Goal: Communication & Community: Share content

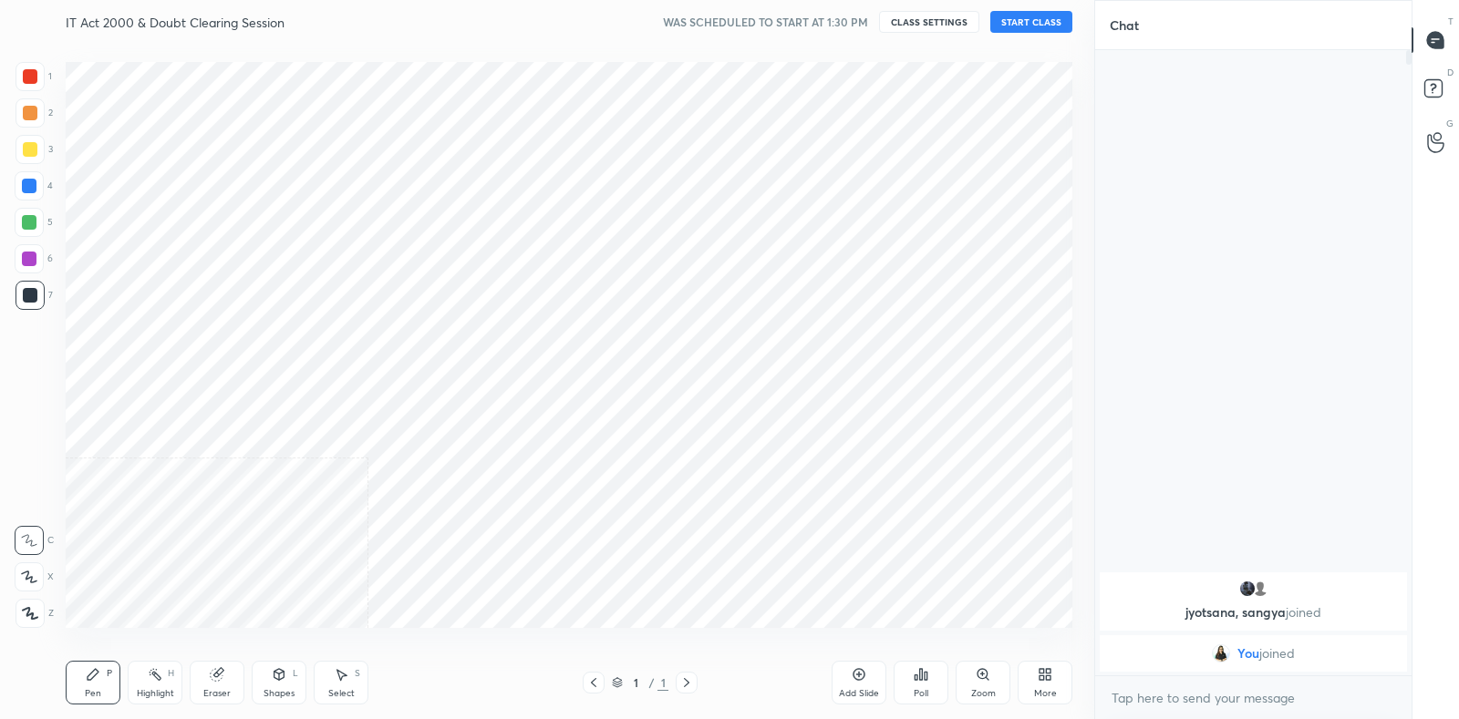
scroll to position [90576, 90157]
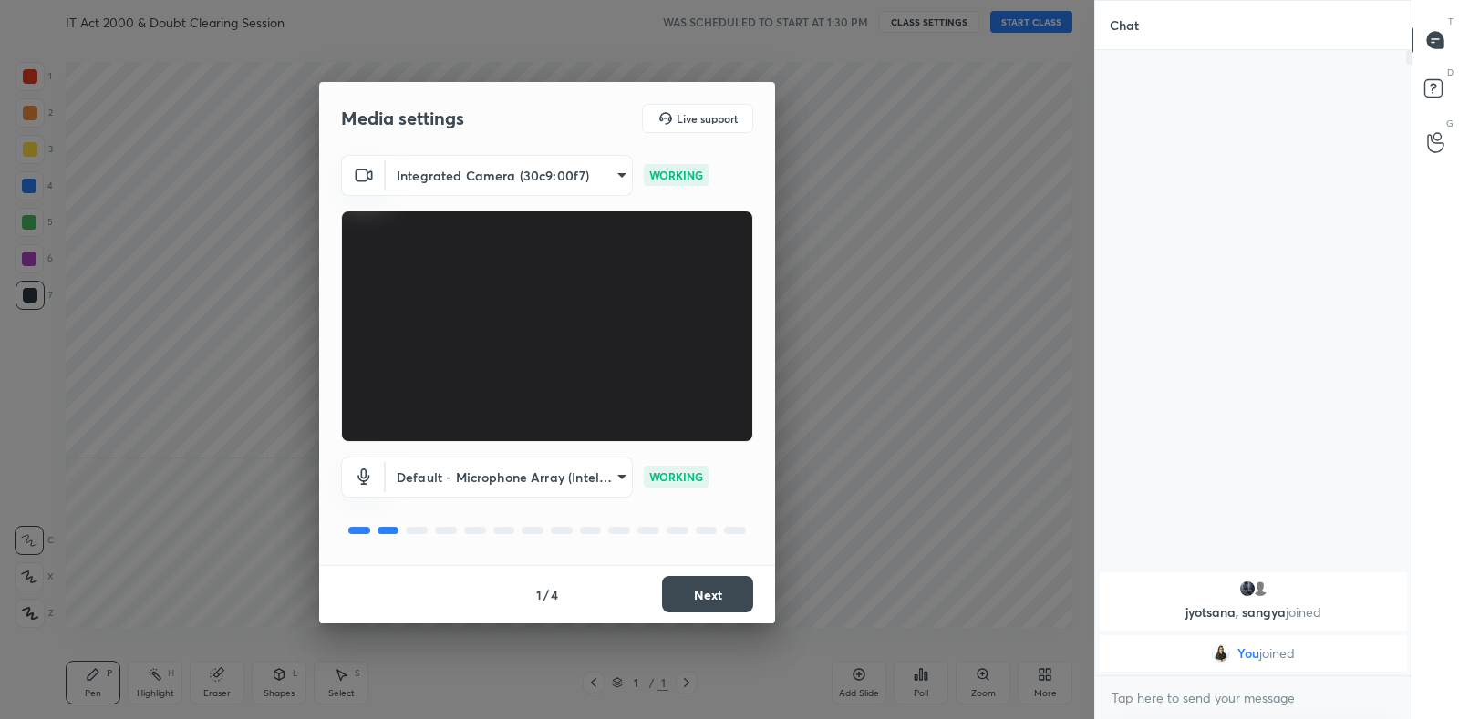
click at [696, 584] on button "Next" at bounding box center [707, 594] width 91 height 36
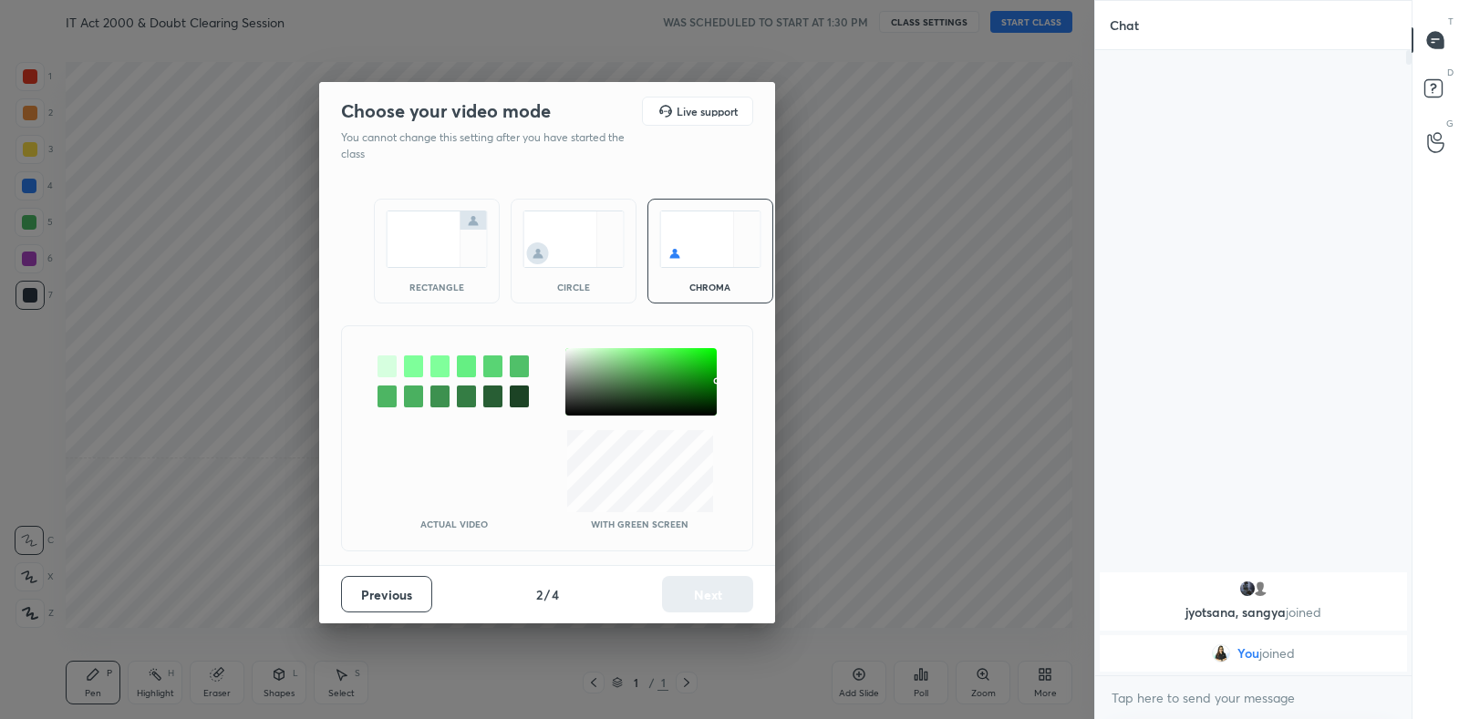
click at [465, 233] on img at bounding box center [437, 239] width 102 height 57
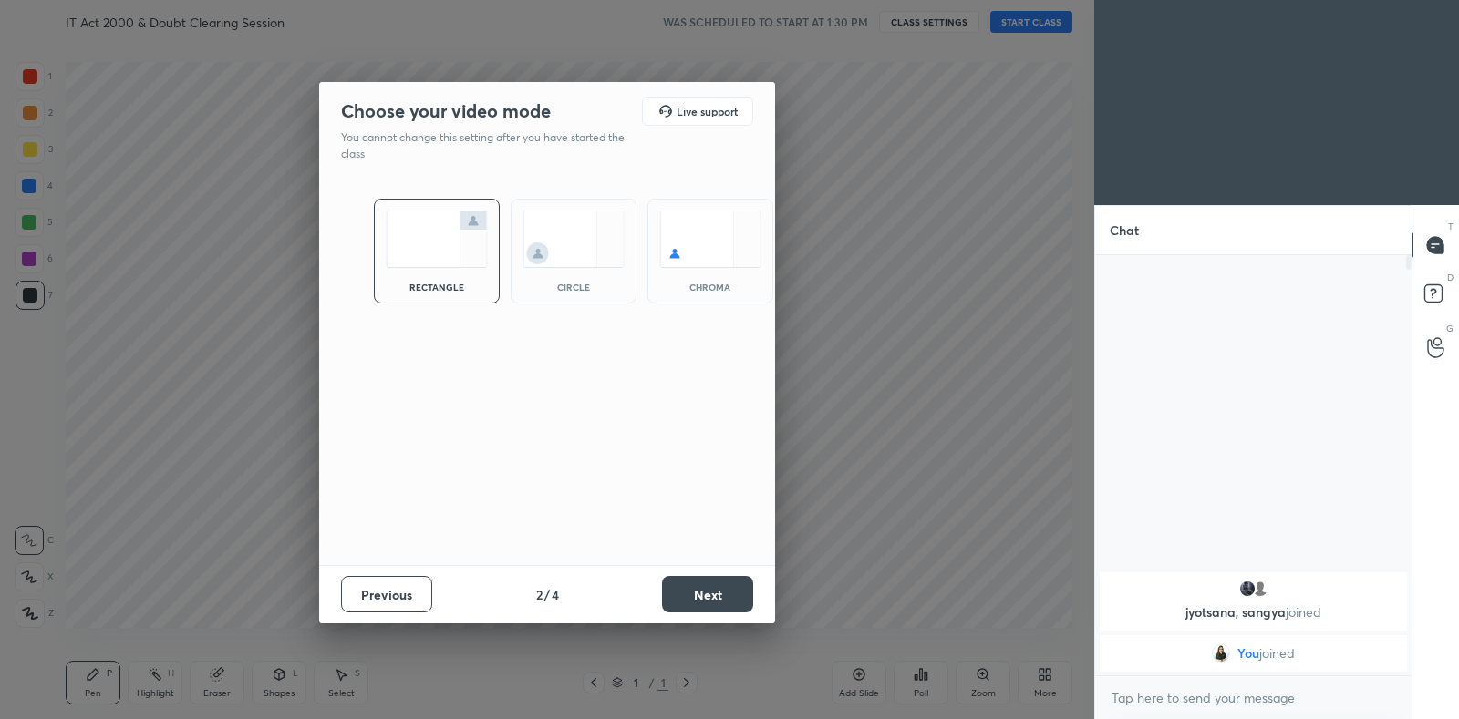
click at [704, 587] on button "Next" at bounding box center [707, 594] width 91 height 36
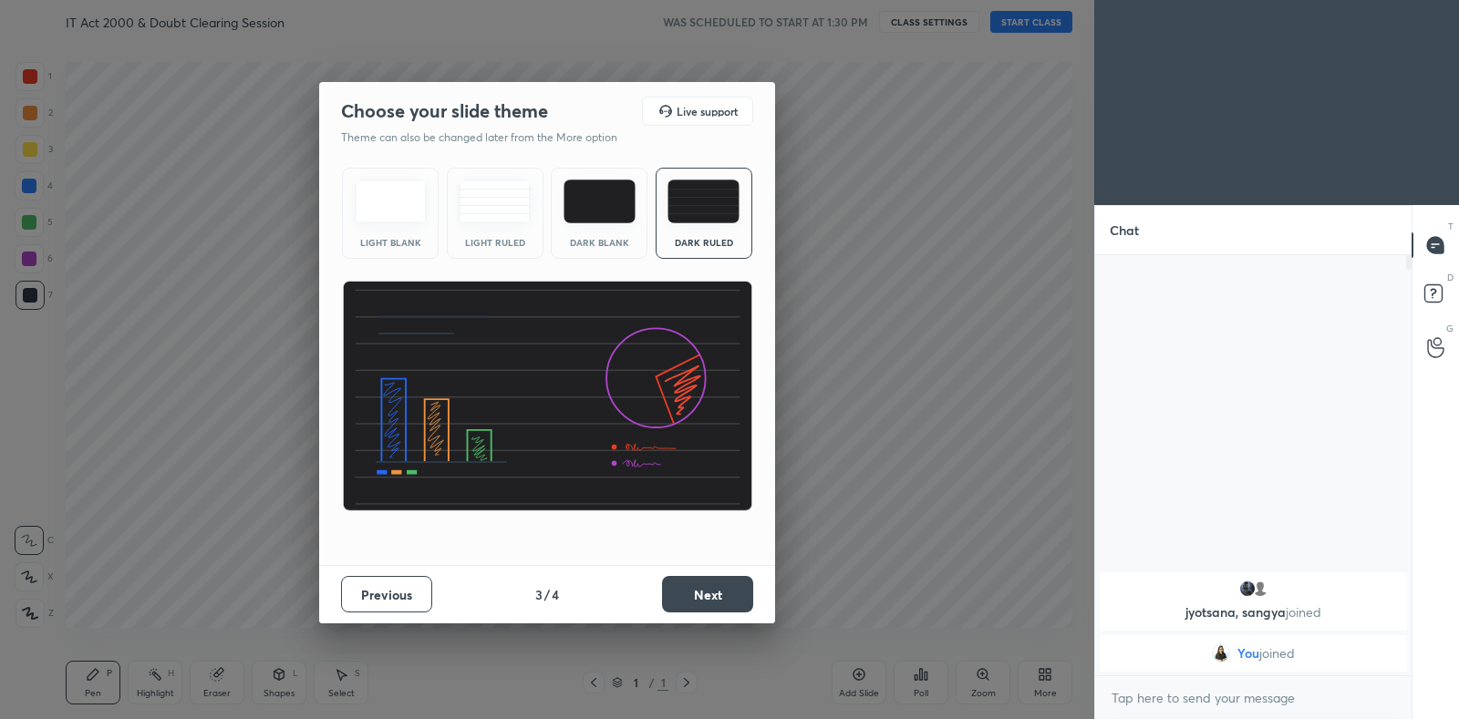
click at [478, 229] on div "Light Ruled" at bounding box center [495, 213] width 97 height 91
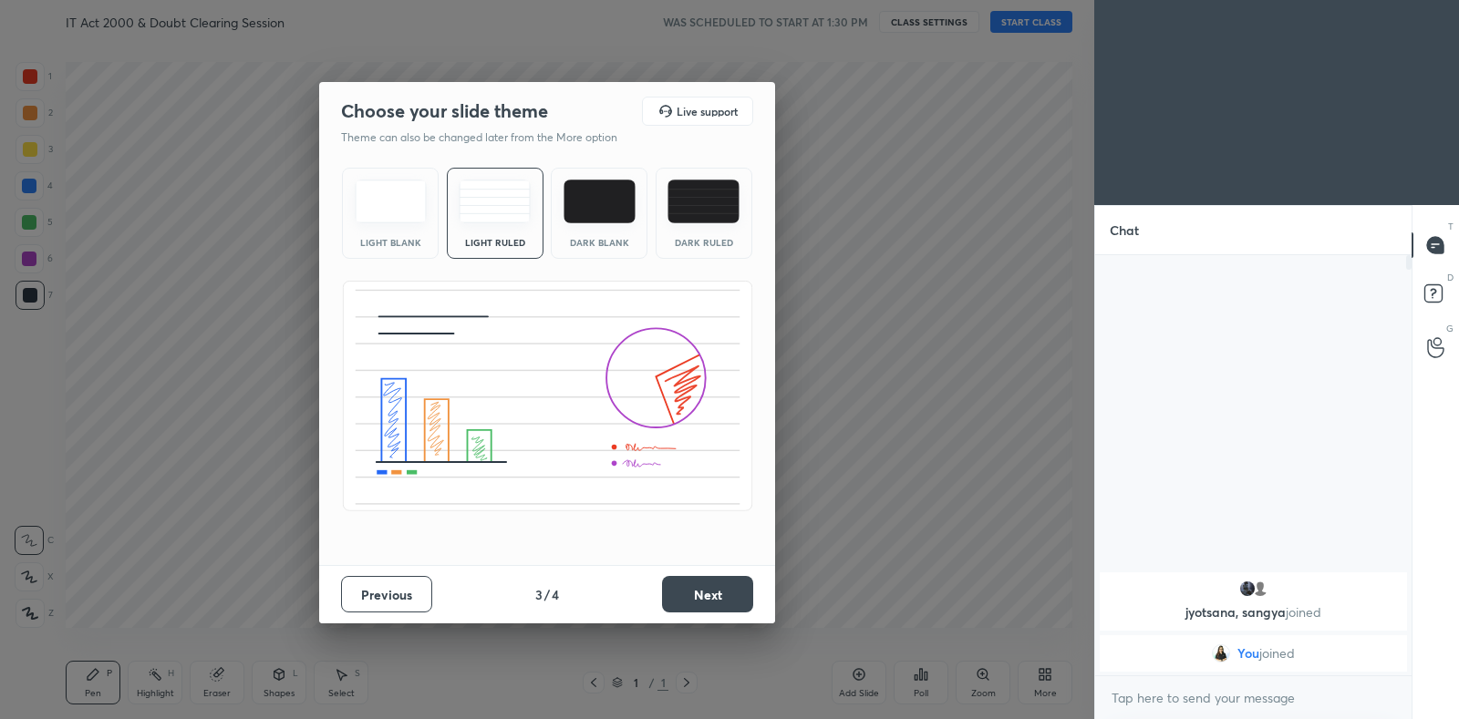
click at [709, 594] on button "Next" at bounding box center [707, 594] width 91 height 36
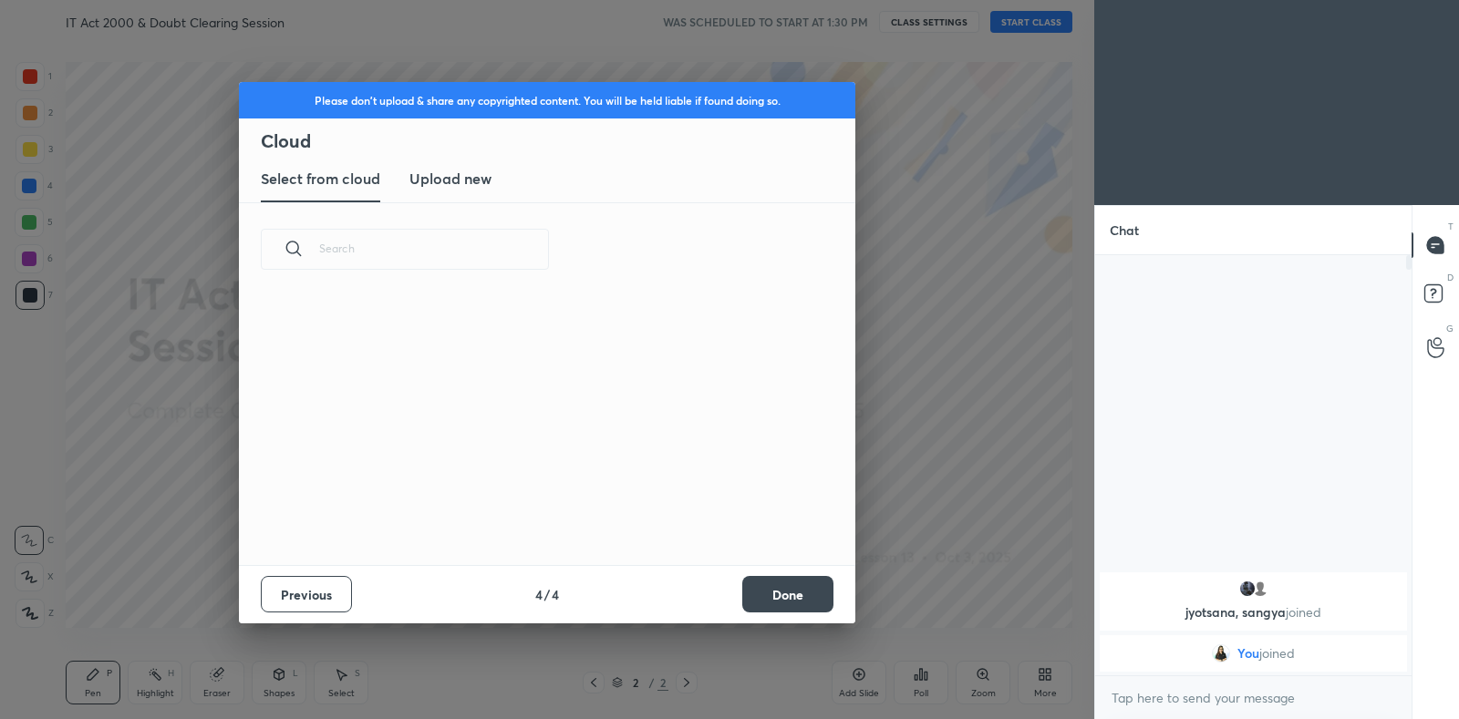
scroll to position [269, 585]
click at [474, 190] on new "Upload new" at bounding box center [450, 180] width 82 height 46
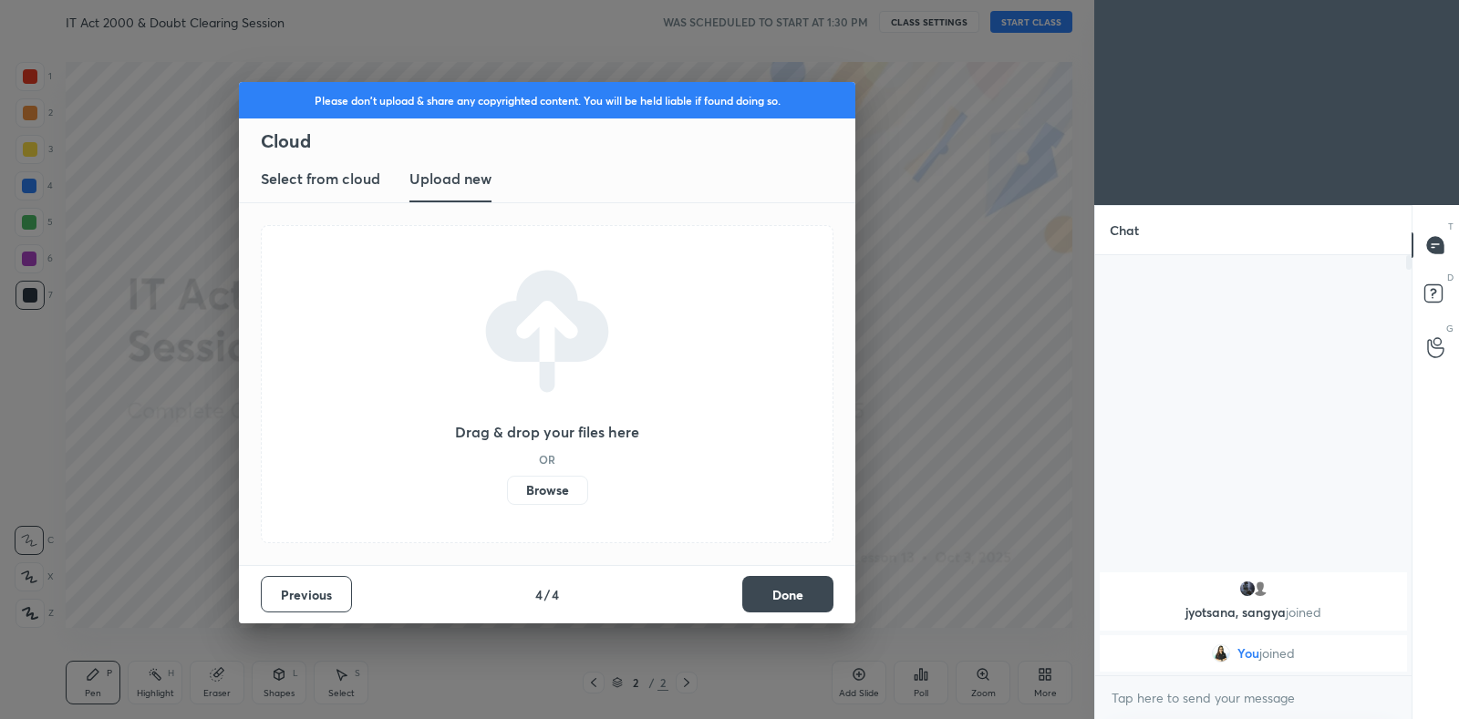
click at [533, 481] on label "Browse" at bounding box center [547, 490] width 81 height 29
click at [507, 481] on input "Browse" at bounding box center [507, 490] width 0 height 29
click at [561, 492] on label "Browse" at bounding box center [547, 490] width 81 height 29
click at [507, 492] on input "Browse" at bounding box center [507, 490] width 0 height 29
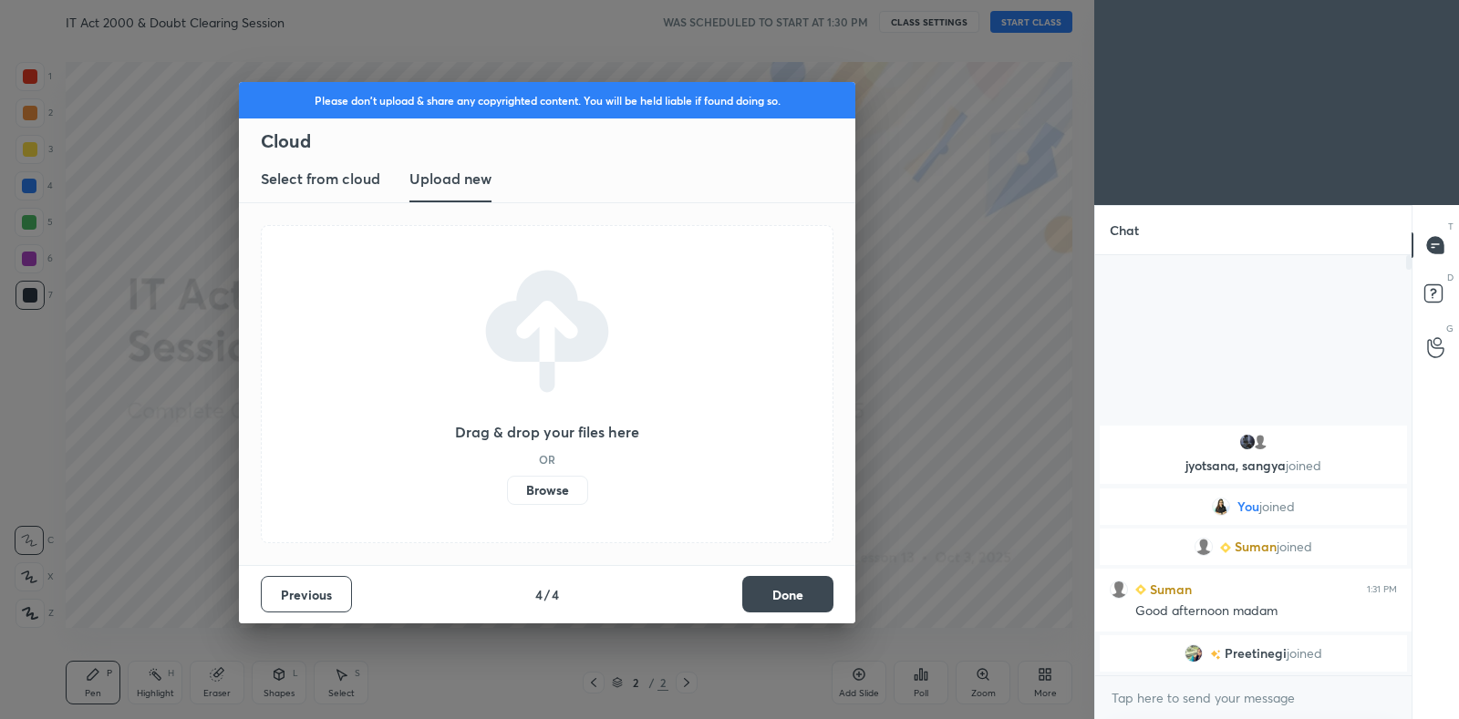
click at [532, 494] on label "Browse" at bounding box center [547, 490] width 81 height 29
click at [507, 494] on input "Browse" at bounding box center [507, 490] width 0 height 29
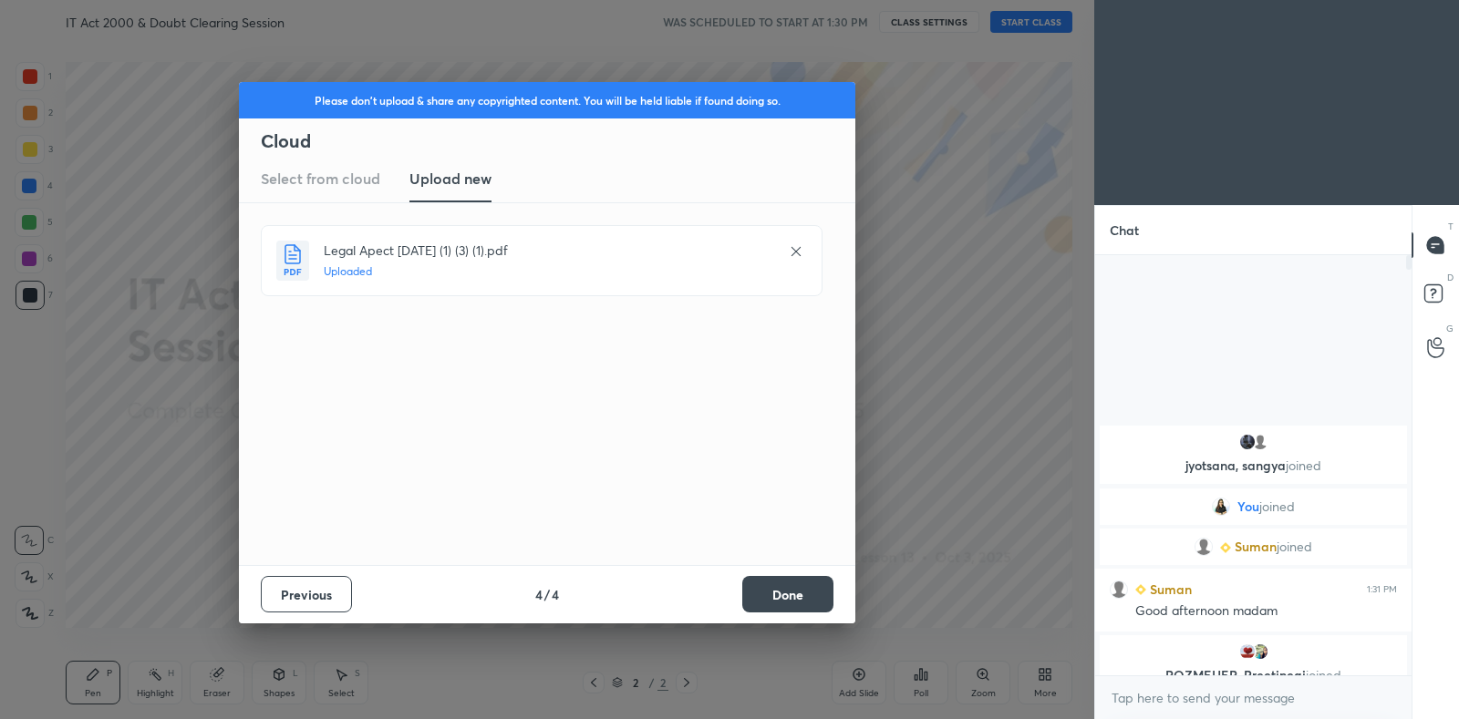
click at [789, 587] on button "Done" at bounding box center [787, 594] width 91 height 36
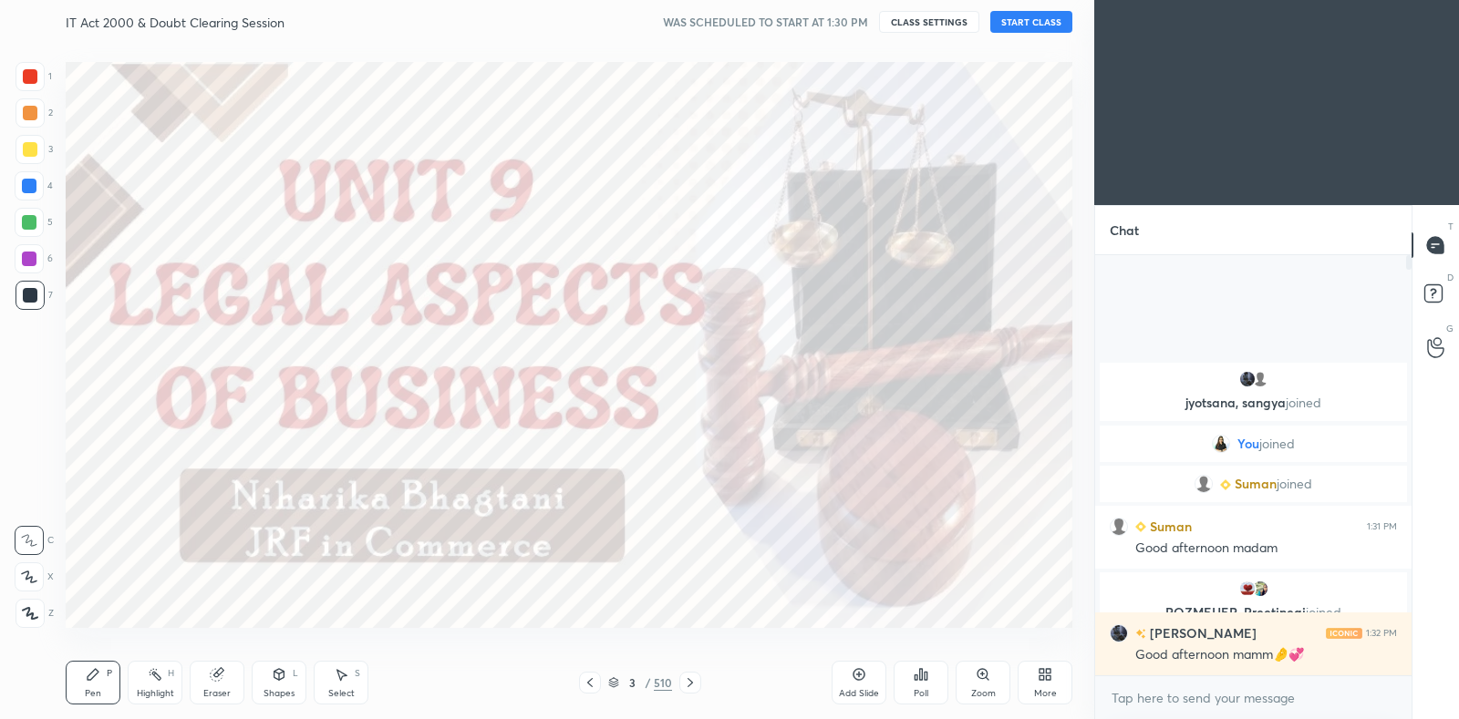
click at [1040, 19] on button "START CLASS" at bounding box center [1031, 22] width 82 height 22
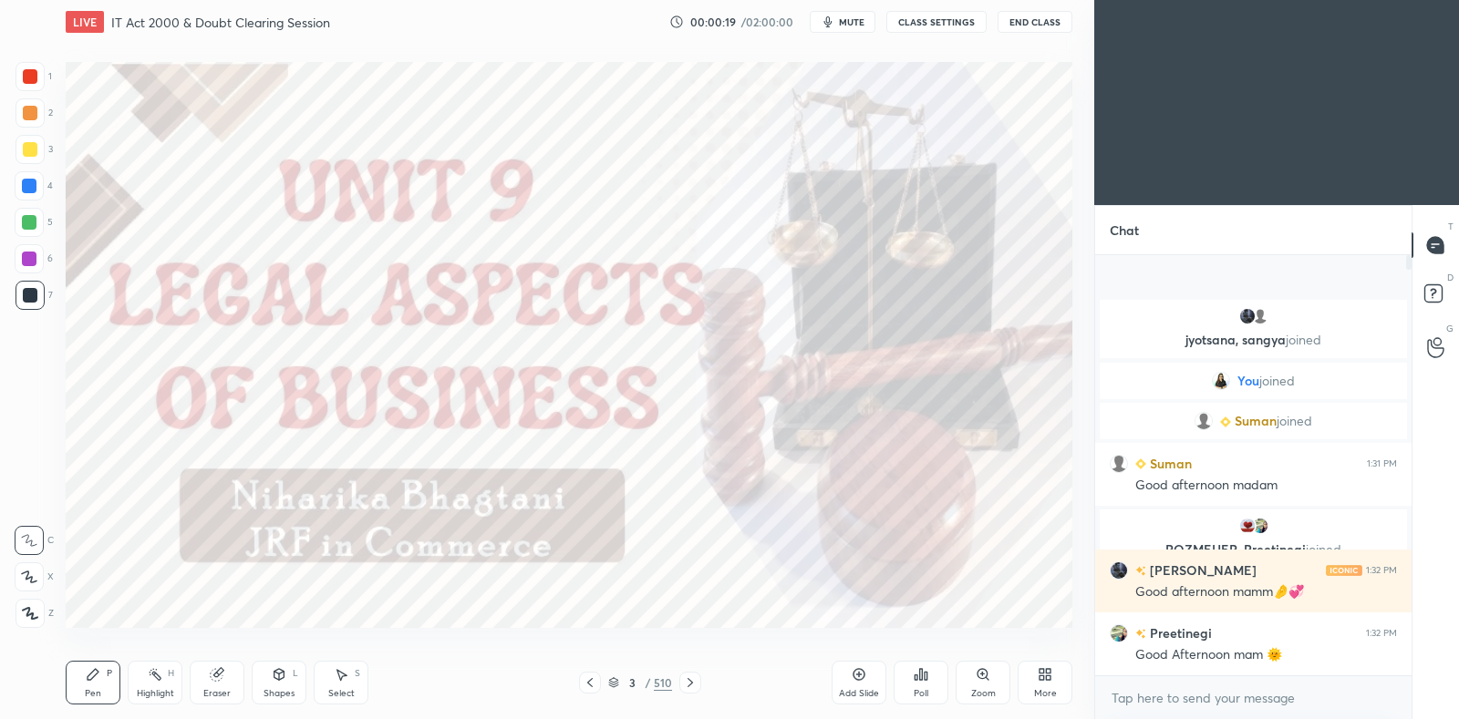
click at [29, 262] on div at bounding box center [29, 259] width 15 height 15
click at [592, 680] on icon at bounding box center [590, 683] width 15 height 15
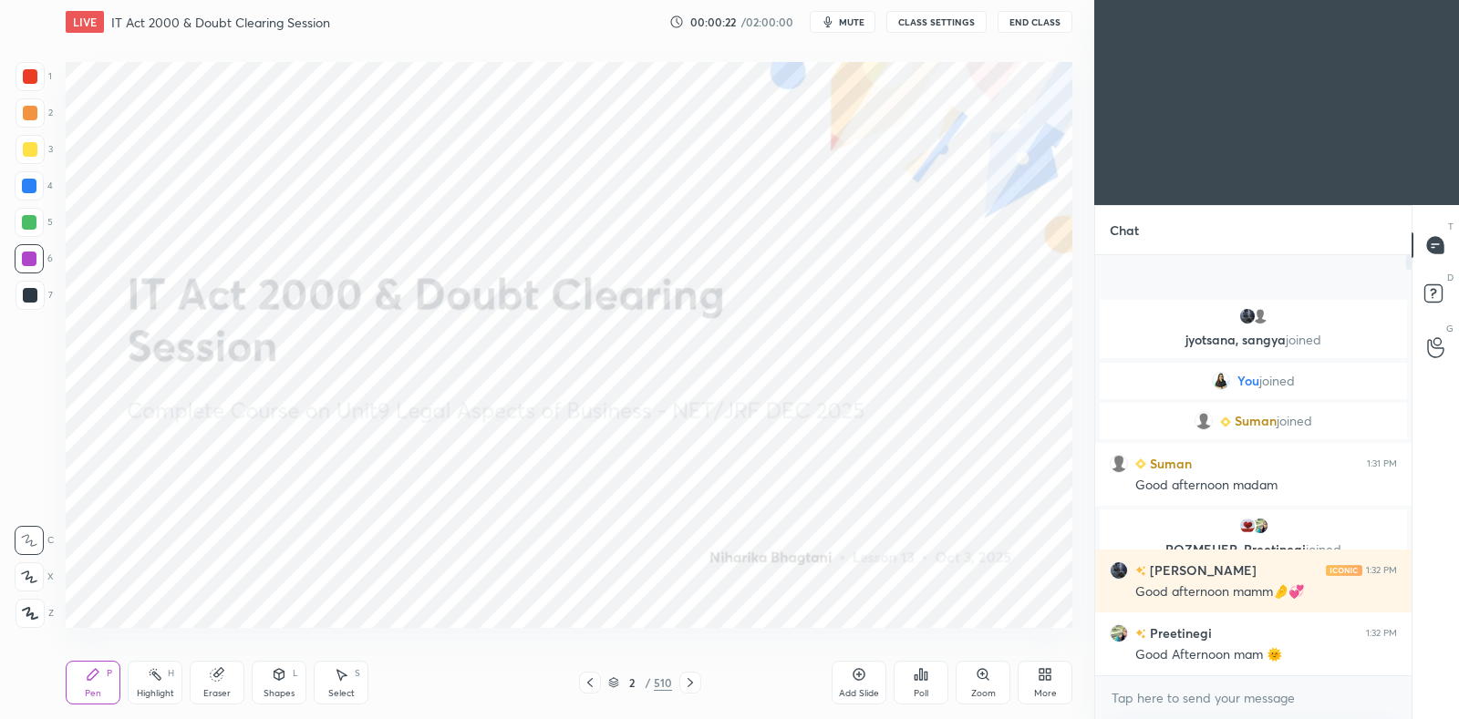
click at [854, 672] on icon at bounding box center [859, 674] width 15 height 15
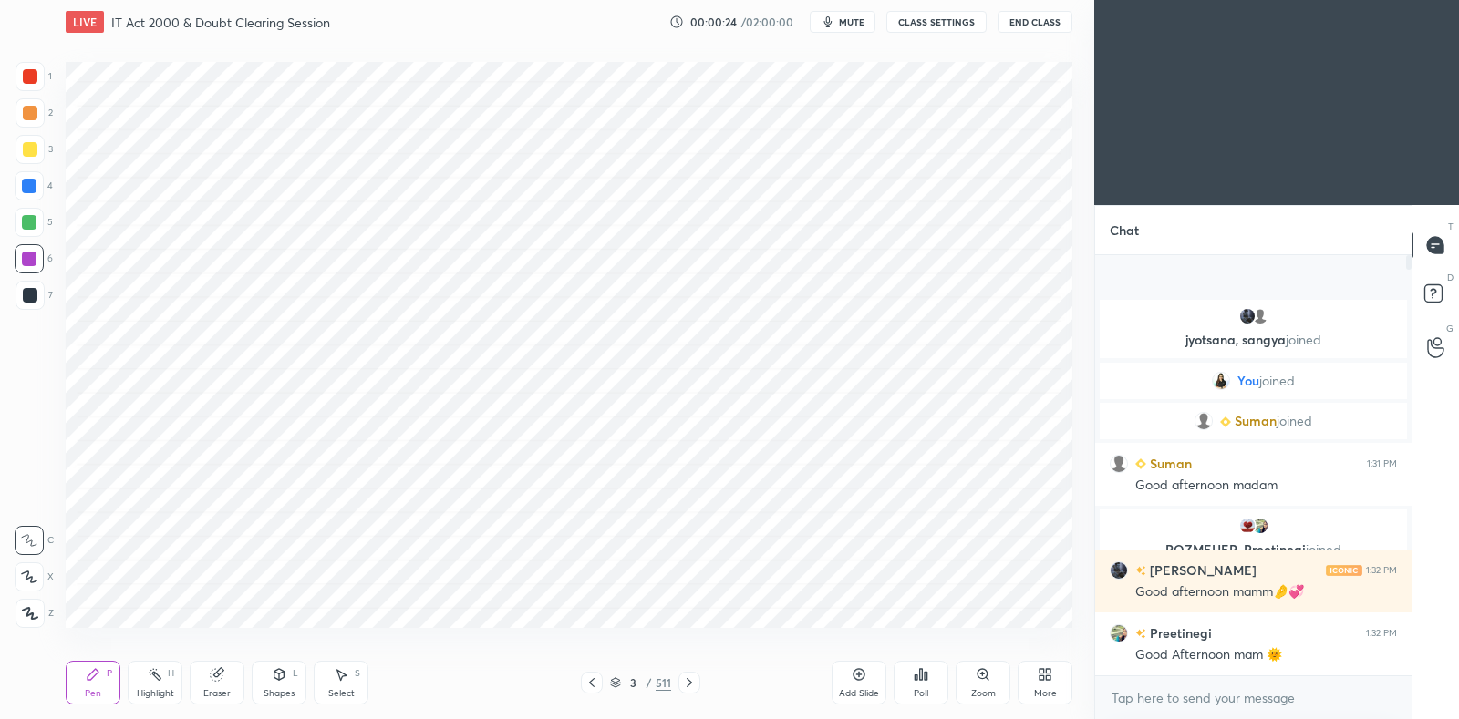
click at [27, 576] on icon at bounding box center [29, 577] width 15 height 11
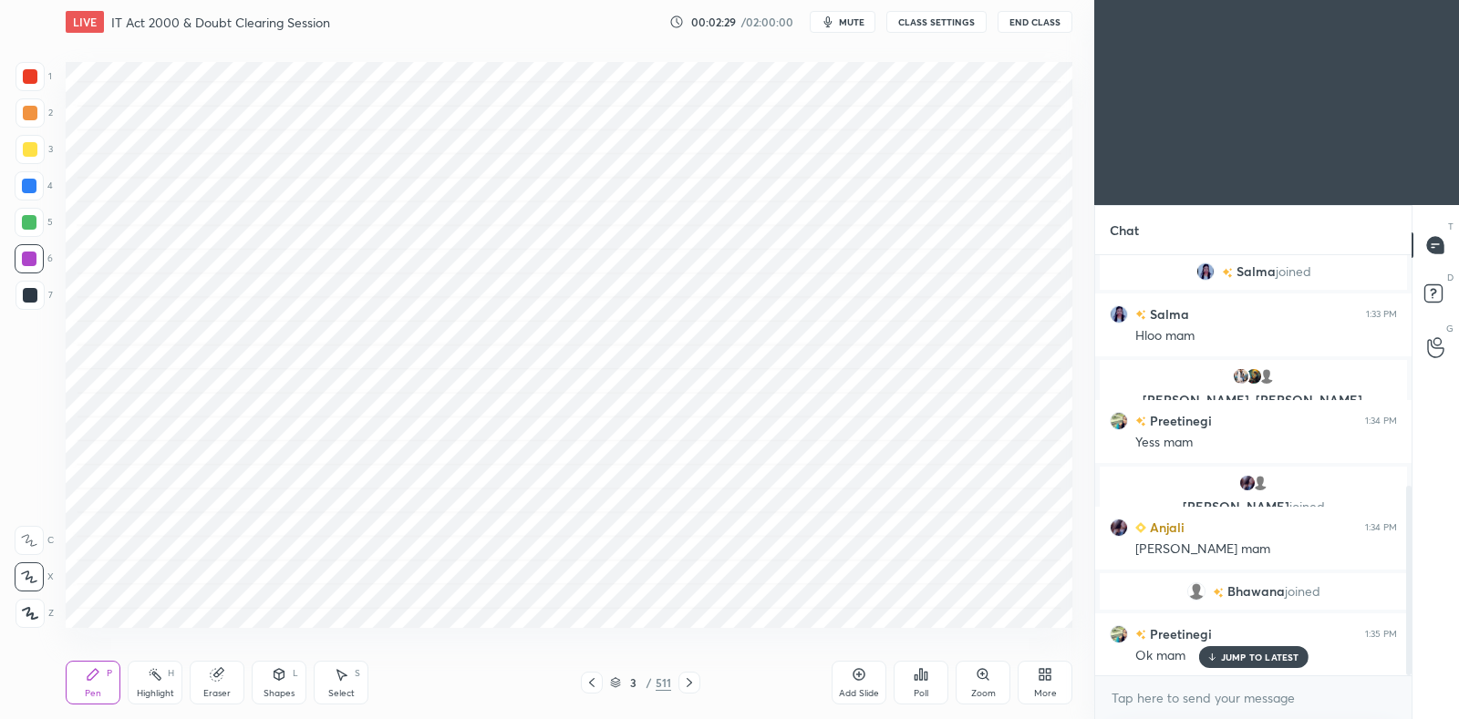
scroll to position [511, 0]
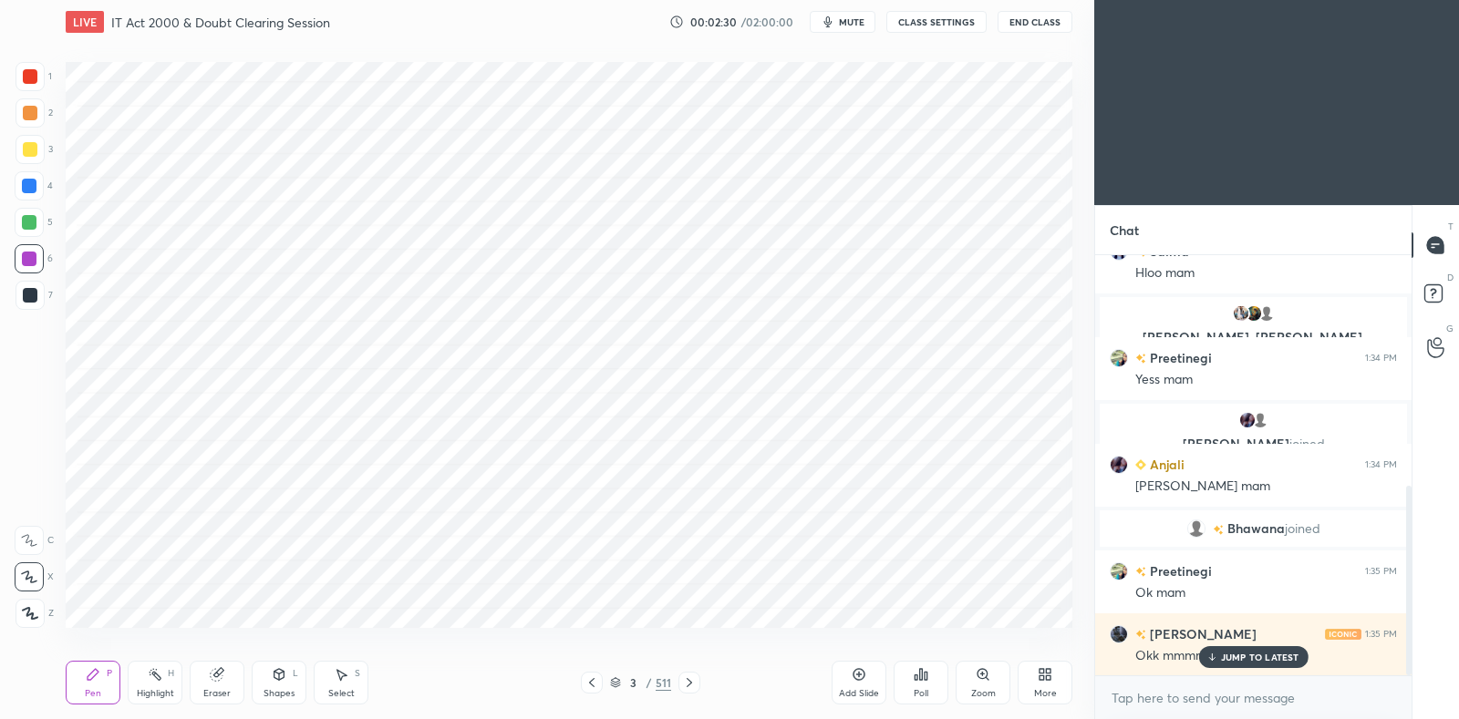
click at [1263, 654] on p "JUMP TO LATEST" at bounding box center [1260, 657] width 78 height 11
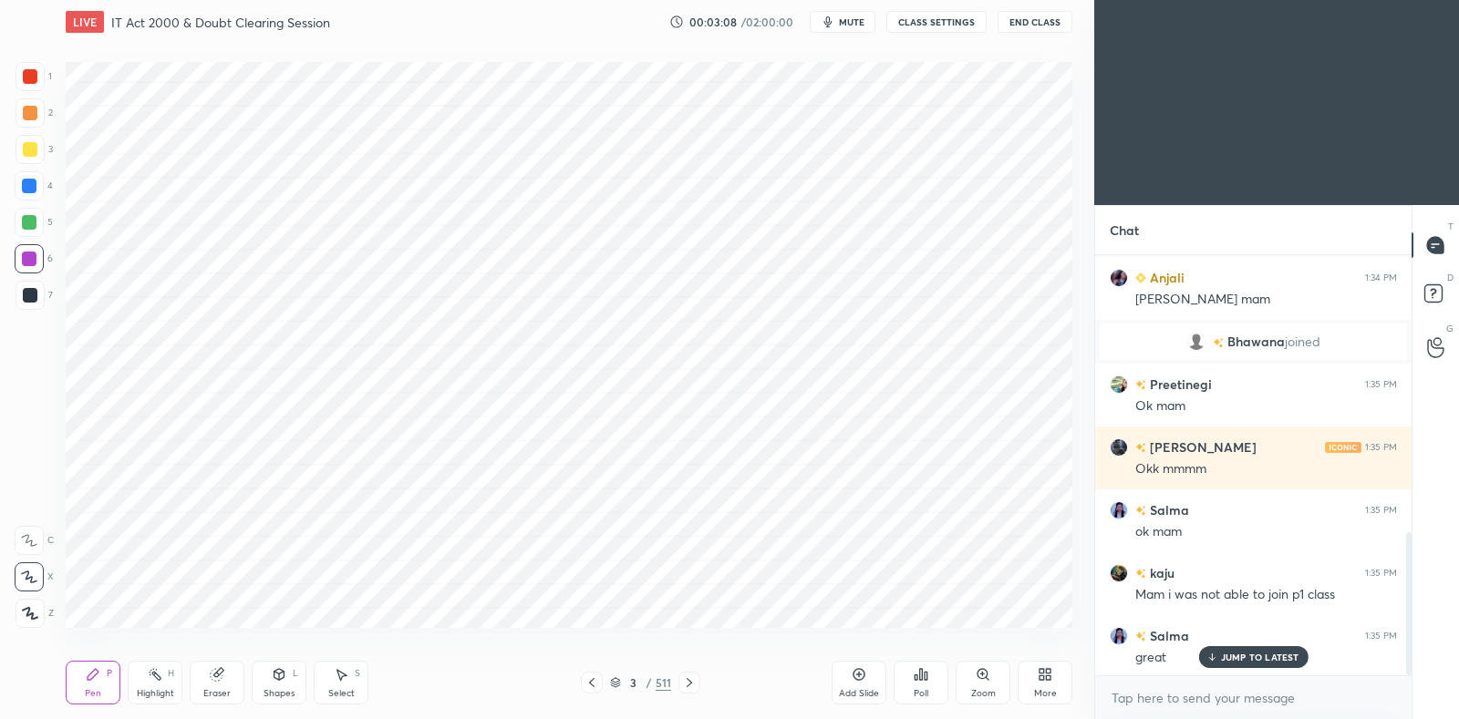
scroll to position [811, 0]
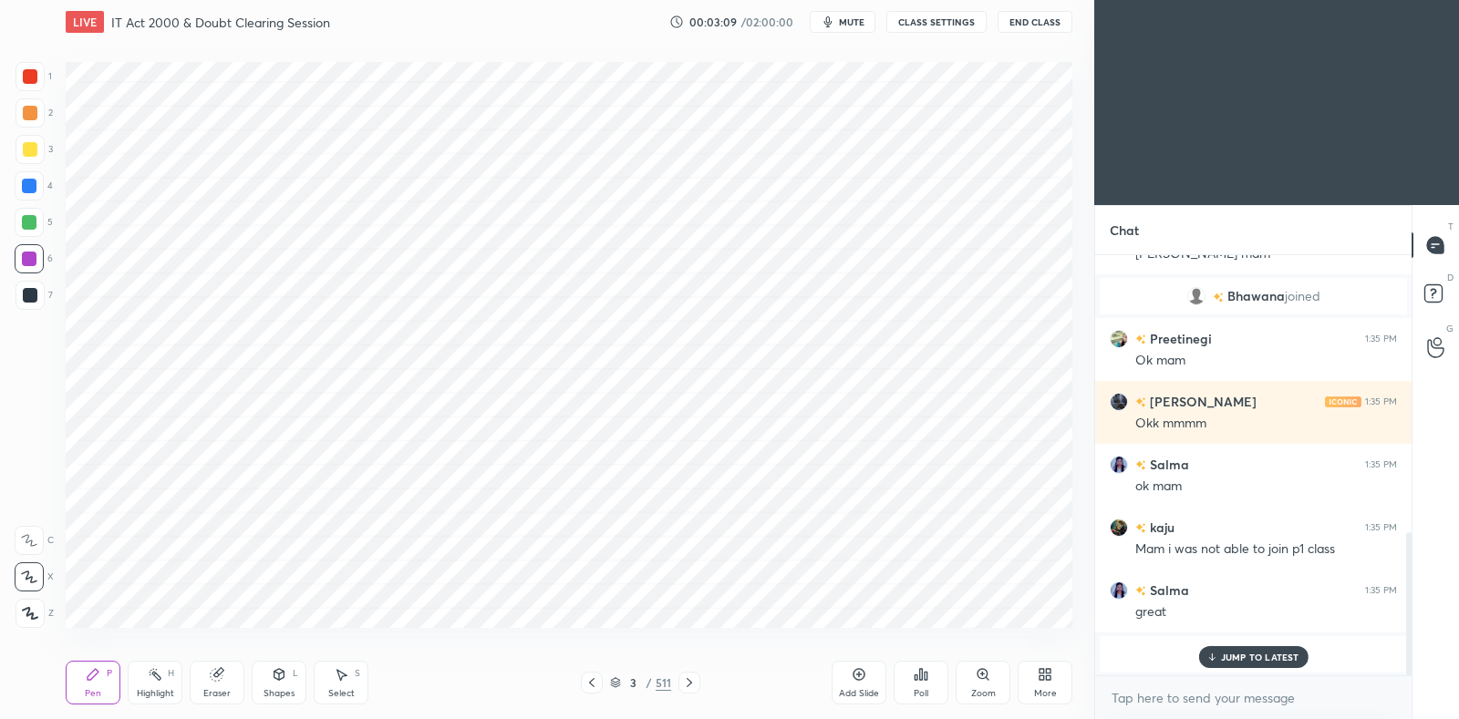
click at [1239, 655] on p "JUMP TO LATEST" at bounding box center [1260, 657] width 78 height 11
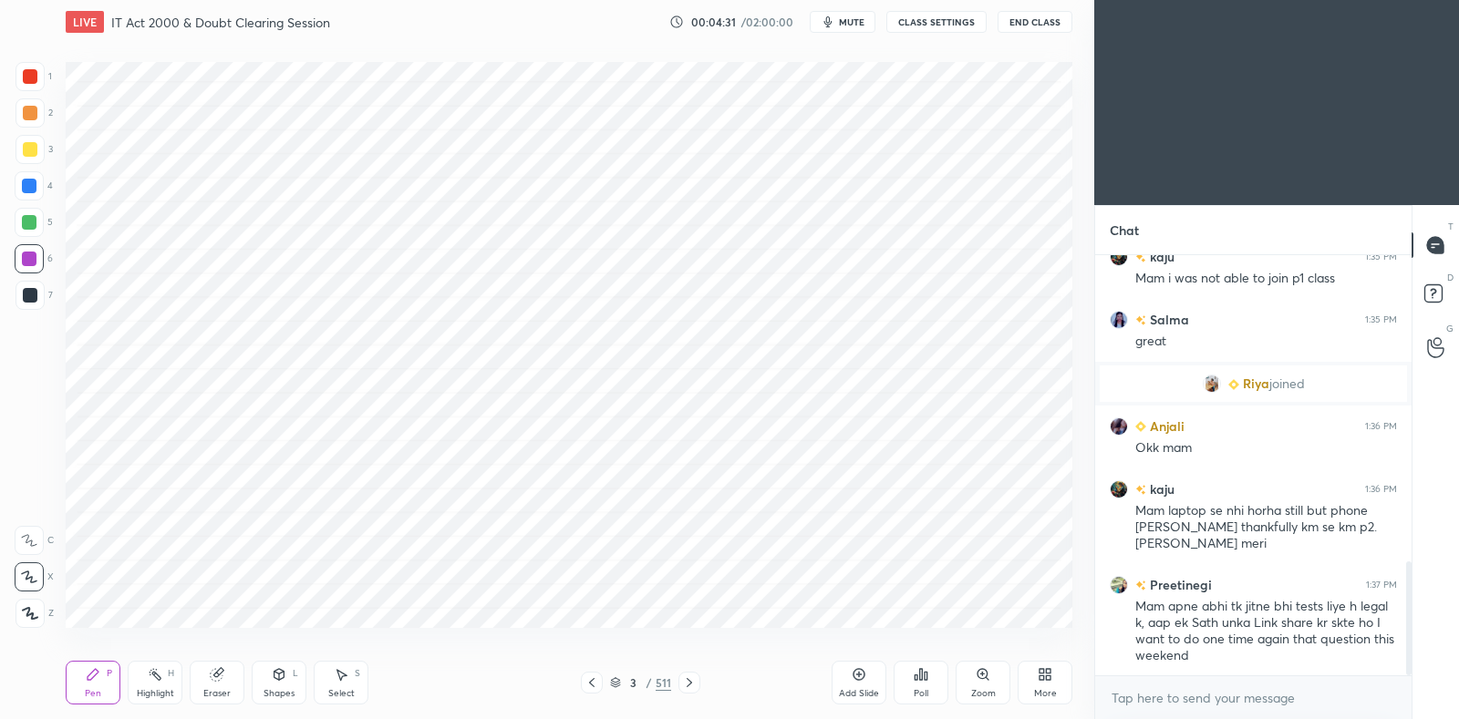
scroll to position [1131, 0]
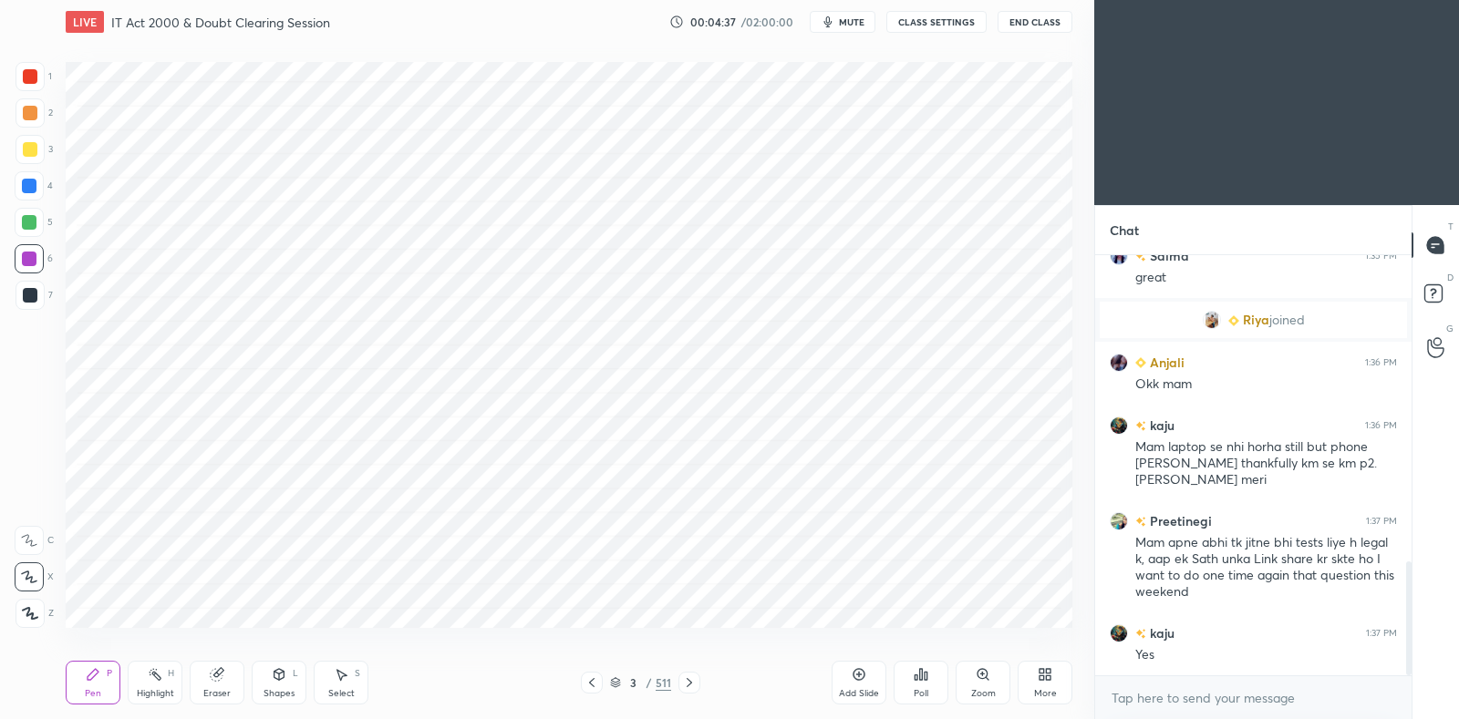
click at [693, 684] on icon at bounding box center [689, 683] width 15 height 15
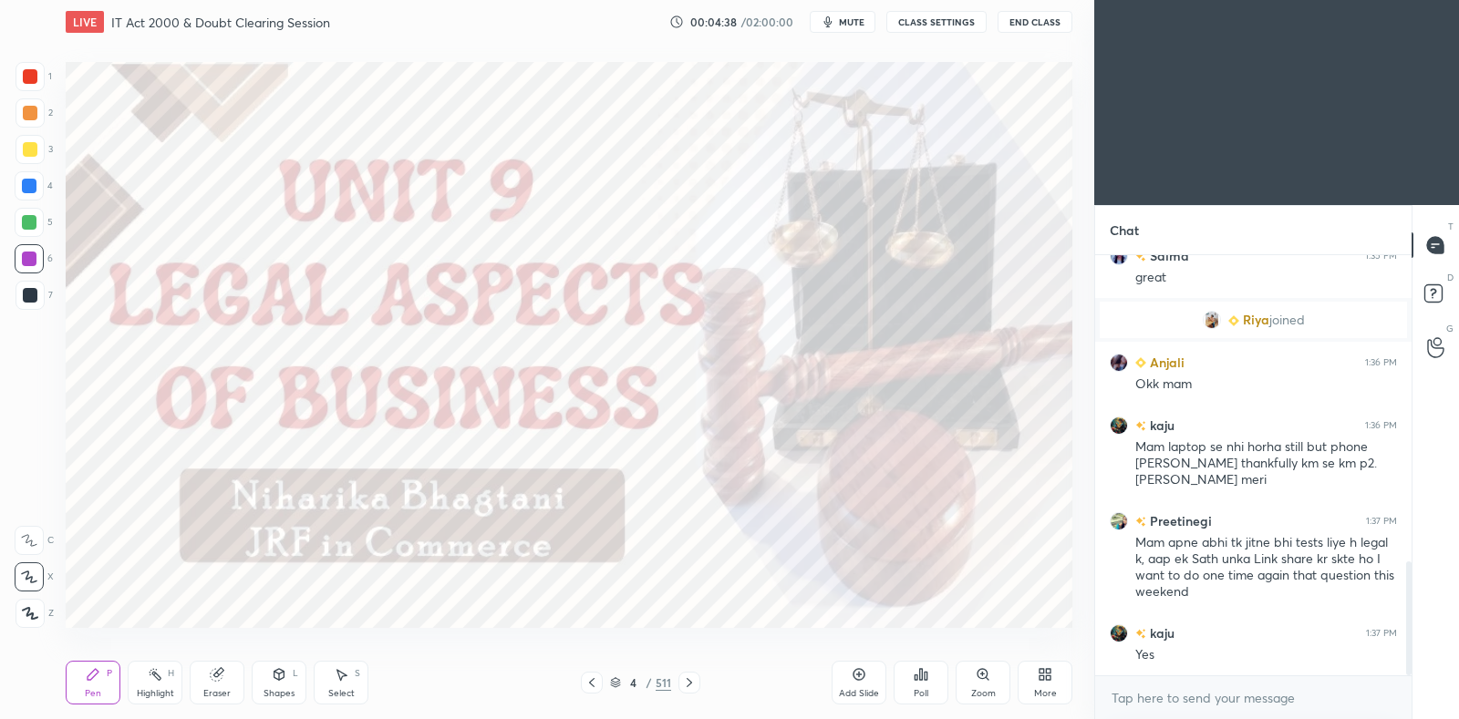
click at [694, 685] on icon at bounding box center [689, 683] width 15 height 15
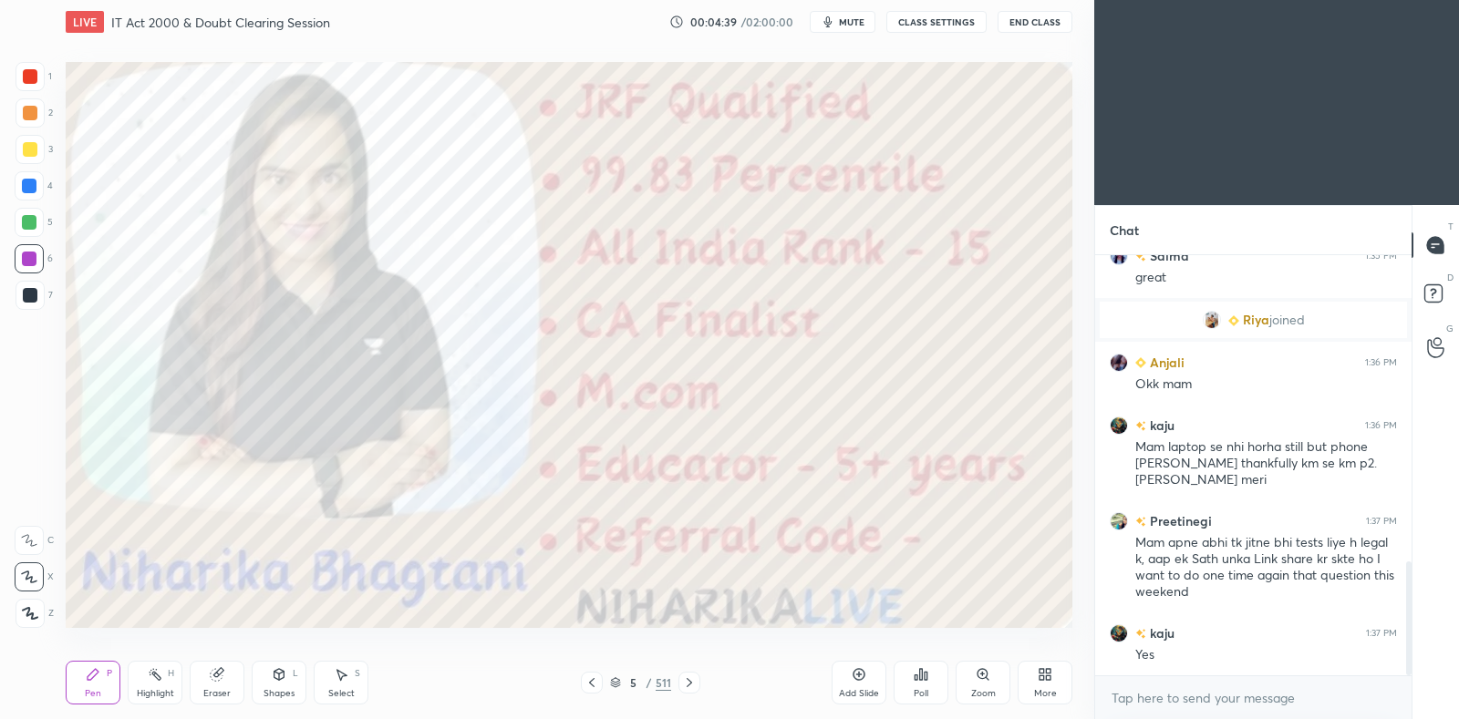
click at [688, 681] on icon at bounding box center [689, 683] width 15 height 15
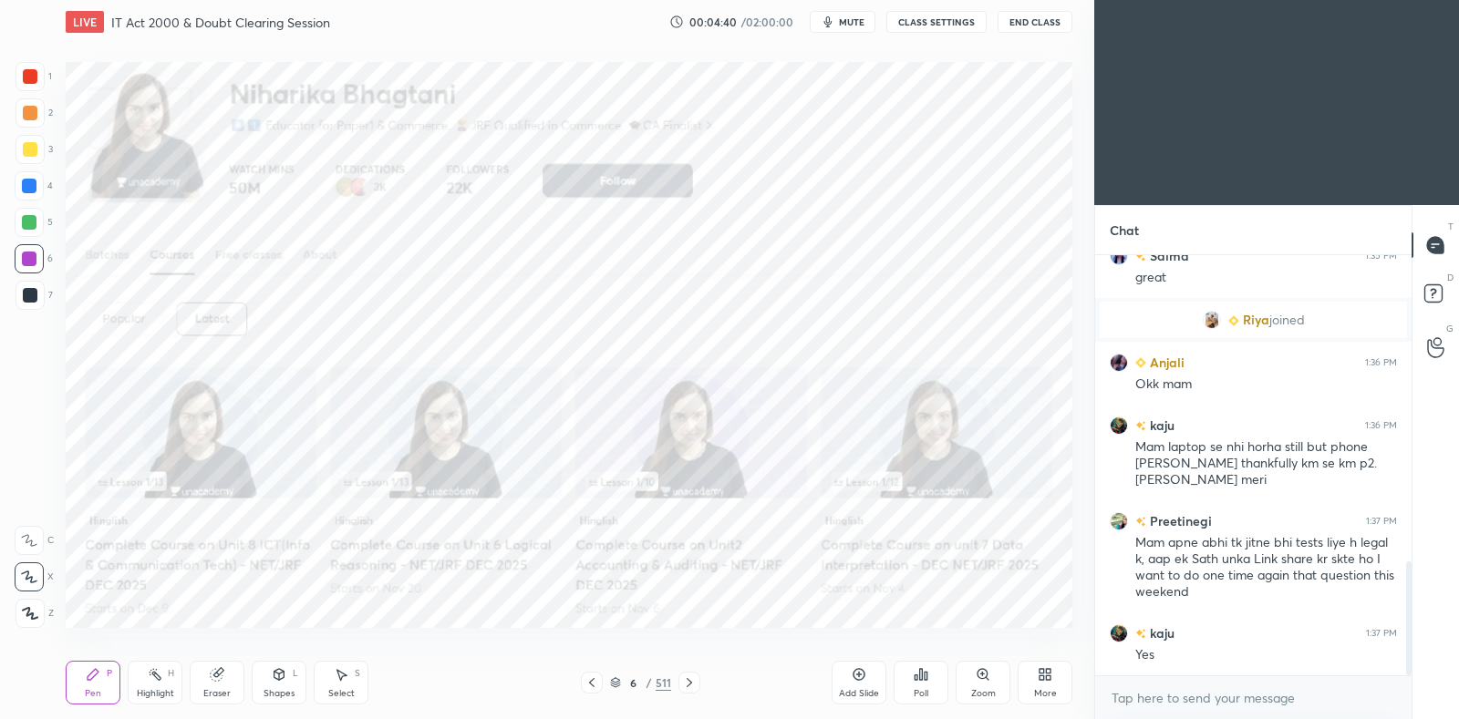
click at [691, 682] on icon at bounding box center [689, 683] width 15 height 15
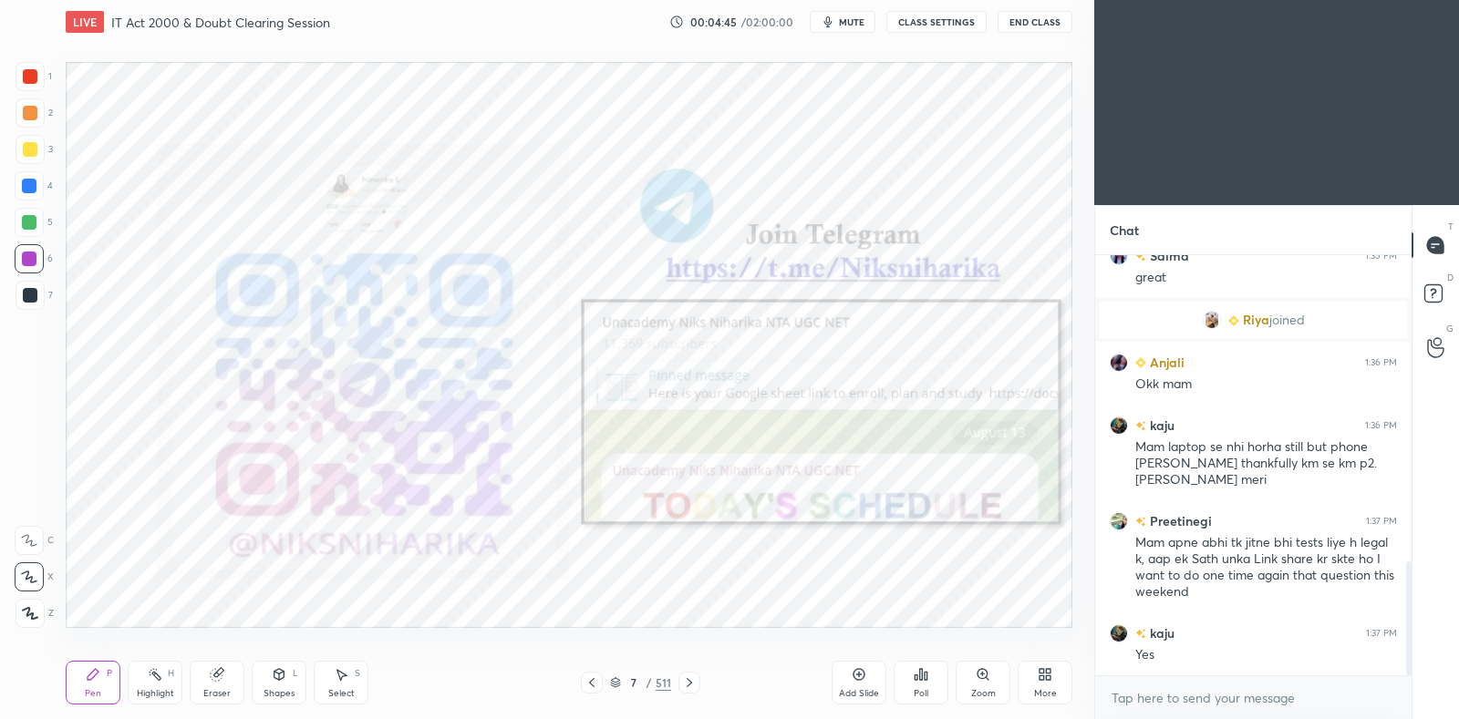
click at [698, 685] on div at bounding box center [689, 683] width 22 height 22
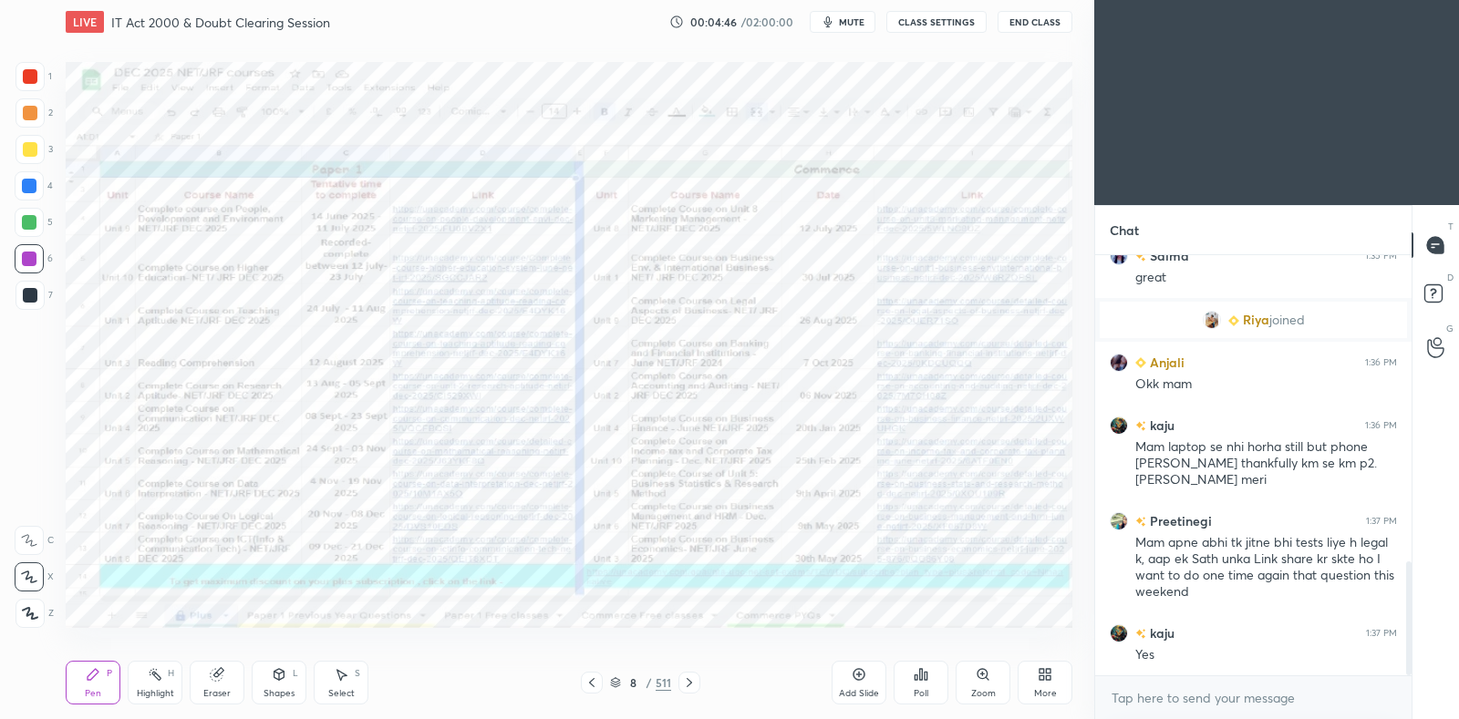
scroll to position [1194, 0]
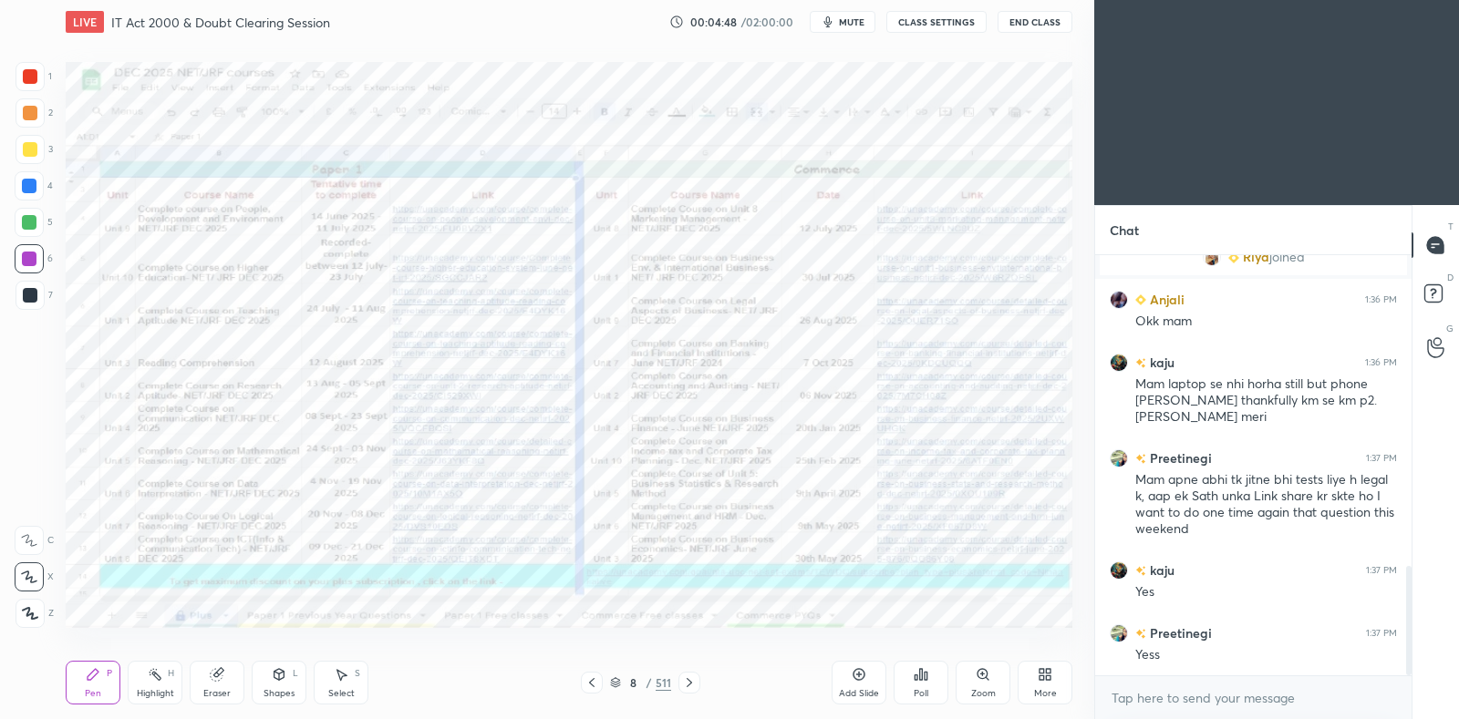
click at [691, 681] on icon at bounding box center [689, 683] width 15 height 15
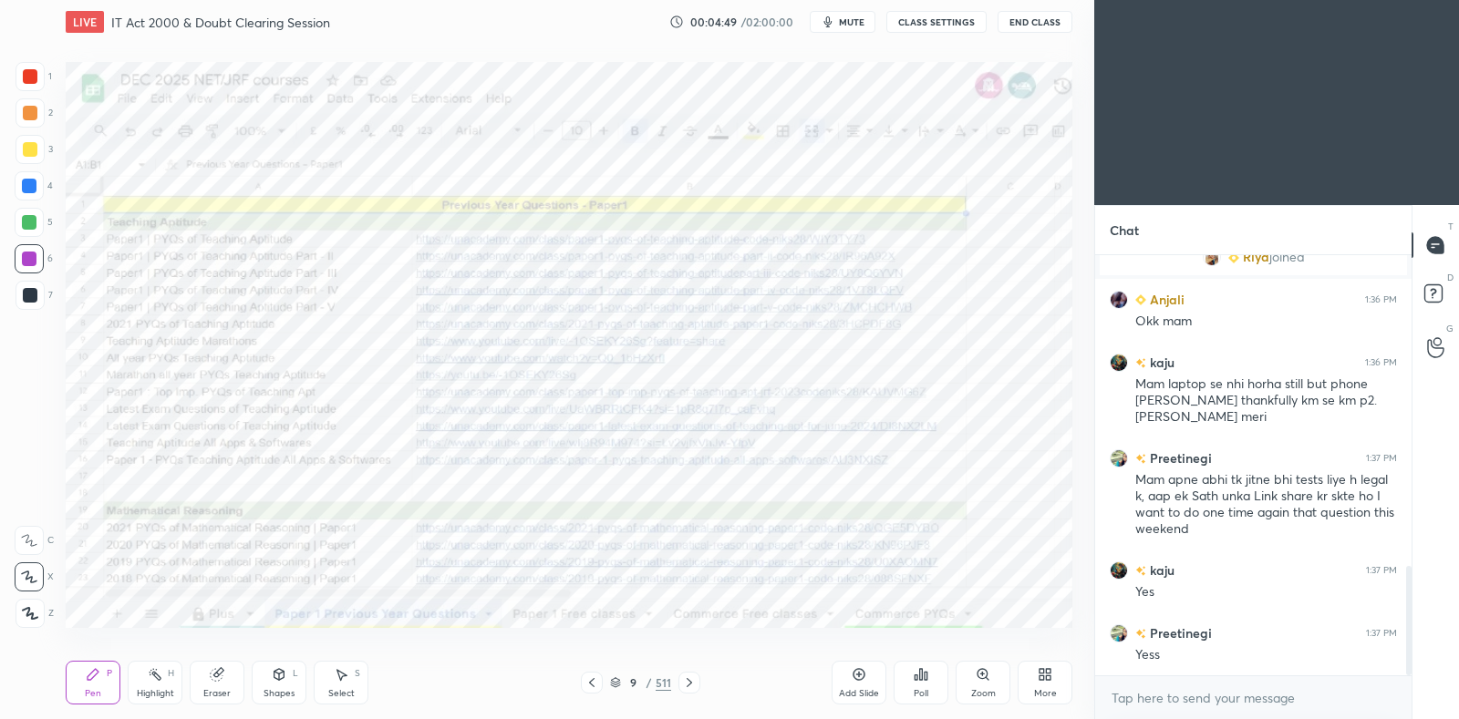
click at [691, 681] on icon at bounding box center [689, 683] width 15 height 15
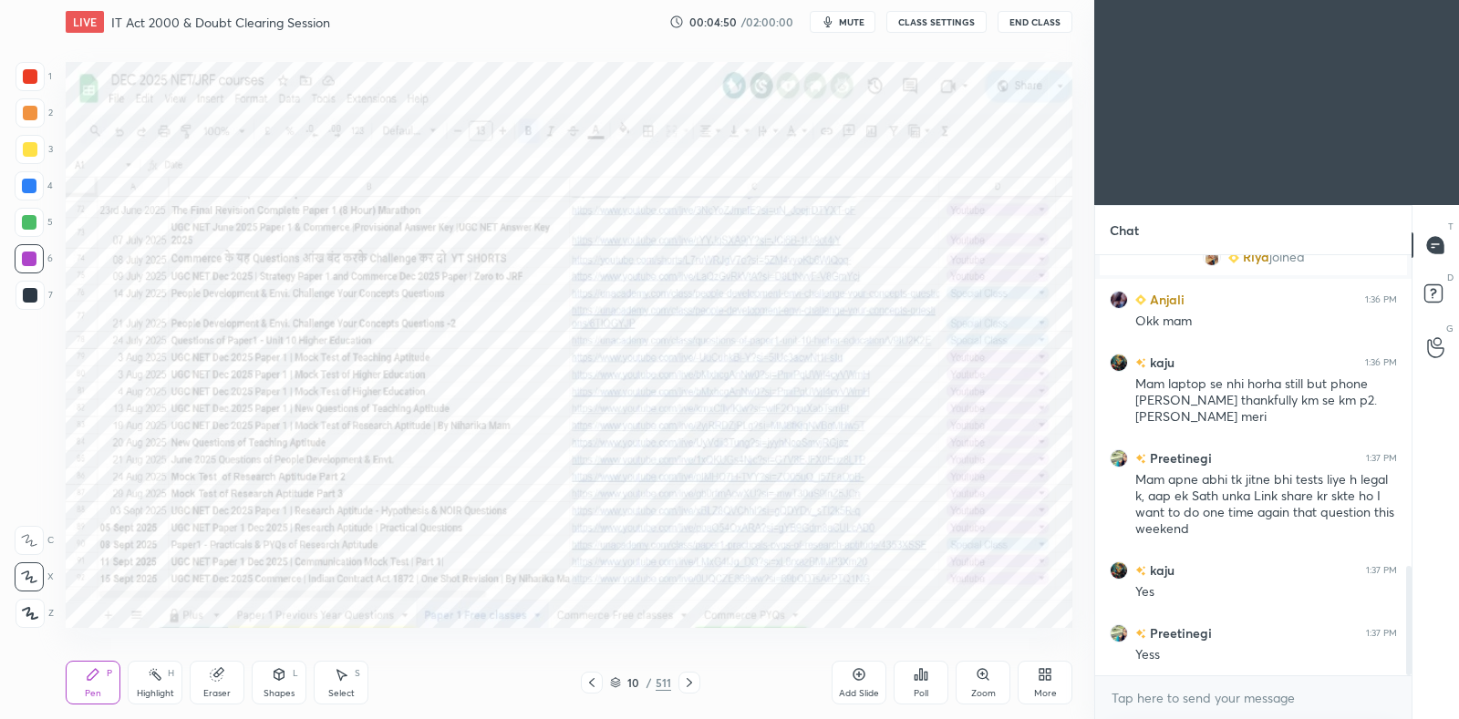
click at [692, 682] on icon at bounding box center [689, 683] width 15 height 15
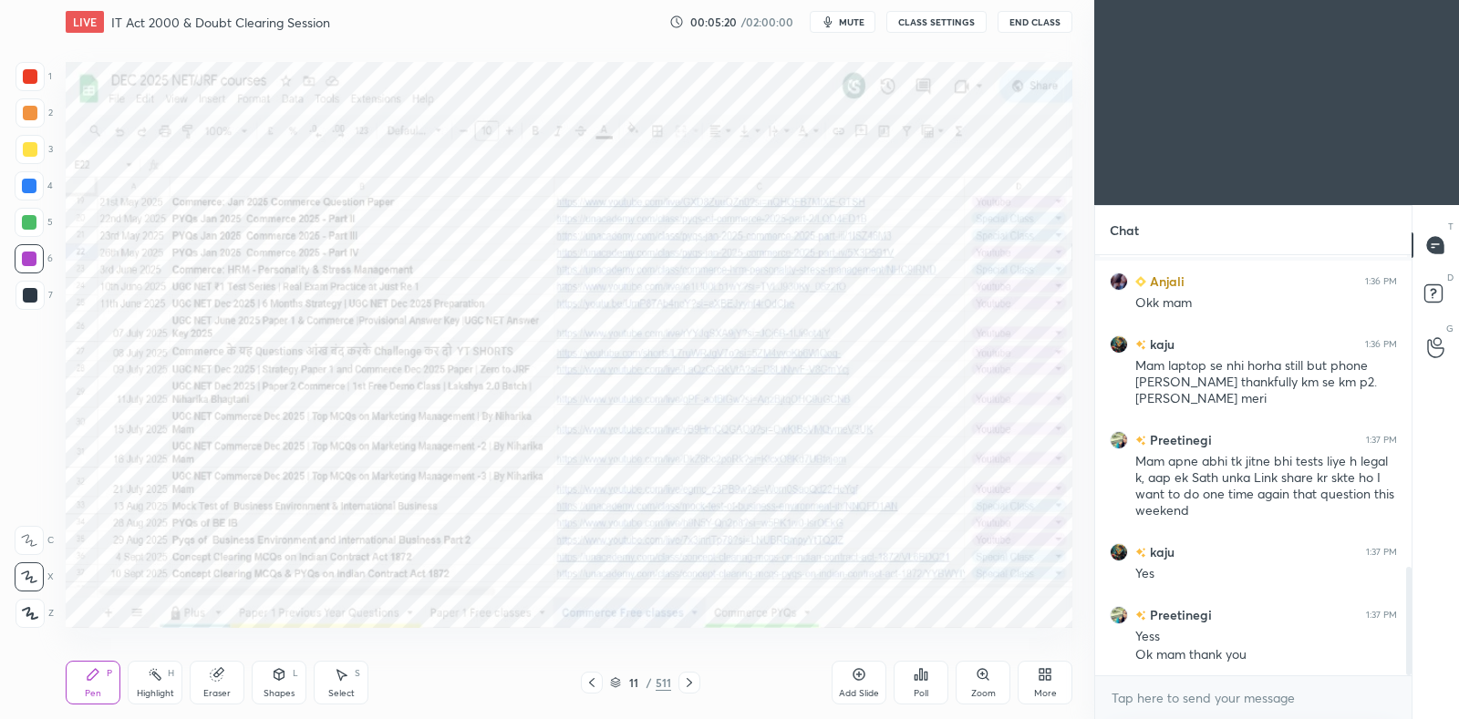
click at [593, 681] on icon at bounding box center [591, 683] width 15 height 15
click at [692, 679] on icon at bounding box center [689, 683] width 15 height 15
click at [697, 680] on div at bounding box center [689, 683] width 22 height 22
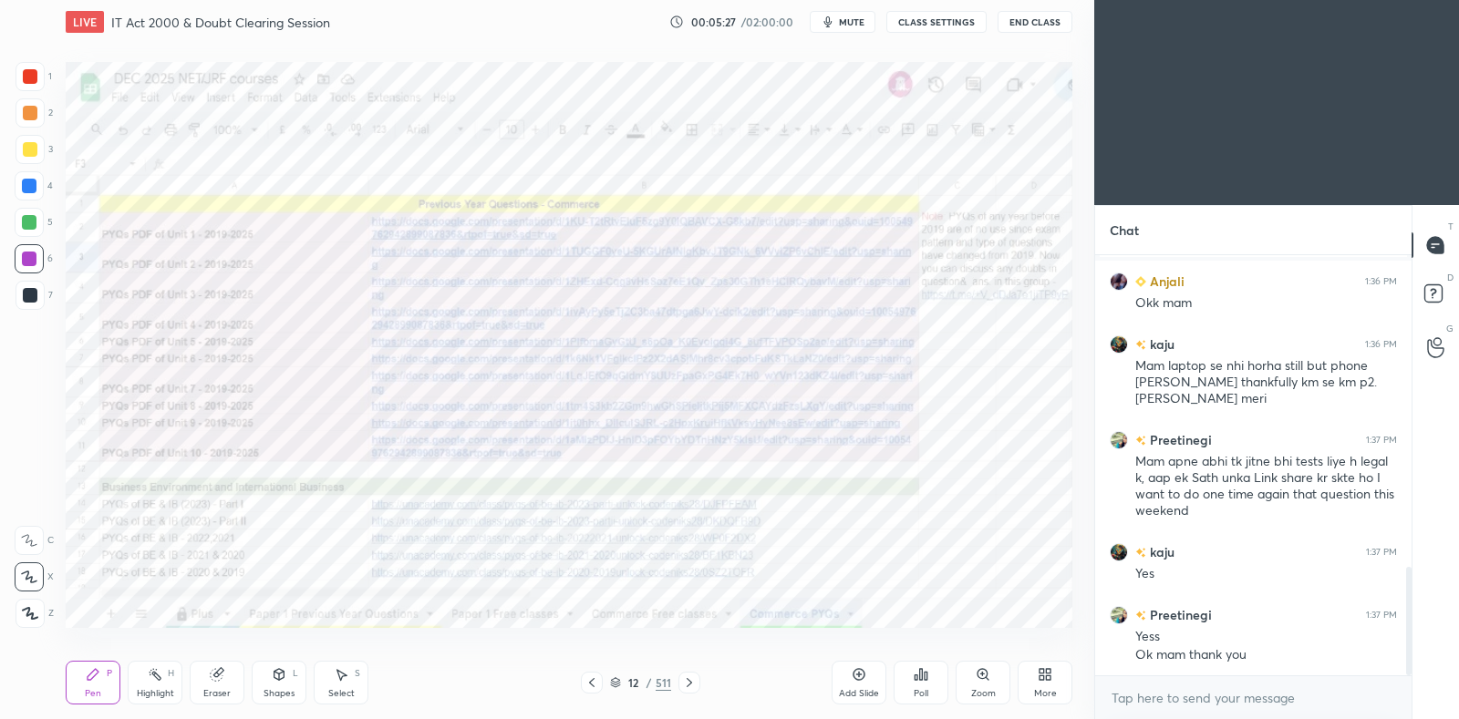
click at [688, 685] on icon at bounding box center [689, 682] width 5 height 9
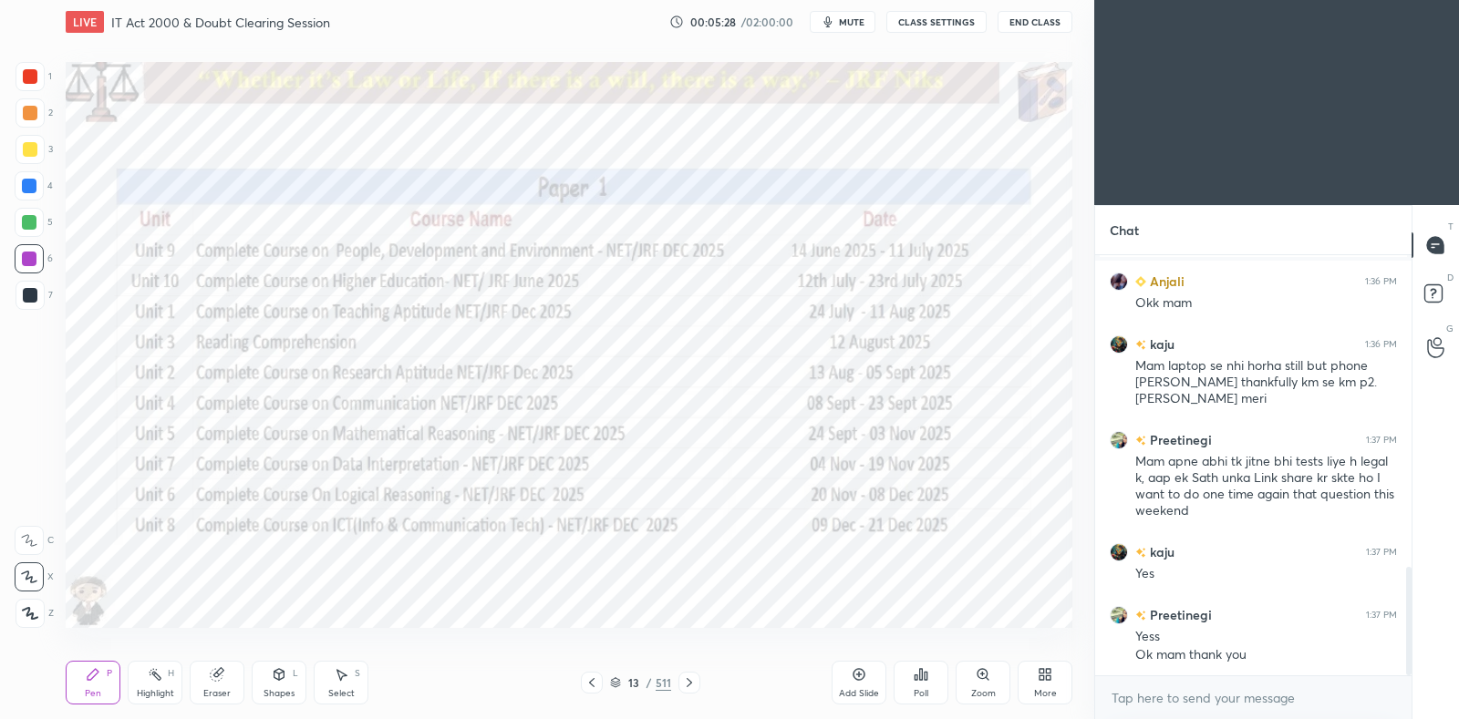
click at [688, 683] on icon at bounding box center [689, 683] width 15 height 15
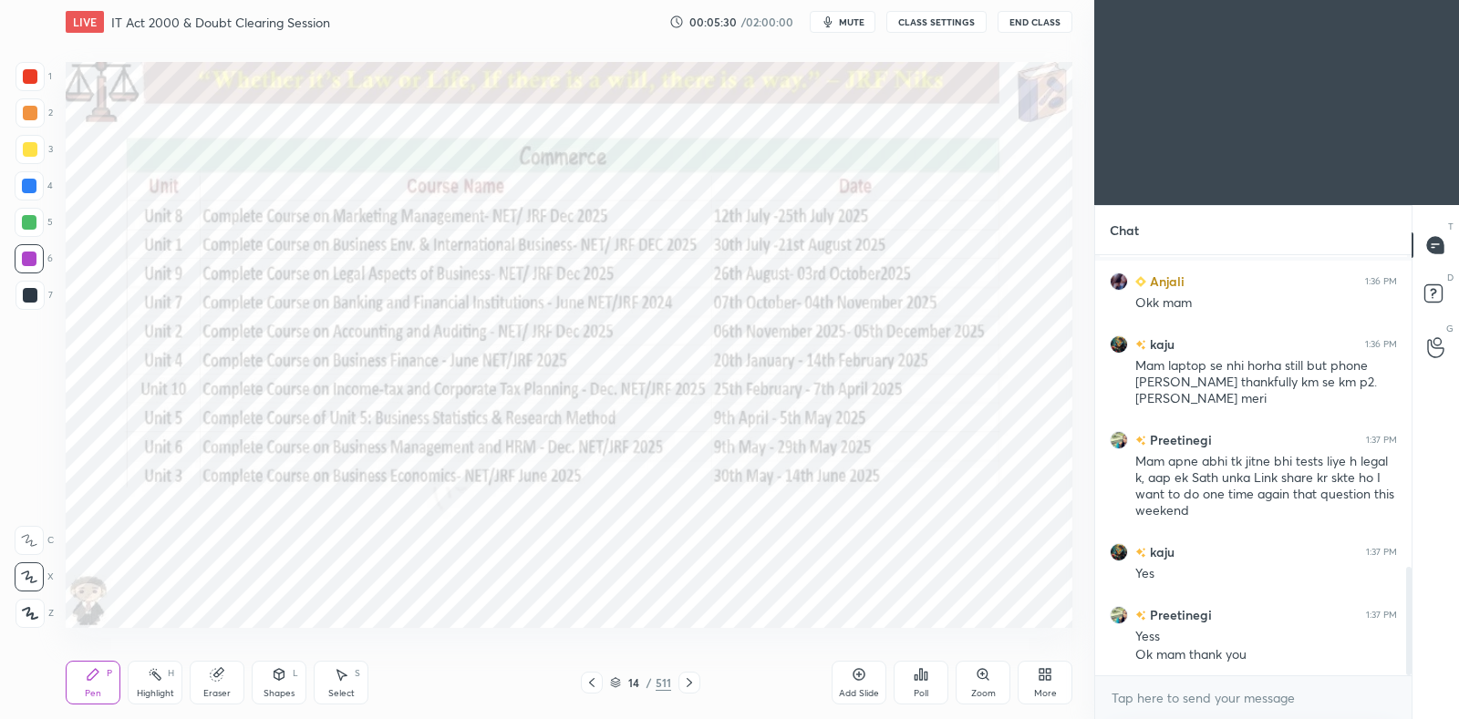
click at [611, 684] on icon at bounding box center [615, 682] width 11 height 11
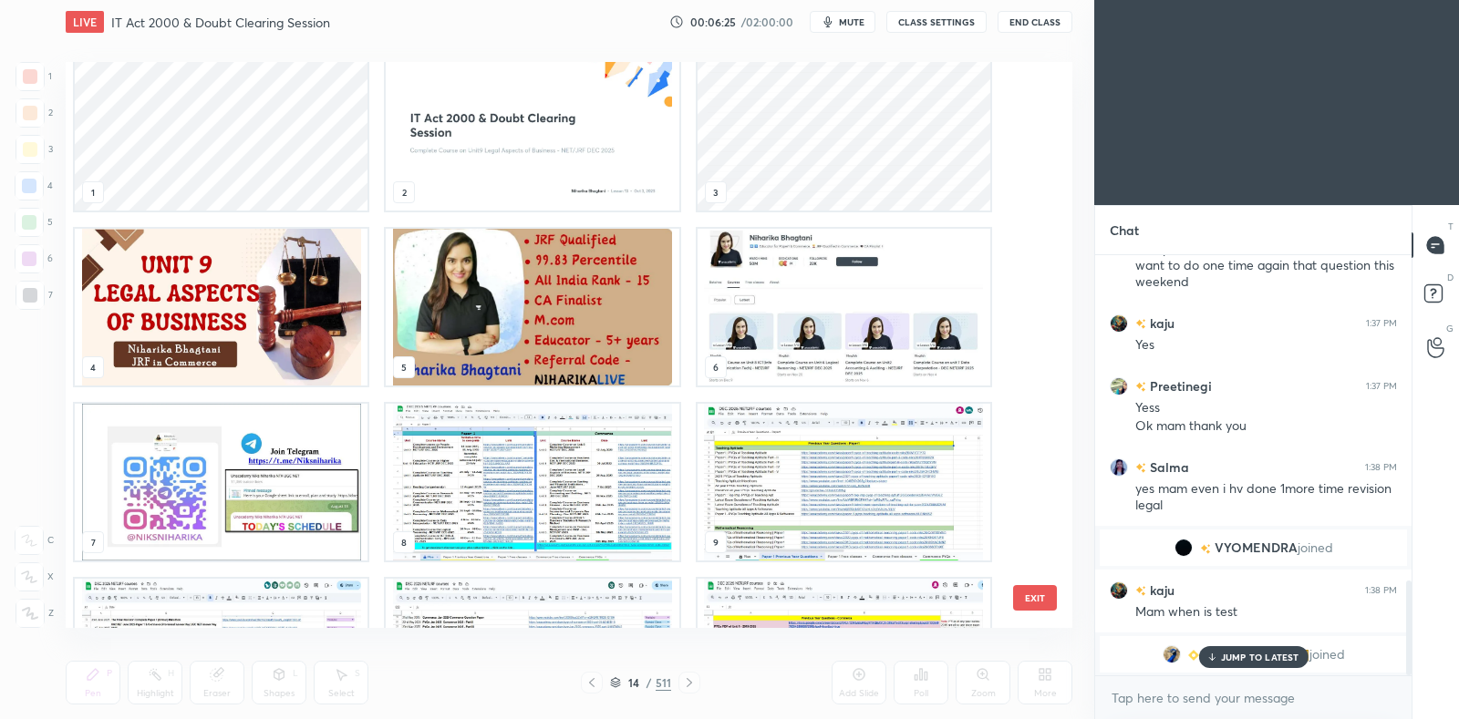
scroll to position [0, 0]
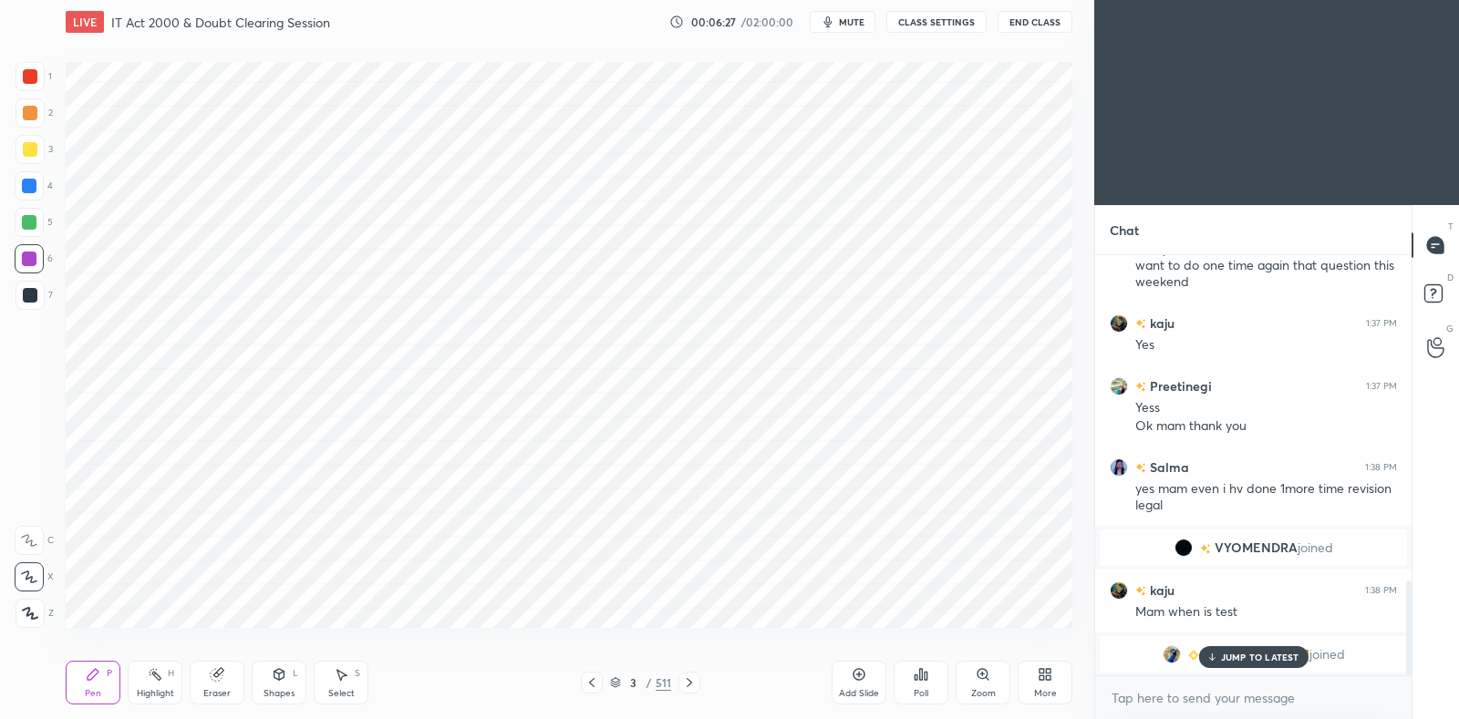
click at [1213, 655] on icon at bounding box center [1211, 657] width 12 height 11
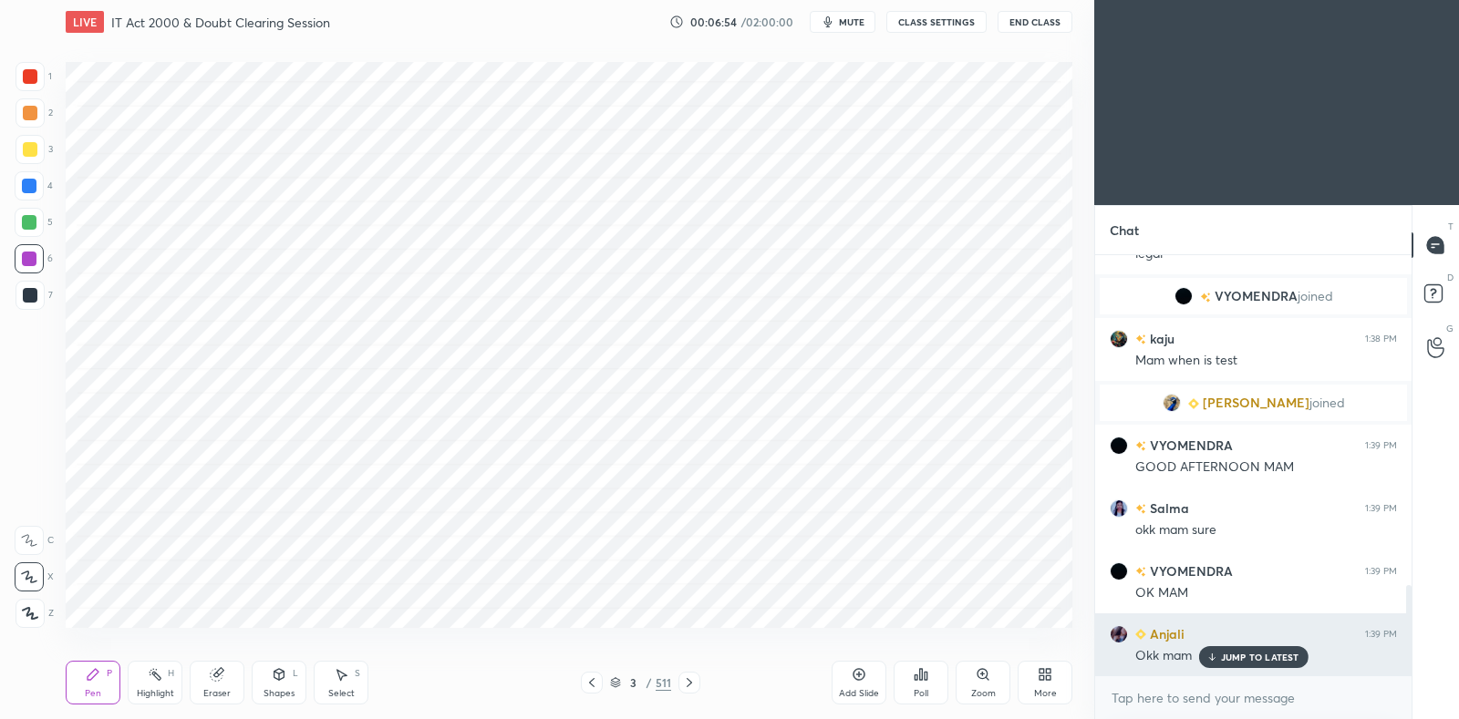
scroll to position [1596, 0]
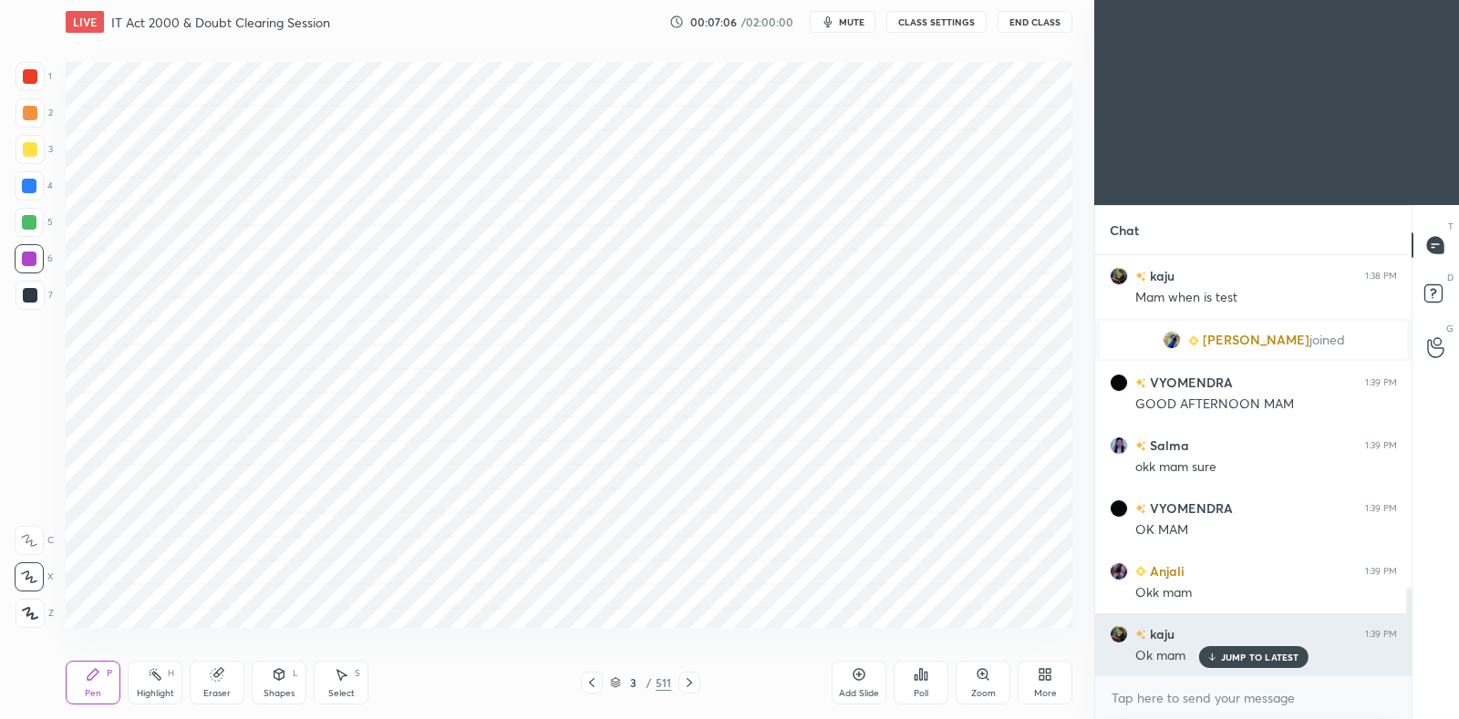
click at [1254, 659] on p "JUMP TO LATEST" at bounding box center [1260, 657] width 78 height 11
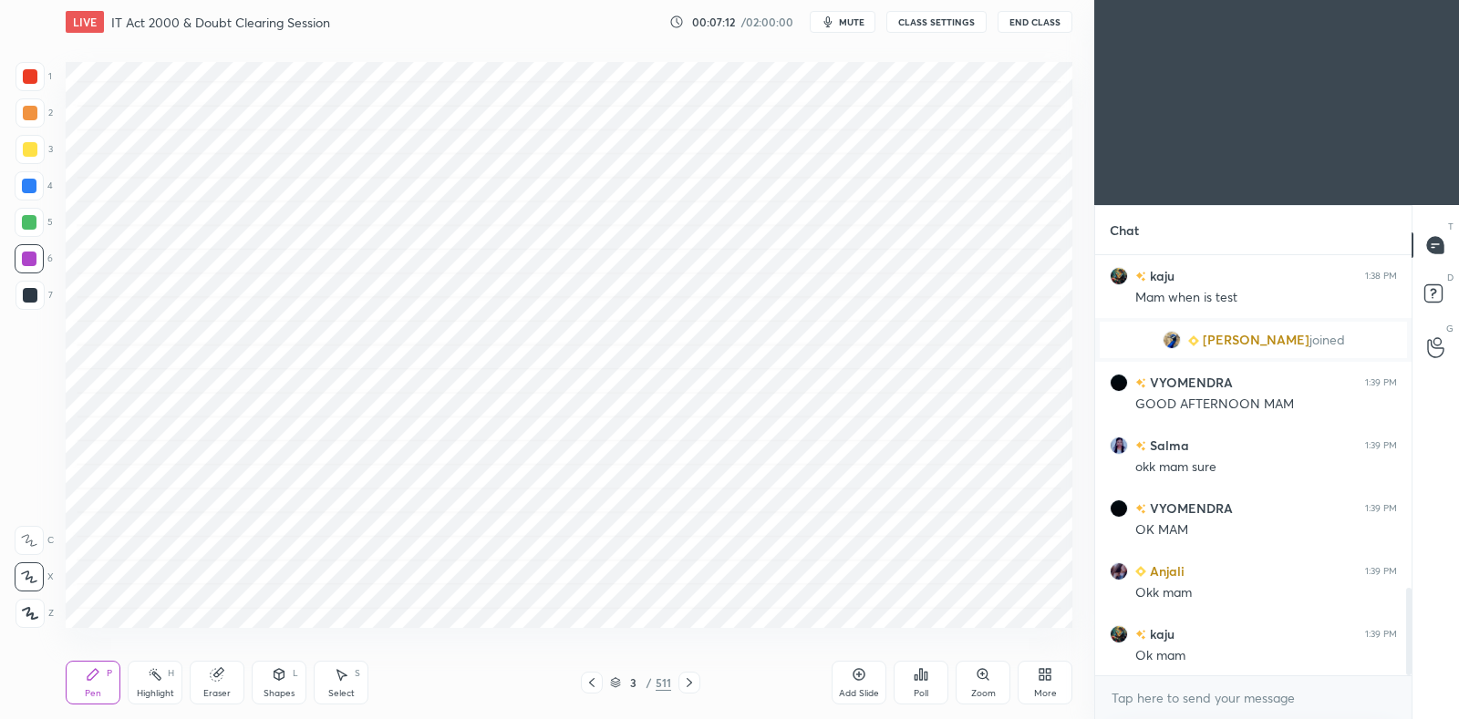
scroll to position [1659, 0]
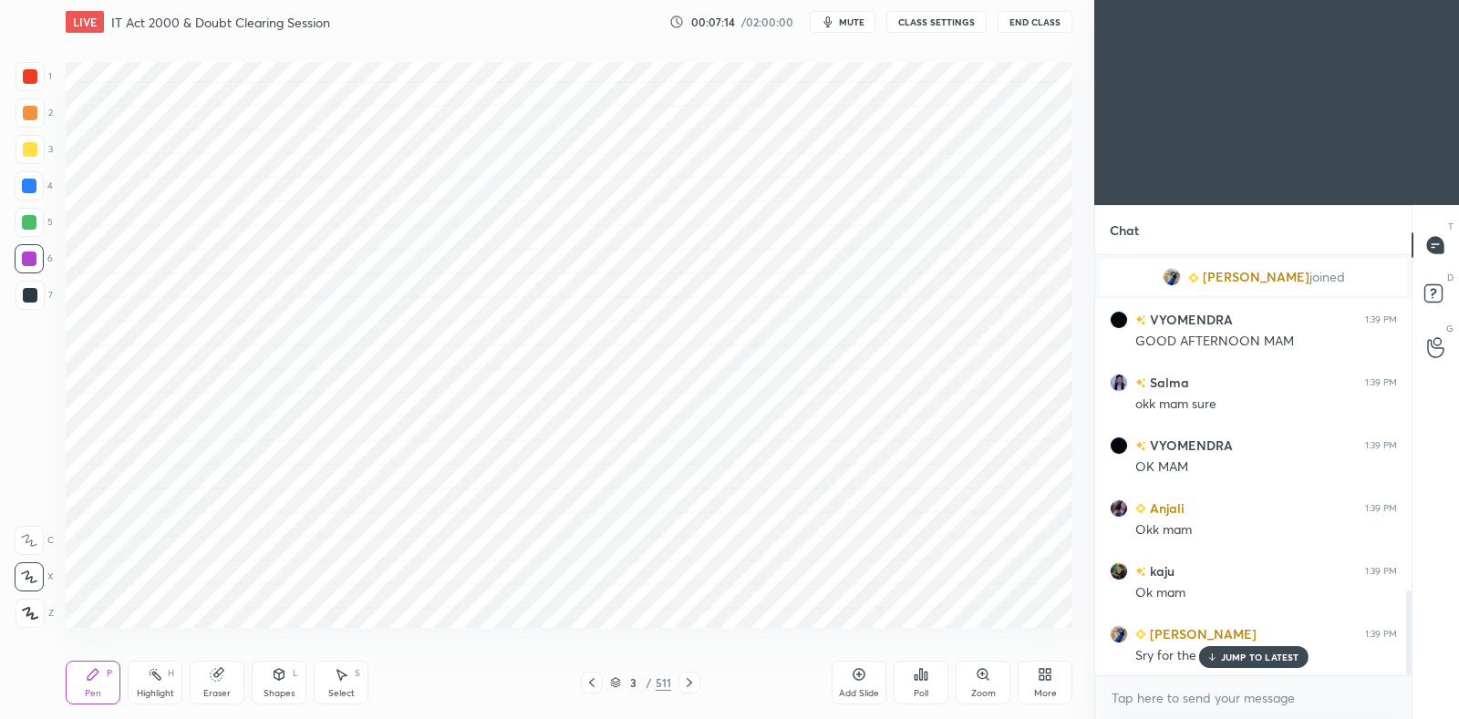
click at [1234, 654] on p "JUMP TO LATEST" at bounding box center [1260, 657] width 78 height 11
click at [689, 685] on icon at bounding box center [689, 683] width 15 height 15
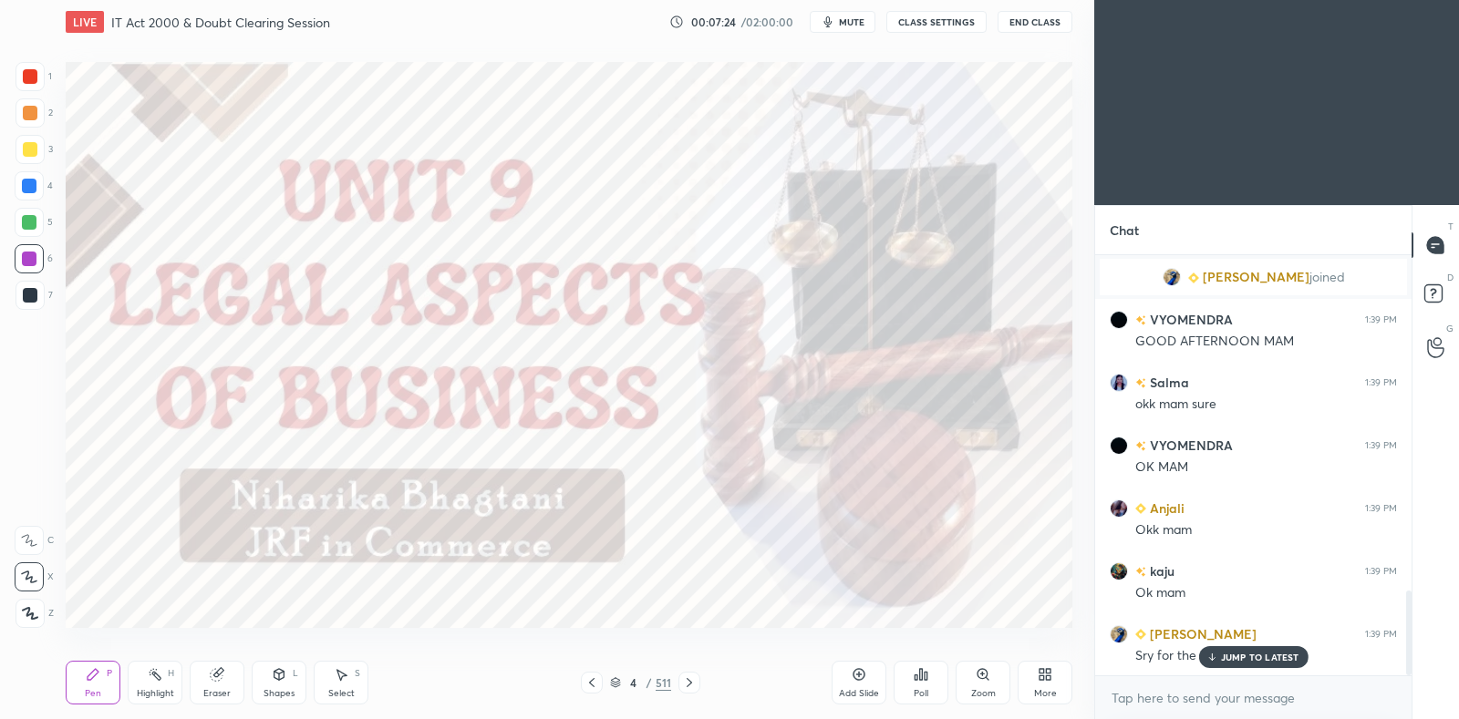
click at [615, 683] on icon at bounding box center [615, 680] width 9 height 5
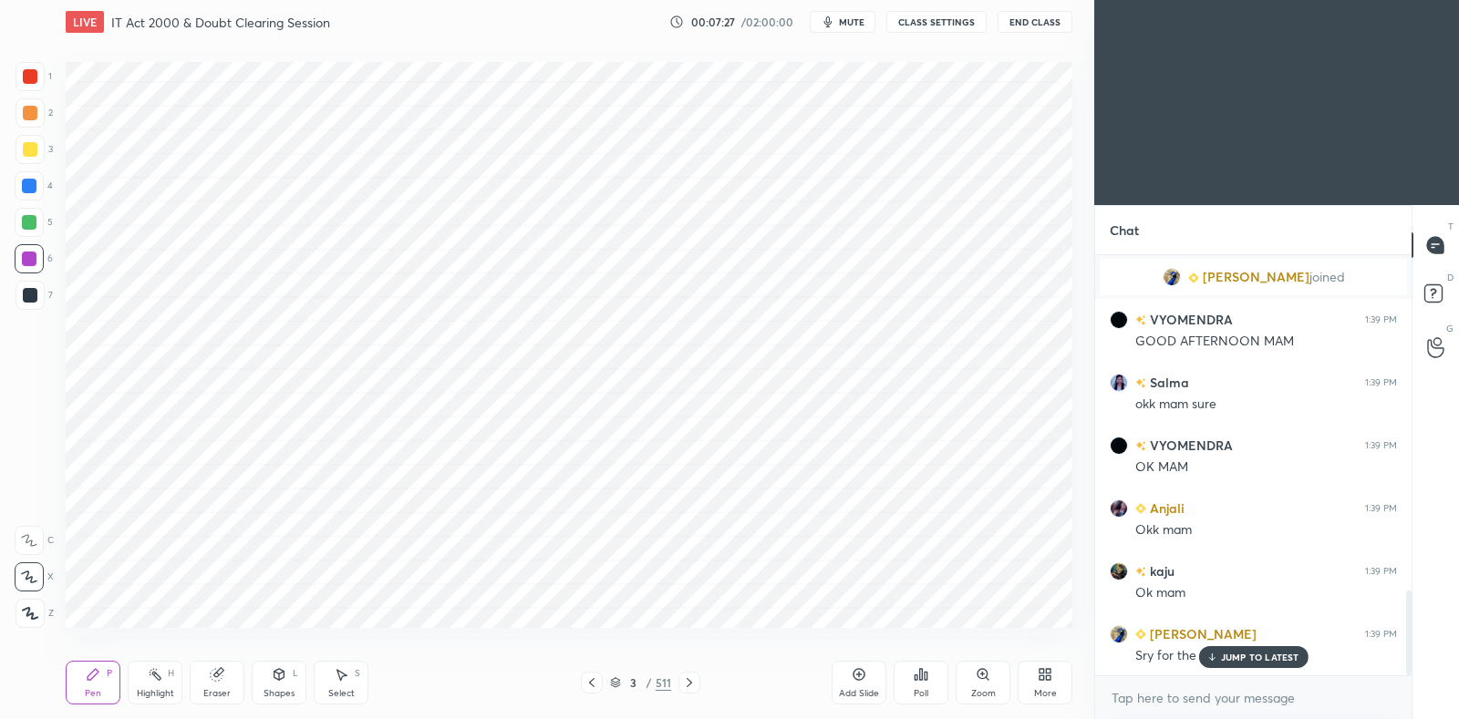
scroll to position [0, 0]
click at [619, 677] on div "3 / 511" at bounding box center [640, 683] width 61 height 16
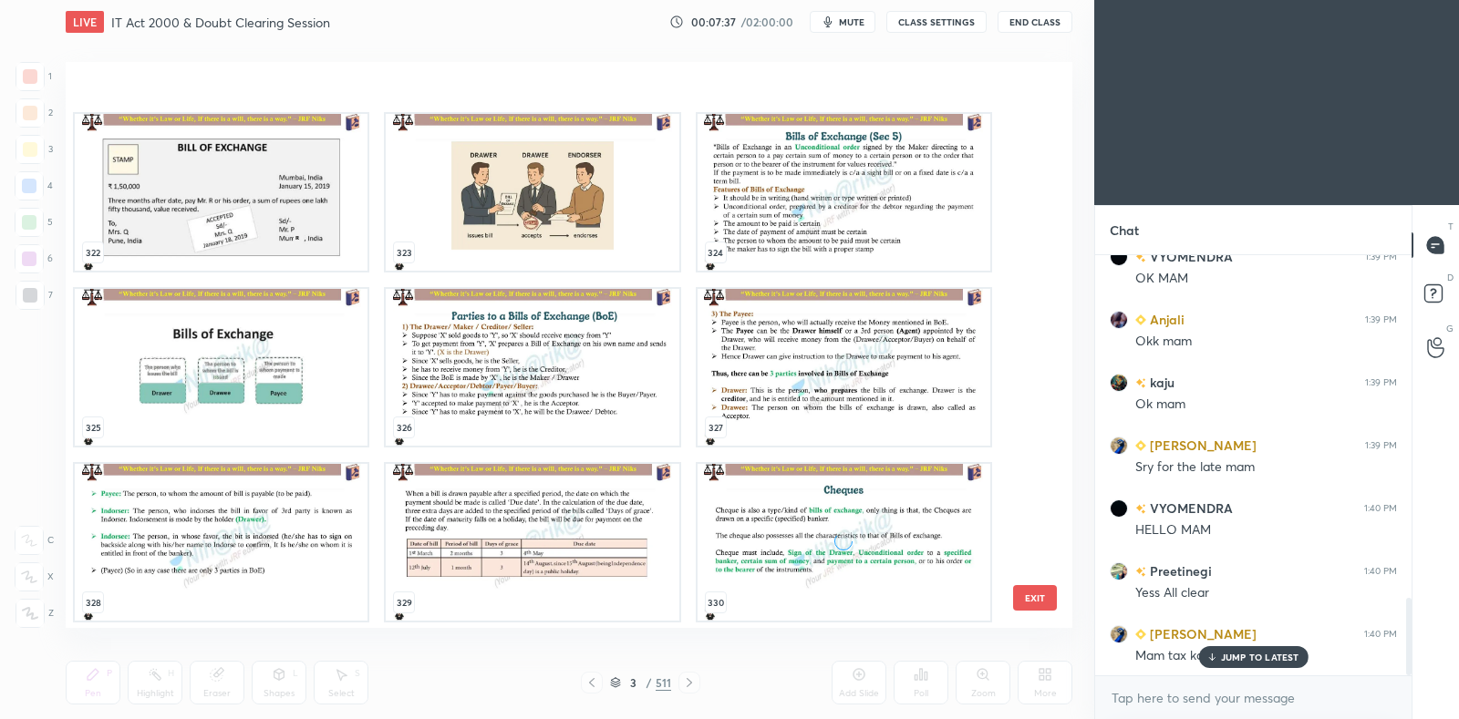
scroll to position [18778, 0]
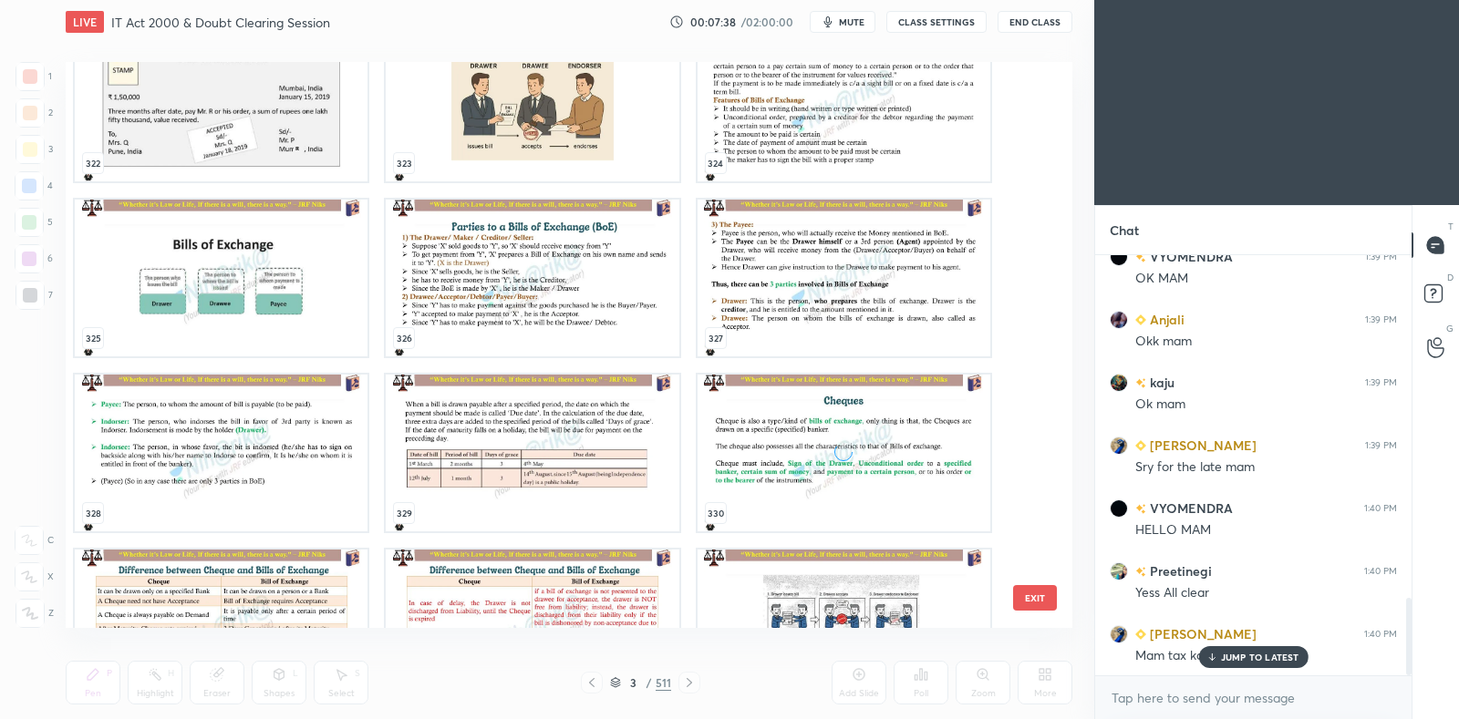
click at [1235, 656] on p "JUMP TO LATEST" at bounding box center [1260, 657] width 78 height 11
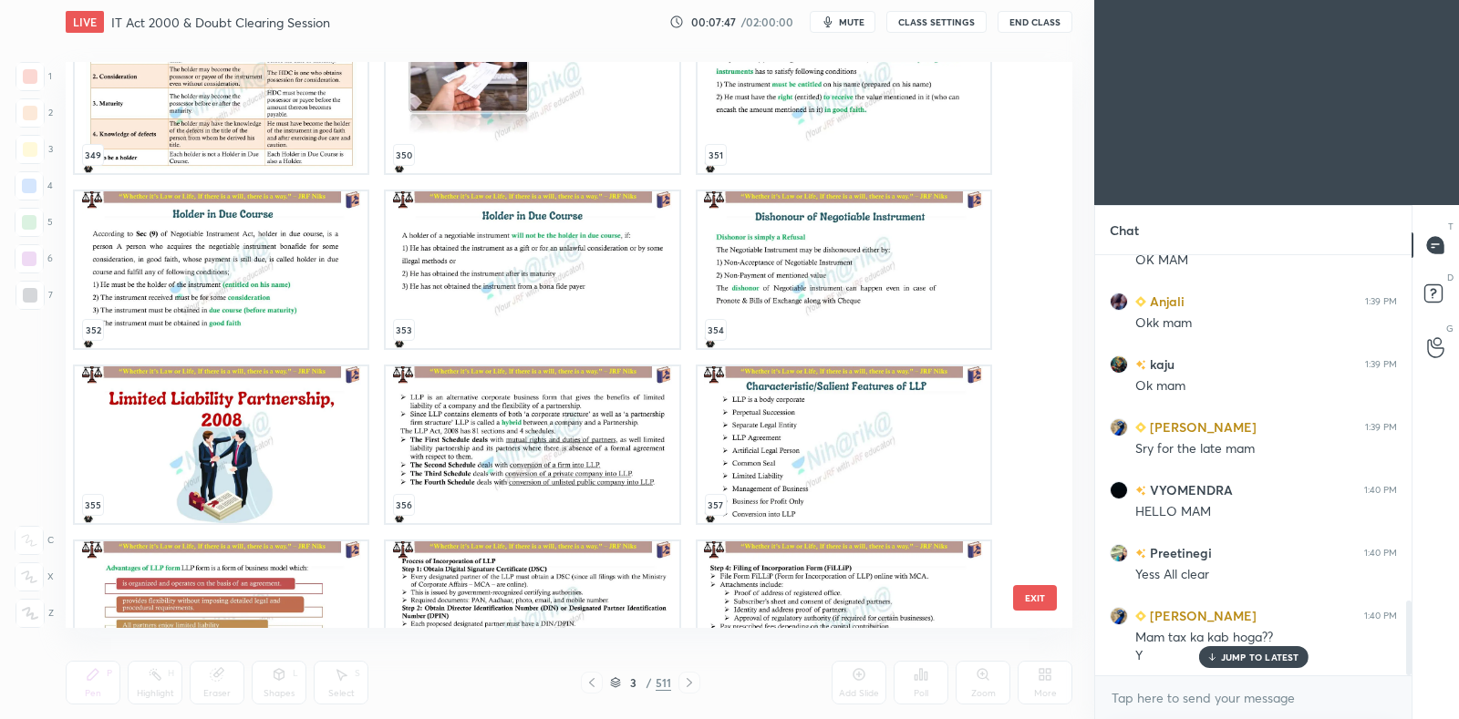
scroll to position [1928, 0]
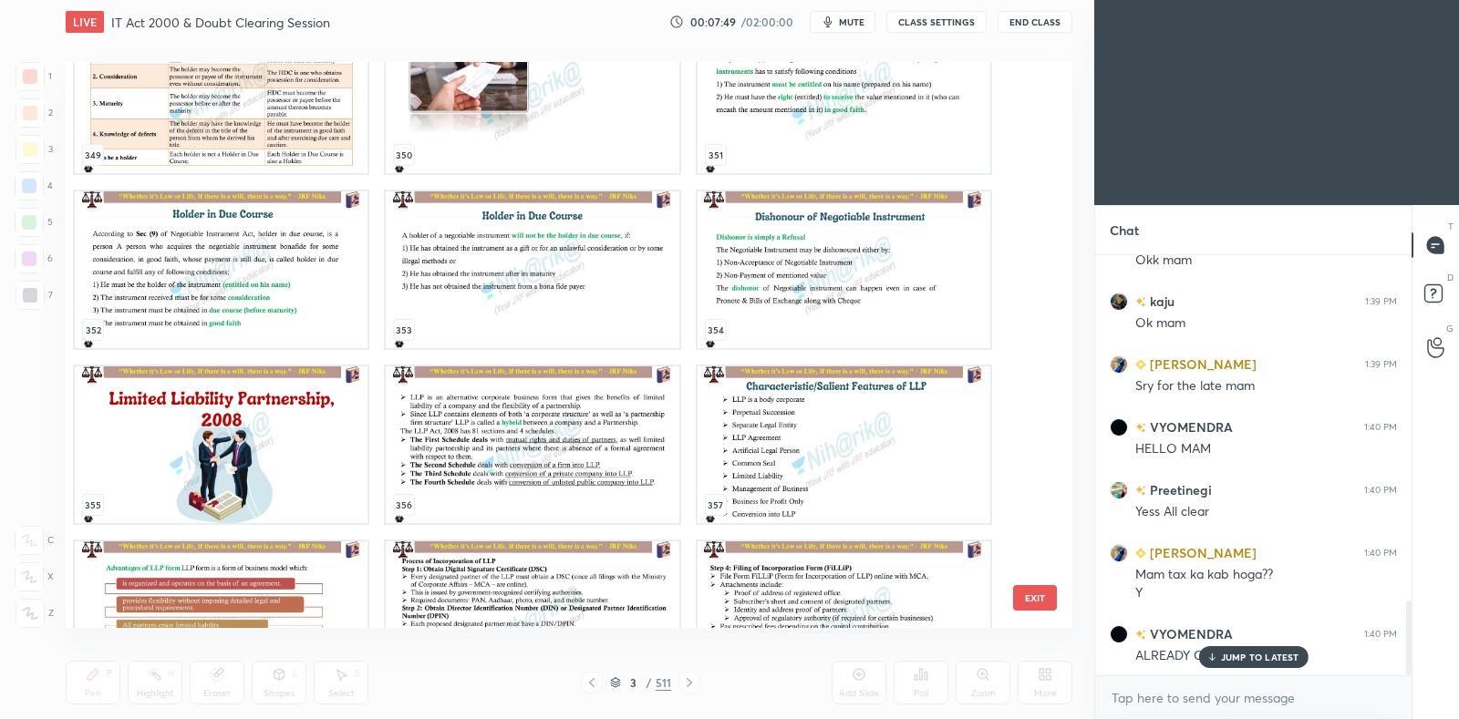
click at [1228, 656] on p "JUMP TO LATEST" at bounding box center [1260, 657] width 78 height 11
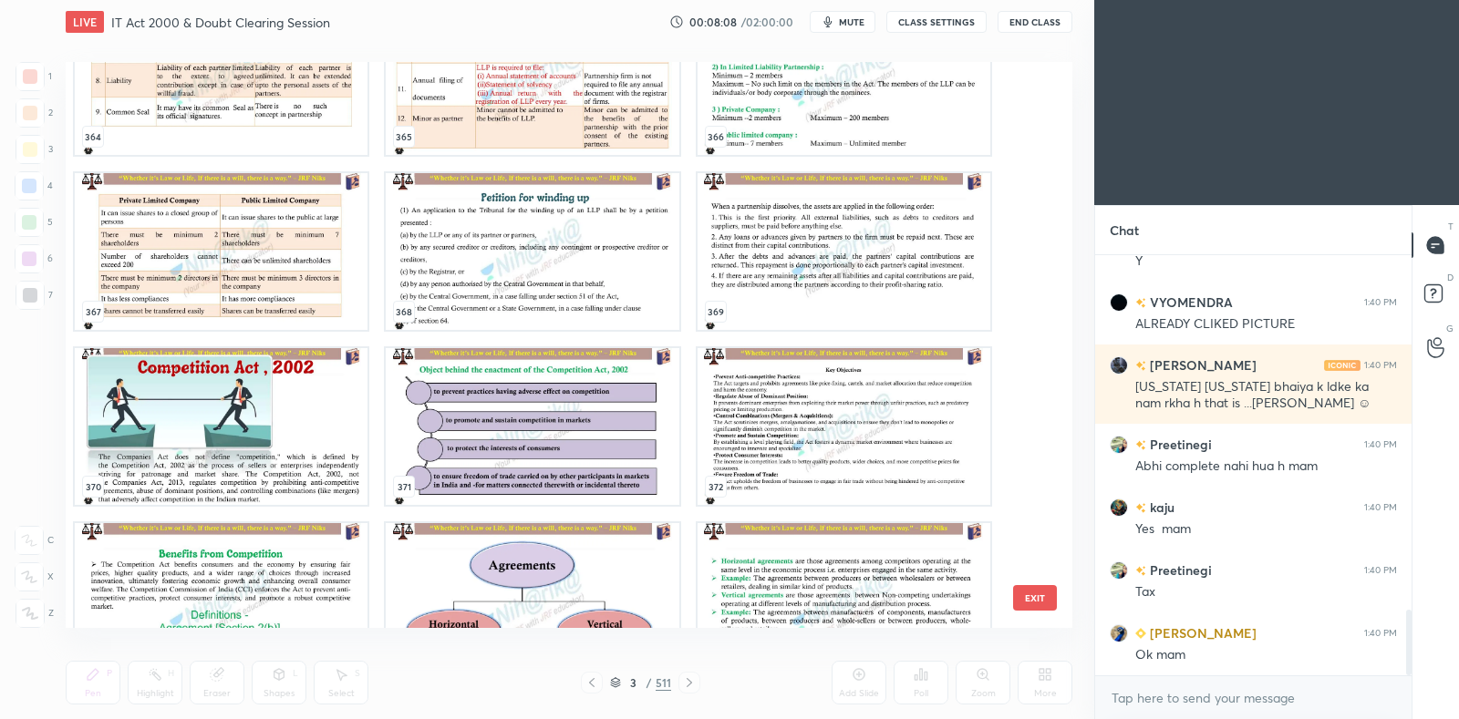
scroll to position [2323, 0]
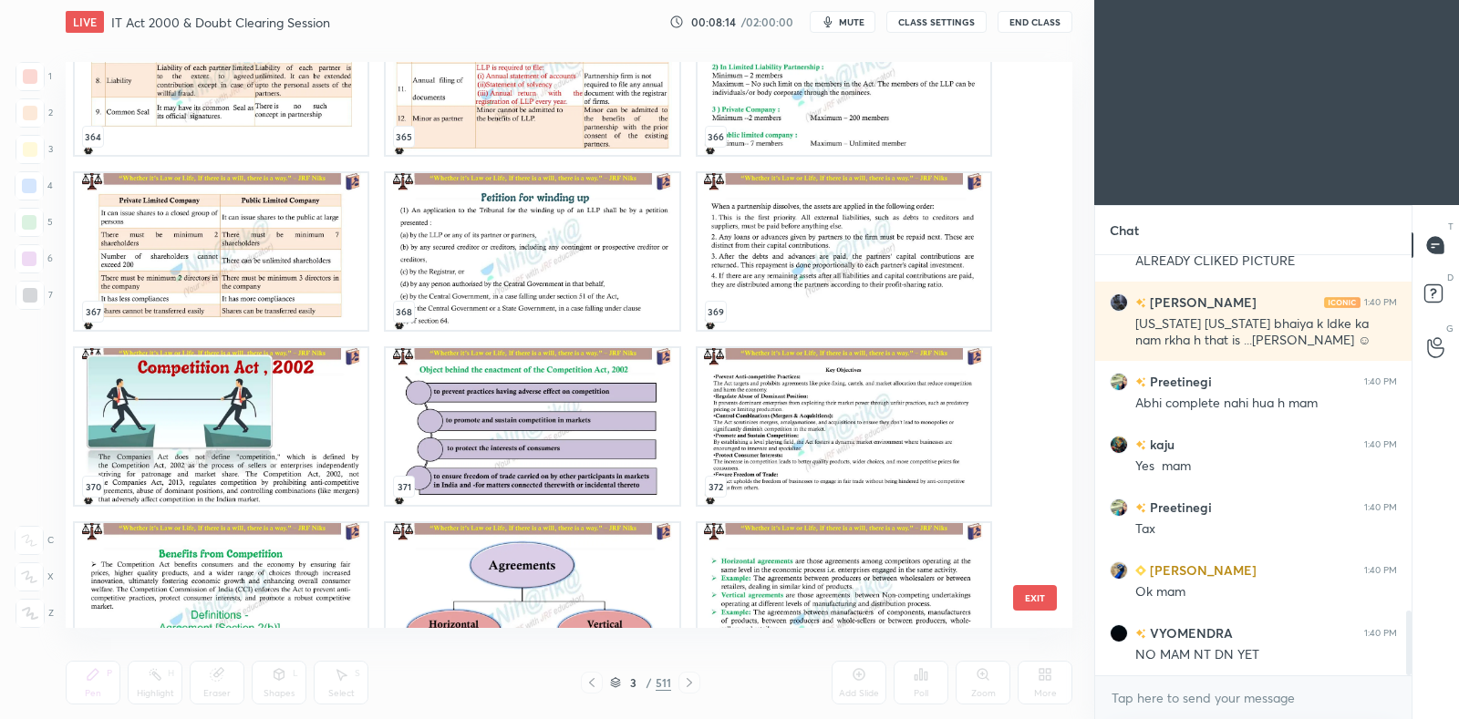
click at [533, 453] on img "grid" at bounding box center [532, 426] width 293 height 157
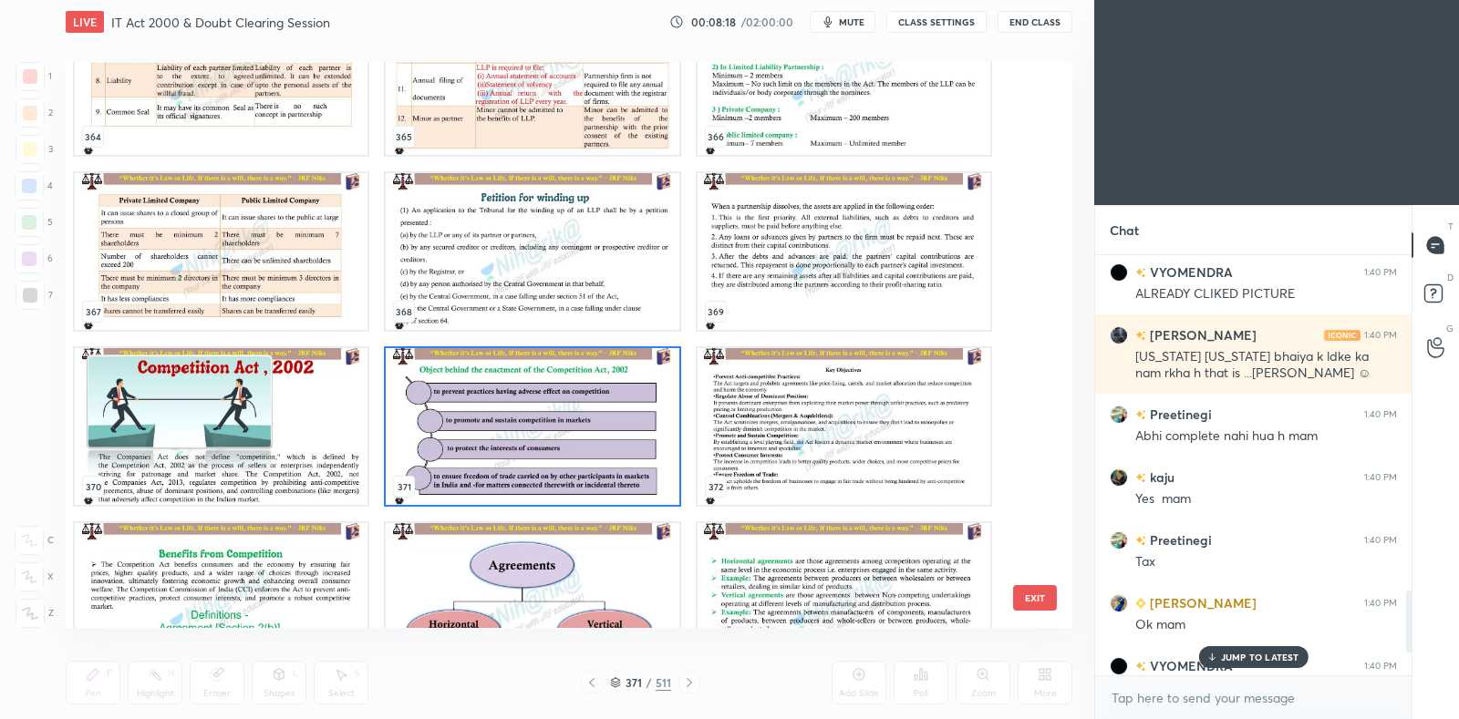
scroll to position [2448, 0]
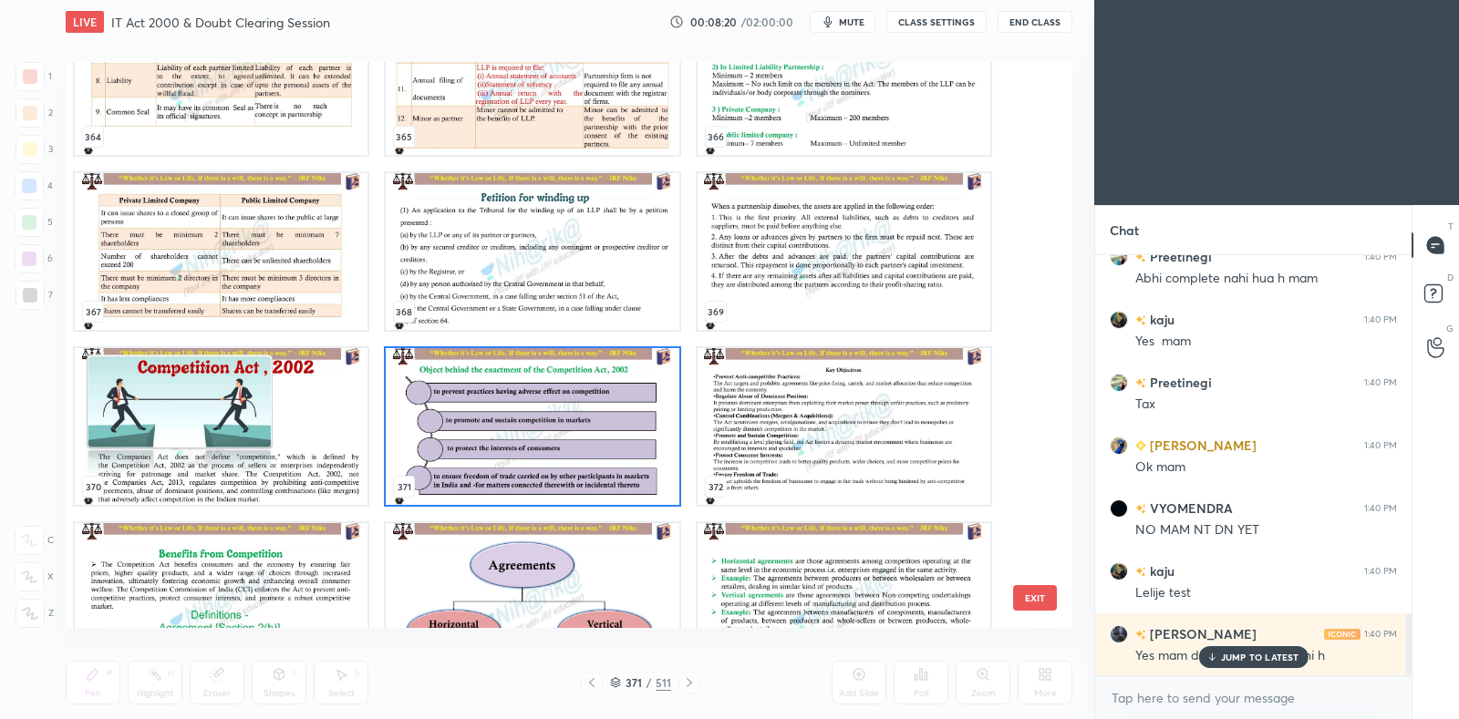
click at [1254, 658] on p "JUMP TO LATEST" at bounding box center [1260, 657] width 78 height 11
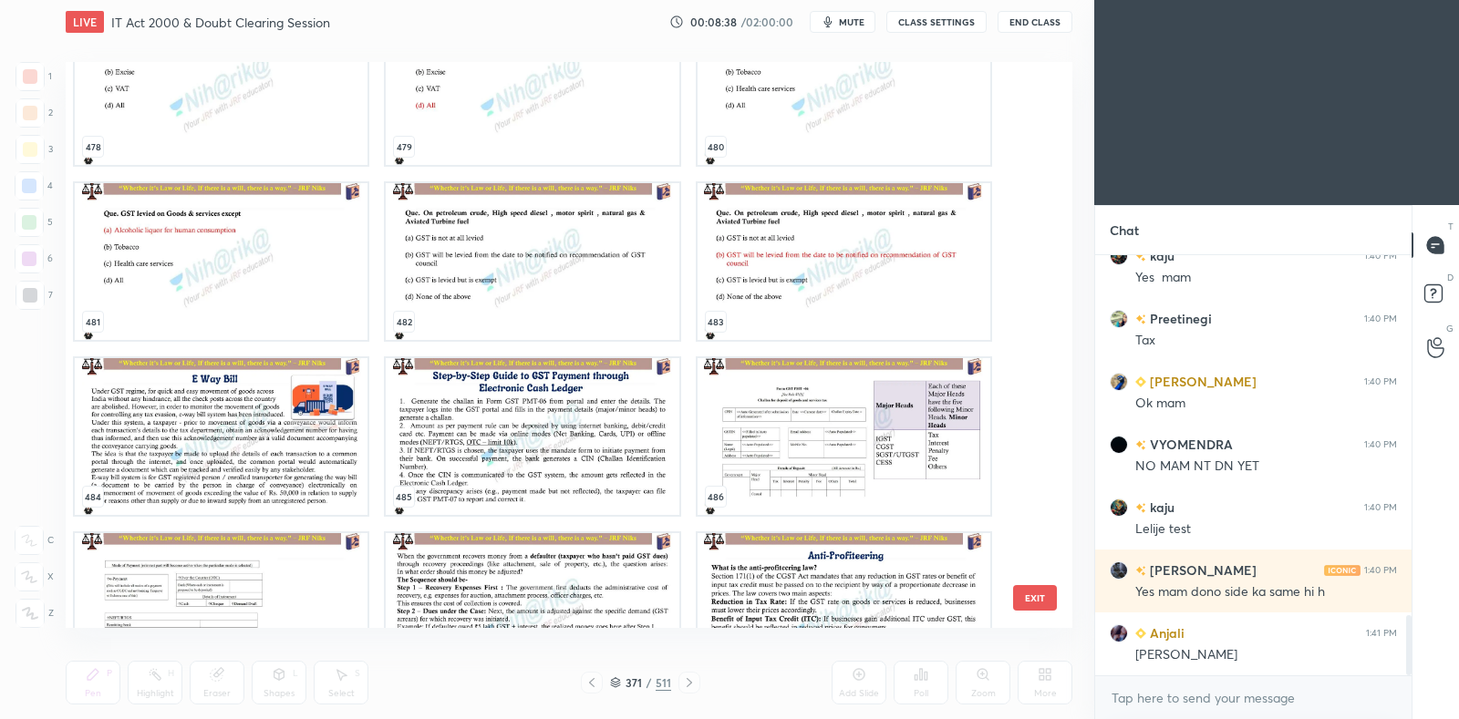
scroll to position [27908, 0]
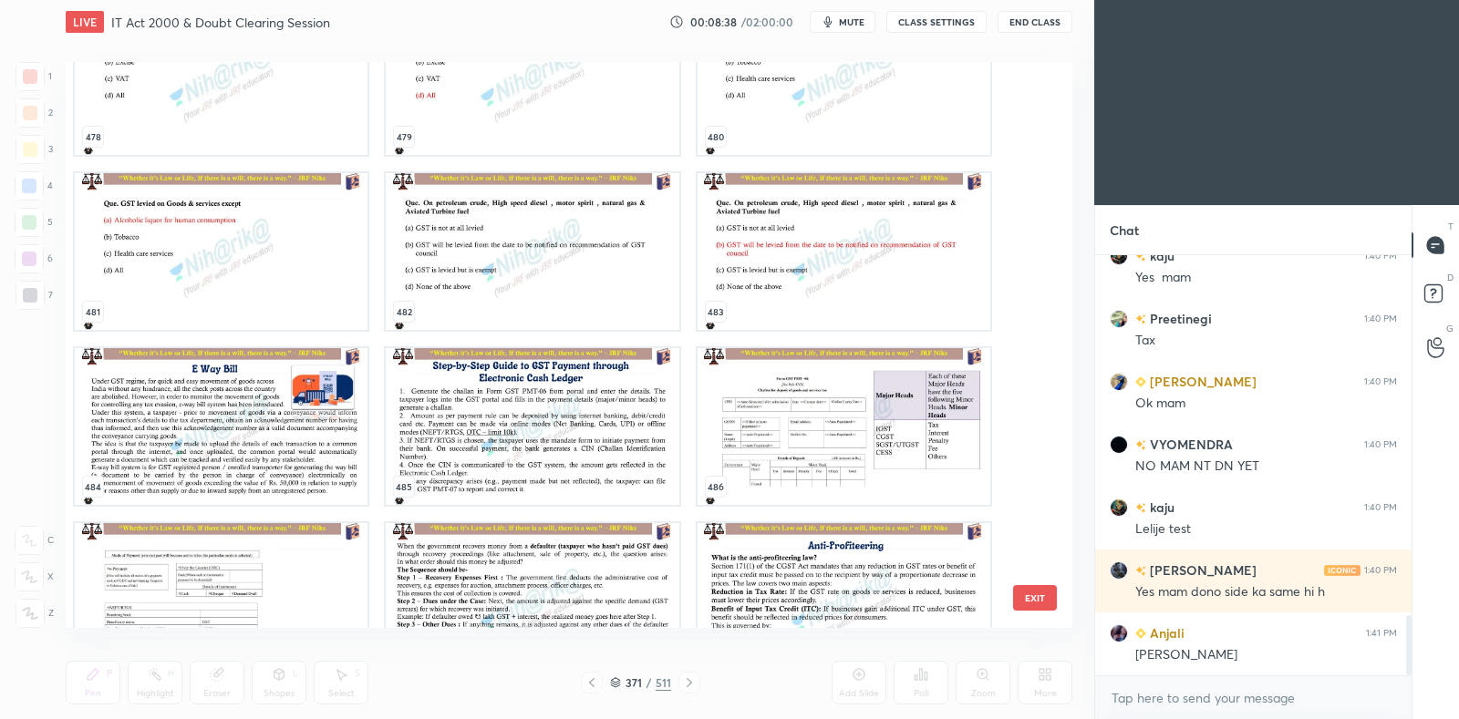
click at [307, 445] on img "grid" at bounding box center [221, 426] width 293 height 157
click at [309, 448] on img "grid" at bounding box center [221, 426] width 293 height 157
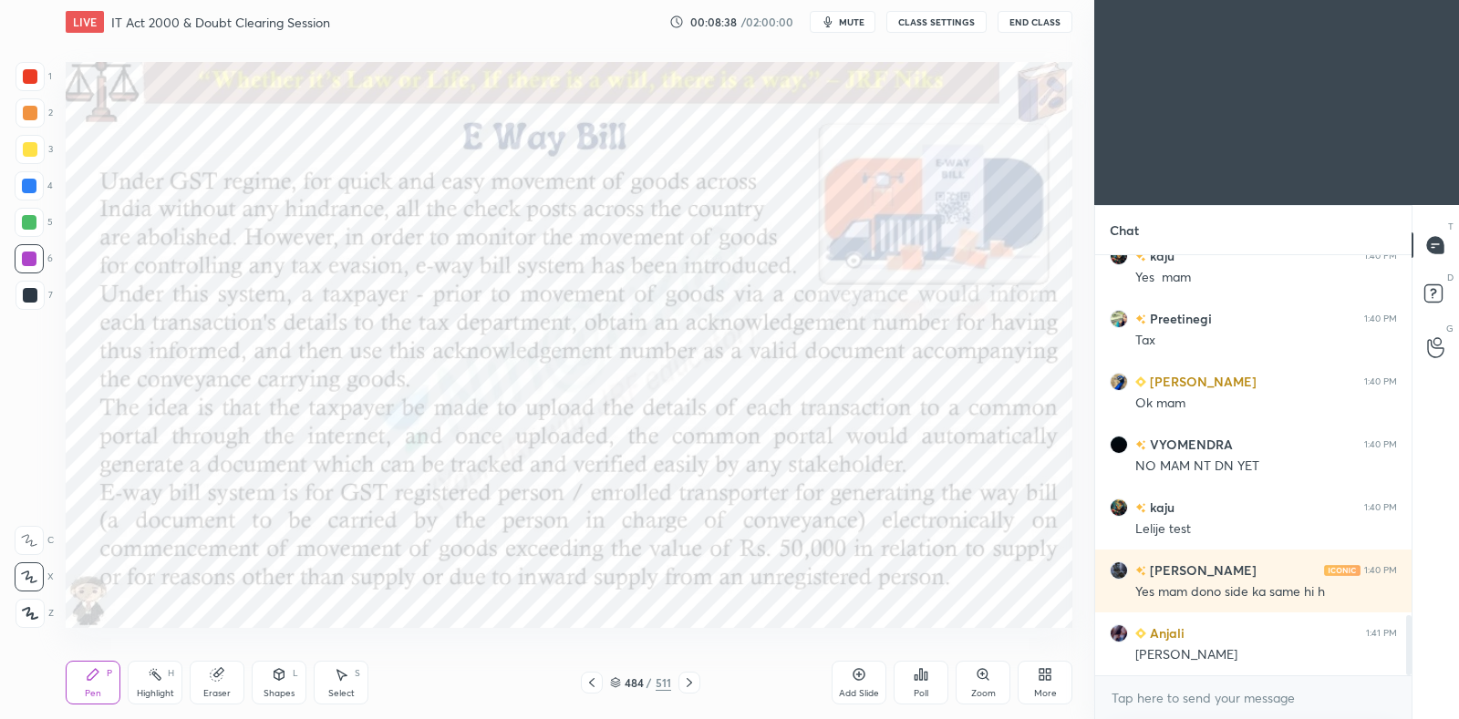
click at [311, 450] on img "grid" at bounding box center [221, 426] width 293 height 157
click at [614, 682] on icon at bounding box center [615, 680] width 9 height 5
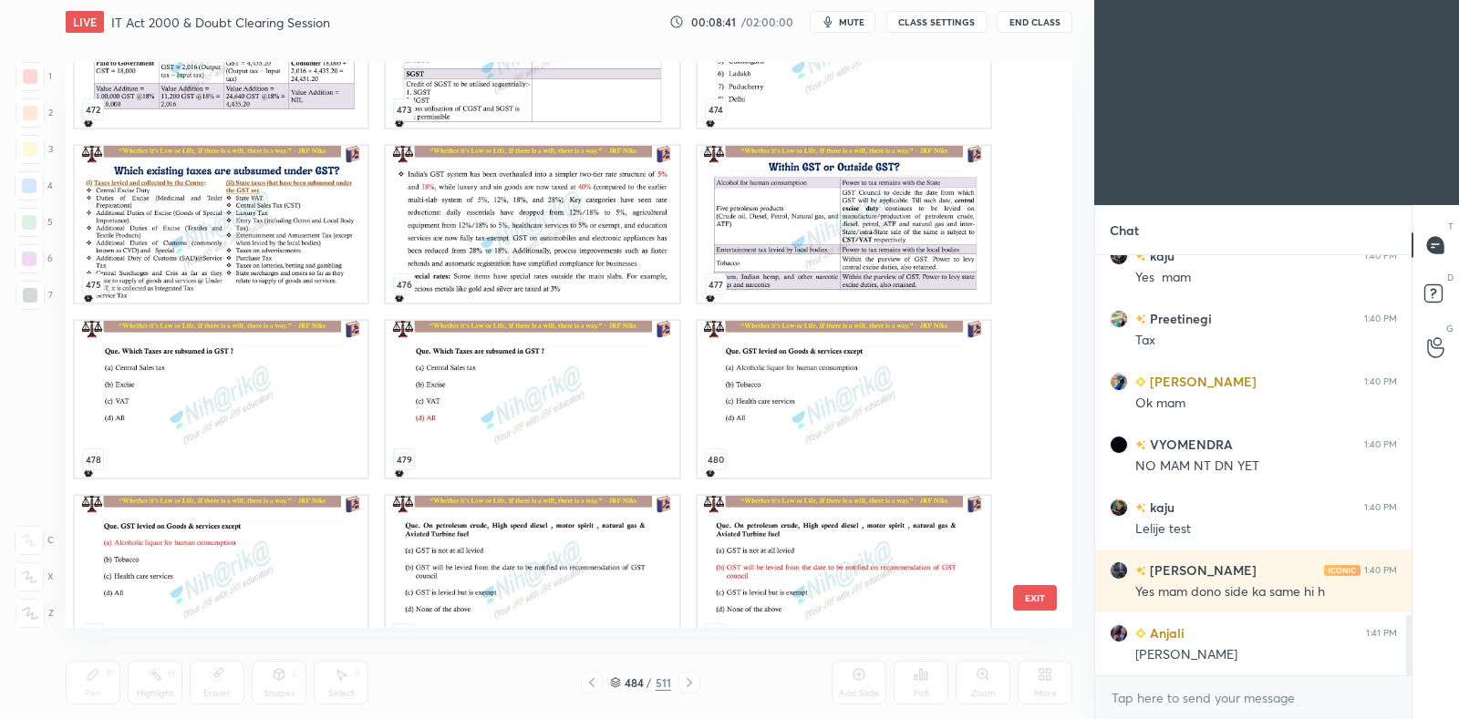
scroll to position [27582, 0]
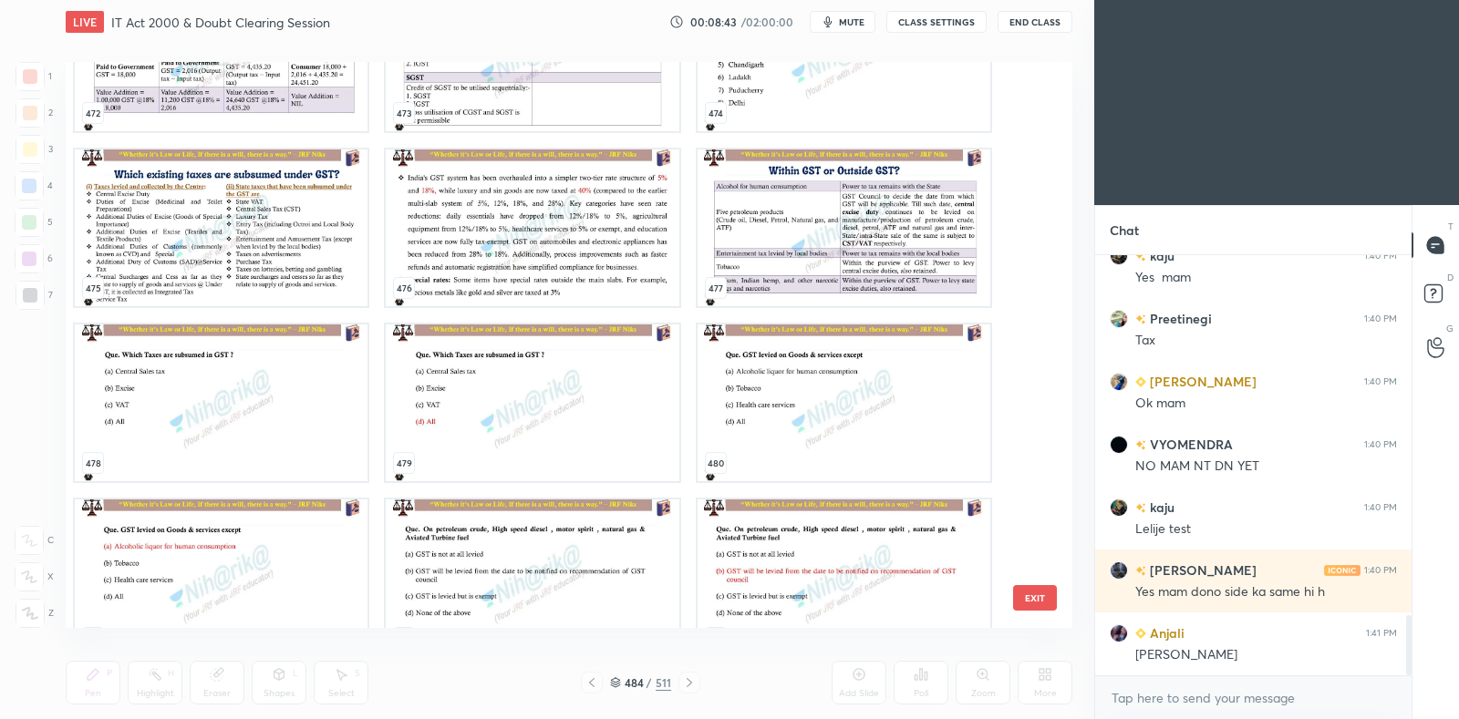
click at [824, 250] on img "grid" at bounding box center [844, 228] width 293 height 157
click at [832, 247] on img "grid" at bounding box center [844, 228] width 293 height 157
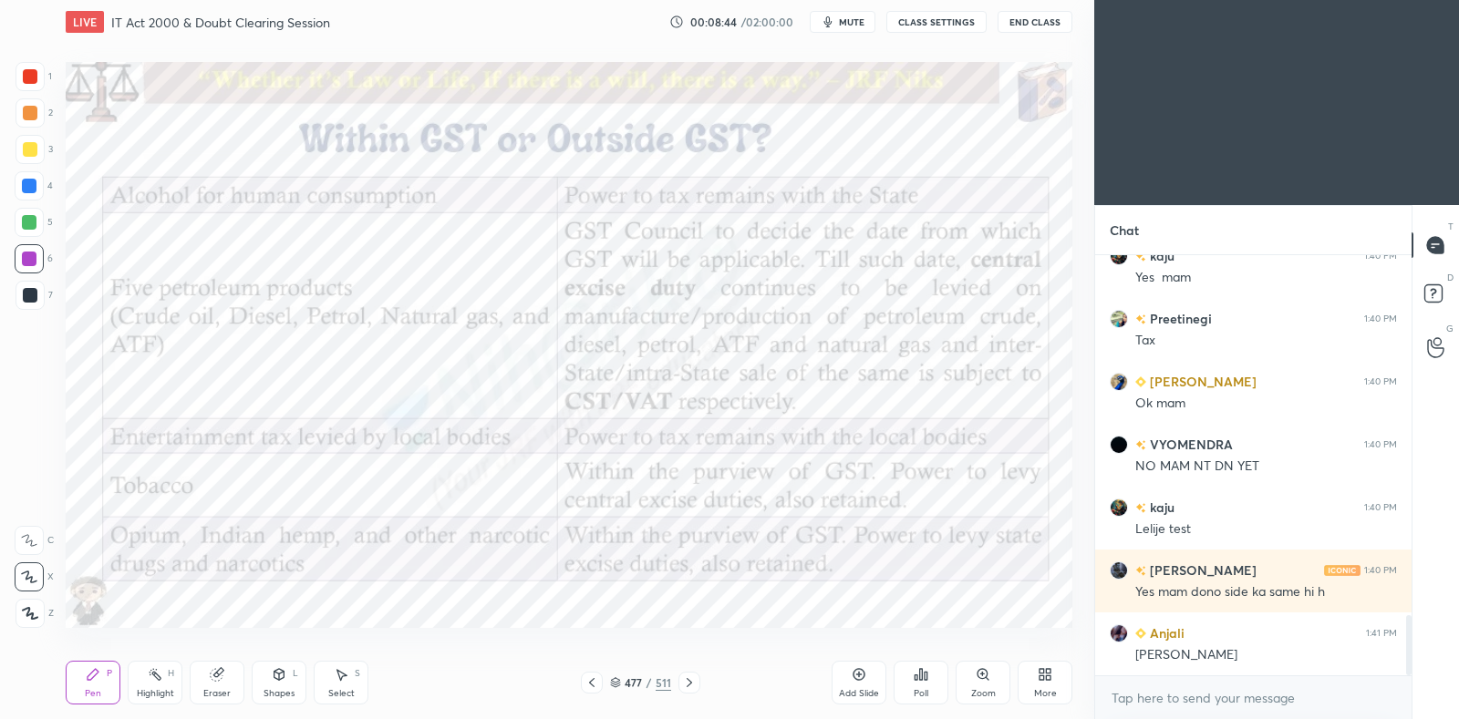
click at [830, 252] on img "grid" at bounding box center [844, 228] width 293 height 157
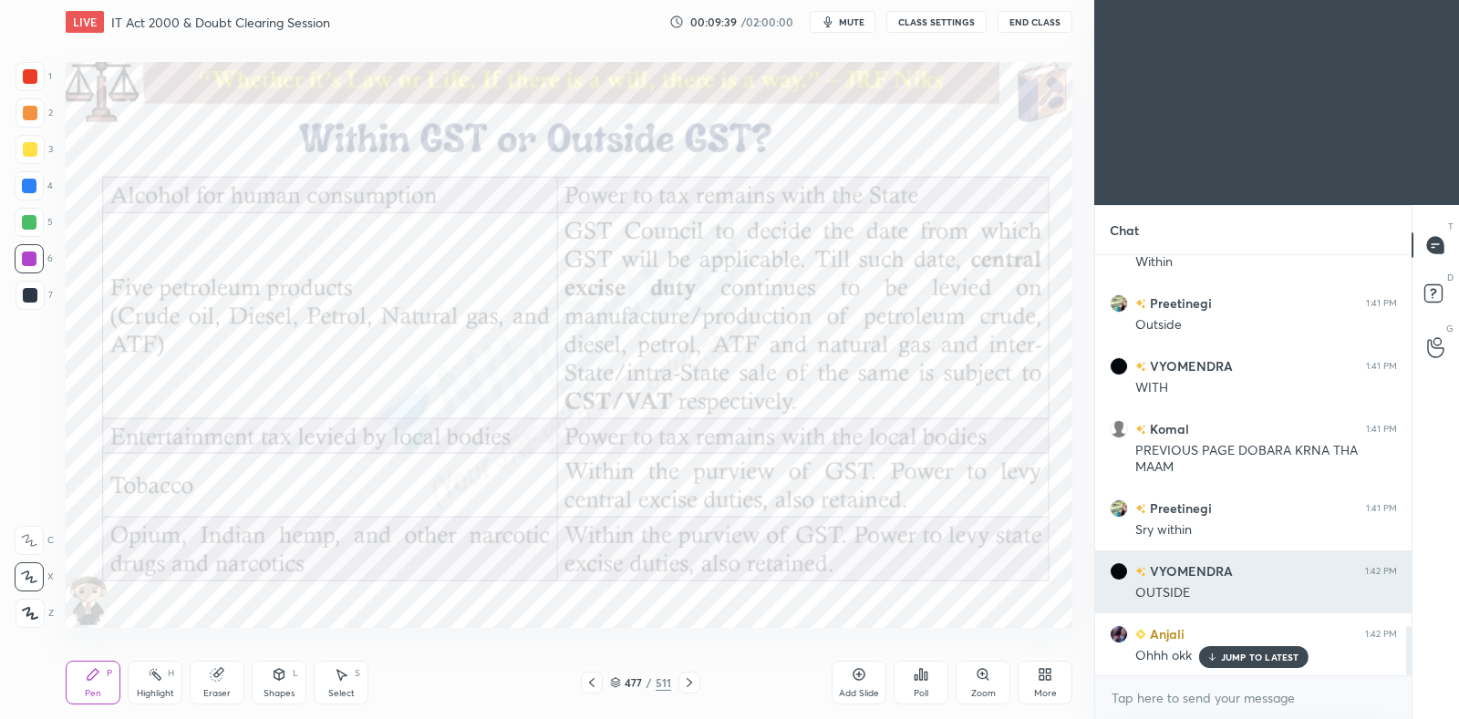
scroll to position [3236, 0]
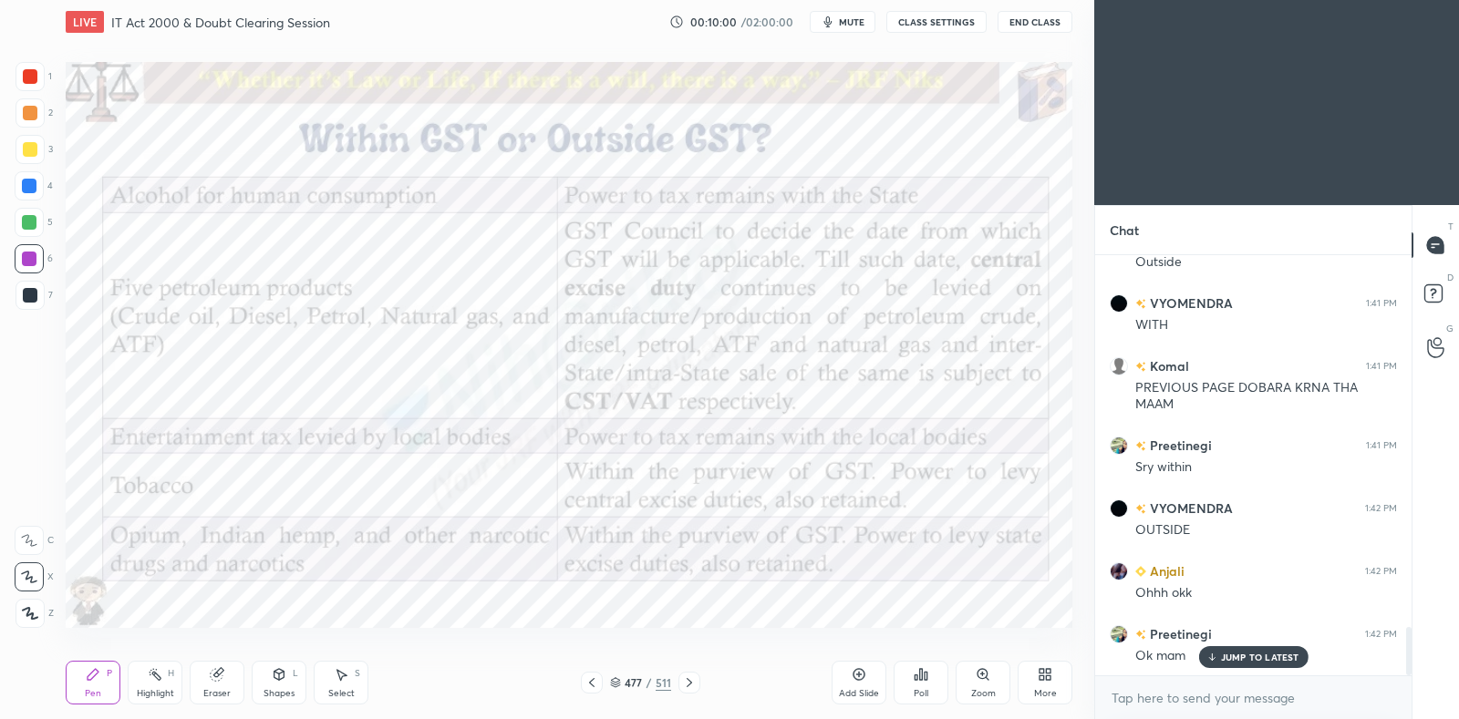
click at [593, 685] on icon at bounding box center [591, 683] width 15 height 15
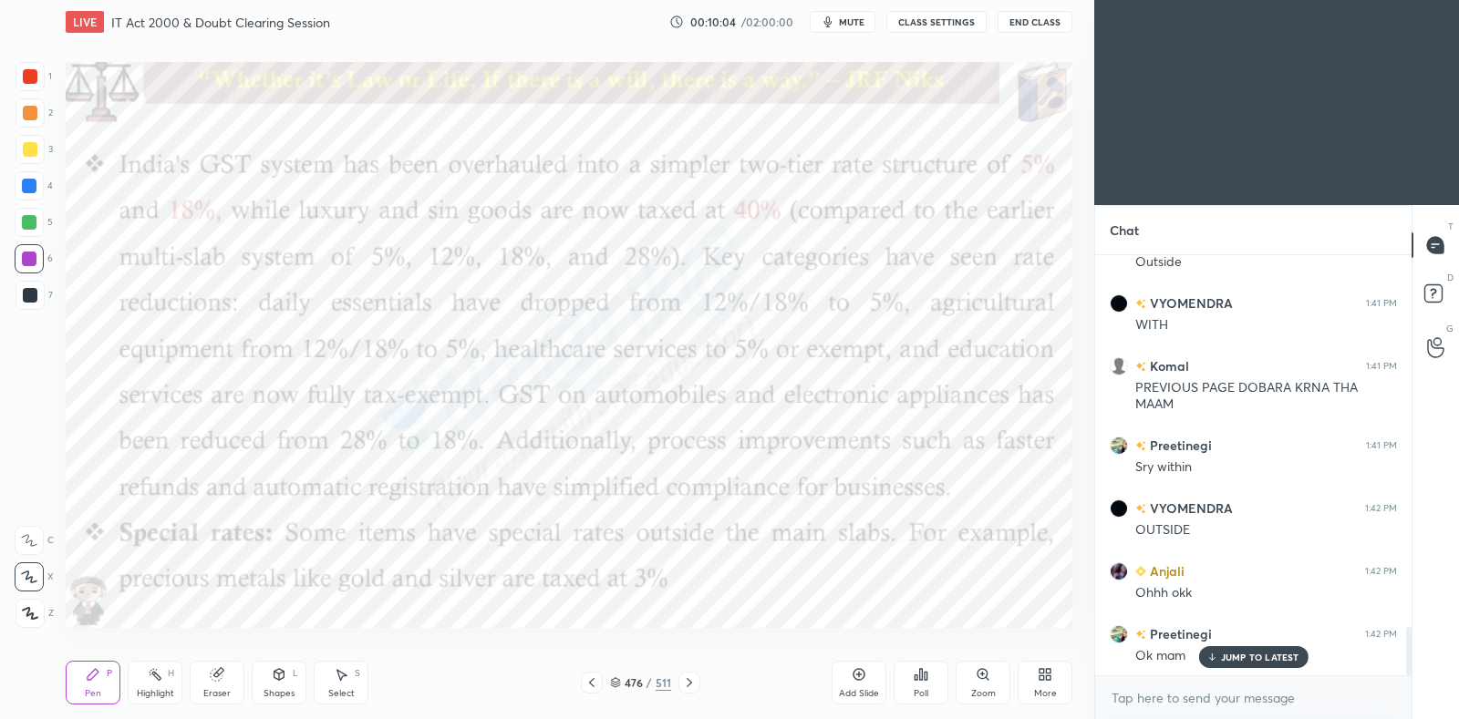
click at [693, 680] on icon at bounding box center [689, 683] width 15 height 15
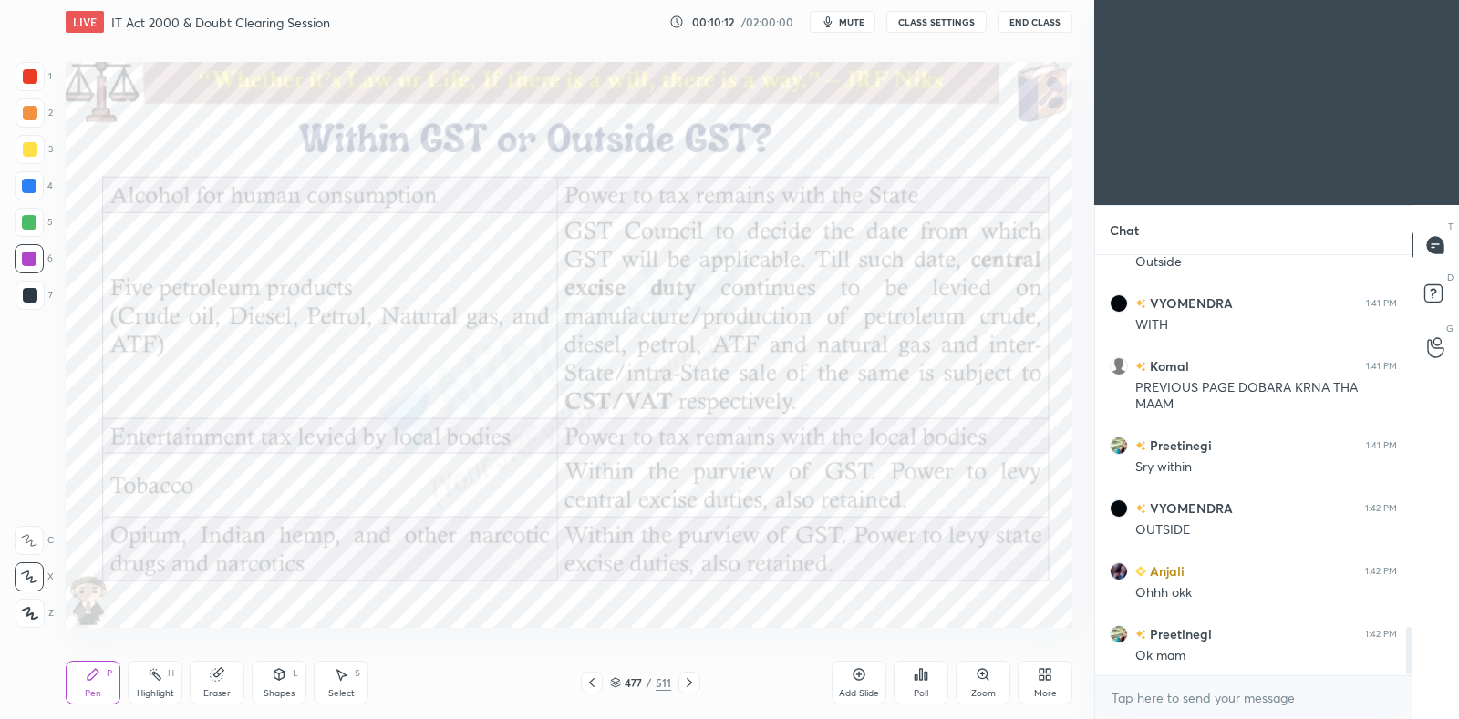
scroll to position [3300, 0]
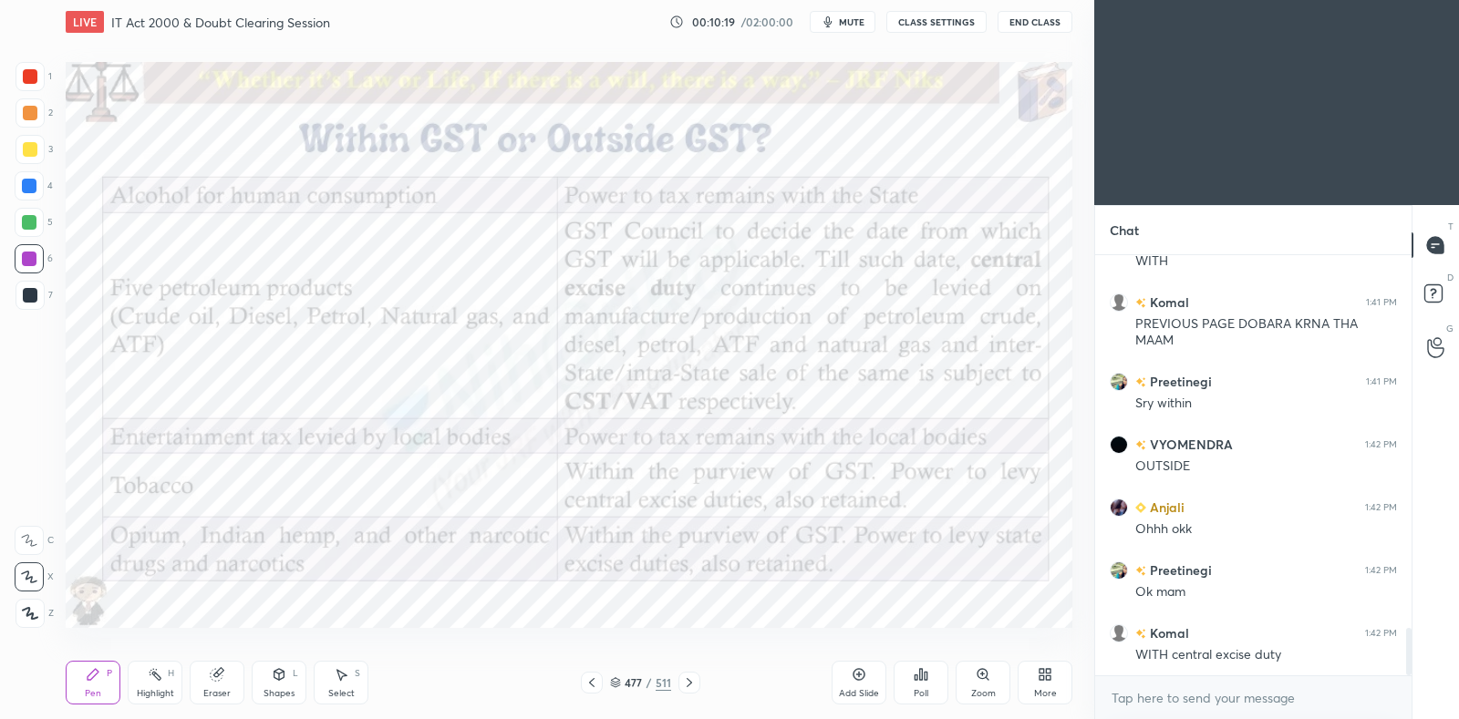
click at [920, 672] on icon at bounding box center [921, 674] width 3 height 11
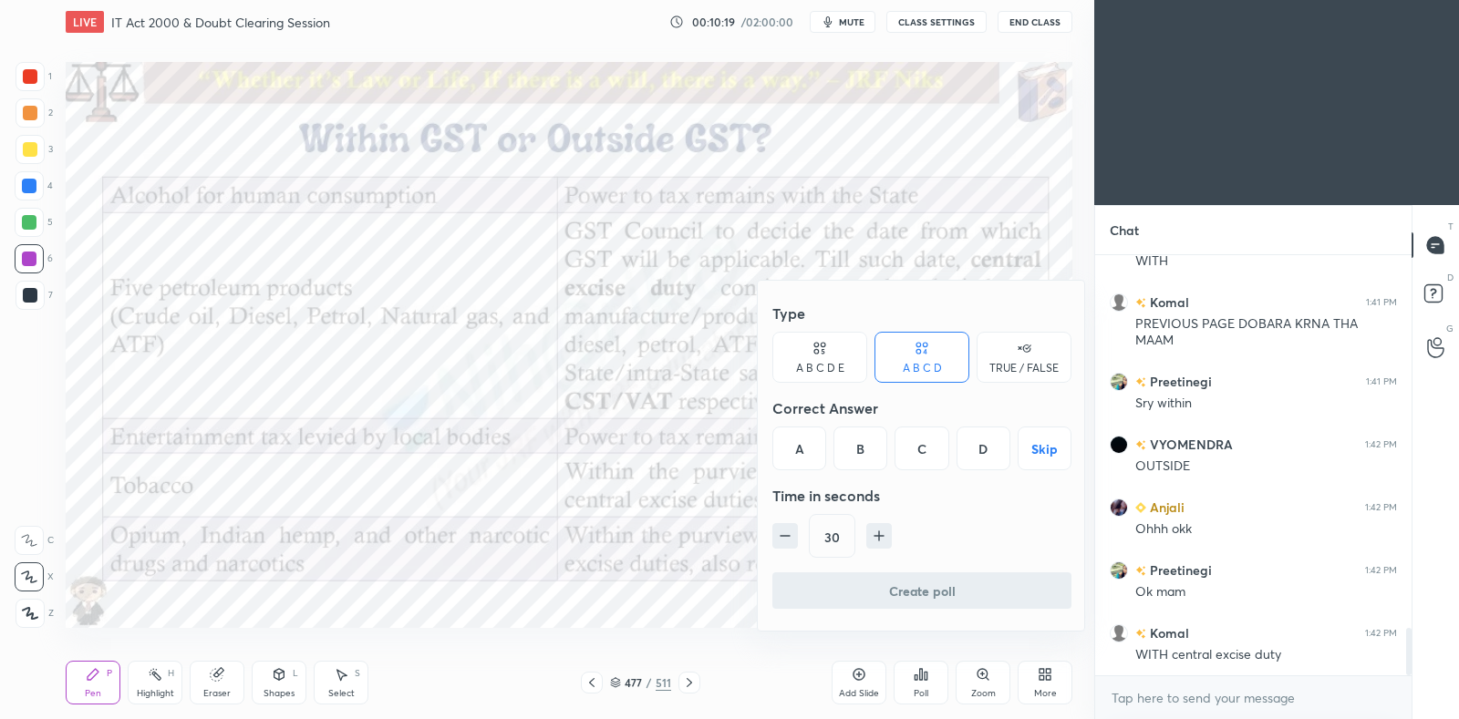
click at [729, 593] on div at bounding box center [729, 359] width 1459 height 719
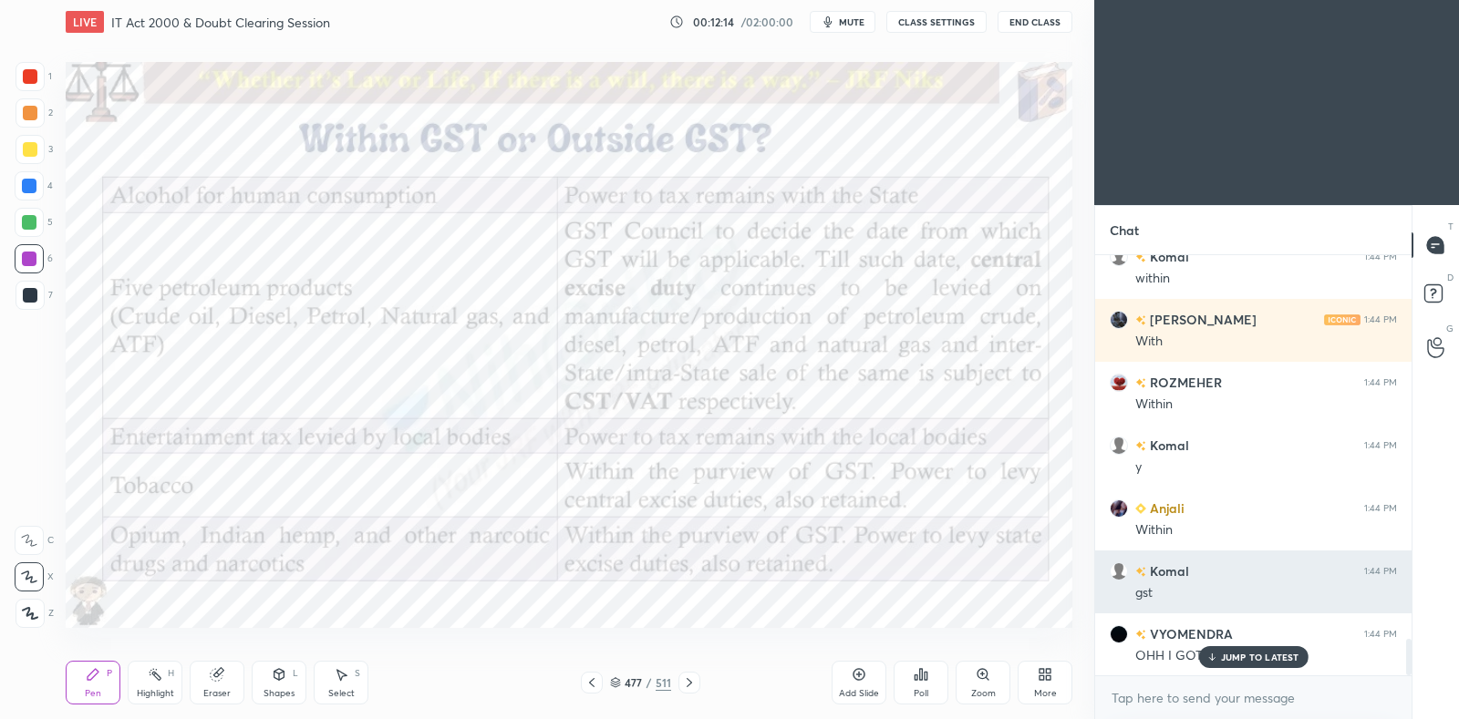
scroll to position [4532, 0]
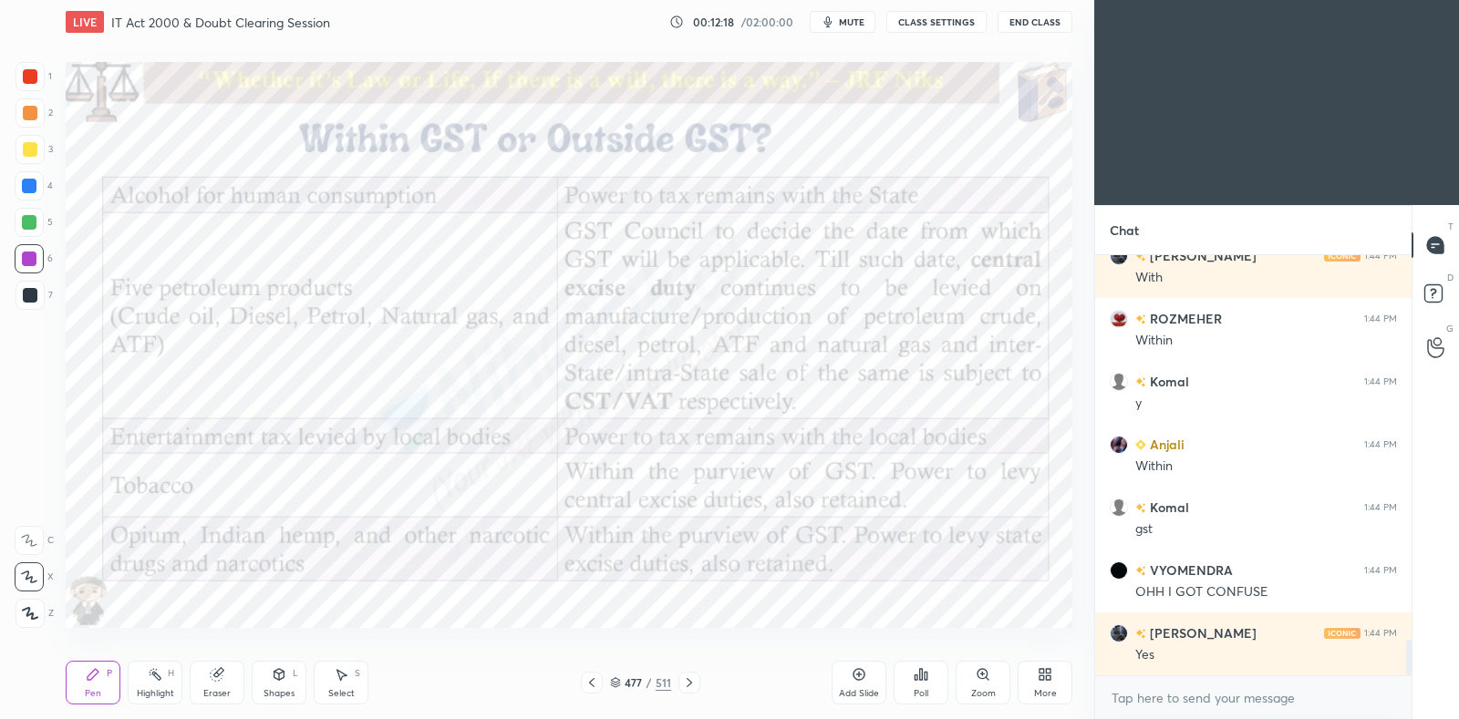
click at [34, 221] on div at bounding box center [29, 222] width 15 height 15
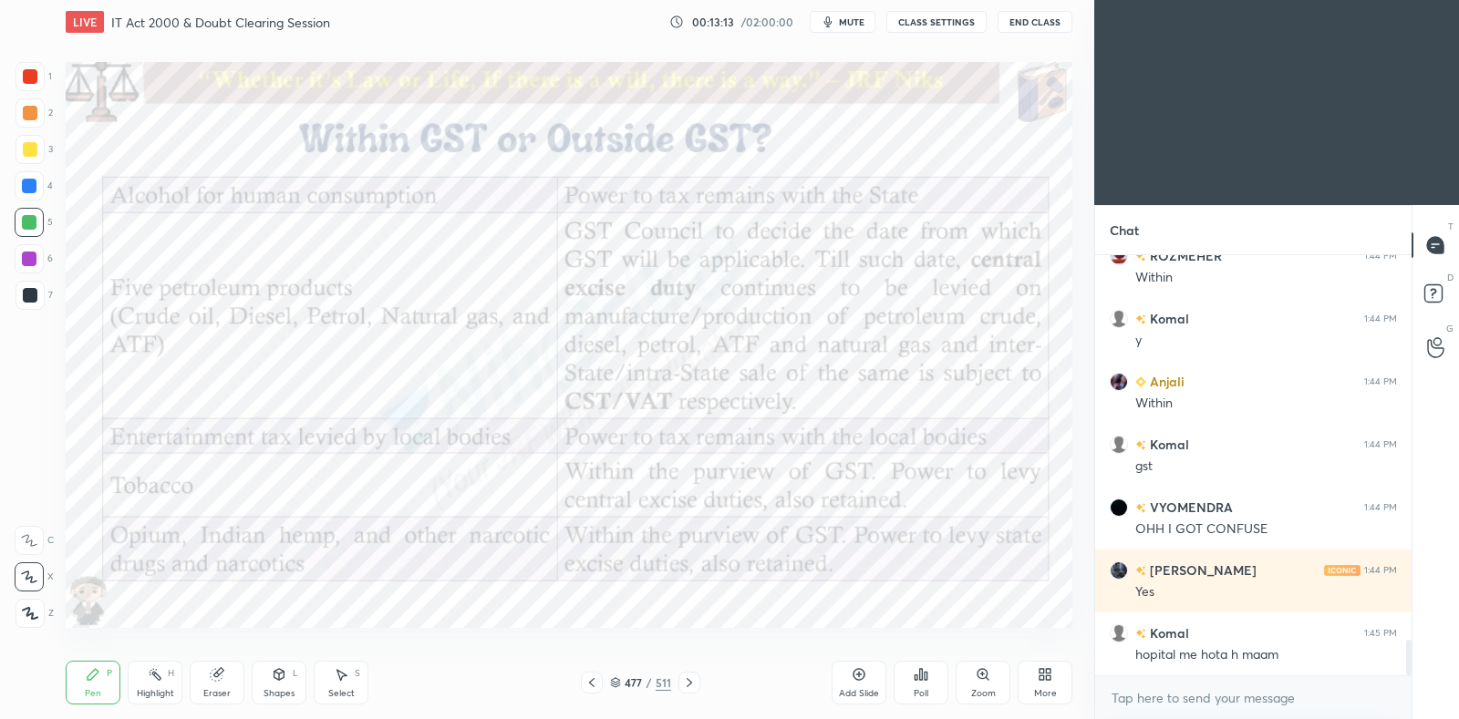
scroll to position [4657, 0]
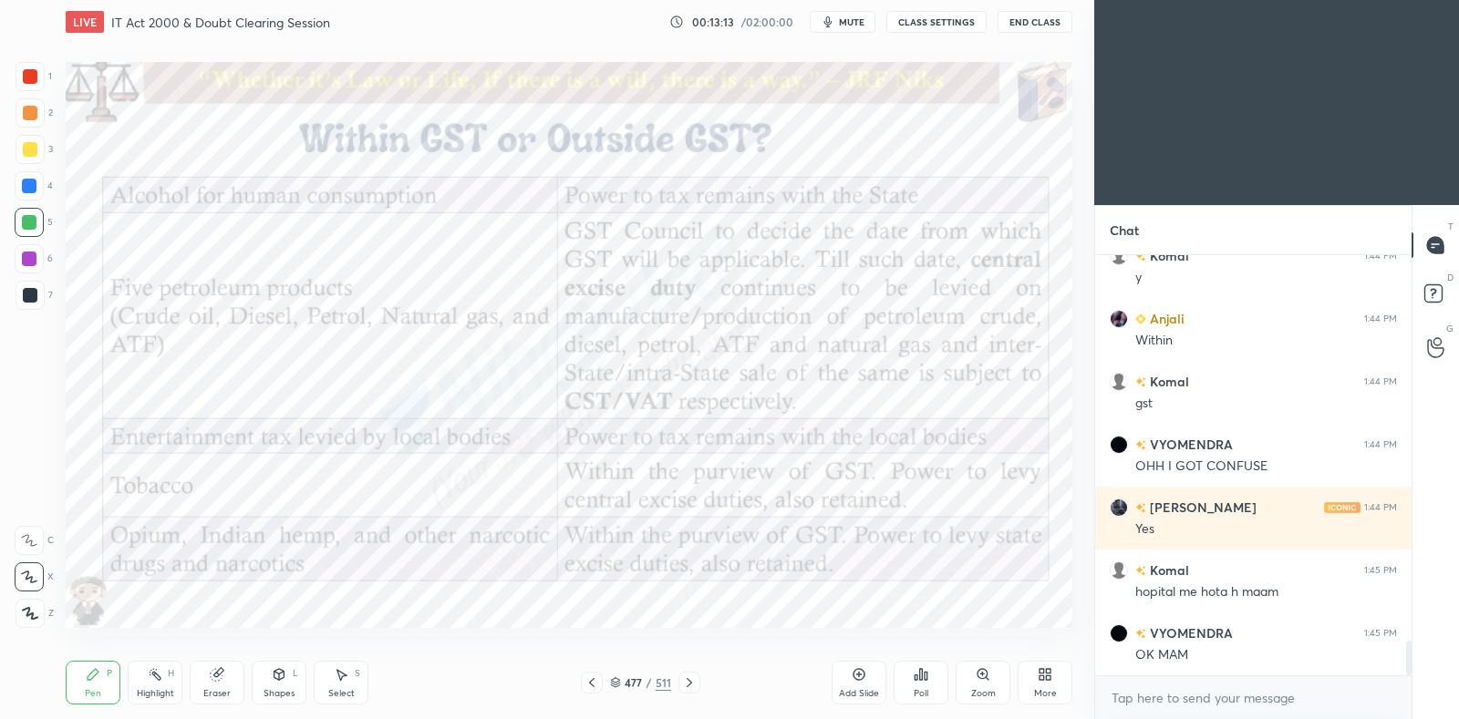
click at [597, 683] on icon at bounding box center [591, 683] width 15 height 15
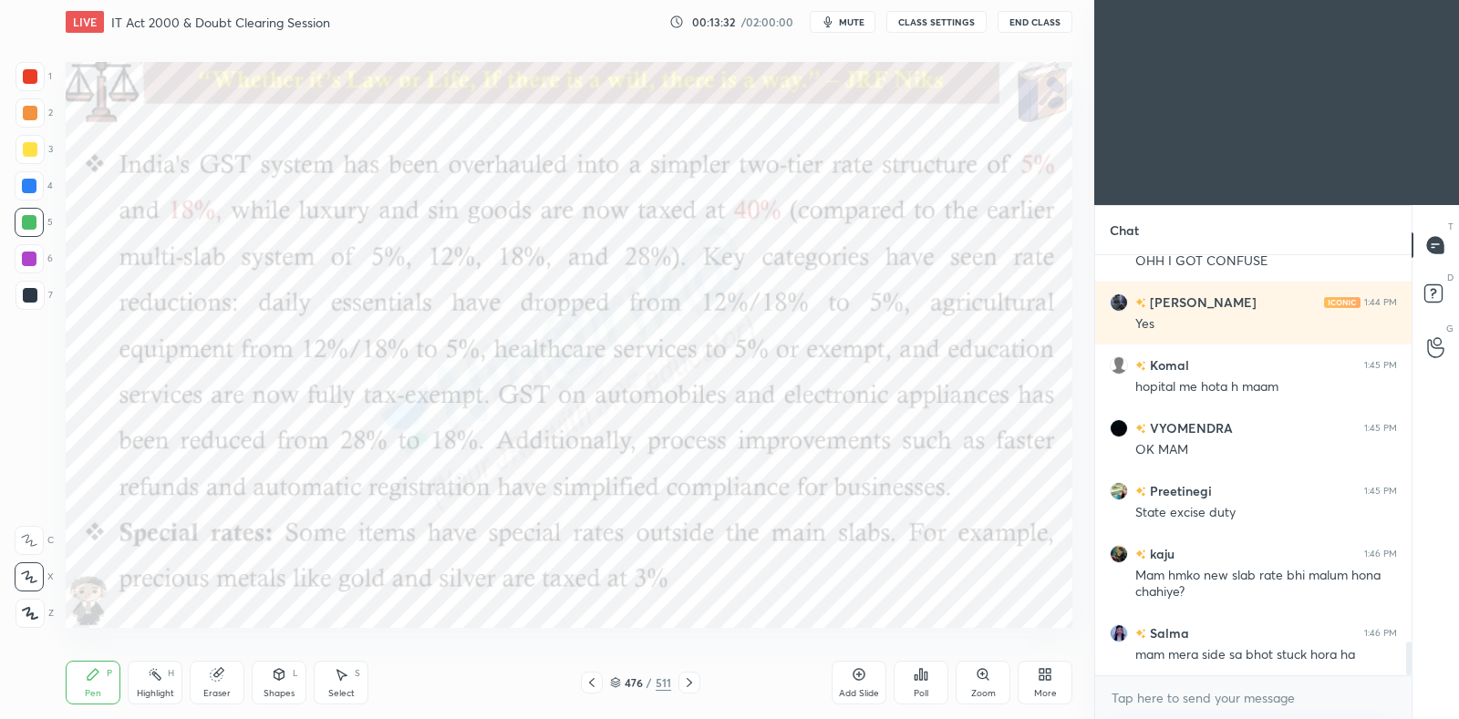
scroll to position [4925, 0]
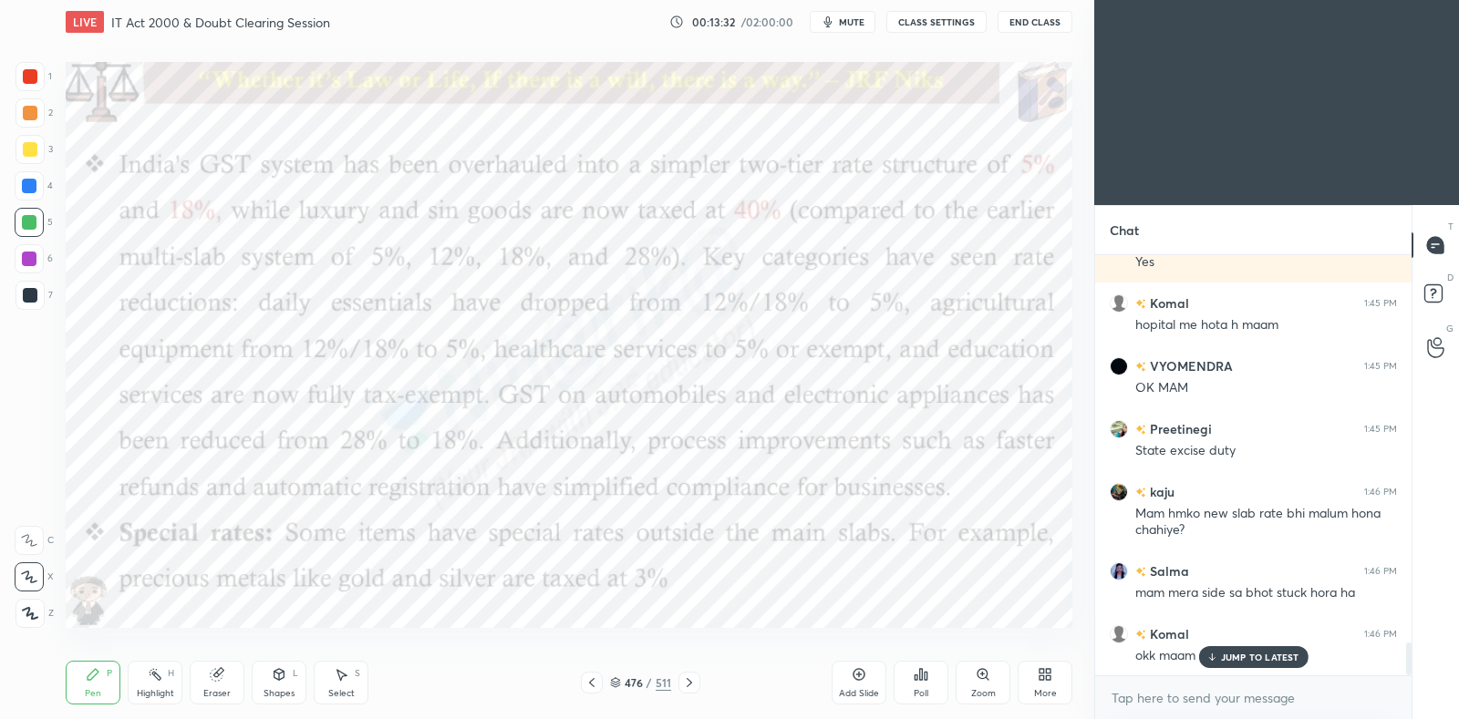
click at [688, 678] on icon at bounding box center [689, 683] width 15 height 15
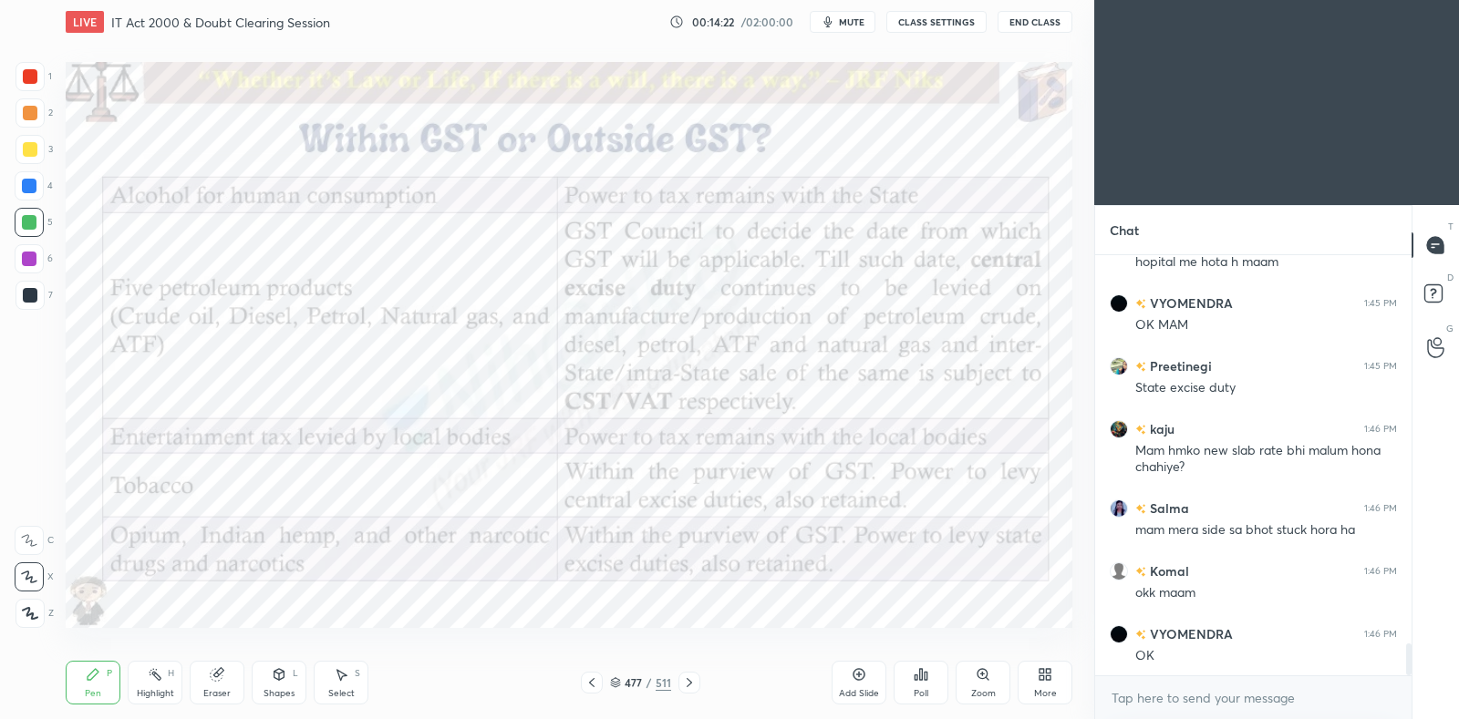
scroll to position [5068, 0]
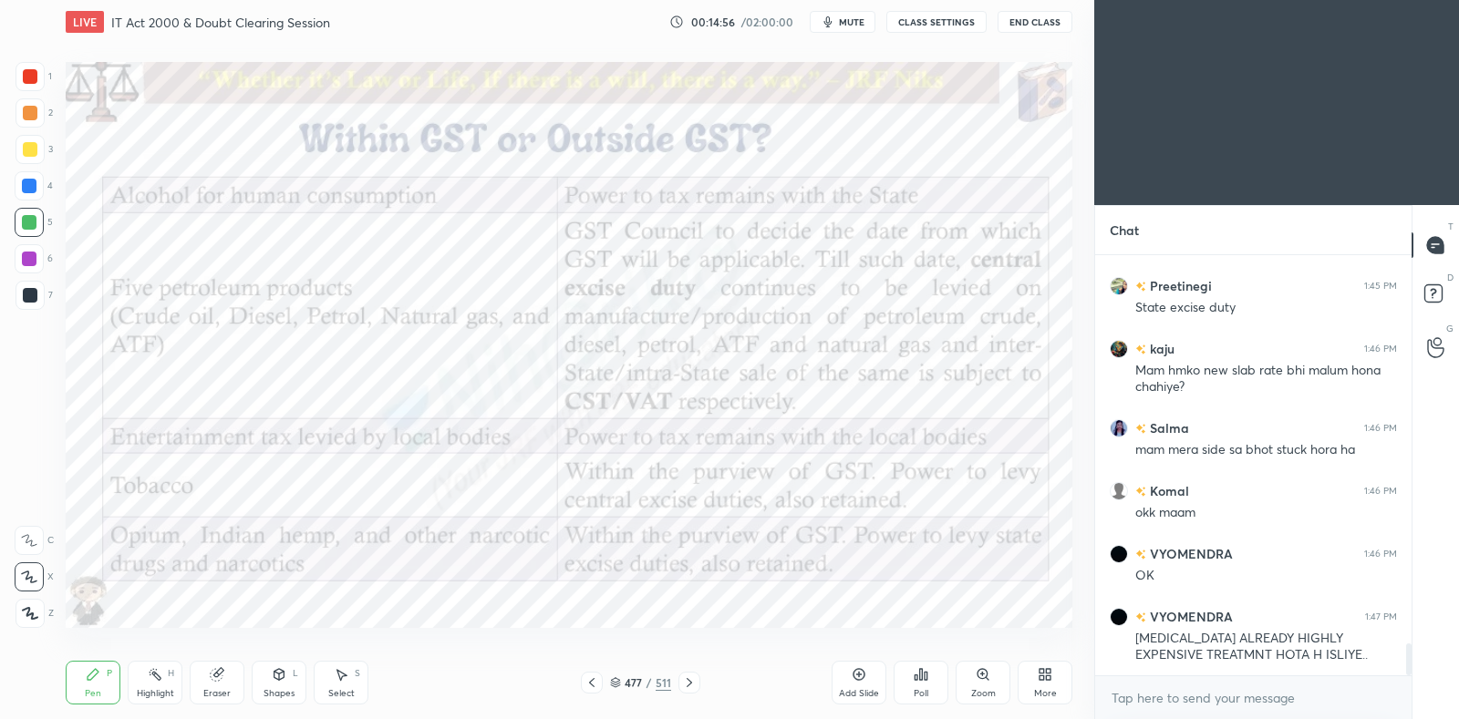
click at [590, 685] on icon at bounding box center [591, 683] width 15 height 15
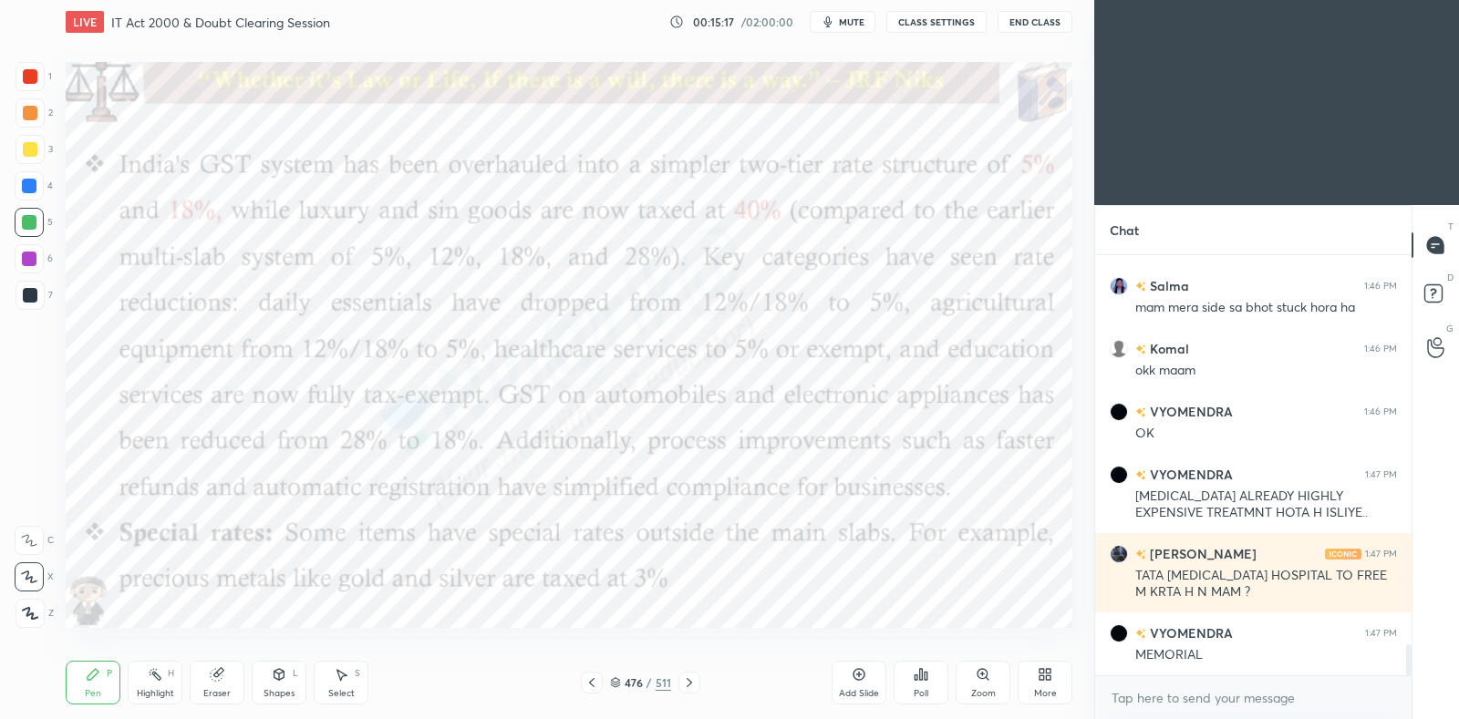
scroll to position [5273, 0]
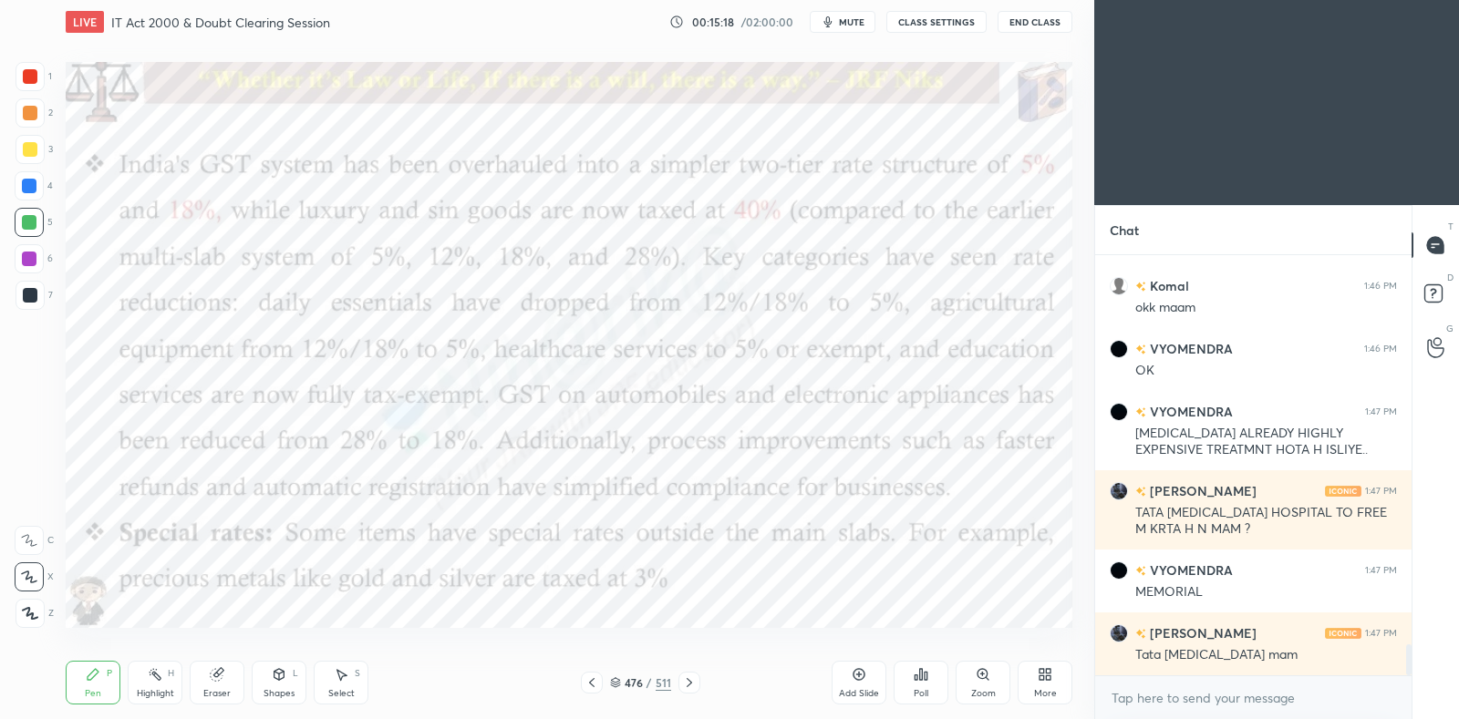
click at [136, 685] on div "Highlight H" at bounding box center [155, 683] width 55 height 44
click at [87, 684] on div "Pen P" at bounding box center [93, 683] width 55 height 44
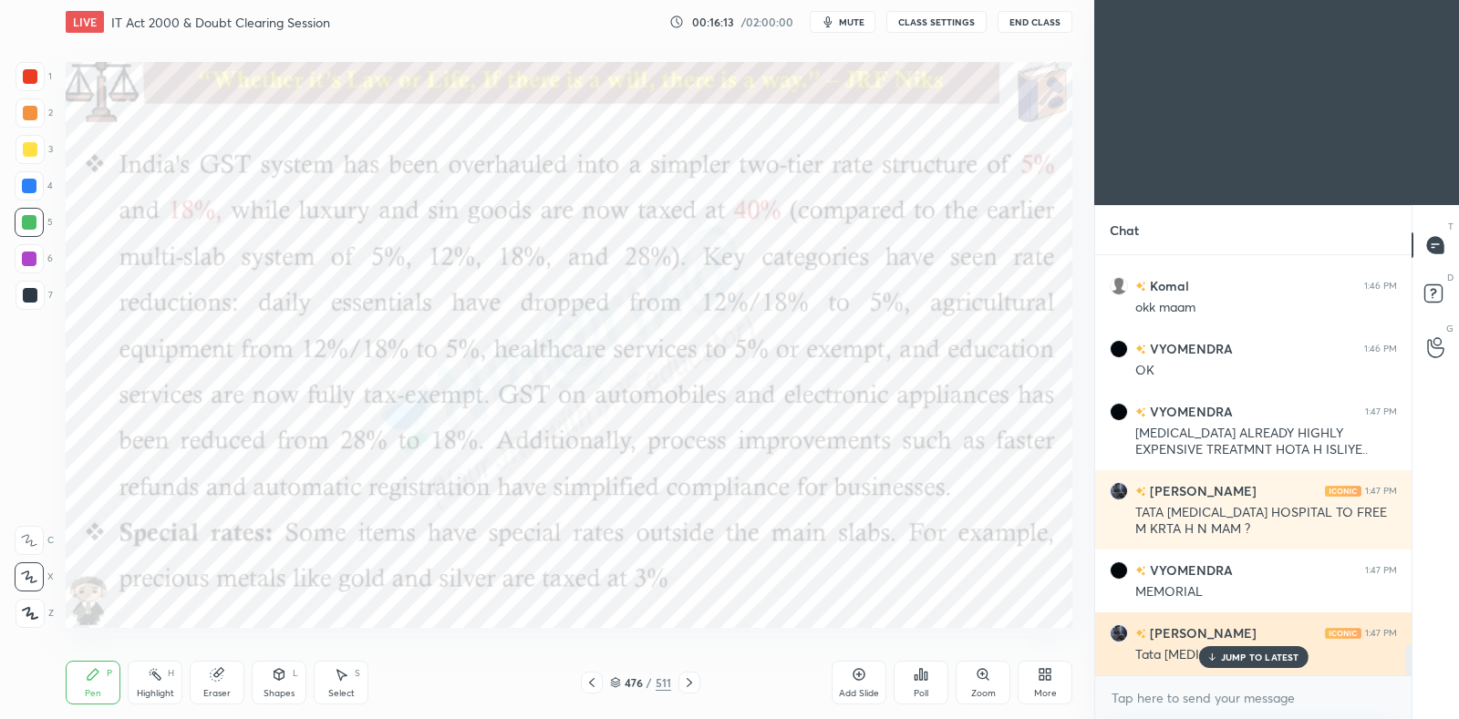
scroll to position [5335, 0]
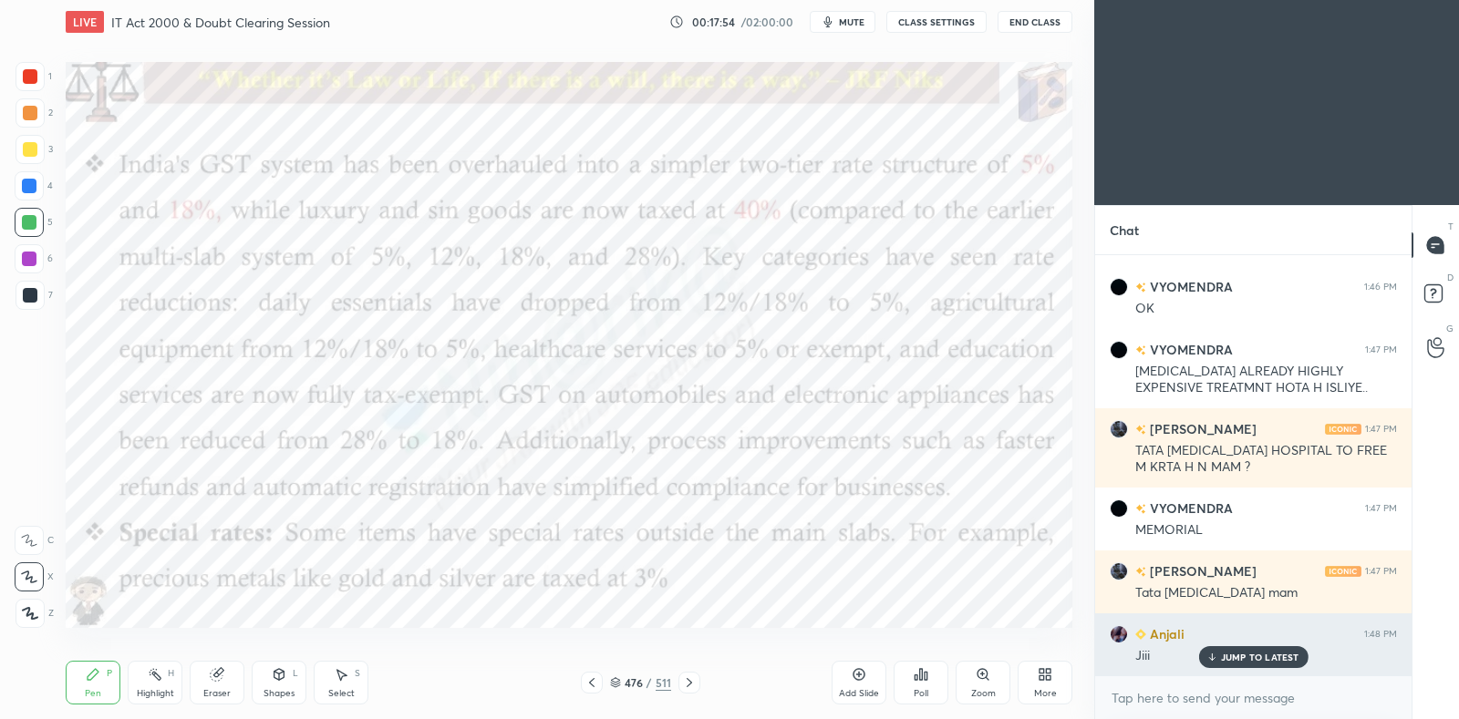
click at [1249, 658] on p "JUMP TO LATEST" at bounding box center [1260, 657] width 78 height 11
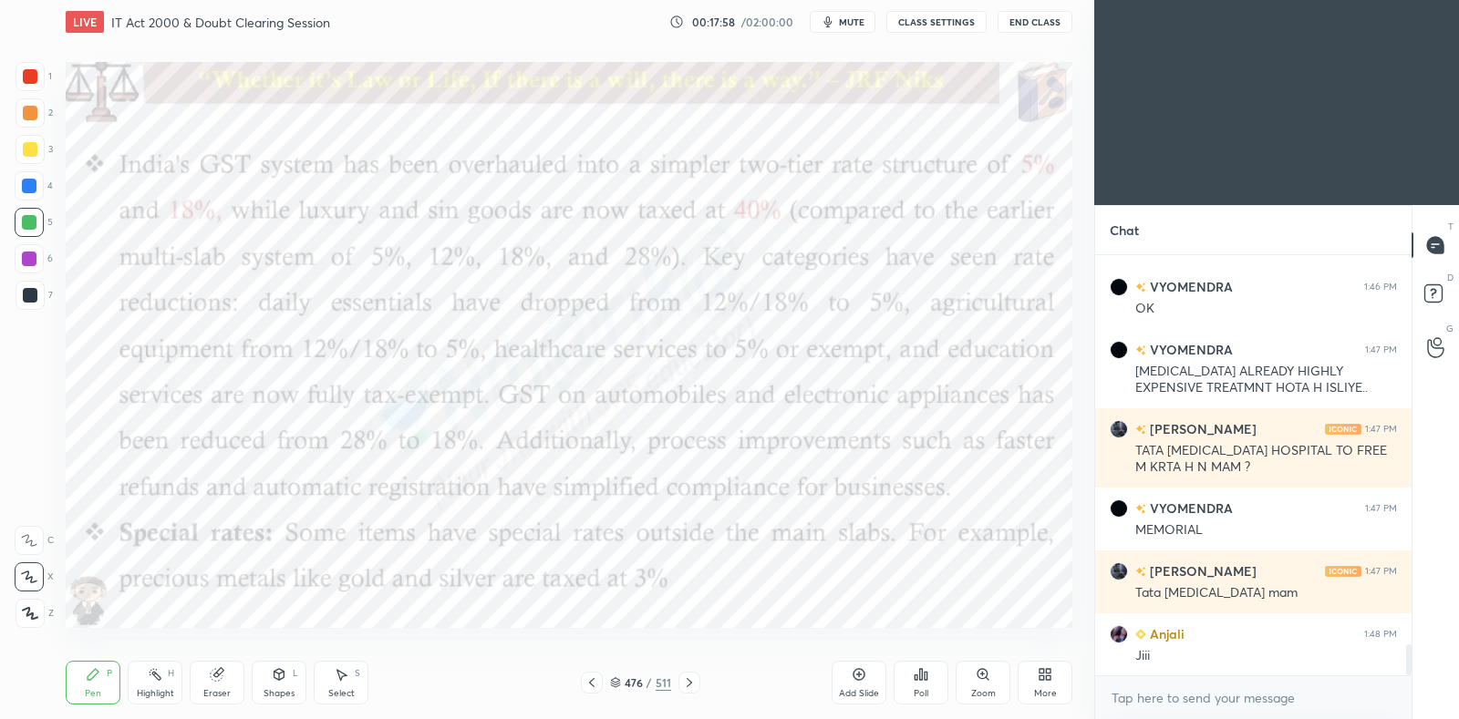
scroll to position [5398, 0]
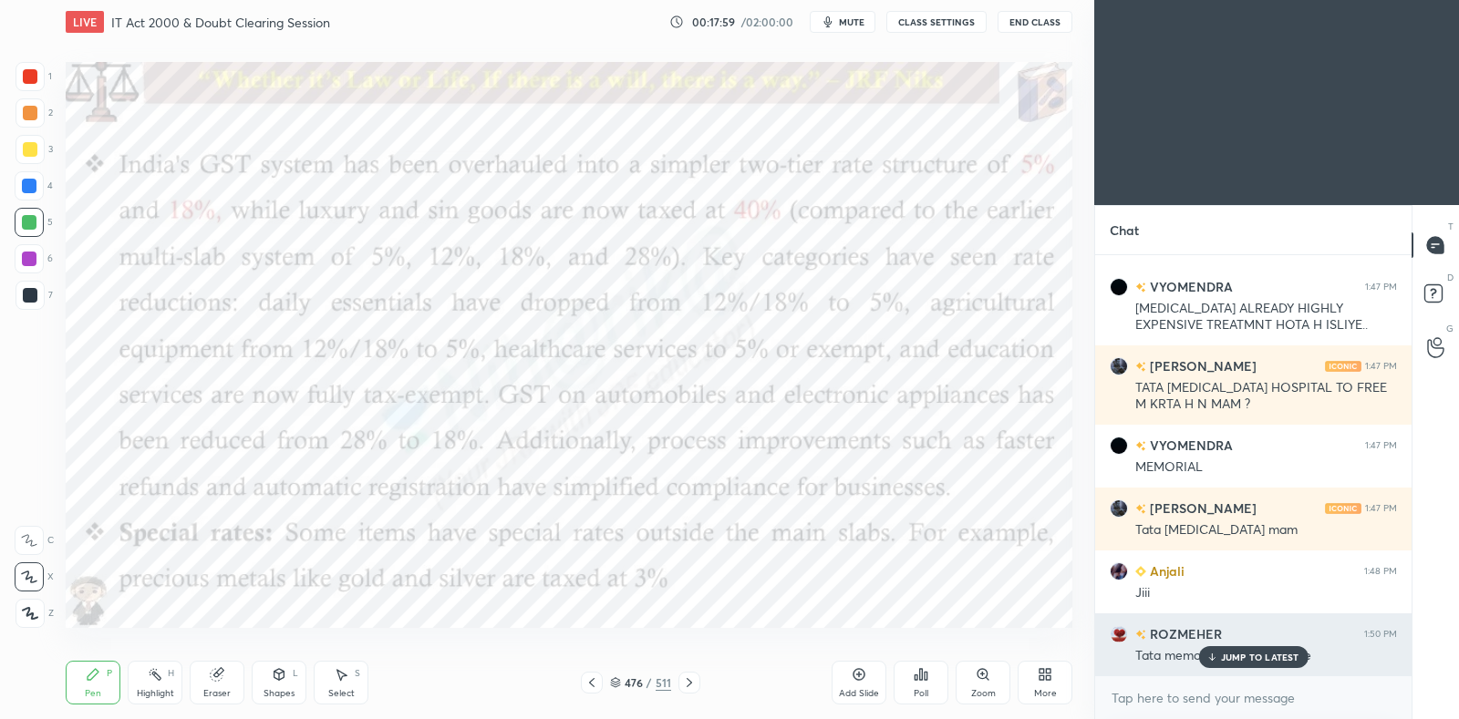
click at [1235, 660] on p "JUMP TO LATEST" at bounding box center [1260, 657] width 78 height 11
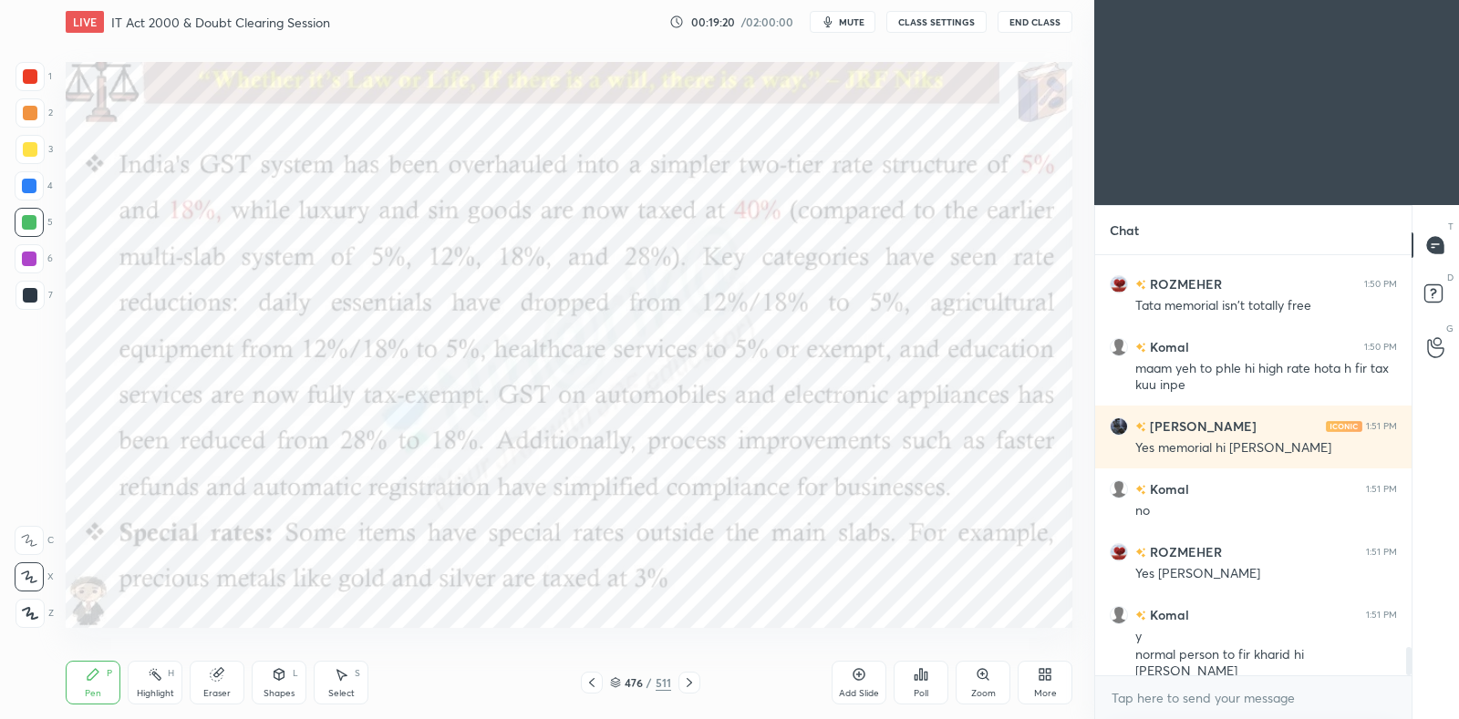
scroll to position [5811, 0]
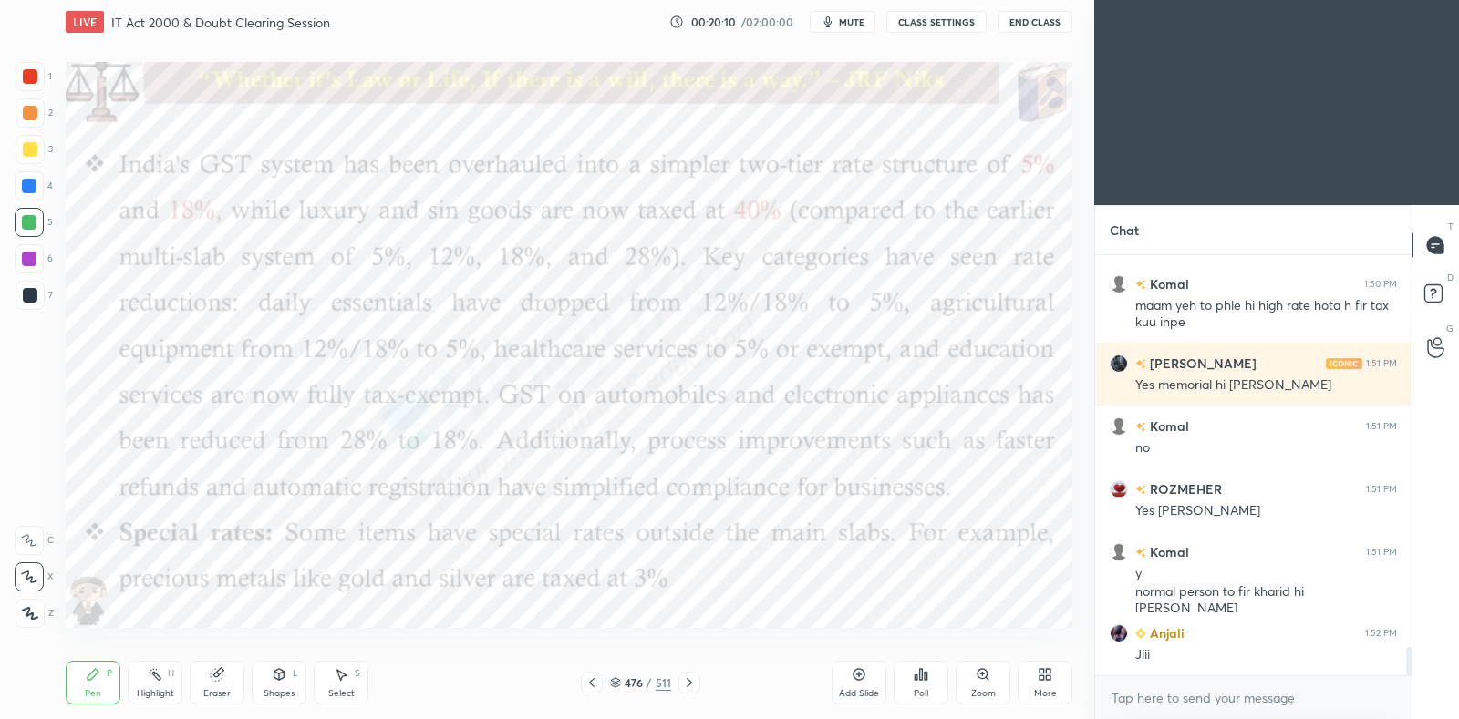
click at [863, 674] on icon at bounding box center [859, 675] width 12 height 12
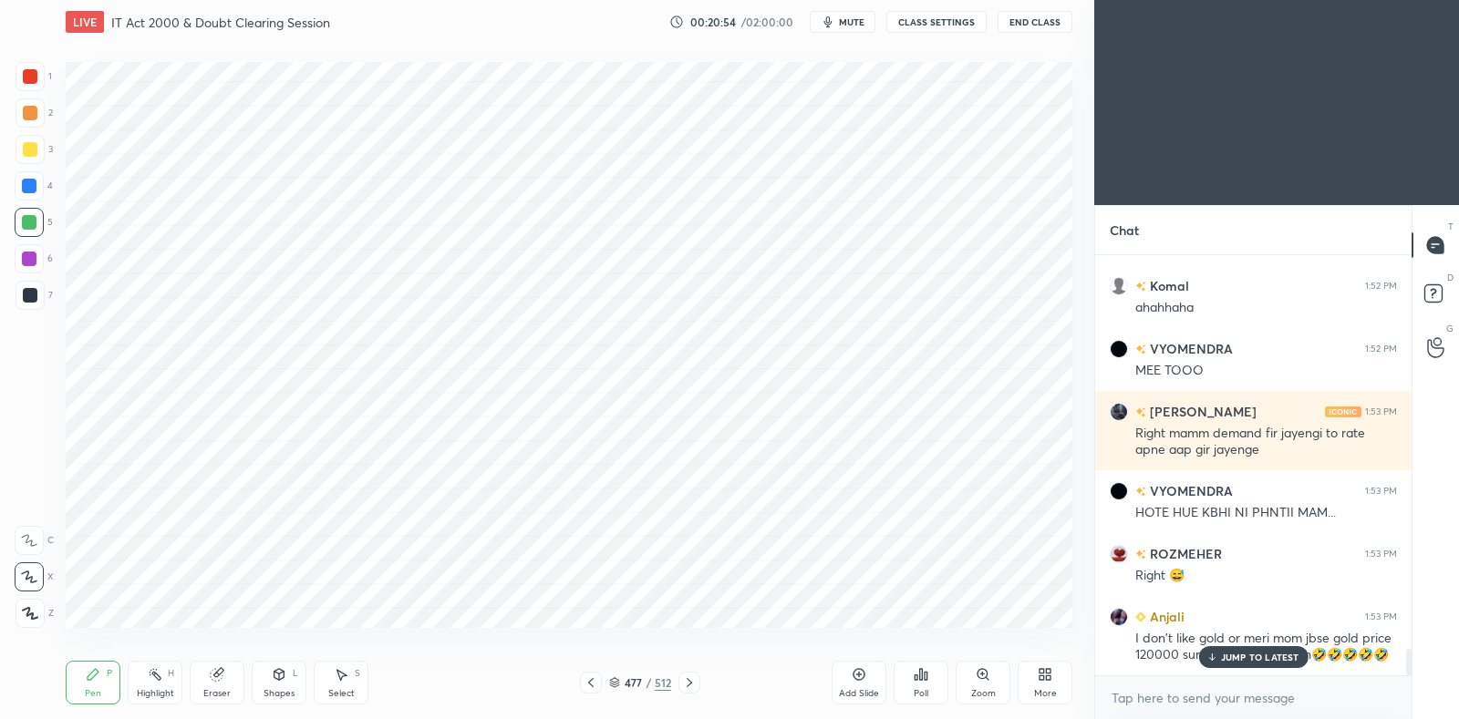
scroll to position [6283, 0]
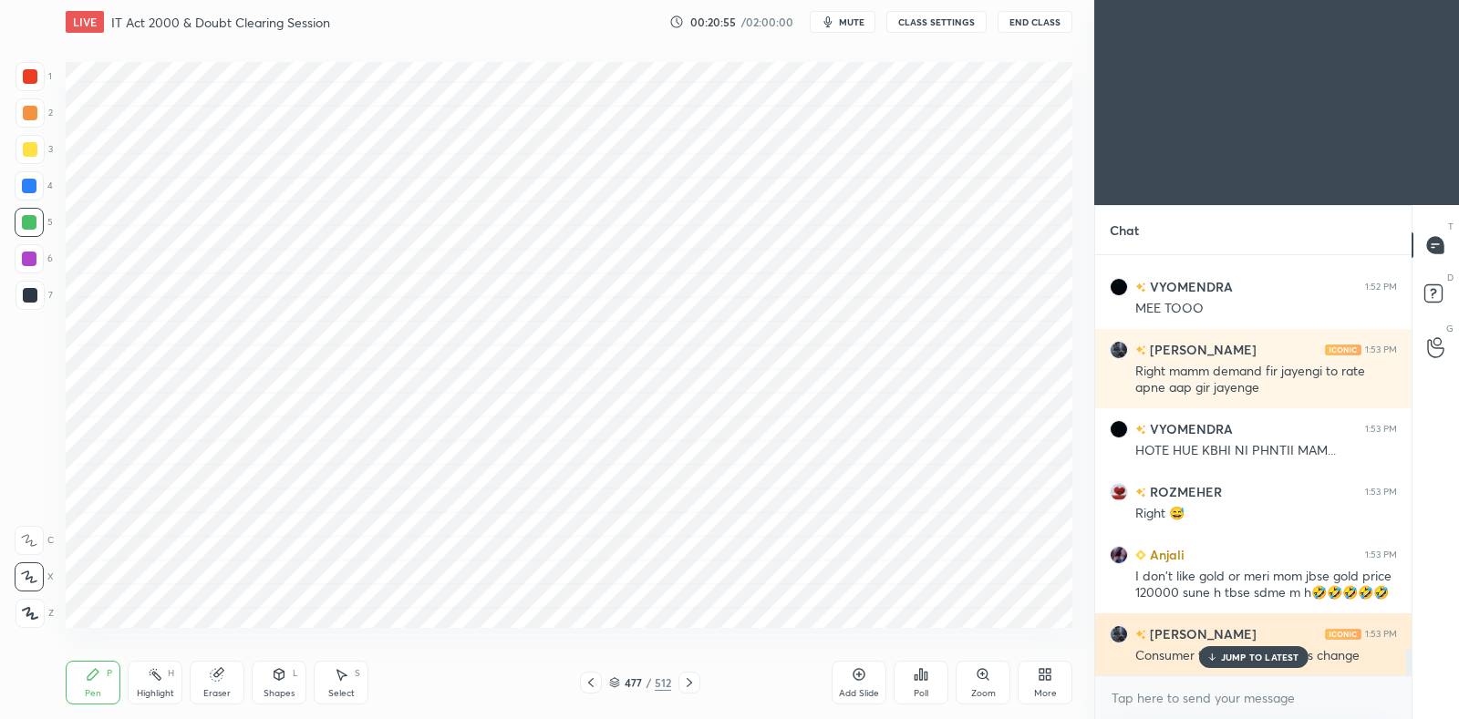
click at [1255, 649] on div "JUMP TO LATEST" at bounding box center [1252, 657] width 109 height 22
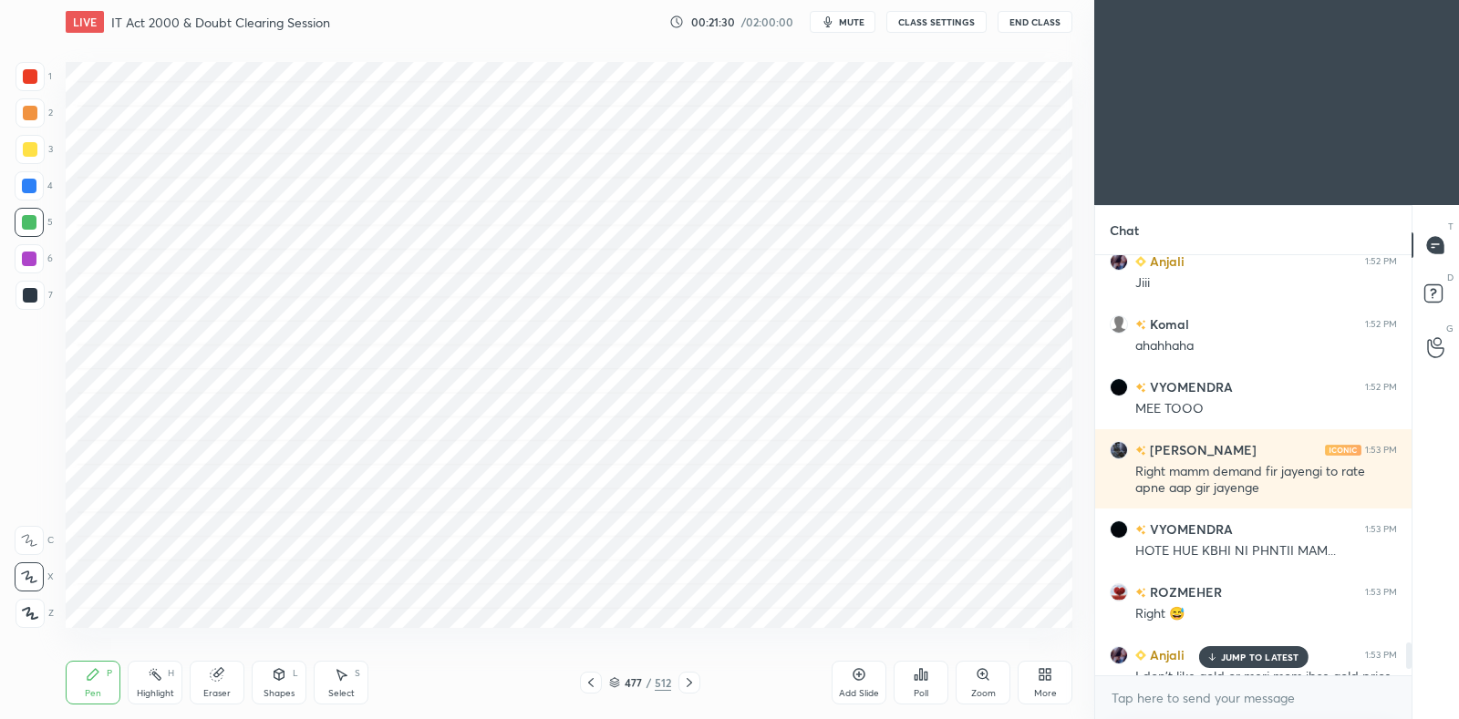
scroll to position [6284, 0]
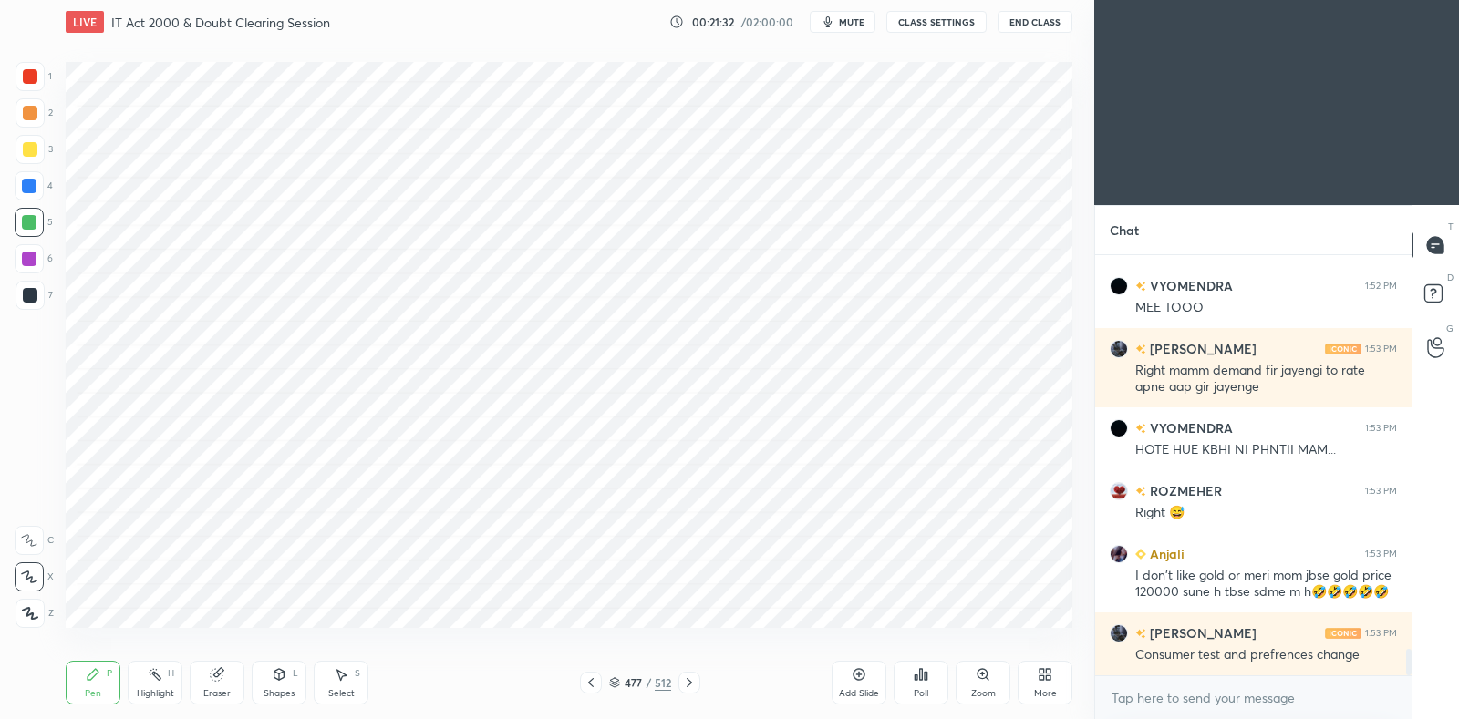
click at [693, 680] on icon at bounding box center [689, 683] width 15 height 15
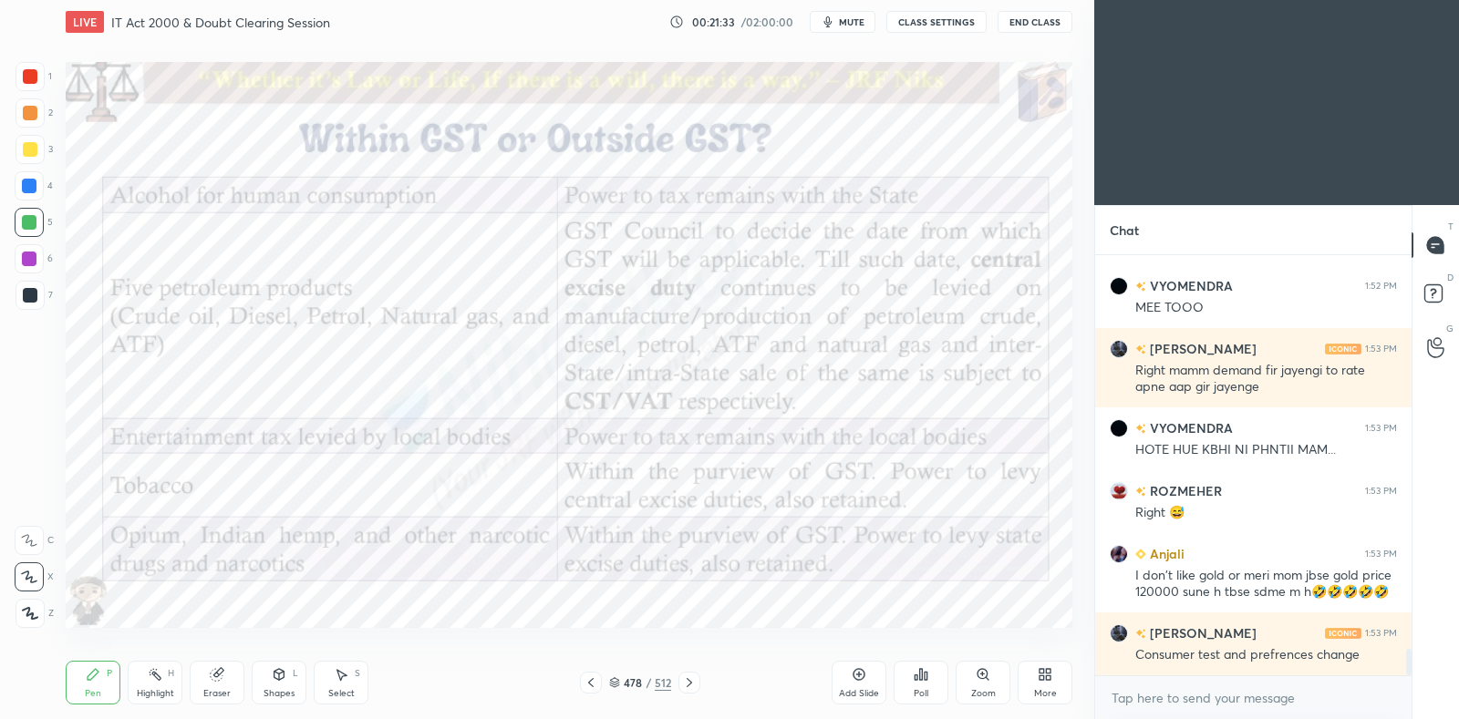
click at [691, 682] on icon at bounding box center [689, 683] width 15 height 15
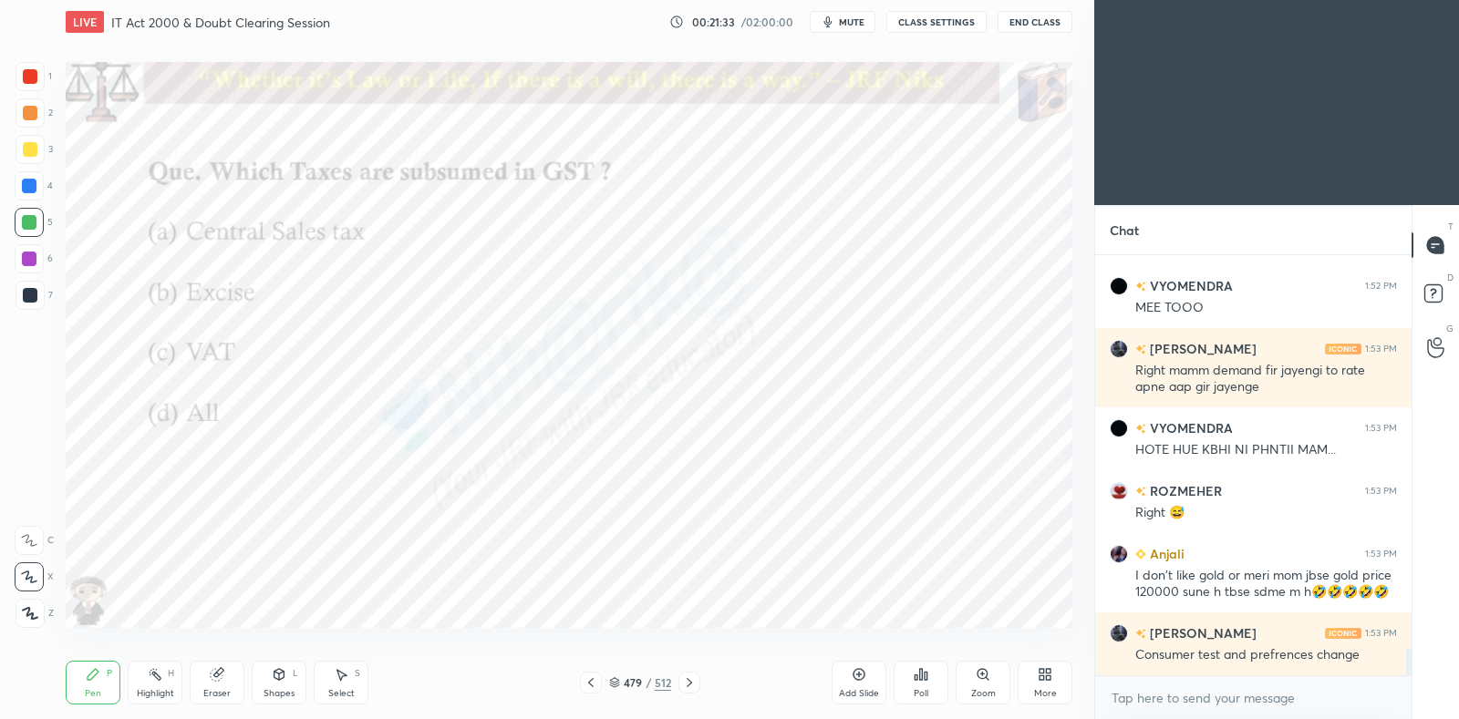
click at [691, 684] on icon at bounding box center [689, 683] width 15 height 15
click at [692, 684] on icon at bounding box center [689, 683] width 15 height 15
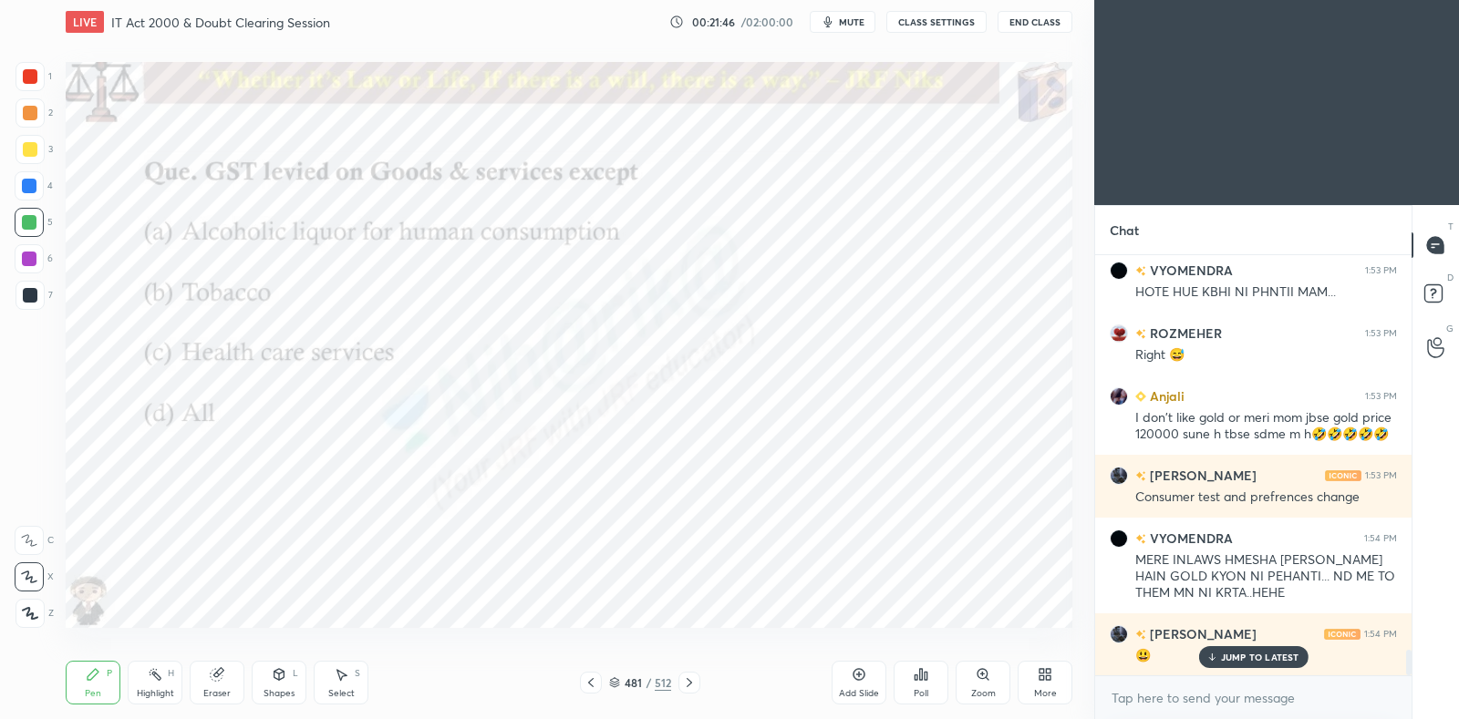
scroll to position [6505, 0]
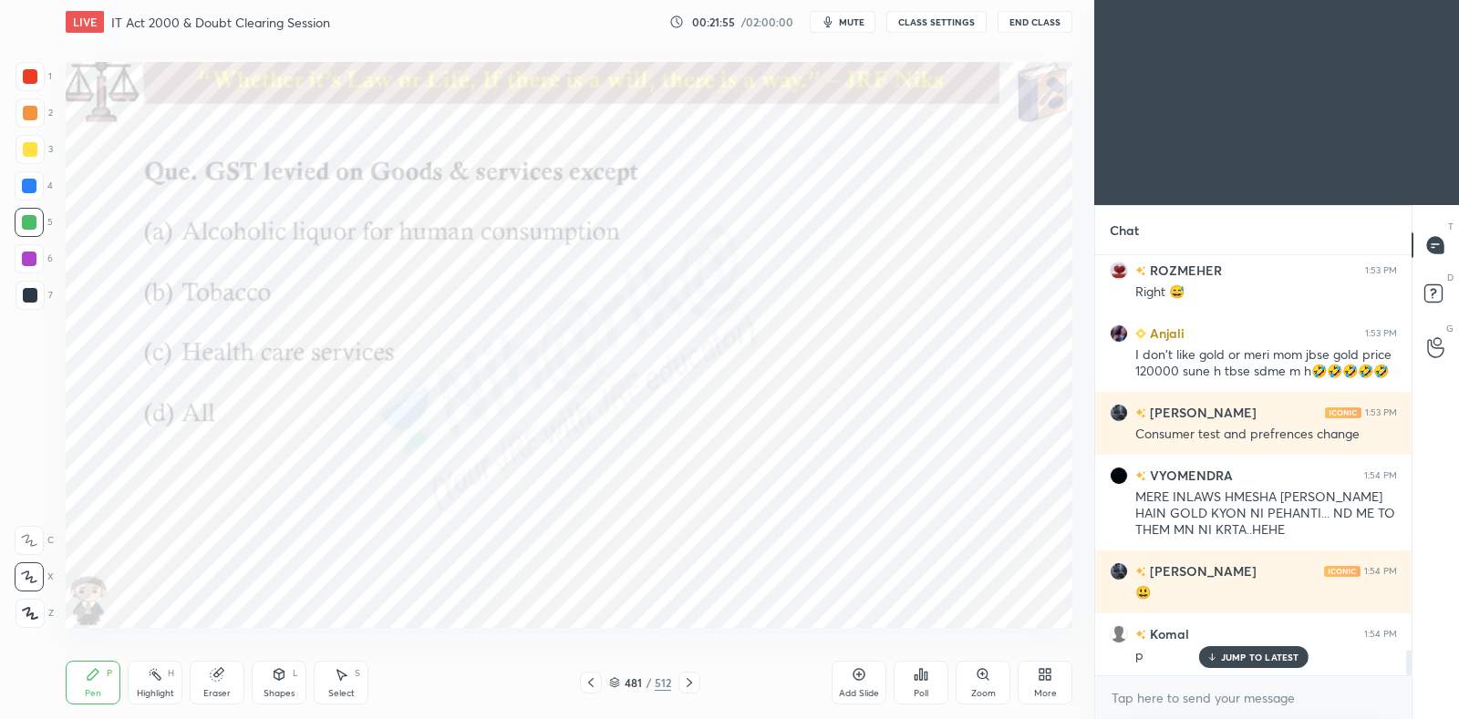
click at [1245, 654] on p "JUMP TO LATEST" at bounding box center [1260, 657] width 78 height 11
click at [925, 677] on icon at bounding box center [926, 676] width 3 height 8
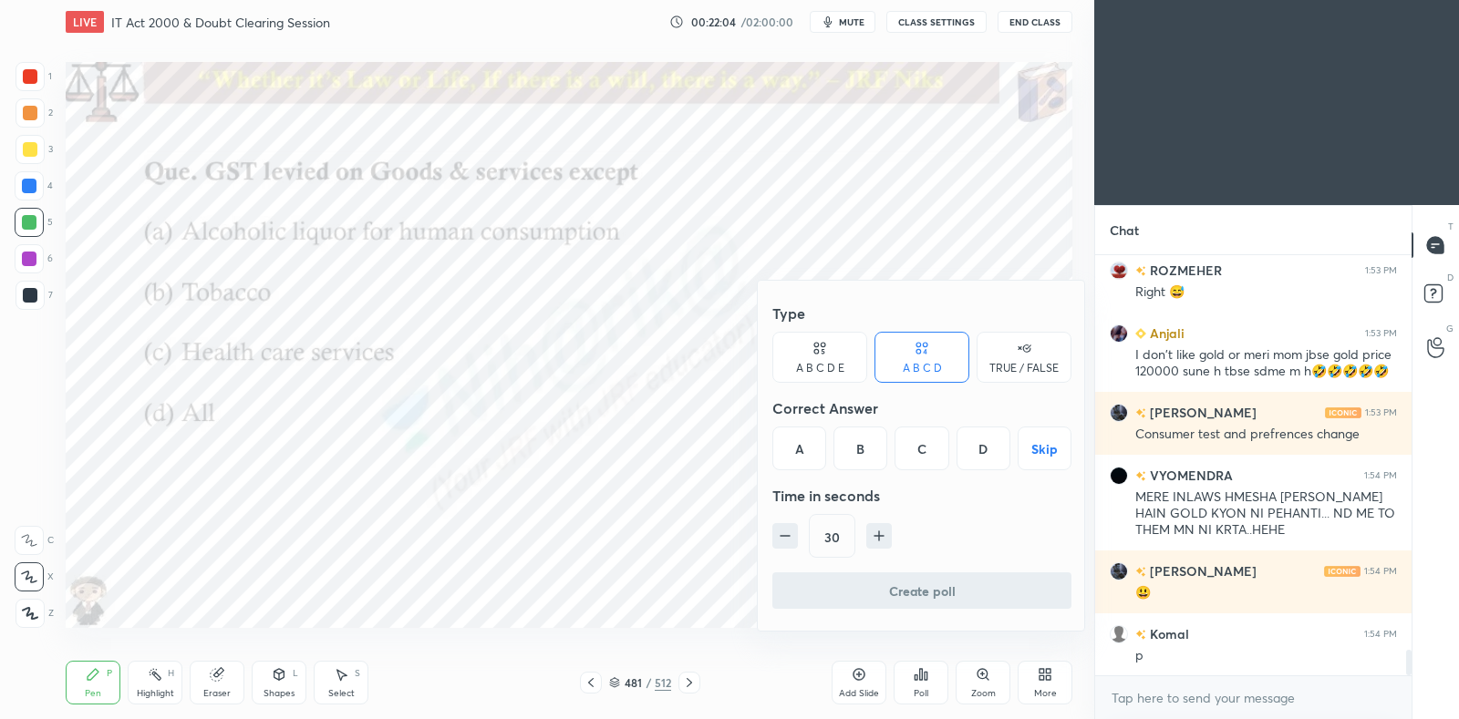
click at [807, 444] on div "A" at bounding box center [799, 449] width 54 height 44
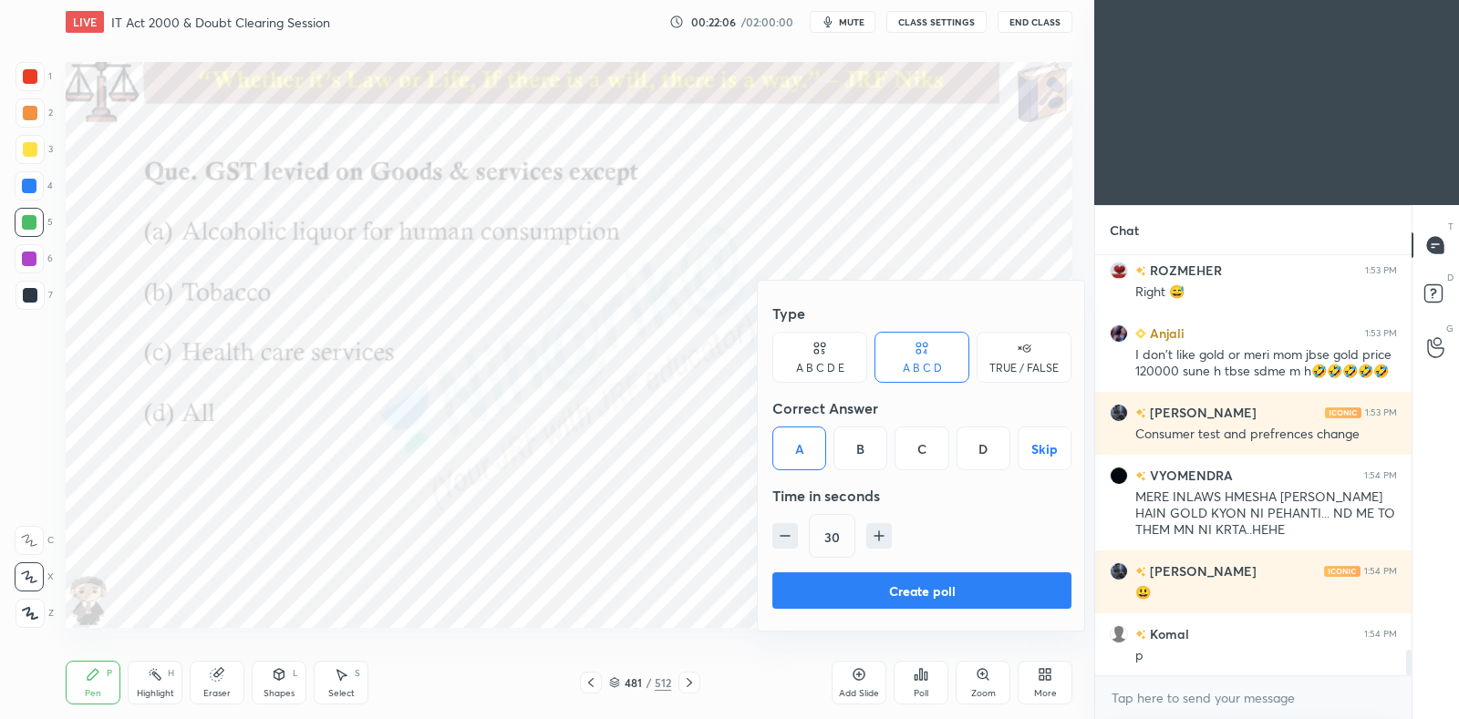
click at [895, 591] on button "Create poll" at bounding box center [921, 591] width 299 height 36
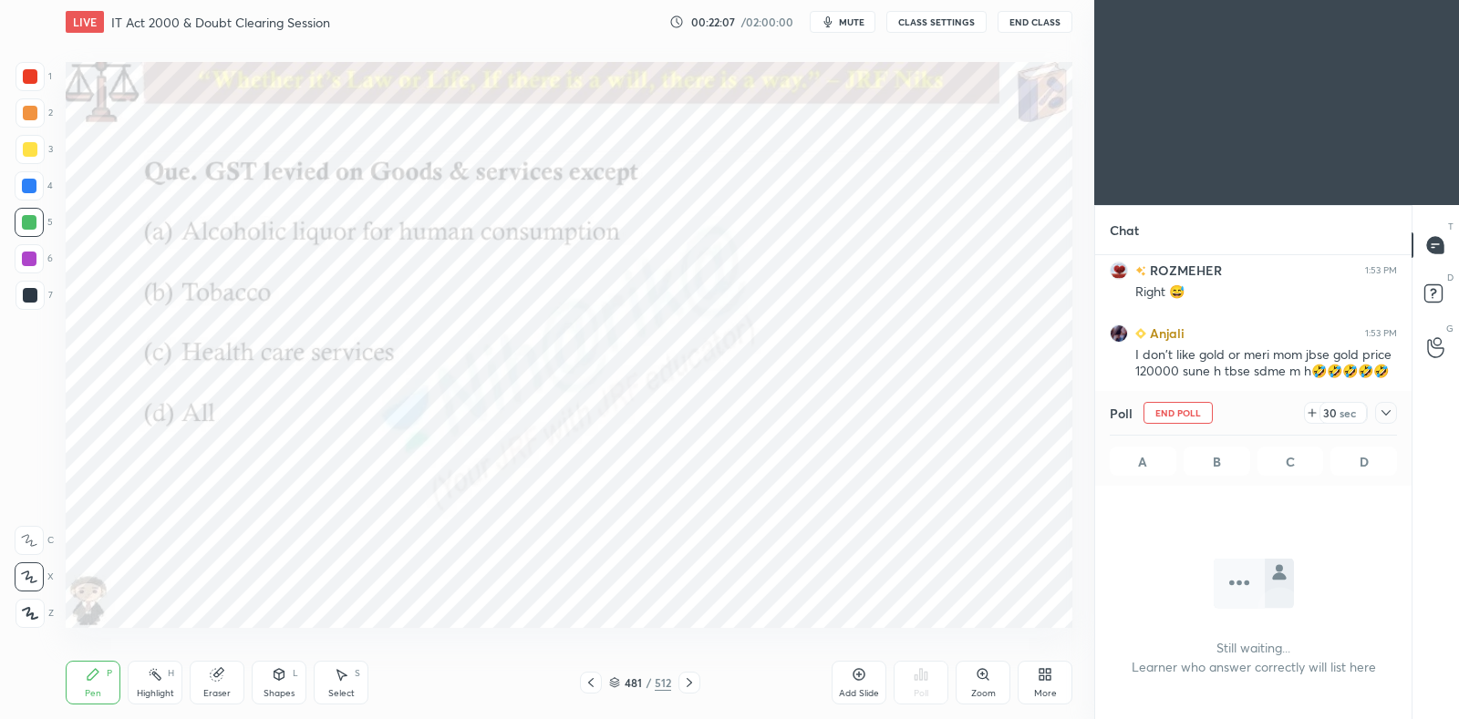
scroll to position [0, 0]
click at [1390, 412] on icon at bounding box center [1386, 413] width 15 height 15
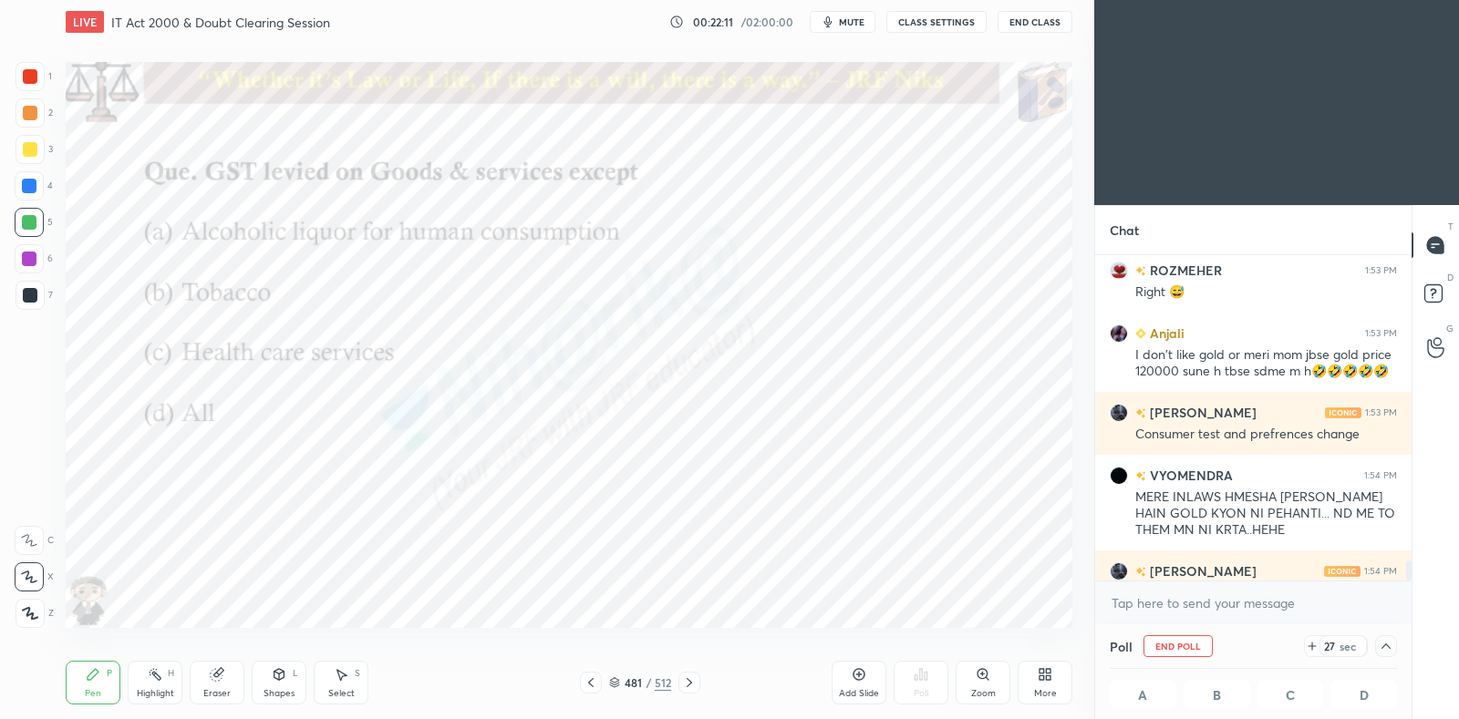
scroll to position [6599, 0]
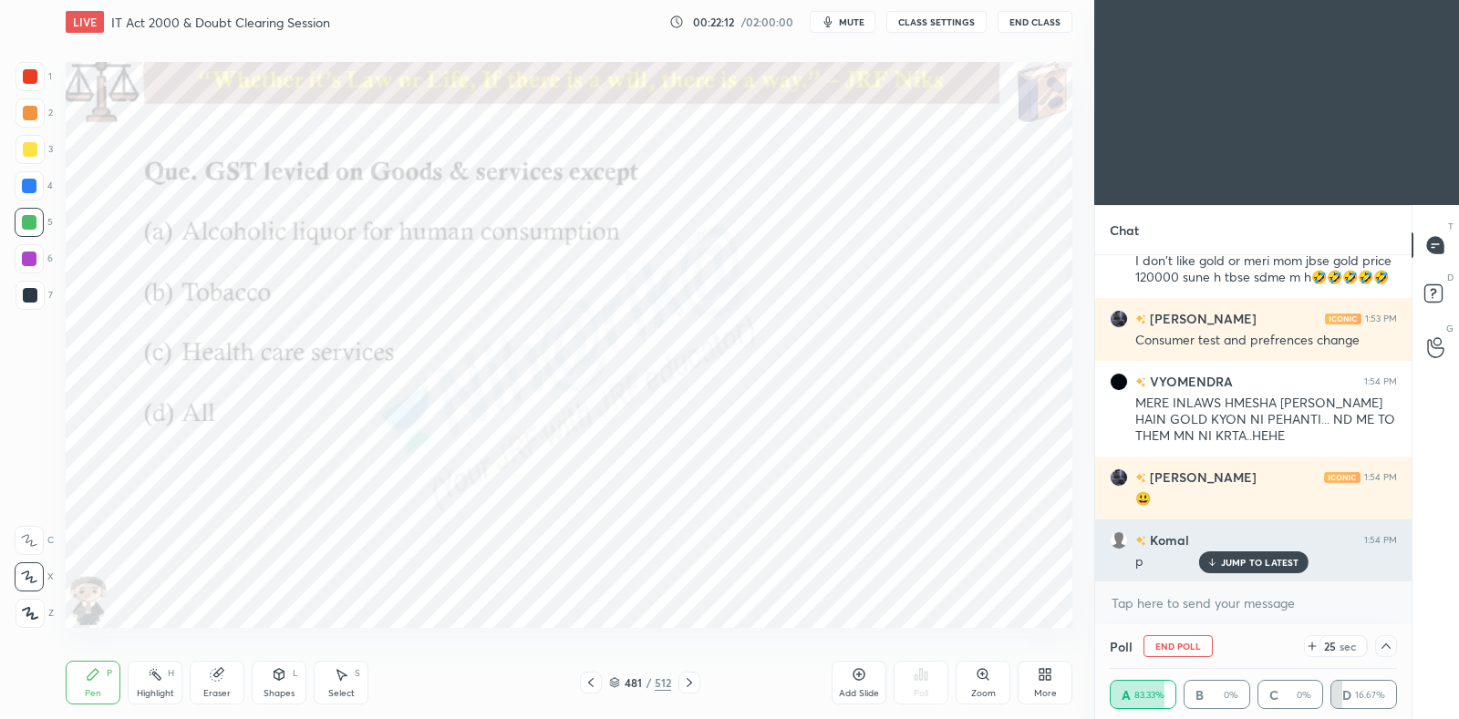
click at [1284, 563] on p "JUMP TO LATEST" at bounding box center [1260, 562] width 78 height 11
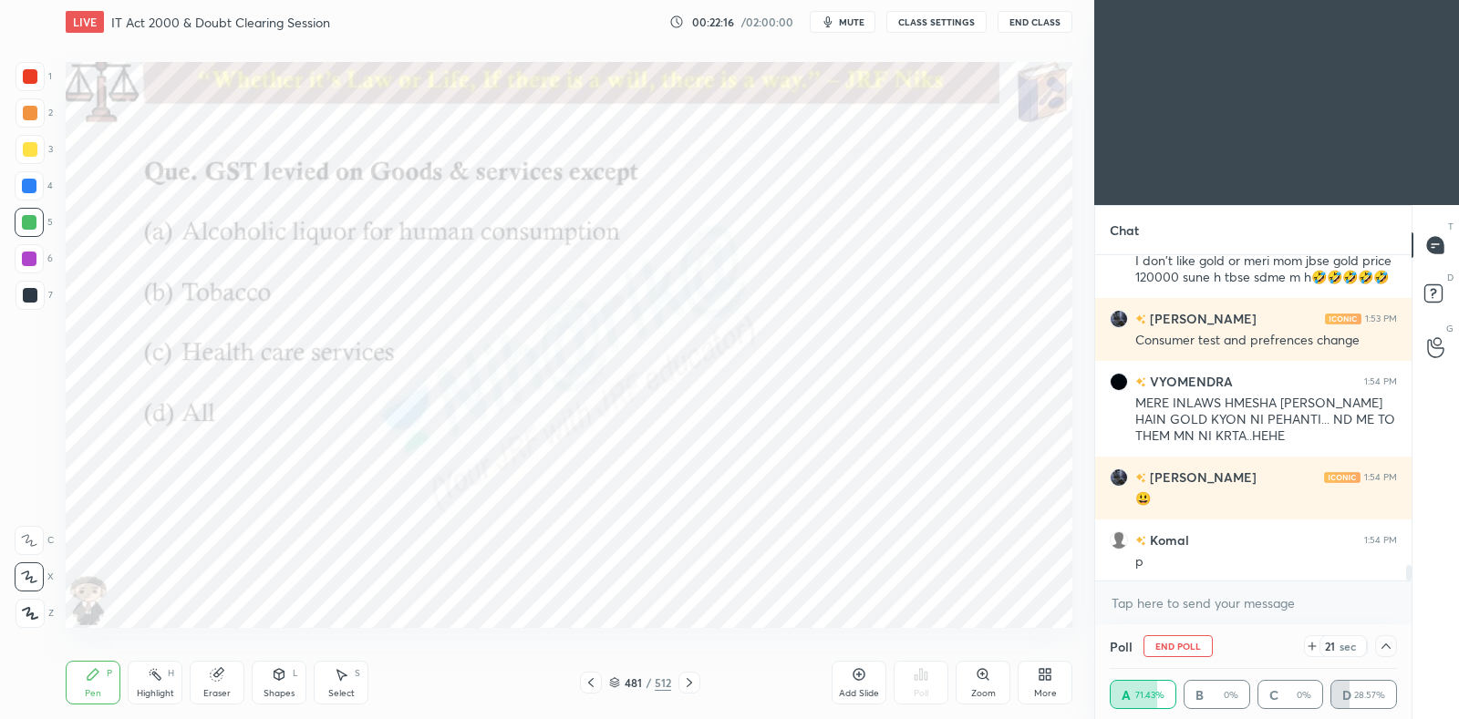
click at [29, 188] on div at bounding box center [29, 186] width 15 height 15
click at [1390, 650] on icon at bounding box center [1386, 646] width 15 height 15
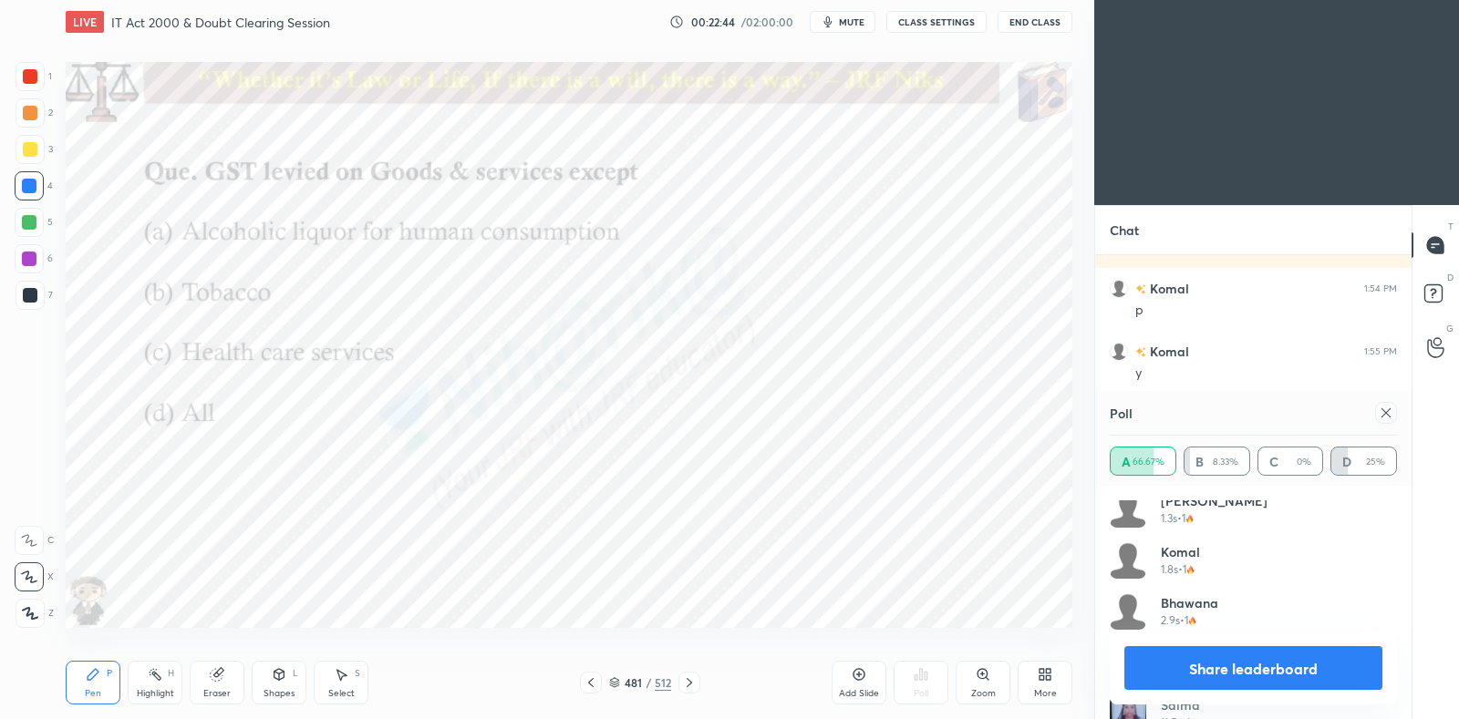
scroll to position [0, 0]
click at [1387, 417] on icon at bounding box center [1386, 413] width 15 height 15
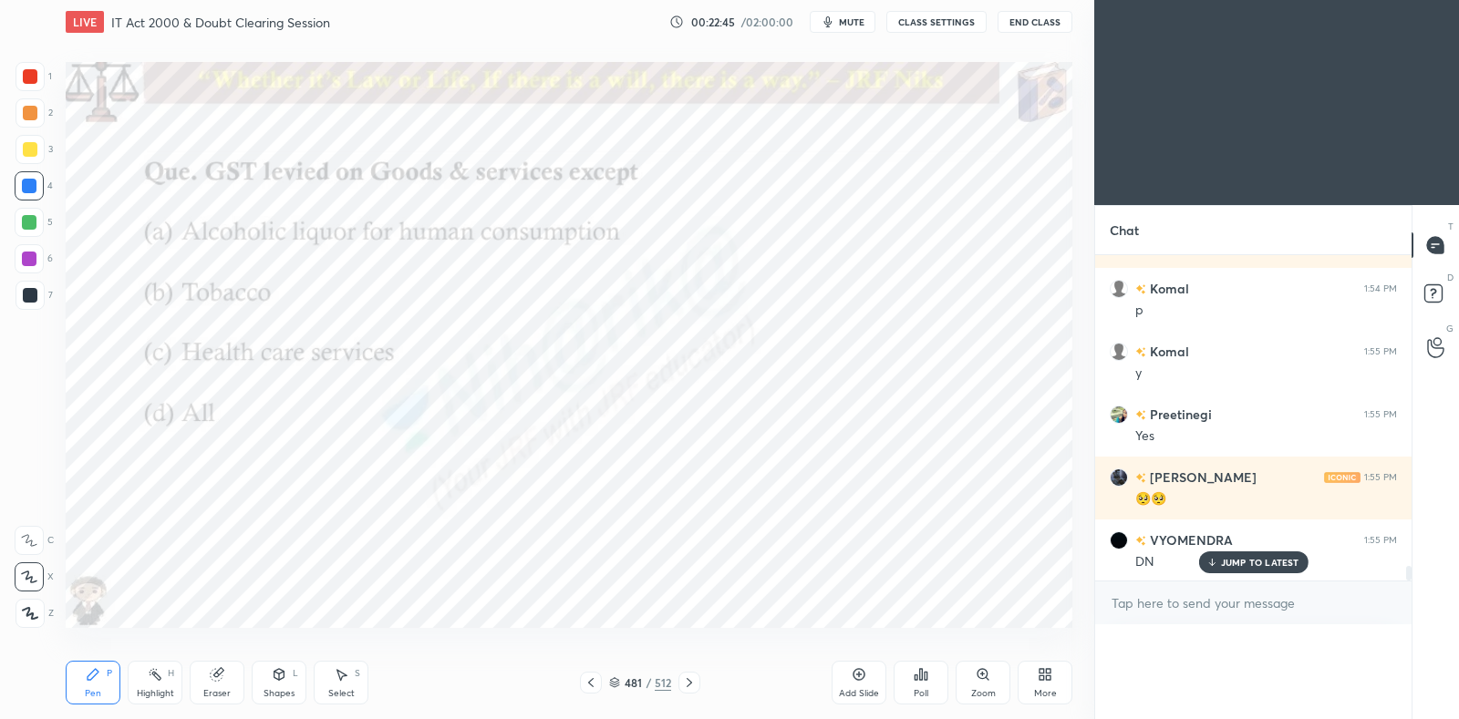
scroll to position [5, 5]
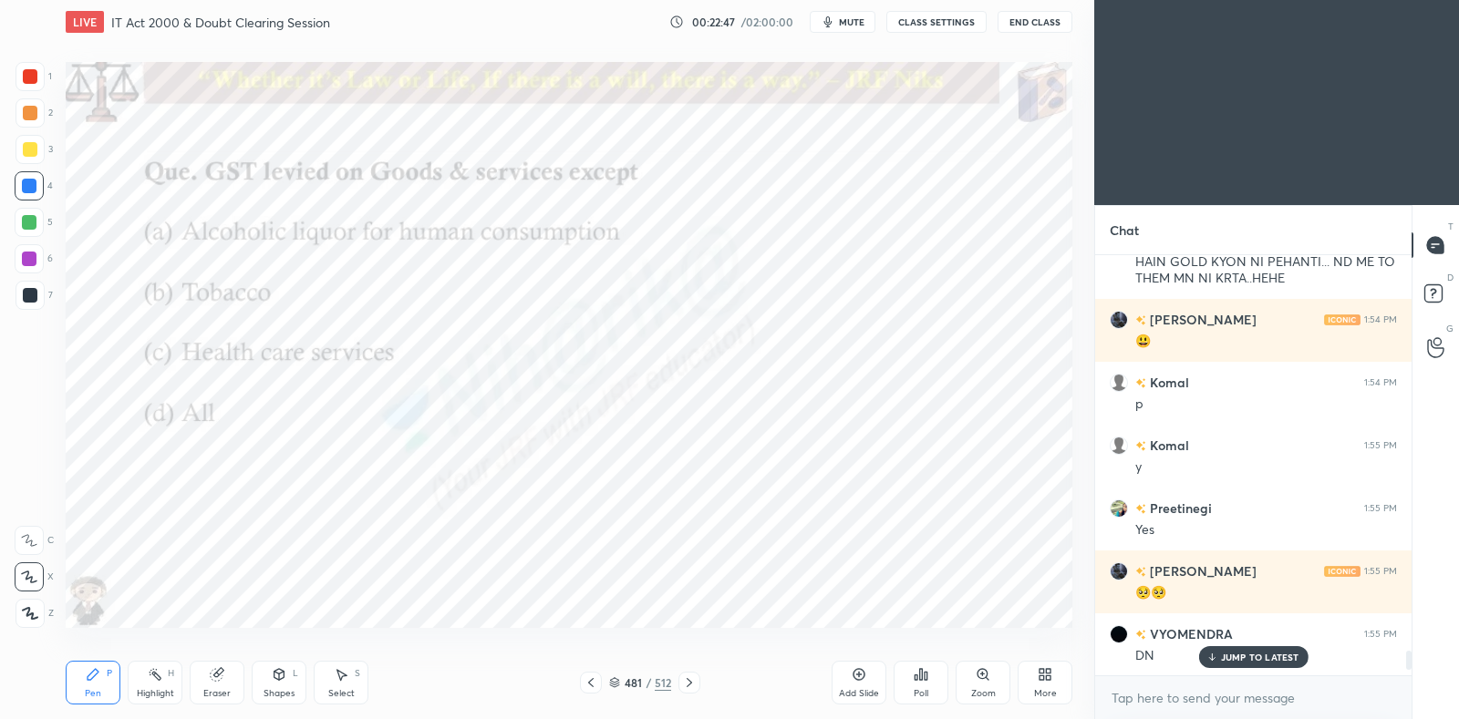
click at [698, 691] on div at bounding box center [689, 683] width 22 height 22
click at [693, 694] on div at bounding box center [689, 683] width 22 height 22
click at [615, 686] on icon at bounding box center [614, 684] width 9 height 3
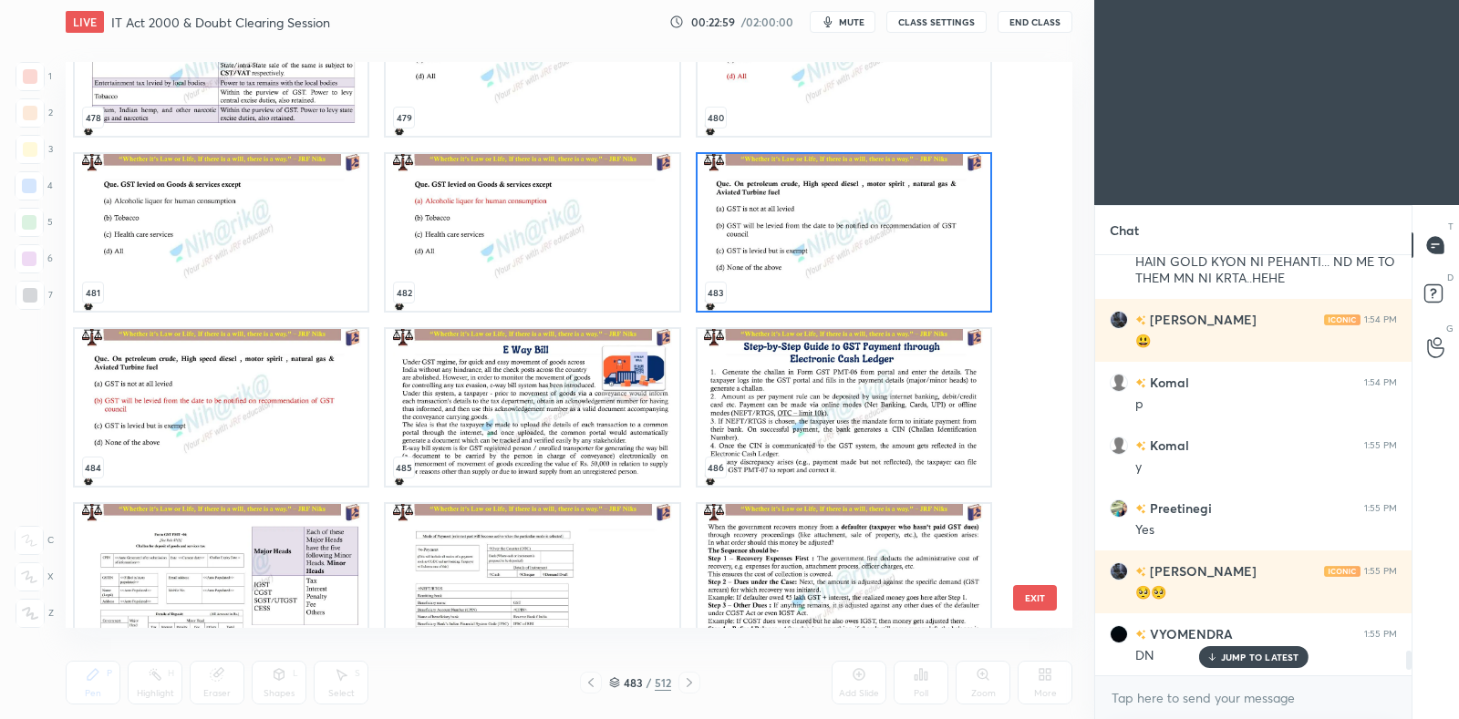
click at [822, 252] on img "grid" at bounding box center [844, 232] width 293 height 157
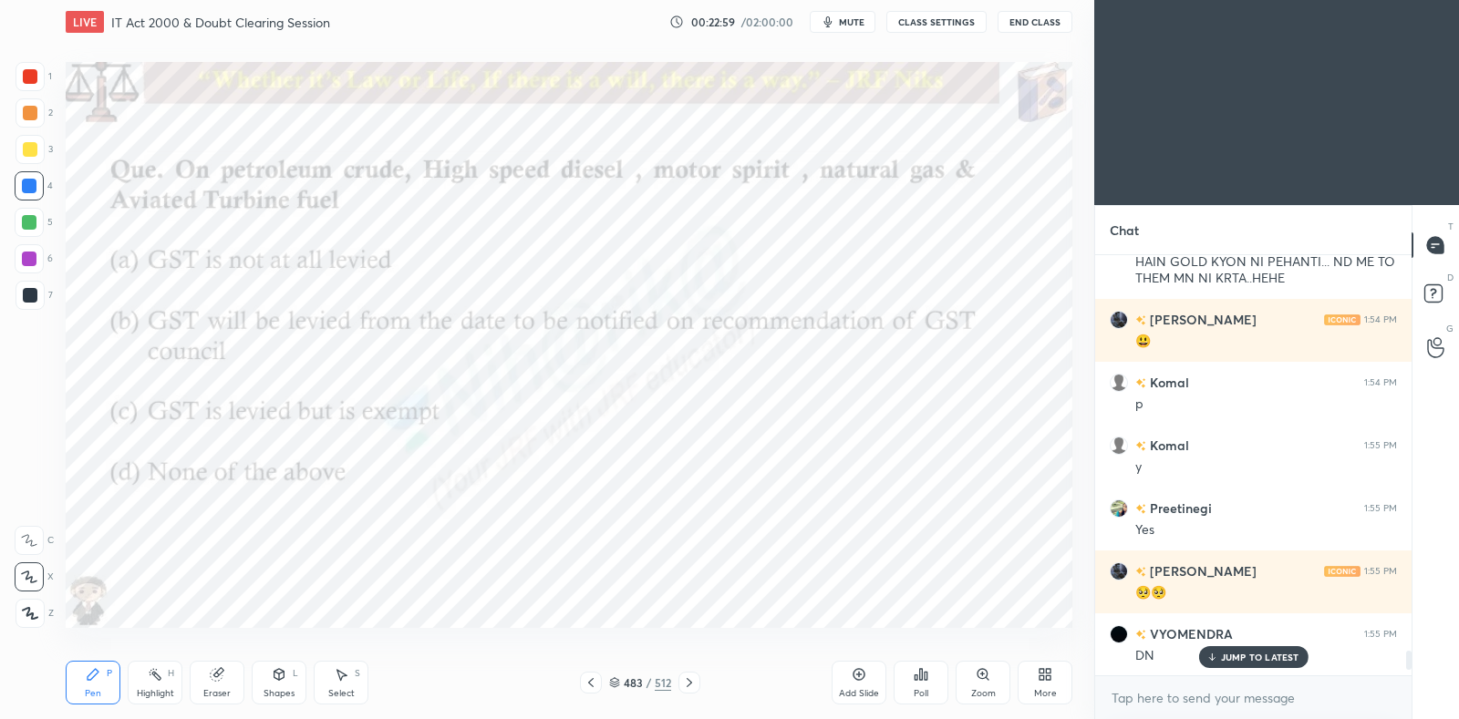
click at [823, 250] on img "grid" at bounding box center [844, 232] width 293 height 157
click at [924, 689] on div "Poll" at bounding box center [921, 693] width 15 height 9
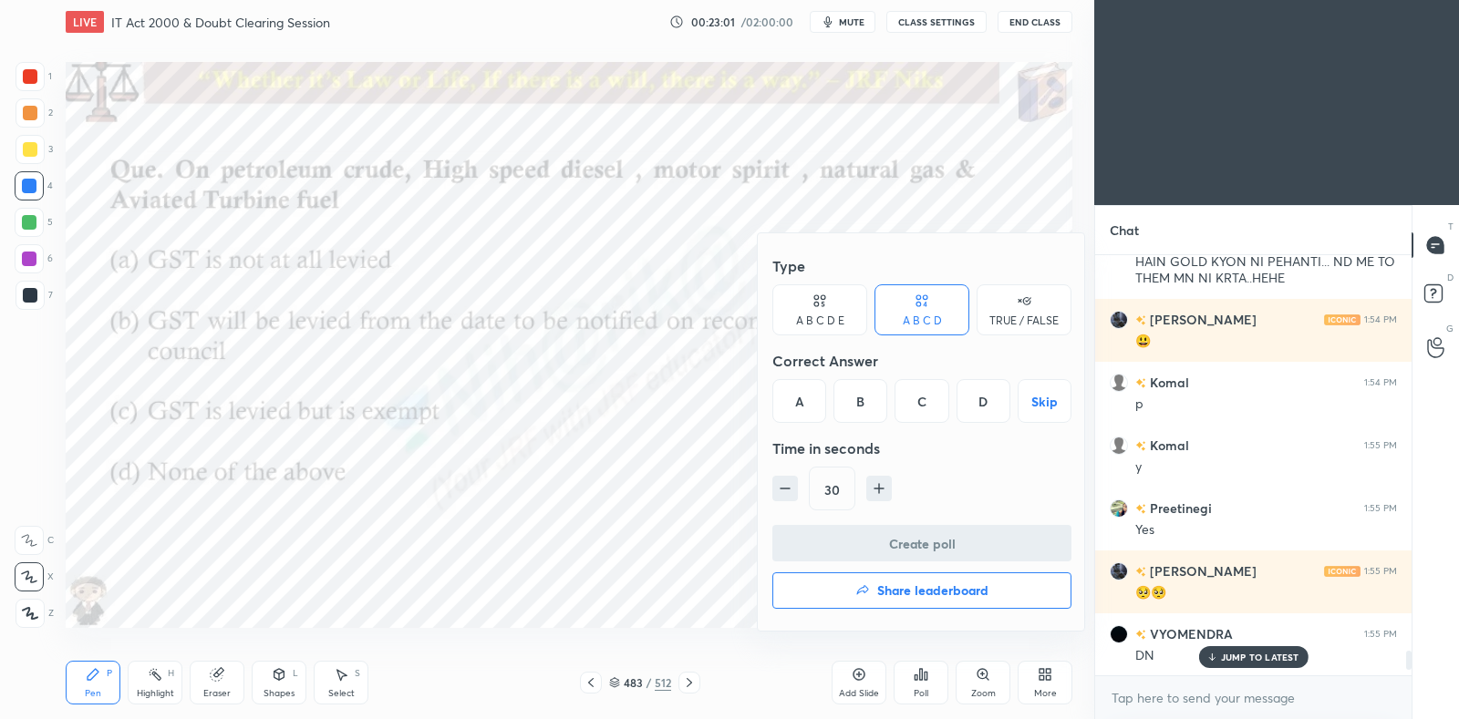
click at [869, 395] on div "B" at bounding box center [860, 401] width 54 height 44
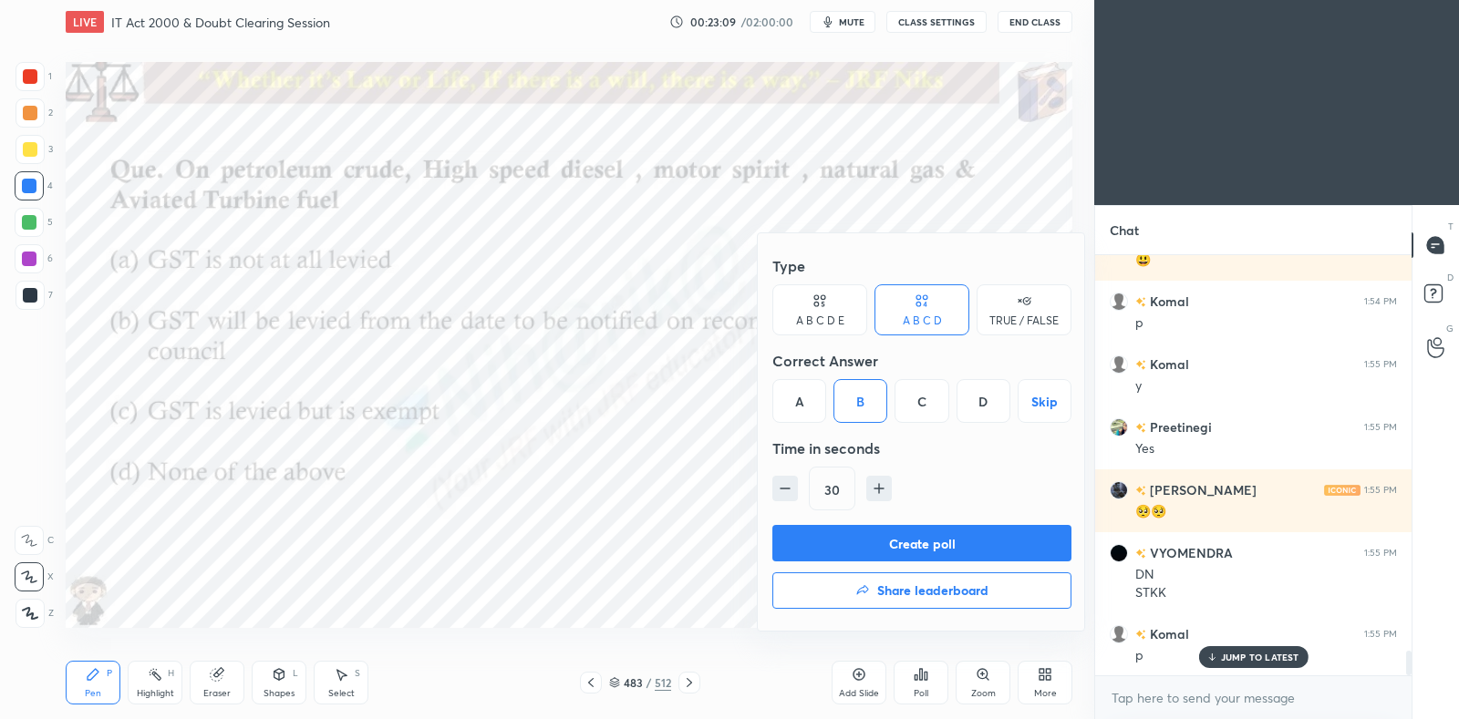
click at [866, 548] on button "Create poll" at bounding box center [921, 543] width 299 height 36
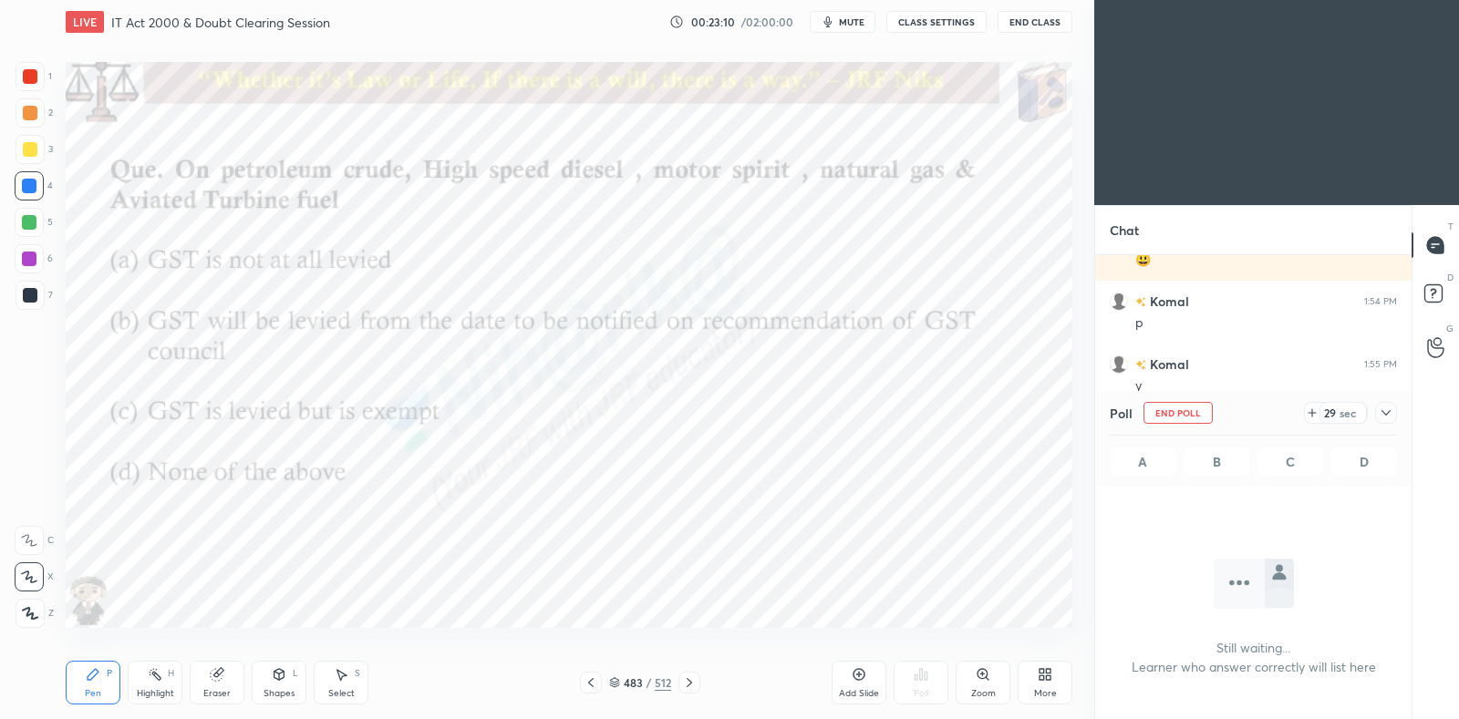
click at [1390, 418] on icon at bounding box center [1386, 413] width 15 height 15
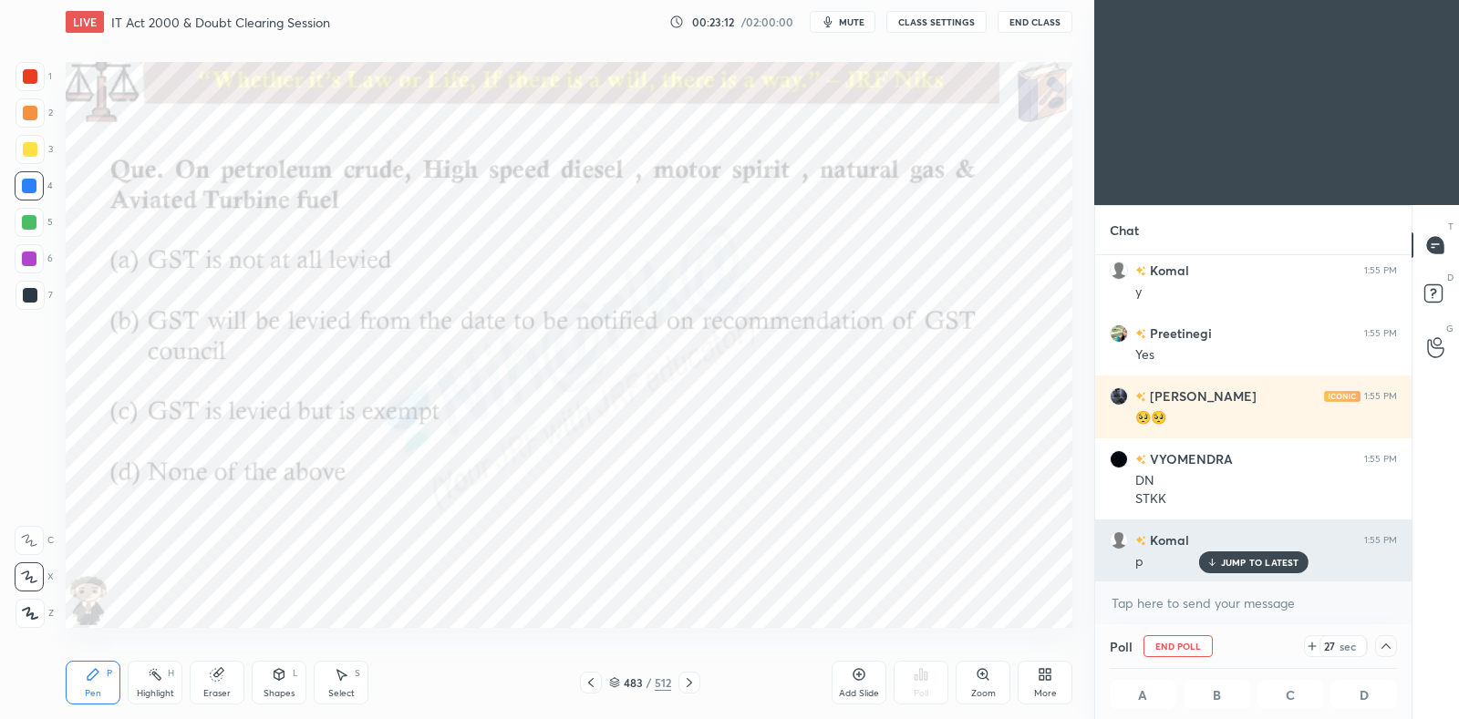
click at [1242, 562] on p "JUMP TO LATEST" at bounding box center [1260, 562] width 78 height 11
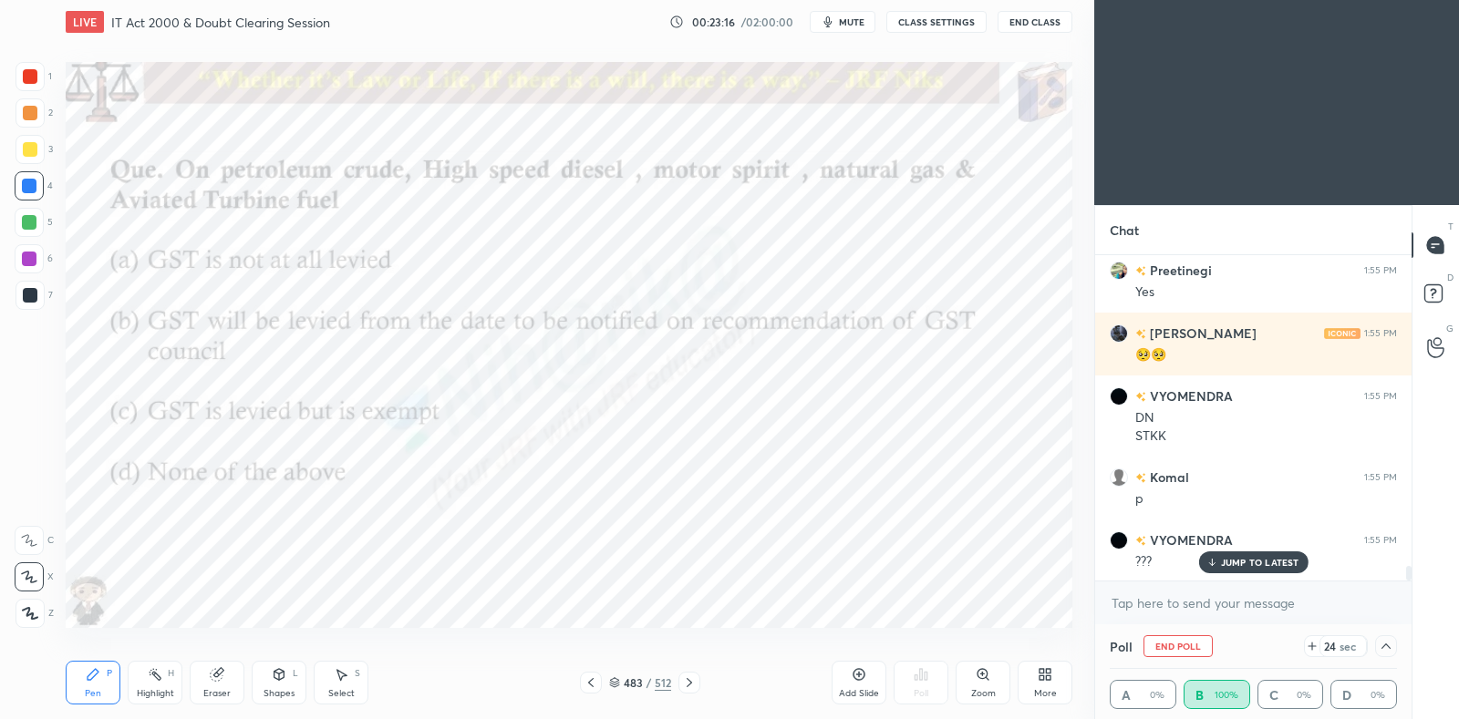
click at [1241, 563] on p "JUMP TO LATEST" at bounding box center [1260, 562] width 78 height 11
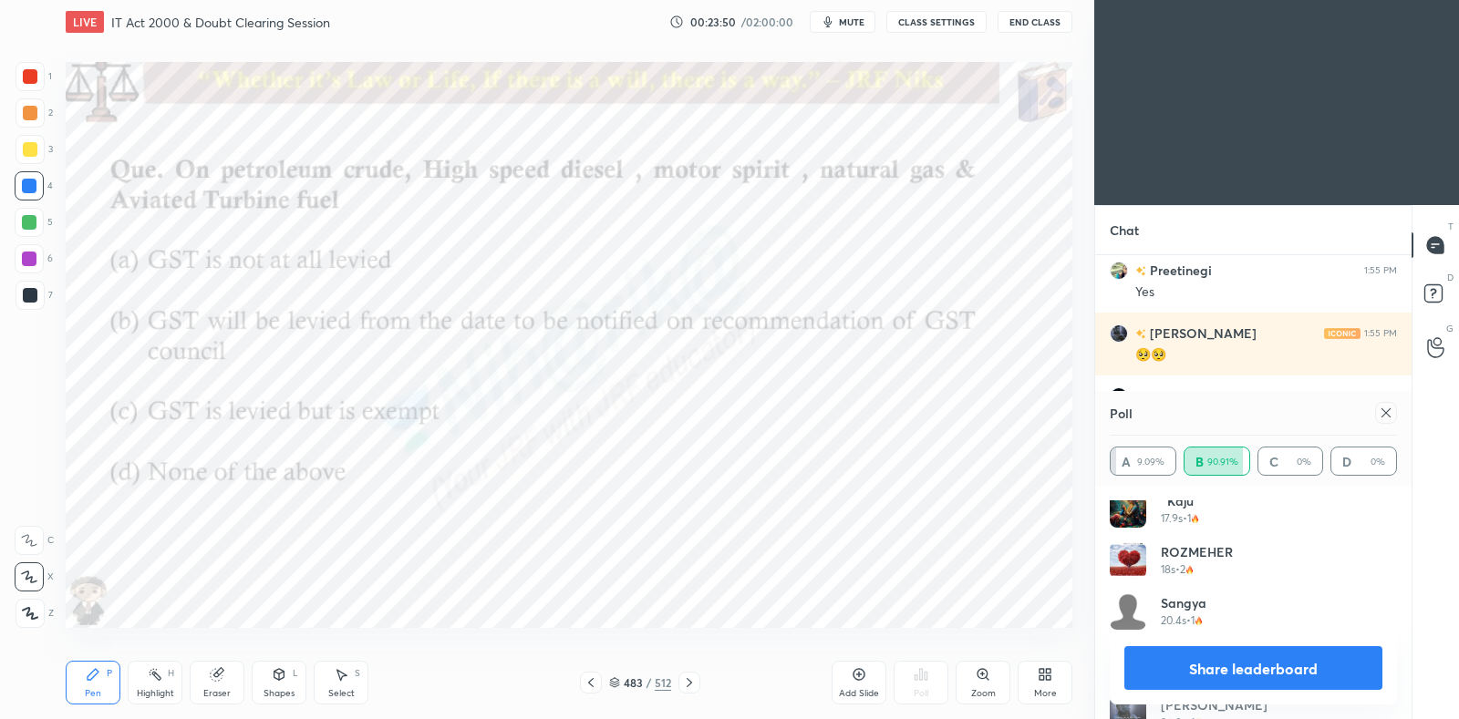
scroll to position [292, 0]
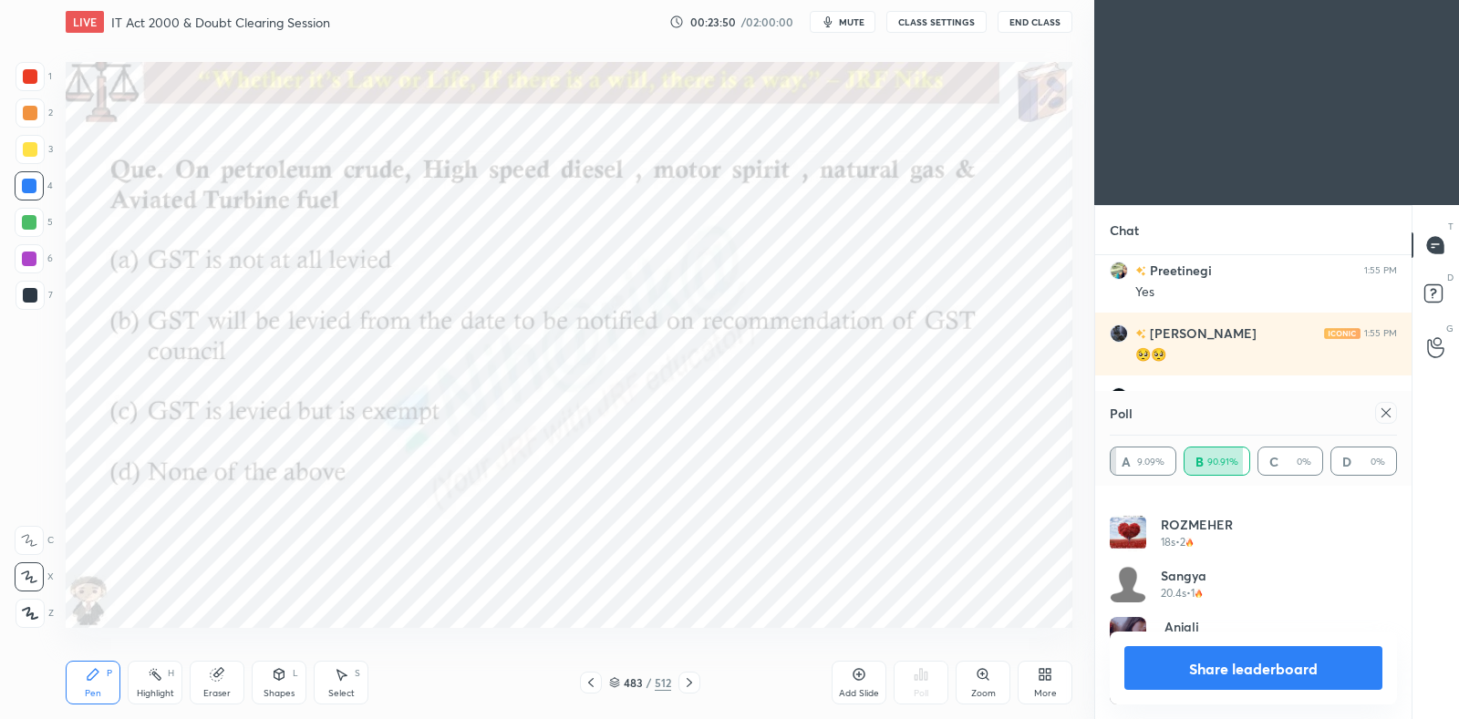
click at [1385, 410] on icon at bounding box center [1386, 413] width 15 height 15
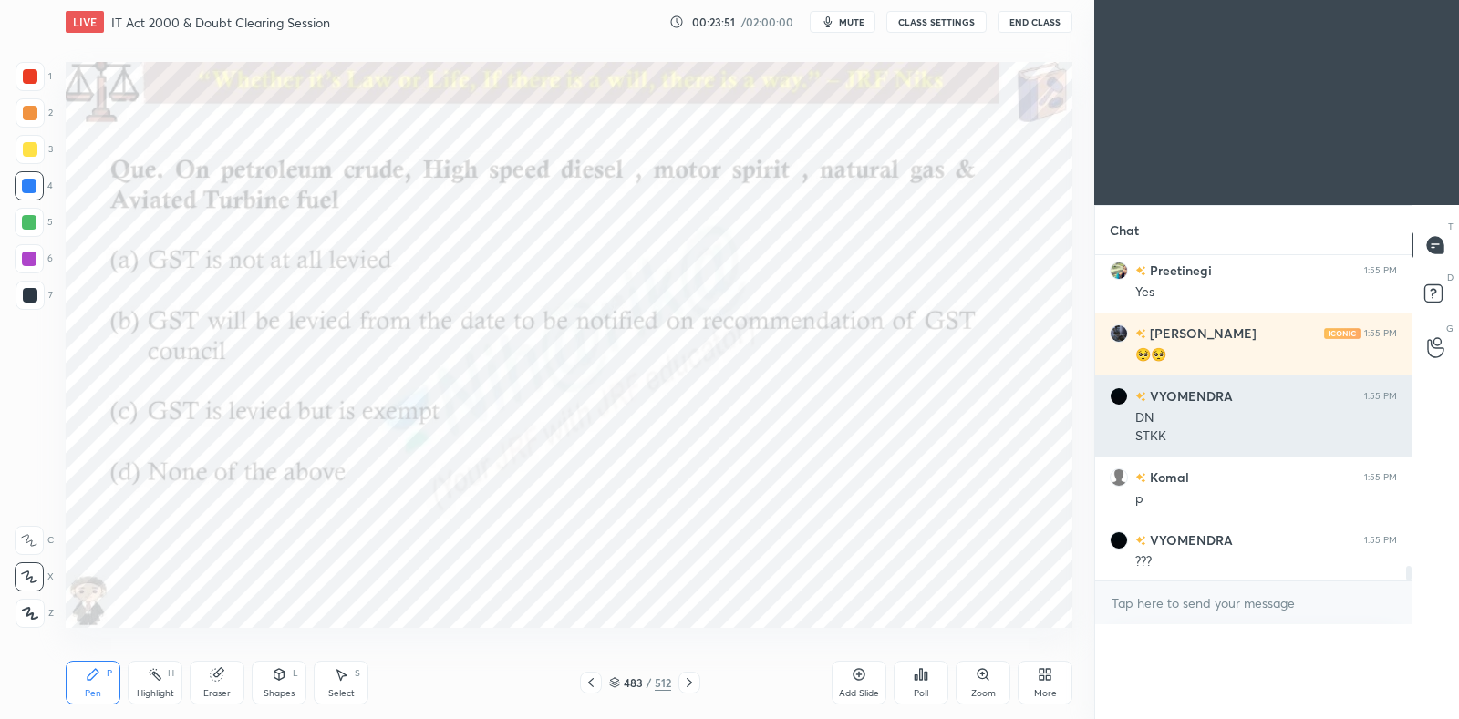
scroll to position [0, 5]
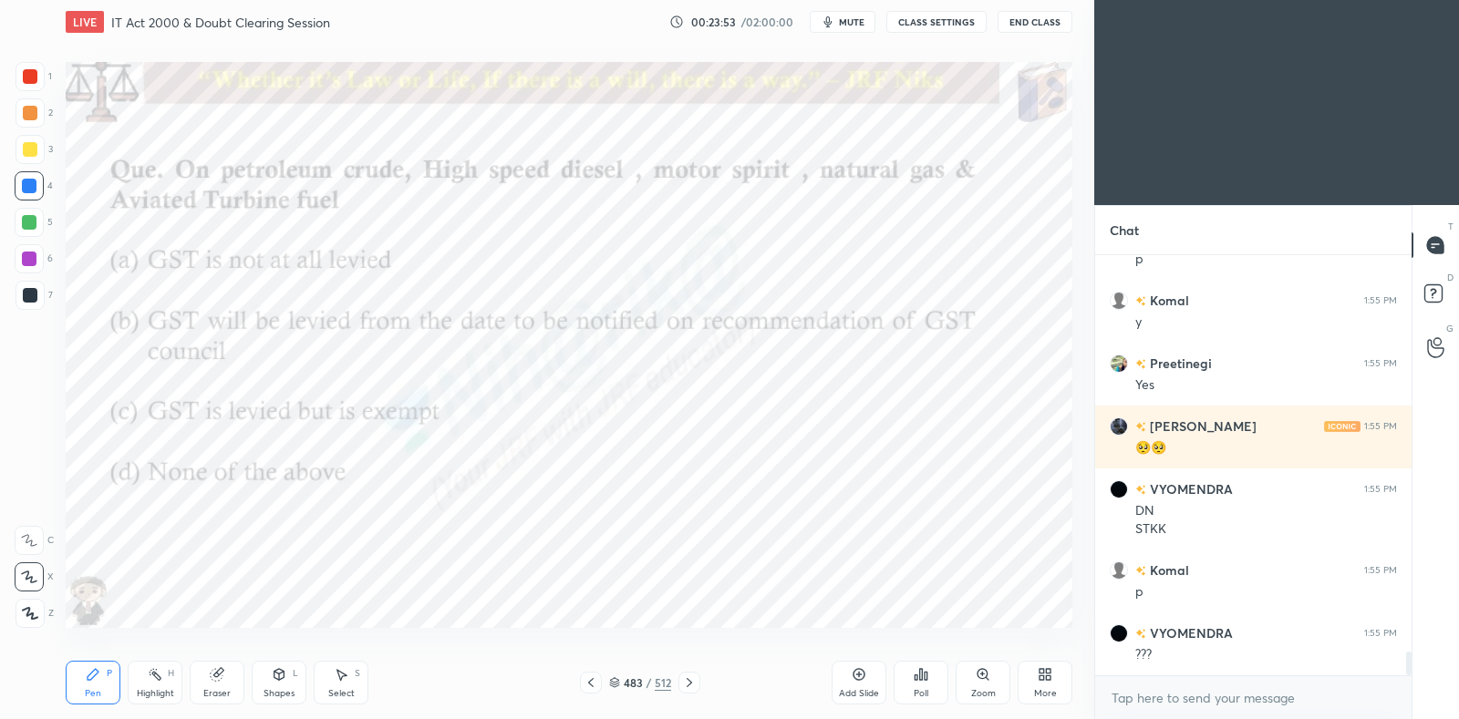
click at [700, 681] on div "483 / 512" at bounding box center [640, 683] width 383 height 22
click at [688, 681] on icon at bounding box center [689, 682] width 5 height 9
click at [688, 683] on icon at bounding box center [689, 683] width 15 height 15
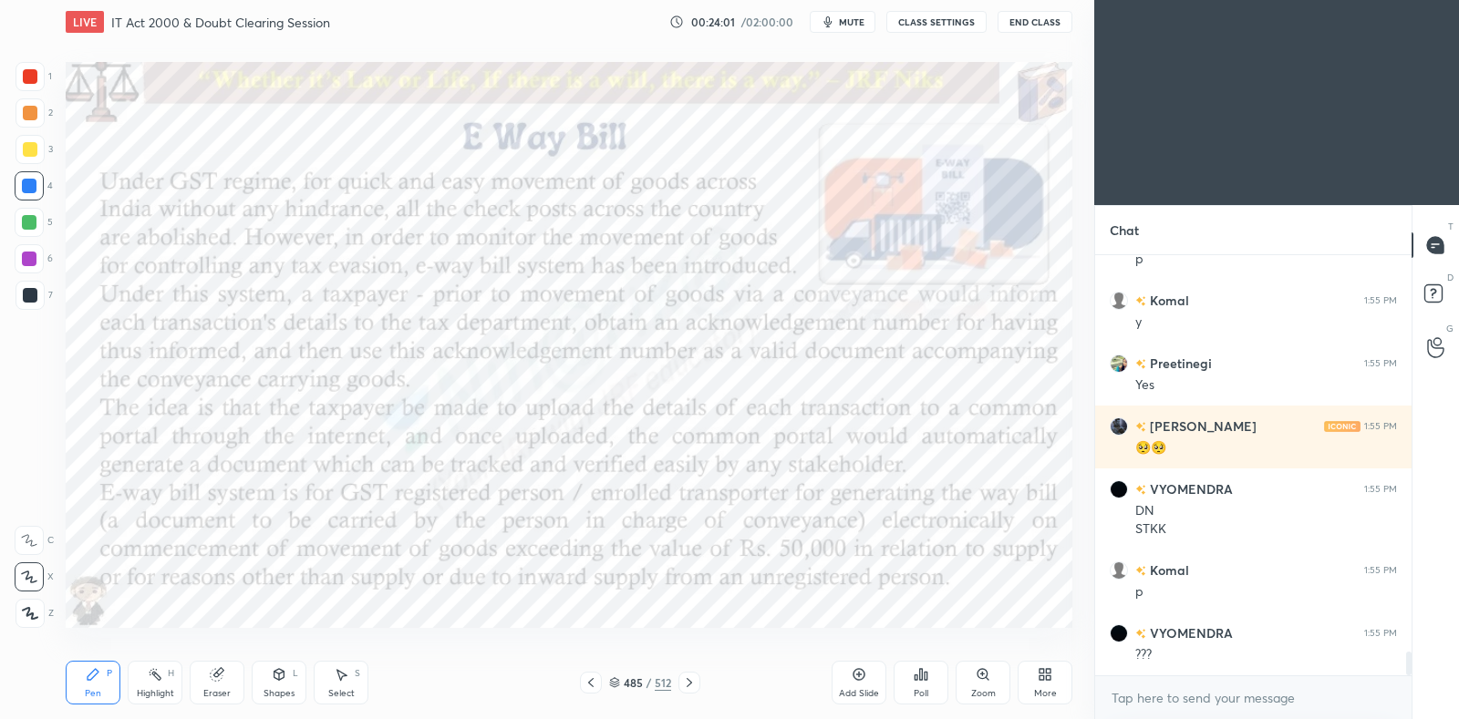
click at [593, 680] on icon at bounding box center [591, 683] width 15 height 15
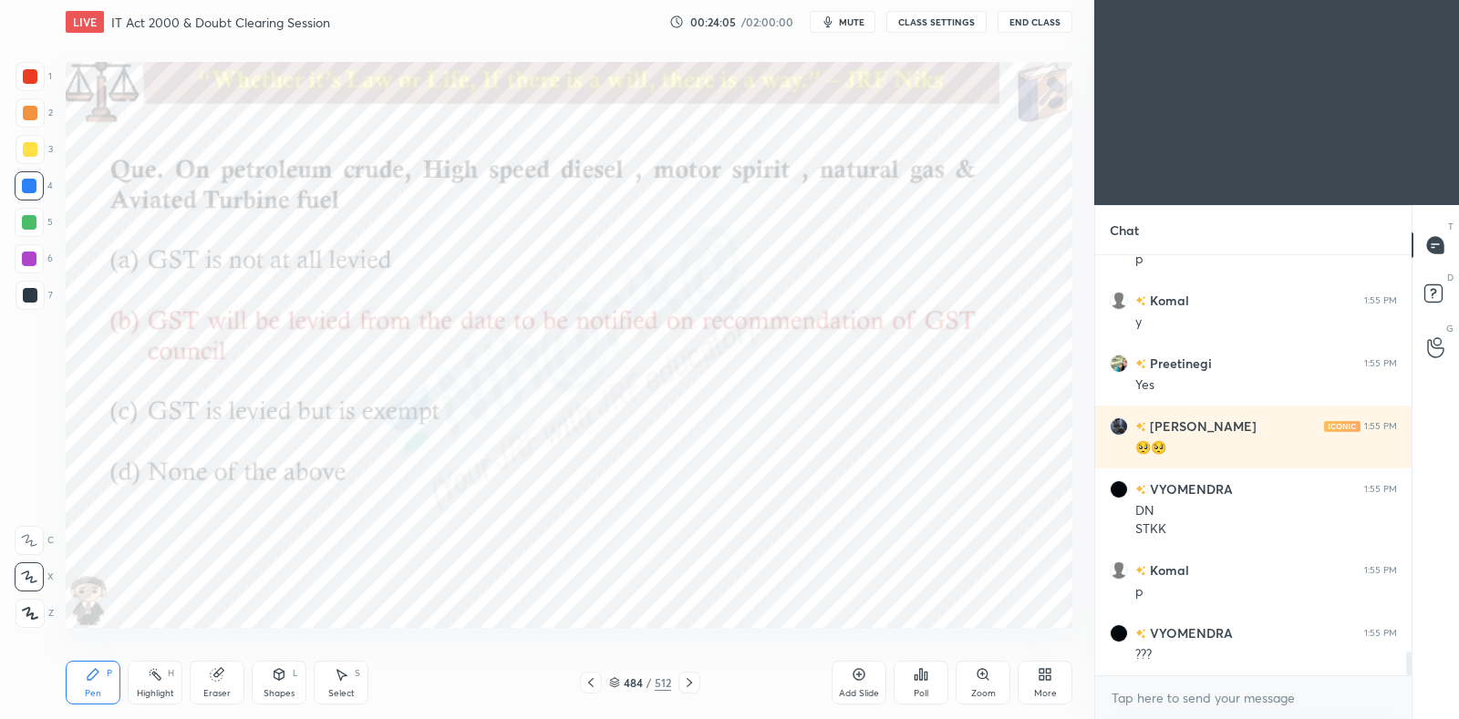
click at [693, 681] on icon at bounding box center [689, 683] width 15 height 15
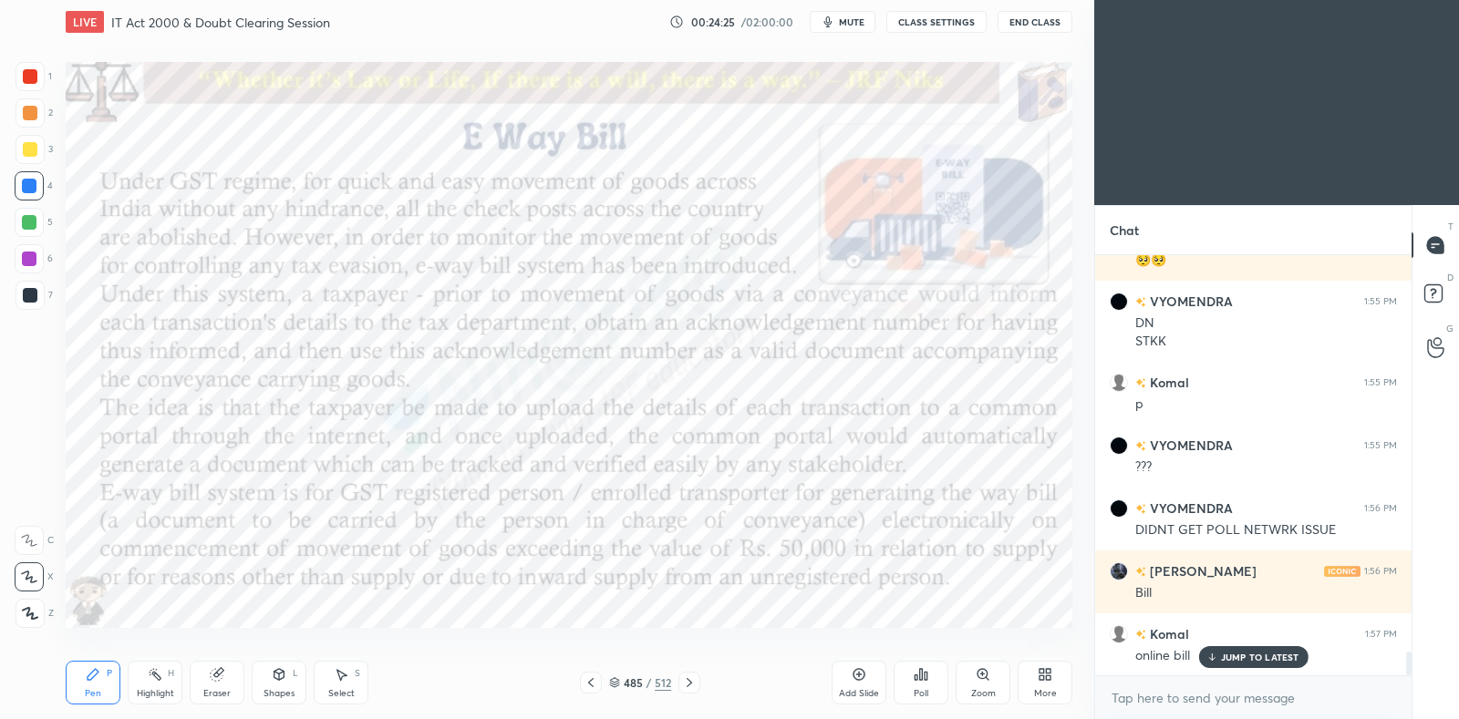
scroll to position [7152, 0]
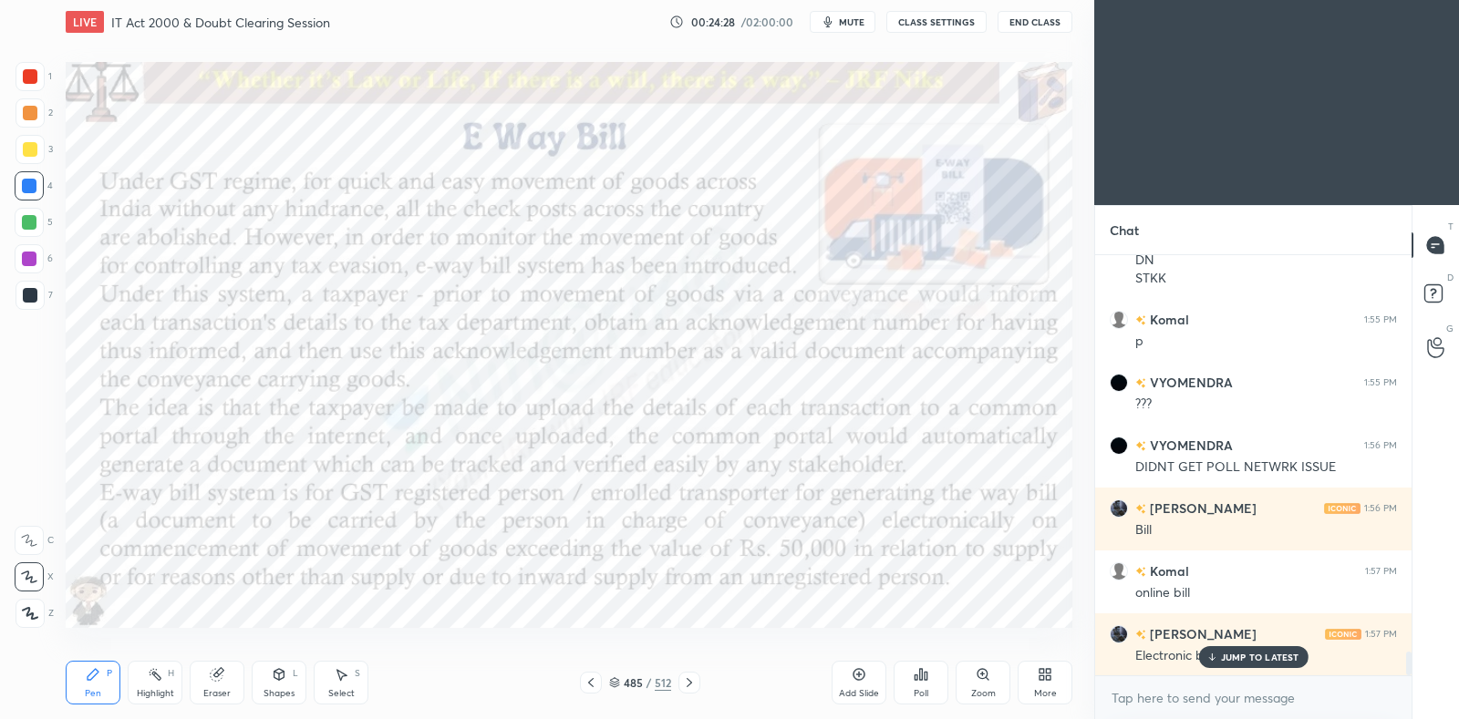
click at [1264, 656] on p "JUMP TO LATEST" at bounding box center [1260, 657] width 78 height 11
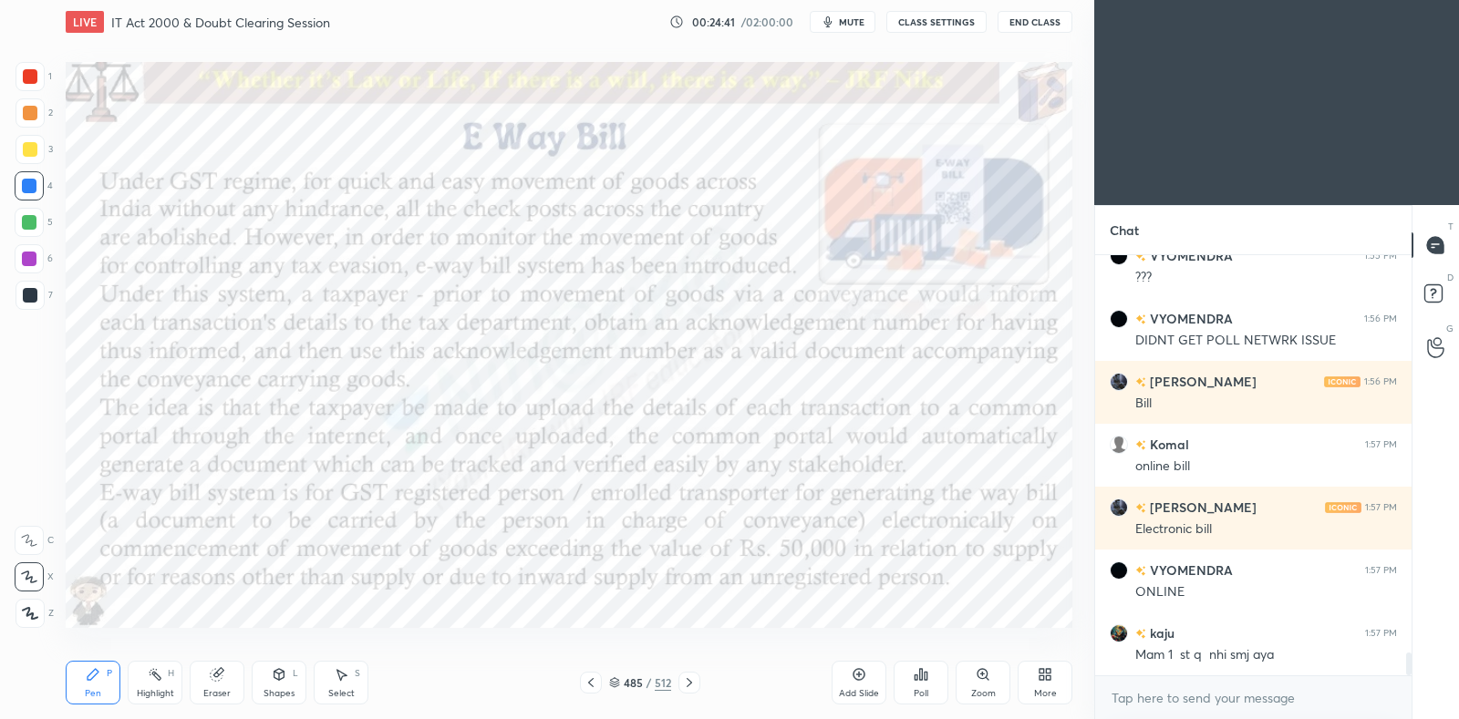
click at [589, 685] on icon at bounding box center [591, 683] width 15 height 15
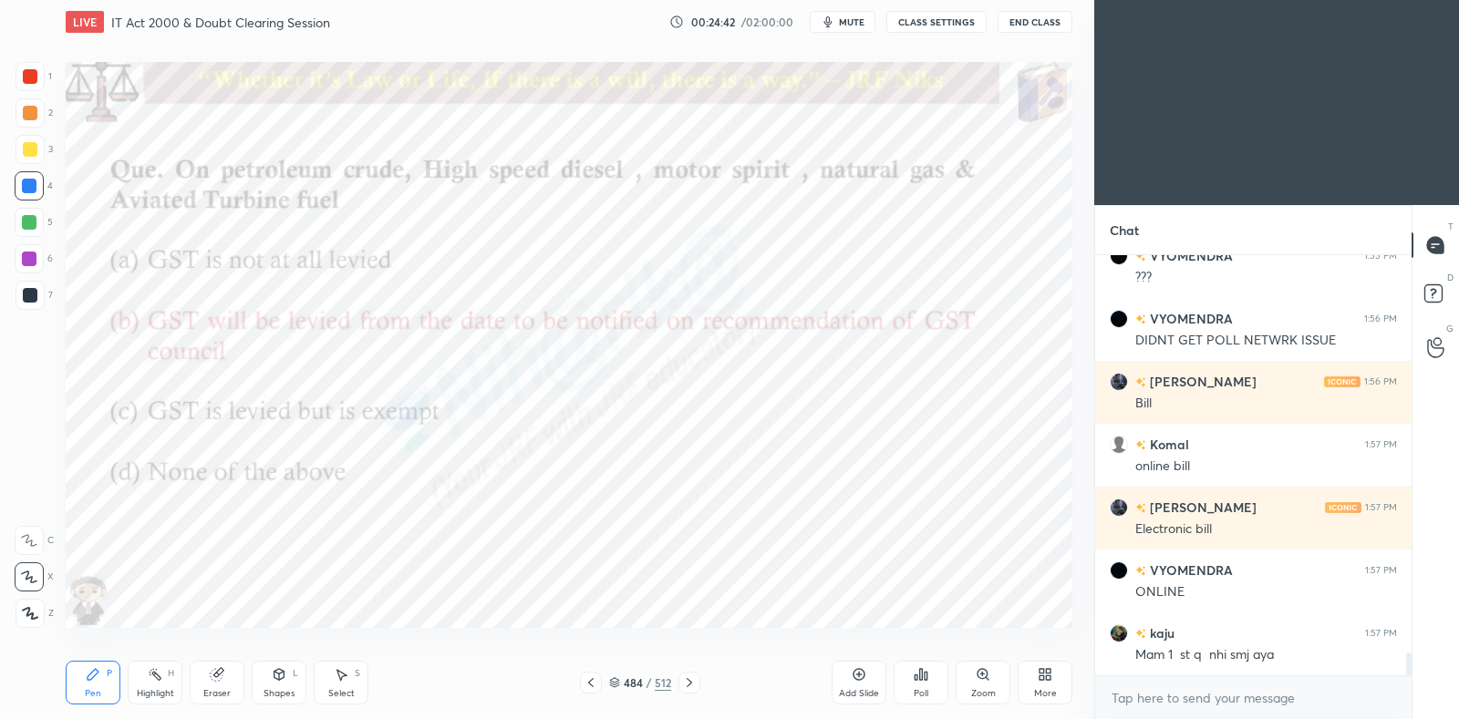
click at [862, 677] on icon at bounding box center [859, 674] width 15 height 15
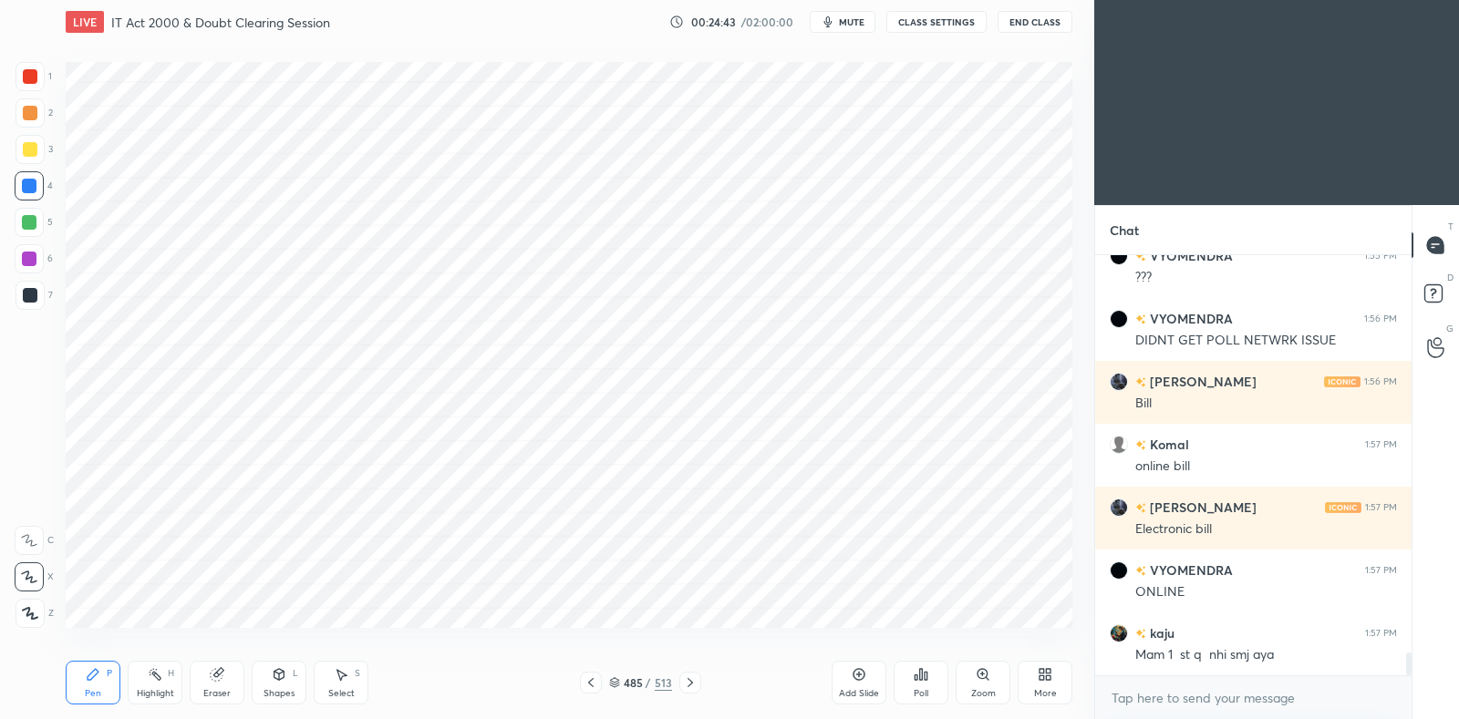
click at [284, 685] on div "Shapes L" at bounding box center [279, 683] width 55 height 44
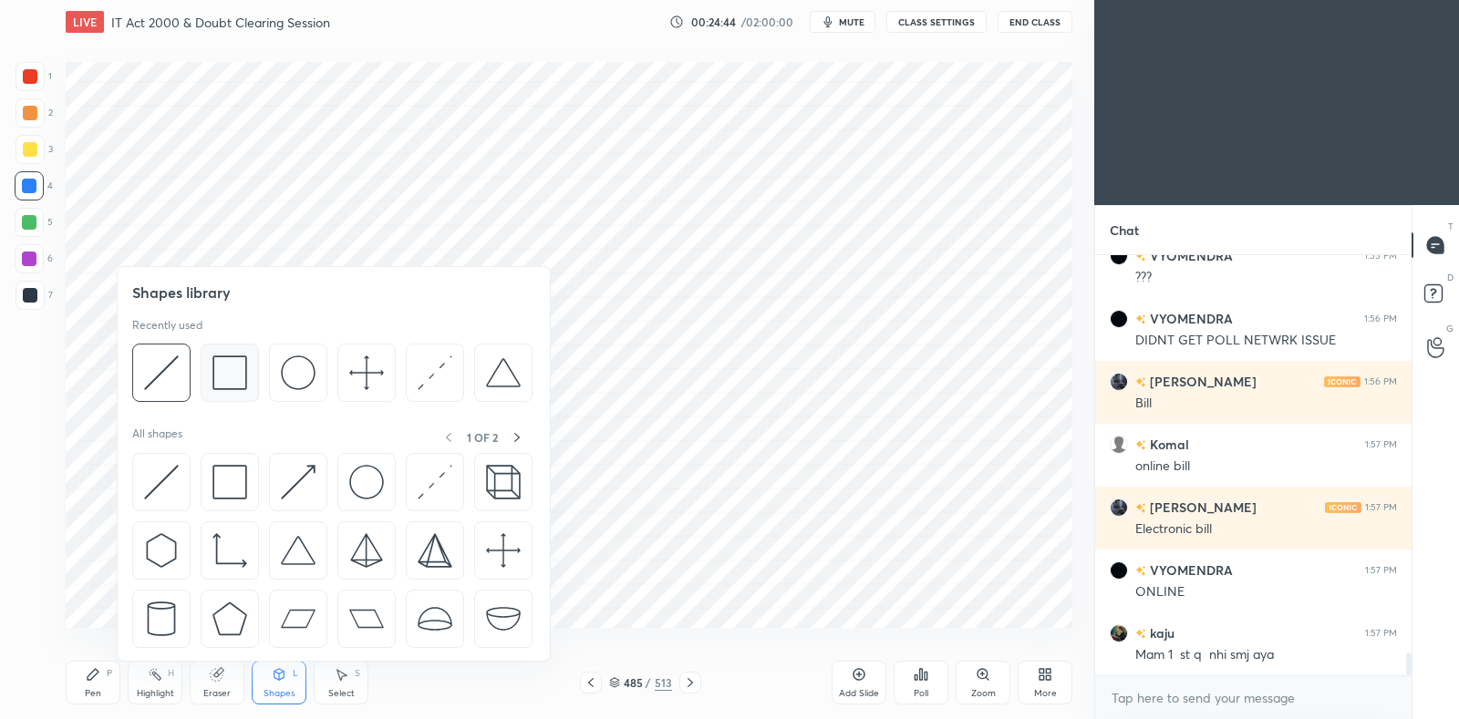
click at [228, 377] on img at bounding box center [229, 373] width 35 height 35
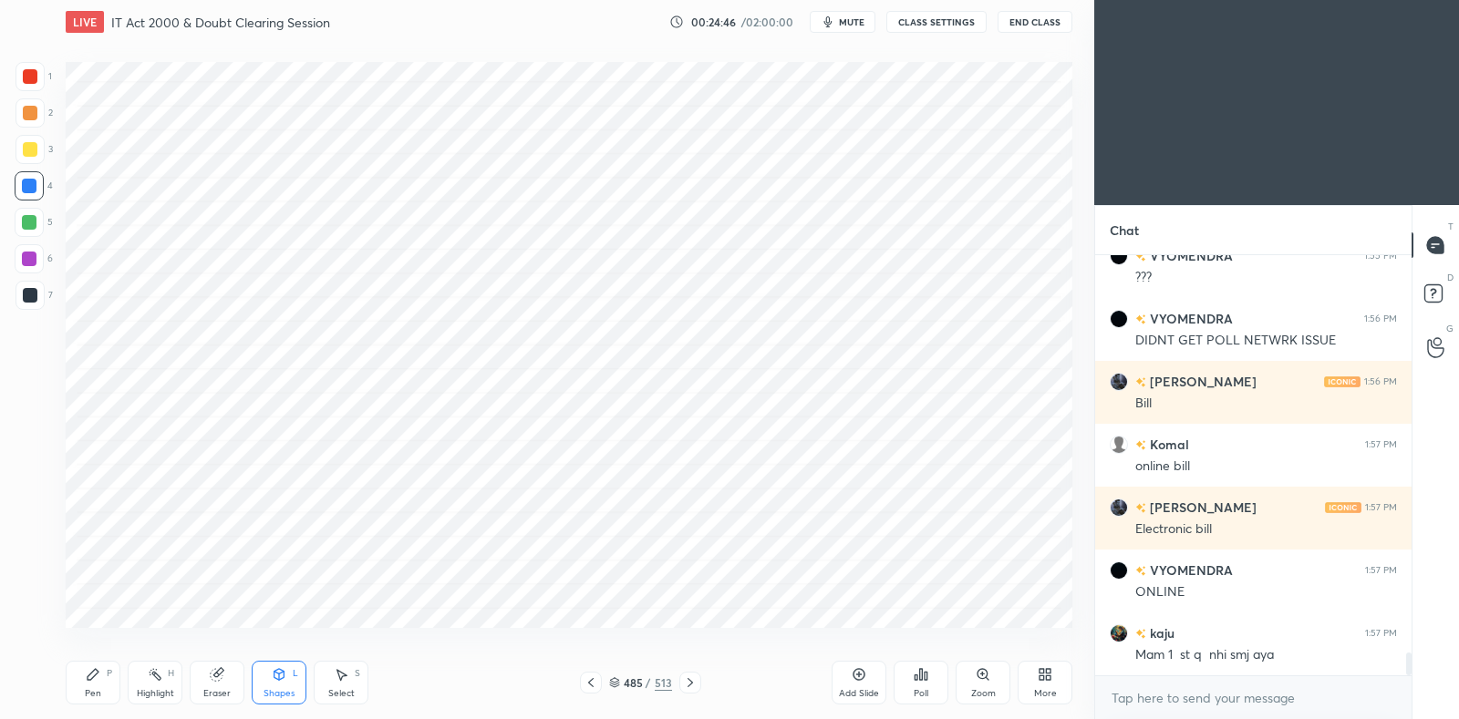
click at [92, 689] on div "Pen" at bounding box center [93, 693] width 16 height 9
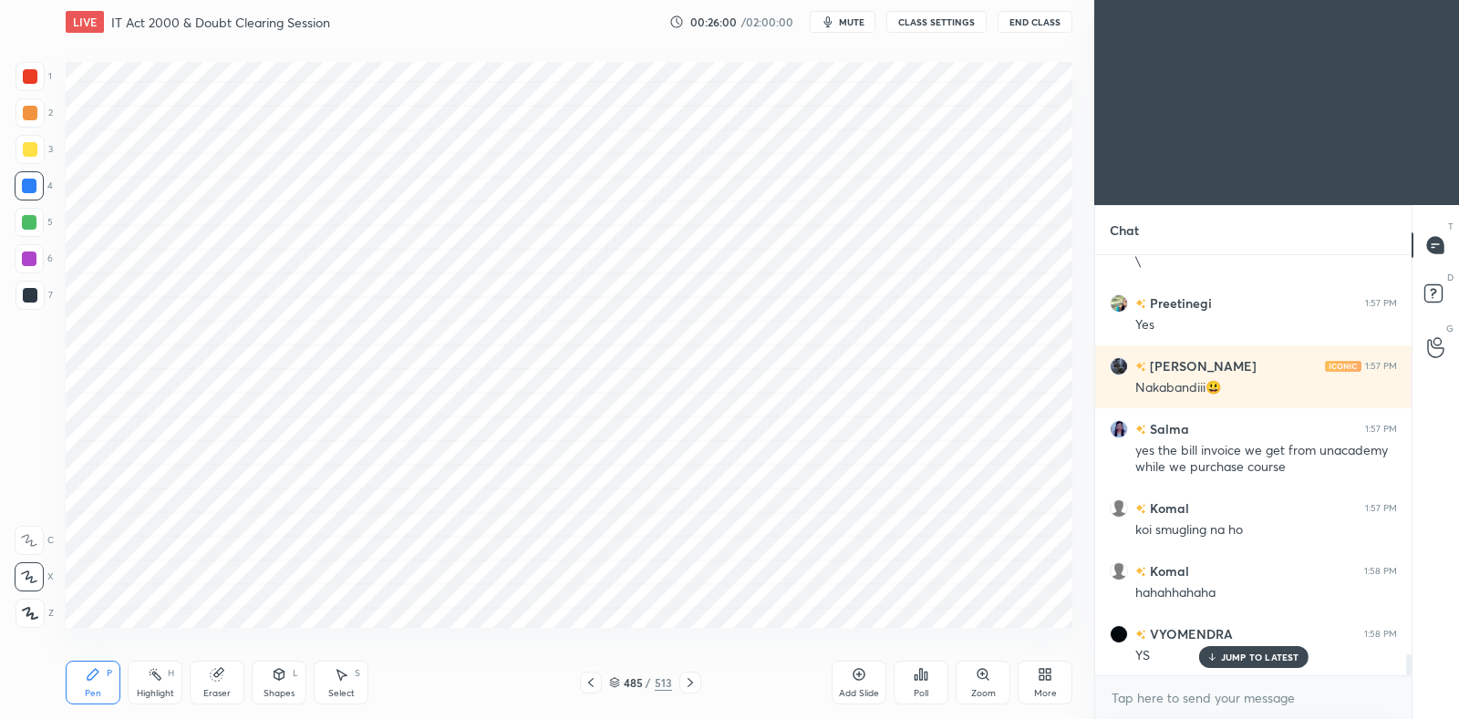
scroll to position [7942, 0]
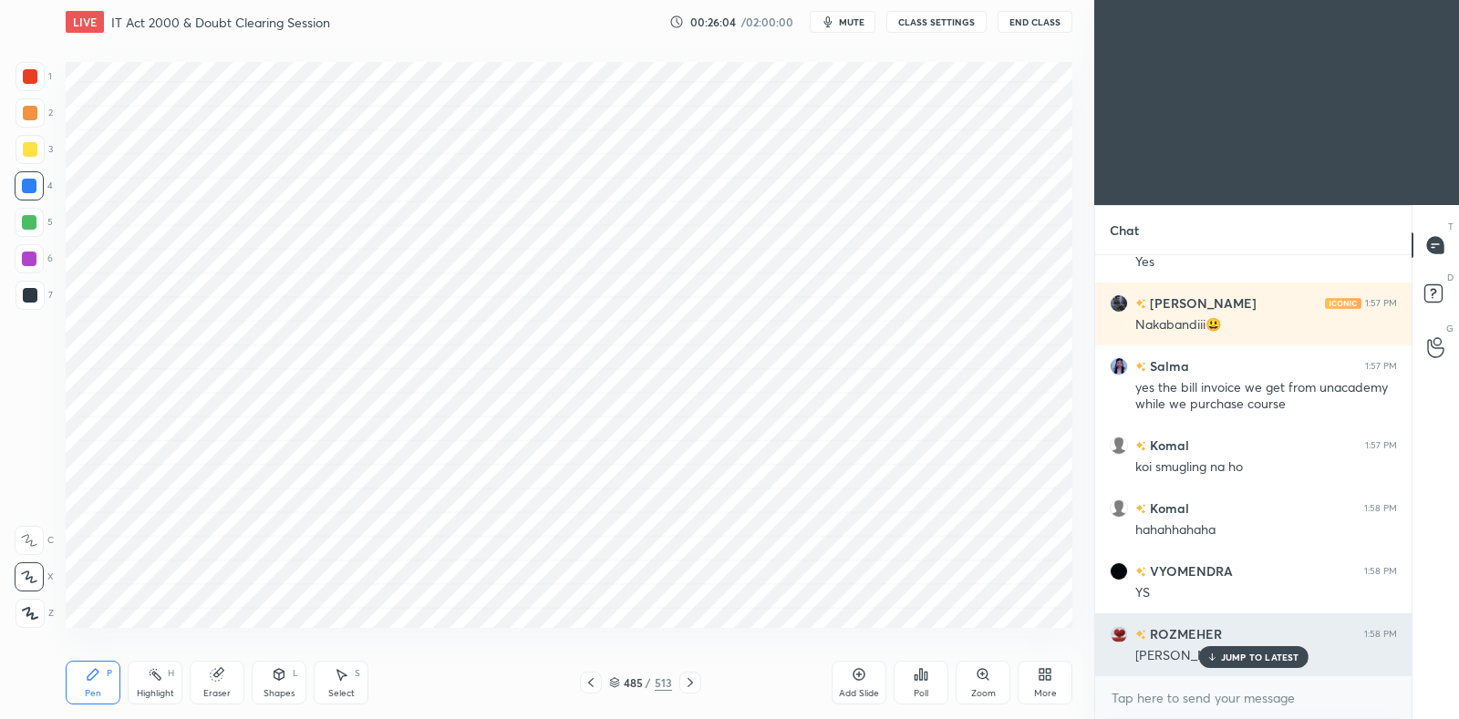
click at [1232, 654] on p "JUMP TO LATEST" at bounding box center [1260, 657] width 78 height 11
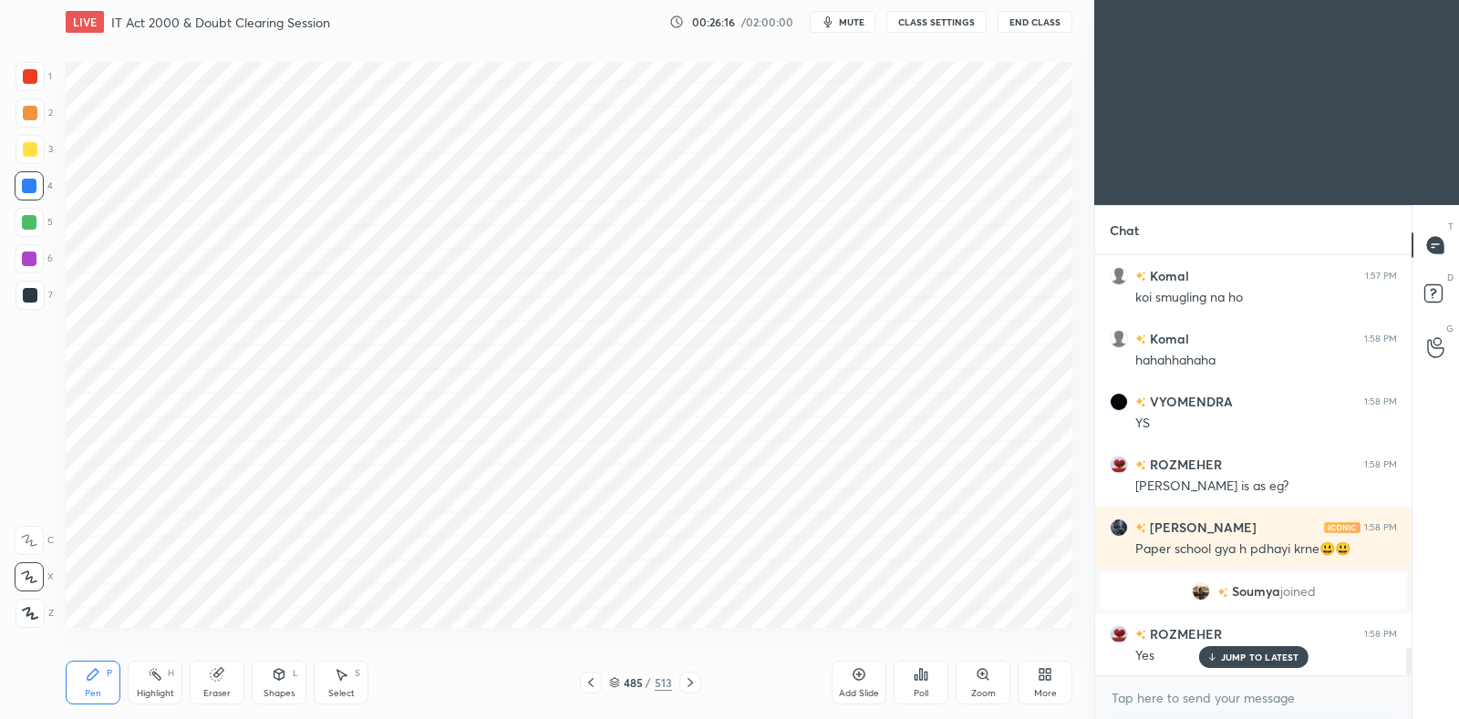
scroll to position [6113, 0]
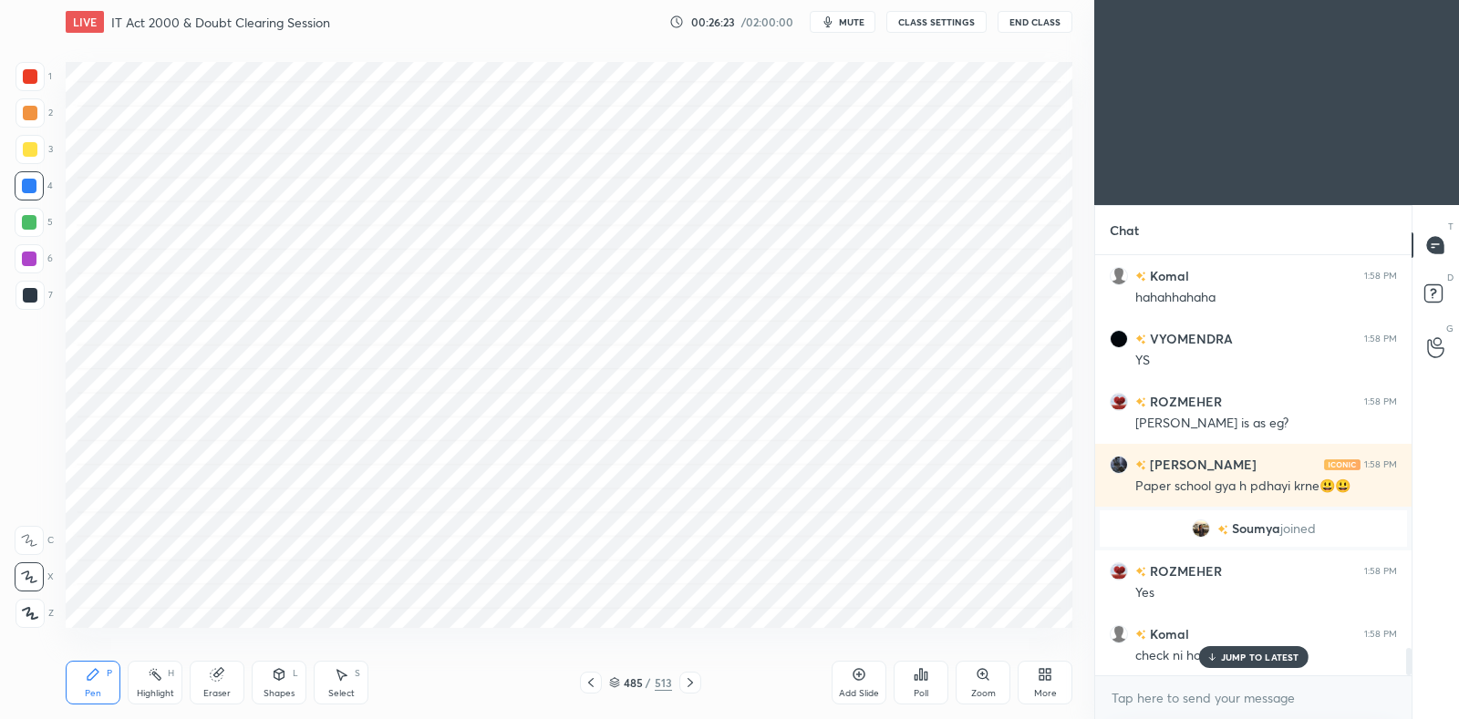
click at [1226, 661] on p "JUMP TO LATEST" at bounding box center [1260, 657] width 78 height 11
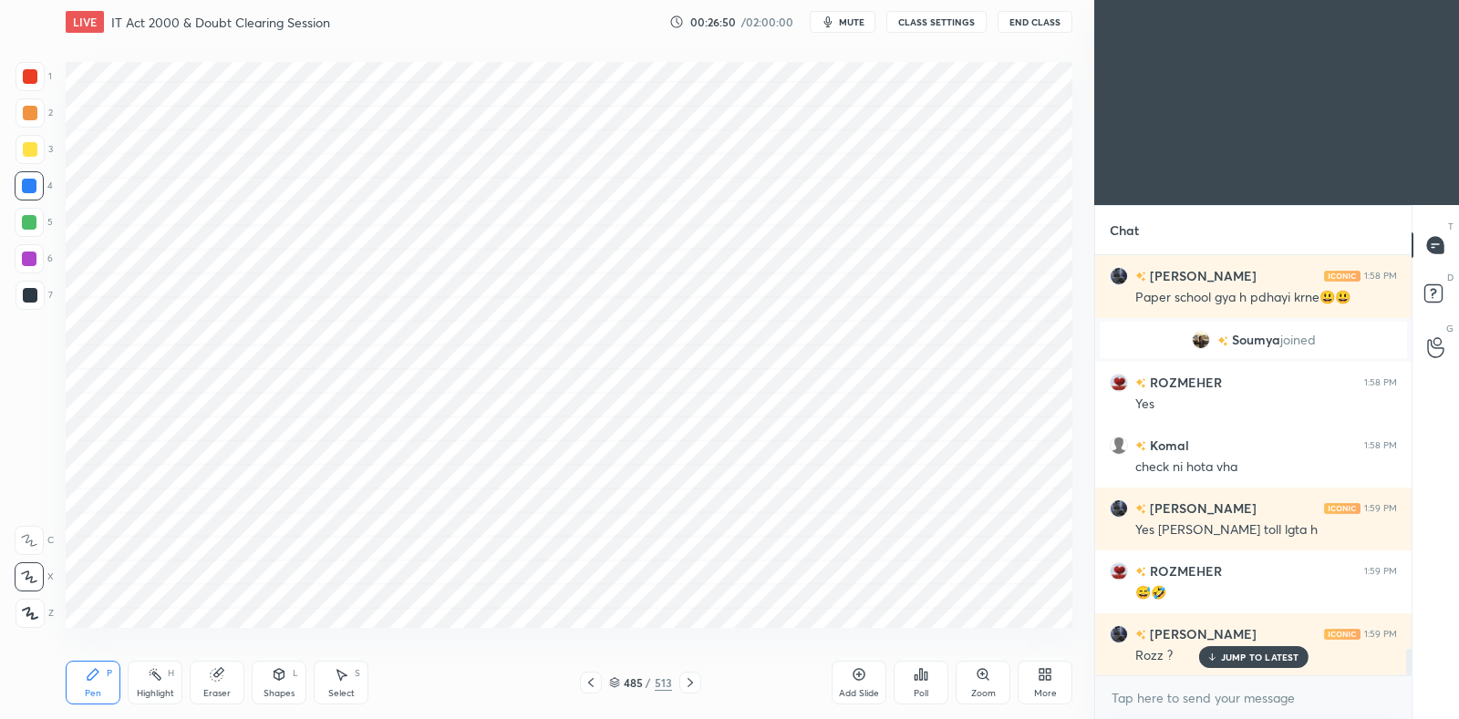
scroll to position [6364, 0]
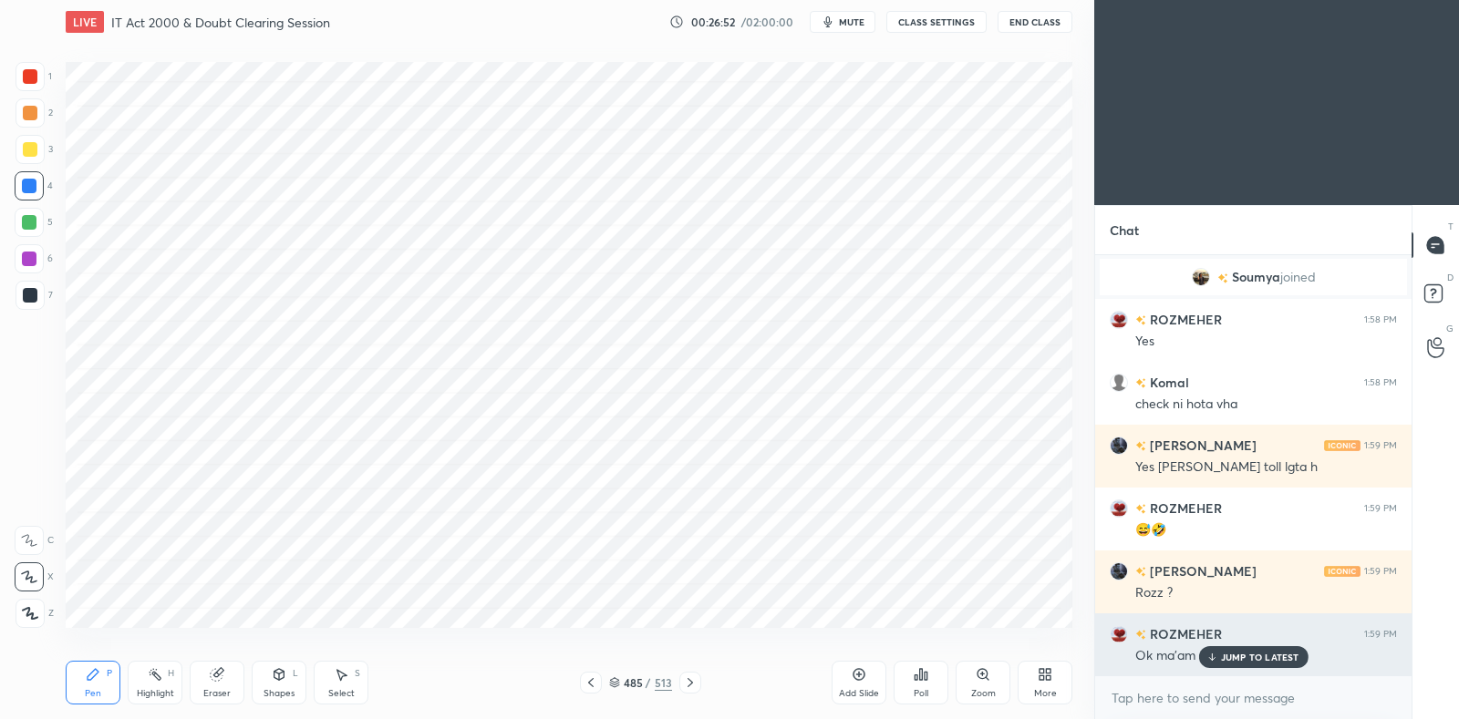
click at [1242, 667] on div "JUMP TO LATEST" at bounding box center [1252, 657] width 109 height 22
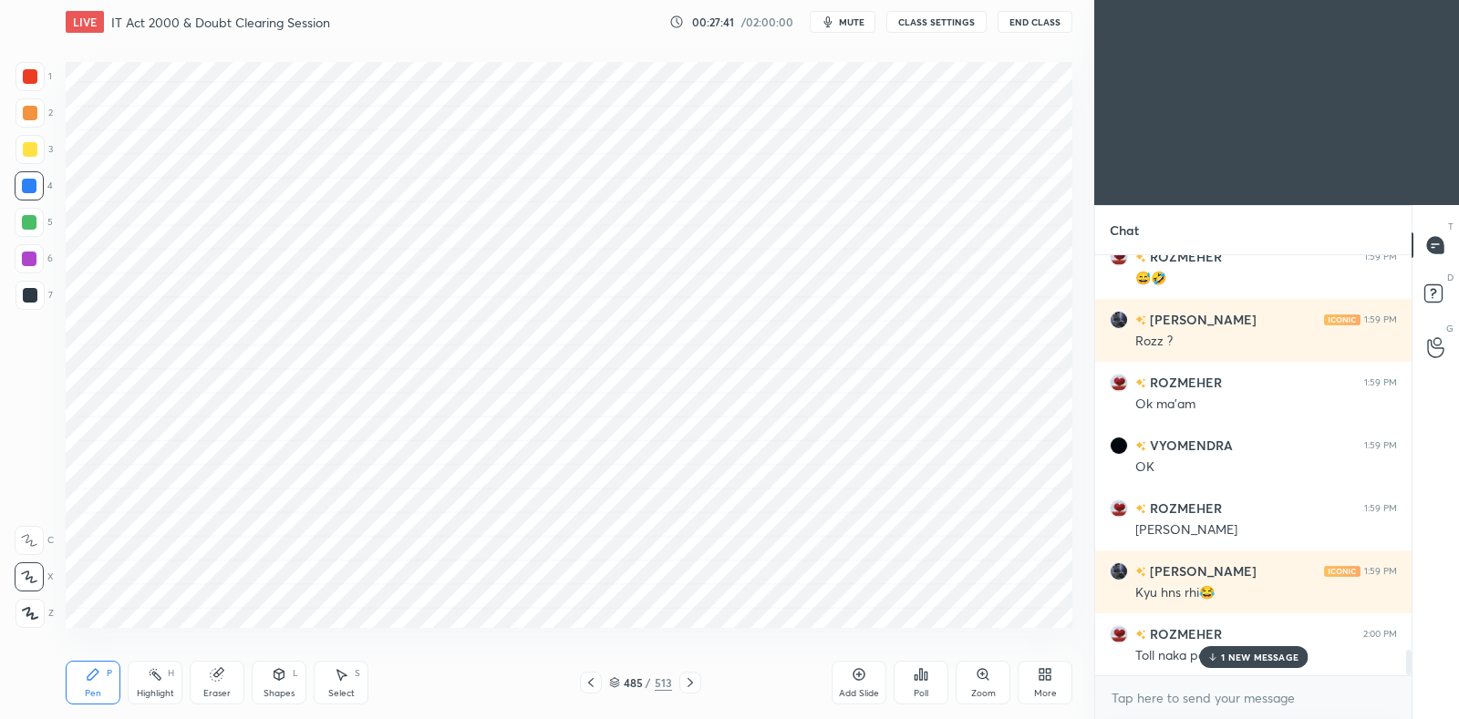
scroll to position [6679, 0]
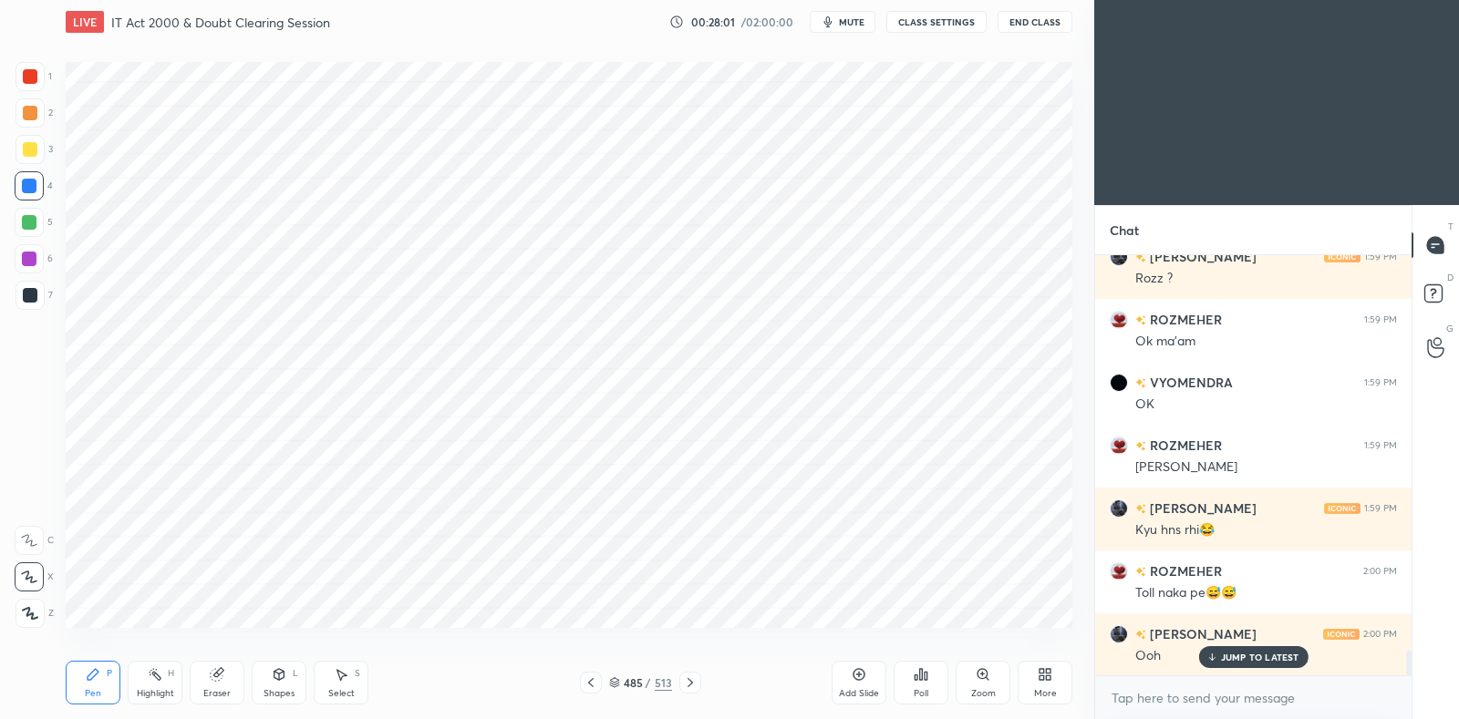
click at [593, 683] on icon at bounding box center [591, 683] width 15 height 15
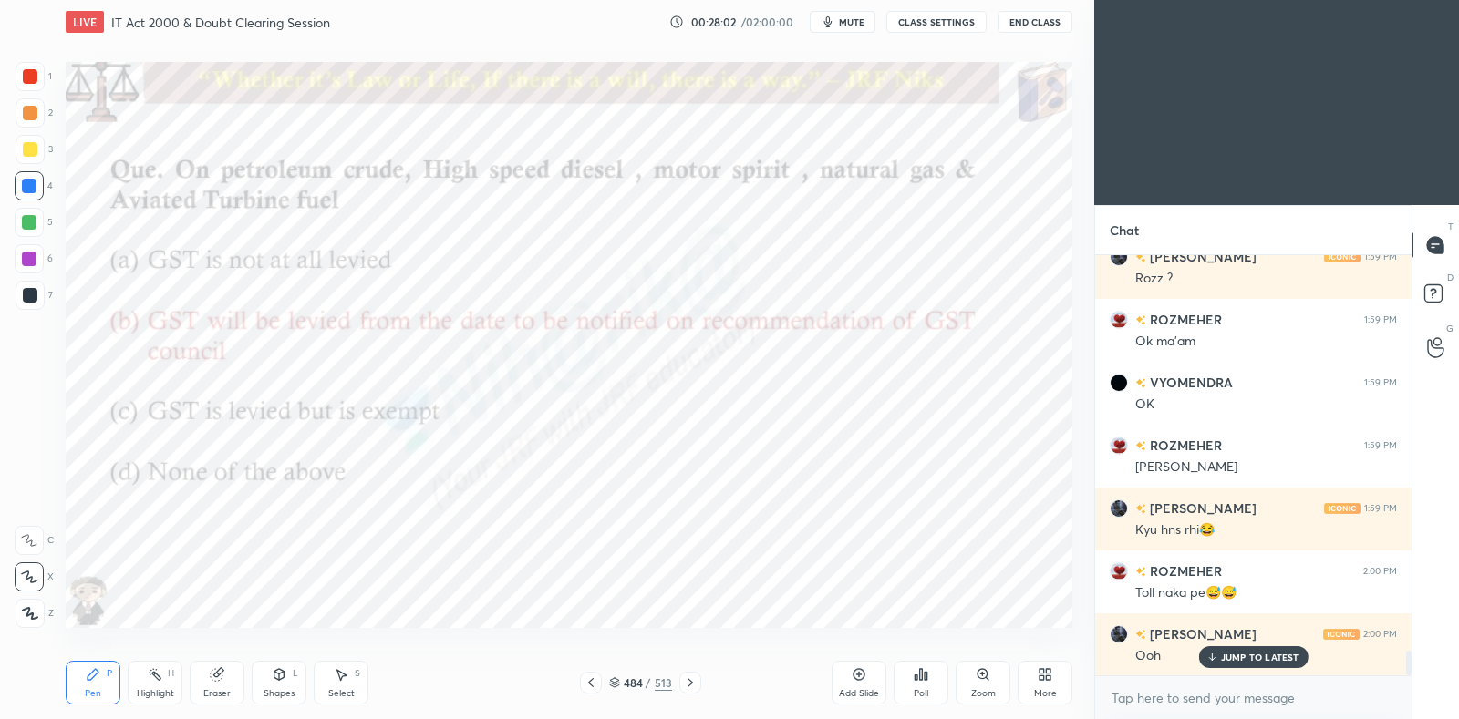
click at [689, 680] on icon at bounding box center [690, 683] width 15 height 15
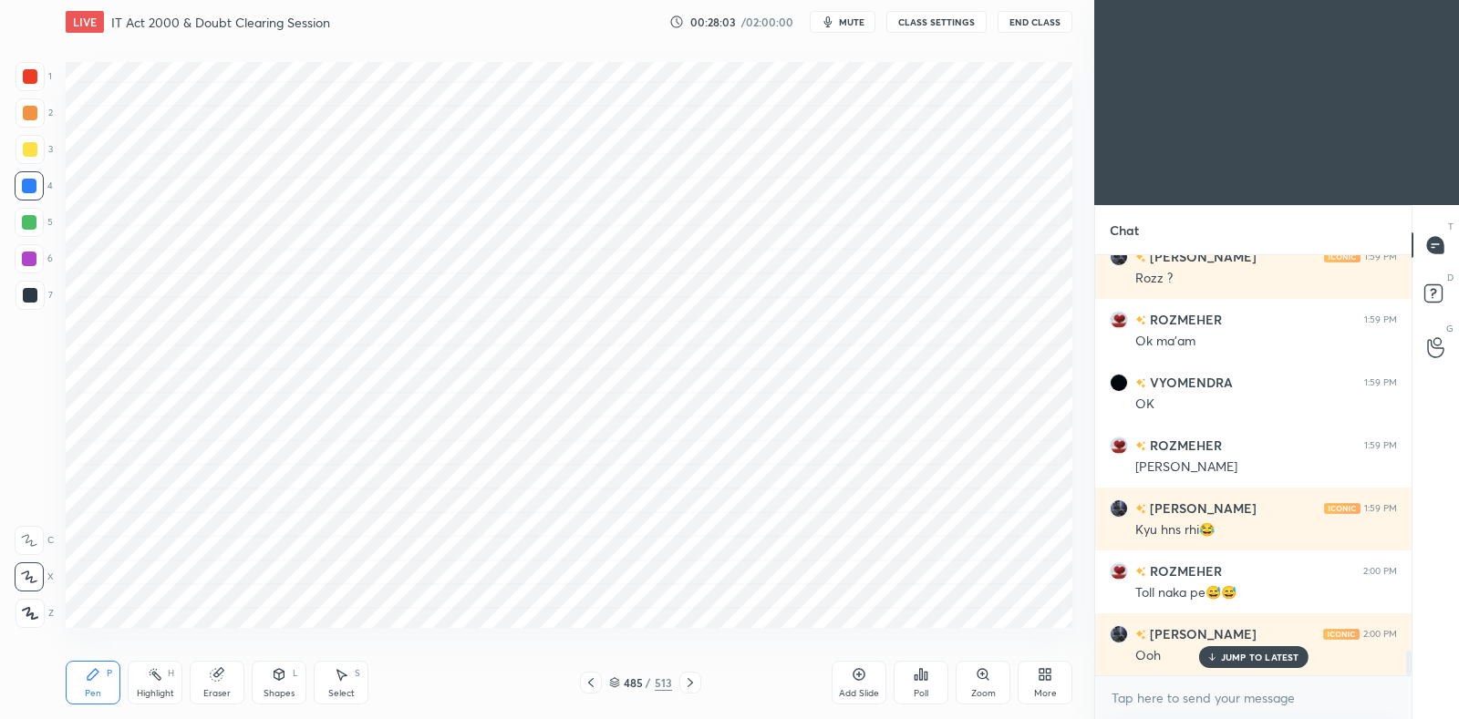
scroll to position [6742, 0]
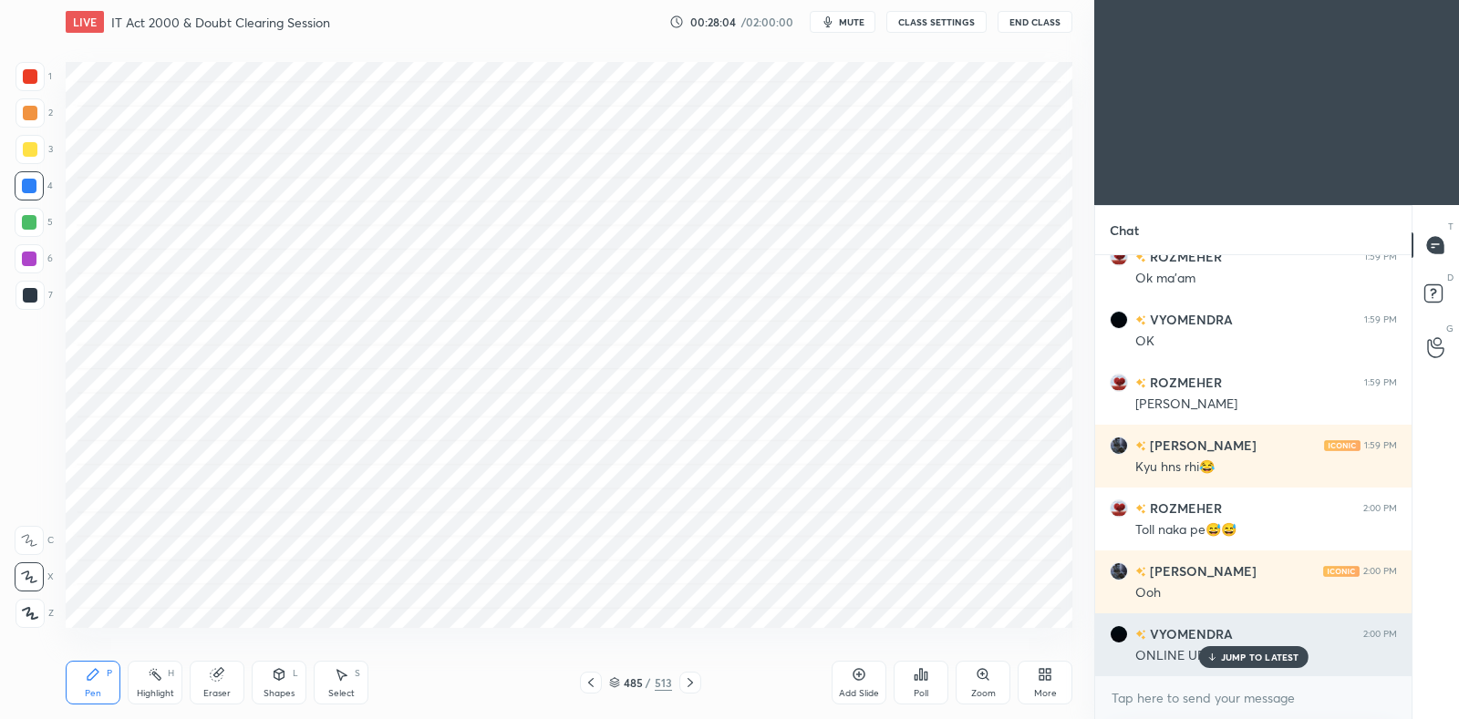
click at [1244, 654] on p "JUMP TO LATEST" at bounding box center [1260, 657] width 78 height 11
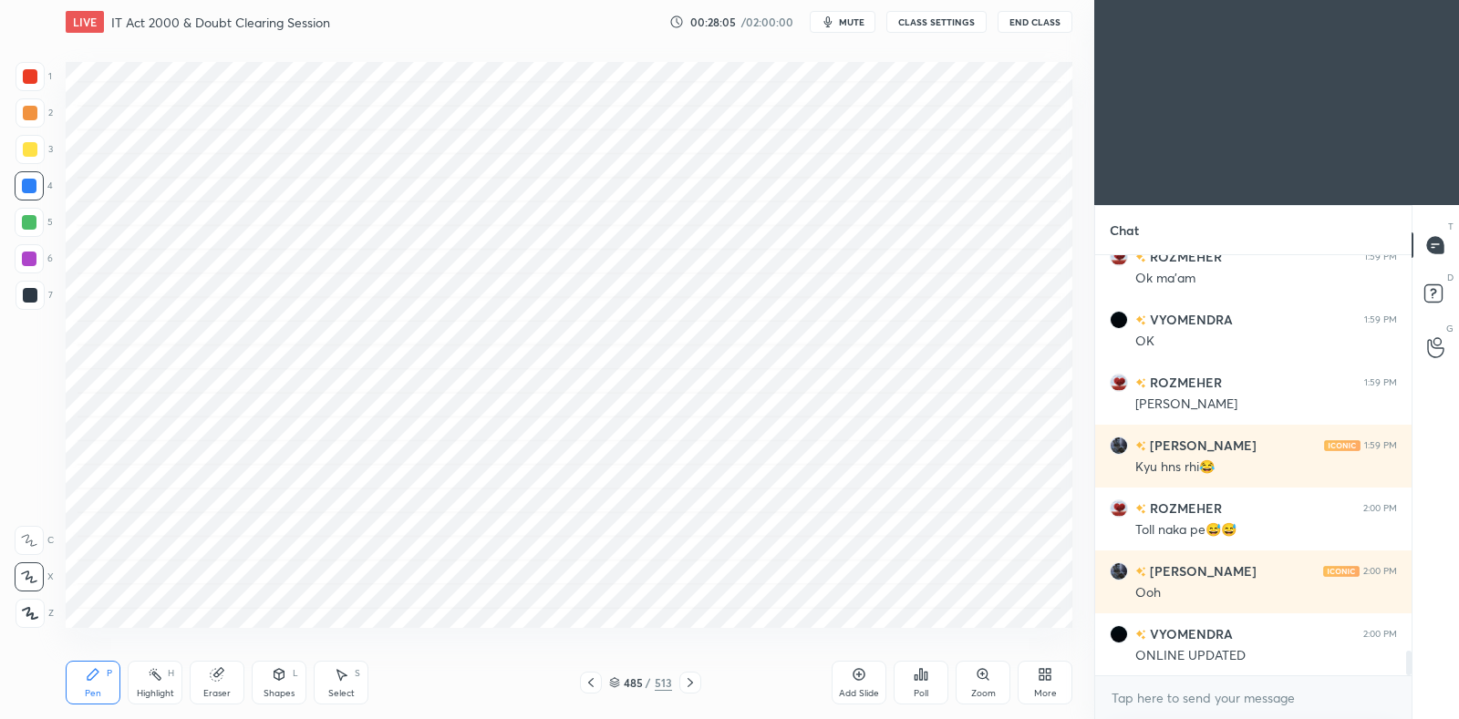
click at [687, 687] on icon at bounding box center [690, 683] width 15 height 15
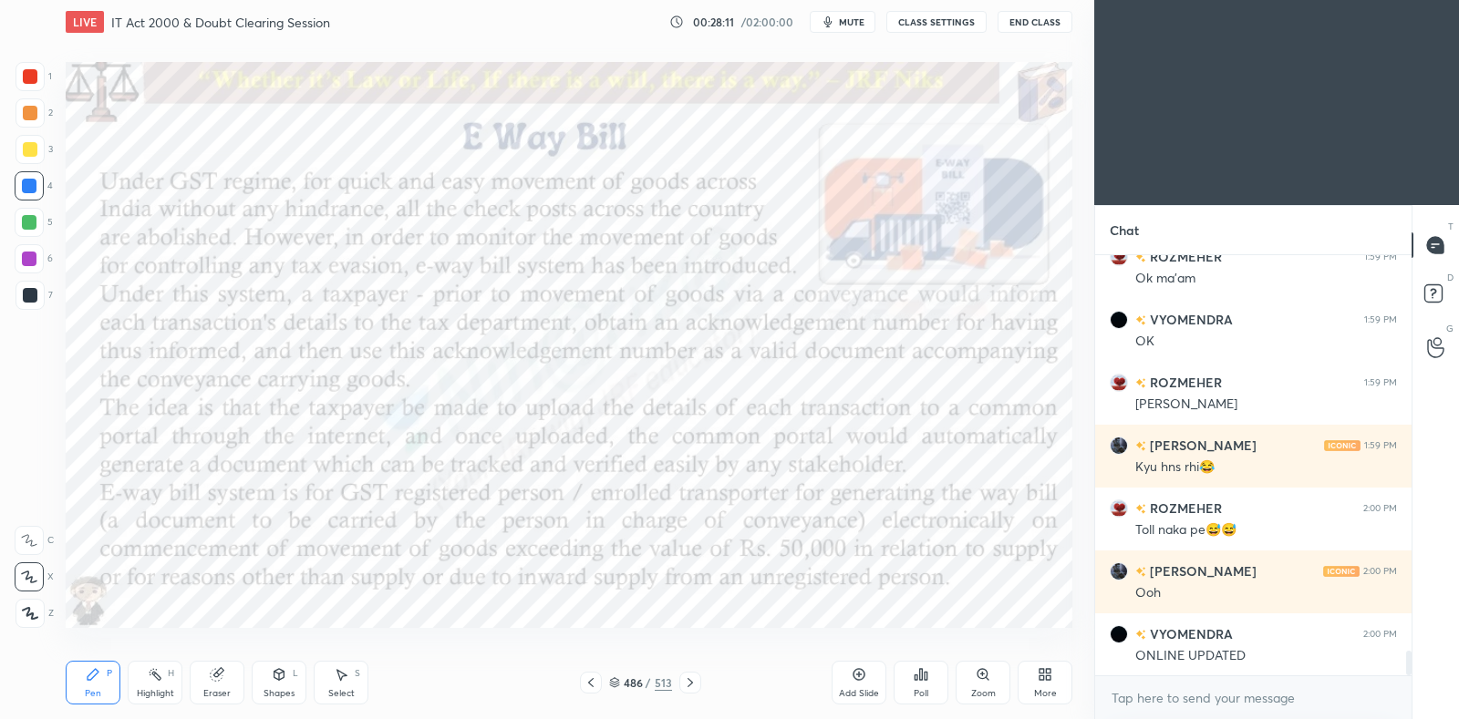
scroll to position [6806, 0]
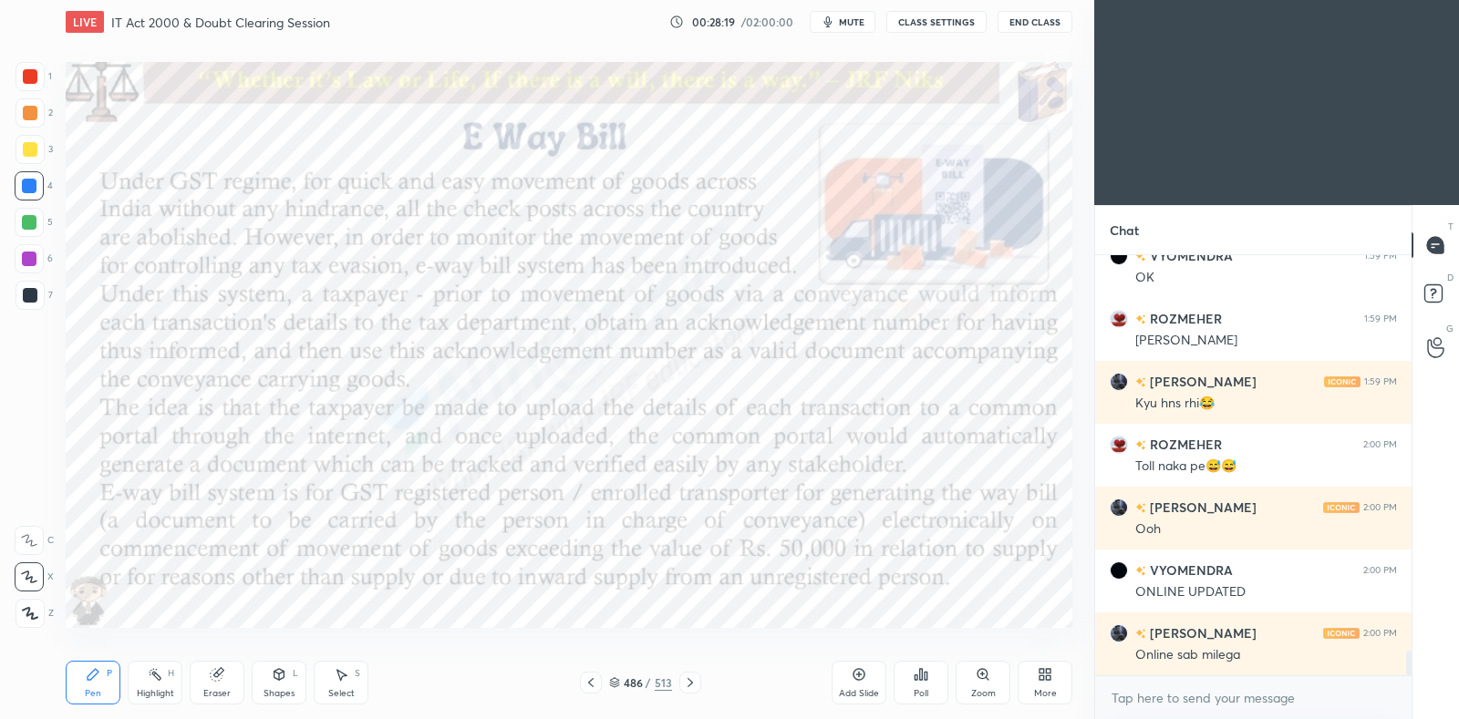
click at [594, 684] on icon at bounding box center [591, 683] width 15 height 15
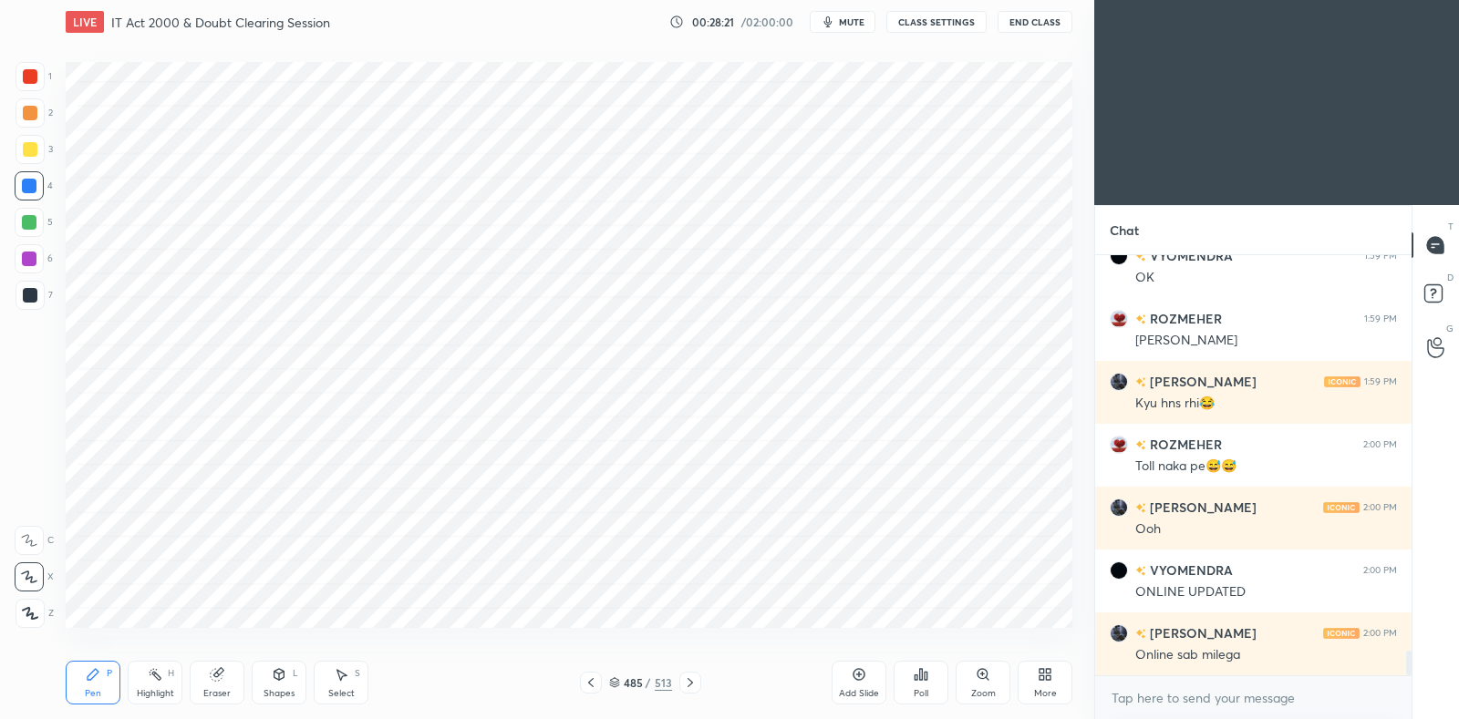
click at [688, 688] on icon at bounding box center [690, 683] width 15 height 15
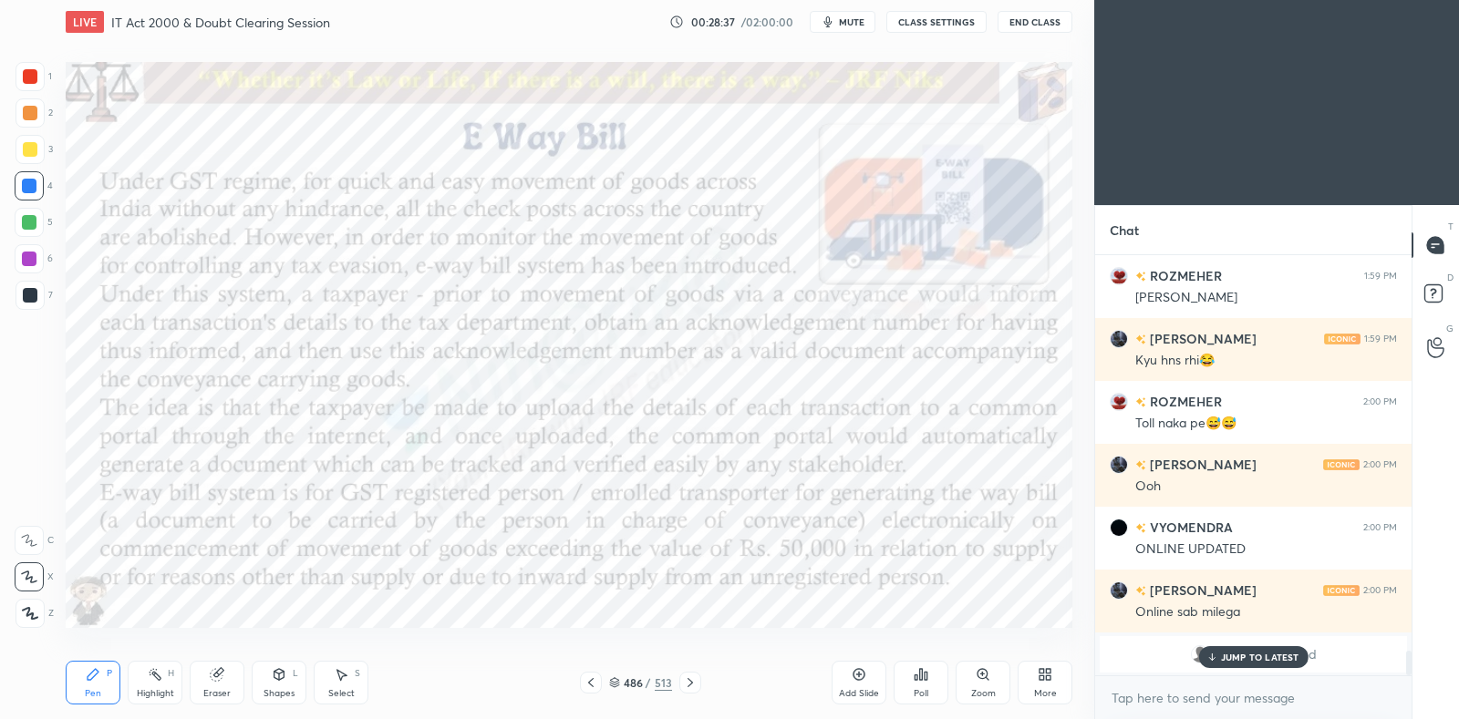
scroll to position [6600, 0]
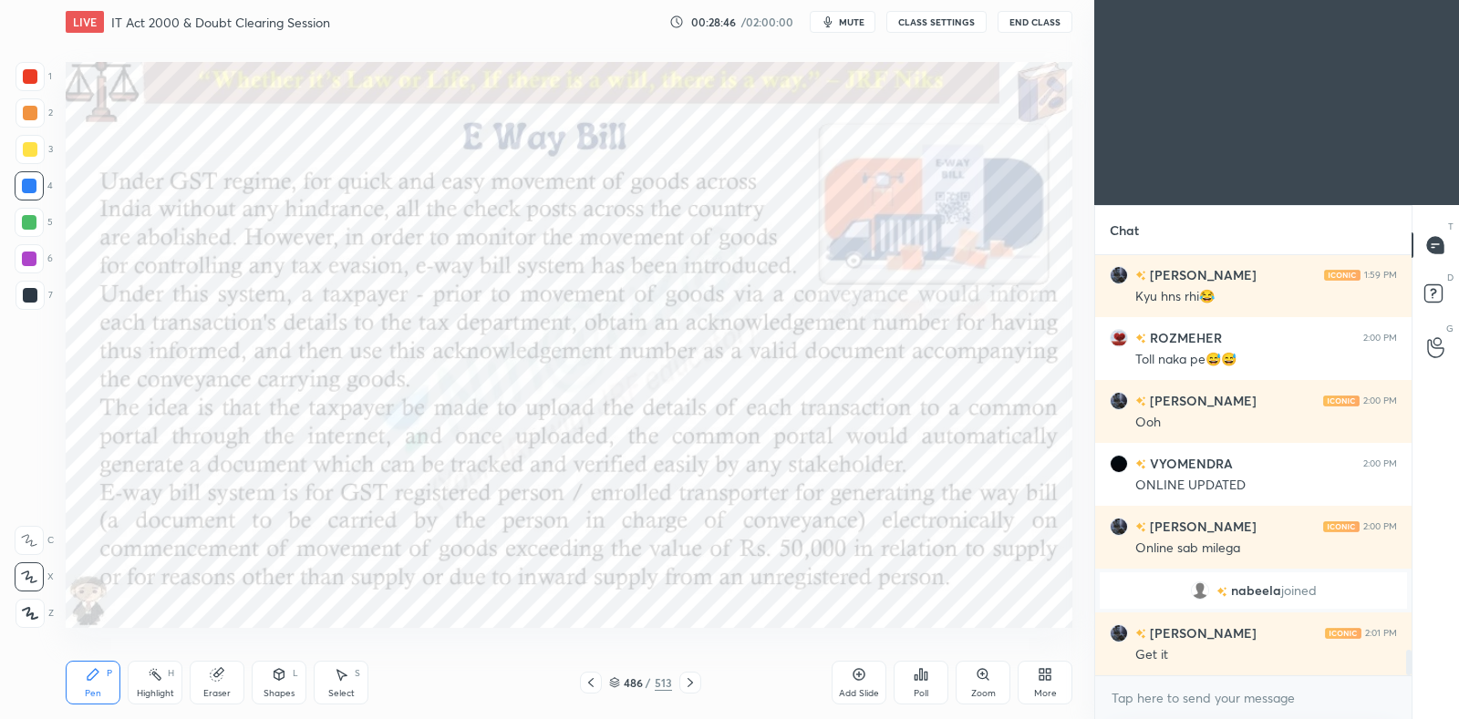
click at [146, 685] on div "Highlight H" at bounding box center [155, 683] width 55 height 44
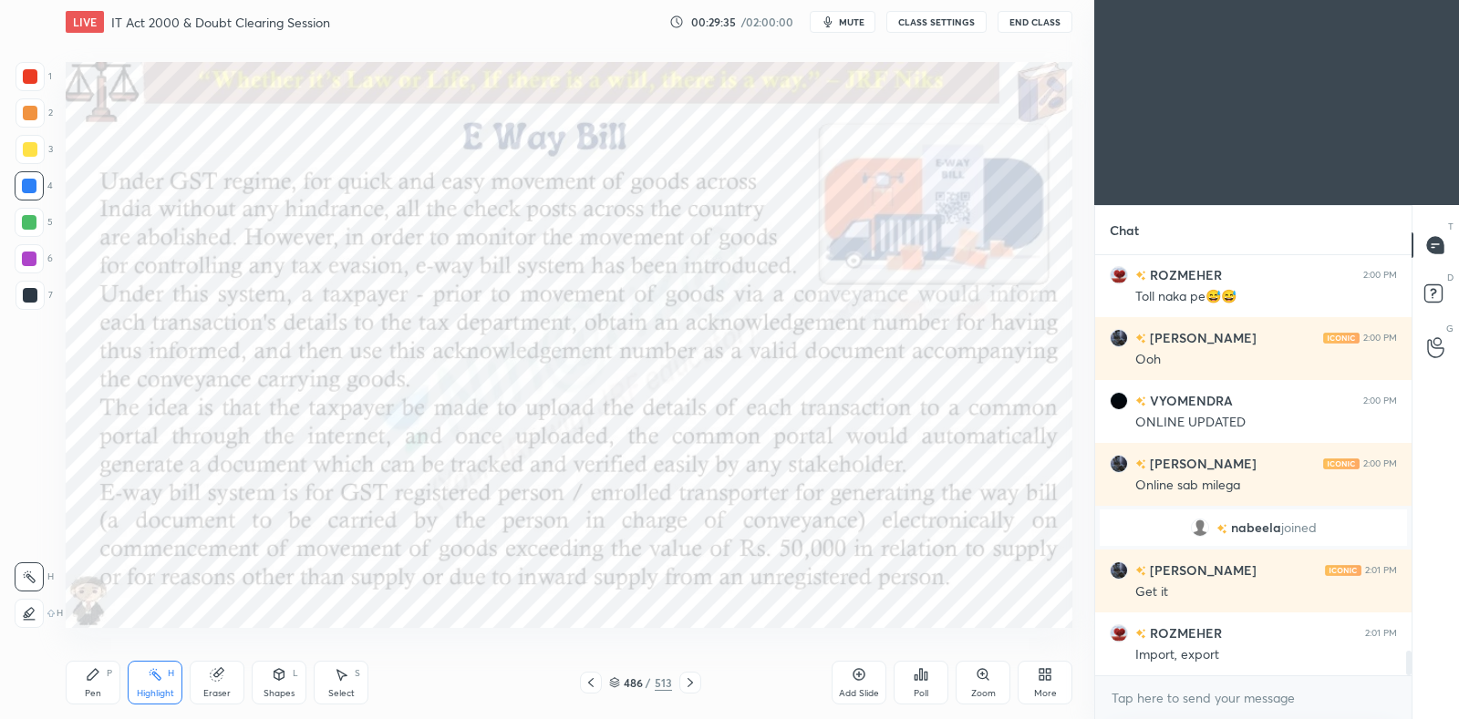
click at [36, 613] on div at bounding box center [29, 613] width 29 height 29
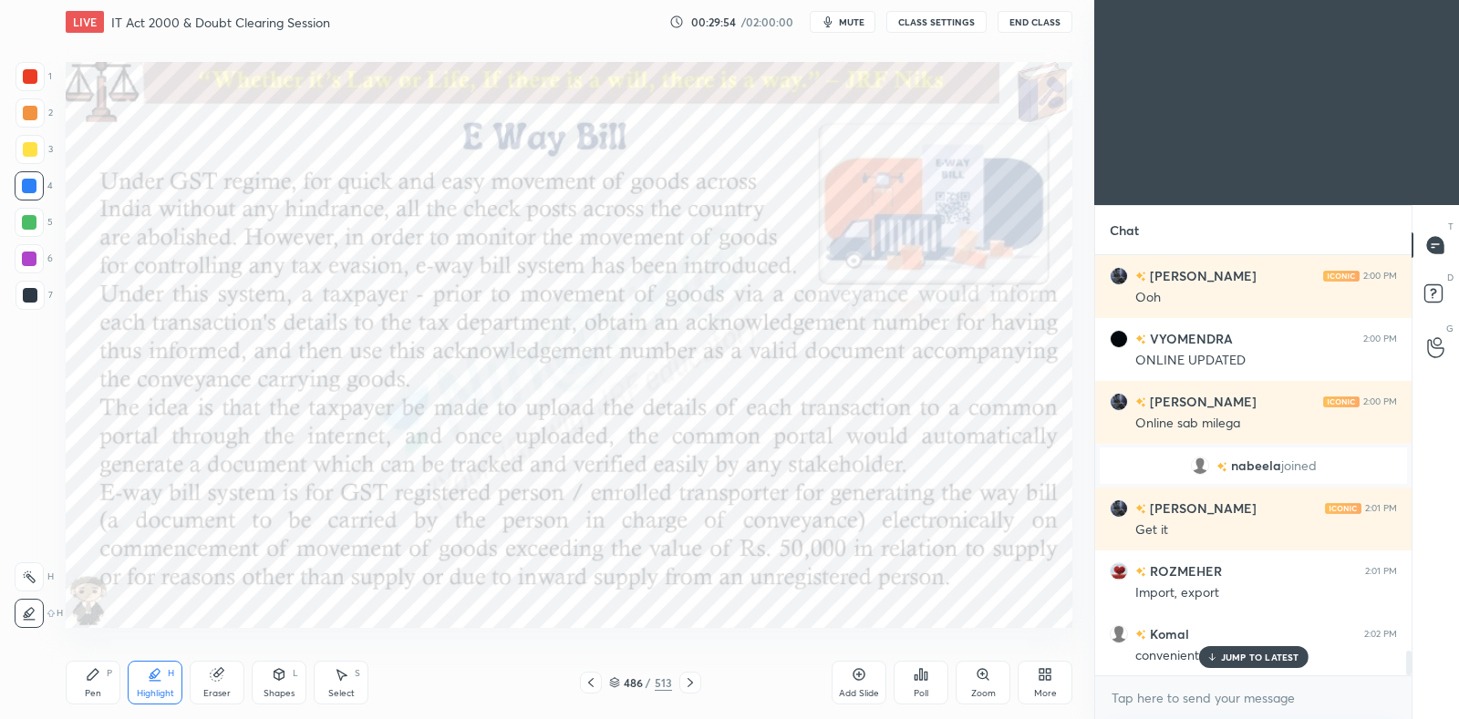
click at [26, 231] on div at bounding box center [29, 222] width 29 height 29
click at [28, 264] on div at bounding box center [29, 259] width 15 height 15
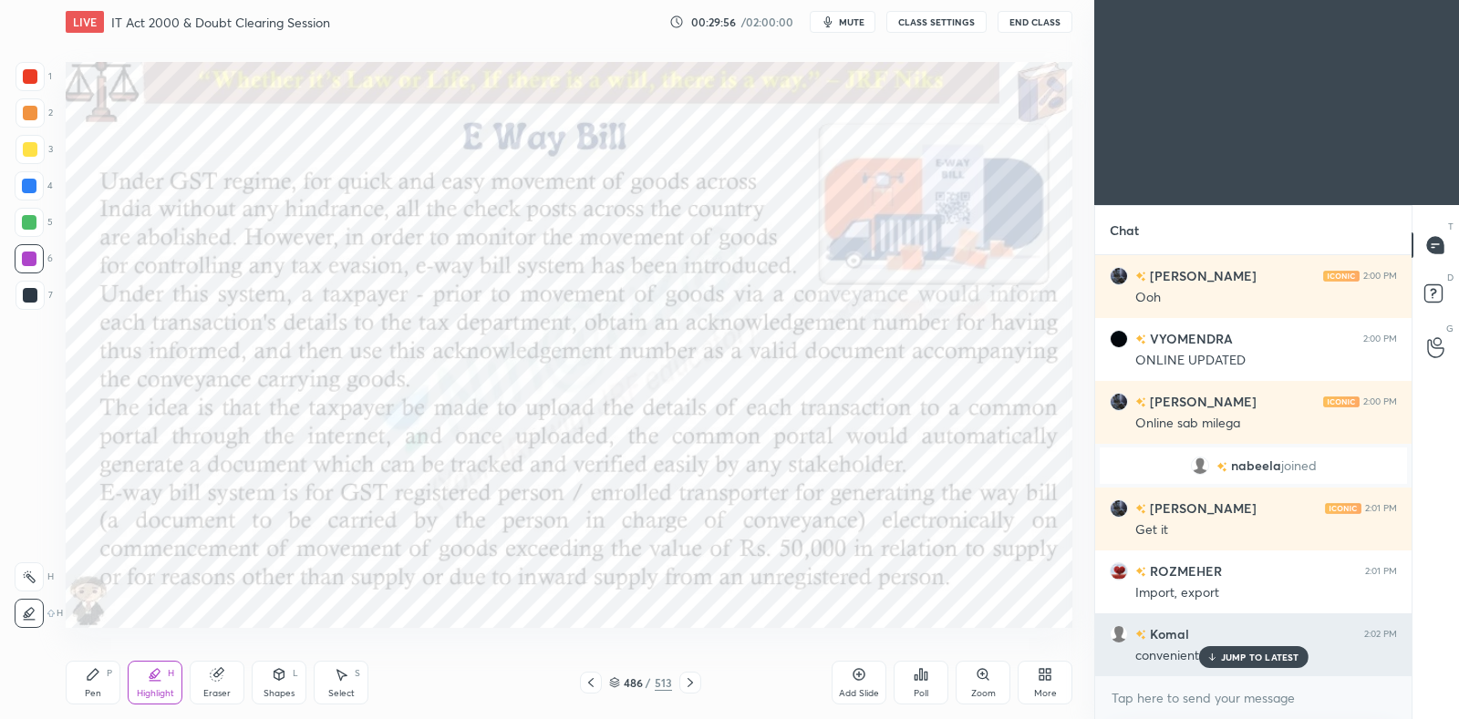
click at [1217, 663] on icon at bounding box center [1211, 657] width 12 height 11
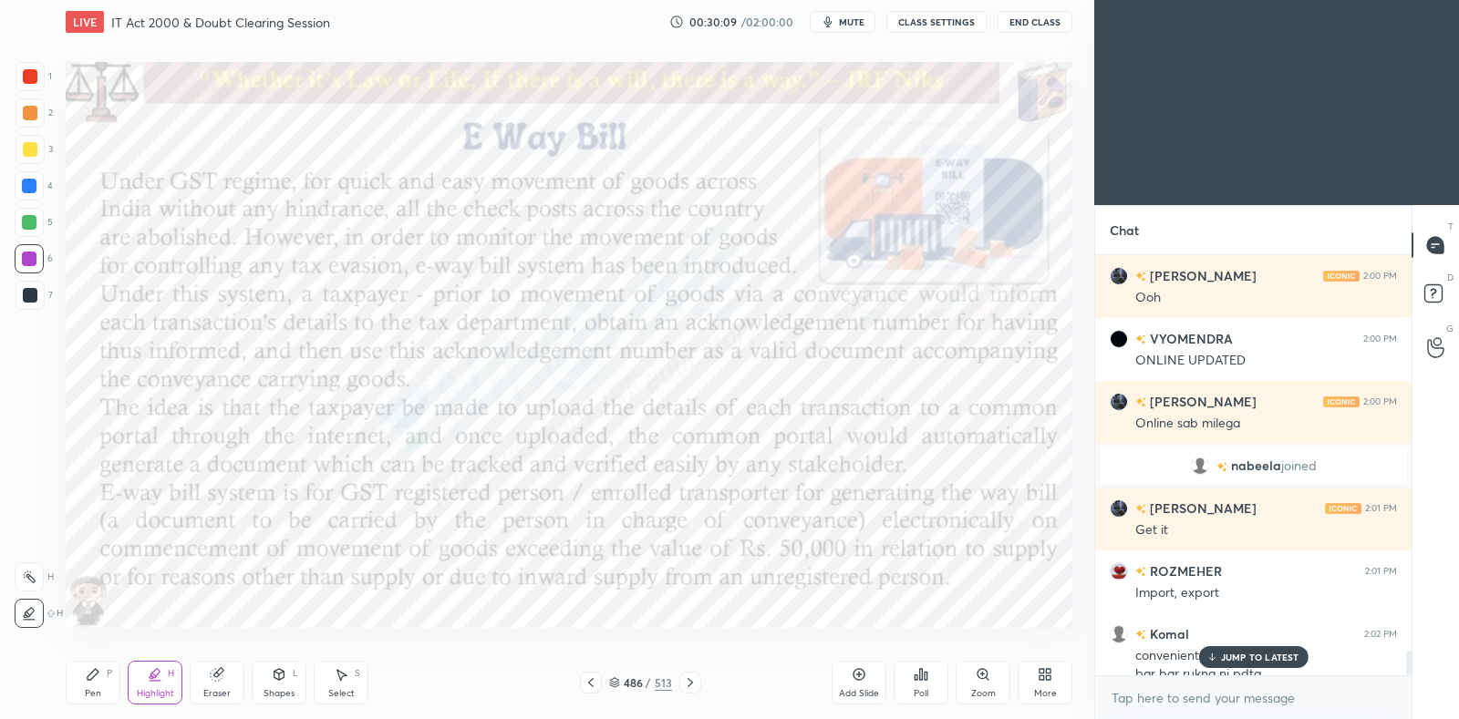
scroll to position [6744, 0]
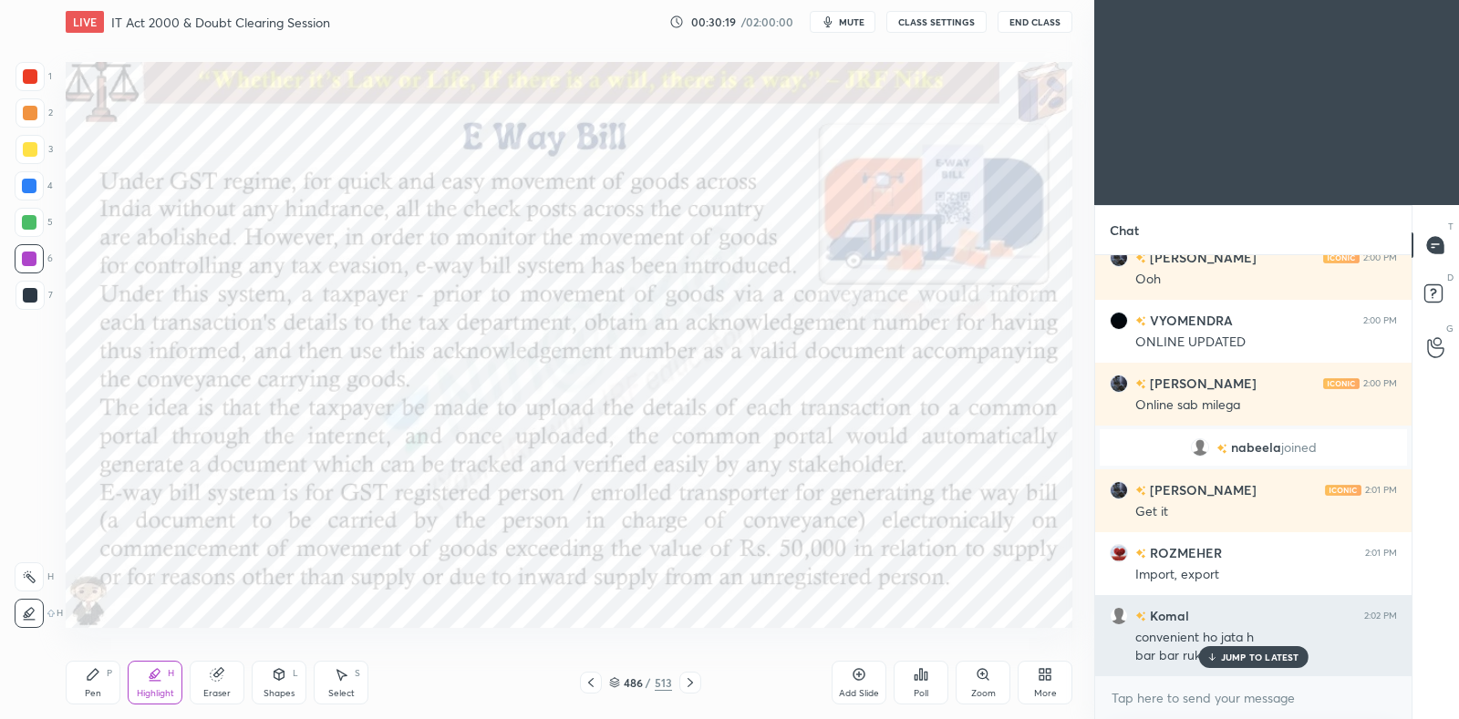
click at [1235, 667] on div "JUMP TO LATEST" at bounding box center [1252, 657] width 109 height 22
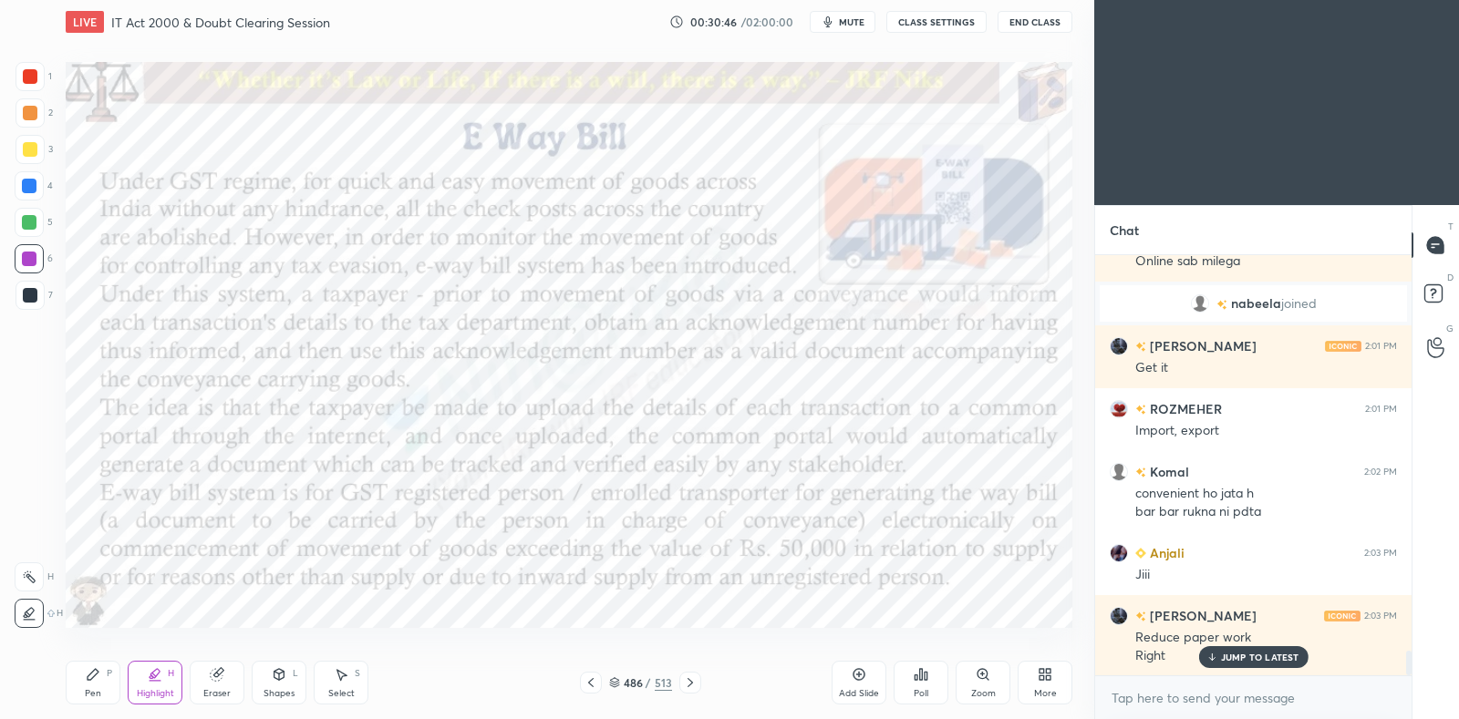
scroll to position [6951, 0]
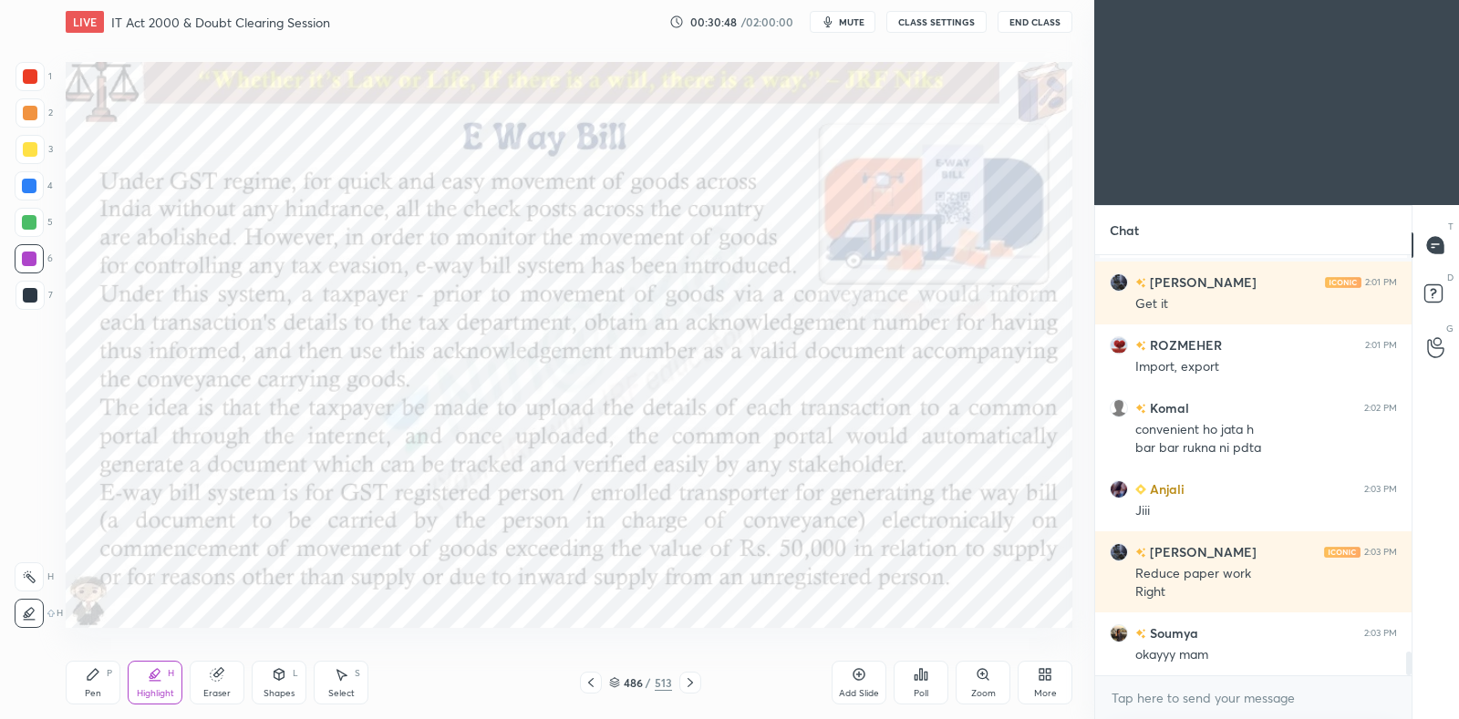
click at [692, 677] on icon at bounding box center [690, 683] width 15 height 15
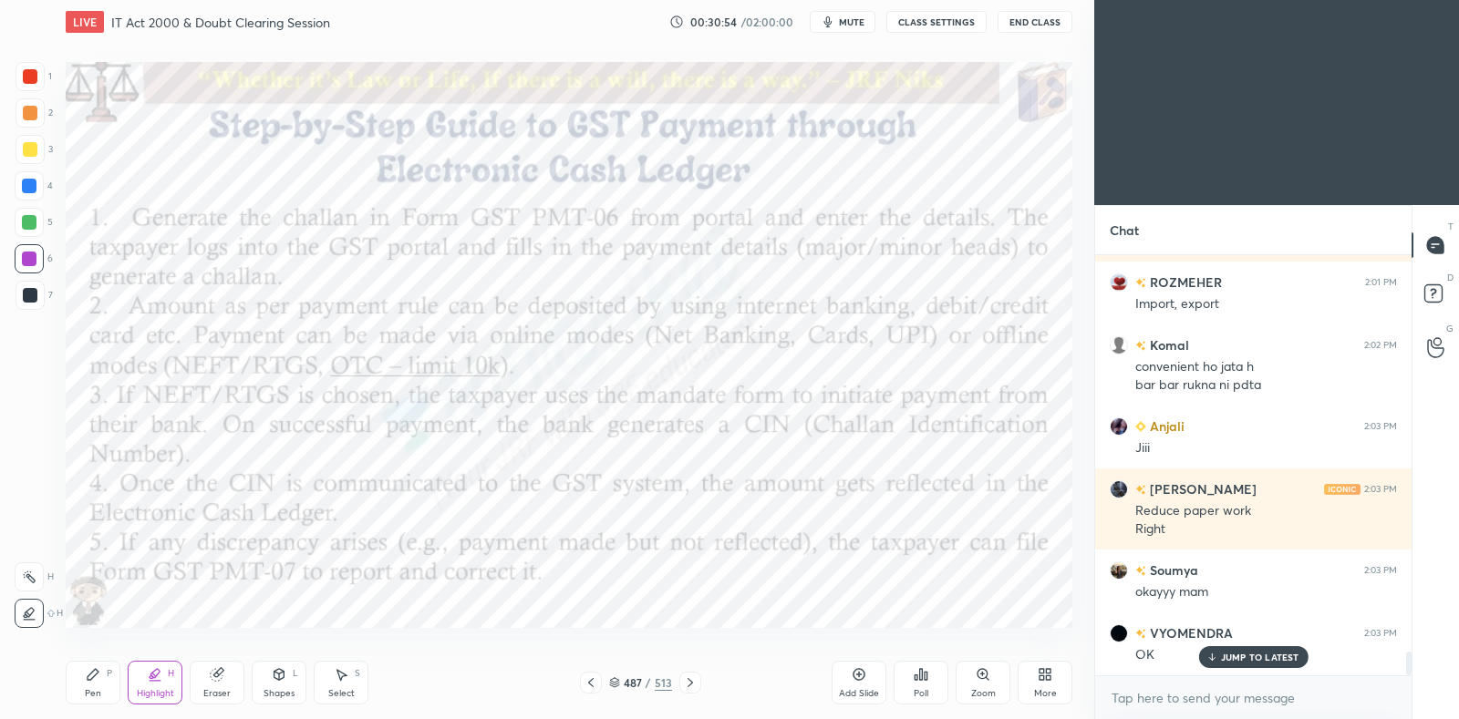
scroll to position [7076, 0]
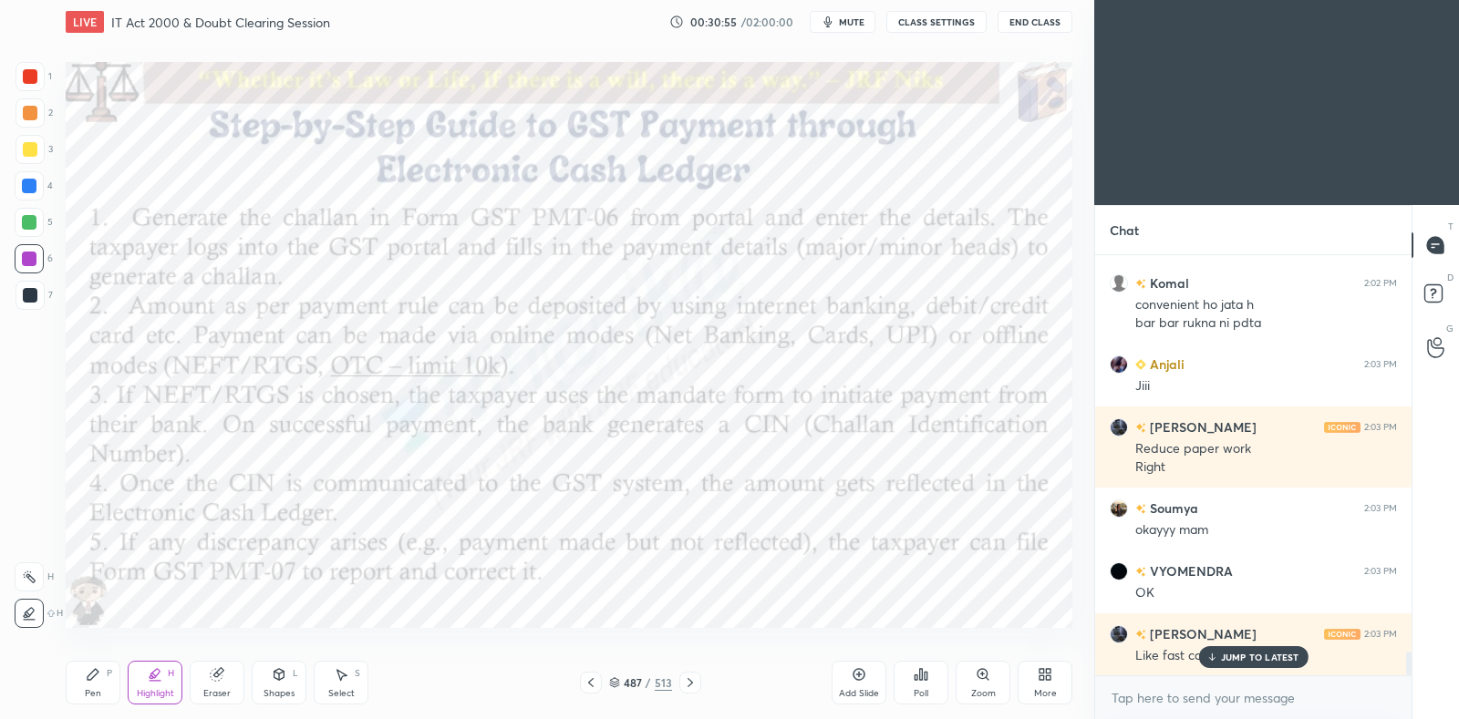
click at [109, 679] on div "Pen P" at bounding box center [93, 683] width 55 height 44
click at [1240, 652] on p "JUMP TO LATEST" at bounding box center [1260, 657] width 78 height 11
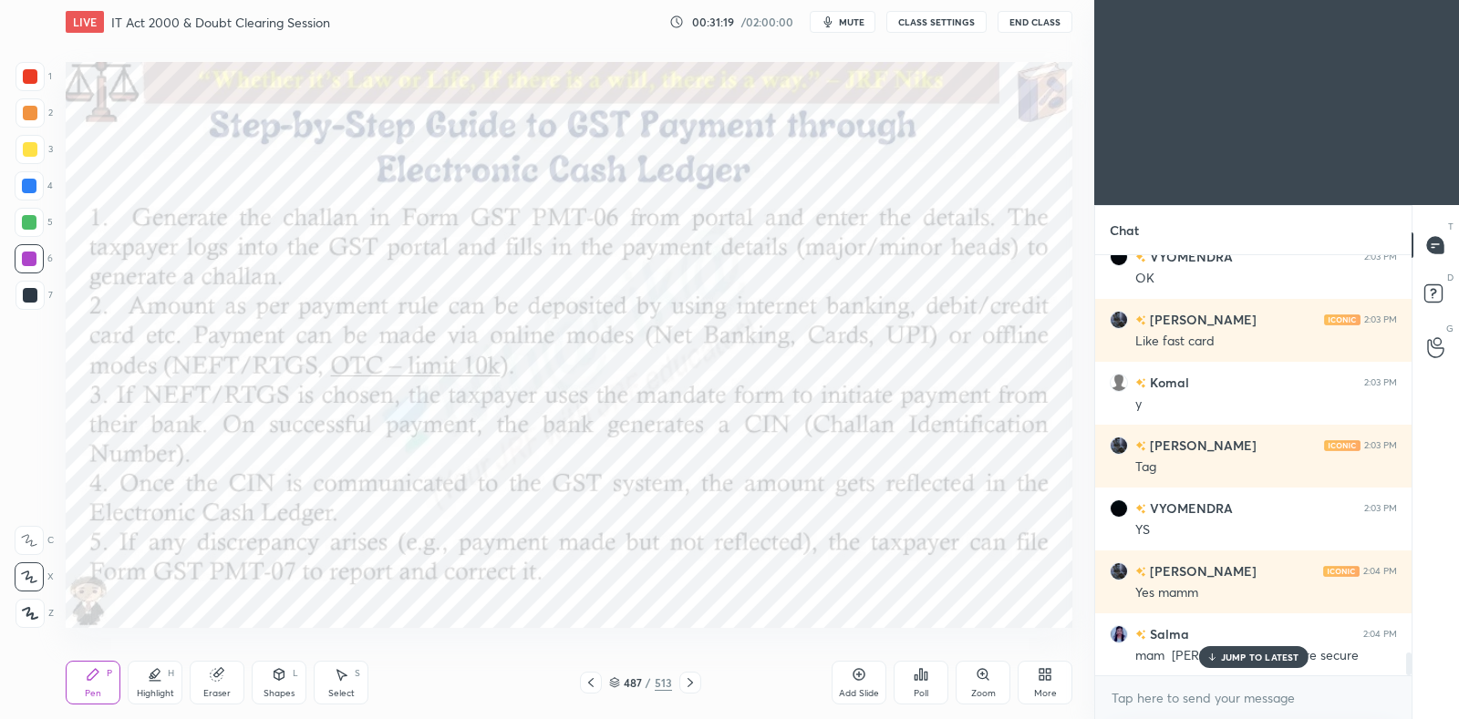
scroll to position [7454, 0]
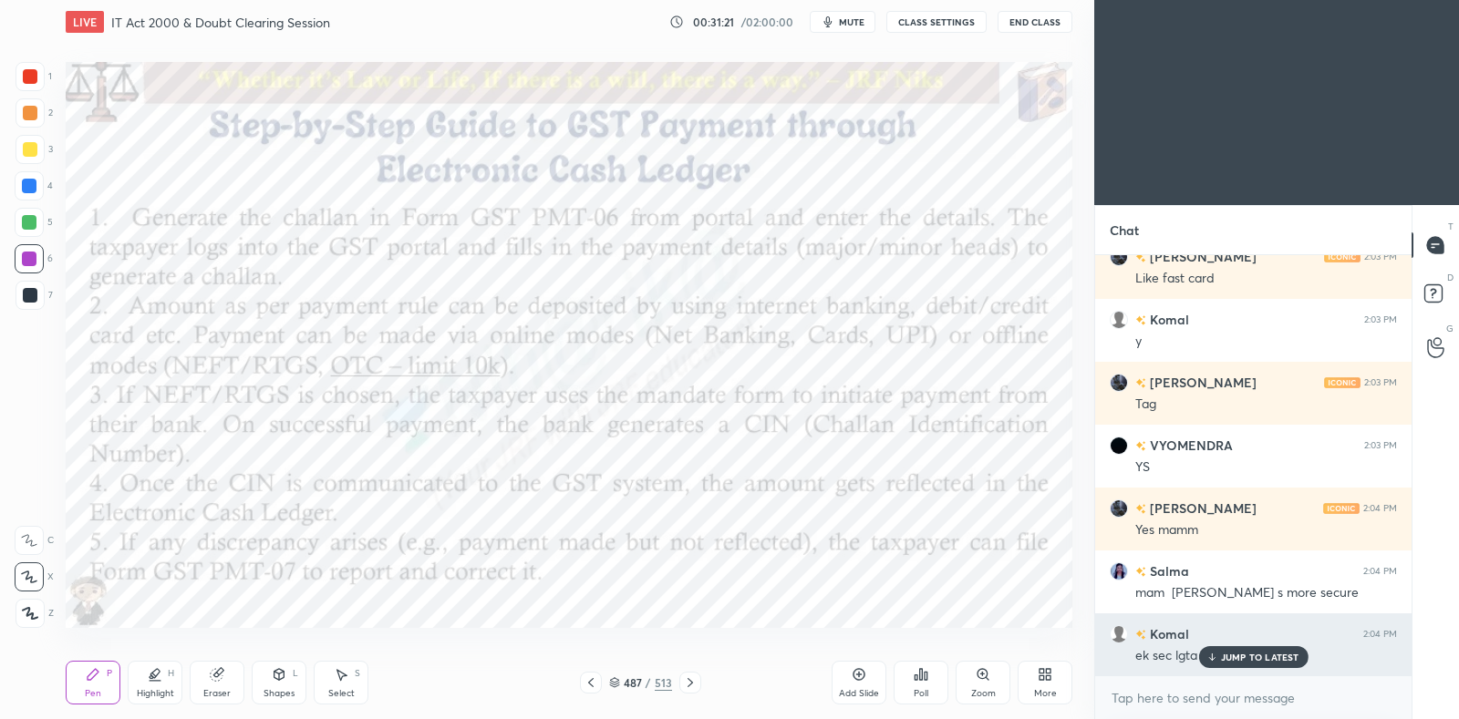
click at [1233, 657] on p "JUMP TO LATEST" at bounding box center [1260, 657] width 78 height 11
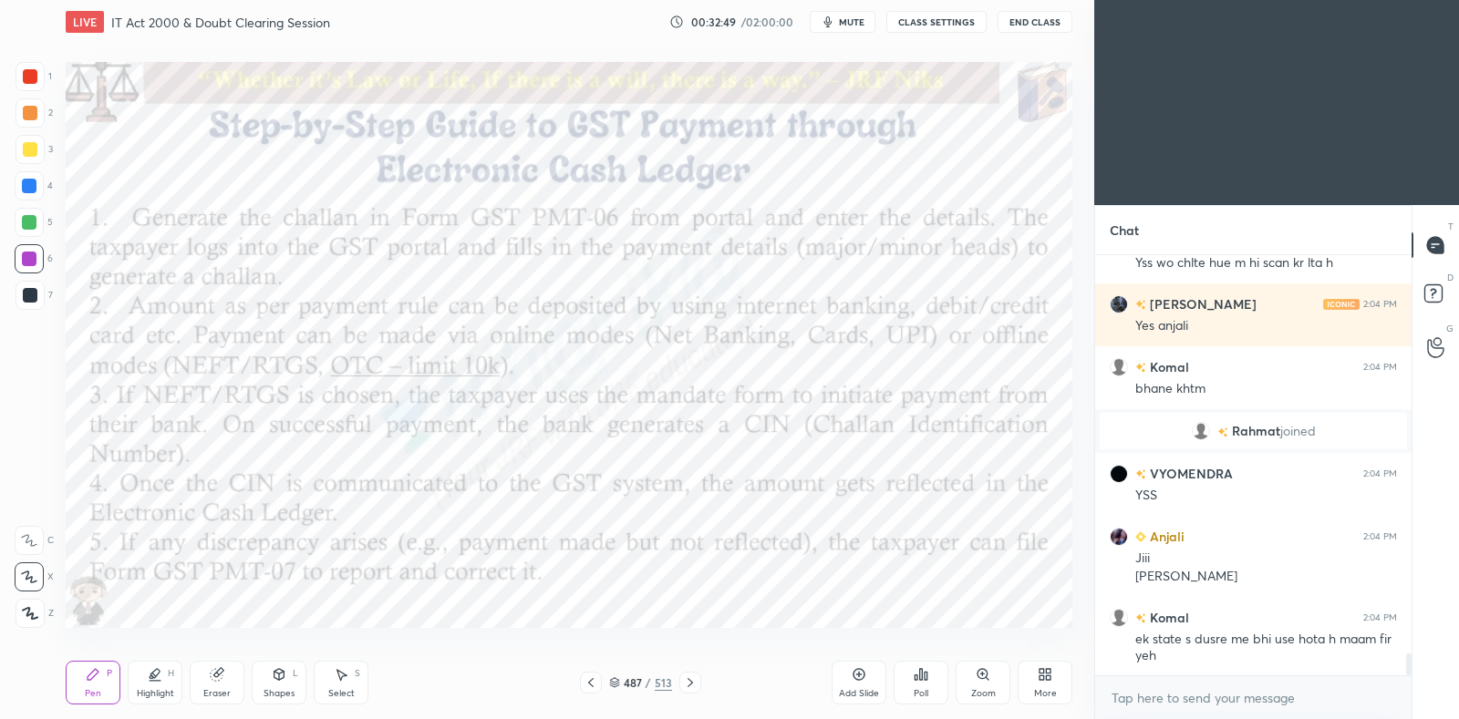
scroll to position [7700, 0]
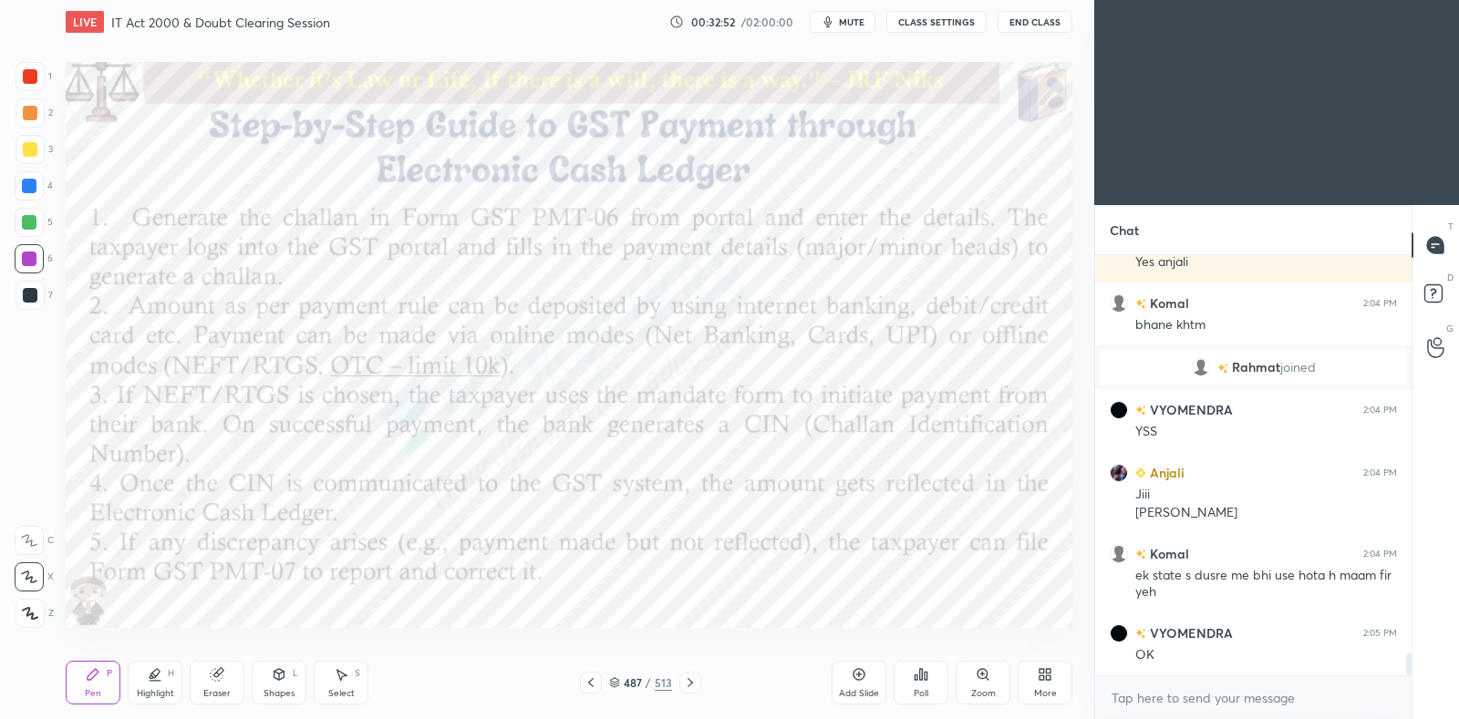
click at [862, 679] on icon at bounding box center [859, 675] width 12 height 12
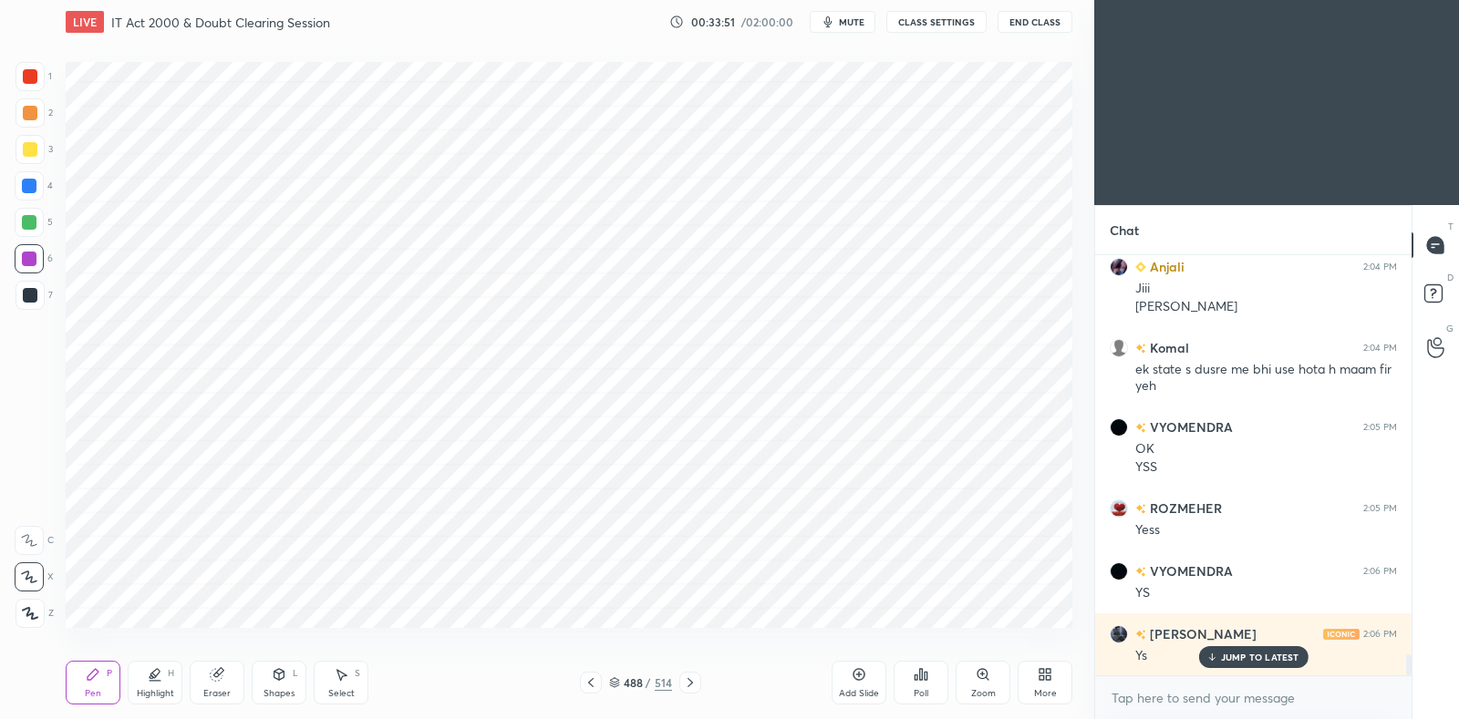
scroll to position [7969, 0]
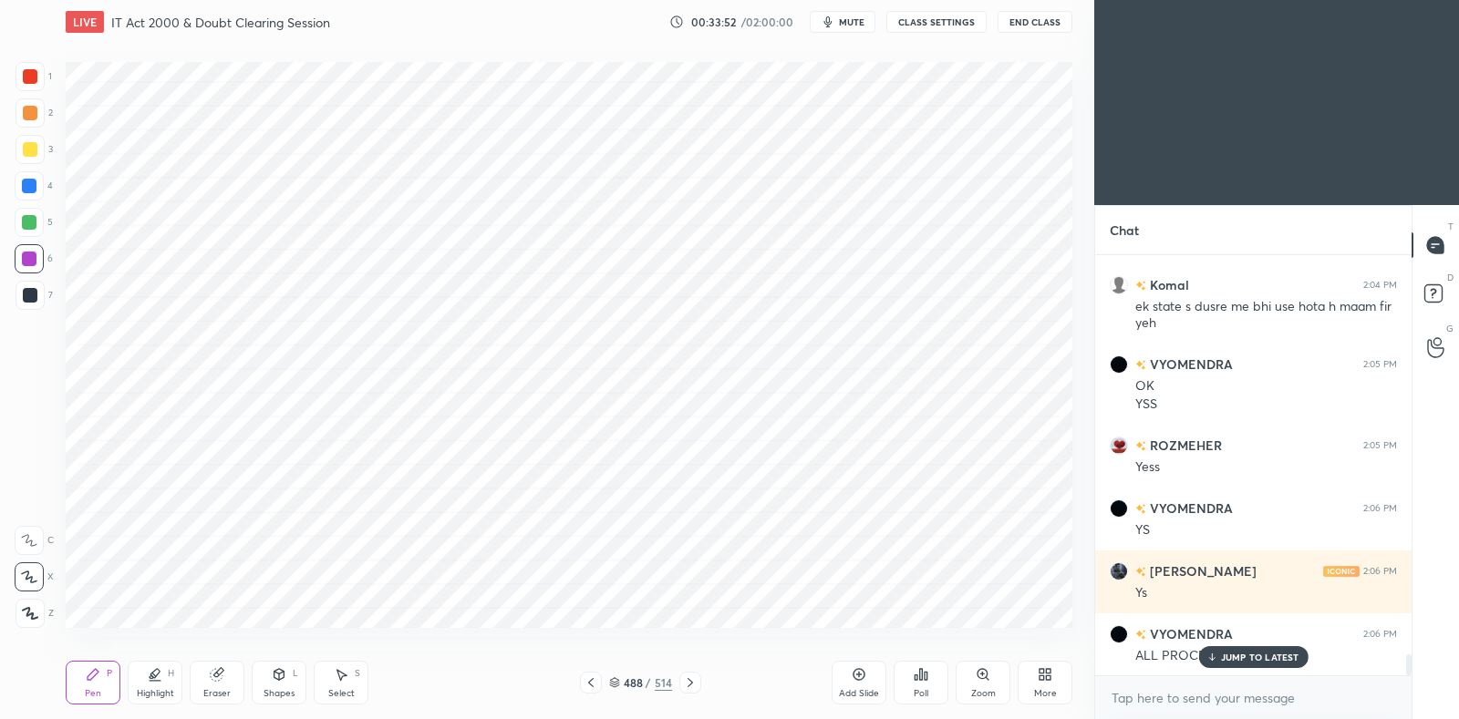
click at [597, 686] on icon at bounding box center [591, 683] width 15 height 15
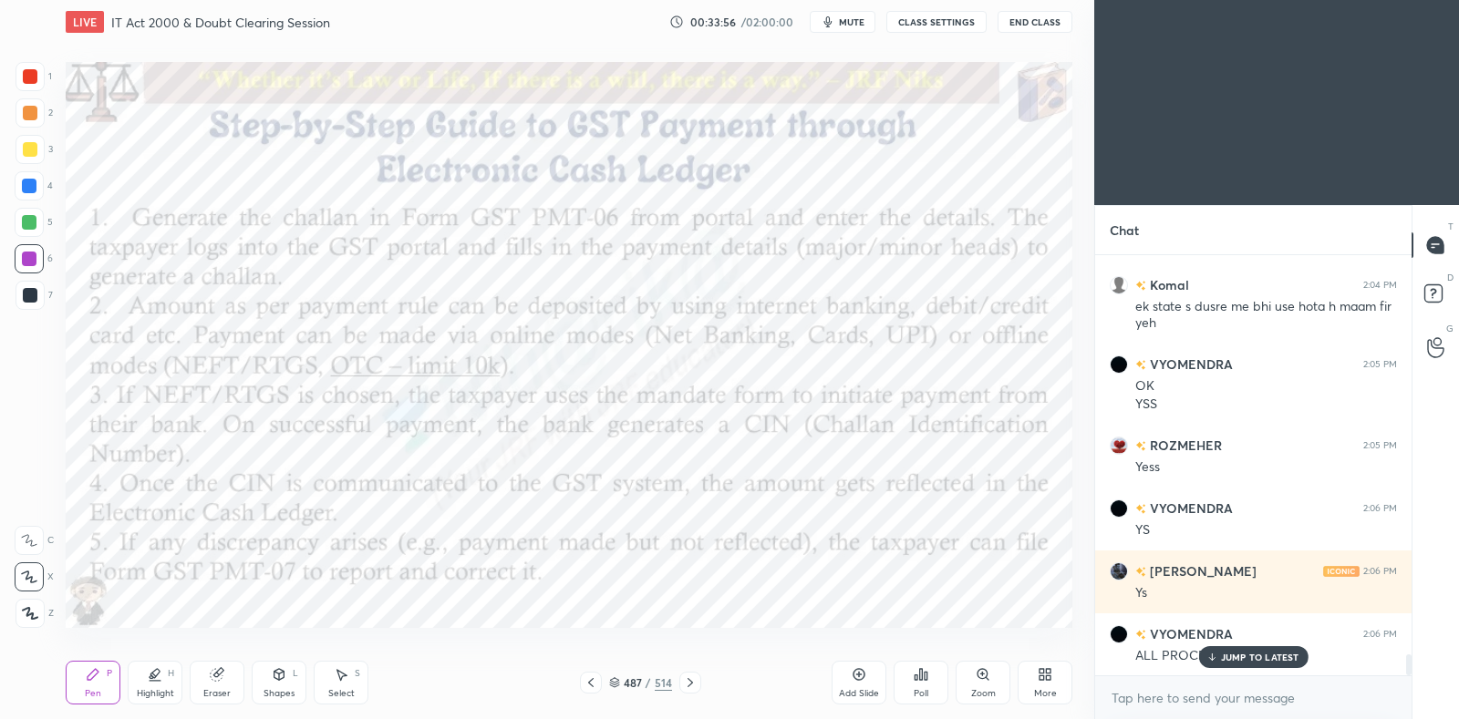
click at [688, 686] on icon at bounding box center [689, 682] width 5 height 9
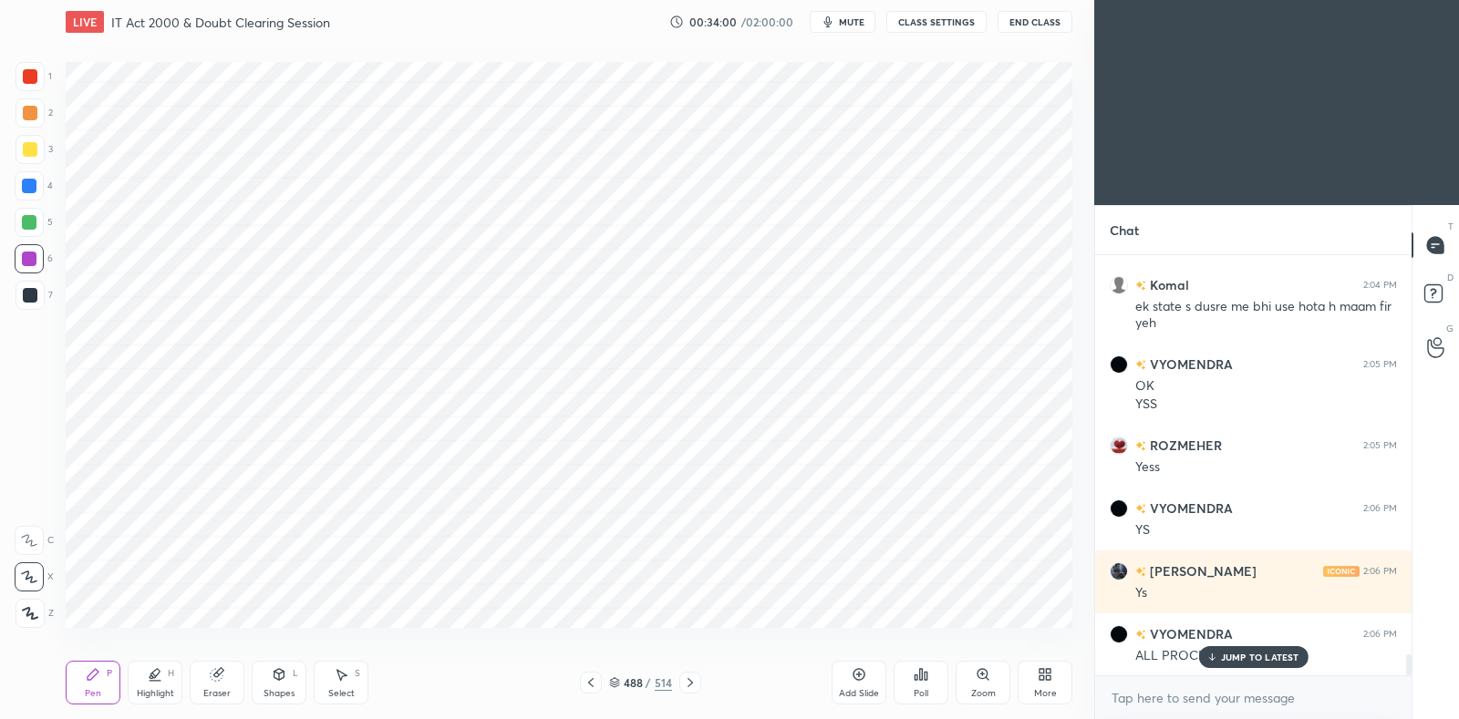
click at [587, 689] on icon at bounding box center [591, 683] width 15 height 15
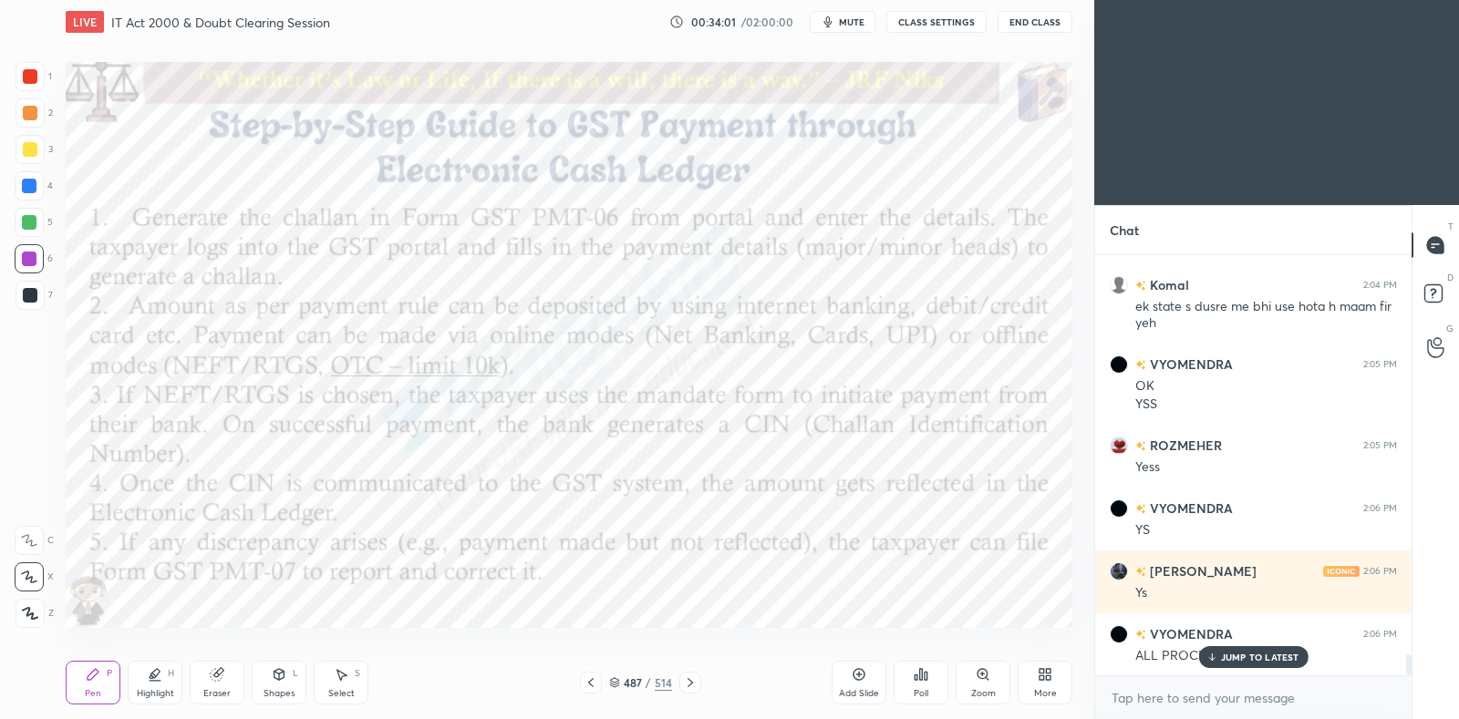
click at [684, 683] on icon at bounding box center [690, 683] width 15 height 15
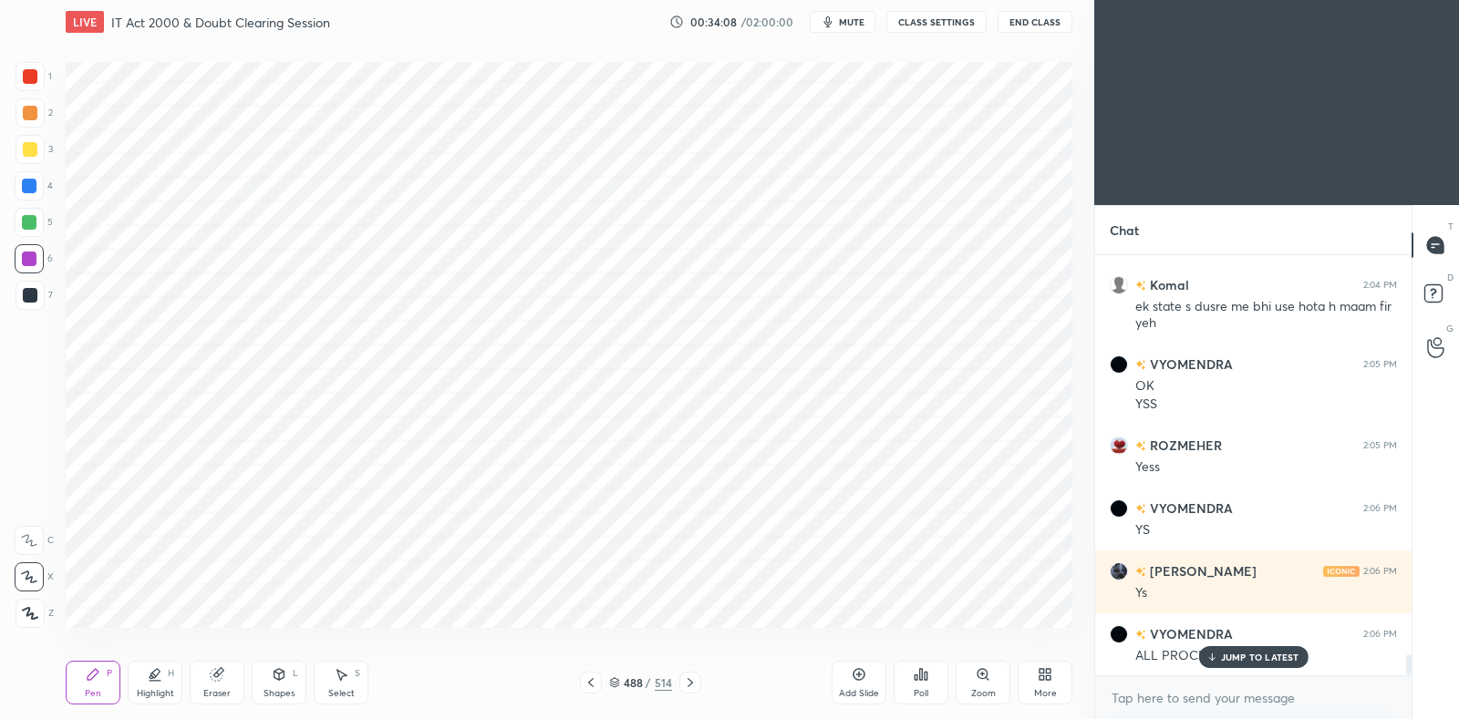
click at [586, 684] on icon at bounding box center [591, 683] width 15 height 15
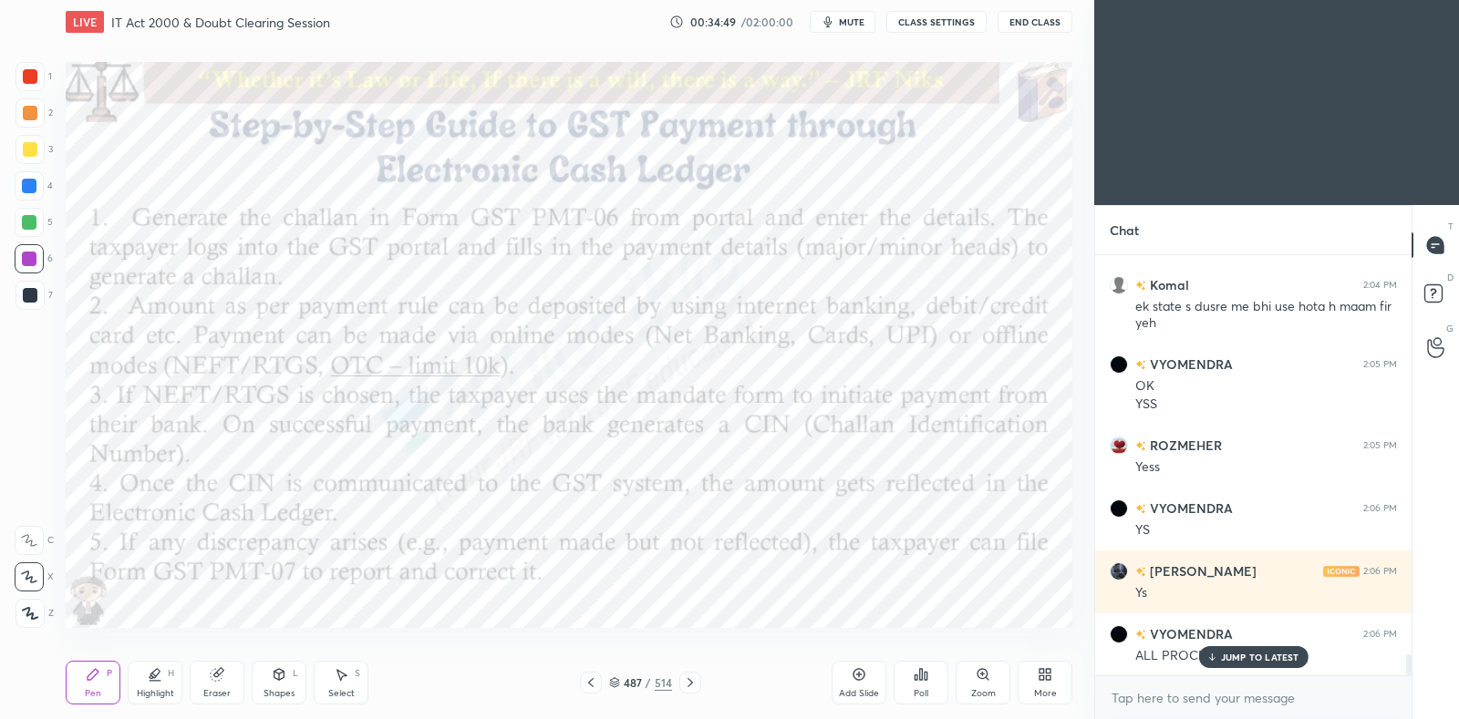
click at [689, 680] on icon at bounding box center [690, 683] width 15 height 15
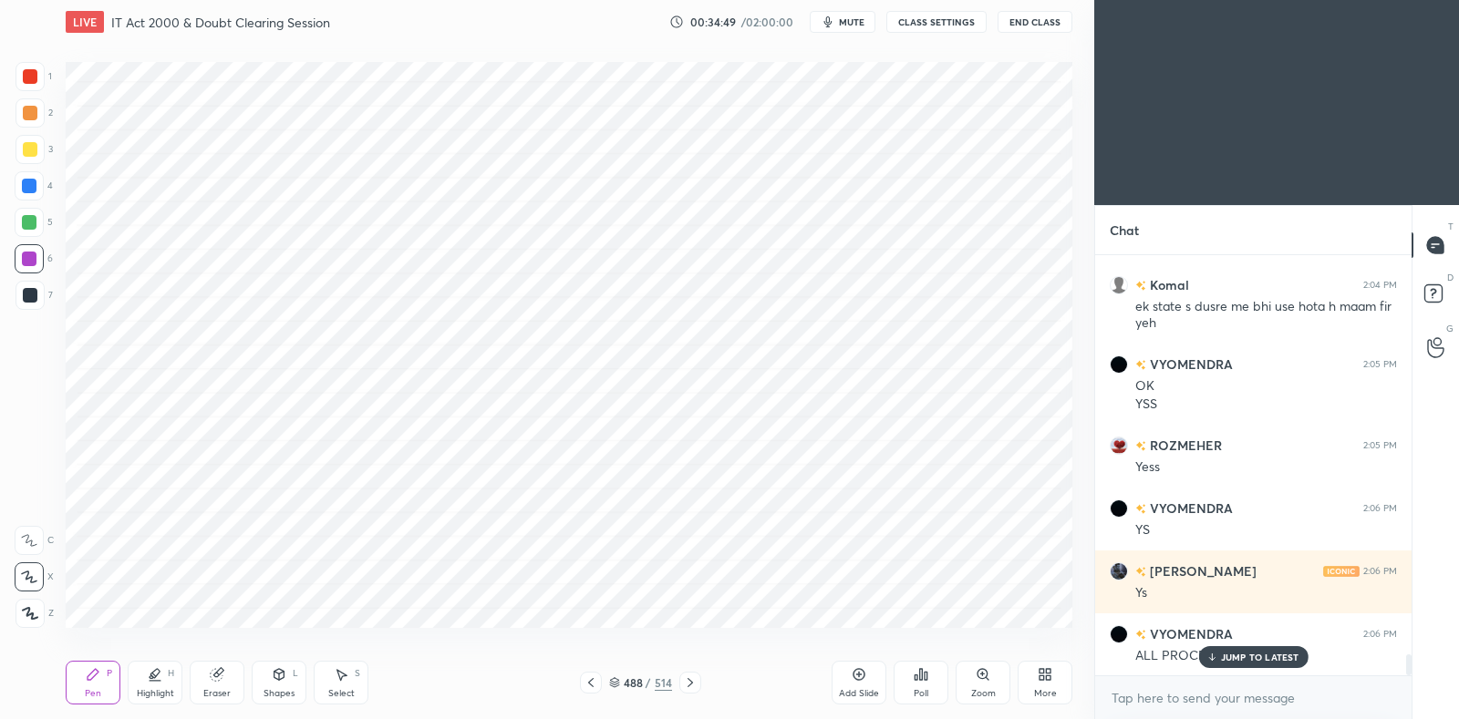
click at [693, 680] on icon at bounding box center [690, 683] width 15 height 15
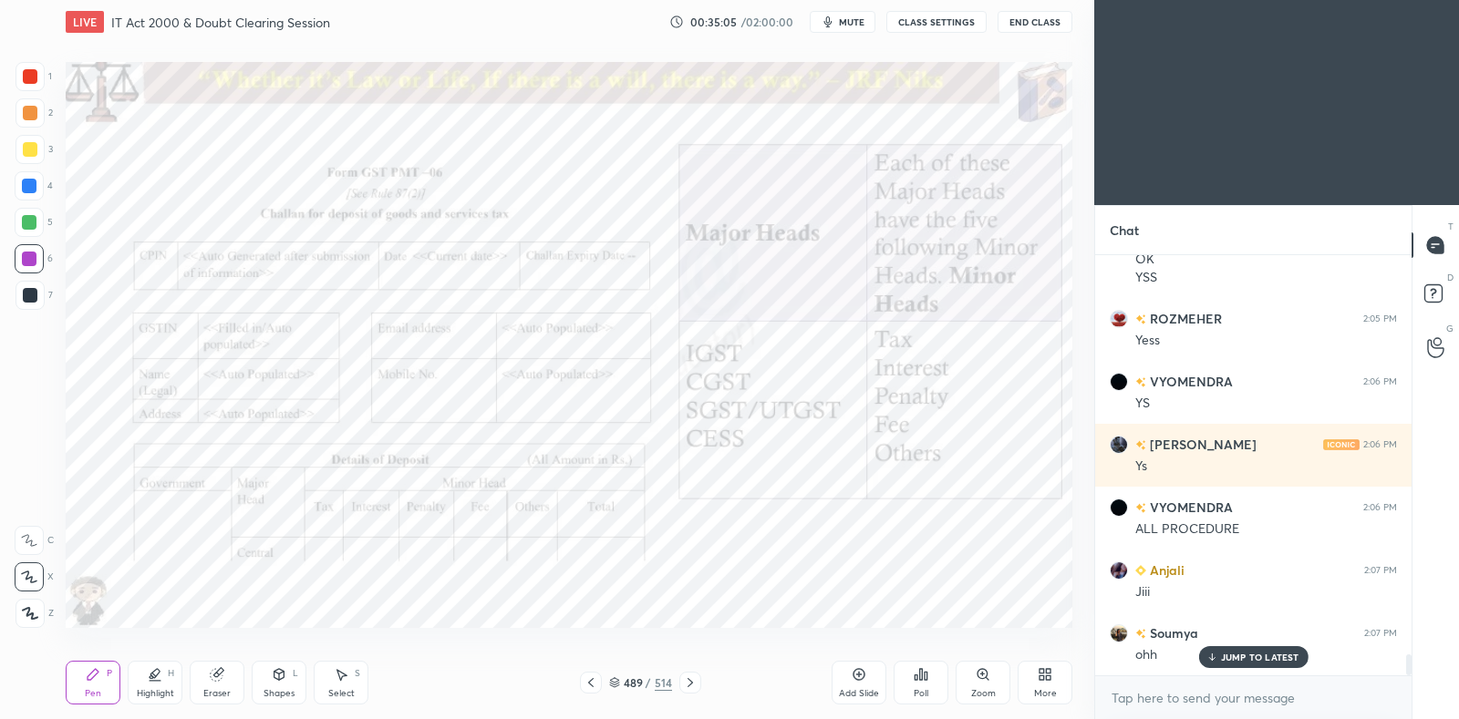
scroll to position [8174, 0]
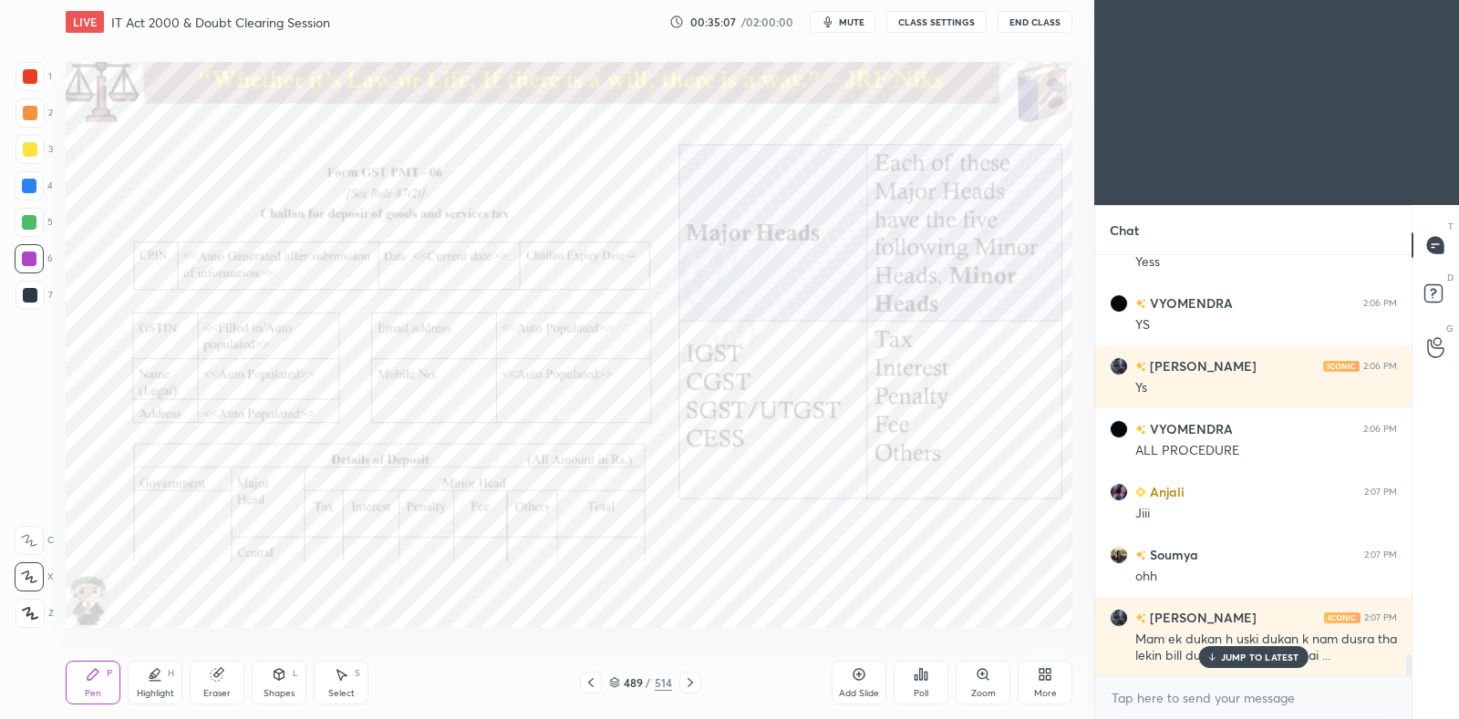
click at [1271, 664] on div "JUMP TO LATEST" at bounding box center [1252, 657] width 109 height 22
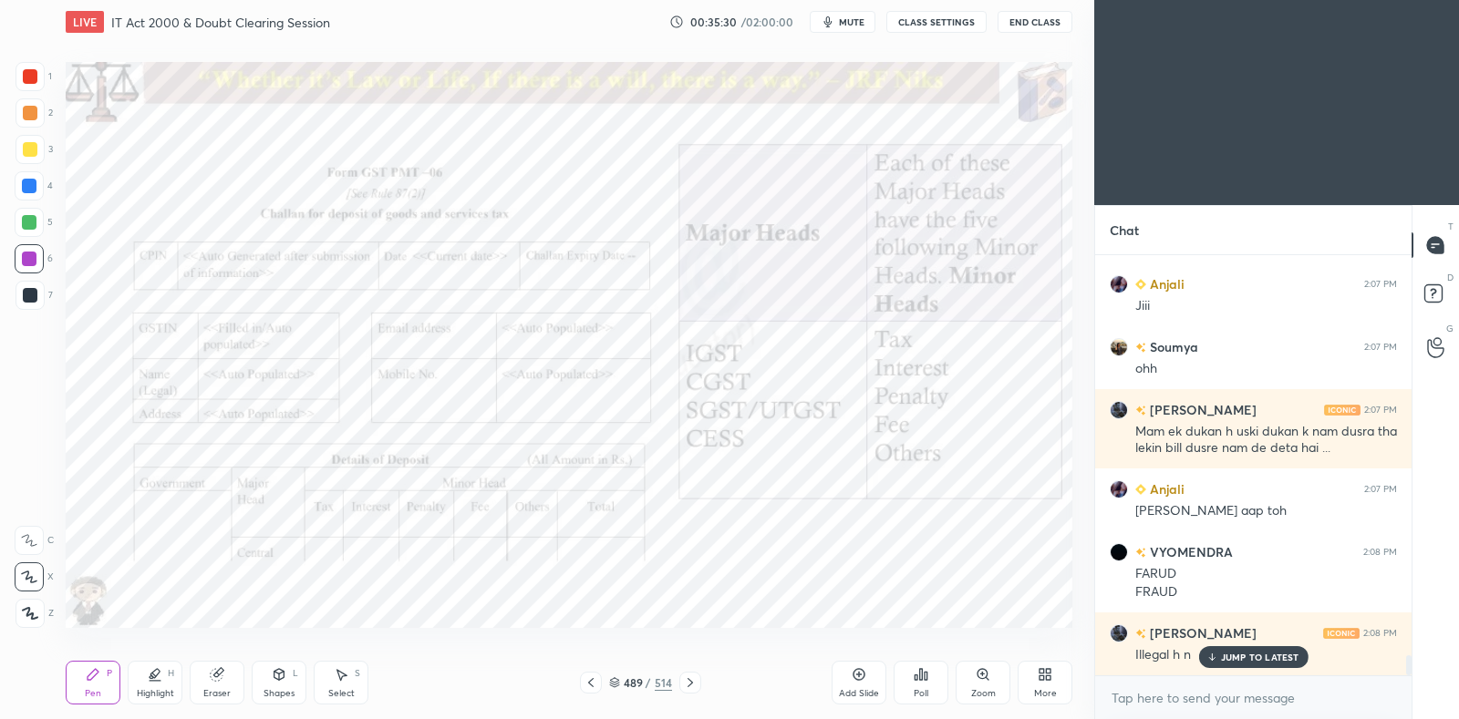
scroll to position [8444, 0]
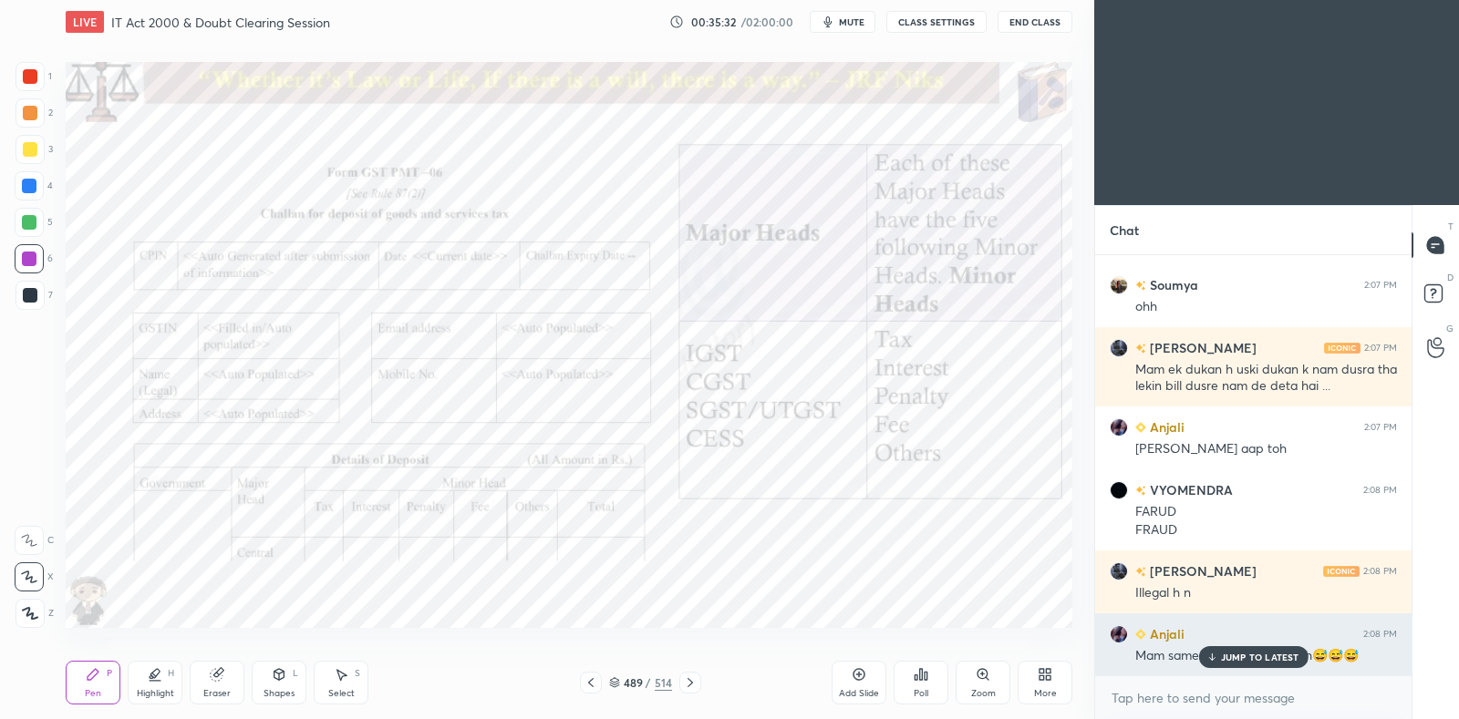
click at [1277, 657] on p "JUMP TO LATEST" at bounding box center [1260, 657] width 78 height 11
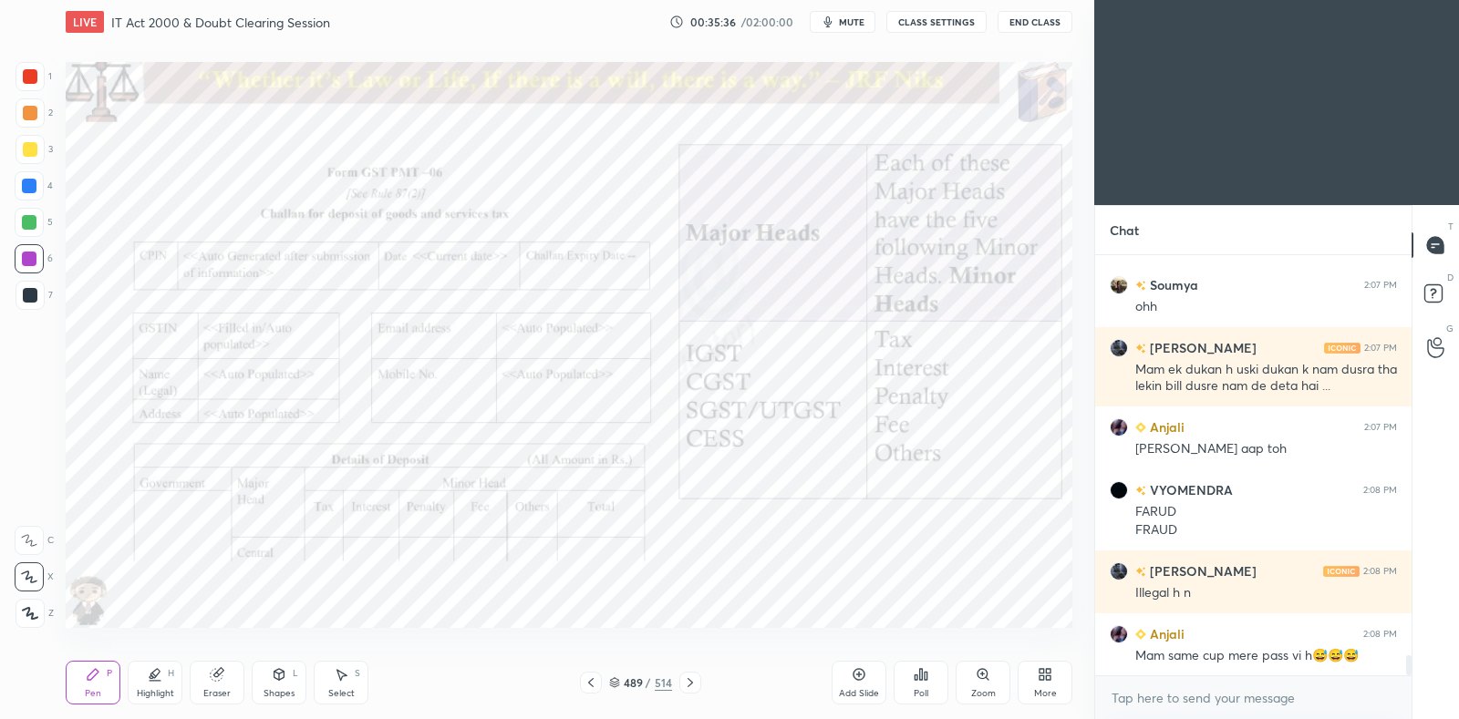
scroll to position [8507, 0]
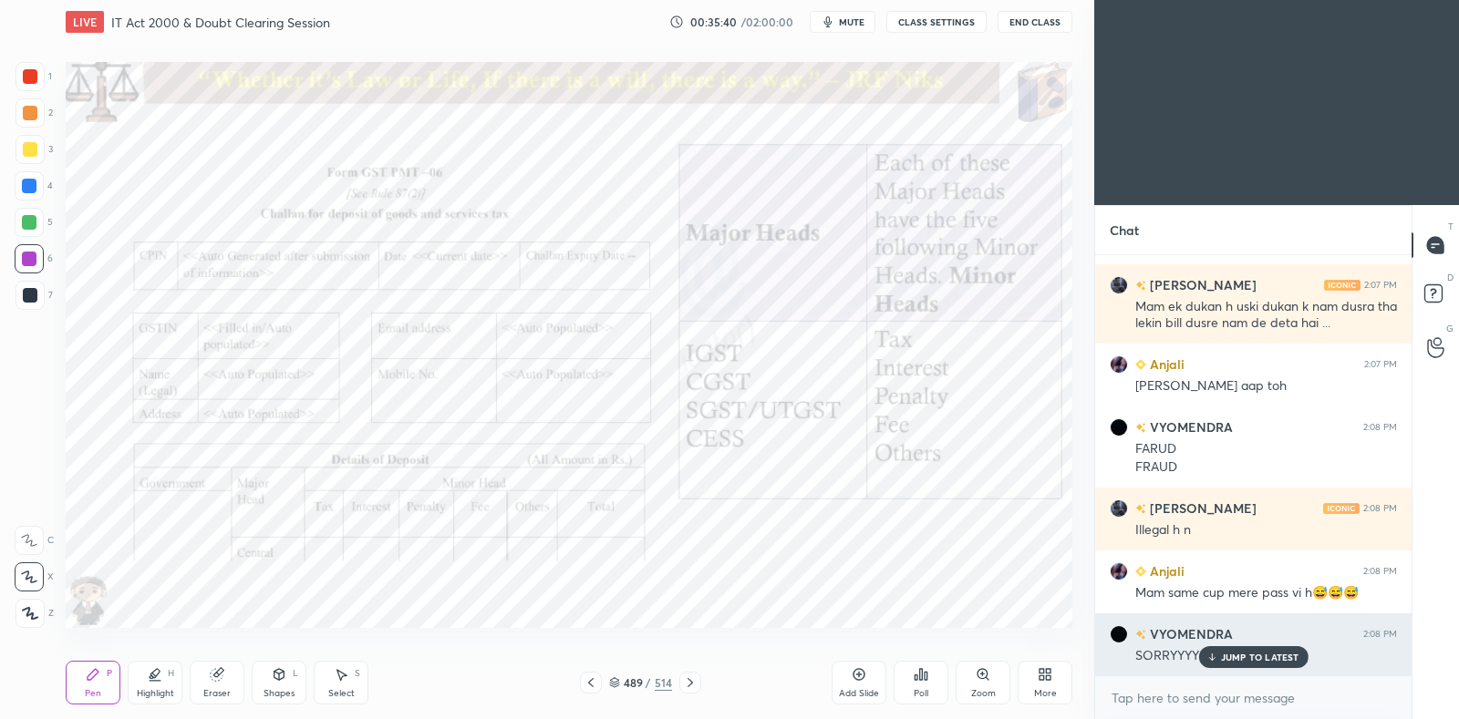
click at [1234, 656] on p "JUMP TO LATEST" at bounding box center [1260, 657] width 78 height 11
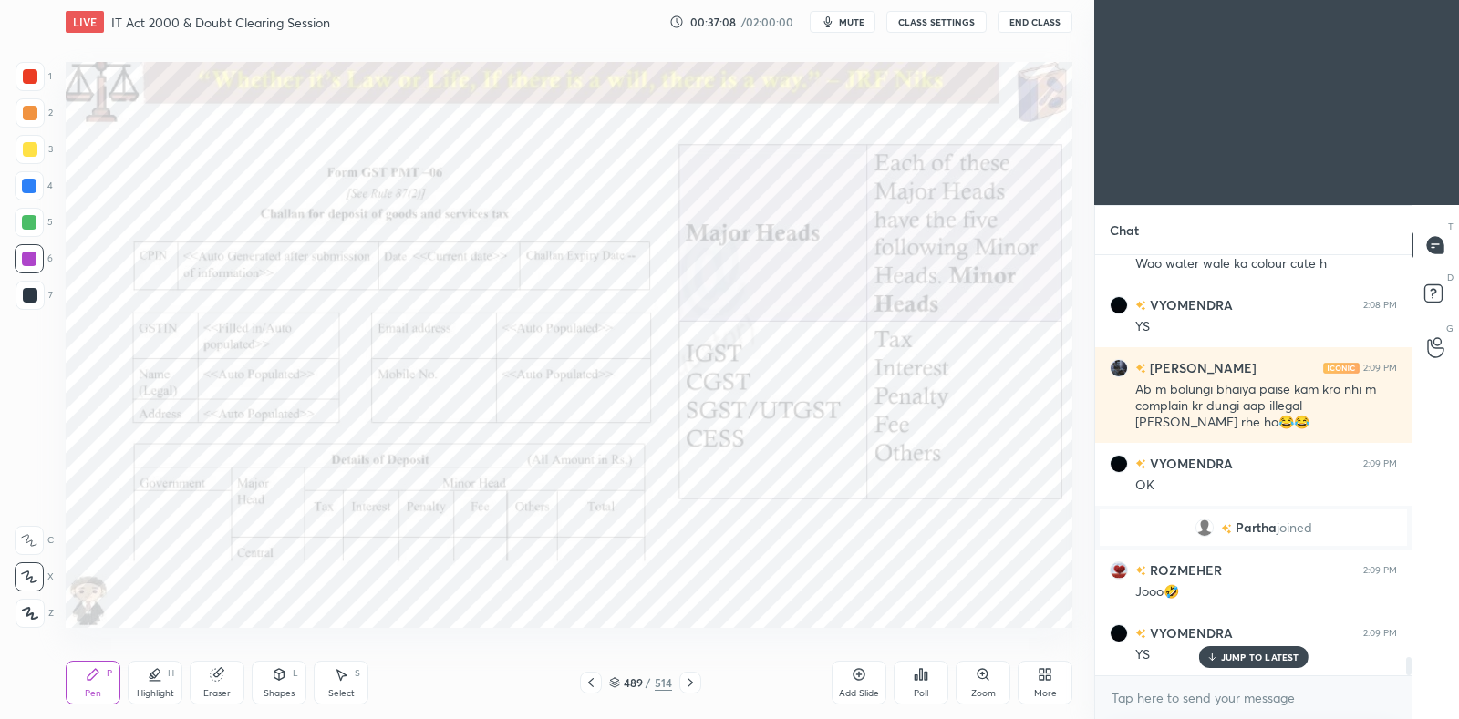
scroll to position [9087, 0]
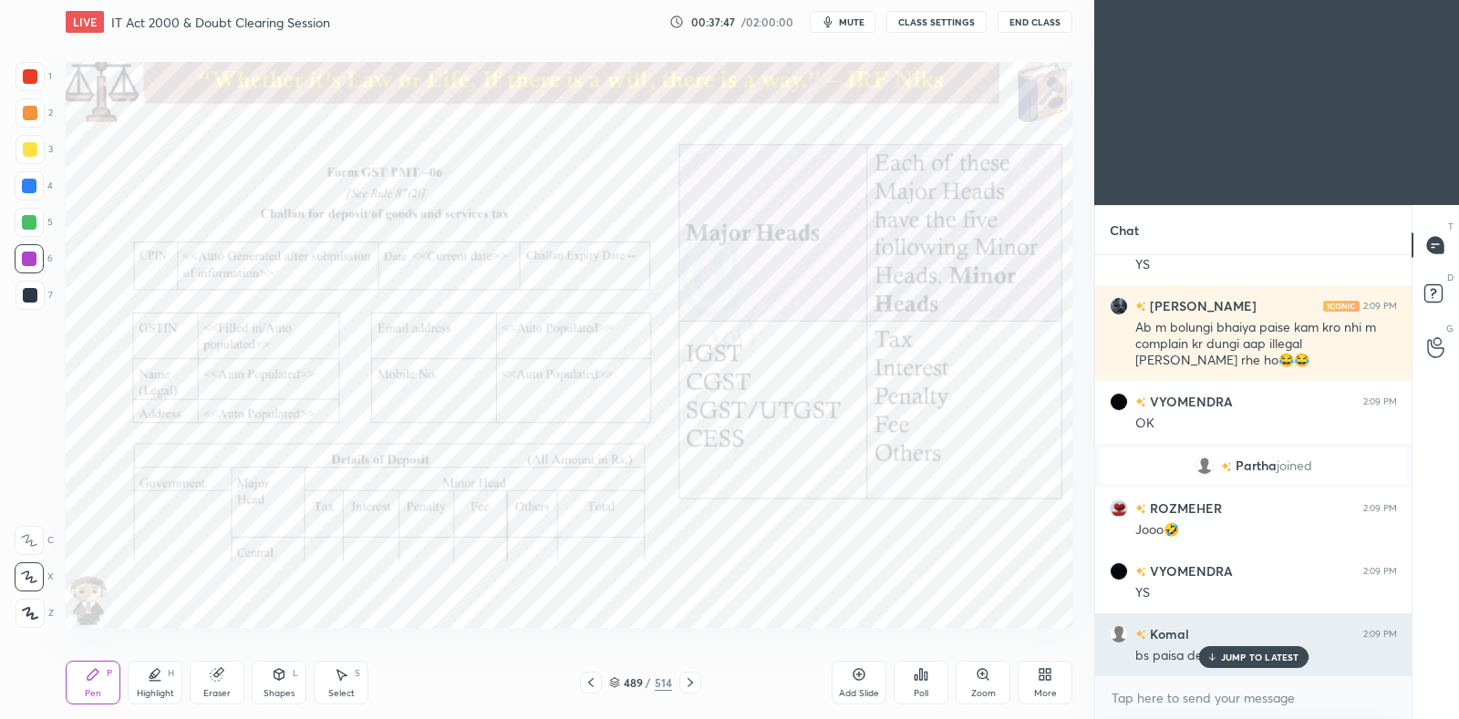
click at [1235, 660] on p "JUMP TO LATEST" at bounding box center [1260, 657] width 78 height 11
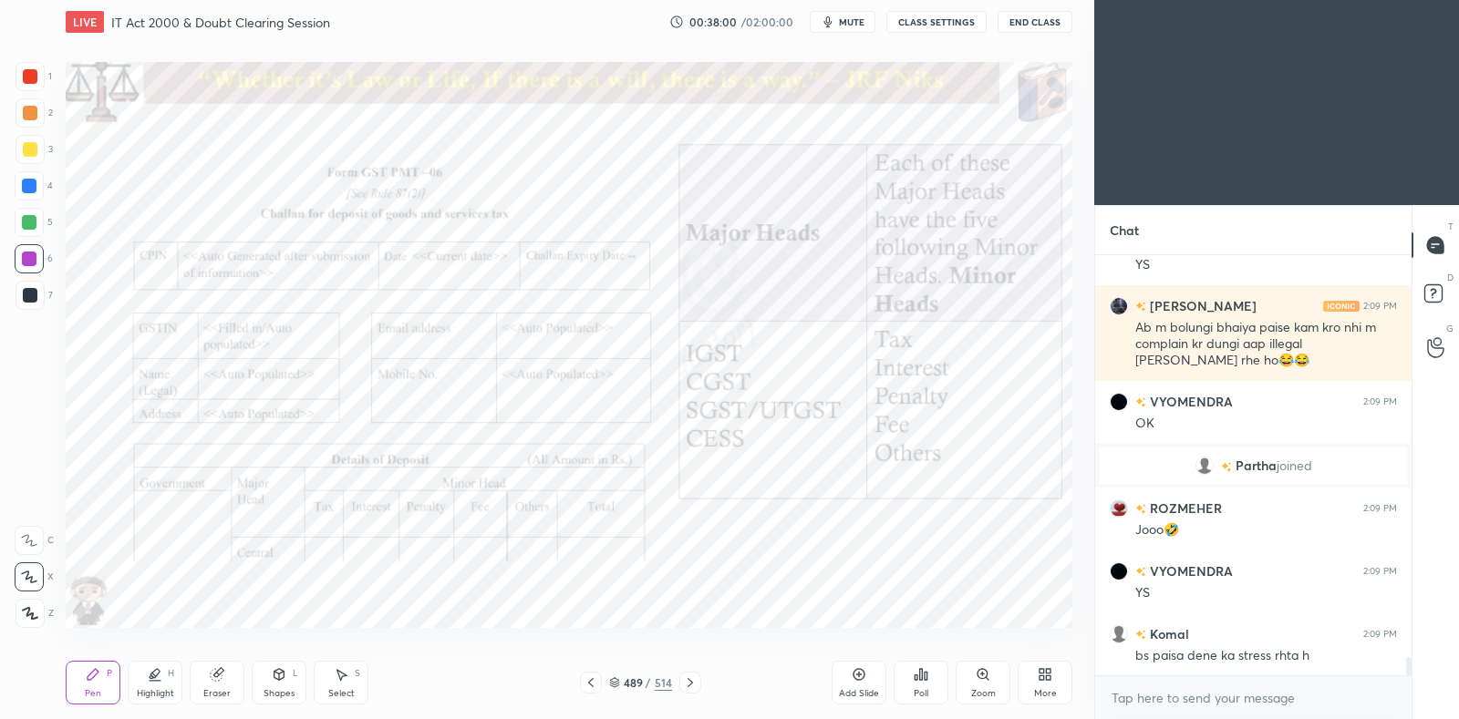
click at [584, 684] on icon at bounding box center [591, 683] width 15 height 15
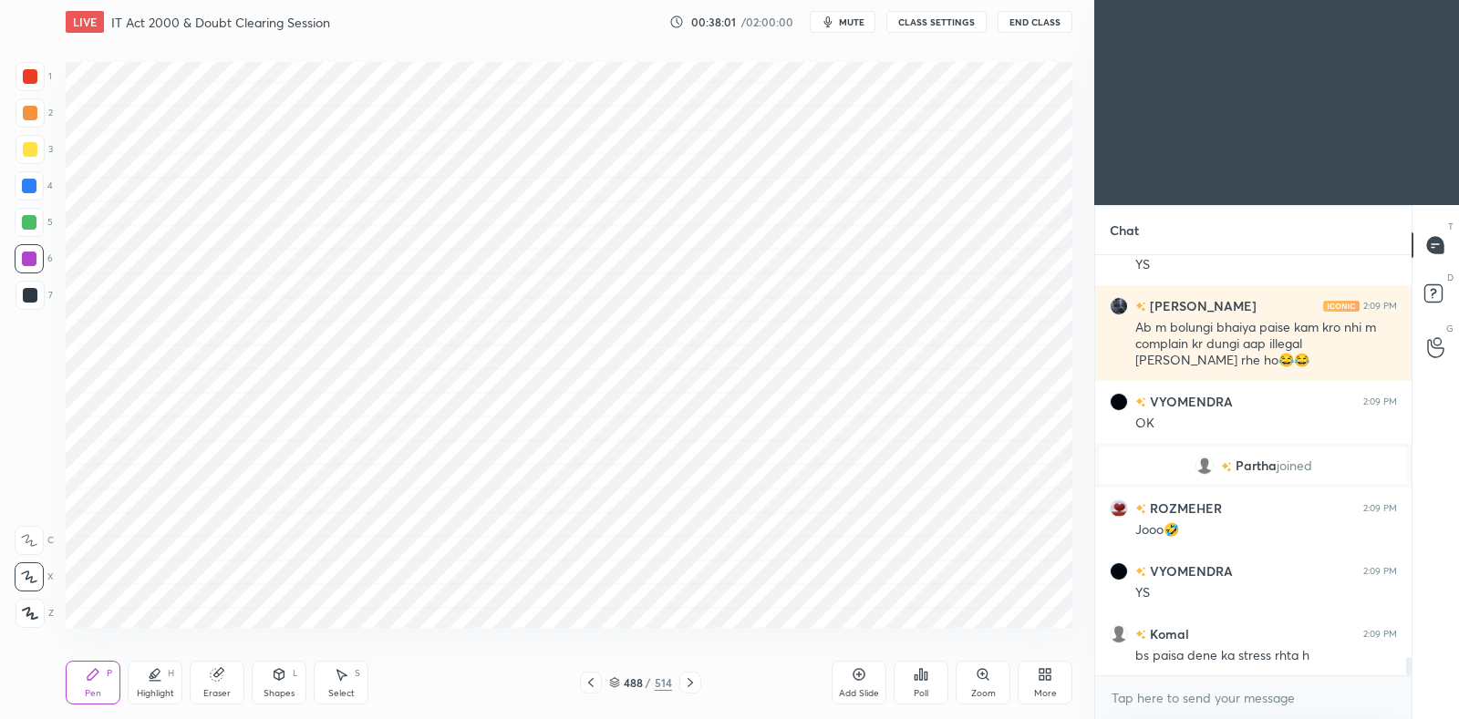
click at [583, 684] on div at bounding box center [591, 683] width 22 height 22
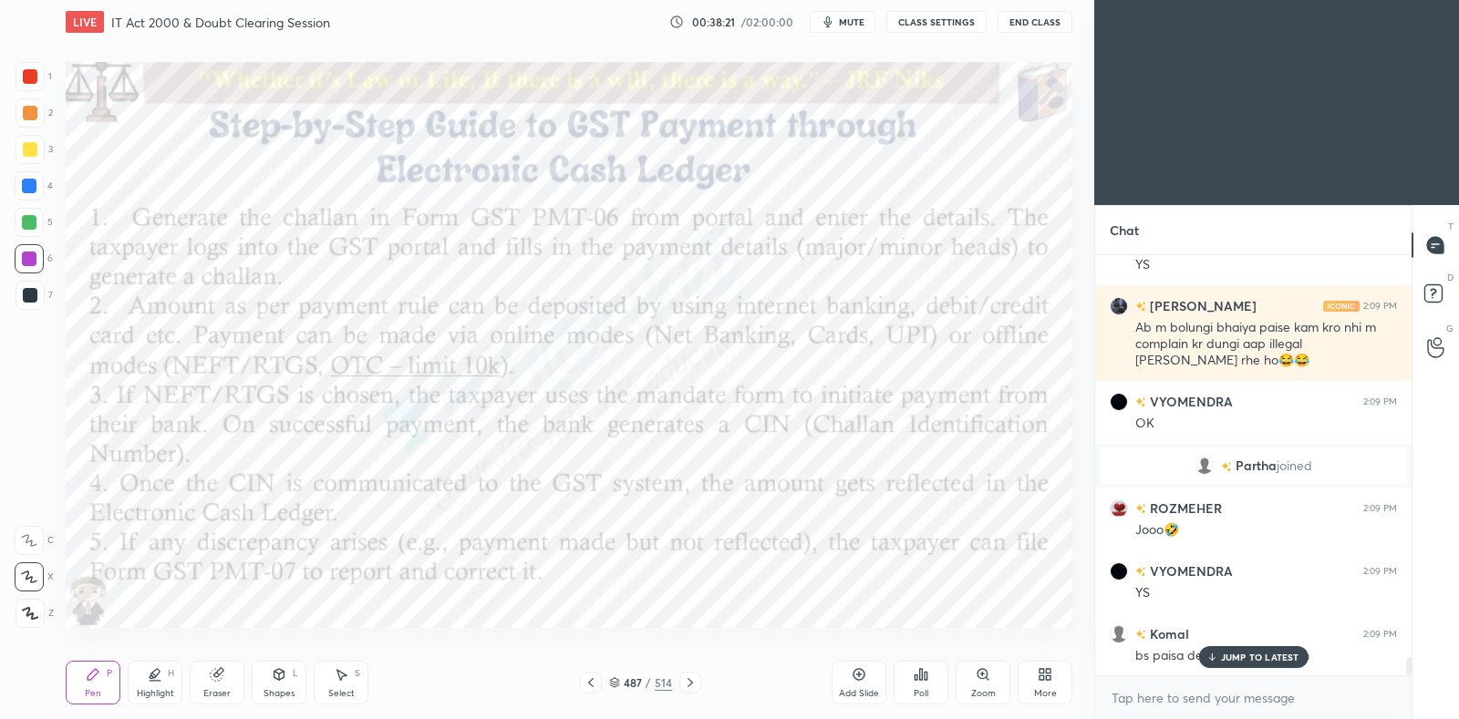
scroll to position [9150, 0]
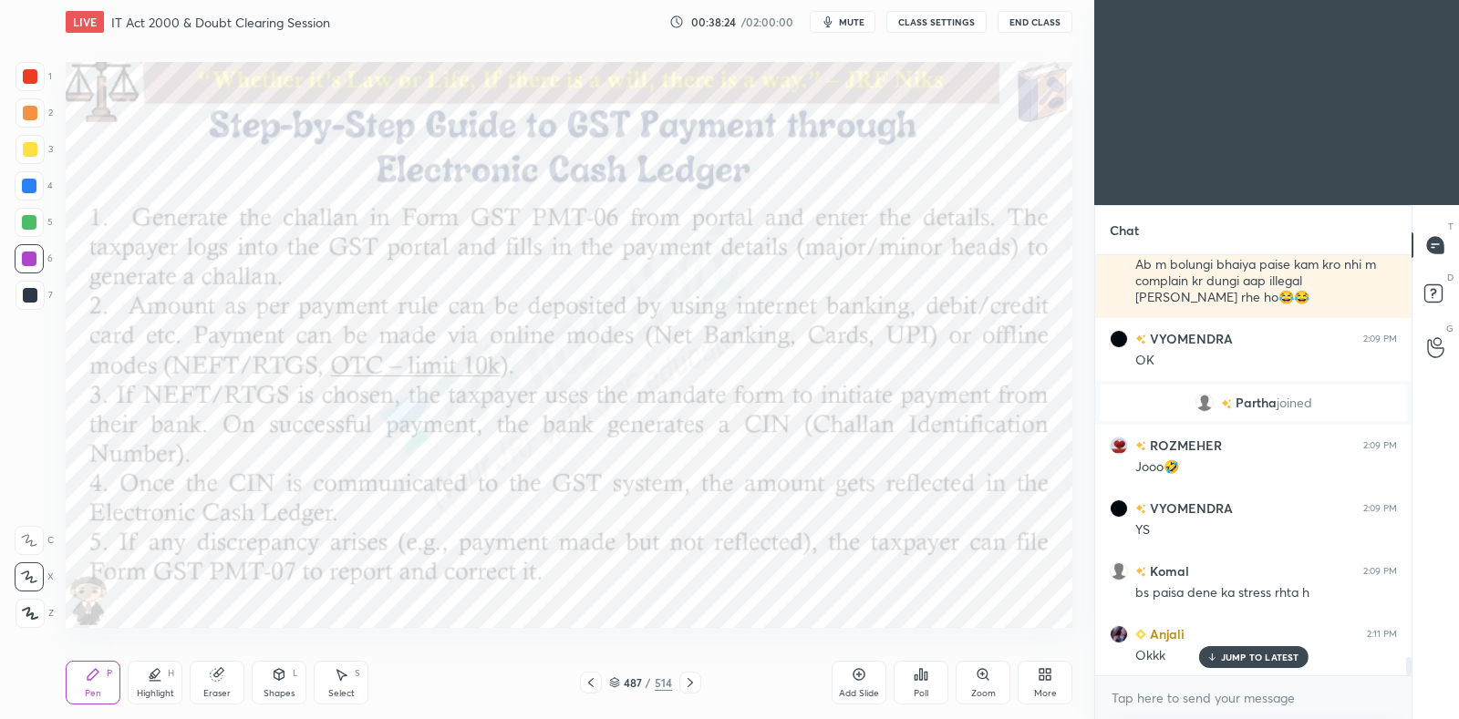
click at [693, 686] on icon at bounding box center [690, 683] width 15 height 15
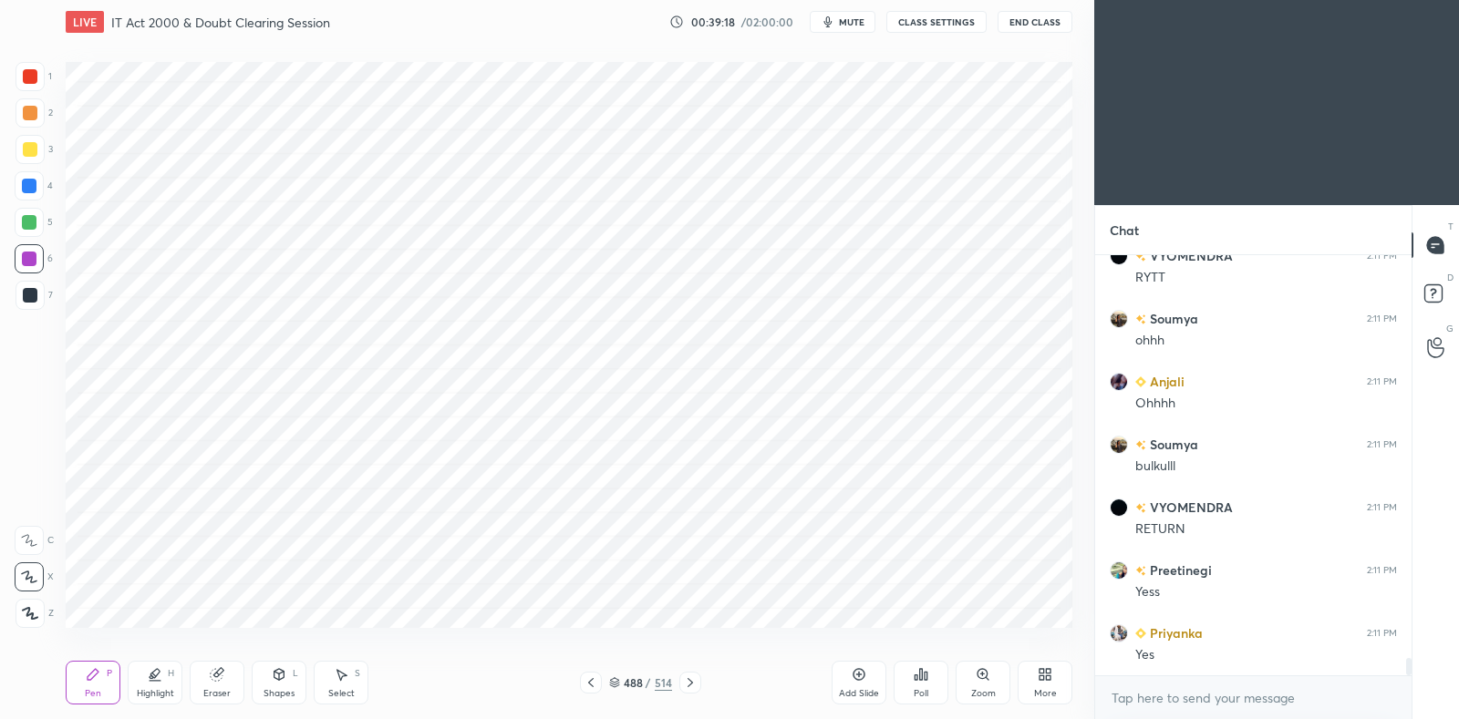
scroll to position [9906, 0]
click at [593, 686] on icon at bounding box center [591, 683] width 15 height 15
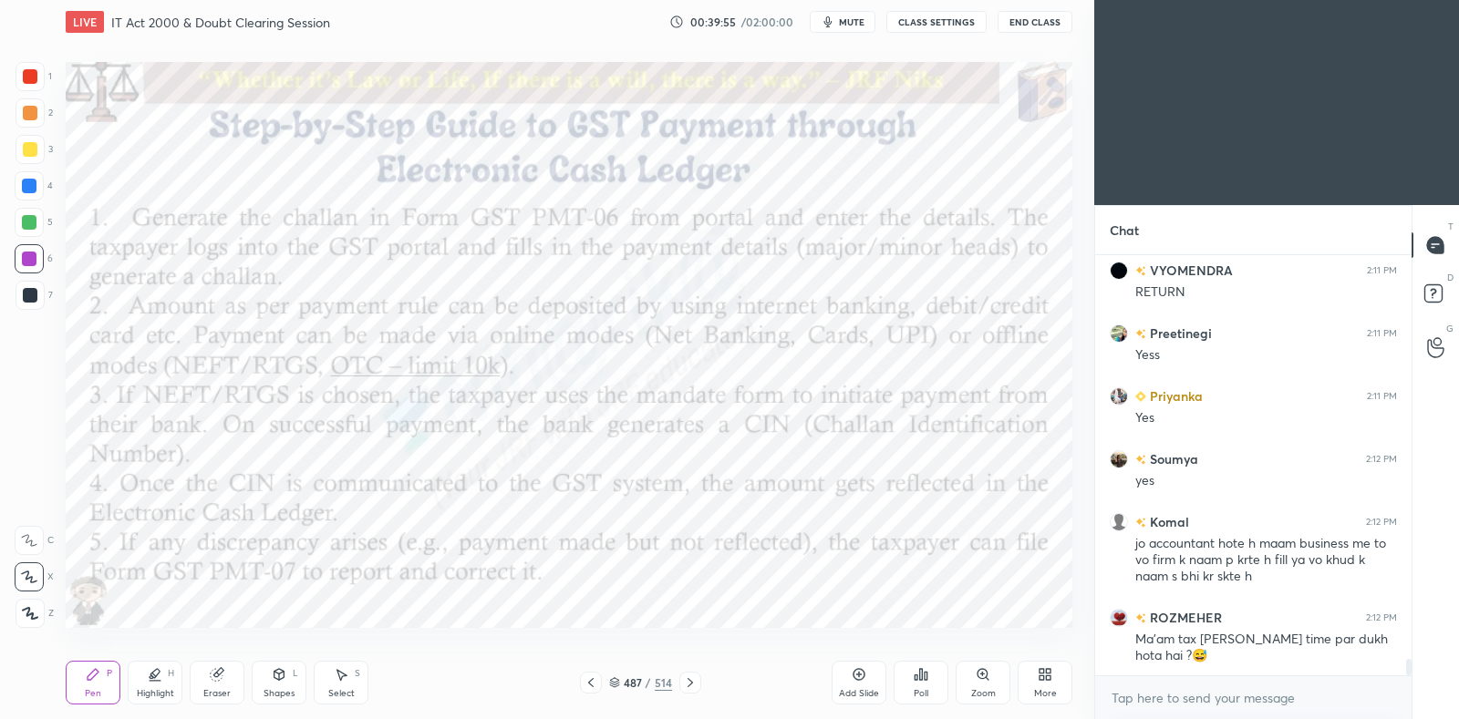
scroll to position [10144, 0]
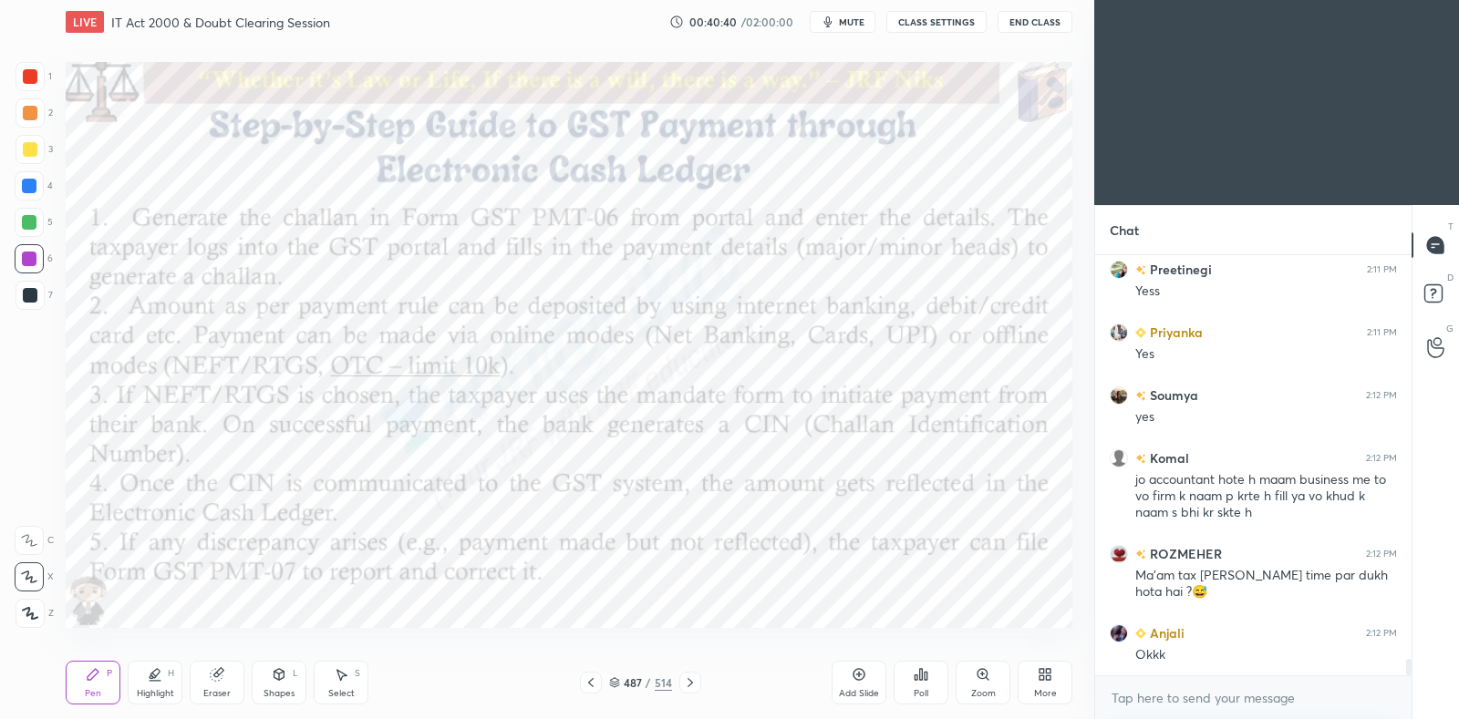
click at [690, 687] on icon at bounding box center [690, 683] width 15 height 15
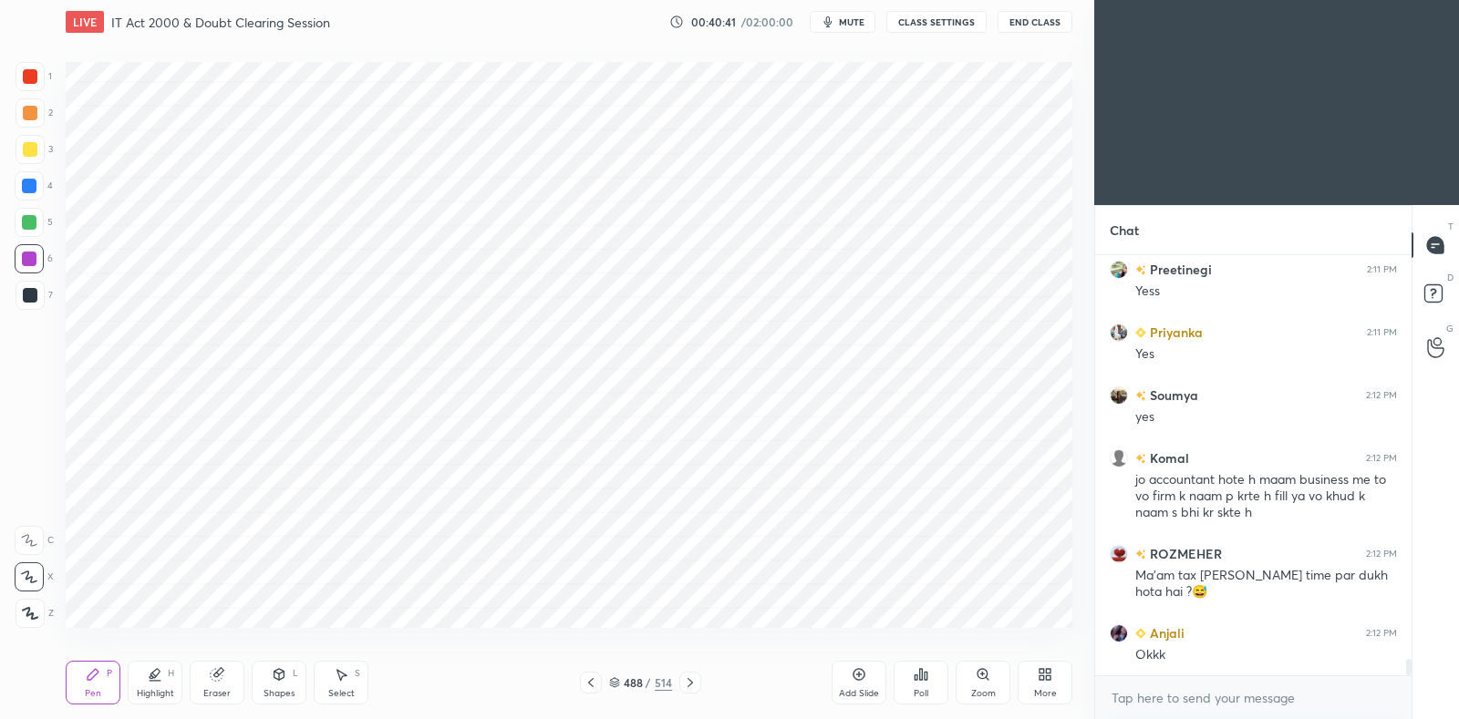
click at [687, 687] on icon at bounding box center [689, 682] width 5 height 9
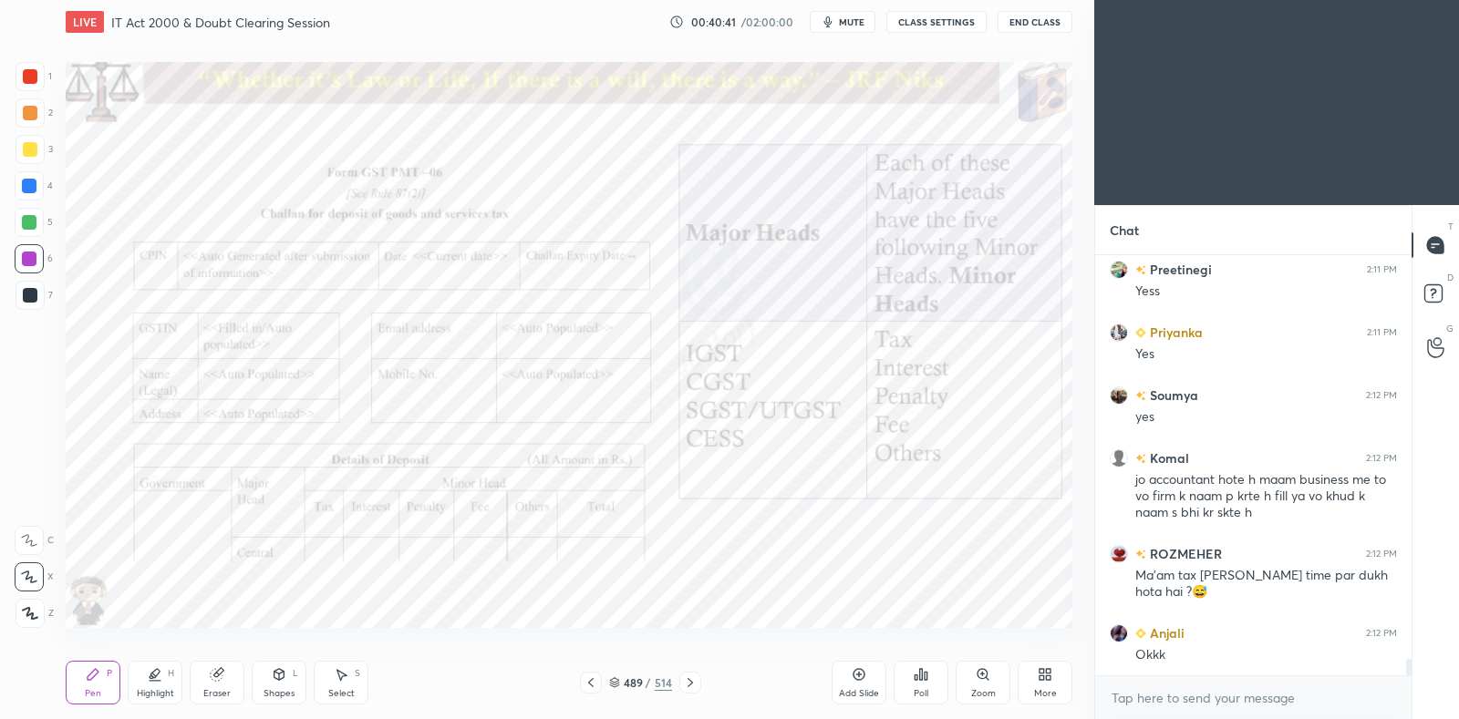
click at [690, 689] on icon at bounding box center [690, 683] width 15 height 15
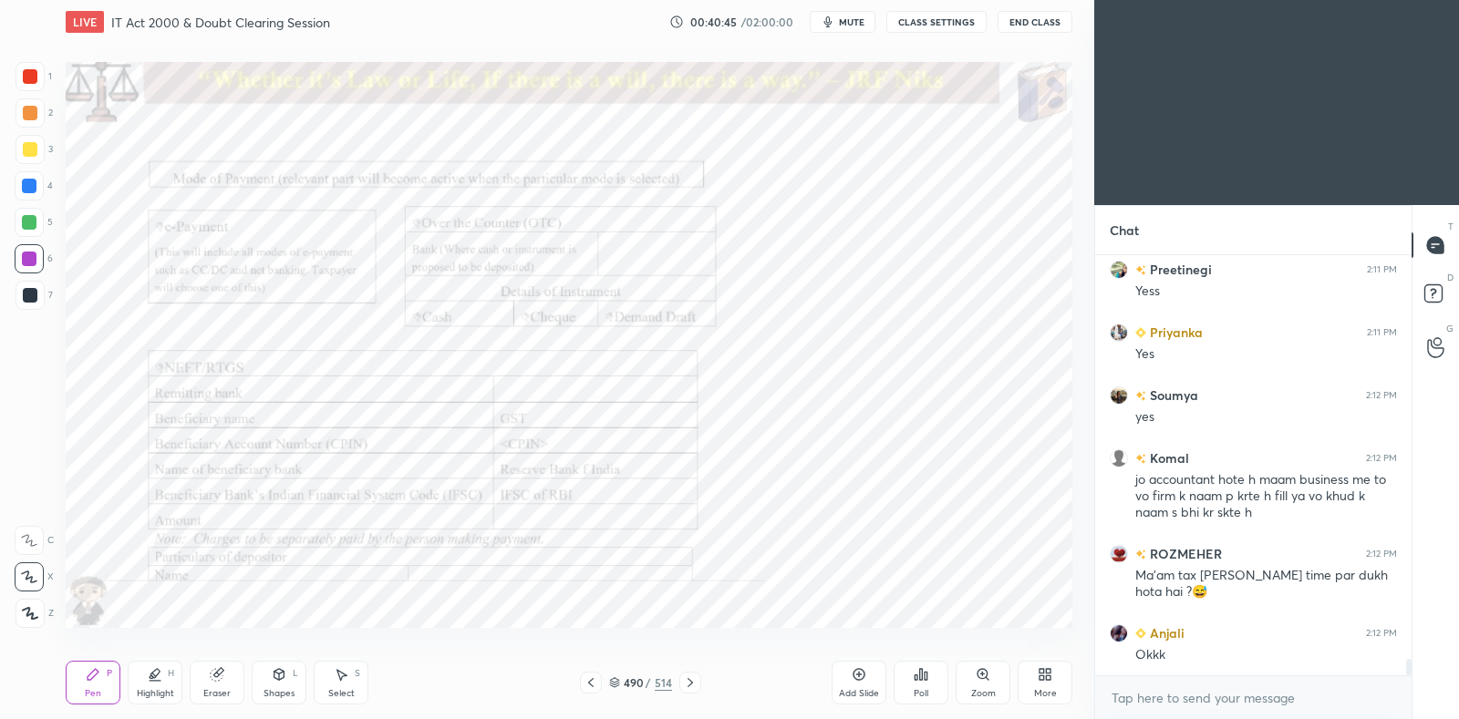
click at [590, 681] on icon at bounding box center [590, 682] width 5 height 9
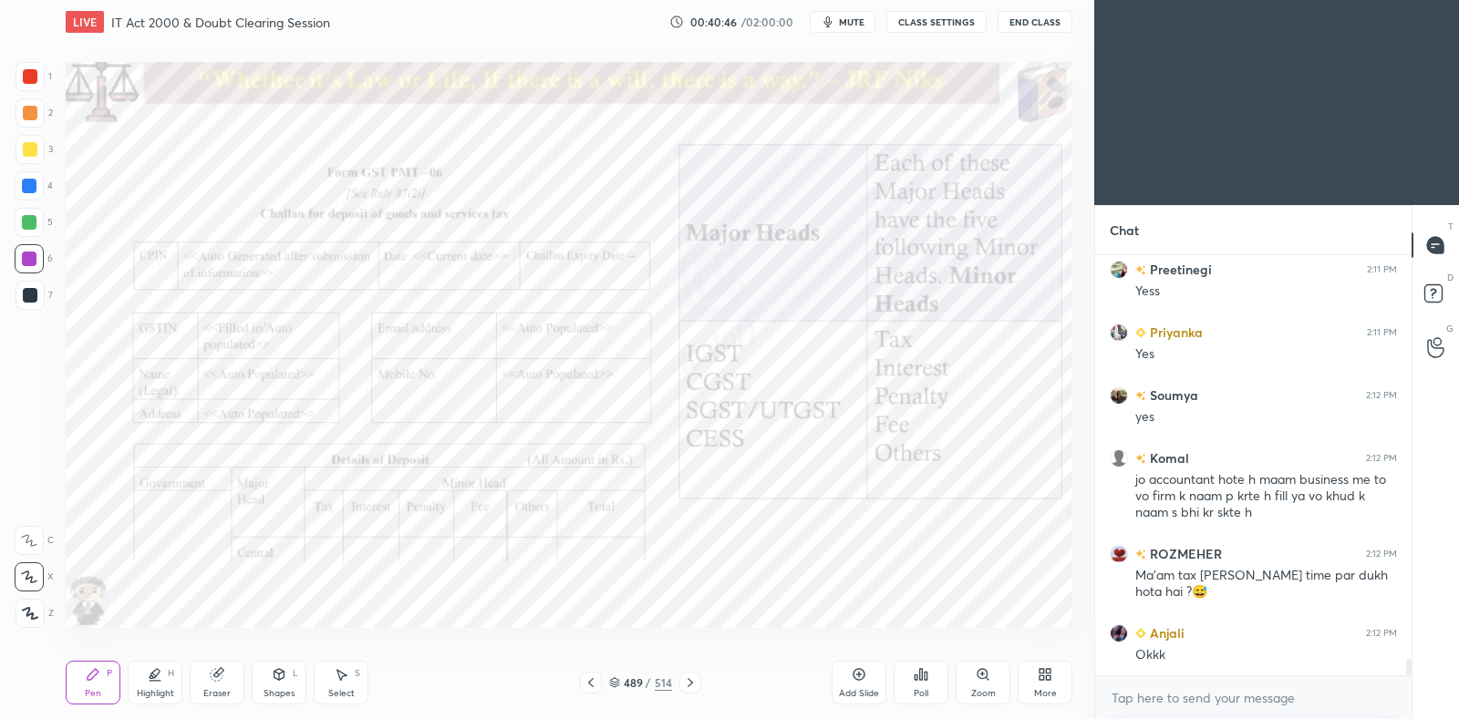
click at [694, 687] on icon at bounding box center [690, 683] width 15 height 15
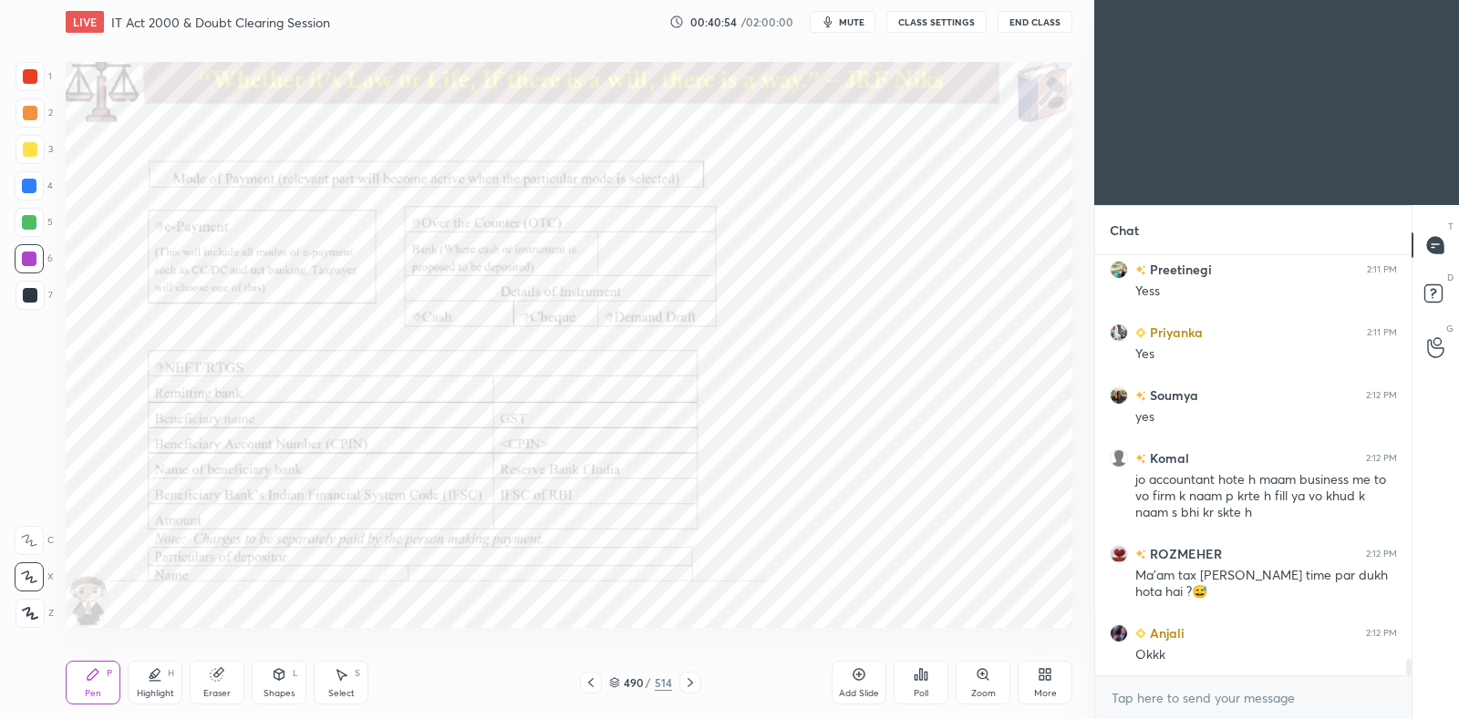
scroll to position [10207, 0]
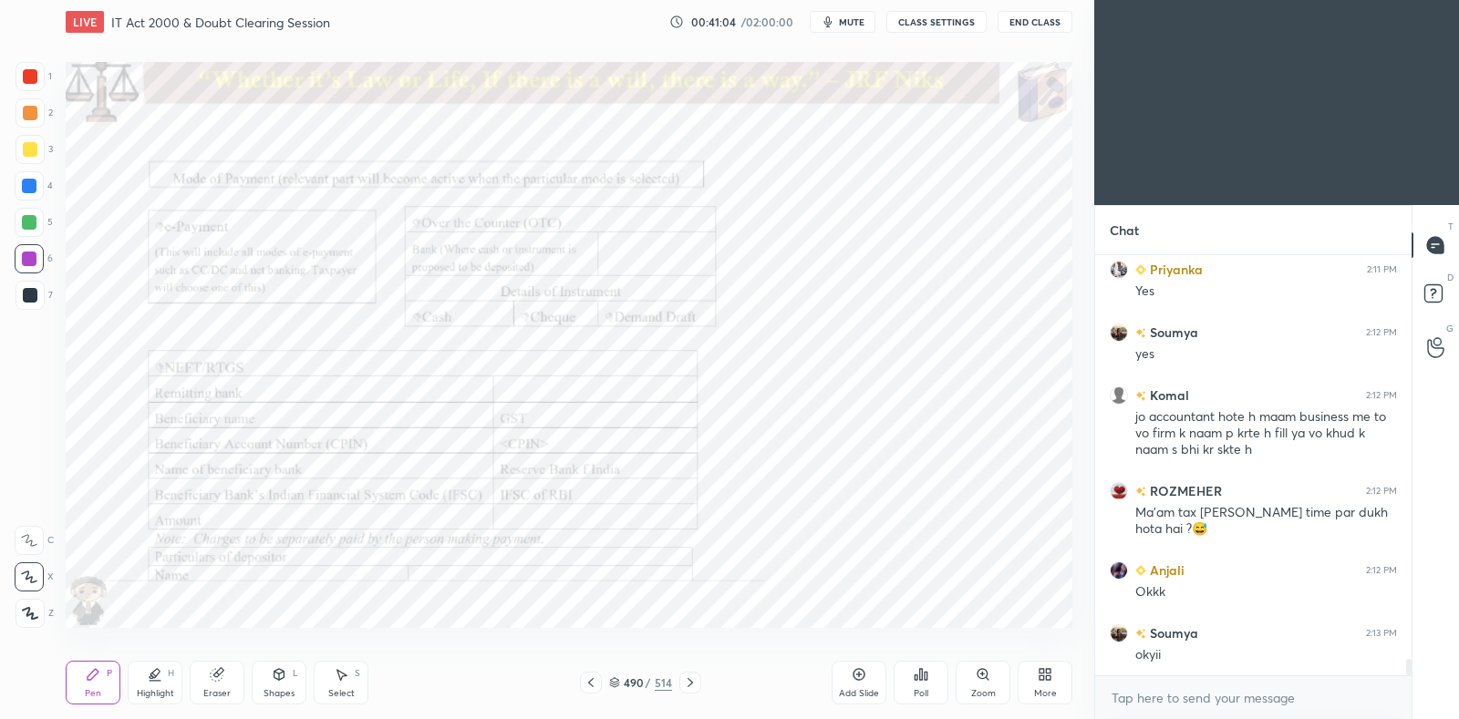
click at [589, 687] on icon at bounding box center [591, 683] width 15 height 15
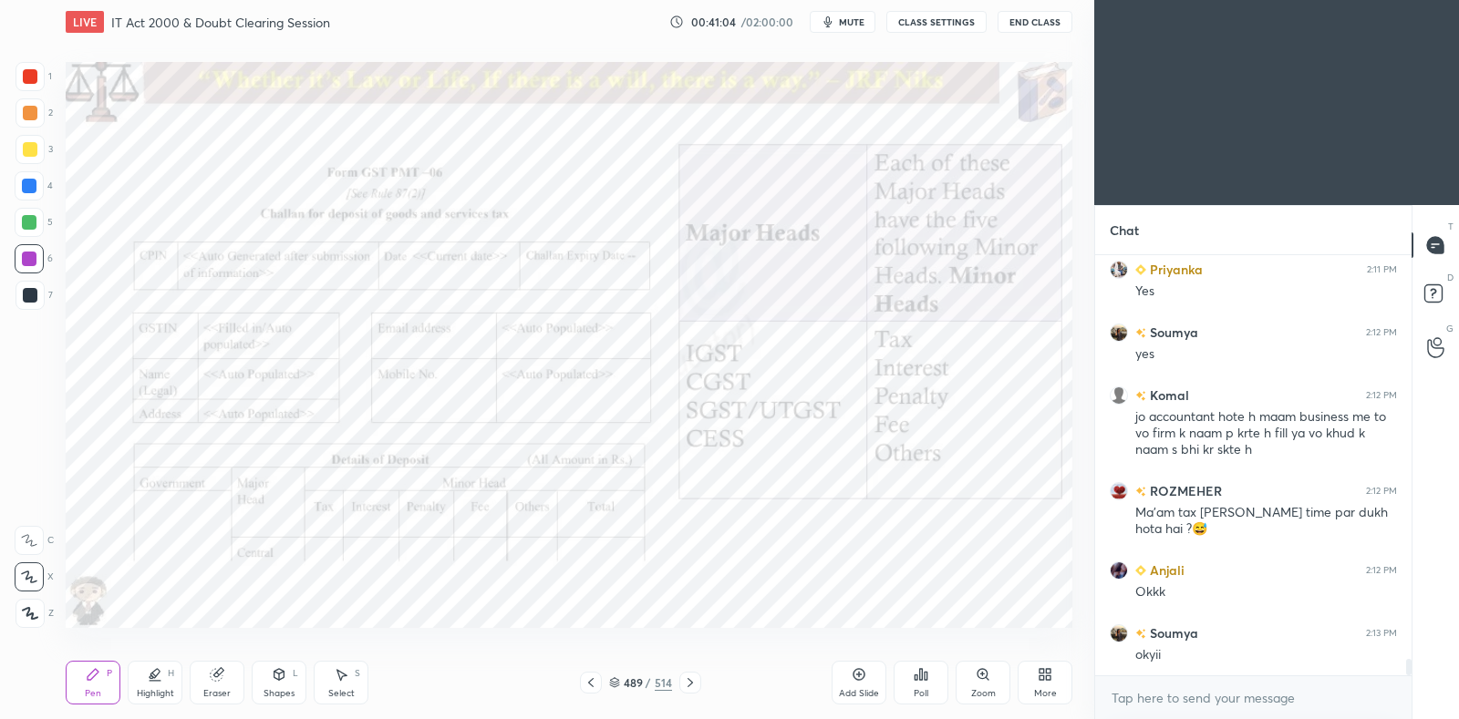
click at [586, 687] on icon at bounding box center [591, 683] width 15 height 15
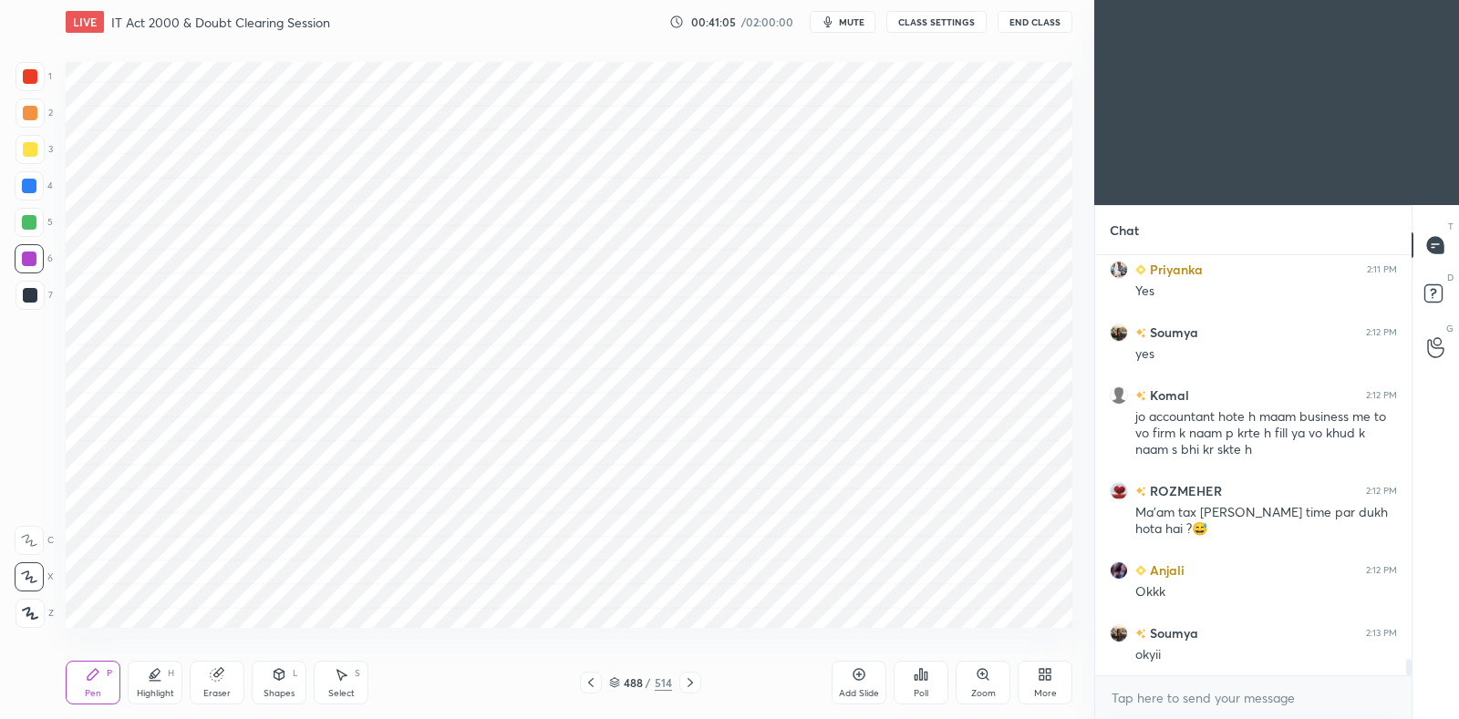
click at [583, 687] on div at bounding box center [591, 683] width 22 height 22
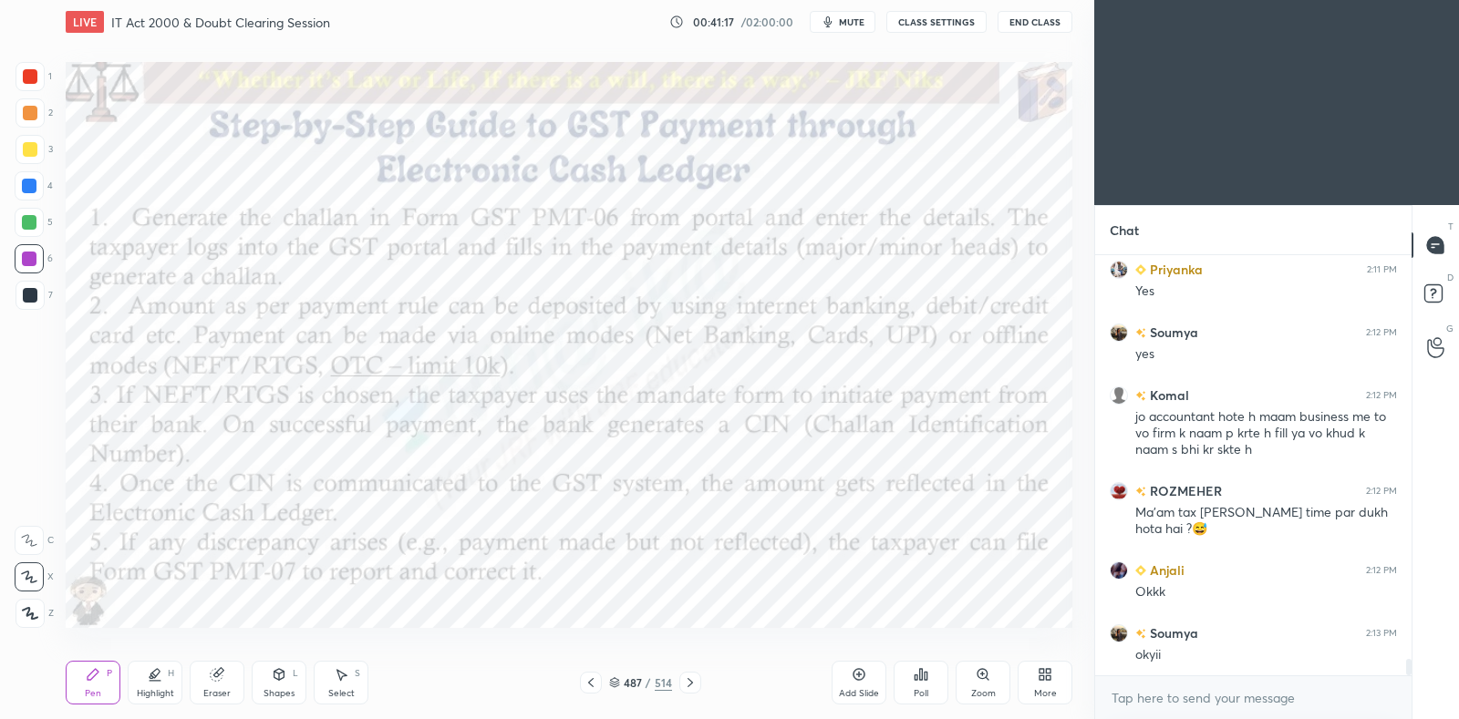
click at [692, 687] on icon at bounding box center [690, 683] width 15 height 15
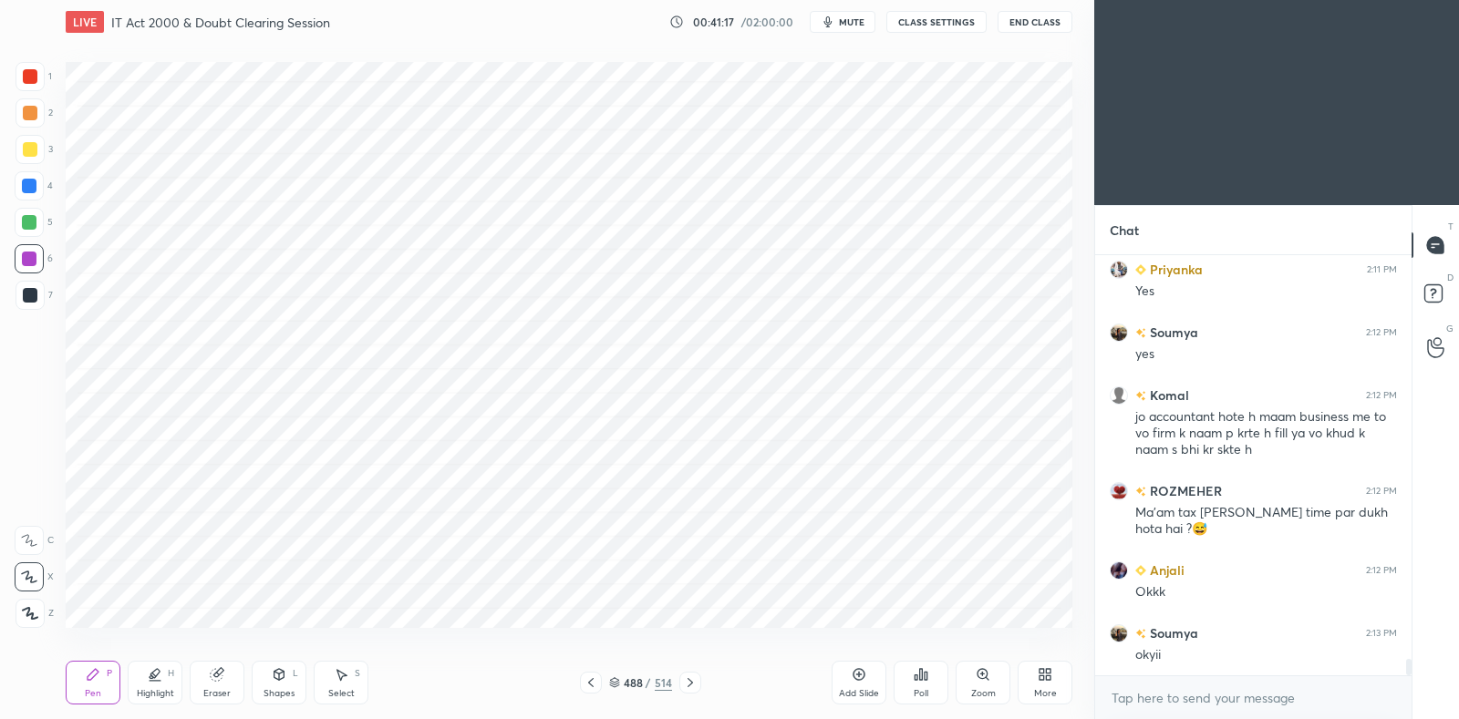
click at [693, 683] on icon at bounding box center [690, 683] width 15 height 15
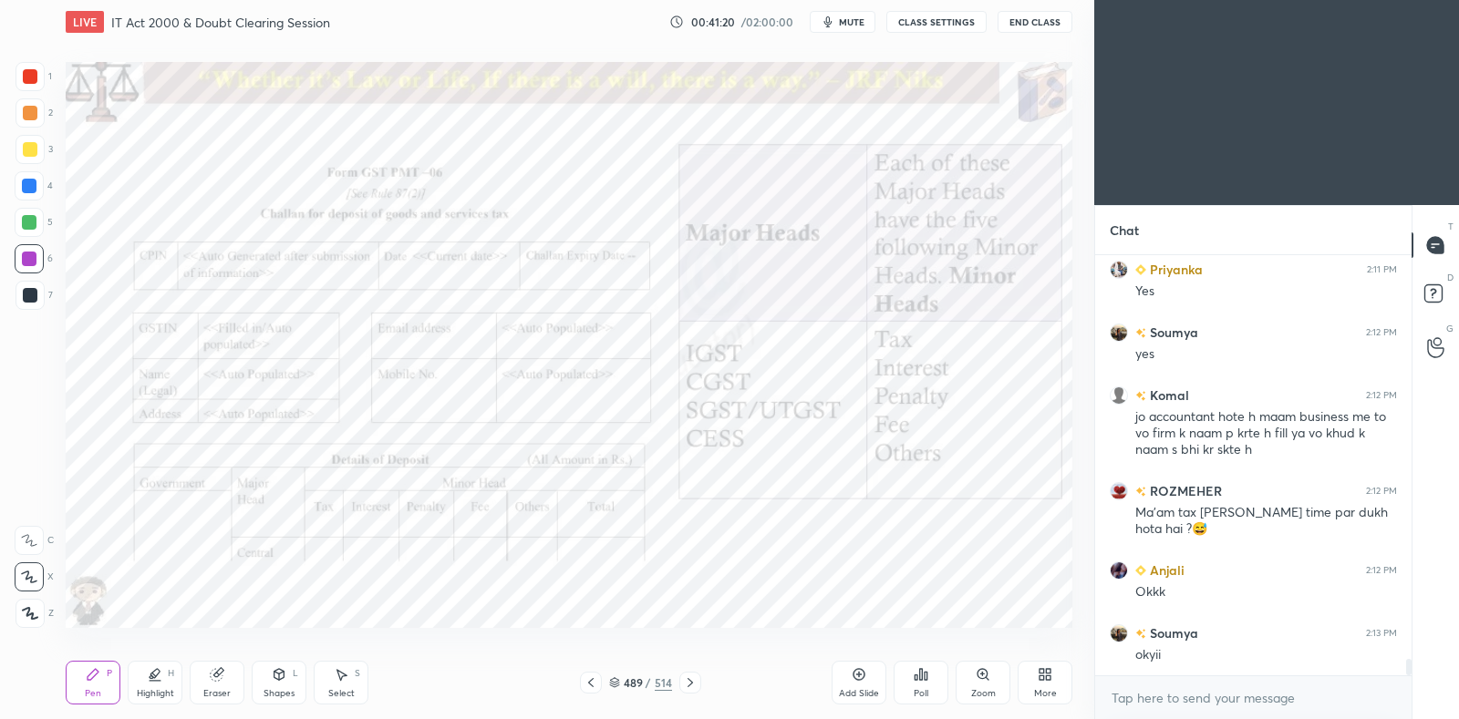
click at [593, 682] on icon at bounding box center [591, 683] width 15 height 15
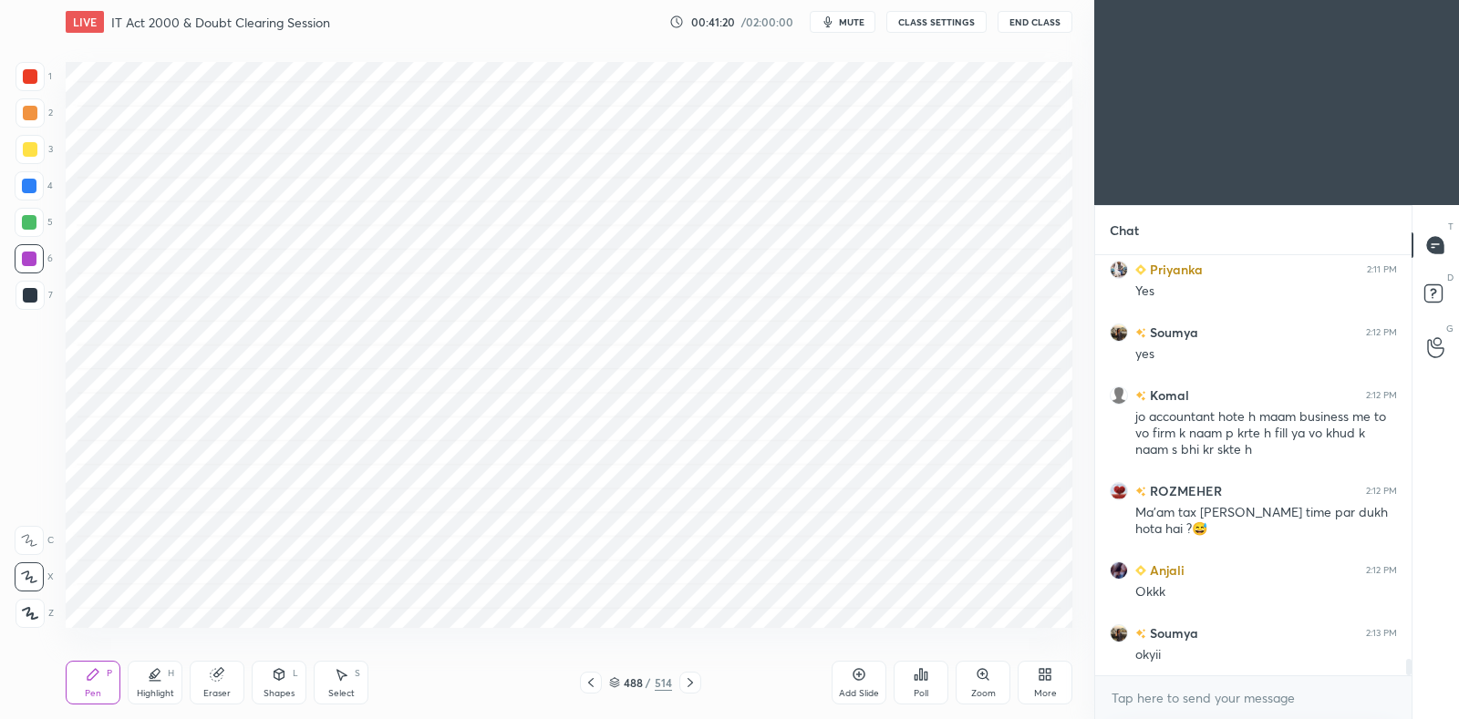
click at [594, 677] on icon at bounding box center [591, 683] width 15 height 15
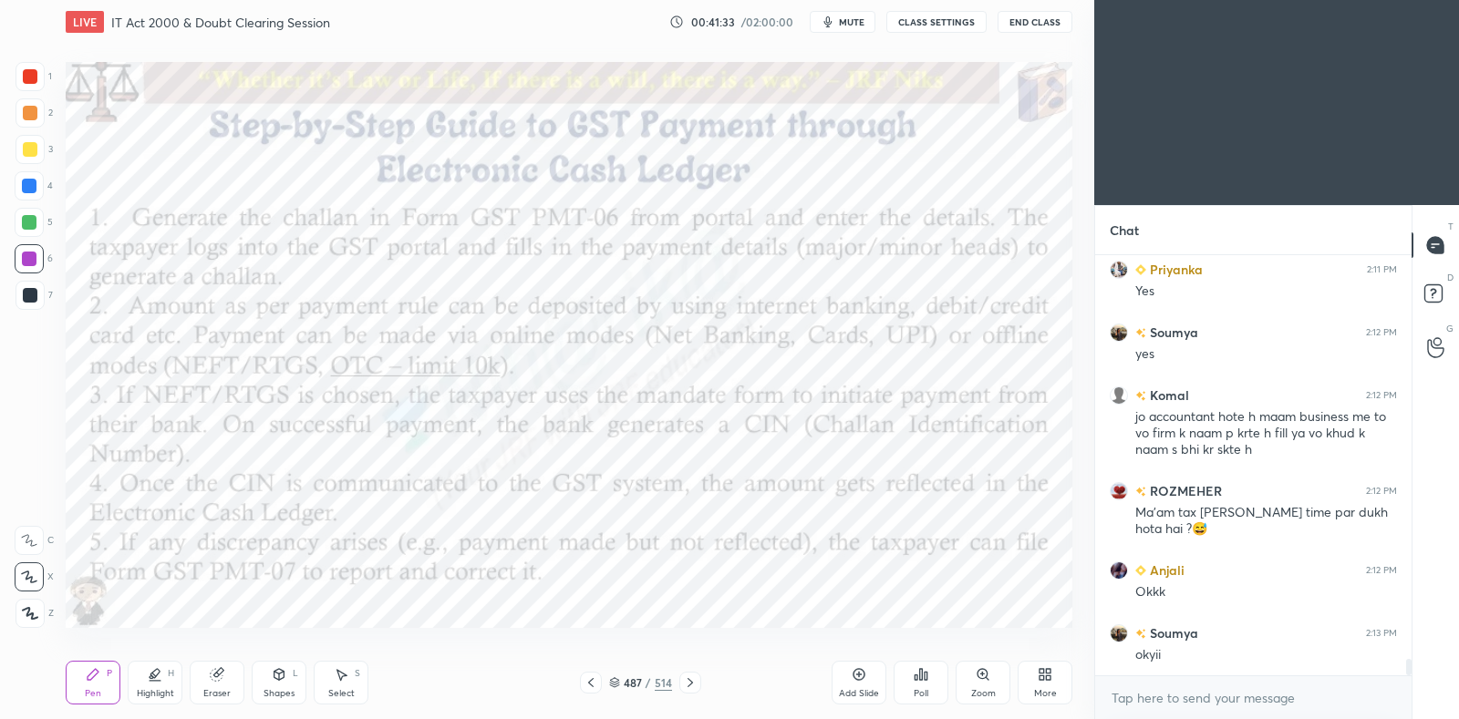
click at [693, 678] on icon at bounding box center [690, 683] width 15 height 15
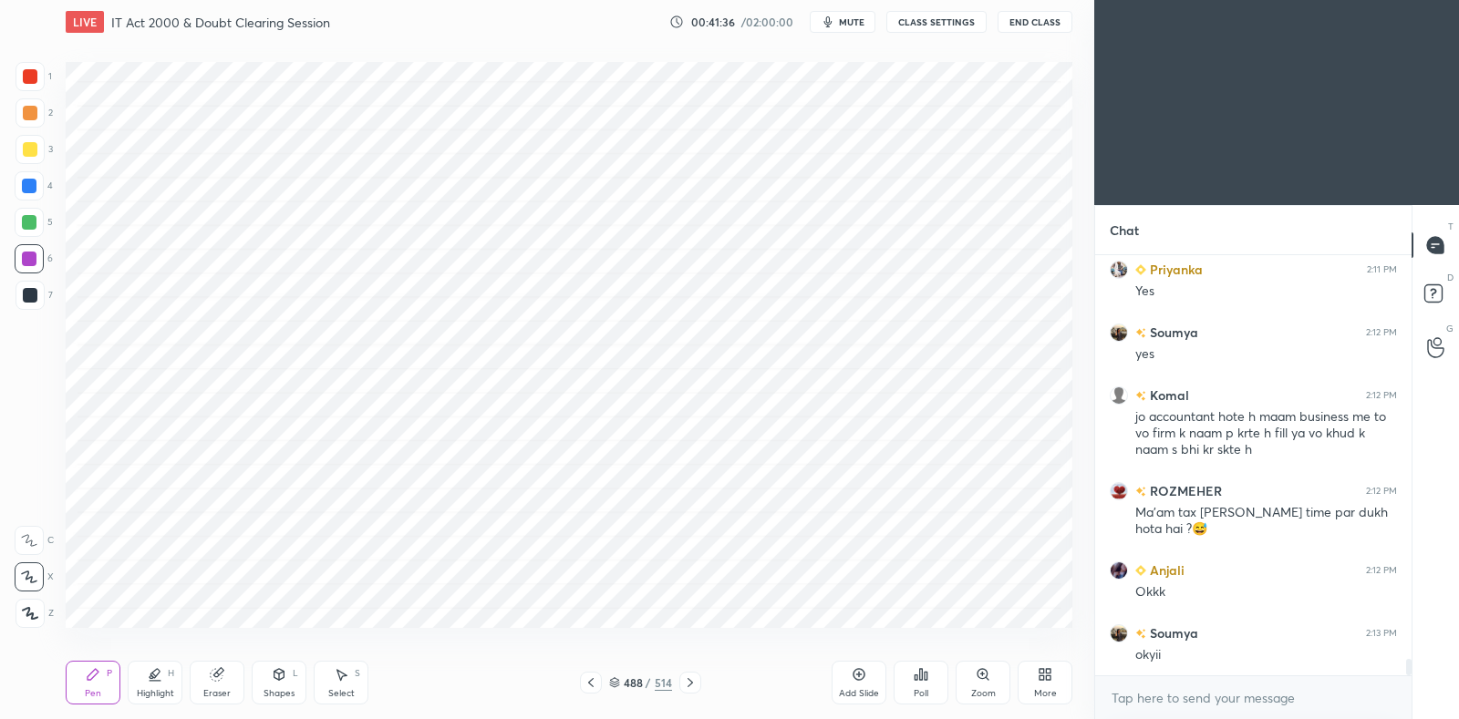
click at [27, 79] on div at bounding box center [30, 76] width 15 height 15
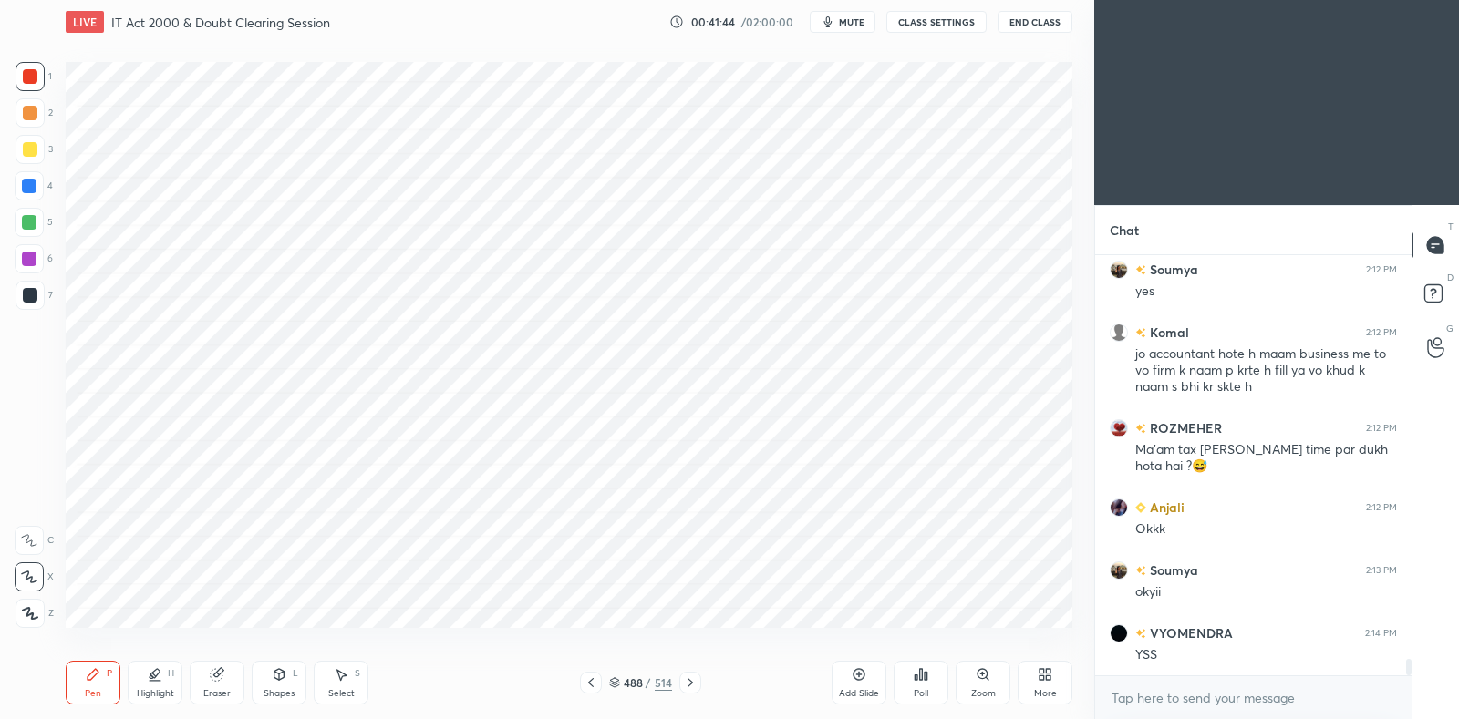
click at [589, 684] on icon at bounding box center [590, 682] width 5 height 9
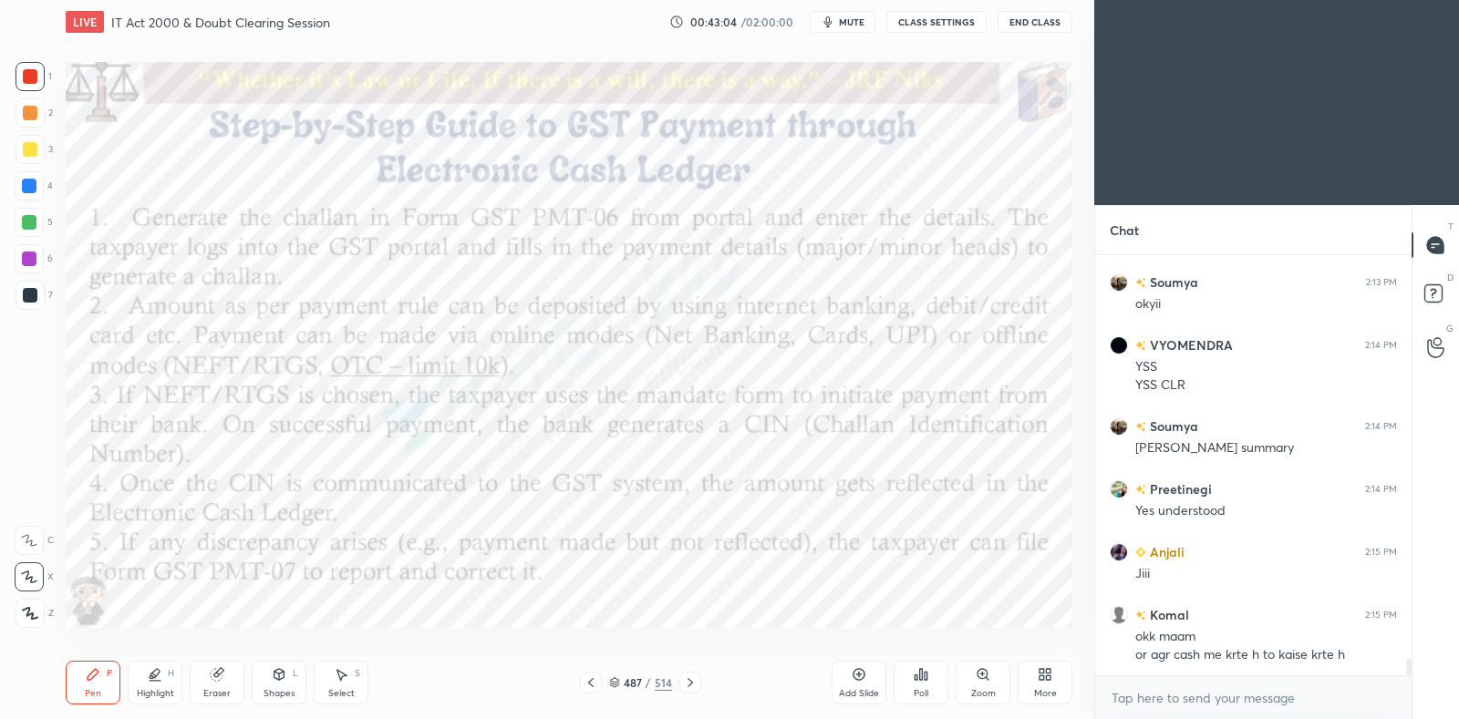
scroll to position [10576, 0]
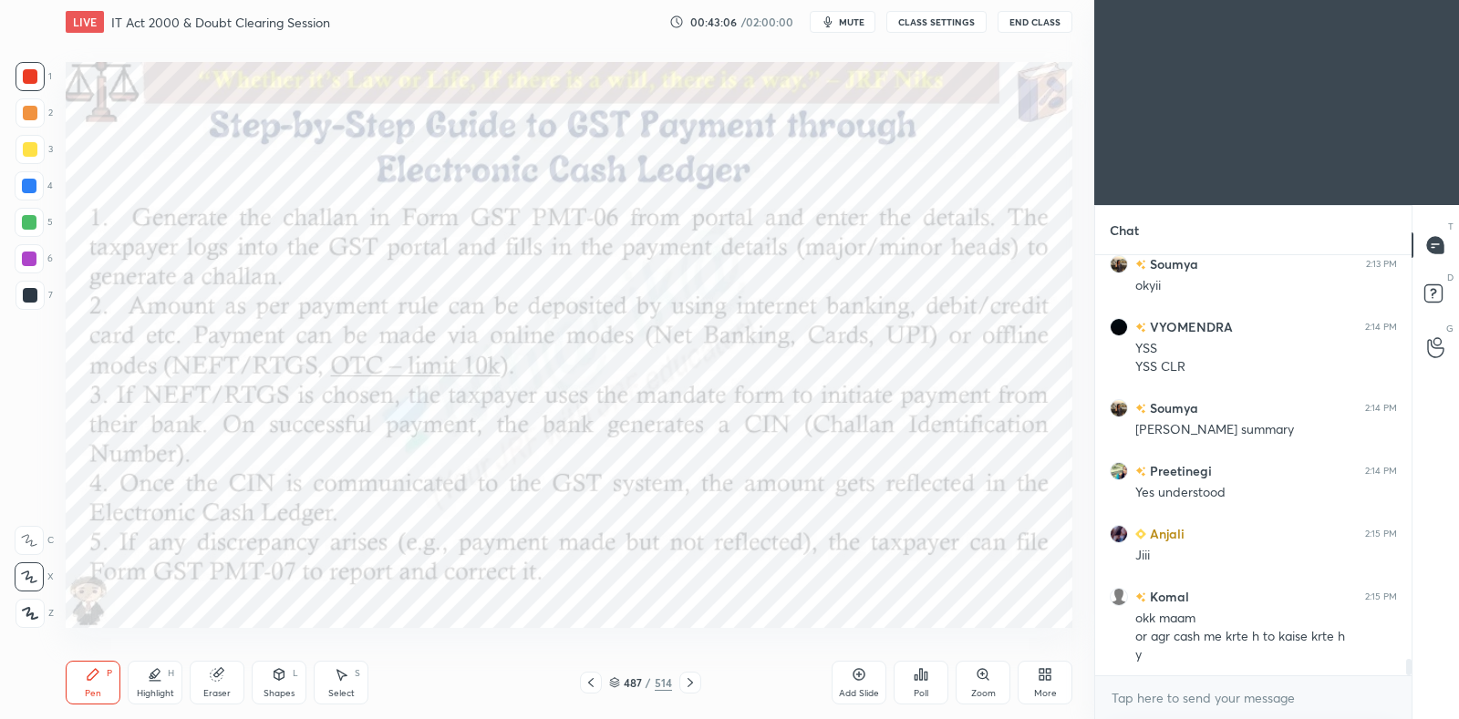
click at [693, 679] on icon at bounding box center [690, 683] width 15 height 15
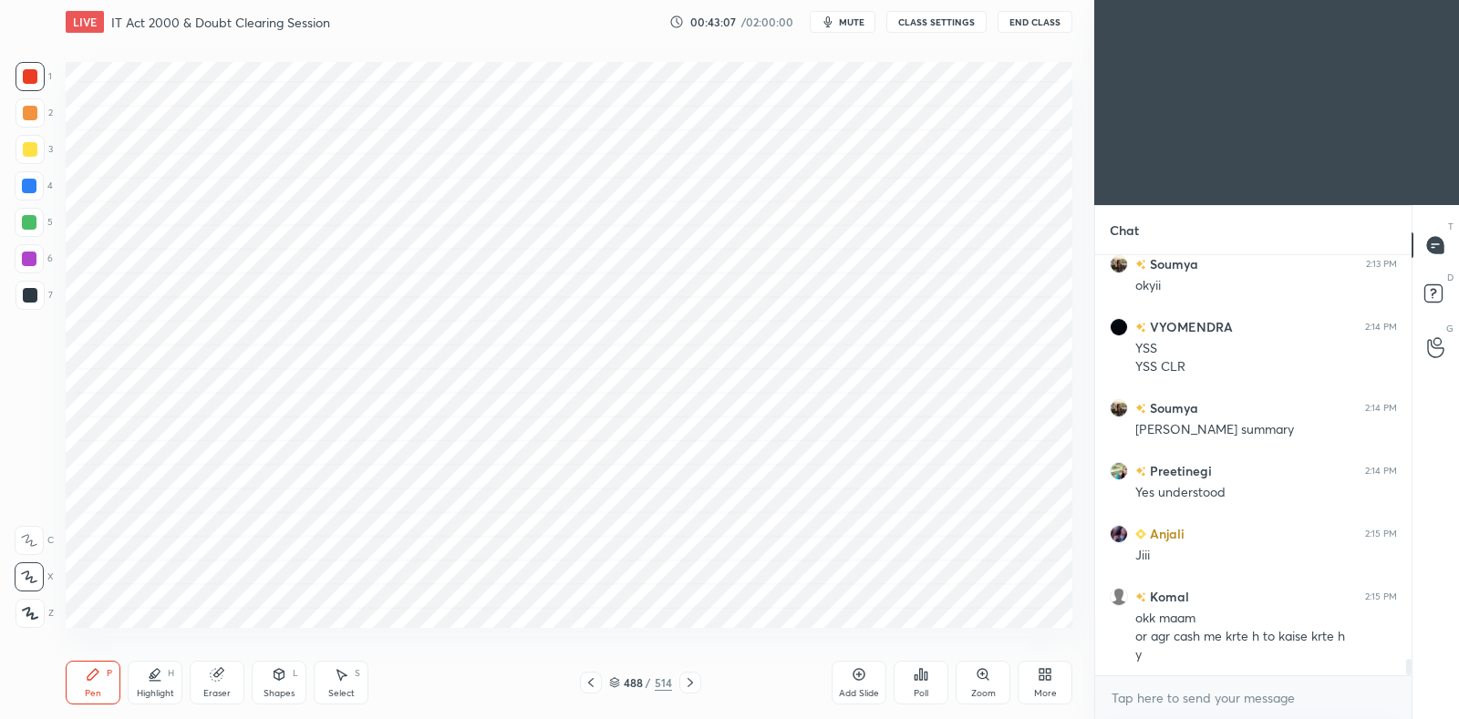
click at [691, 677] on icon at bounding box center [690, 683] width 15 height 15
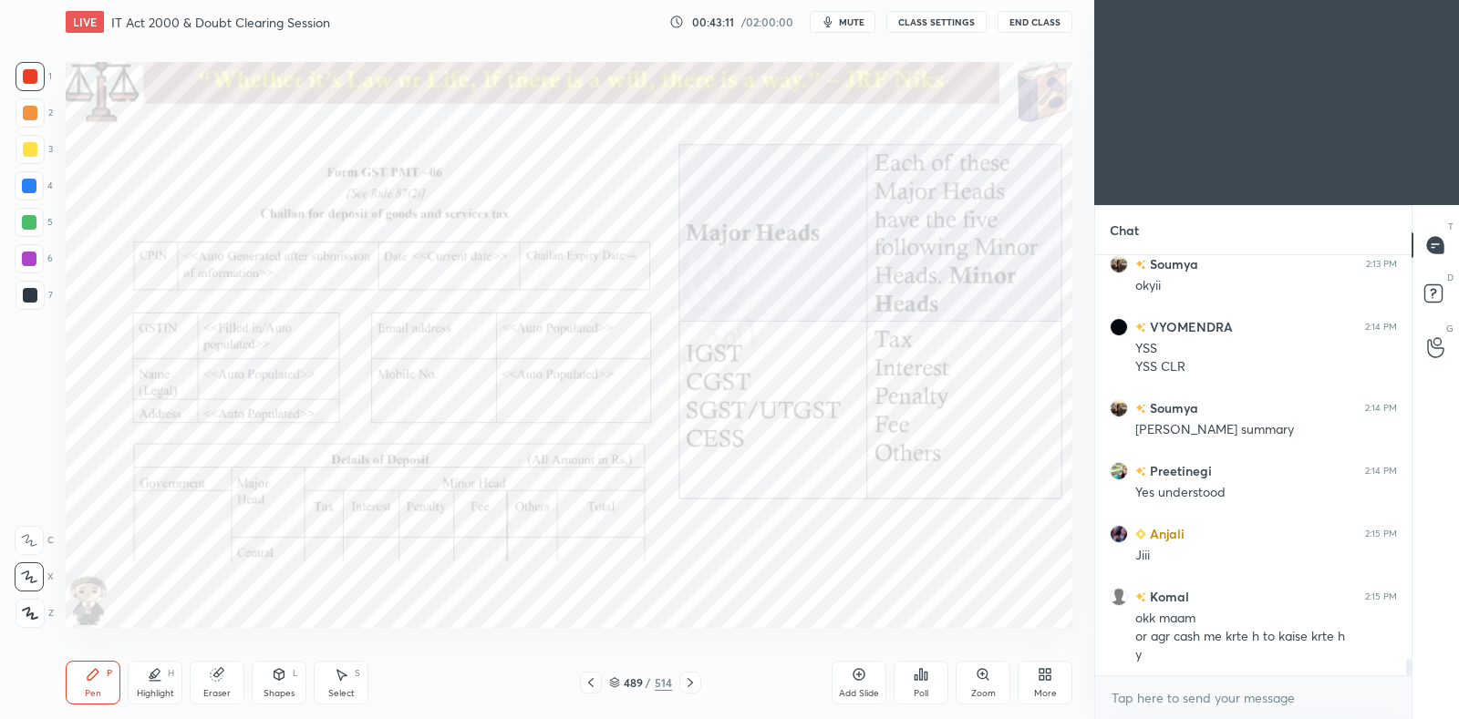
click at [693, 686] on icon at bounding box center [690, 683] width 15 height 15
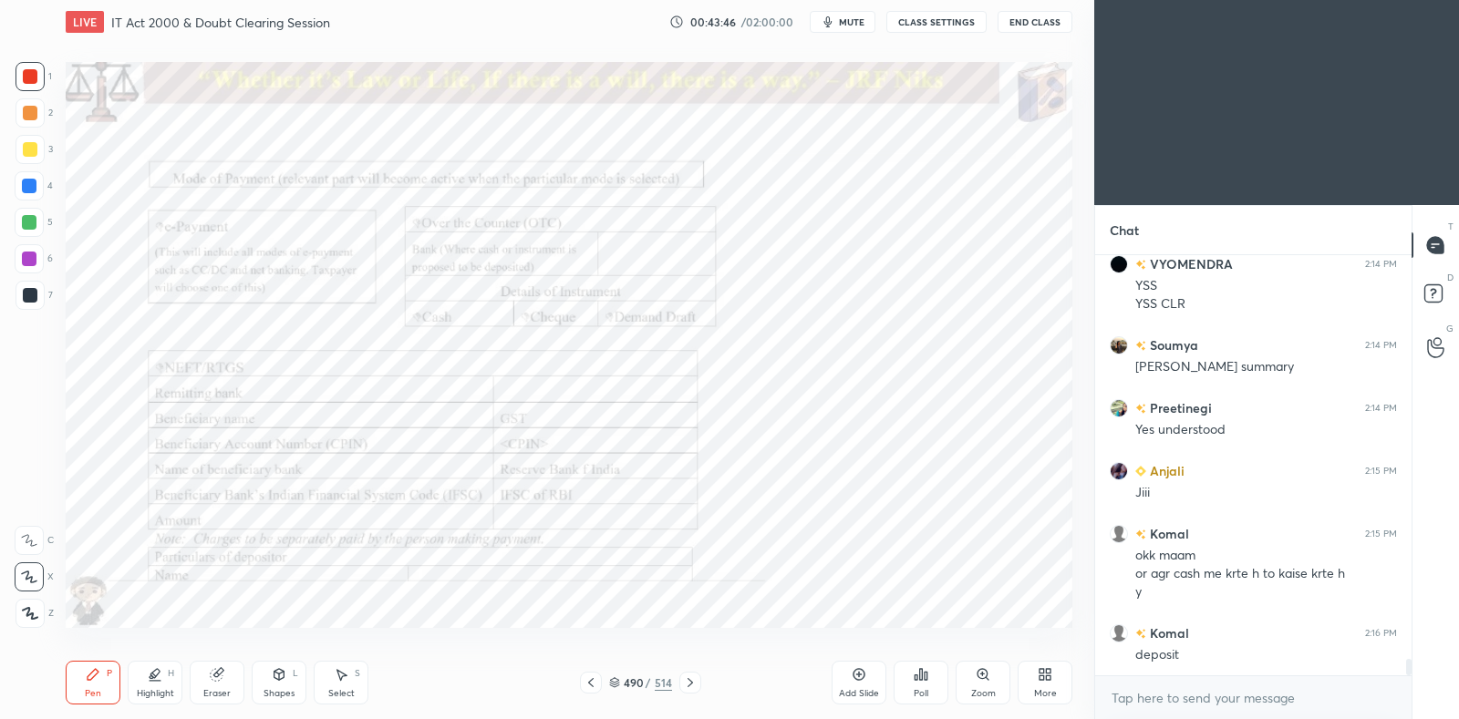
scroll to position [10657, 0]
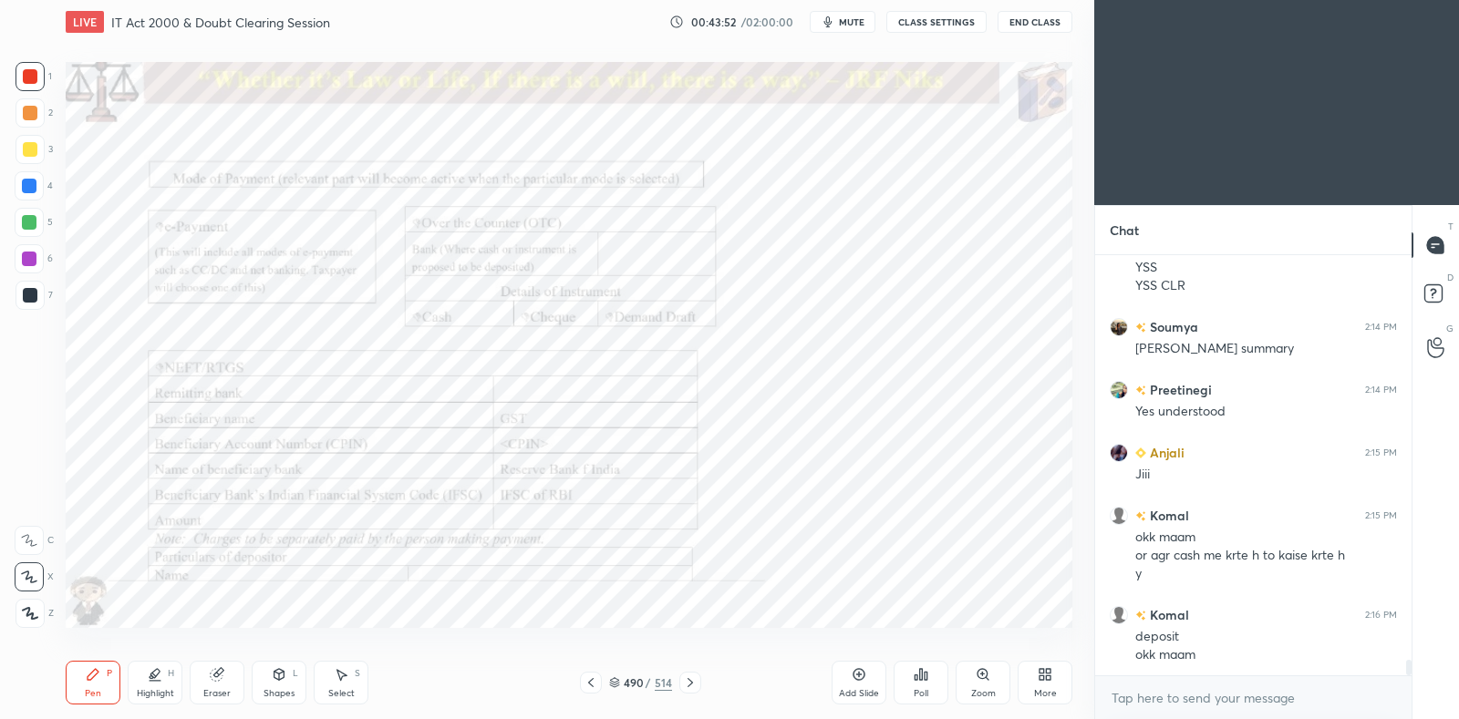
click at [591, 681] on icon at bounding box center [590, 682] width 5 height 9
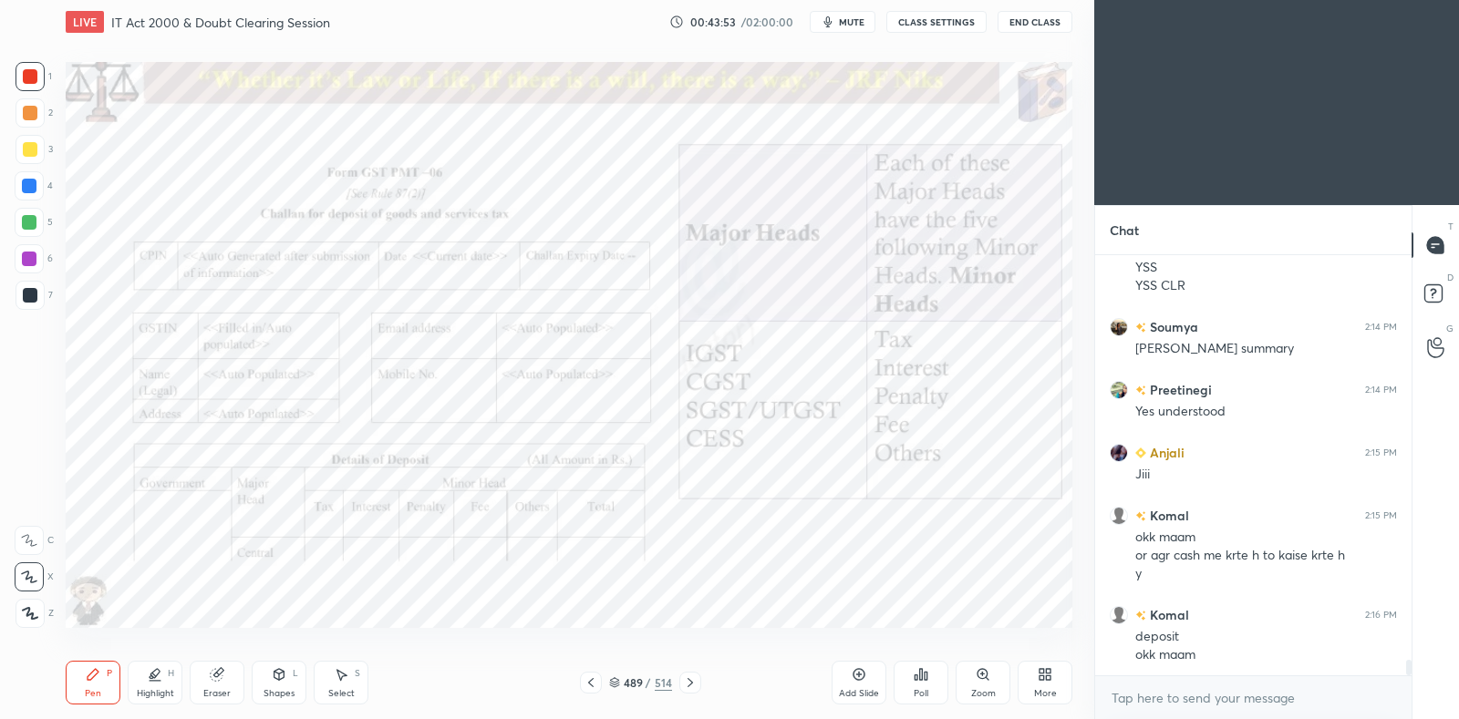
click at [594, 684] on icon at bounding box center [591, 683] width 15 height 15
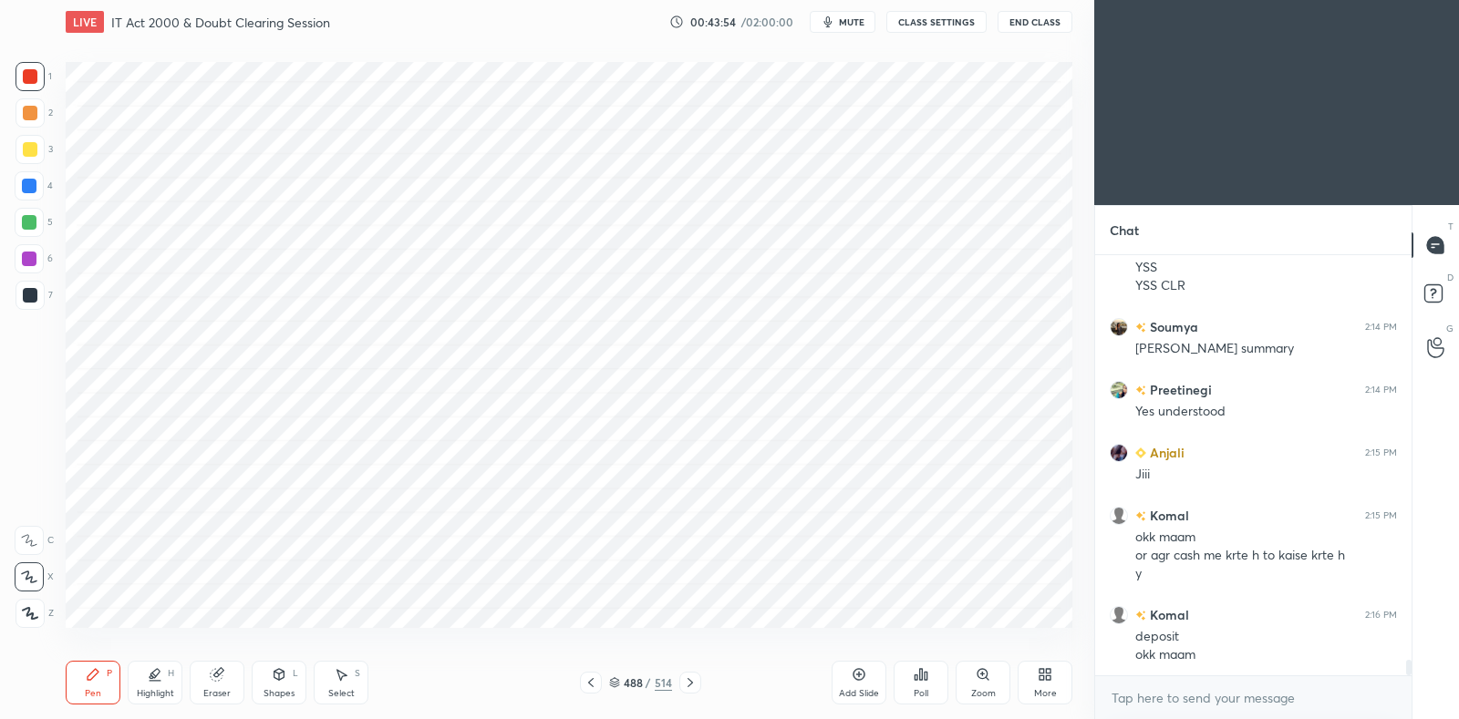
click at [589, 686] on icon at bounding box center [591, 683] width 15 height 15
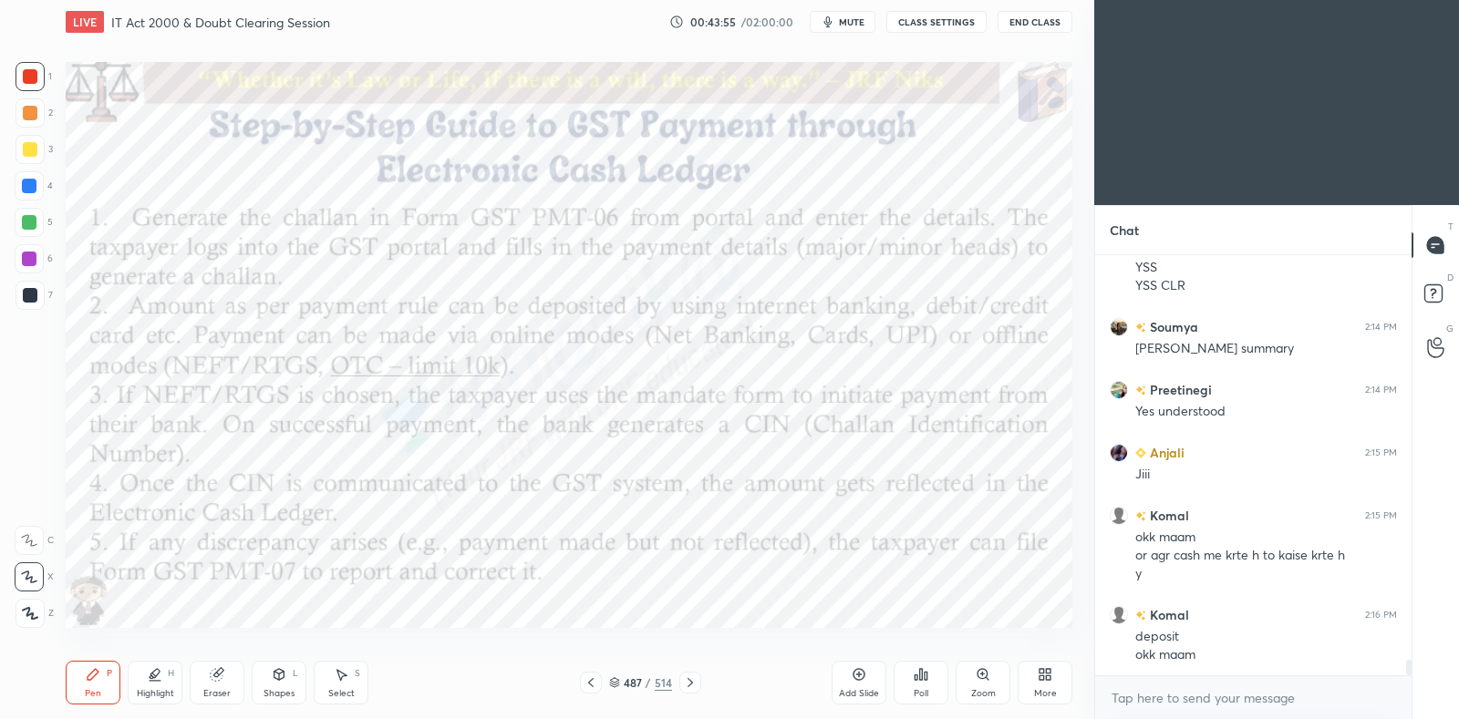
click at [688, 686] on icon at bounding box center [689, 682] width 5 height 9
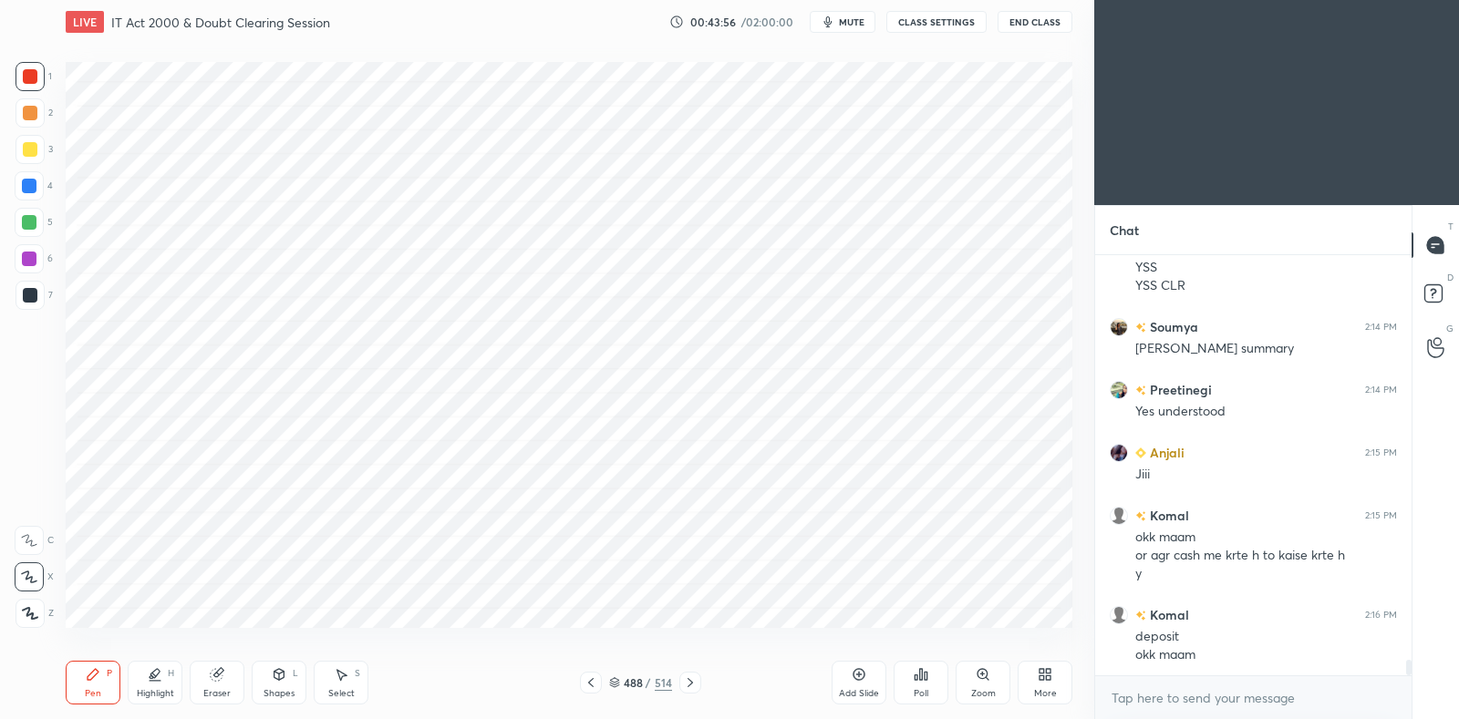
click at [686, 684] on icon at bounding box center [690, 683] width 15 height 15
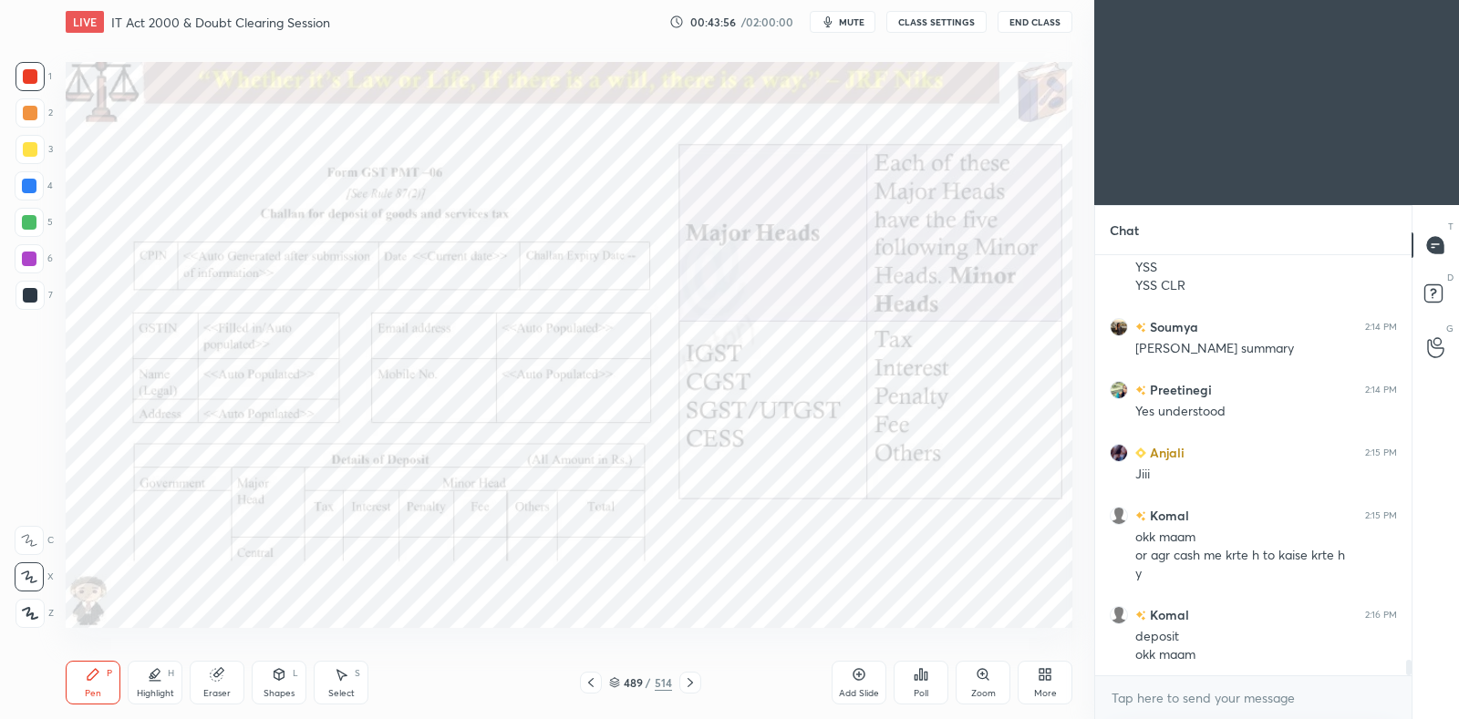
click at [685, 687] on icon at bounding box center [690, 683] width 15 height 15
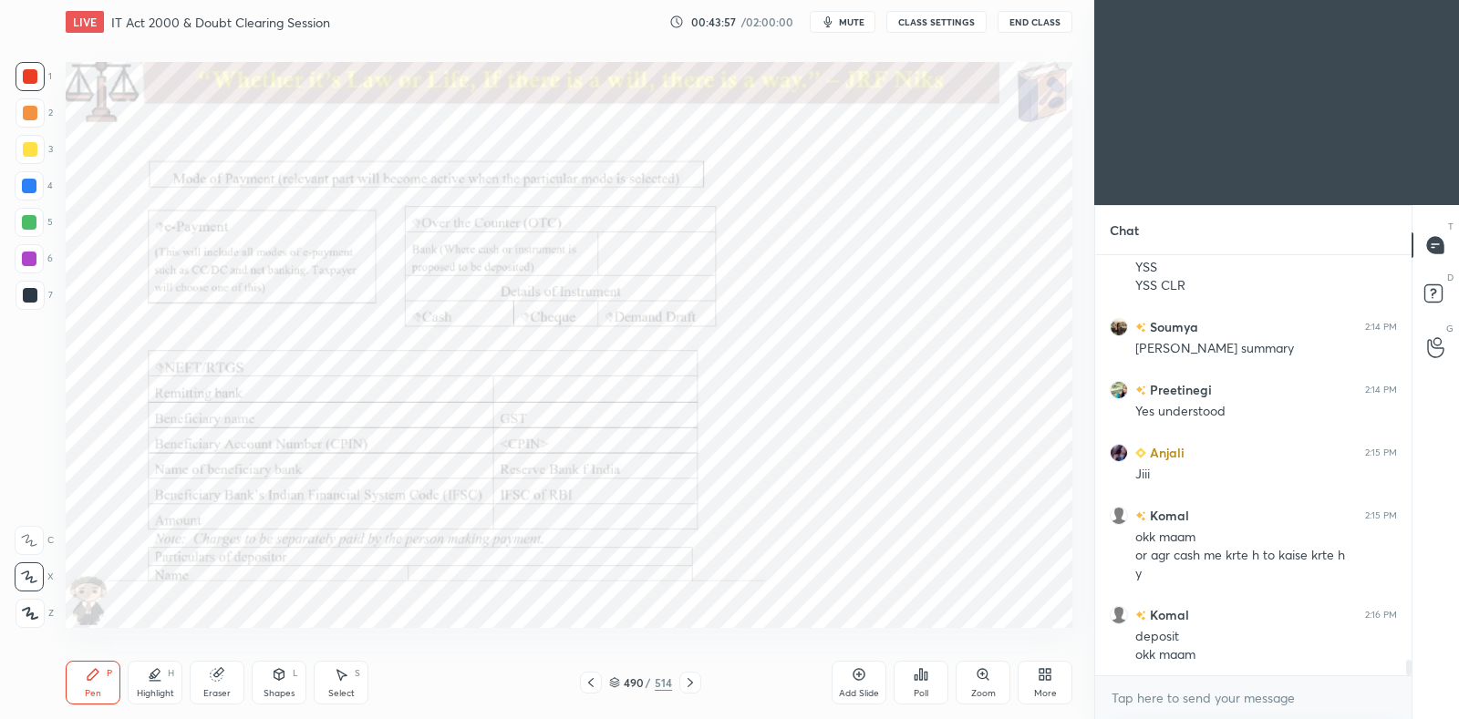
click at [686, 686] on icon at bounding box center [690, 683] width 15 height 15
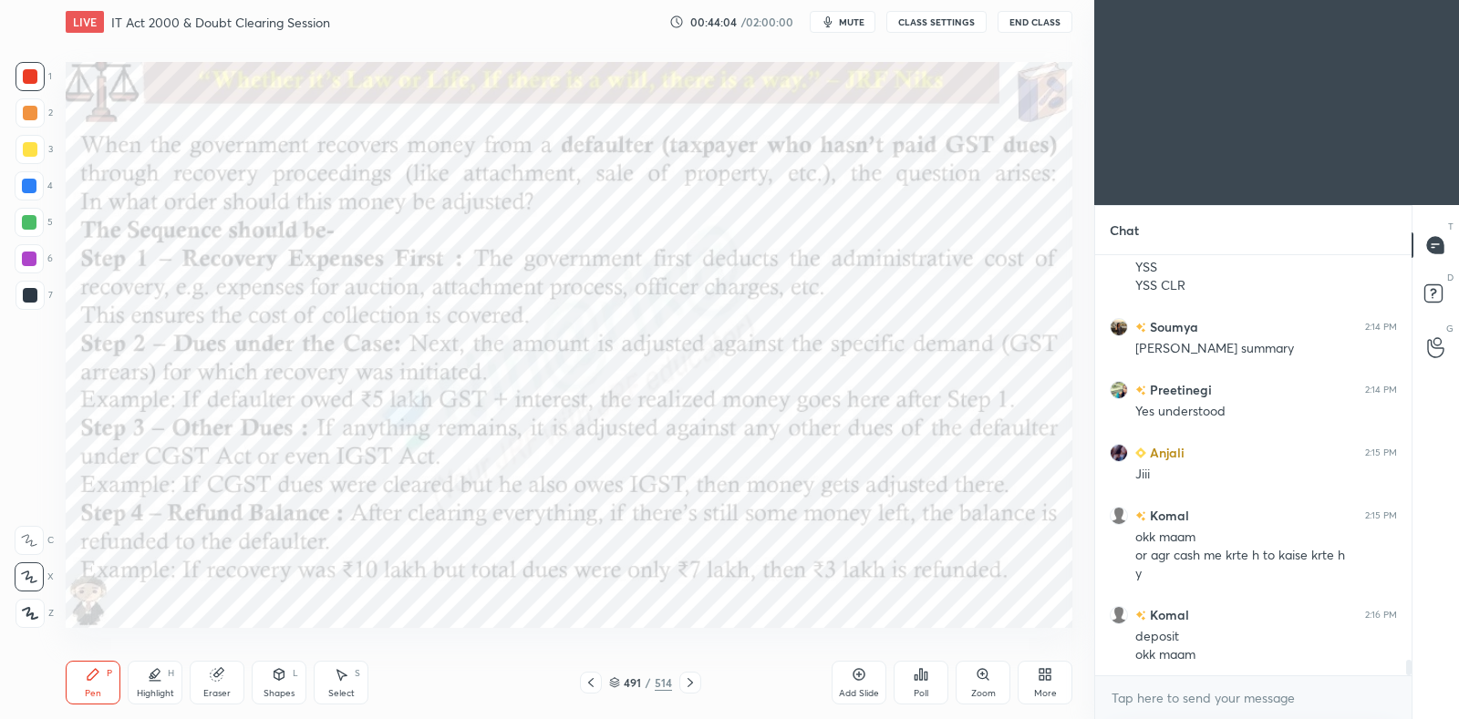
click at [591, 688] on icon at bounding box center [591, 683] width 15 height 15
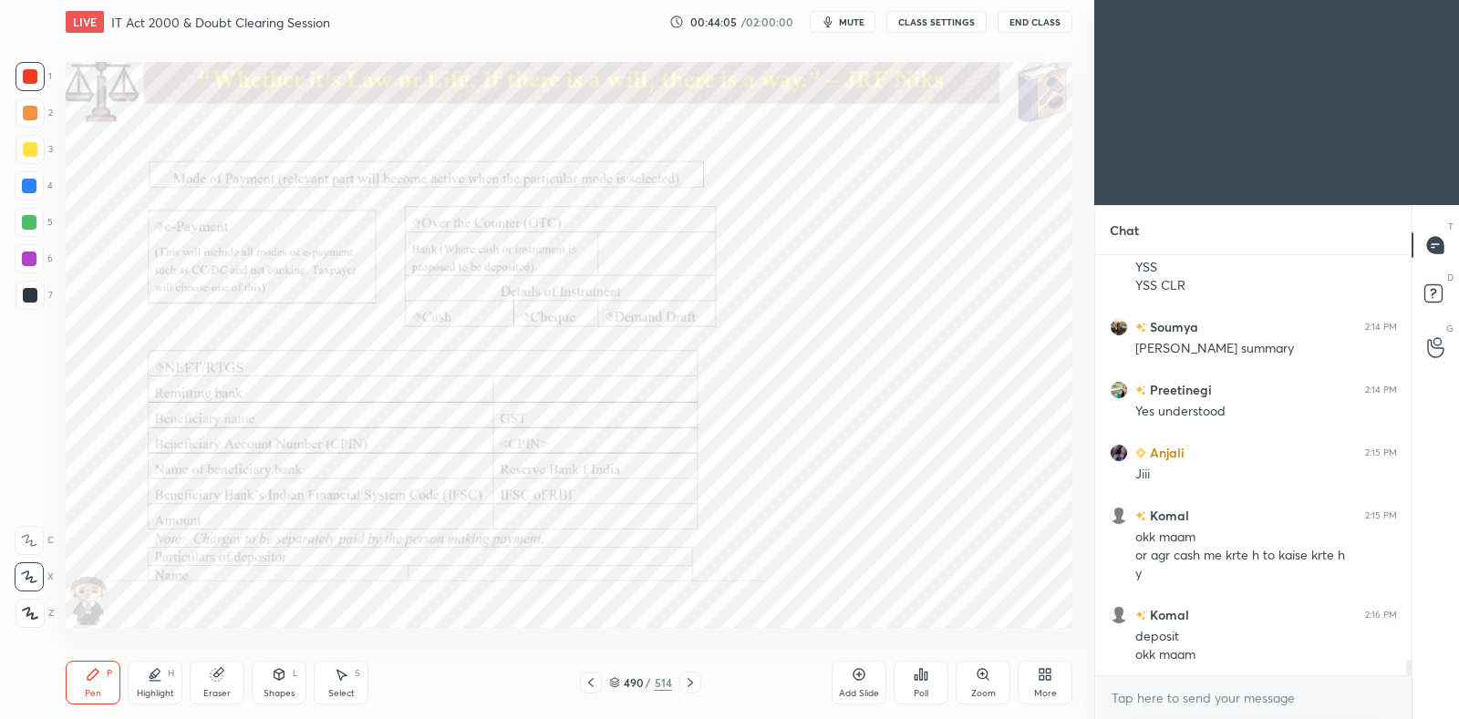
click at [866, 678] on icon at bounding box center [859, 674] width 15 height 15
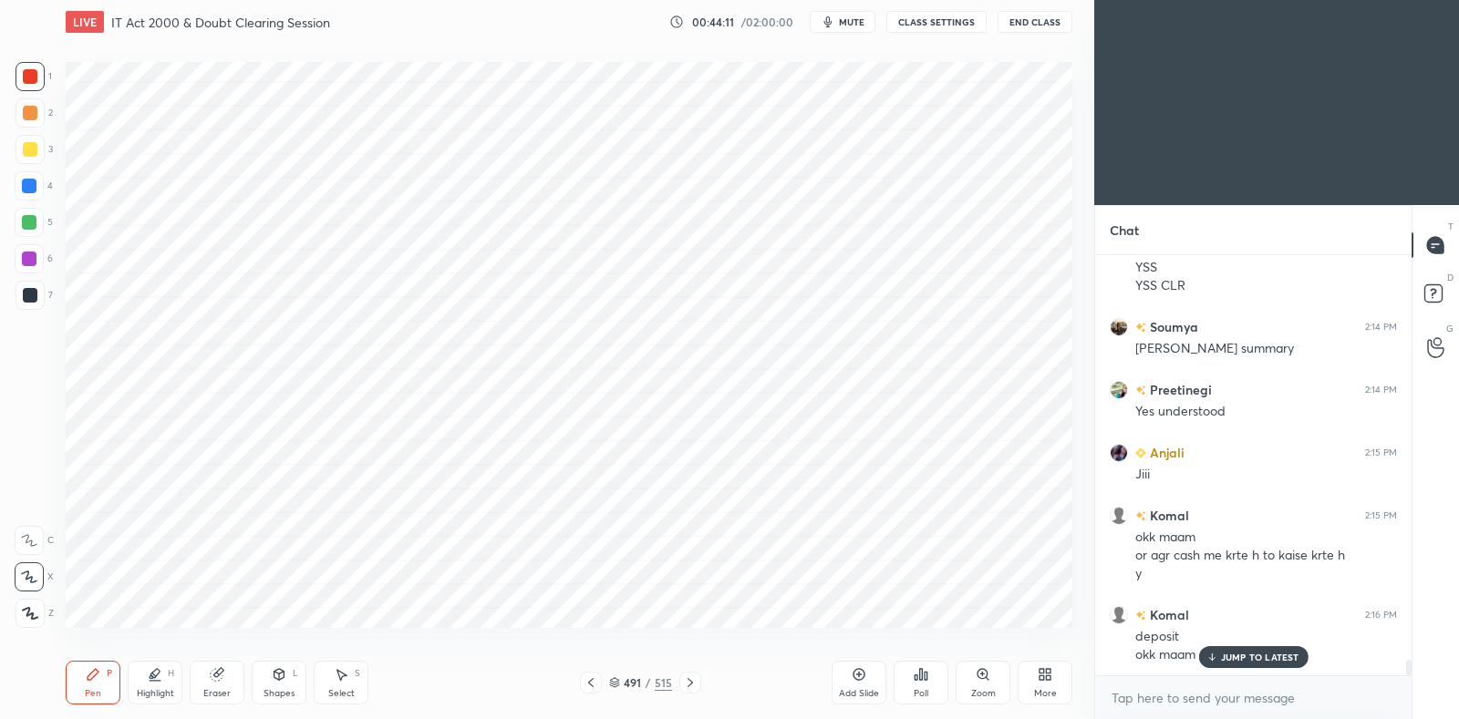
scroll to position [10719, 0]
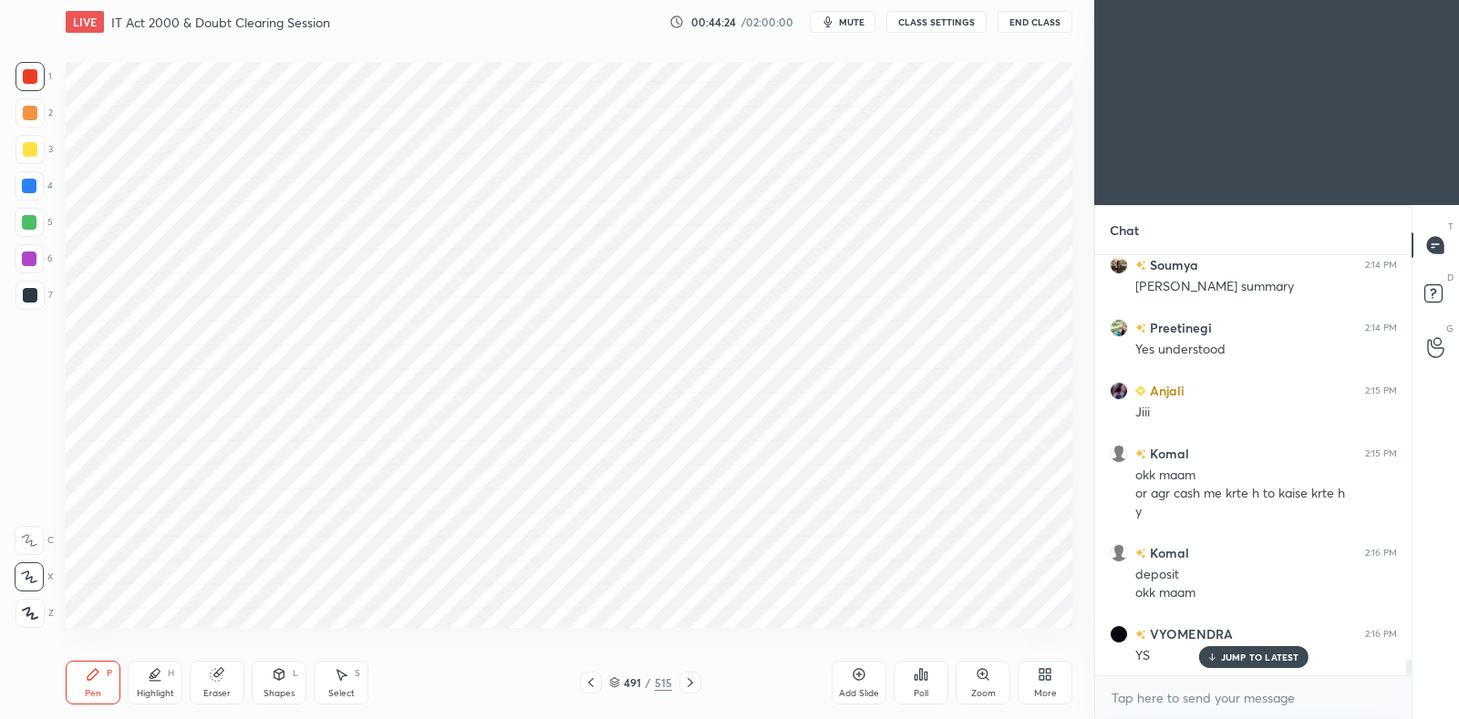
click at [691, 686] on icon at bounding box center [690, 683] width 15 height 15
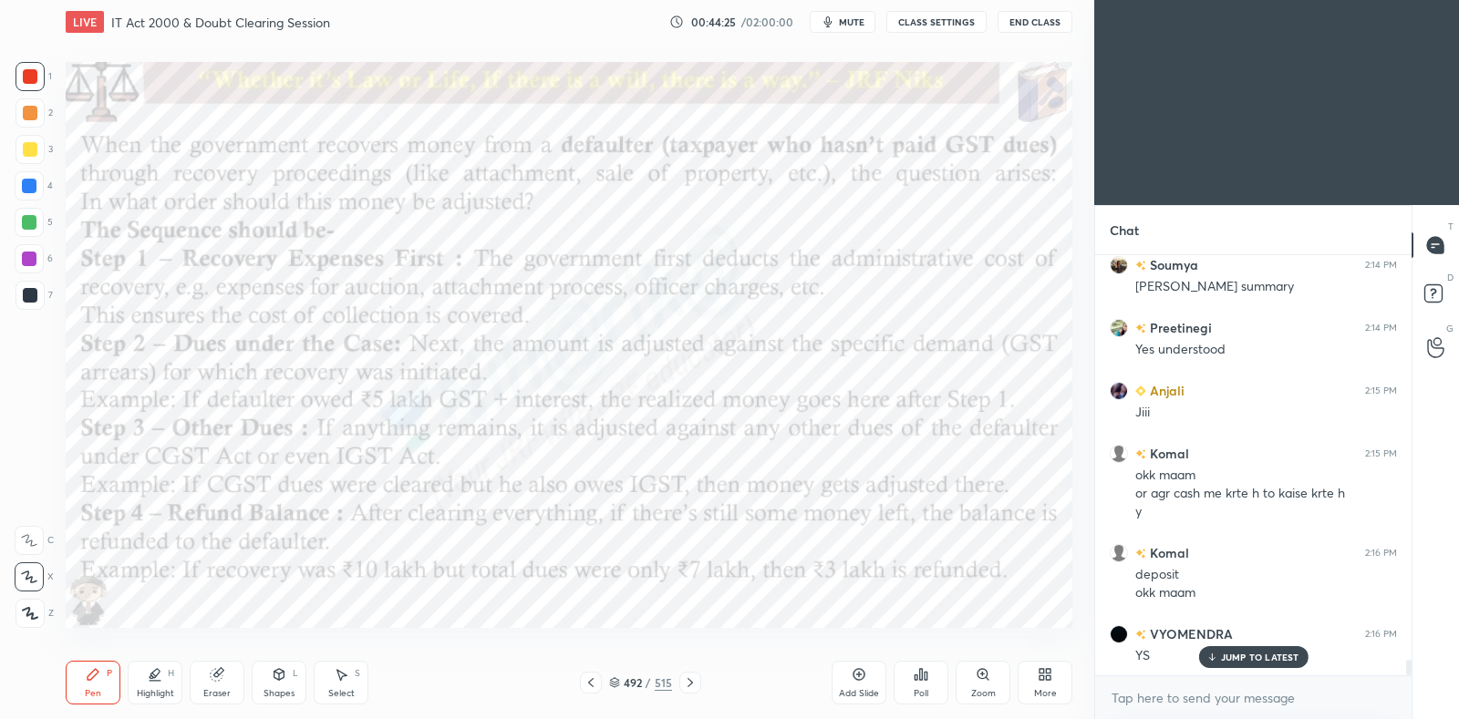
click at [600, 683] on div at bounding box center [591, 683] width 22 height 22
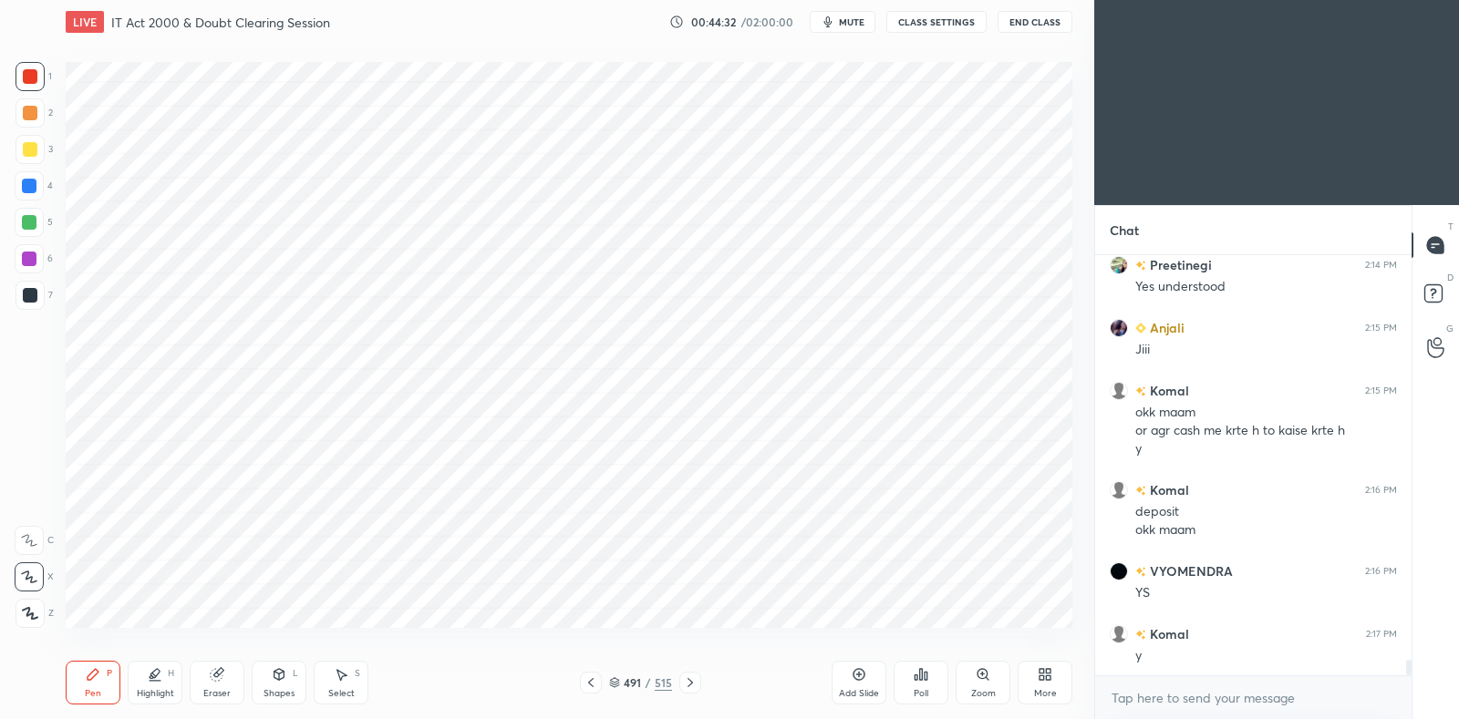
scroll to position [10846, 0]
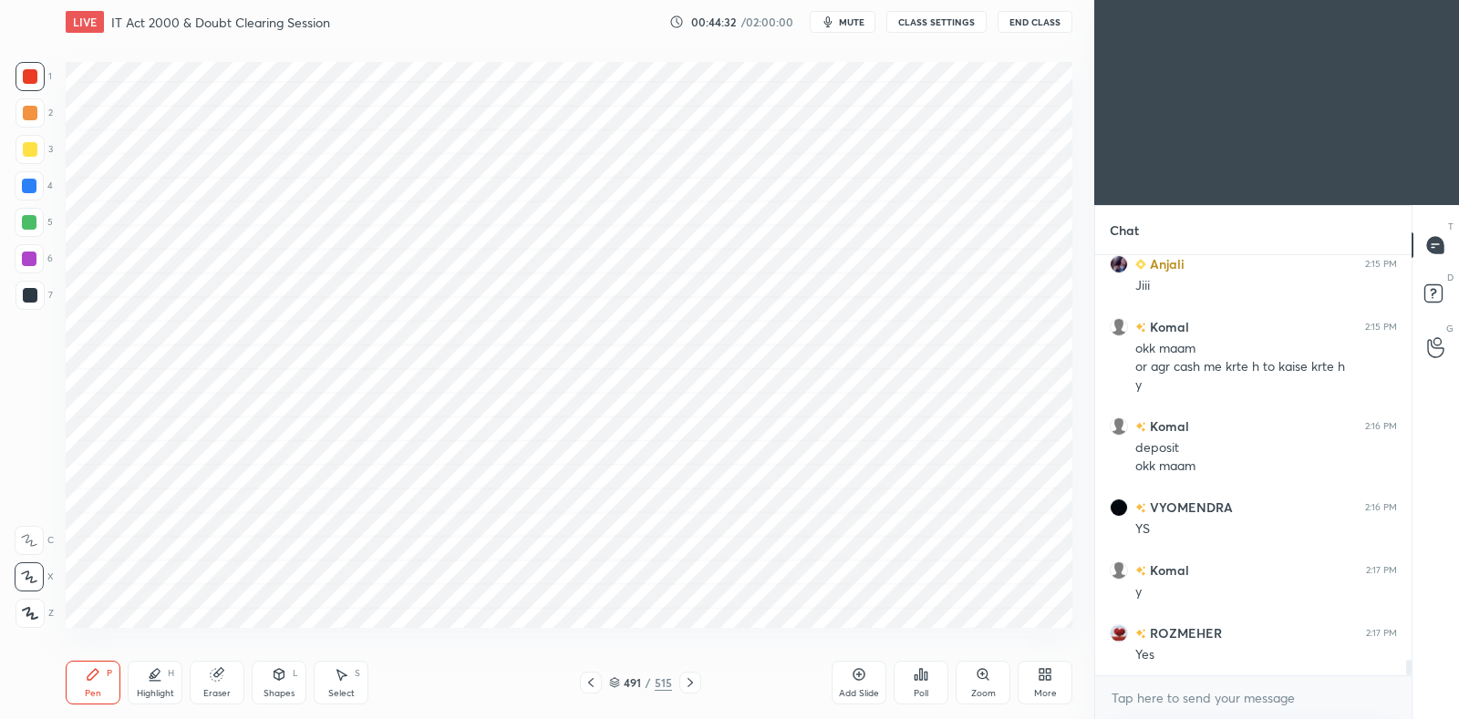
click at [692, 690] on icon at bounding box center [690, 683] width 15 height 15
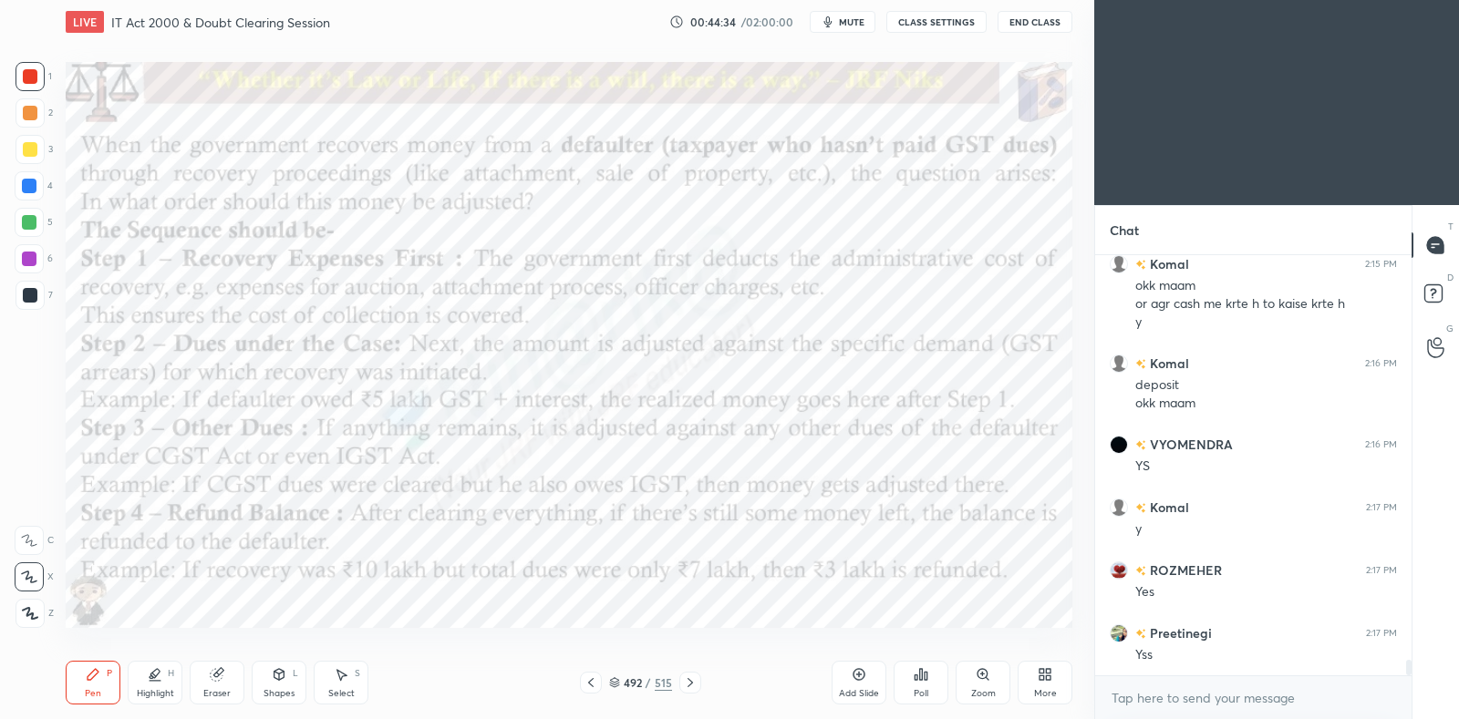
scroll to position [10972, 0]
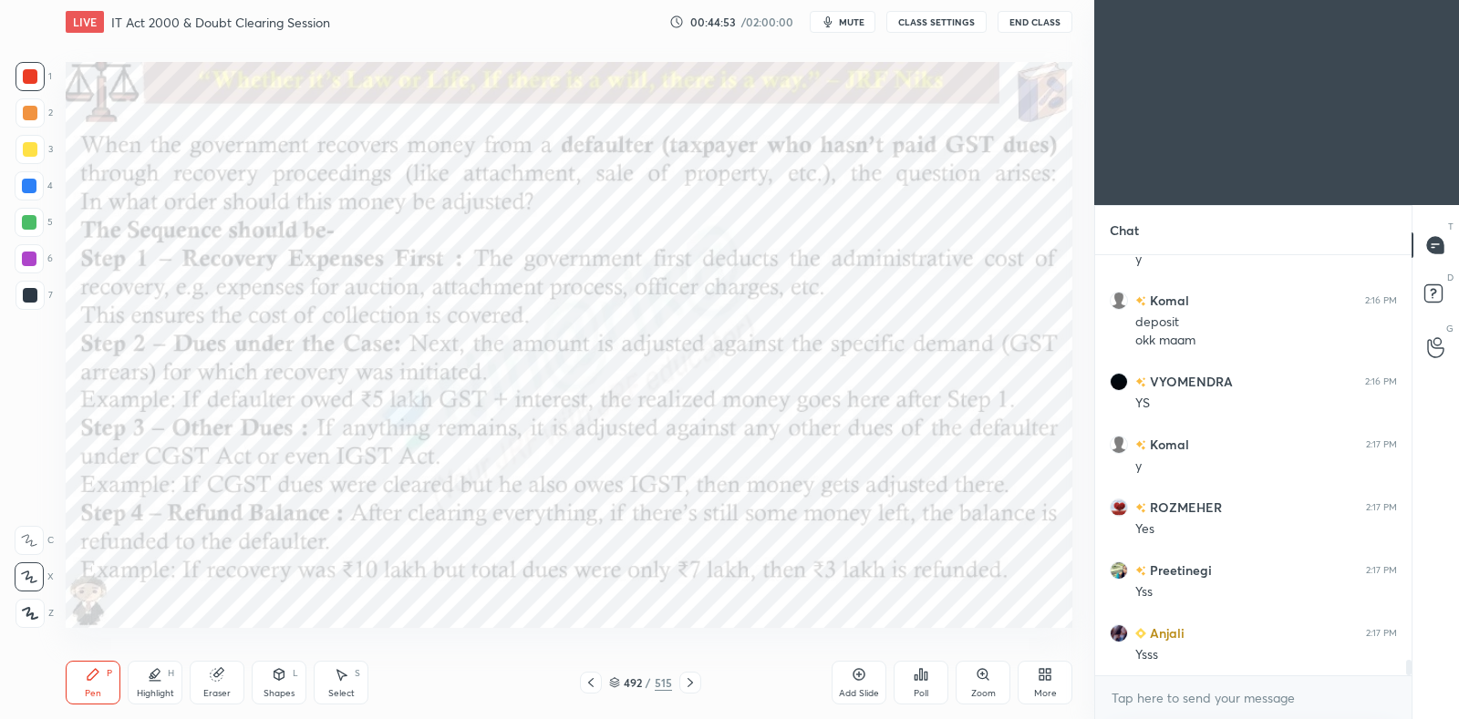
click at [591, 692] on div at bounding box center [591, 683] width 22 height 22
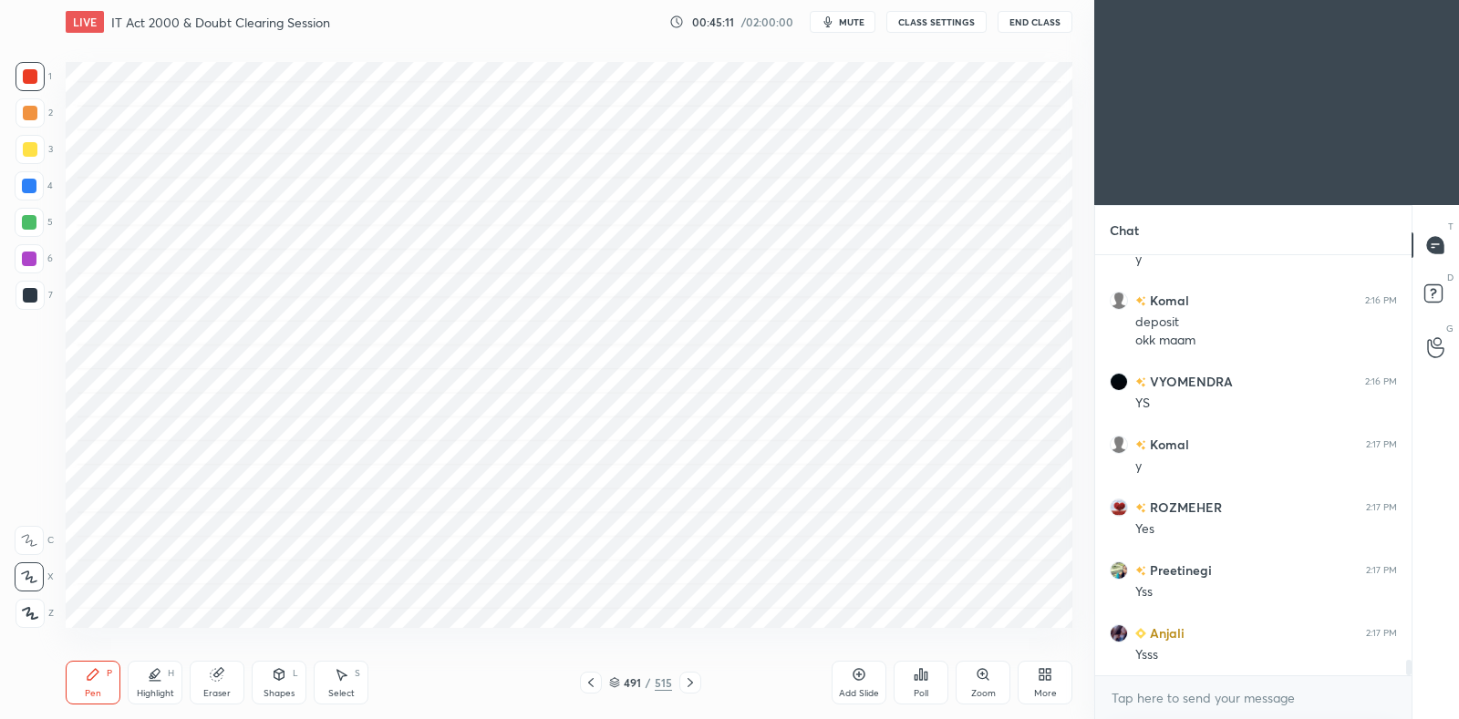
scroll to position [11034, 0]
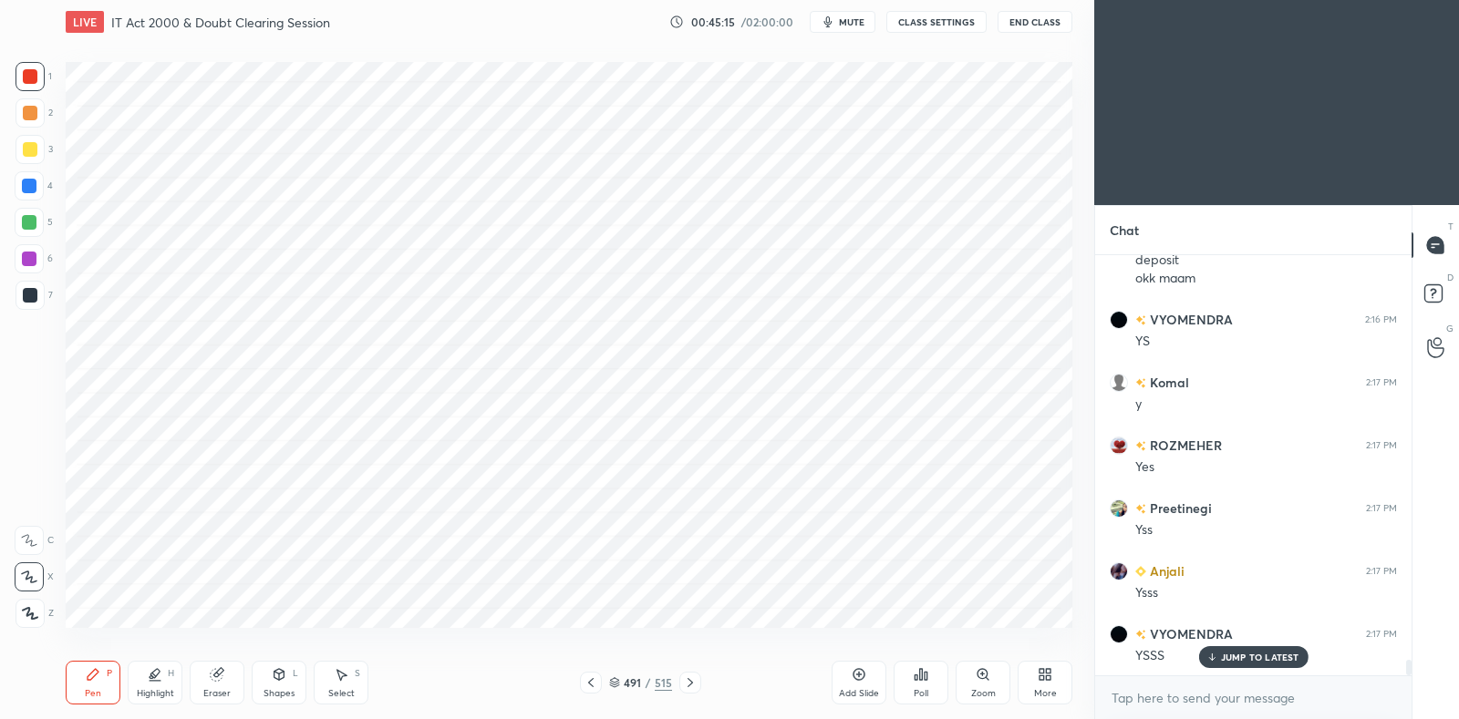
click at [690, 685] on icon at bounding box center [690, 683] width 15 height 15
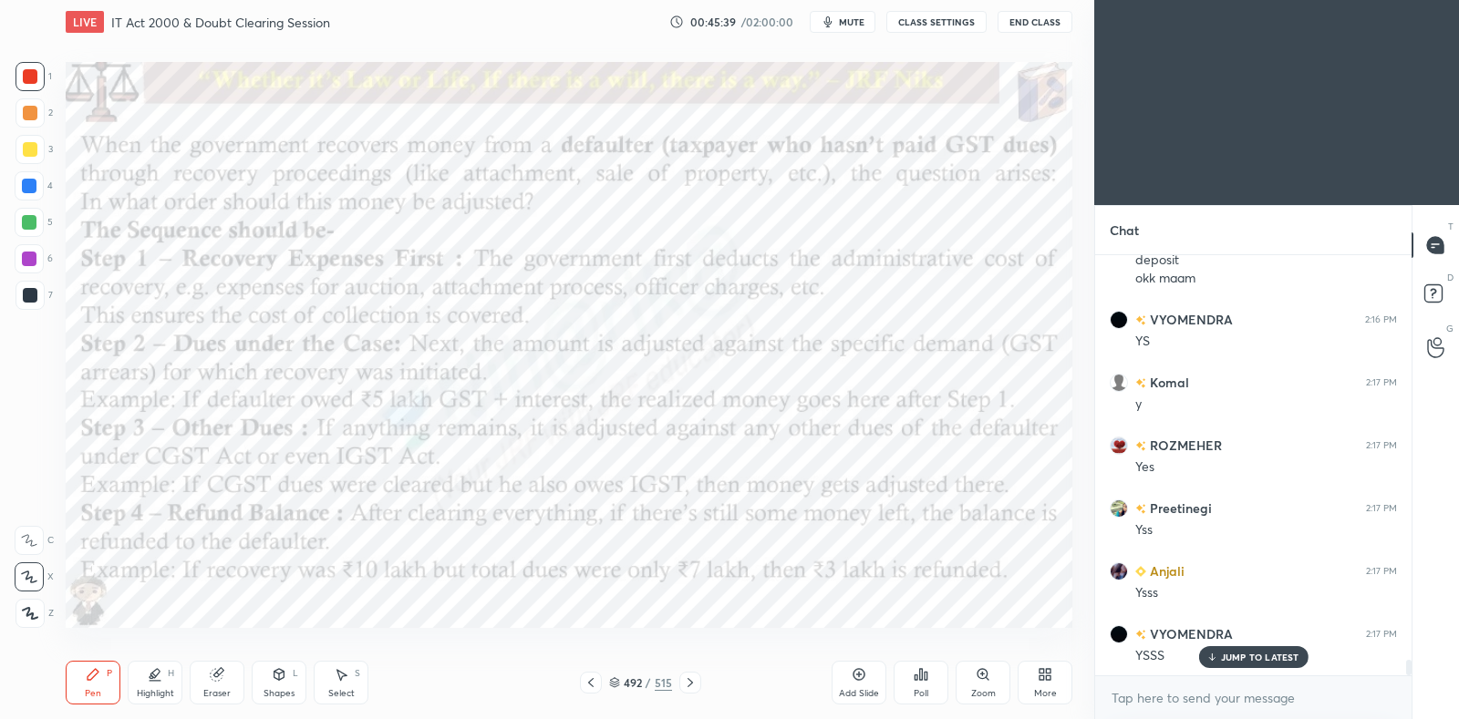
click at [594, 684] on icon at bounding box center [591, 683] width 15 height 15
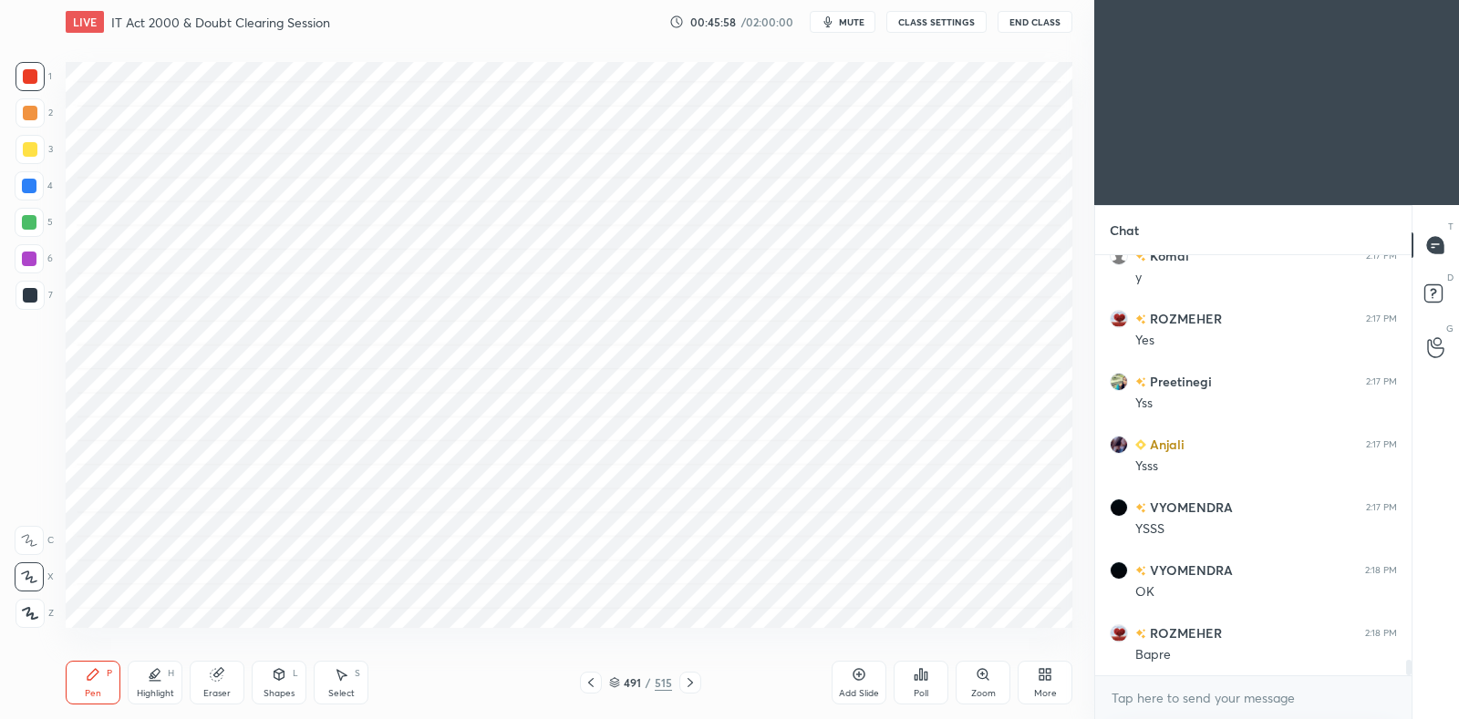
scroll to position [11223, 0]
click at [688, 682] on icon at bounding box center [690, 683] width 15 height 15
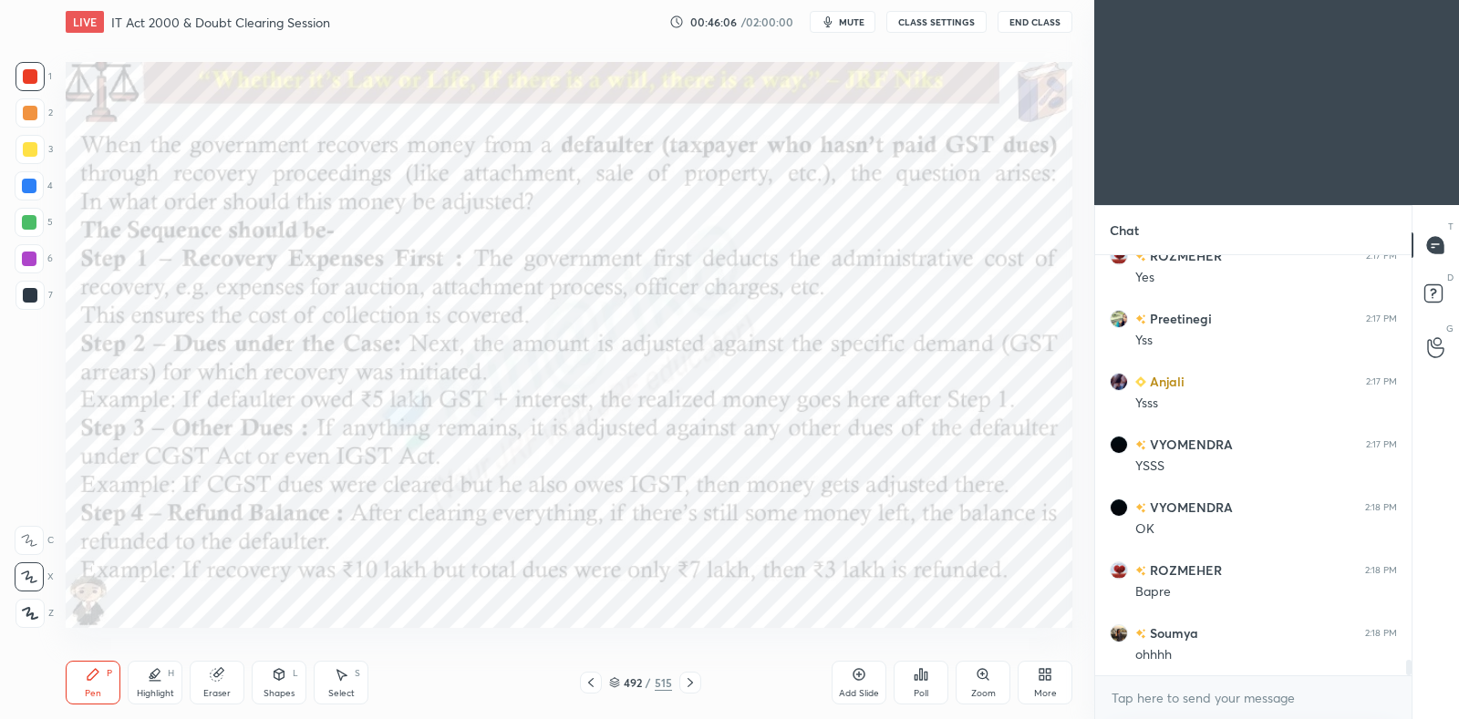
scroll to position [11286, 0]
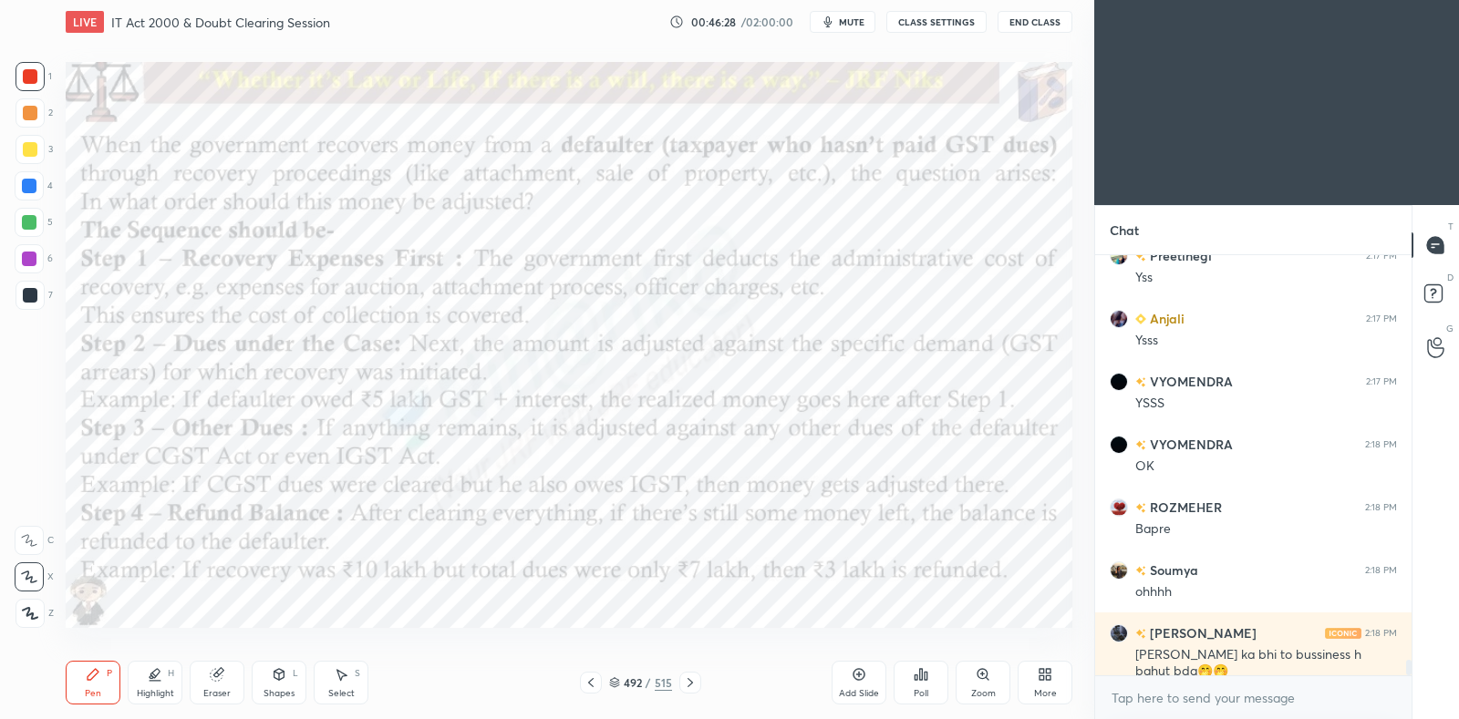
click at [582, 679] on div at bounding box center [591, 683] width 22 height 22
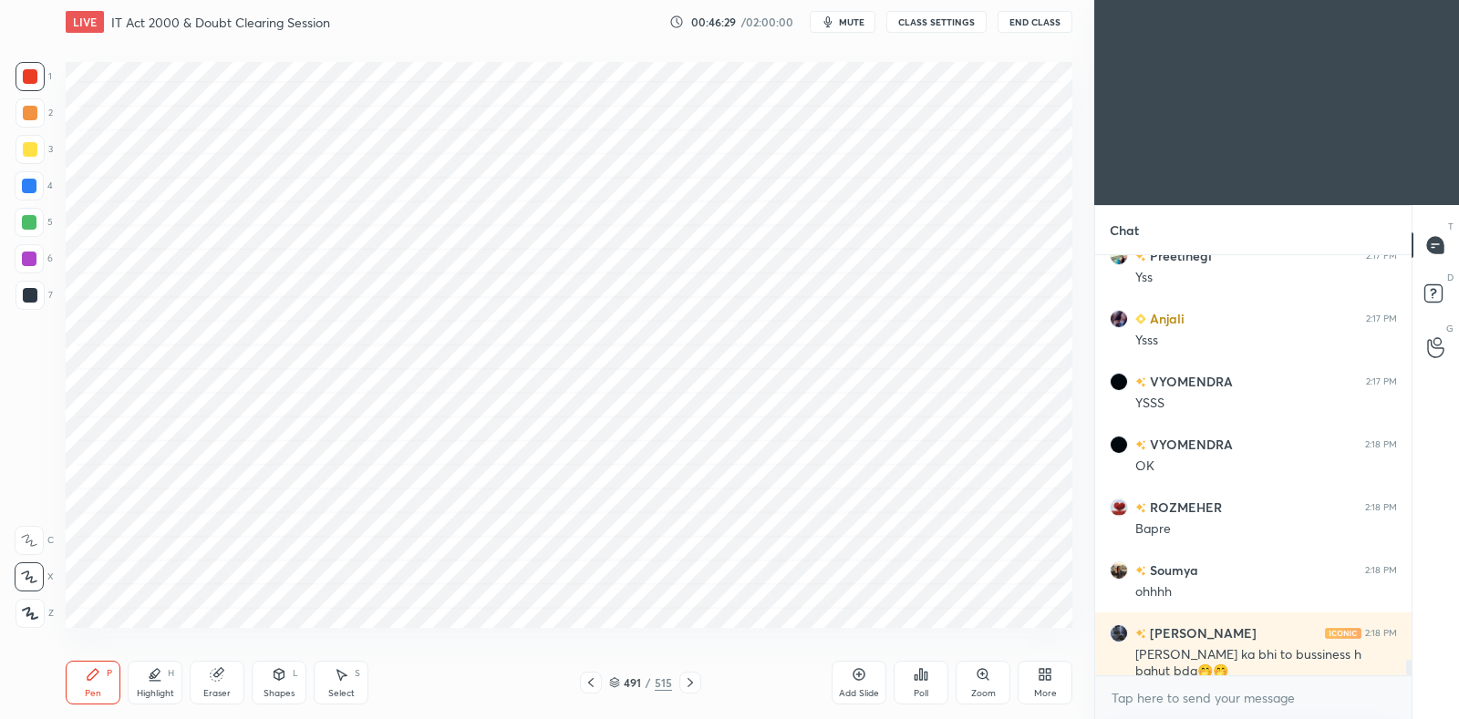
click at [236, 676] on div "Eraser" at bounding box center [217, 683] width 55 height 44
click at [91, 673] on icon at bounding box center [93, 674] width 11 height 11
click at [694, 686] on icon at bounding box center [690, 683] width 15 height 15
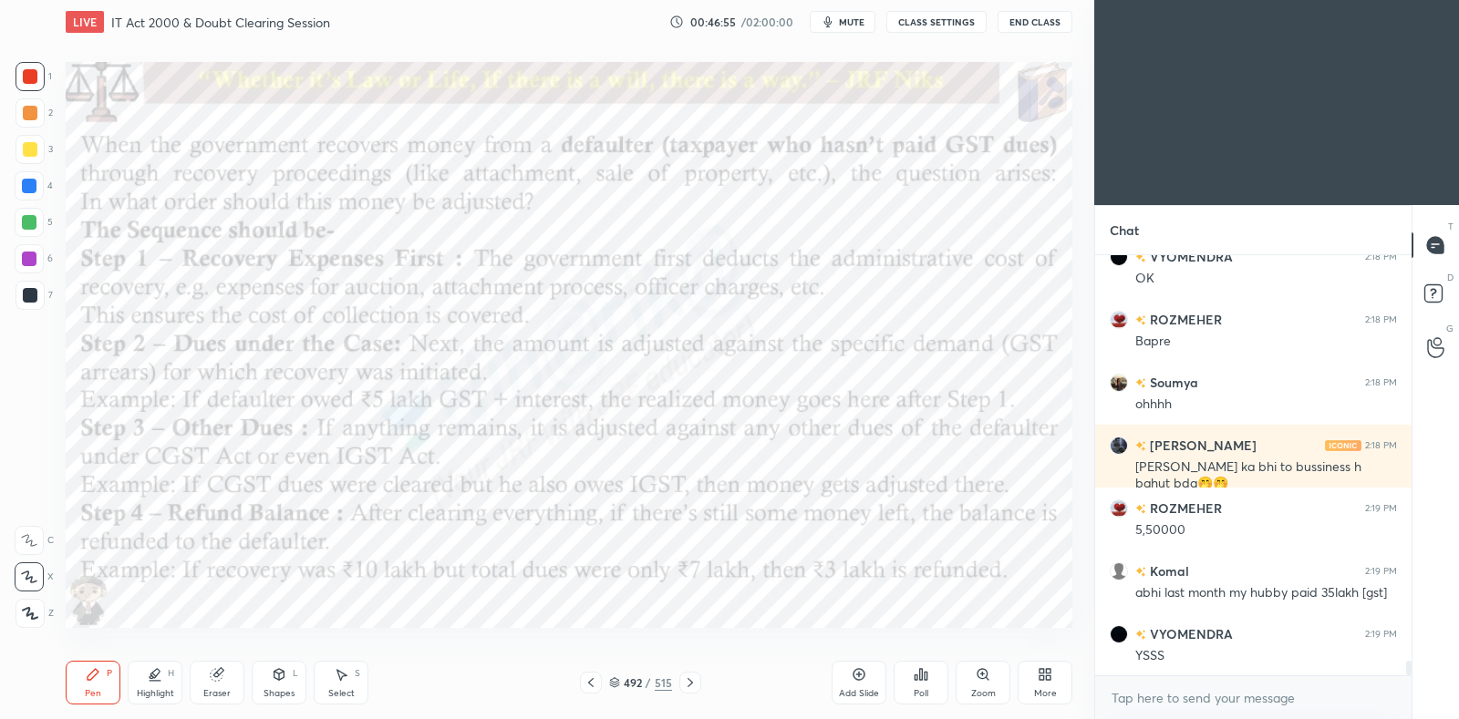
scroll to position [11538, 0]
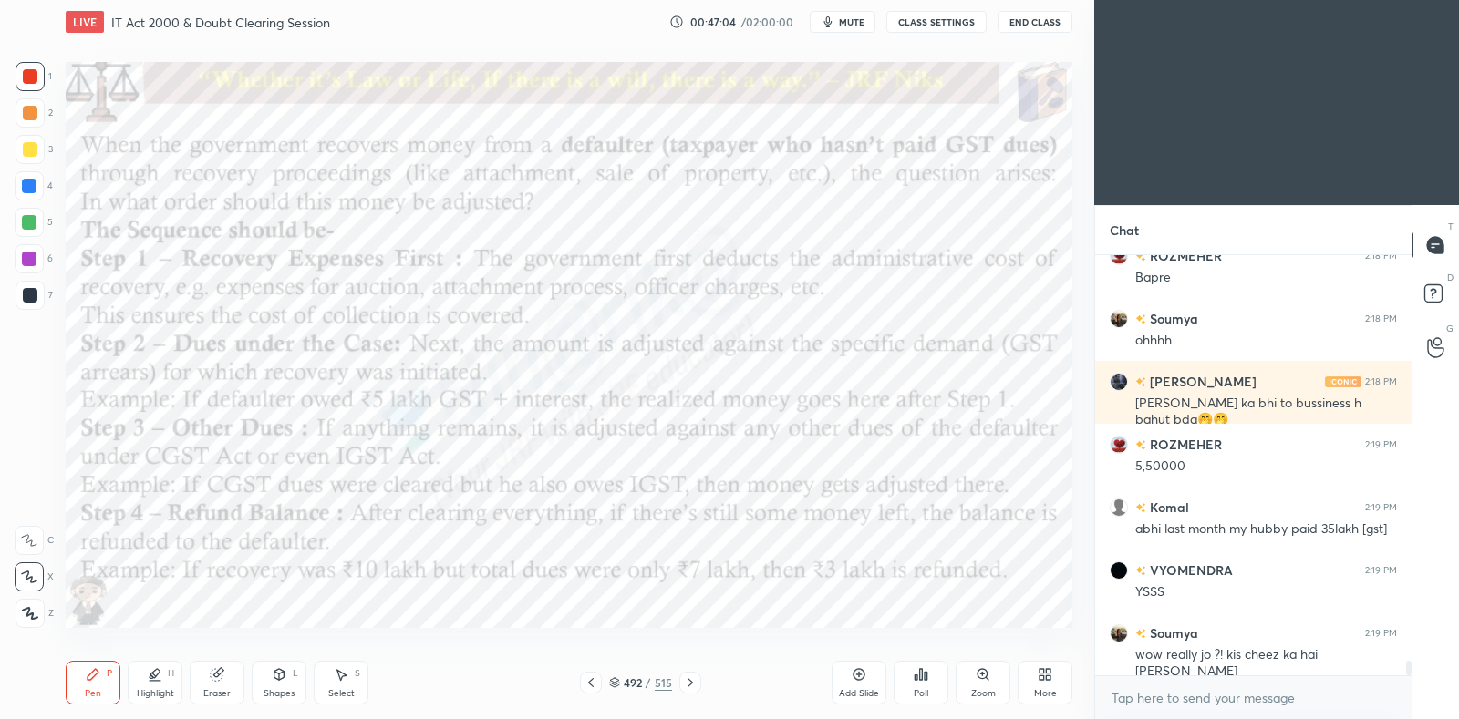
click at [596, 688] on icon at bounding box center [591, 683] width 15 height 15
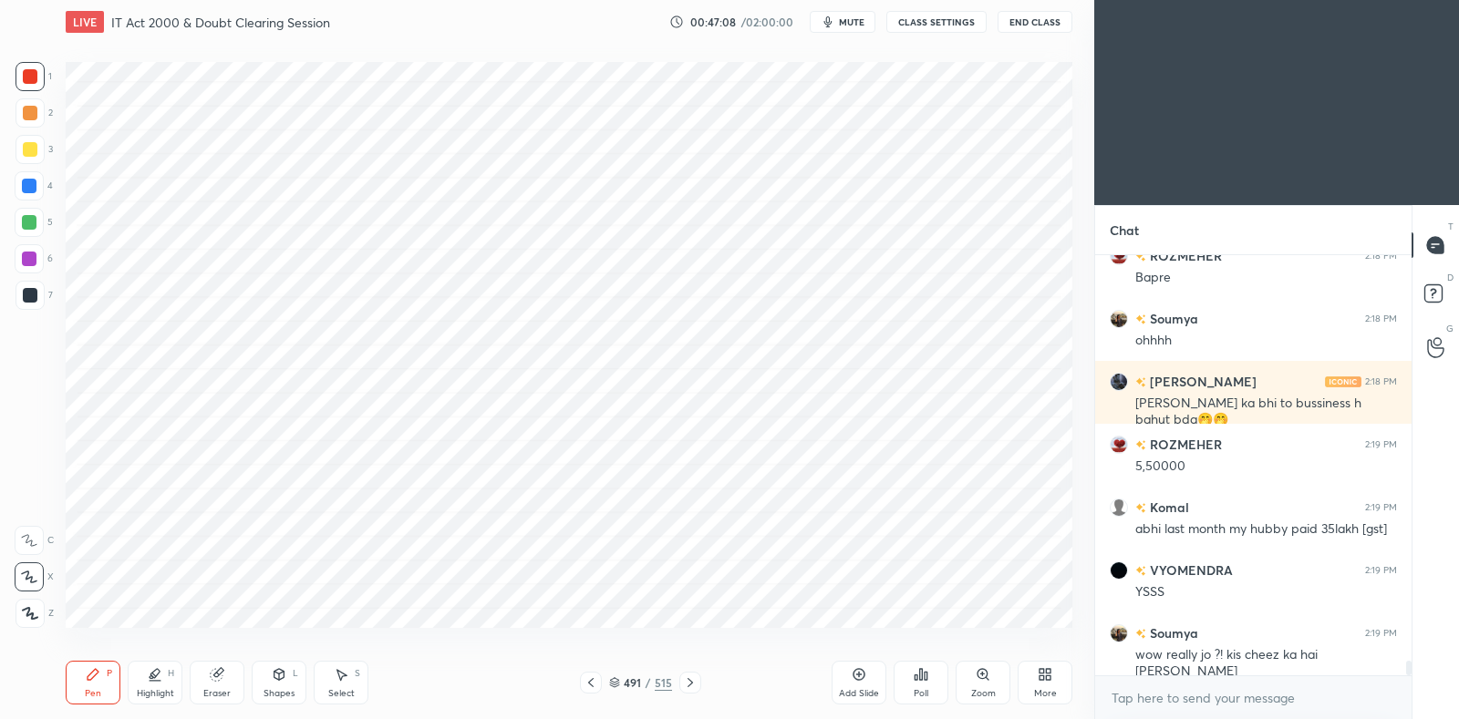
click at [688, 683] on icon at bounding box center [690, 683] width 15 height 15
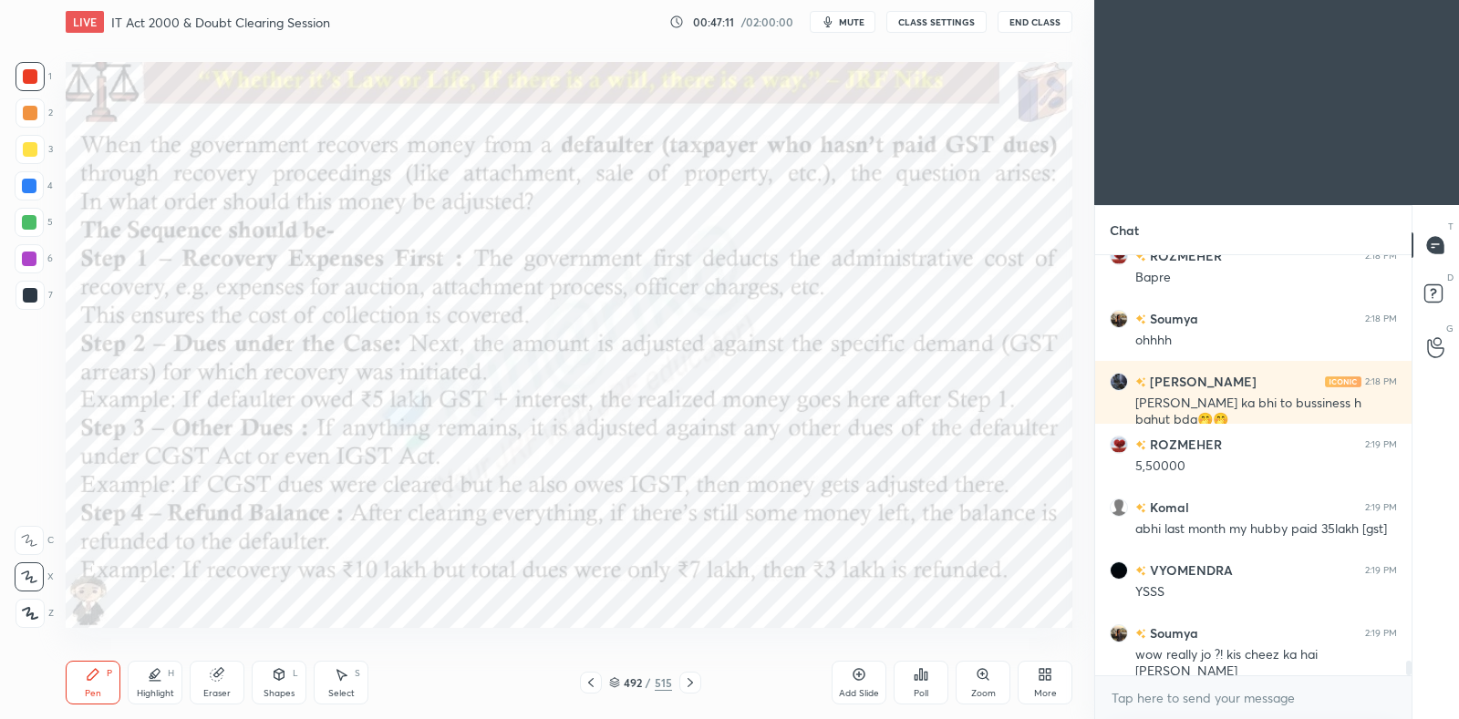
click at [588, 690] on icon at bounding box center [591, 683] width 15 height 15
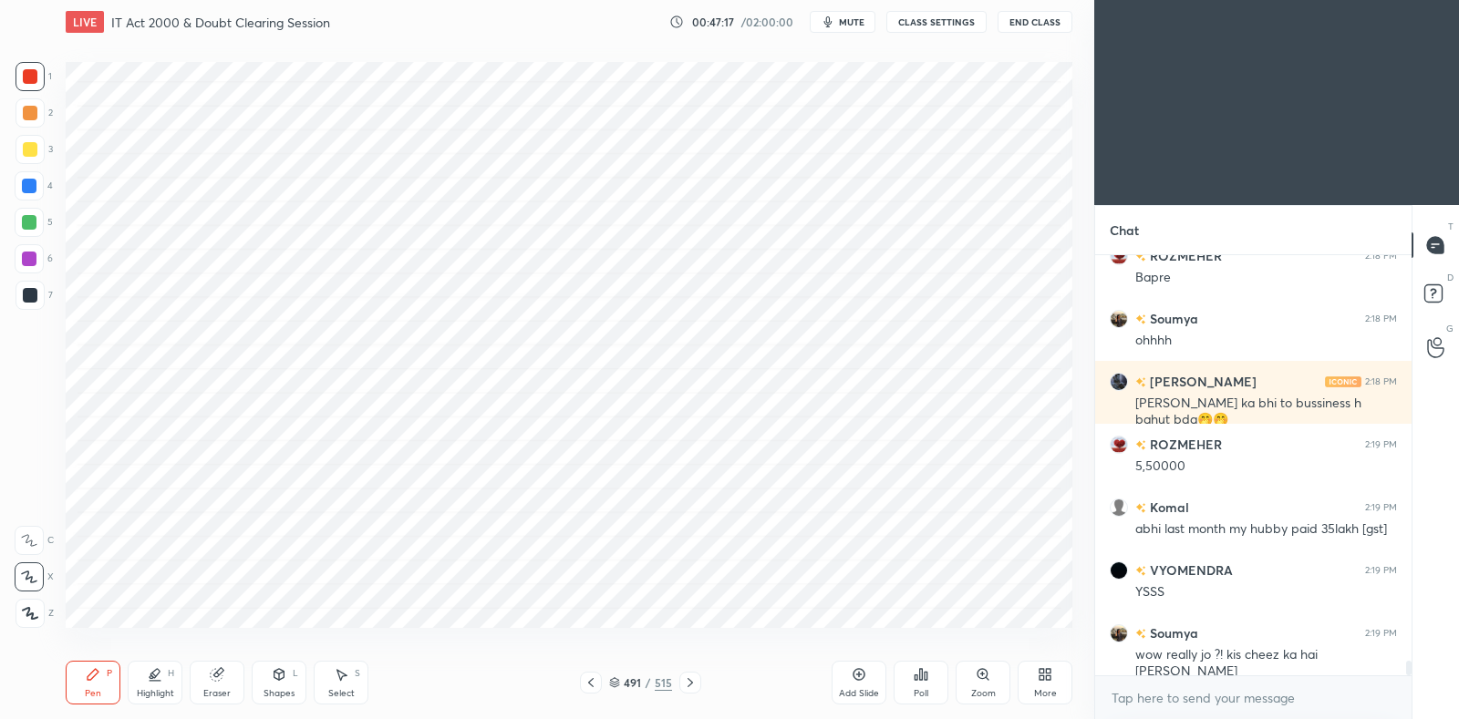
scroll to position [11601, 0]
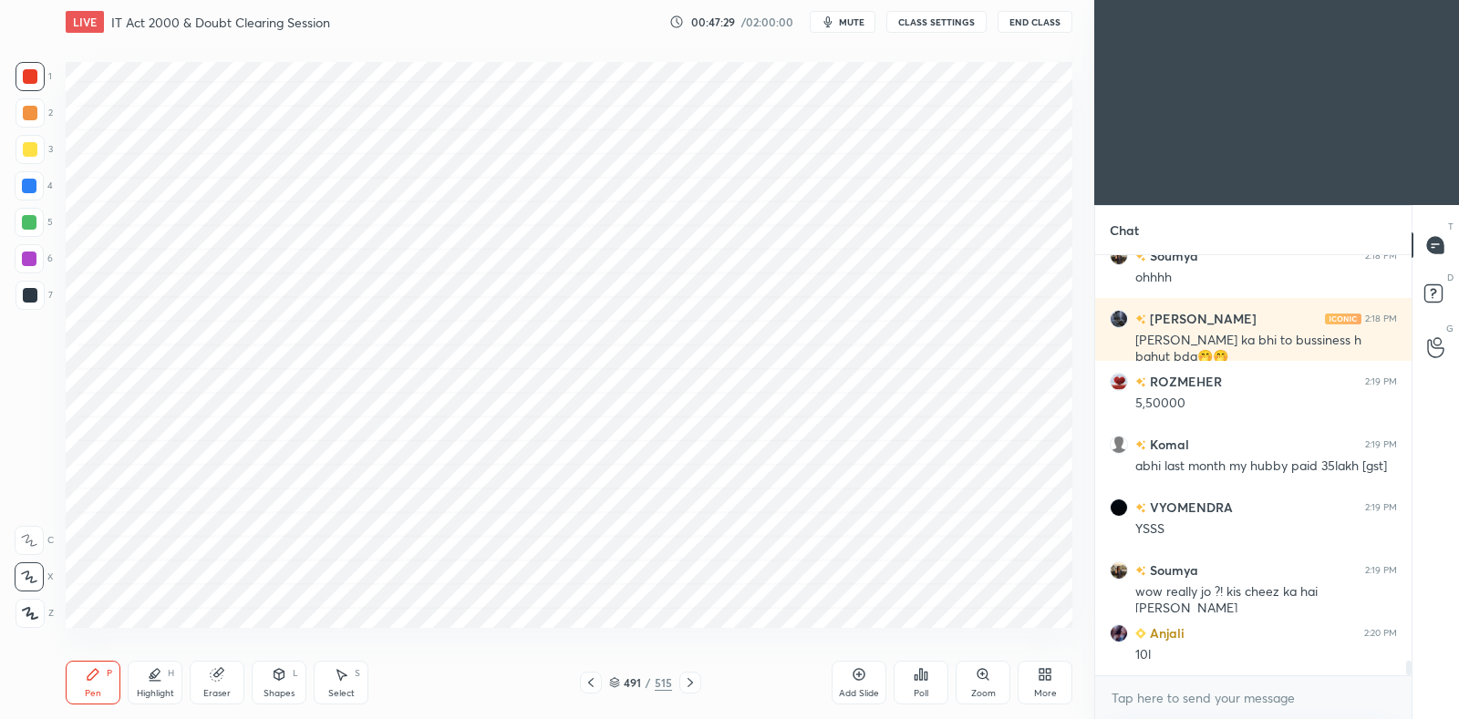
click at [696, 681] on icon at bounding box center [690, 683] width 15 height 15
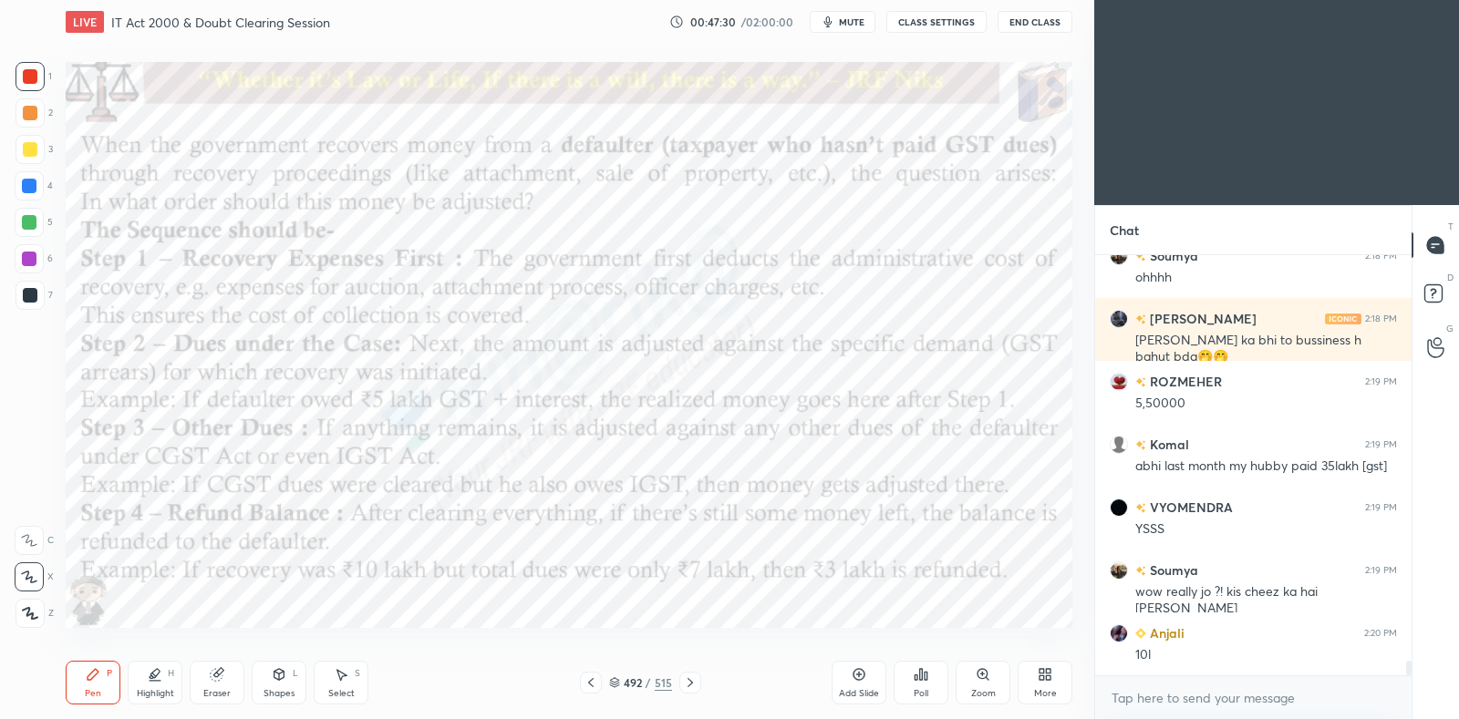
scroll to position [11663, 0]
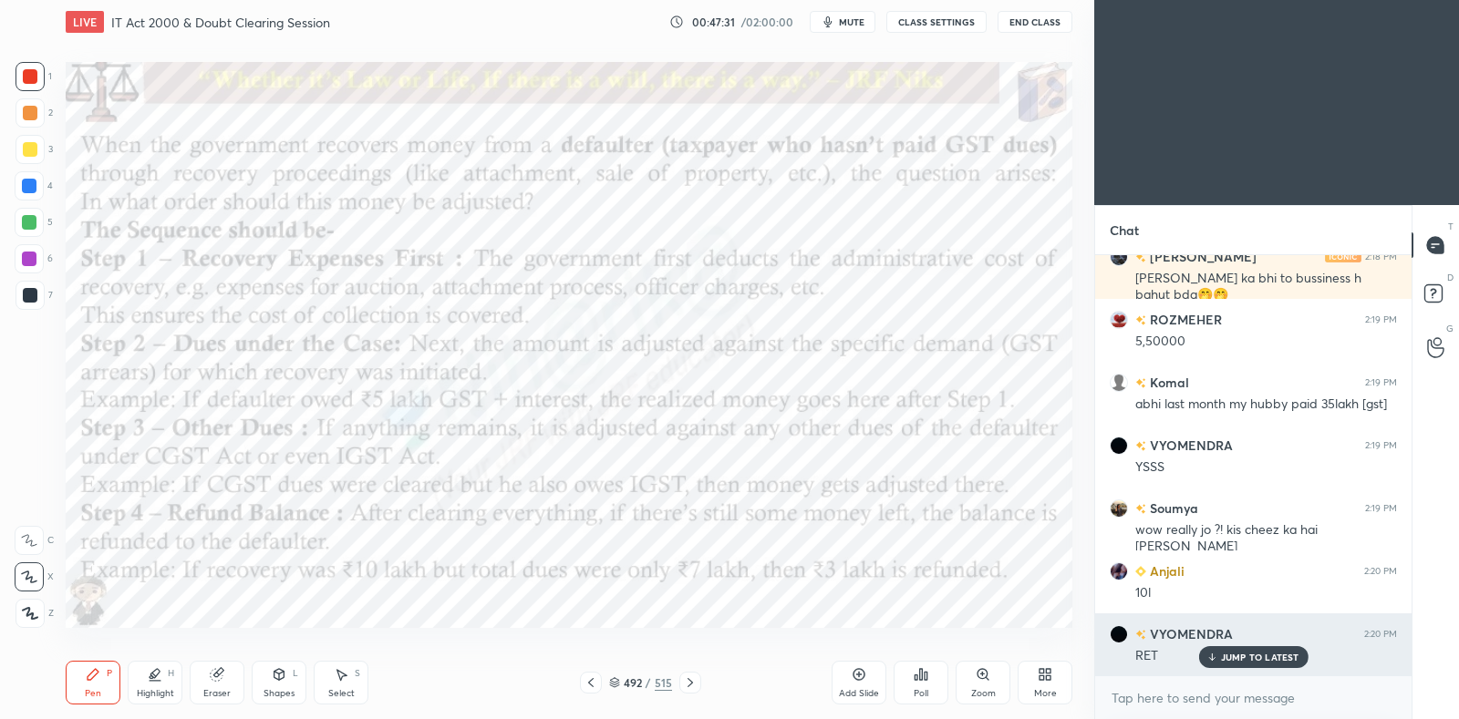
click at [1254, 662] on p "JUMP TO LATEST" at bounding box center [1260, 657] width 78 height 11
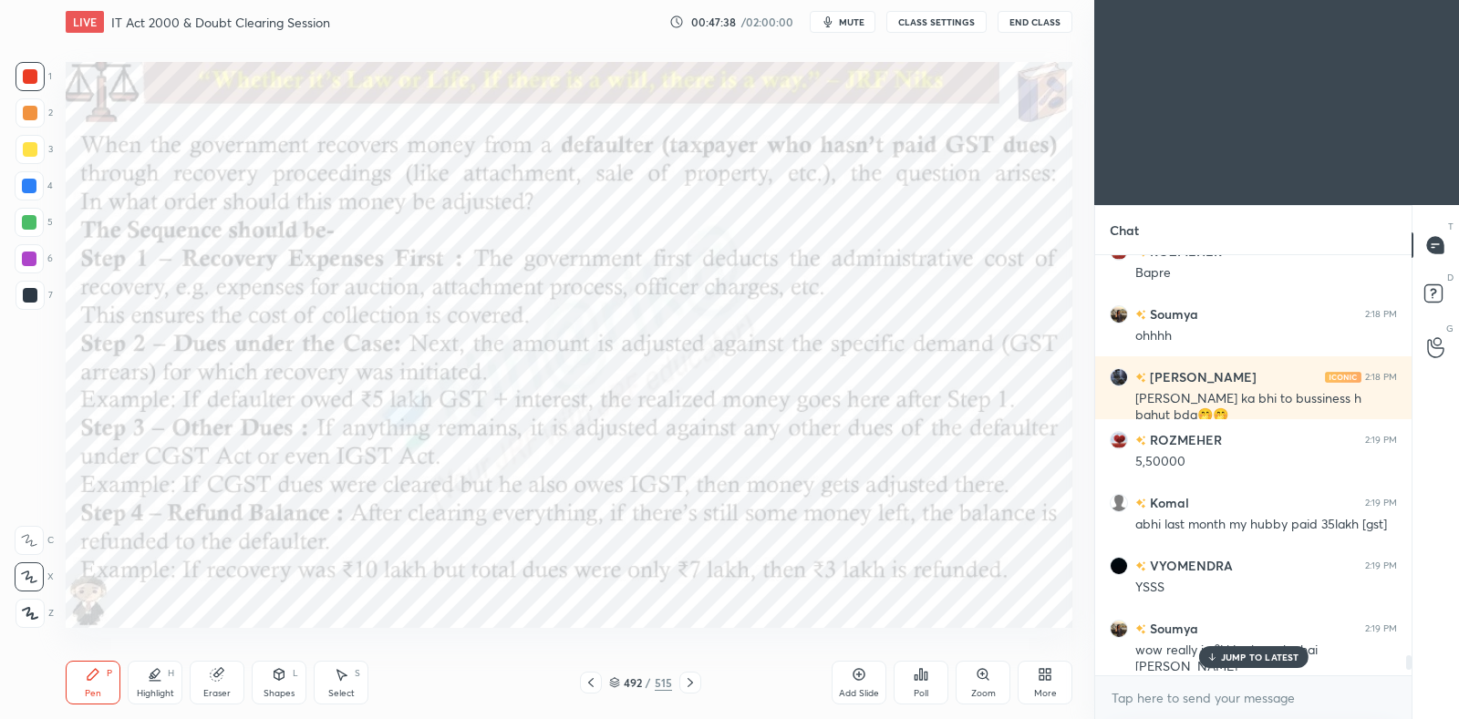
scroll to position [11539, 0]
click at [597, 681] on icon at bounding box center [591, 683] width 15 height 15
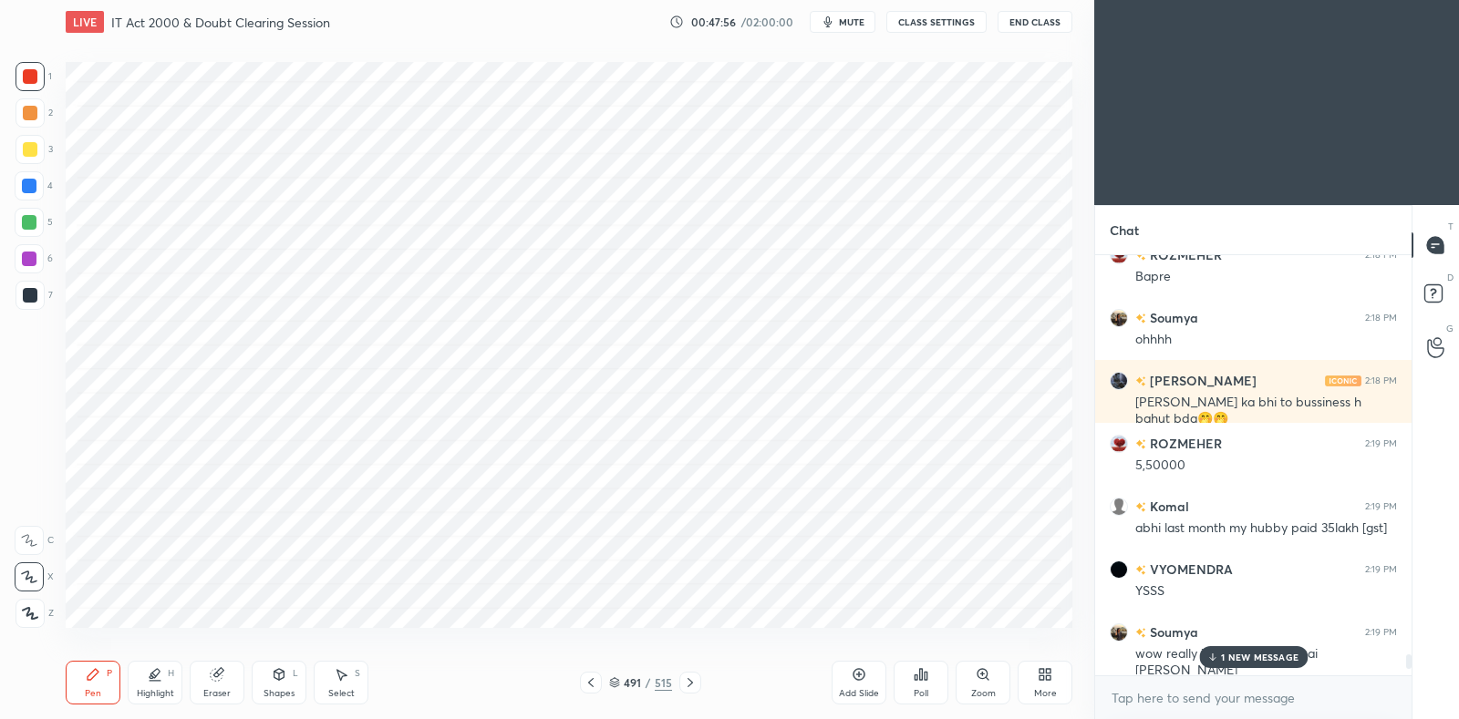
click at [1271, 658] on p "1 NEW MESSAGE" at bounding box center [1260, 657] width 78 height 11
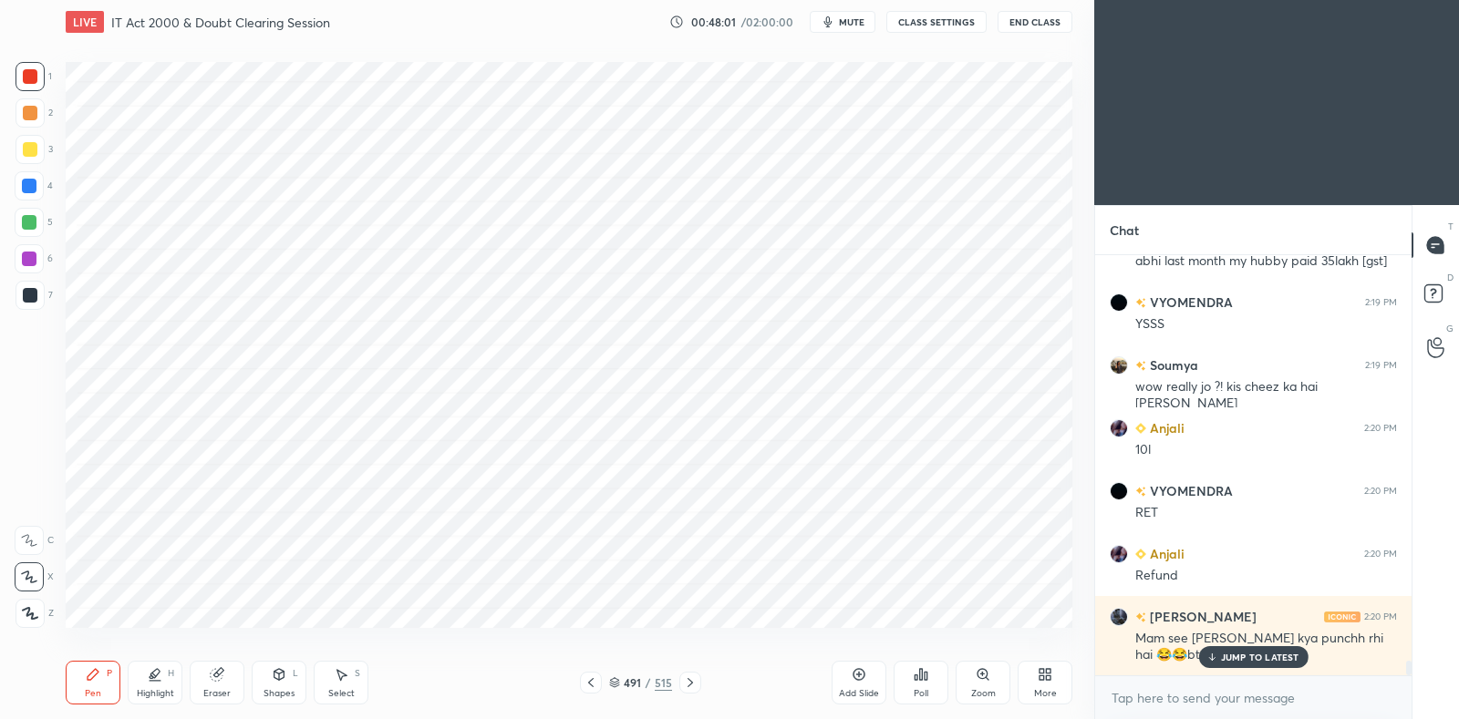
scroll to position [11868, 0]
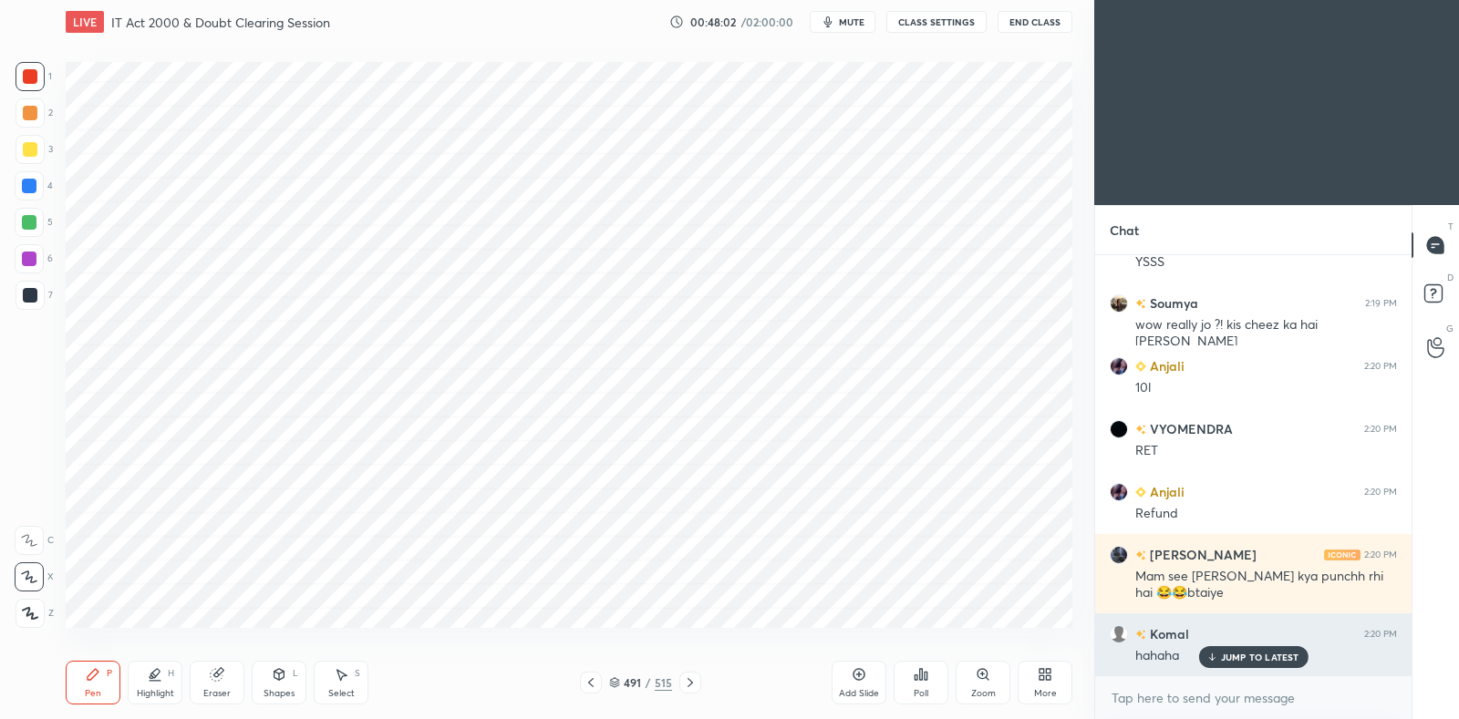
click at [1263, 660] on p "JUMP TO LATEST" at bounding box center [1260, 657] width 78 height 11
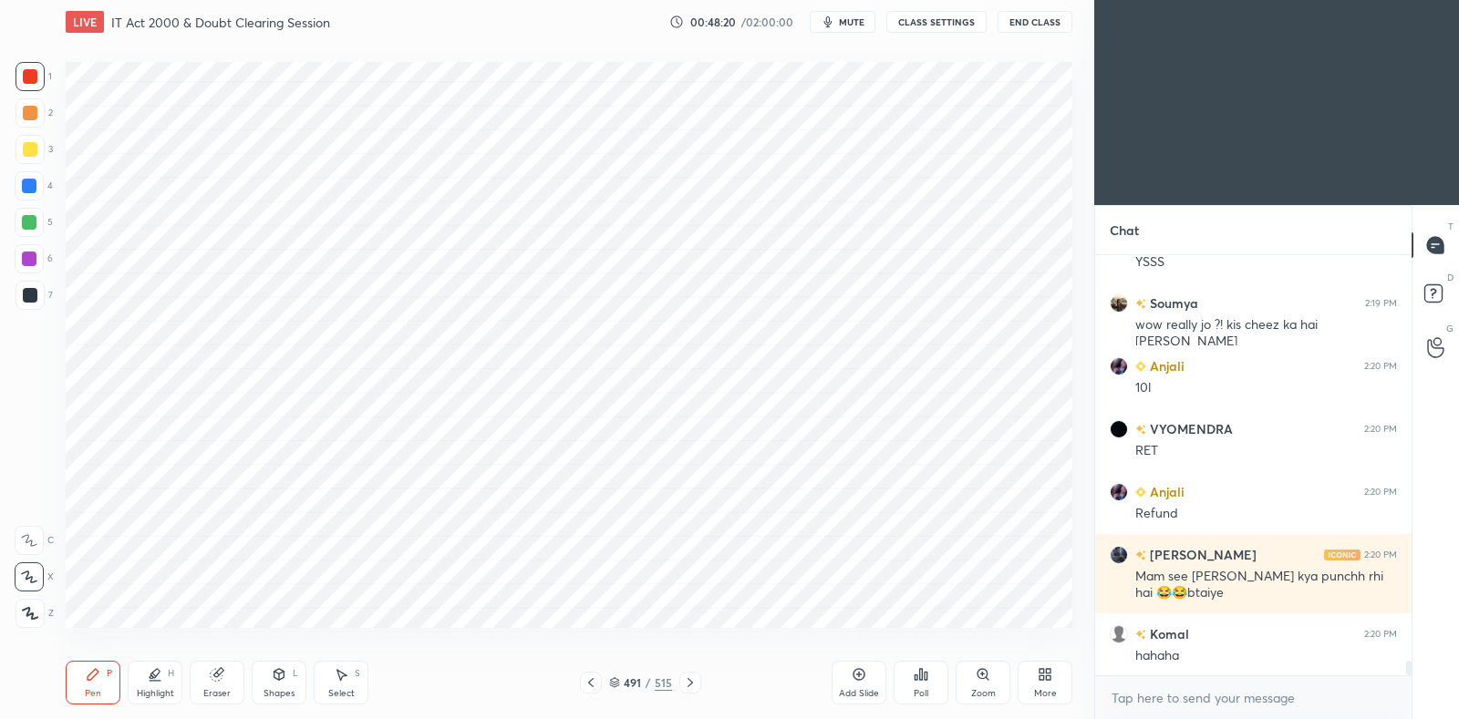
click at [162, 678] on div "Highlight H" at bounding box center [155, 683] width 55 height 44
click at [33, 569] on div at bounding box center [29, 577] width 29 height 29
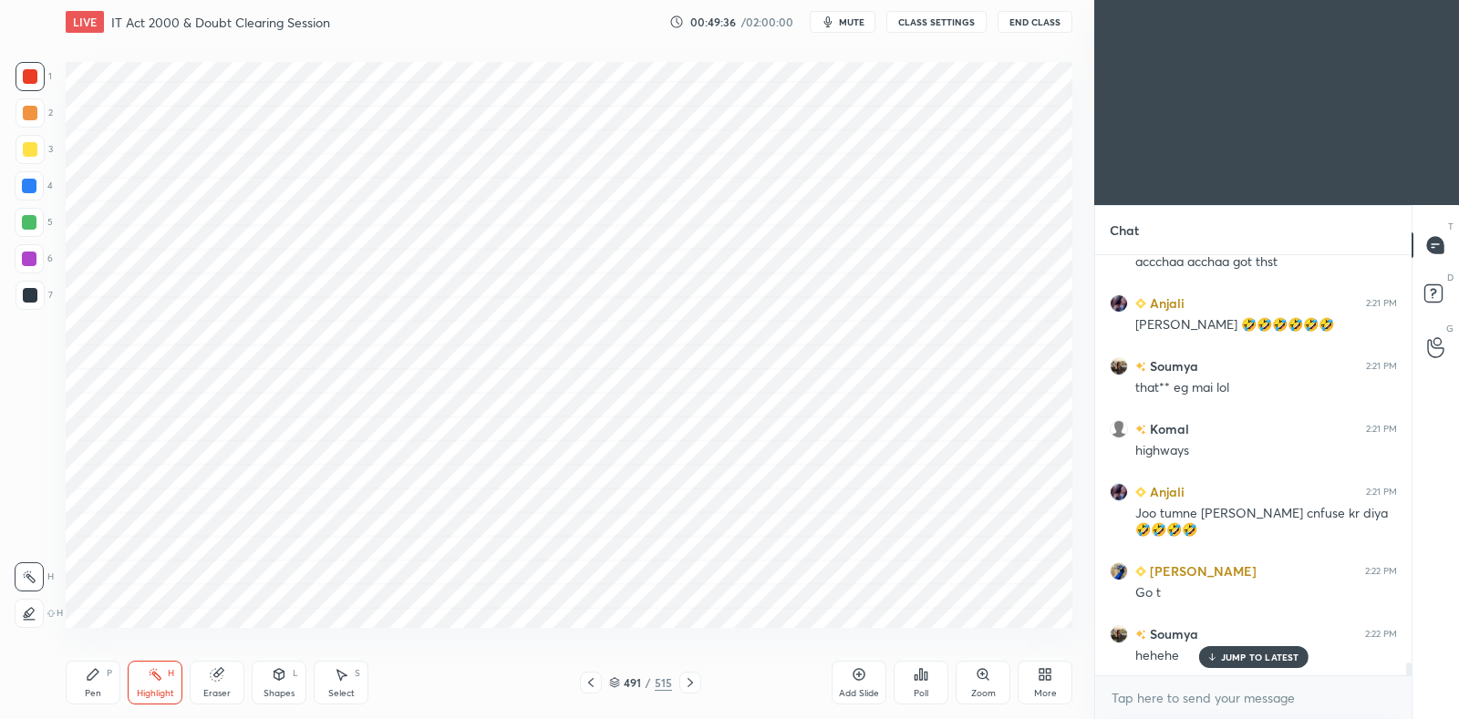
scroll to position [13066, 0]
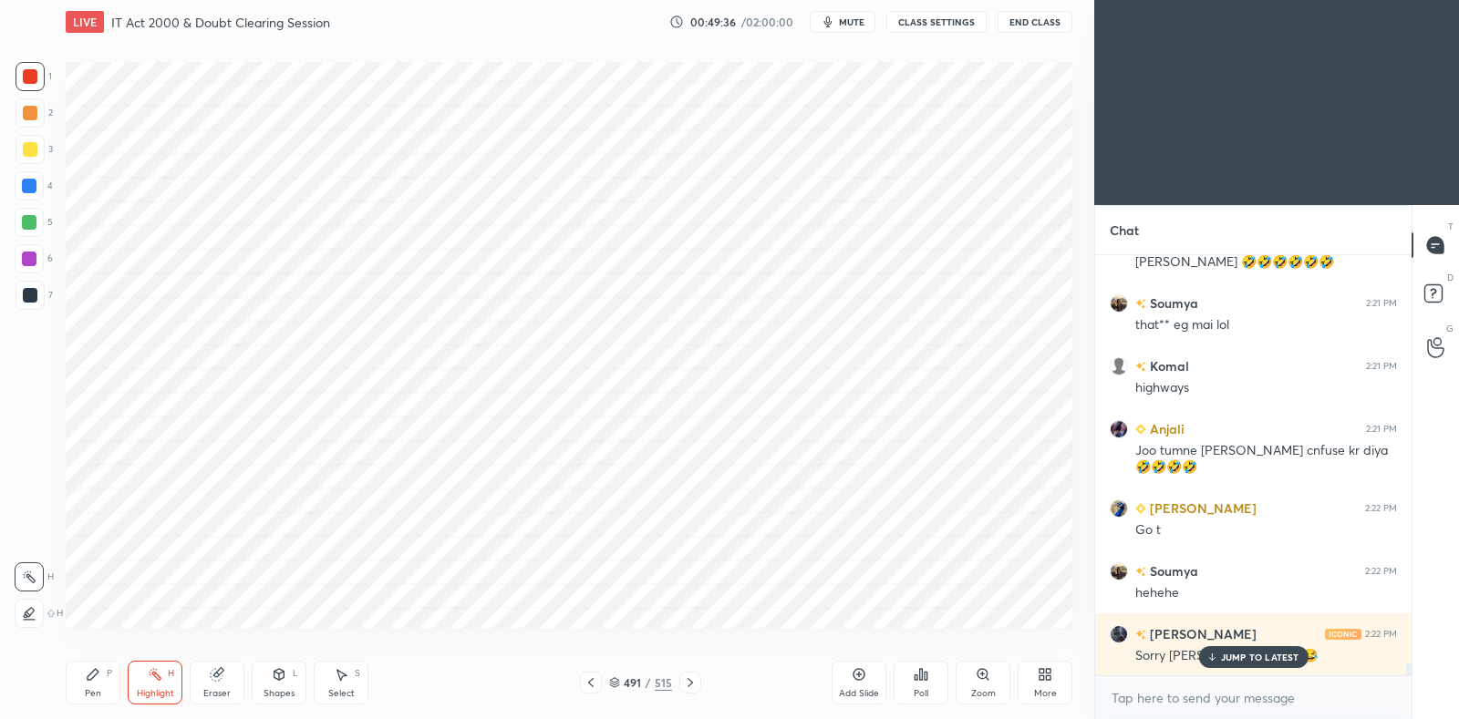
click at [686, 678] on icon at bounding box center [690, 683] width 15 height 15
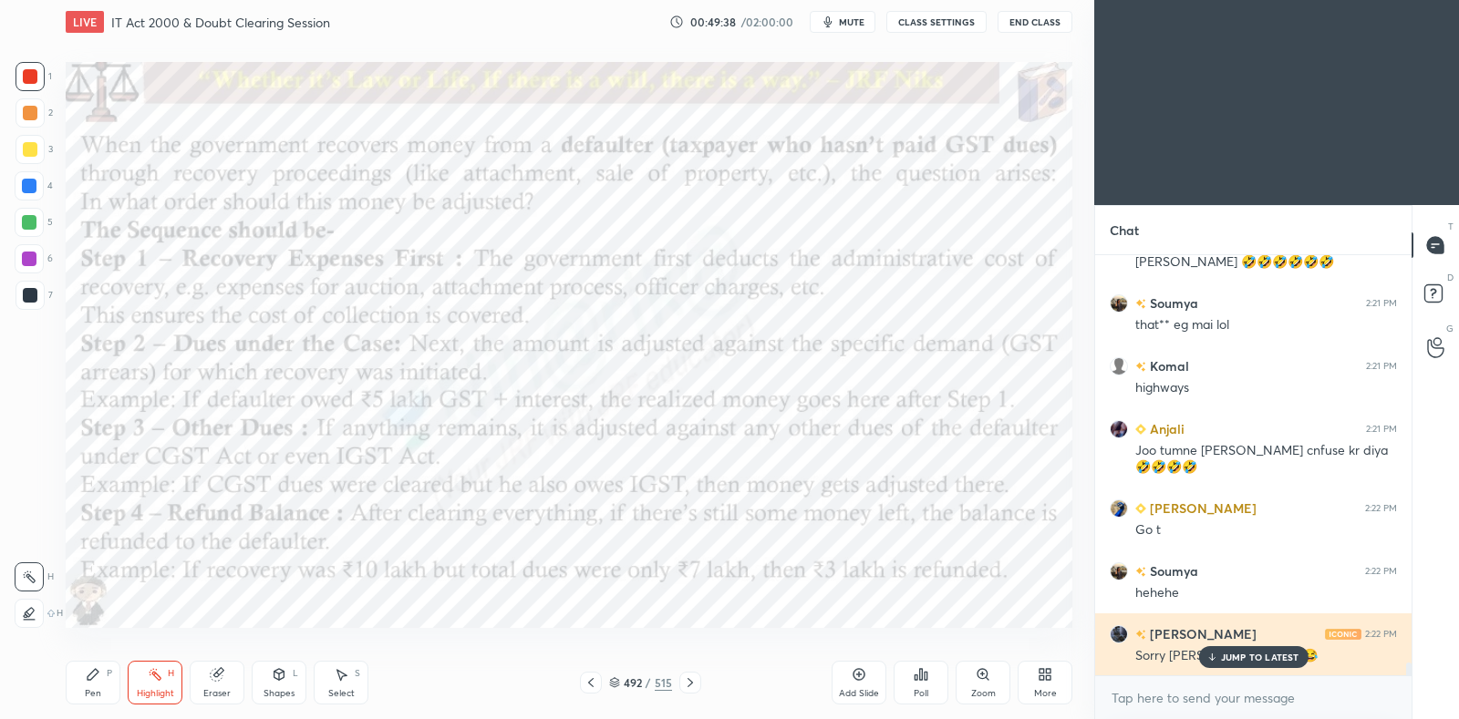
click at [1266, 656] on p "JUMP TO LATEST" at bounding box center [1260, 657] width 78 height 11
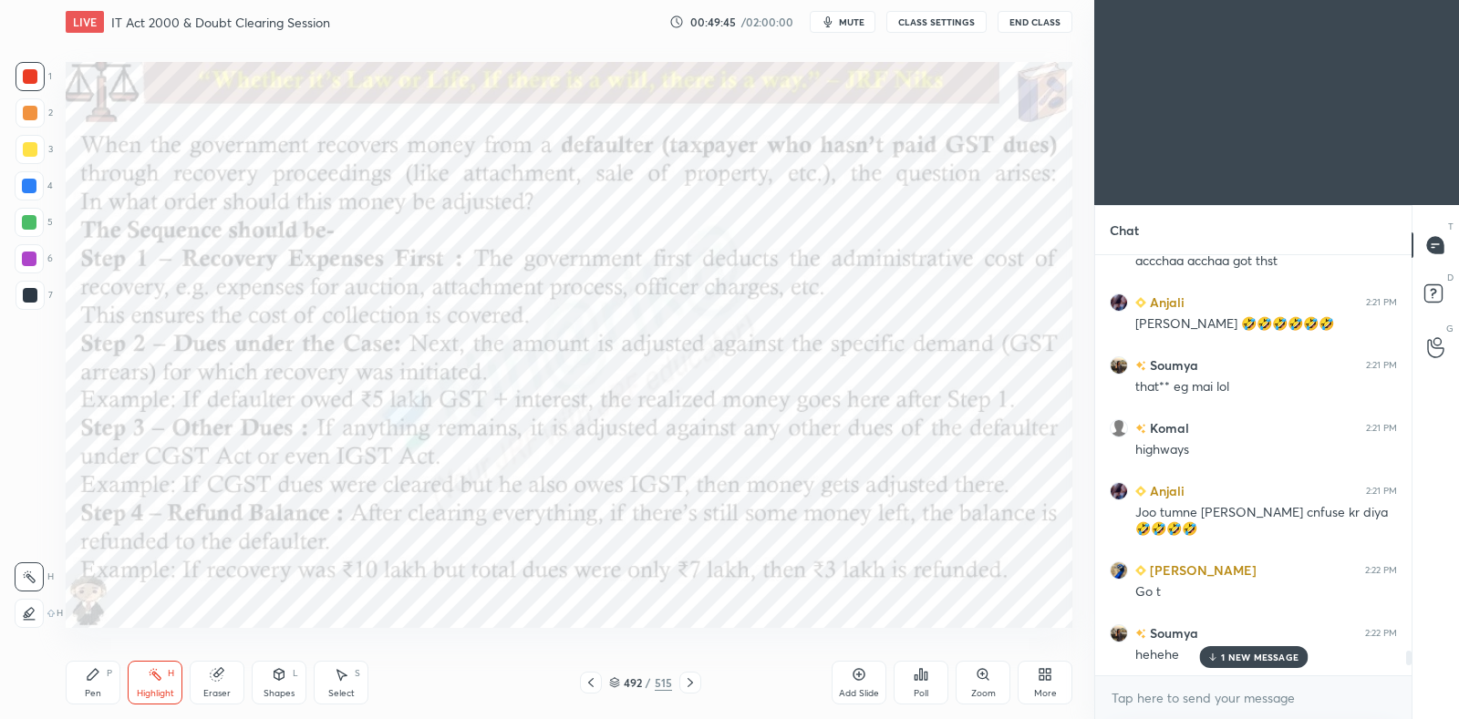
scroll to position [13146, 0]
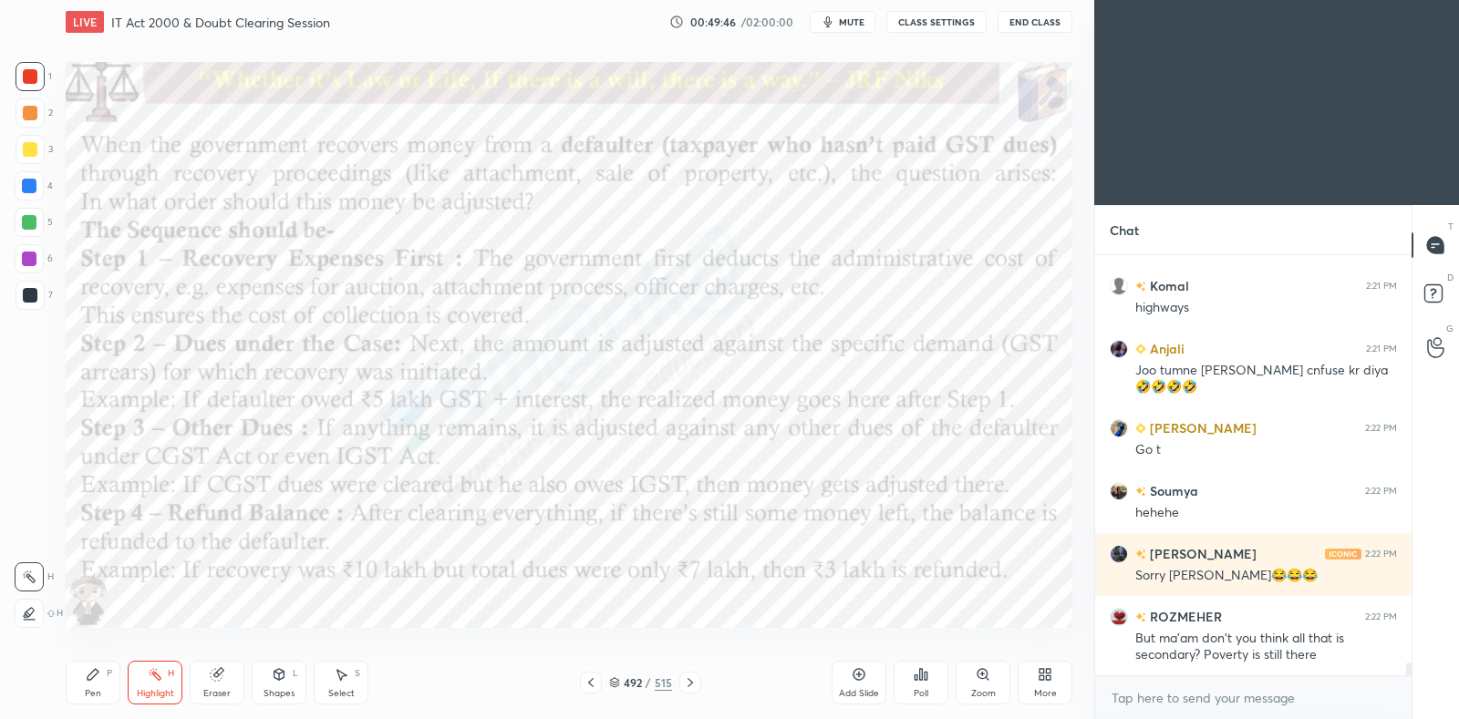
click at [687, 688] on icon at bounding box center [690, 683] width 15 height 15
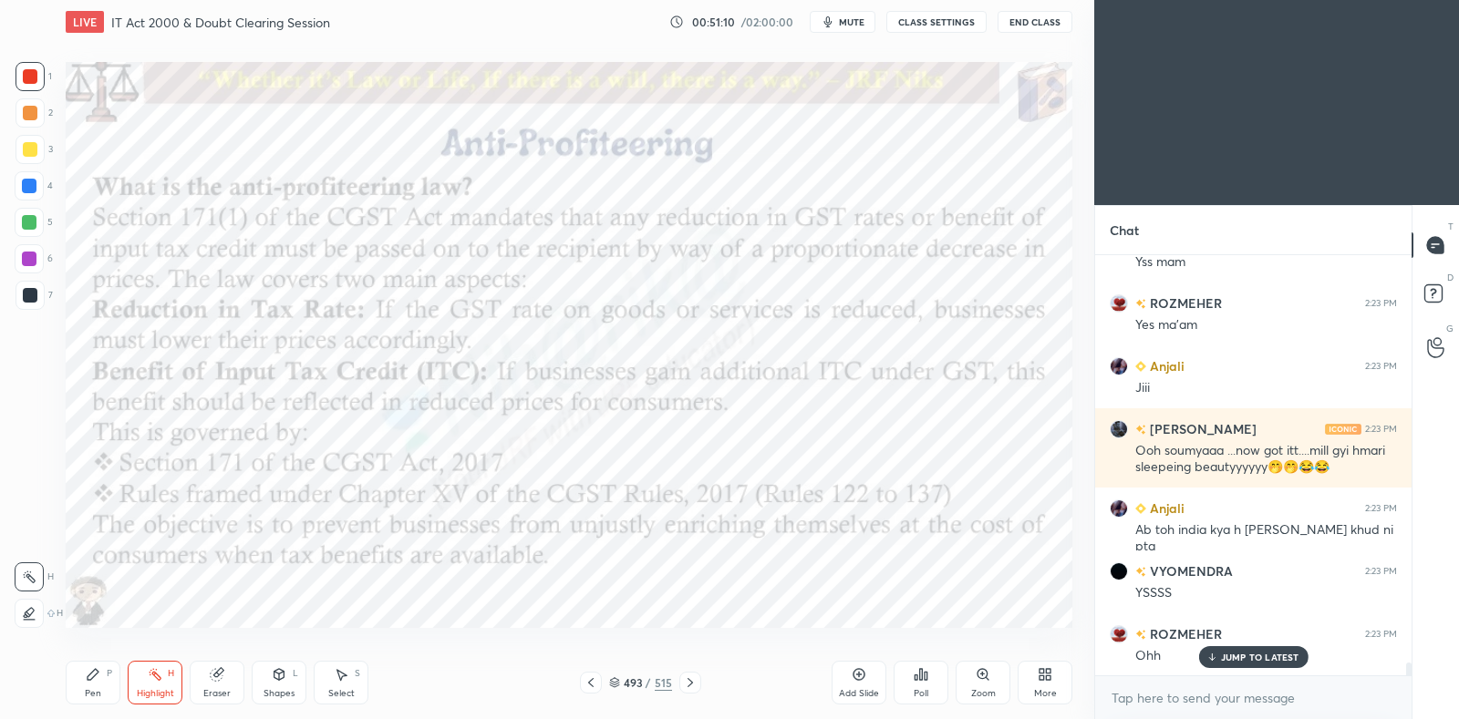
scroll to position [13808, 0]
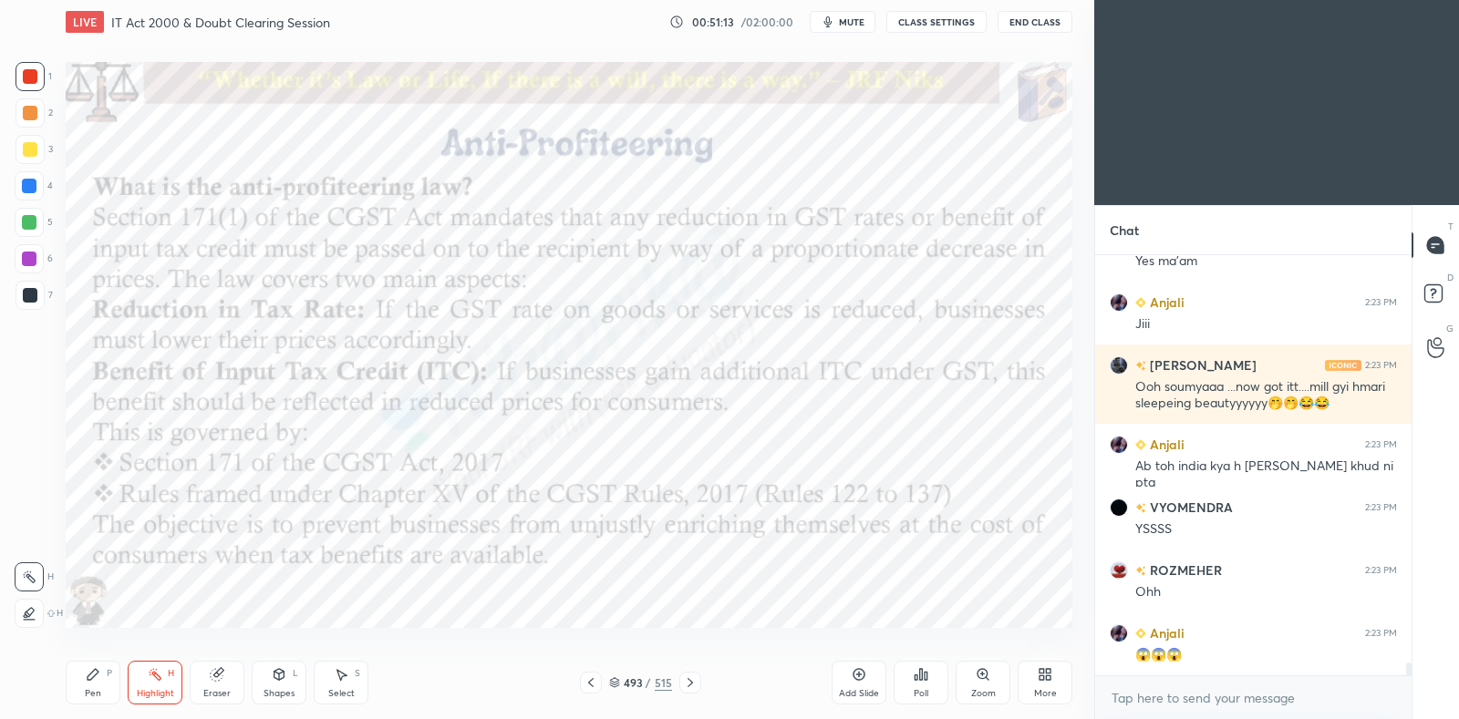
click at [594, 689] on icon at bounding box center [591, 683] width 15 height 15
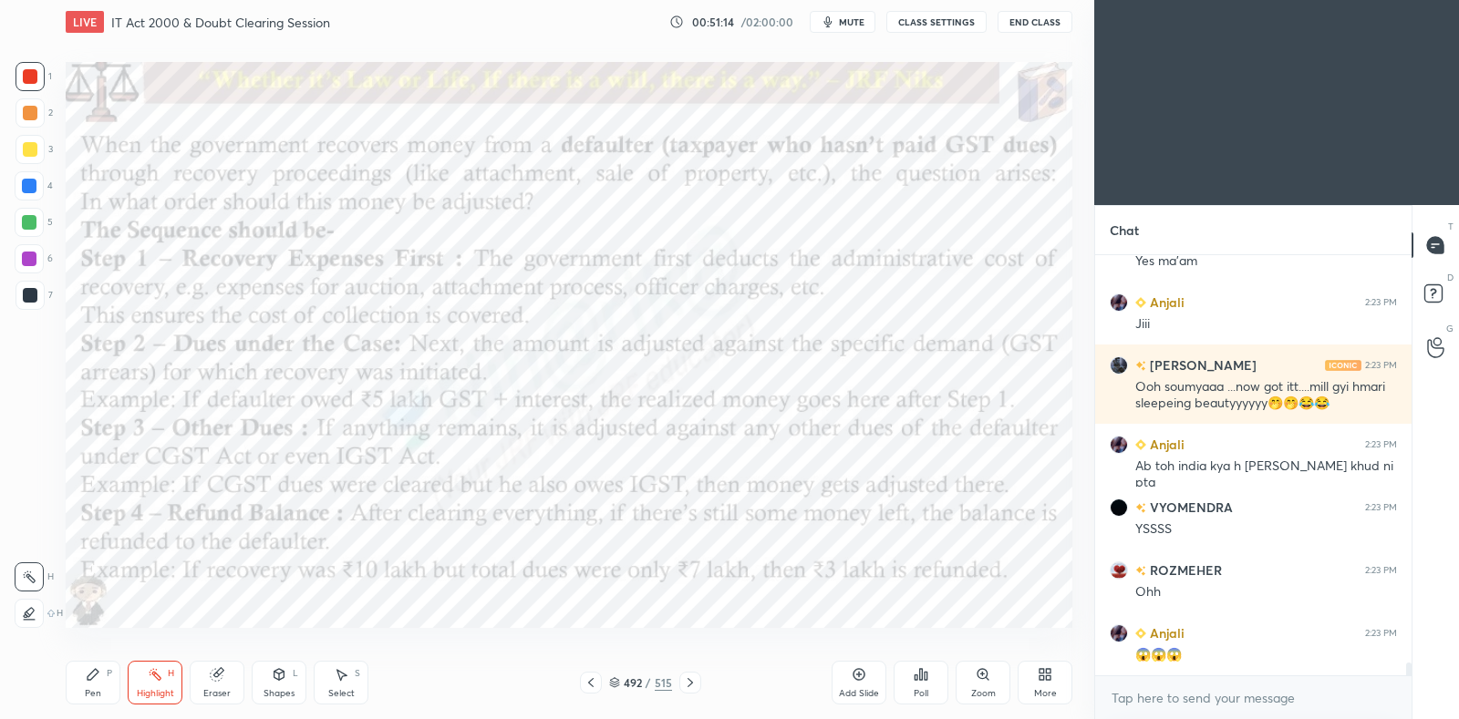
click at [858, 674] on icon at bounding box center [858, 674] width 5 height 5
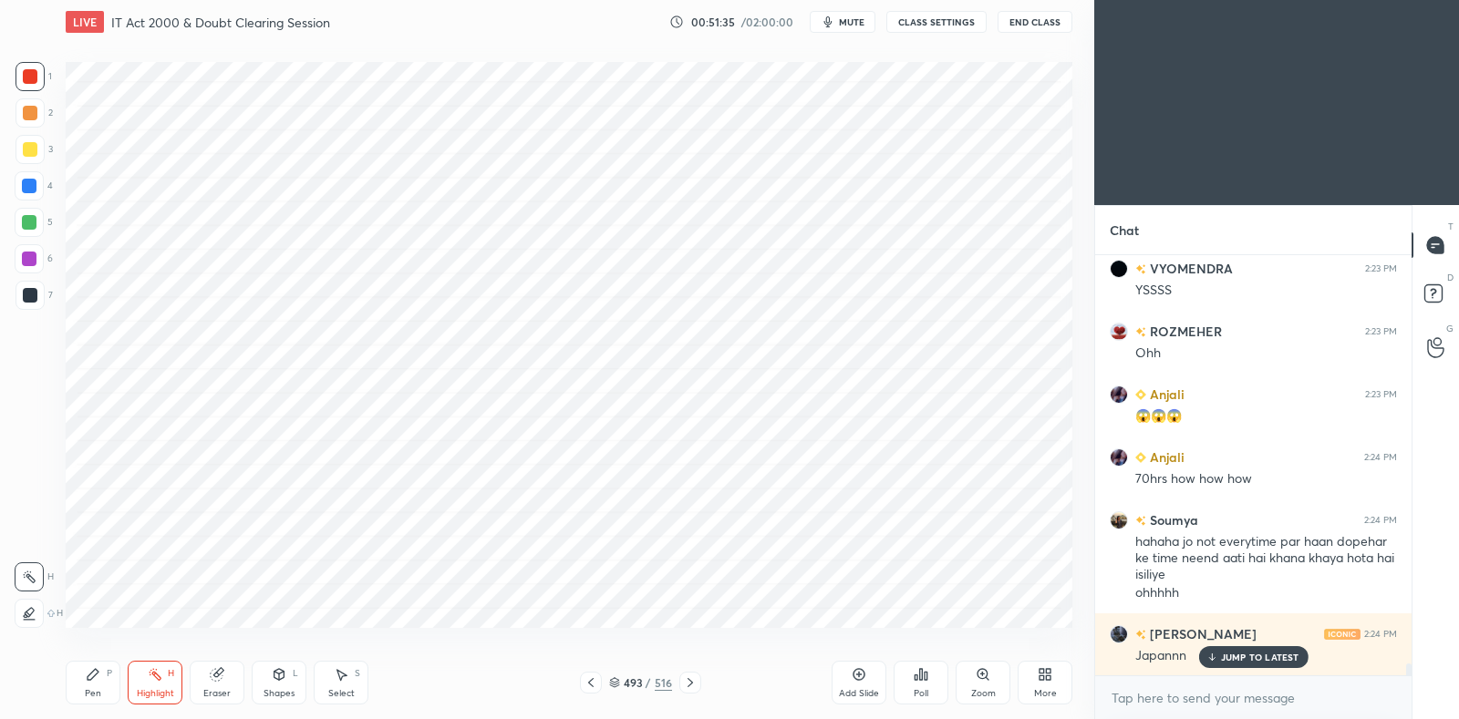
scroll to position [14110, 0]
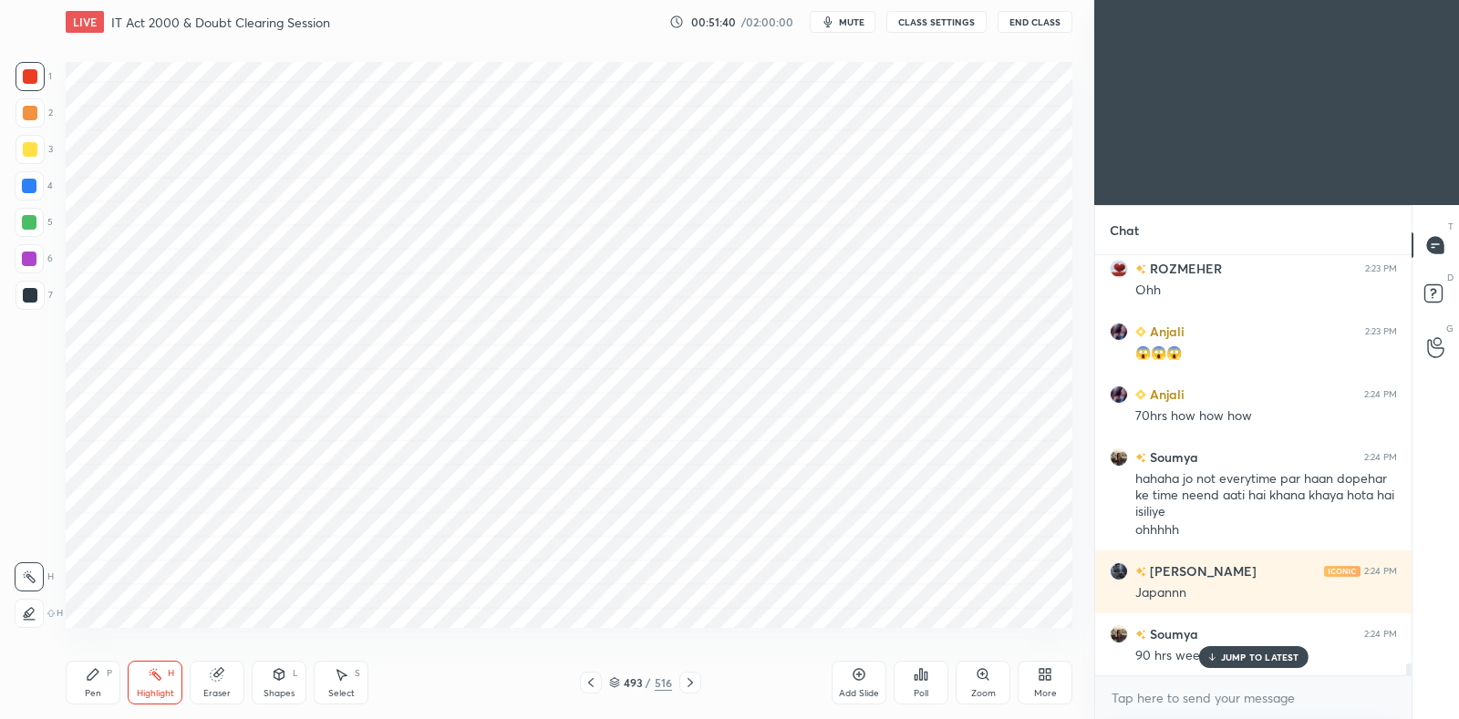
click at [96, 680] on icon at bounding box center [93, 674] width 15 height 15
click at [1244, 663] on p "JUMP TO LATEST" at bounding box center [1260, 657] width 78 height 11
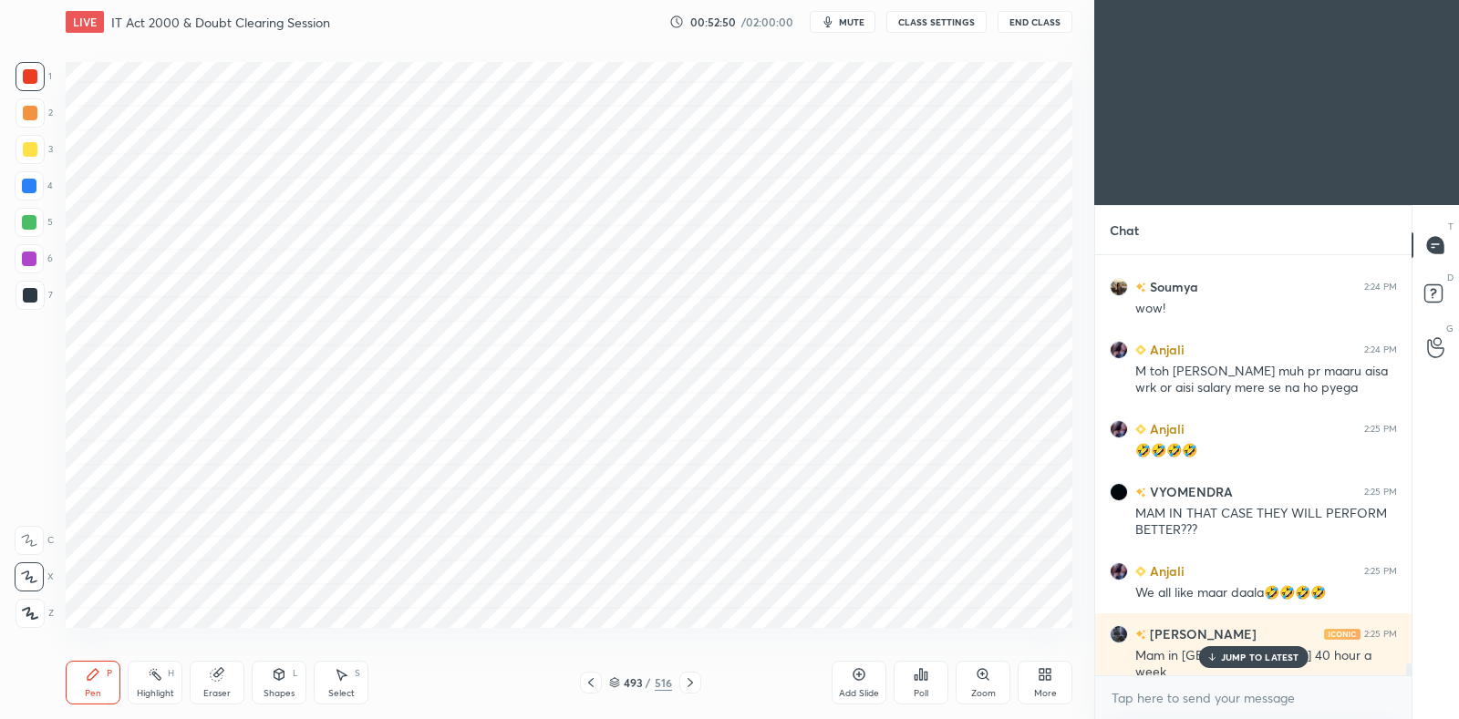
scroll to position [14662, 0]
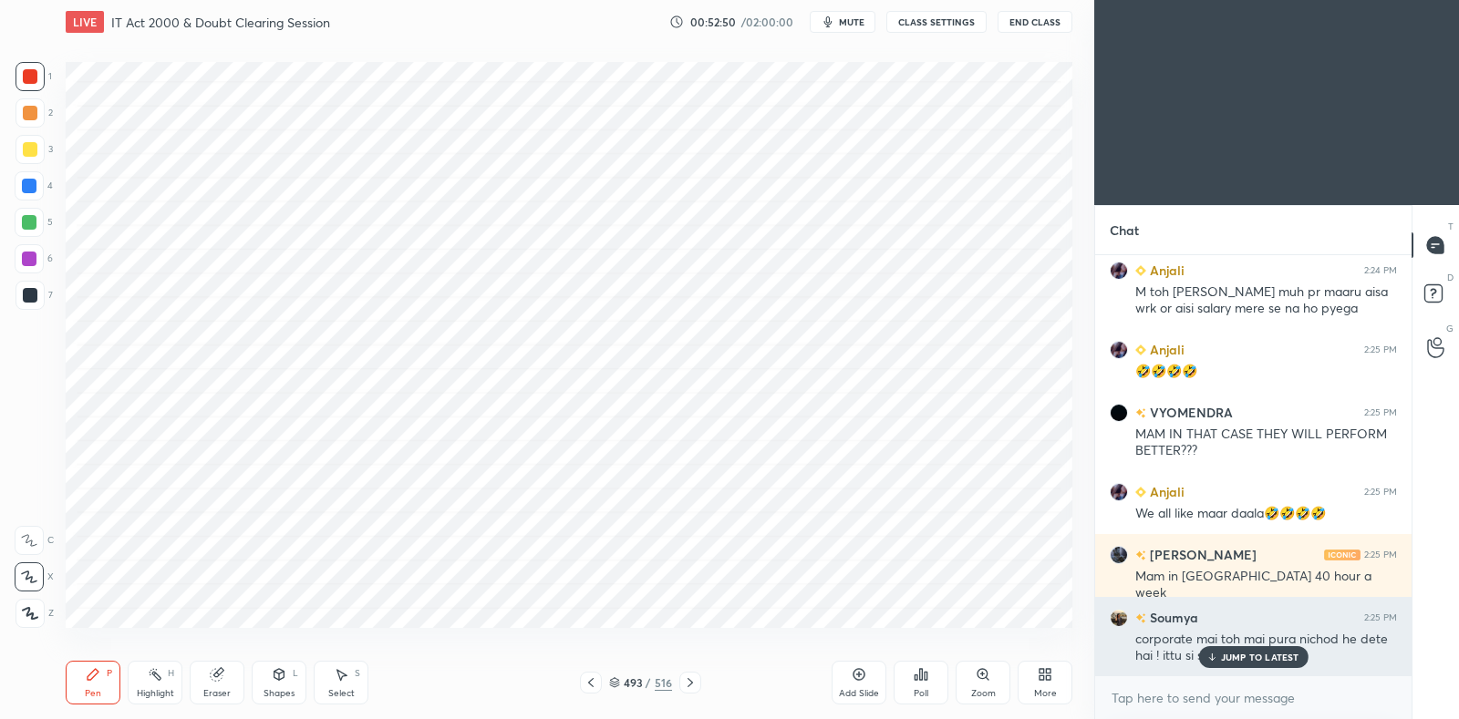
click at [1229, 656] on p "JUMP TO LATEST" at bounding box center [1260, 657] width 78 height 11
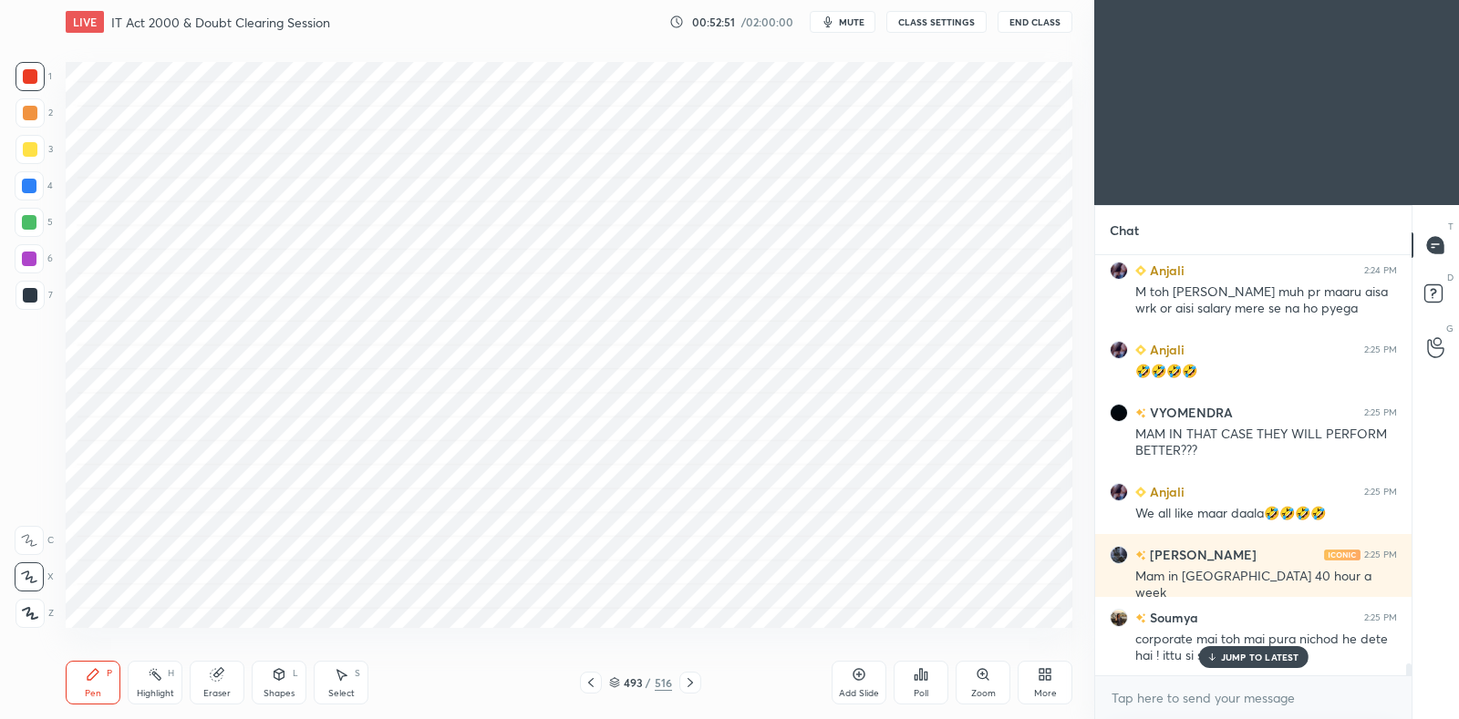
scroll to position [14725, 0]
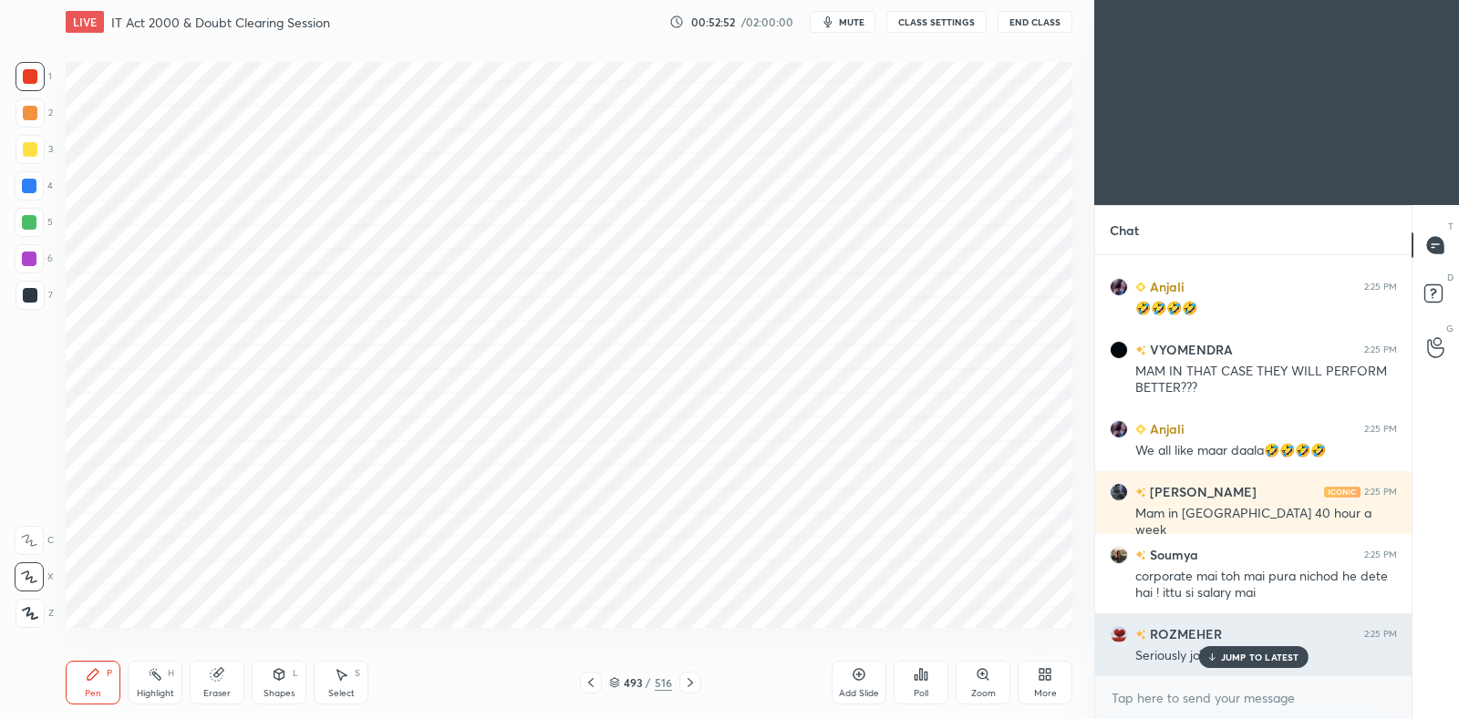
click at [1231, 652] on p "JUMP TO LATEST" at bounding box center [1260, 657] width 78 height 11
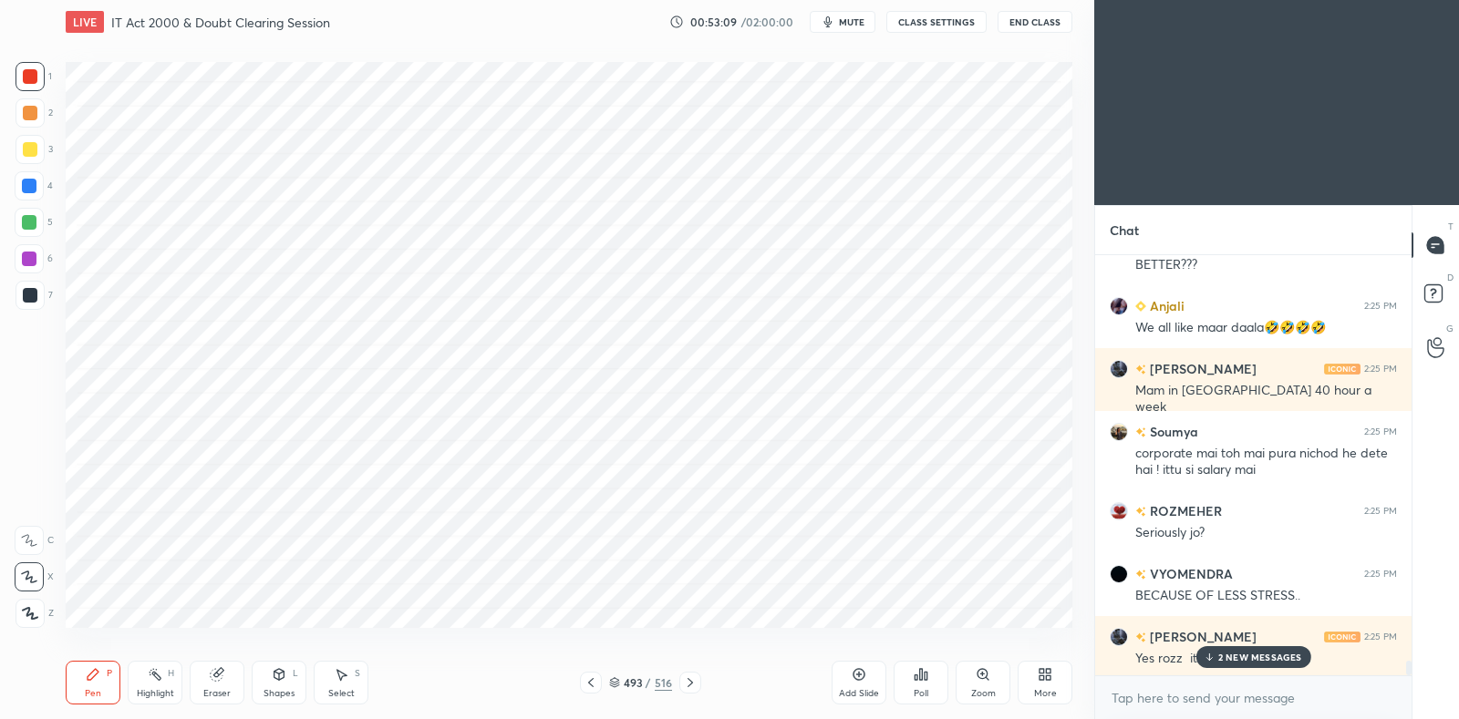
scroll to position [14915, 0]
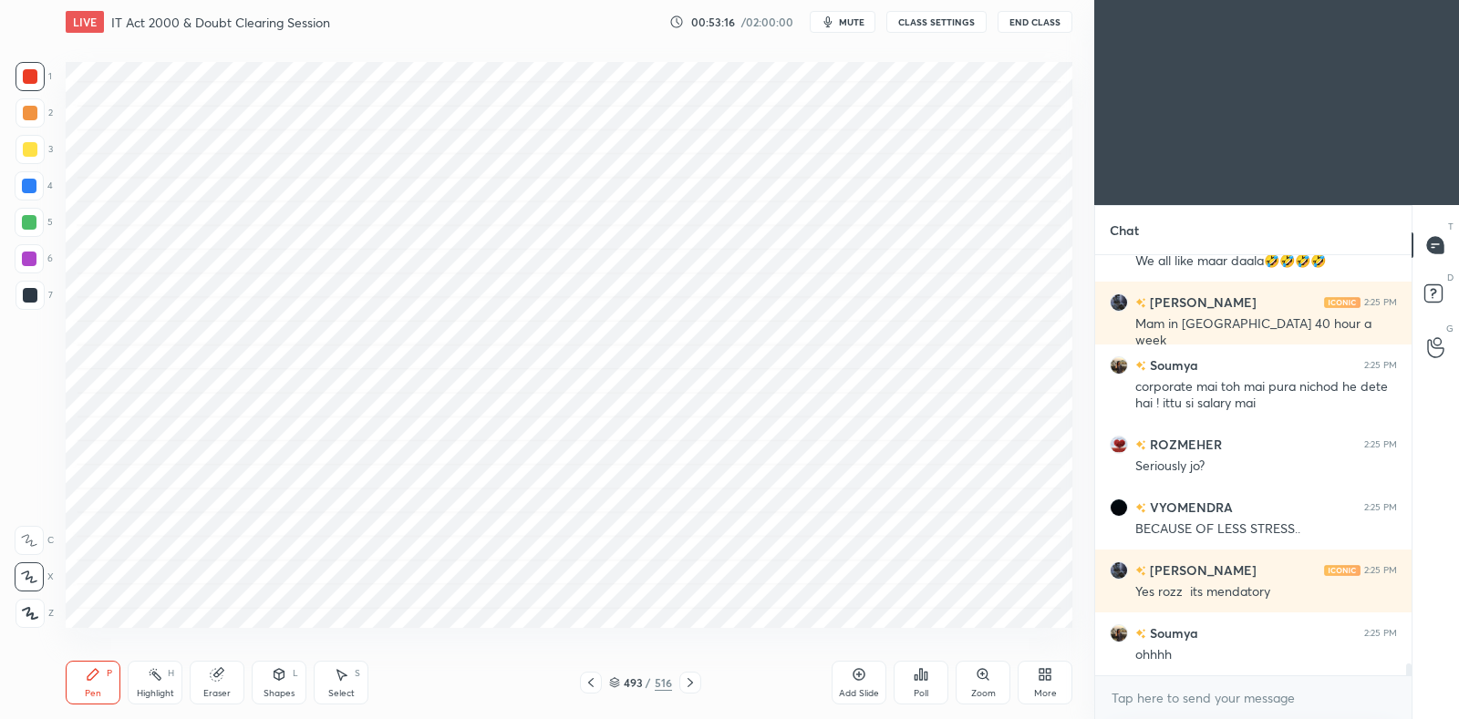
click at [687, 684] on icon at bounding box center [690, 683] width 15 height 15
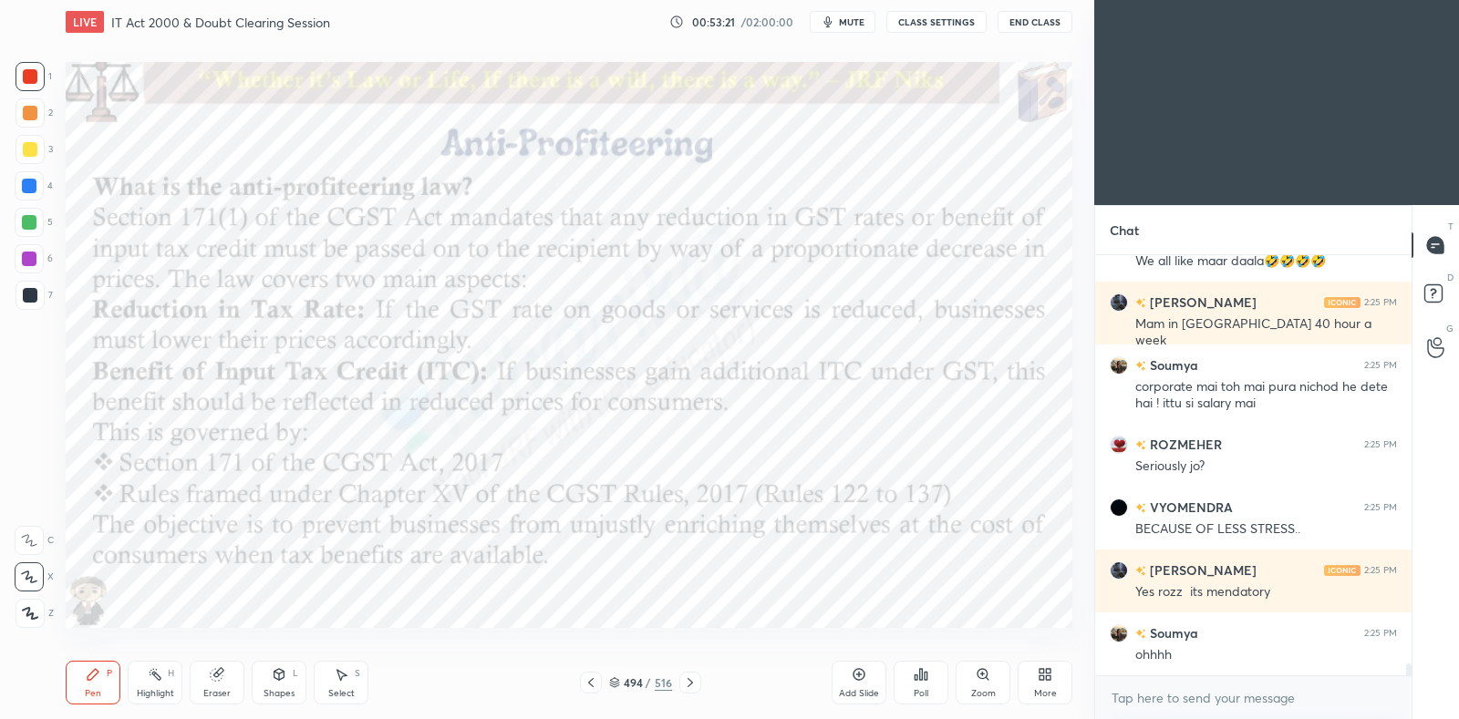
scroll to position [14994, 0]
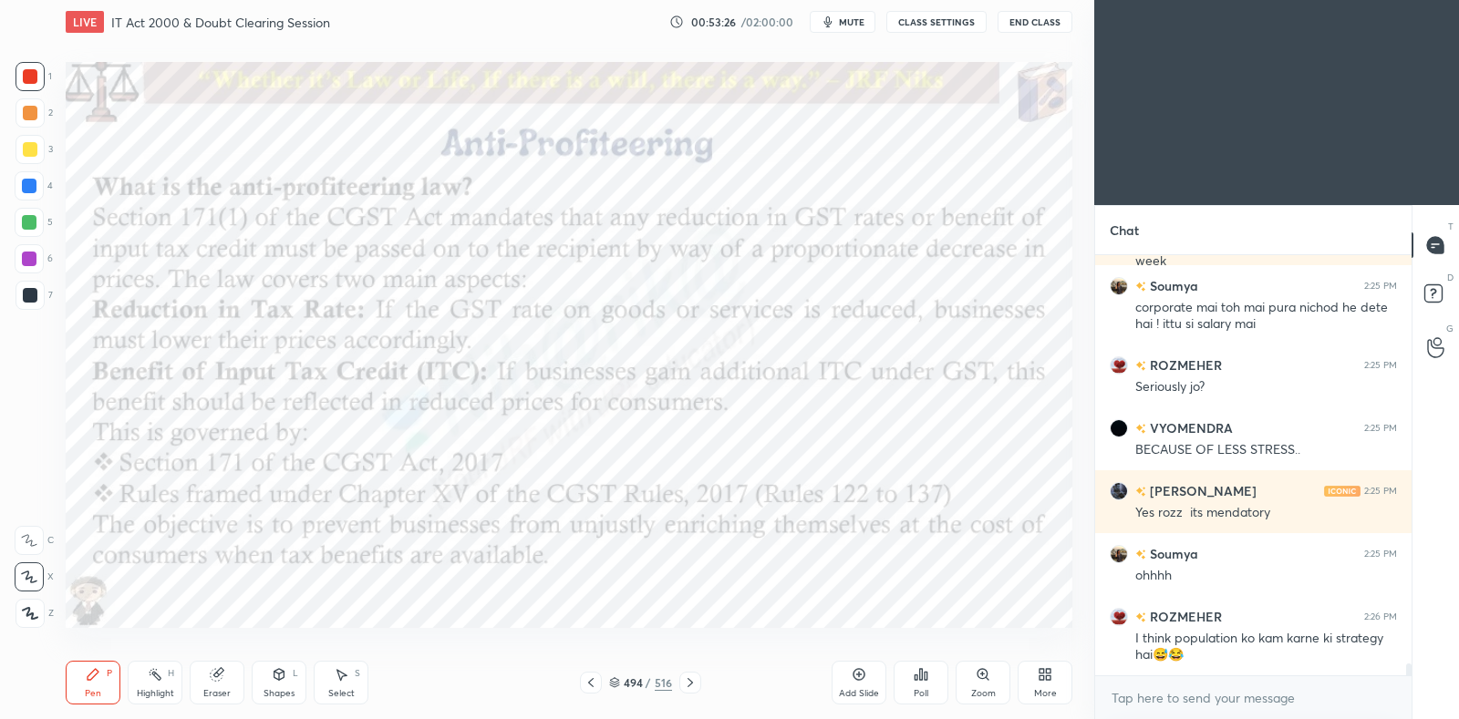
click at [590, 693] on div at bounding box center [591, 683] width 22 height 22
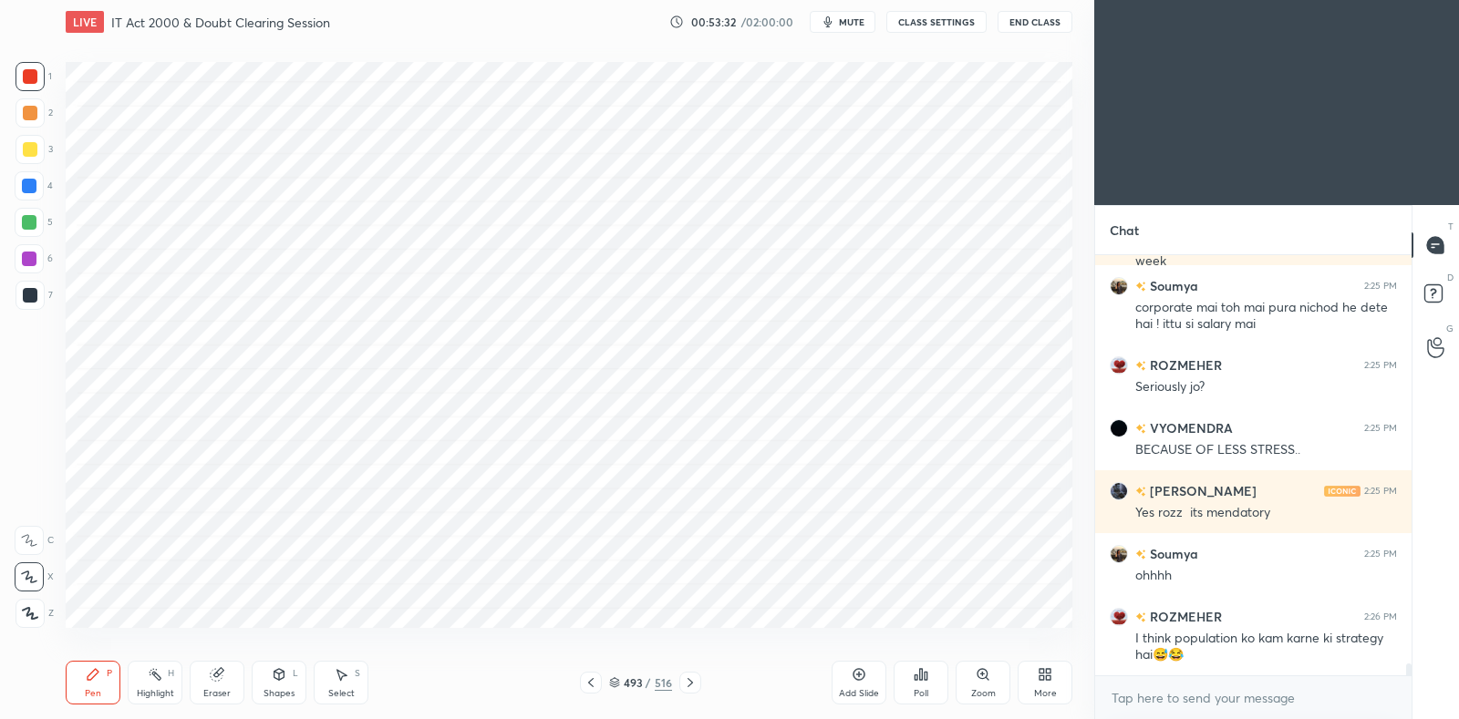
scroll to position [15057, 0]
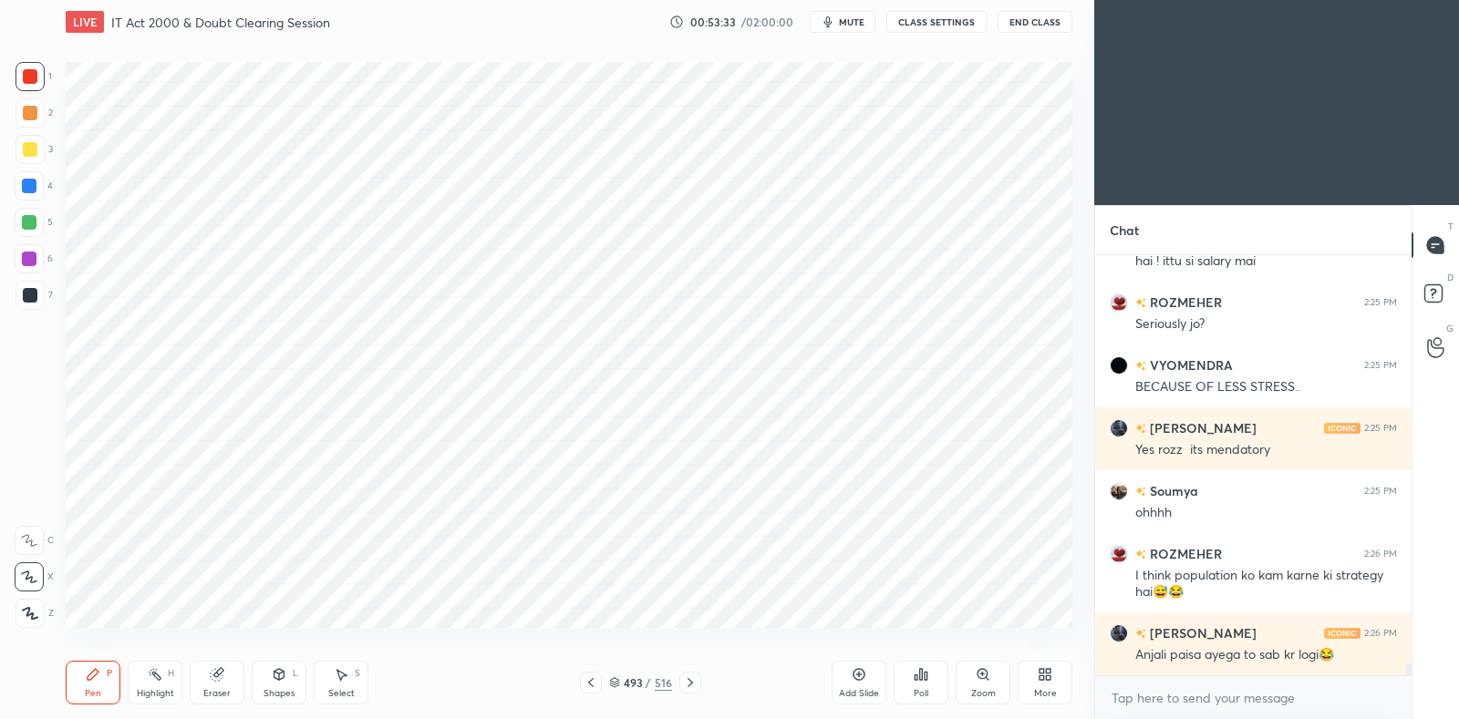
click at [692, 681] on icon at bounding box center [690, 683] width 15 height 15
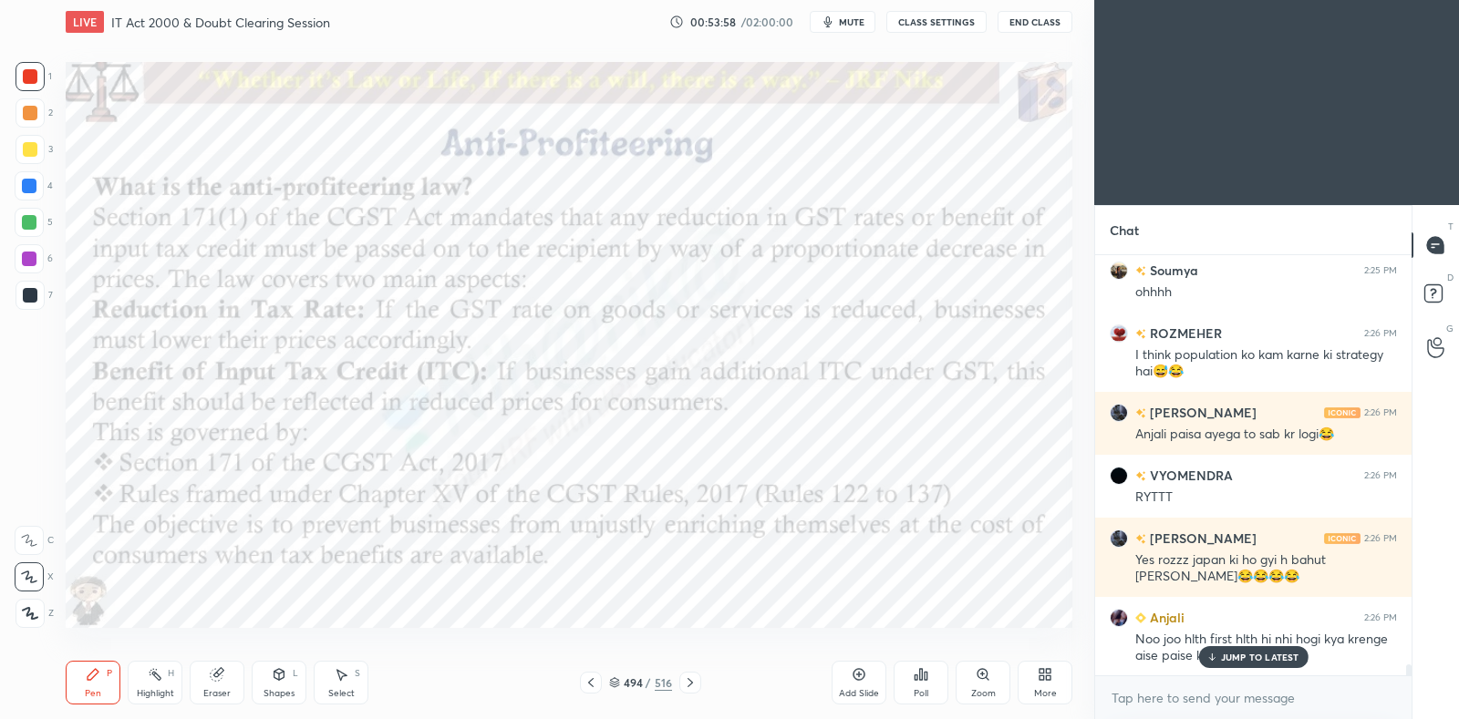
scroll to position [15341, 0]
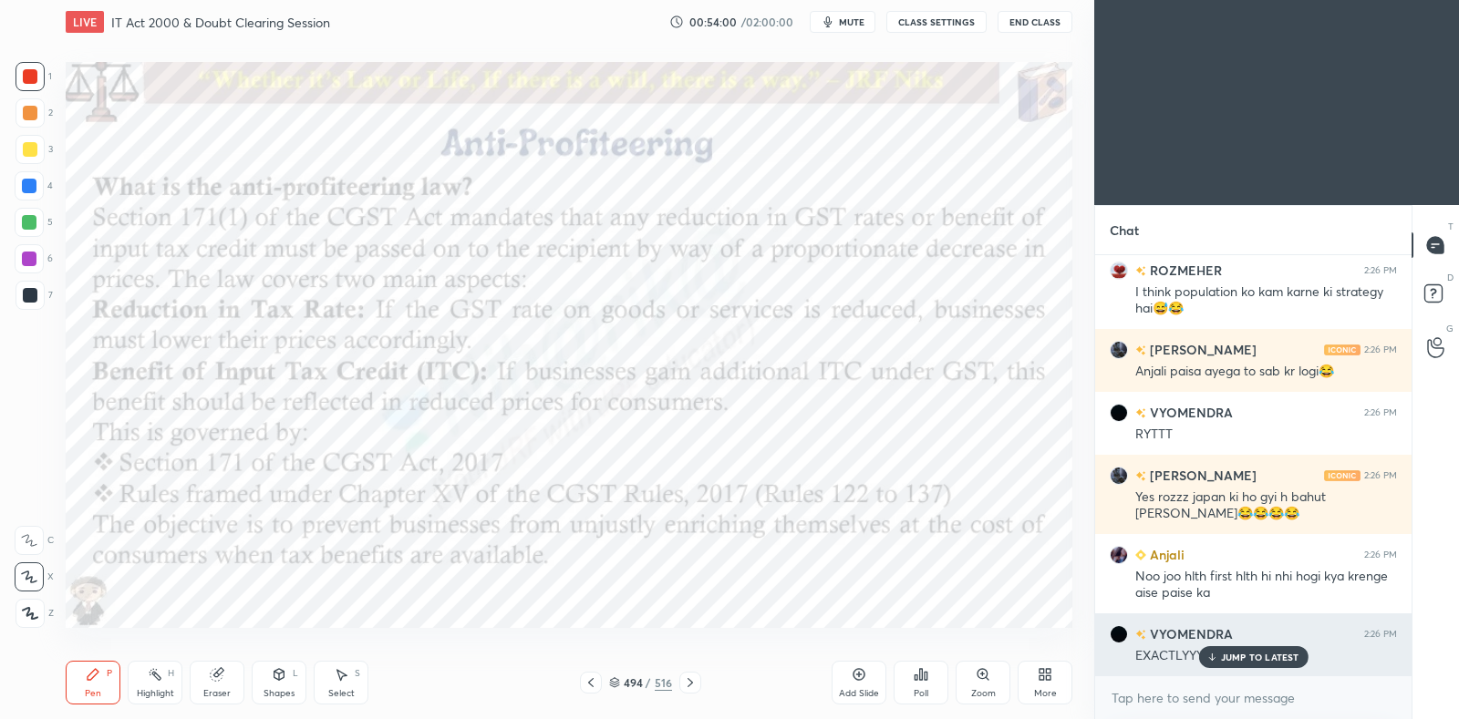
click at [1246, 656] on p "JUMP TO LATEST" at bounding box center [1260, 657] width 78 height 11
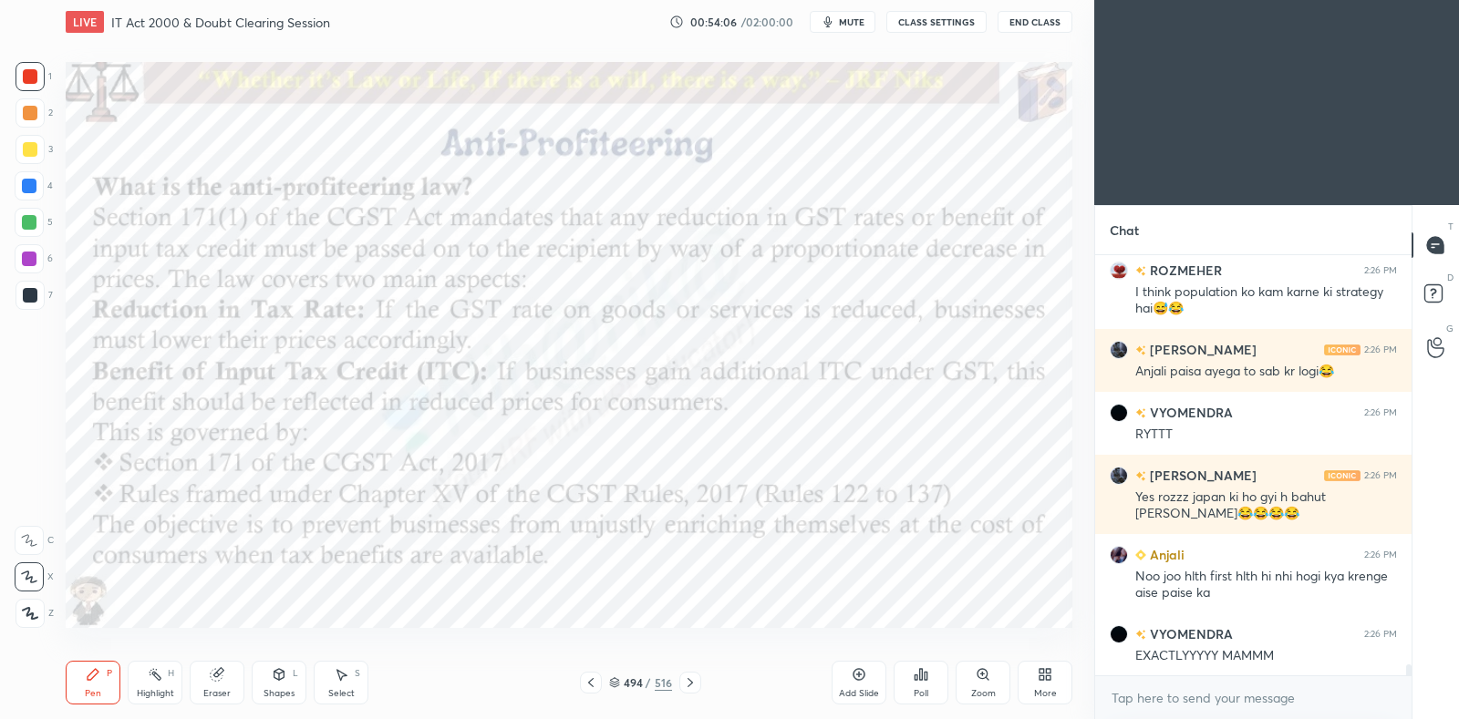
click at [595, 680] on icon at bounding box center [591, 683] width 15 height 15
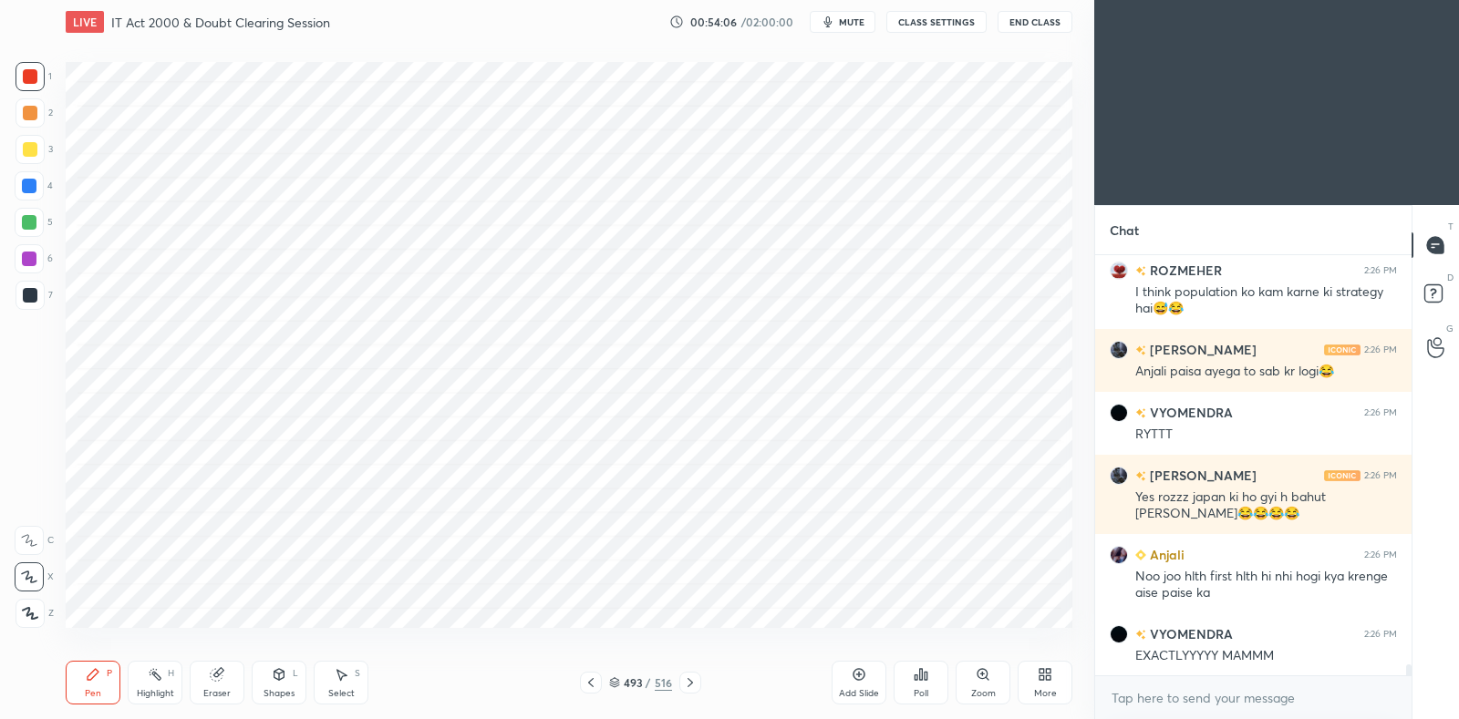
click at [594, 677] on icon at bounding box center [591, 683] width 15 height 15
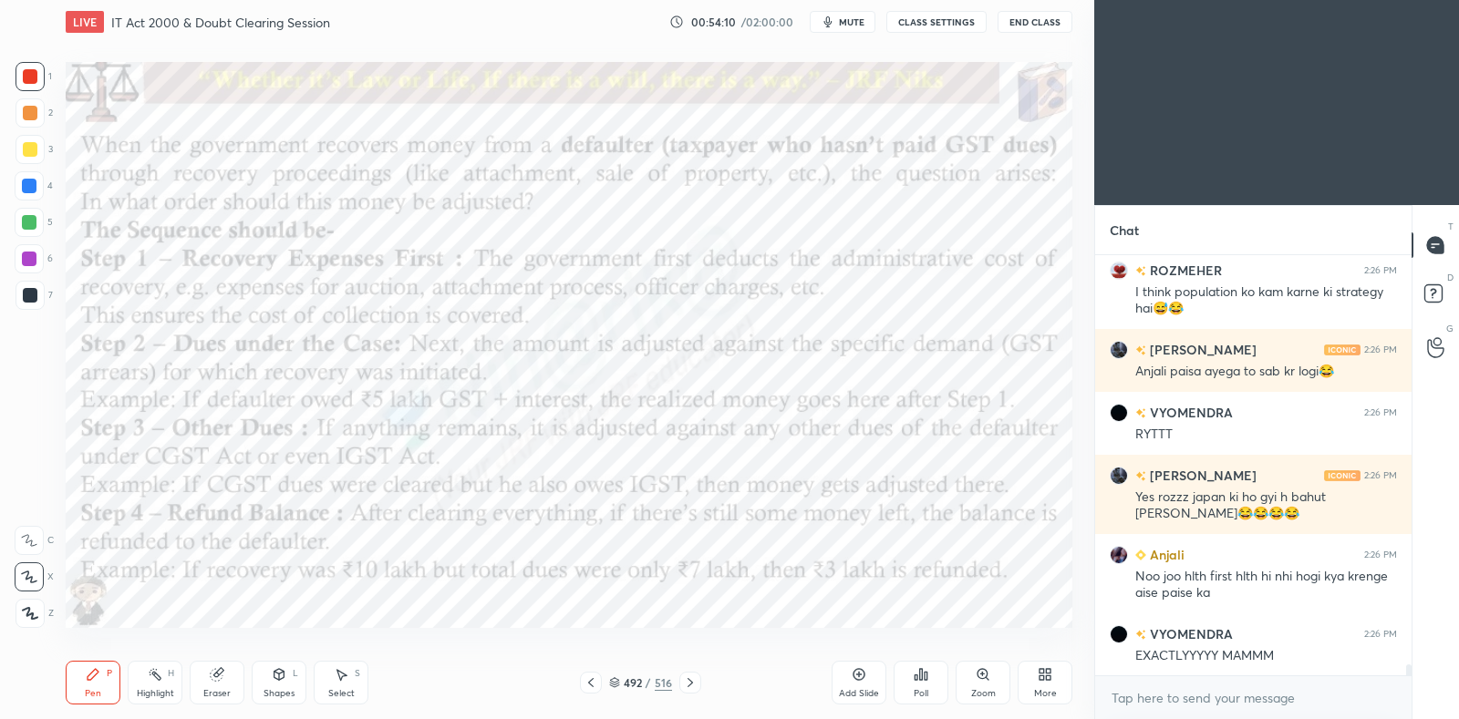
click at [696, 686] on icon at bounding box center [690, 683] width 15 height 15
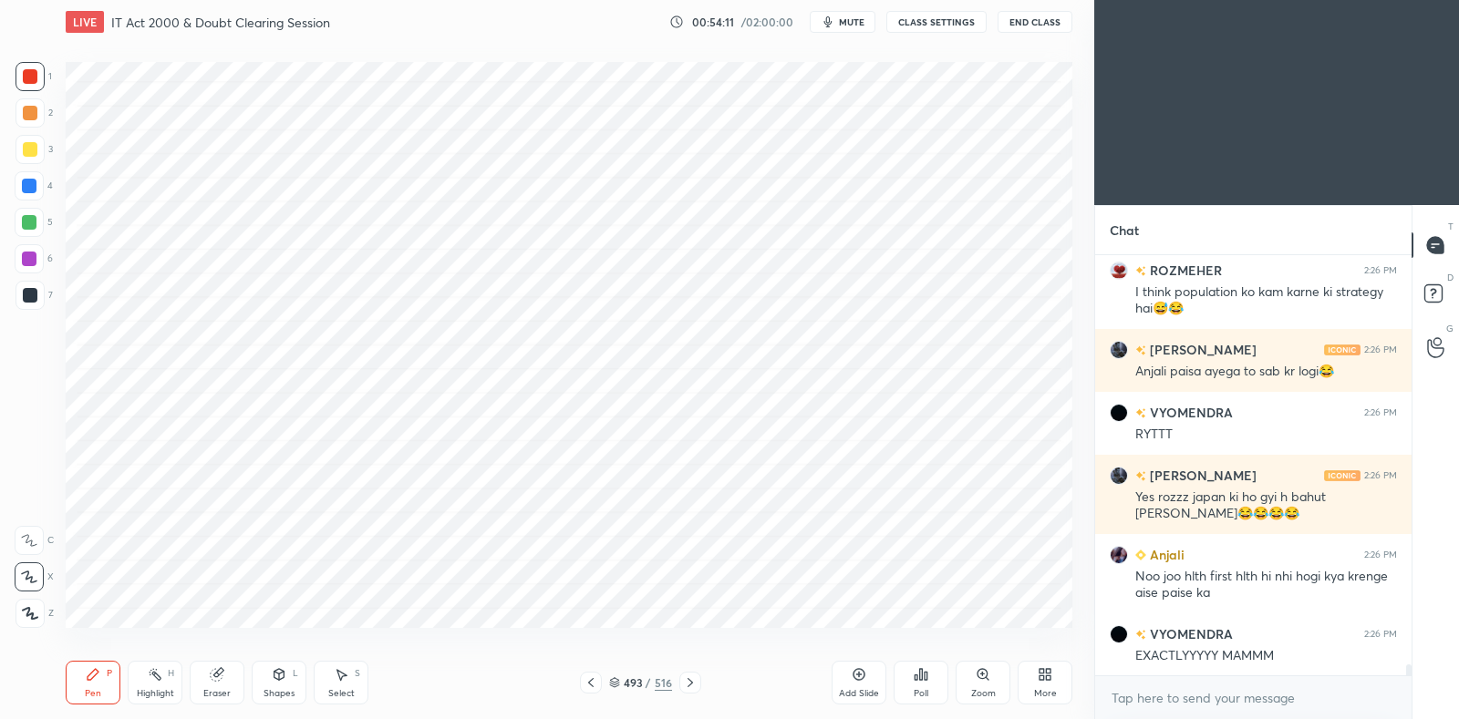
click at [697, 686] on icon at bounding box center [690, 683] width 15 height 15
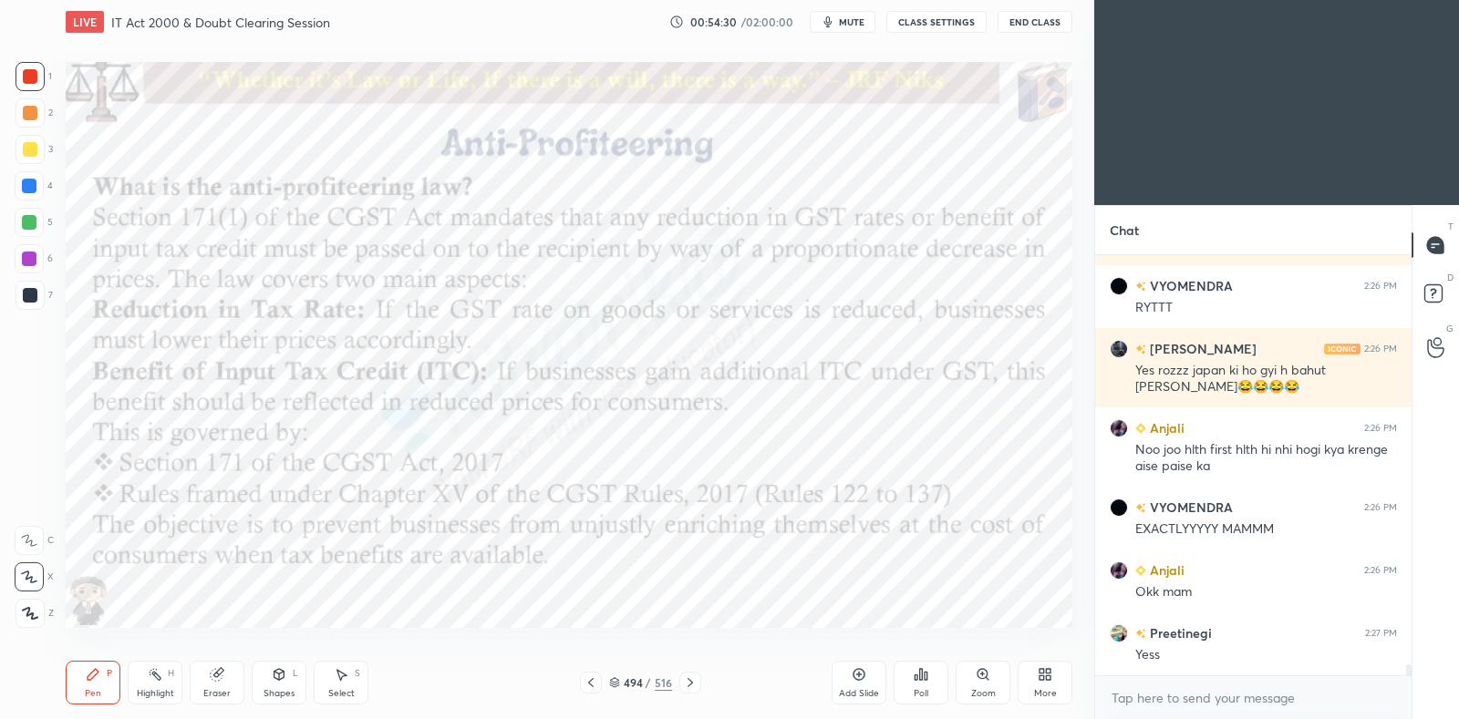
scroll to position [15530, 0]
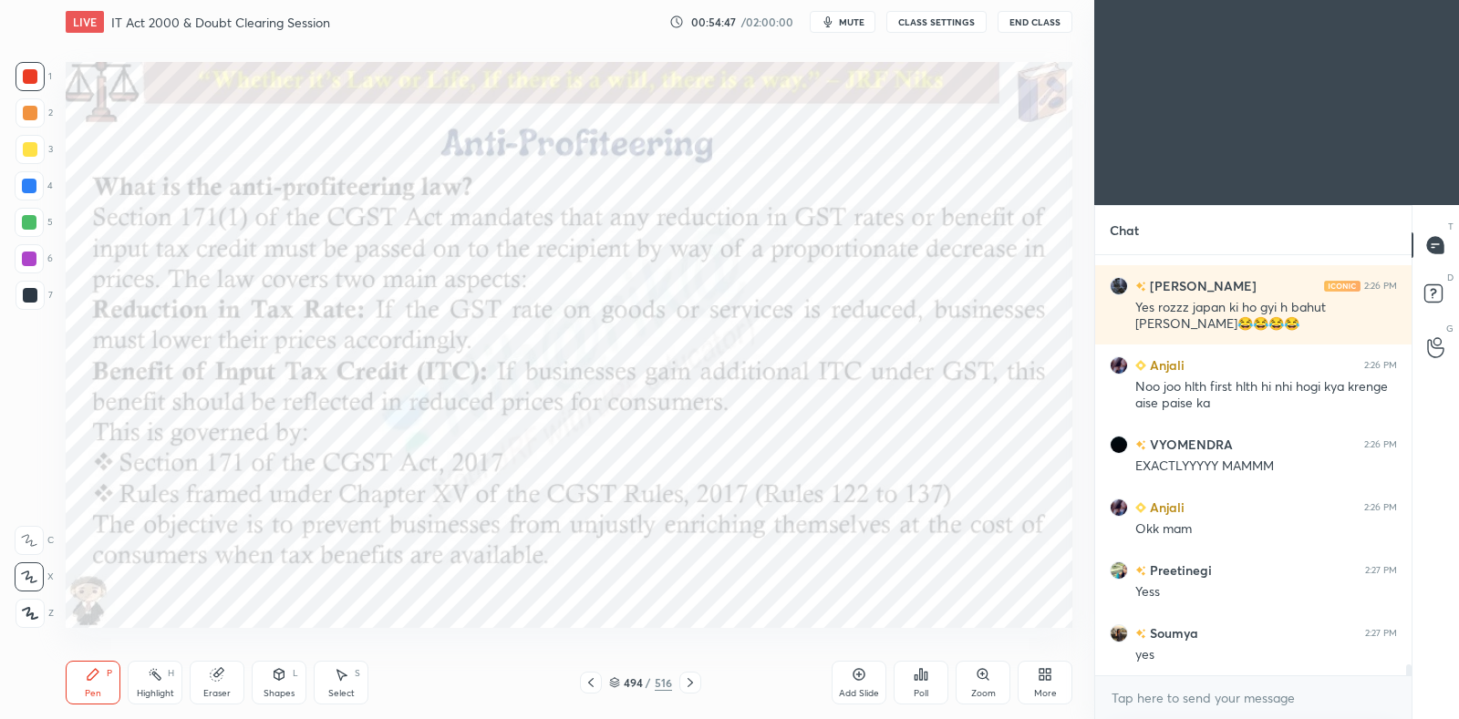
click at [693, 681] on icon at bounding box center [690, 683] width 15 height 15
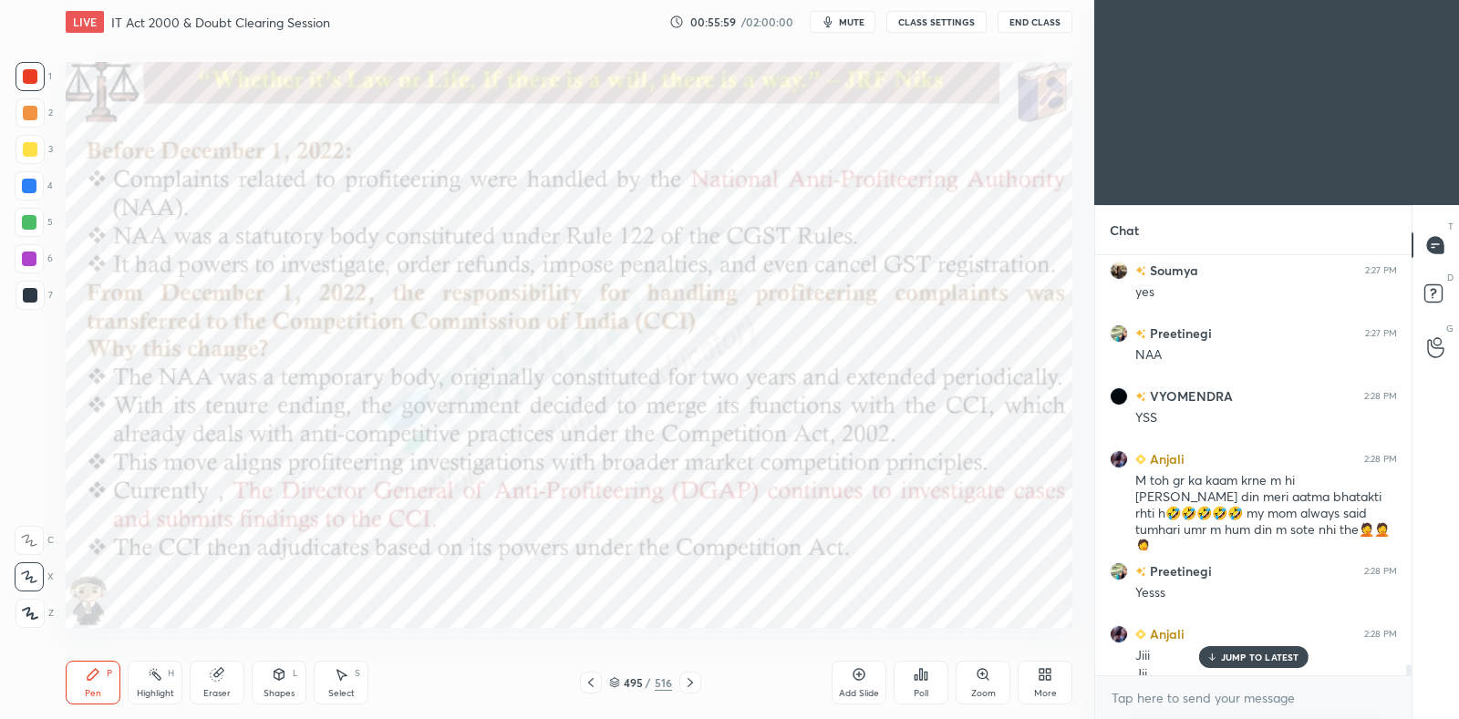
scroll to position [15912, 0]
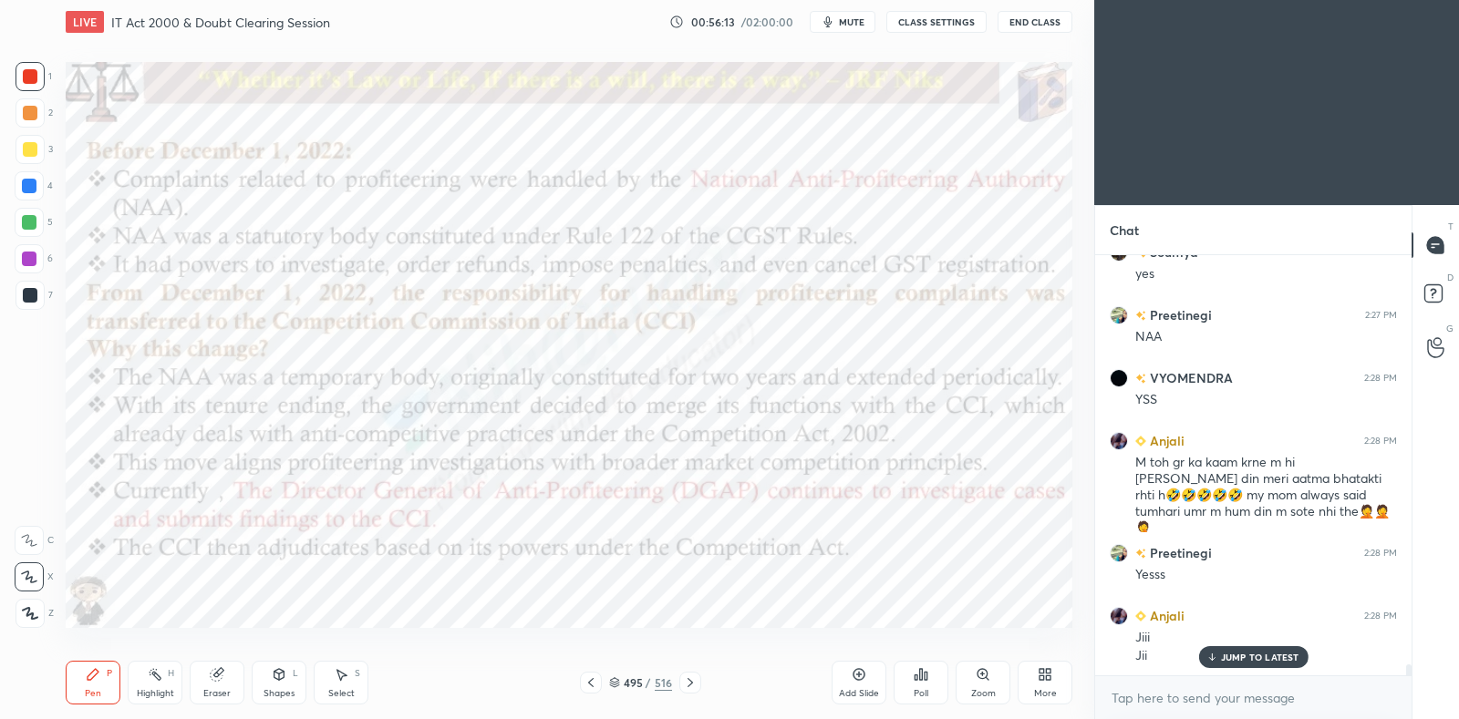
click at [864, 668] on icon at bounding box center [859, 674] width 15 height 15
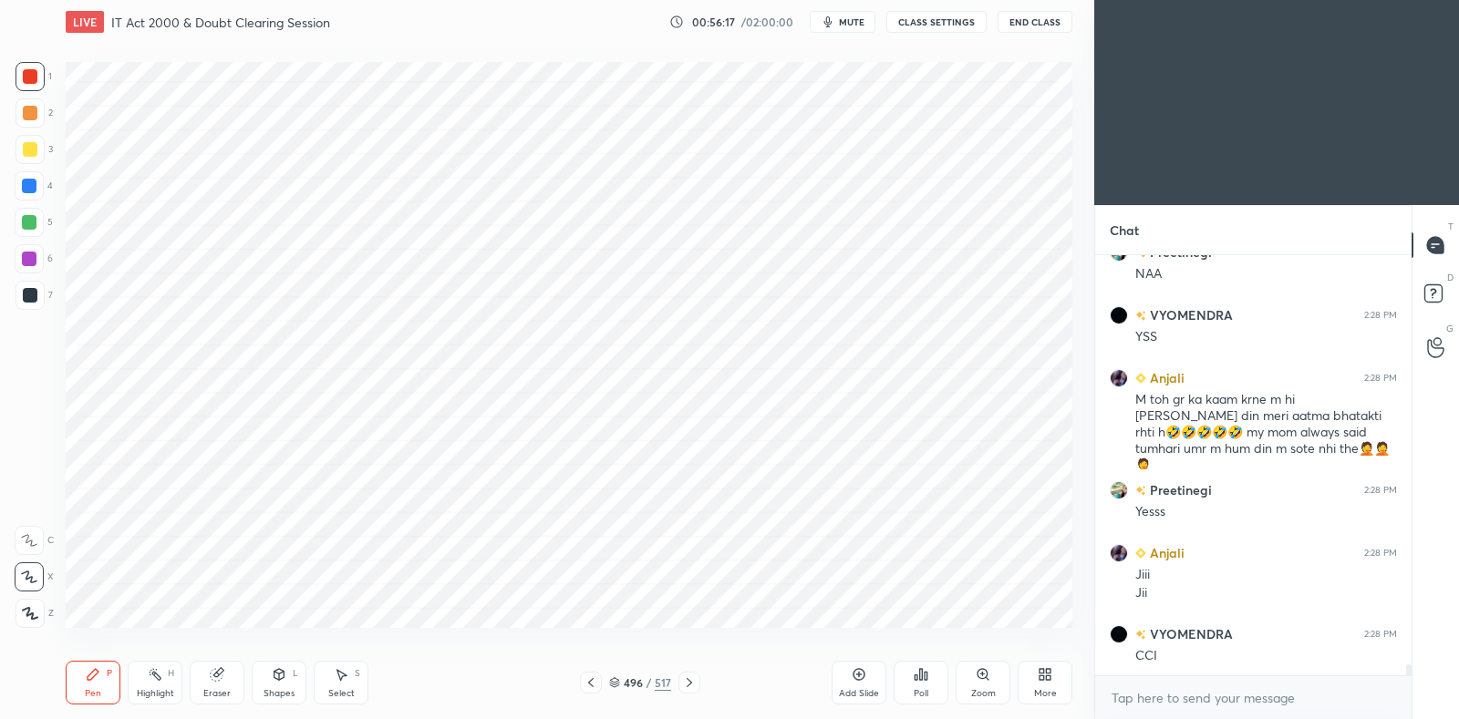
scroll to position [16038, 0]
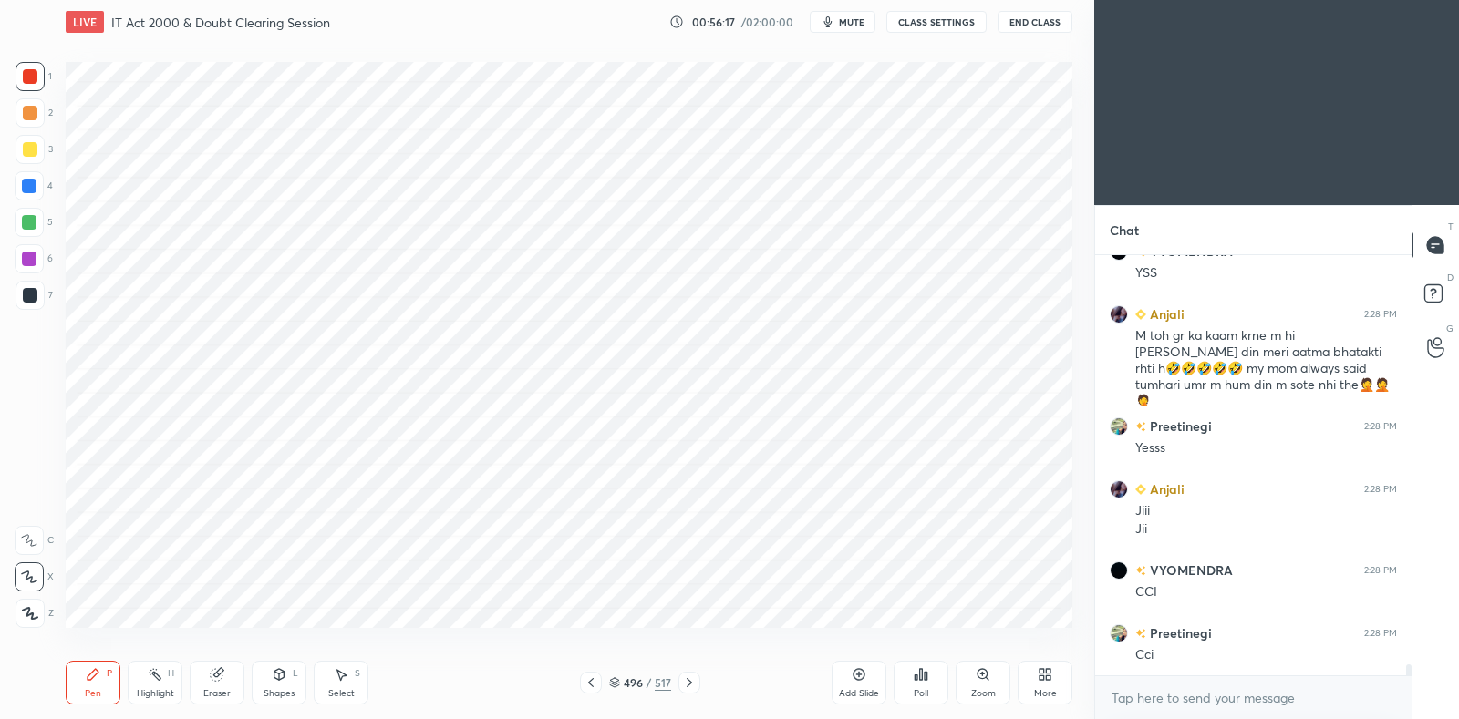
click at [916, 685] on div "Poll" at bounding box center [921, 683] width 55 height 44
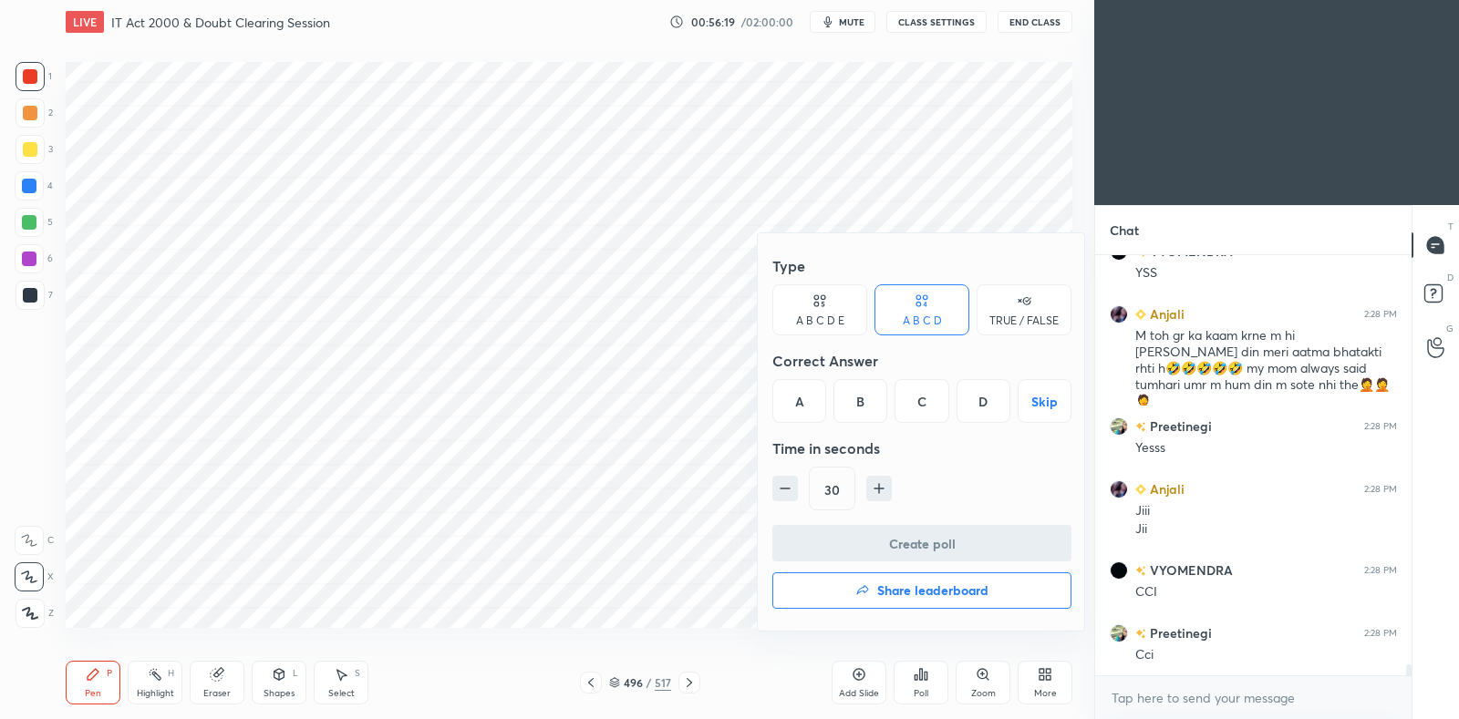
click at [679, 460] on div at bounding box center [729, 359] width 1459 height 719
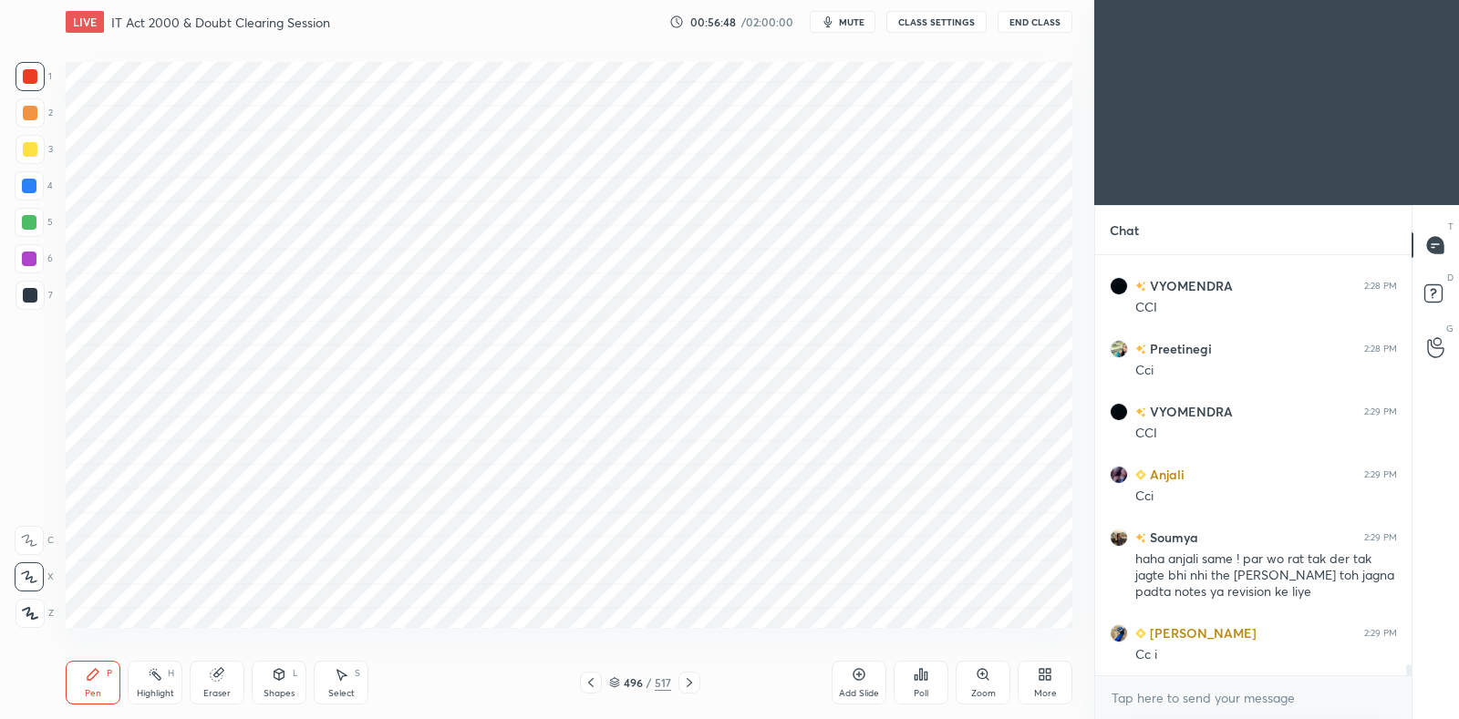
scroll to position [16385, 0]
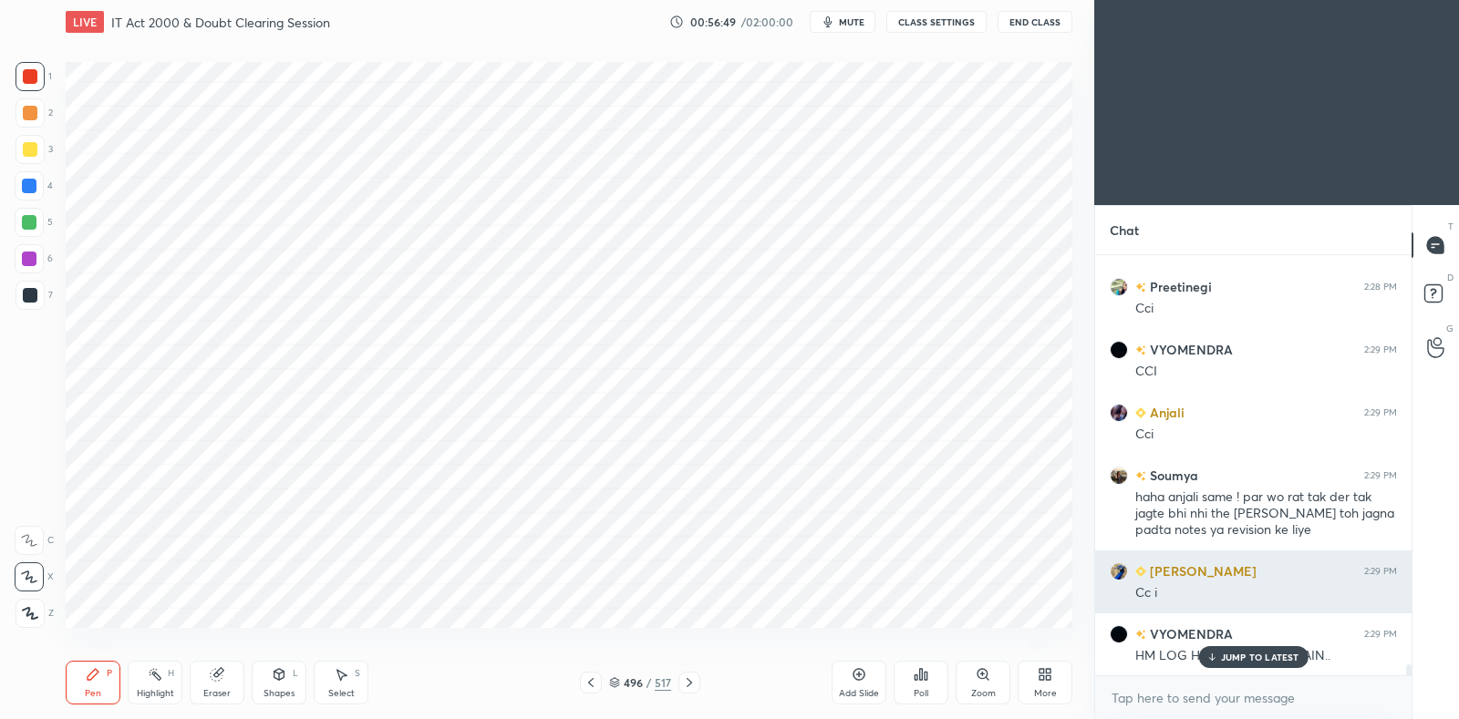
click at [1267, 656] on p "JUMP TO LATEST" at bounding box center [1260, 657] width 78 height 11
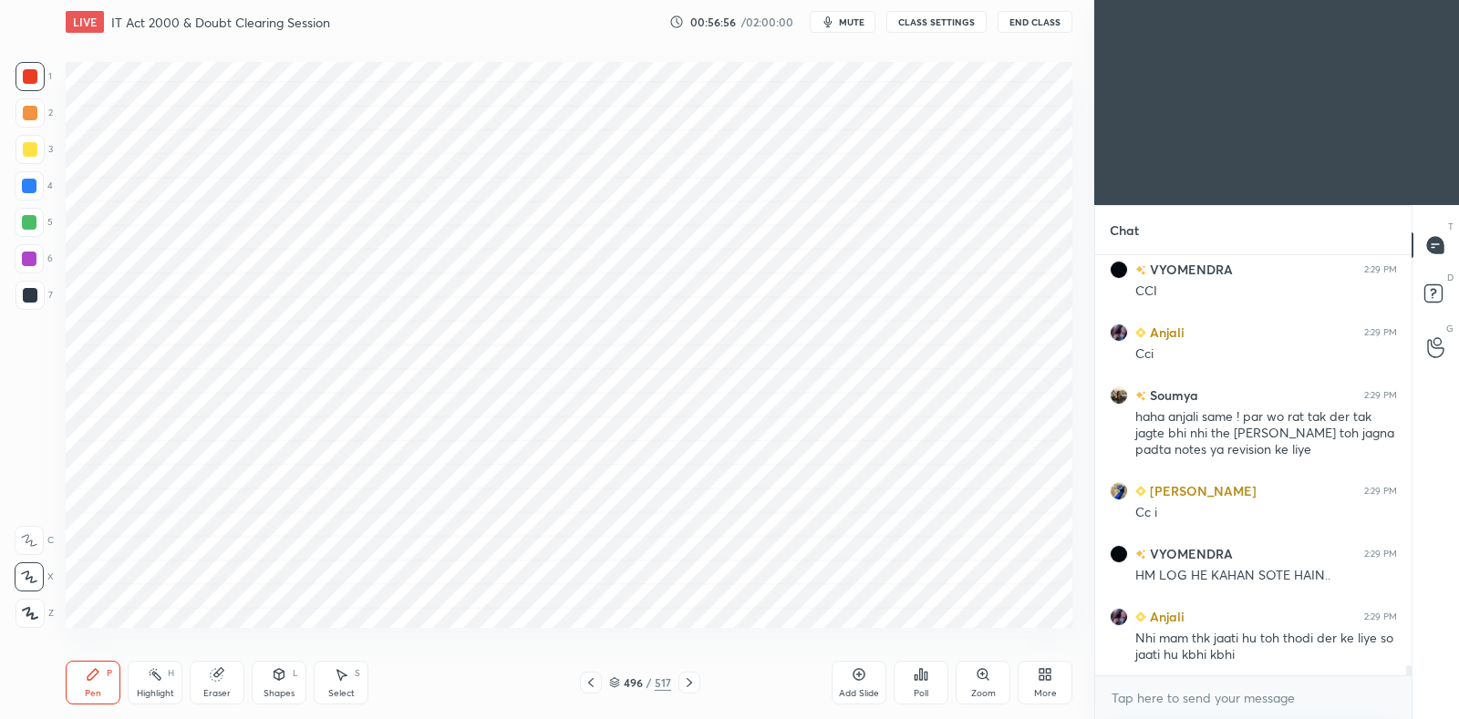
scroll to position [16527, 0]
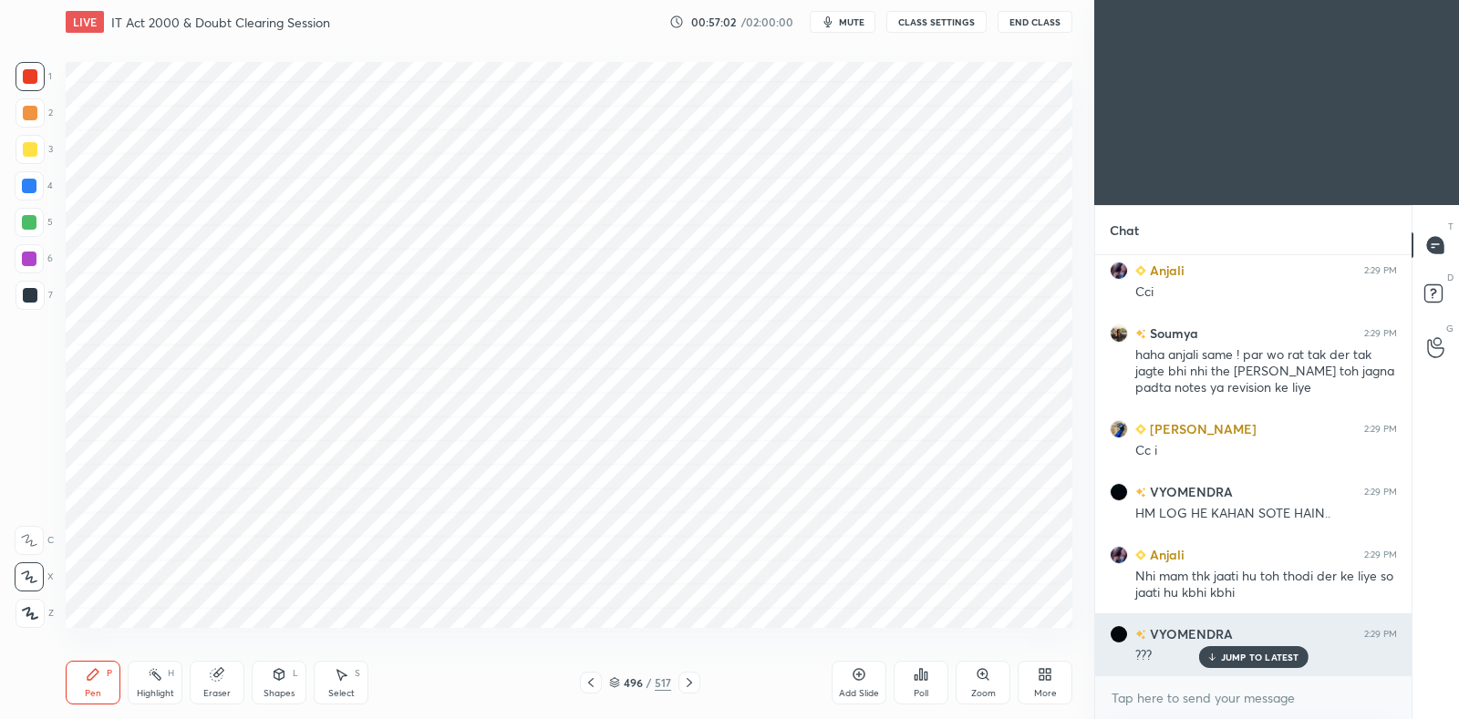
click at [1277, 655] on p "JUMP TO LATEST" at bounding box center [1260, 657] width 78 height 11
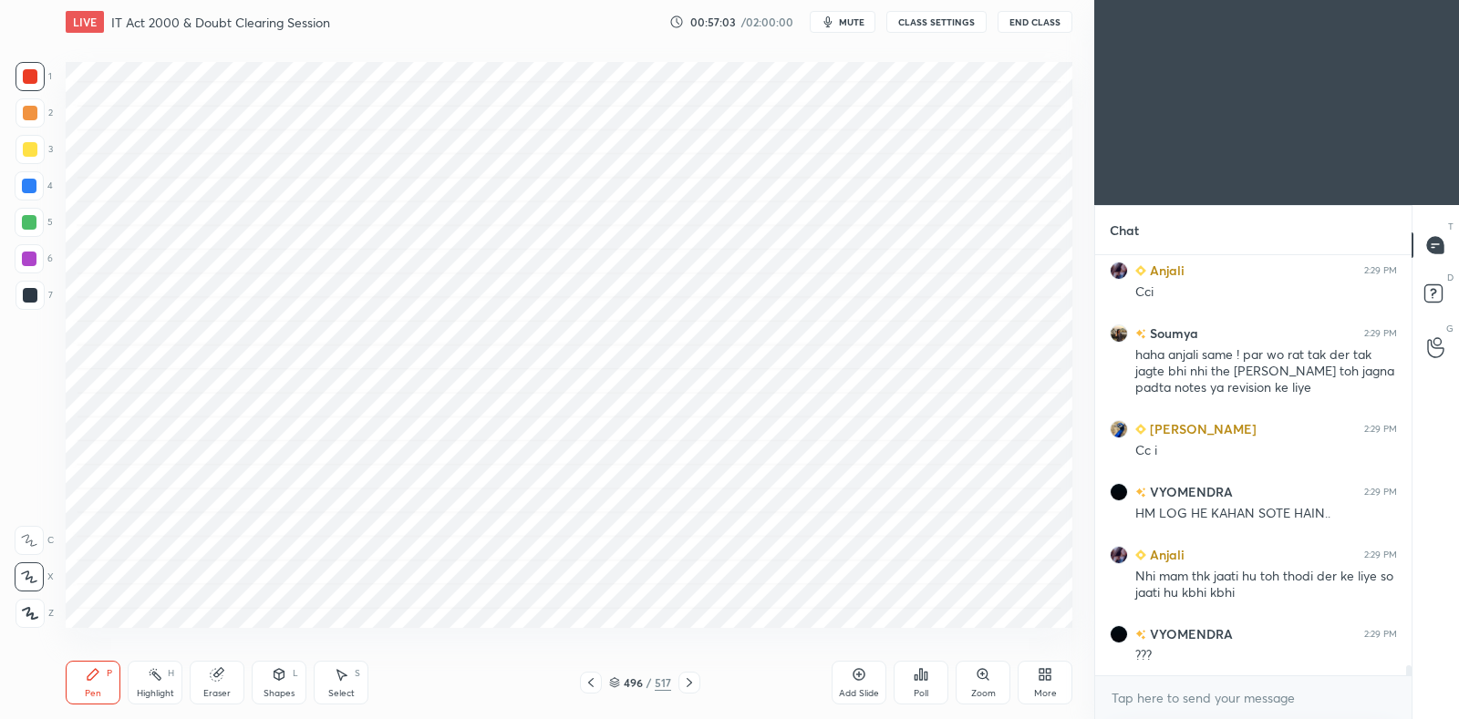
click at [614, 685] on icon at bounding box center [614, 684] width 9 height 3
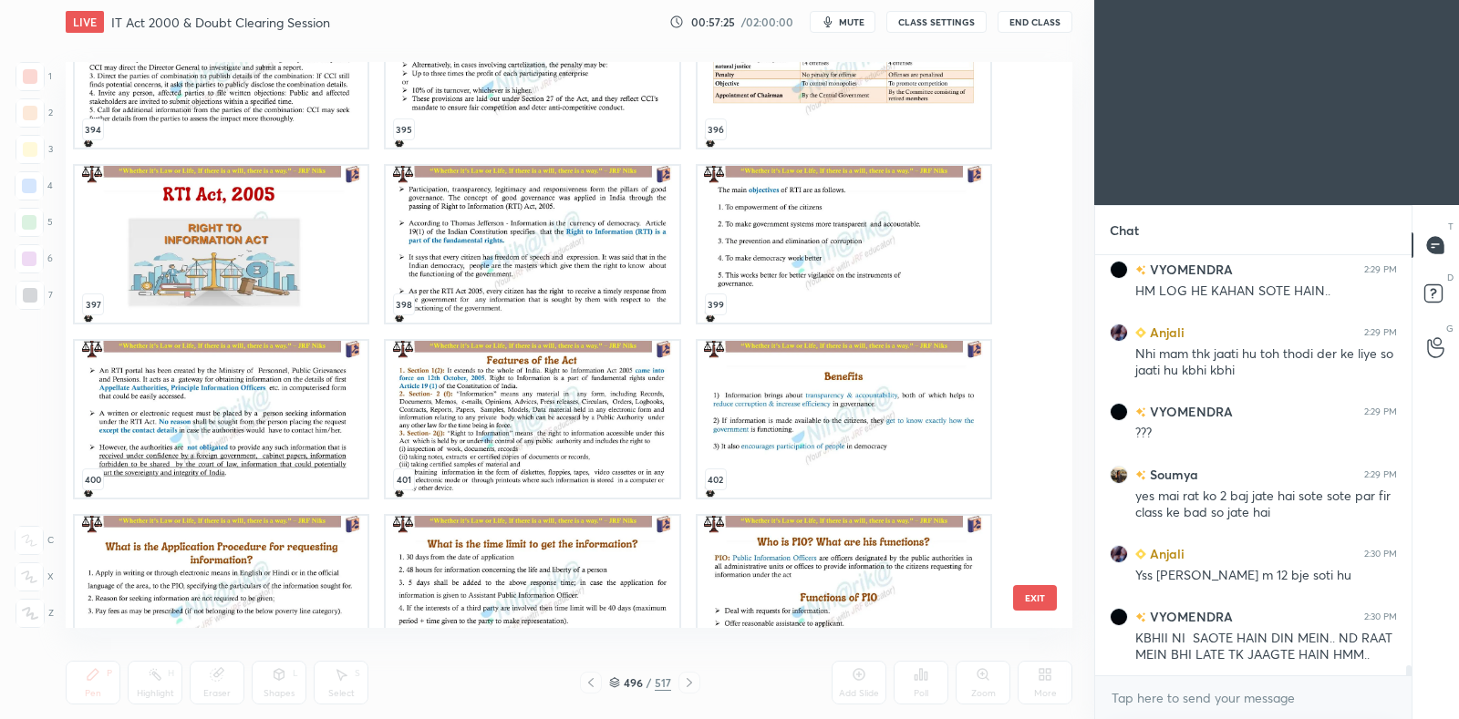
scroll to position [22964, 0]
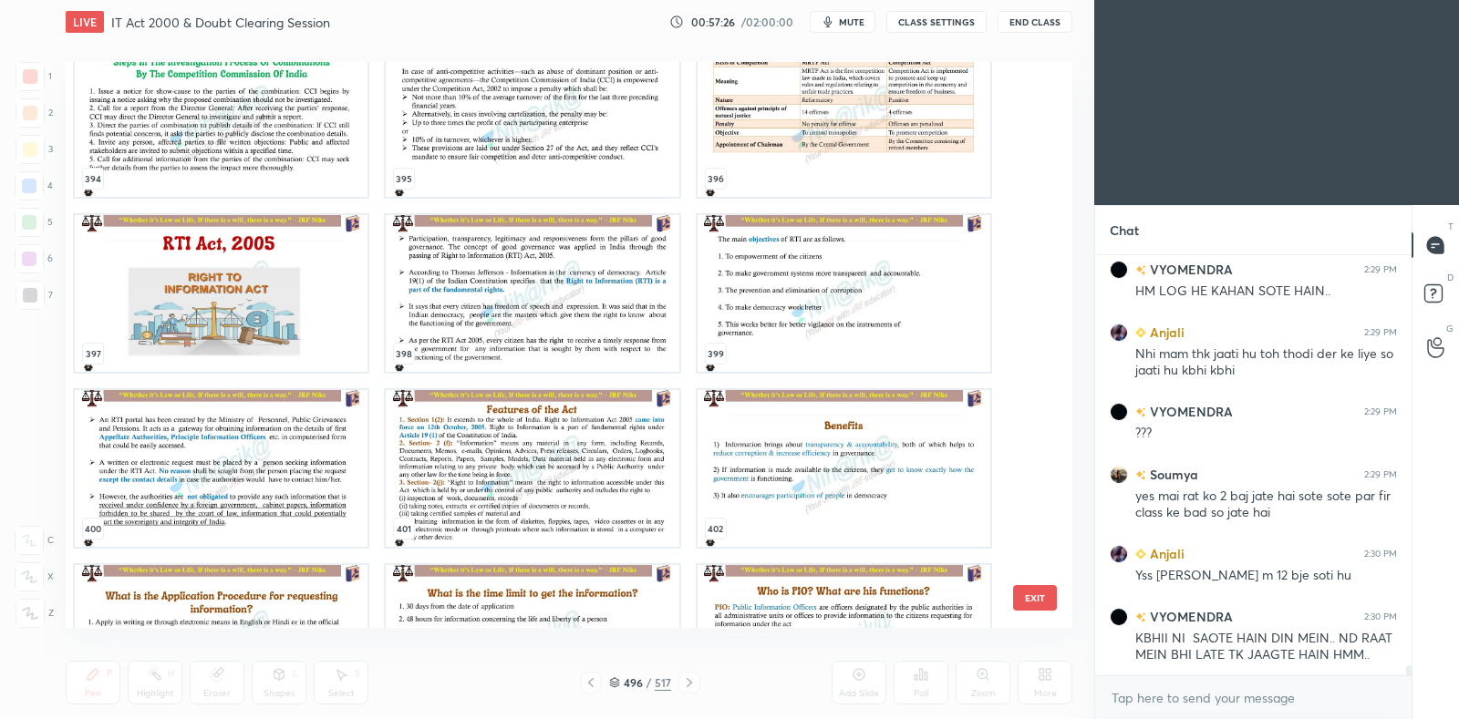
click at [264, 264] on img "grid" at bounding box center [221, 293] width 293 height 157
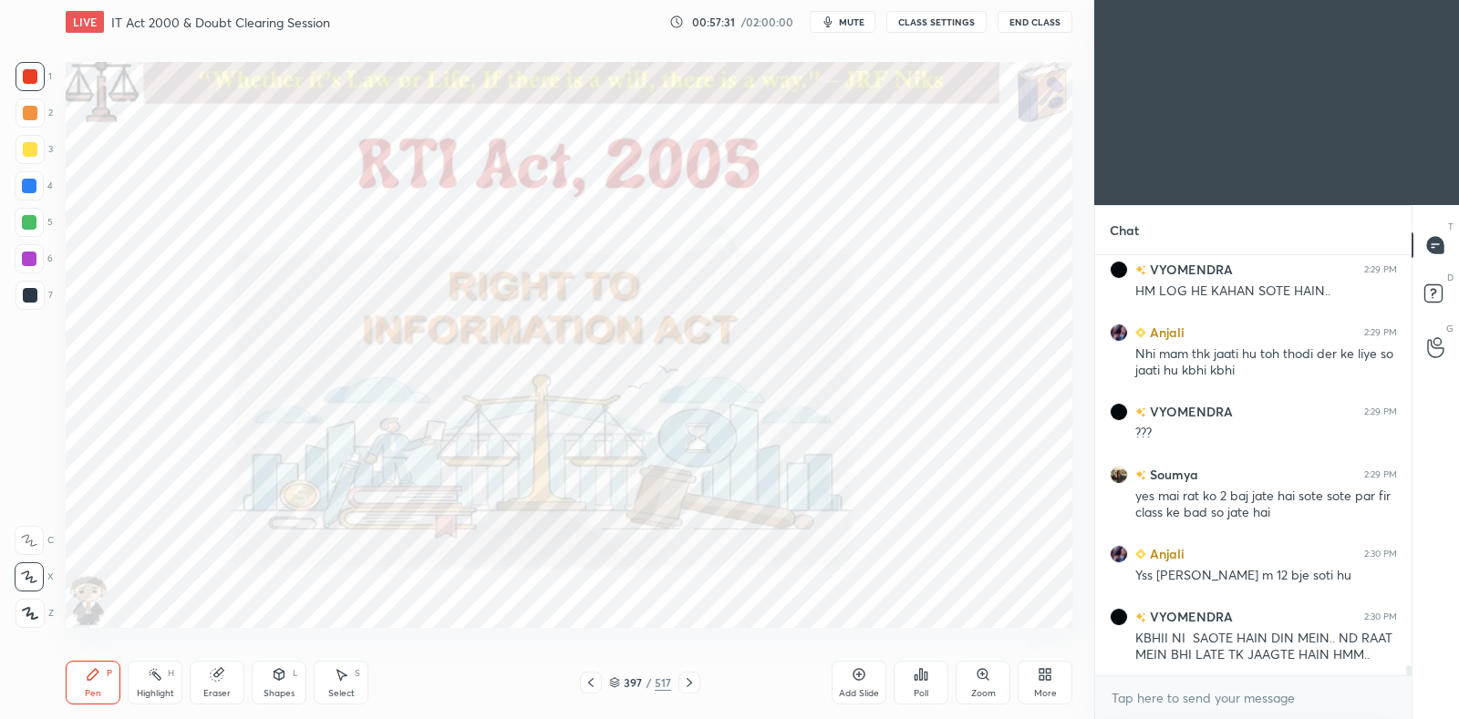
click at [691, 680] on icon at bounding box center [689, 683] width 15 height 15
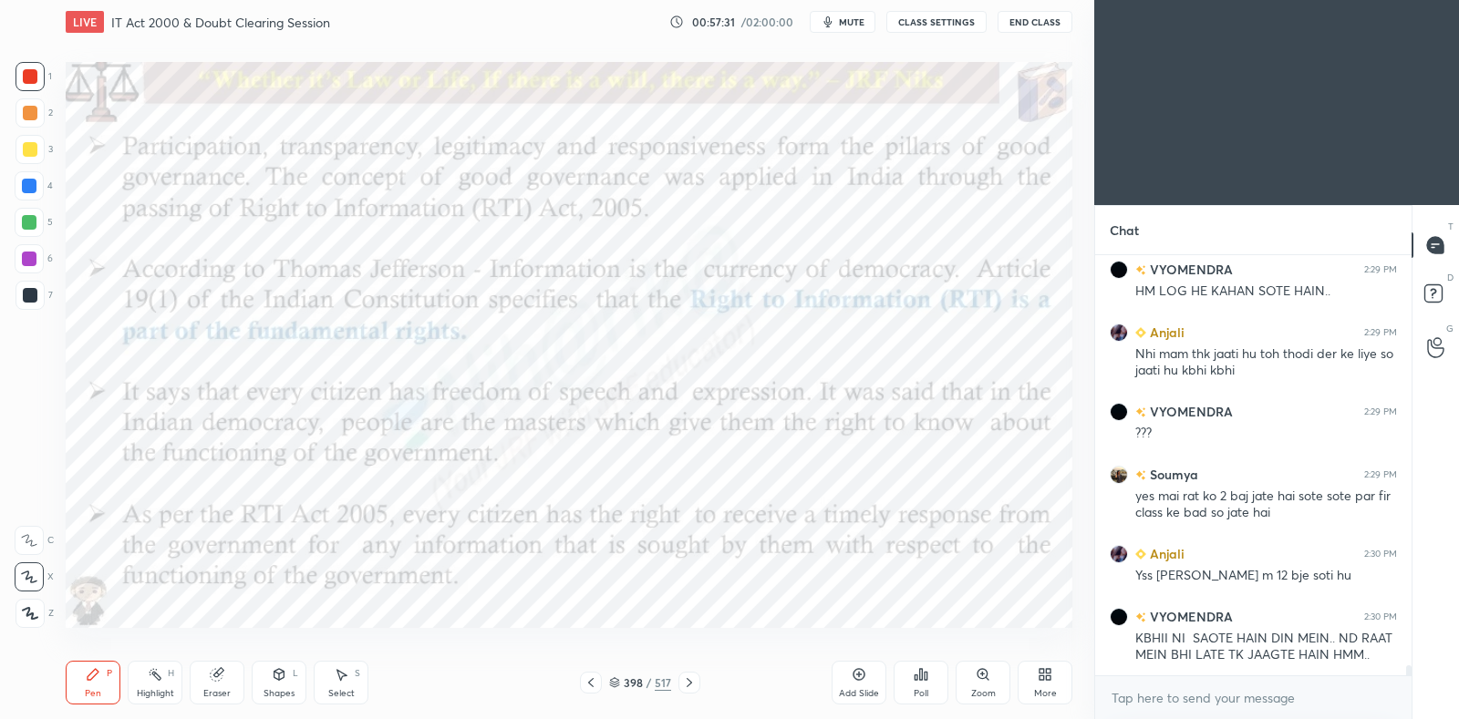
click at [689, 681] on icon at bounding box center [689, 683] width 15 height 15
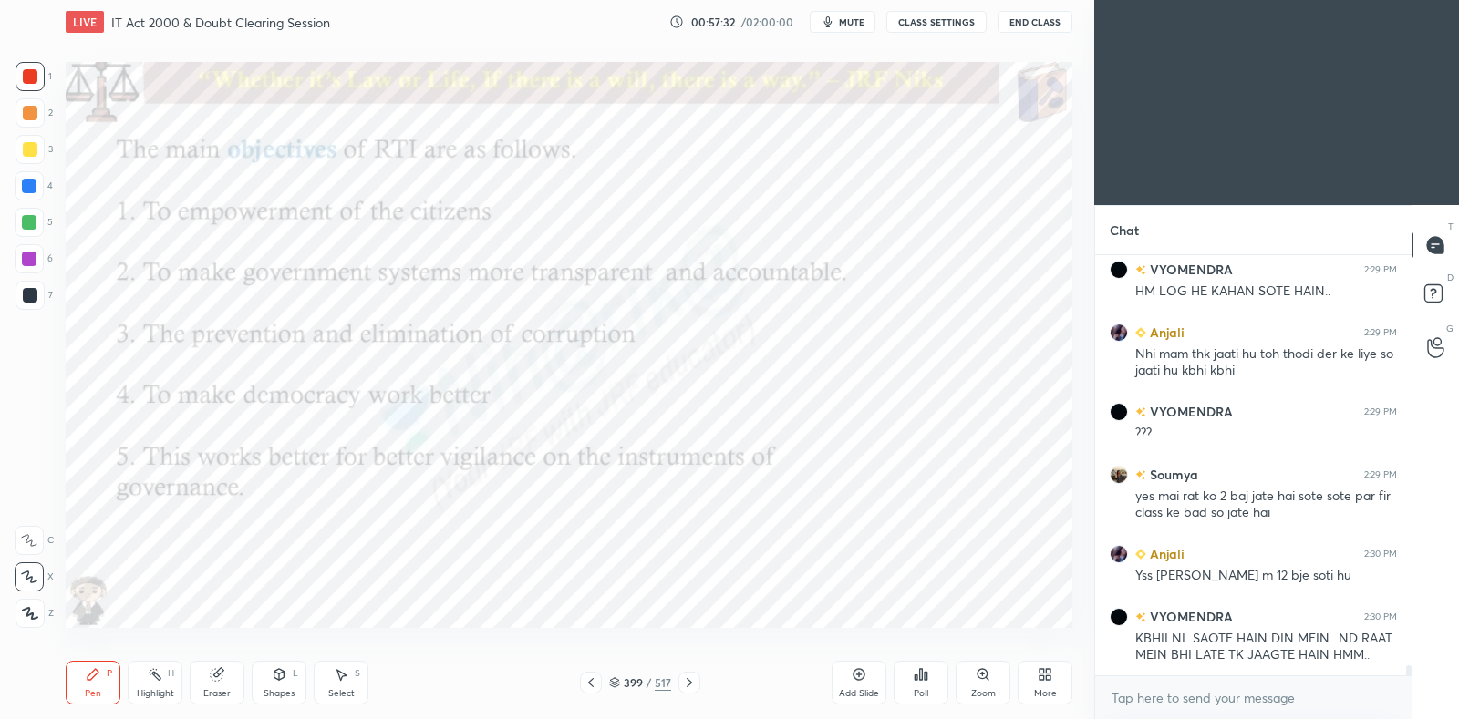
click at [689, 680] on icon at bounding box center [689, 683] width 15 height 15
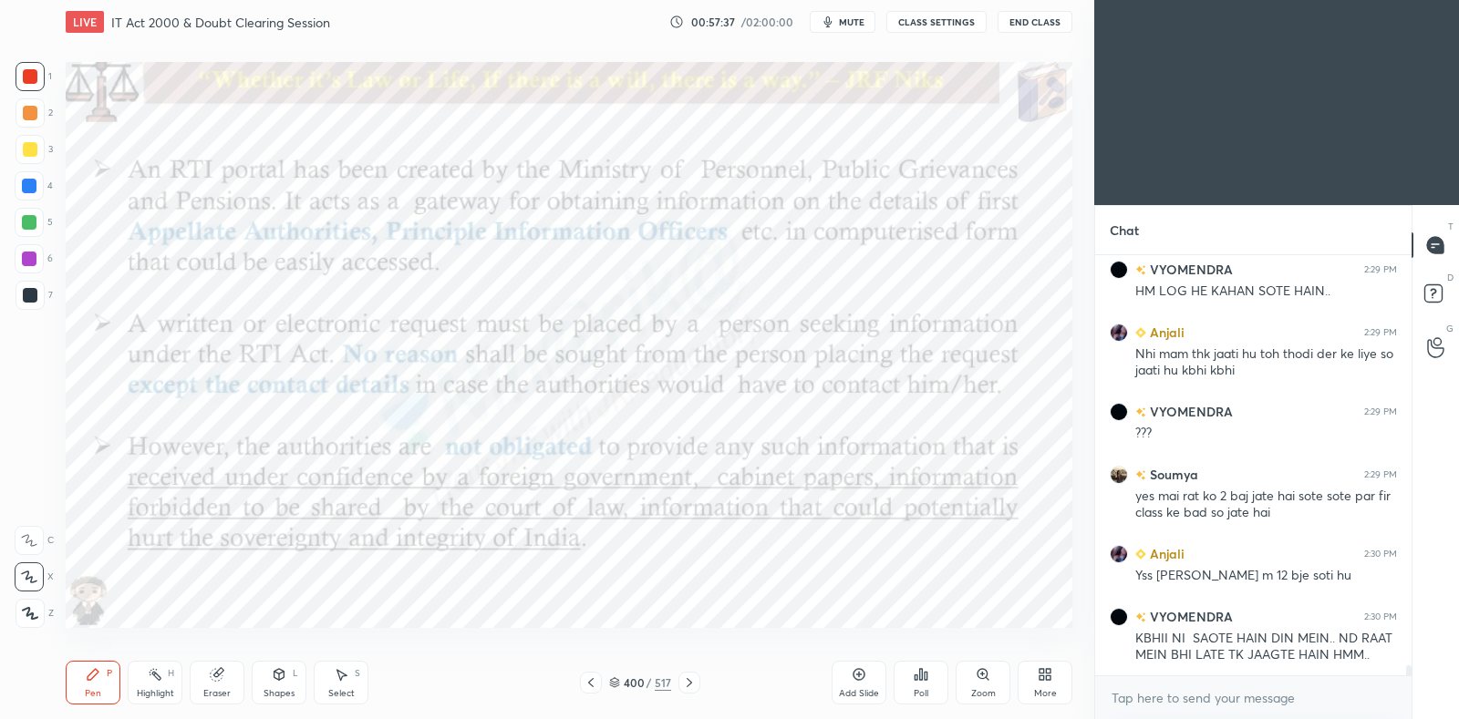
click at [594, 686] on icon at bounding box center [591, 683] width 15 height 15
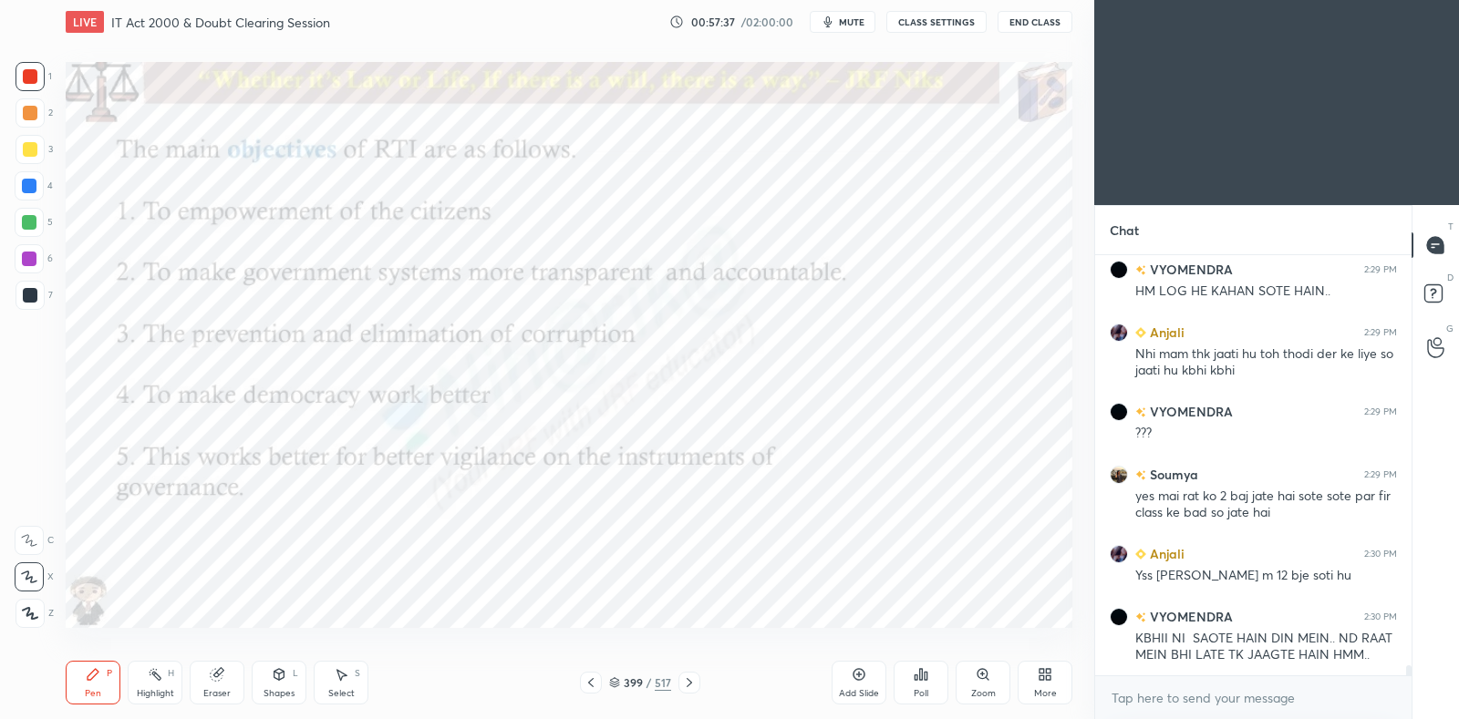
click at [591, 684] on icon at bounding box center [591, 683] width 15 height 15
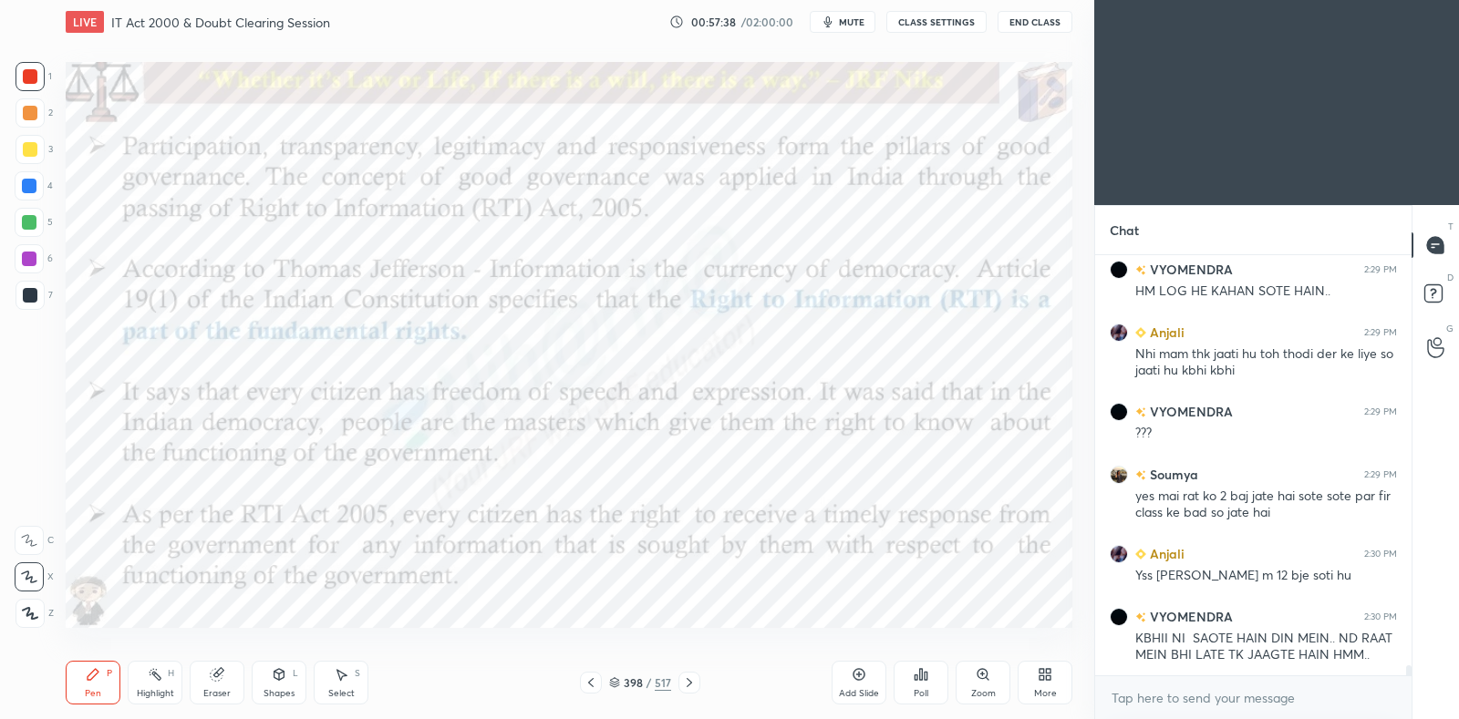
click at [593, 677] on icon at bounding box center [591, 683] width 15 height 15
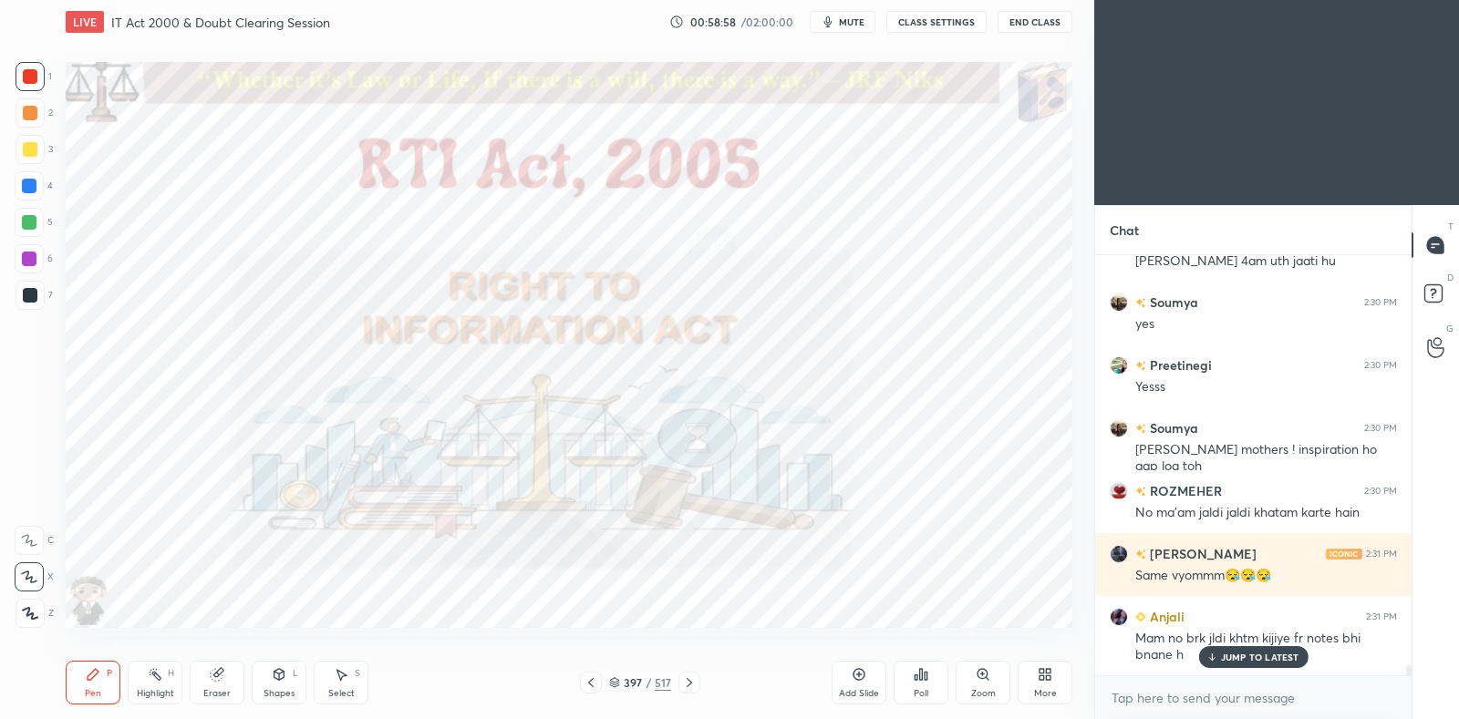
scroll to position [17506, 0]
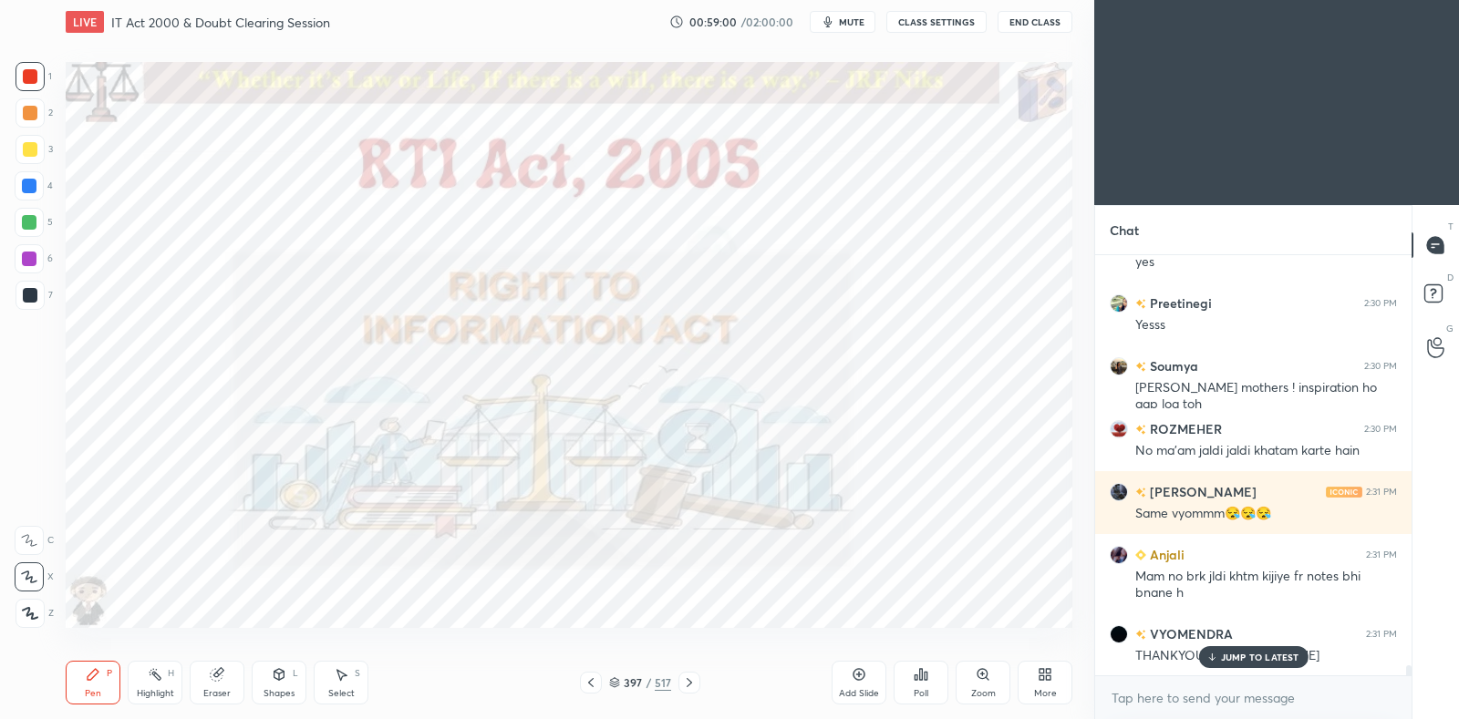
click at [1231, 663] on p "JUMP TO LATEST" at bounding box center [1260, 657] width 78 height 11
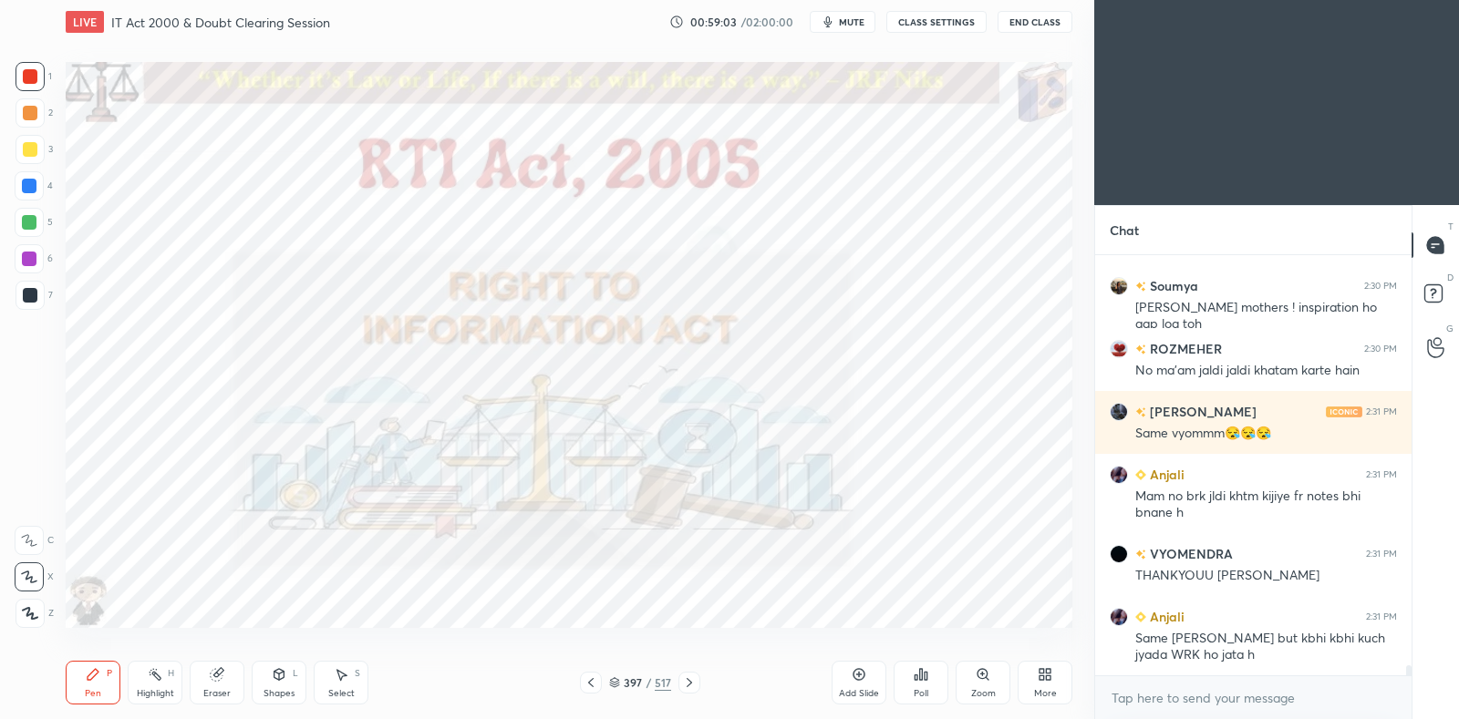
scroll to position [17649, 0]
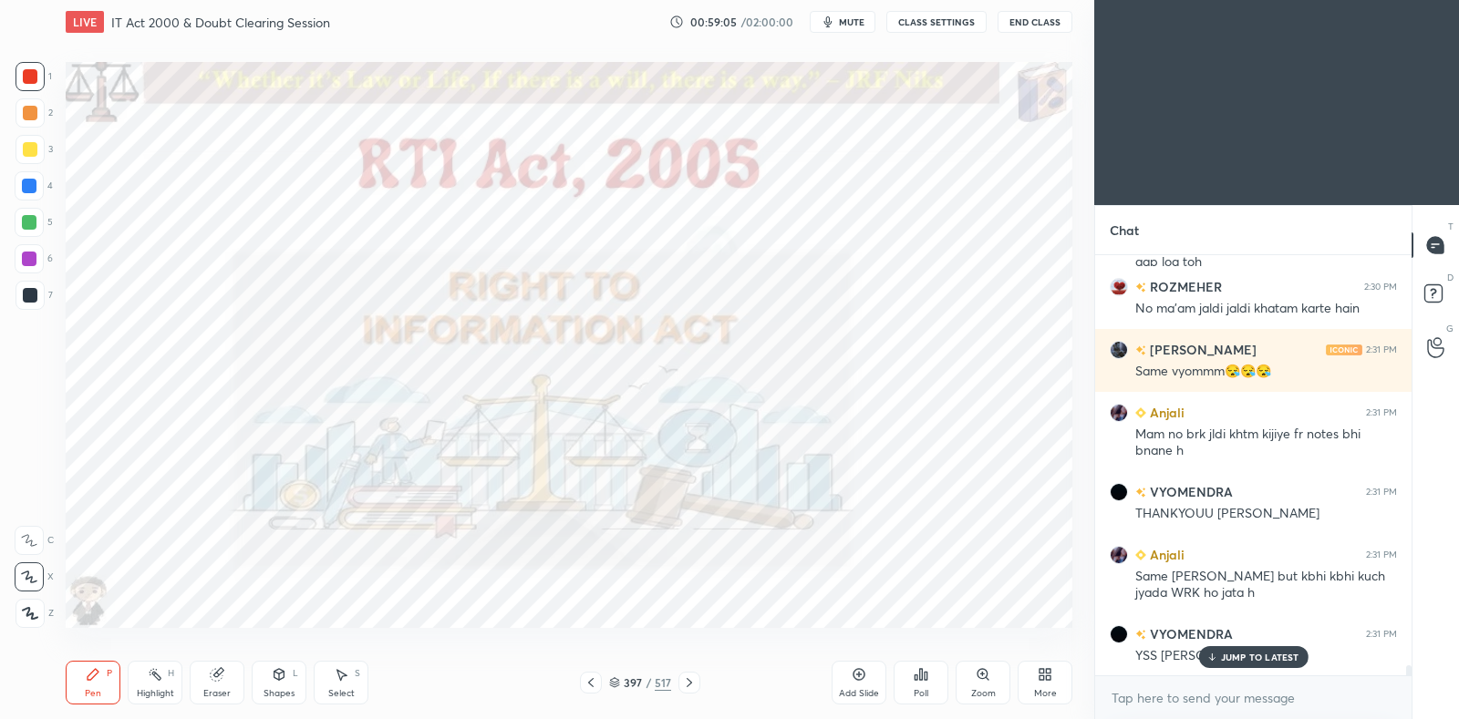
click at [1236, 654] on p "JUMP TO LATEST" at bounding box center [1260, 657] width 78 height 11
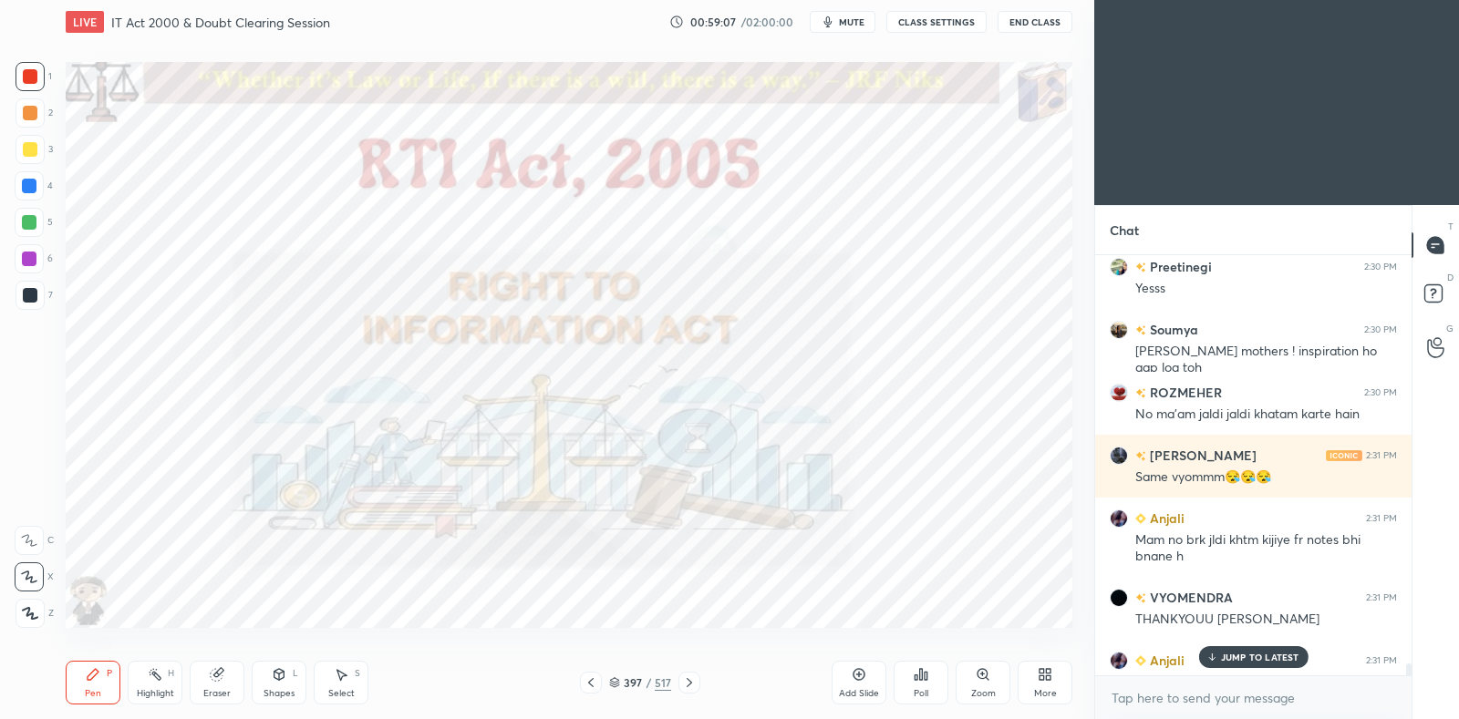
scroll to position [17649, 0]
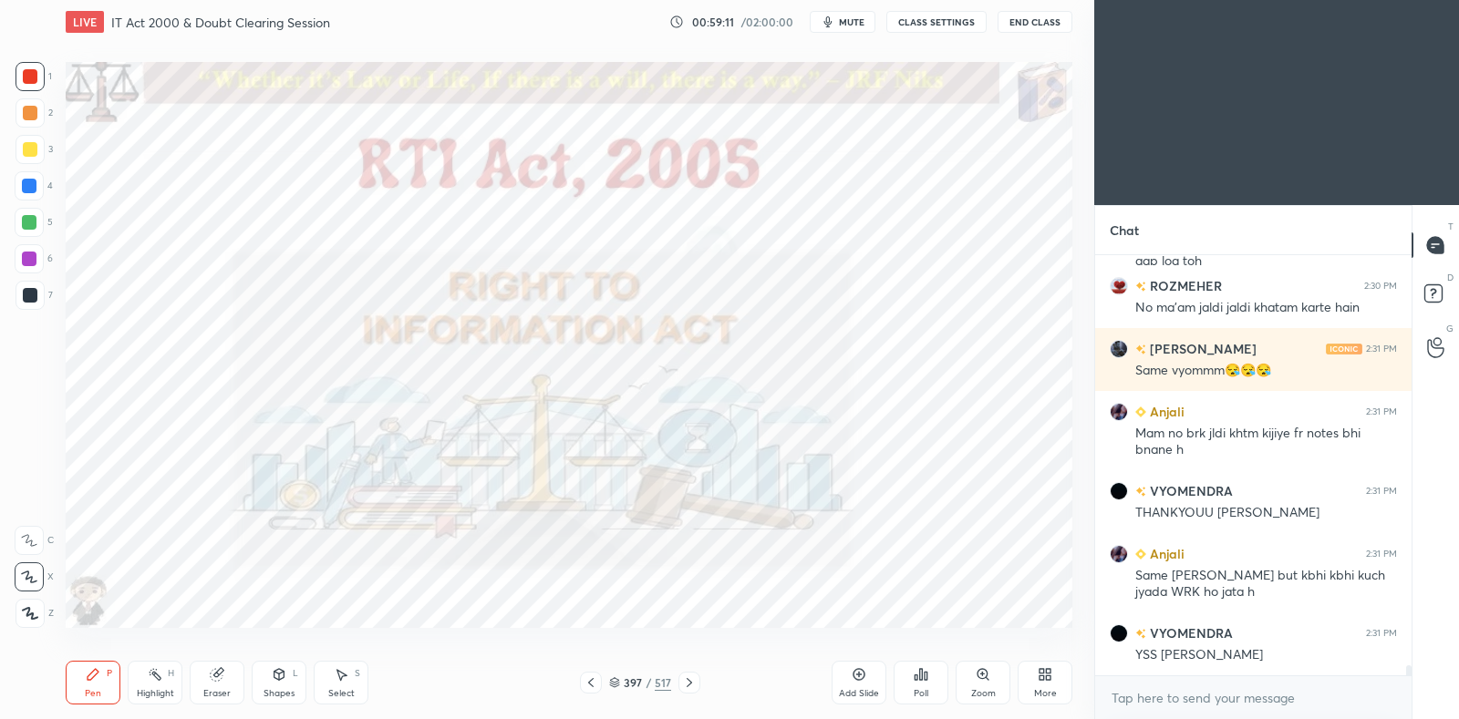
click at [687, 686] on icon at bounding box center [689, 682] width 5 height 9
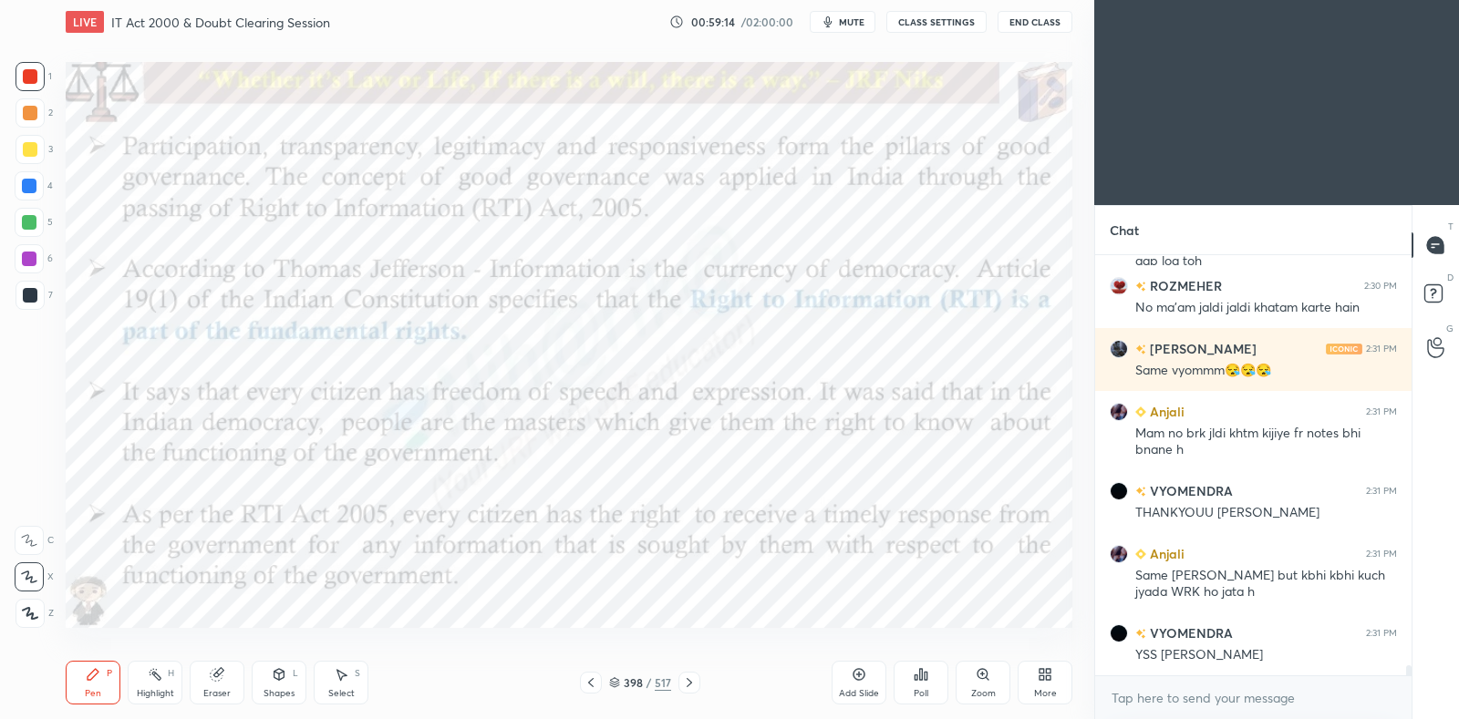
click at [164, 663] on div "Highlight H" at bounding box center [155, 683] width 55 height 44
click at [691, 681] on icon at bounding box center [689, 683] width 15 height 15
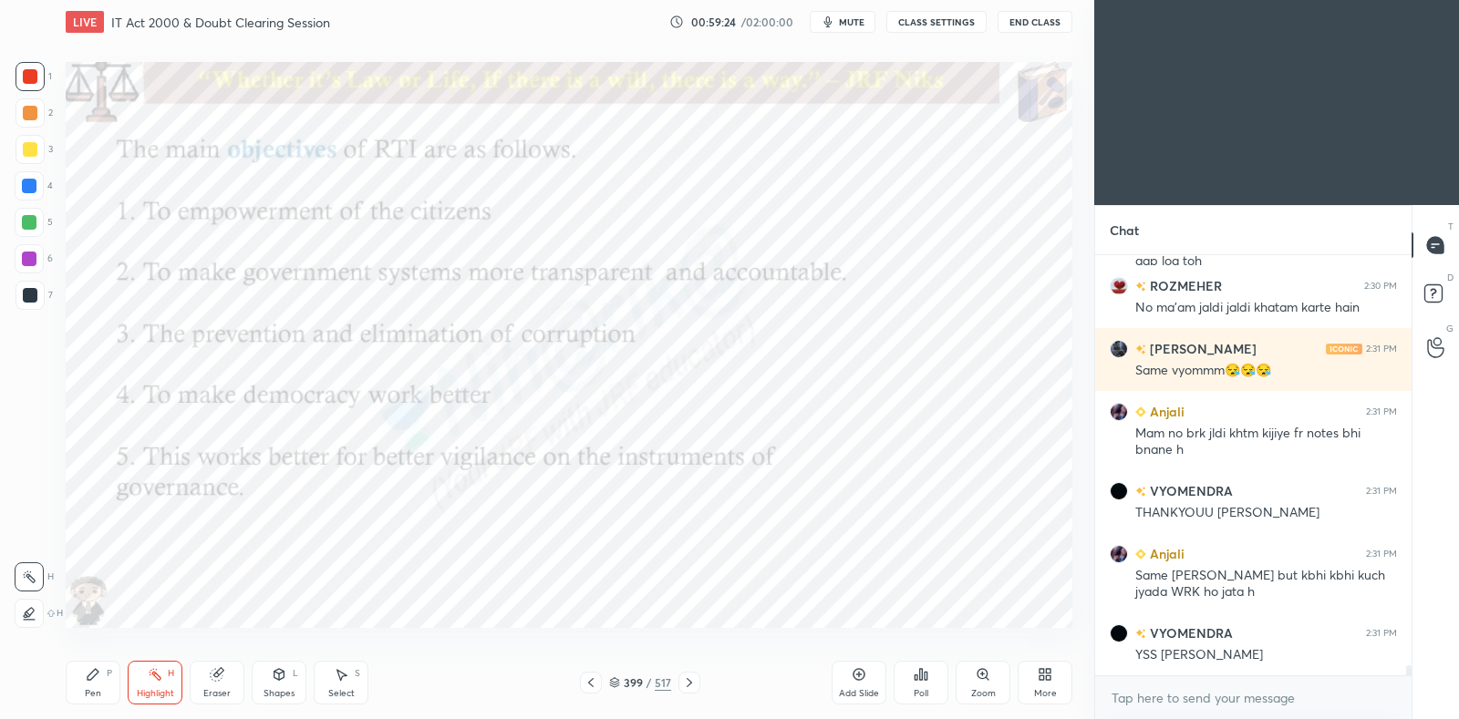
scroll to position [17711, 0]
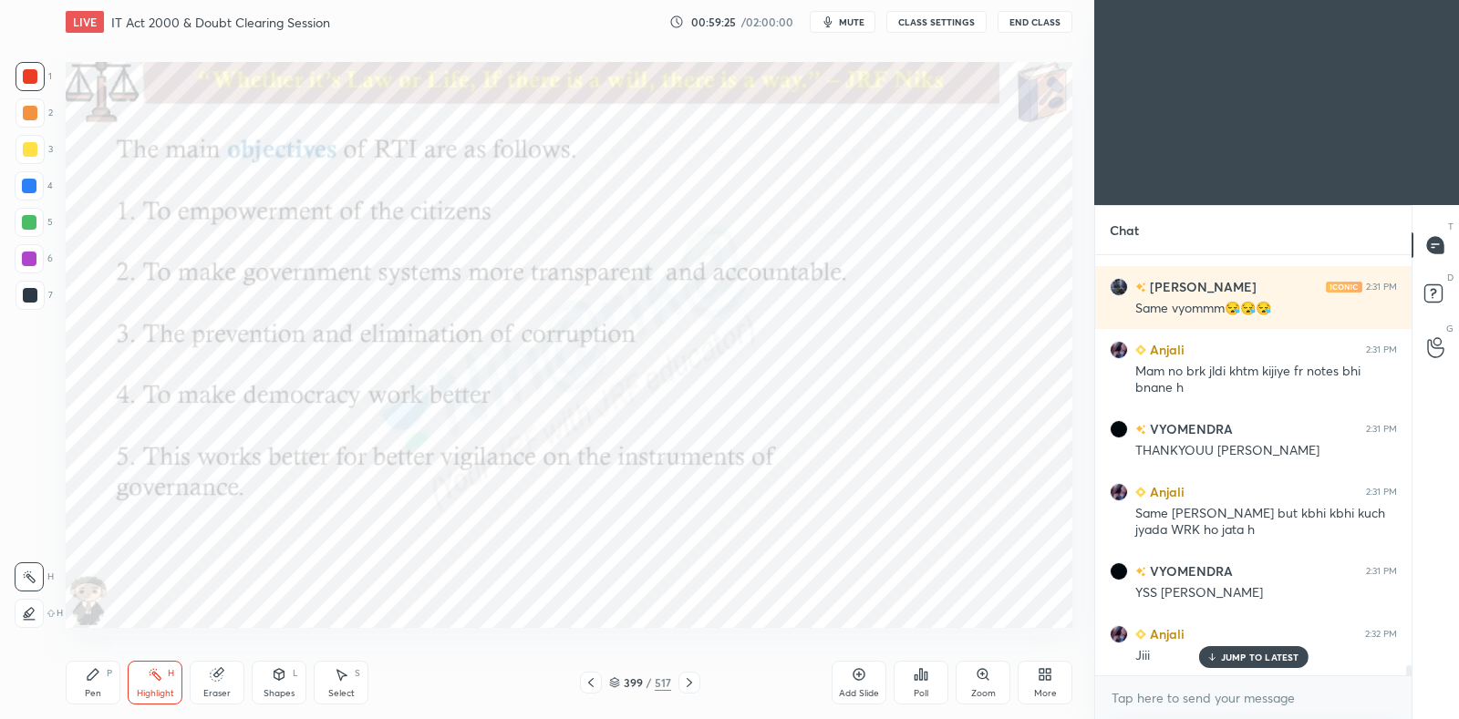
click at [689, 681] on icon at bounding box center [689, 682] width 5 height 9
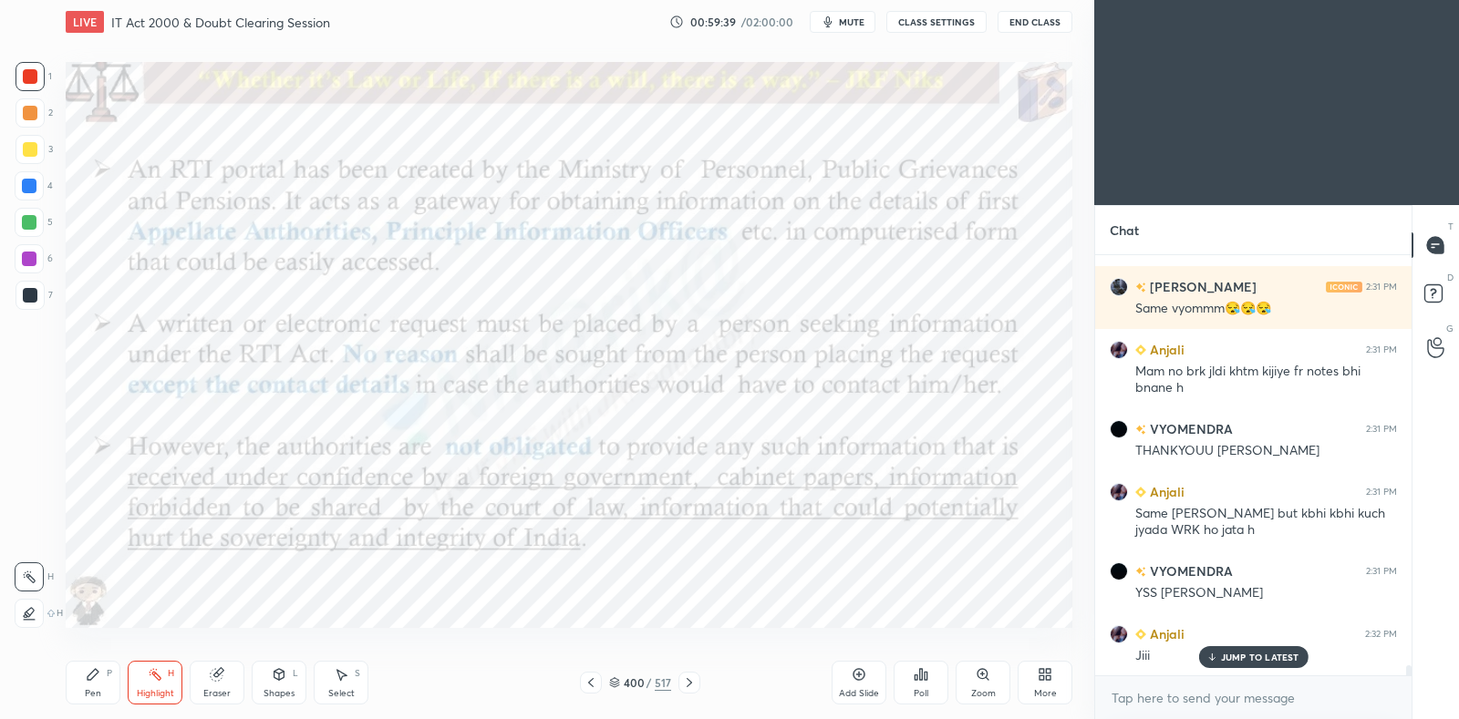
click at [688, 682] on icon at bounding box center [689, 683] width 15 height 15
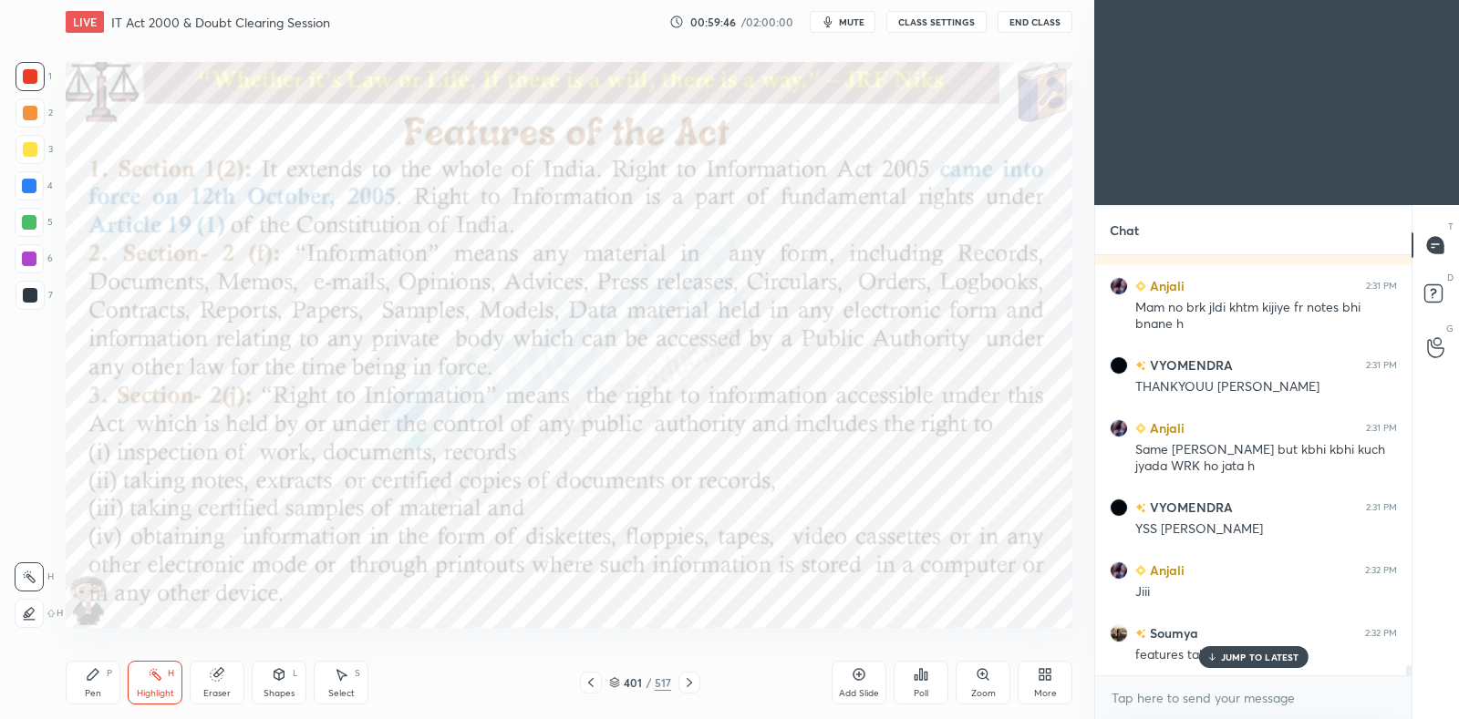
scroll to position [17854, 0]
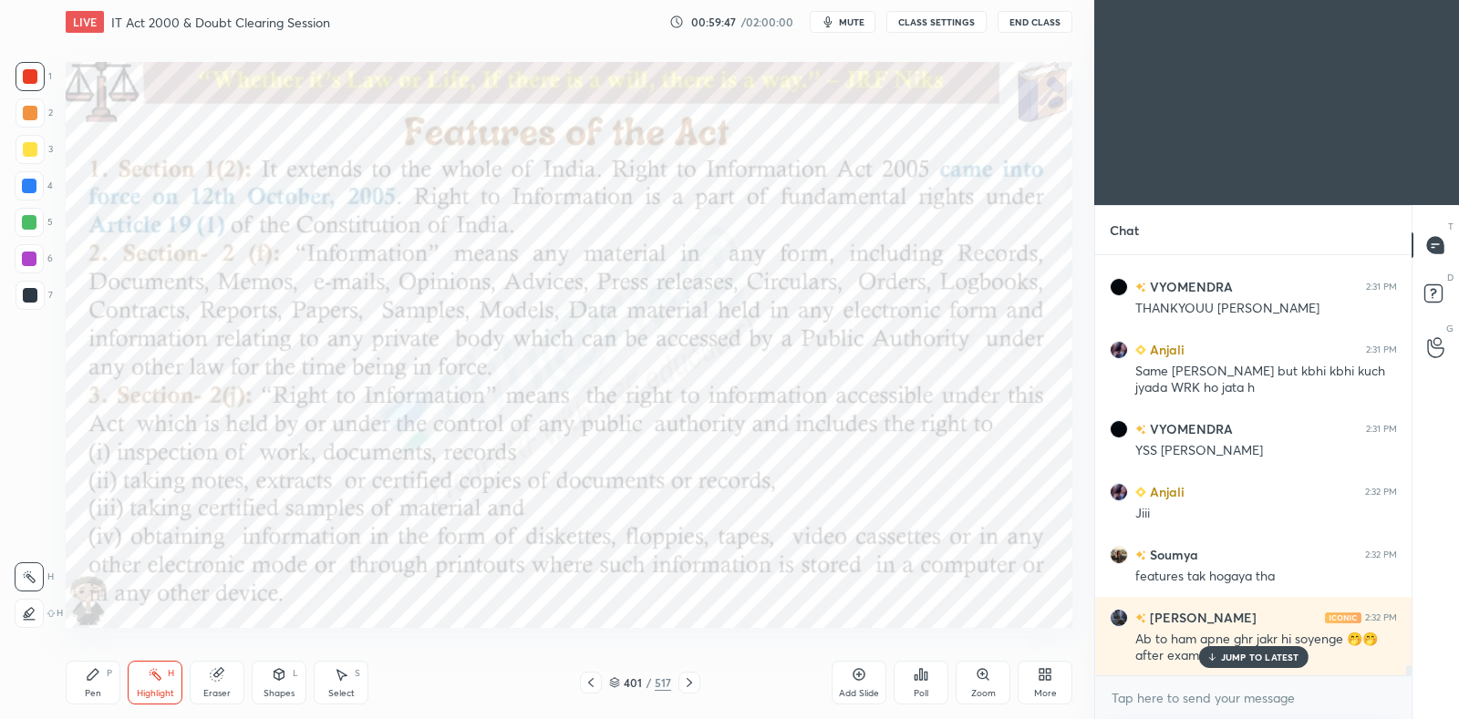
click at [592, 687] on icon at bounding box center [591, 683] width 15 height 15
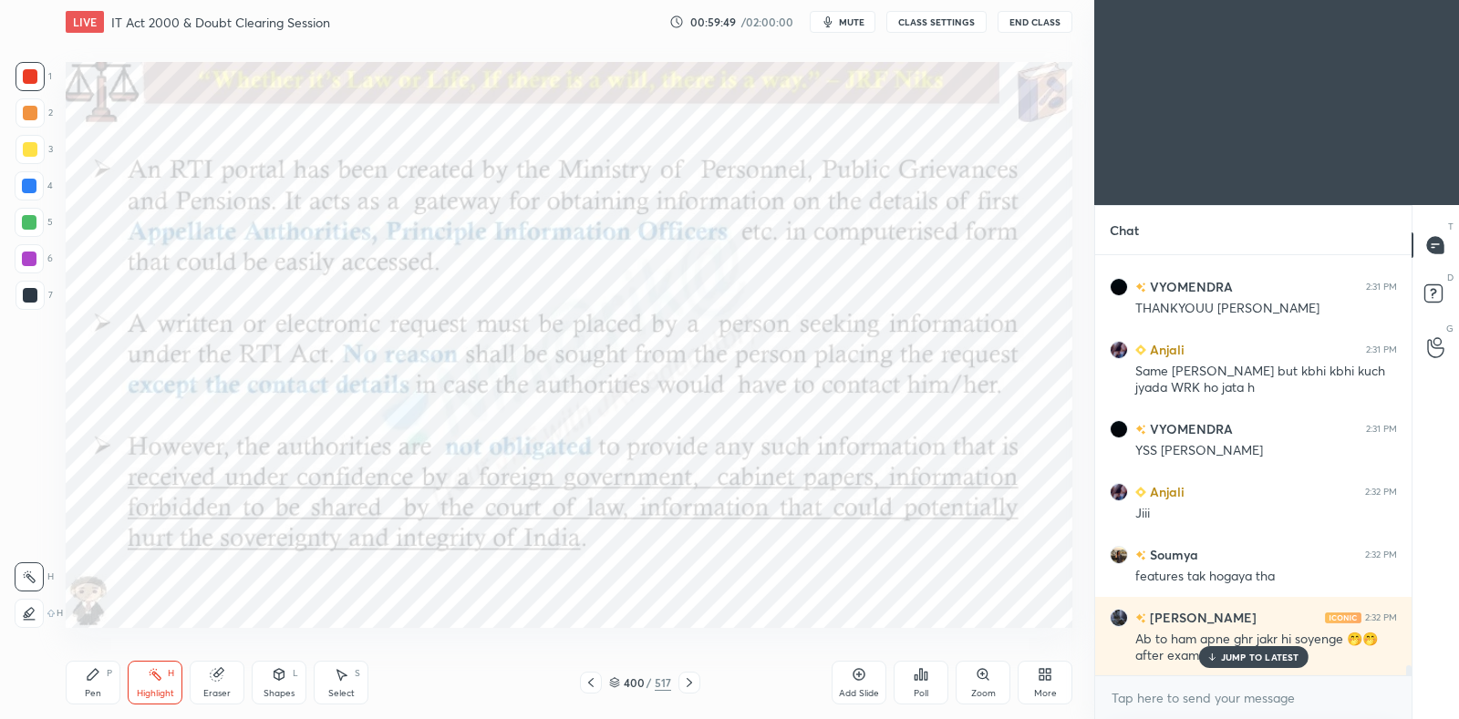
click at [687, 688] on icon at bounding box center [689, 683] width 15 height 15
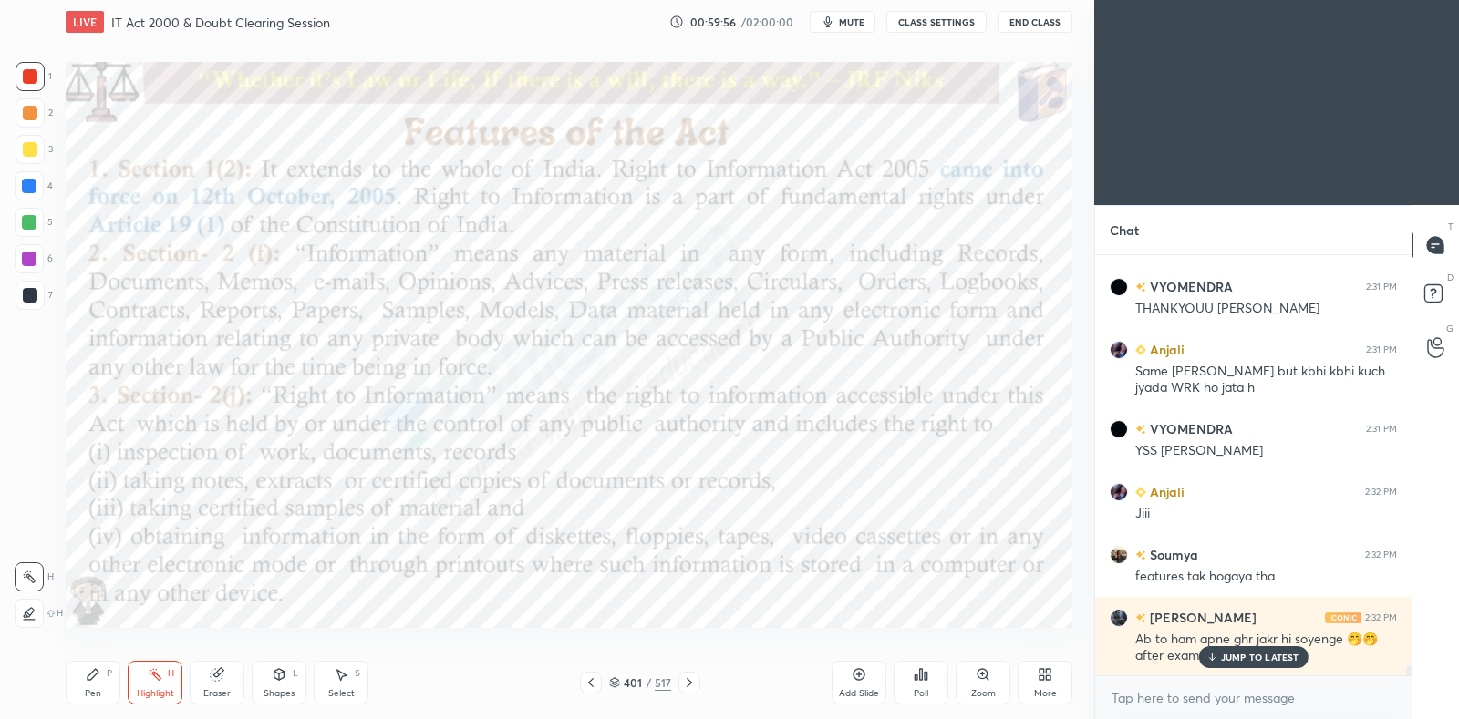
click at [96, 680] on icon at bounding box center [93, 674] width 15 height 15
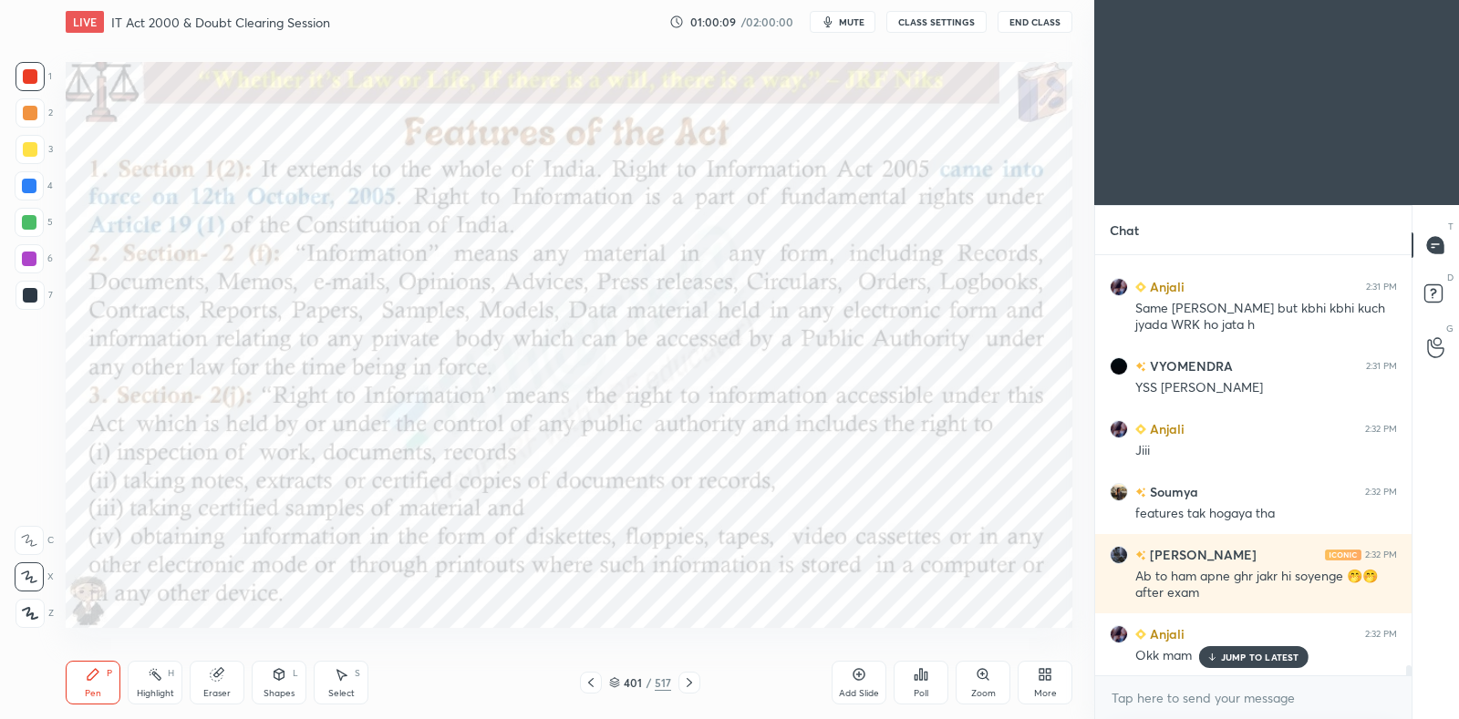
click at [688, 683] on icon at bounding box center [689, 683] width 15 height 15
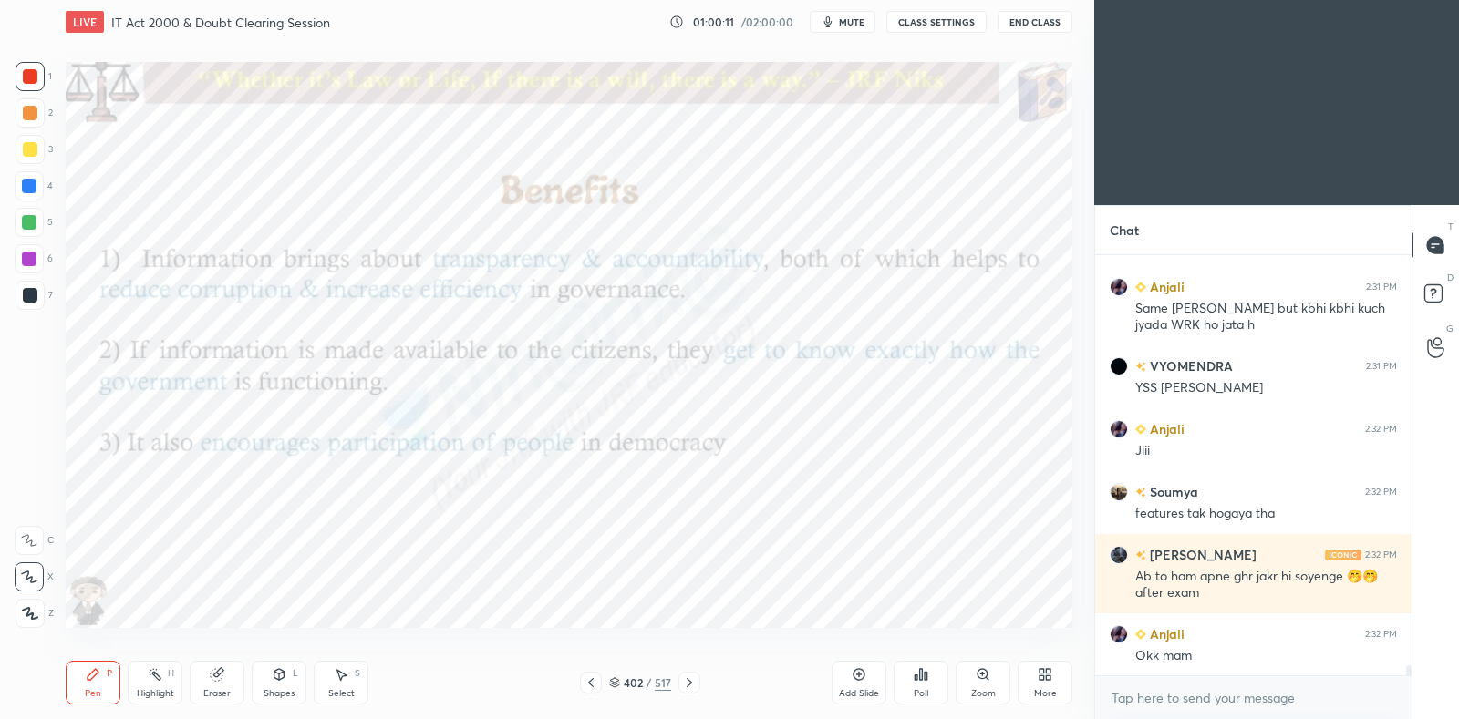
scroll to position [17980, 0]
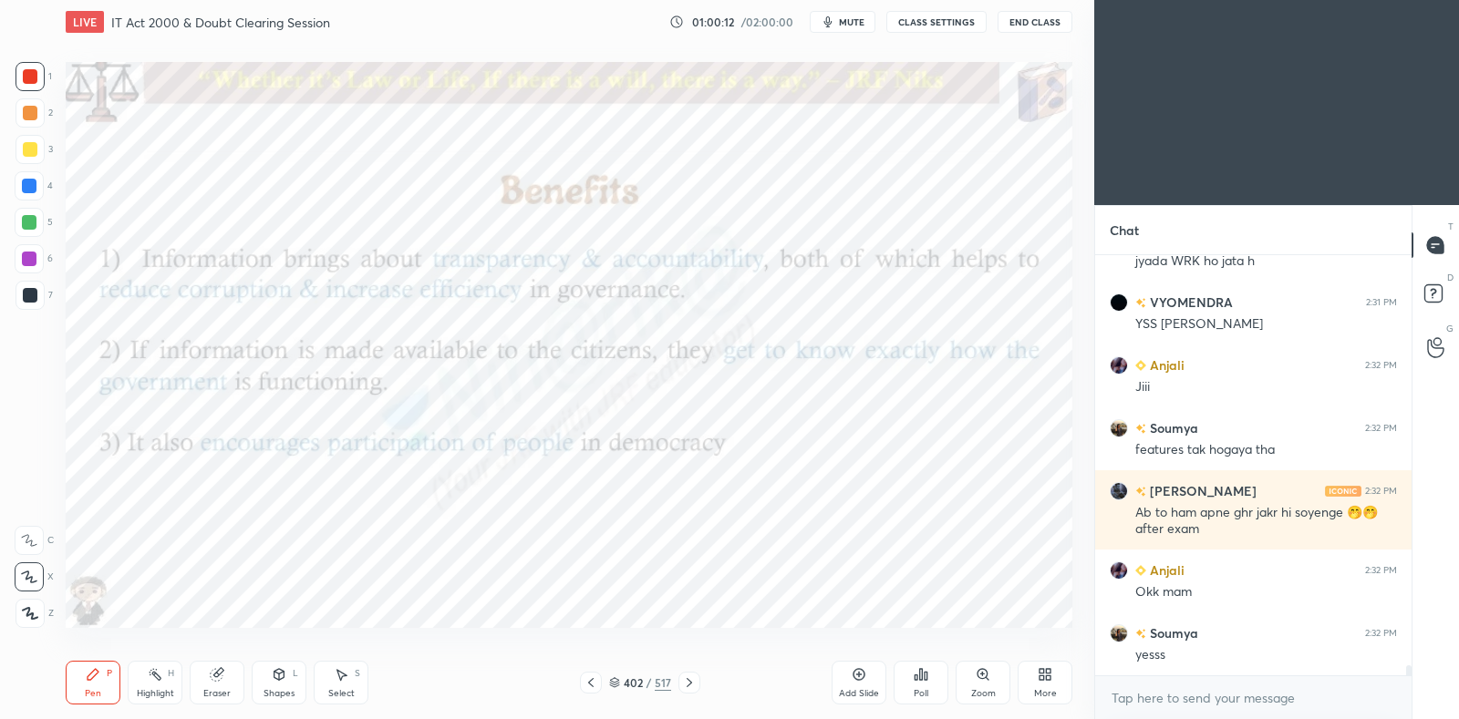
click at [695, 682] on icon at bounding box center [689, 683] width 15 height 15
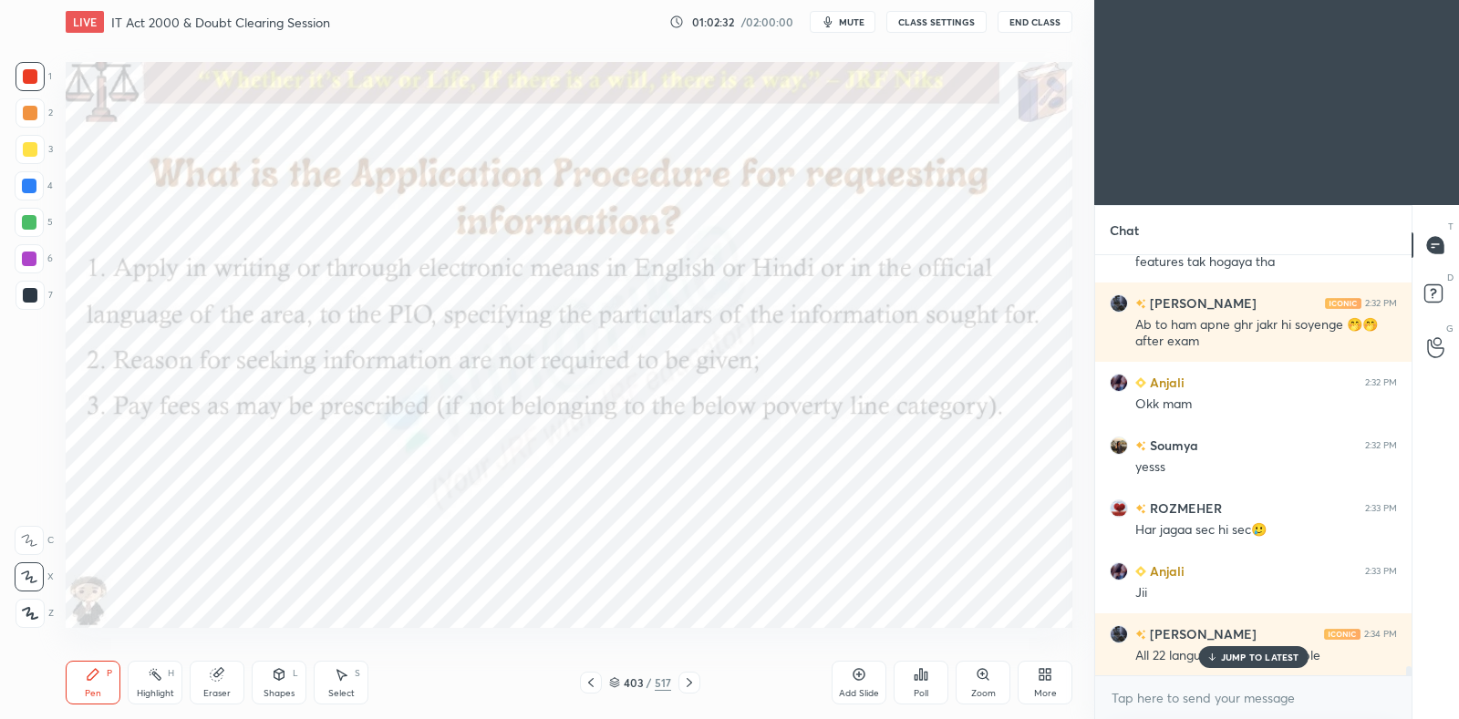
scroll to position [18231, 0]
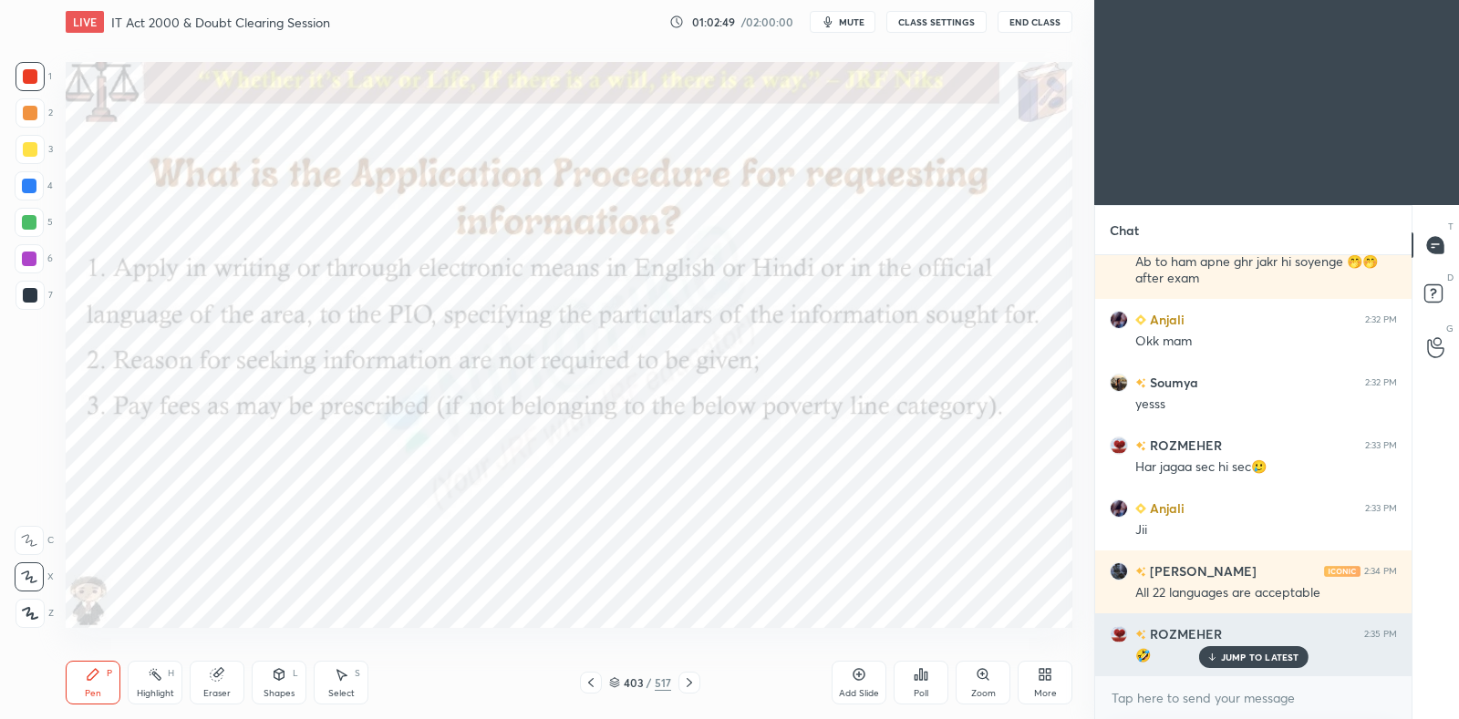
click at [1238, 654] on p "JUMP TO LATEST" at bounding box center [1260, 657] width 78 height 11
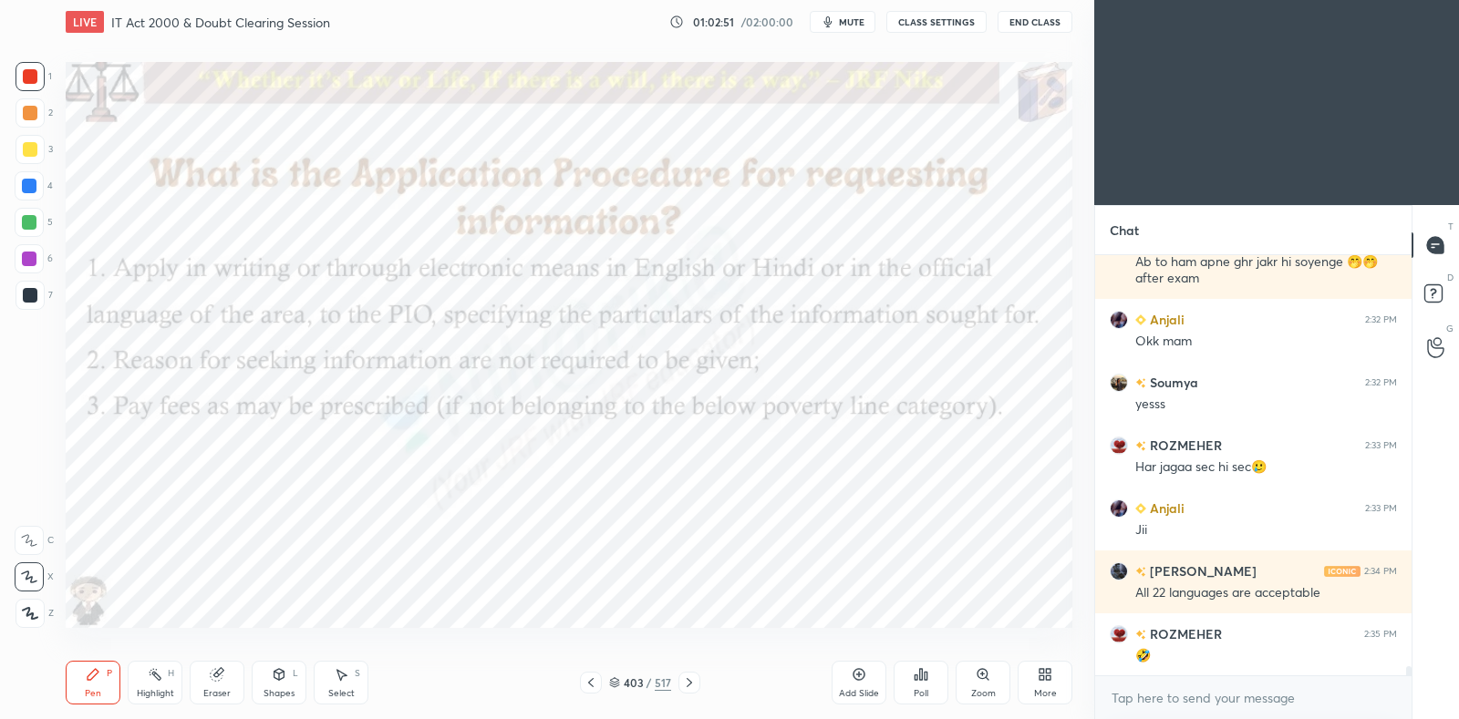
click at [693, 685] on icon at bounding box center [689, 683] width 15 height 15
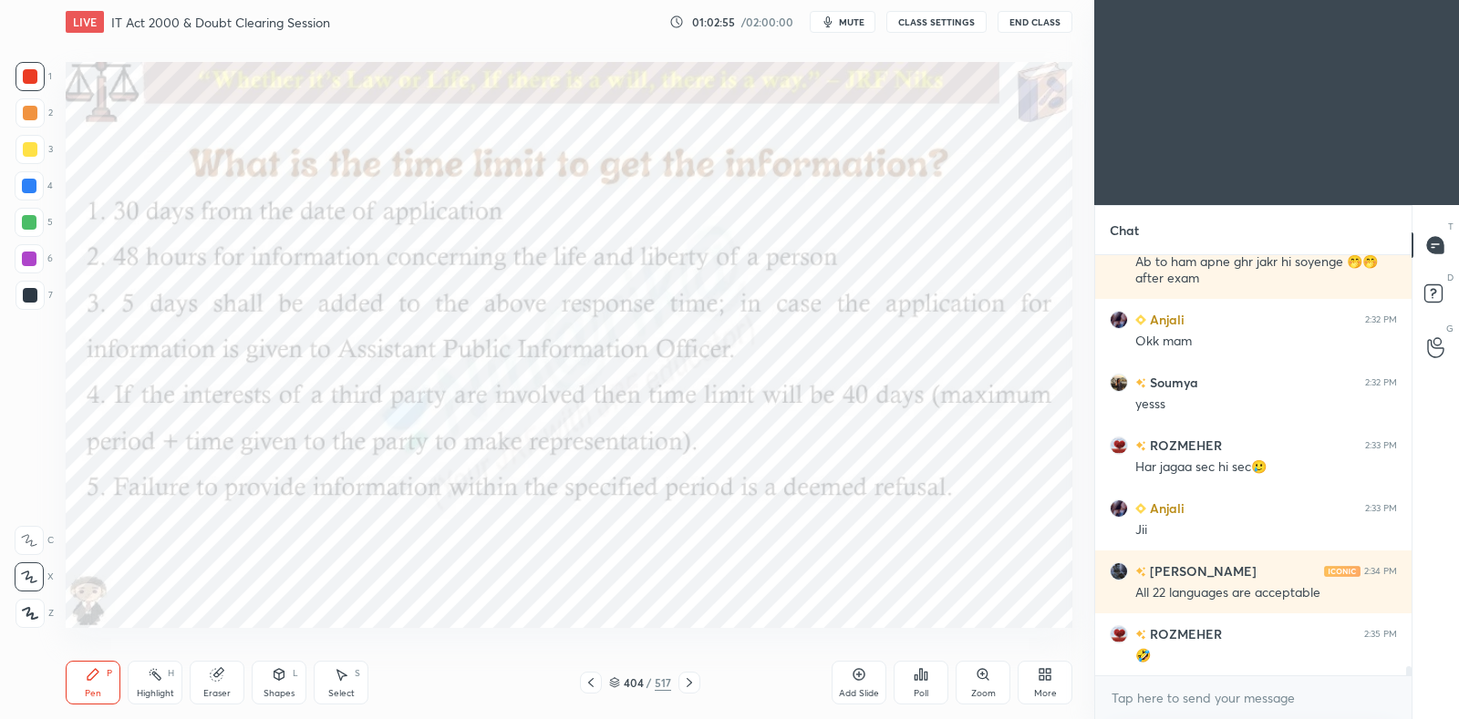
click at [867, 670] on div "Add Slide" at bounding box center [859, 683] width 55 height 44
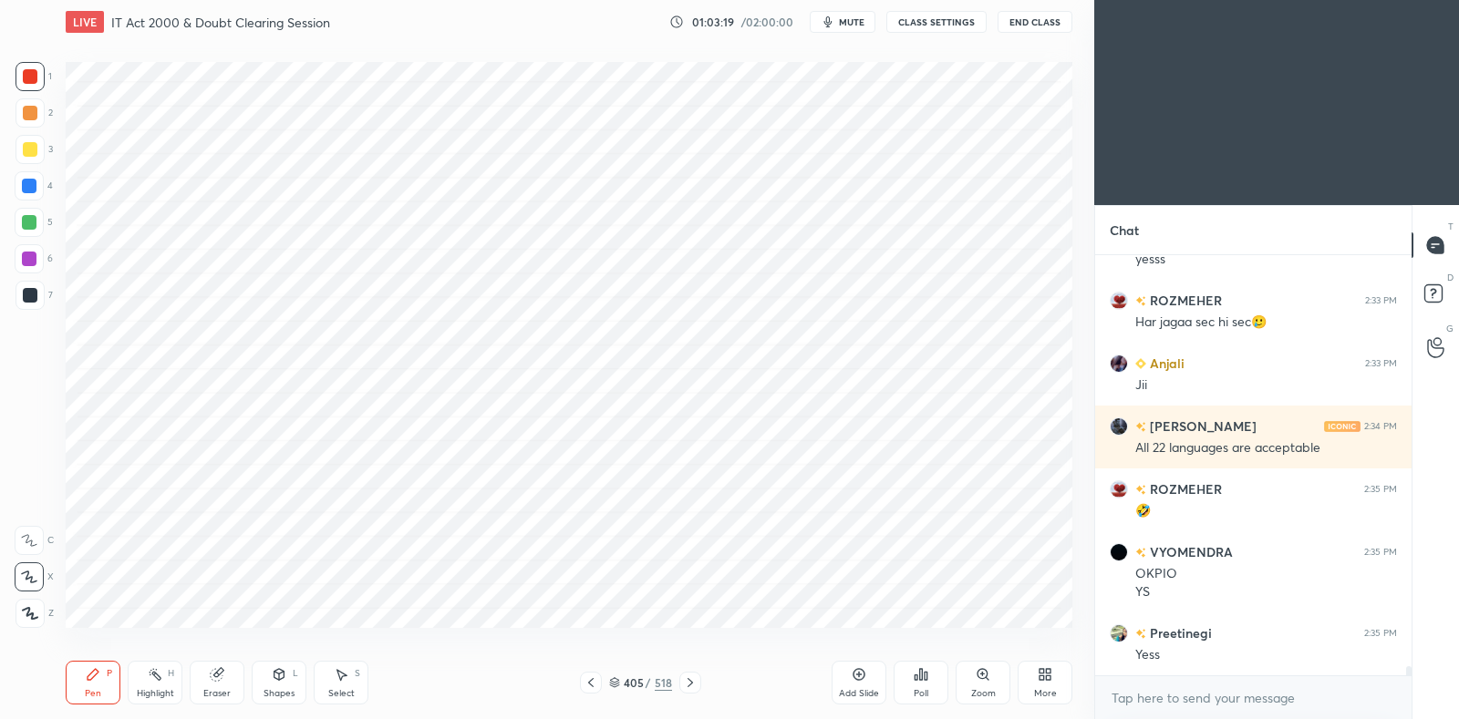
scroll to position [18439, 0]
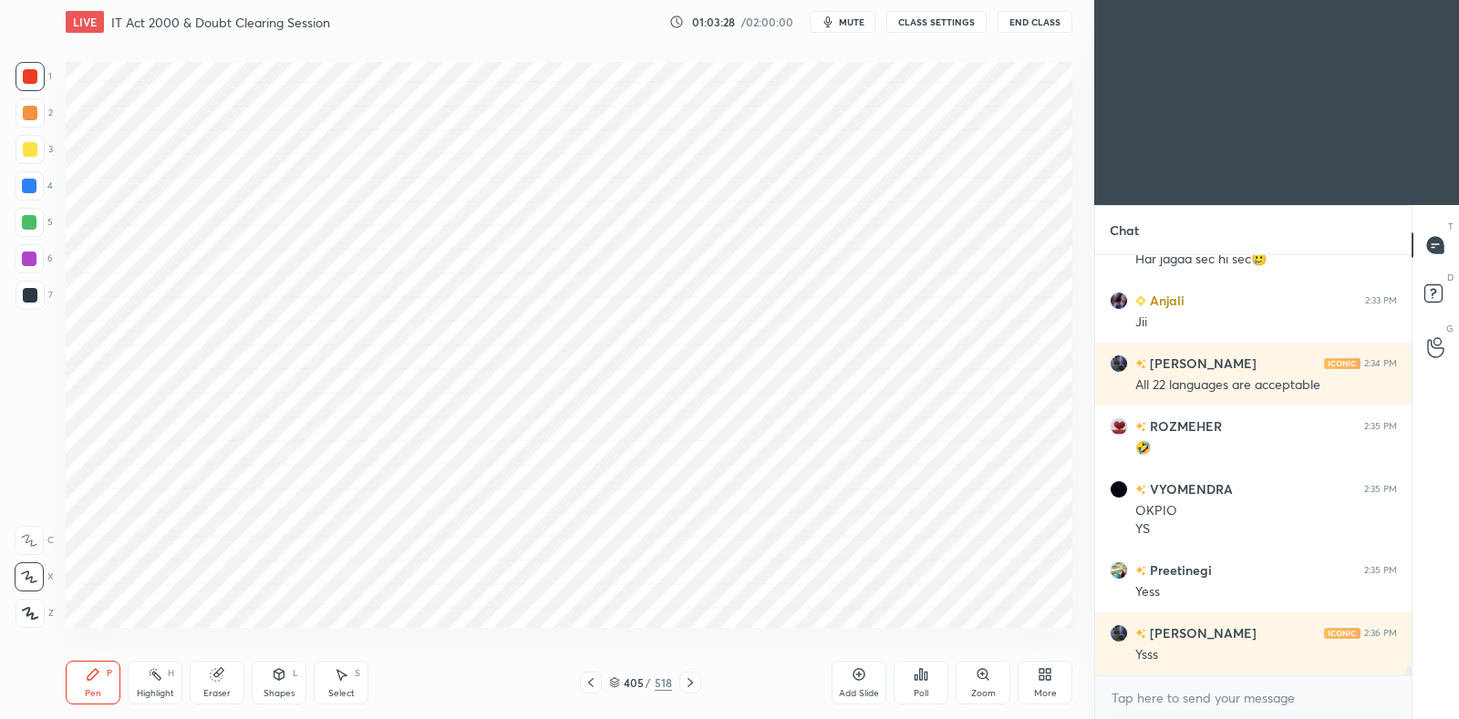
click at [595, 679] on icon at bounding box center [591, 683] width 15 height 15
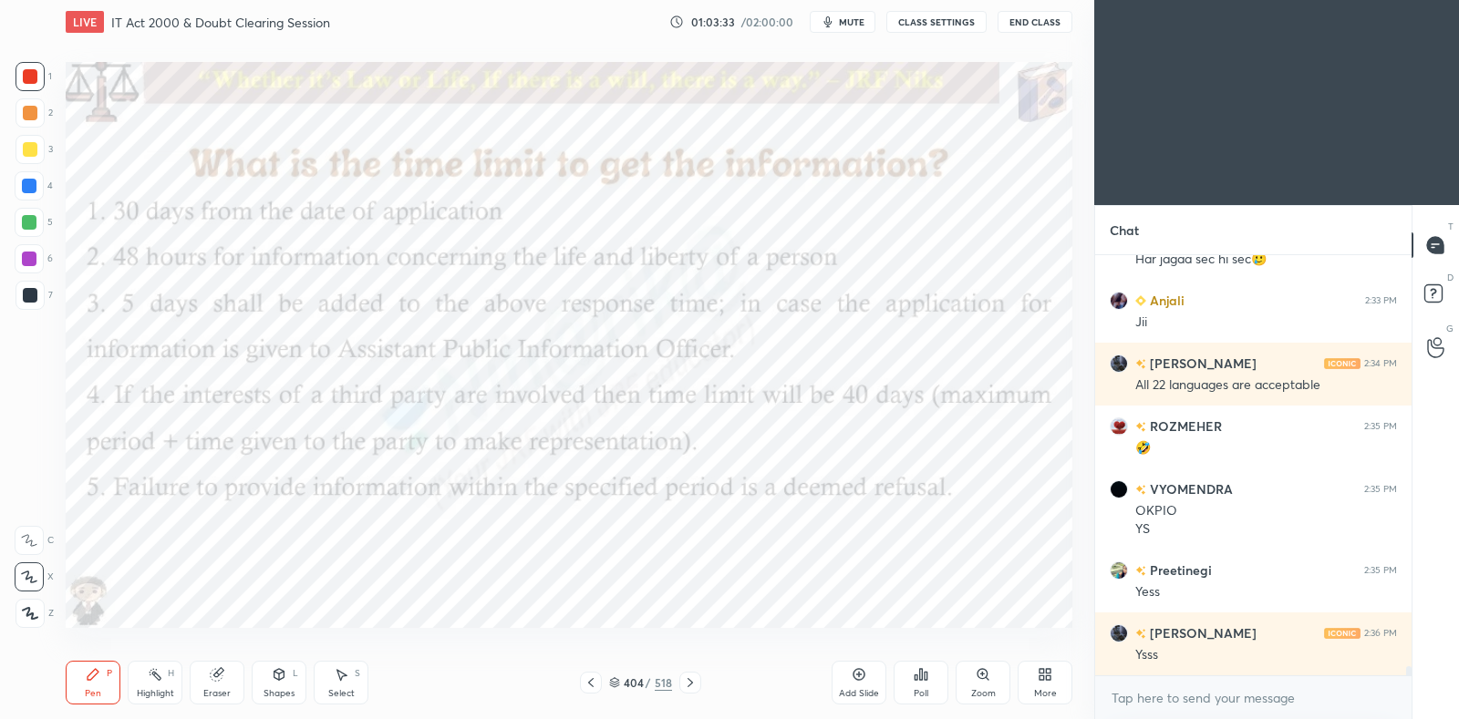
scroll to position [18501, 0]
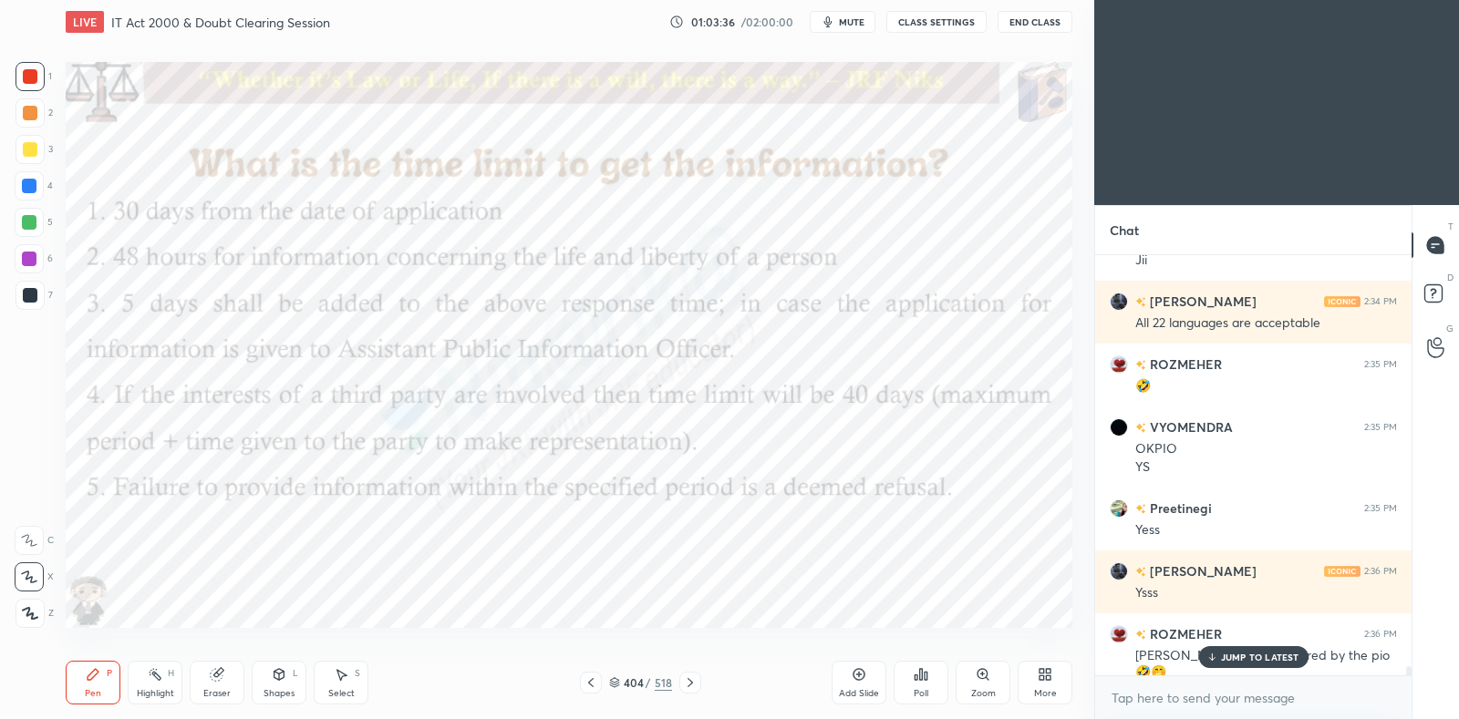
click at [693, 683] on icon at bounding box center [690, 683] width 15 height 15
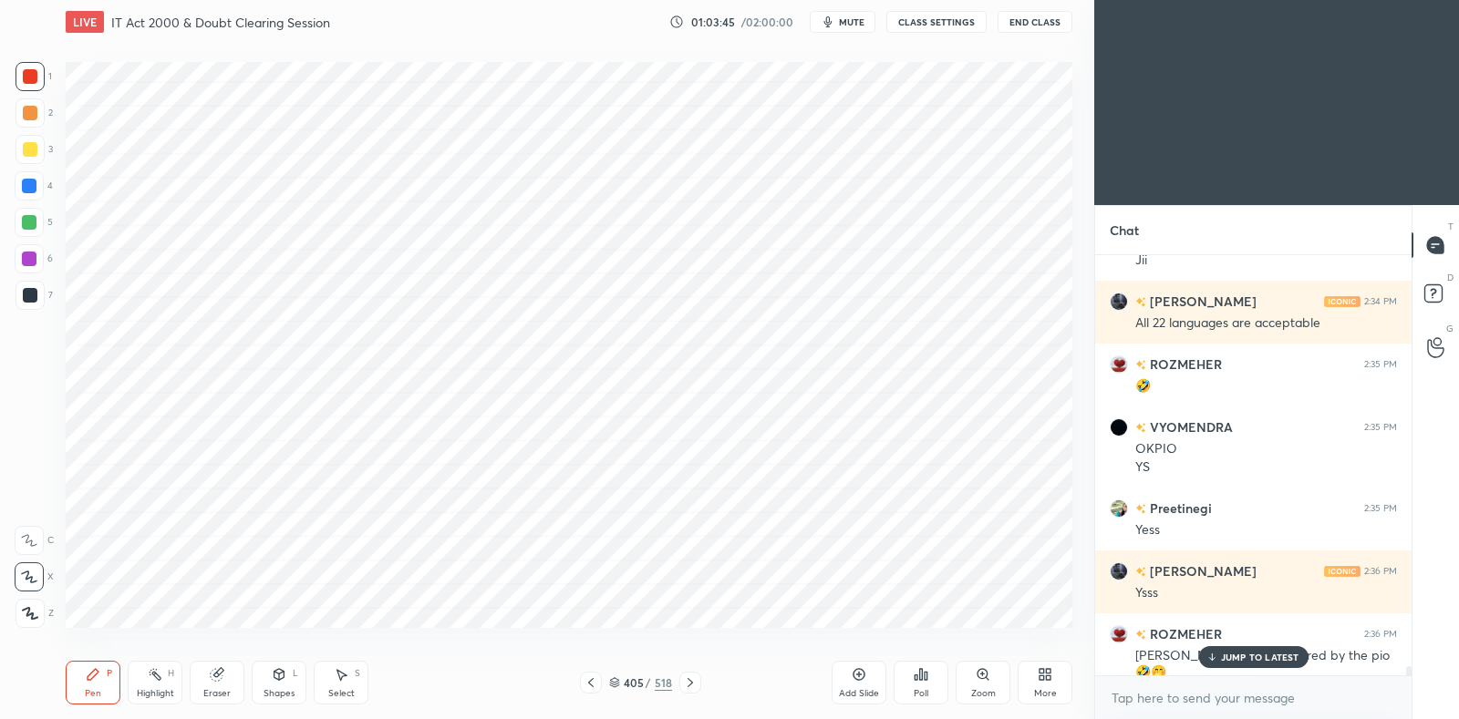
click at [592, 682] on icon at bounding box center [591, 683] width 15 height 15
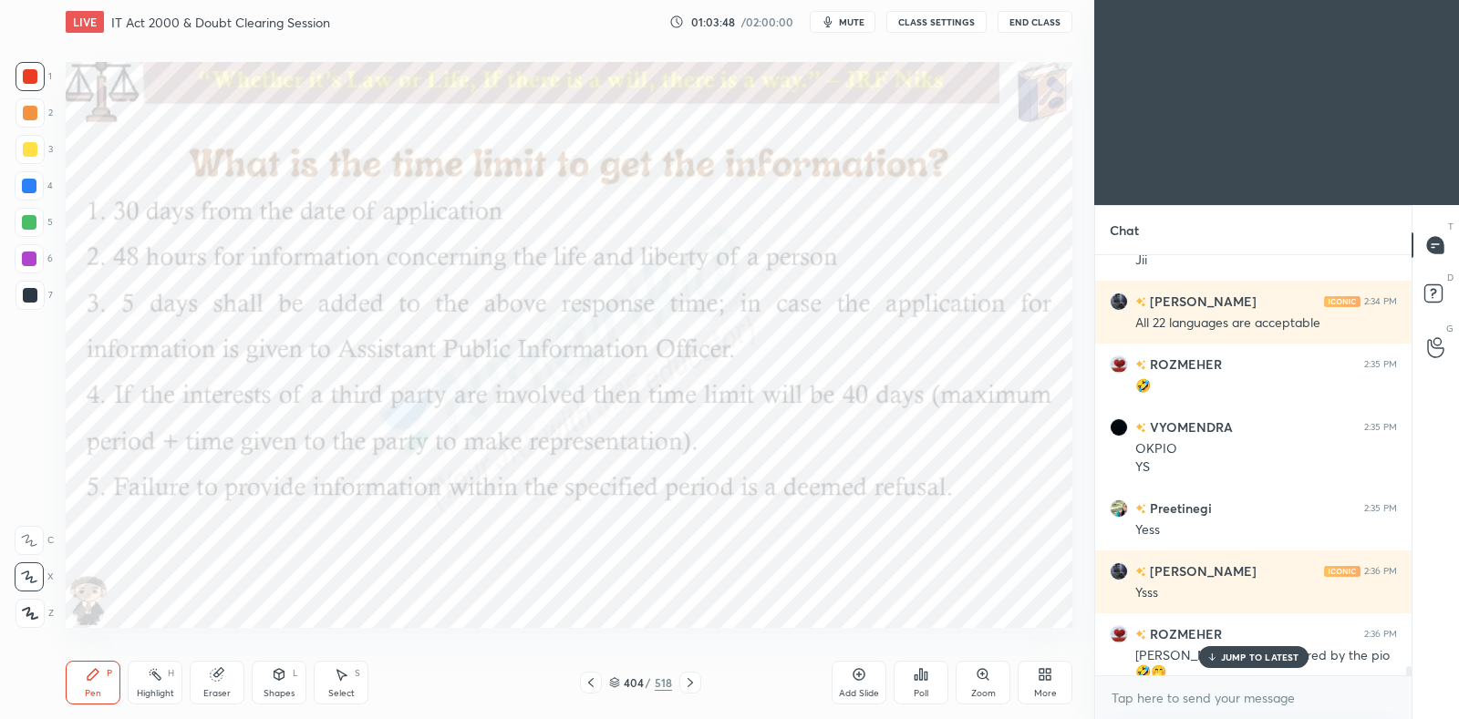
click at [686, 683] on icon at bounding box center [690, 683] width 15 height 15
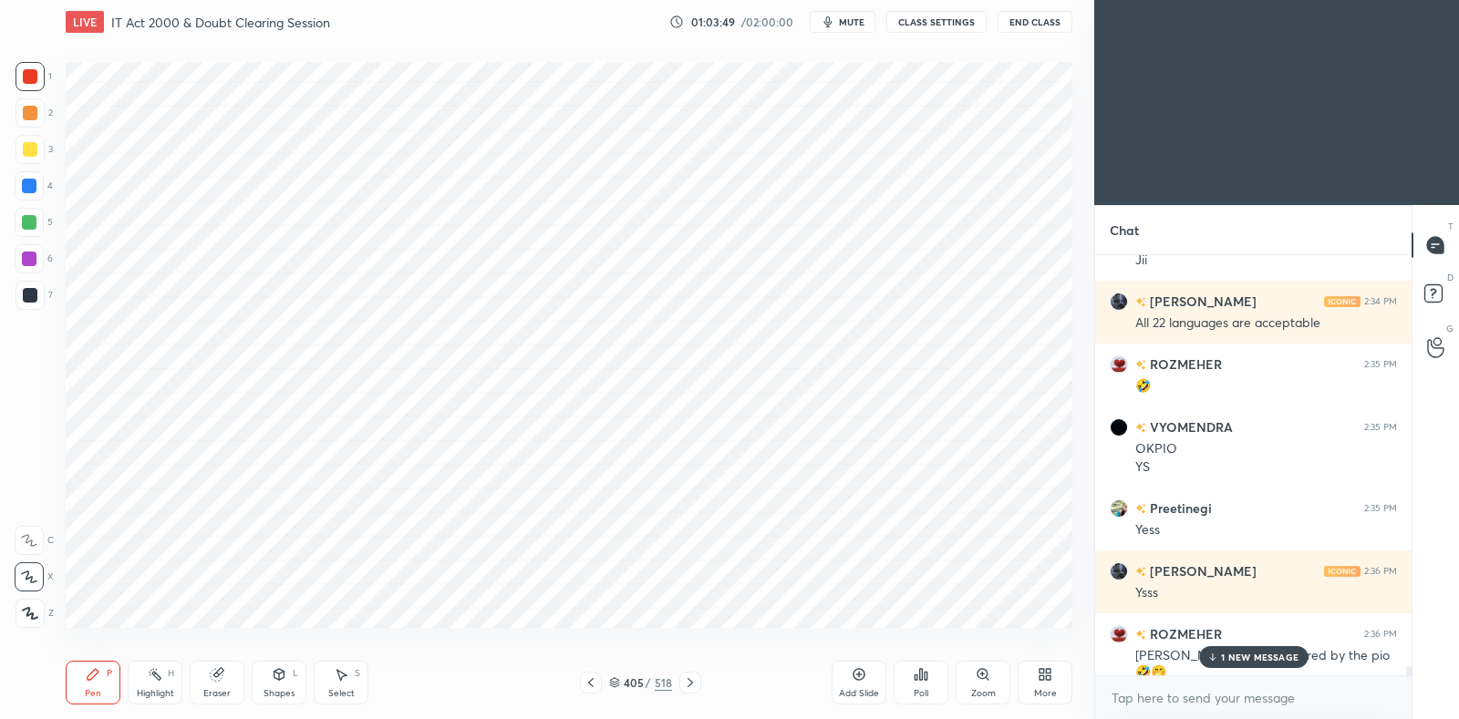
scroll to position [18564, 0]
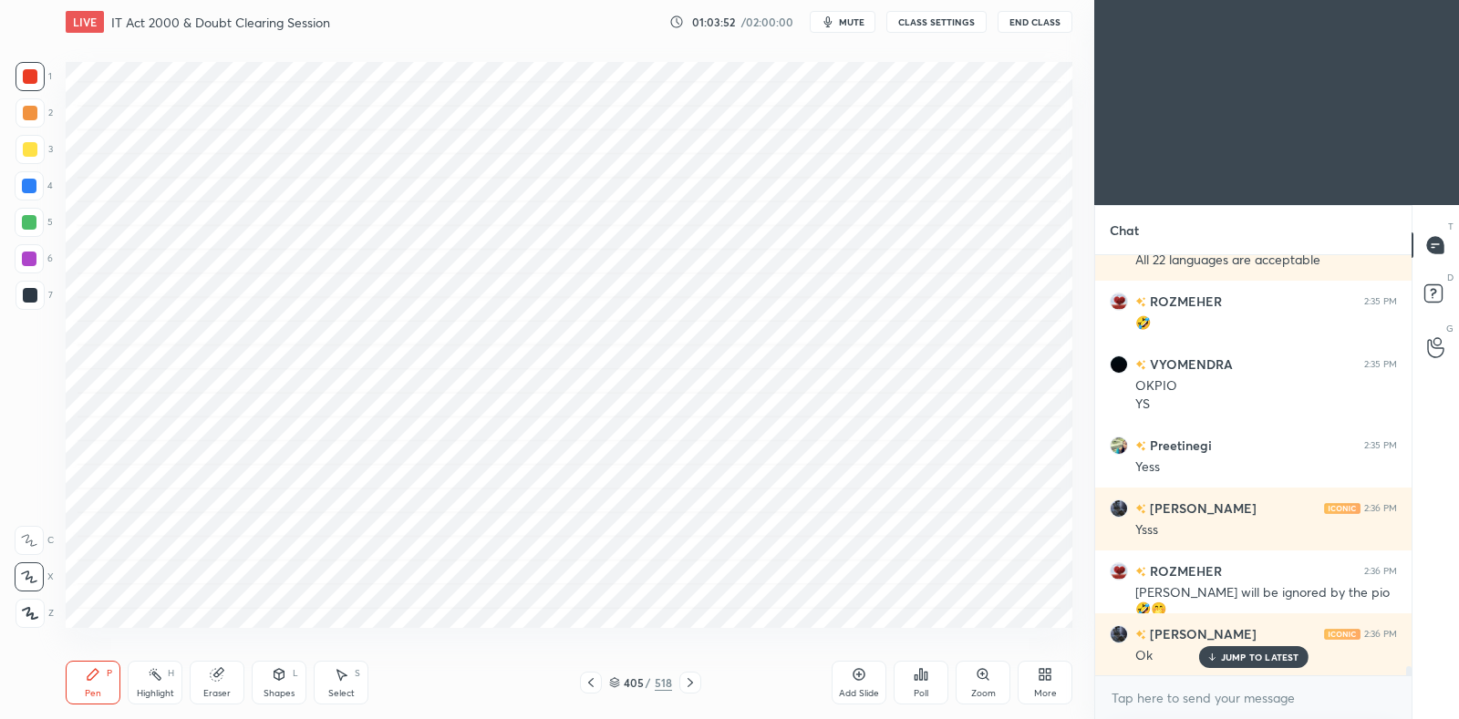
click at [37, 181] on div at bounding box center [29, 185] width 29 height 29
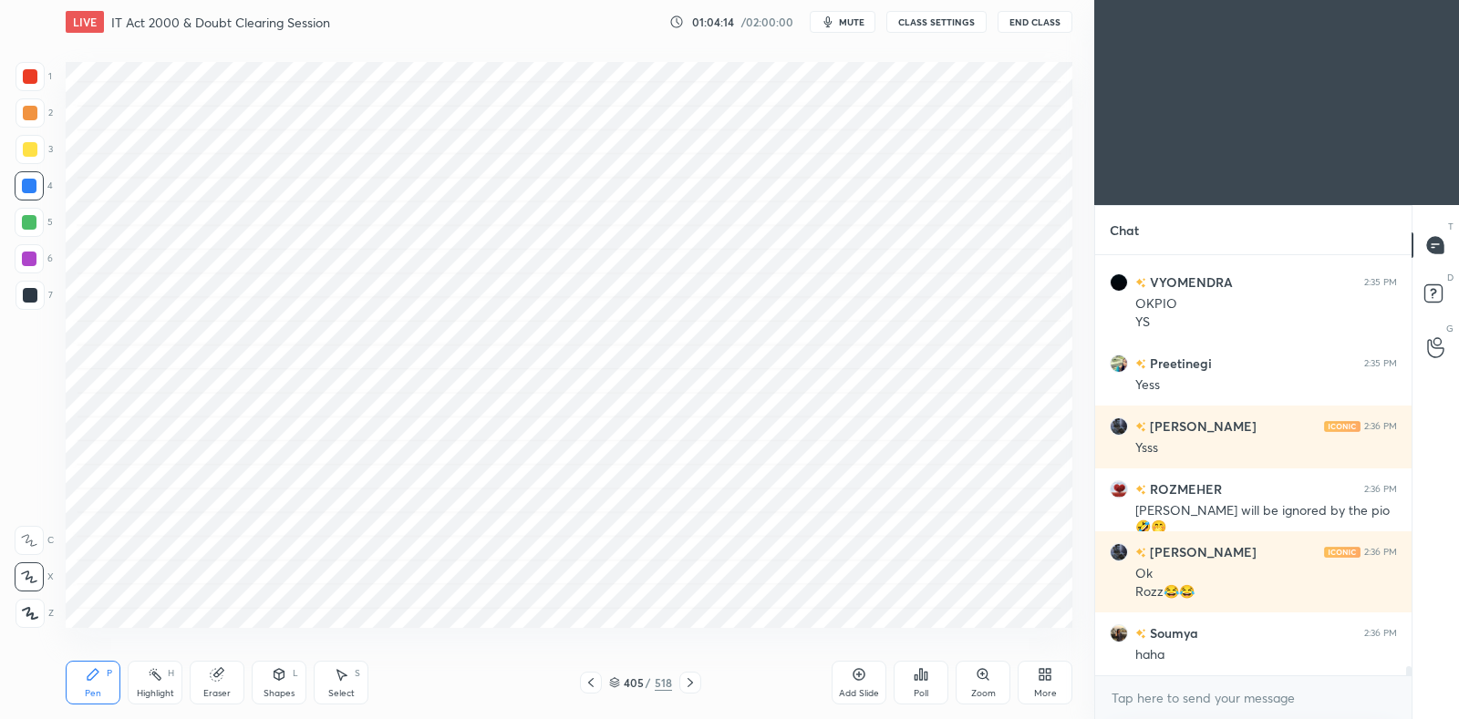
scroll to position [18709, 0]
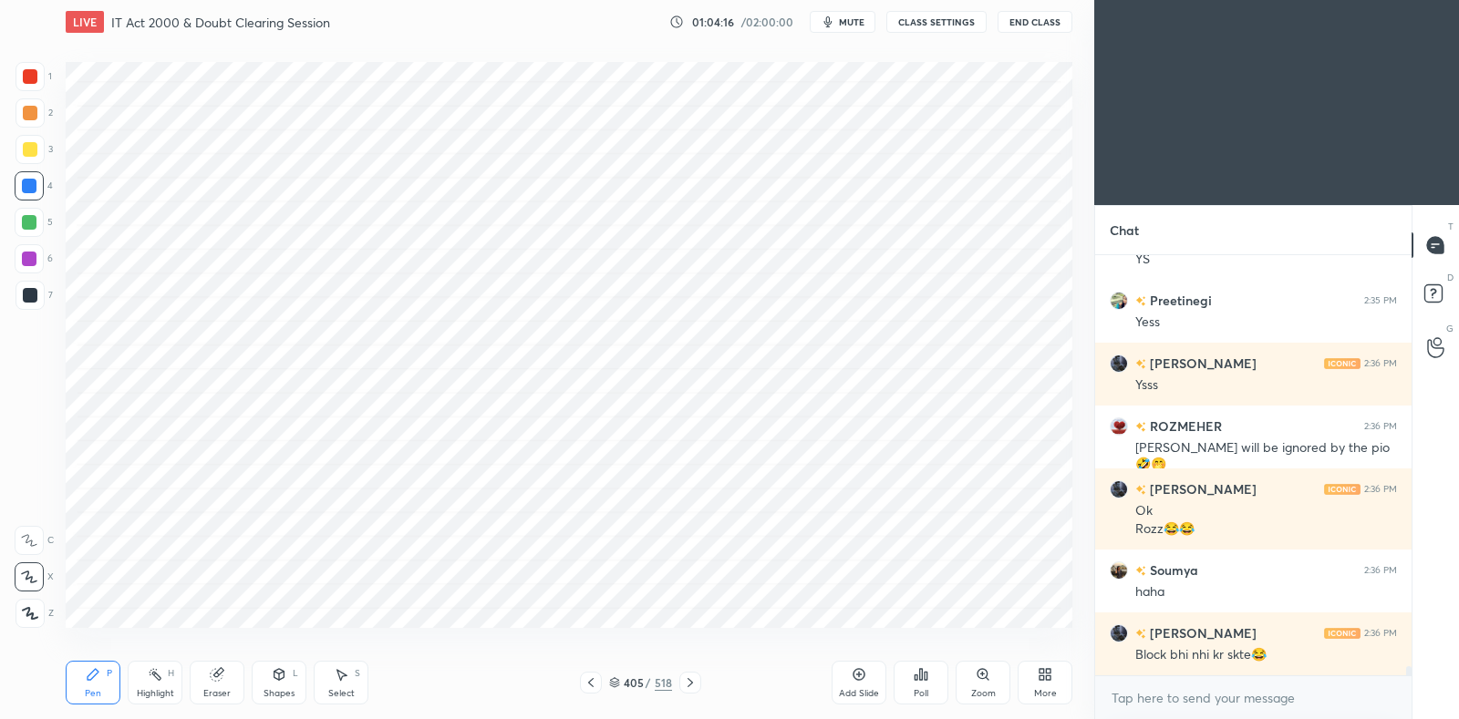
click at [589, 684] on icon at bounding box center [590, 682] width 5 height 9
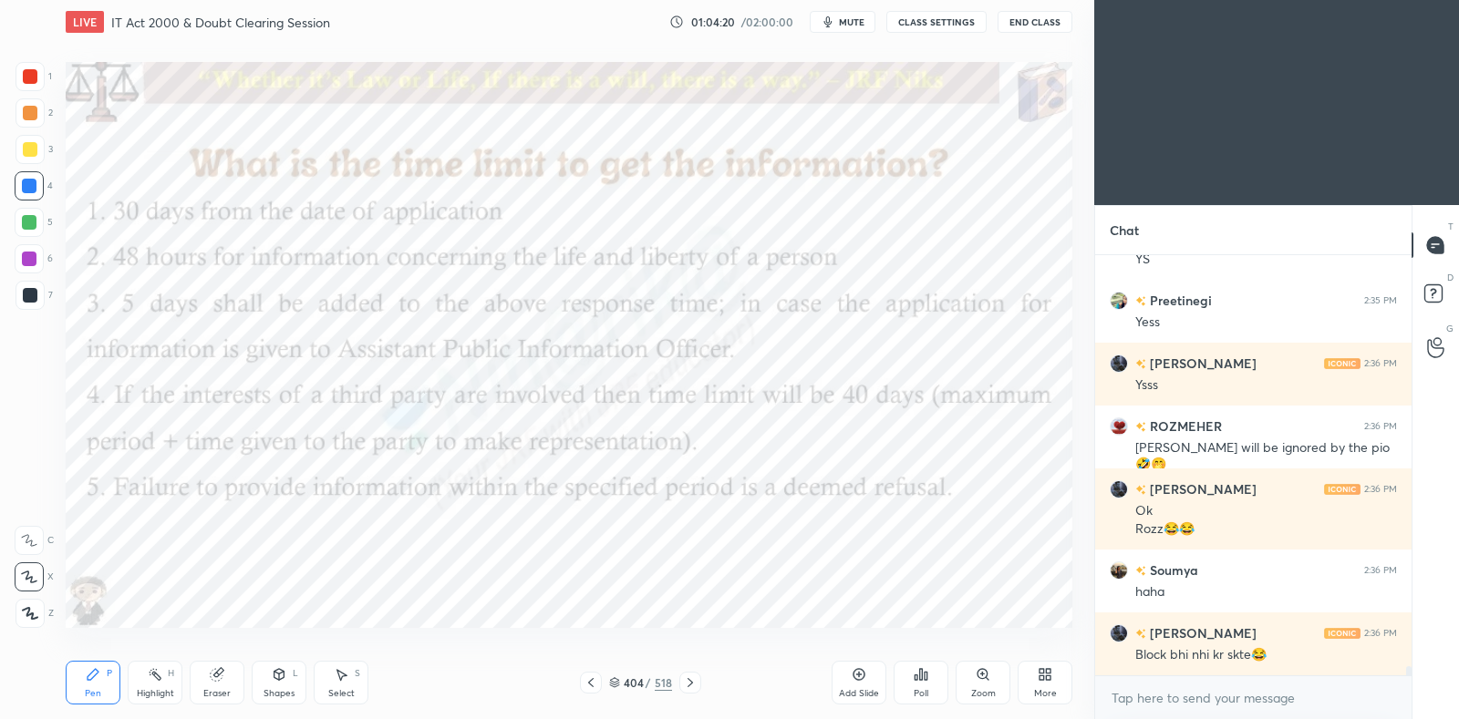
scroll to position [18772, 0]
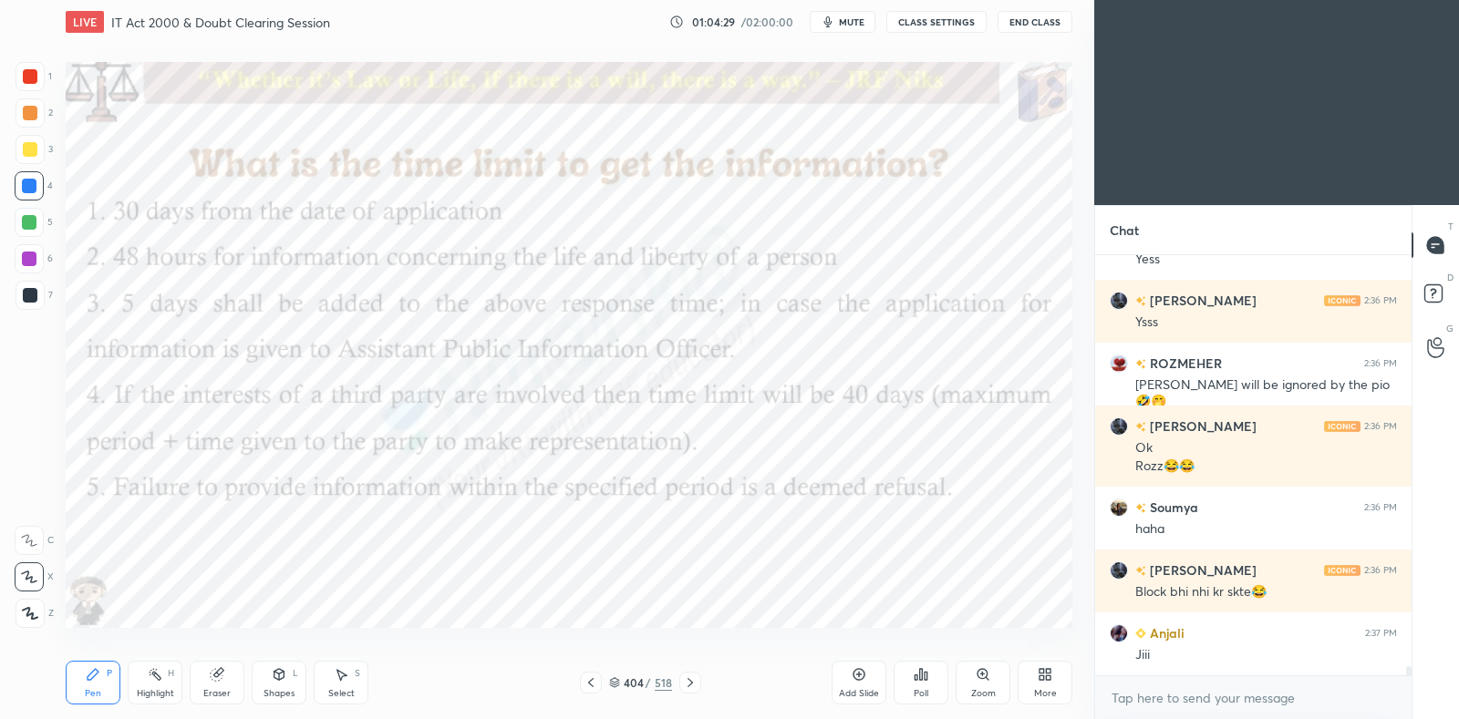
click at [698, 685] on div at bounding box center [690, 683] width 22 height 22
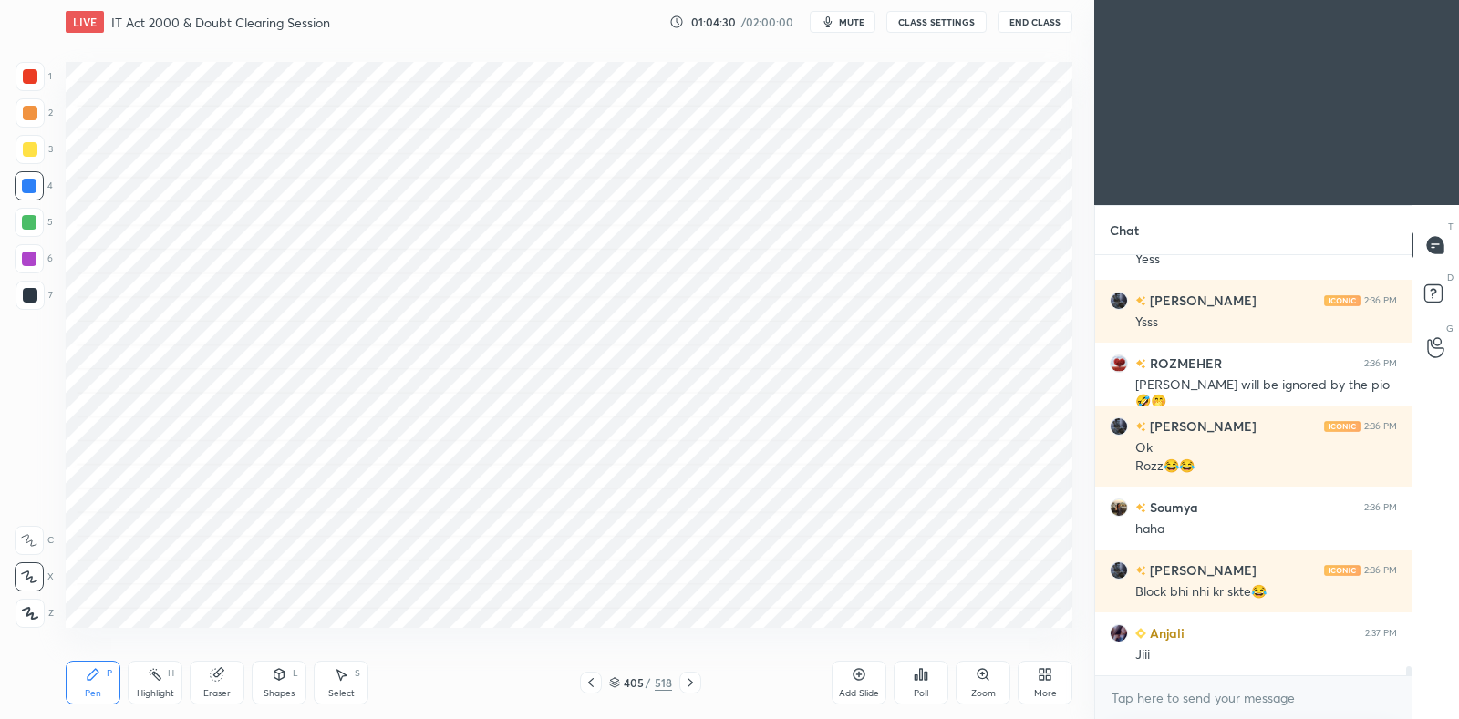
click at [856, 672] on icon at bounding box center [859, 674] width 15 height 15
click at [224, 677] on div "Eraser" at bounding box center [217, 683] width 55 height 44
click at [99, 675] on icon at bounding box center [93, 674] width 15 height 15
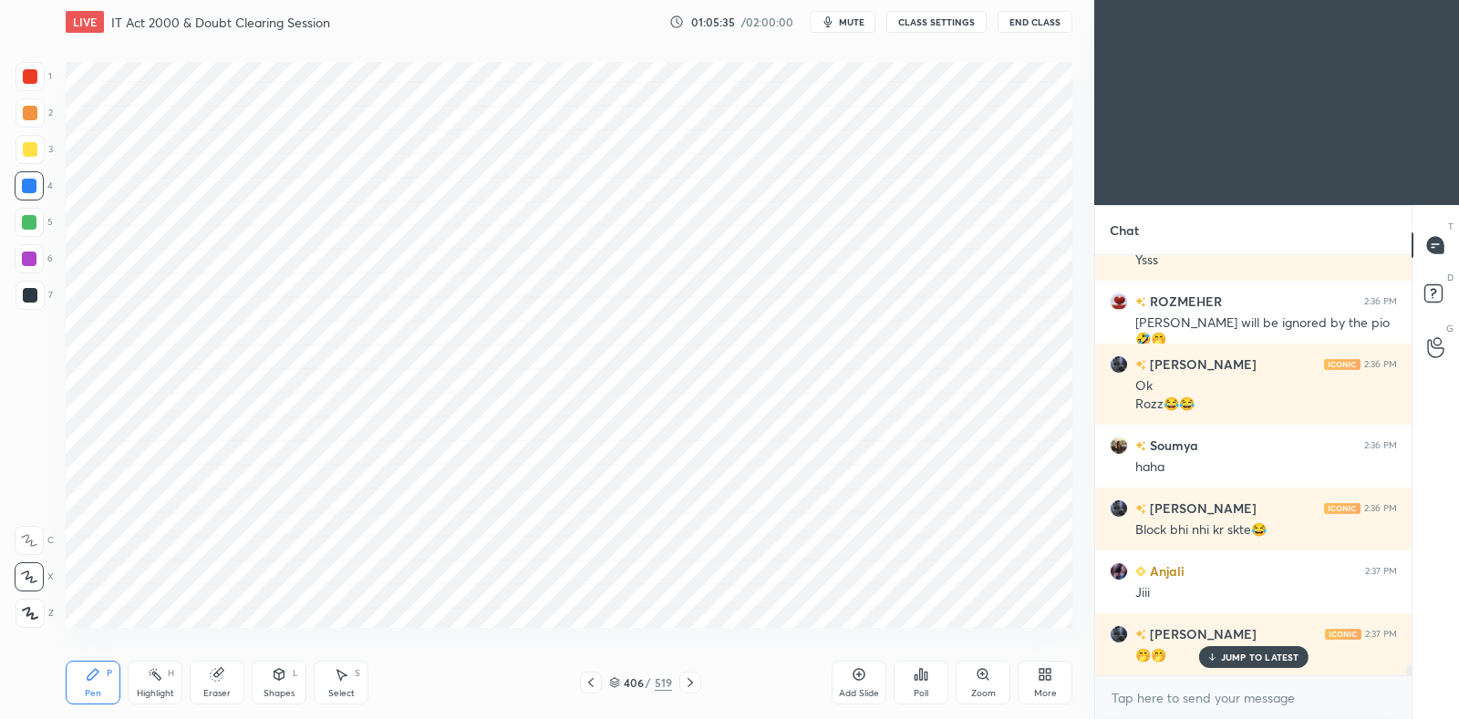
click at [38, 106] on div at bounding box center [30, 112] width 29 height 29
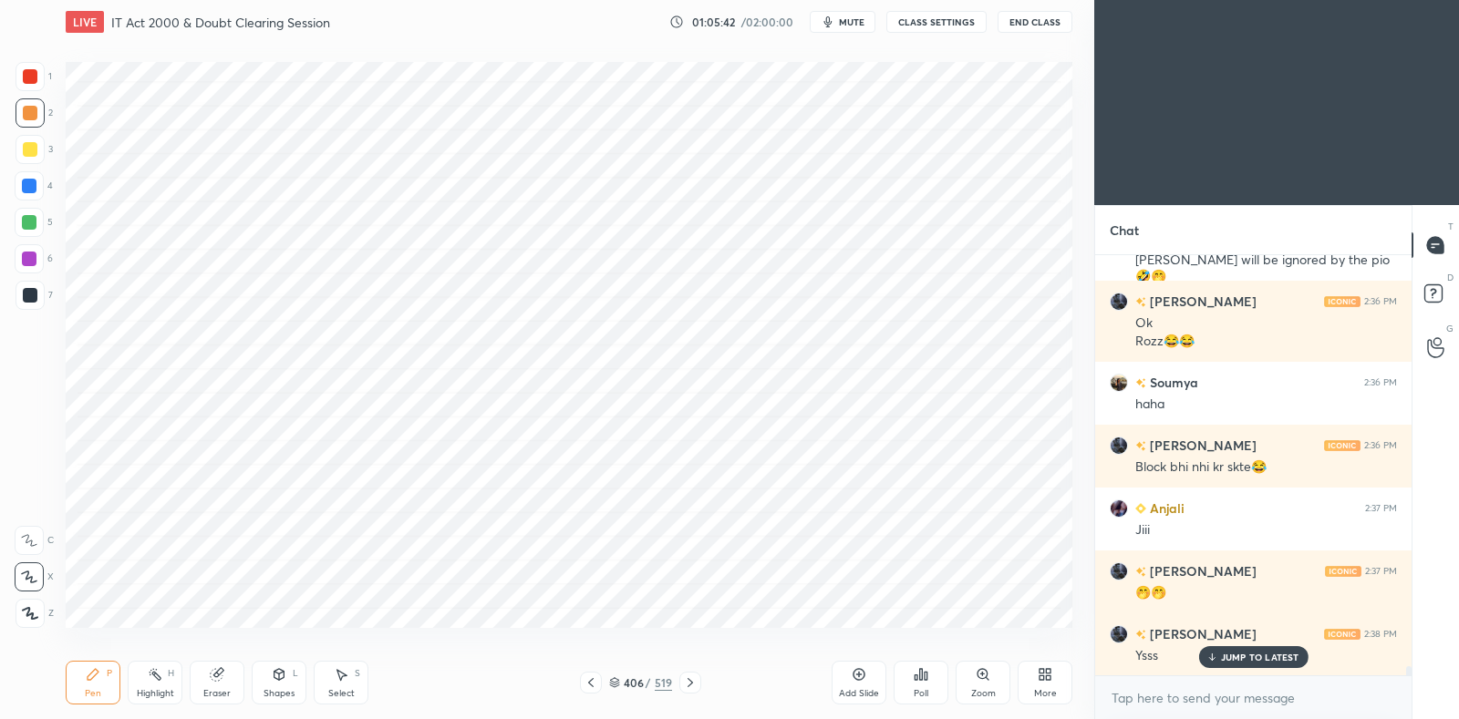
scroll to position [18961, 0]
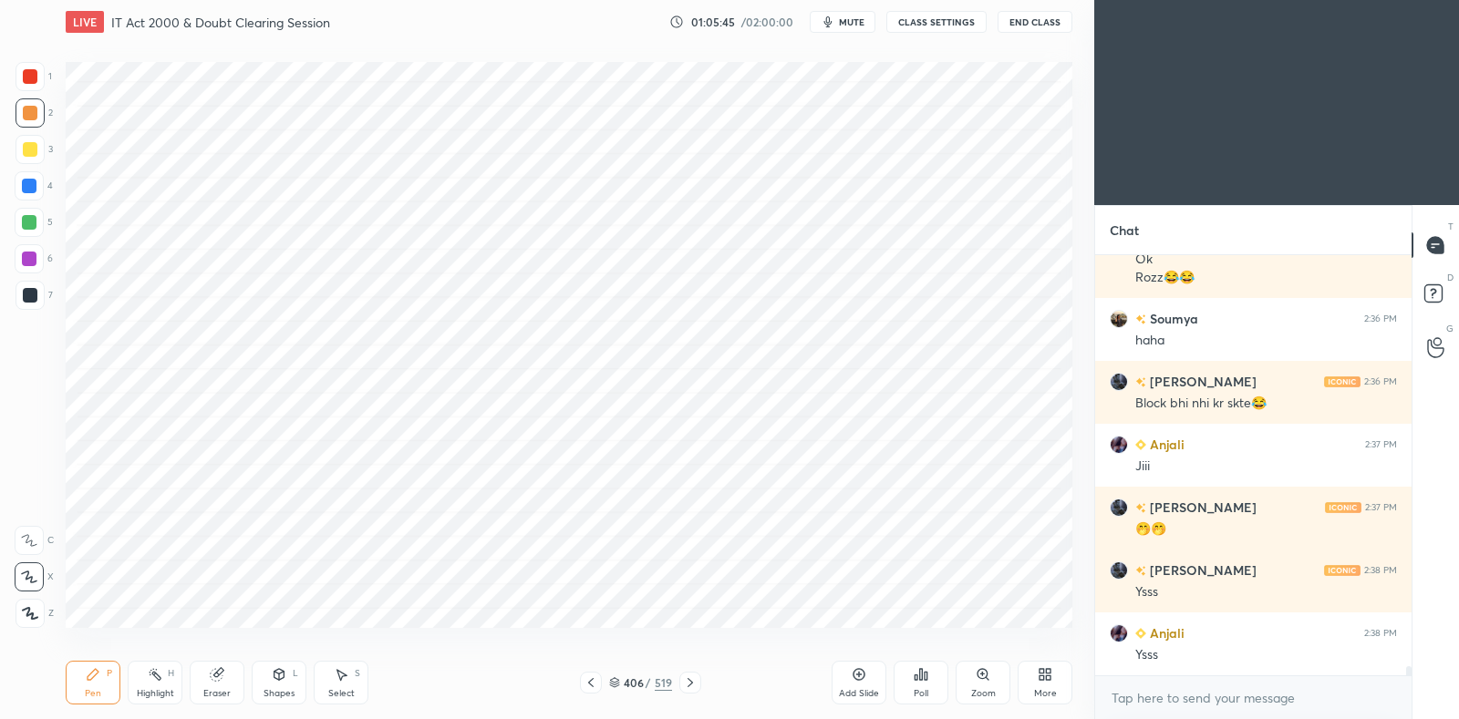
click at [29, 191] on div at bounding box center [29, 186] width 15 height 15
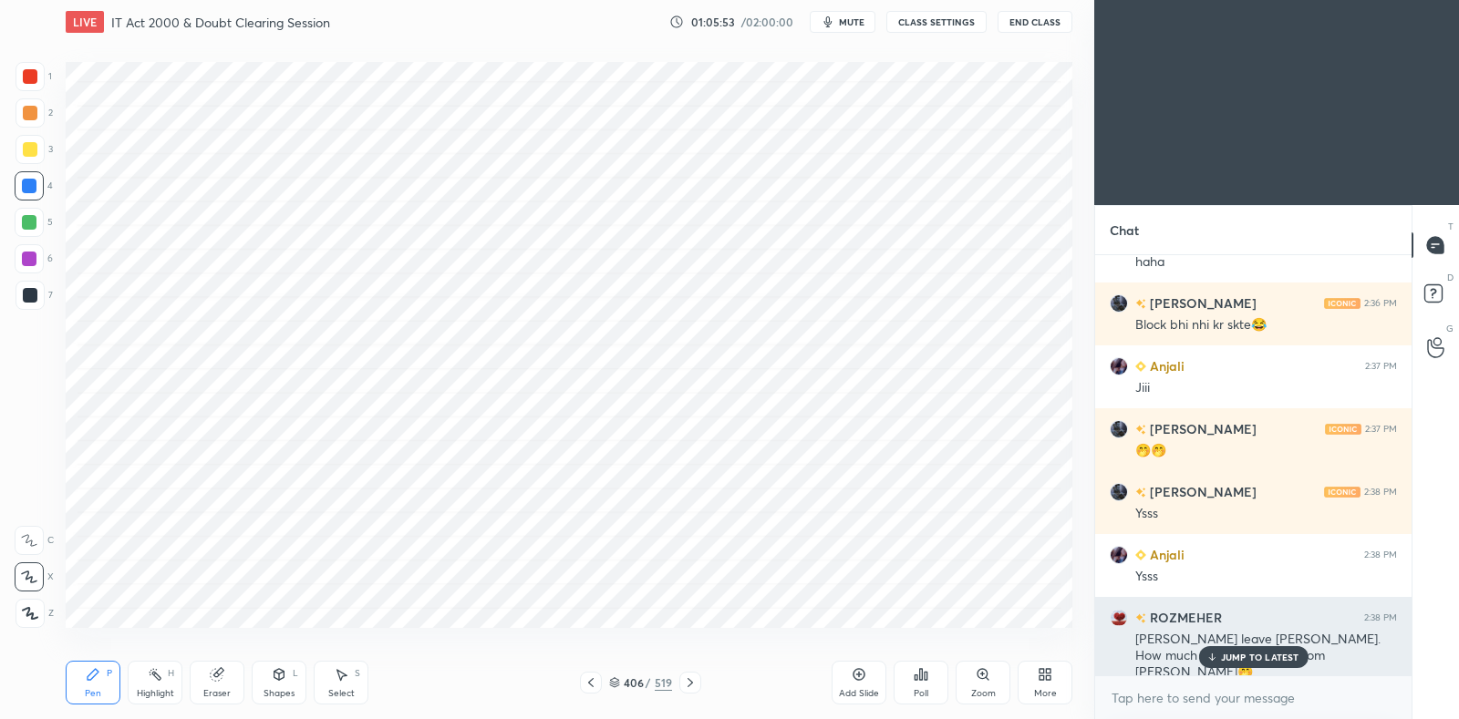
click at [1225, 654] on p "JUMP TO LATEST" at bounding box center [1260, 657] width 78 height 11
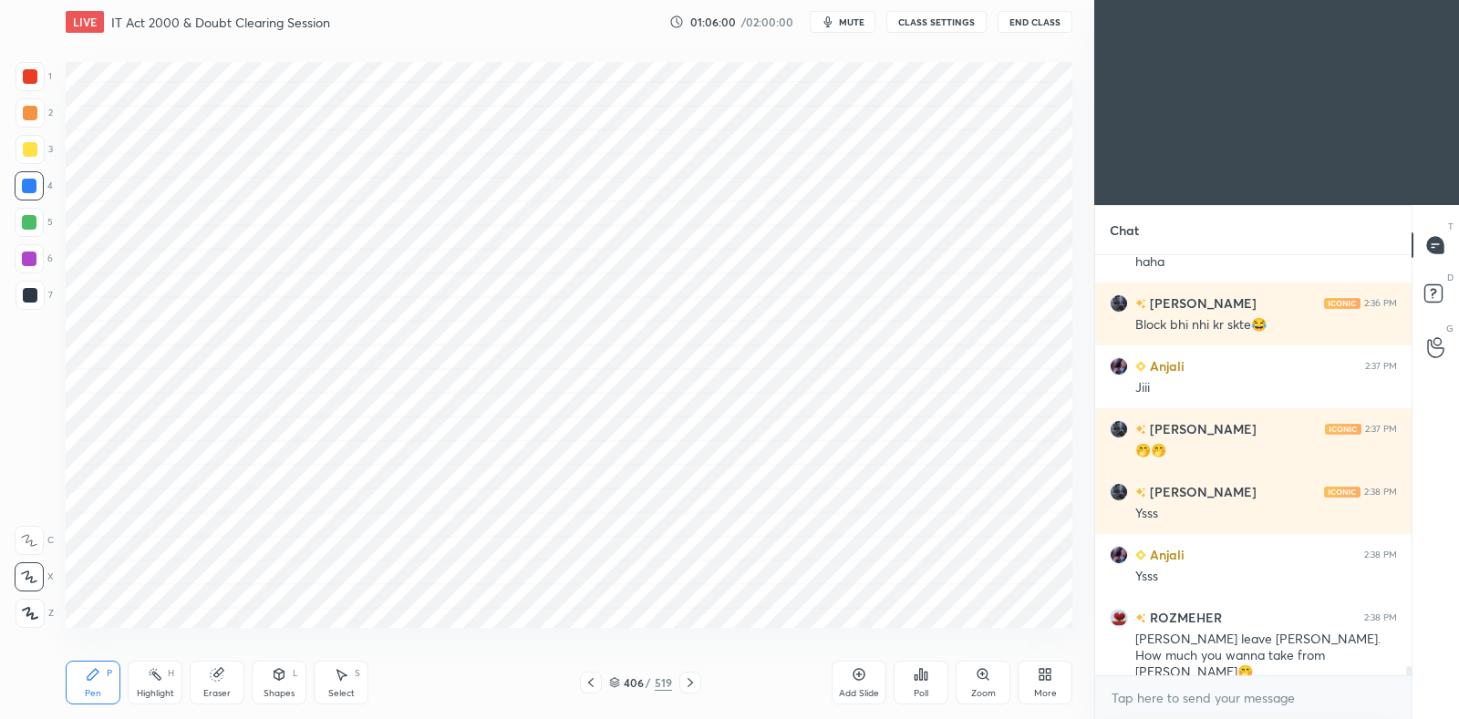
click at [1202, 43] on video at bounding box center [1276, 102] width 365 height 205
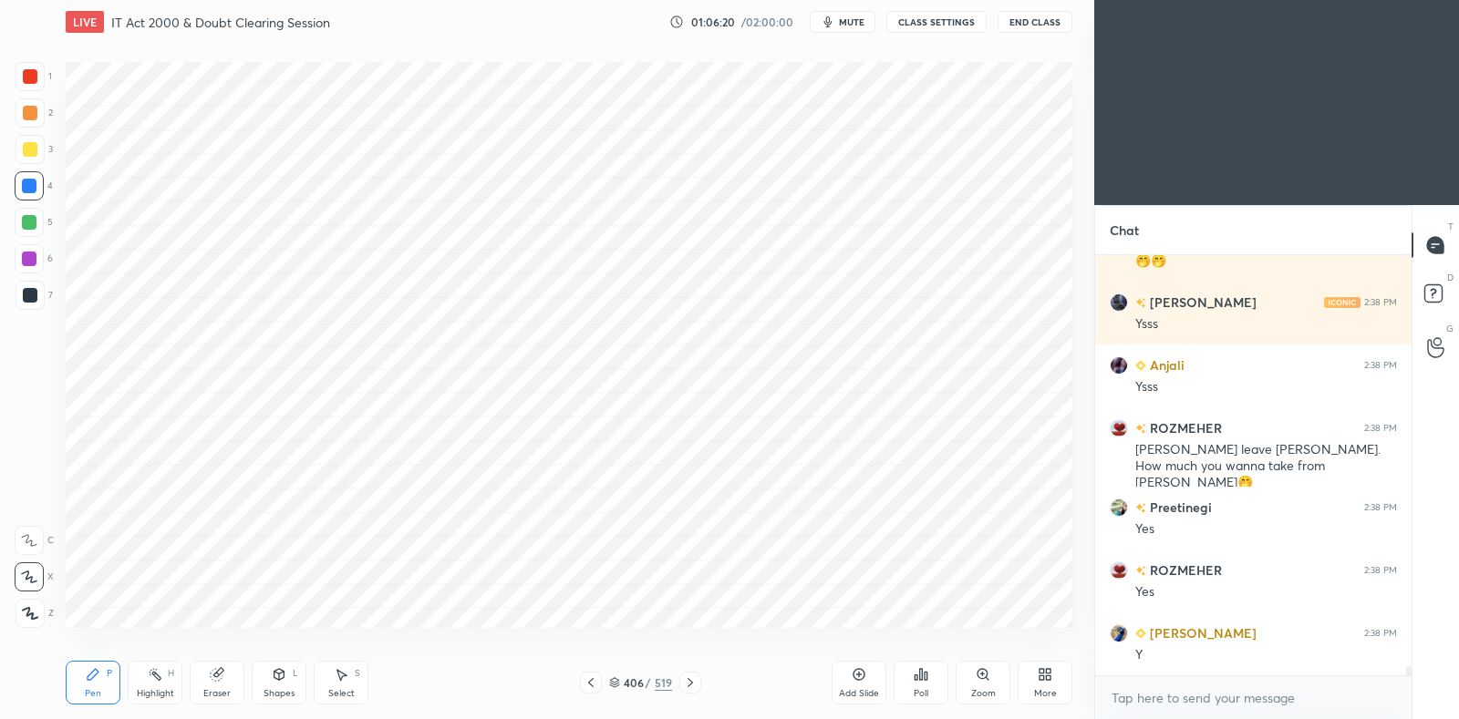
scroll to position [19292, 0]
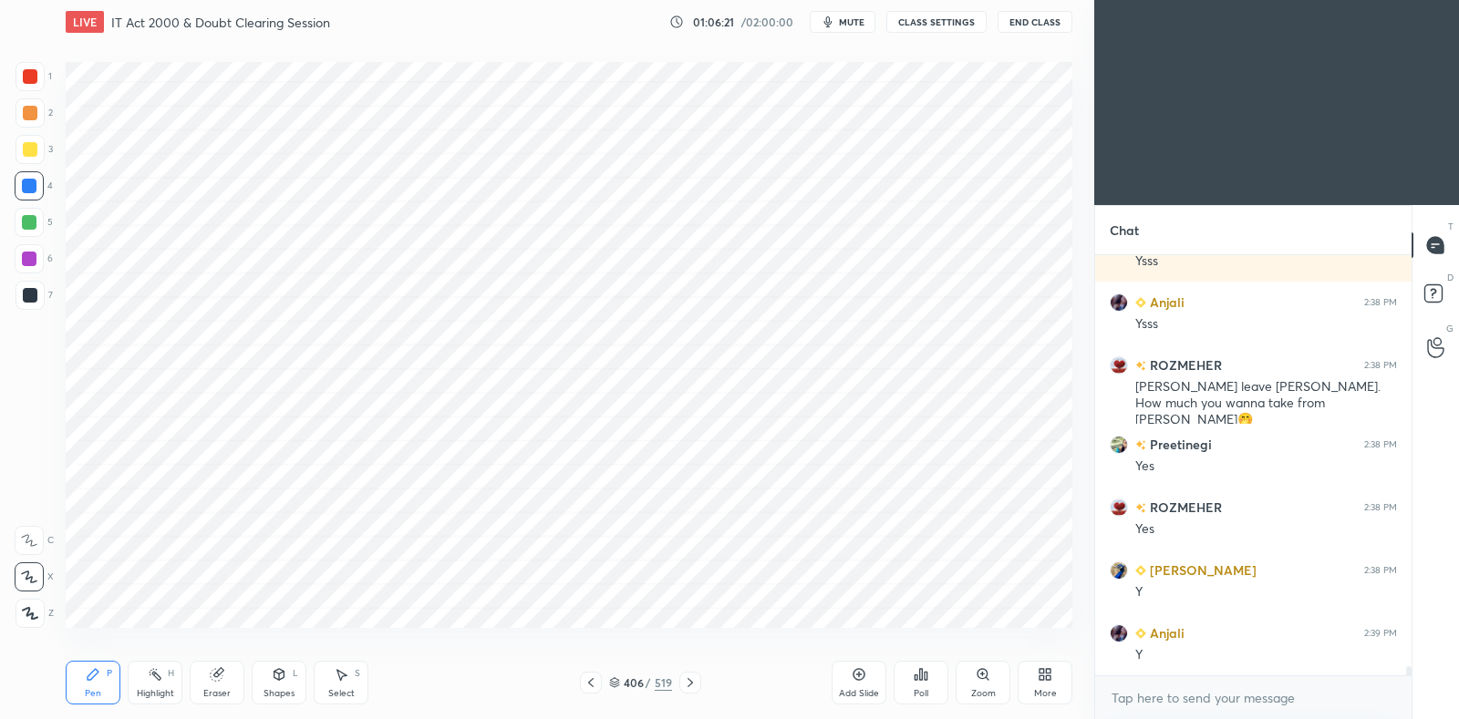
click at [30, 116] on div at bounding box center [30, 113] width 15 height 15
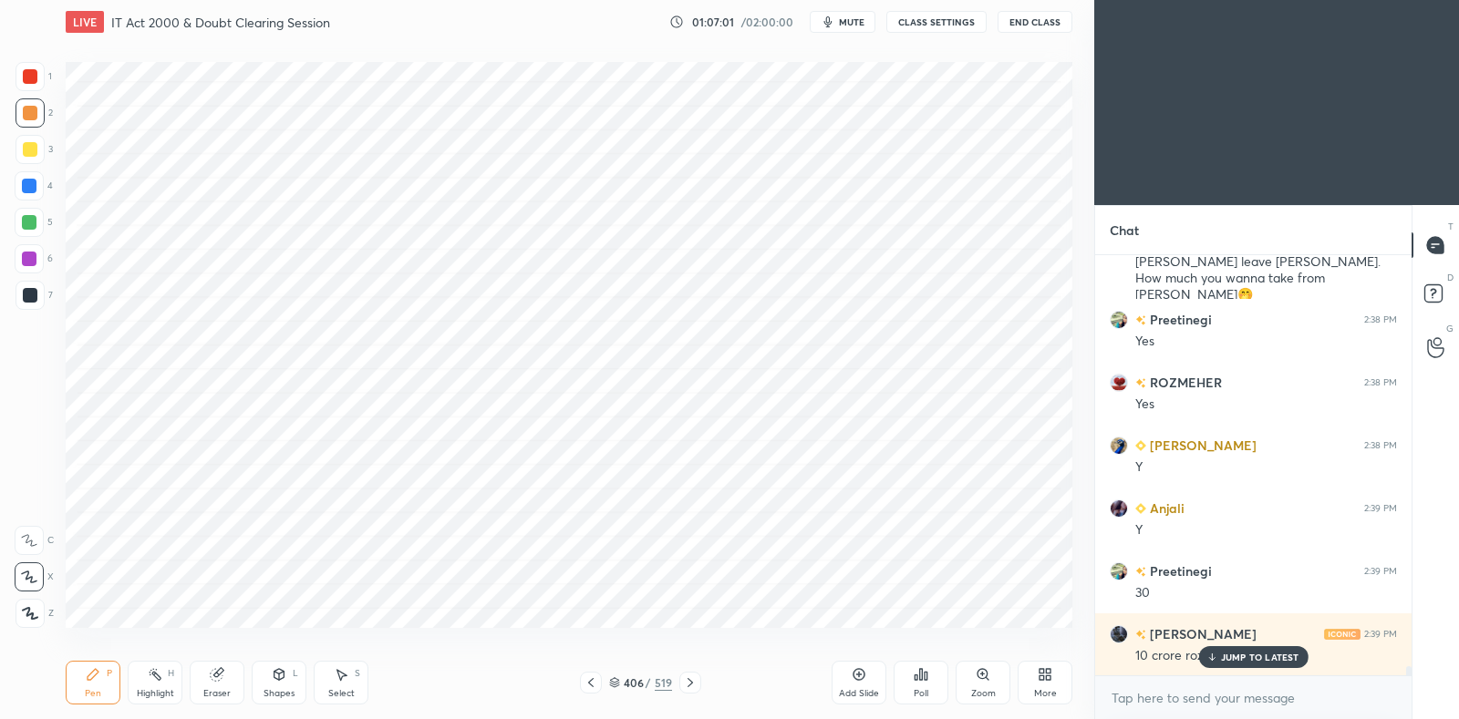
scroll to position [19480, 0]
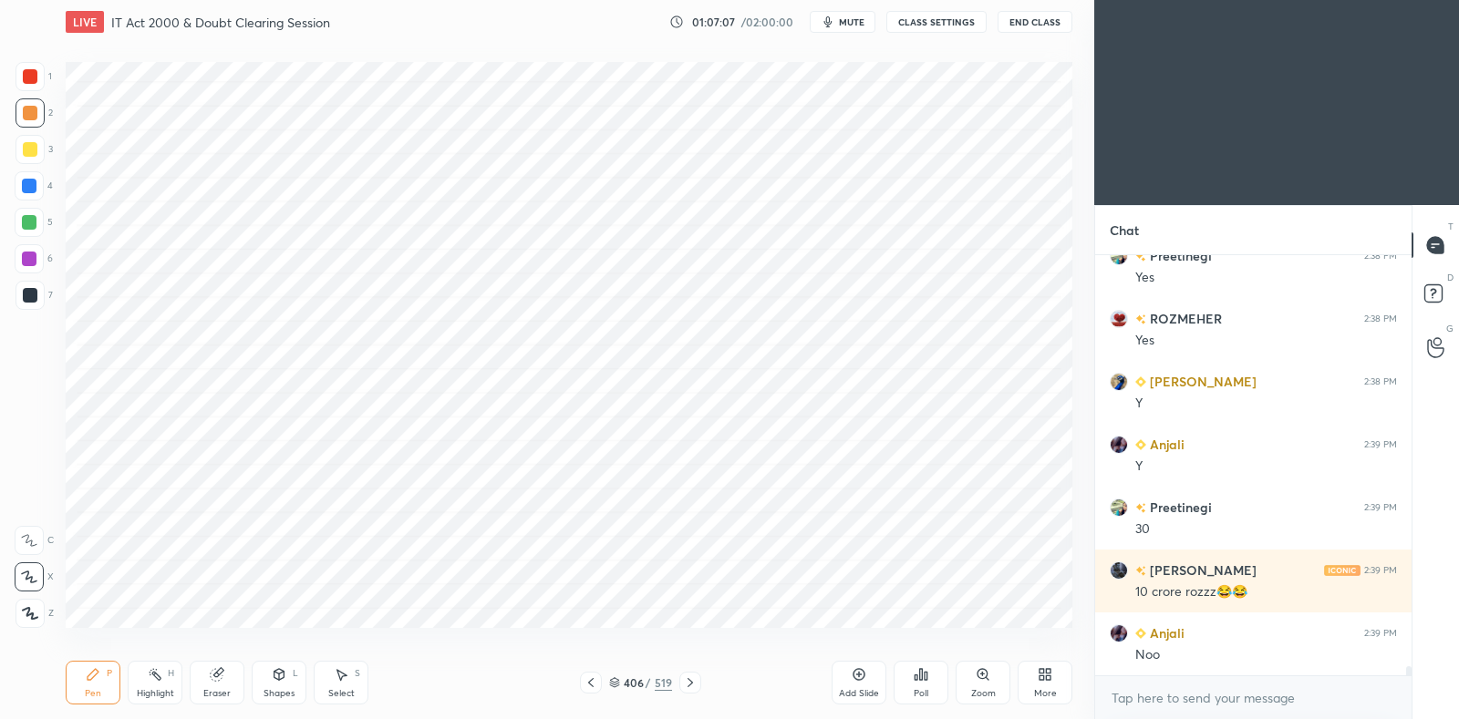
click at [228, 670] on div "Eraser" at bounding box center [217, 683] width 55 height 44
click at [91, 674] on icon at bounding box center [93, 674] width 11 height 11
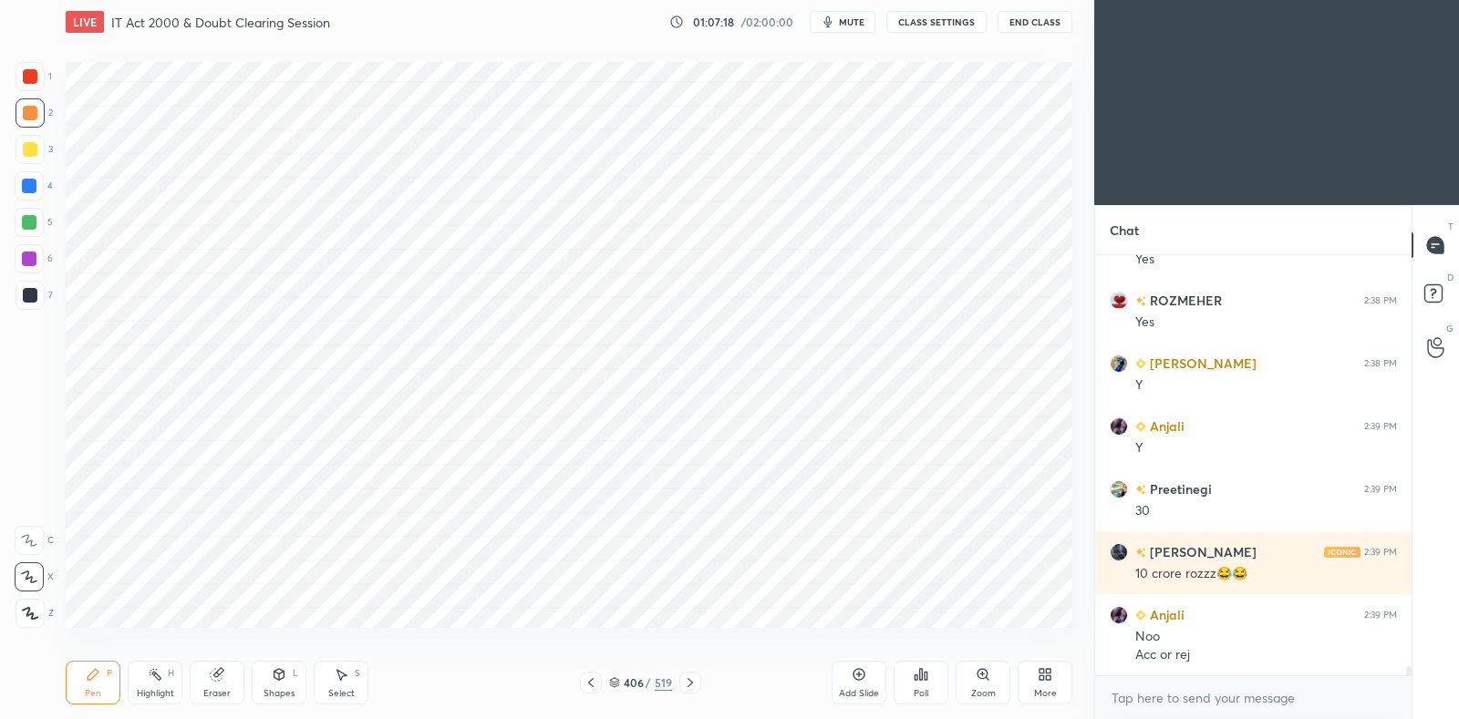
scroll to position [19561, 0]
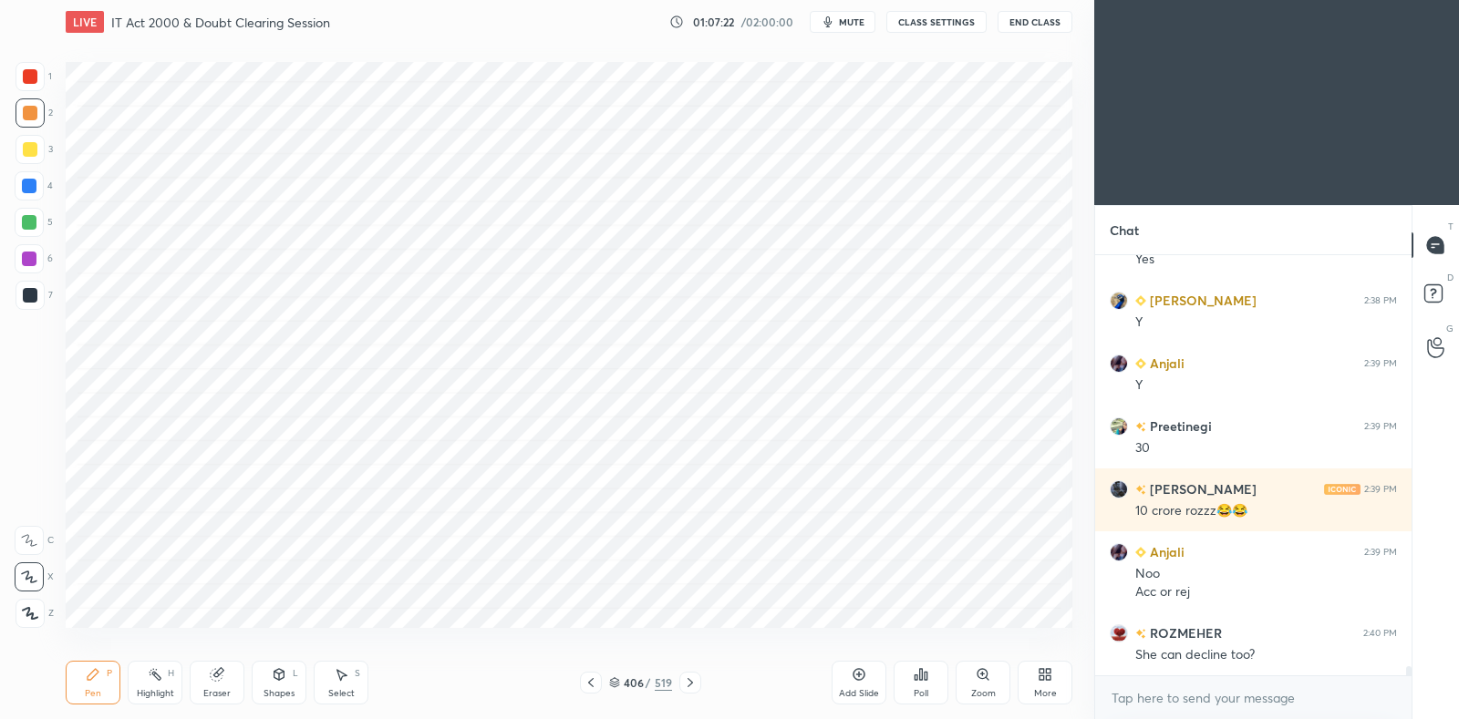
click at [26, 79] on div at bounding box center [30, 76] width 15 height 15
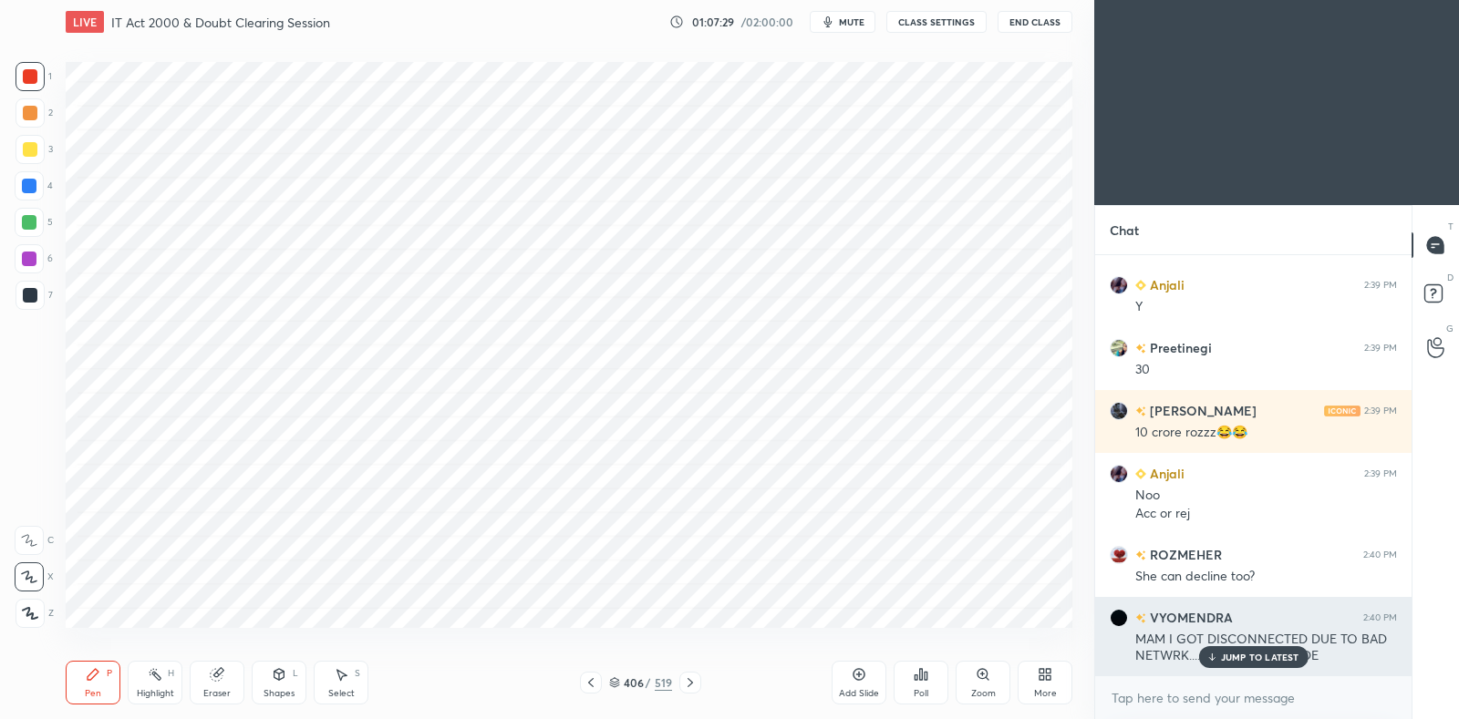
click at [1275, 655] on p "JUMP TO LATEST" at bounding box center [1260, 657] width 78 height 11
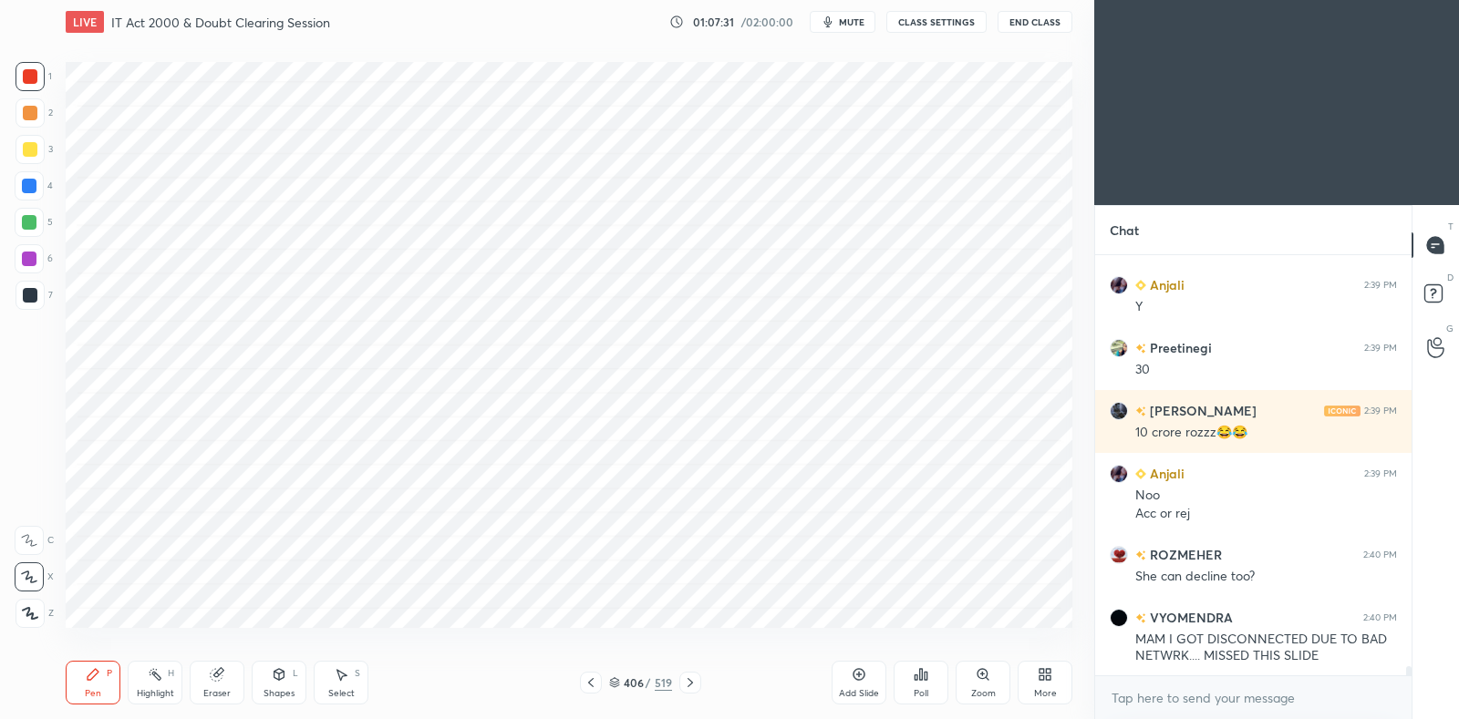
click at [155, 686] on div "Highlight H" at bounding box center [155, 683] width 55 height 44
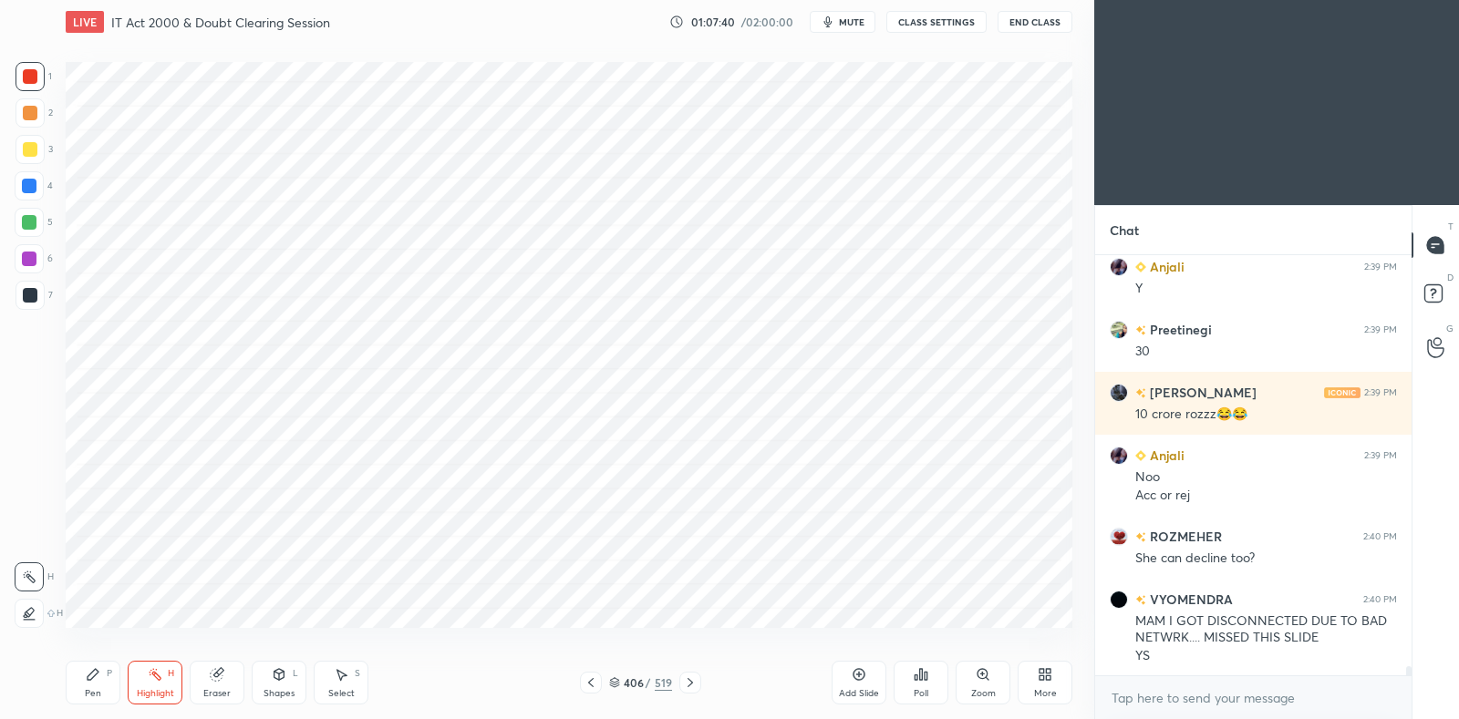
scroll to position [19722, 0]
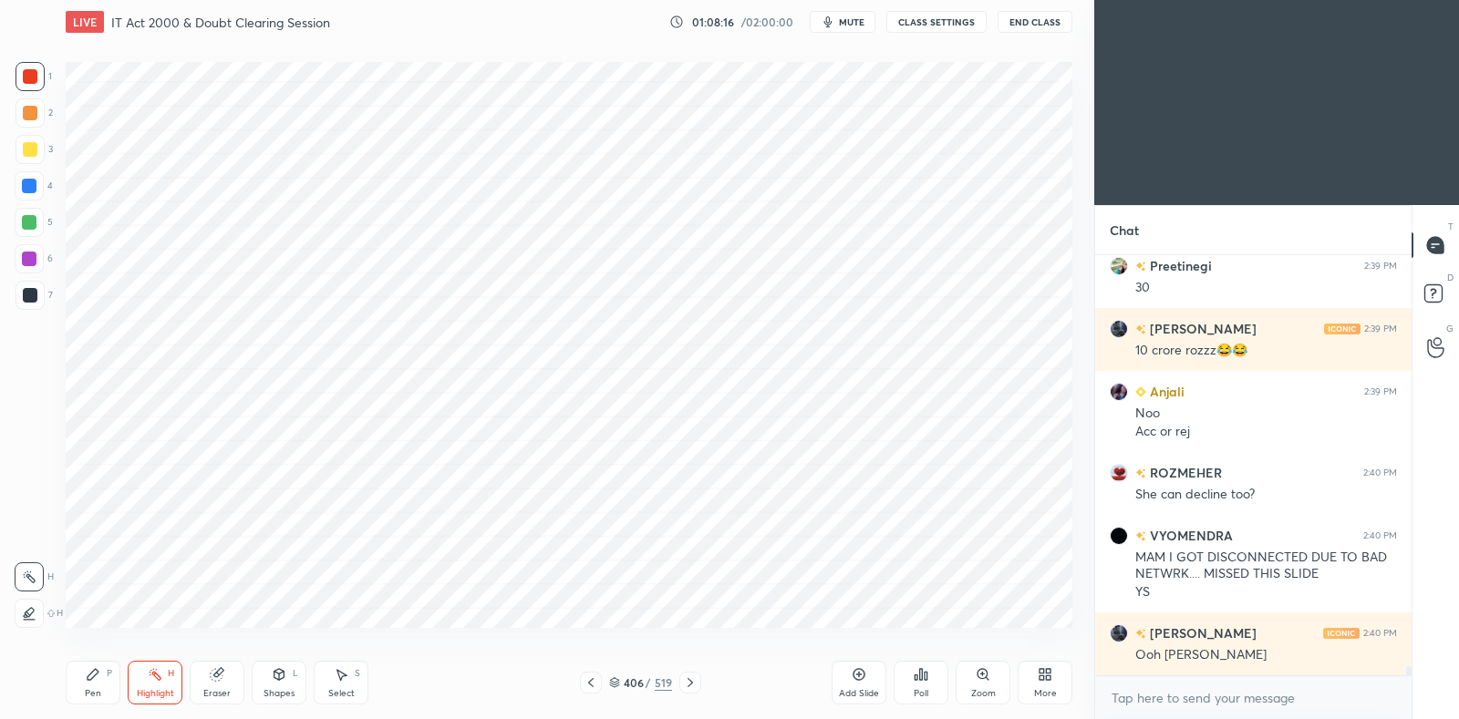
click at [27, 188] on div at bounding box center [29, 186] width 15 height 15
click at [89, 674] on icon at bounding box center [93, 674] width 15 height 15
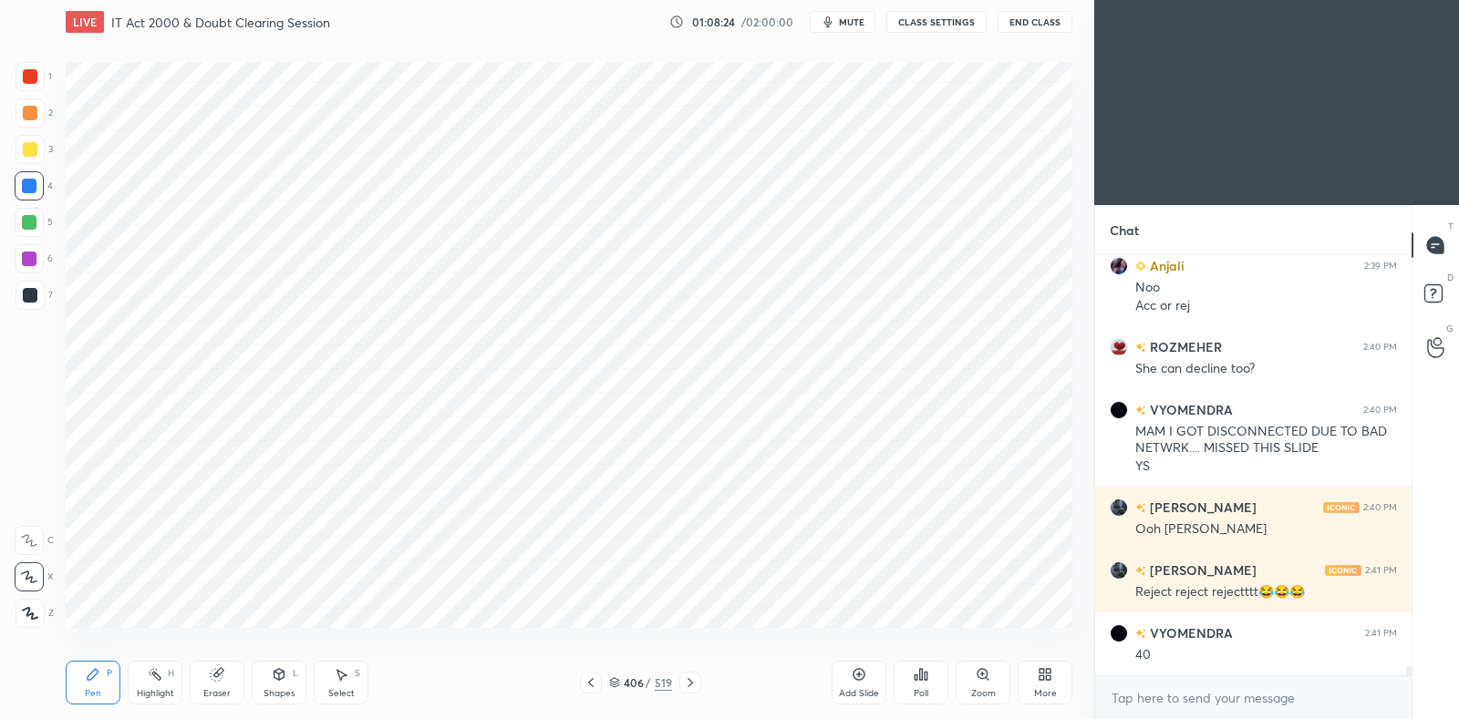
scroll to position [19910, 0]
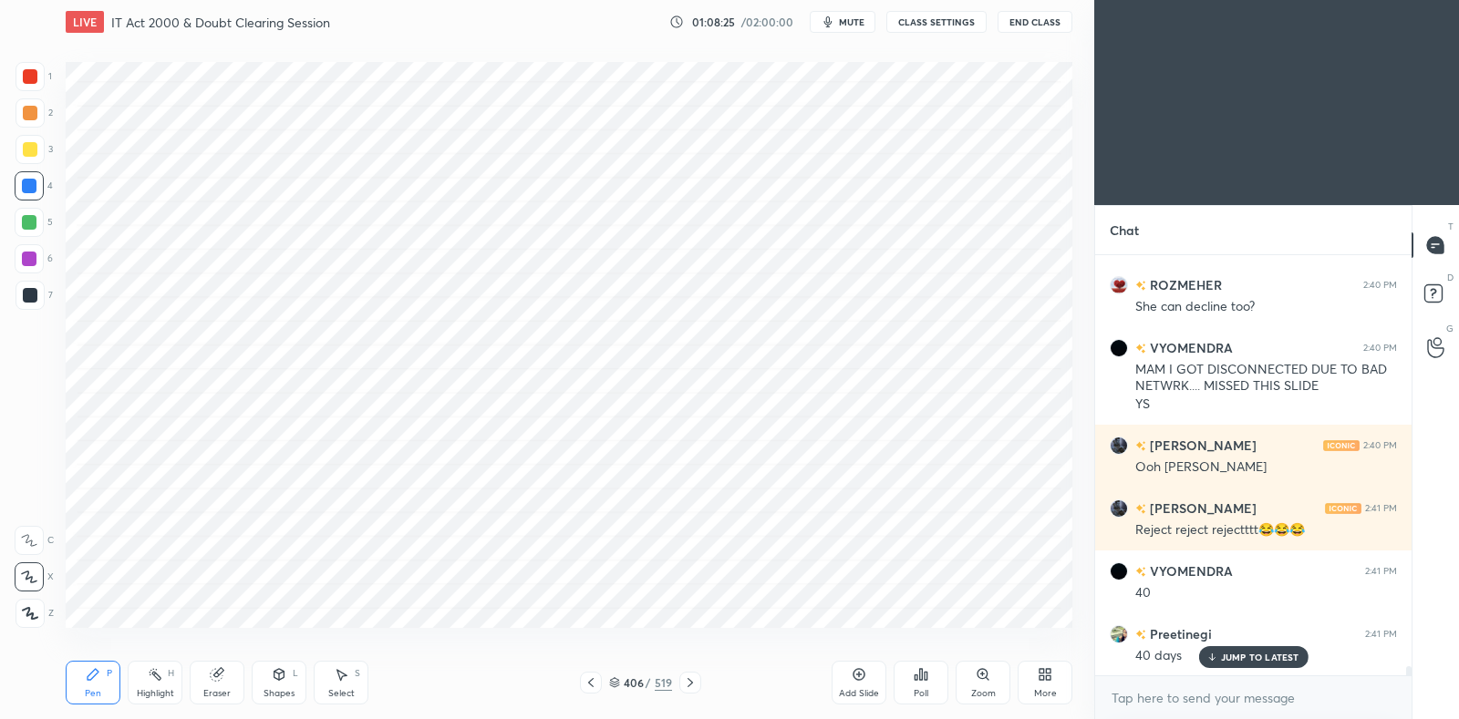
click at [590, 686] on icon at bounding box center [591, 683] width 15 height 15
click at [586, 683] on icon at bounding box center [591, 683] width 15 height 15
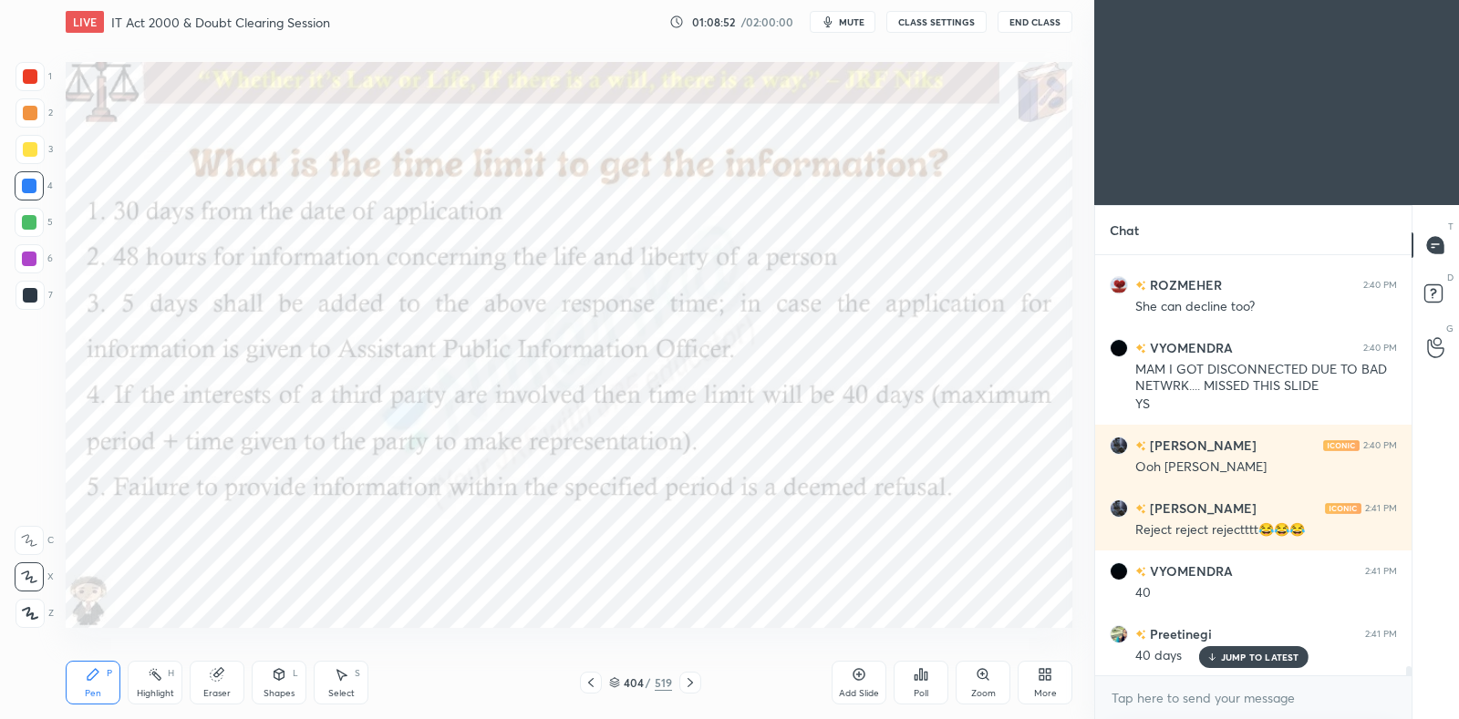
click at [690, 684] on icon at bounding box center [689, 682] width 5 height 9
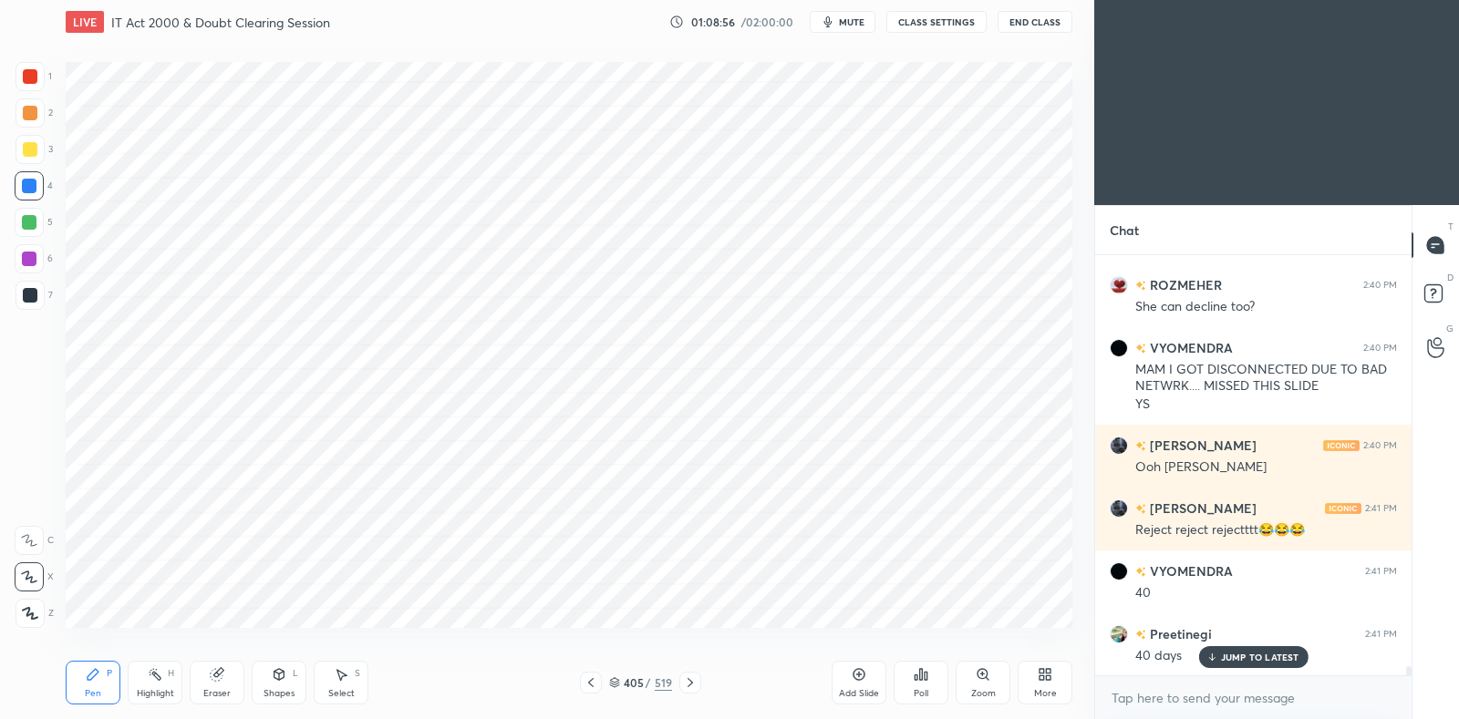
click at [688, 685] on icon at bounding box center [690, 683] width 15 height 15
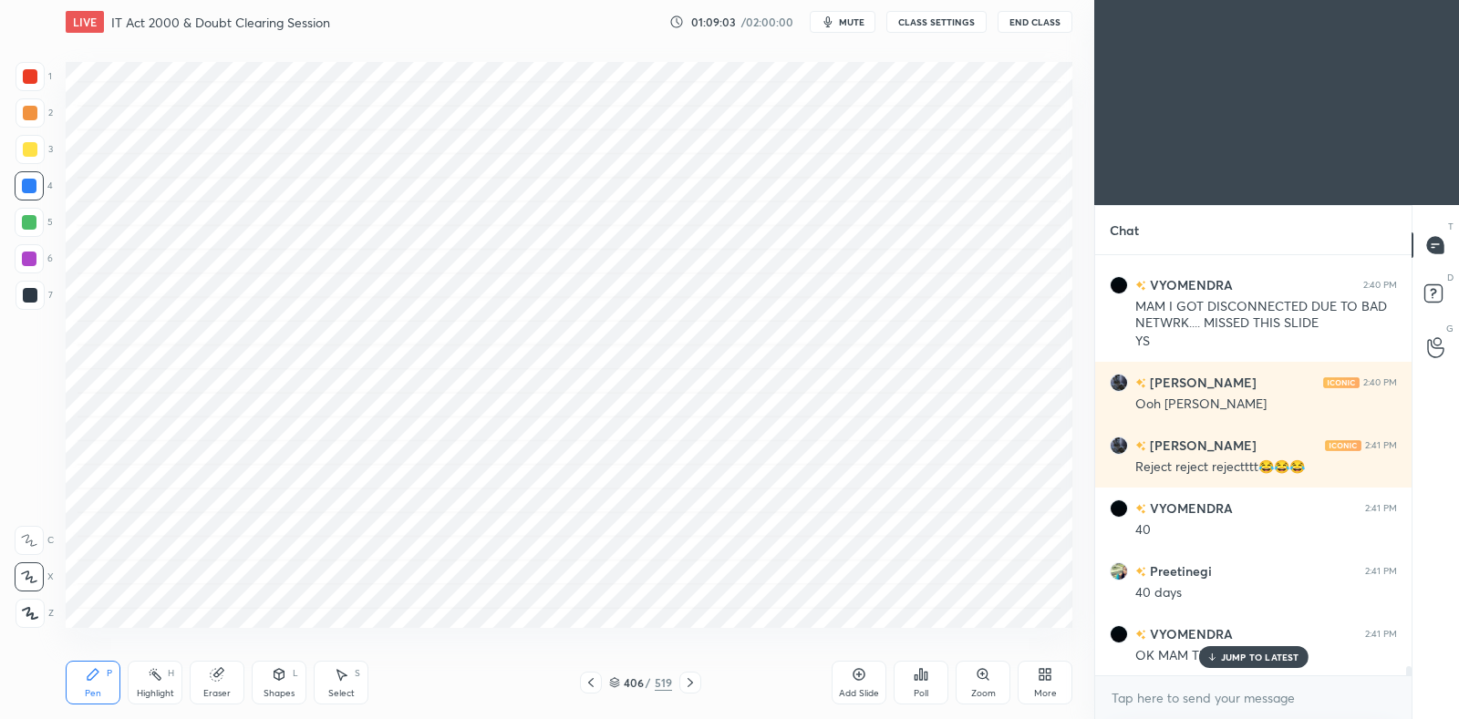
scroll to position [20037, 0]
click at [1046, 685] on div "More" at bounding box center [1045, 683] width 55 height 44
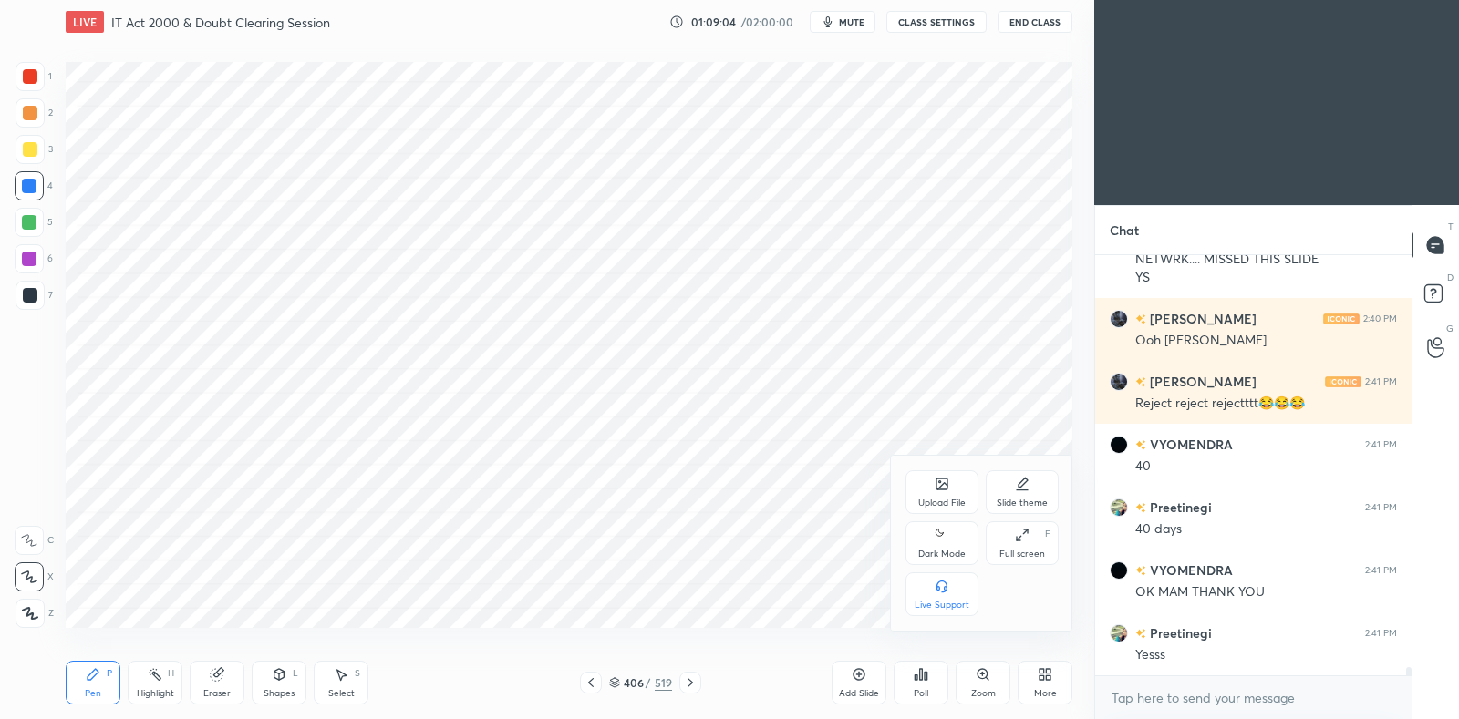
scroll to position [20099, 0]
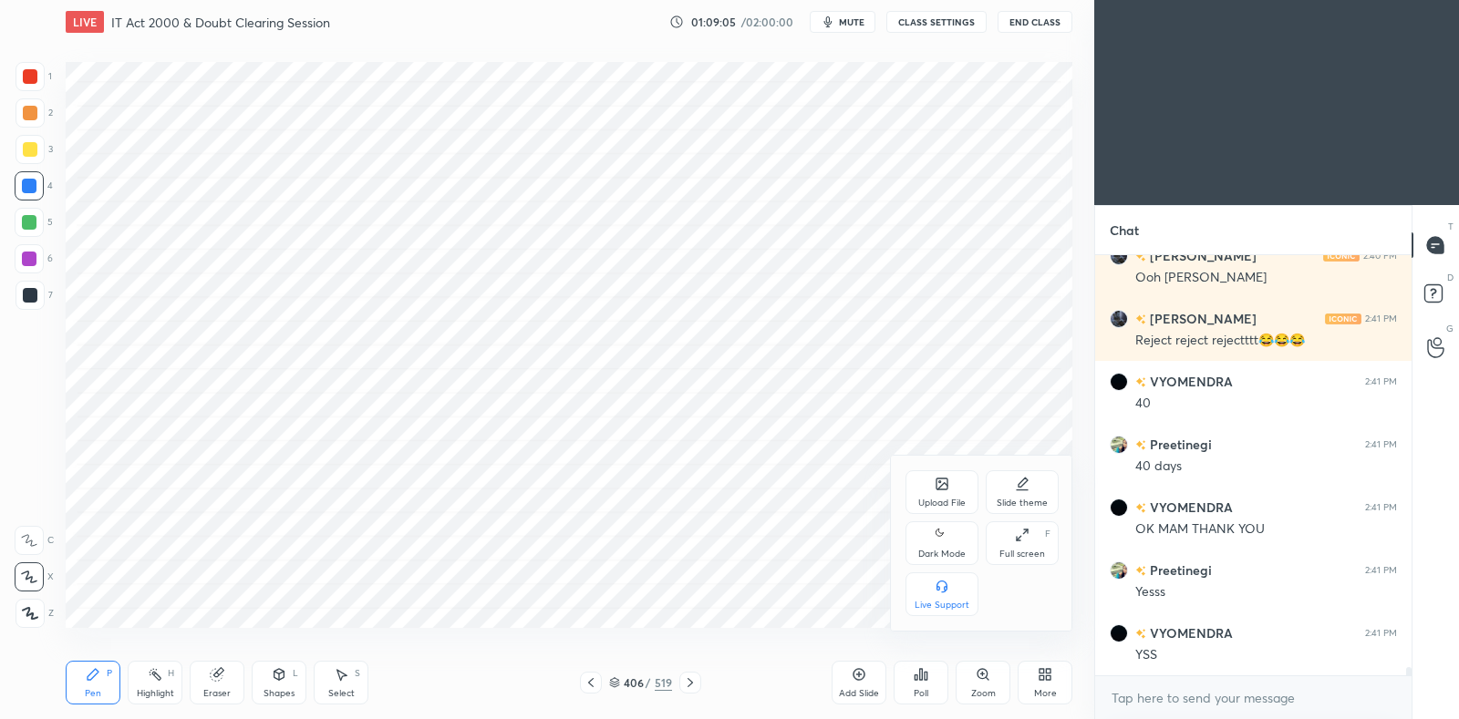
click at [1026, 491] on icon at bounding box center [1022, 484] width 15 height 15
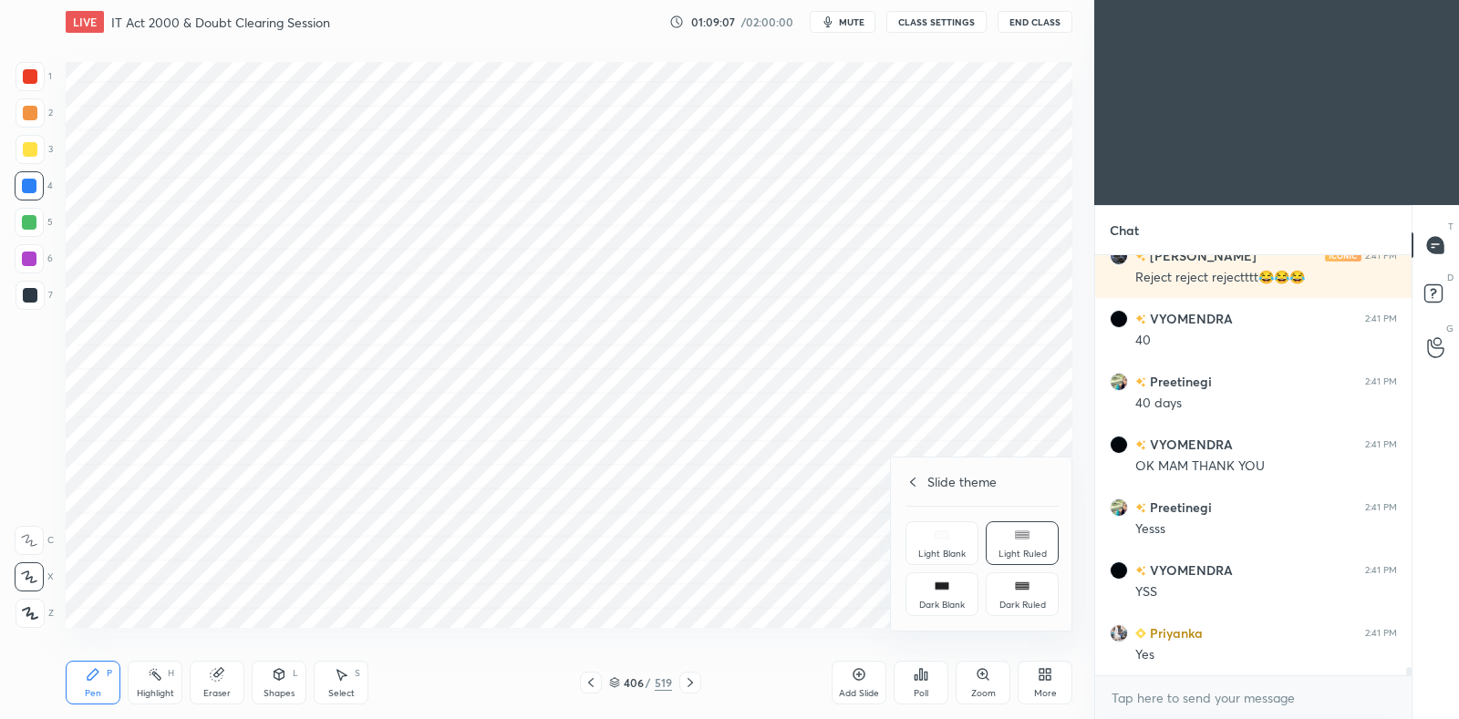
click at [948, 601] on div "Dark Blank" at bounding box center [942, 605] width 46 height 9
click at [832, 581] on div at bounding box center [729, 359] width 1459 height 719
click at [863, 671] on icon at bounding box center [859, 675] width 12 height 12
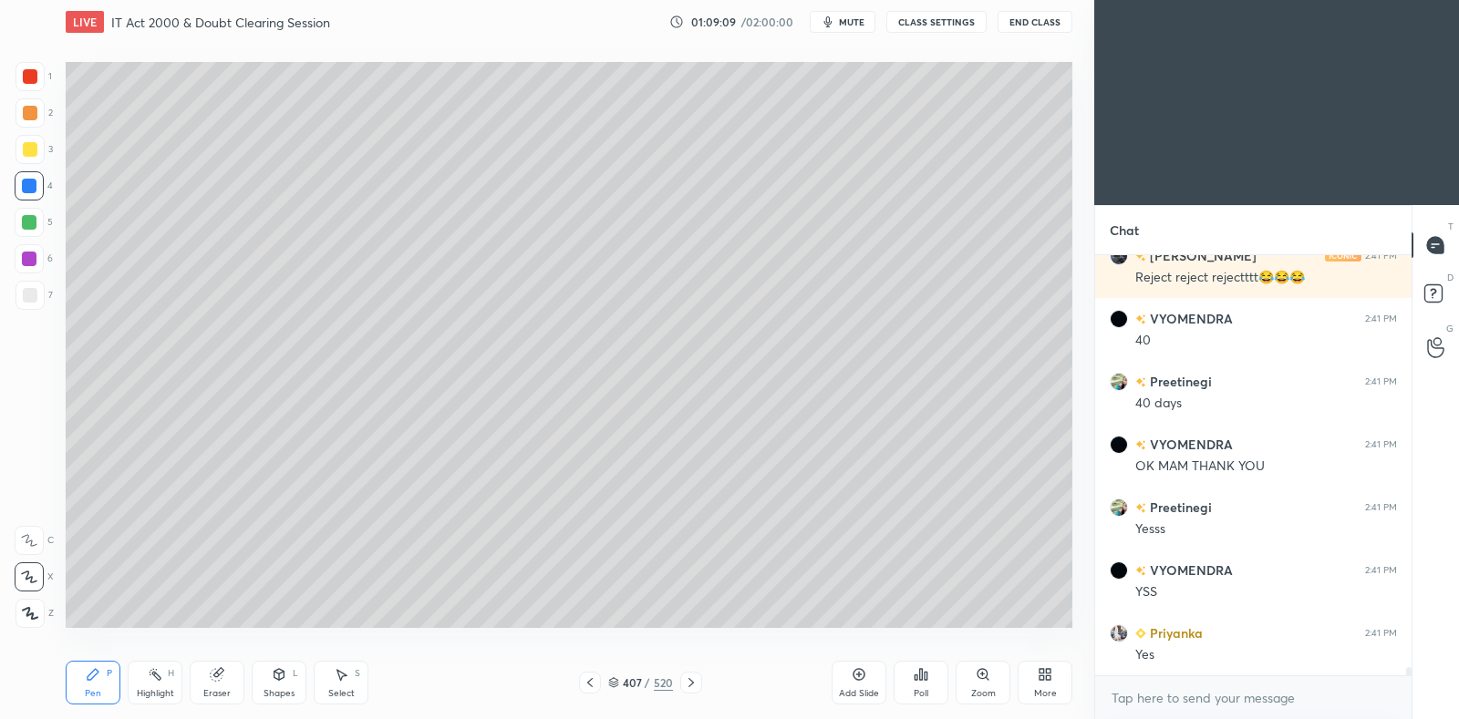
scroll to position [20224, 0]
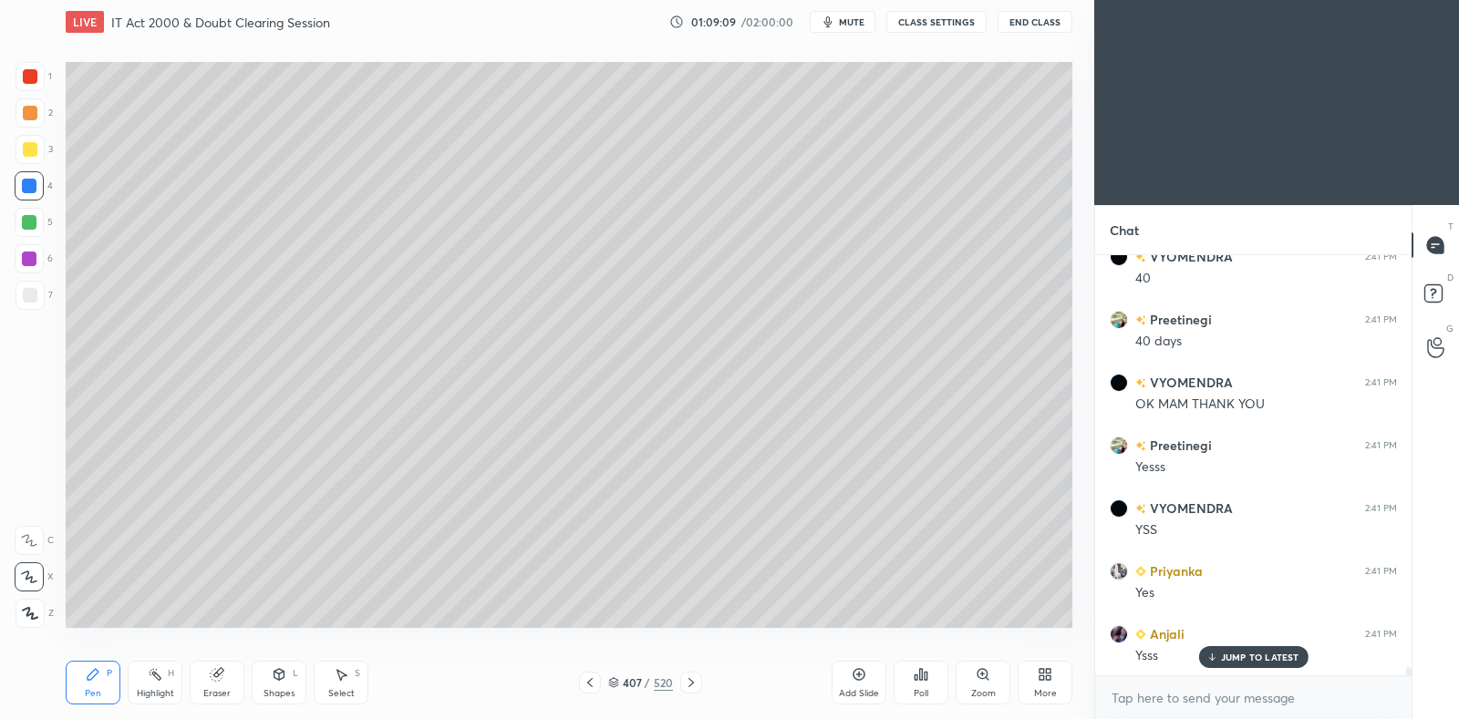
click at [32, 301] on div at bounding box center [30, 295] width 15 height 15
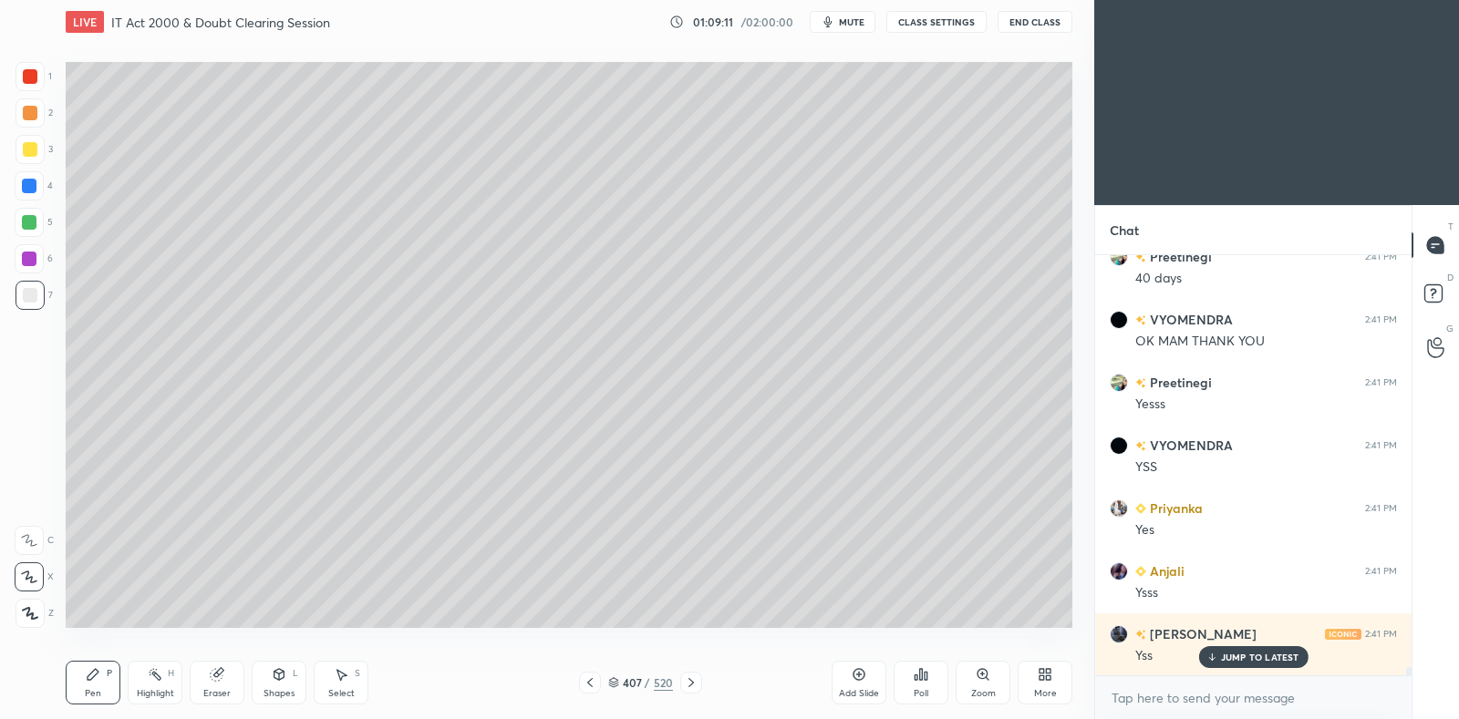
scroll to position [20351, 0]
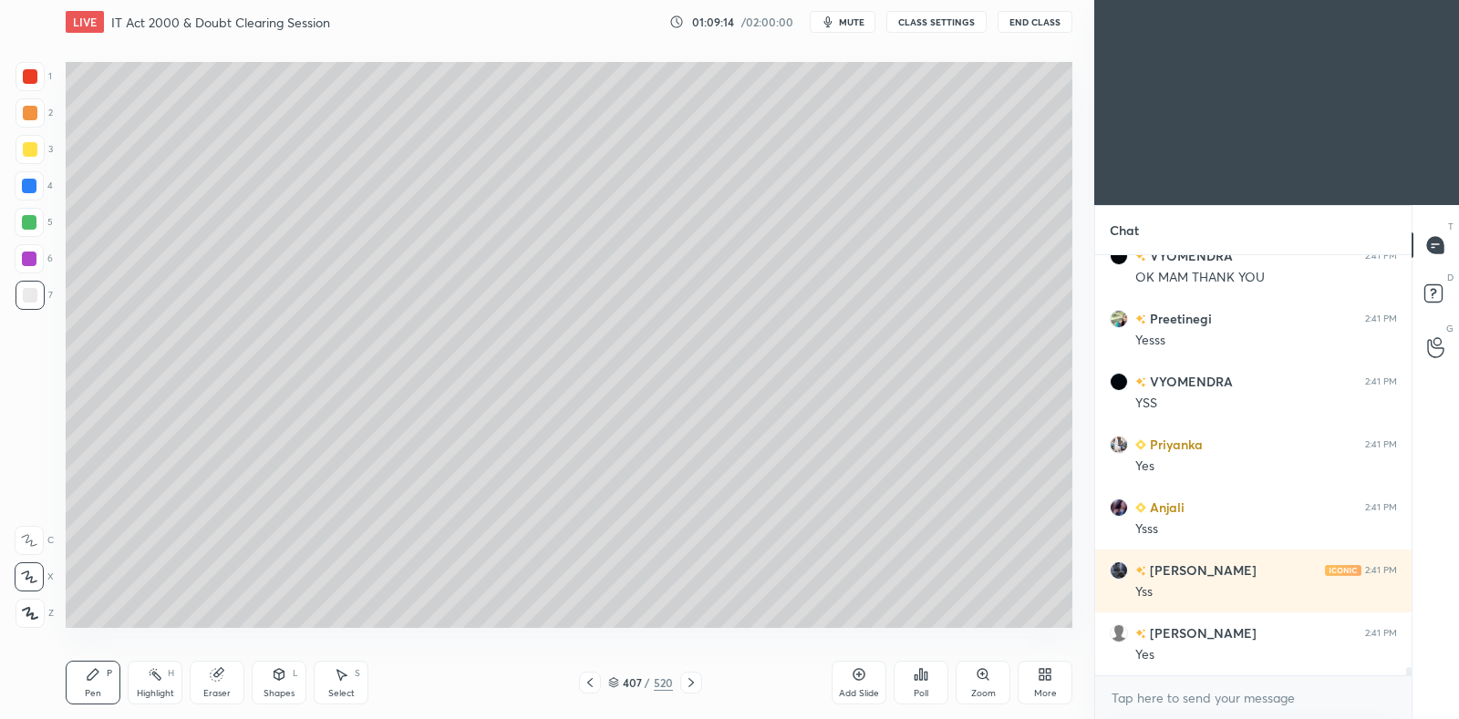
click at [203, 671] on div "Eraser" at bounding box center [217, 683] width 55 height 44
click at [96, 685] on div "Pen P" at bounding box center [93, 683] width 55 height 44
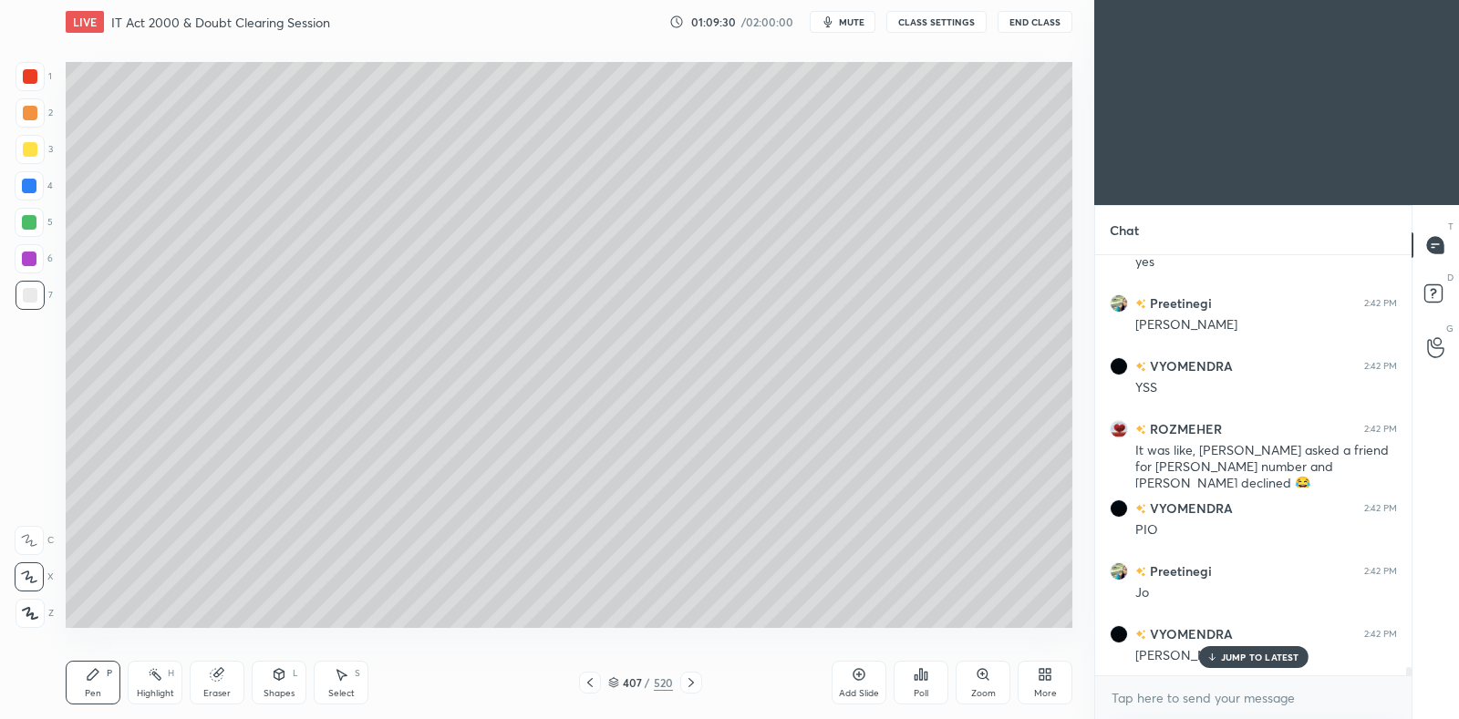
scroll to position [20871, 0]
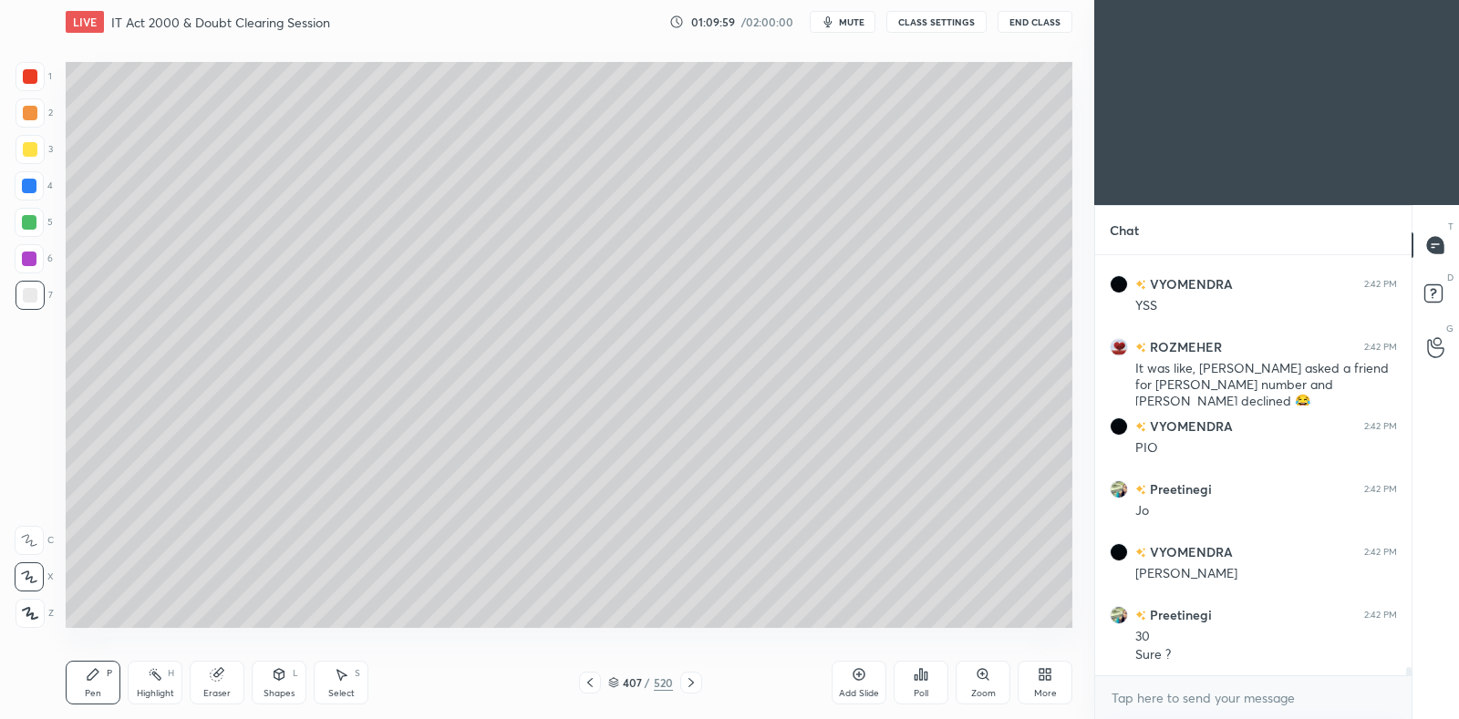
click at [29, 155] on div at bounding box center [30, 149] width 15 height 15
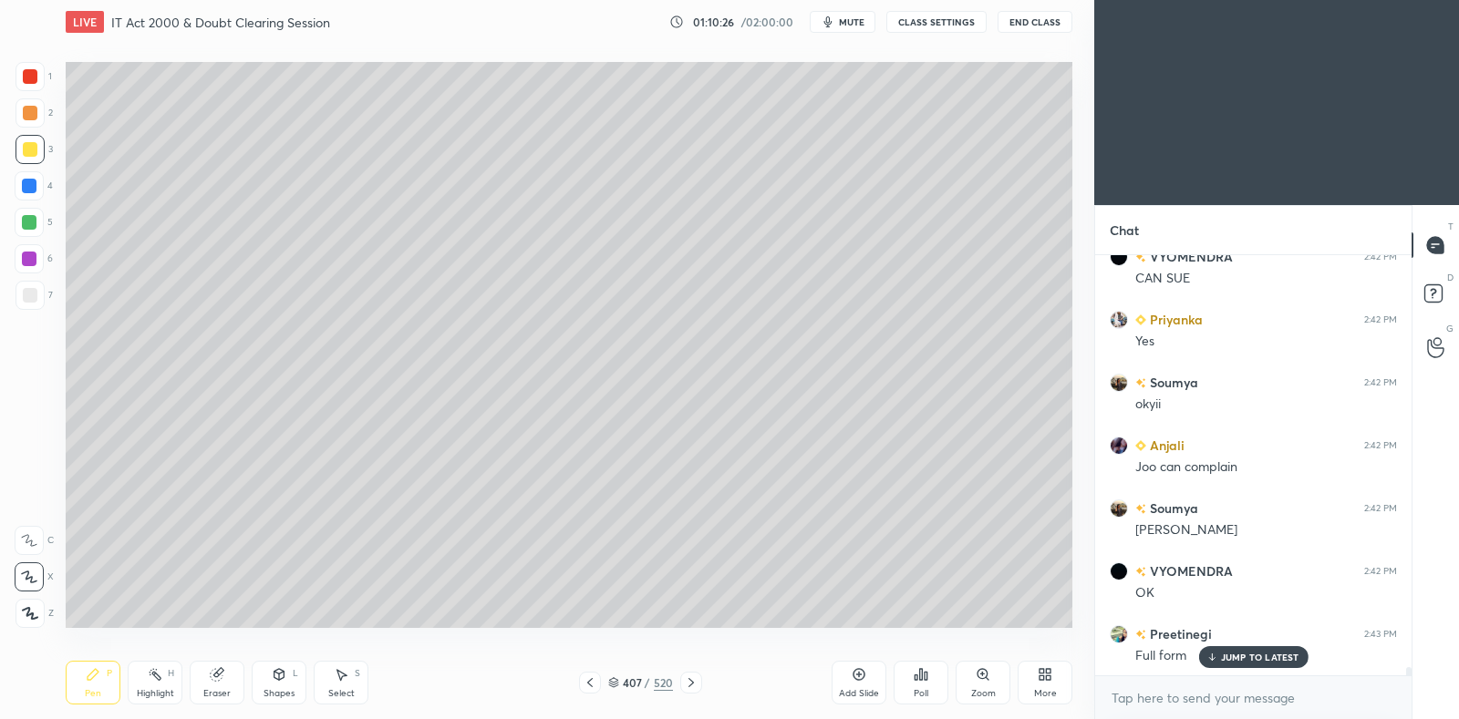
scroll to position [21473, 0]
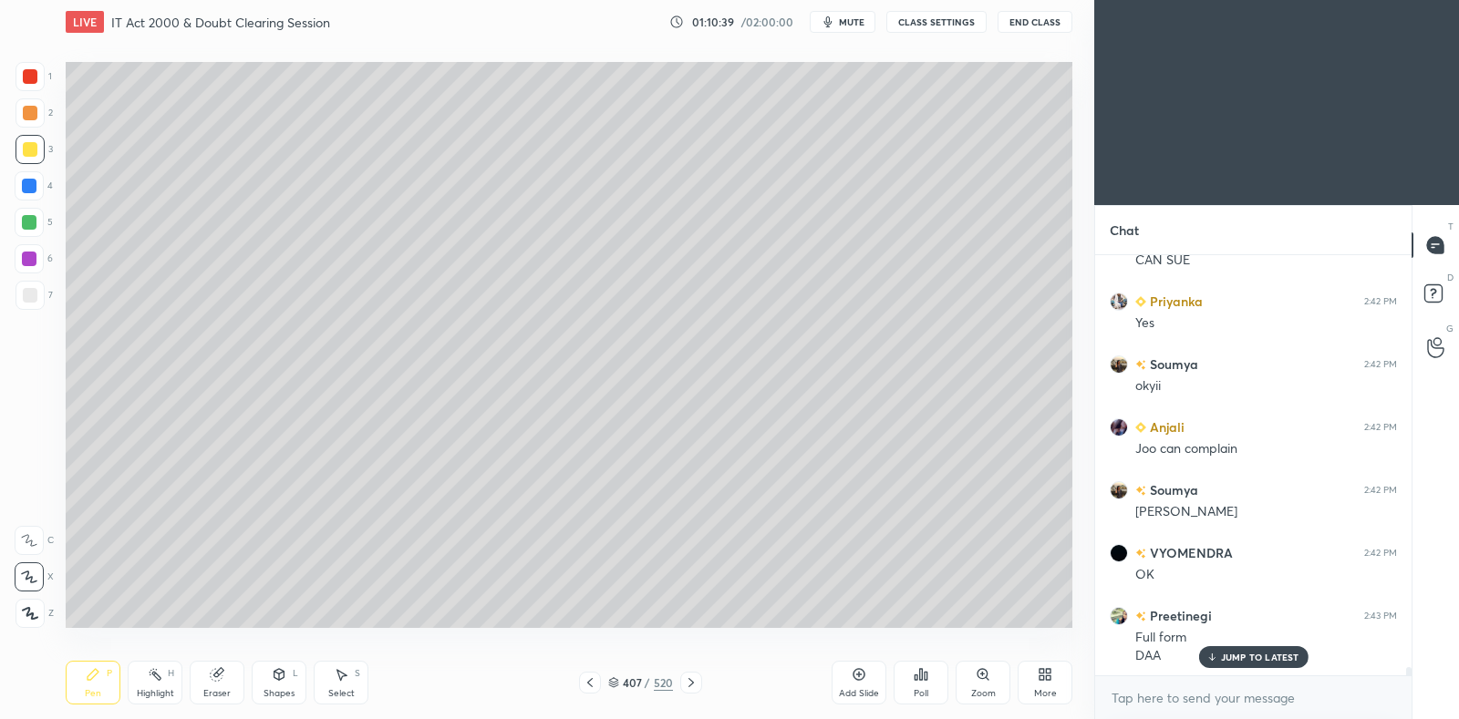
click at [590, 681] on icon at bounding box center [590, 683] width 15 height 15
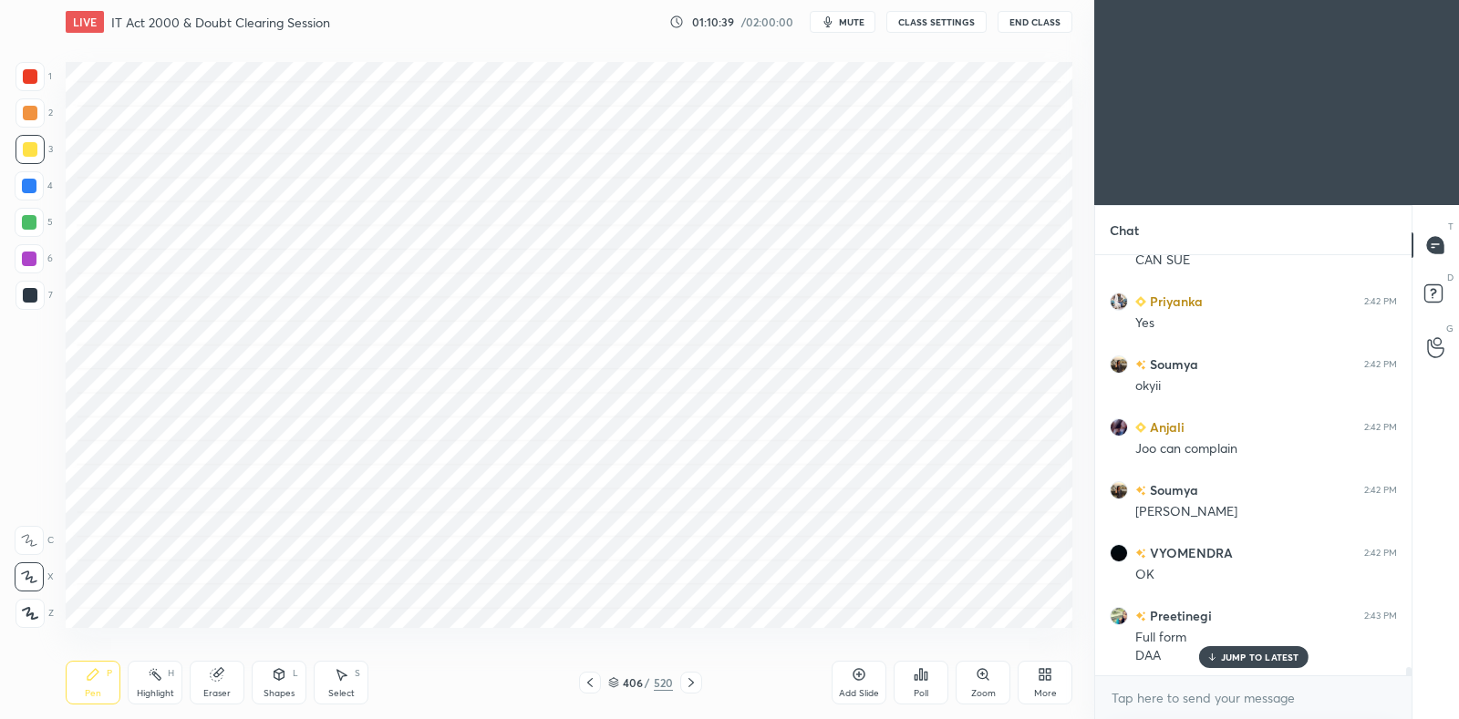
click at [689, 684] on icon at bounding box center [691, 683] width 15 height 15
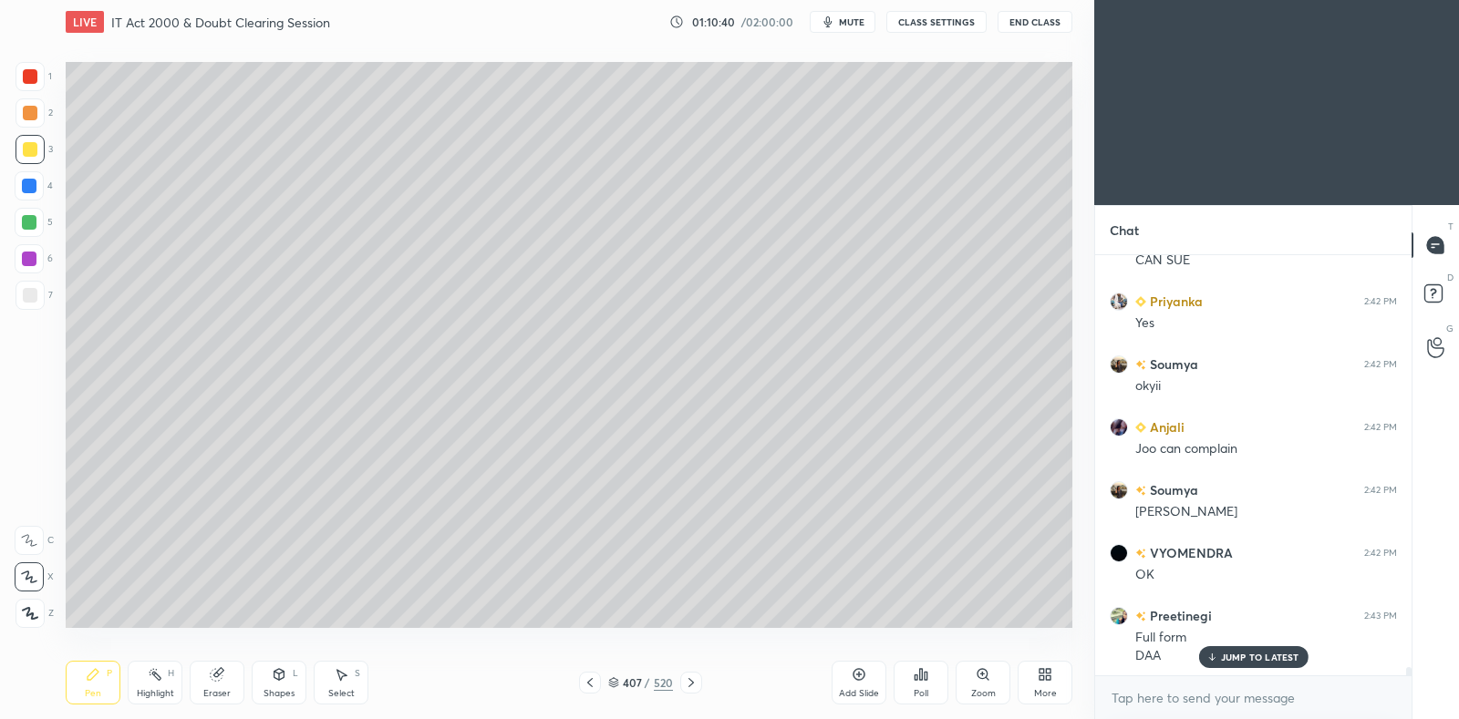
click at [689, 682] on icon at bounding box center [691, 683] width 15 height 15
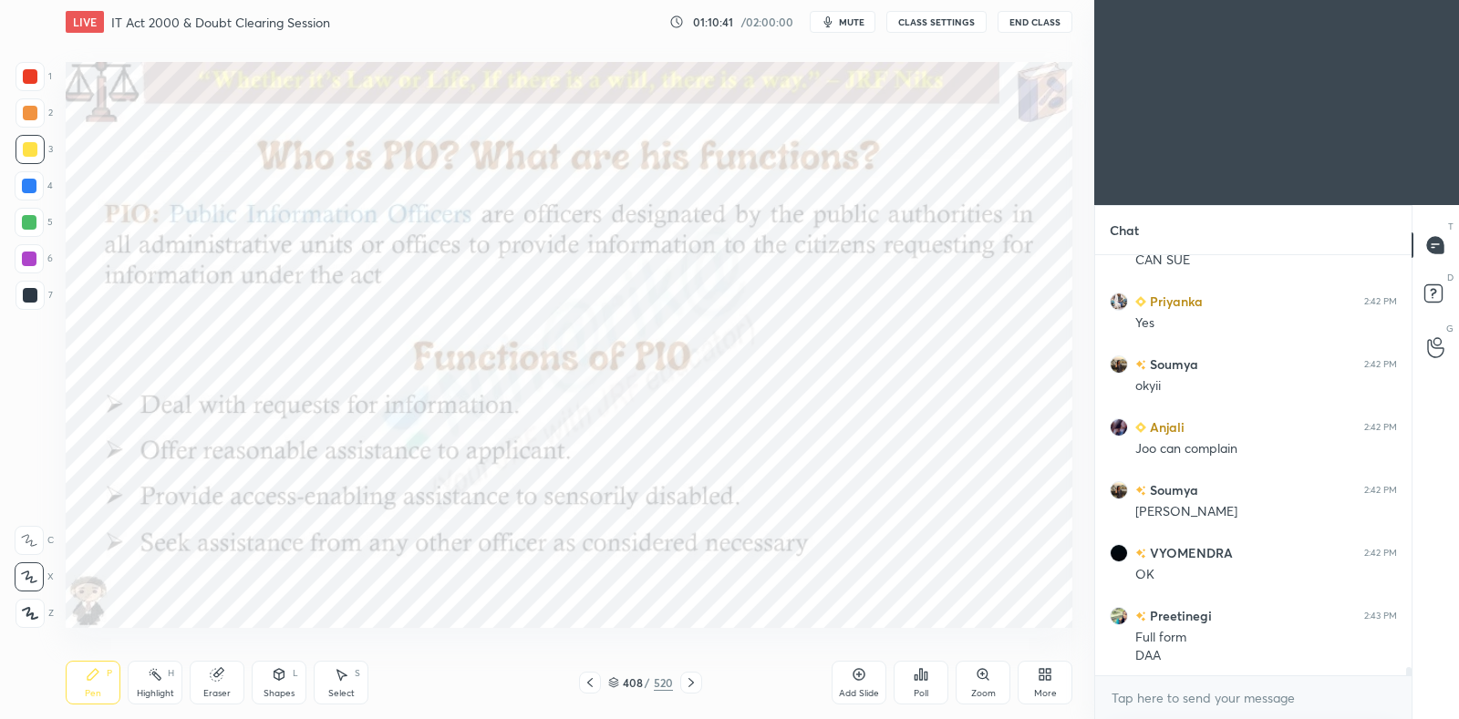
scroll to position [21536, 0]
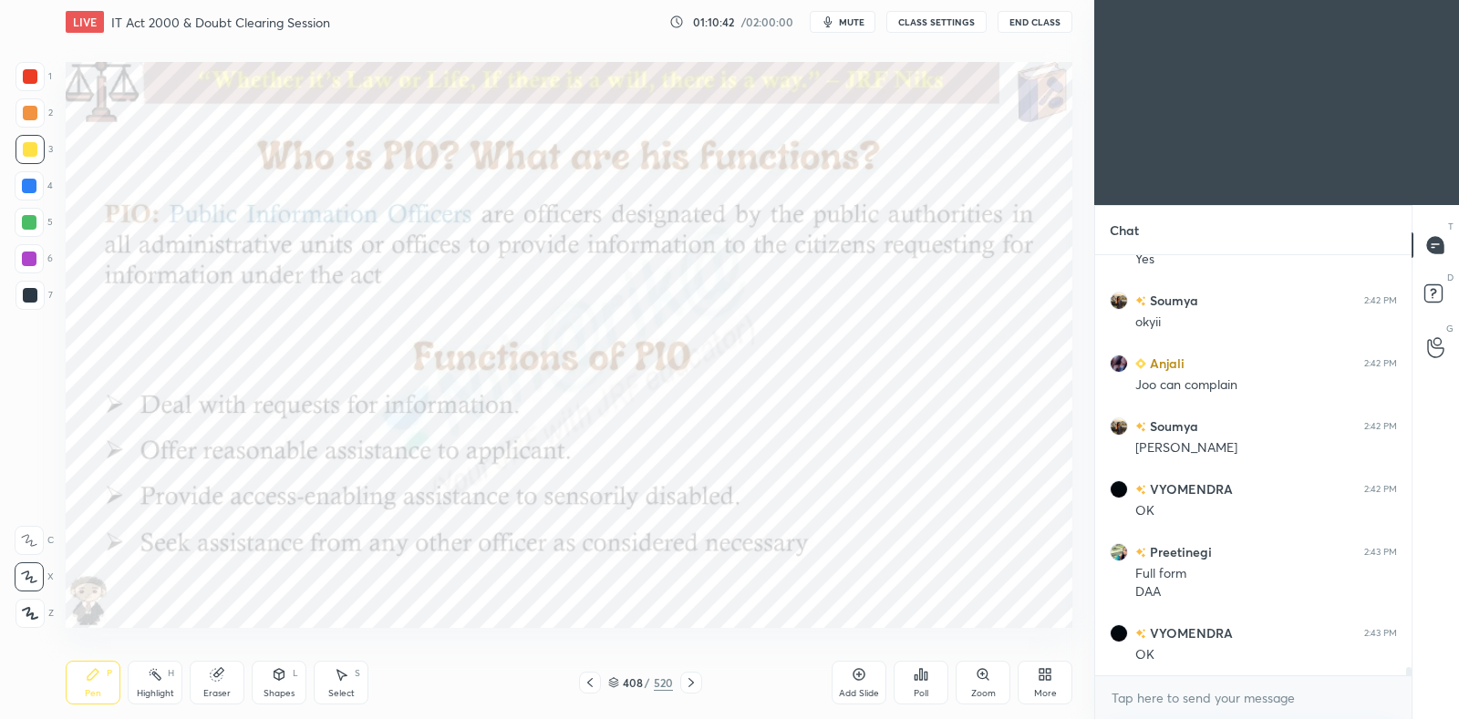
click at [596, 684] on icon at bounding box center [590, 683] width 15 height 15
click at [597, 685] on div at bounding box center [590, 683] width 22 height 22
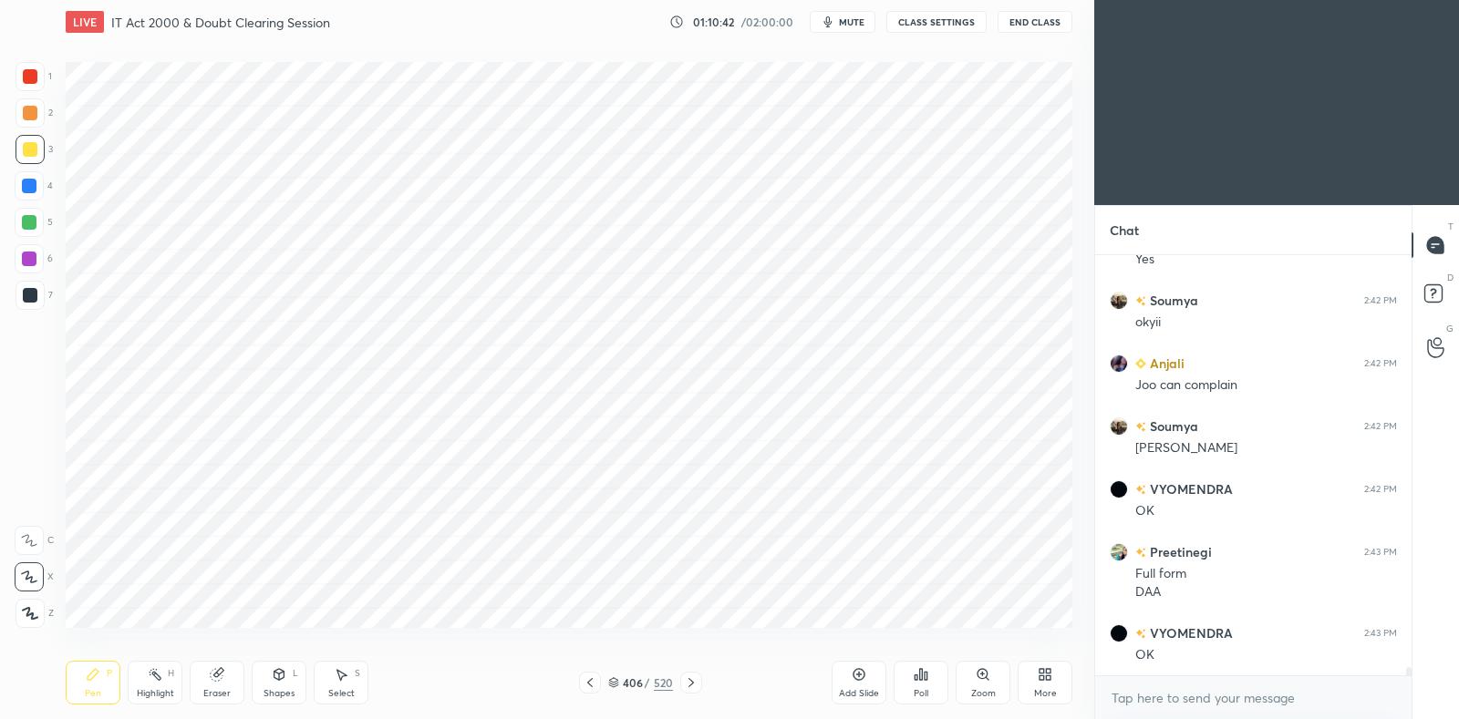
click at [598, 680] on div at bounding box center [590, 683] width 22 height 22
click at [597, 678] on div at bounding box center [590, 683] width 22 height 22
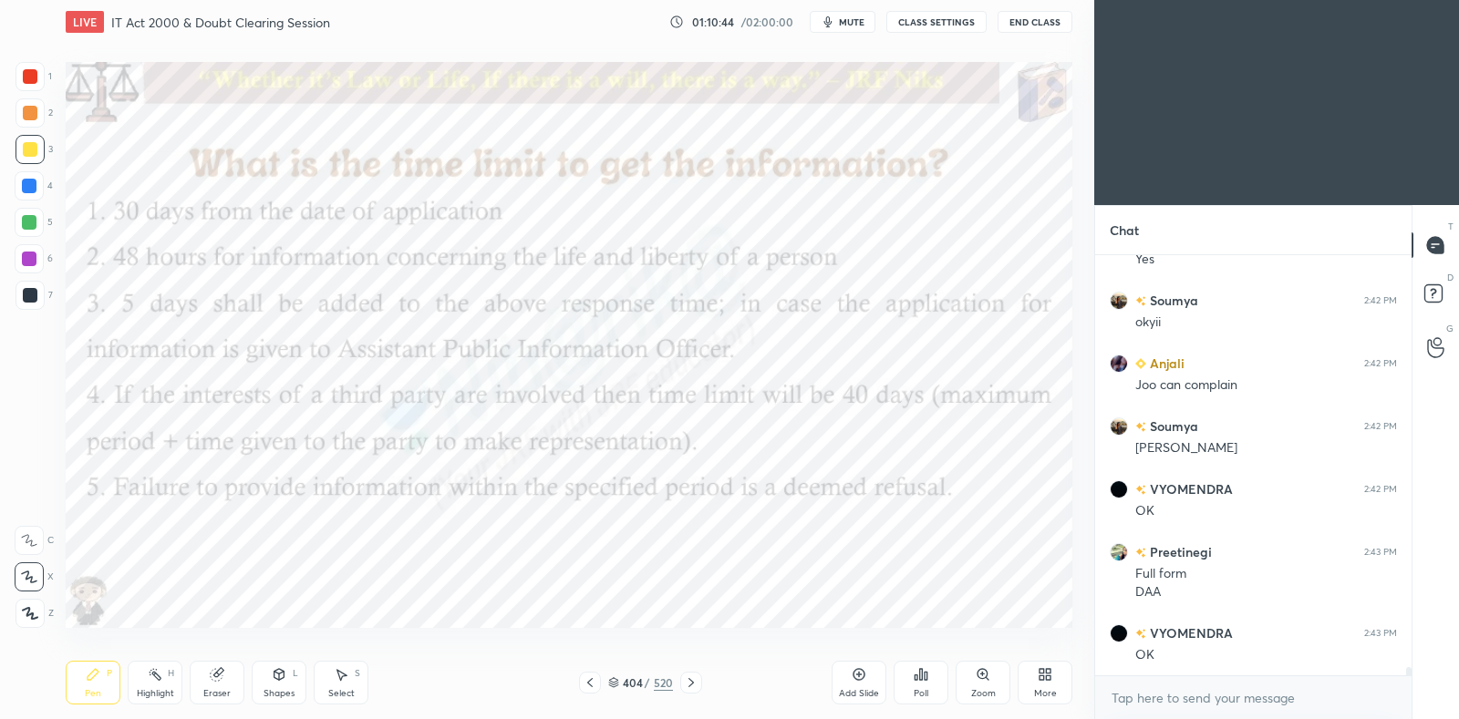
scroll to position [21599, 0]
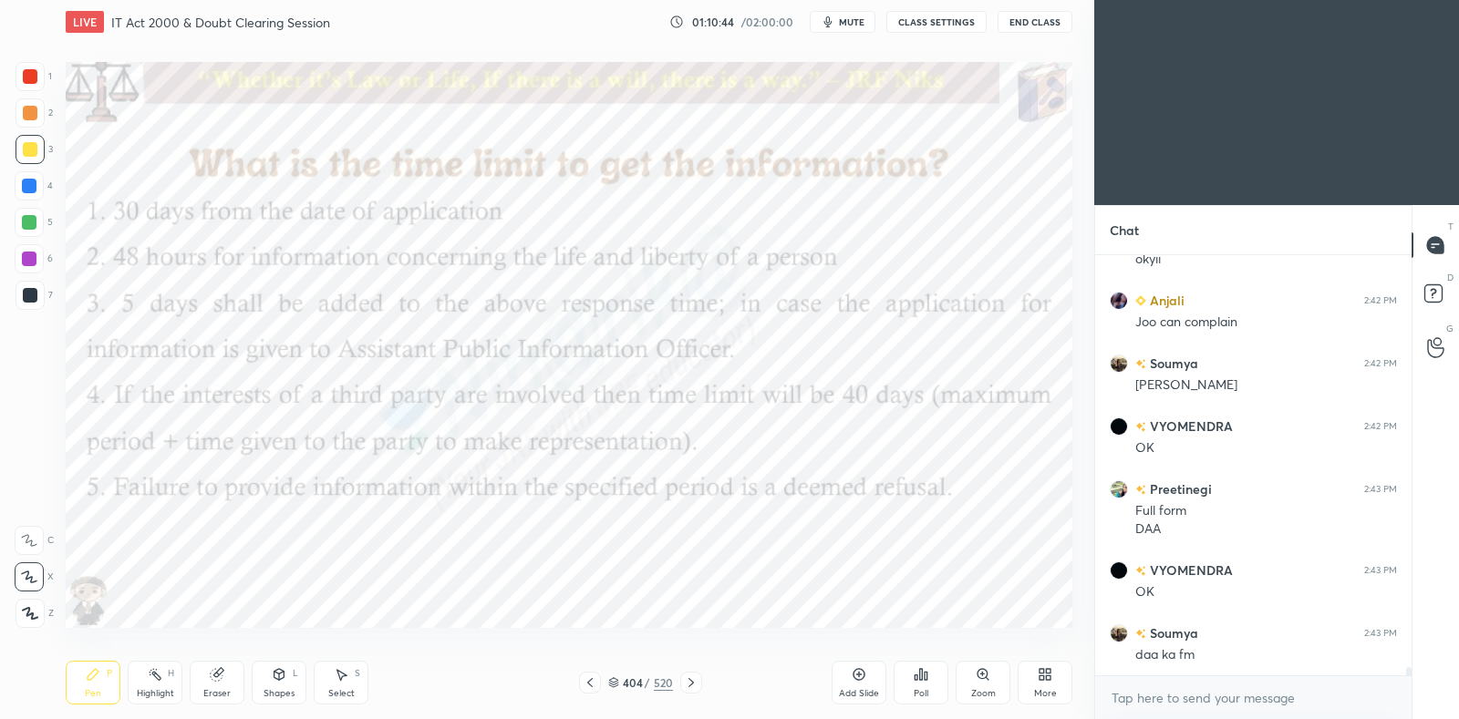
click at [694, 681] on icon at bounding box center [691, 683] width 15 height 15
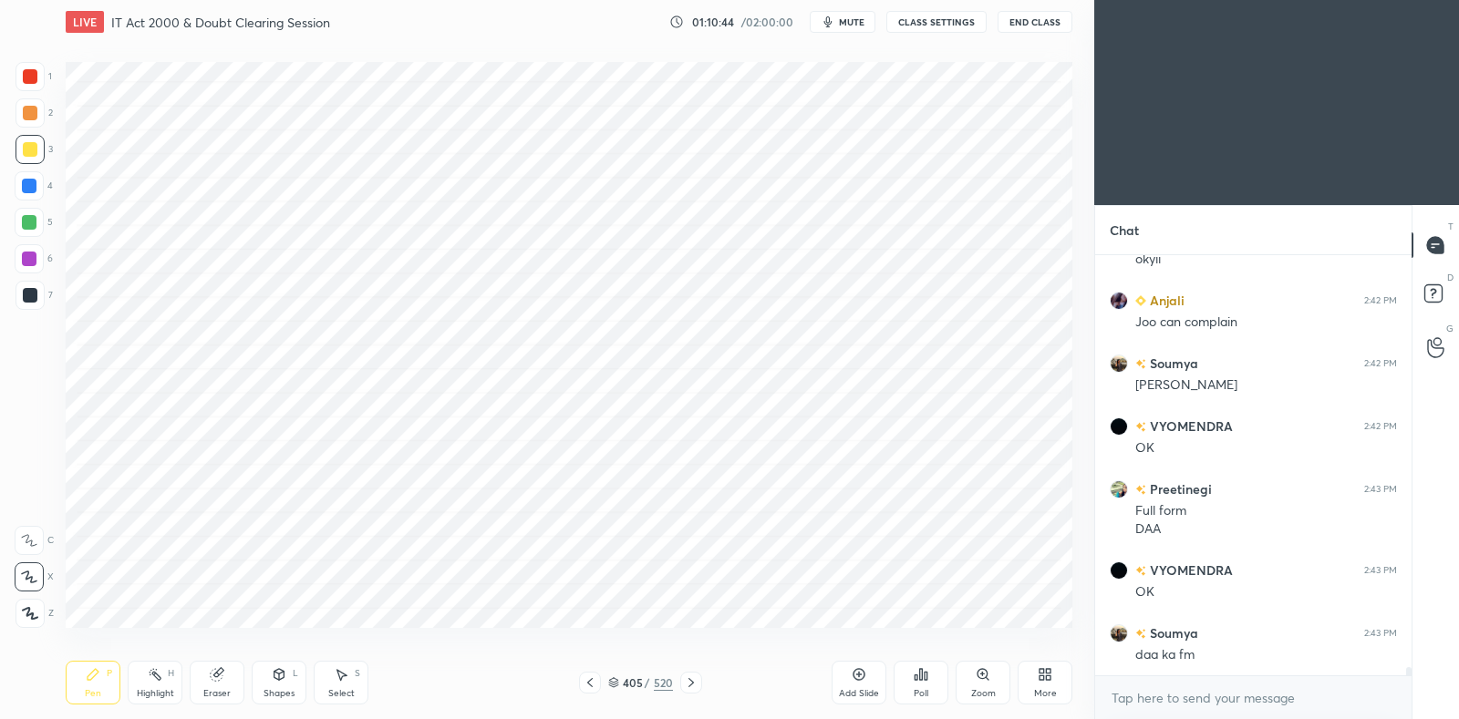
click at [695, 682] on icon at bounding box center [691, 683] width 15 height 15
click at [693, 680] on icon at bounding box center [691, 683] width 15 height 15
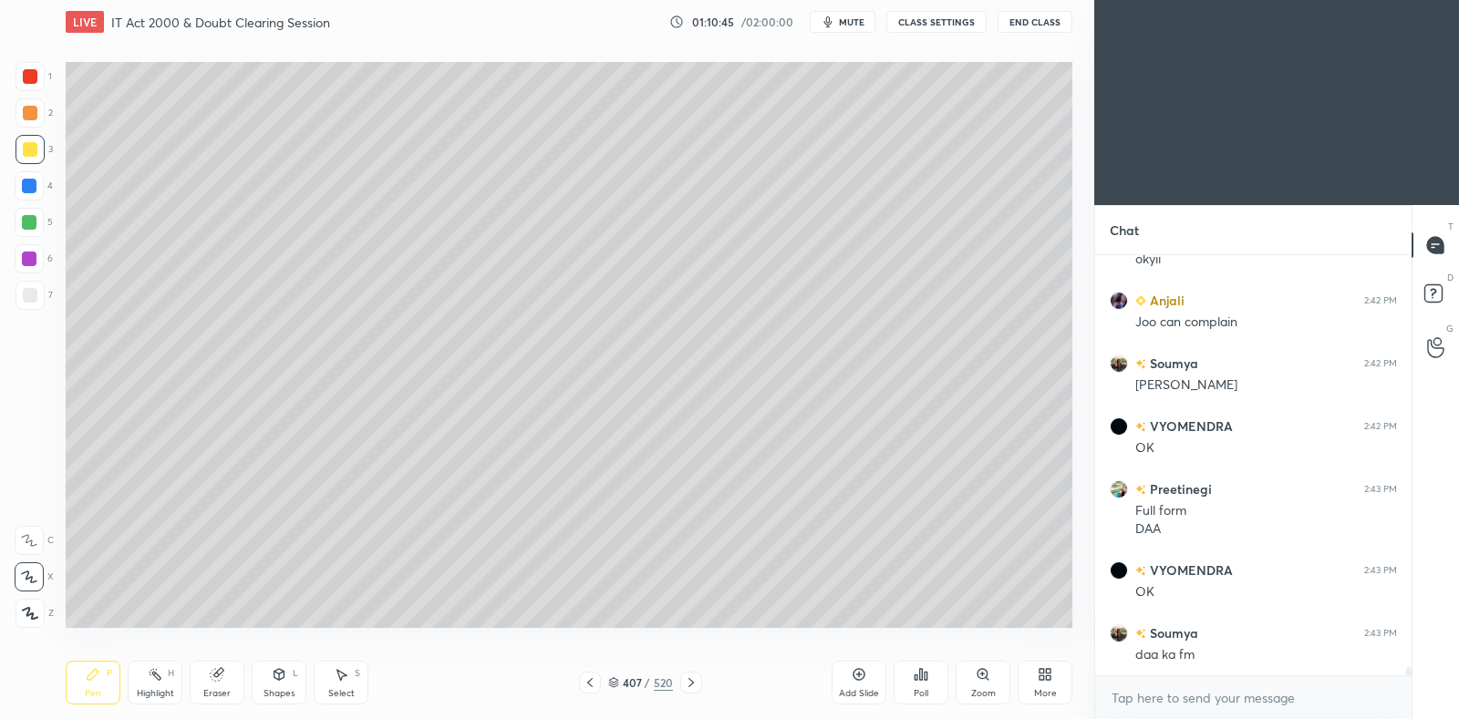
click at [697, 680] on icon at bounding box center [691, 683] width 15 height 15
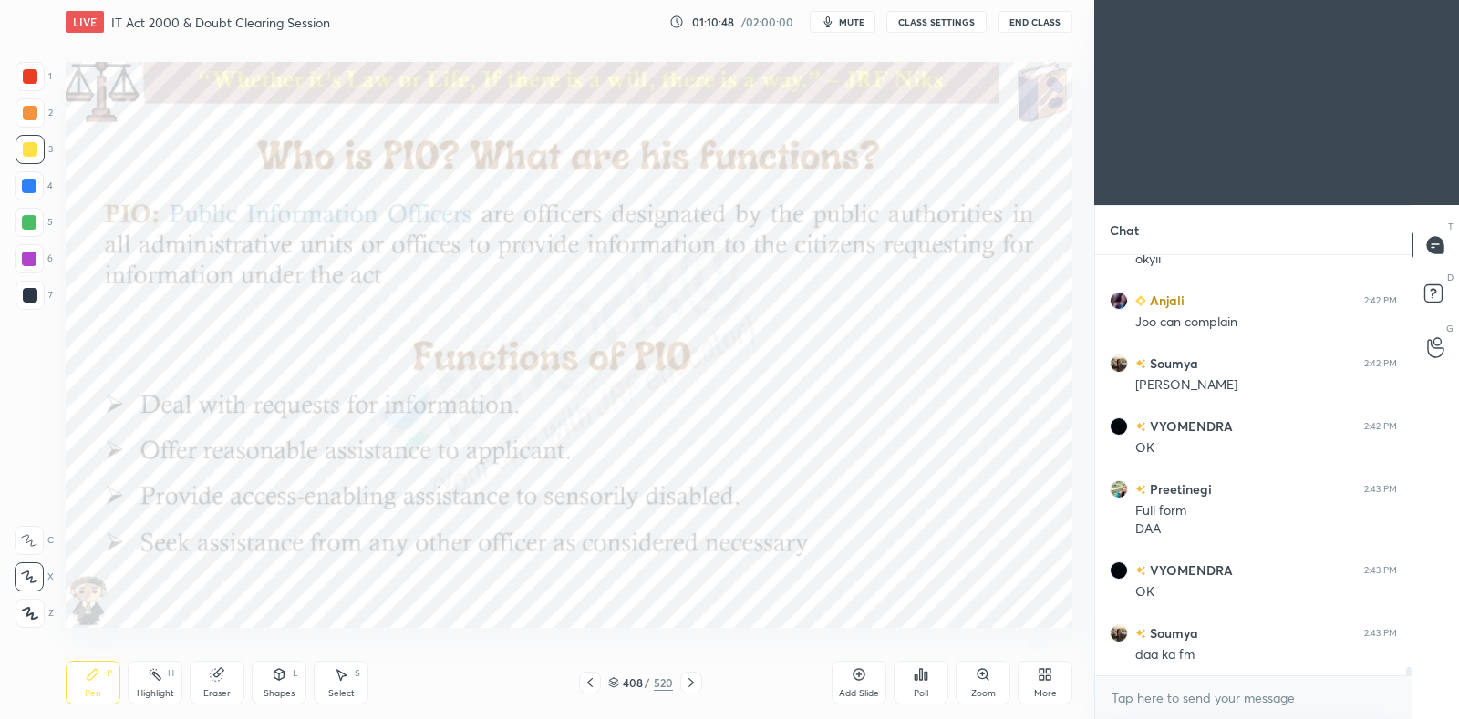
click at [694, 679] on icon at bounding box center [691, 683] width 15 height 15
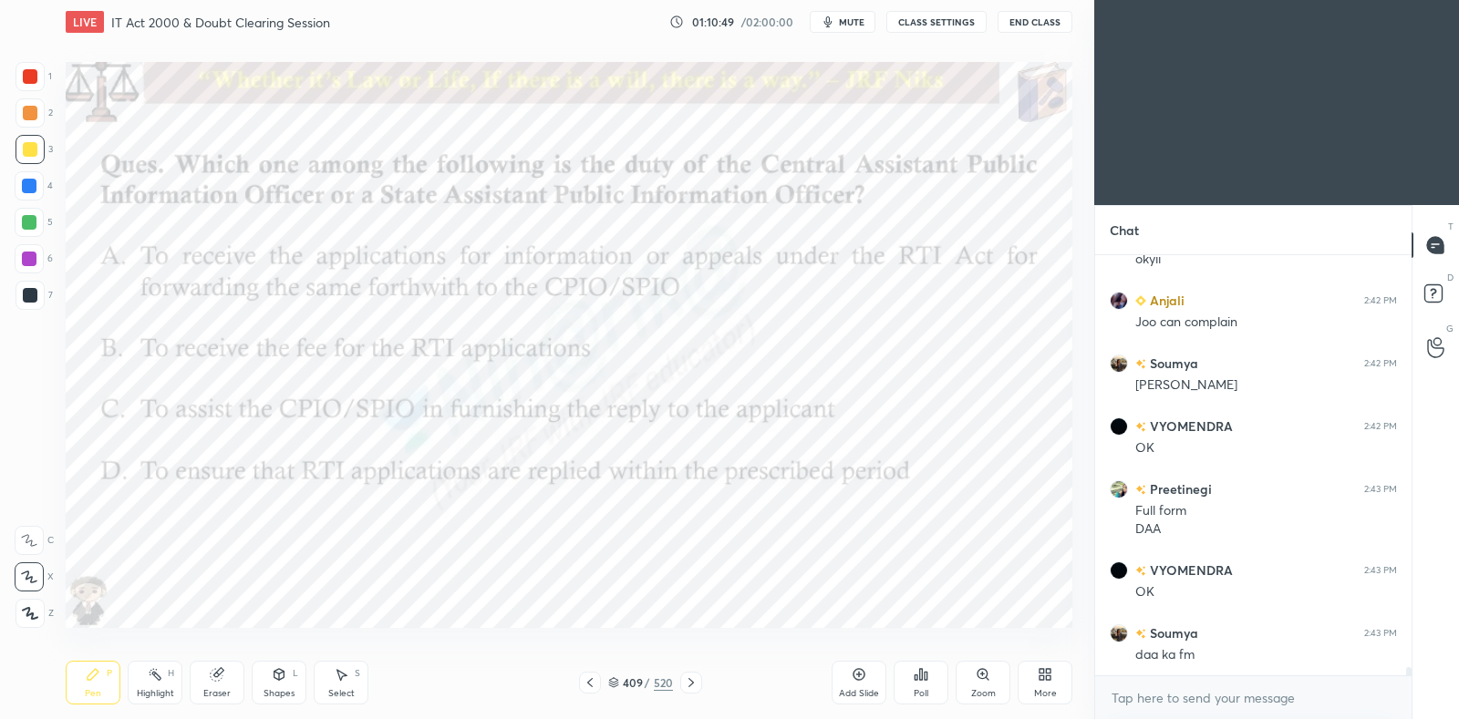
click at [688, 672] on div at bounding box center [691, 683] width 22 height 22
click at [688, 674] on div at bounding box center [691, 683] width 22 height 22
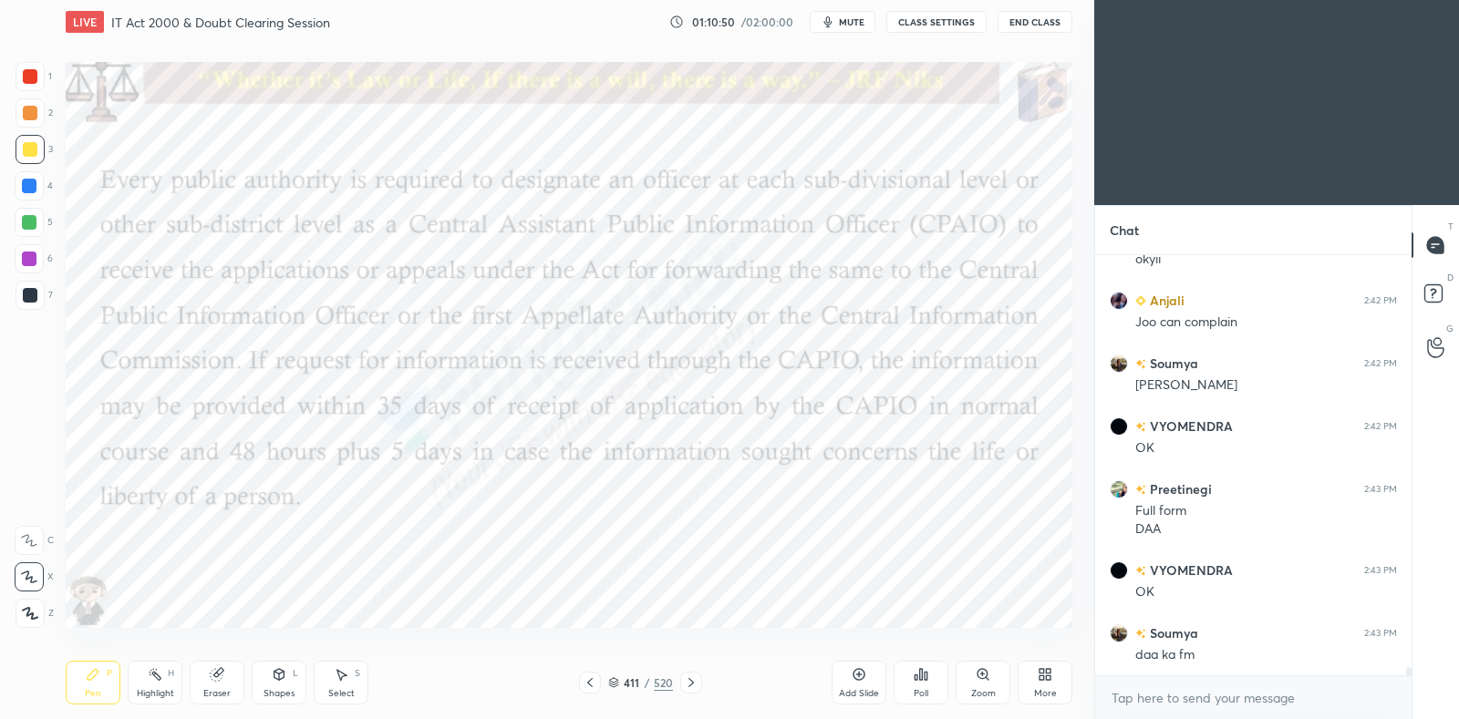
click at [691, 671] on div "Pen P Highlight H Eraser Shapes L Select S 411 / 520 Add Slide Poll Zoom More" at bounding box center [569, 682] width 1007 height 73
click at [689, 678] on icon at bounding box center [691, 683] width 15 height 15
click at [32, 257] on div at bounding box center [29, 259] width 15 height 15
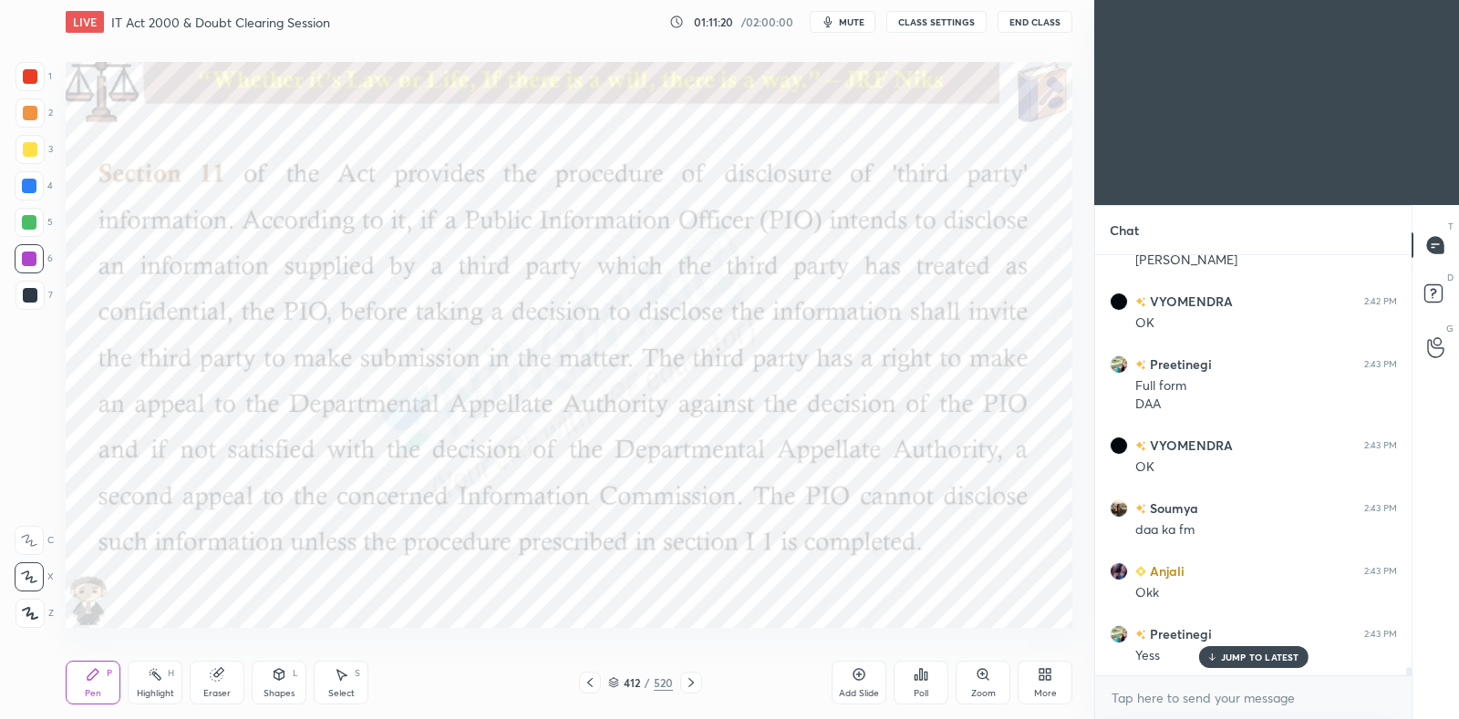
scroll to position [21787, 0]
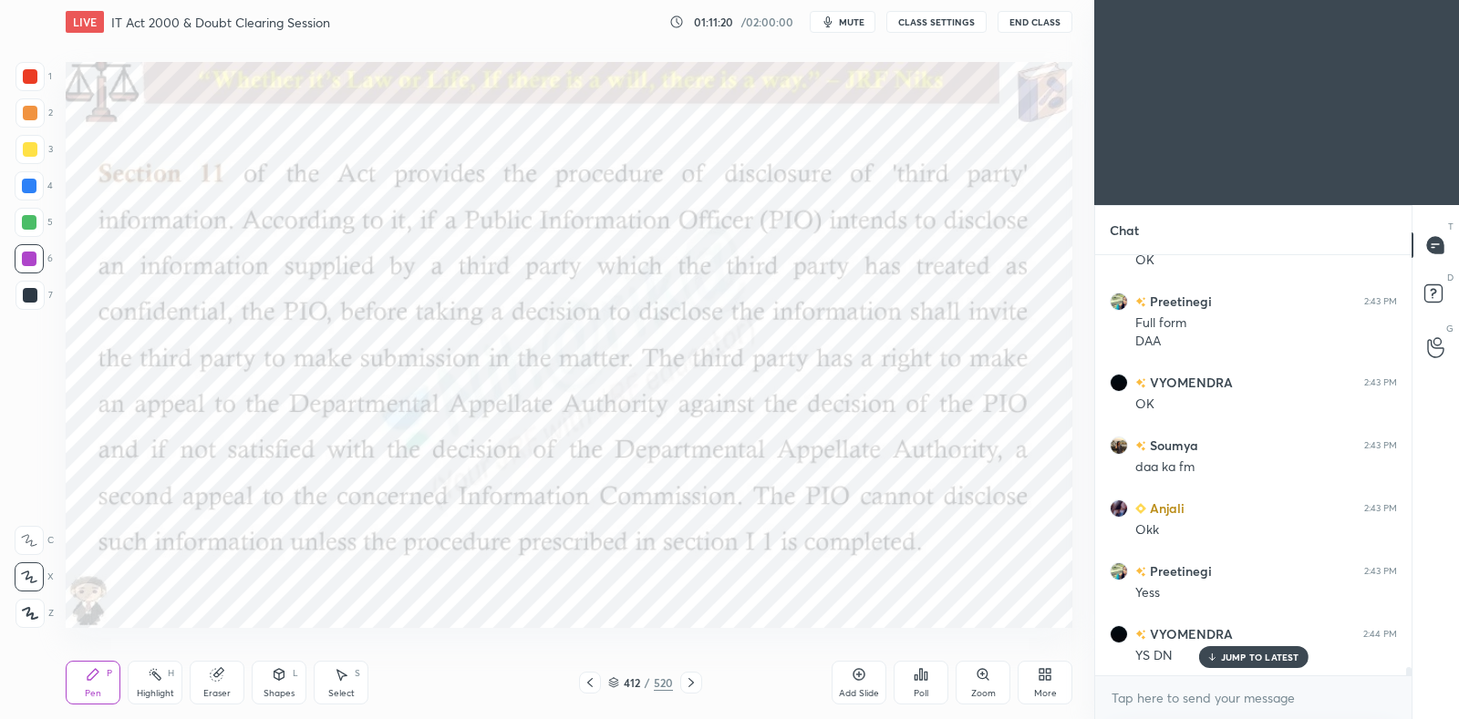
click at [615, 681] on icon at bounding box center [613, 680] width 9 height 5
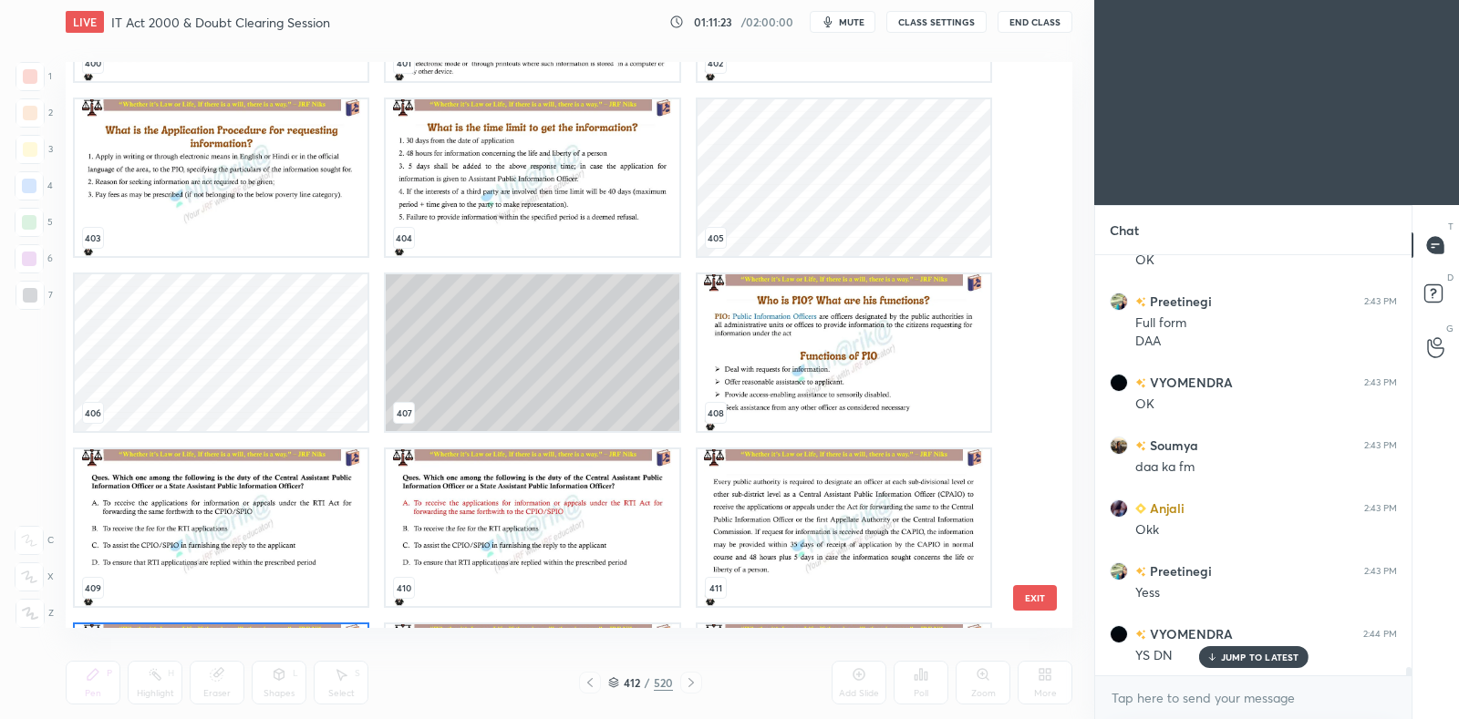
scroll to position [23420, 0]
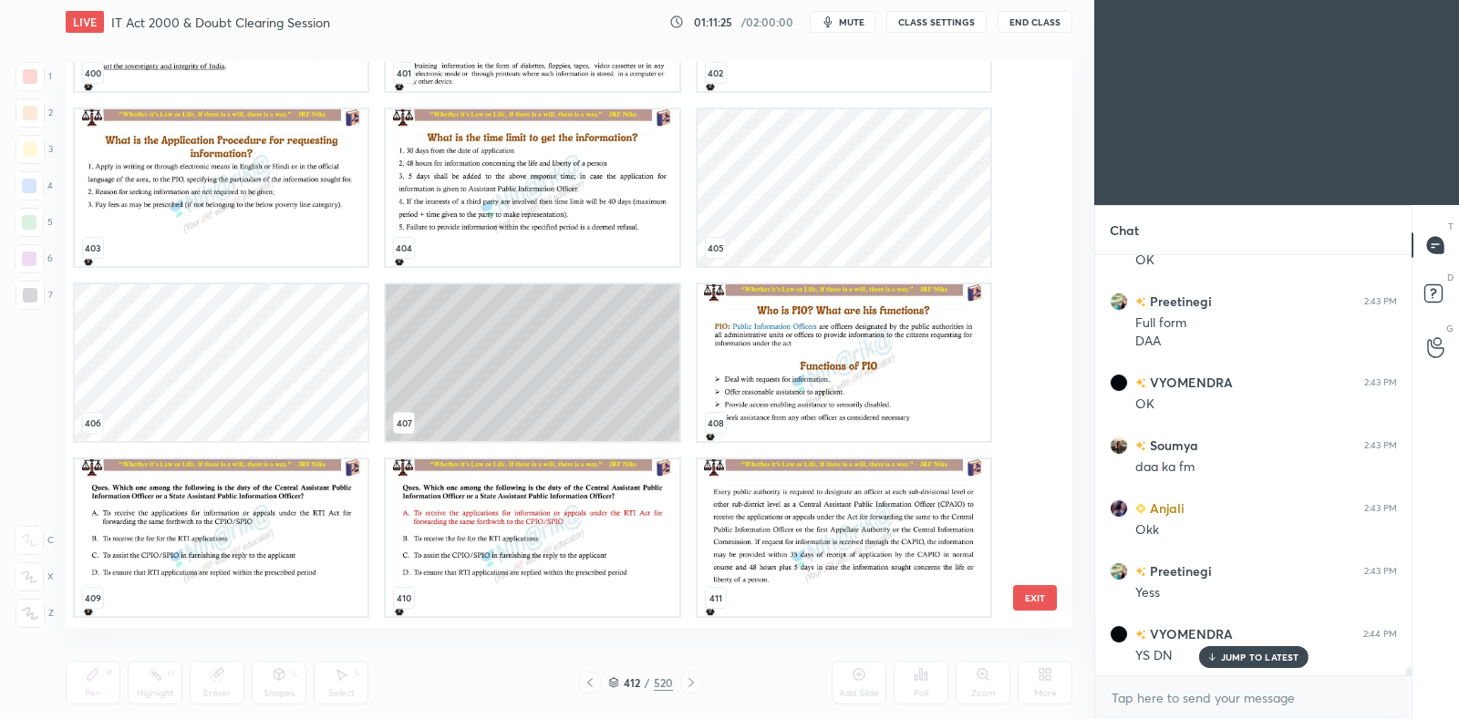
click at [799, 358] on img "grid" at bounding box center [844, 362] width 293 height 157
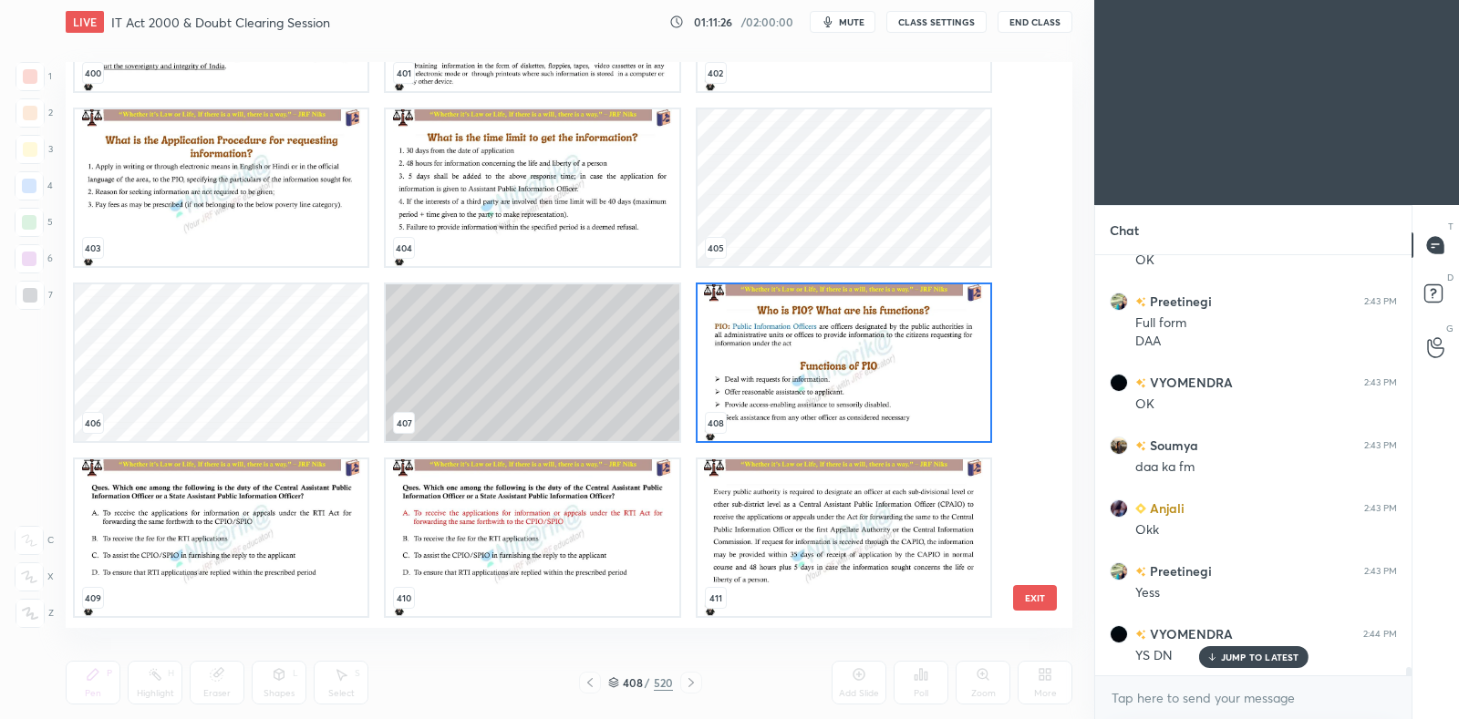
click at [797, 362] on img "grid" at bounding box center [844, 362] width 293 height 157
click at [797, 363] on img "grid" at bounding box center [844, 362] width 293 height 157
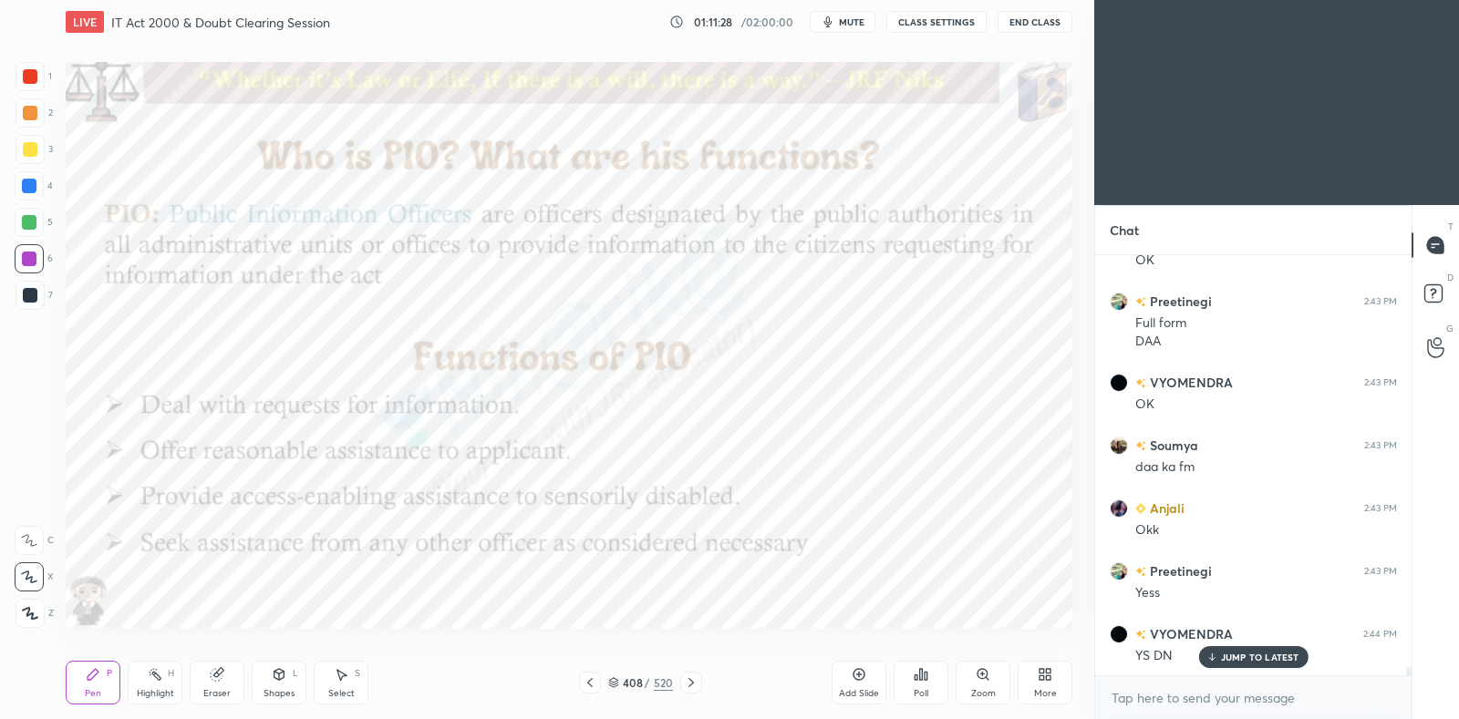
click at [148, 679] on icon at bounding box center [155, 674] width 15 height 15
click at [78, 677] on div "Pen P" at bounding box center [93, 683] width 55 height 44
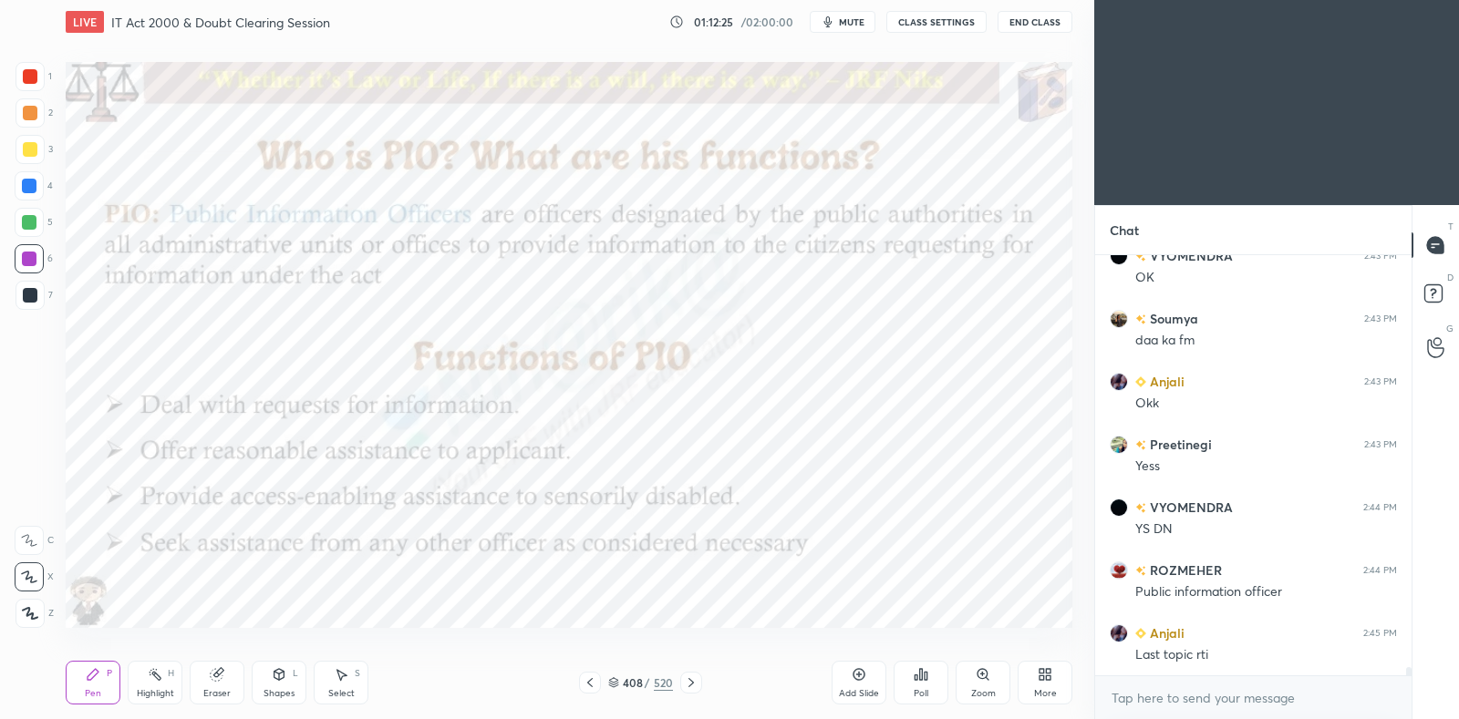
scroll to position [21977, 0]
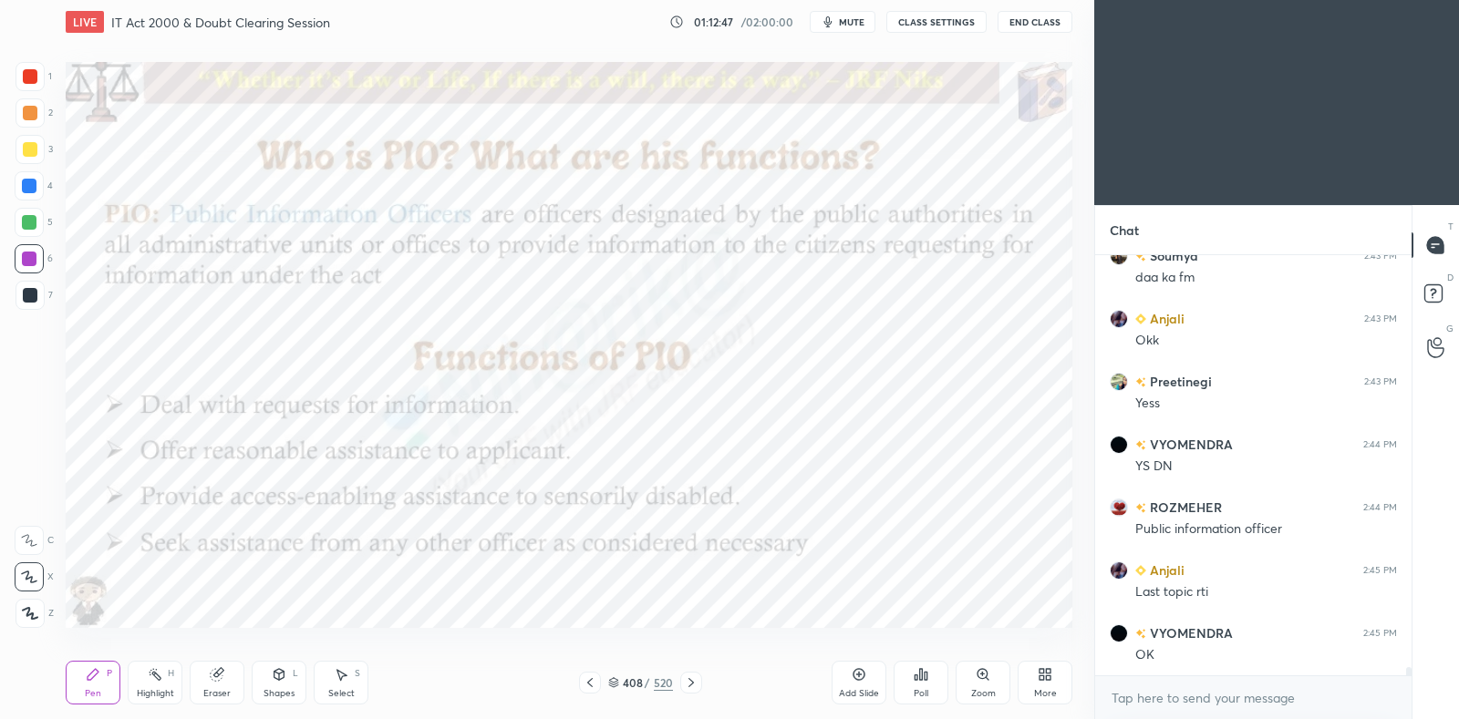
click at [684, 687] on icon at bounding box center [691, 683] width 15 height 15
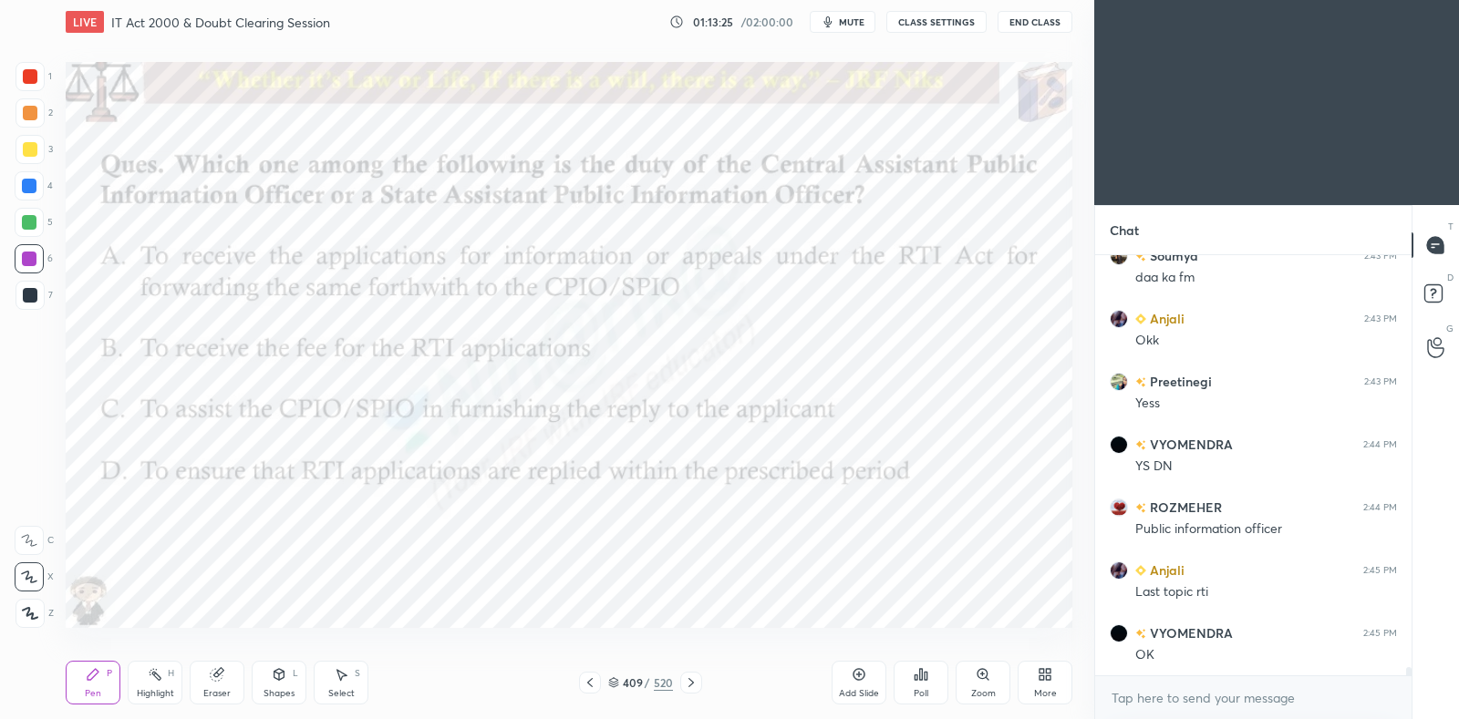
click at [588, 687] on icon at bounding box center [590, 683] width 15 height 15
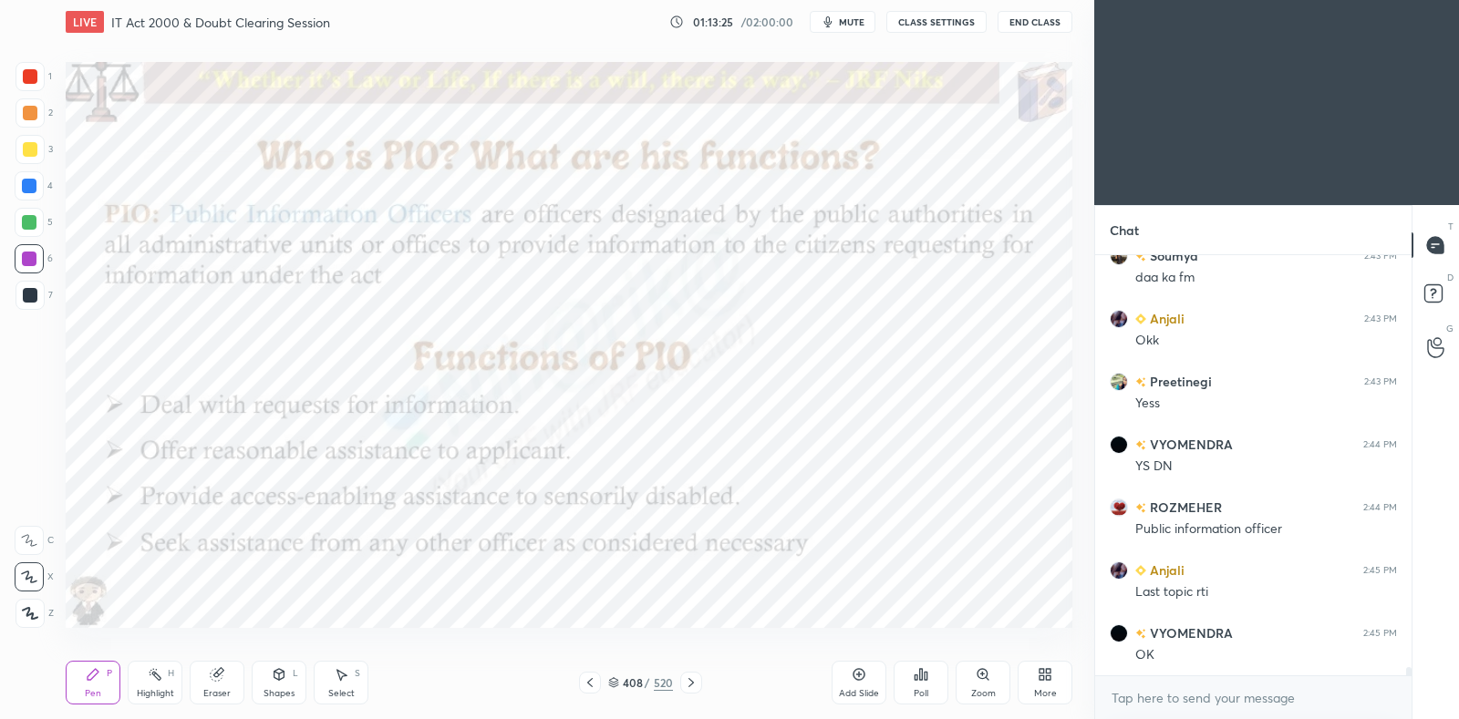
scroll to position [22039, 0]
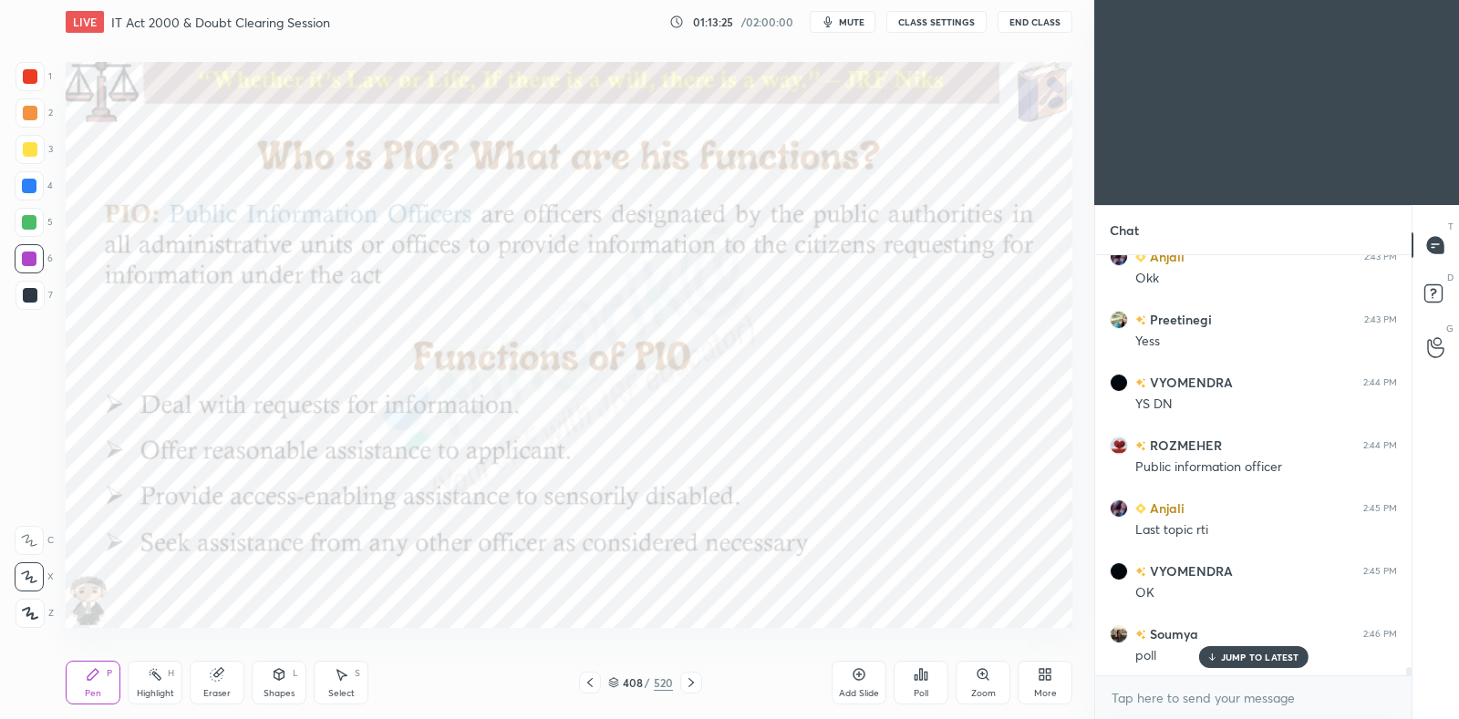
click at [588, 687] on icon at bounding box center [590, 683] width 15 height 15
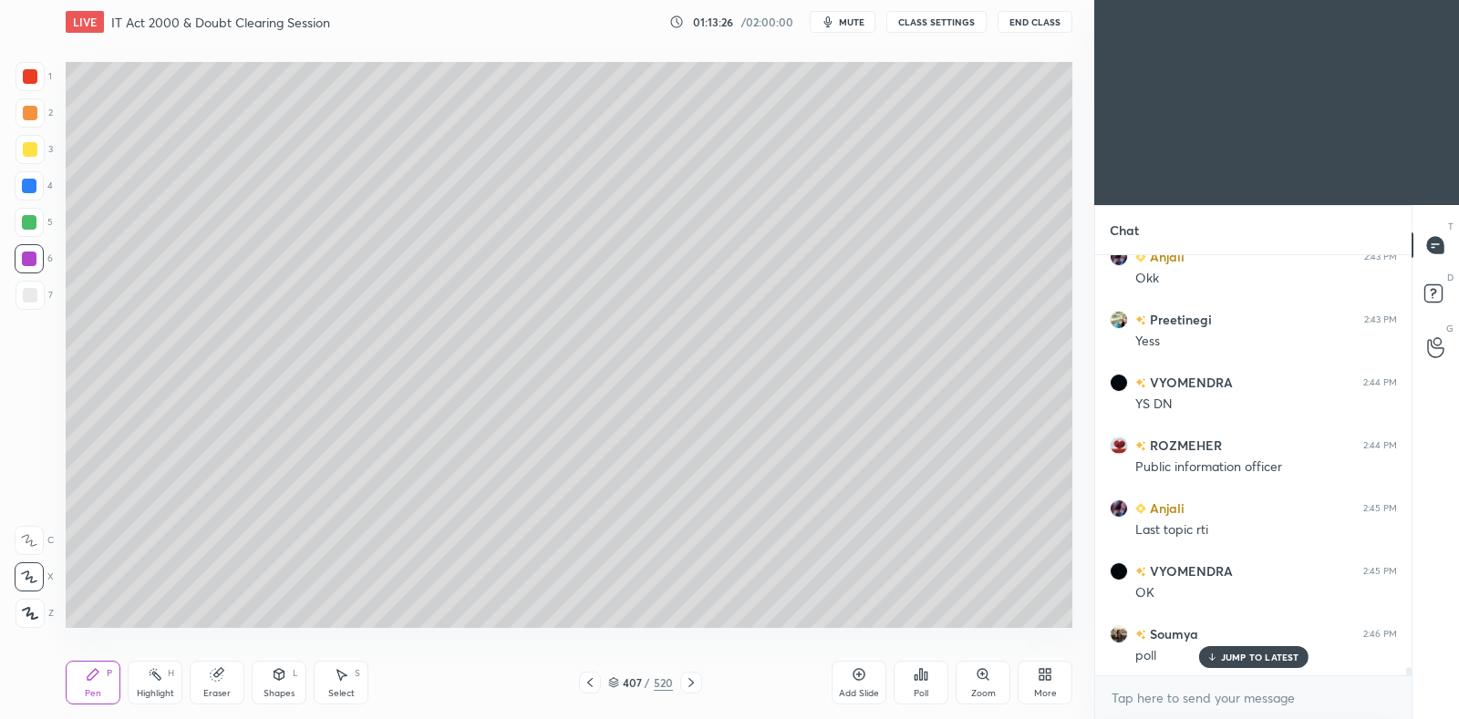
click at [591, 685] on icon at bounding box center [590, 683] width 15 height 15
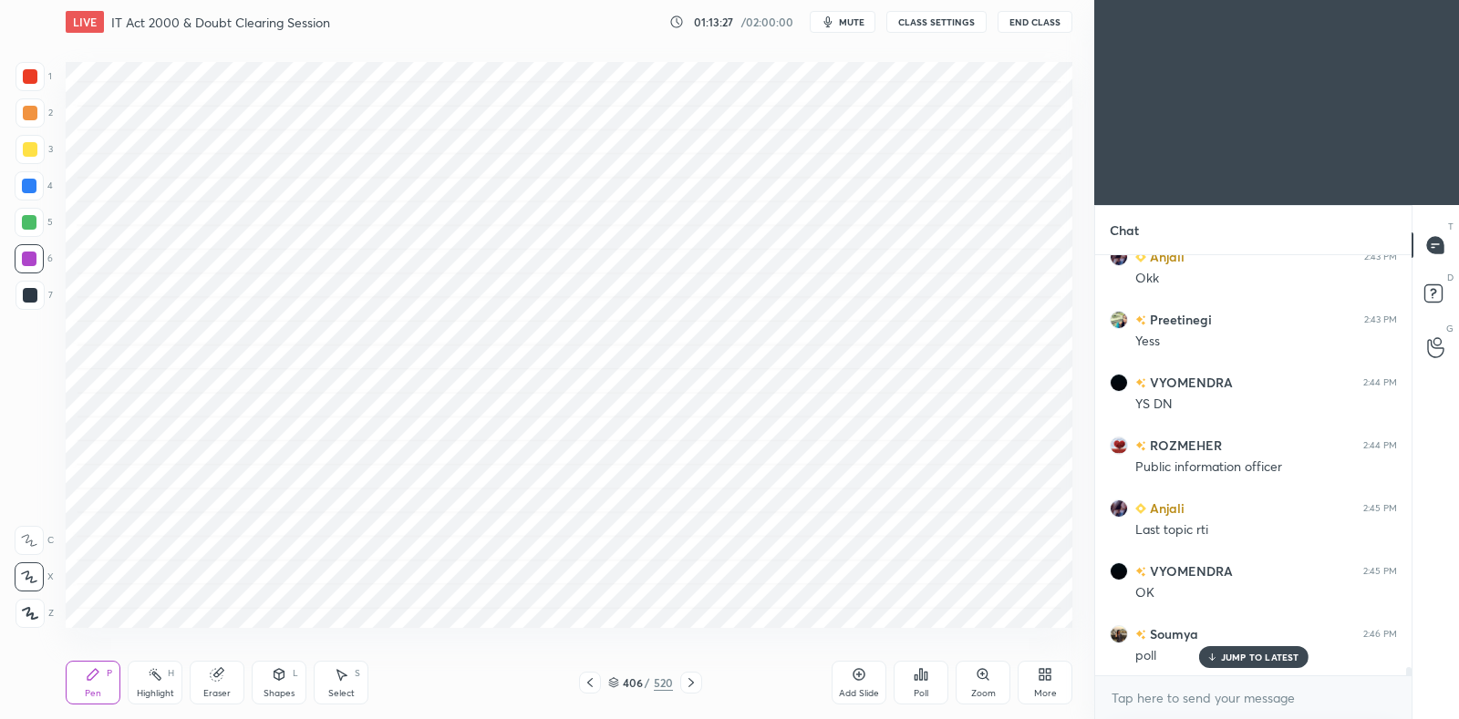
click at [591, 681] on icon at bounding box center [590, 683] width 15 height 15
click at [692, 682] on icon at bounding box center [690, 682] width 5 height 9
click at [693, 682] on icon at bounding box center [691, 683] width 15 height 15
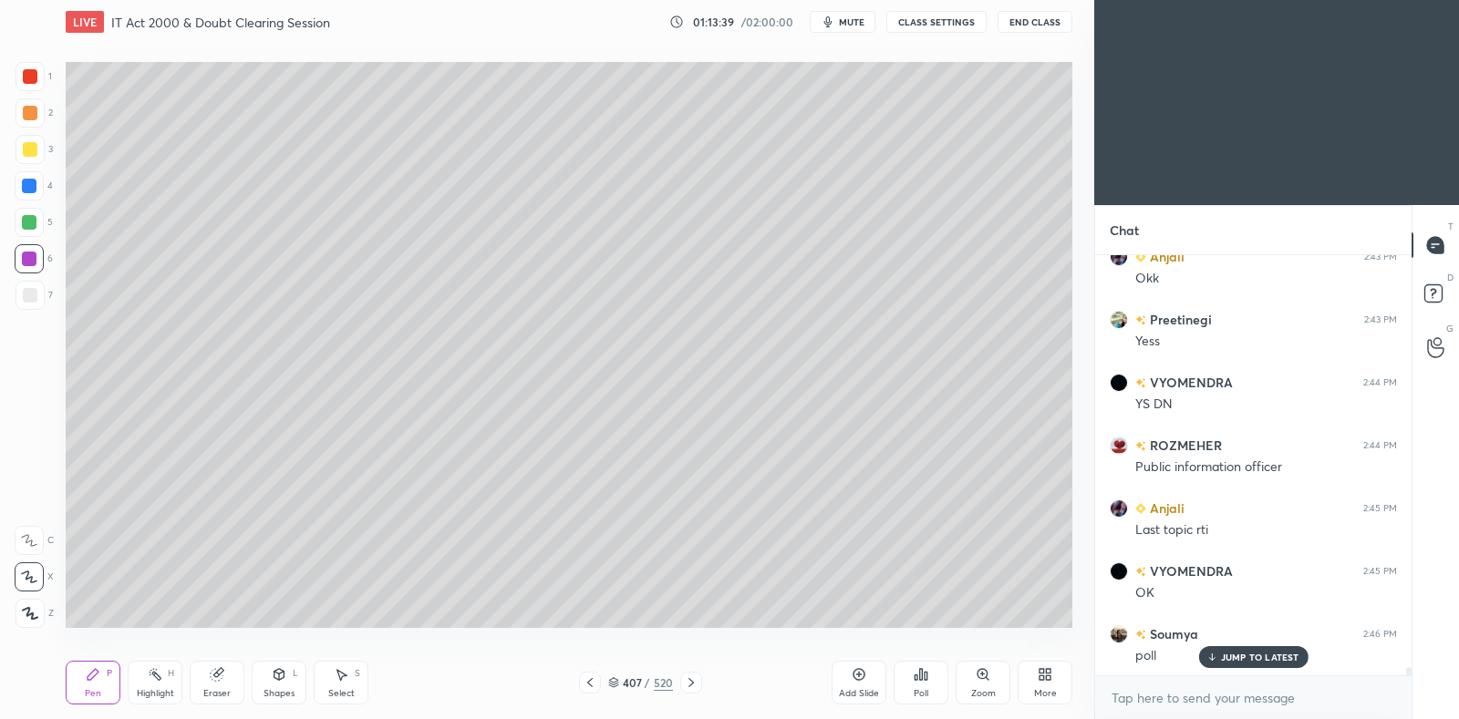
click at [693, 682] on icon at bounding box center [691, 683] width 15 height 15
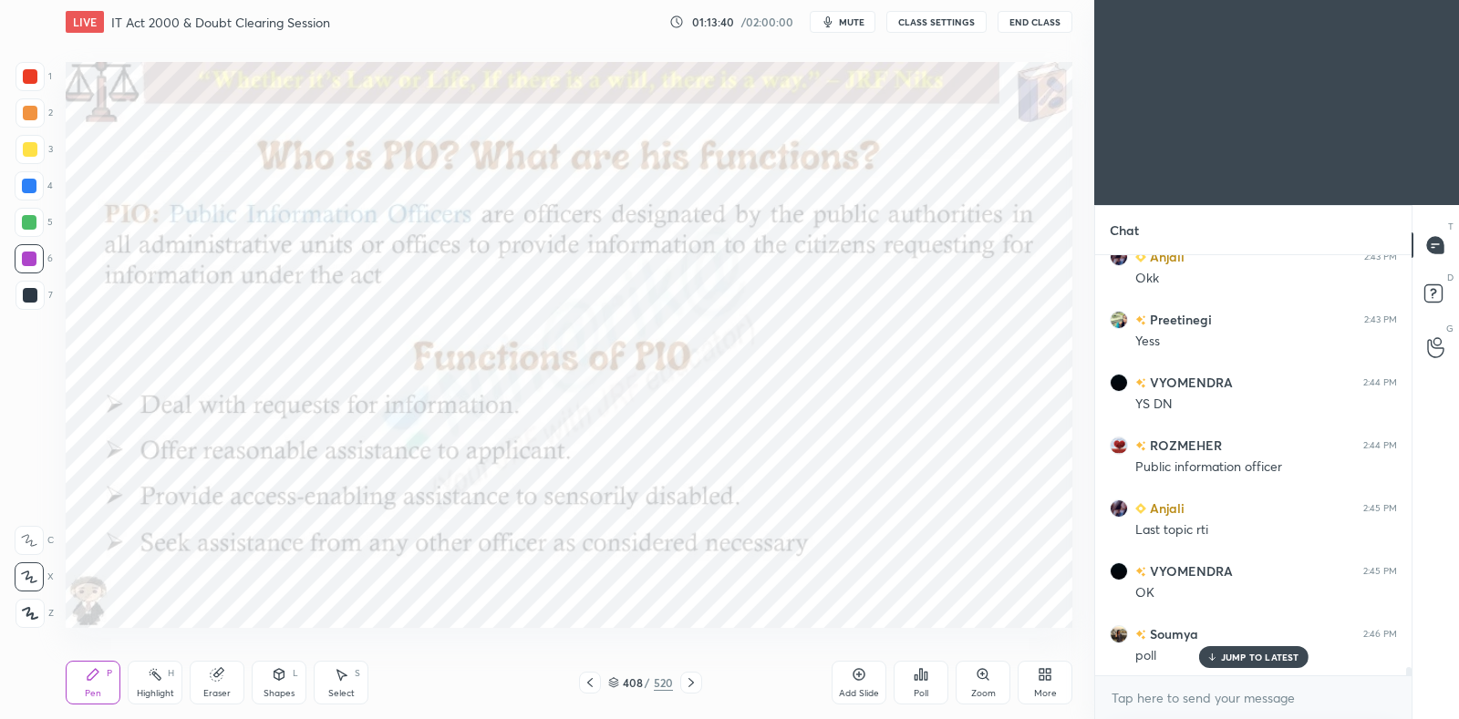
click at [695, 681] on icon at bounding box center [691, 683] width 15 height 15
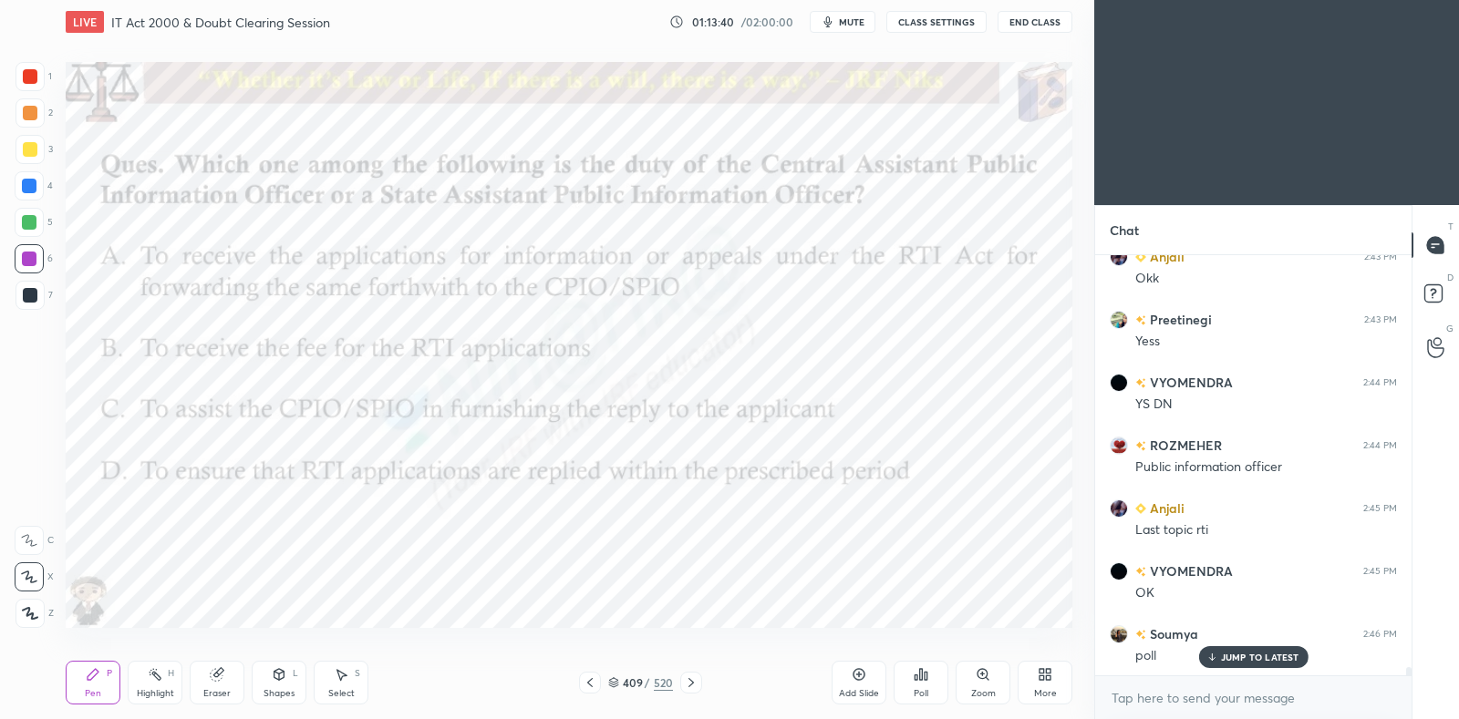
click at [691, 681] on icon at bounding box center [690, 682] width 5 height 9
click at [588, 686] on icon at bounding box center [590, 683] width 15 height 15
click at [931, 690] on div "Poll" at bounding box center [921, 683] width 55 height 44
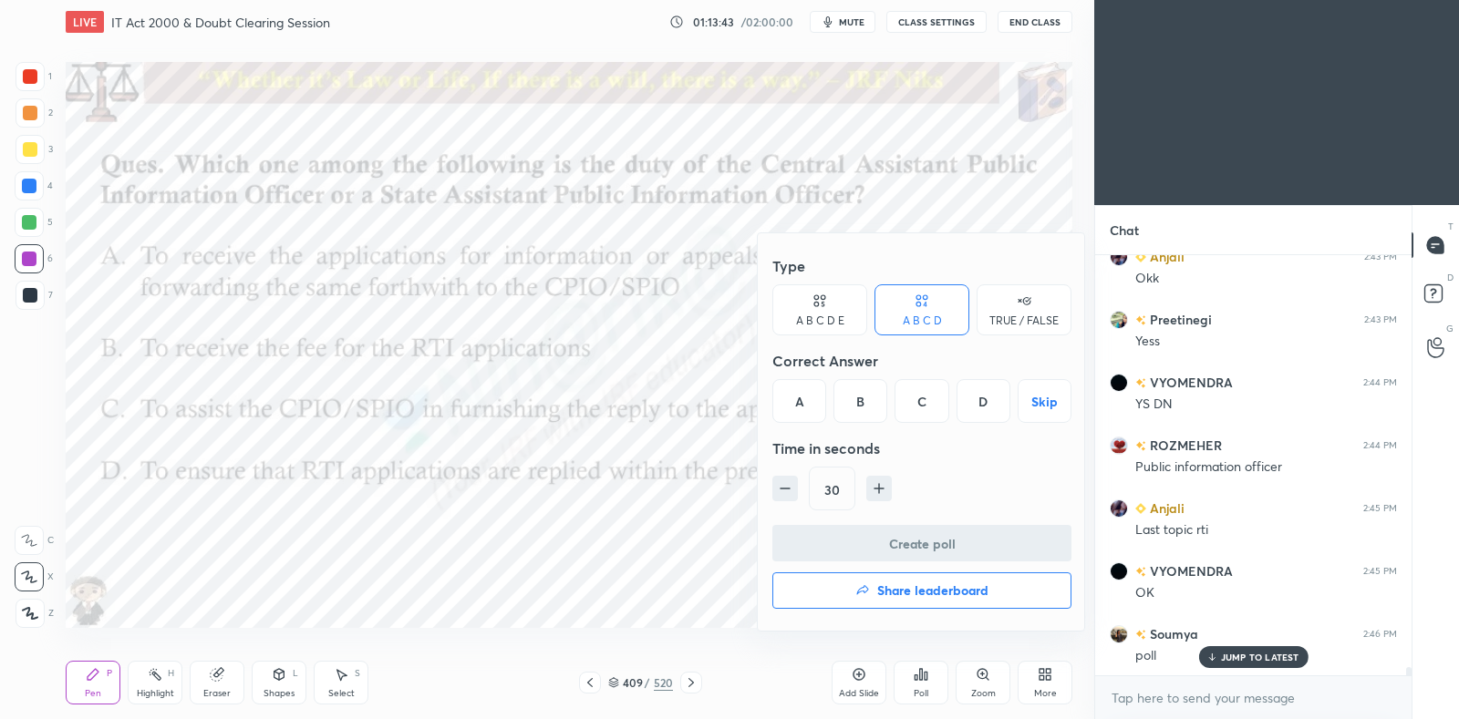
click at [802, 402] on div "A" at bounding box center [799, 401] width 54 height 44
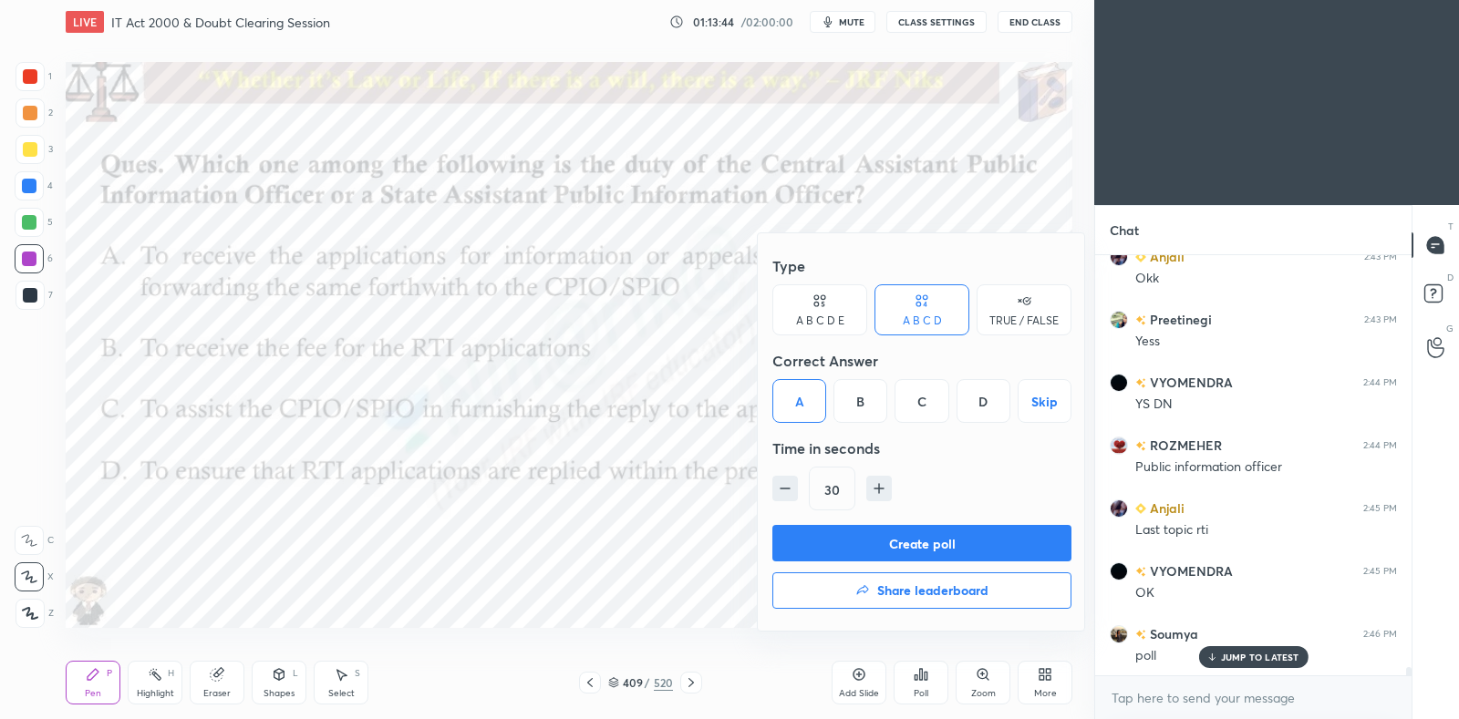
click at [855, 537] on button "Create poll" at bounding box center [921, 543] width 299 height 36
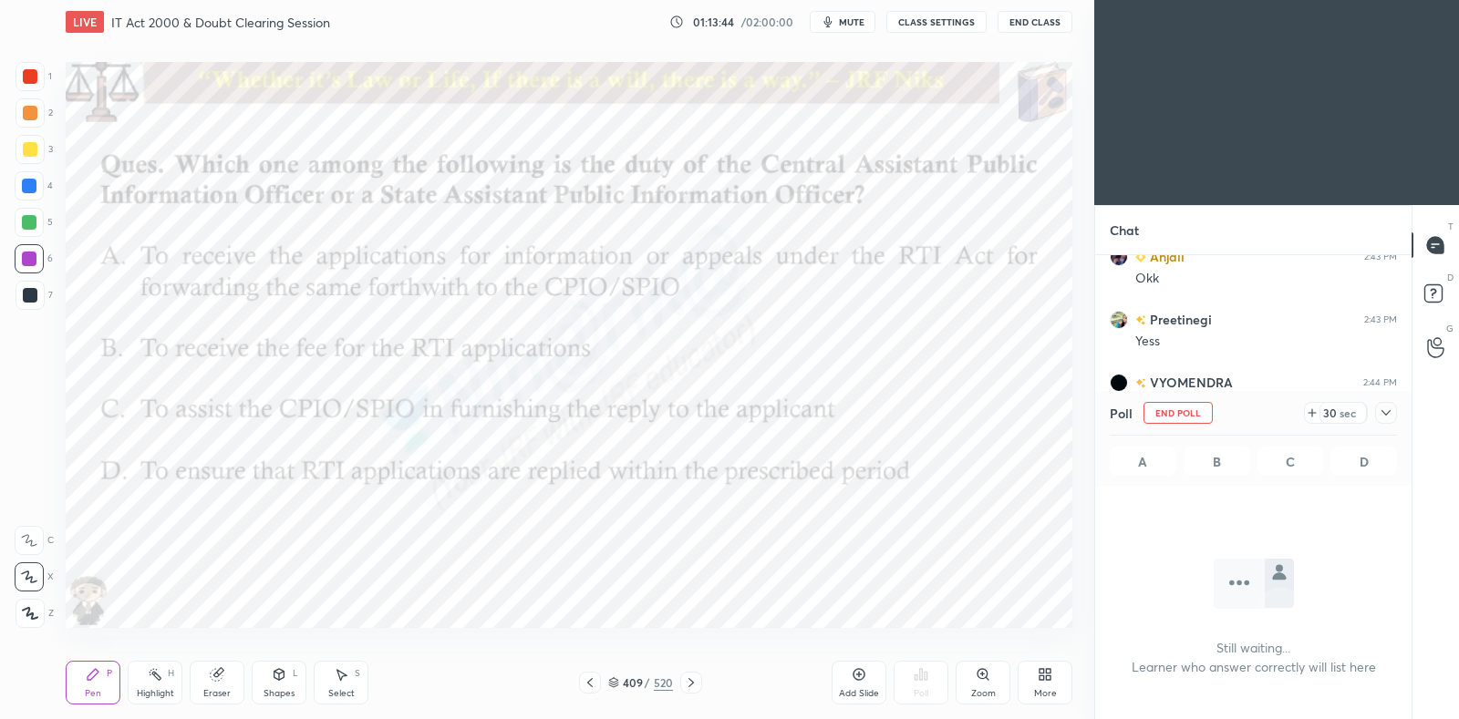
scroll to position [169, 310]
click at [1384, 408] on icon at bounding box center [1386, 413] width 15 height 15
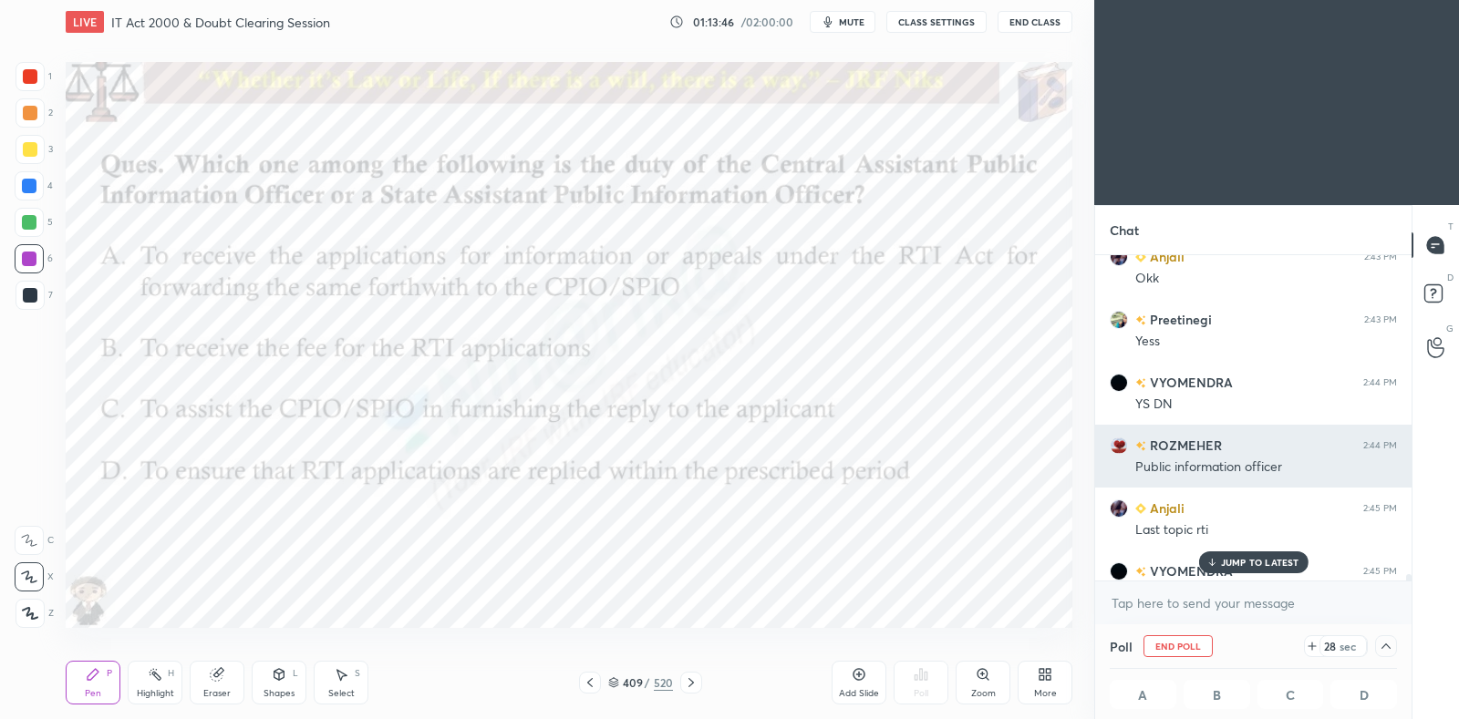
scroll to position [0, 5]
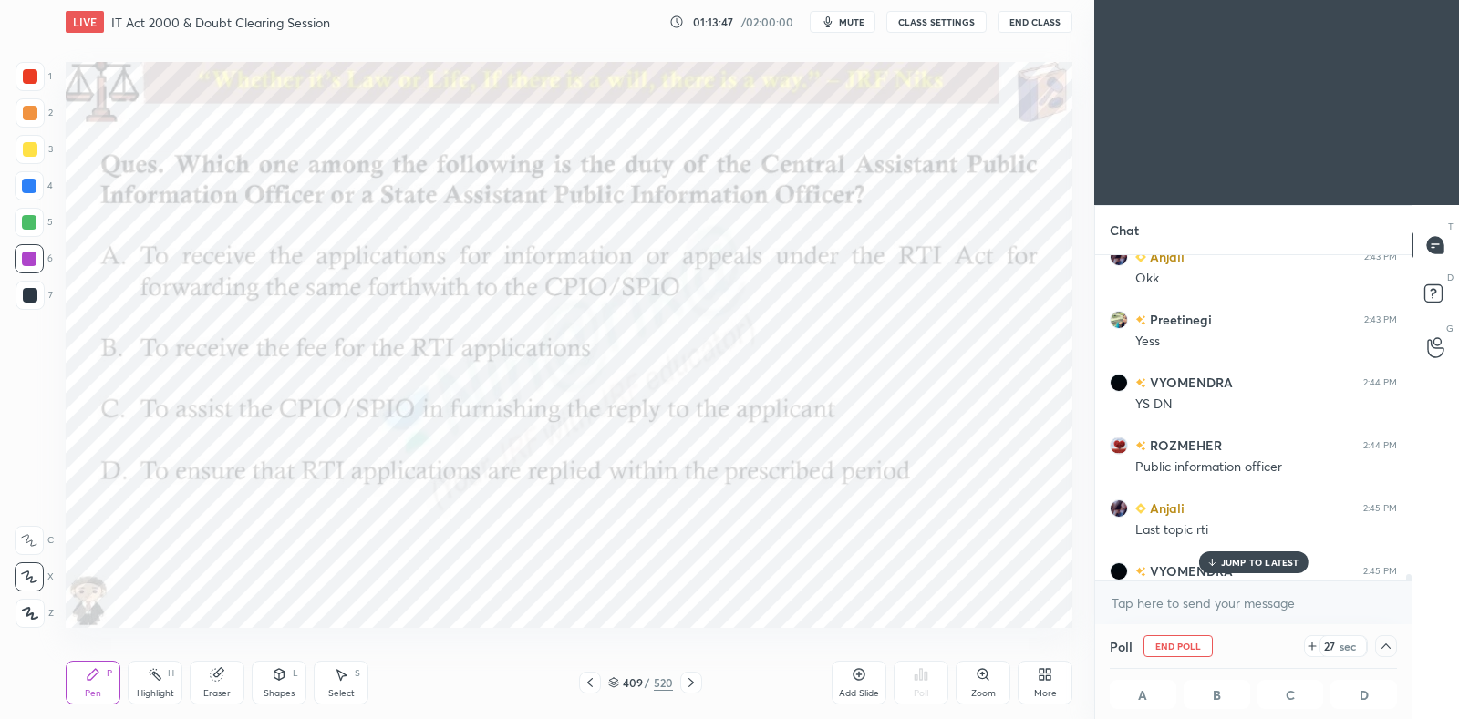
click at [1287, 567] on p "JUMP TO LATEST" at bounding box center [1260, 562] width 78 height 11
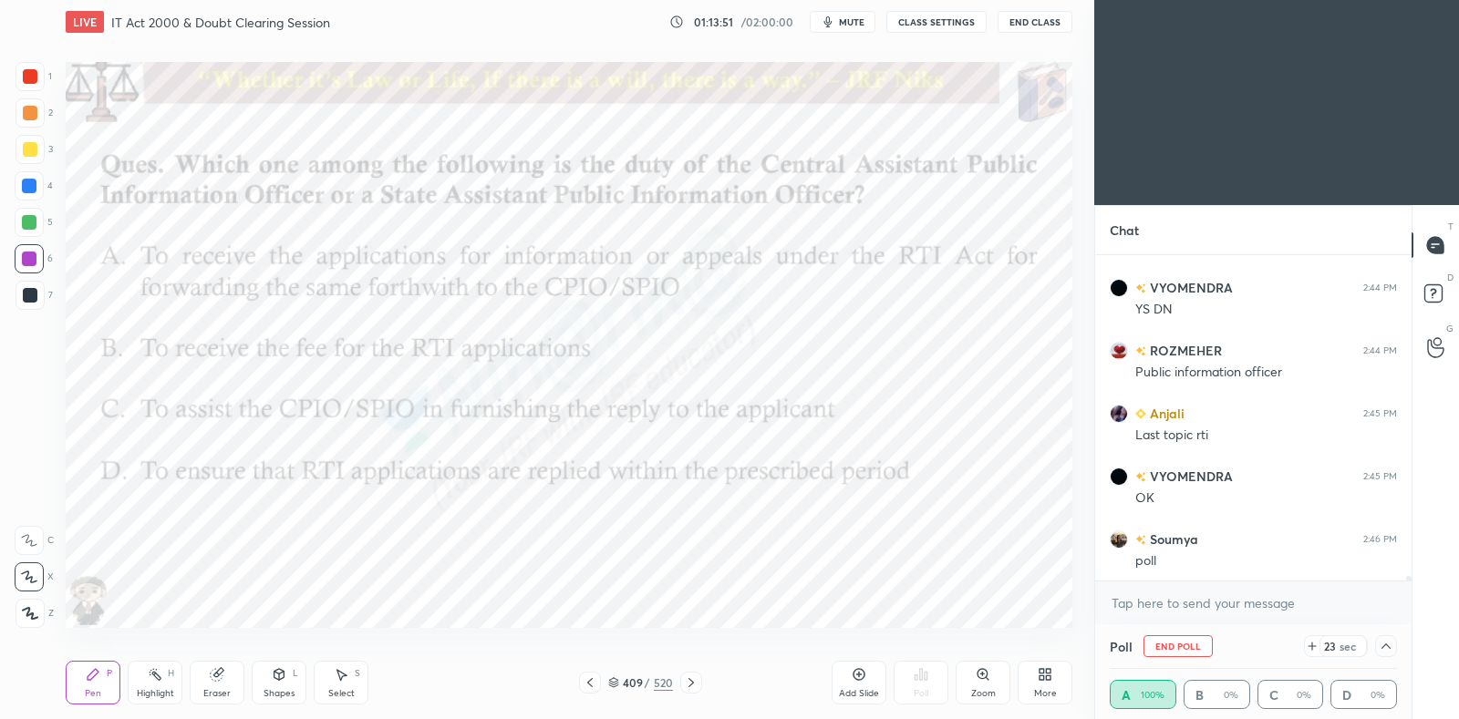
click at [1390, 650] on icon at bounding box center [1386, 646] width 15 height 15
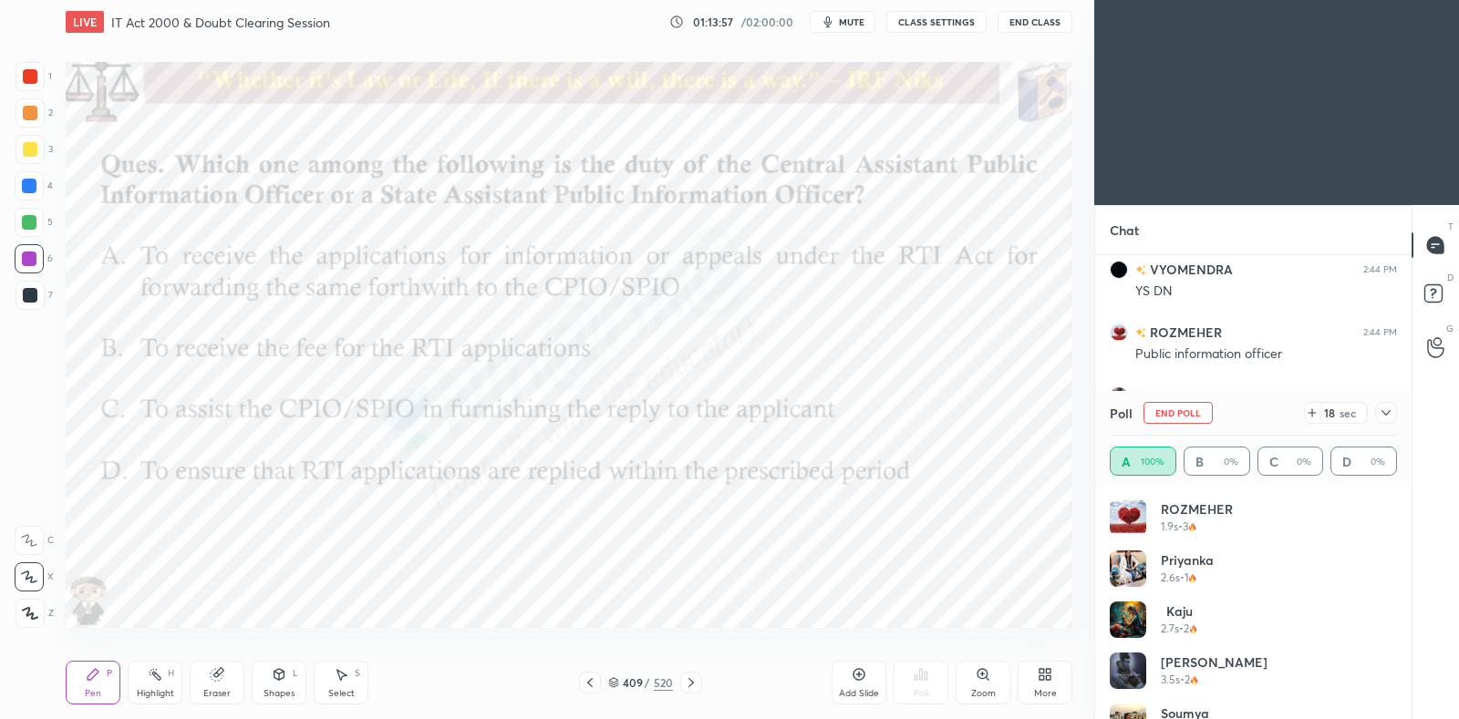
scroll to position [241, 0]
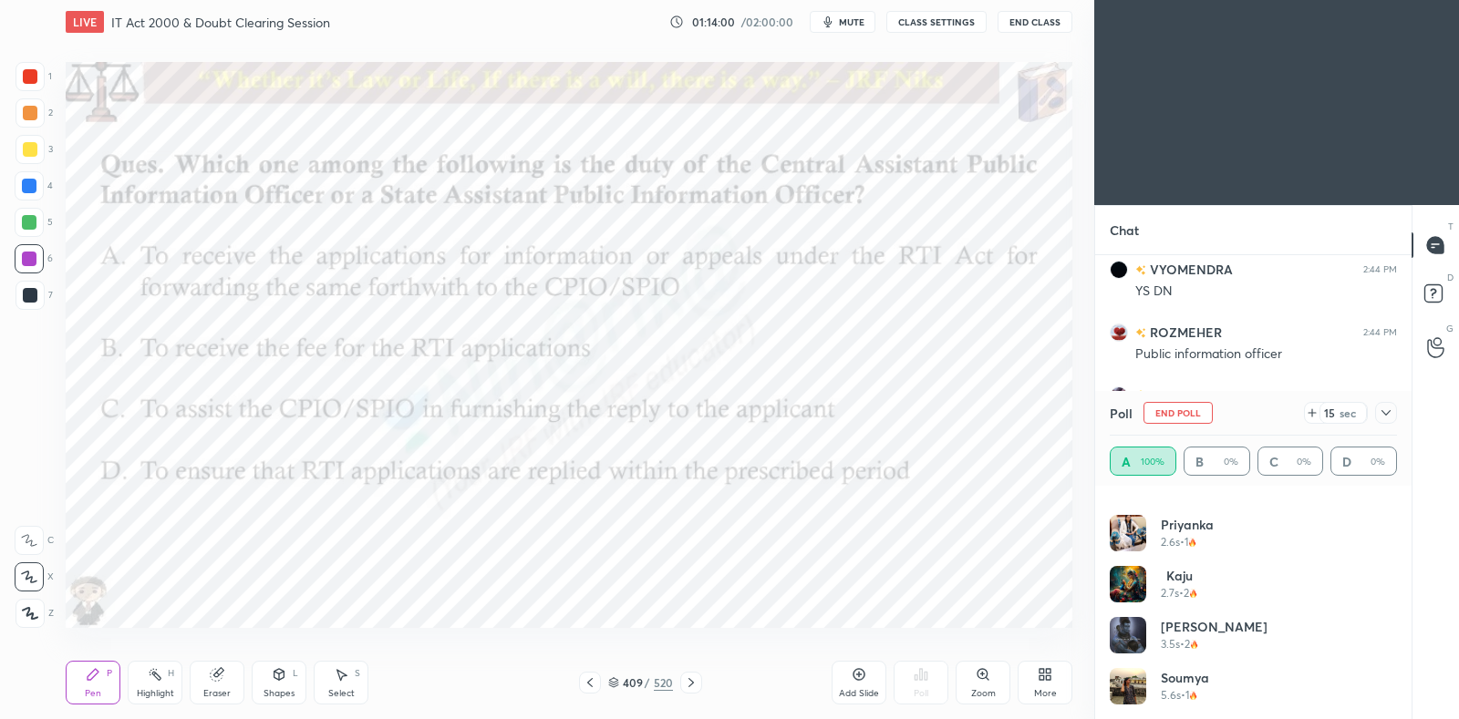
click at [1381, 417] on icon at bounding box center [1386, 413] width 15 height 15
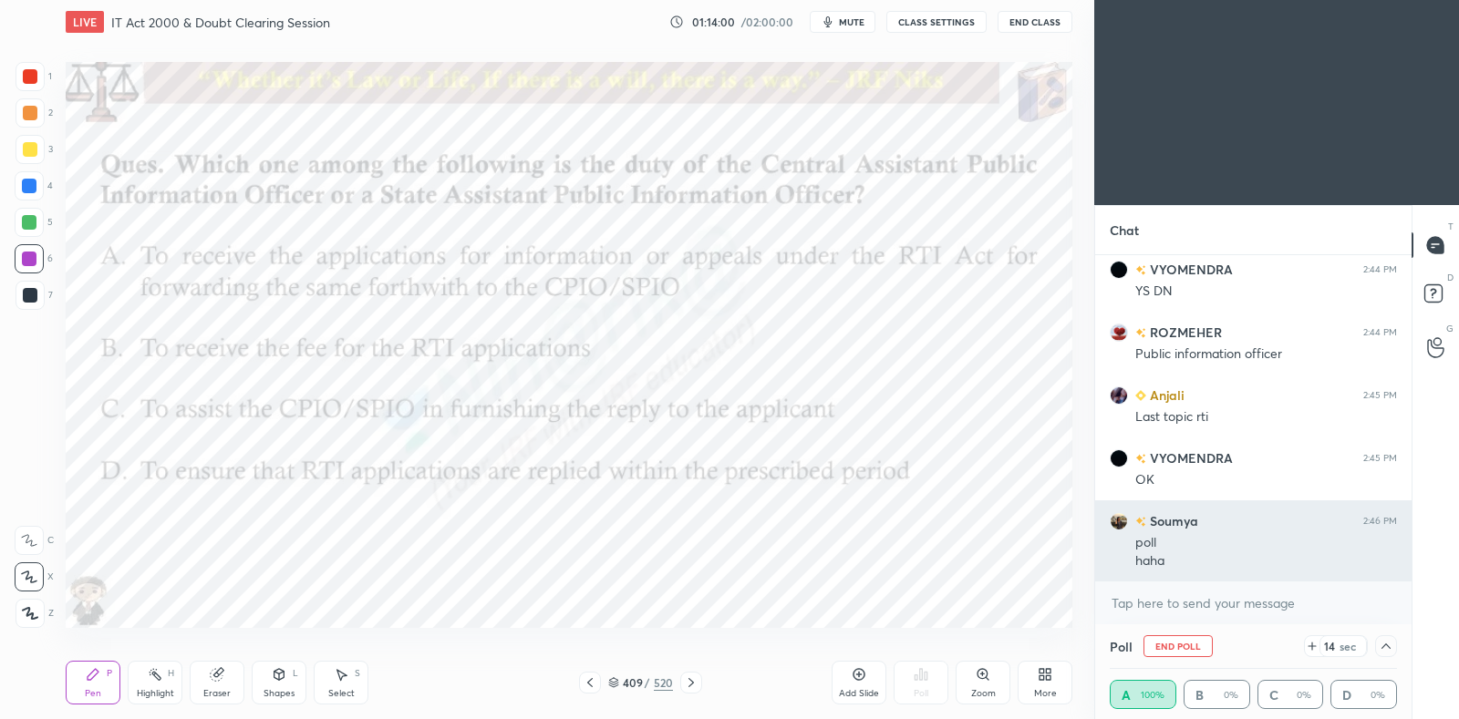
scroll to position [0, 0]
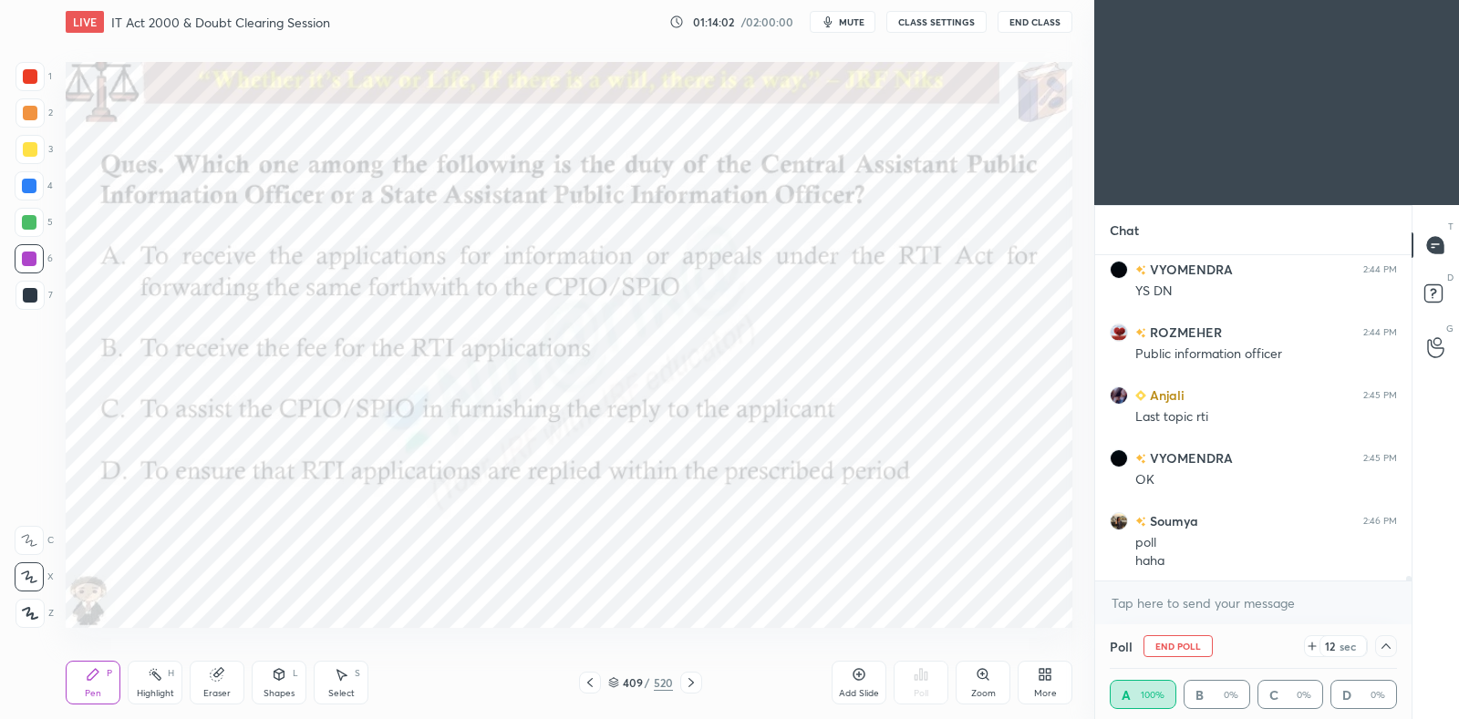
click at [1390, 646] on icon at bounding box center [1386, 646] width 15 height 15
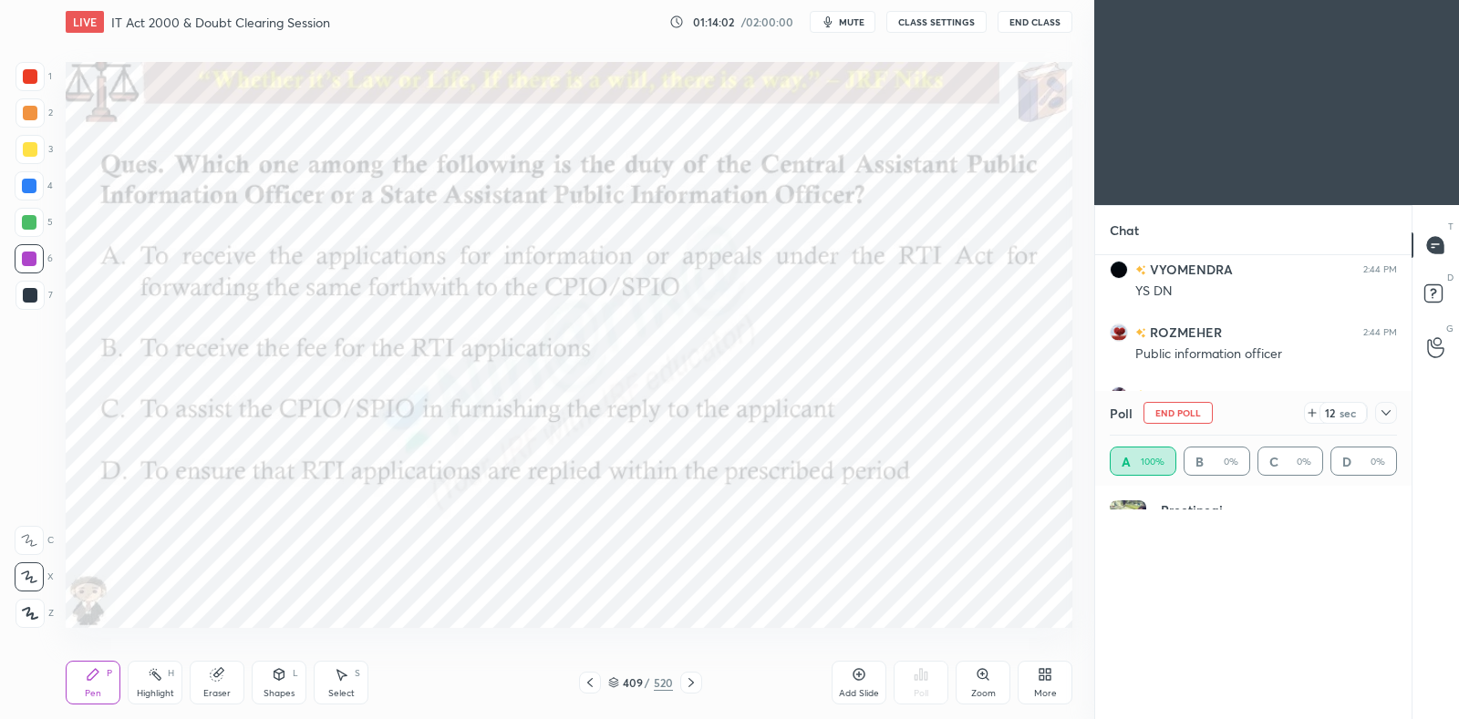
scroll to position [5, 5]
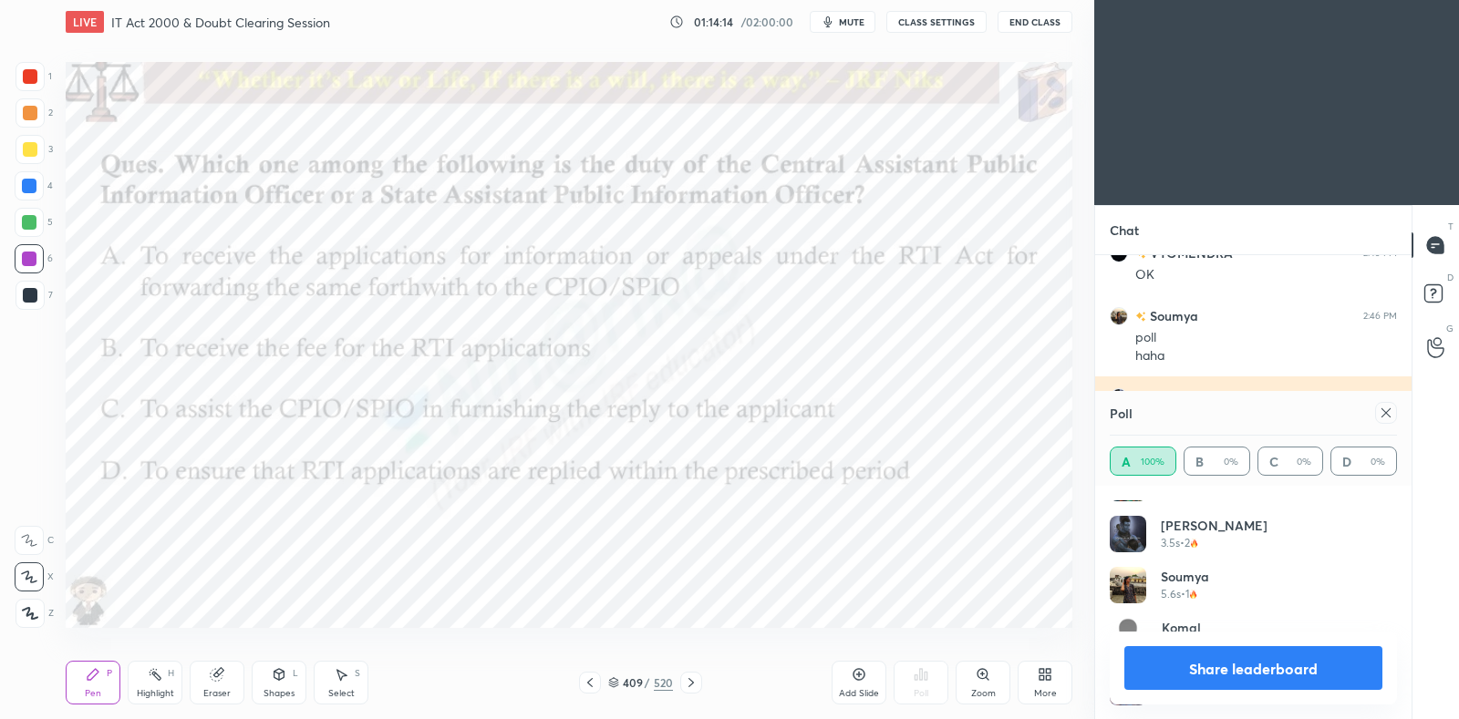
click at [1385, 412] on icon at bounding box center [1385, 412] width 9 height 9
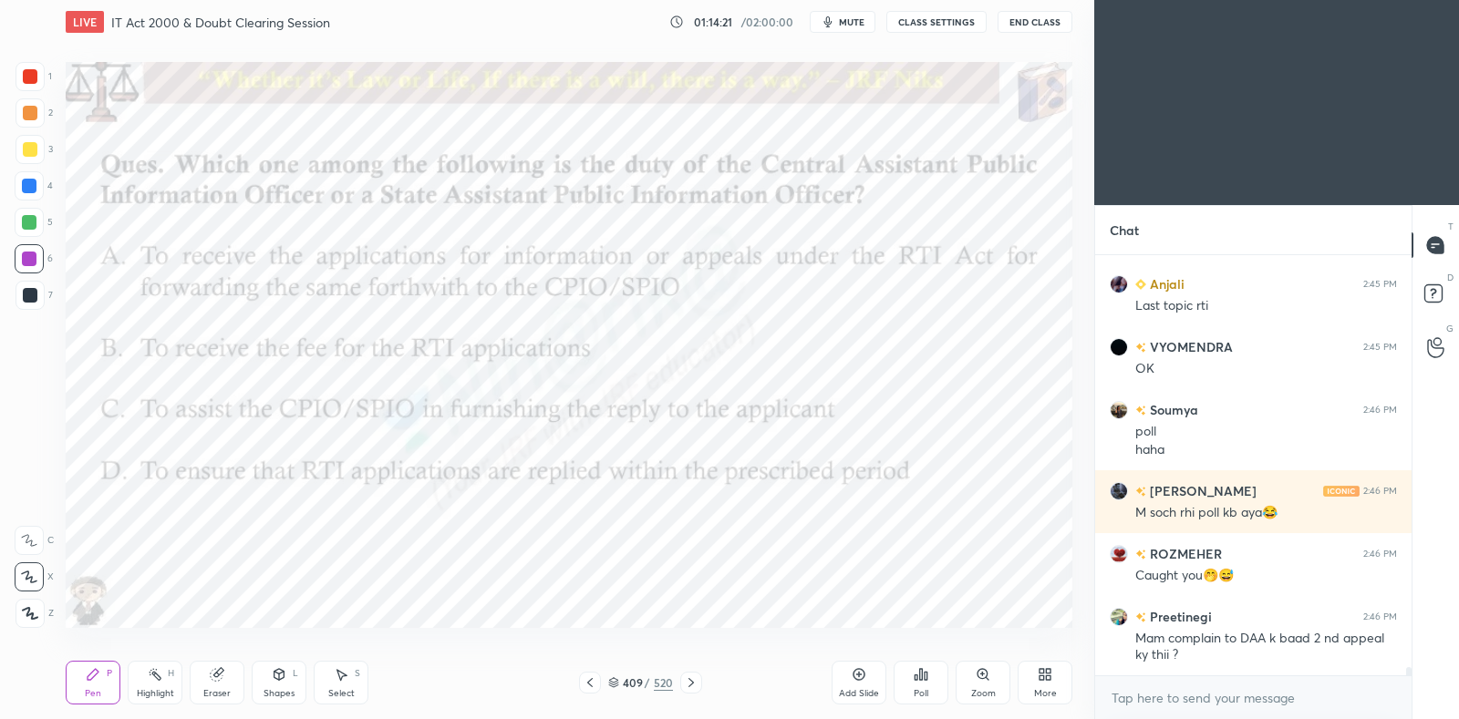
click at [687, 685] on icon at bounding box center [691, 683] width 15 height 15
click at [688, 677] on icon at bounding box center [691, 683] width 15 height 15
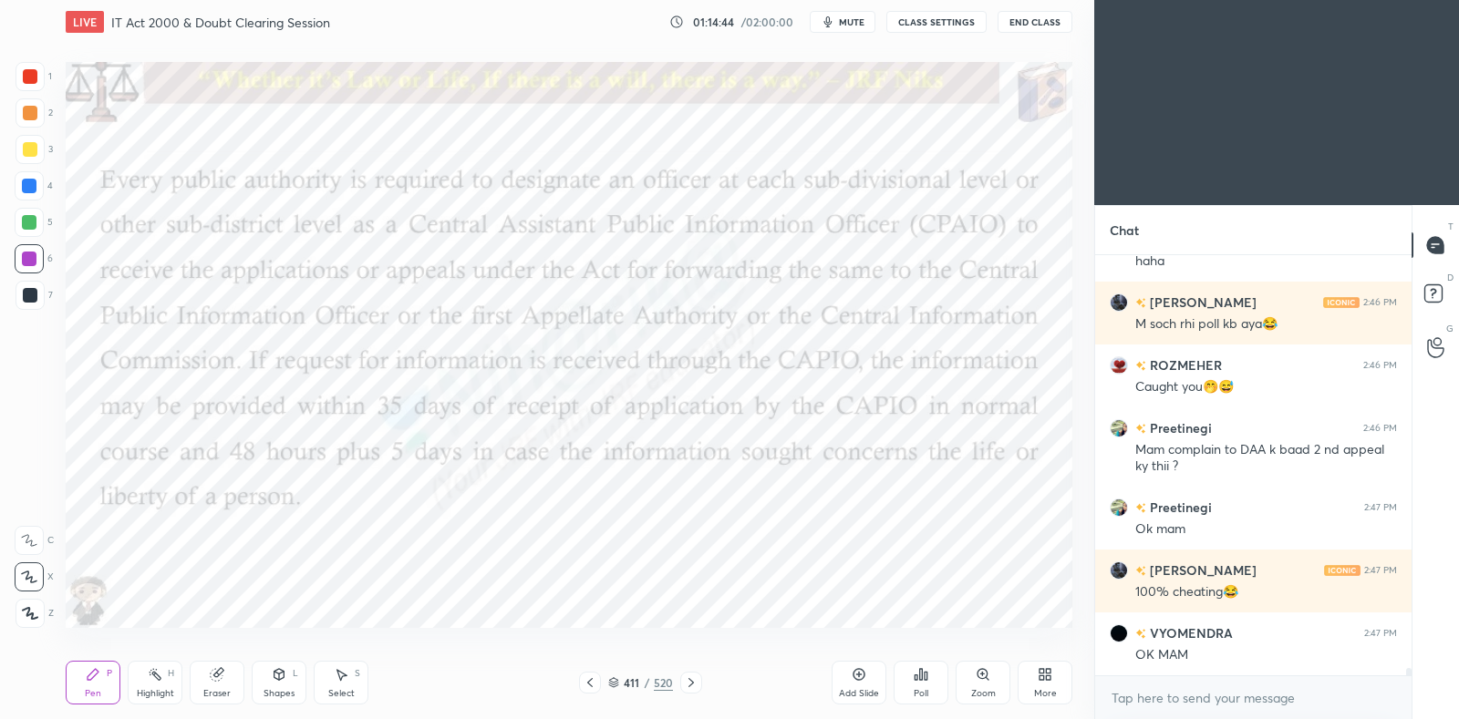
click at [148, 677] on icon at bounding box center [155, 674] width 15 height 15
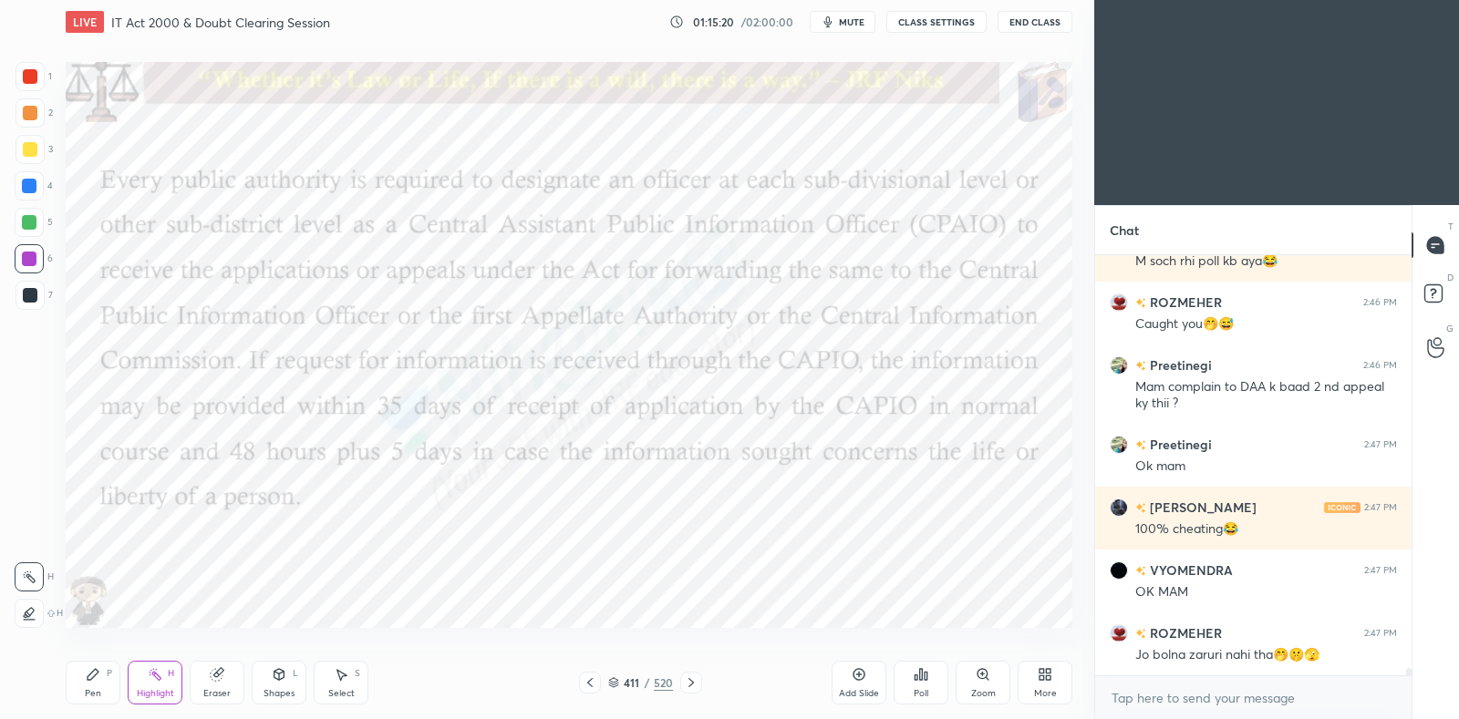
click at [93, 695] on div "Pen" at bounding box center [93, 693] width 16 height 9
click at [590, 686] on icon at bounding box center [589, 682] width 5 height 9
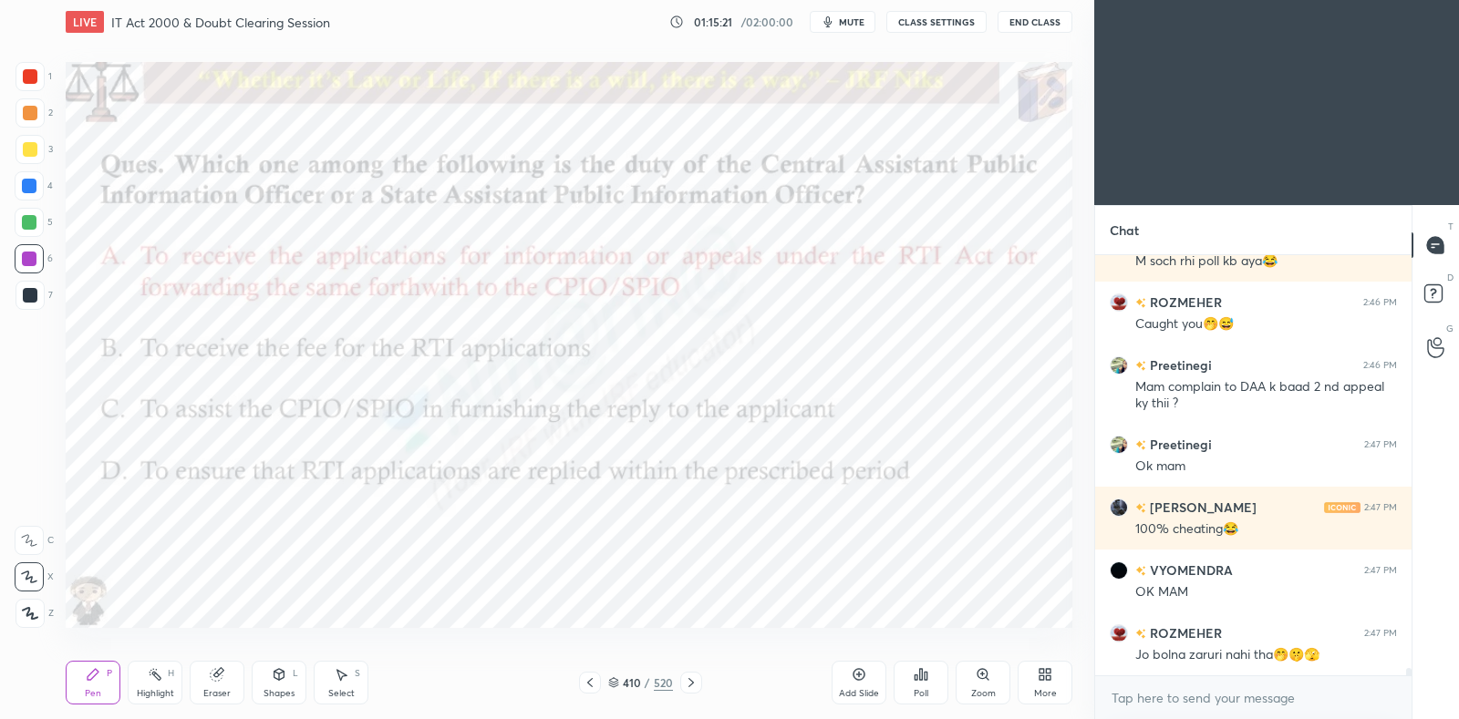
click at [589, 684] on icon at bounding box center [590, 683] width 15 height 15
click at [589, 683] on icon at bounding box center [590, 683] width 15 height 15
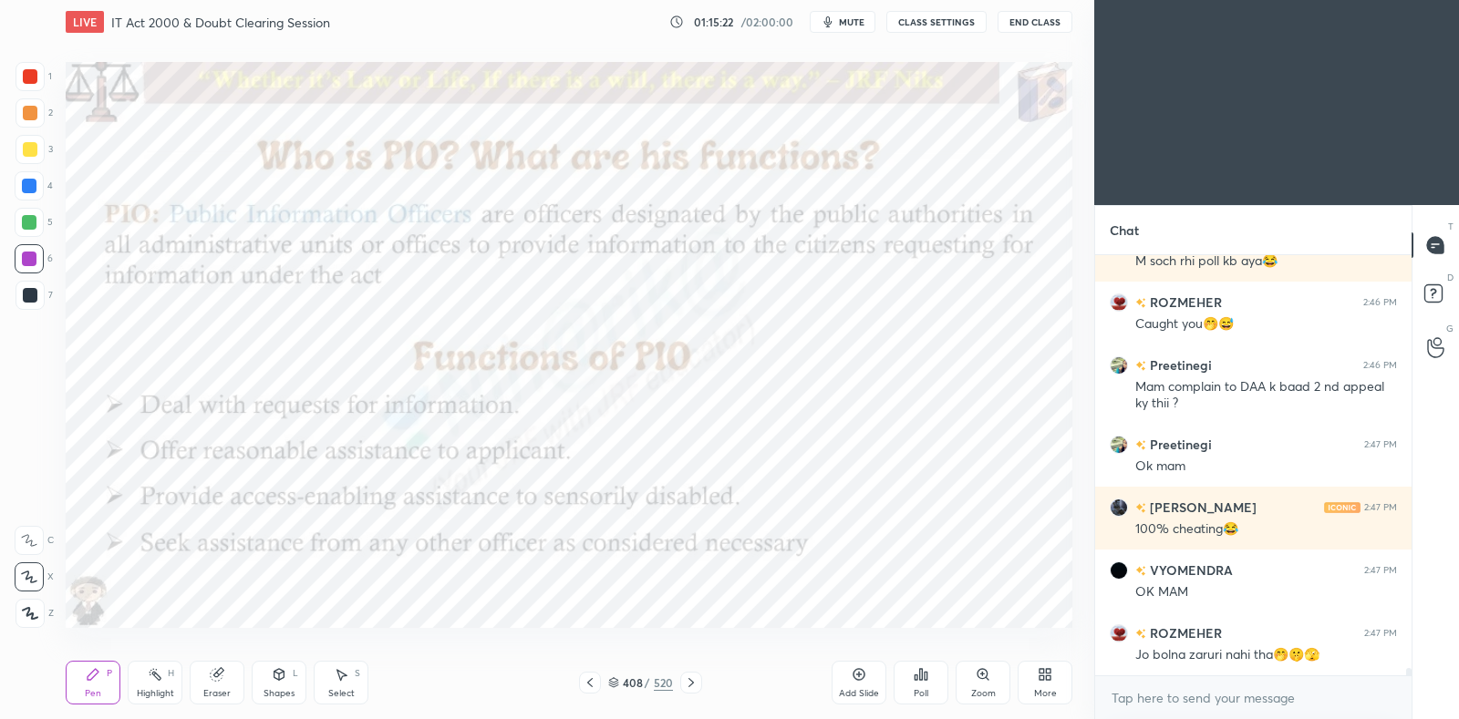
click at [589, 681] on icon at bounding box center [589, 682] width 5 height 9
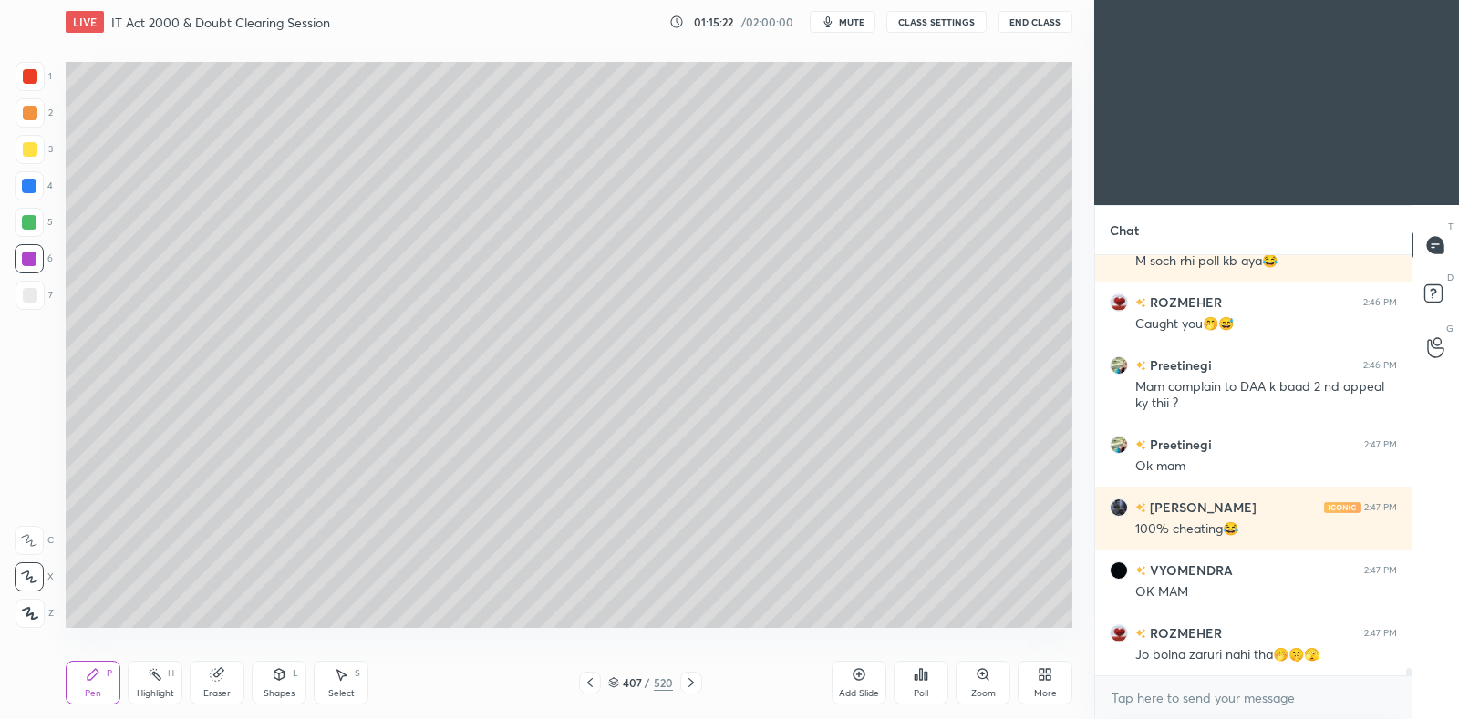
click at [589, 679] on icon at bounding box center [590, 683] width 15 height 15
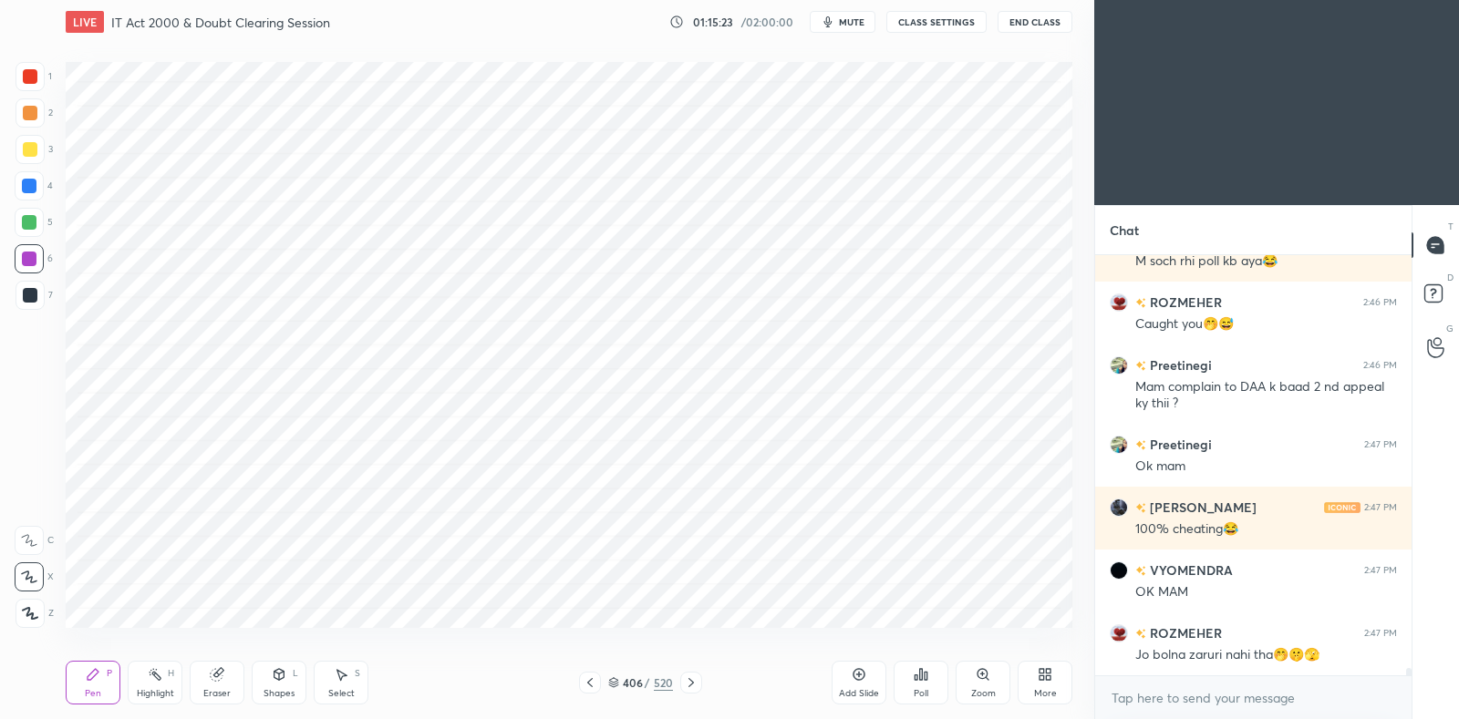
scroll to position [22577, 0]
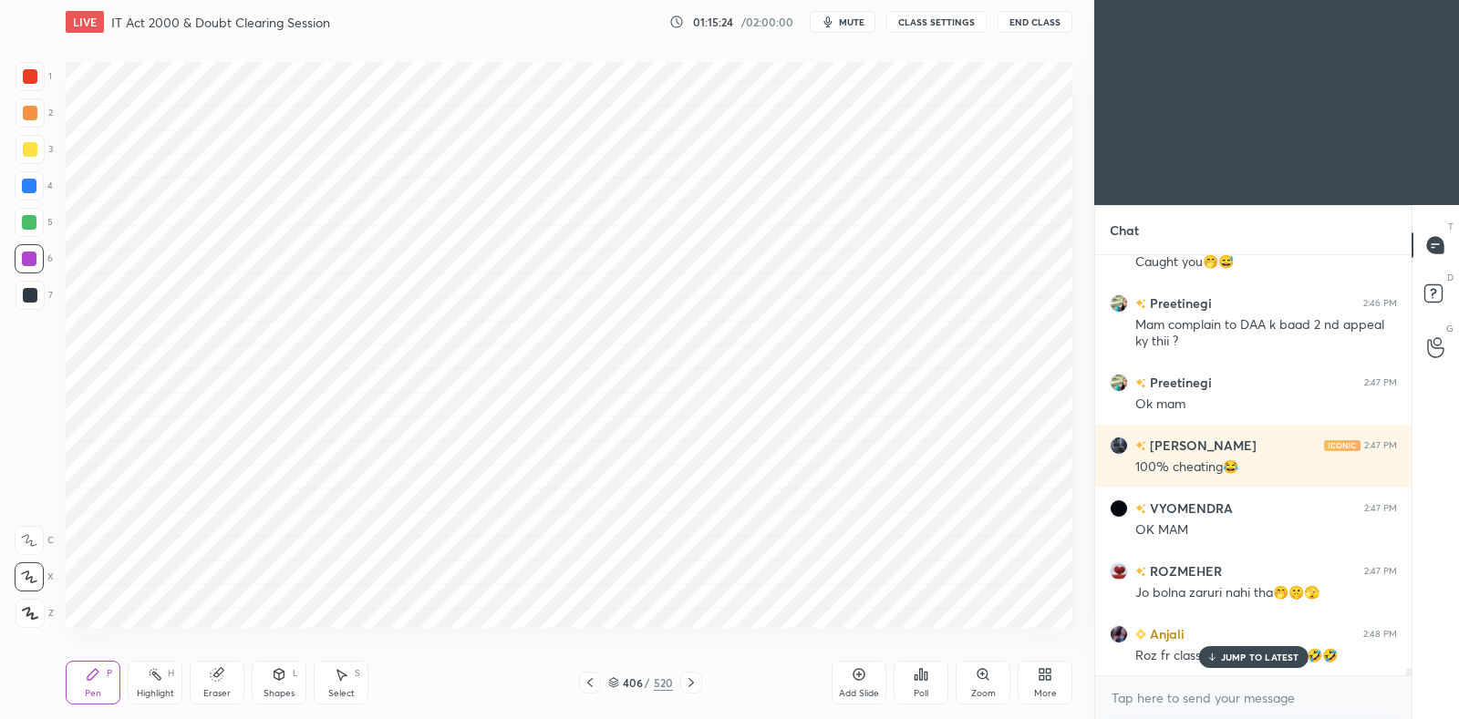
click at [584, 686] on icon at bounding box center [590, 683] width 15 height 15
click at [696, 683] on icon at bounding box center [691, 683] width 15 height 15
click at [698, 684] on div at bounding box center [691, 683] width 22 height 22
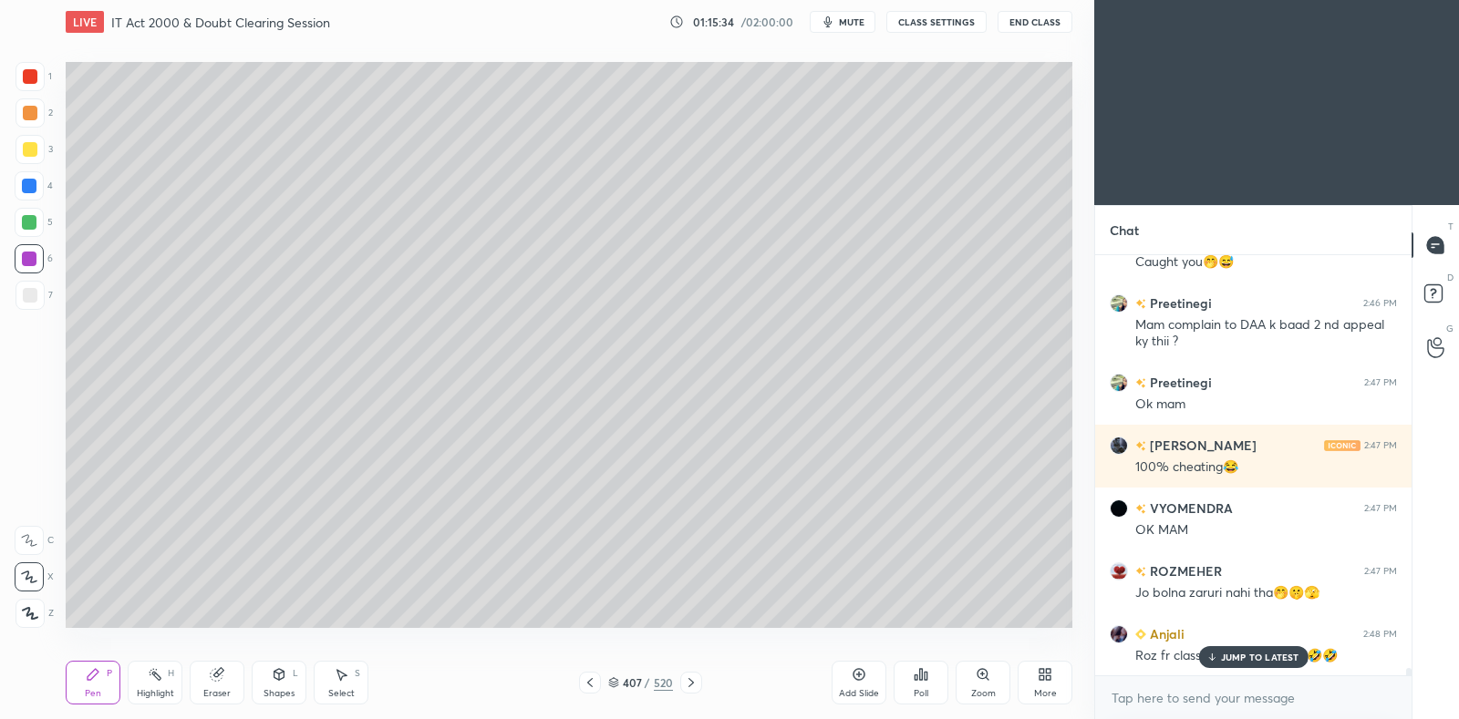
click at [698, 683] on icon at bounding box center [691, 683] width 15 height 15
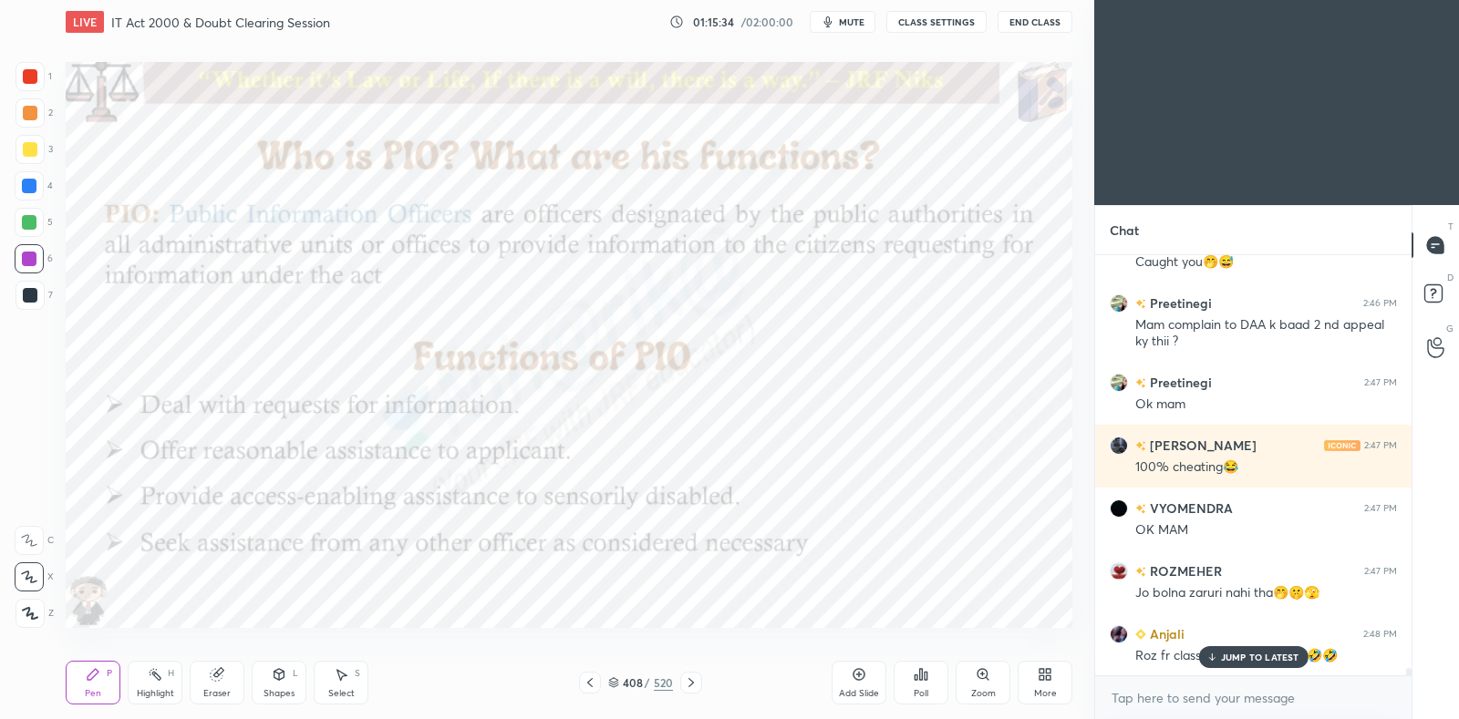
scroll to position [22640, 0]
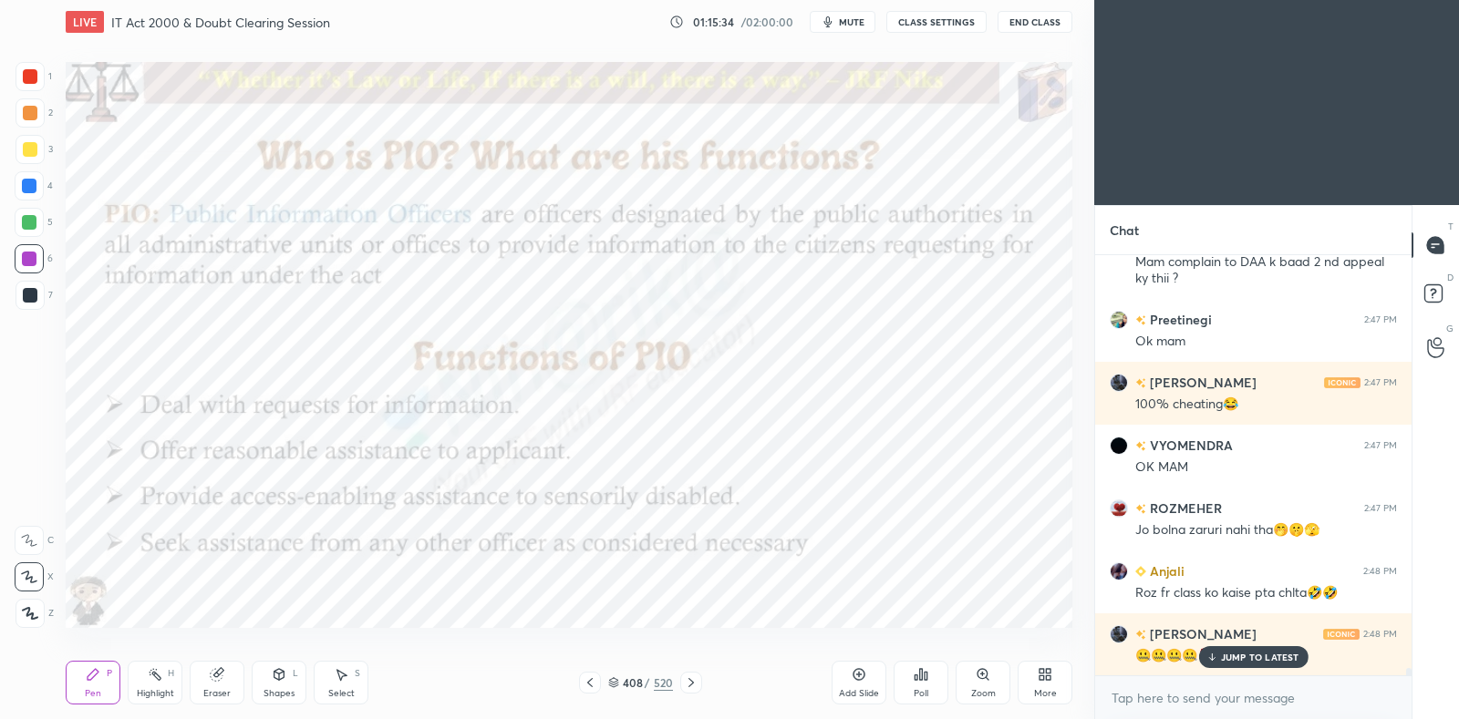
click at [695, 686] on icon at bounding box center [691, 683] width 15 height 15
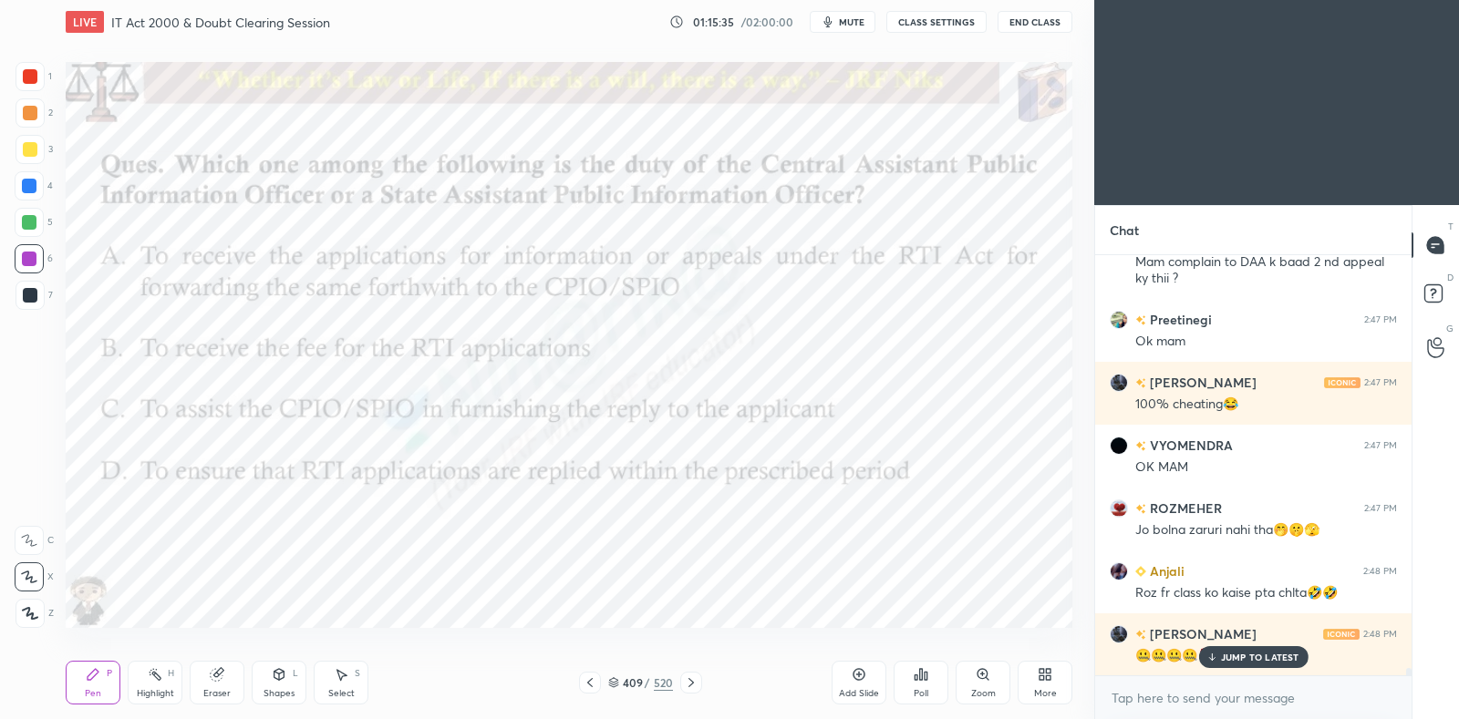
click at [694, 686] on icon at bounding box center [691, 683] width 15 height 15
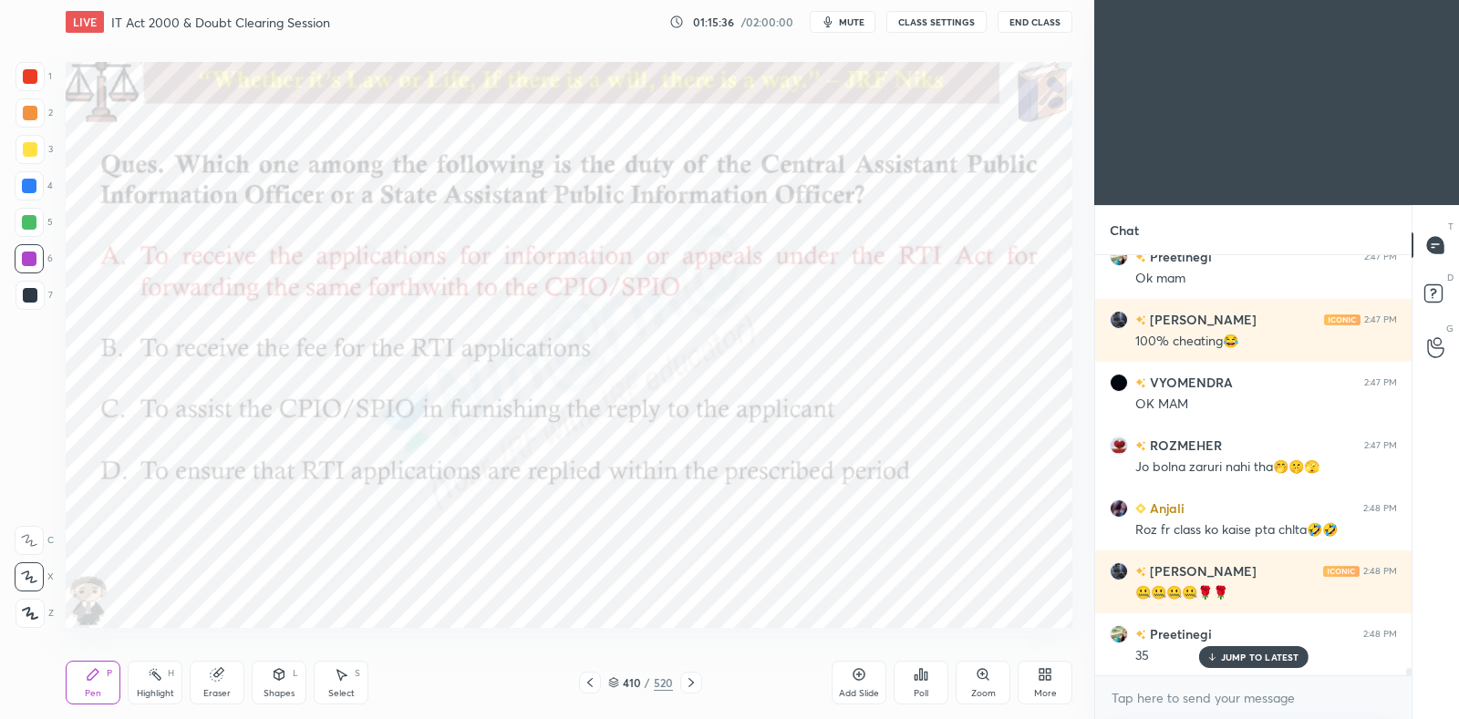
click at [693, 685] on icon at bounding box center [691, 683] width 15 height 15
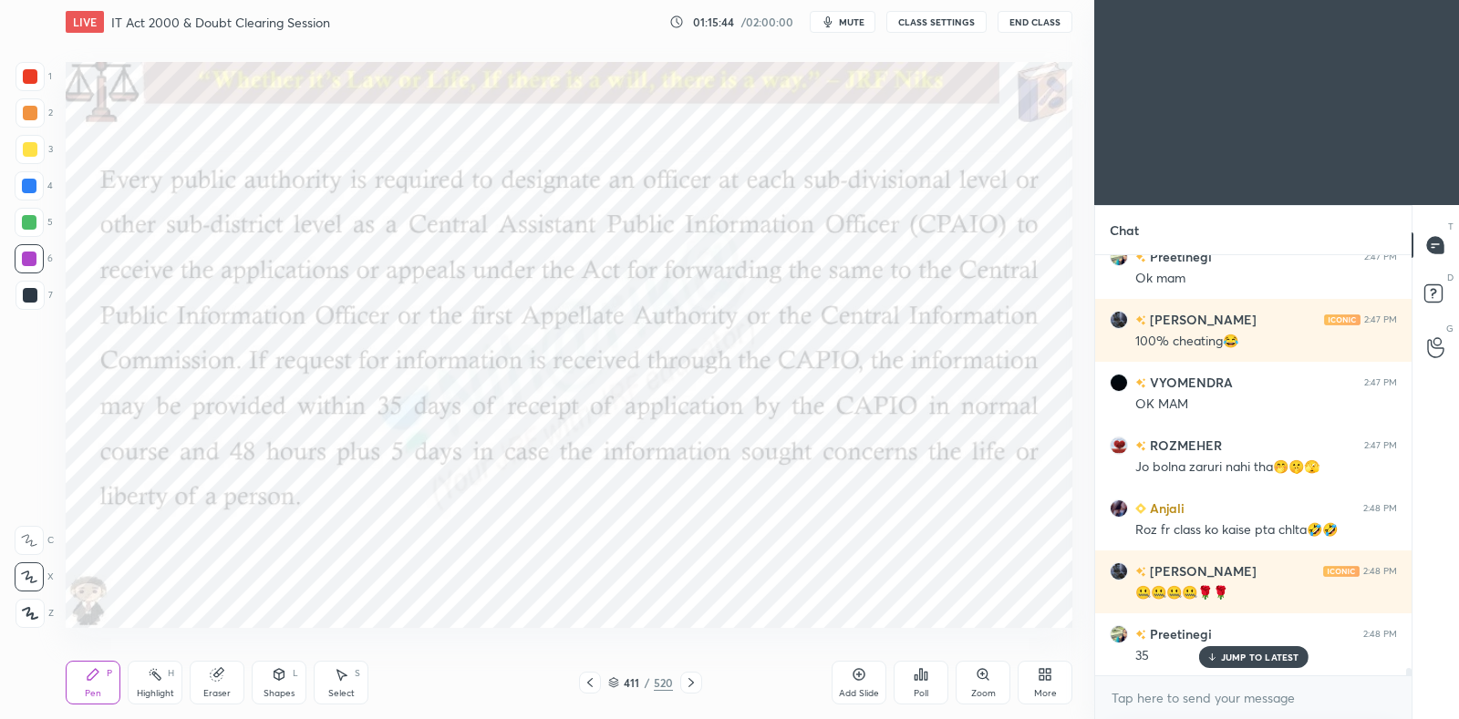
click at [296, 677] on div "L" at bounding box center [295, 673] width 5 height 9
click at [342, 677] on icon at bounding box center [341, 674] width 15 height 15
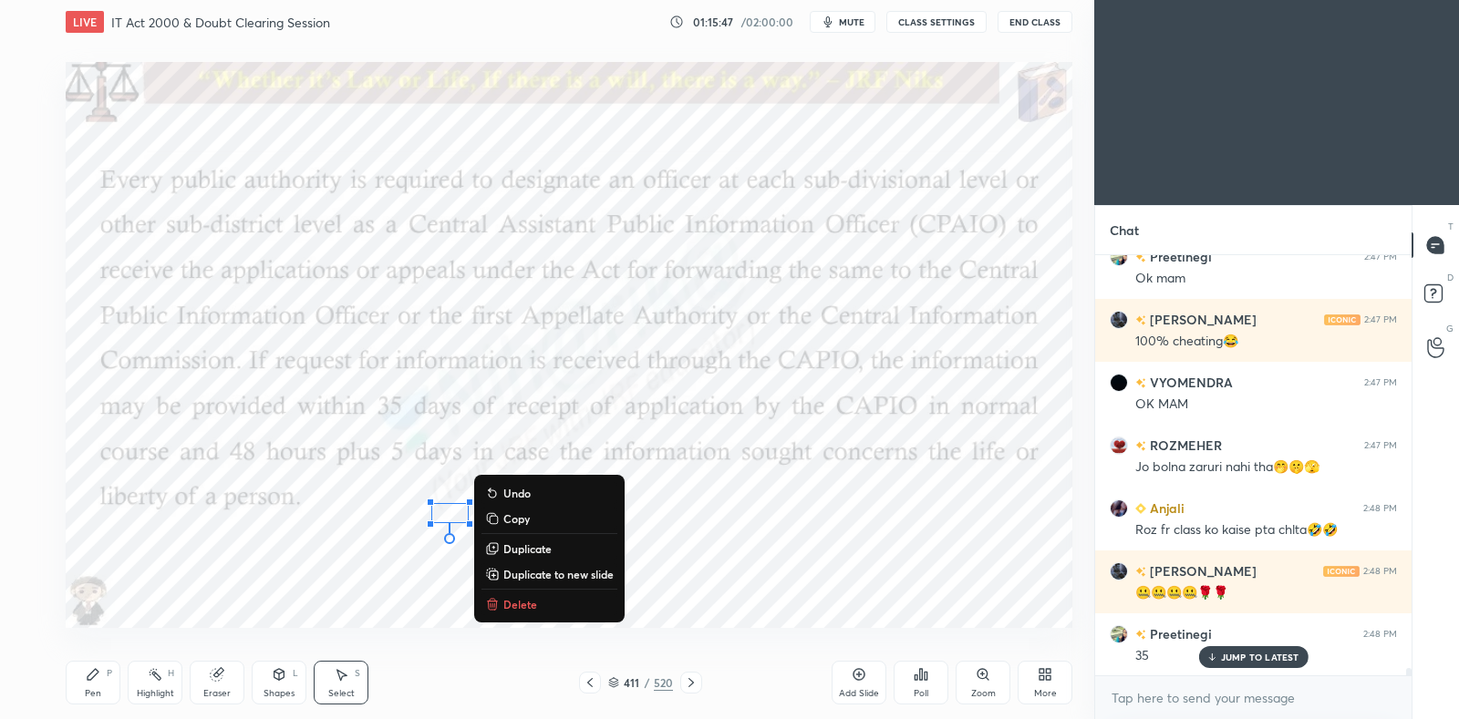
click at [296, 598] on div "0 ° Undo Copy Duplicate Duplicate to new slide Delete" at bounding box center [569, 345] width 1007 height 566
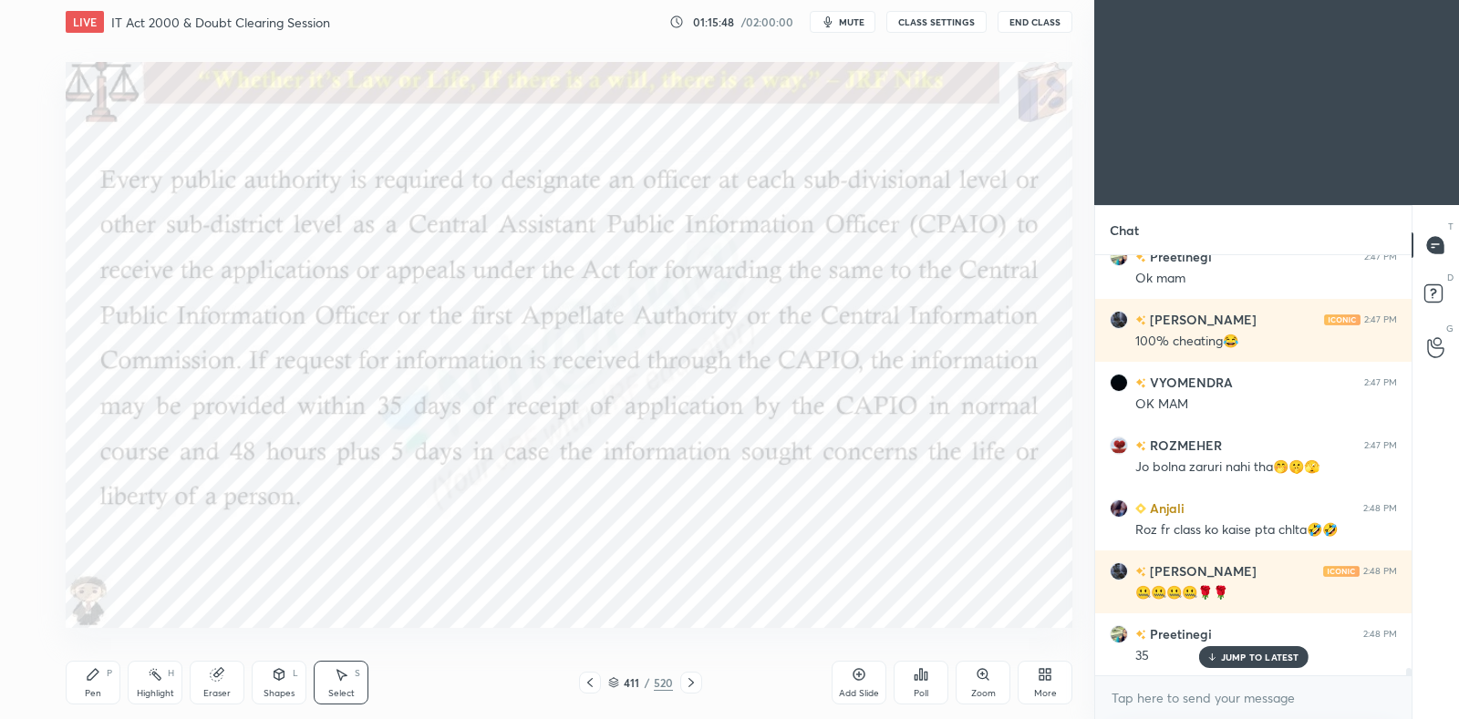
click at [222, 694] on div "Eraser" at bounding box center [216, 693] width 27 height 9
click at [64, 687] on div "LIVE IT Act 2000 & Doubt Clearing Session 01:15:50 / 02:00:00 mute CLASS SETTIN…" at bounding box center [568, 359] width 1021 height 719
click at [96, 685] on div "Pen P" at bounding box center [93, 683] width 55 height 44
click at [224, 674] on div "Eraser" at bounding box center [217, 683] width 55 height 44
click at [89, 674] on icon at bounding box center [93, 674] width 15 height 15
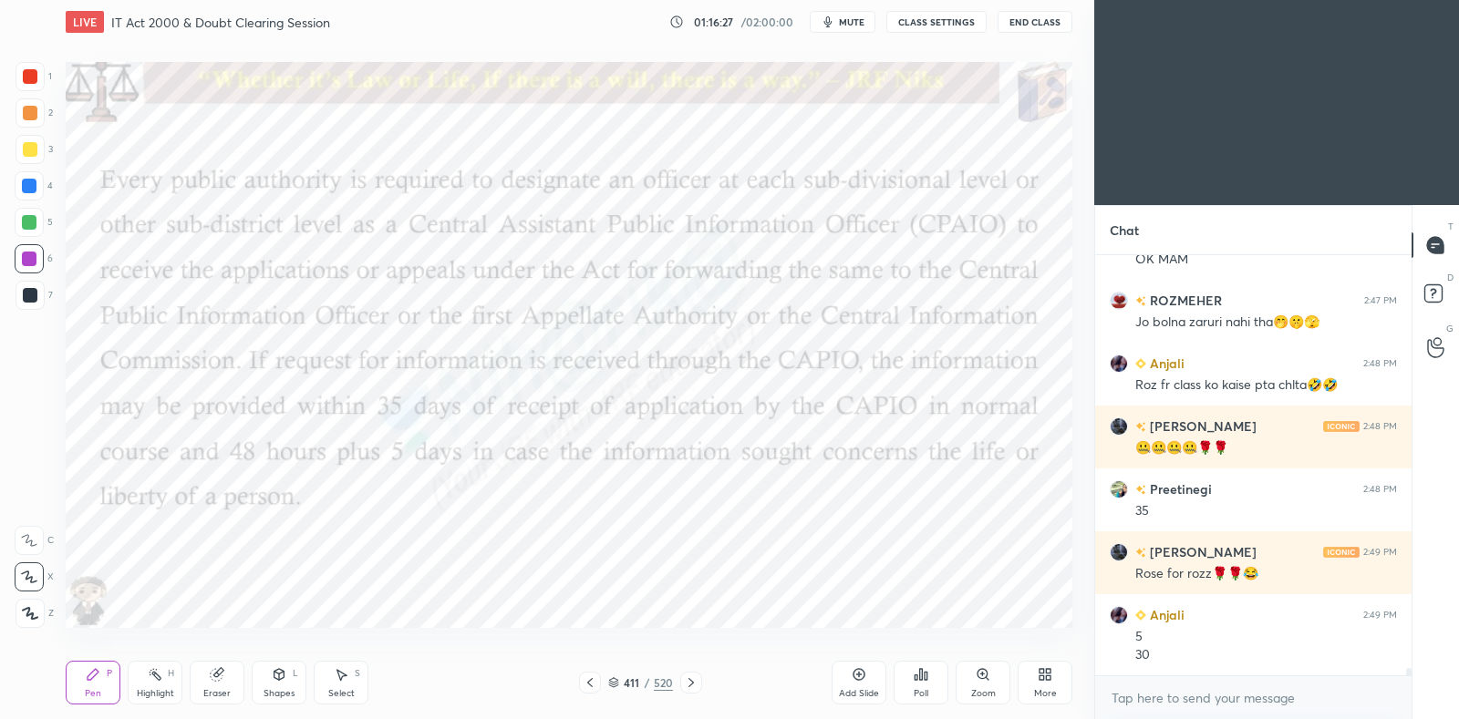
scroll to position [22910, 0]
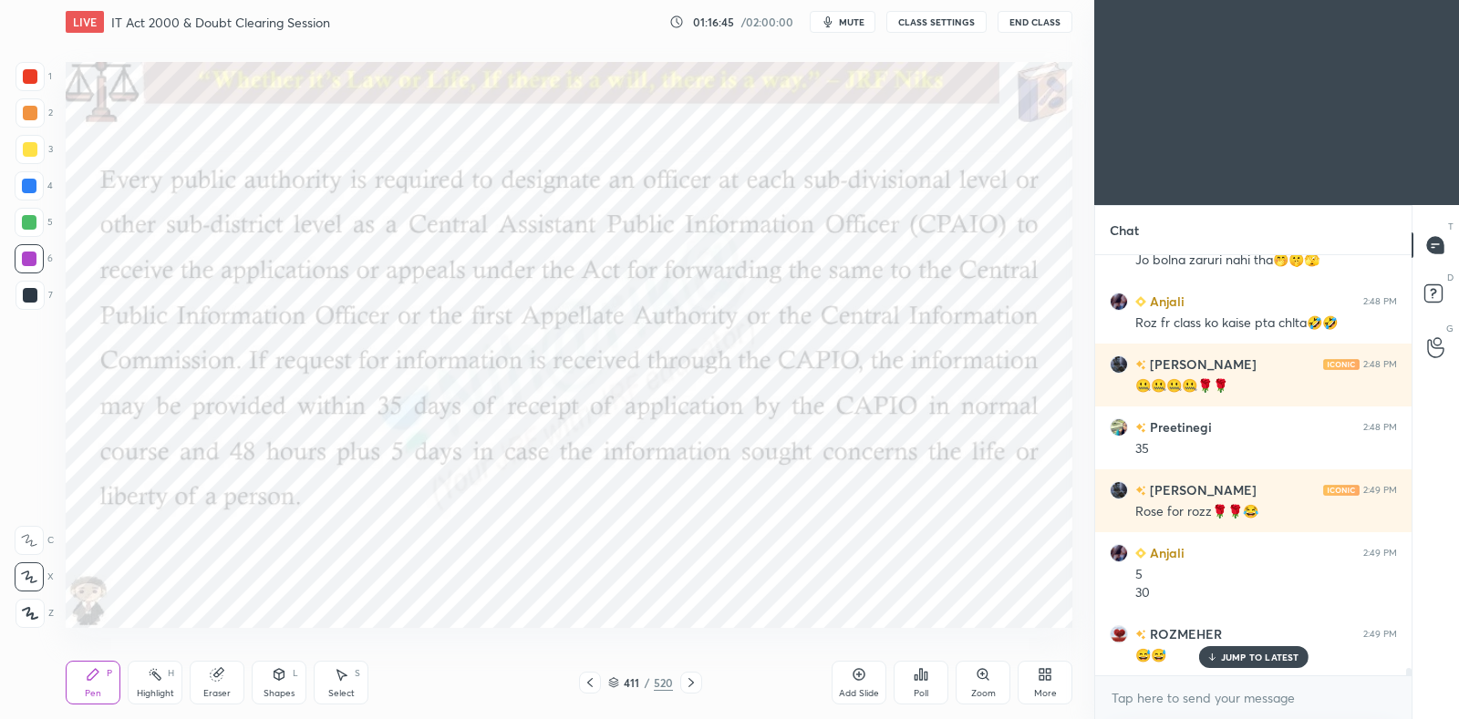
click at [691, 678] on icon at bounding box center [691, 683] width 15 height 15
click at [153, 678] on icon at bounding box center [155, 674] width 15 height 15
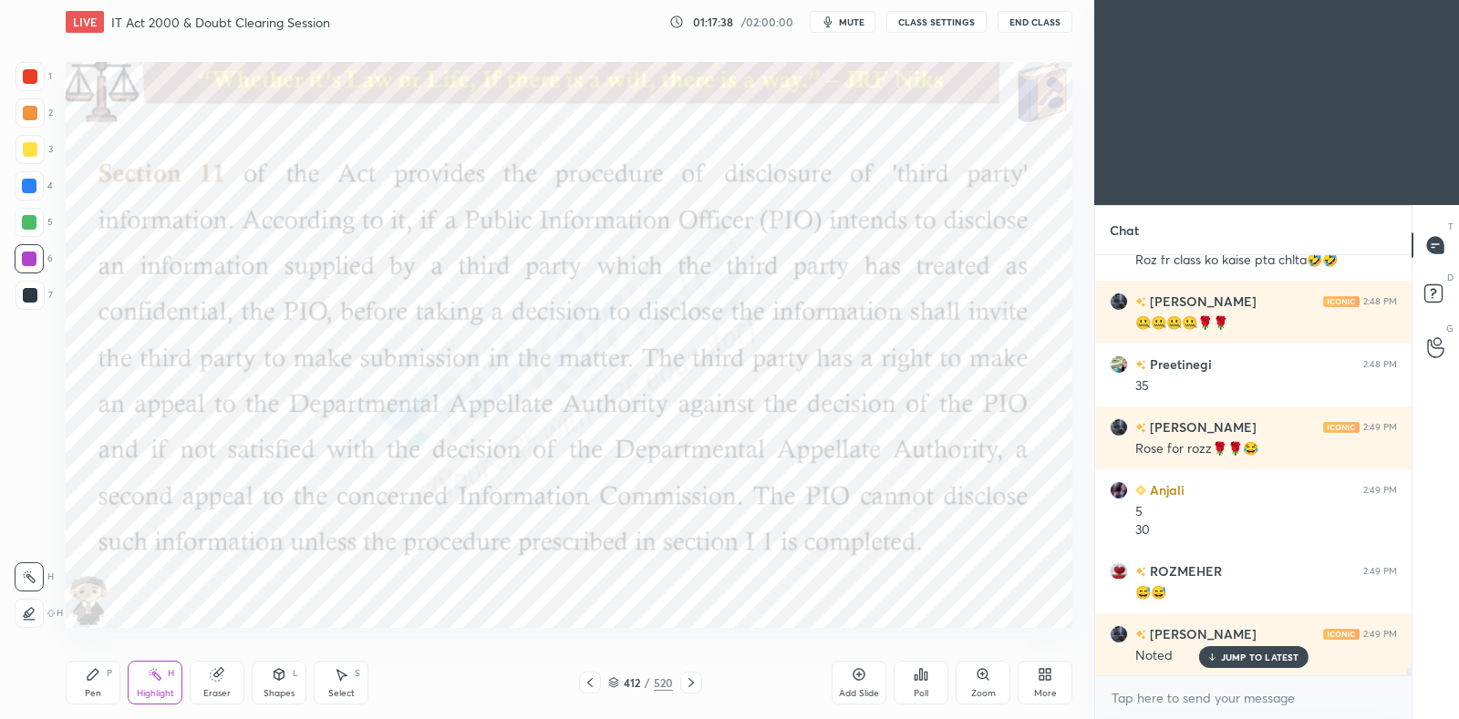
scroll to position [23035, 0]
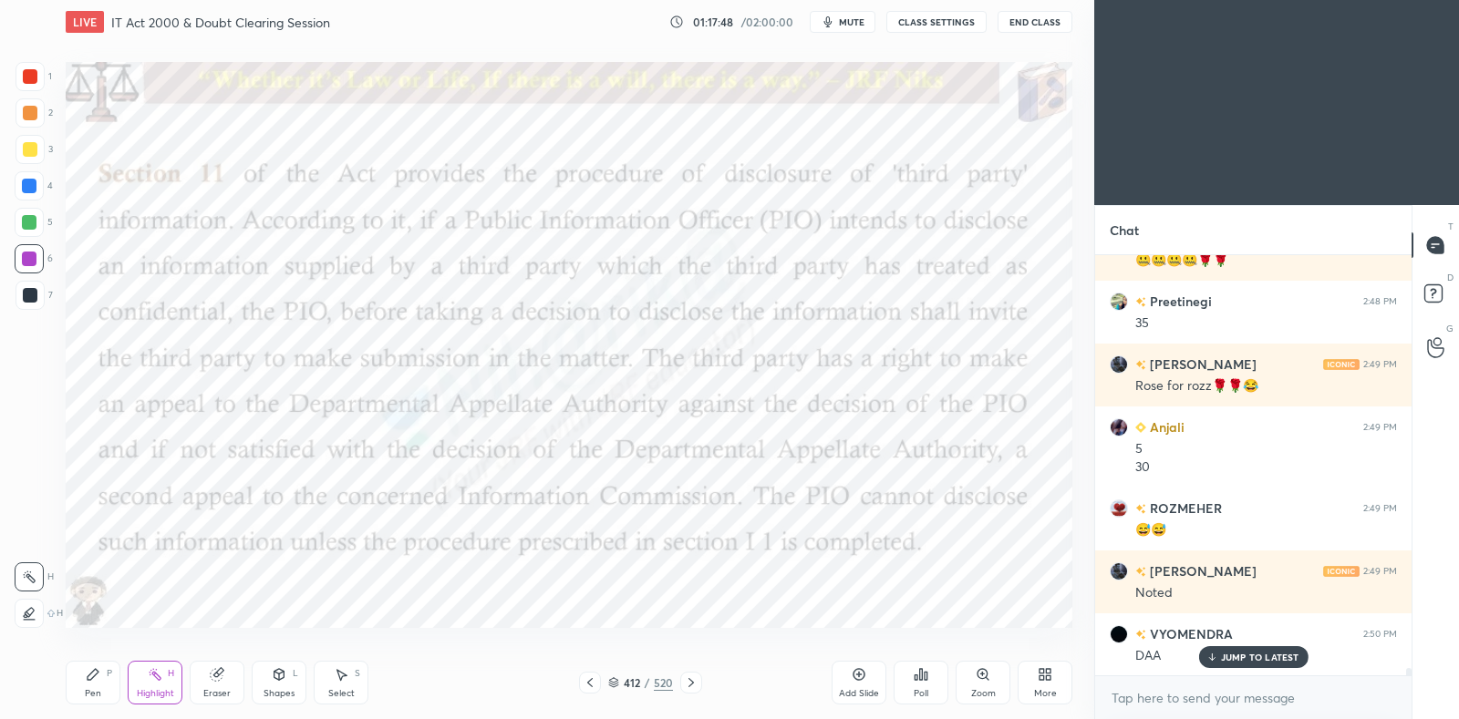
click at [100, 677] on div "Pen P" at bounding box center [93, 683] width 55 height 44
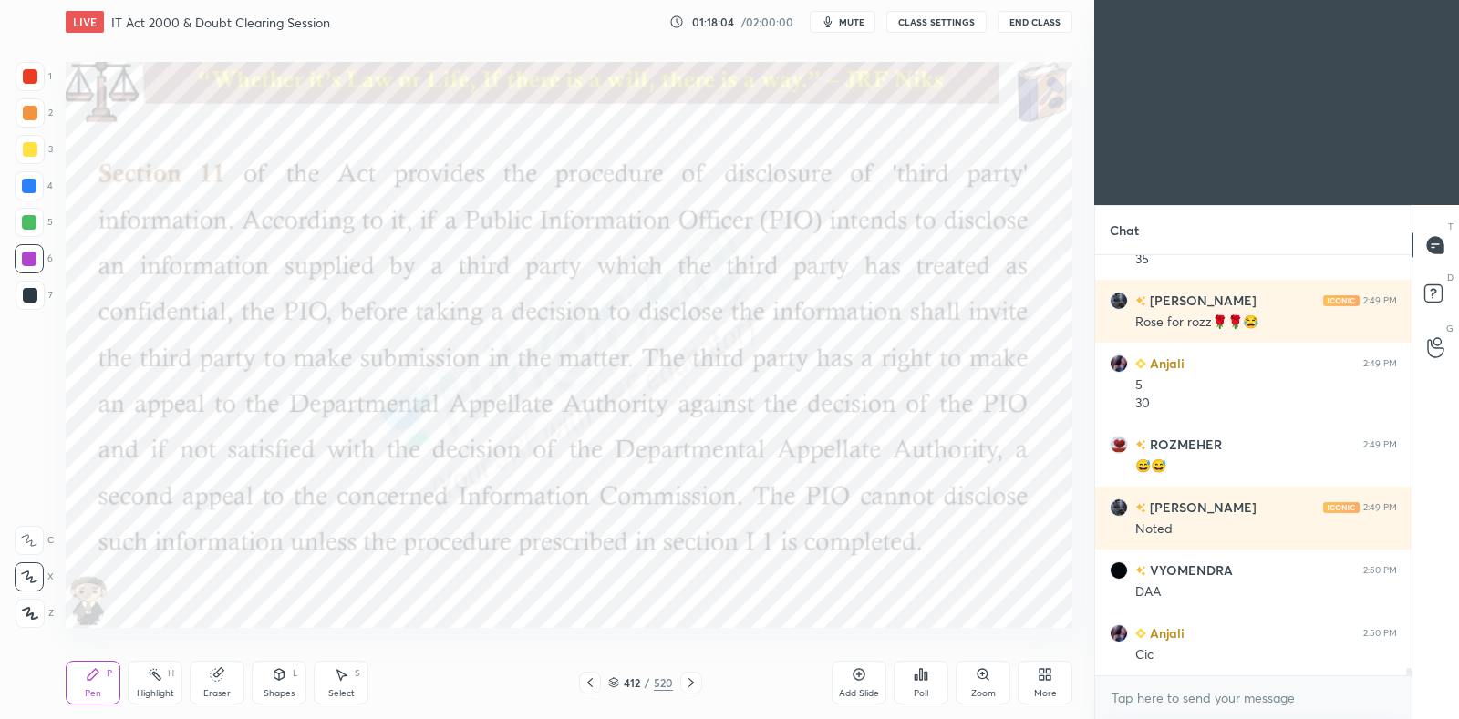
click at [696, 677] on icon at bounding box center [691, 683] width 15 height 15
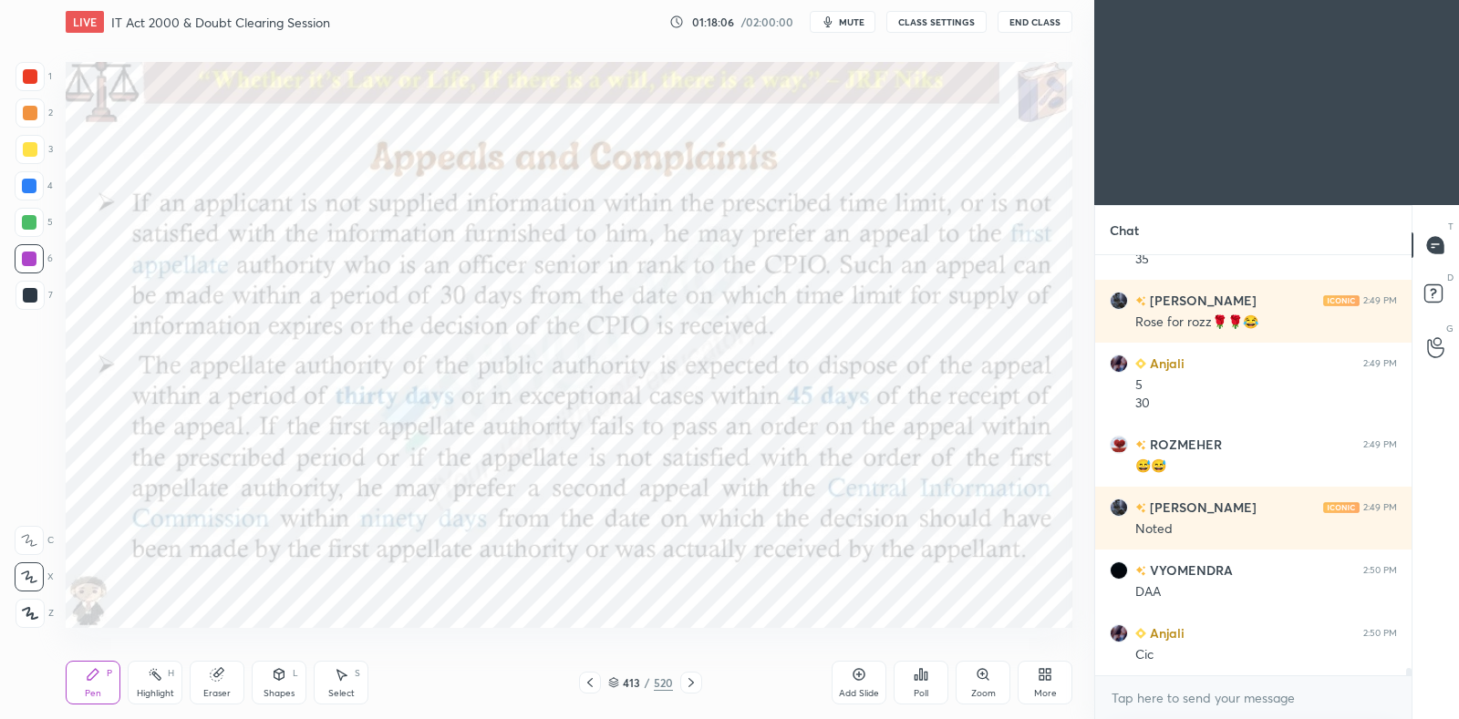
click at [588, 679] on icon at bounding box center [590, 683] width 15 height 15
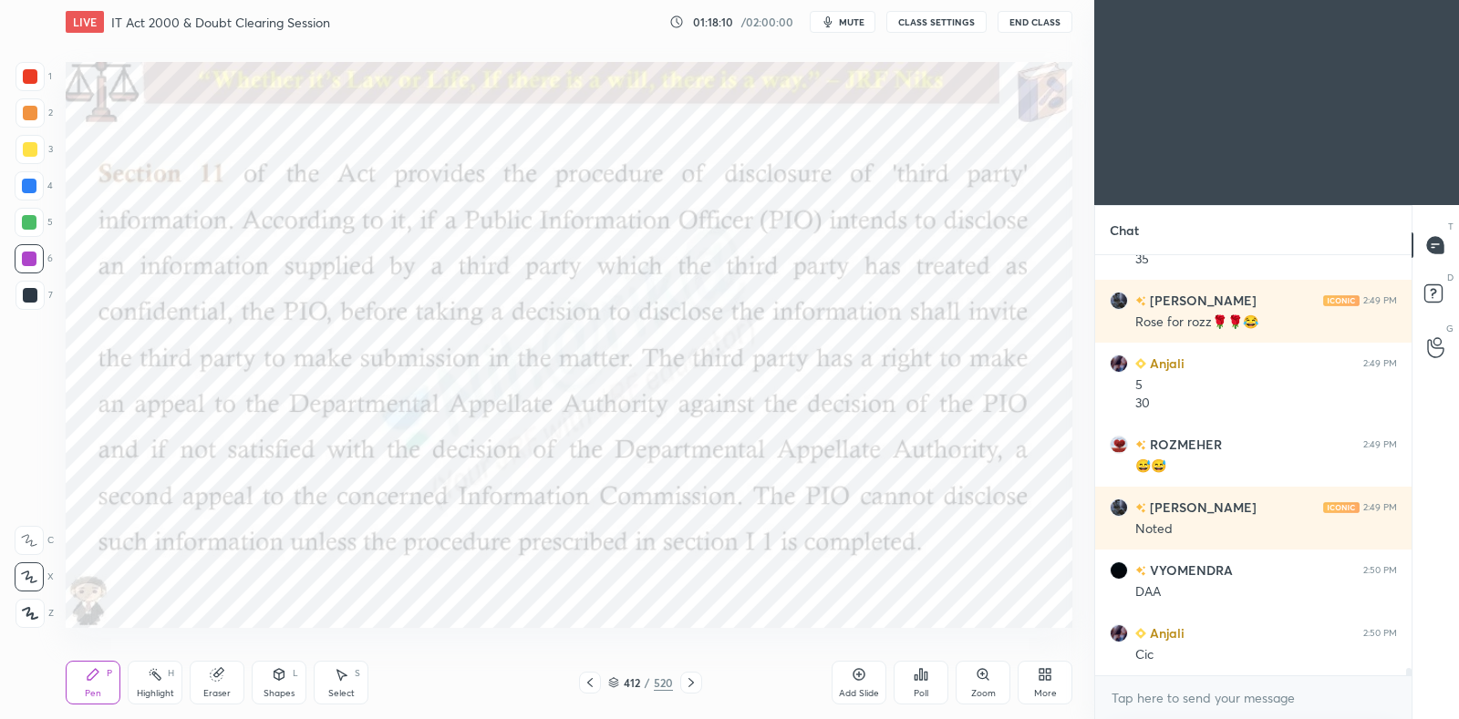
click at [691, 678] on icon at bounding box center [691, 683] width 15 height 15
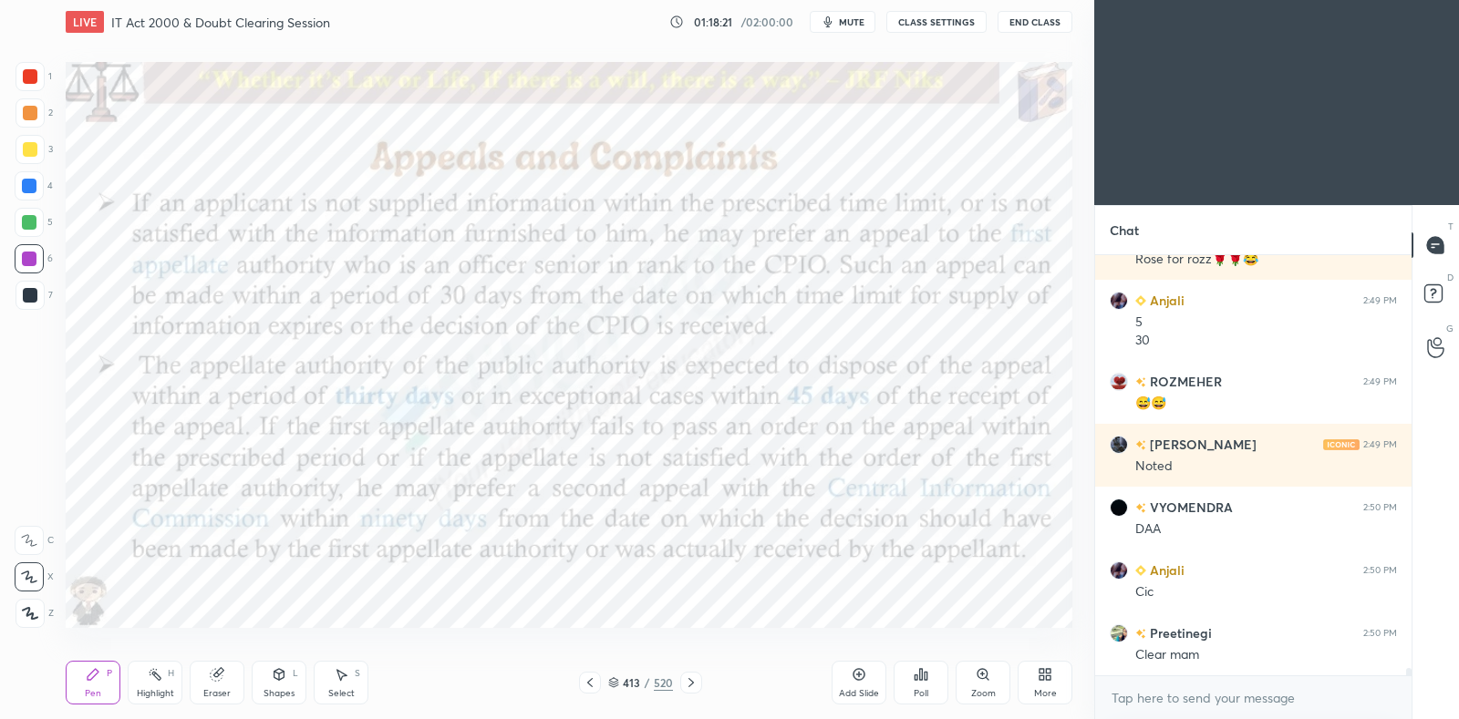
scroll to position [23224, 0]
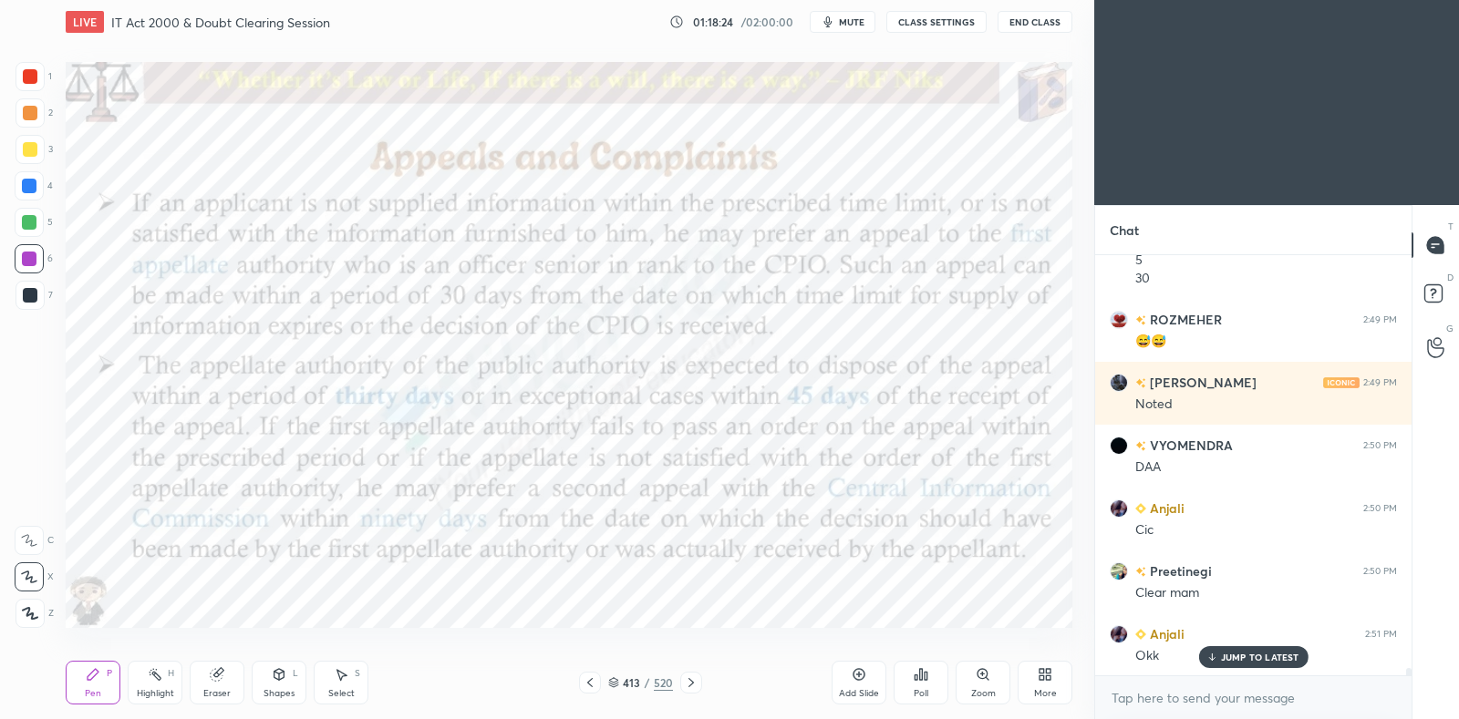
click at [592, 686] on icon at bounding box center [590, 683] width 15 height 15
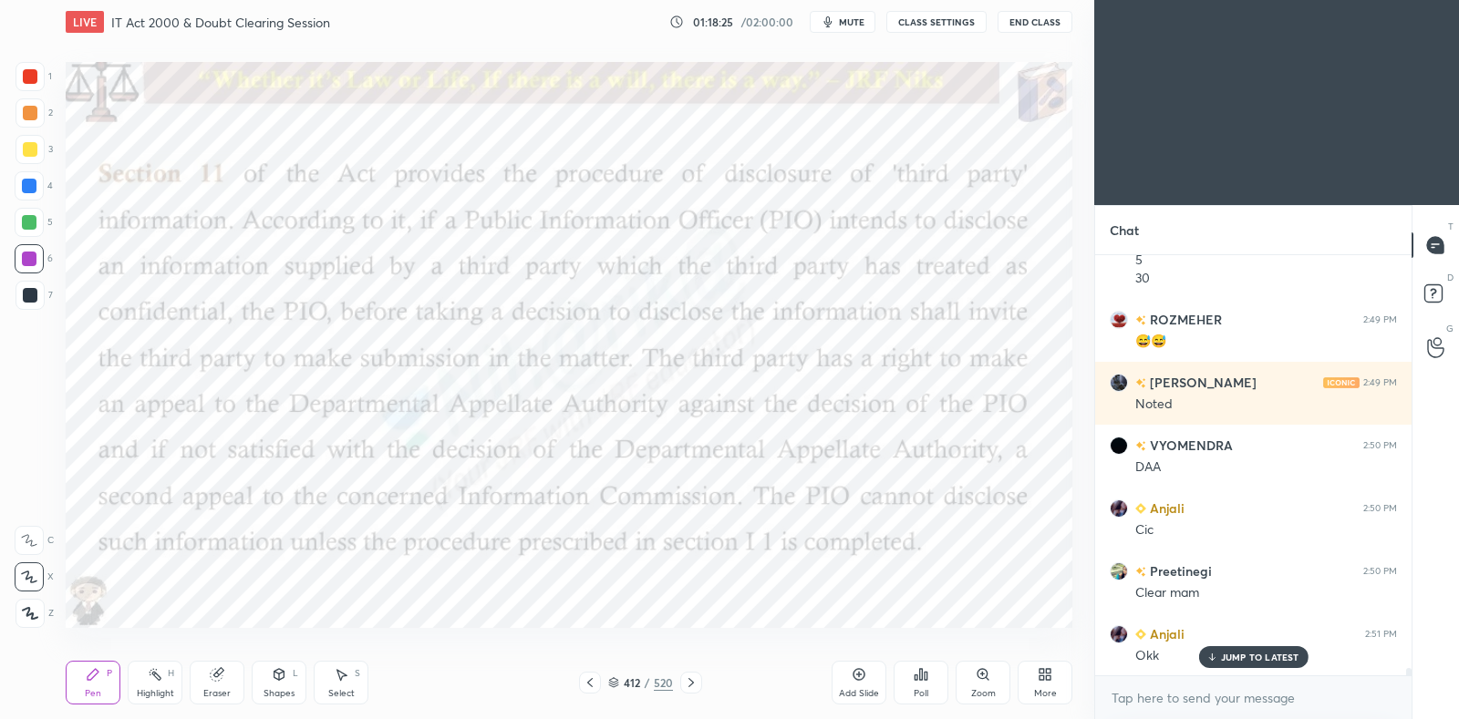
scroll to position [23287, 0]
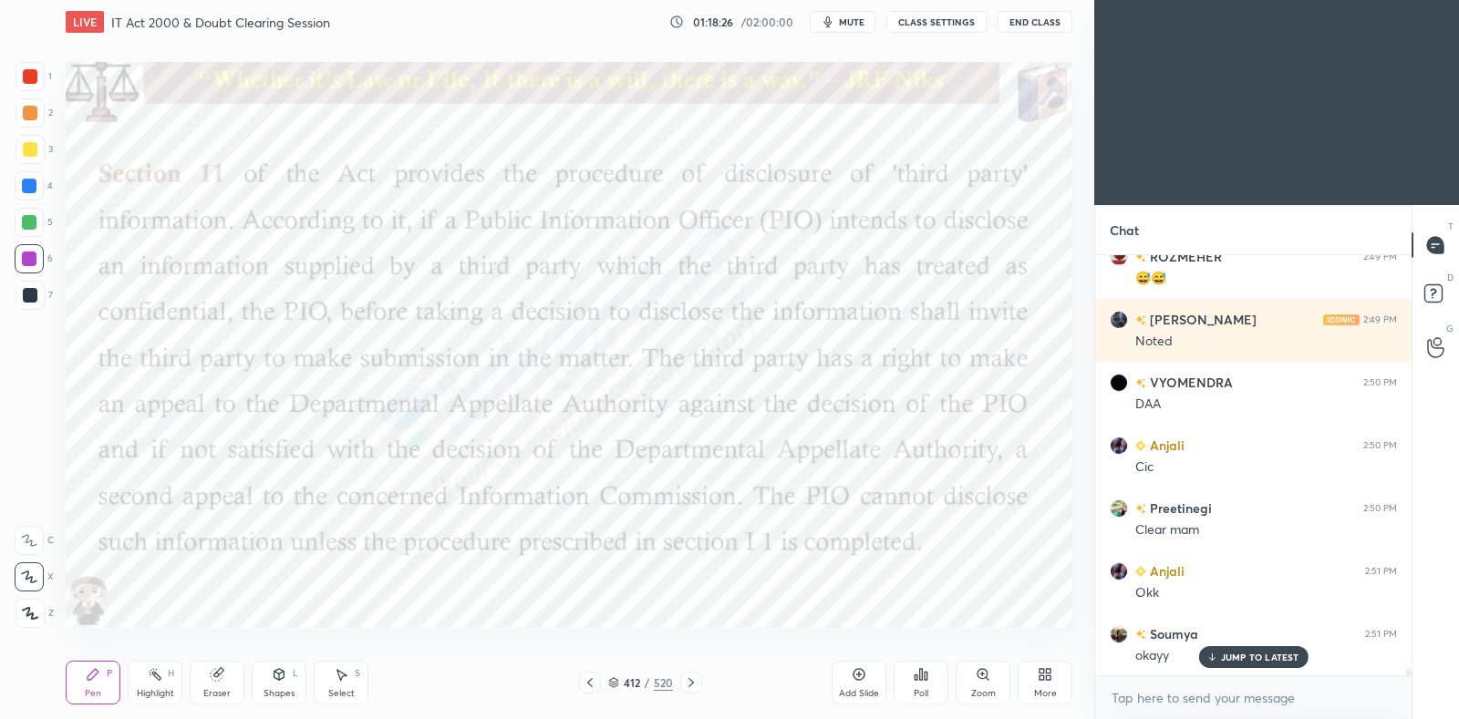
click at [204, 679] on div "Eraser" at bounding box center [217, 683] width 55 height 44
click at [169, 677] on div "H" at bounding box center [171, 673] width 6 height 9
click at [212, 684] on div "Eraser" at bounding box center [217, 683] width 55 height 44
click at [96, 674] on icon at bounding box center [93, 674] width 11 height 11
click at [691, 683] on icon at bounding box center [691, 683] width 15 height 15
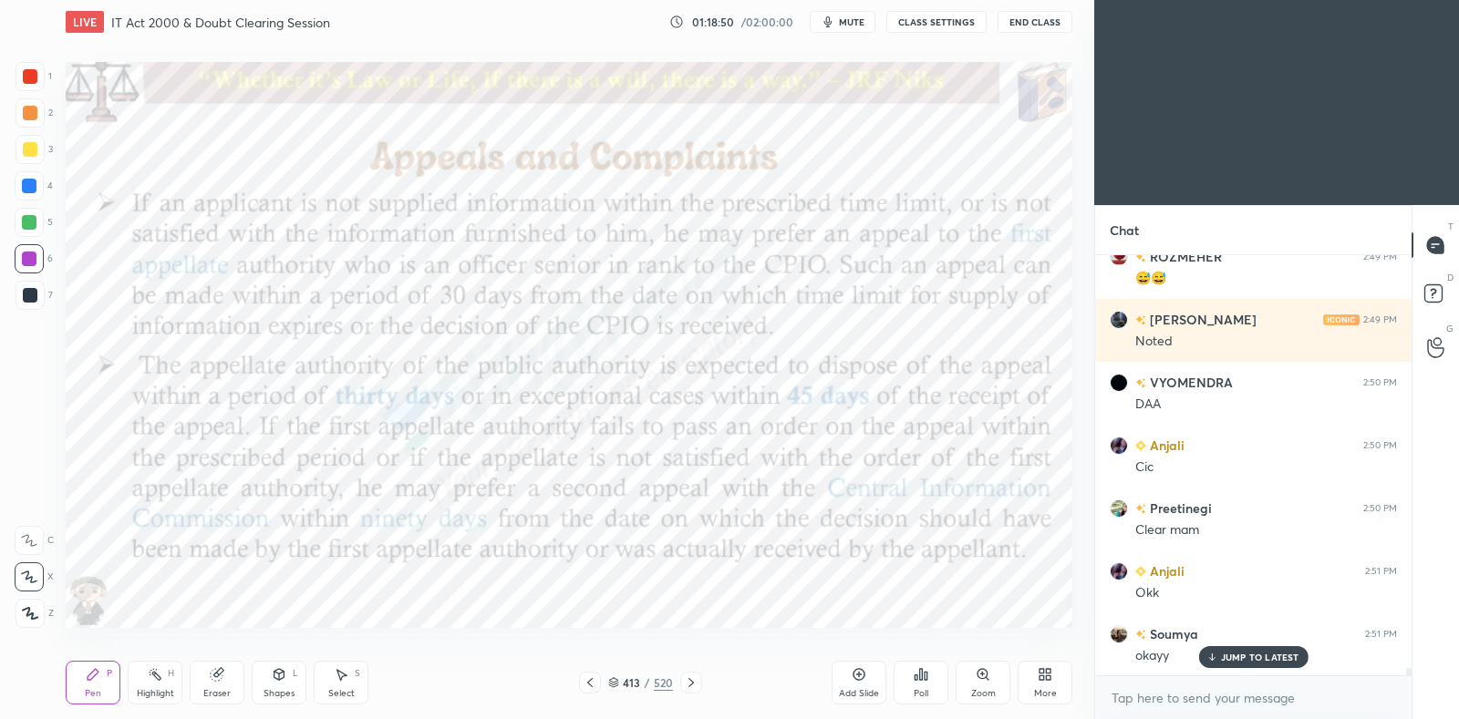
click at [853, 672] on icon at bounding box center [859, 674] width 15 height 15
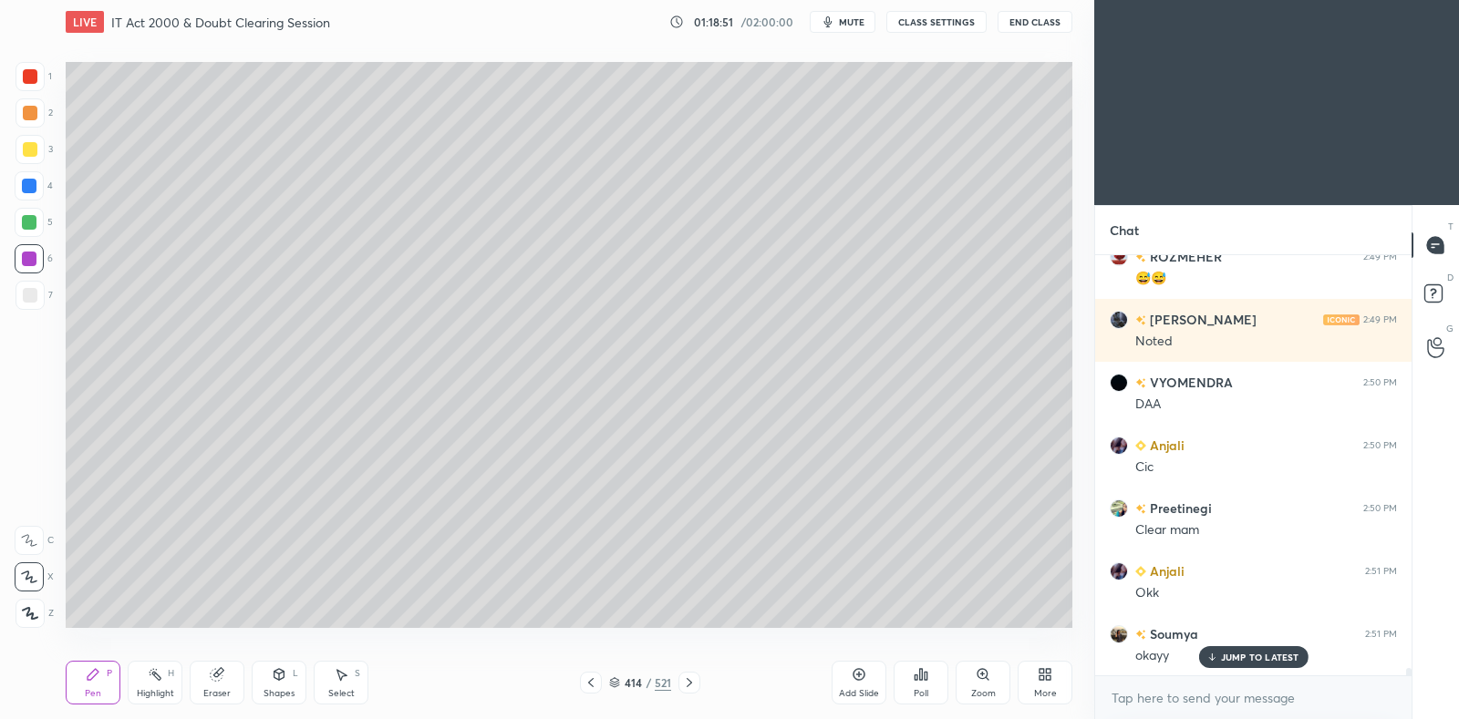
click at [24, 302] on div at bounding box center [30, 295] width 15 height 15
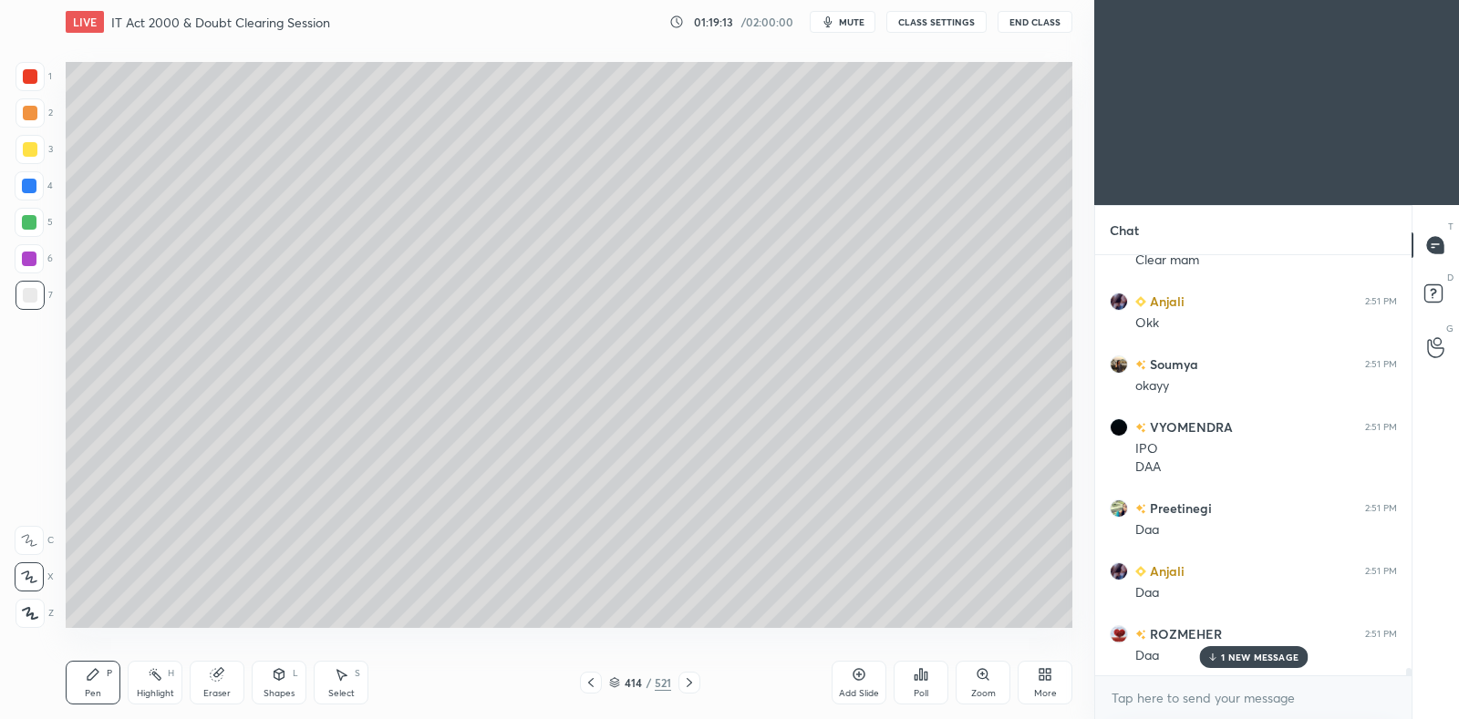
scroll to position [23620, 0]
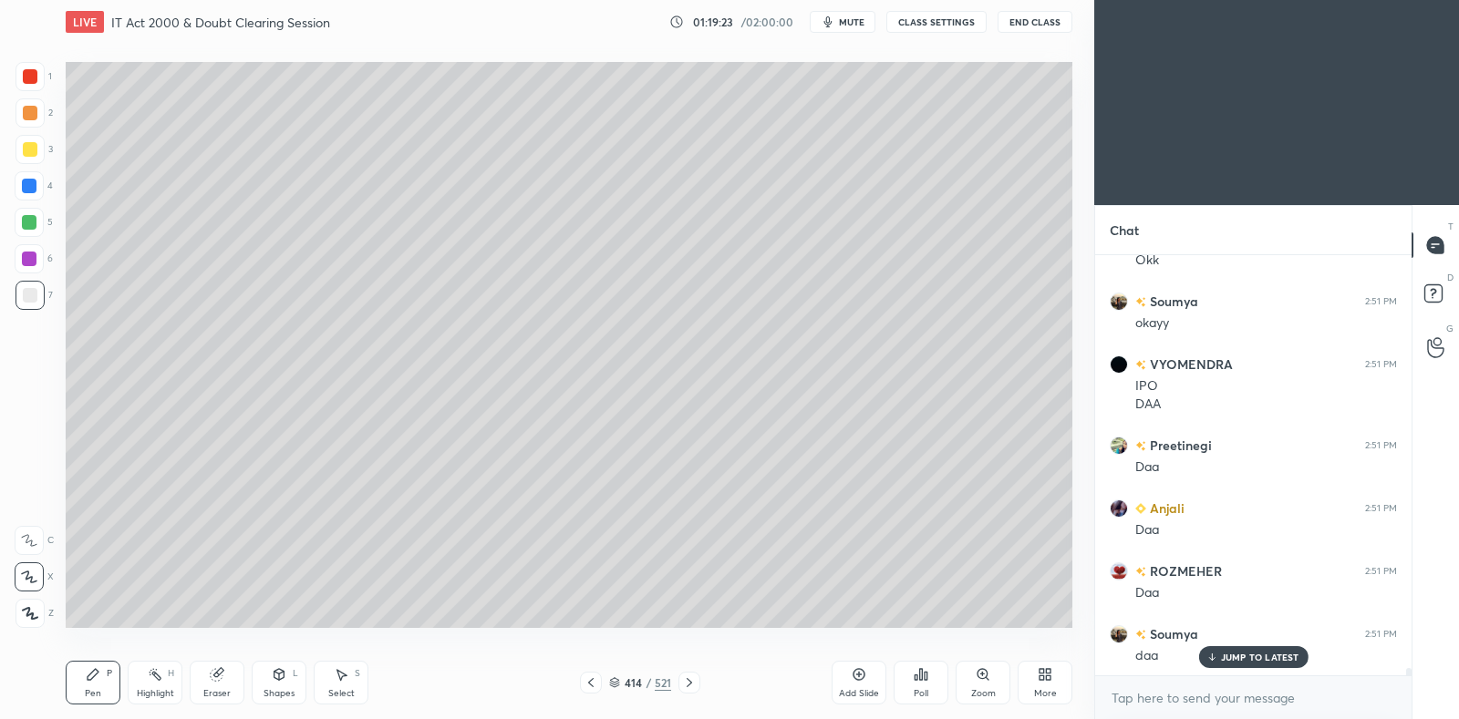
click at [592, 684] on icon at bounding box center [591, 683] width 15 height 15
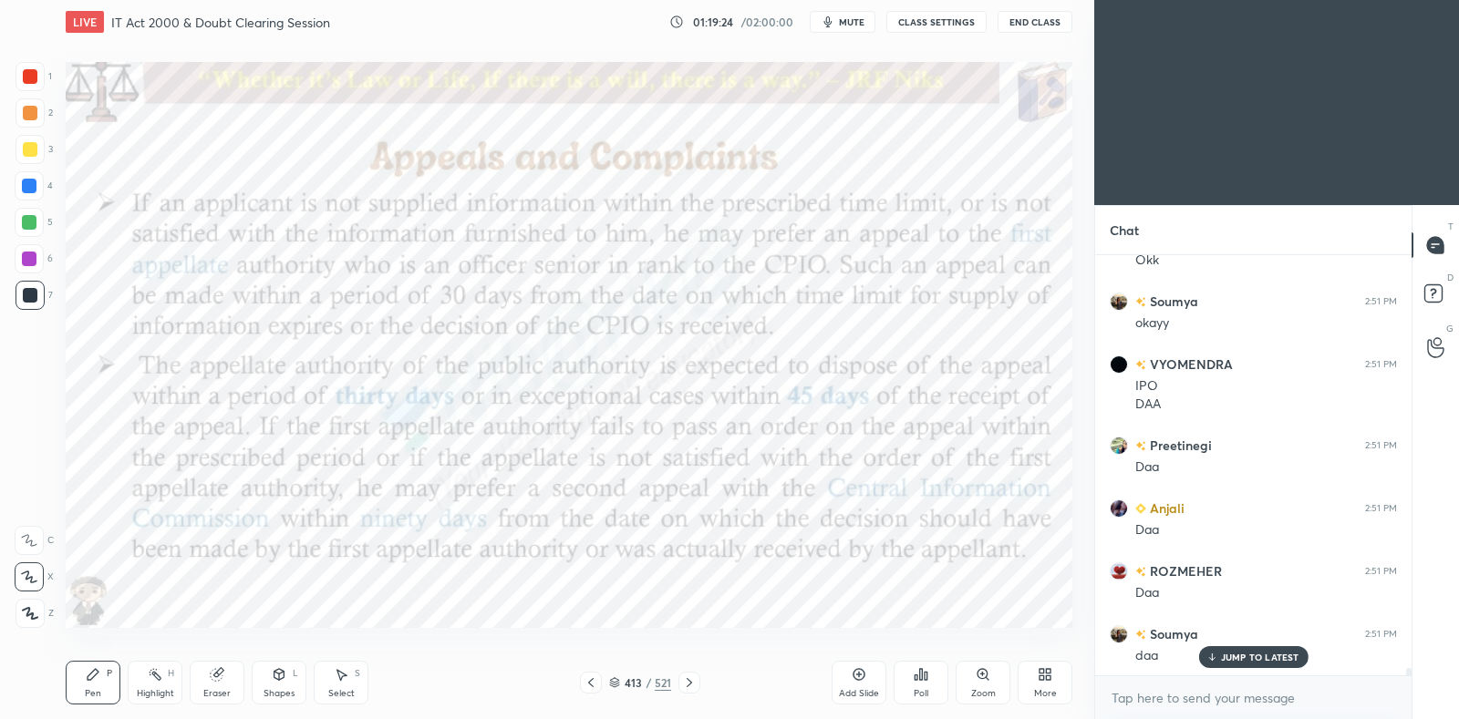
click at [692, 681] on icon at bounding box center [689, 683] width 15 height 15
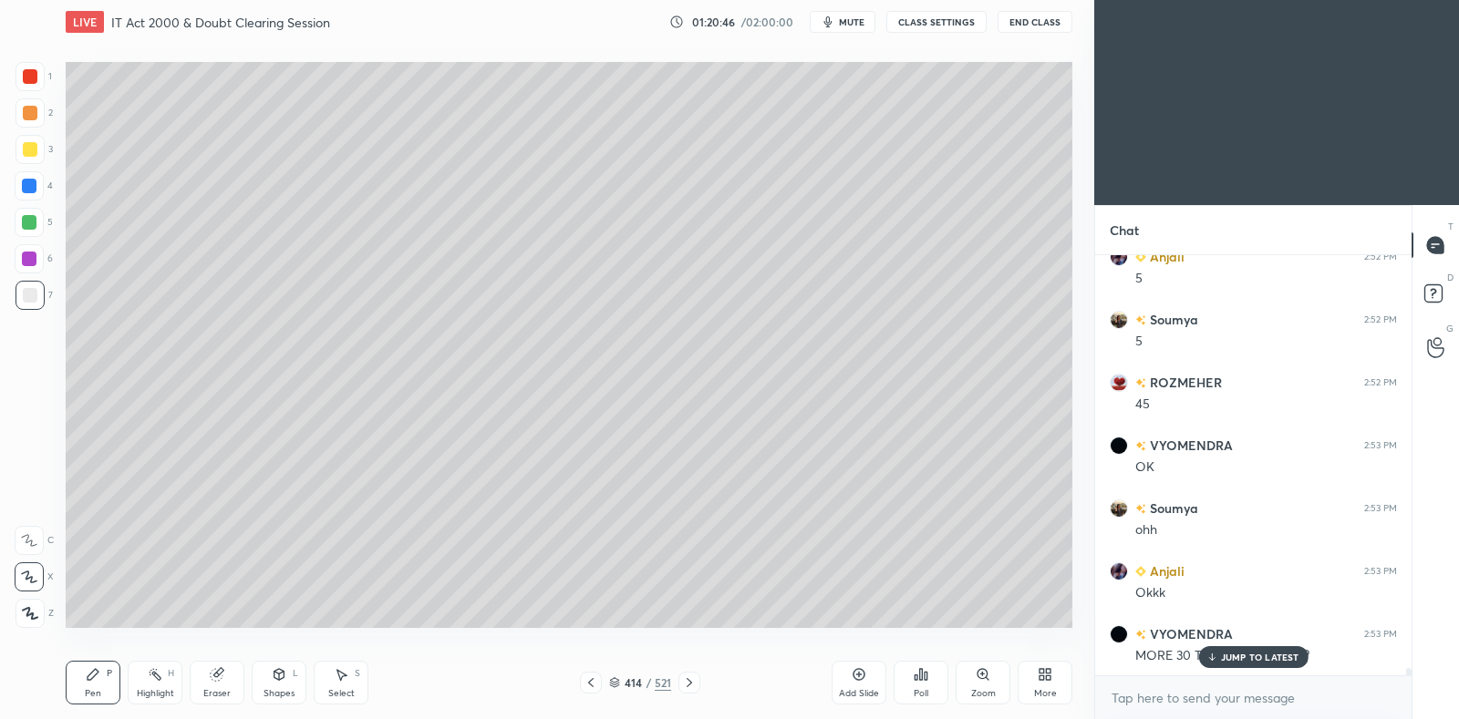
scroll to position [24608, 0]
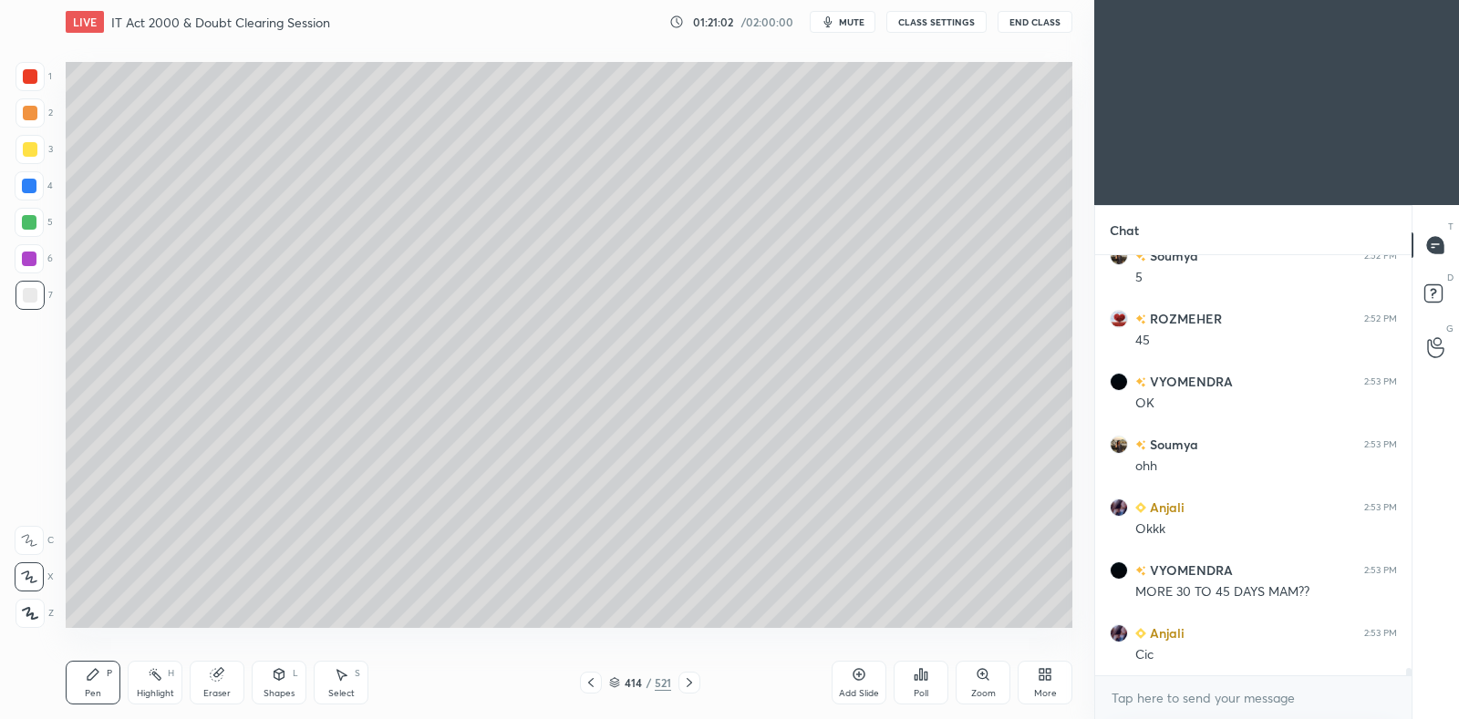
click at [595, 681] on icon at bounding box center [591, 683] width 15 height 15
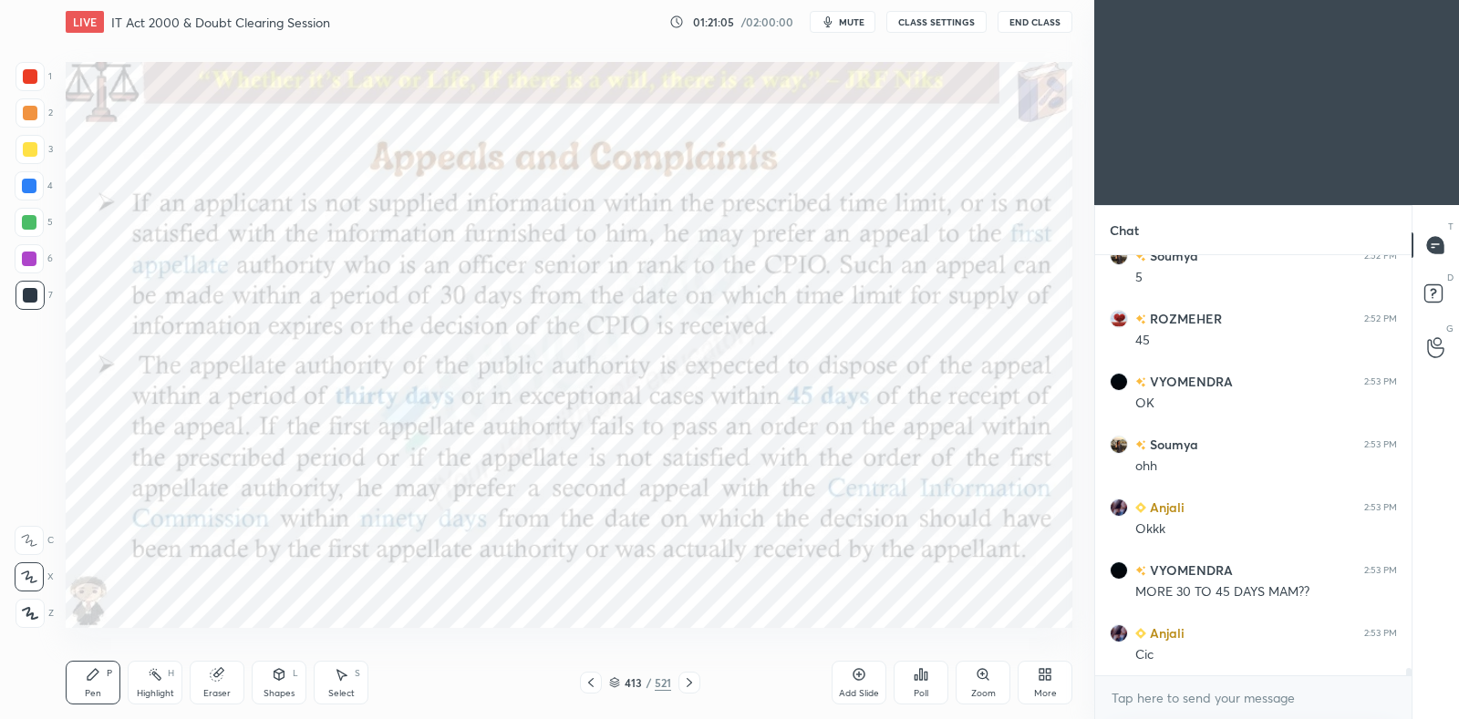
click at [690, 683] on icon at bounding box center [689, 682] width 5 height 9
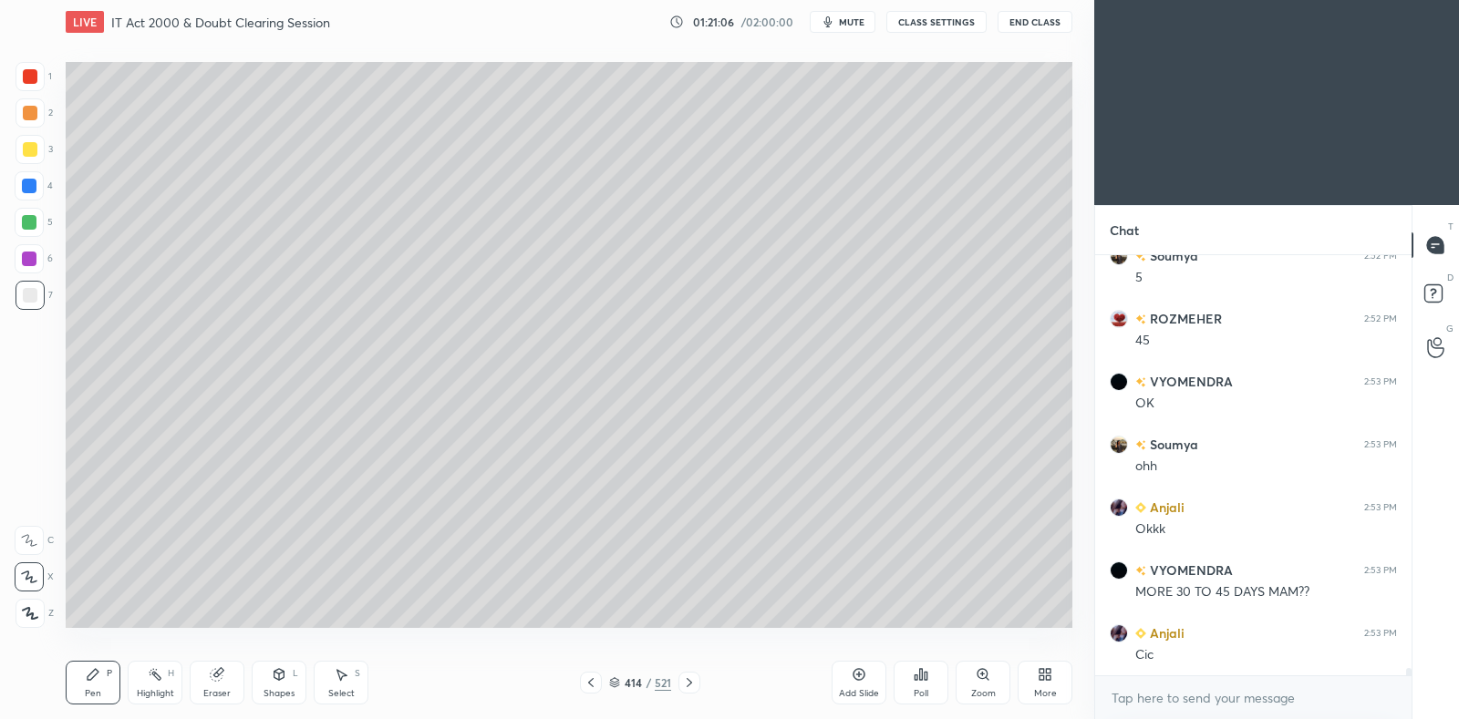
click at [268, 677] on div "Shapes L" at bounding box center [279, 683] width 55 height 44
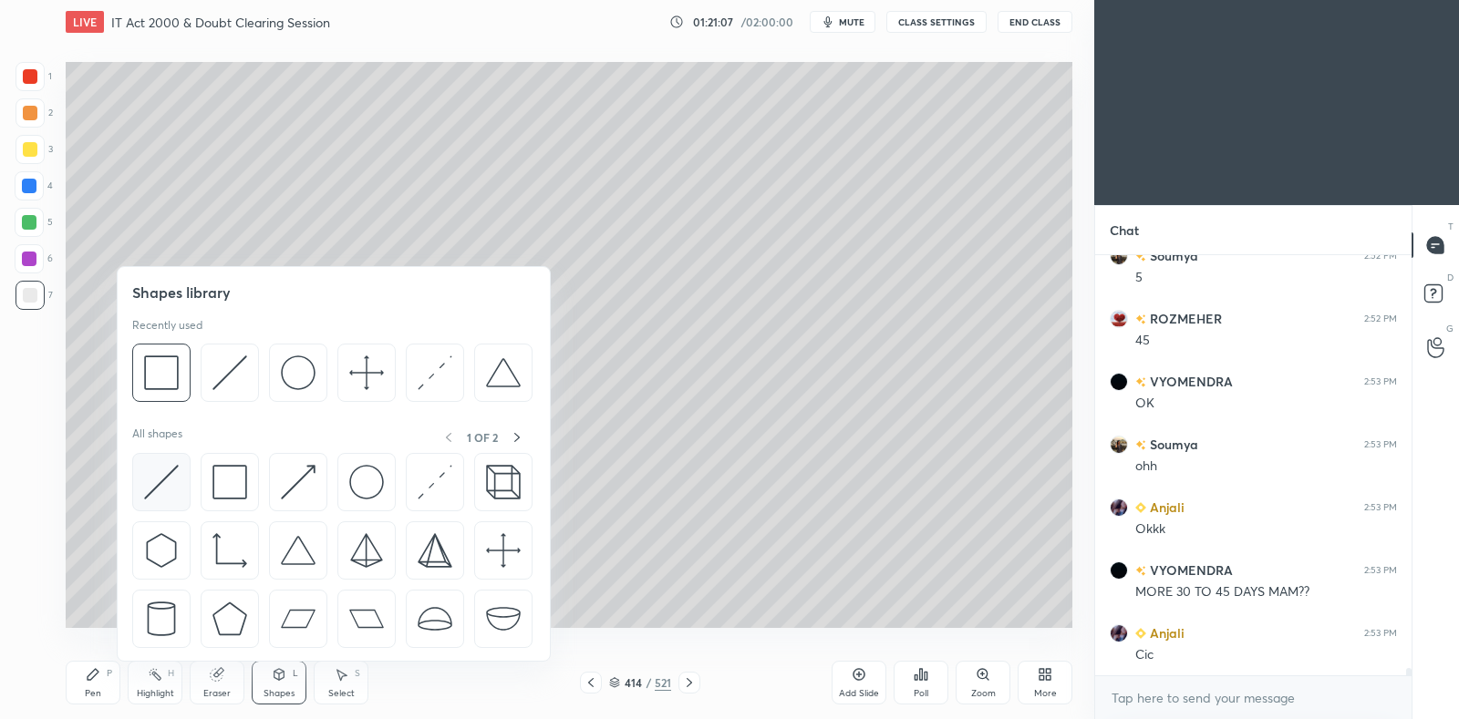
click at [171, 471] on img at bounding box center [161, 482] width 35 height 35
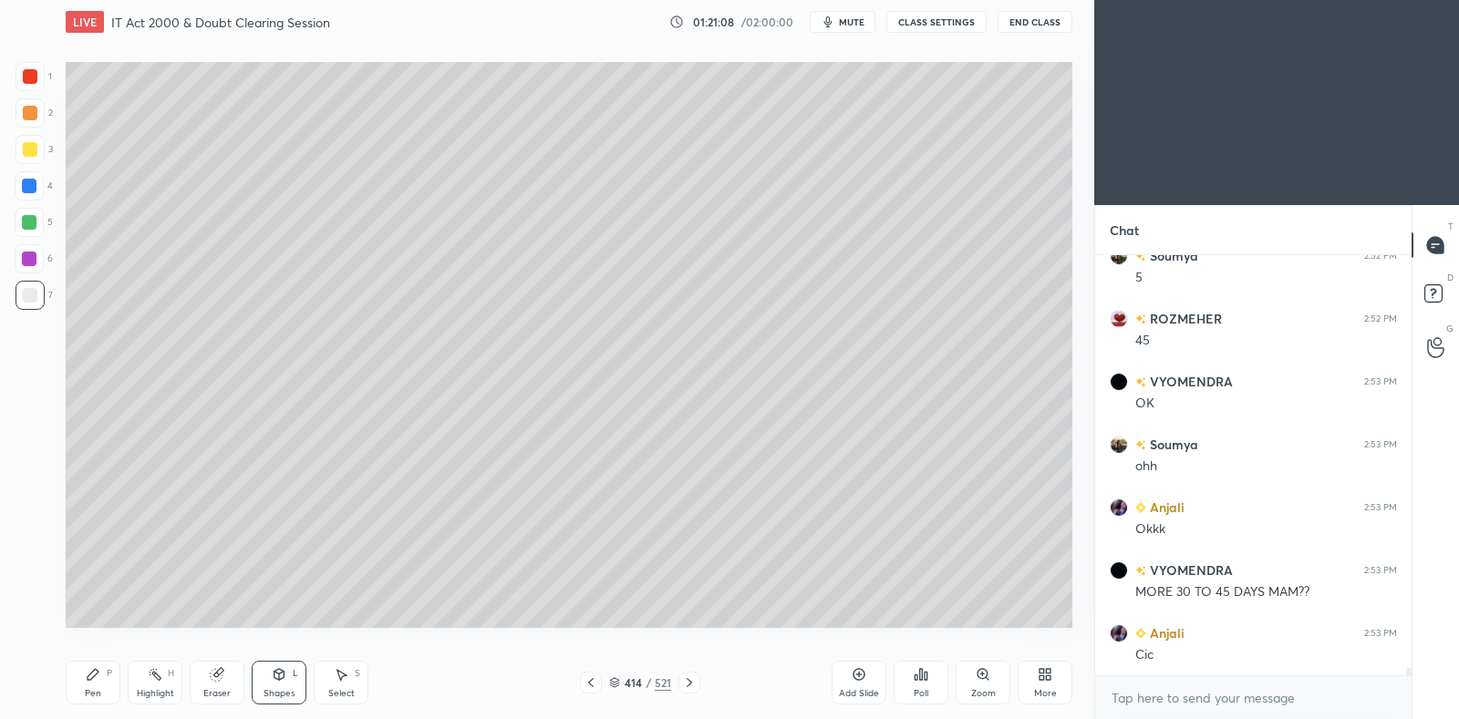
click at [24, 144] on div at bounding box center [30, 149] width 15 height 15
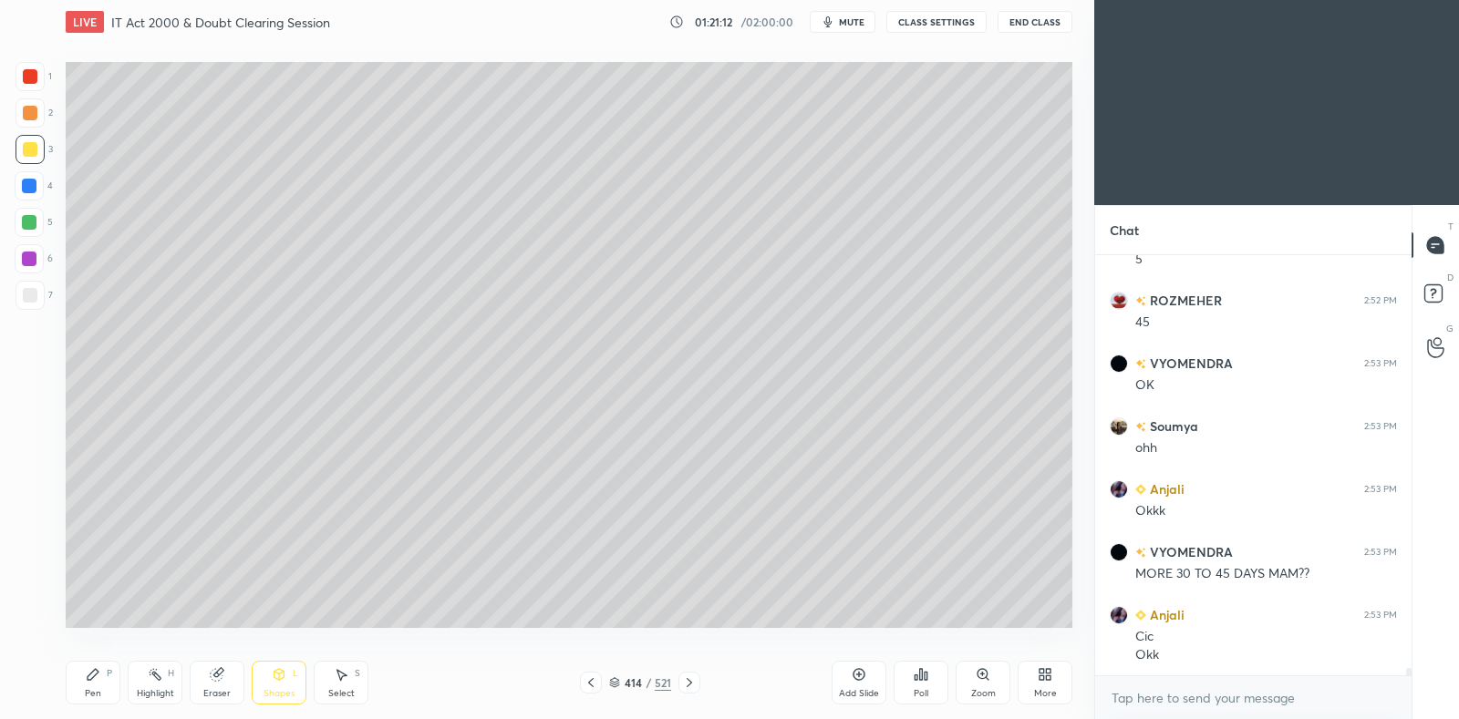
click at [591, 685] on icon at bounding box center [590, 682] width 5 height 9
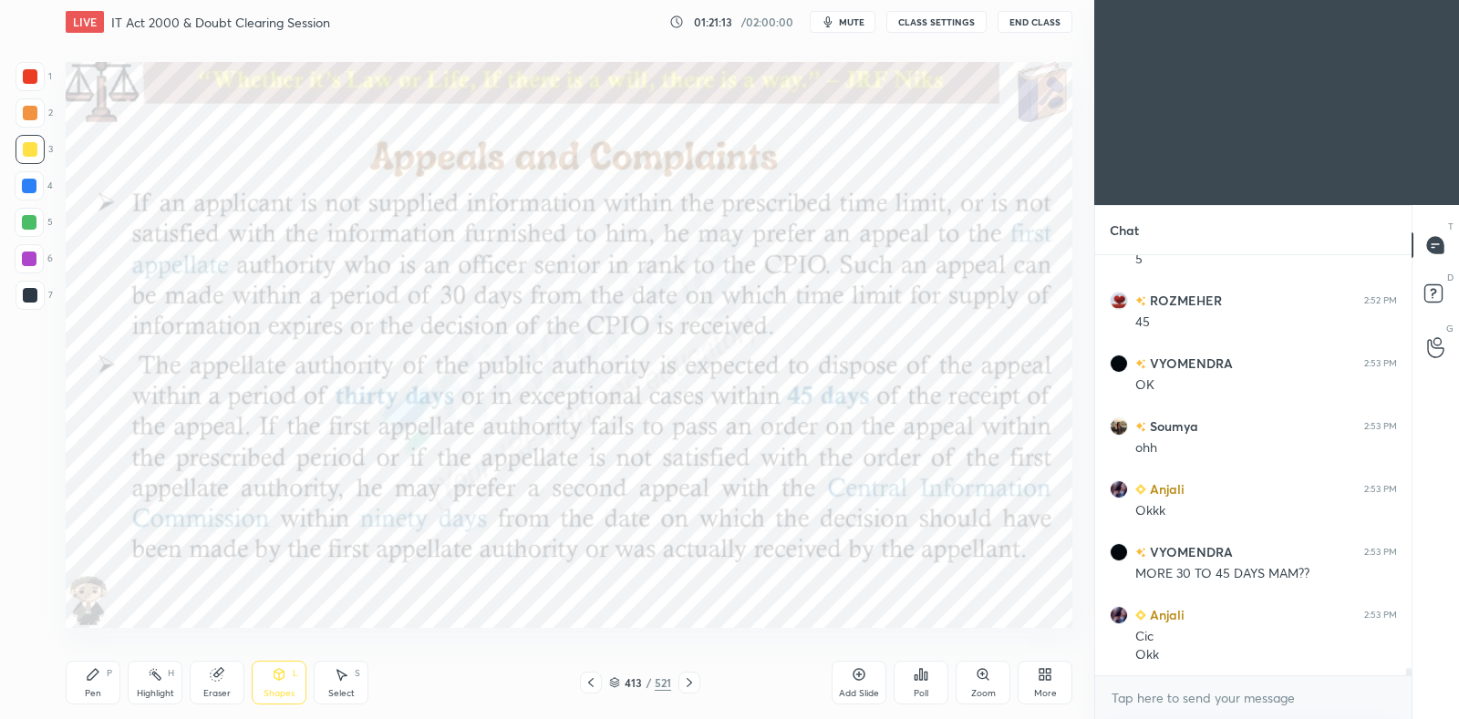
click at [144, 680] on div "Highlight H" at bounding box center [155, 683] width 55 height 44
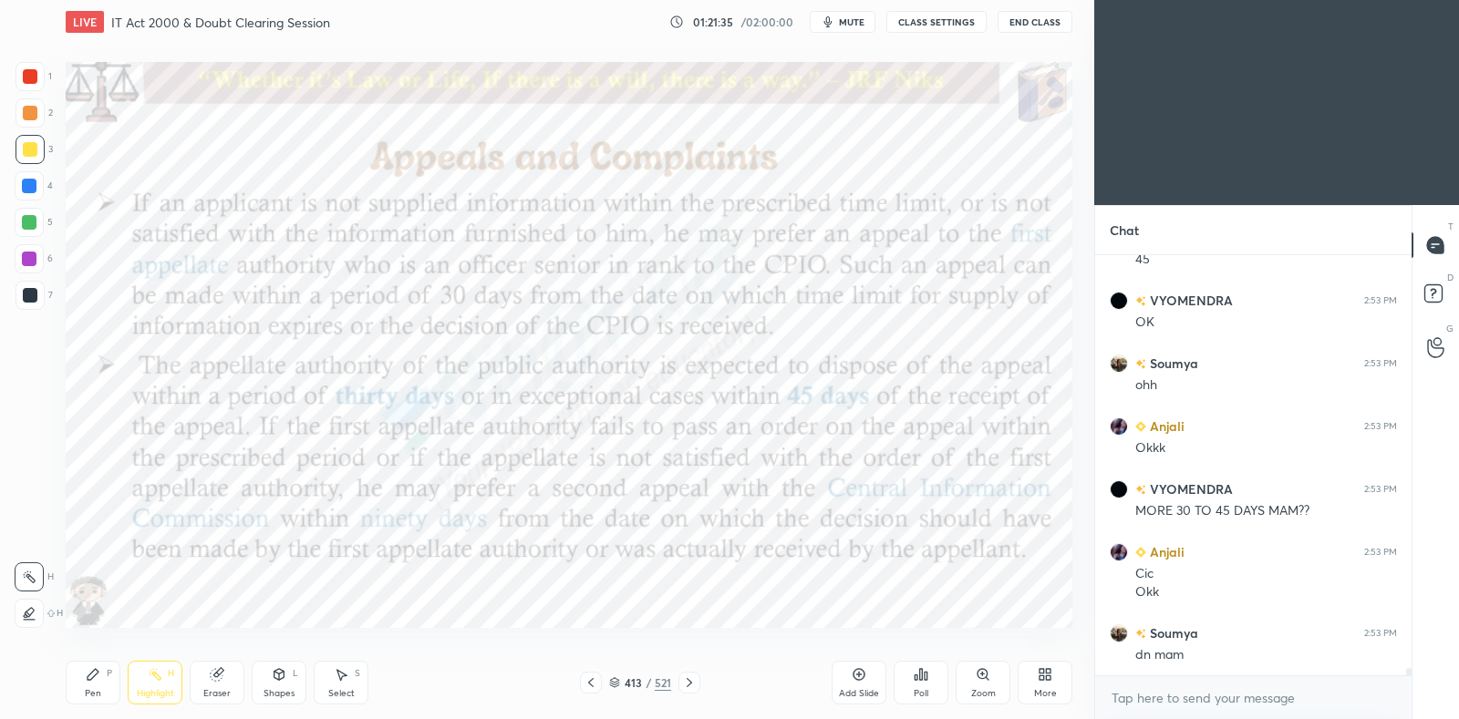
click at [31, 609] on icon at bounding box center [29, 613] width 15 height 15
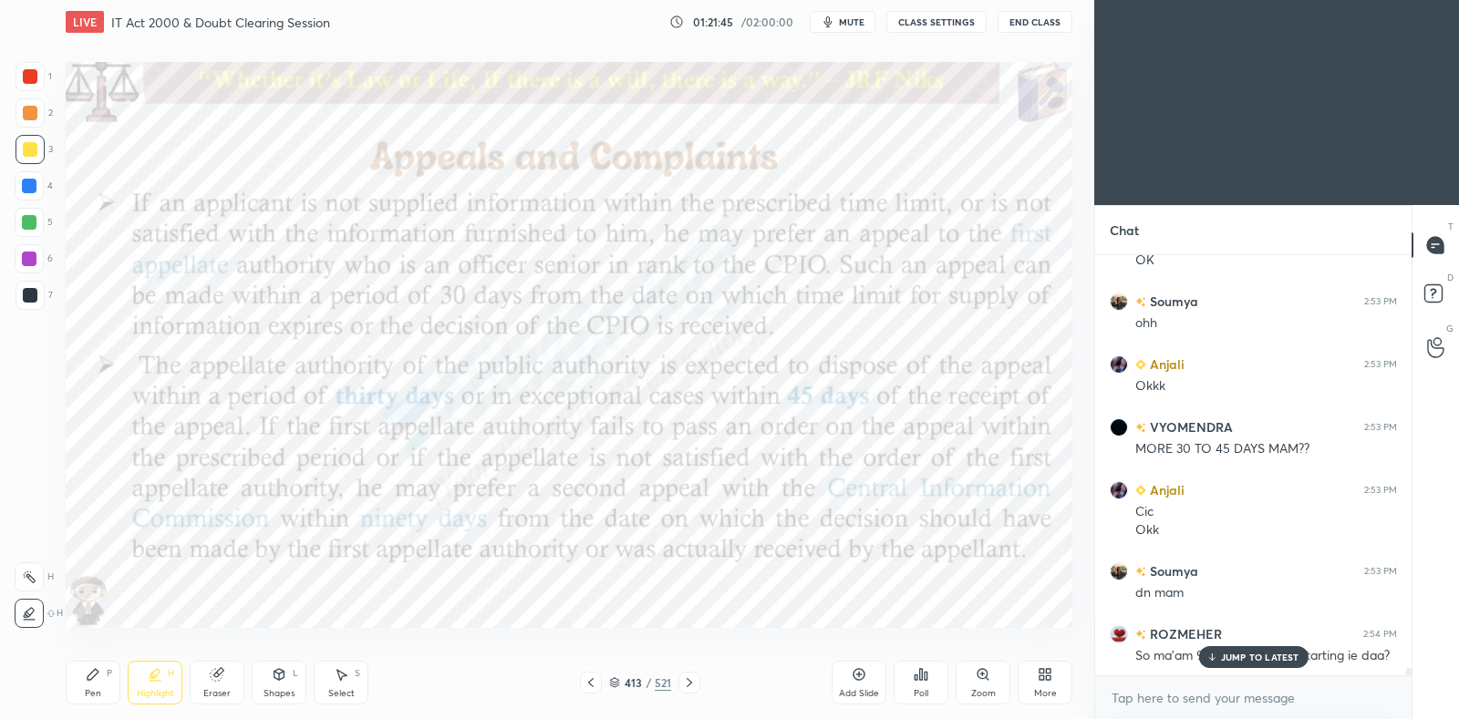
click at [41, 586] on div at bounding box center [29, 577] width 29 height 29
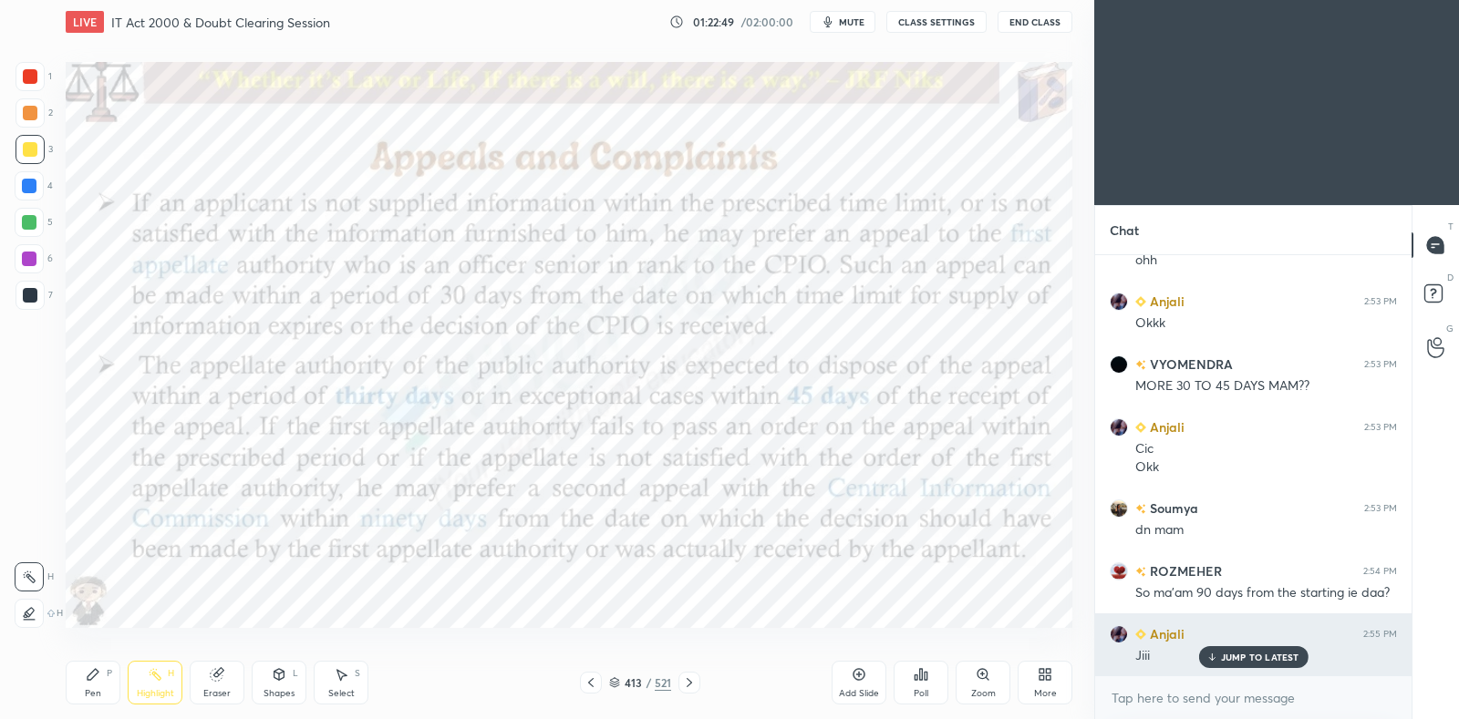
click at [1238, 657] on p "JUMP TO LATEST" at bounding box center [1260, 657] width 78 height 11
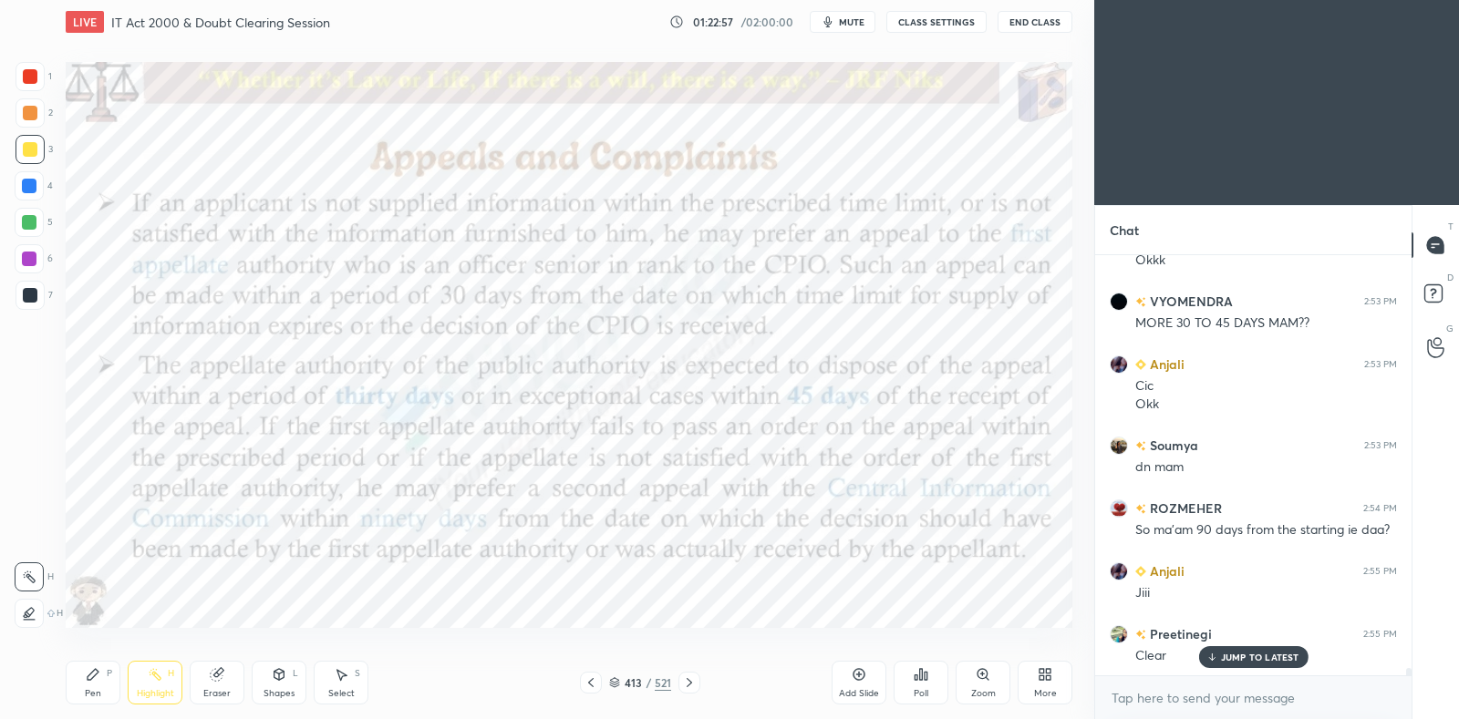
scroll to position [24941, 0]
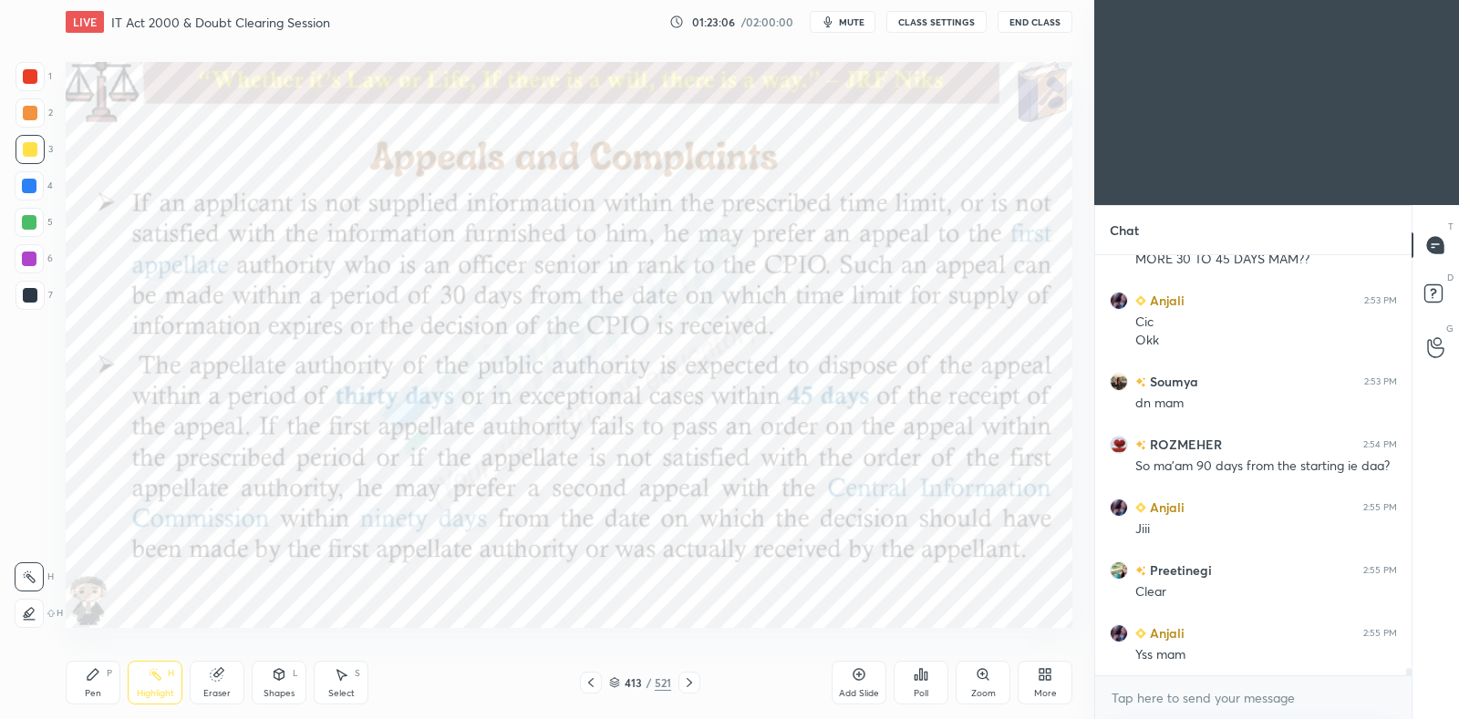
click at [688, 681] on icon at bounding box center [689, 682] width 5 height 9
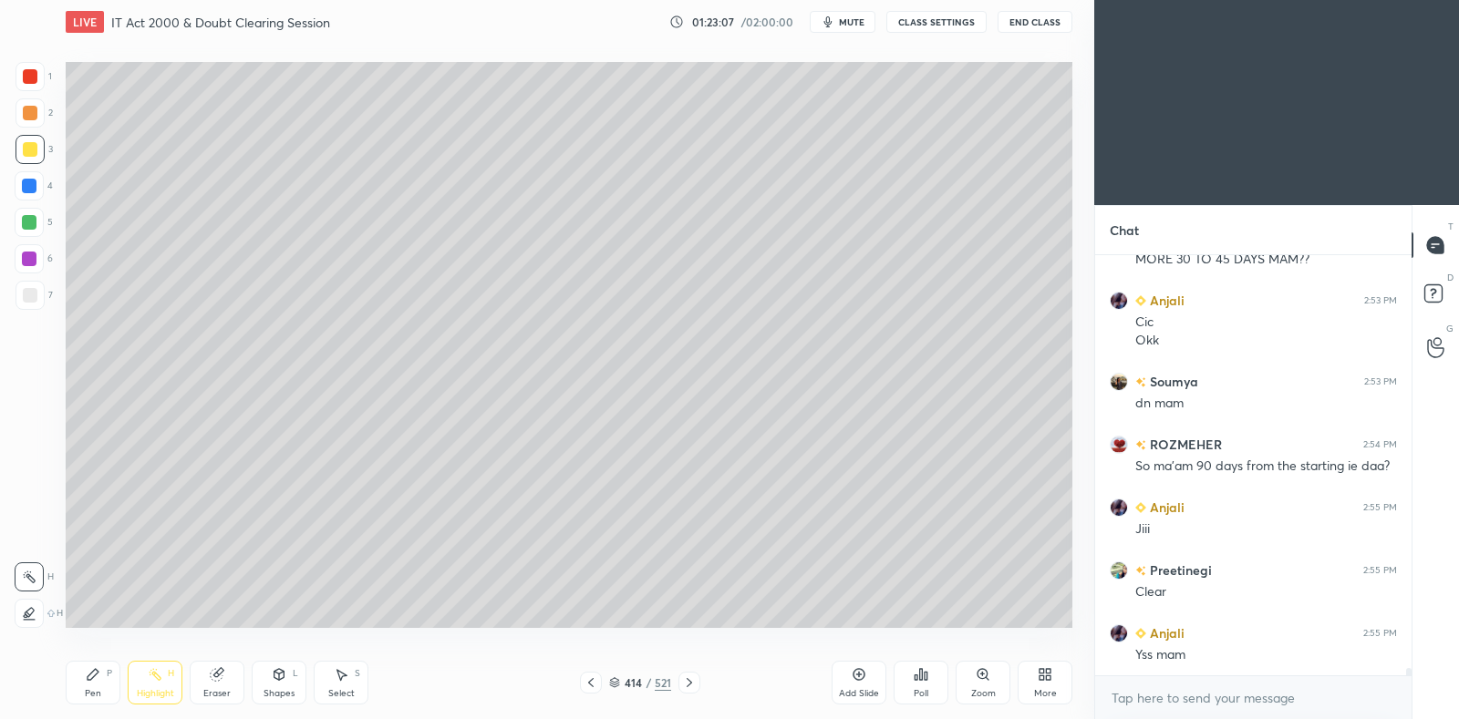
scroll to position [25004, 0]
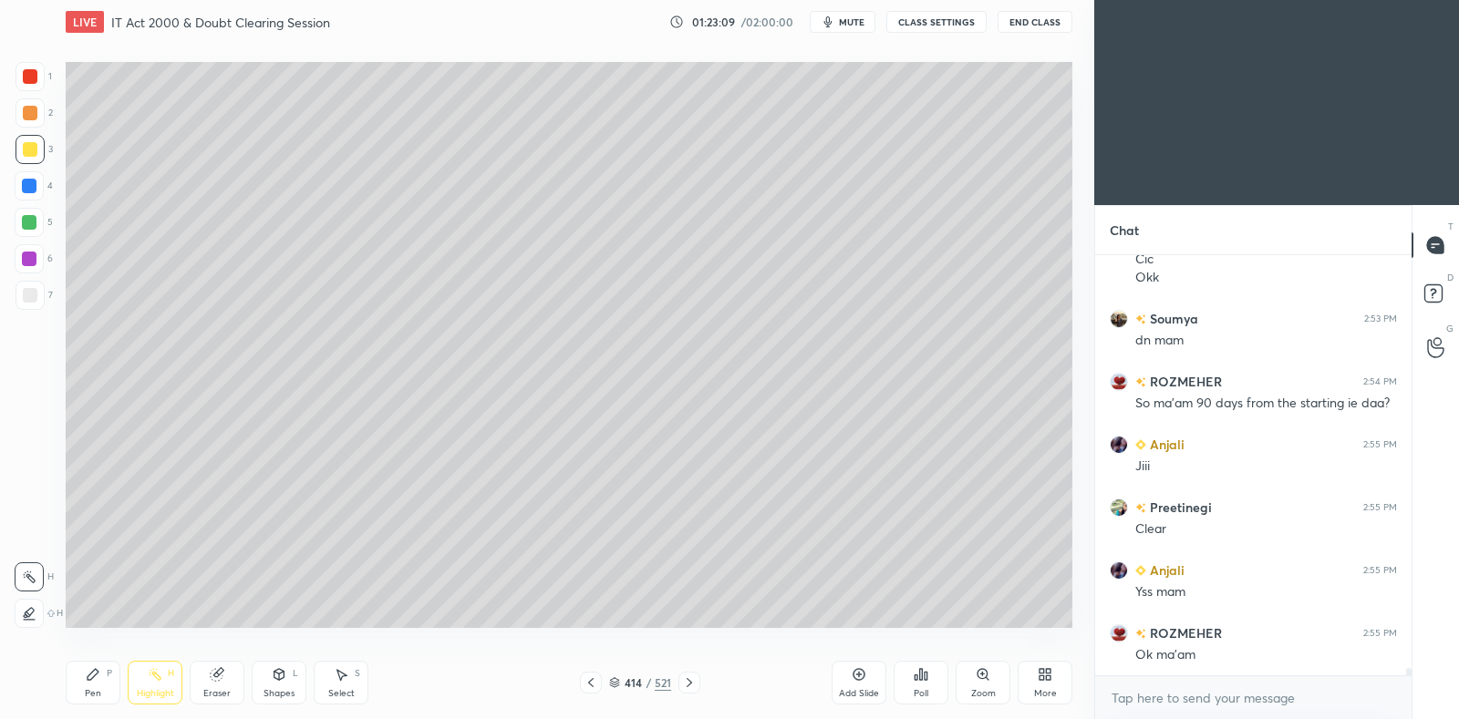
click at [584, 688] on icon at bounding box center [591, 683] width 15 height 15
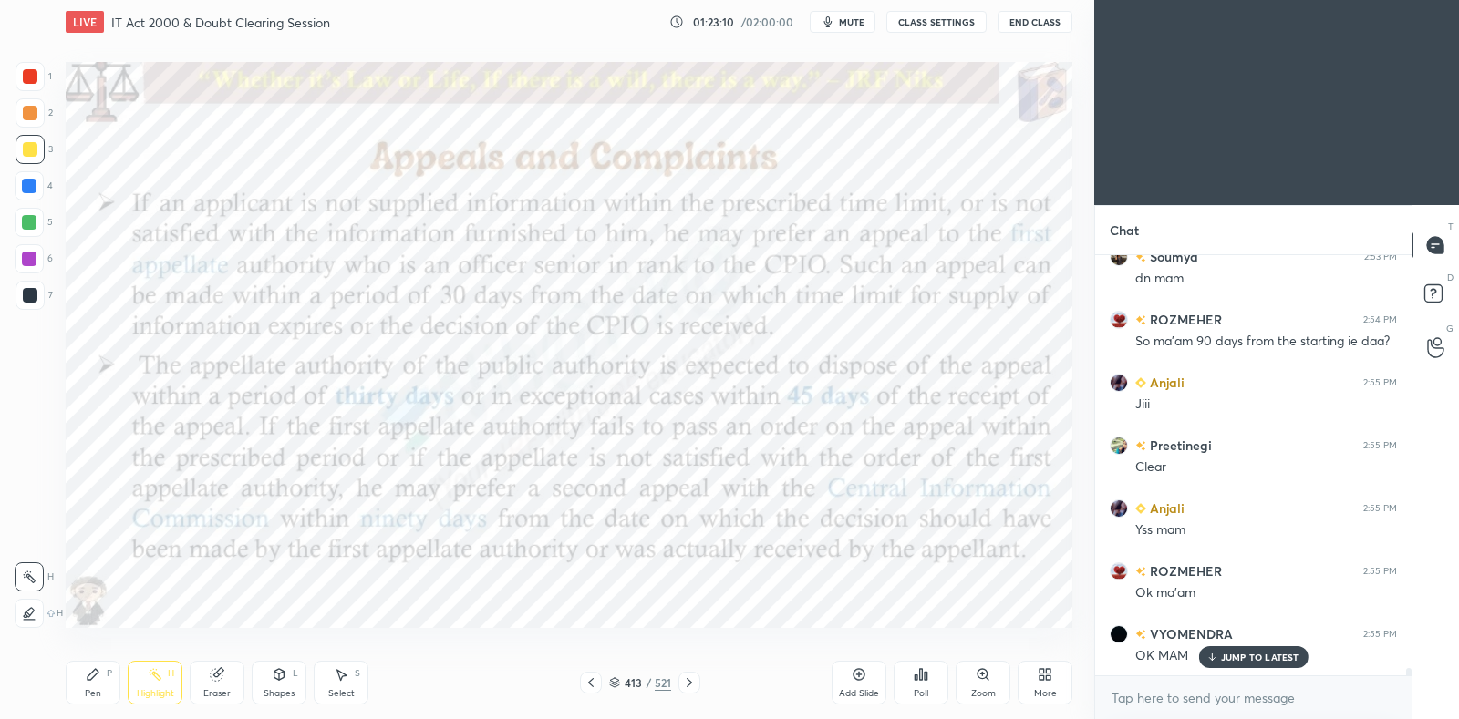
click at [690, 681] on icon at bounding box center [689, 683] width 15 height 15
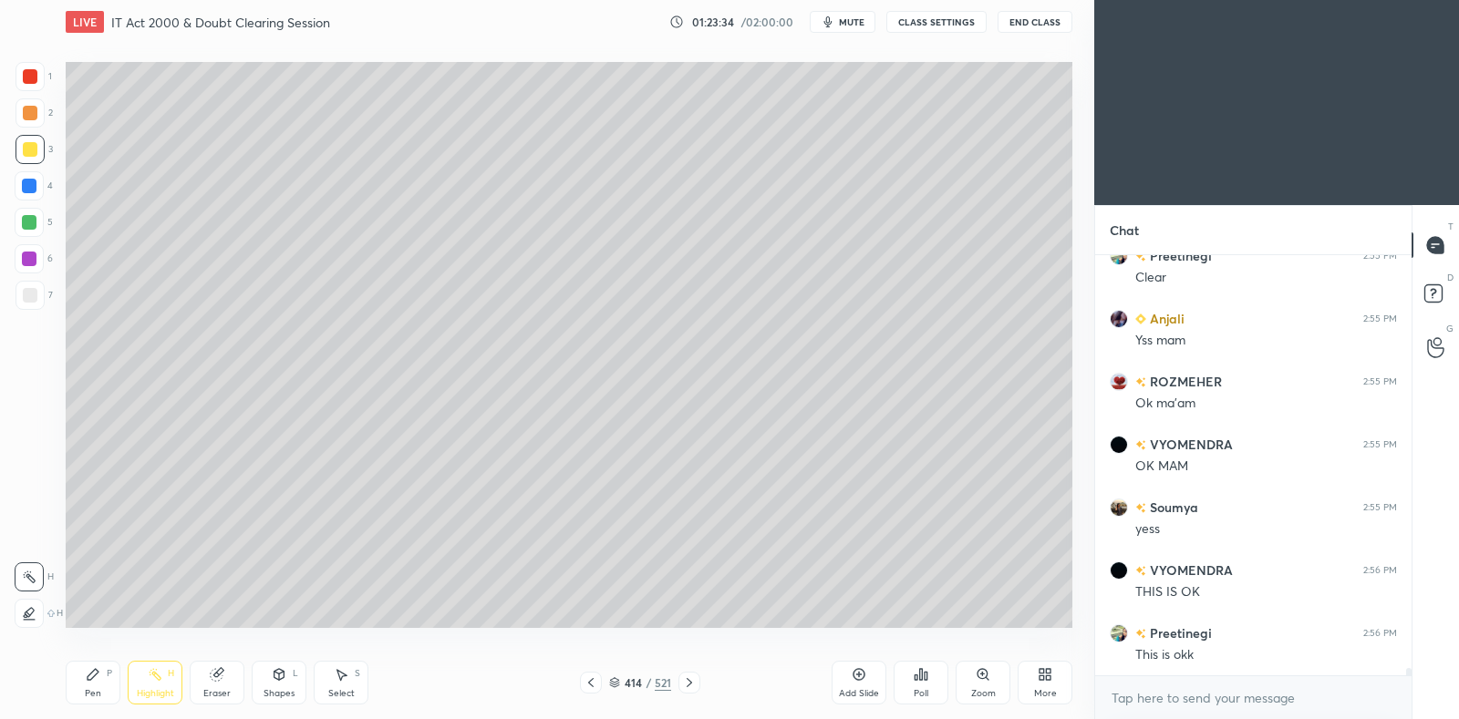
scroll to position [25319, 0]
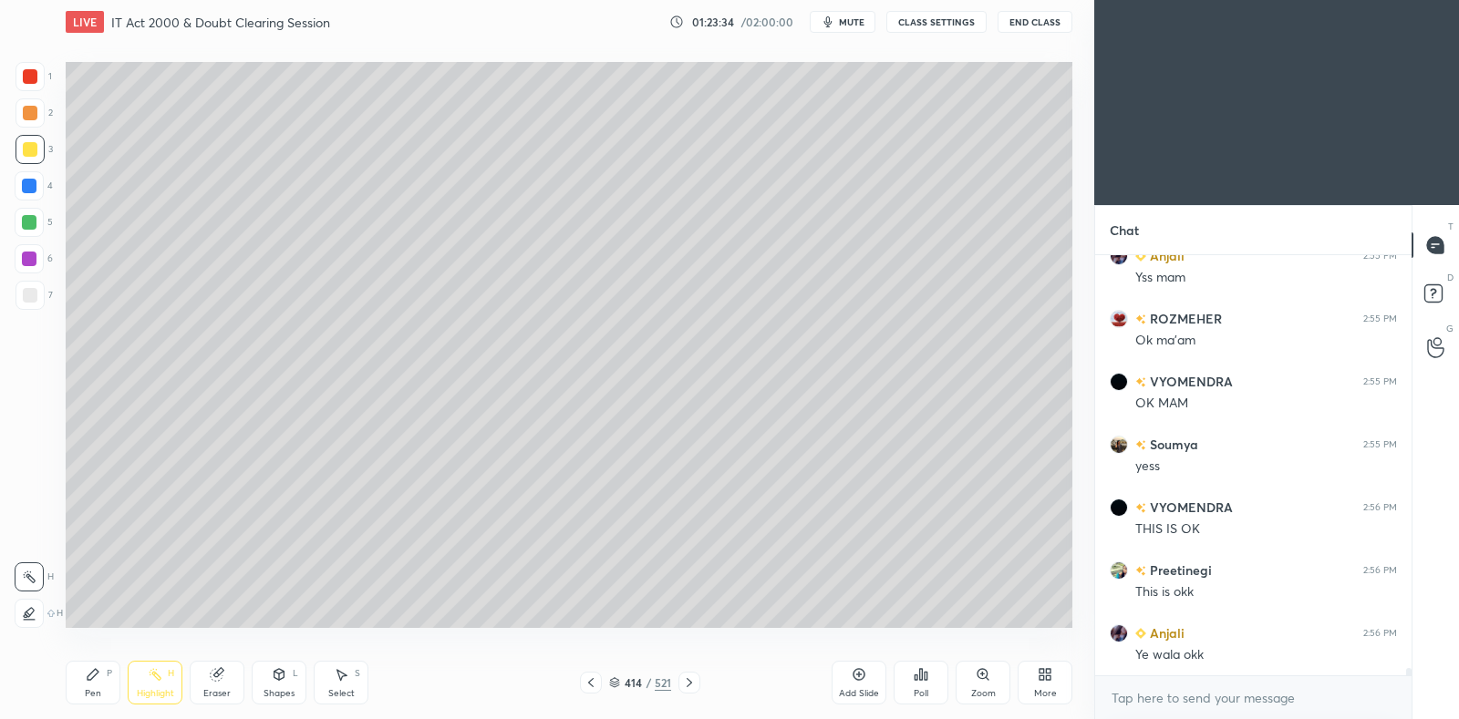
click at [694, 680] on icon at bounding box center [689, 683] width 15 height 15
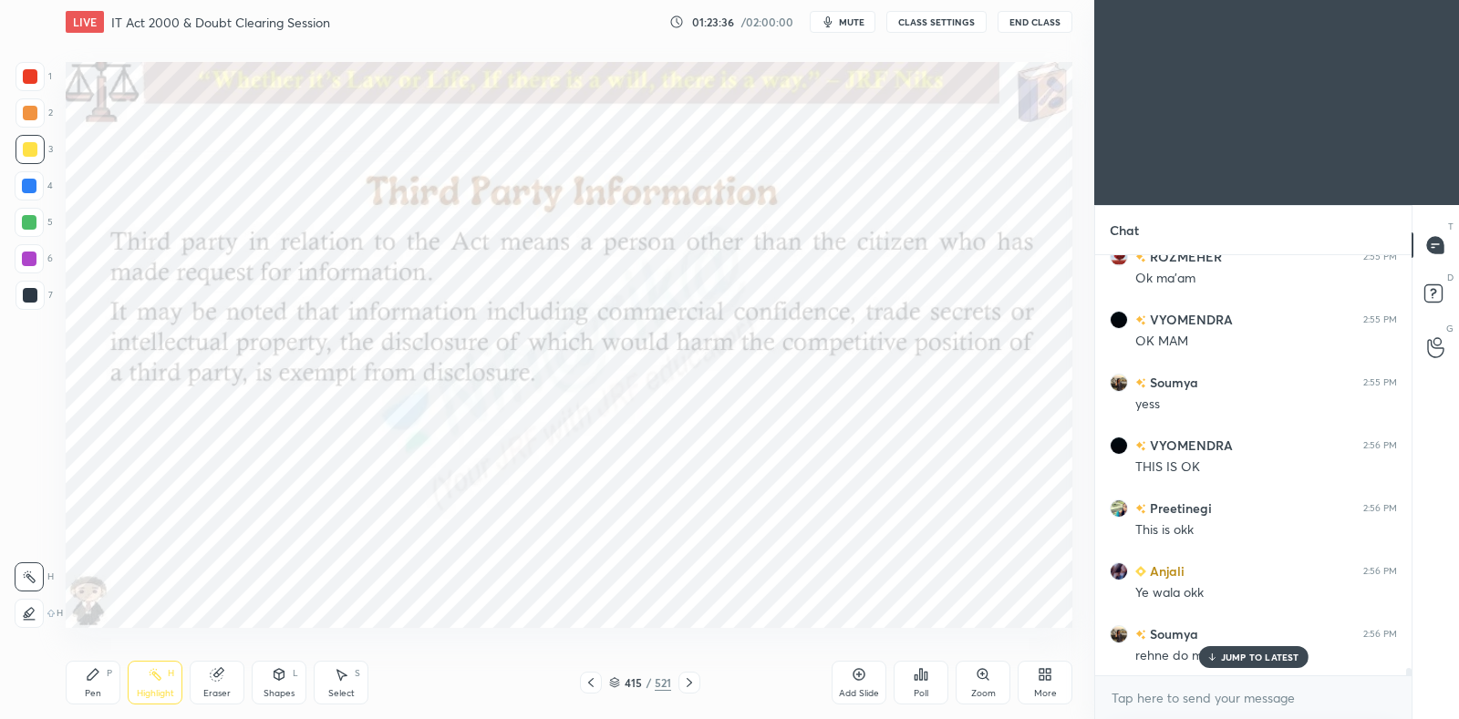
scroll to position [25443, 0]
click at [18, 186] on div at bounding box center [29, 185] width 29 height 29
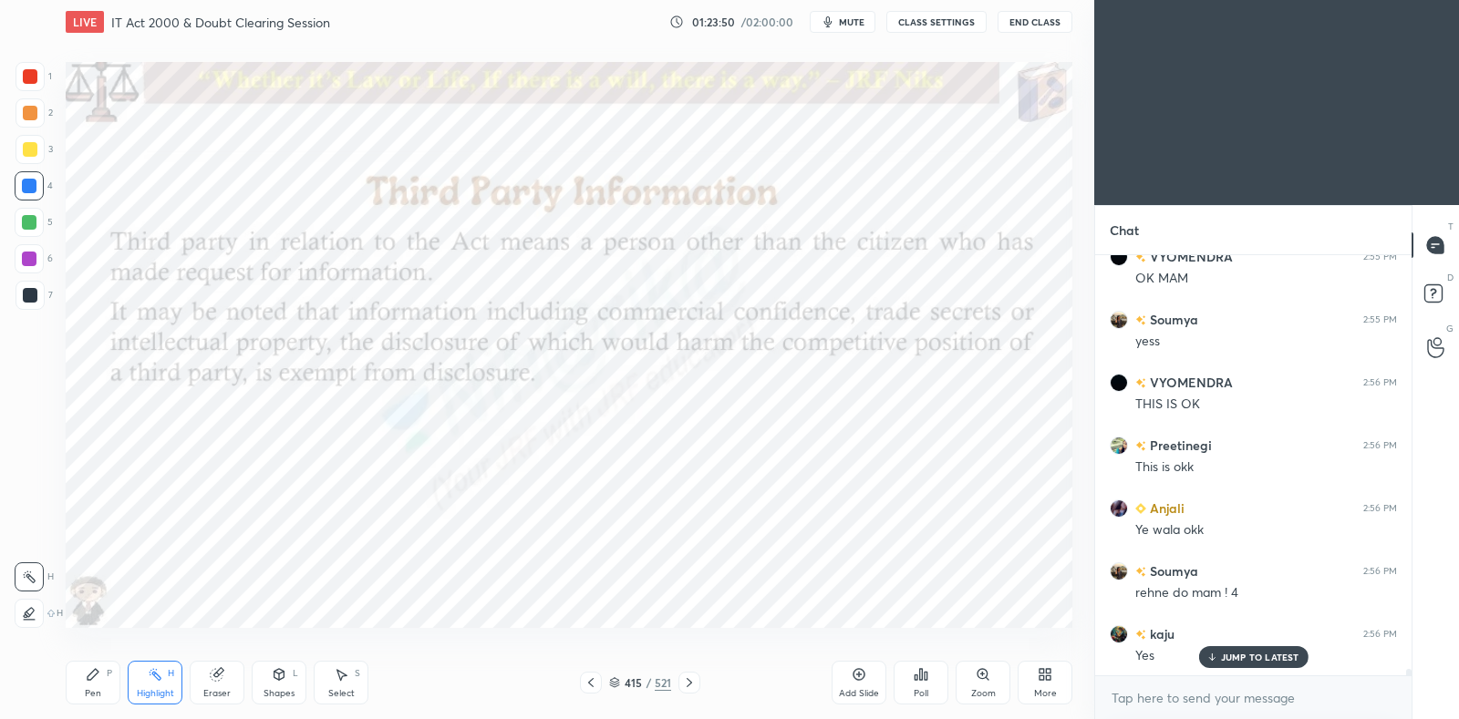
click at [88, 689] on div "Pen" at bounding box center [93, 693] width 16 height 9
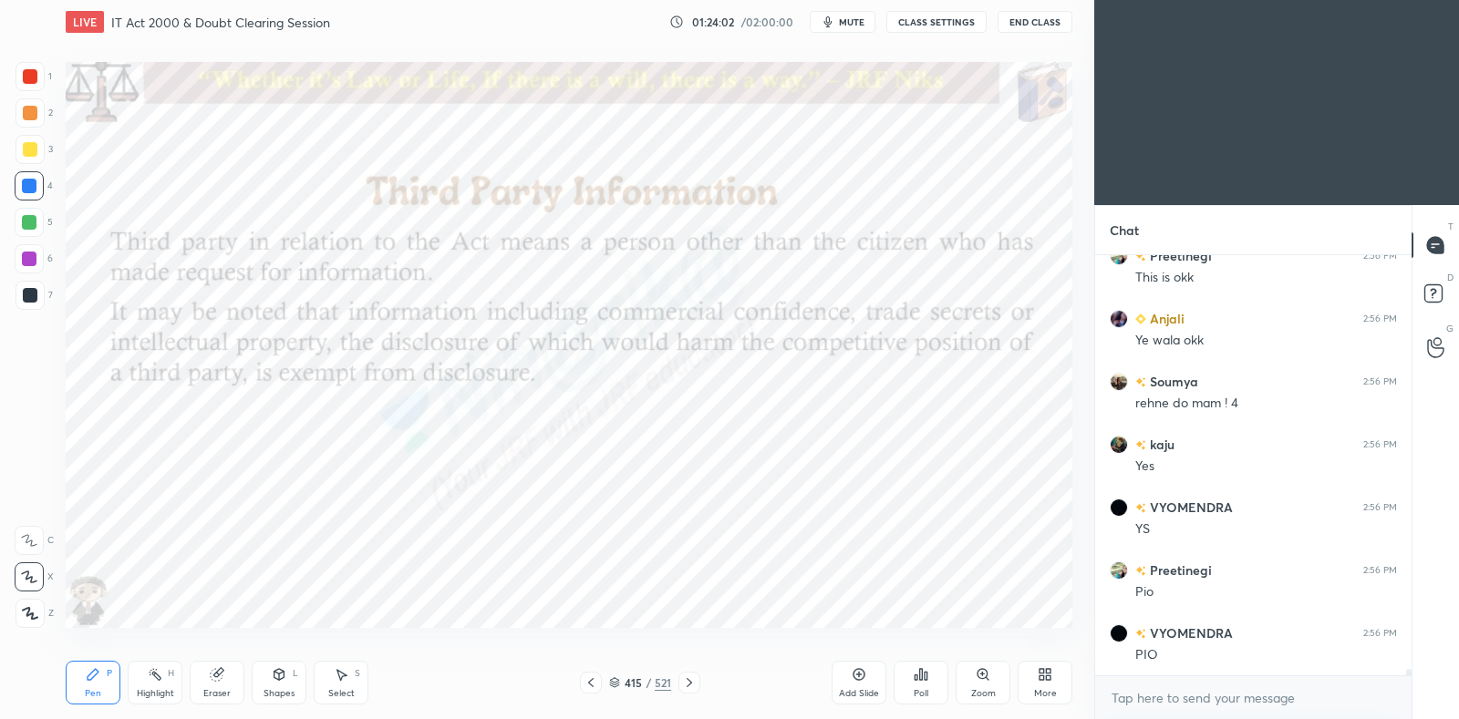
scroll to position [25695, 0]
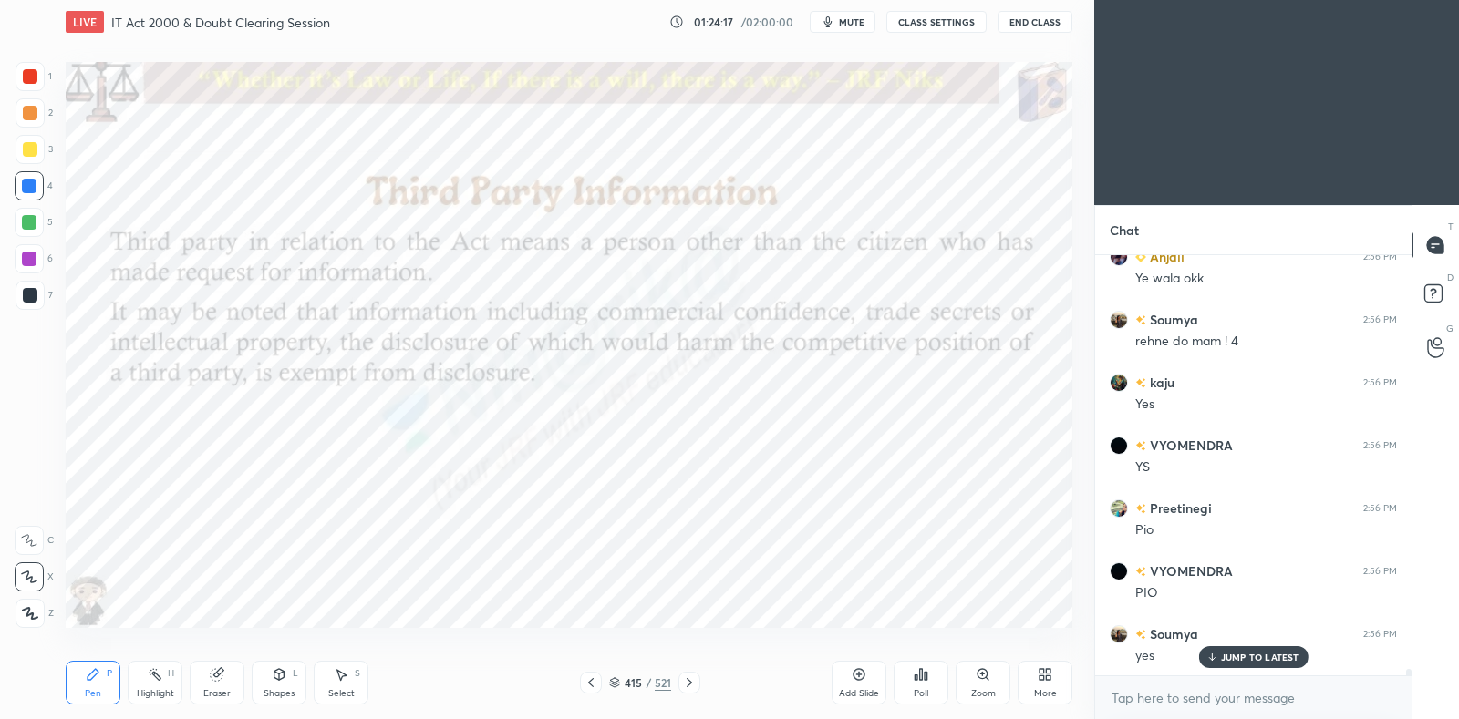
click at [692, 683] on icon at bounding box center [689, 683] width 15 height 15
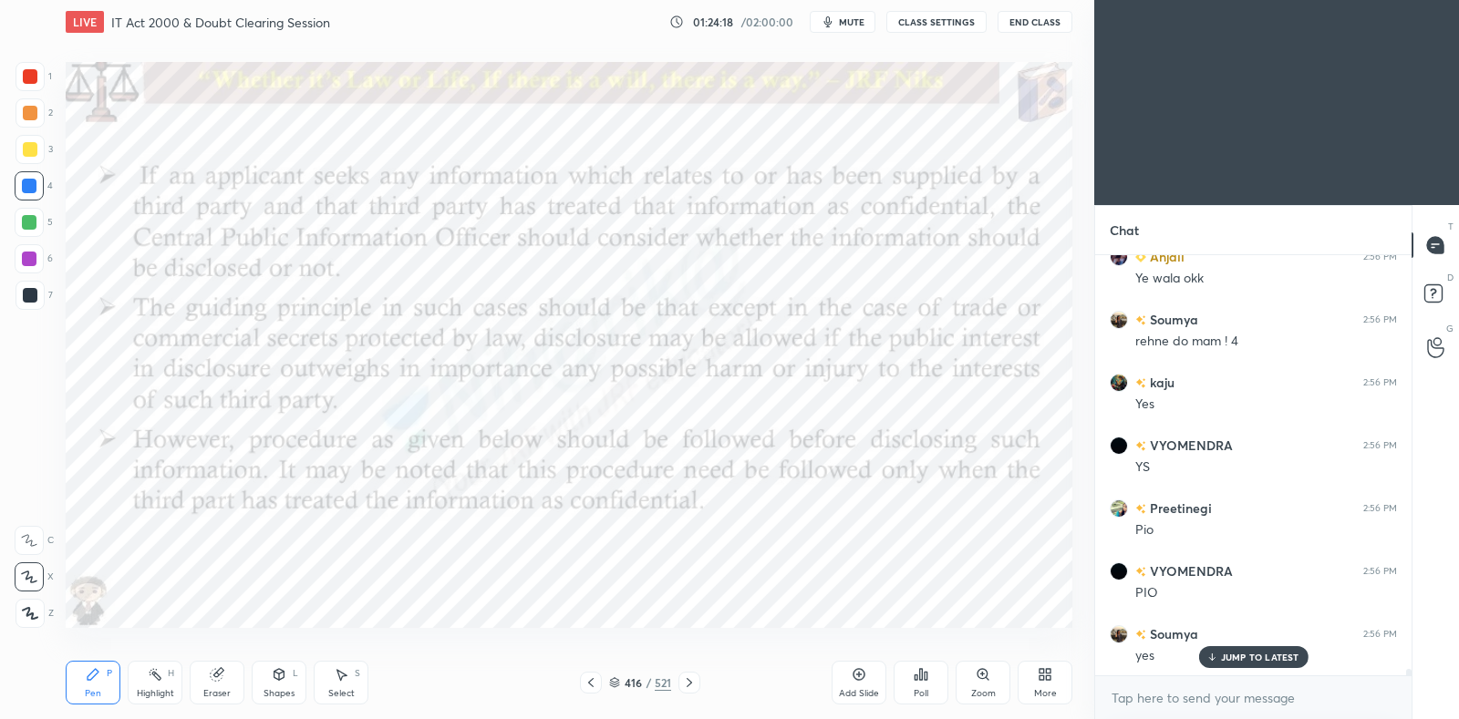
click at [161, 676] on icon at bounding box center [155, 674] width 15 height 15
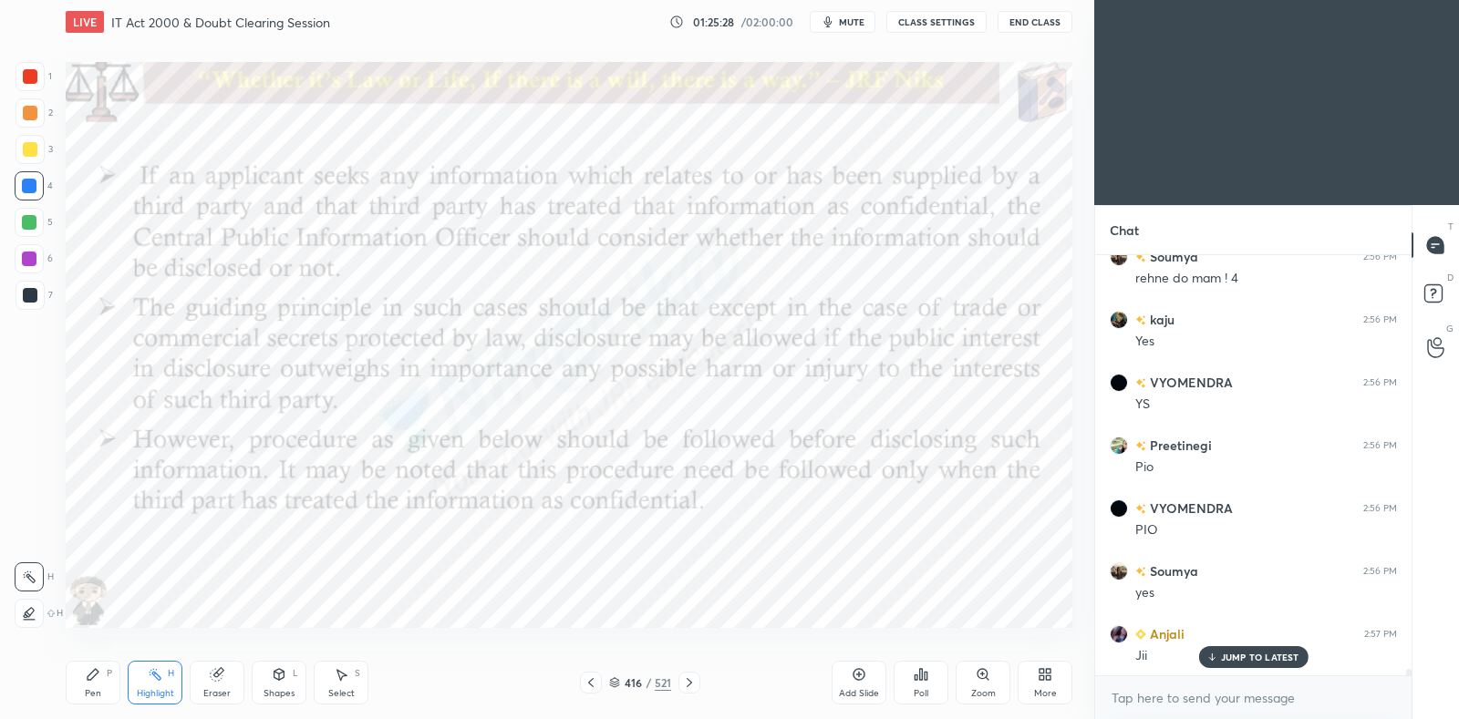
scroll to position [25821, 0]
click at [692, 679] on icon at bounding box center [689, 683] width 15 height 15
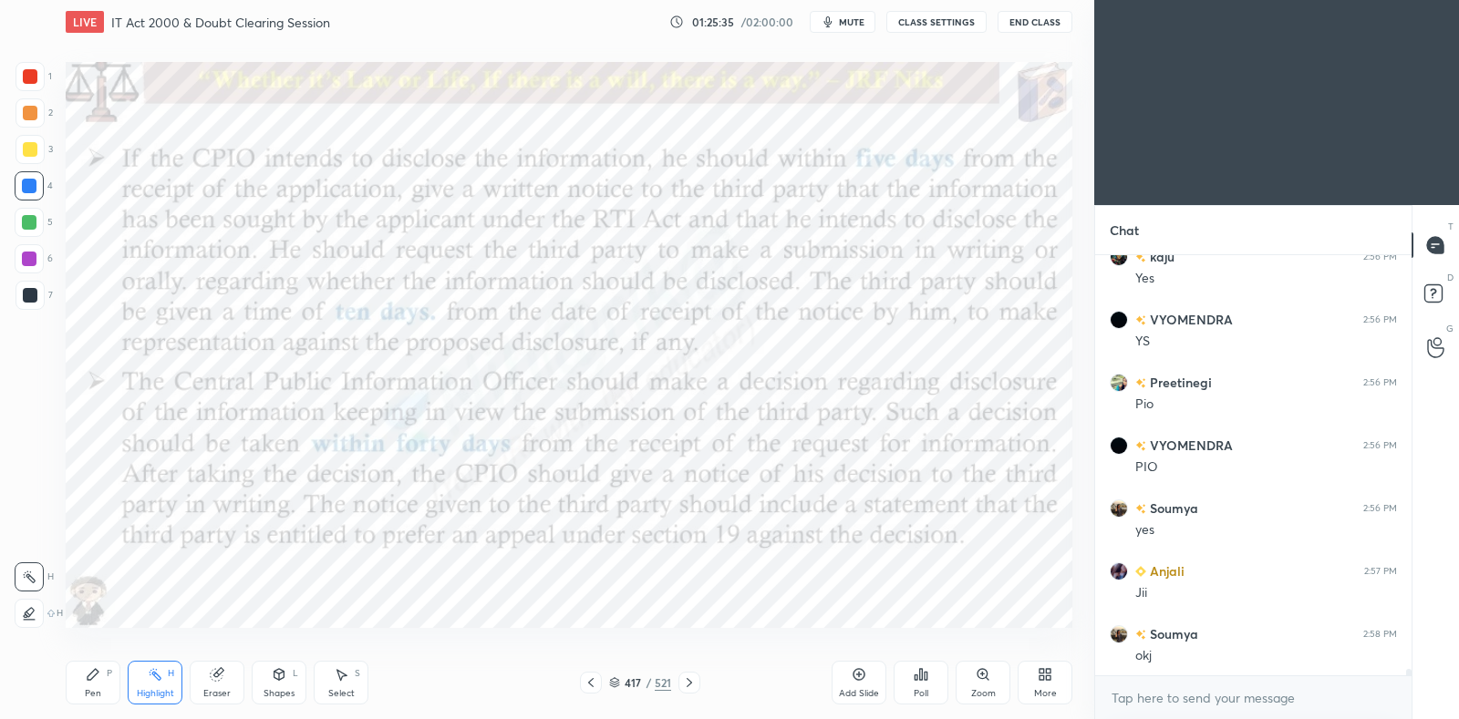
scroll to position [25885, 0]
click at [107, 677] on div "P" at bounding box center [109, 673] width 5 height 9
click at [862, 672] on icon at bounding box center [859, 674] width 15 height 15
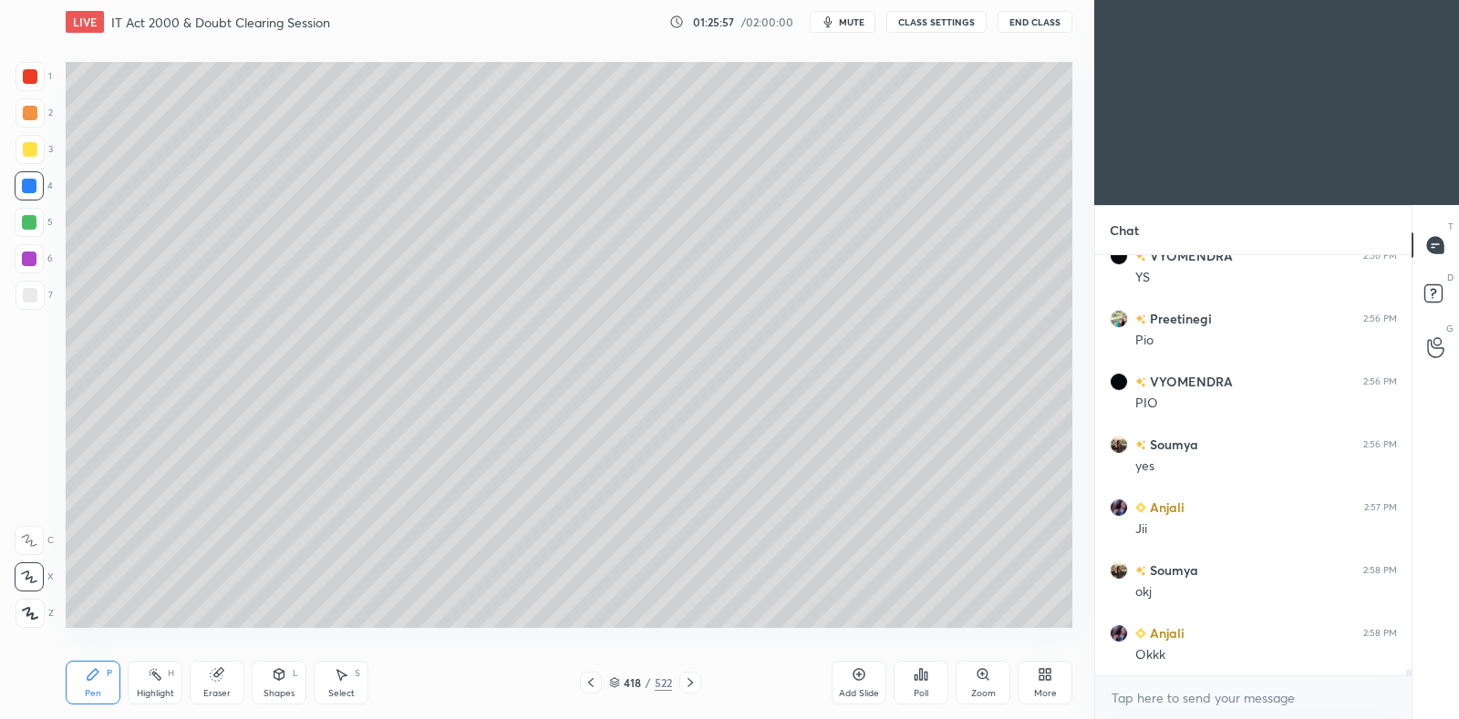
click at [27, 301] on div at bounding box center [30, 295] width 15 height 15
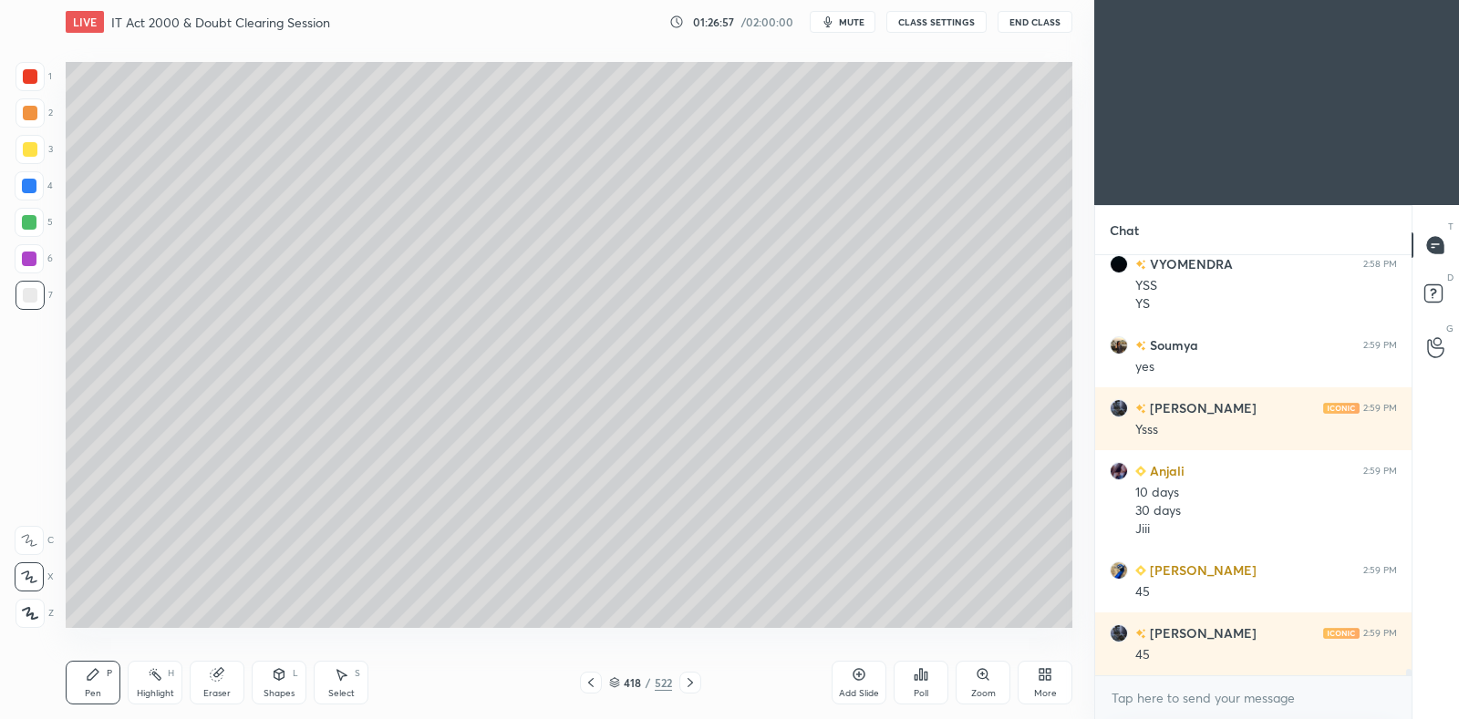
scroll to position [26397, 0]
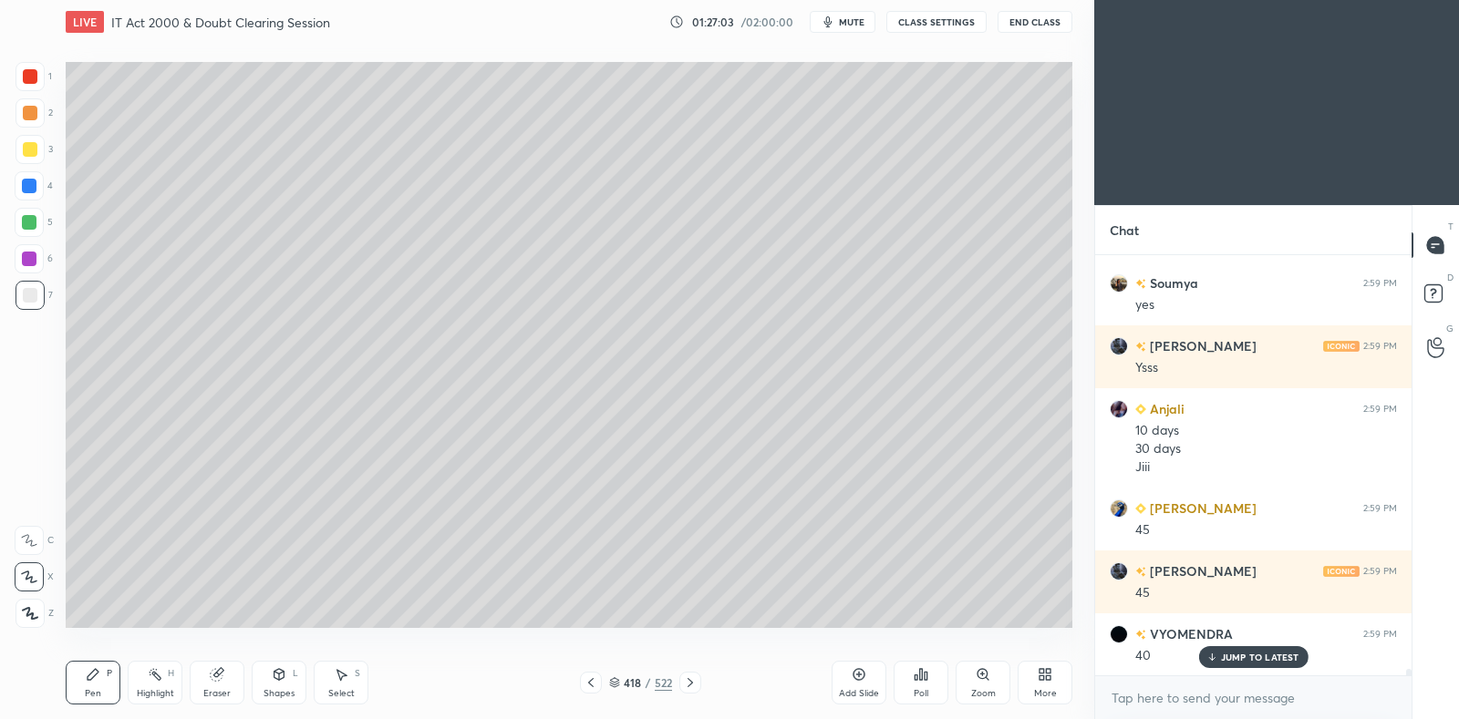
click at [591, 677] on icon at bounding box center [591, 683] width 15 height 15
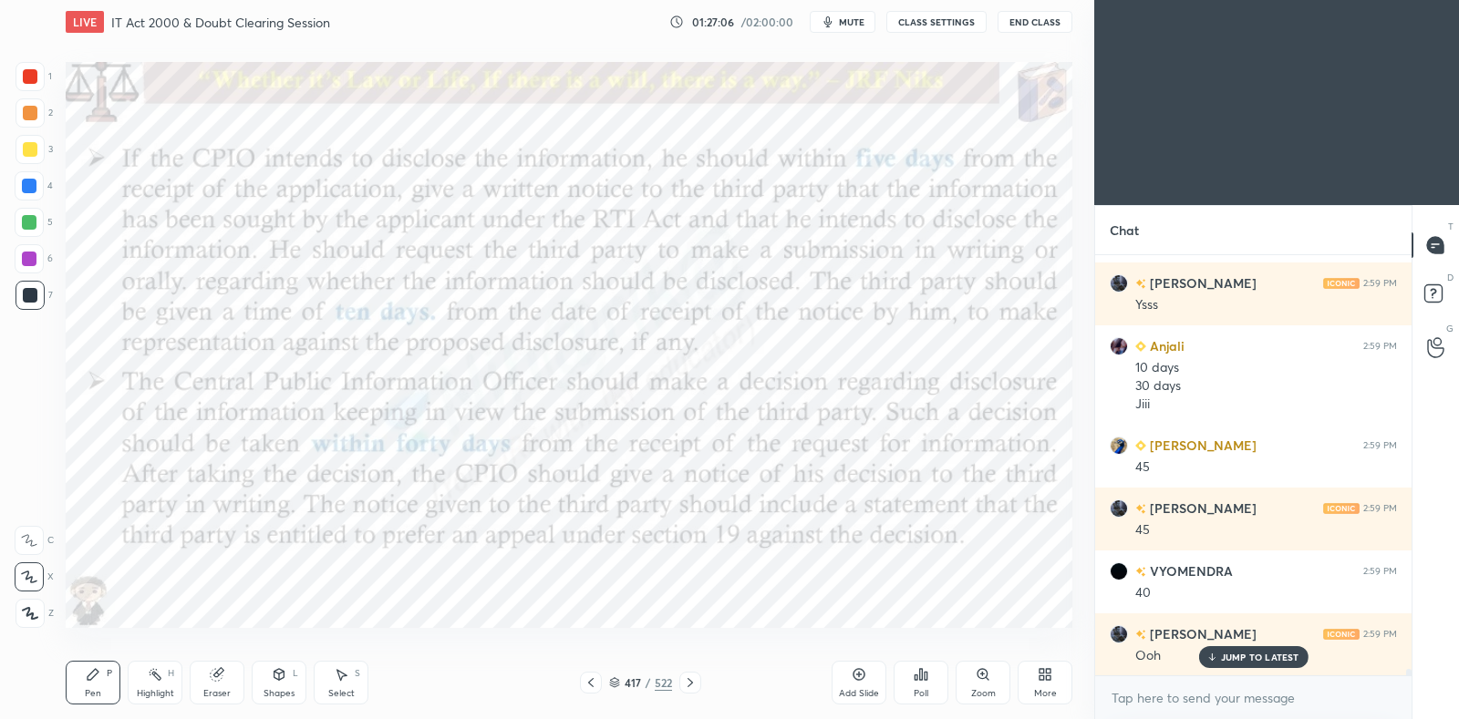
scroll to position [26523, 0]
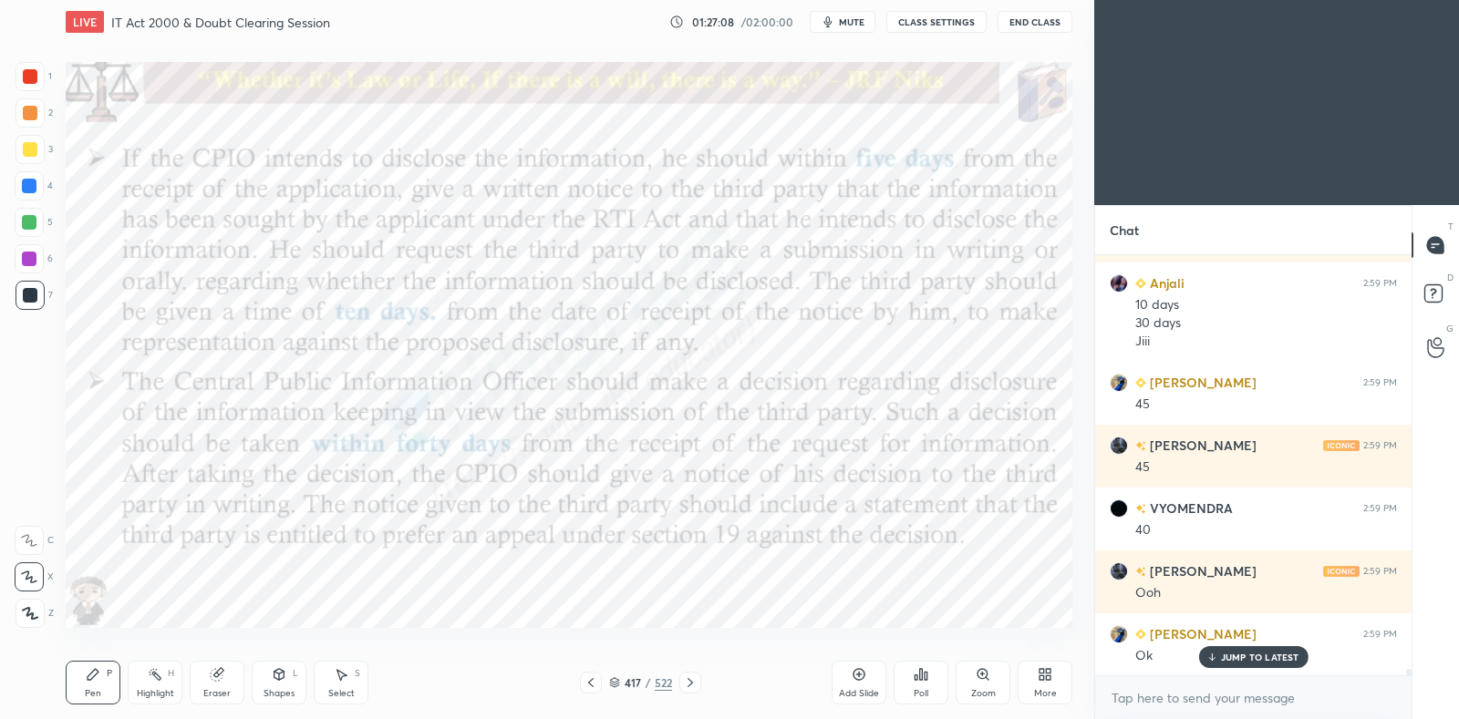
click at [700, 686] on div at bounding box center [690, 683] width 22 height 22
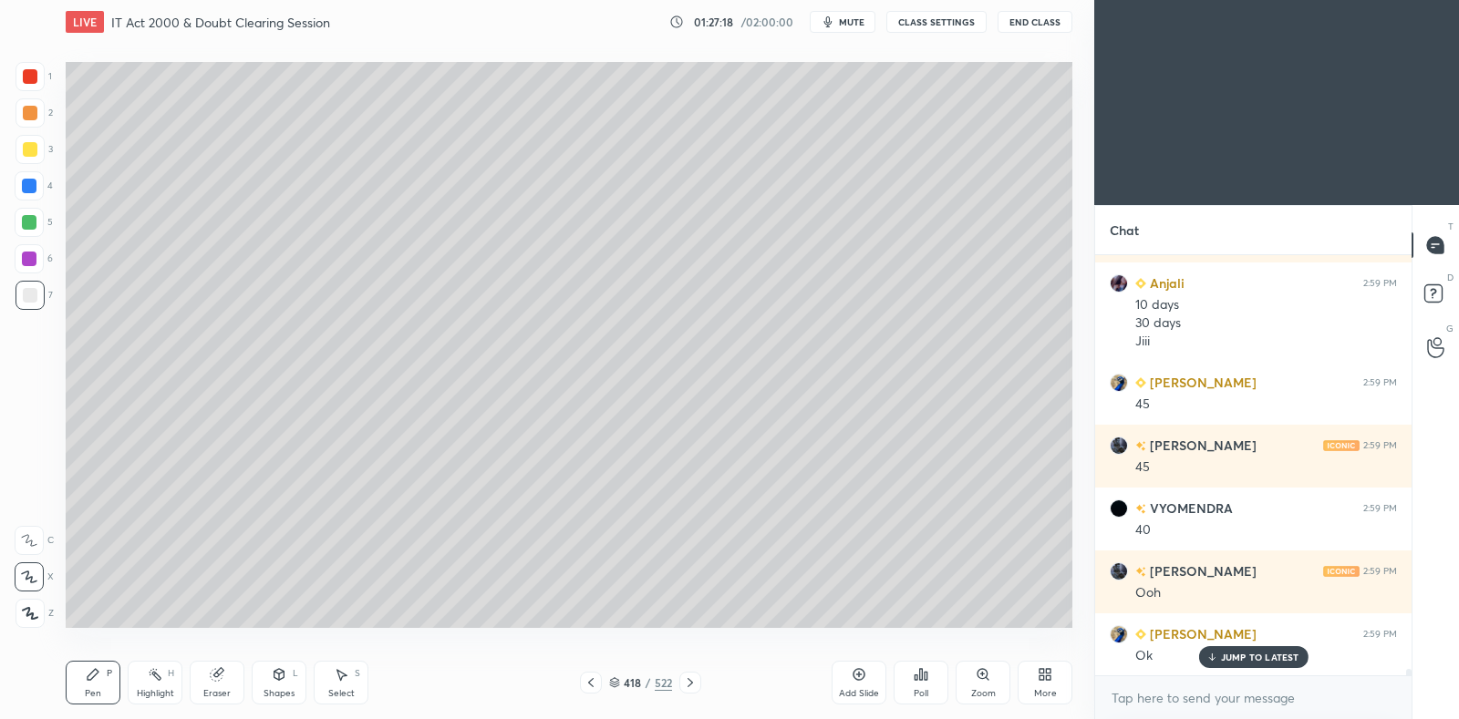
click at [584, 684] on icon at bounding box center [591, 683] width 15 height 15
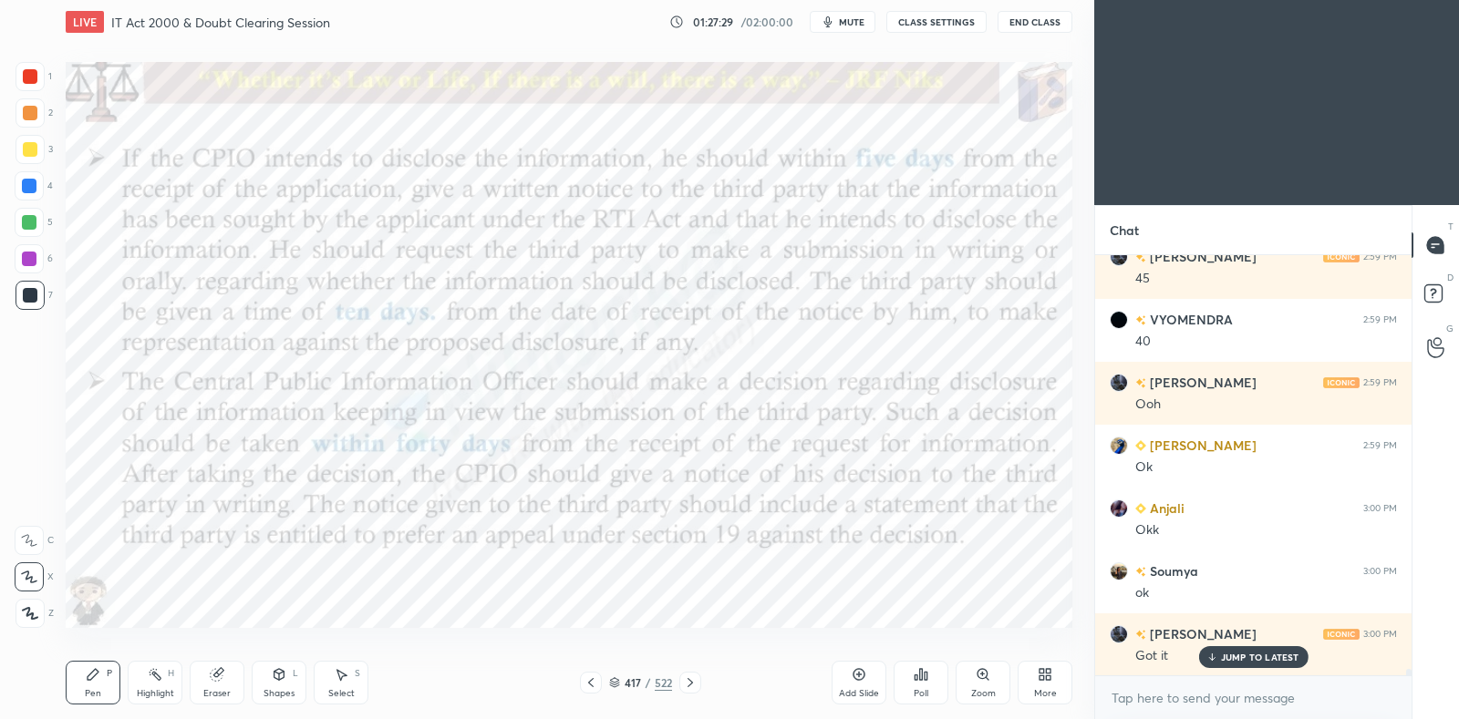
scroll to position [26775, 0]
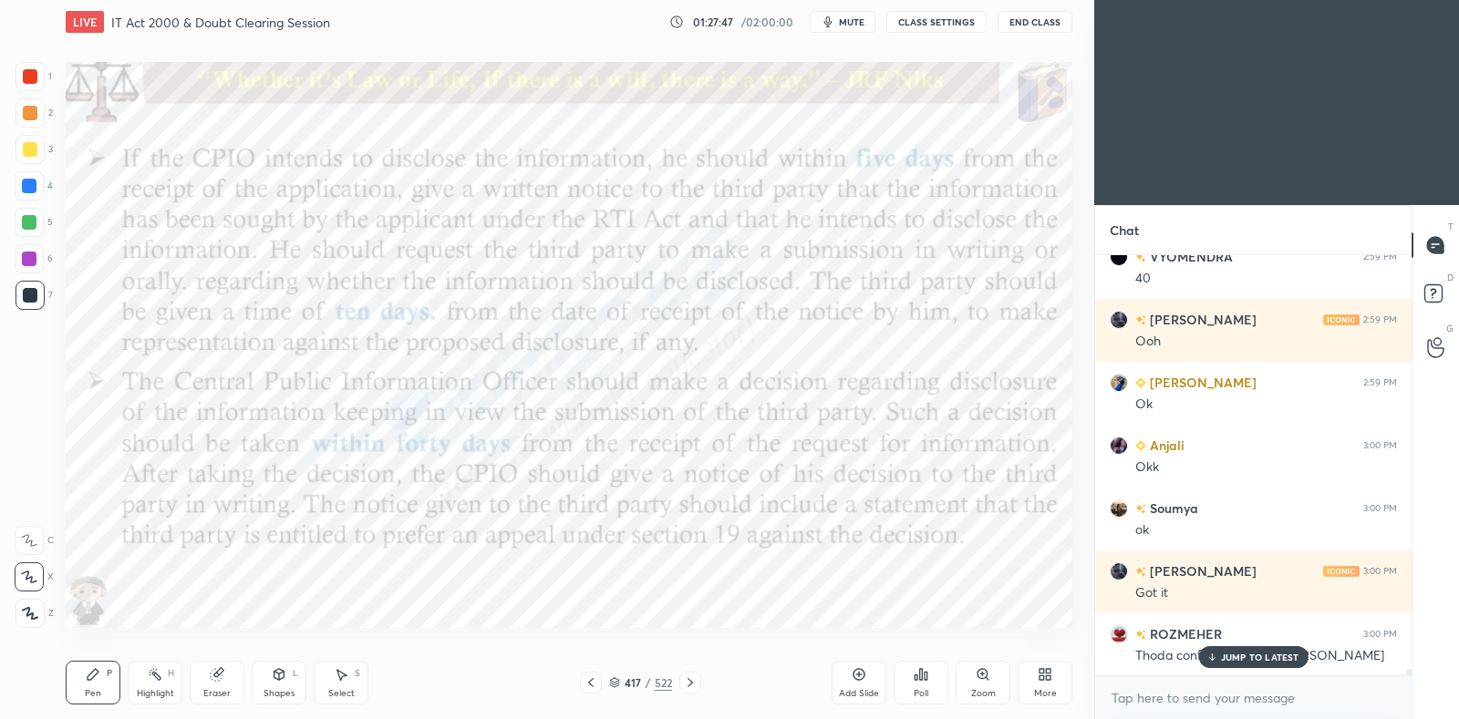
click at [689, 691] on div at bounding box center [690, 683] width 22 height 22
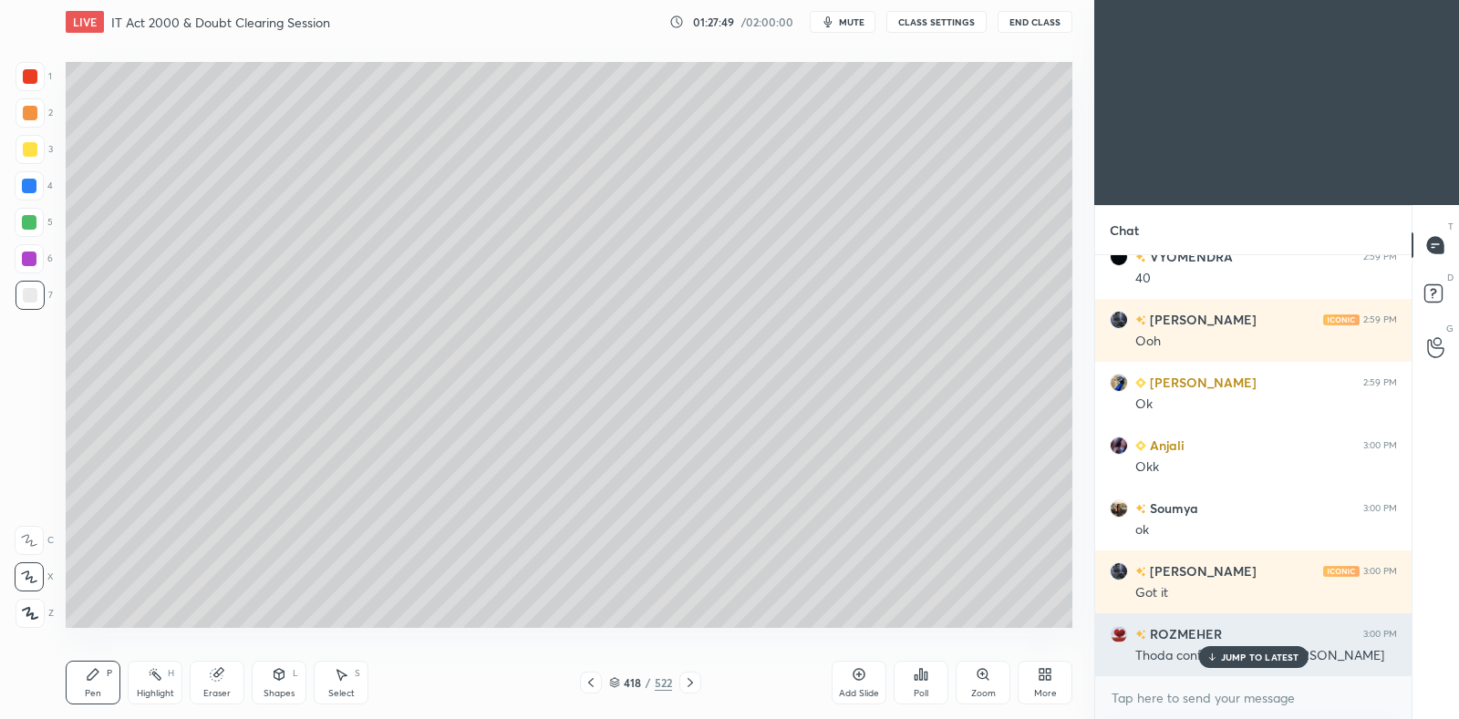
click at [1255, 650] on div "JUMP TO LATEST" at bounding box center [1252, 657] width 109 height 22
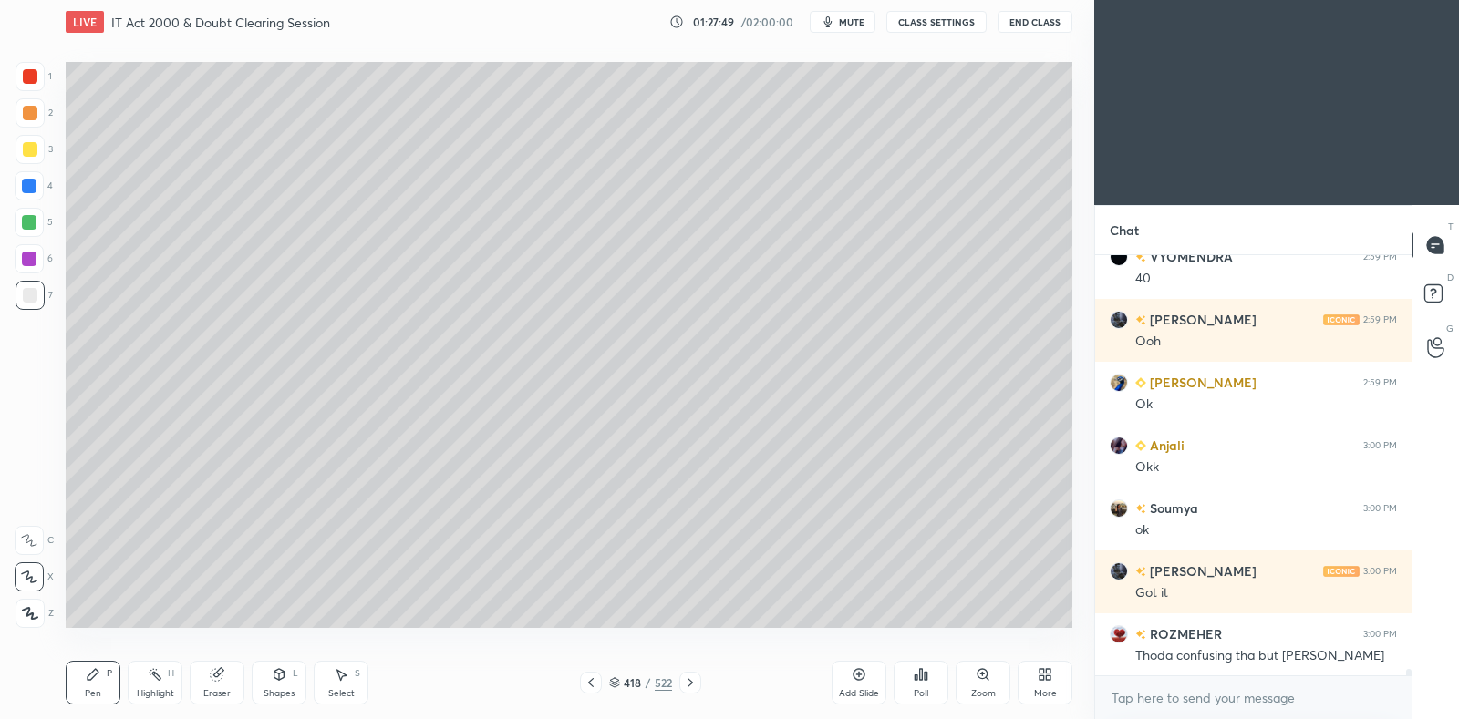
scroll to position [26870, 0]
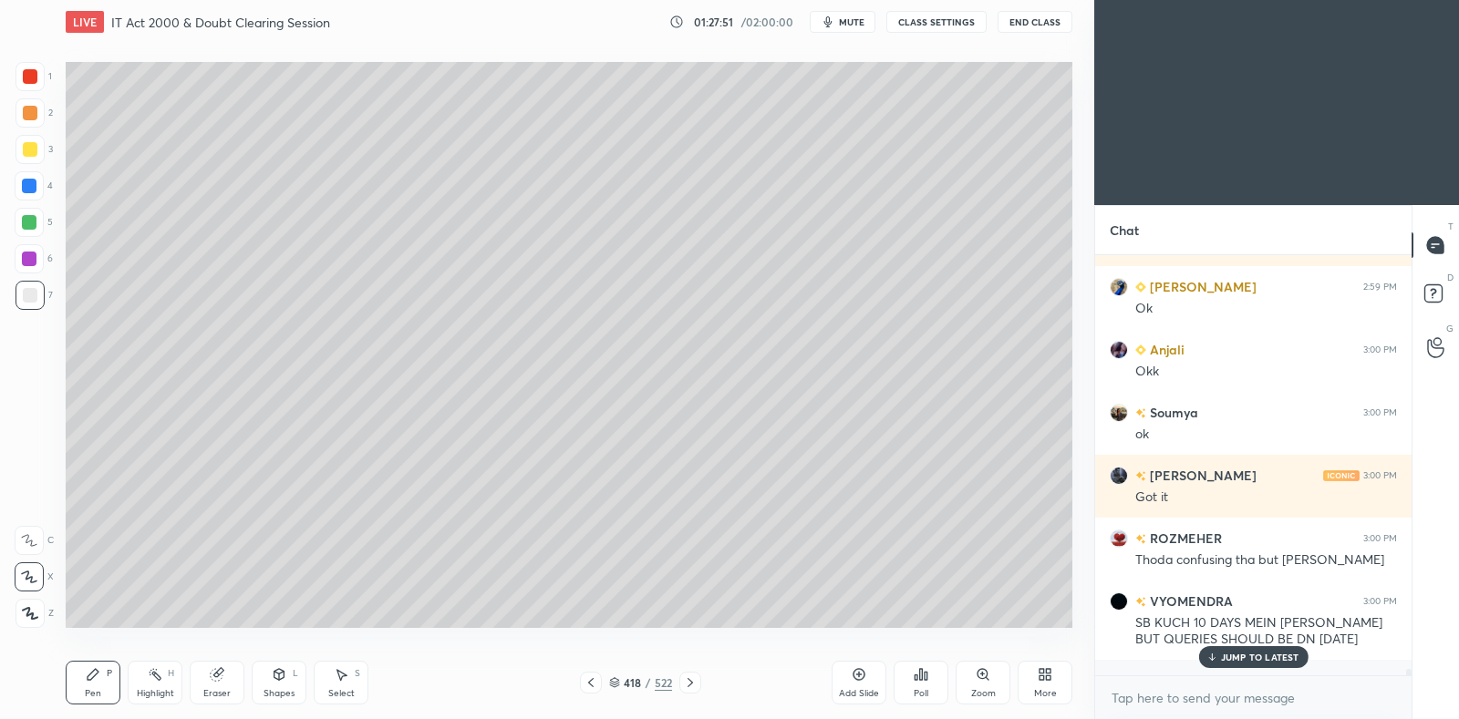
click at [592, 681] on icon at bounding box center [591, 683] width 15 height 15
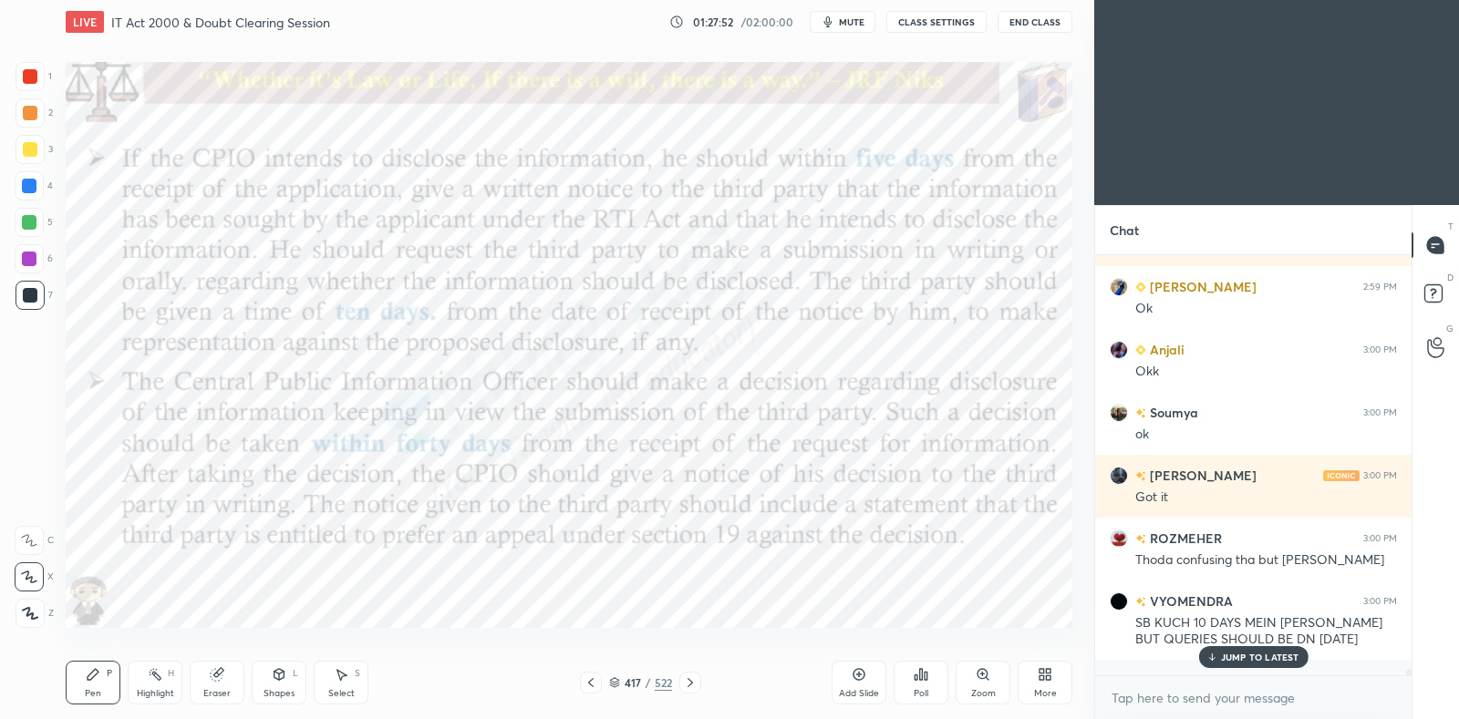
click at [591, 679] on icon at bounding box center [590, 682] width 5 height 9
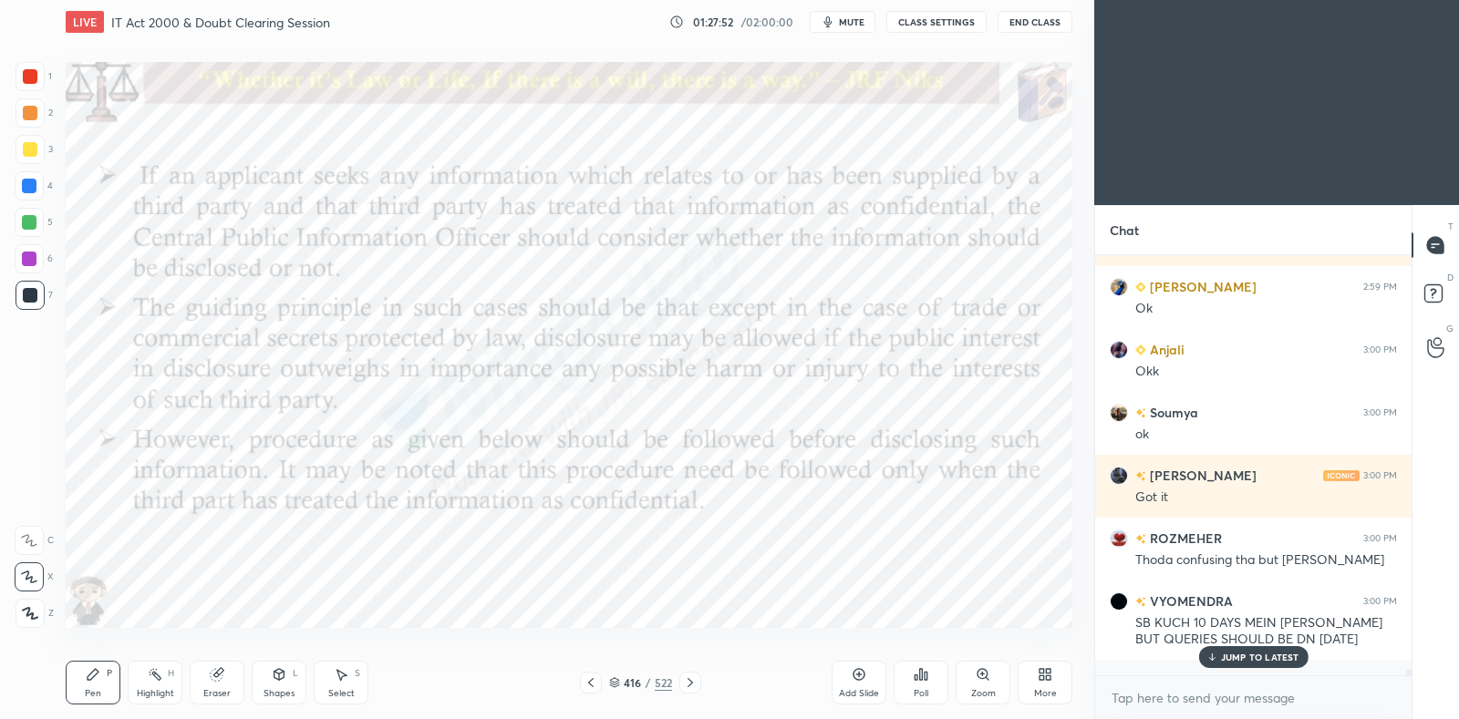
click at [588, 679] on icon at bounding box center [591, 683] width 15 height 15
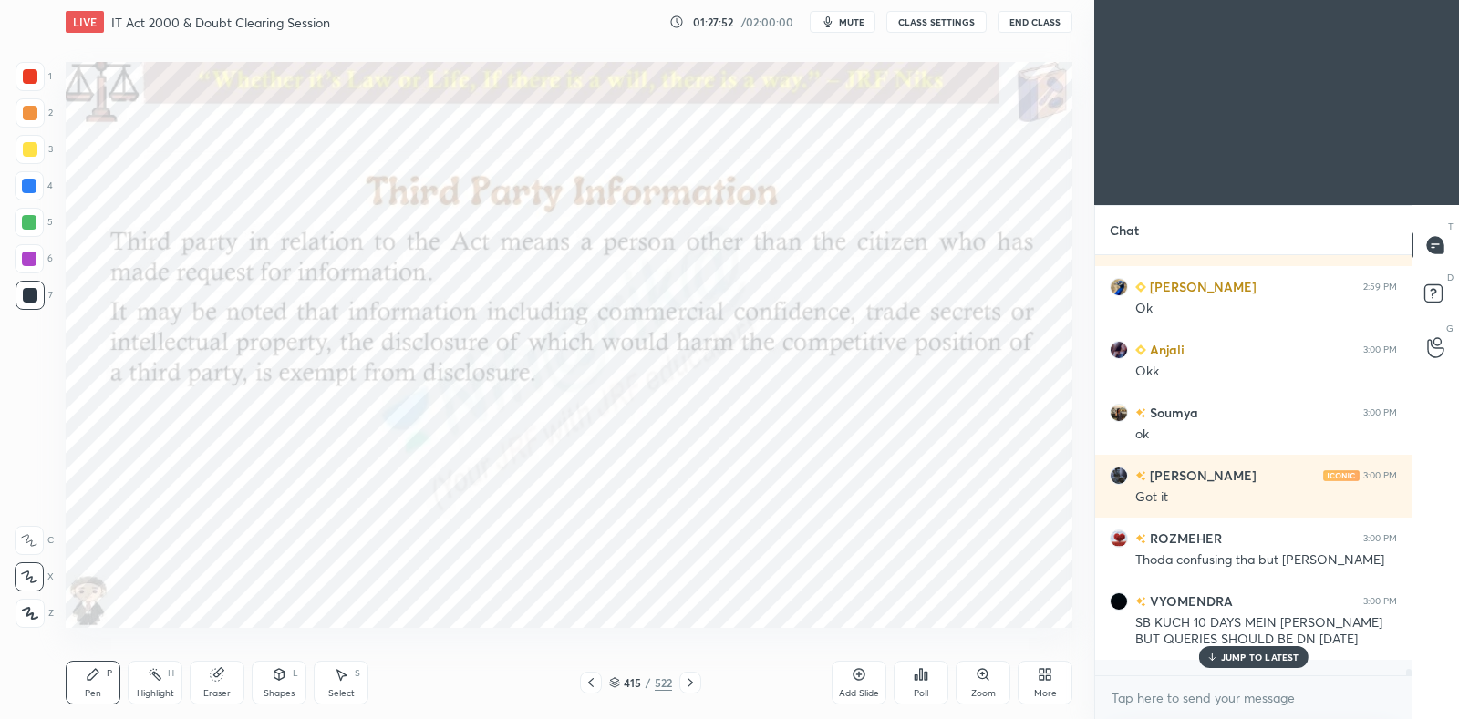
click at [586, 681] on icon at bounding box center [591, 683] width 15 height 15
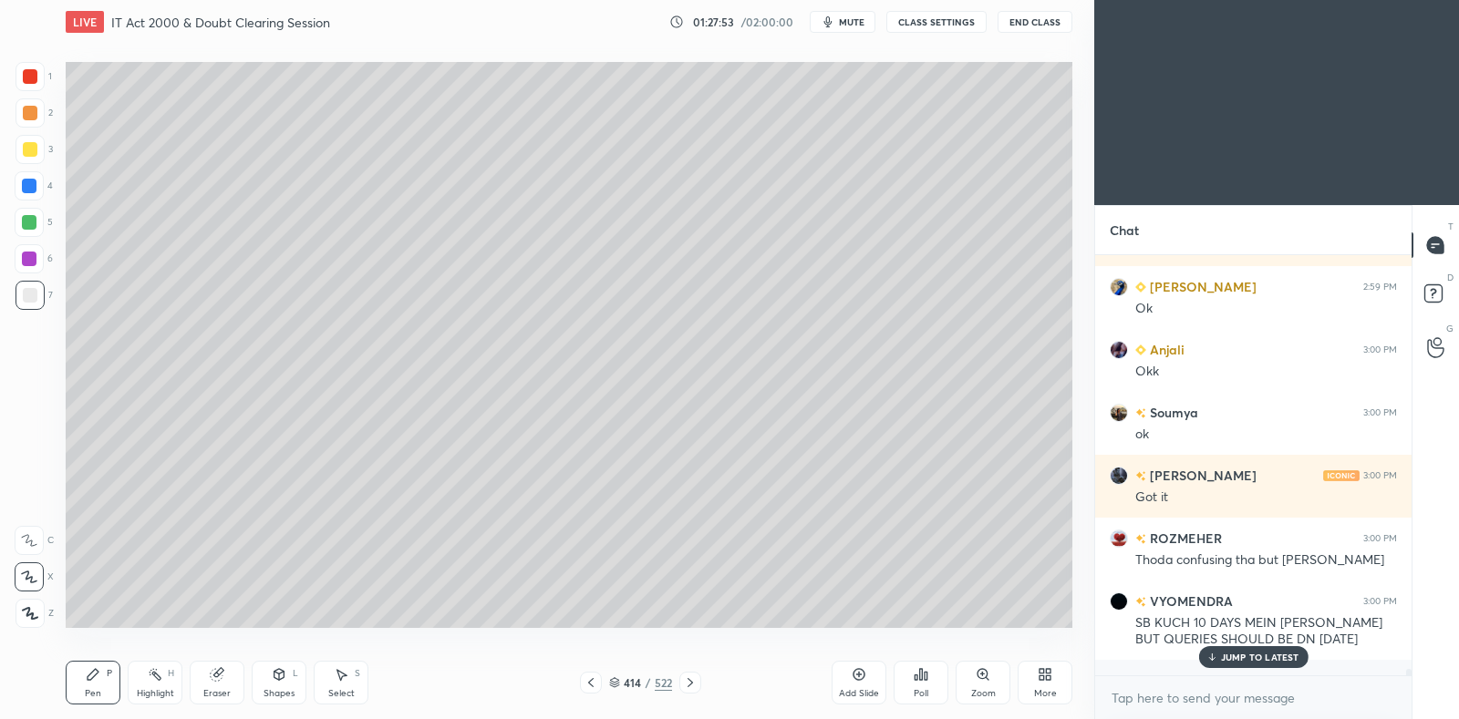
click at [590, 683] on icon at bounding box center [591, 683] width 15 height 15
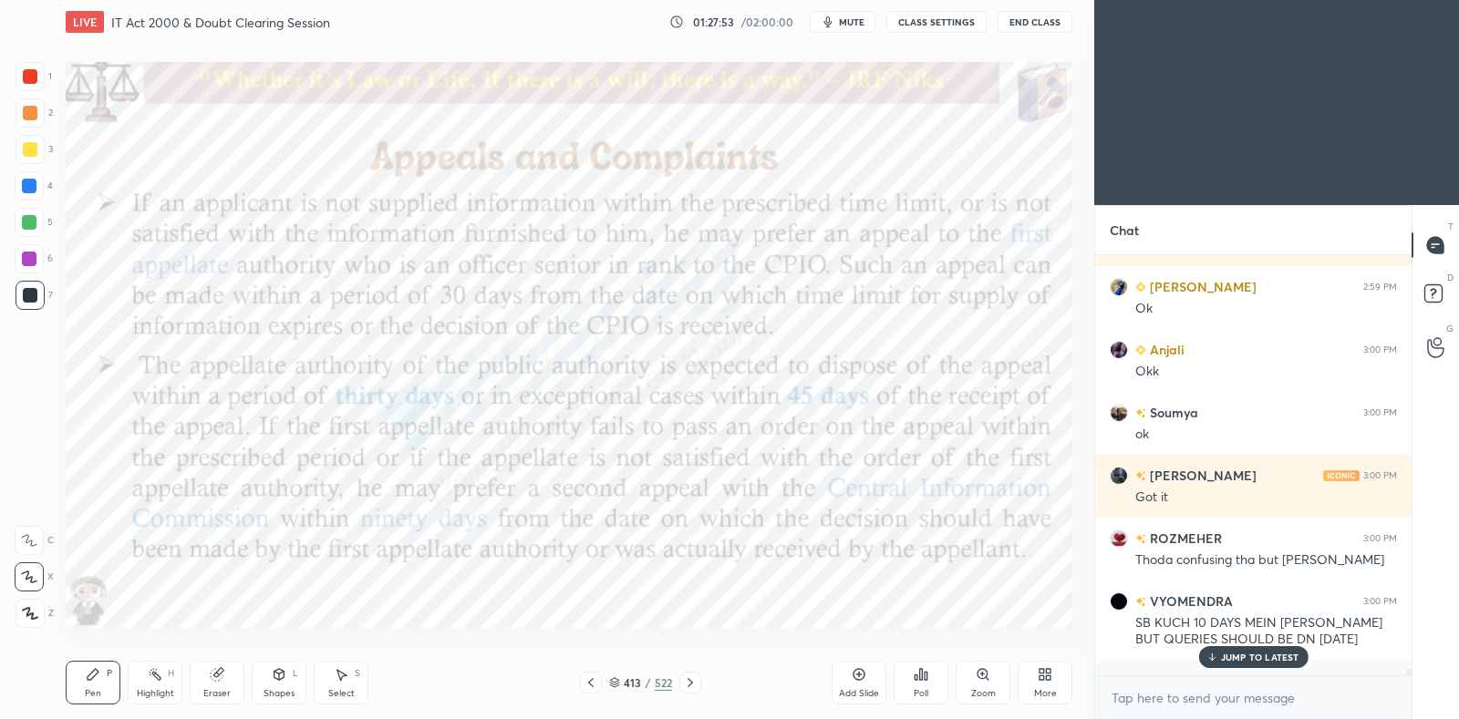
click at [588, 681] on icon at bounding box center [591, 683] width 15 height 15
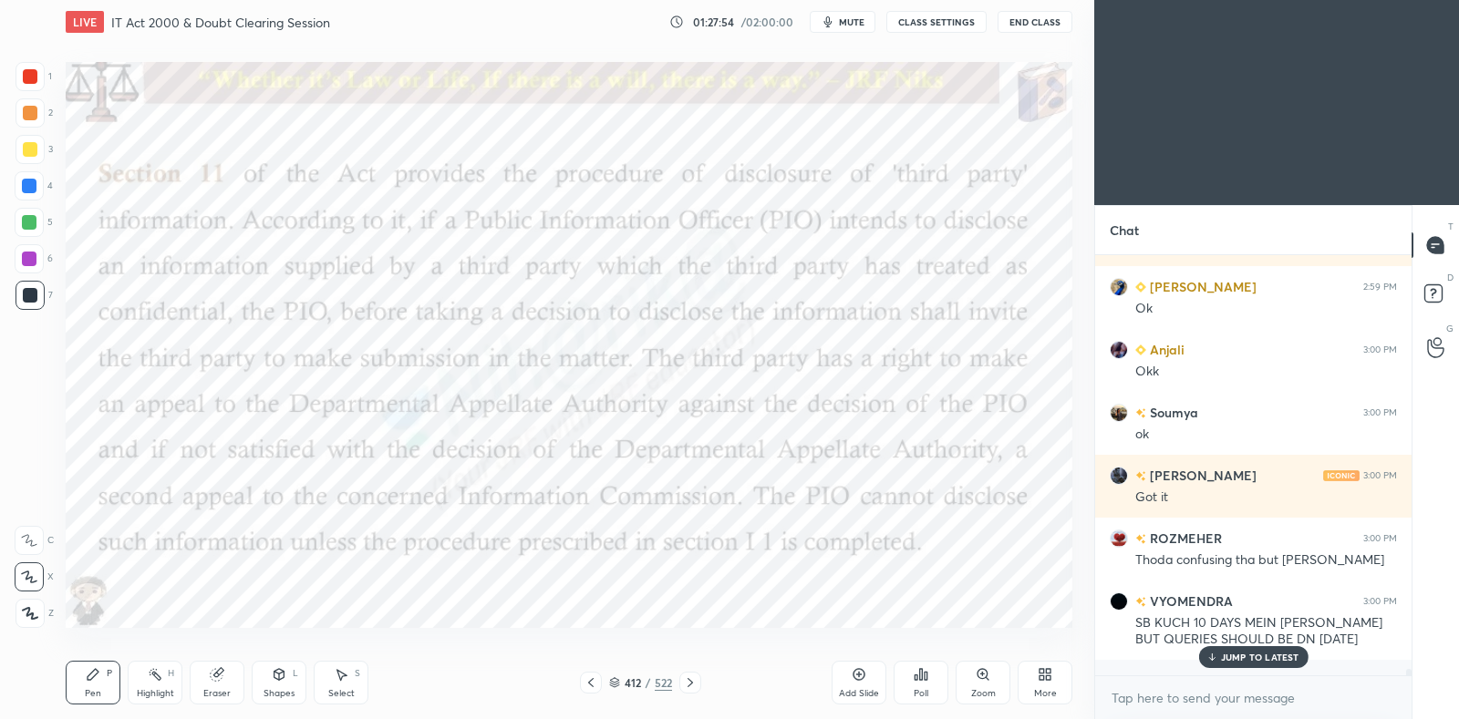
click at [587, 682] on icon at bounding box center [591, 683] width 15 height 15
click at [587, 679] on icon at bounding box center [591, 683] width 15 height 15
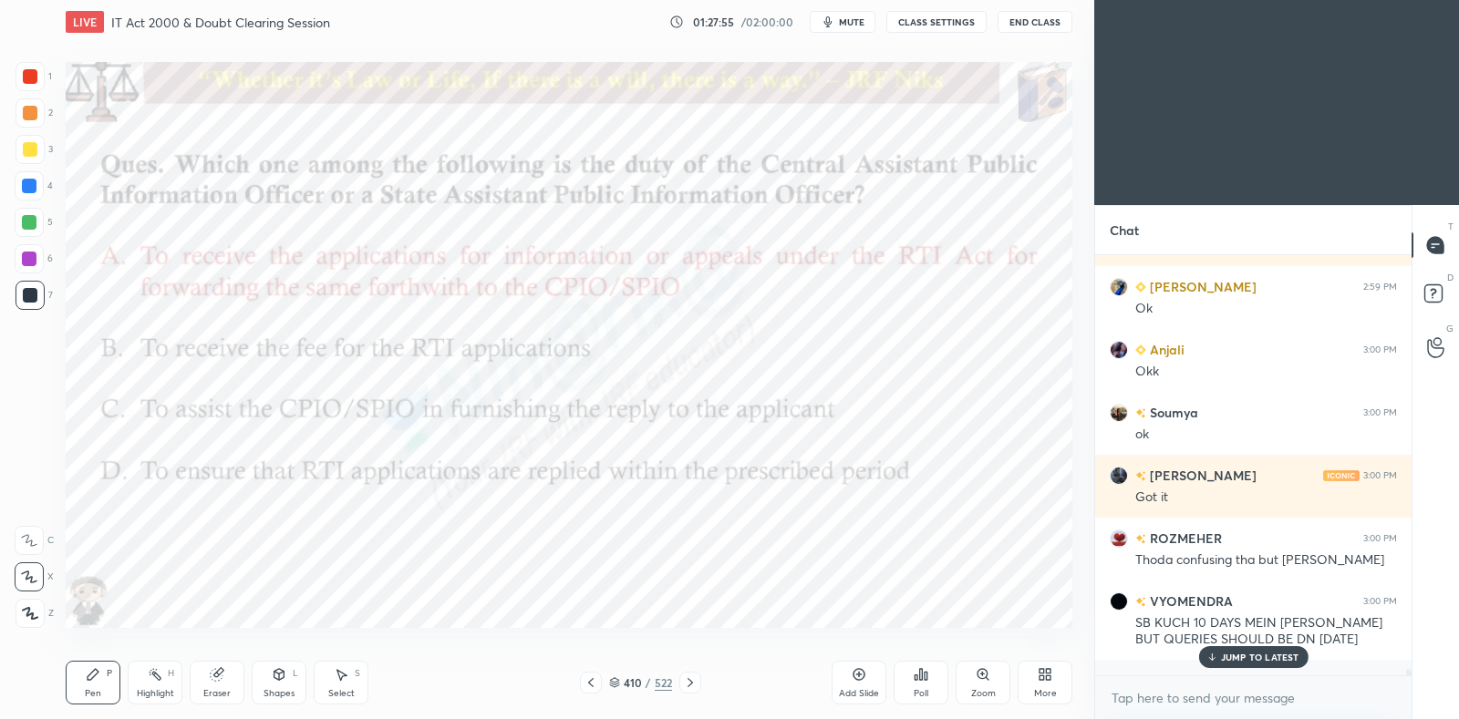
click at [588, 679] on icon at bounding box center [591, 683] width 15 height 15
click at [587, 680] on icon at bounding box center [591, 683] width 15 height 15
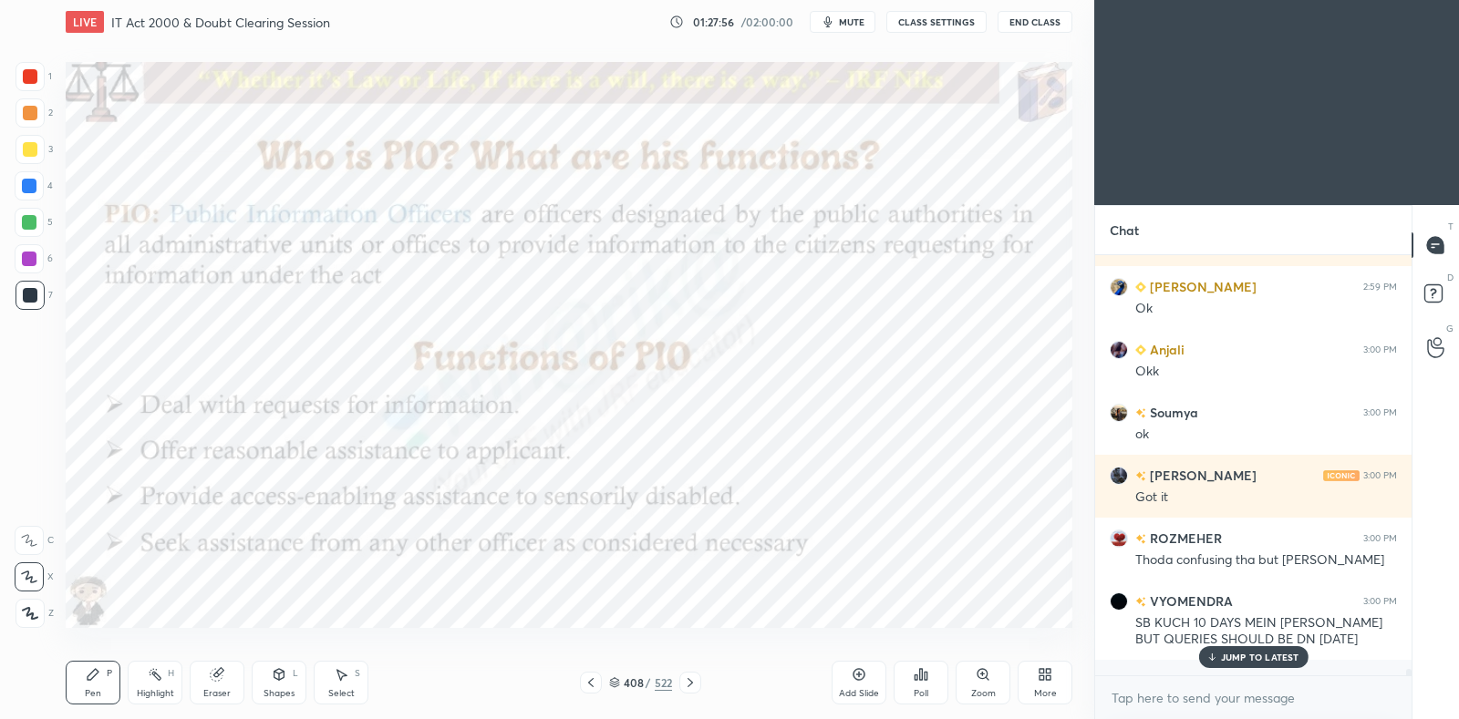
click at [588, 679] on icon at bounding box center [591, 683] width 15 height 15
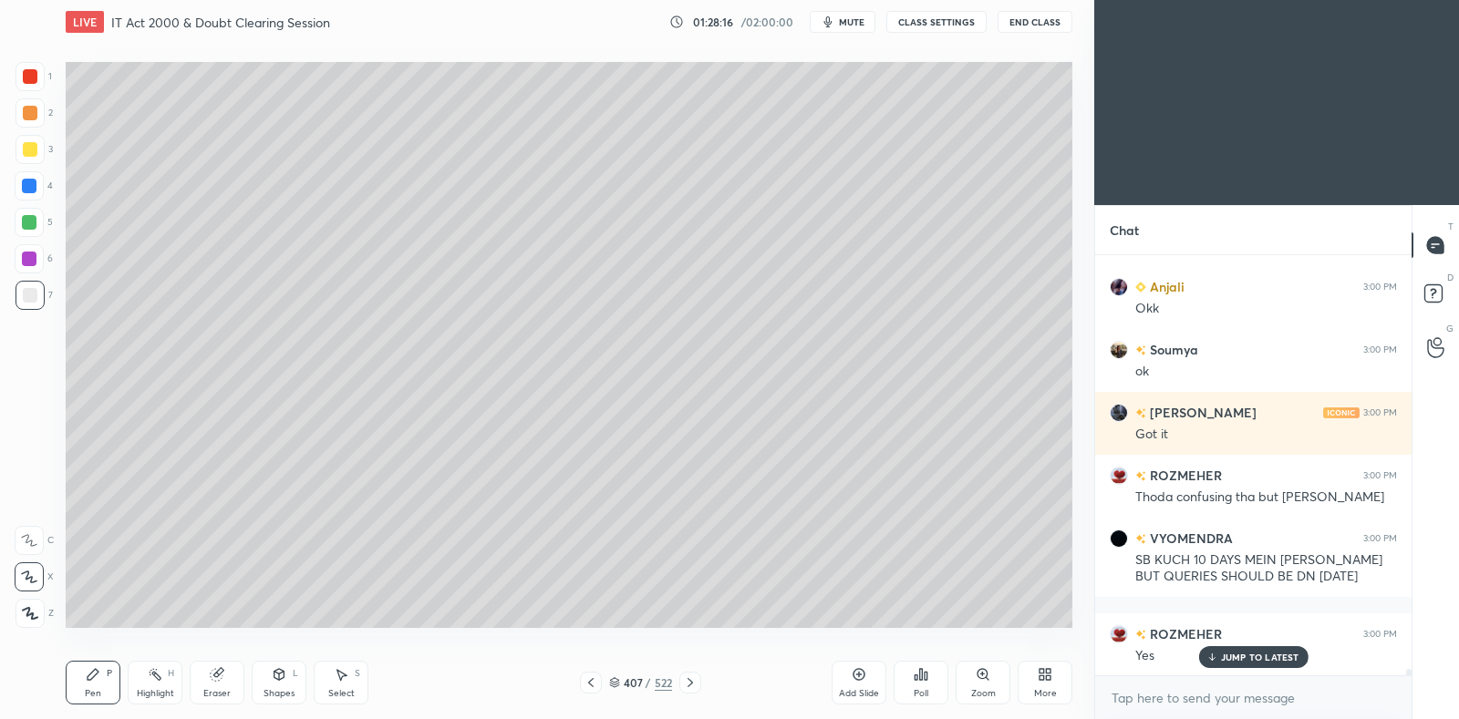
scroll to position [26997, 0]
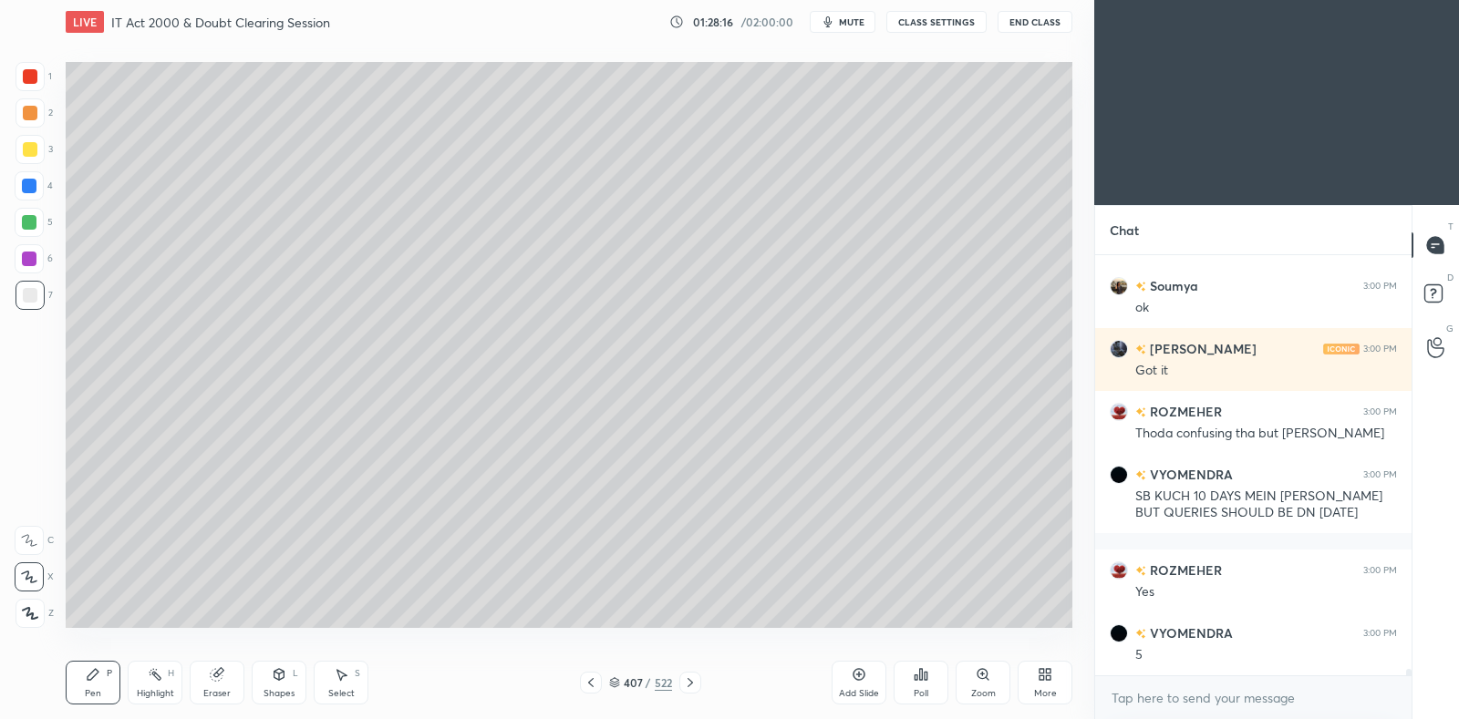
click at [593, 684] on icon at bounding box center [591, 683] width 15 height 15
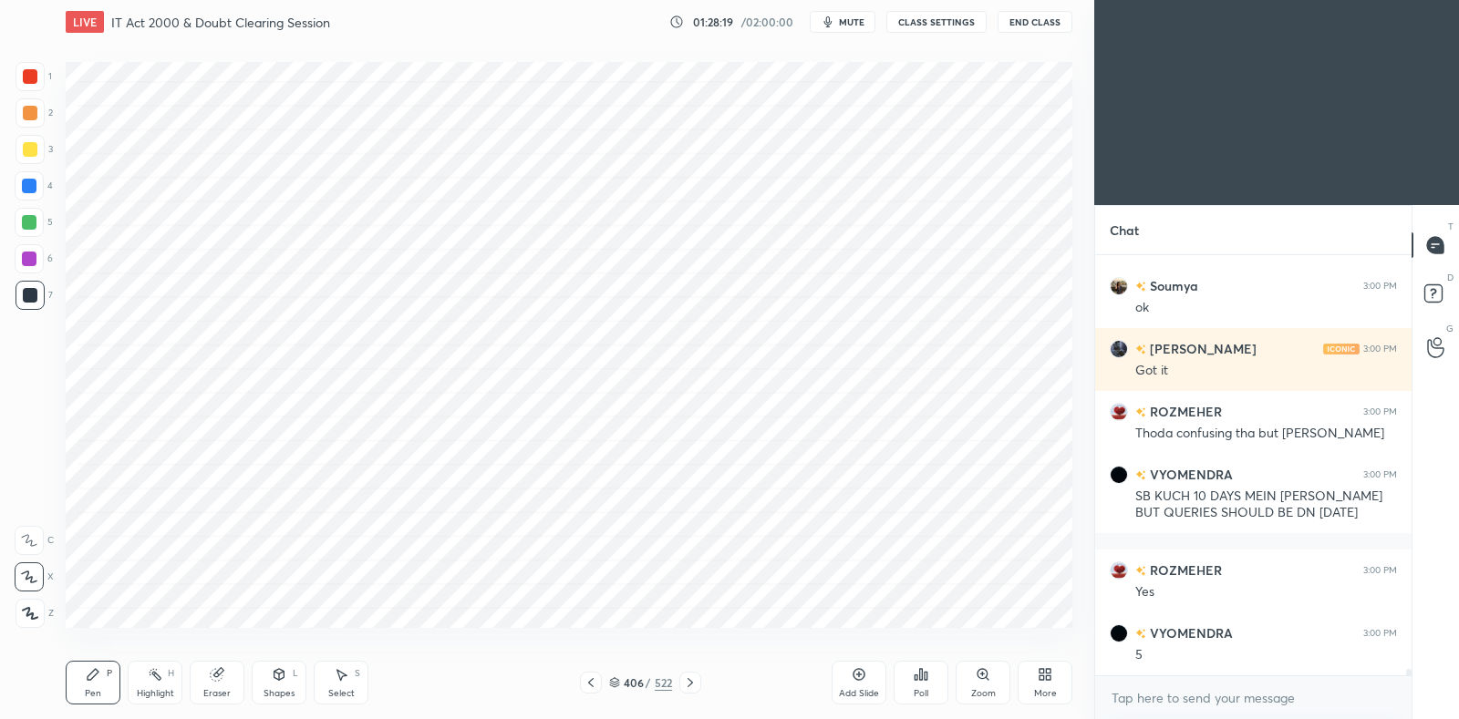
click at [41, 119] on div at bounding box center [30, 112] width 29 height 29
click at [615, 680] on icon at bounding box center [614, 680] width 9 height 5
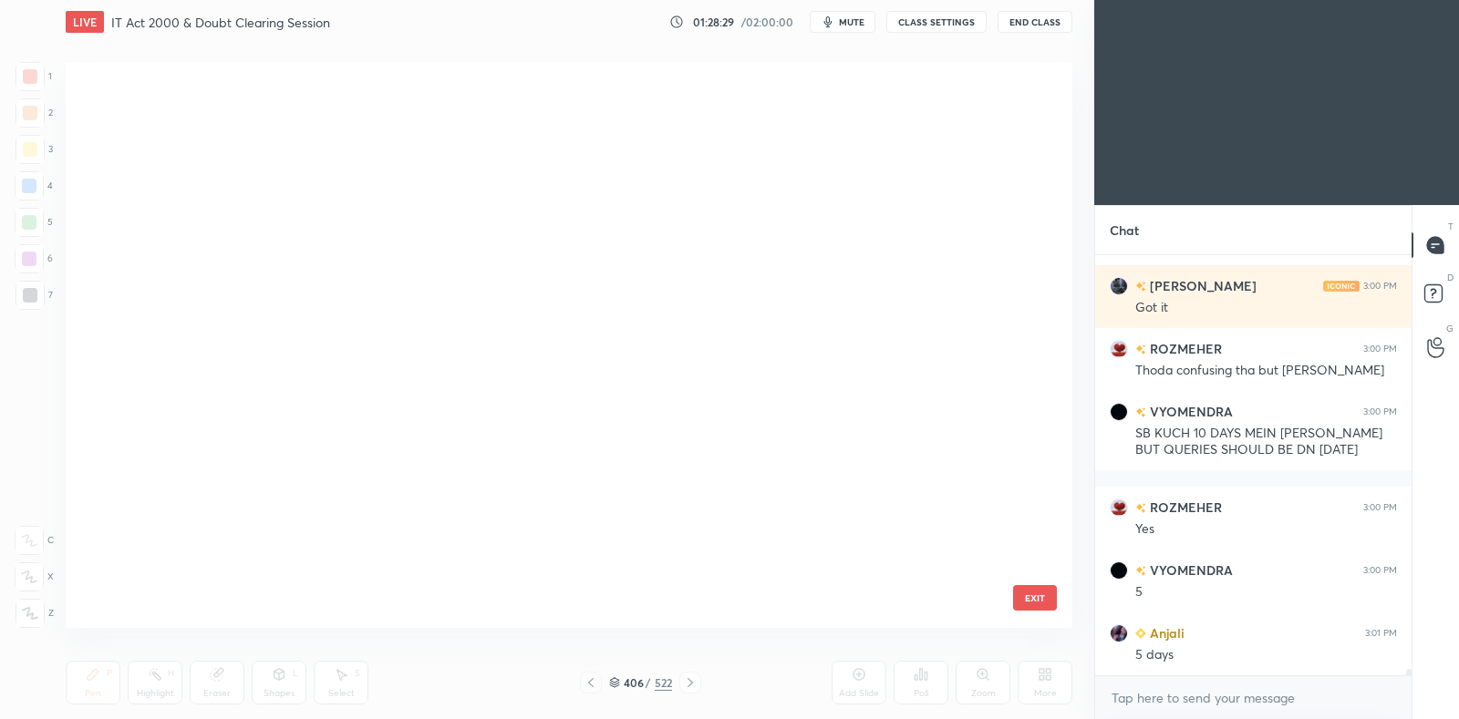
scroll to position [561, 997]
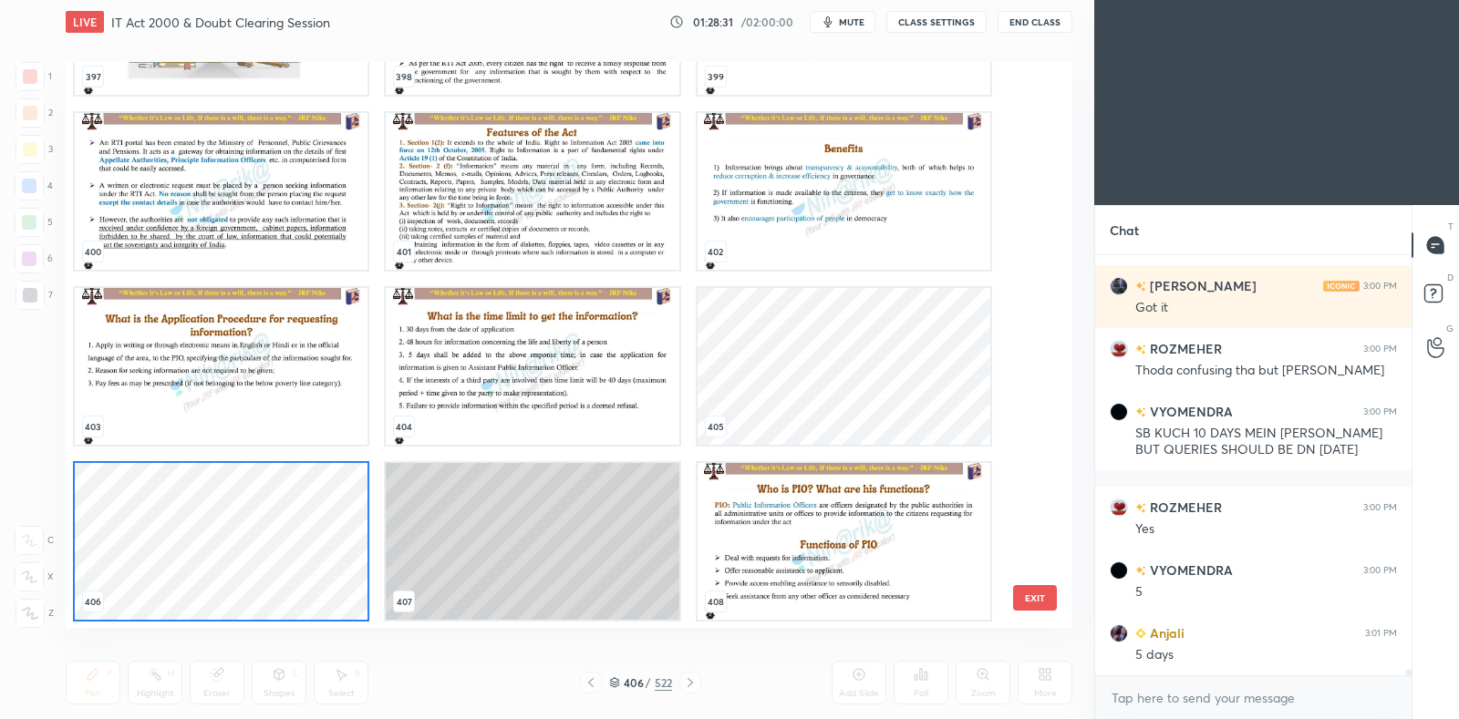
click at [745, 543] on img "grid" at bounding box center [844, 541] width 293 height 157
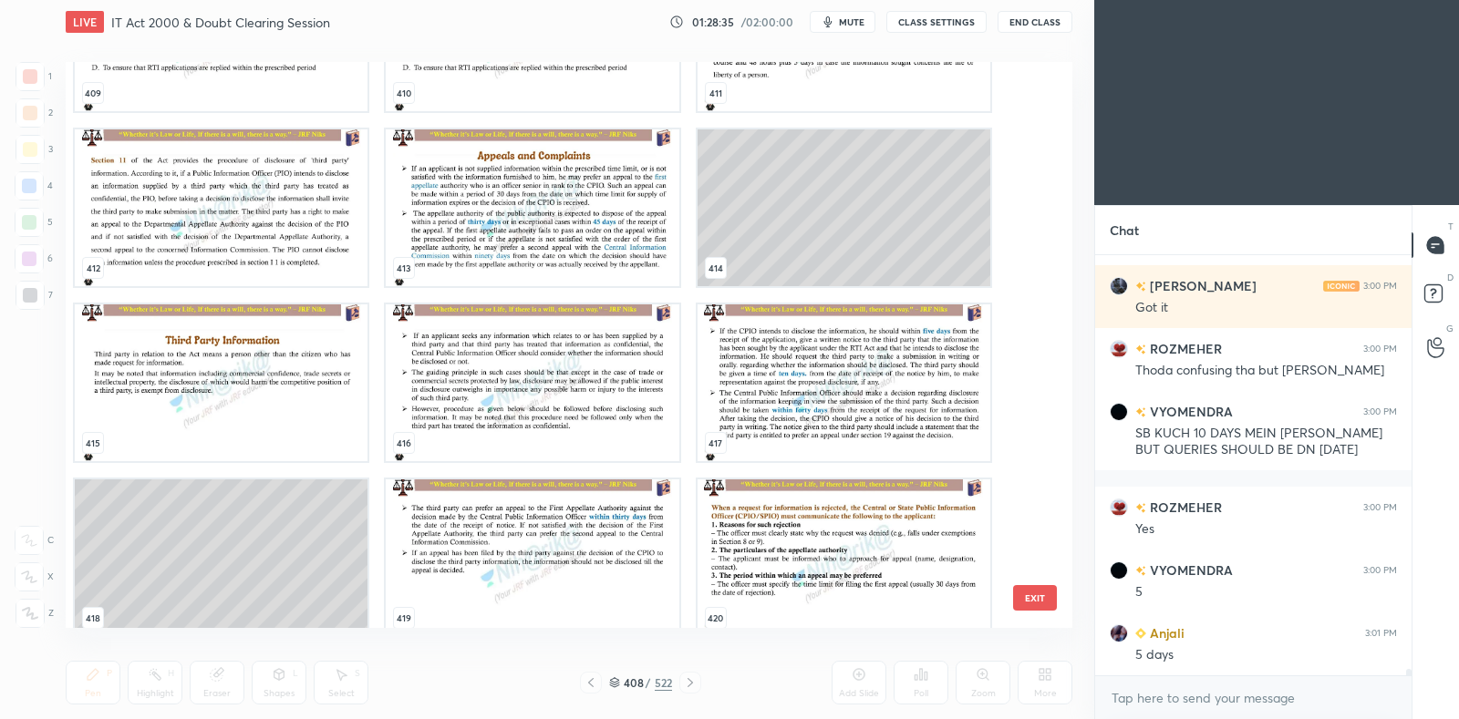
scroll to position [24039, 0]
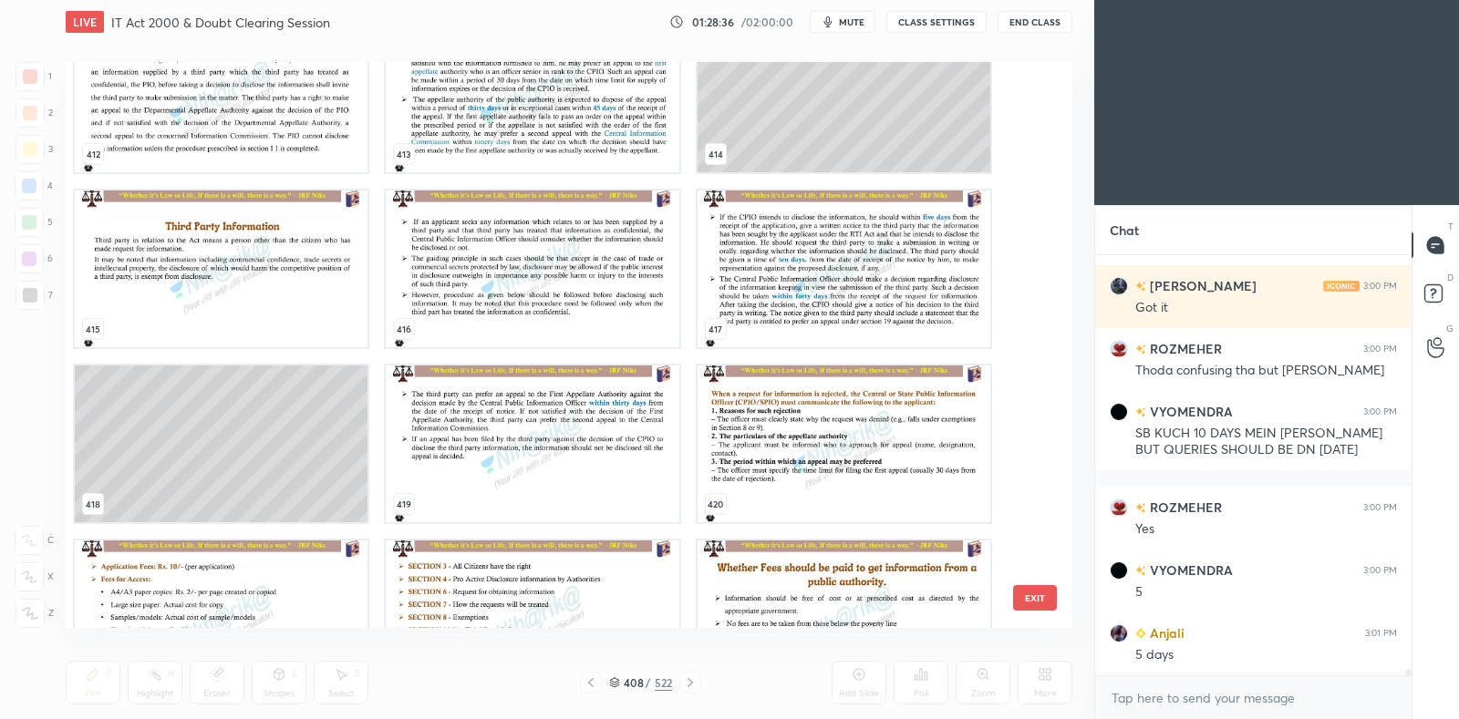
click at [791, 286] on img "grid" at bounding box center [844, 269] width 293 height 157
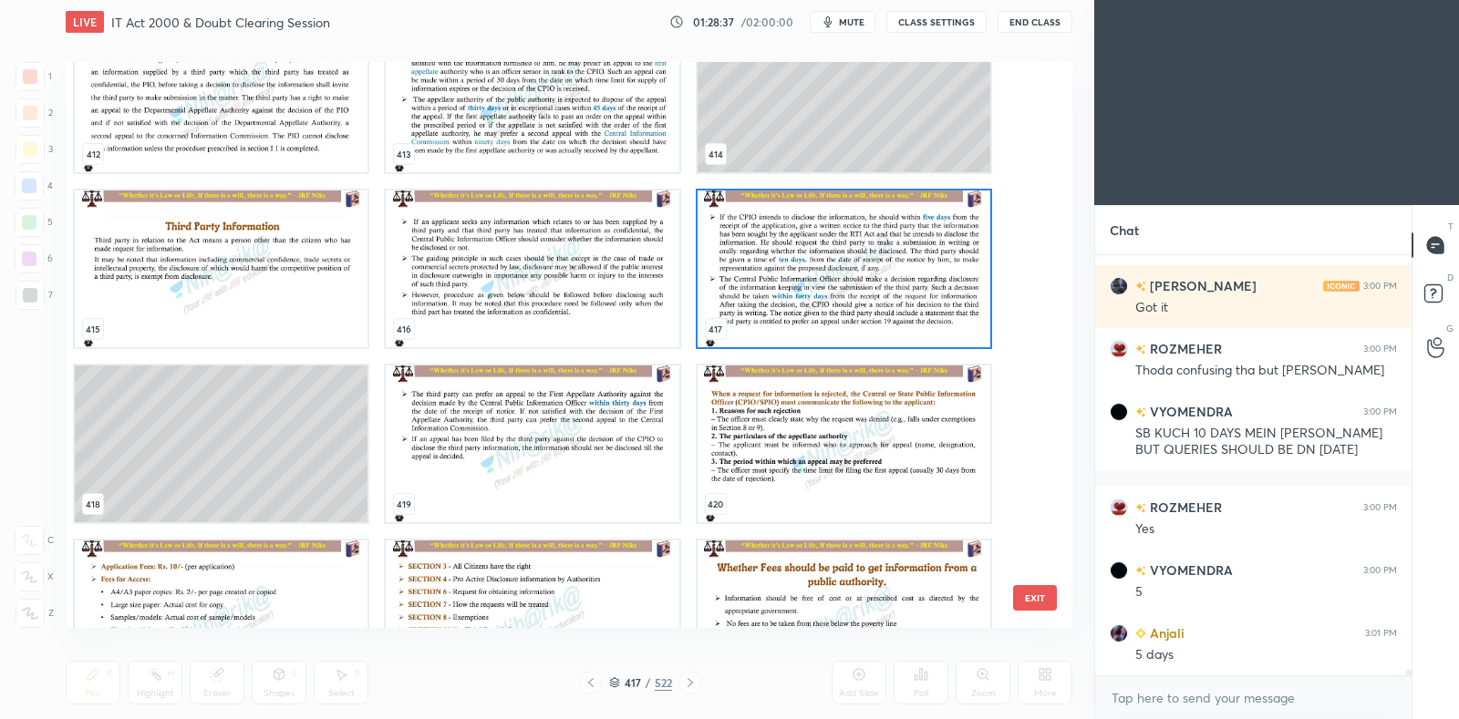
click at [790, 286] on img "grid" at bounding box center [844, 269] width 293 height 157
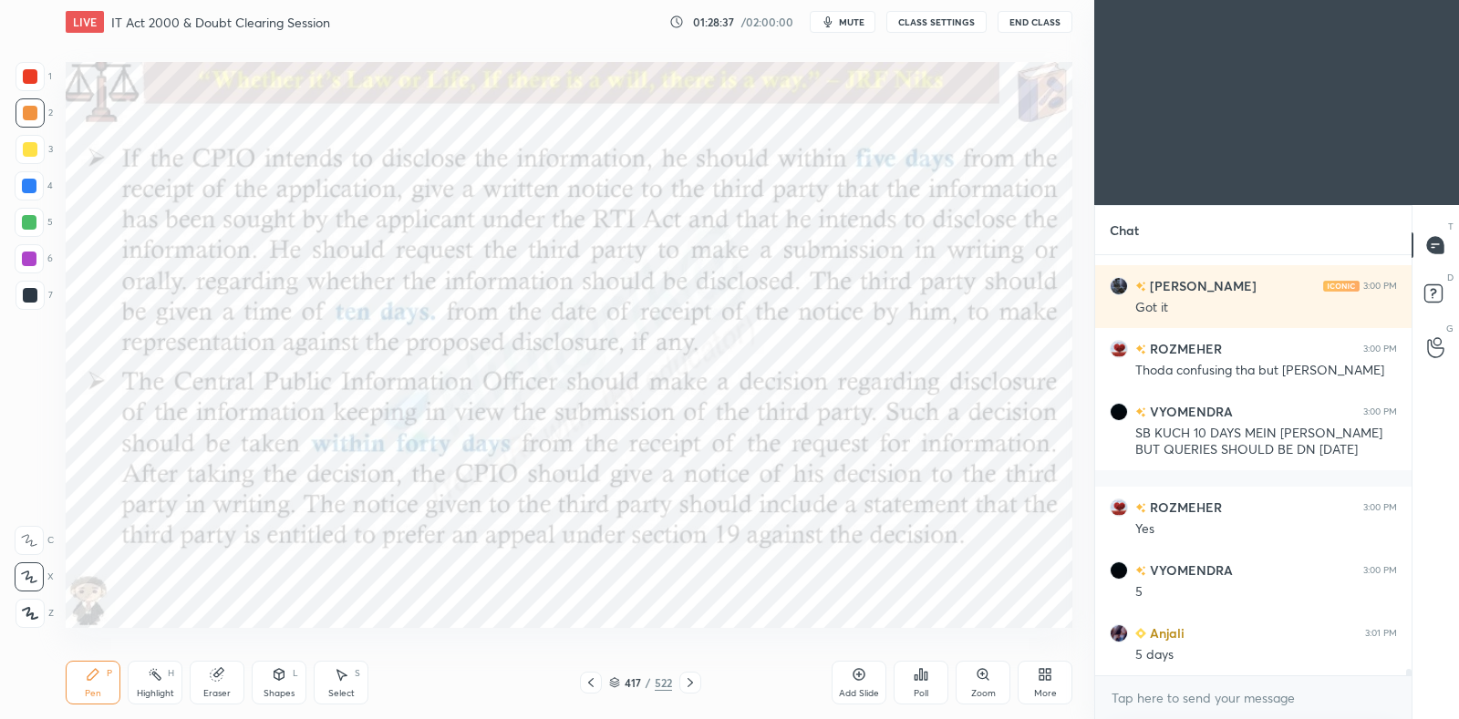
click at [790, 286] on img "grid" at bounding box center [844, 269] width 293 height 157
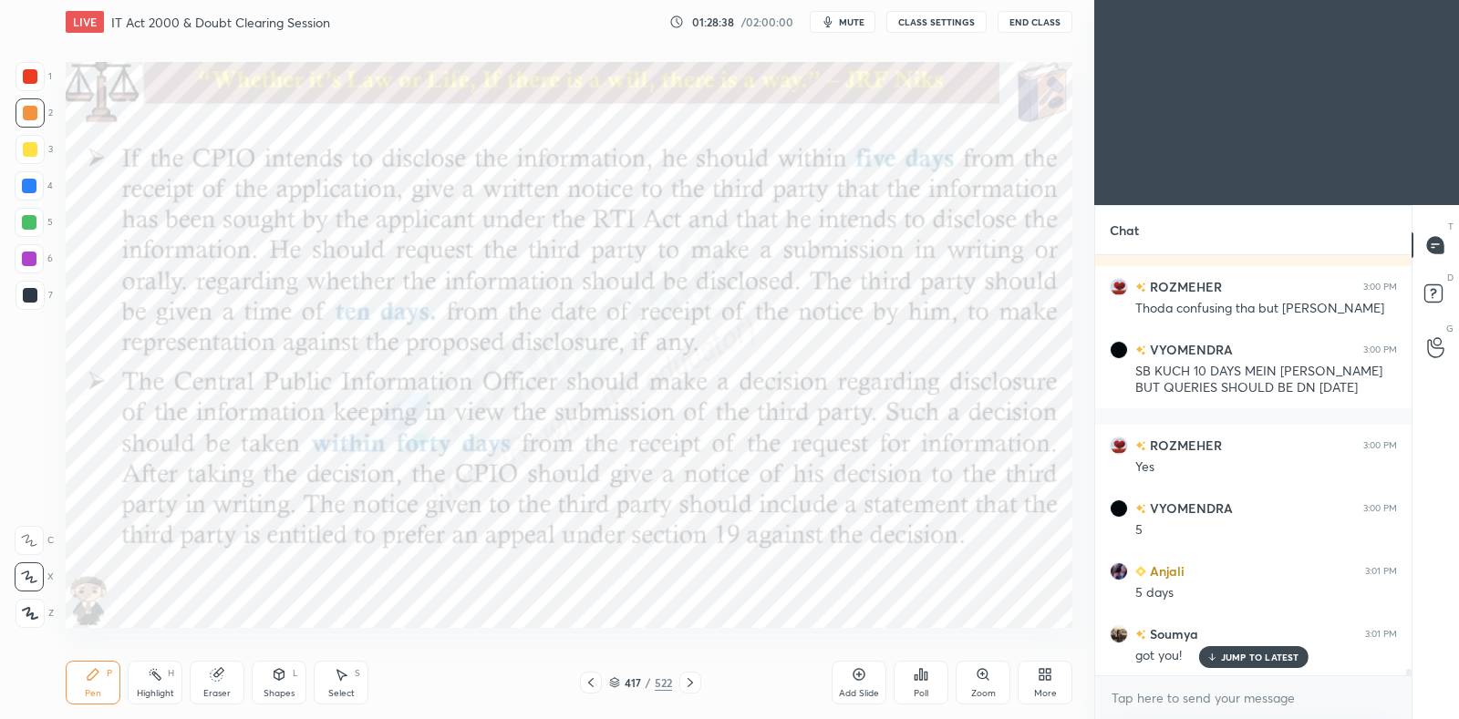
scroll to position [27185, 0]
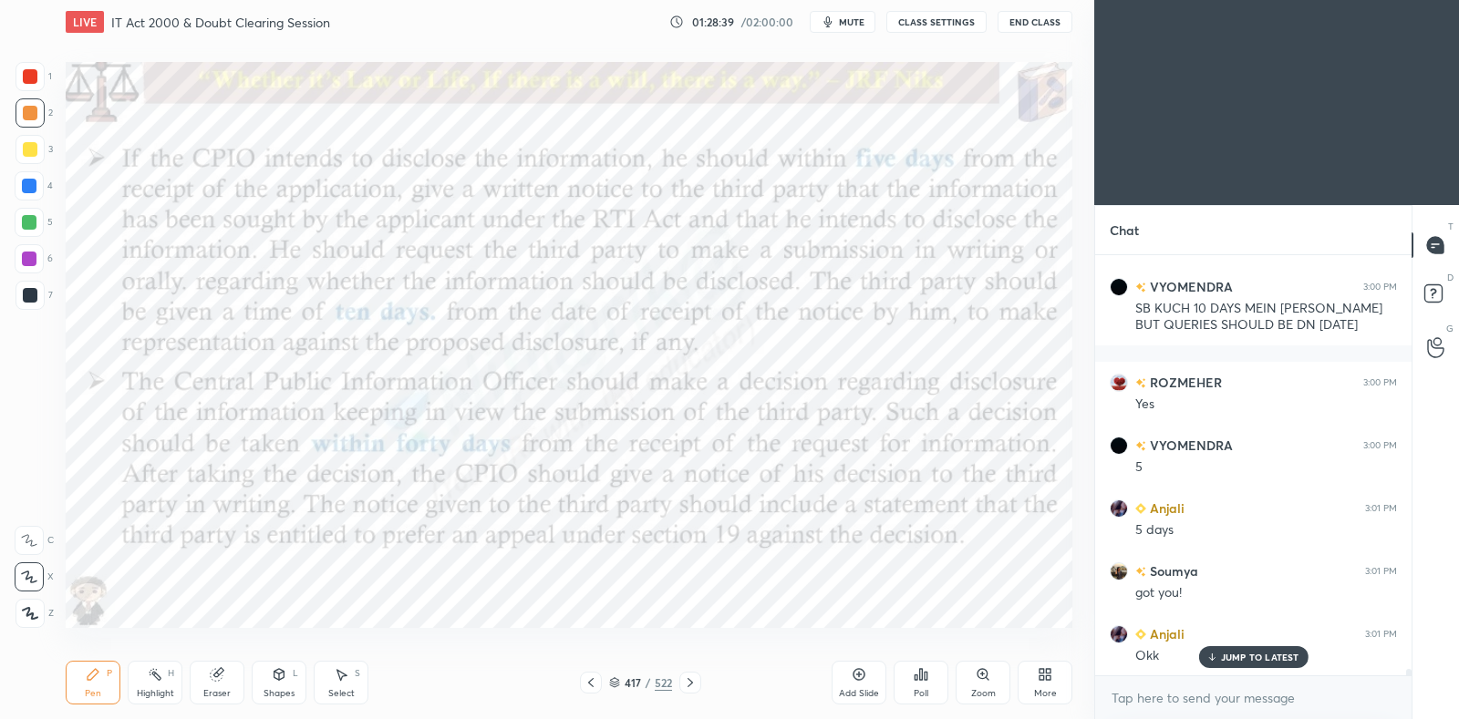
click at [692, 686] on icon at bounding box center [690, 683] width 15 height 15
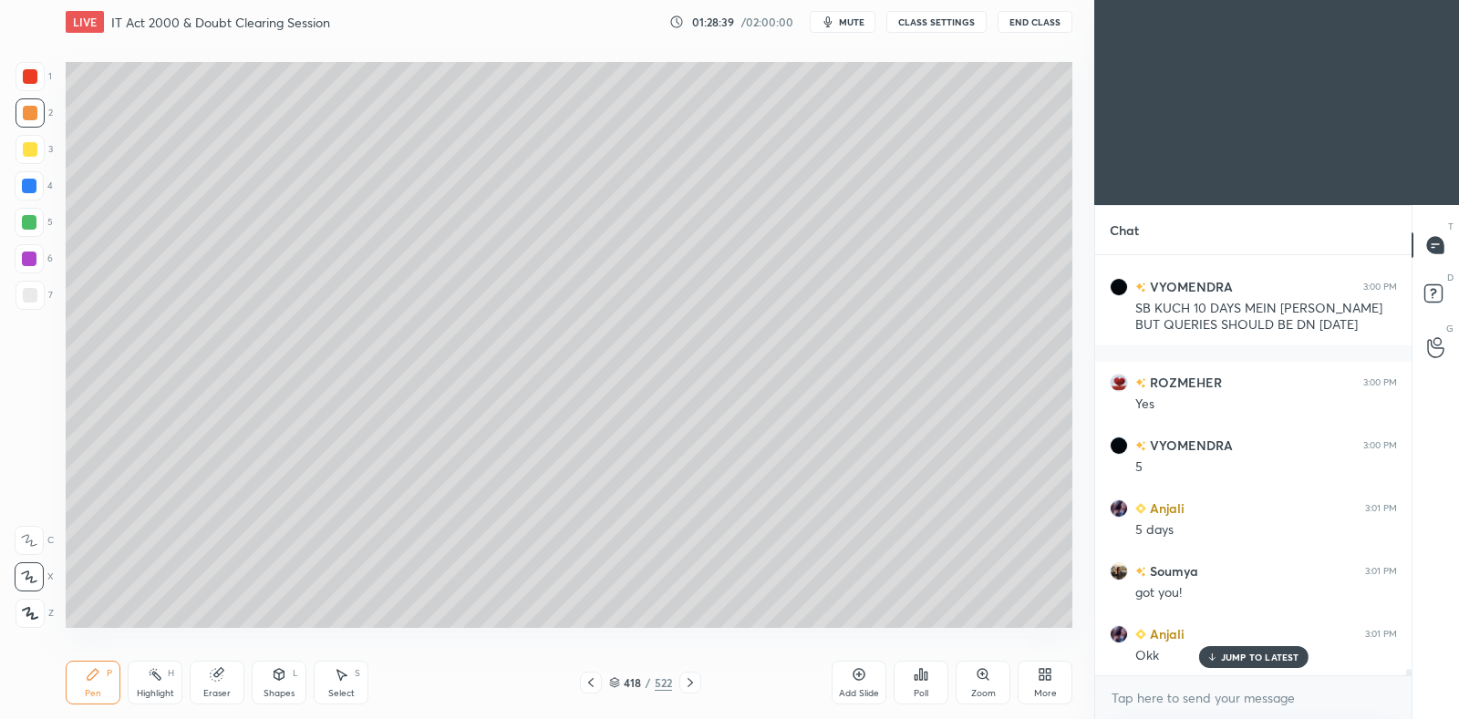
click at [688, 681] on icon at bounding box center [690, 683] width 15 height 15
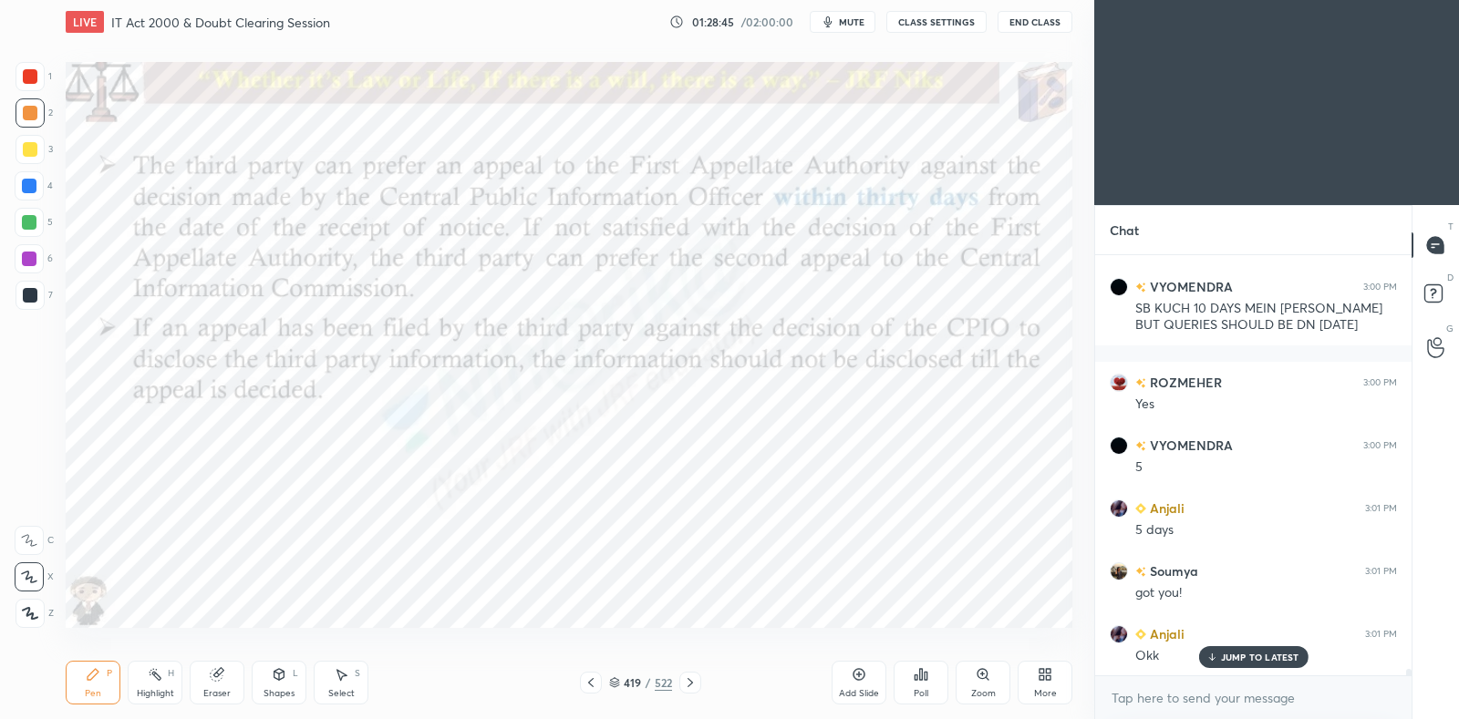
scroll to position [27248, 0]
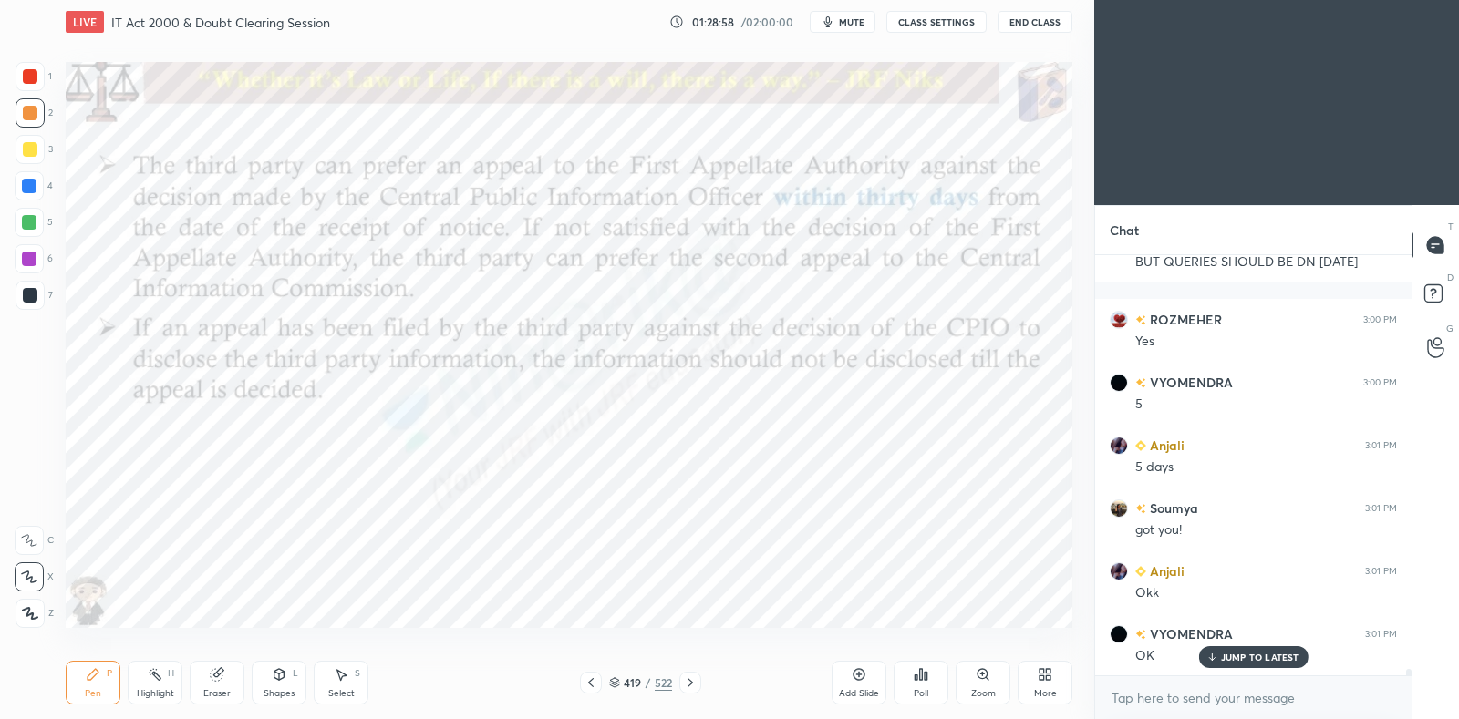
click at [696, 681] on icon at bounding box center [690, 683] width 15 height 15
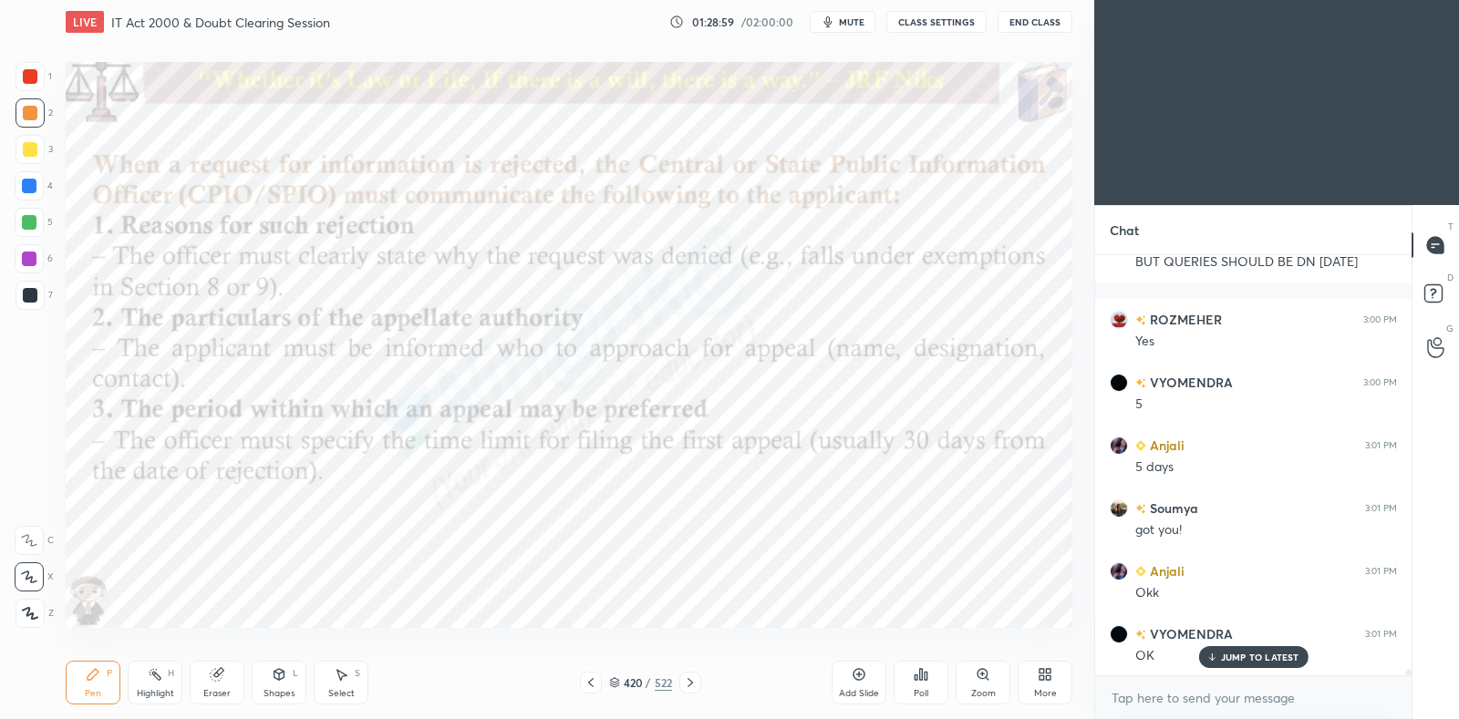
click at [593, 680] on icon at bounding box center [591, 683] width 15 height 15
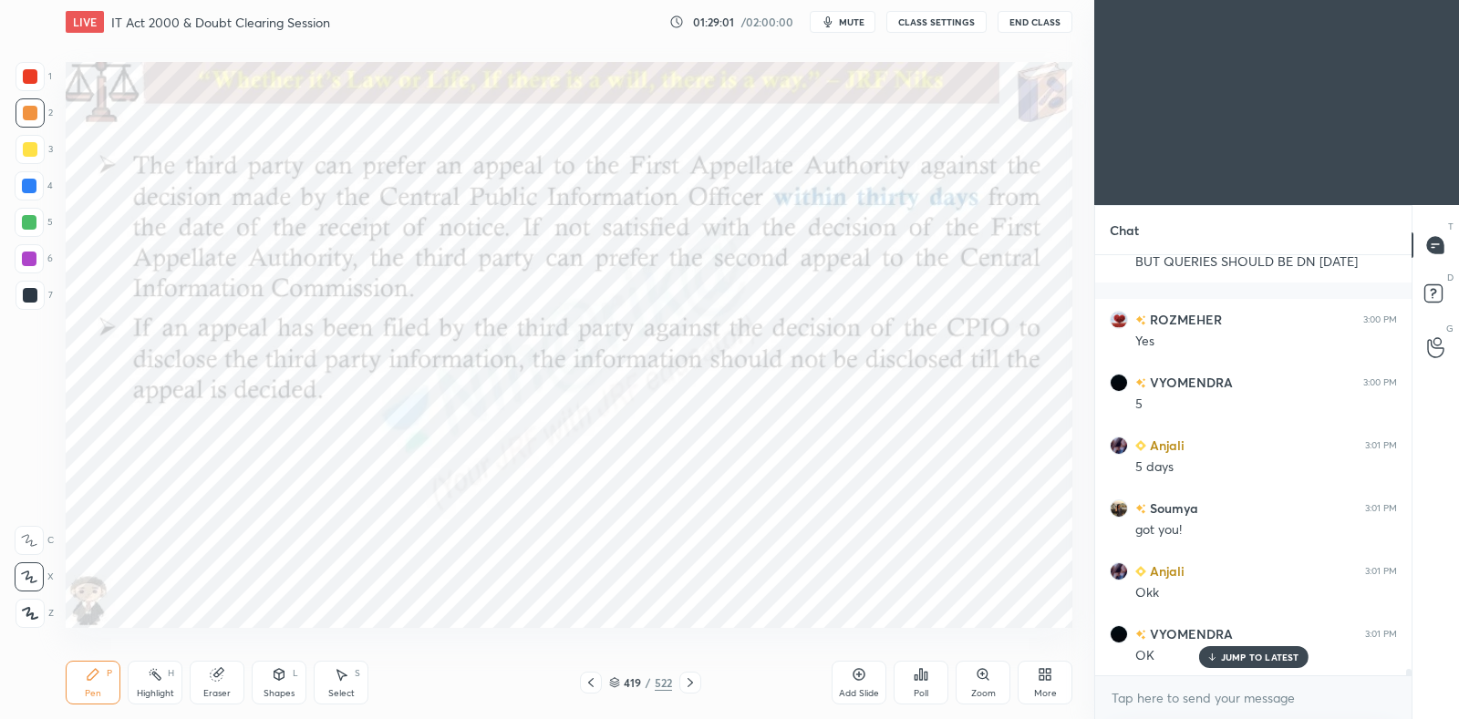
click at [593, 679] on icon at bounding box center [591, 683] width 15 height 15
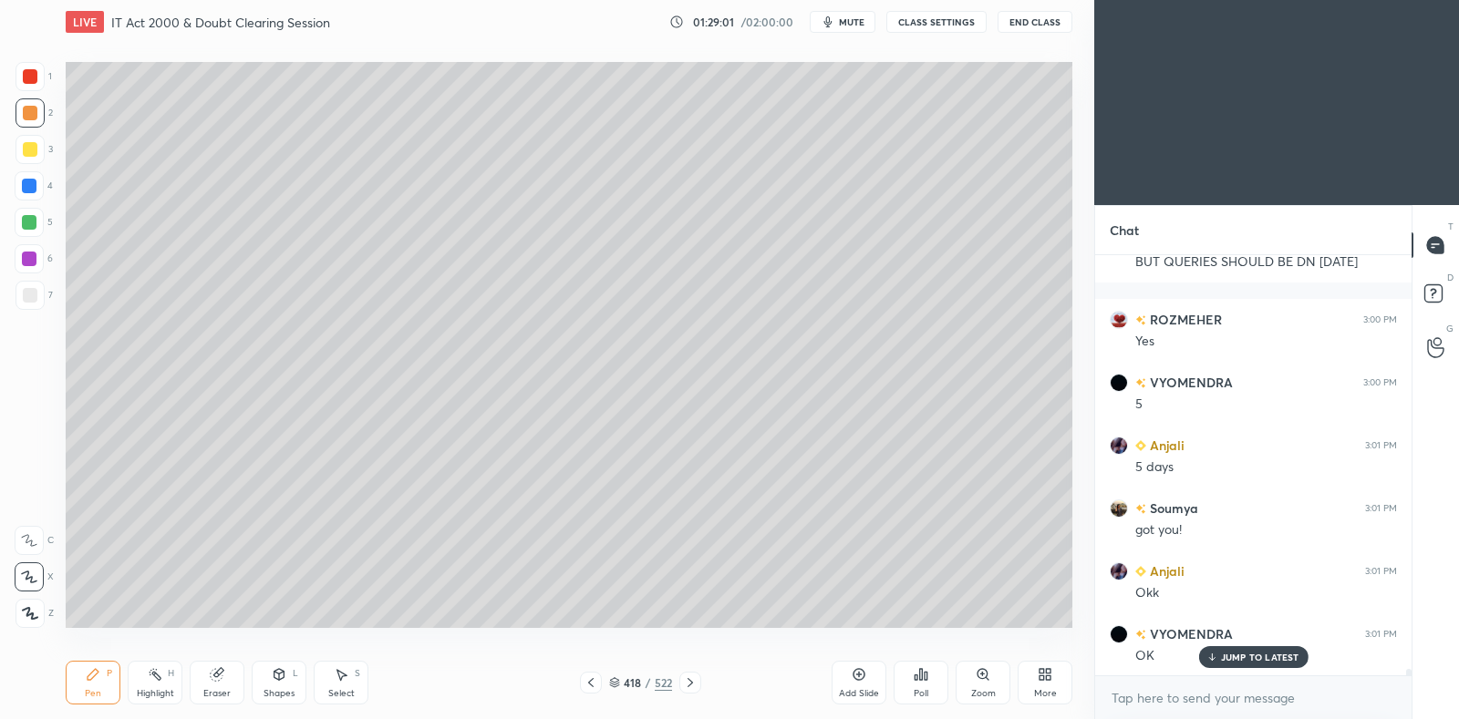
click at [695, 686] on icon at bounding box center [690, 683] width 15 height 15
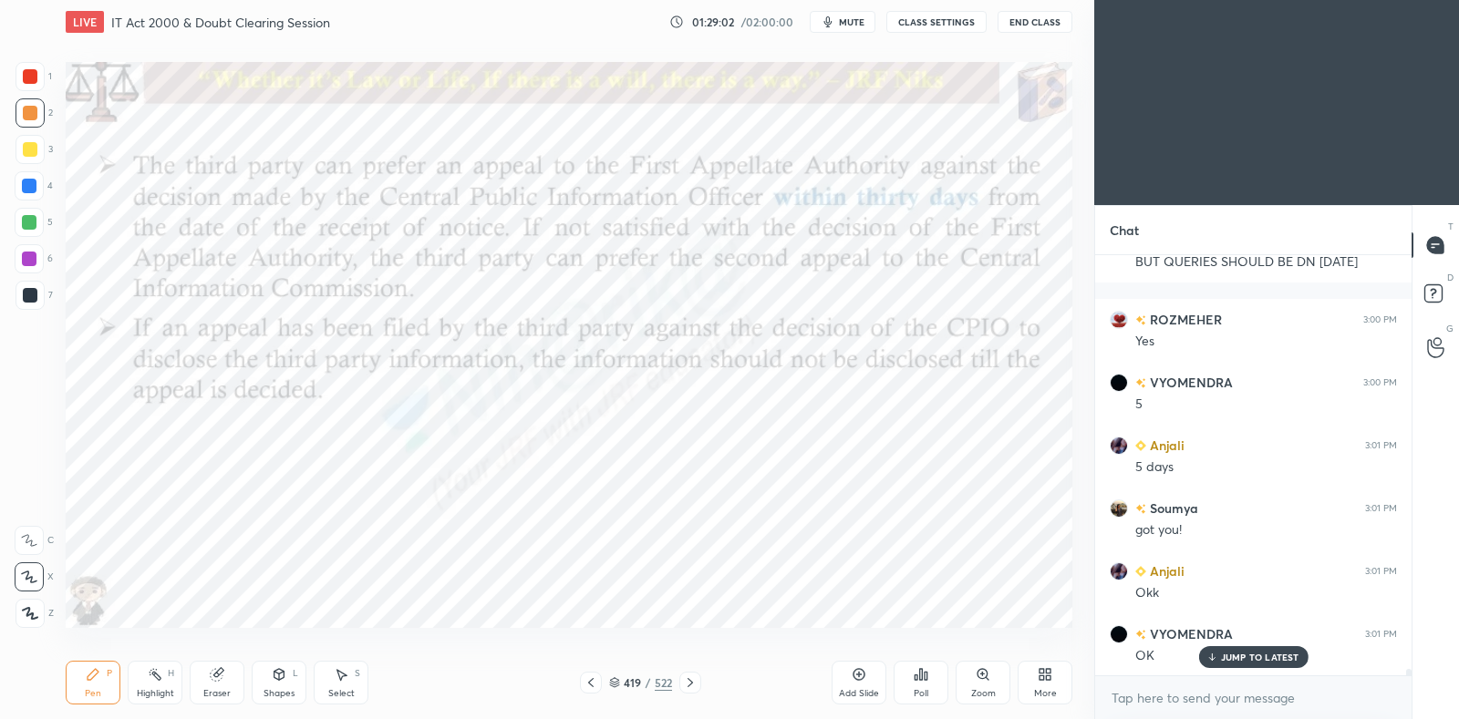
click at [694, 687] on icon at bounding box center [690, 683] width 15 height 15
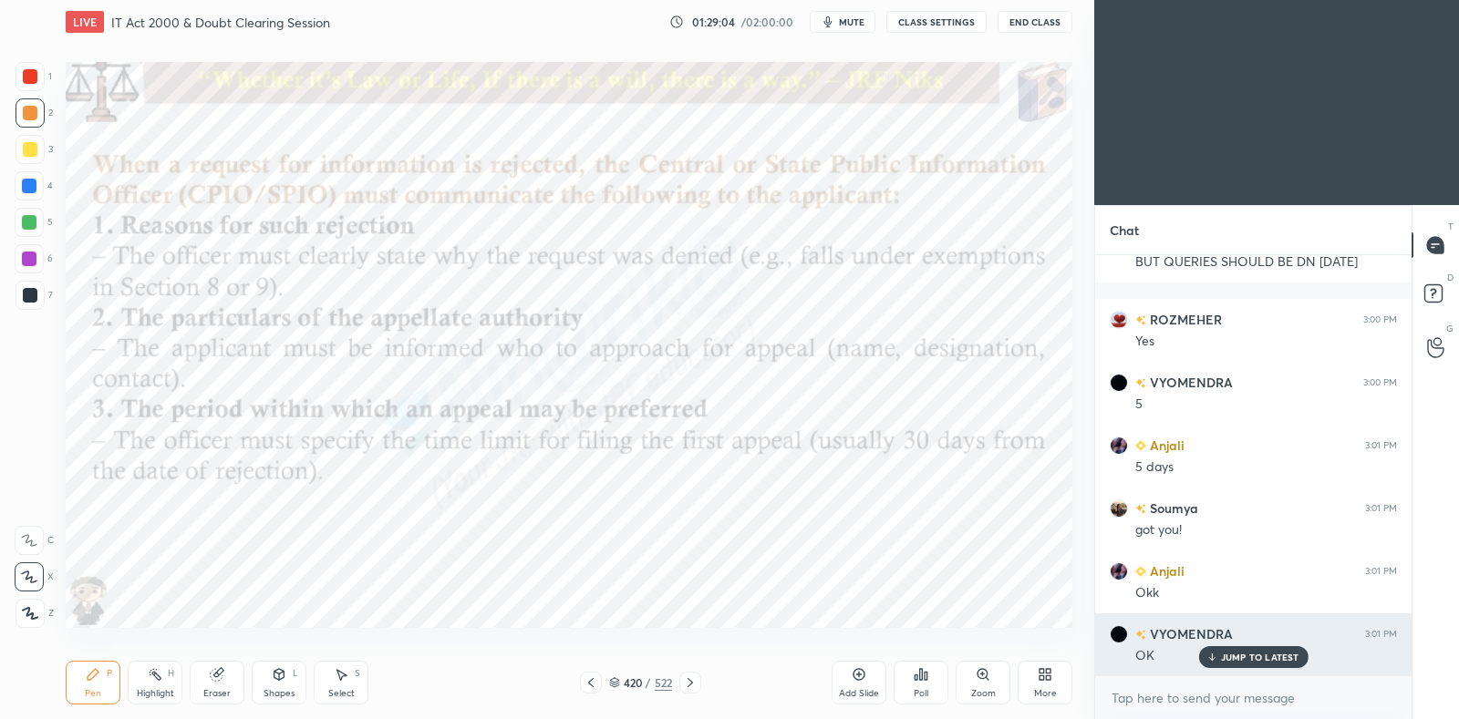
click at [1233, 656] on p "JUMP TO LATEST" at bounding box center [1260, 657] width 78 height 11
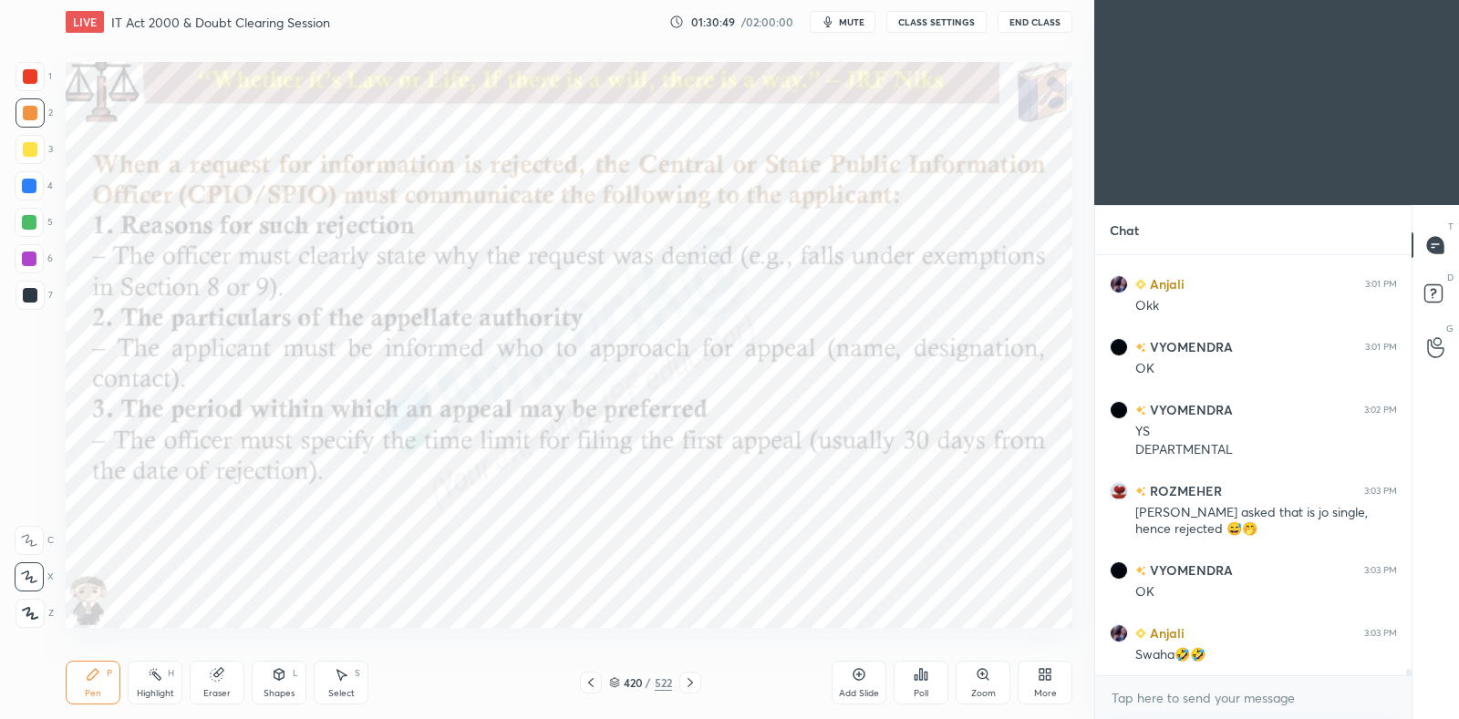
scroll to position [27598, 0]
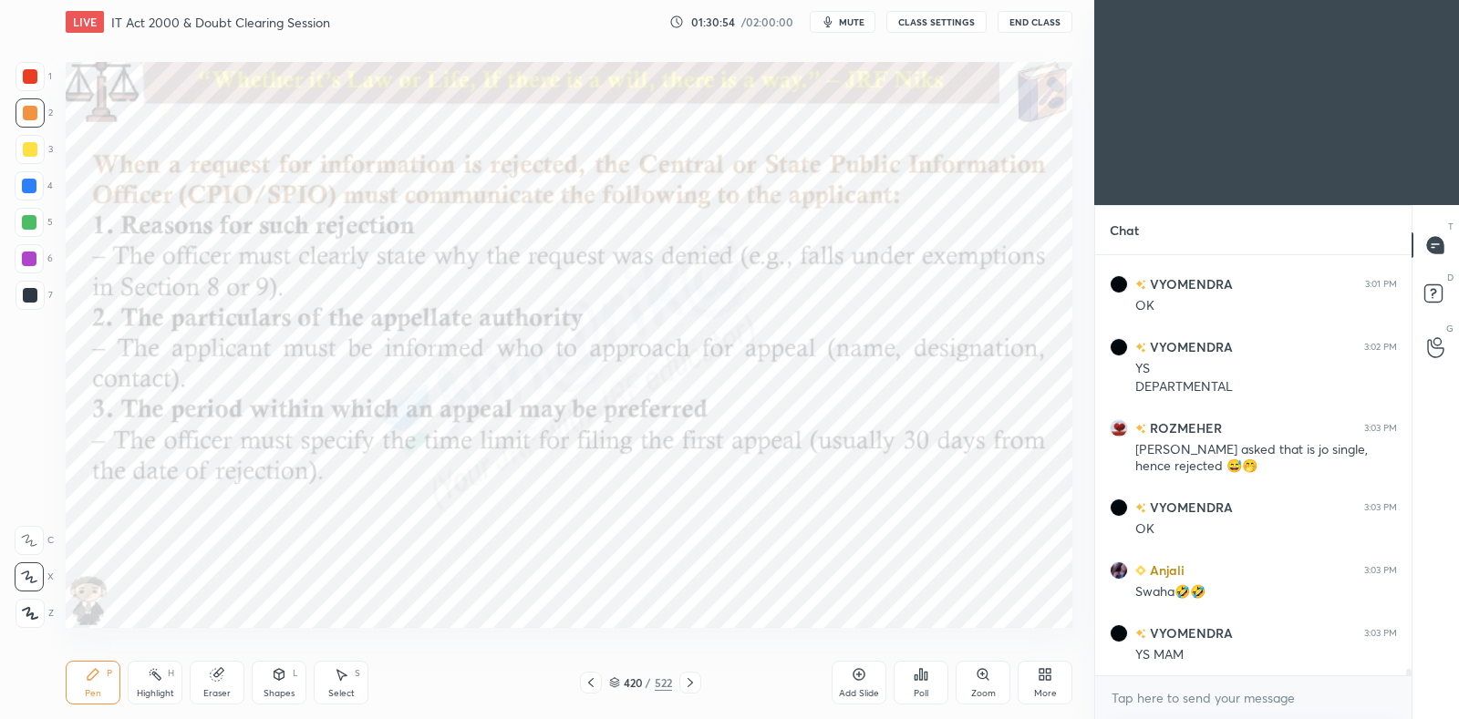
click at [698, 681] on div at bounding box center [690, 683] width 22 height 22
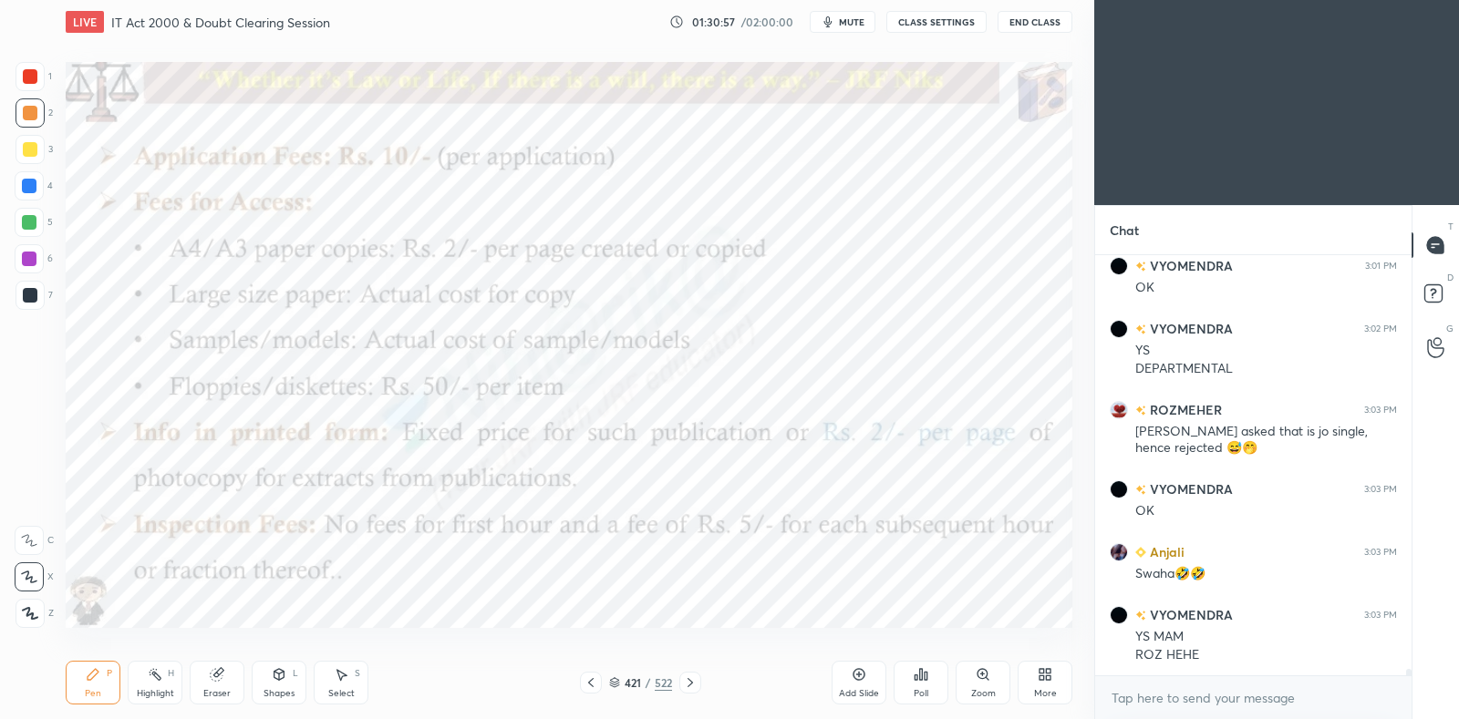
scroll to position [27678, 0]
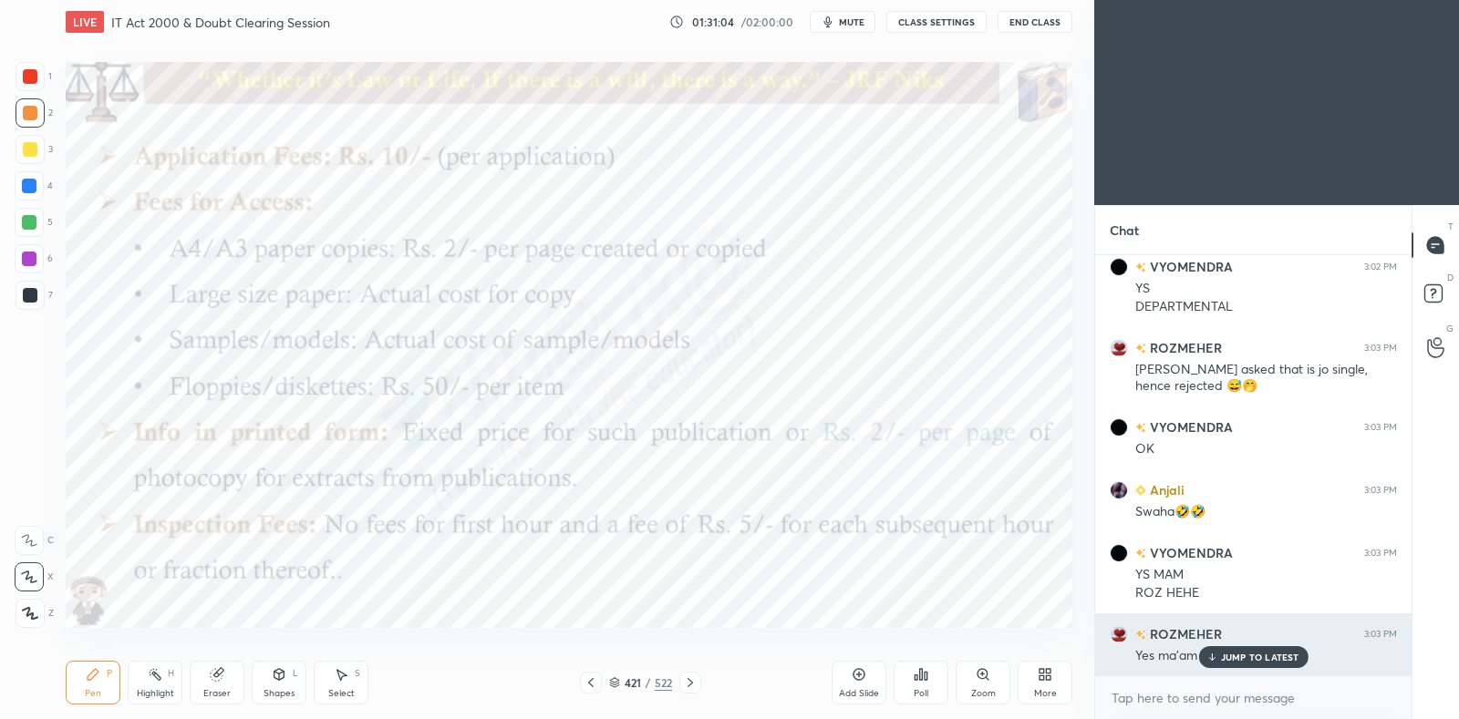
click at [1254, 654] on p "JUMP TO LATEST" at bounding box center [1260, 657] width 78 height 11
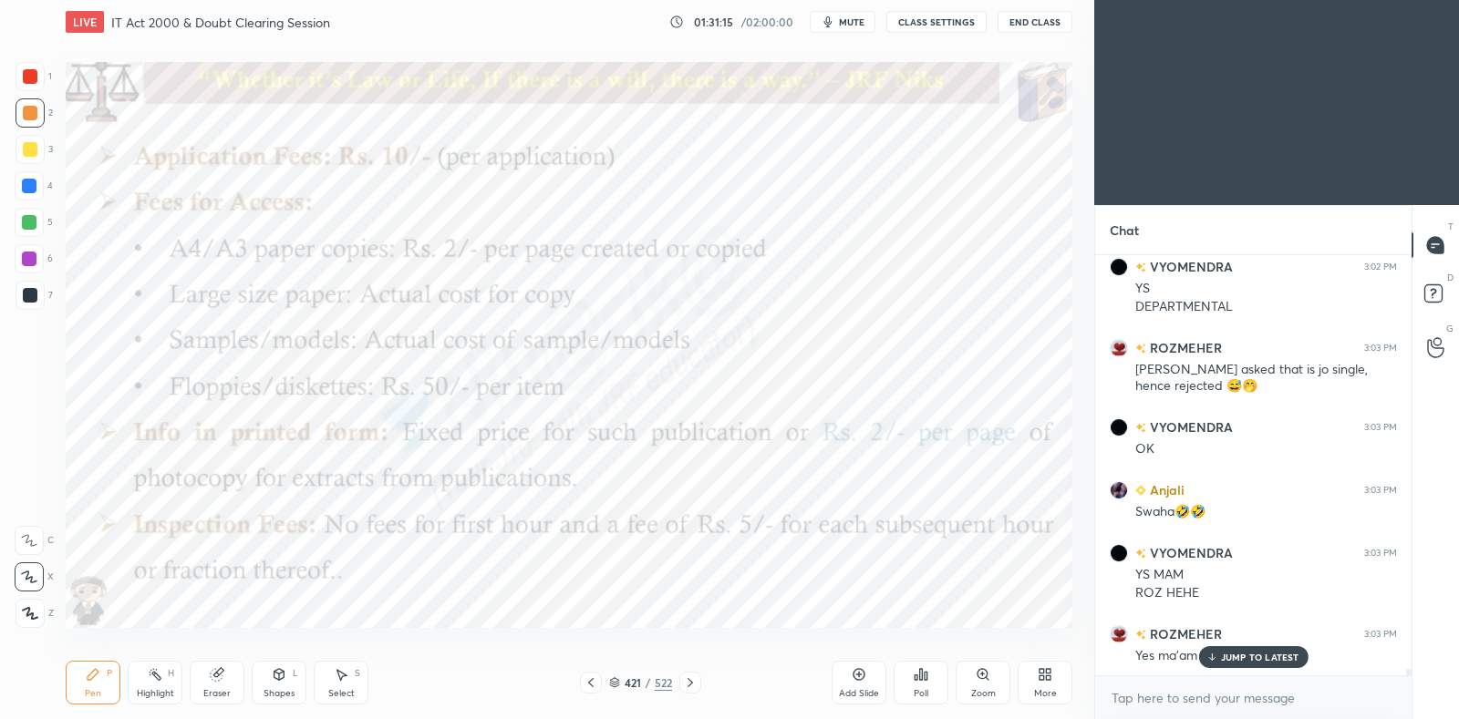
scroll to position [27741, 0]
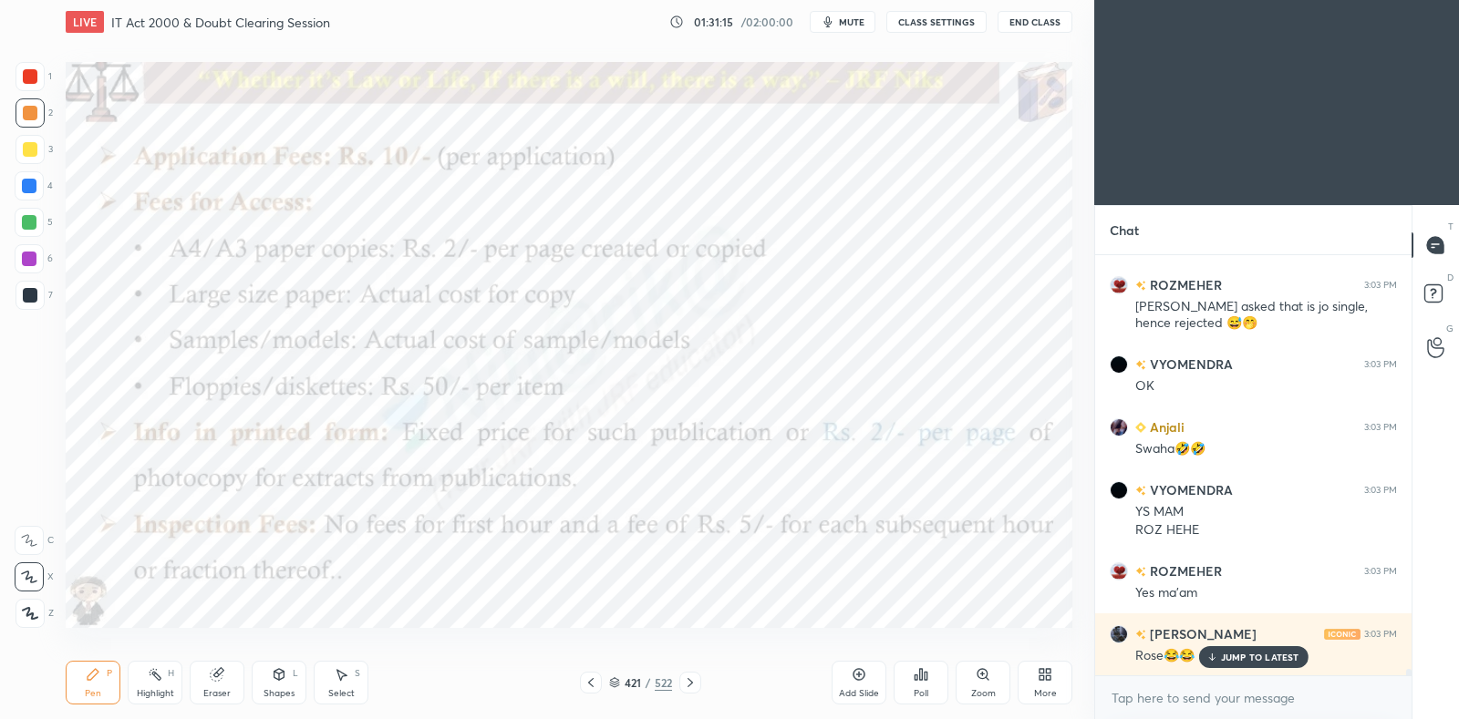
click at [593, 686] on icon at bounding box center [591, 683] width 15 height 15
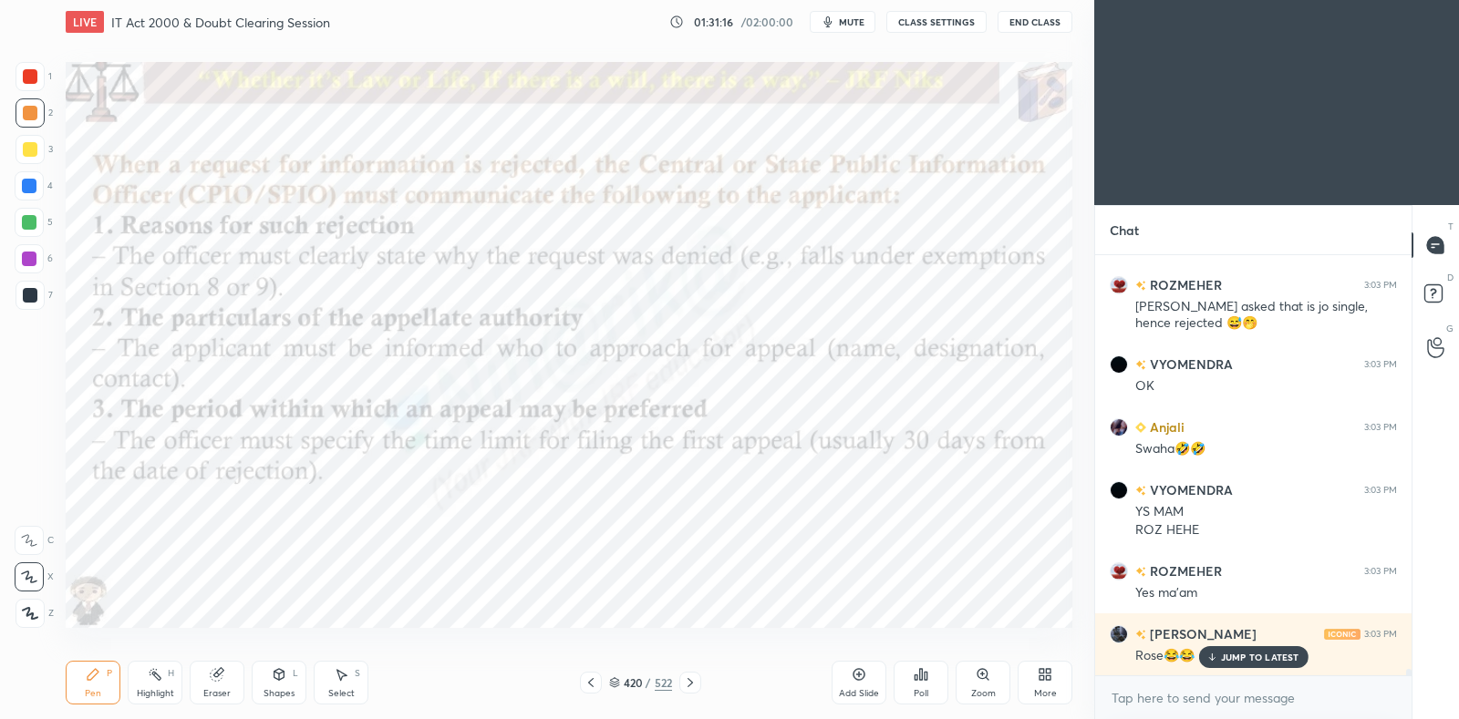
click at [859, 672] on icon at bounding box center [858, 674] width 5 height 5
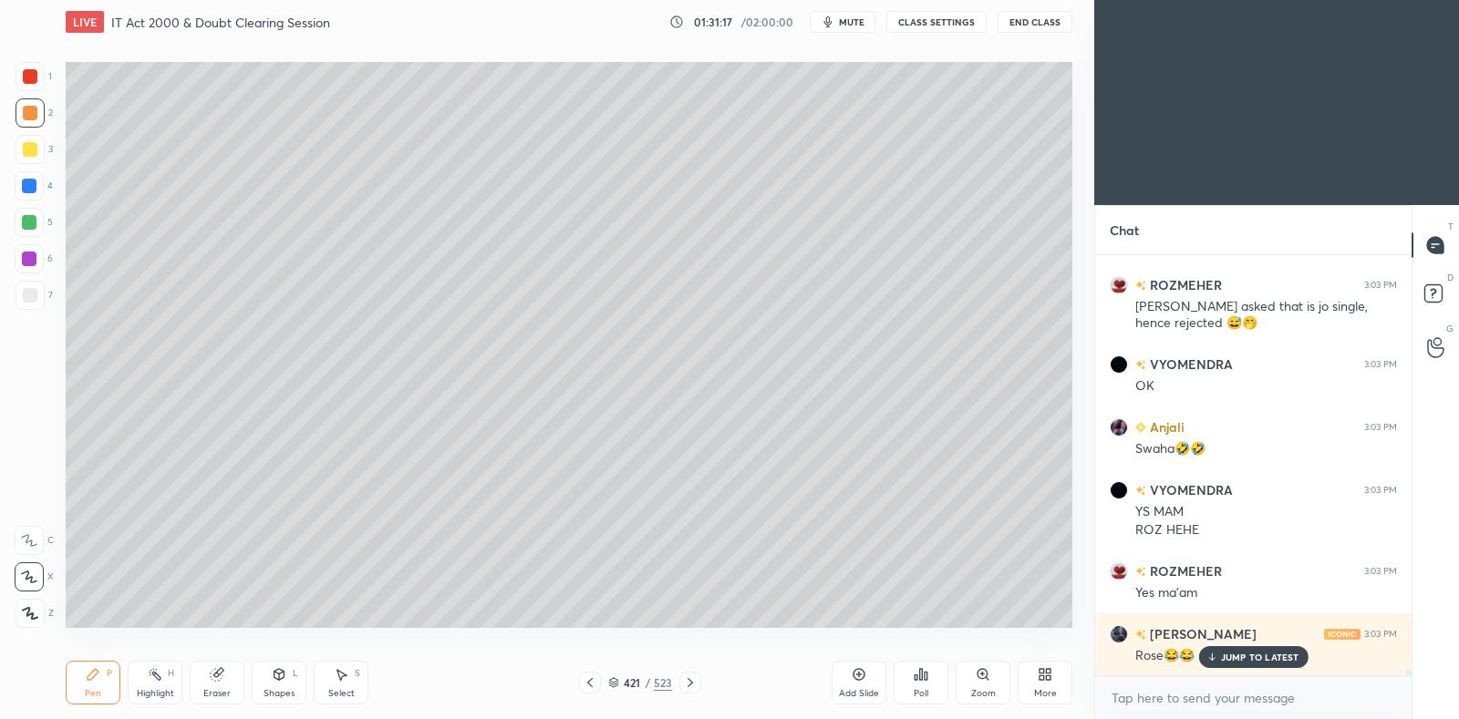
click at [46, 299] on div "7" at bounding box center [34, 295] width 37 height 29
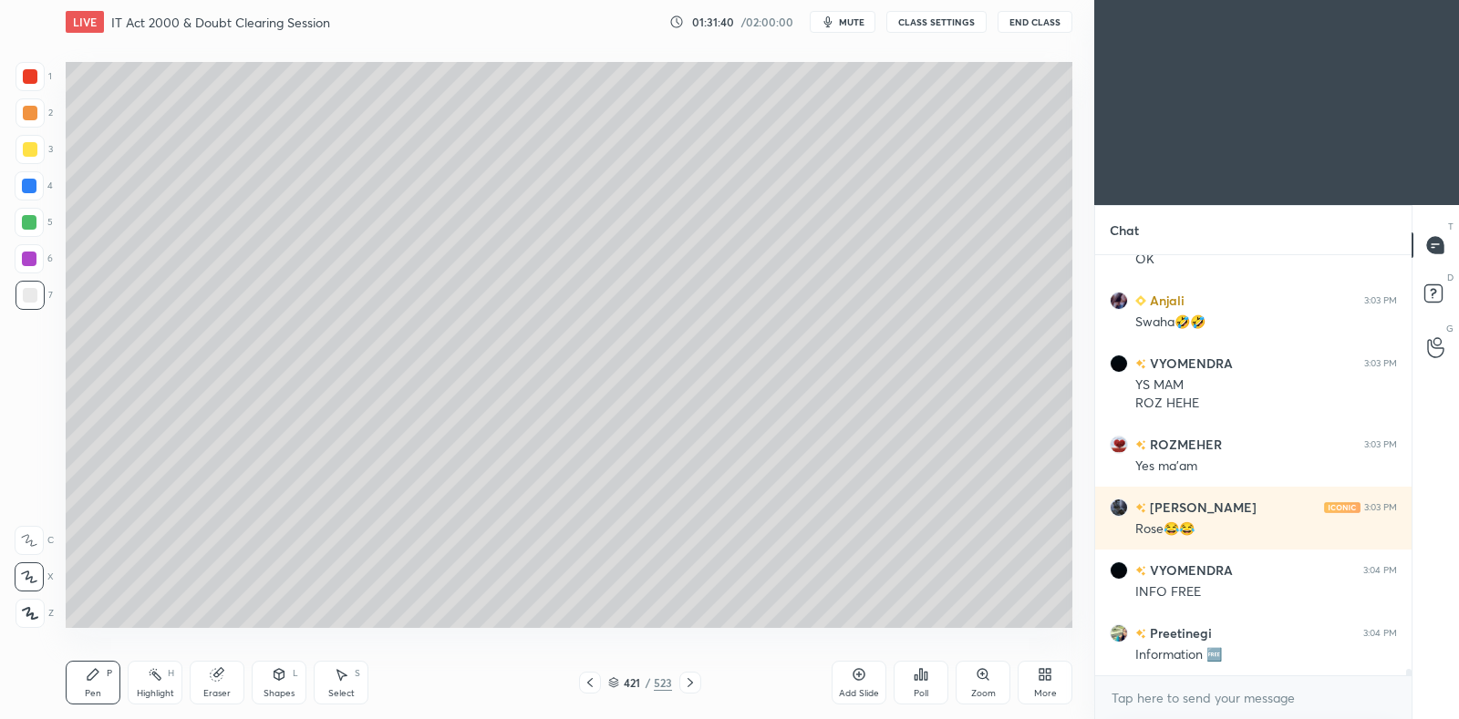
scroll to position [27931, 0]
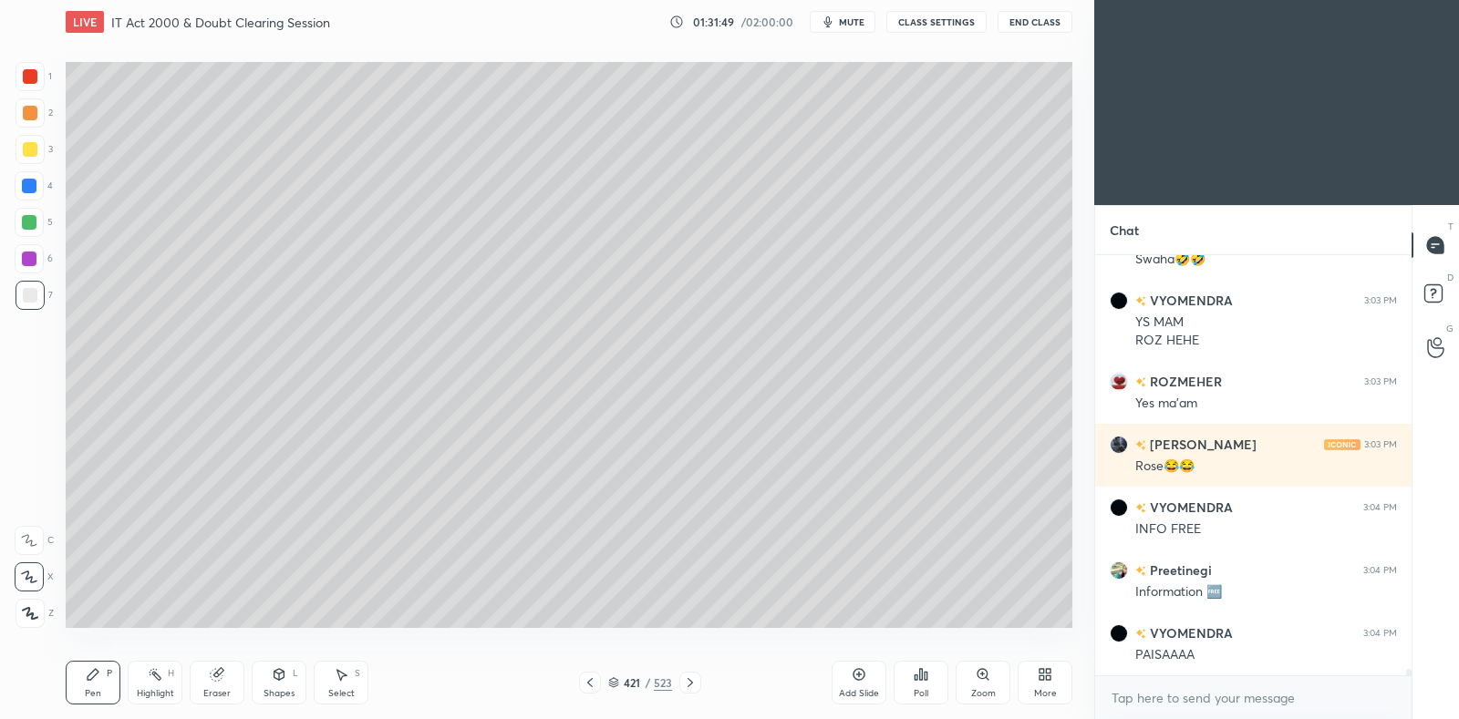
click at [684, 684] on icon at bounding box center [690, 683] width 15 height 15
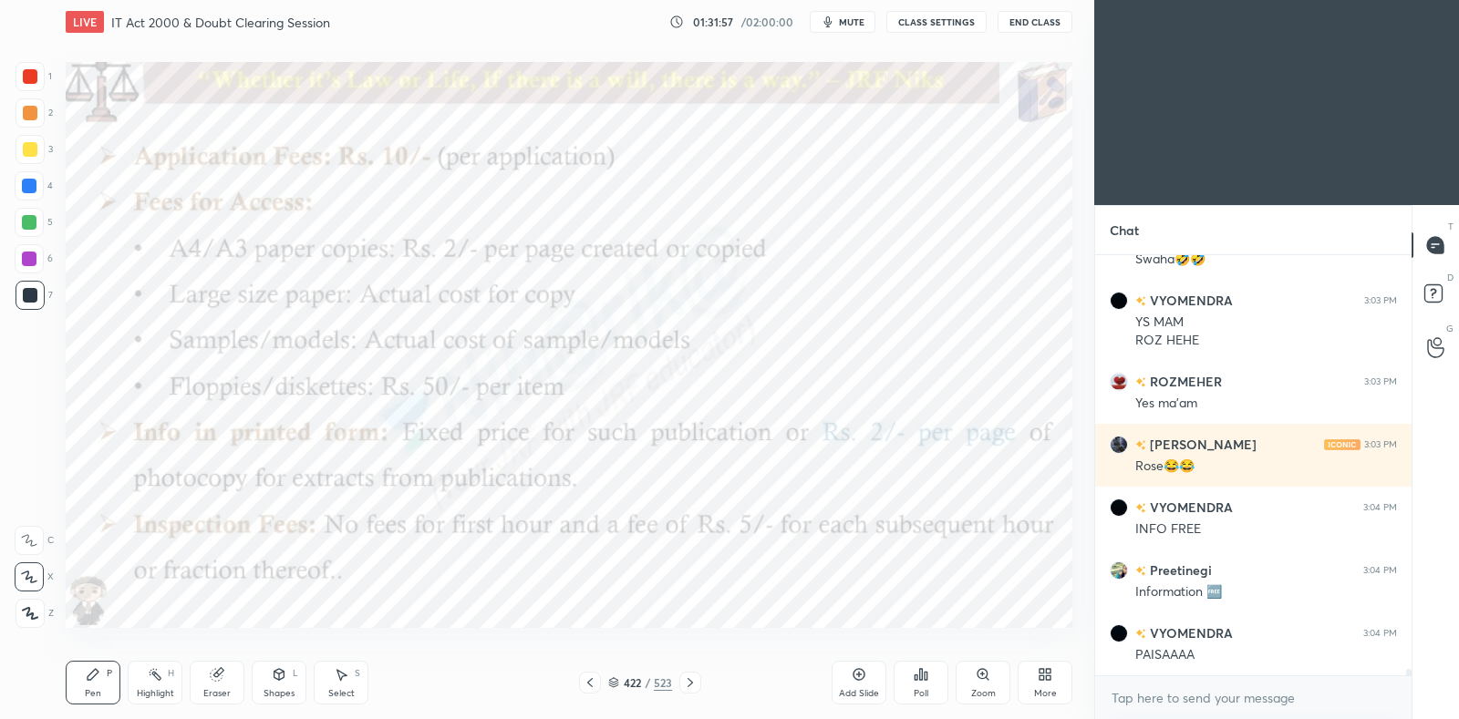
scroll to position [27993, 0]
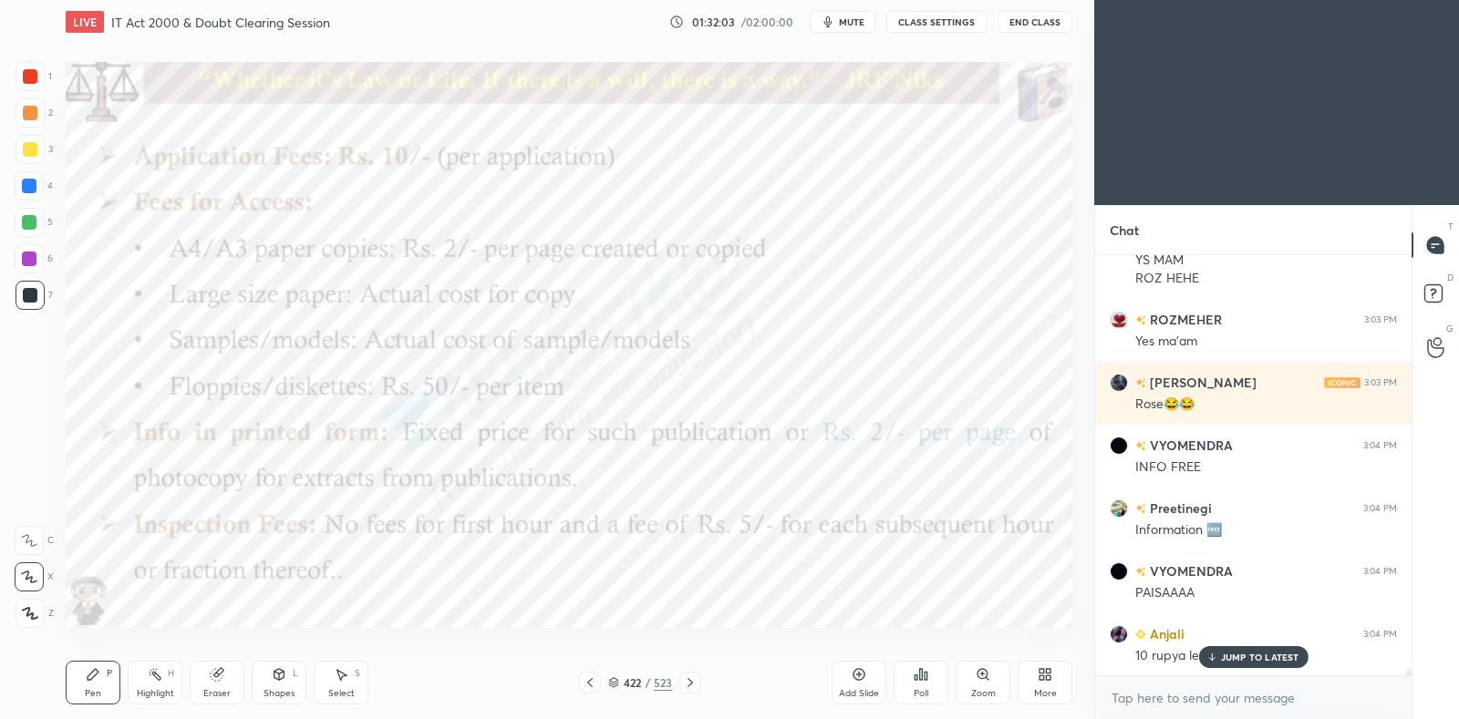
click at [1245, 655] on p "JUMP TO LATEST" at bounding box center [1260, 657] width 78 height 11
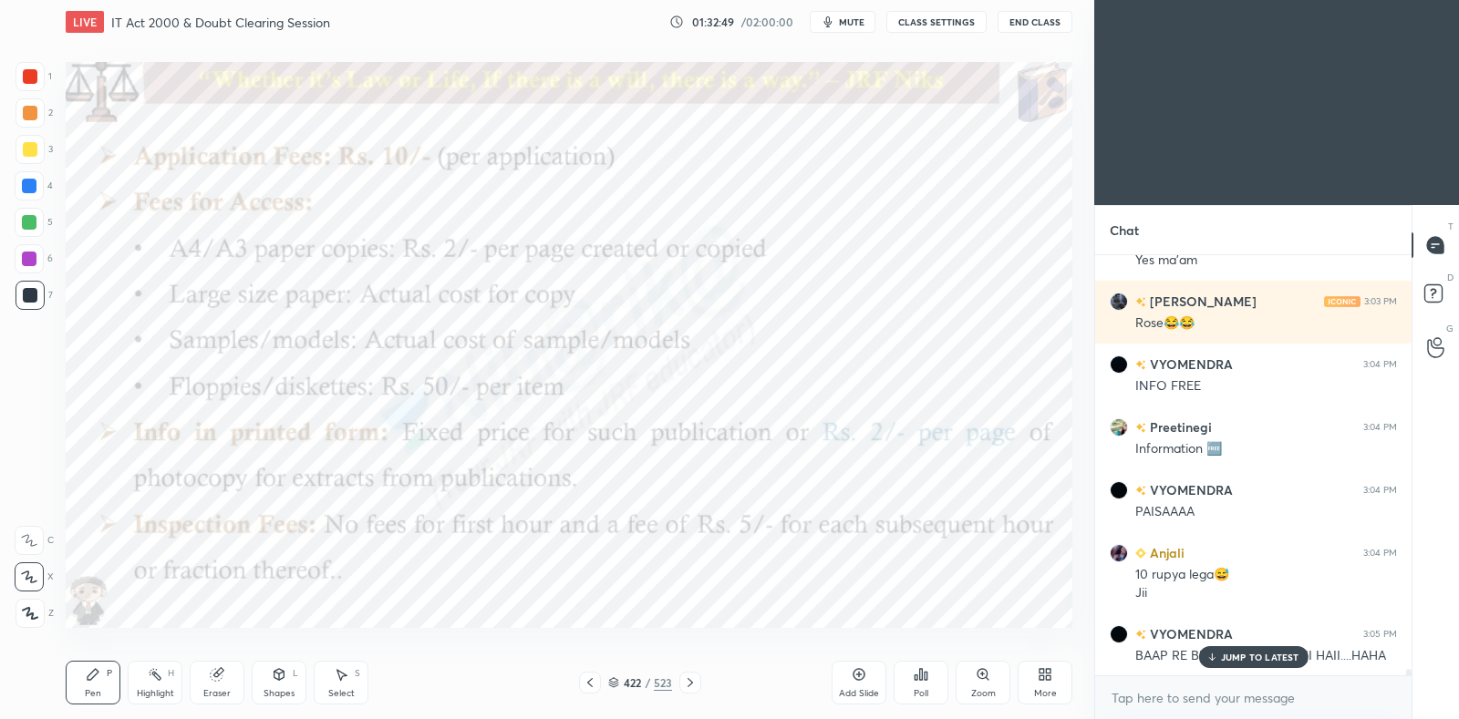
scroll to position [28137, 0]
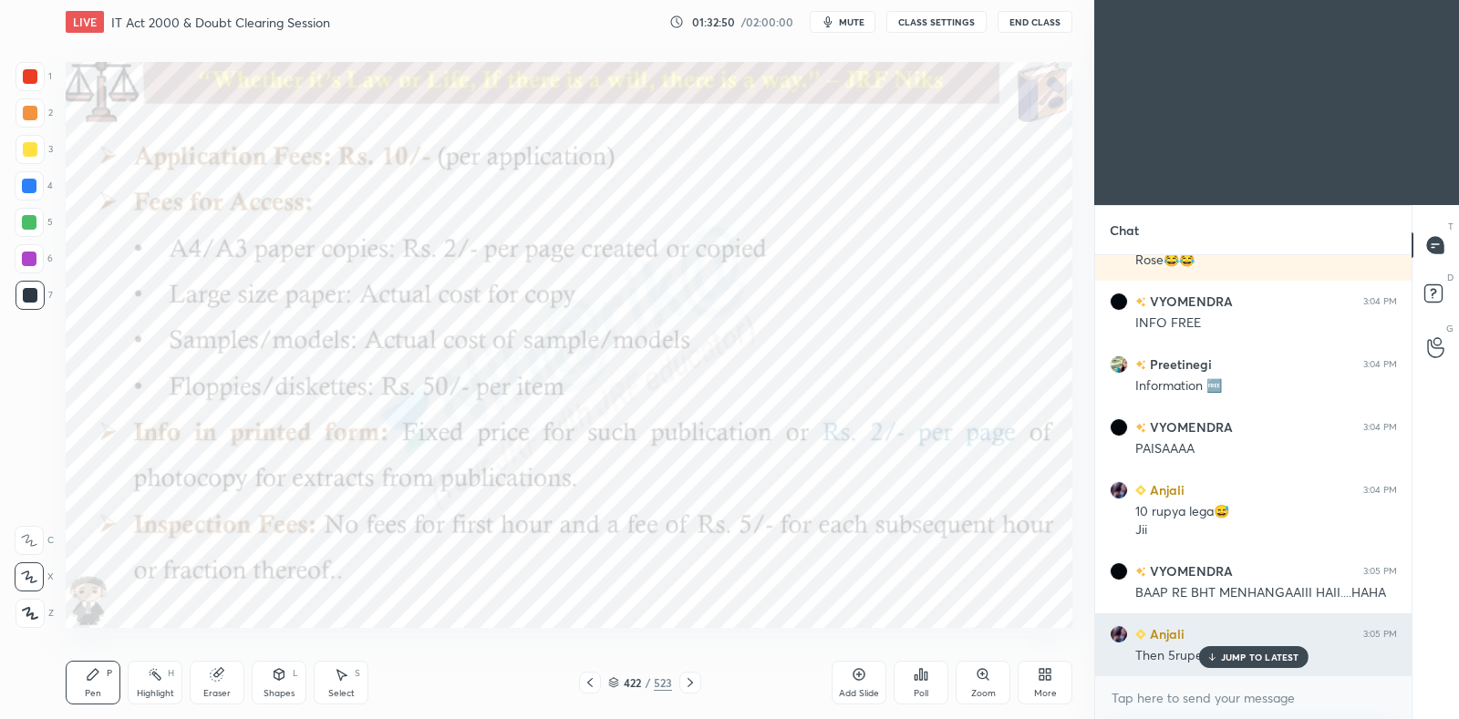
click at [1247, 654] on p "JUMP TO LATEST" at bounding box center [1260, 657] width 78 height 11
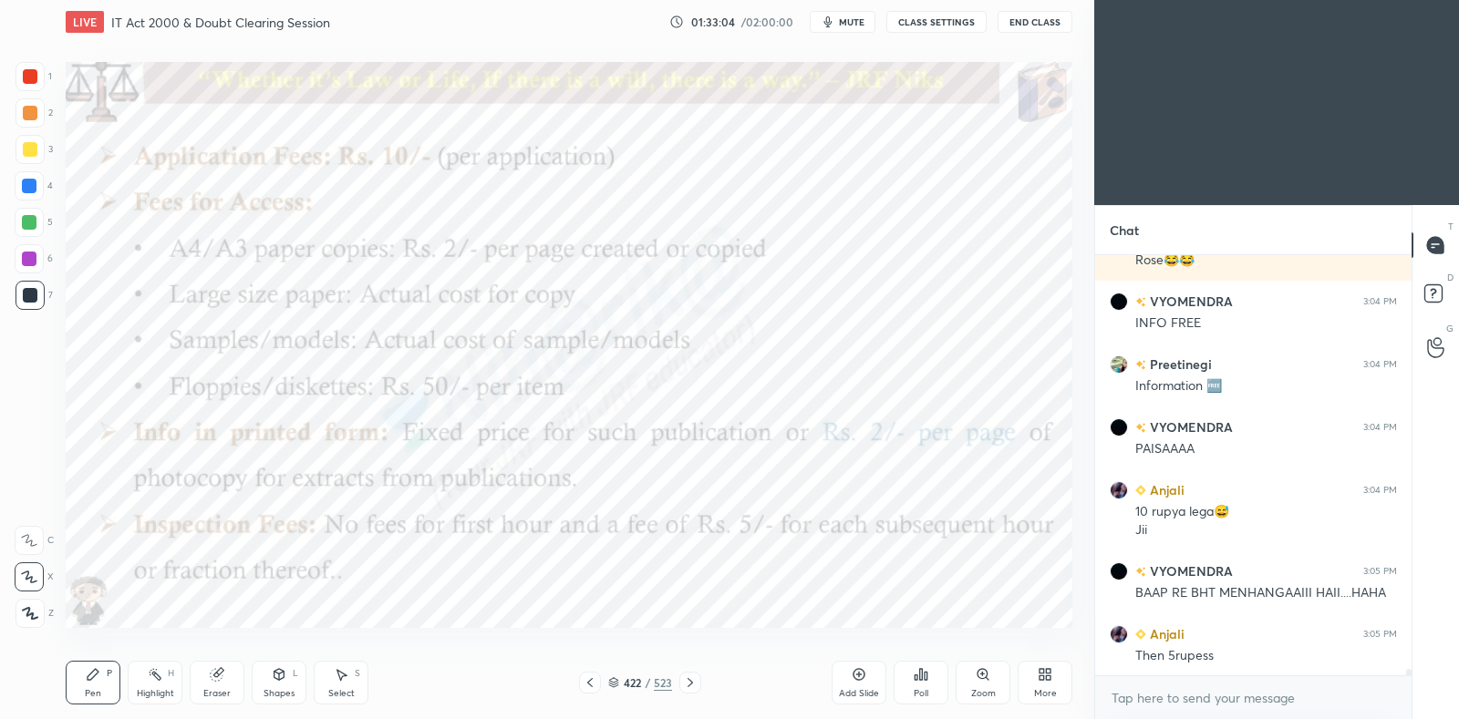
click at [615, 683] on icon at bounding box center [613, 682] width 11 height 11
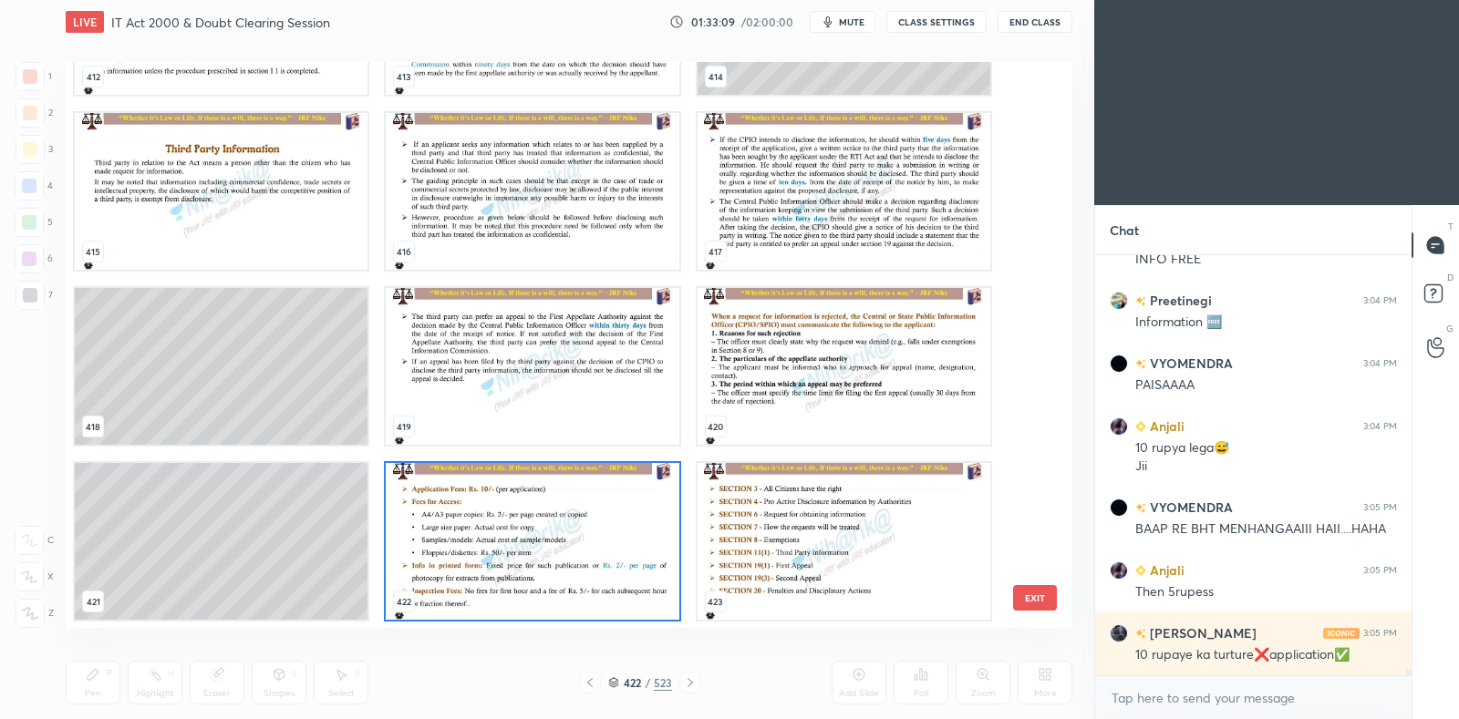
scroll to position [28264, 0]
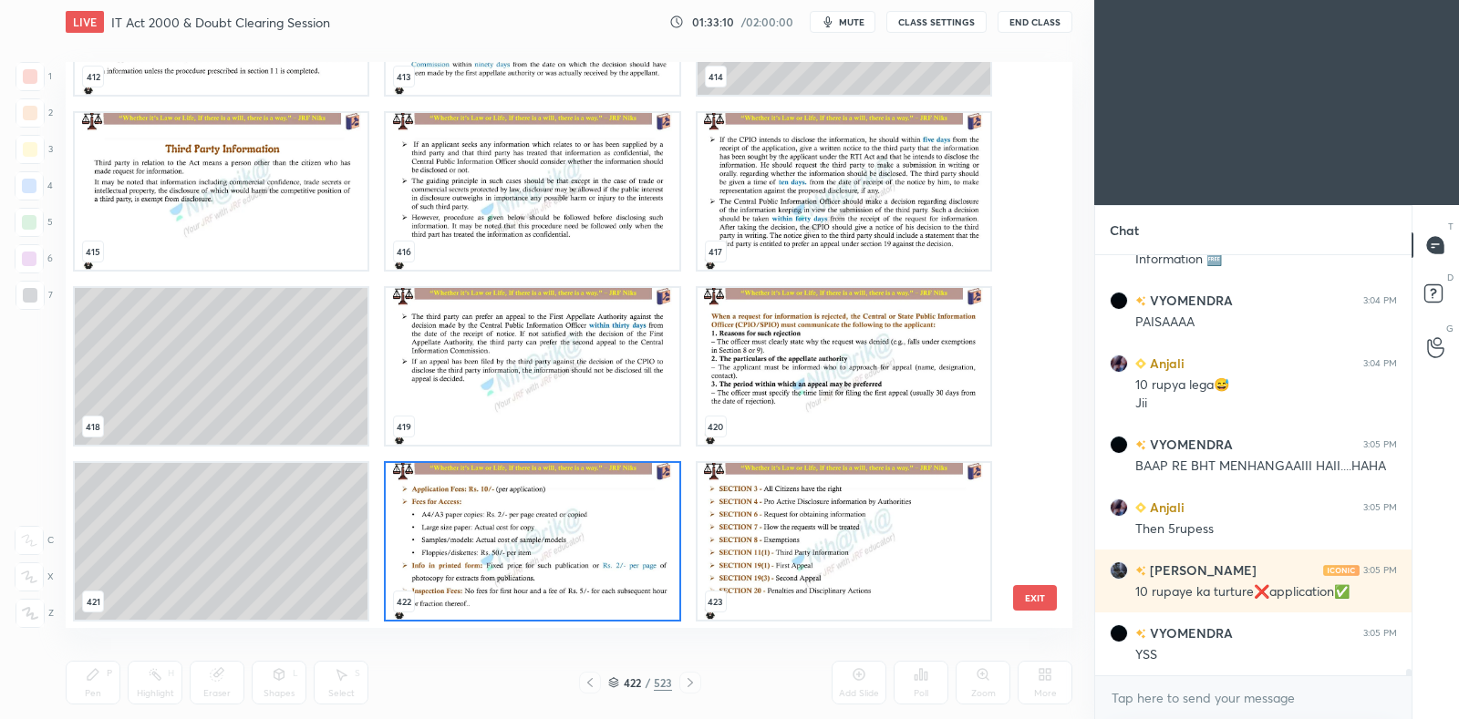
click at [770, 540] on img "grid" at bounding box center [844, 541] width 293 height 157
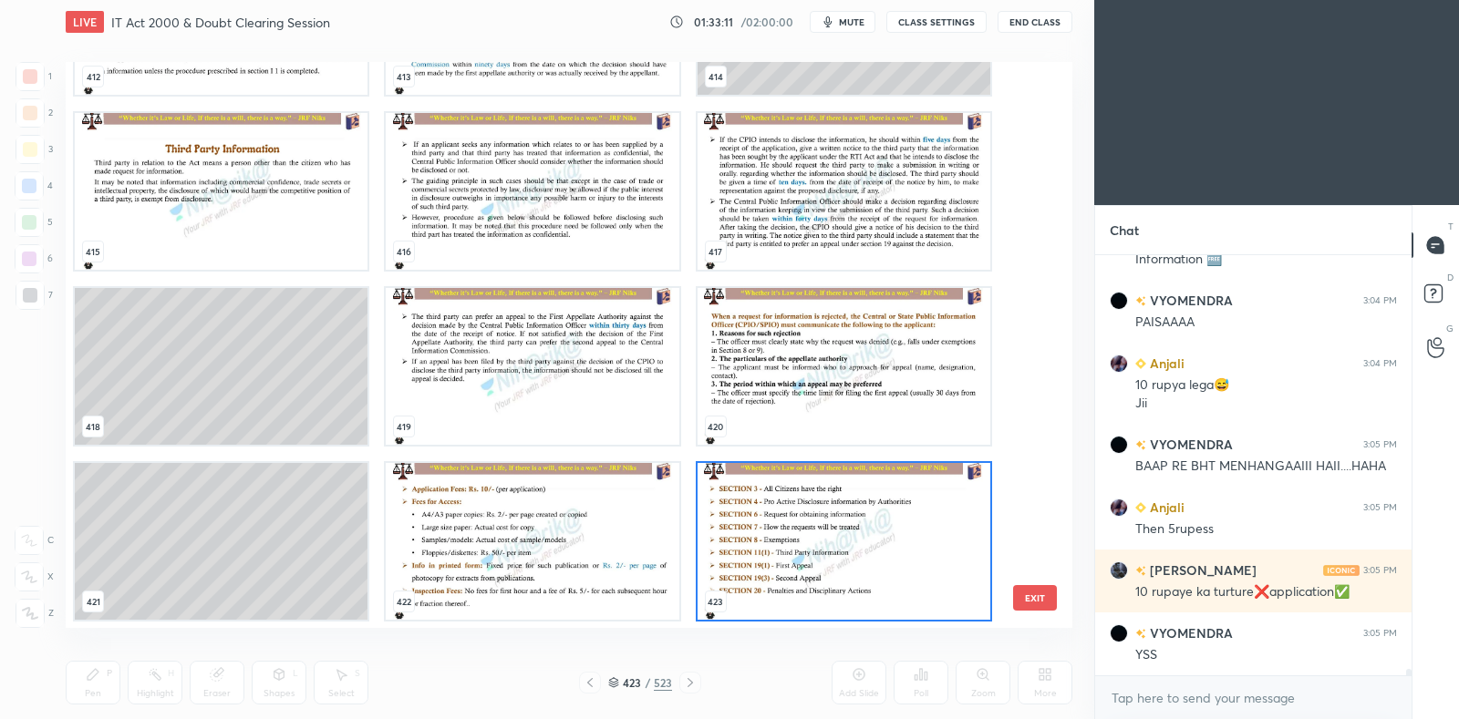
click at [770, 540] on img "grid" at bounding box center [844, 541] width 293 height 157
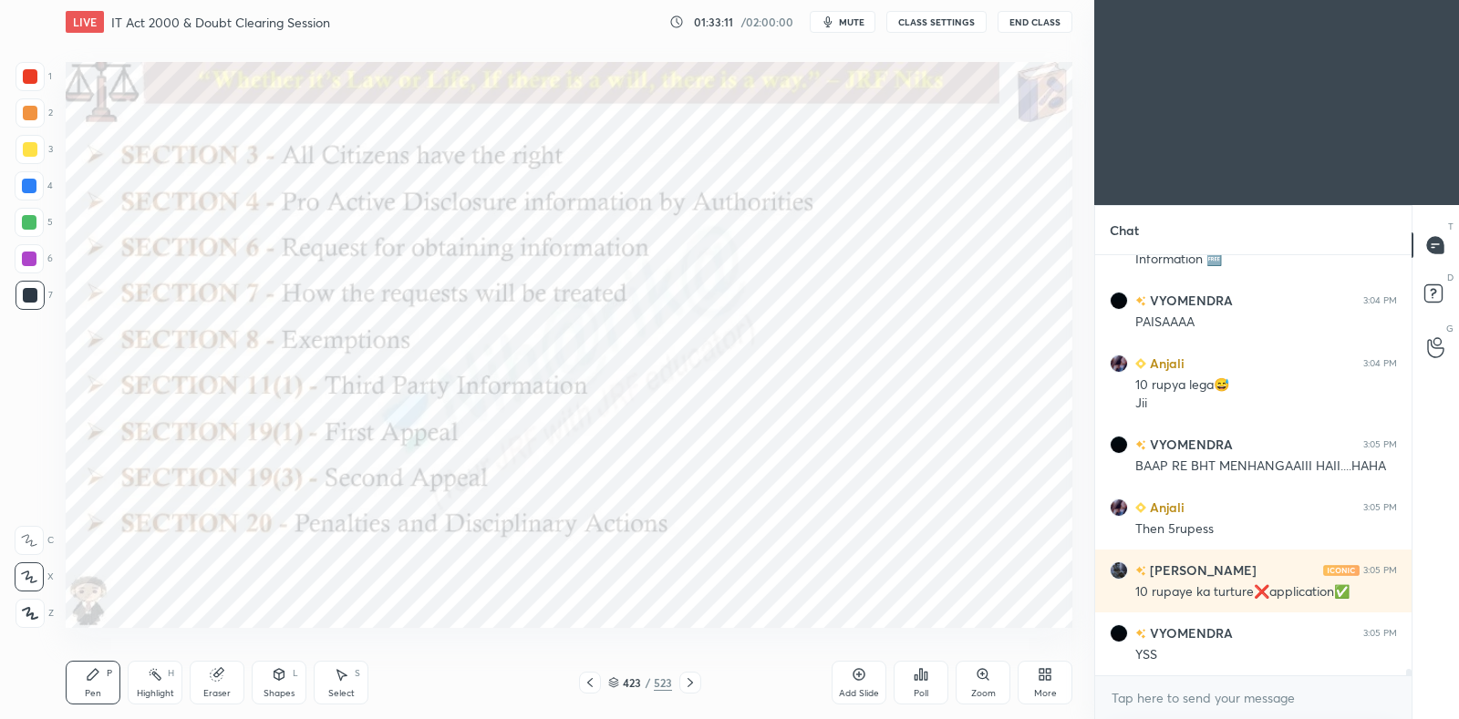
click at [770, 541] on img "grid" at bounding box center [844, 541] width 293 height 157
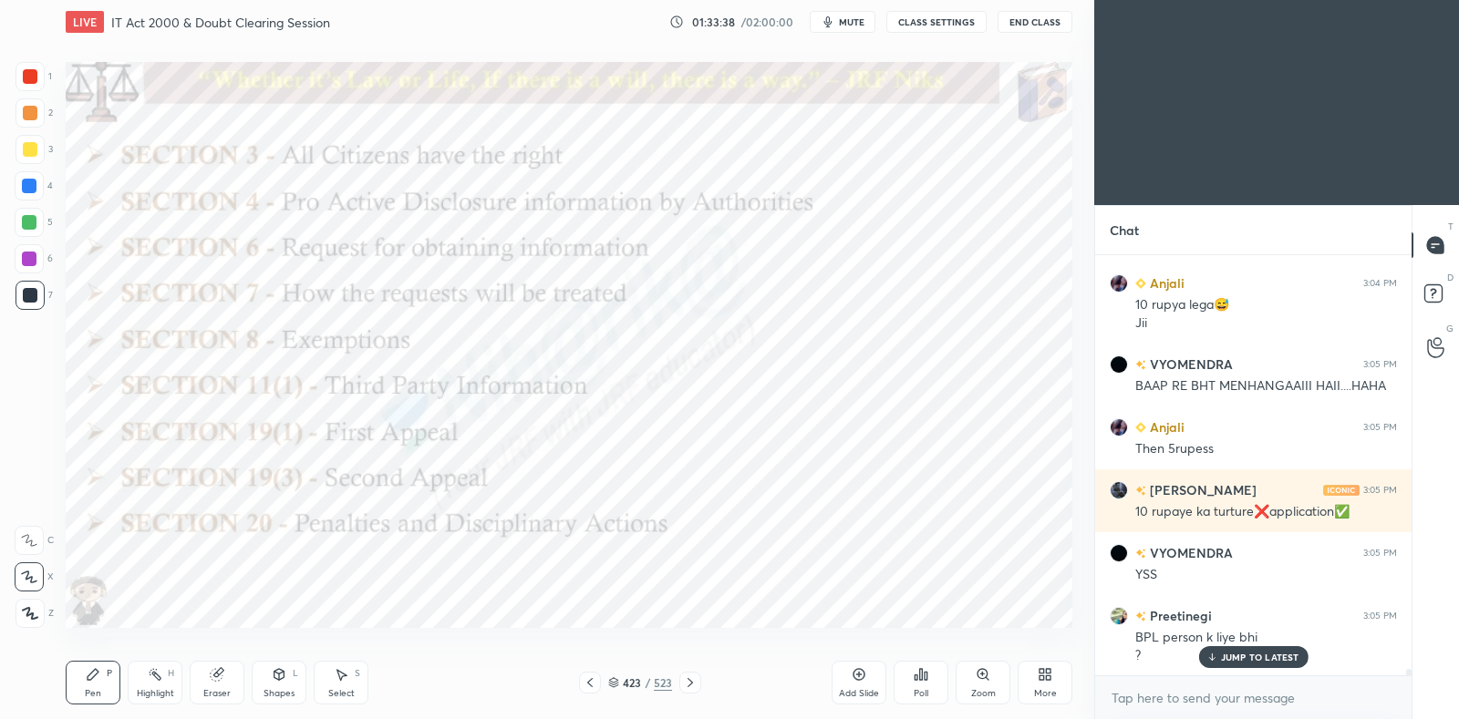
scroll to position [28407, 0]
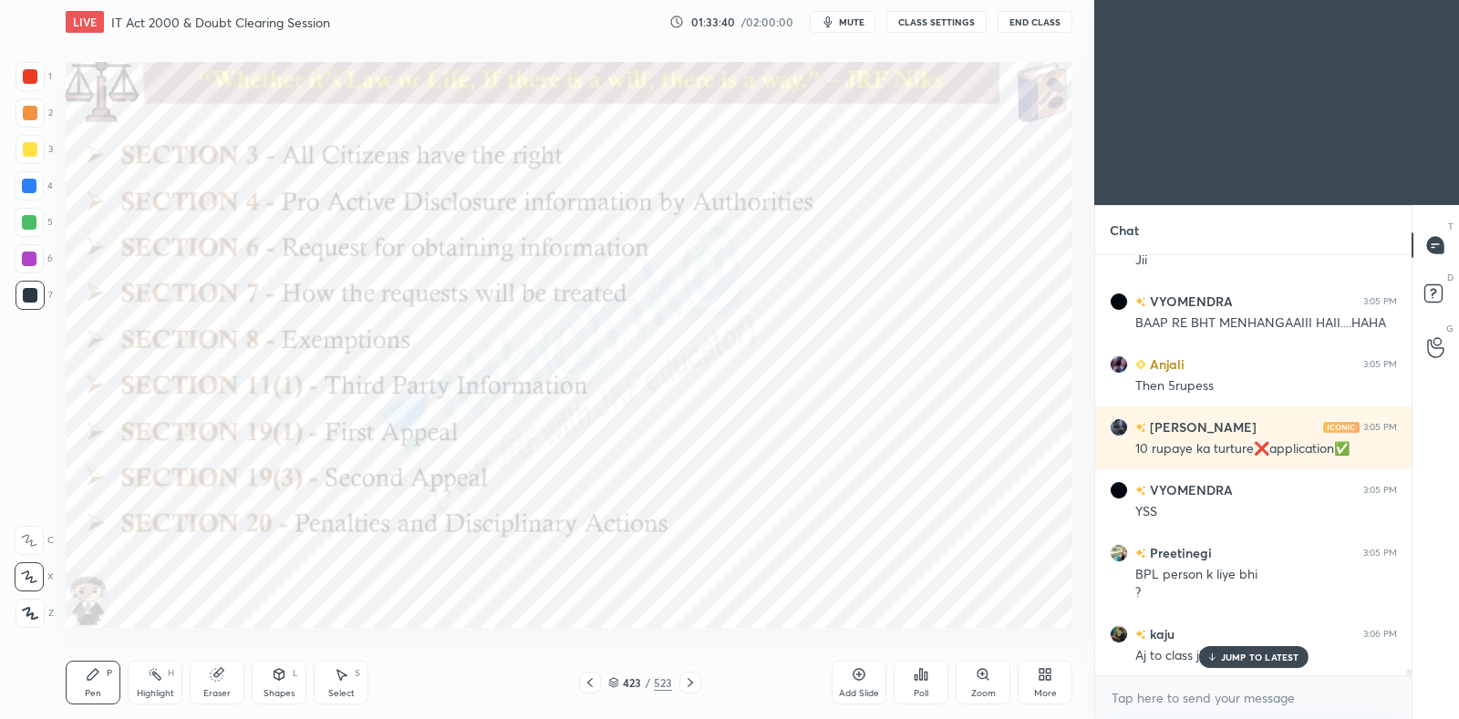
click at [1215, 655] on icon at bounding box center [1211, 657] width 12 height 11
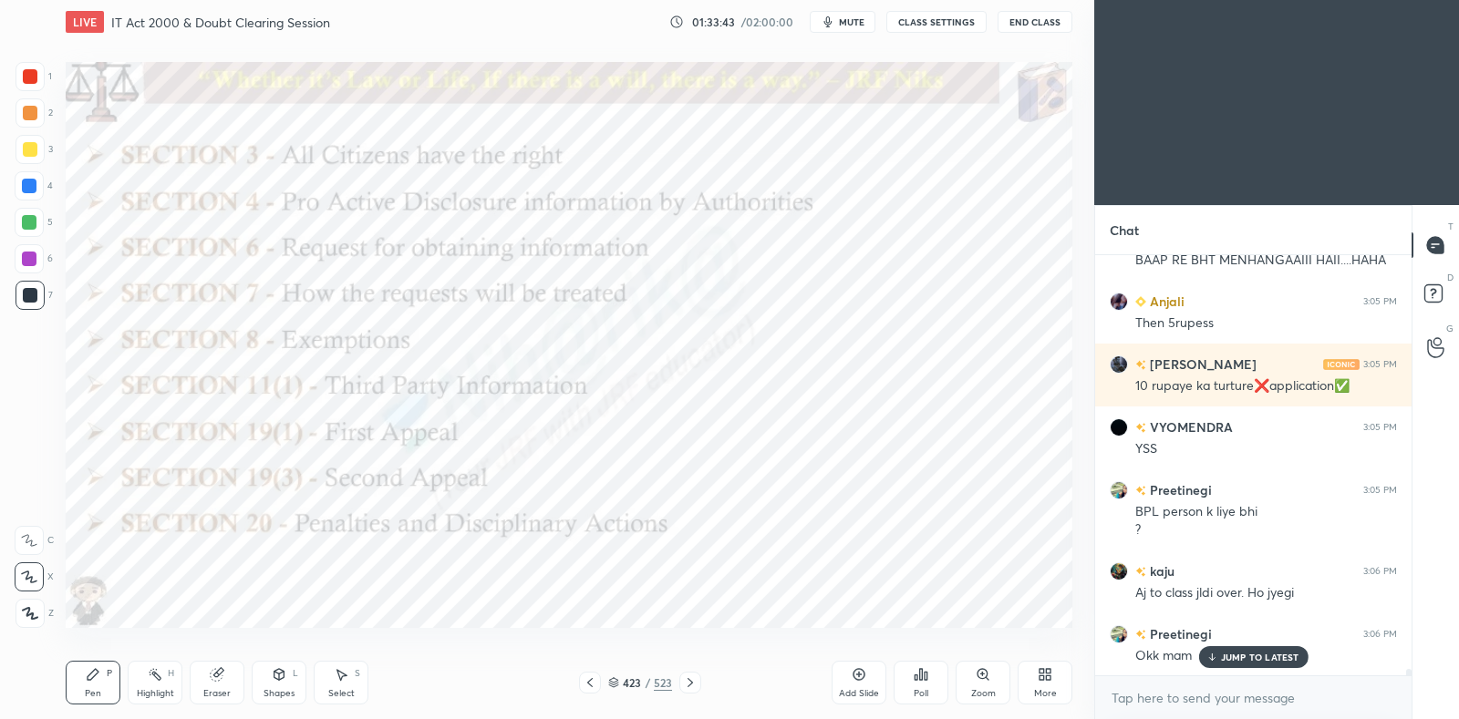
scroll to position [28533, 0]
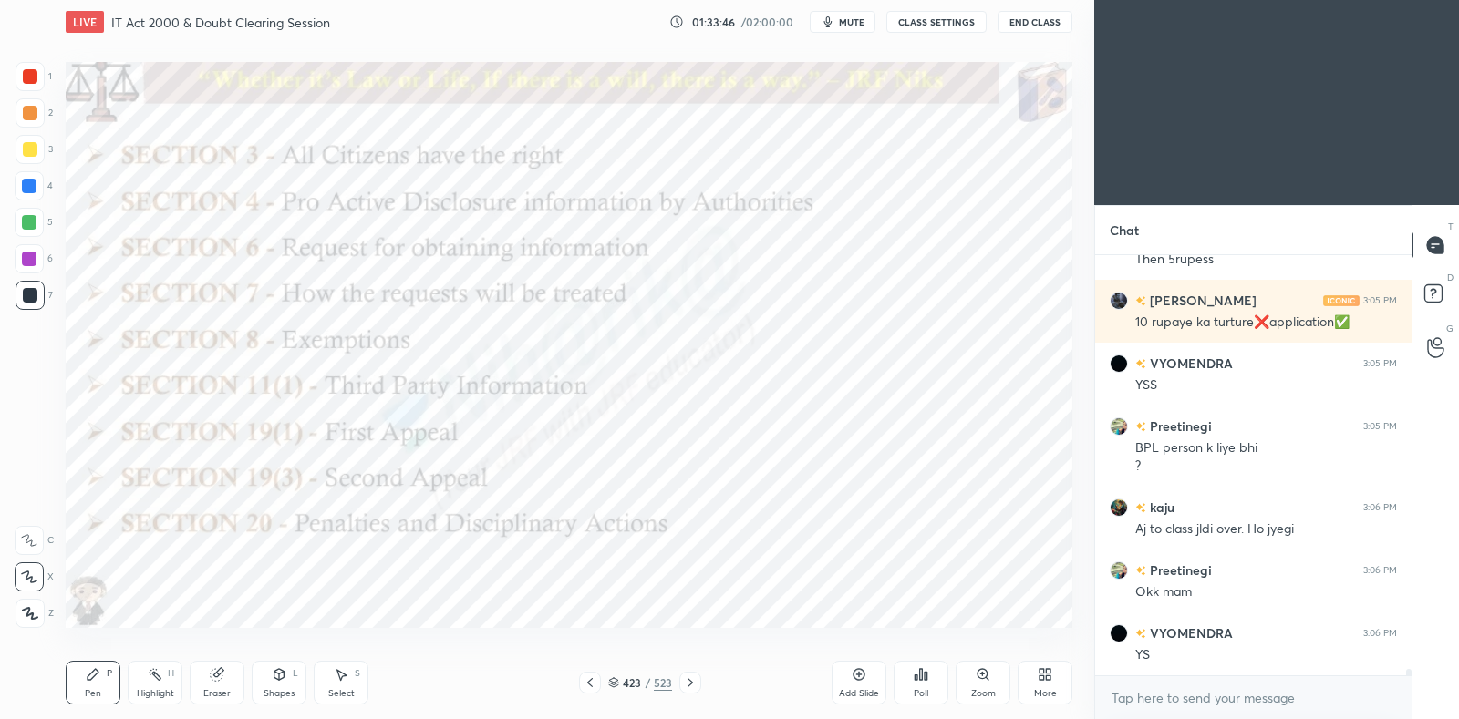
click at [616, 681] on icon at bounding box center [613, 682] width 11 height 11
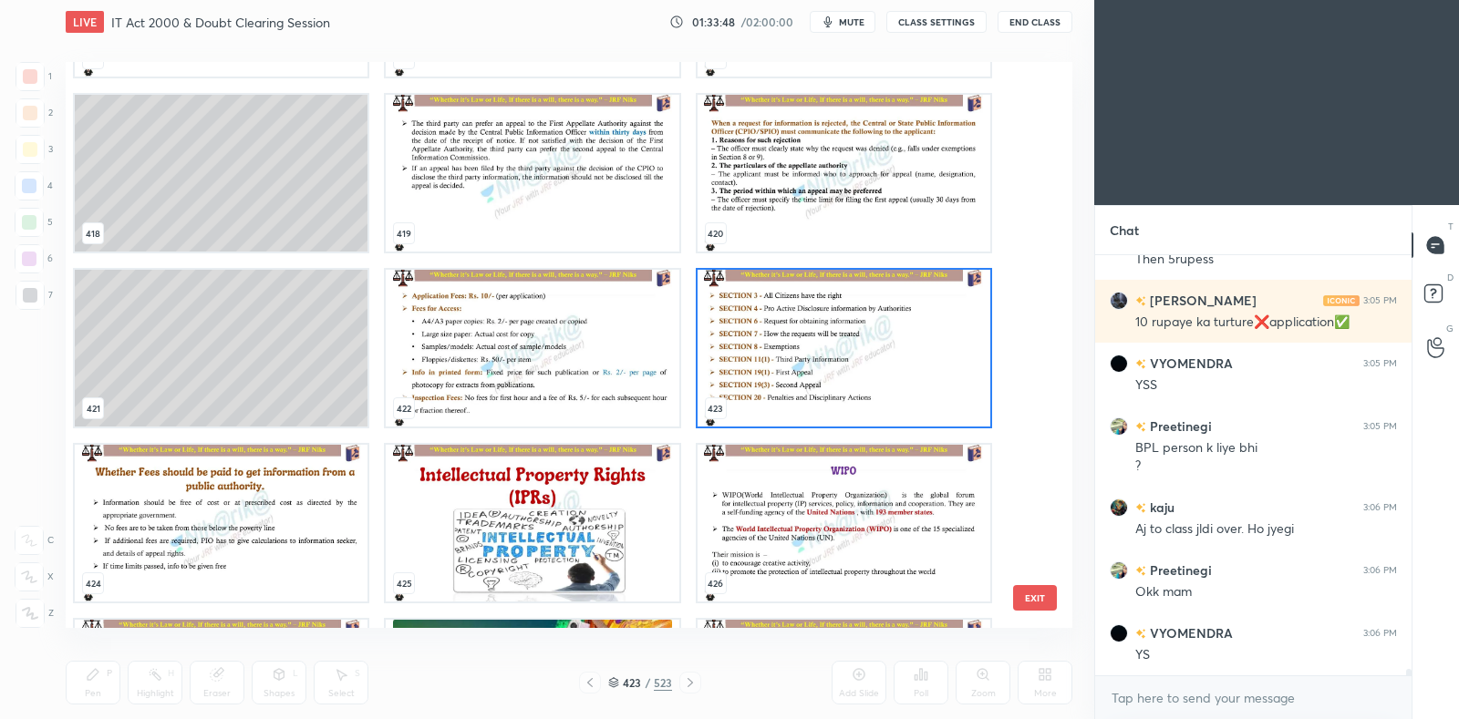
scroll to position [28596, 0]
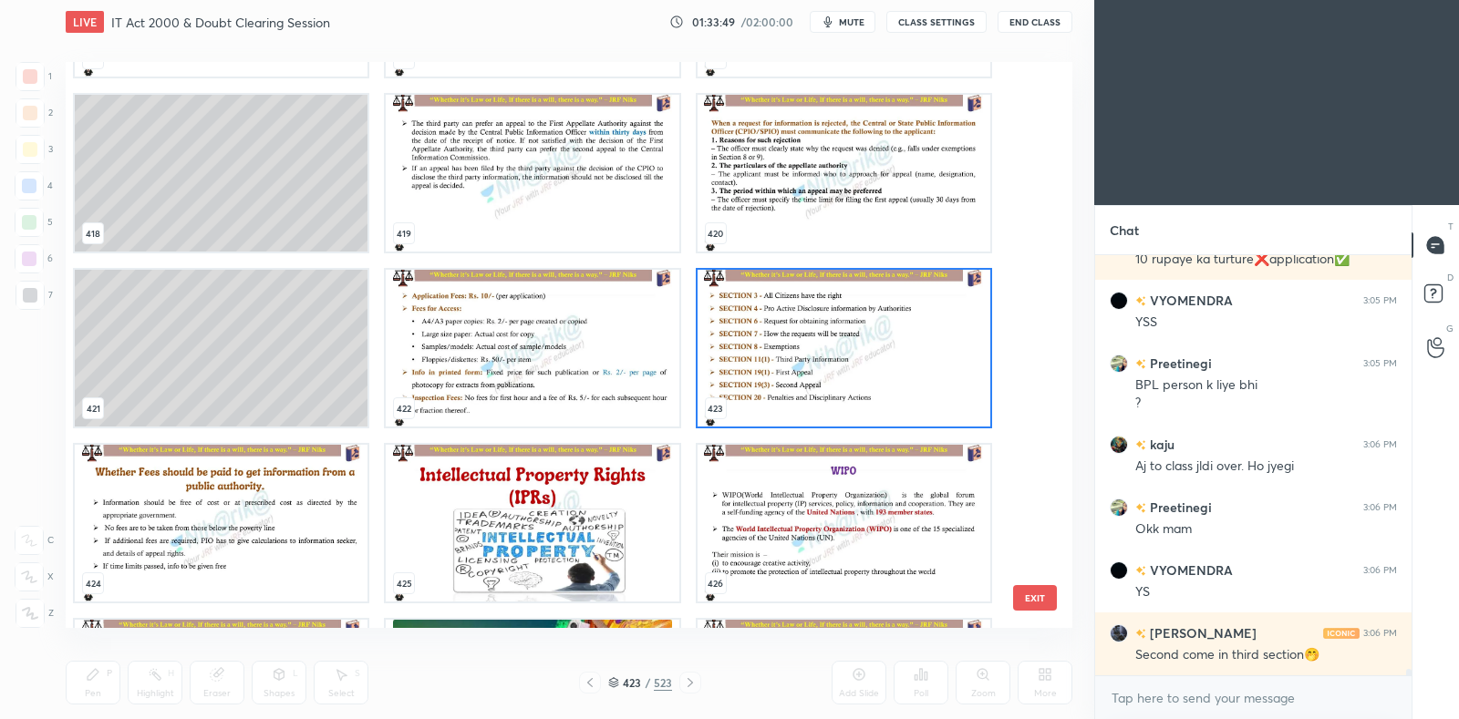
click at [791, 393] on img "grid" at bounding box center [844, 348] width 293 height 157
click at [792, 393] on img "grid" at bounding box center [844, 348] width 293 height 157
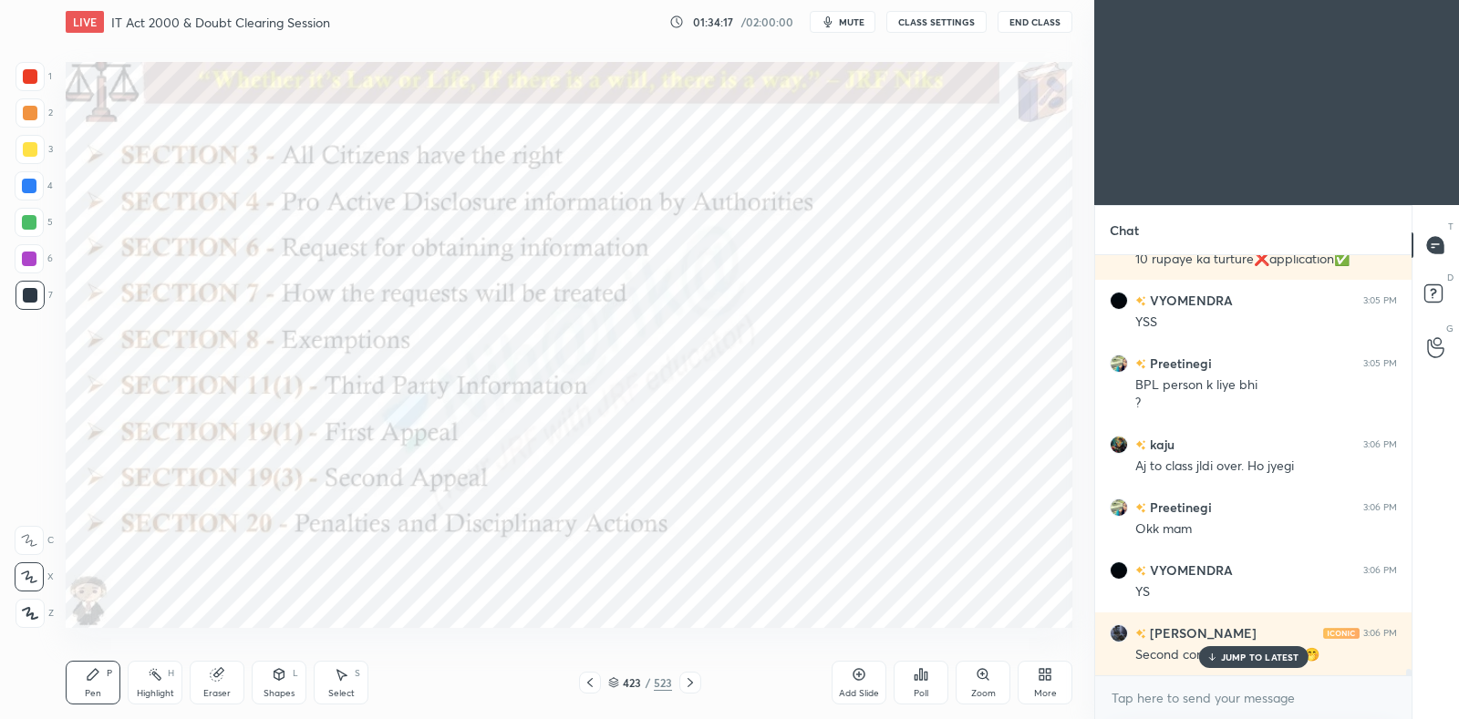
scroll to position [28658, 0]
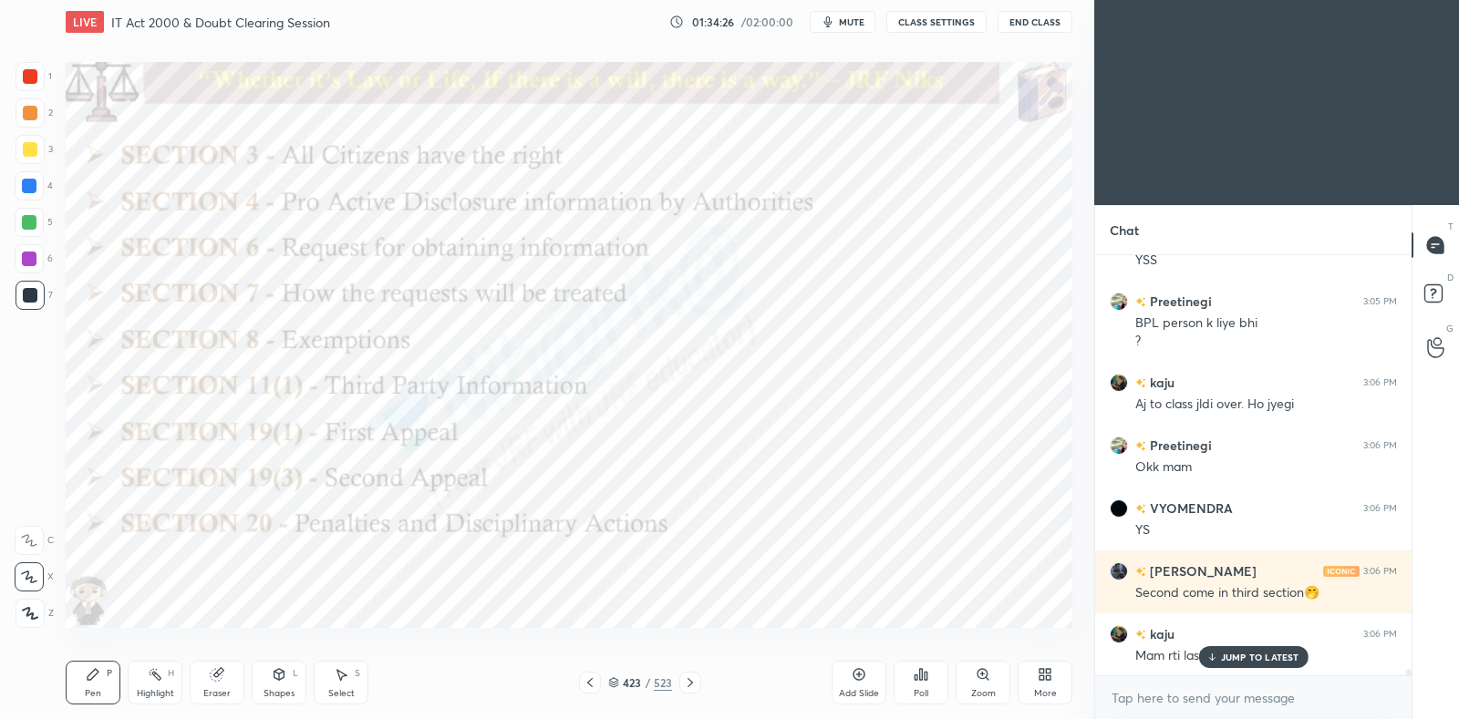
click at [1270, 656] on p "JUMP TO LATEST" at bounding box center [1260, 657] width 78 height 11
click at [694, 681] on icon at bounding box center [690, 683] width 15 height 15
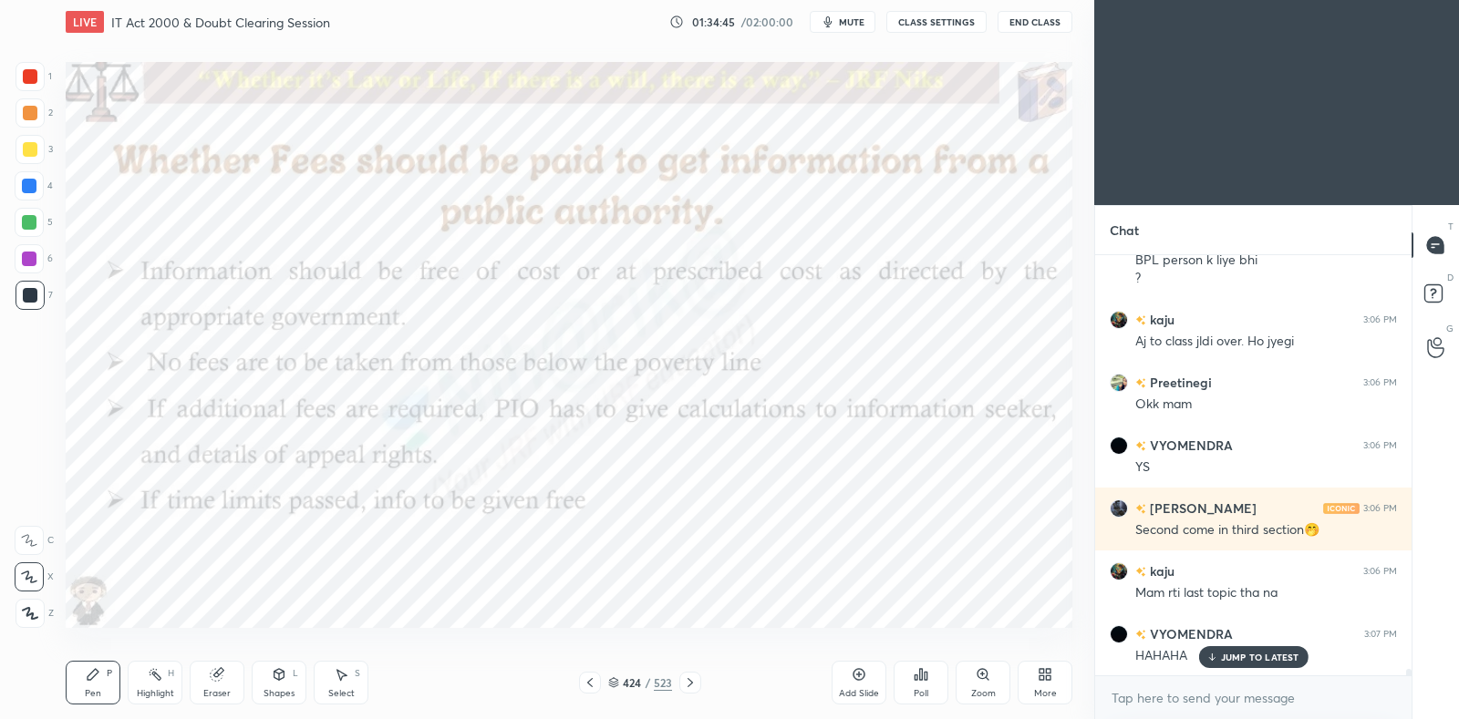
scroll to position [28784, 0]
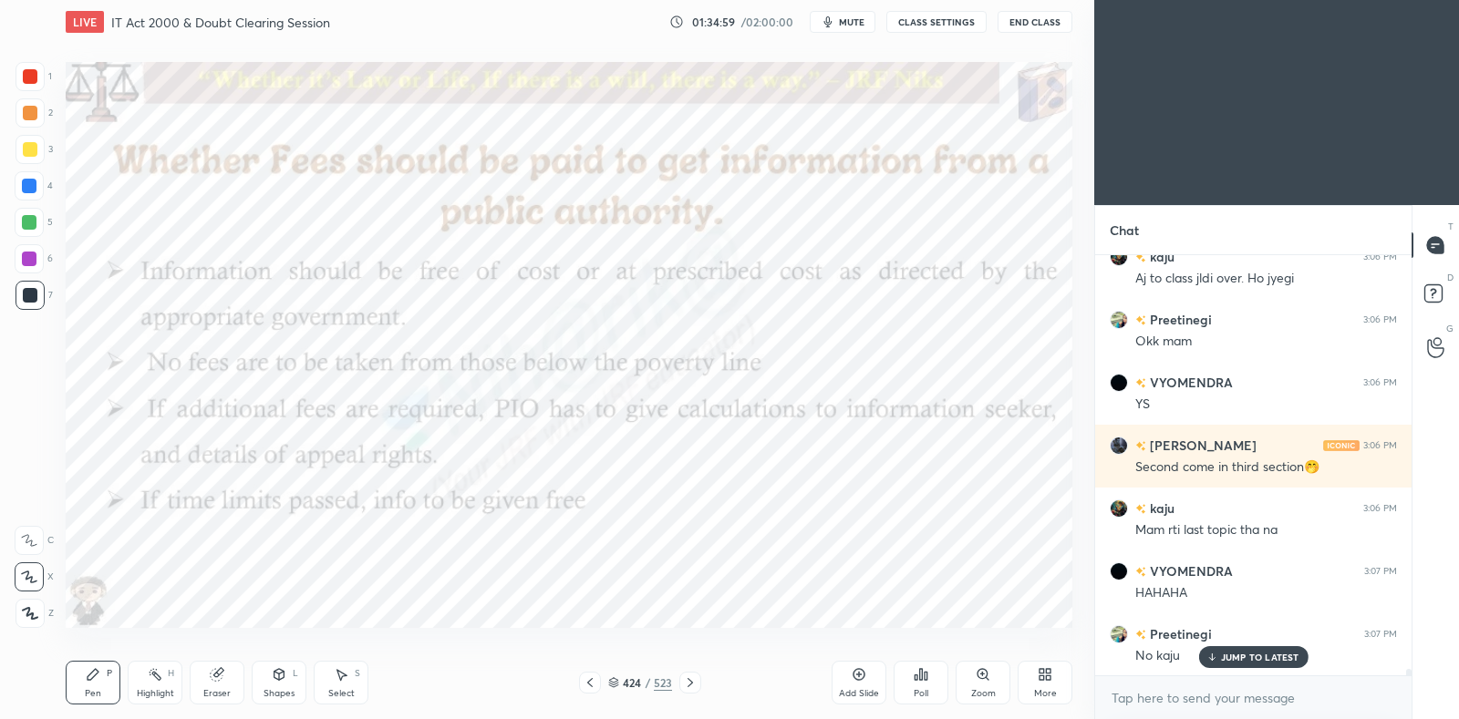
click at [169, 671] on div "H" at bounding box center [171, 673] width 6 height 9
click at [31, 615] on icon at bounding box center [29, 612] width 9 height 9
click at [23, 262] on div at bounding box center [29, 259] width 15 height 15
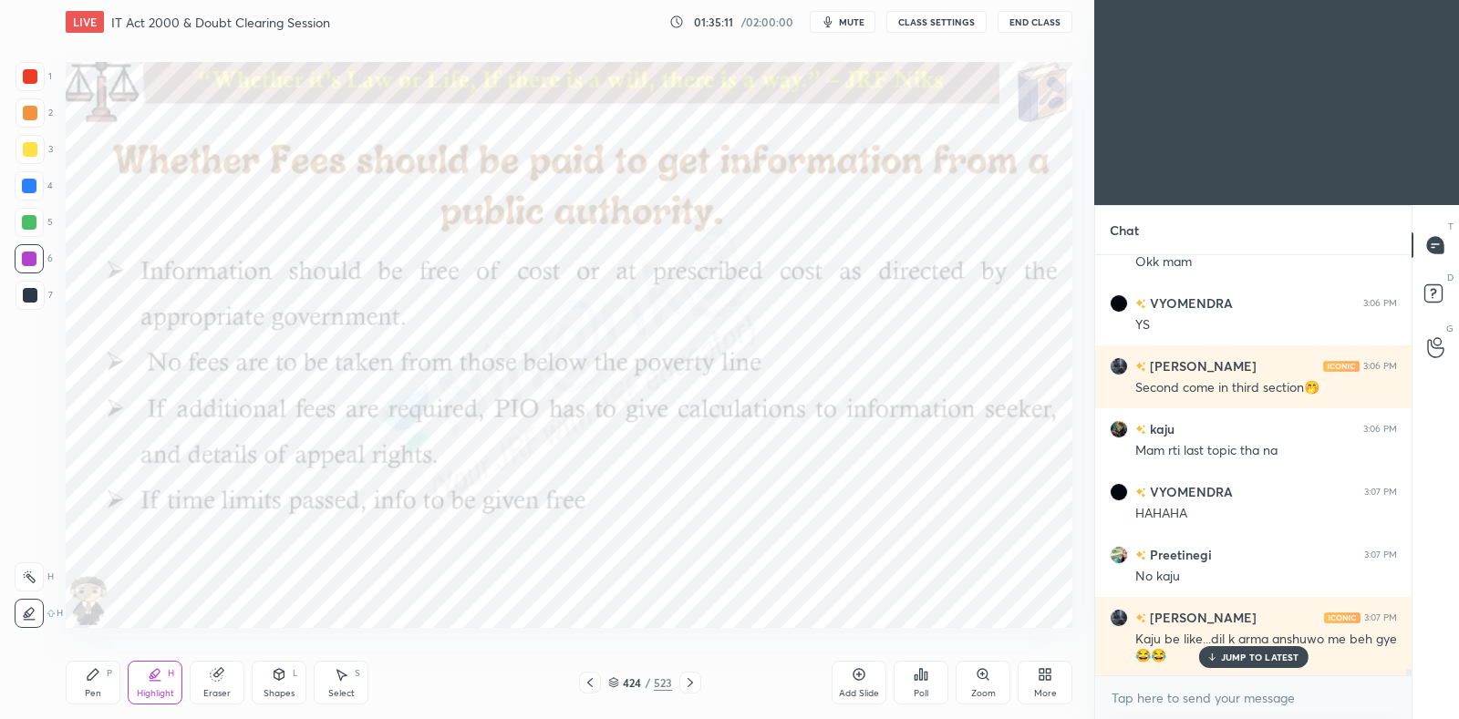
scroll to position [28926, 0]
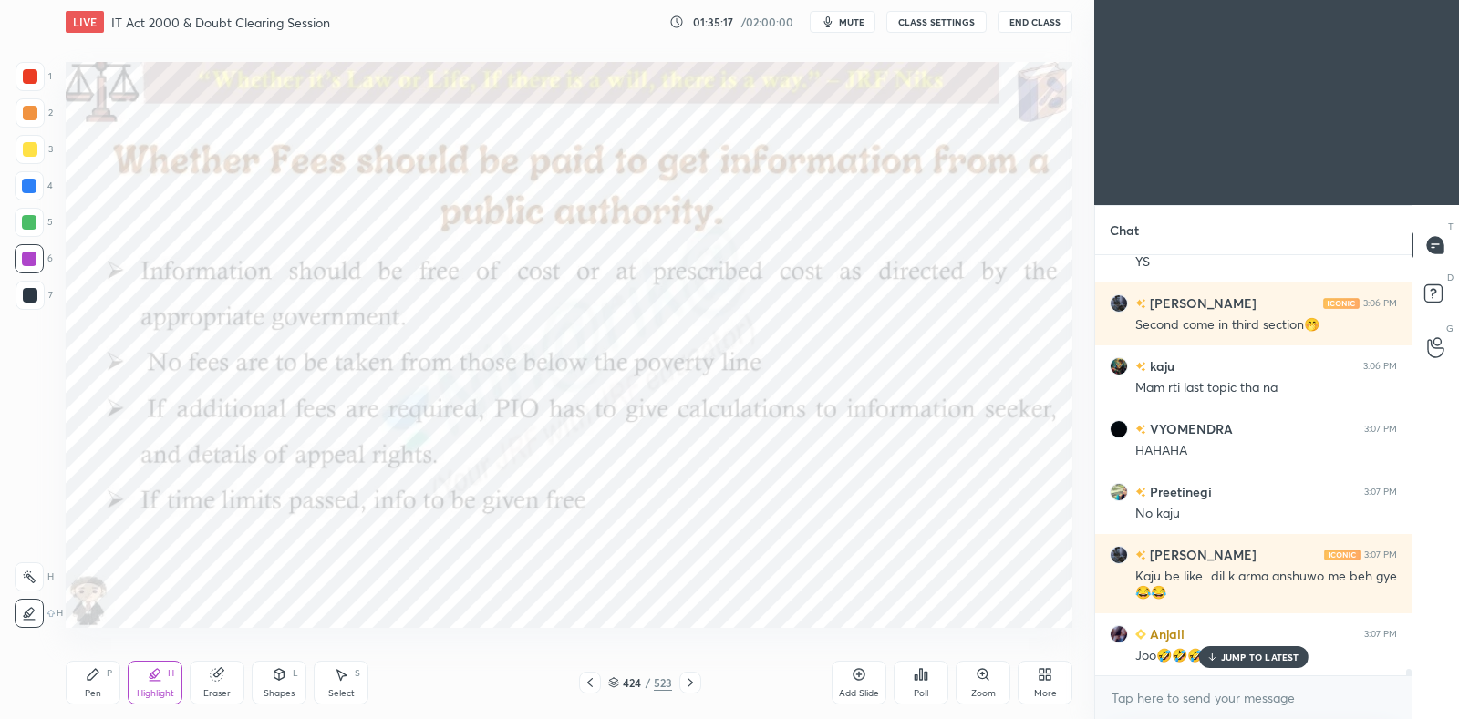
click at [94, 676] on icon at bounding box center [93, 674] width 11 height 11
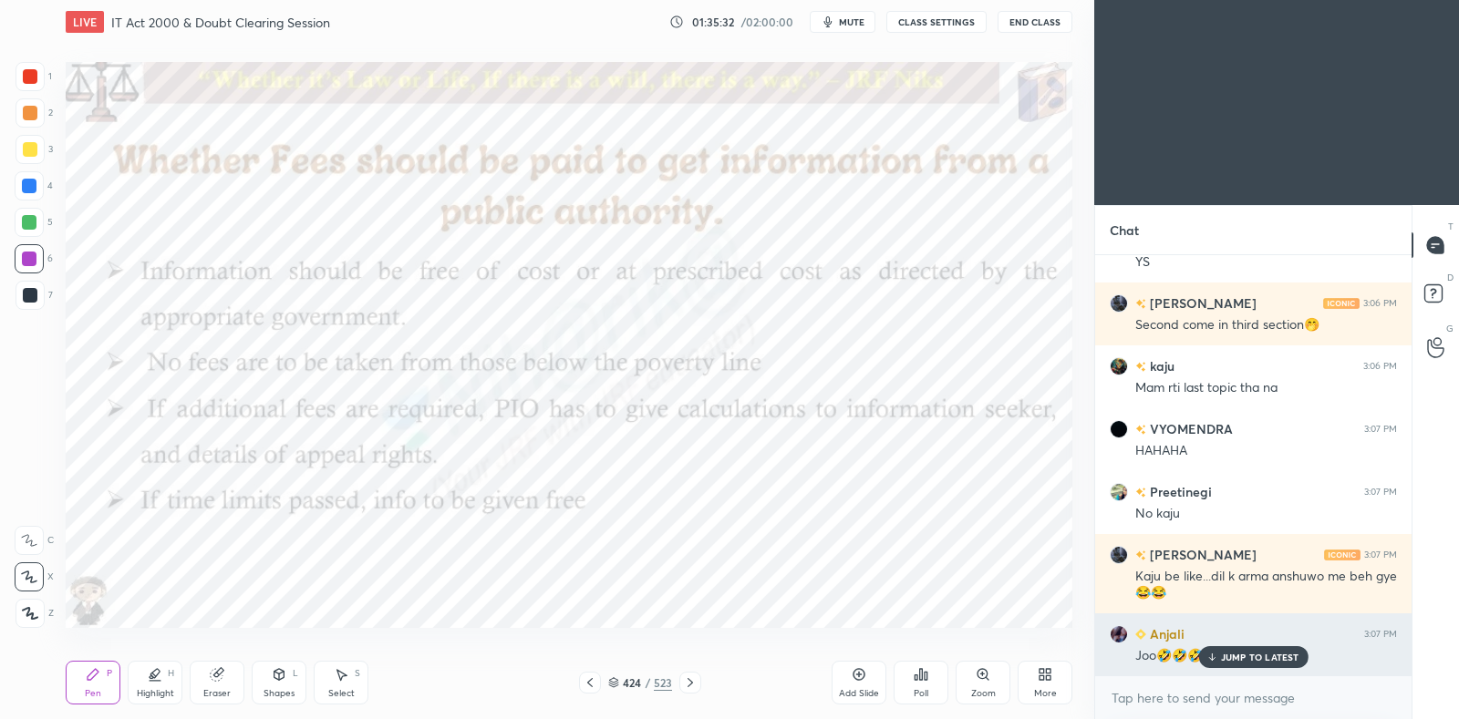
click at [1235, 662] on p "JUMP TO LATEST" at bounding box center [1260, 657] width 78 height 11
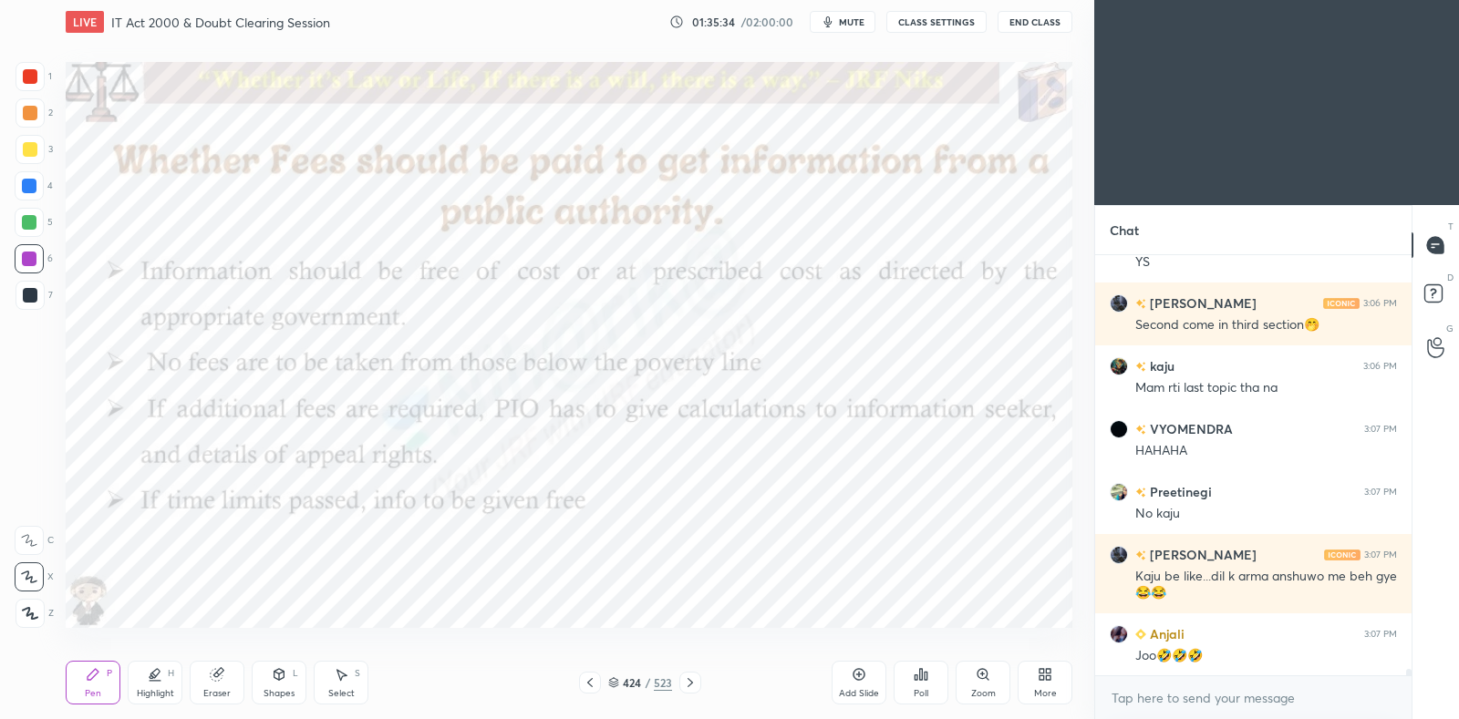
scroll to position [29007, 0]
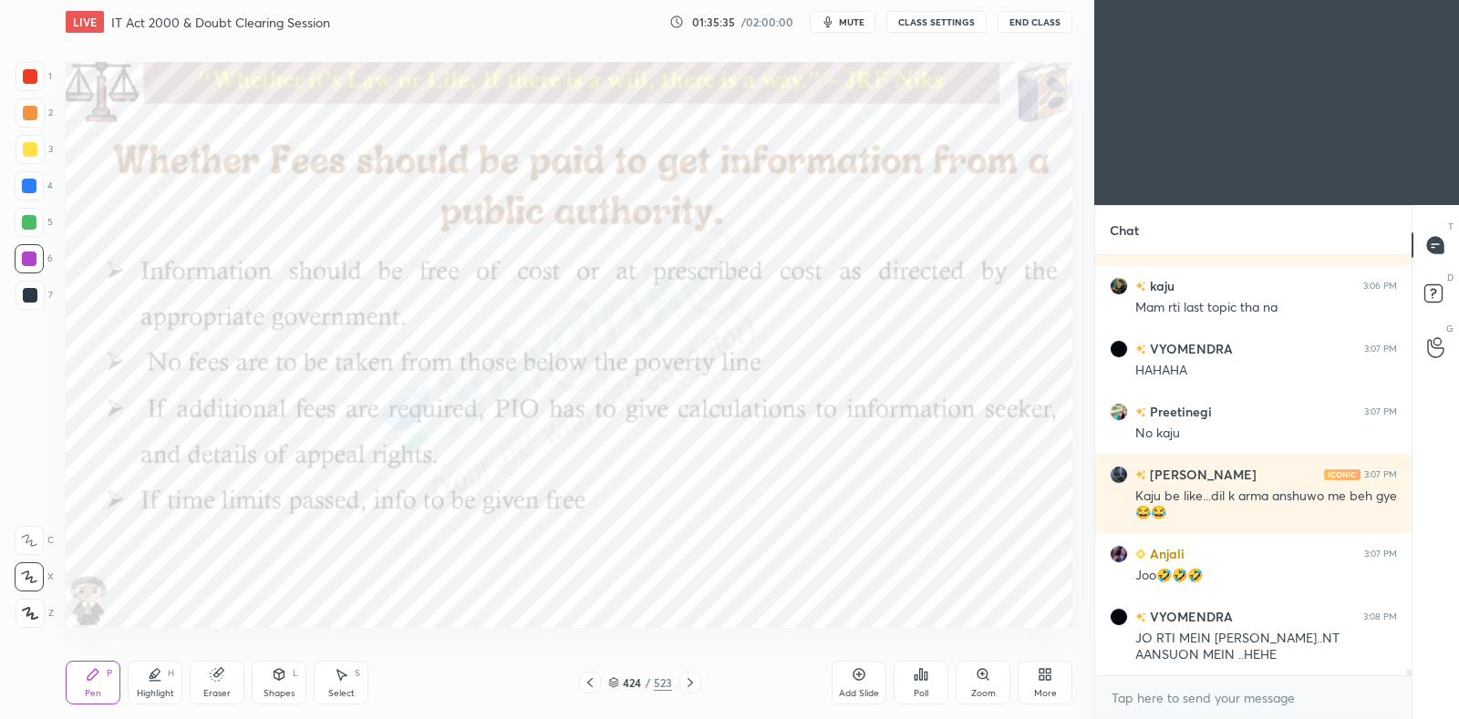
click at [691, 681] on icon at bounding box center [690, 683] width 15 height 15
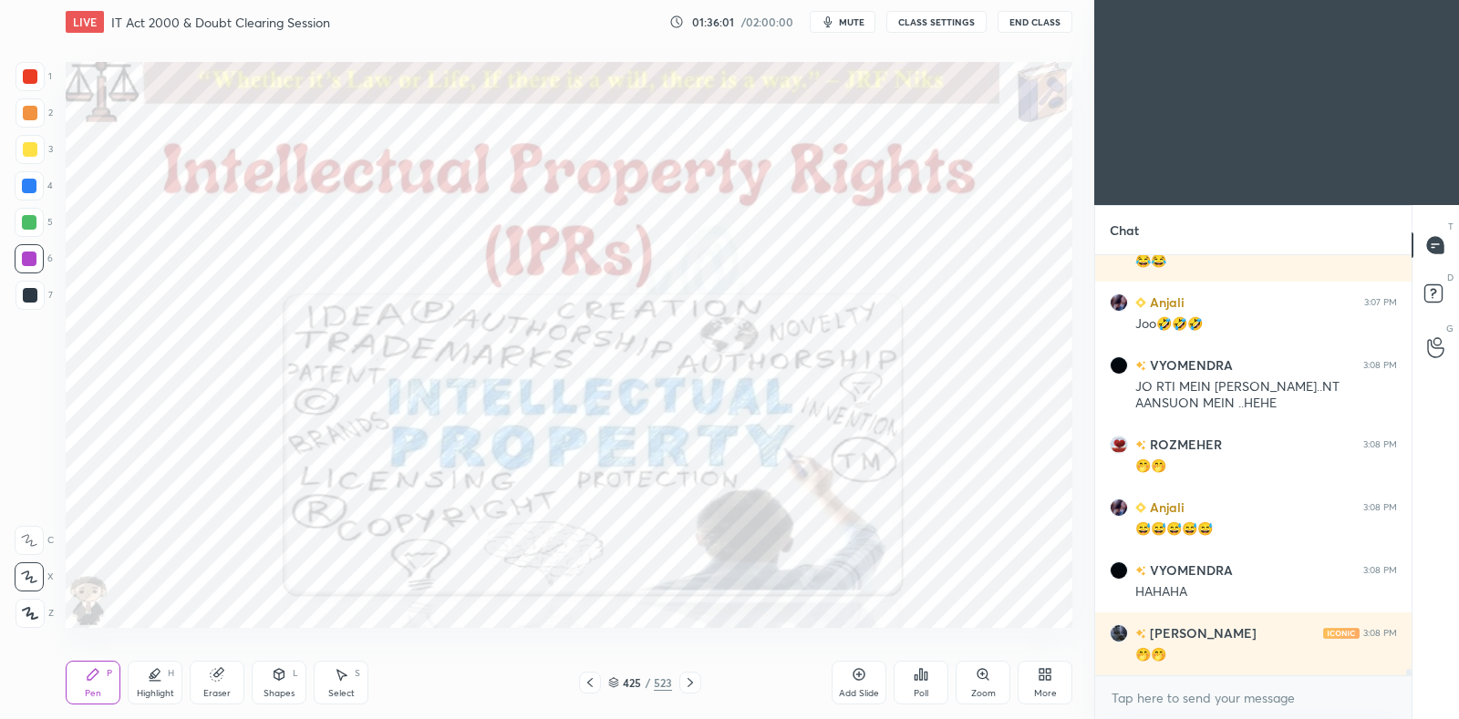
scroll to position [29337, 0]
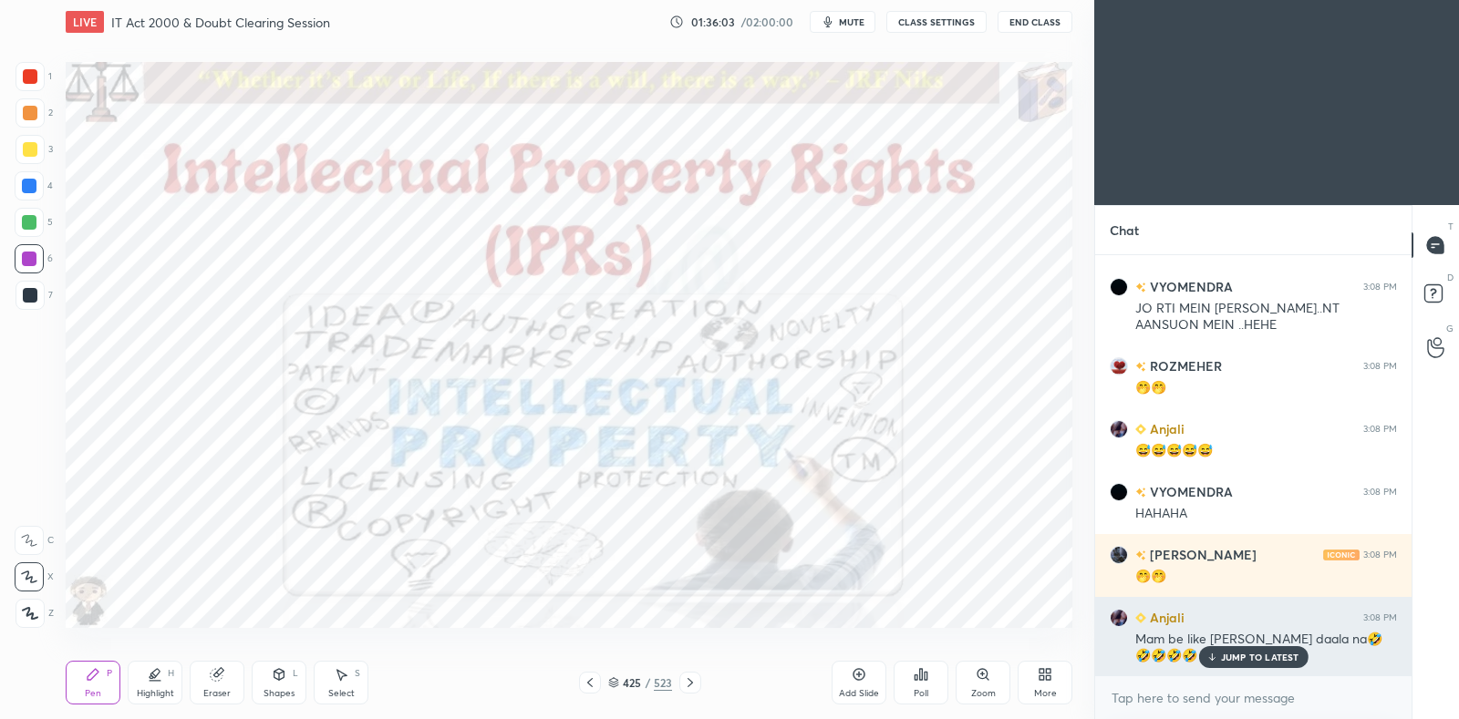
click at [1229, 656] on p "JUMP TO LATEST" at bounding box center [1260, 657] width 78 height 11
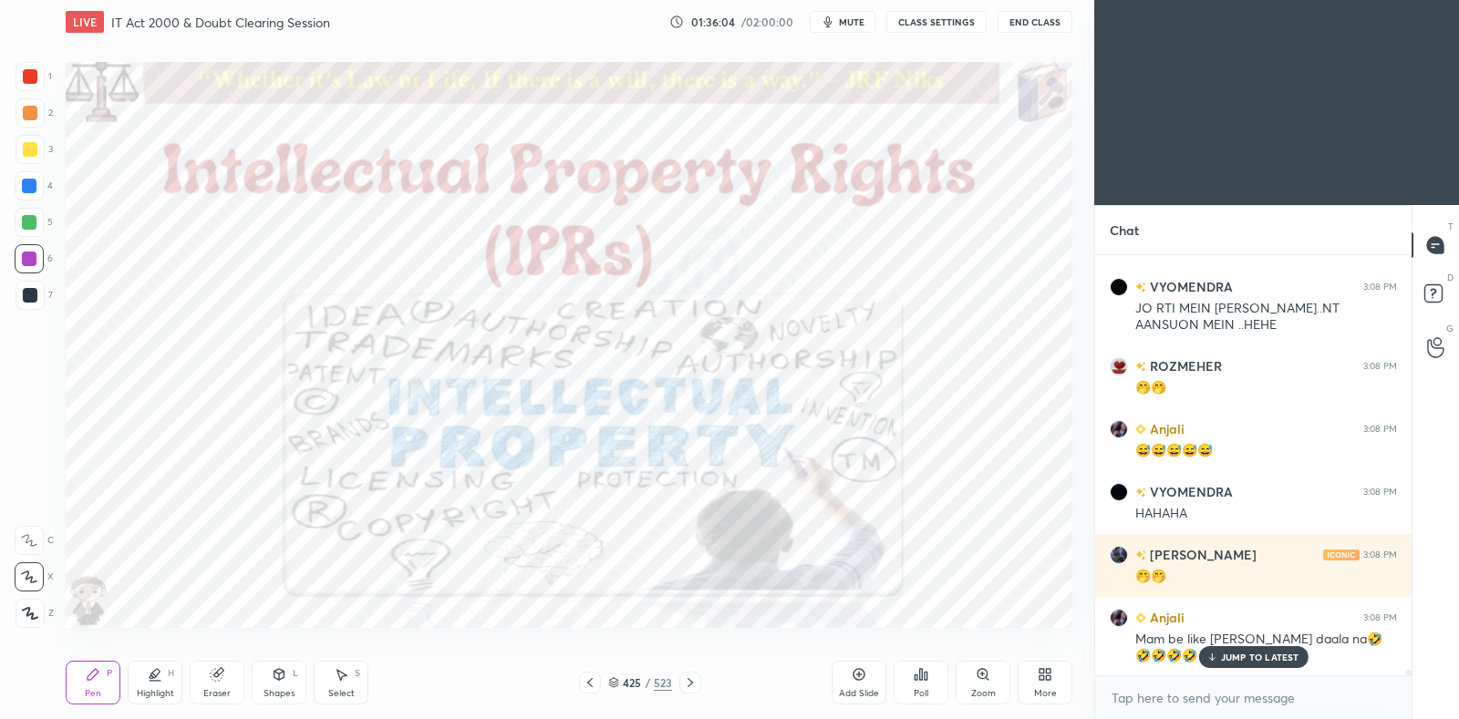
scroll to position [29400, 0]
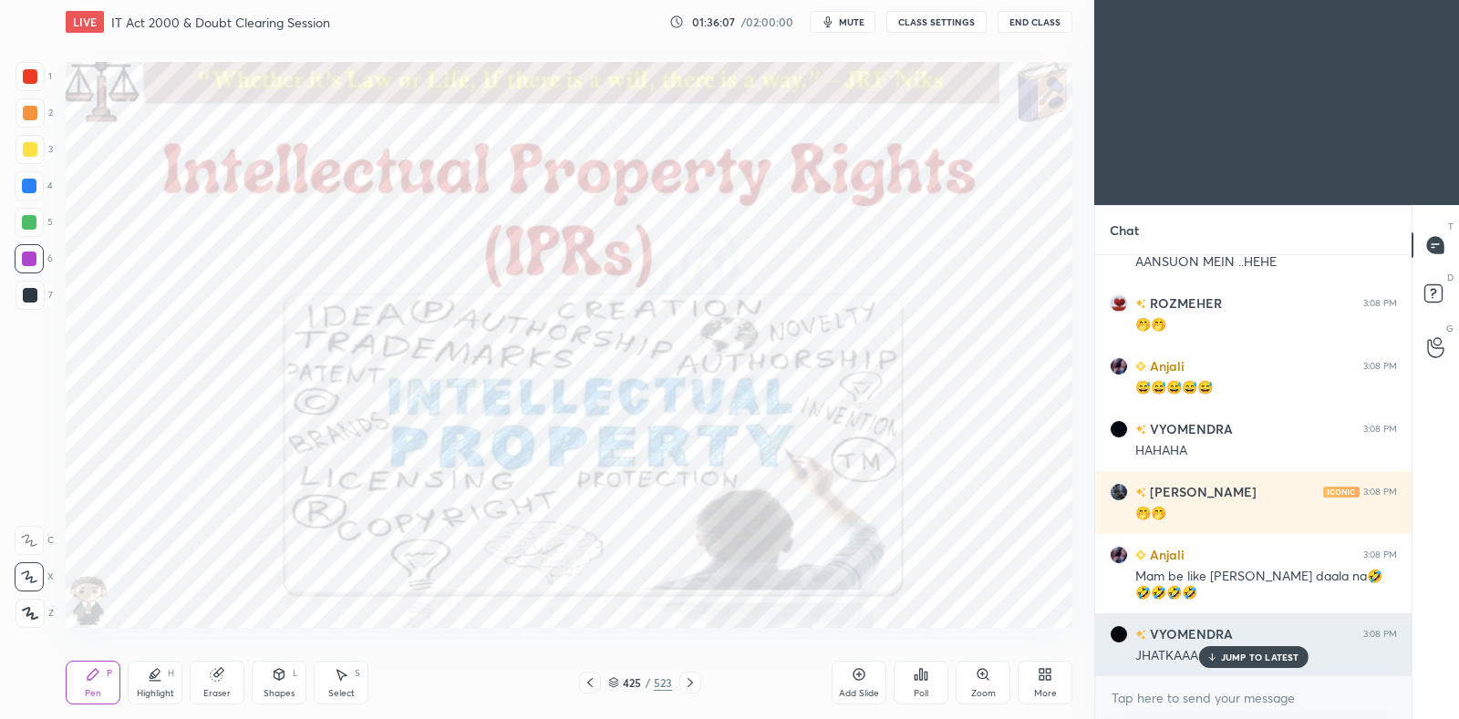
click at [1234, 654] on p "JUMP TO LATEST" at bounding box center [1260, 657] width 78 height 11
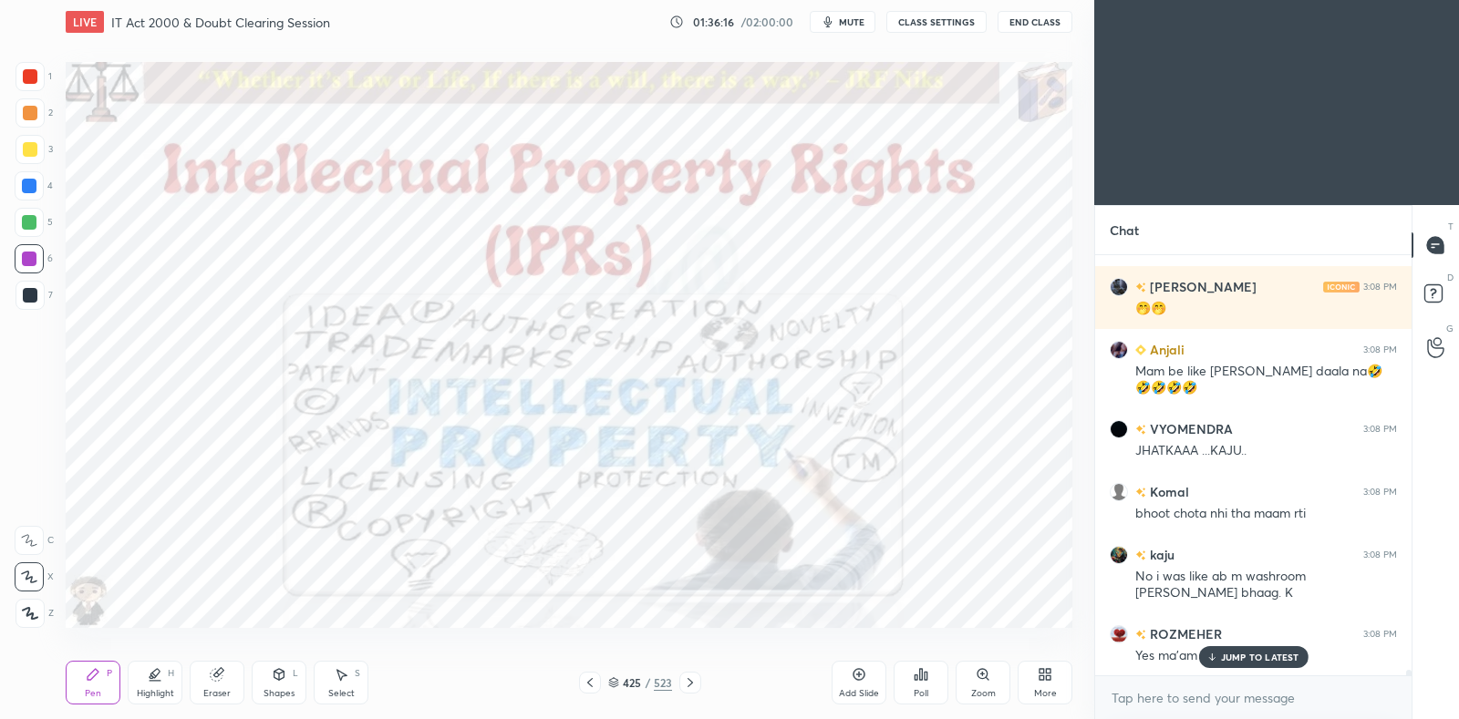
scroll to position [29669, 0]
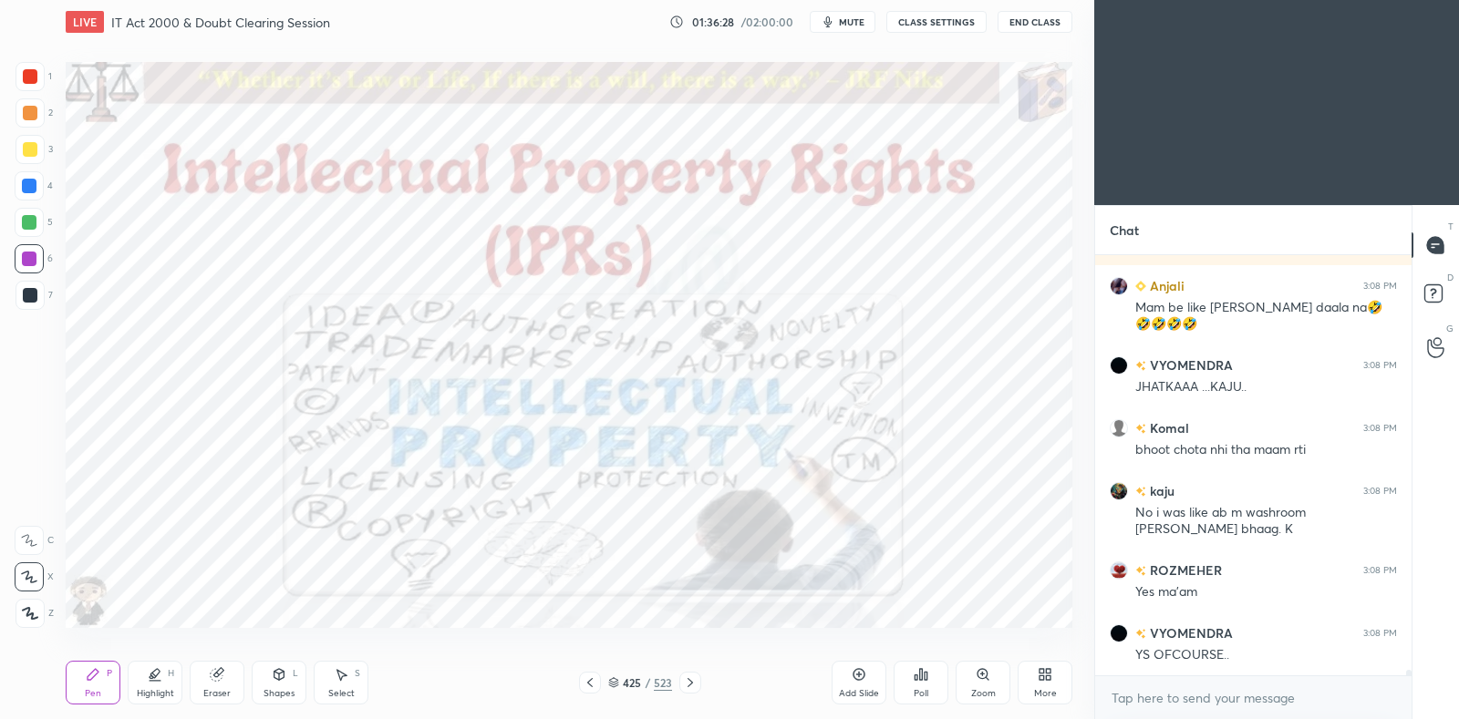
click at [853, 26] on span "mute" at bounding box center [852, 22] width 26 height 13
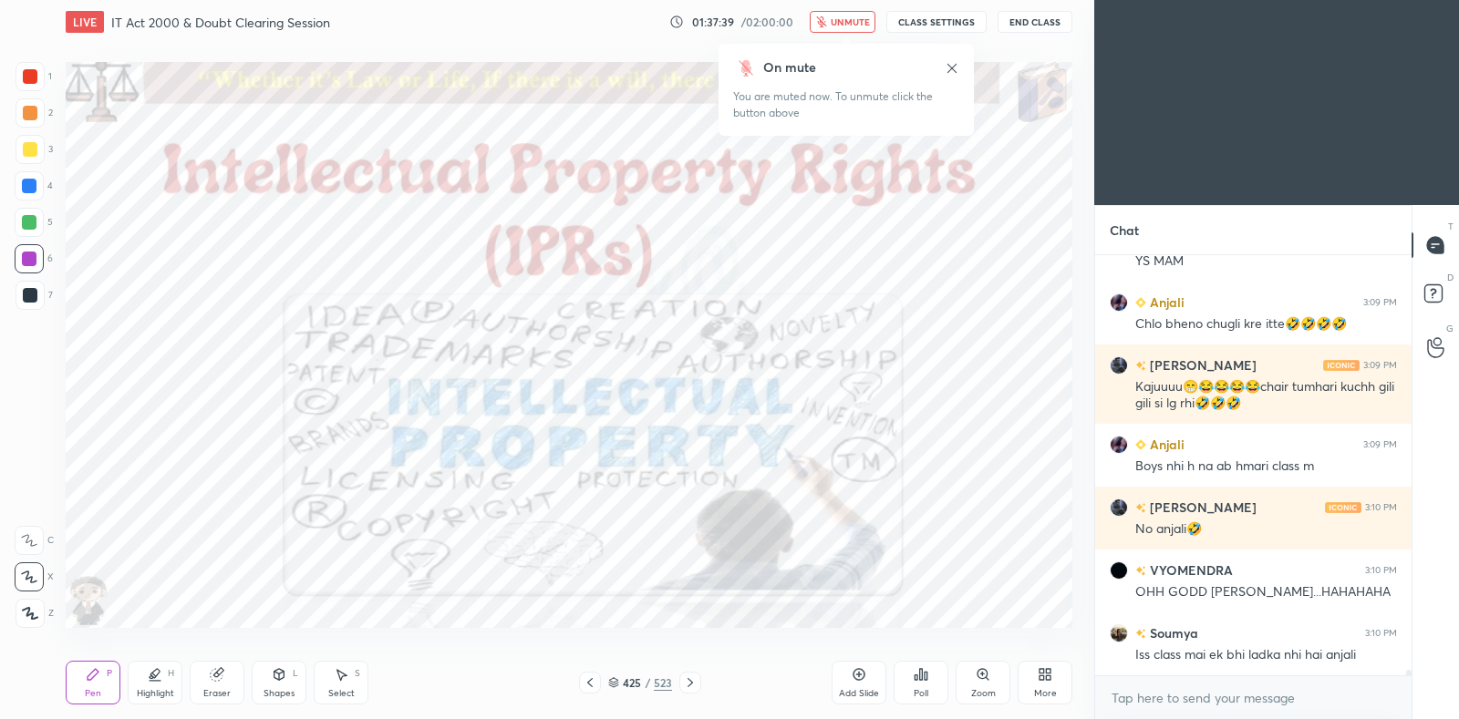
scroll to position [30251, 0]
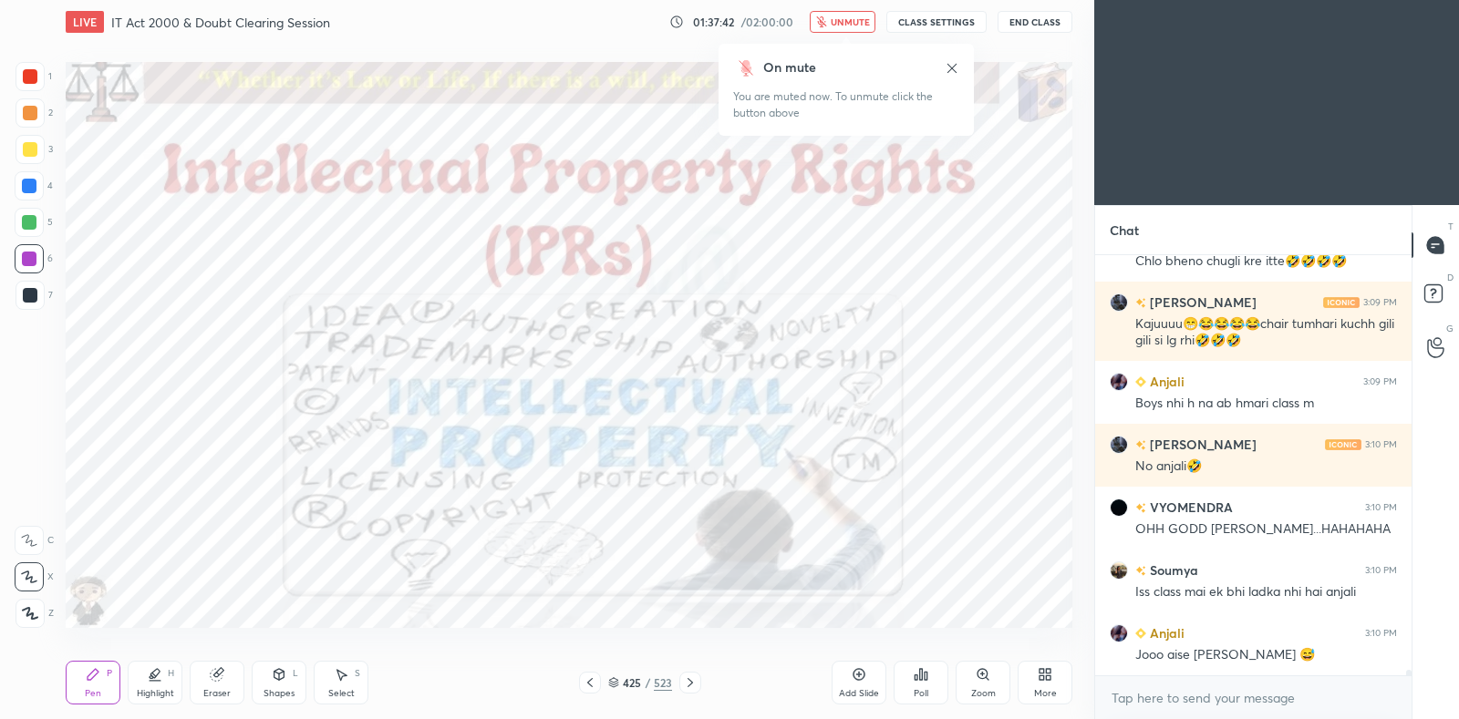
click at [845, 25] on span "unmute" at bounding box center [850, 22] width 39 height 13
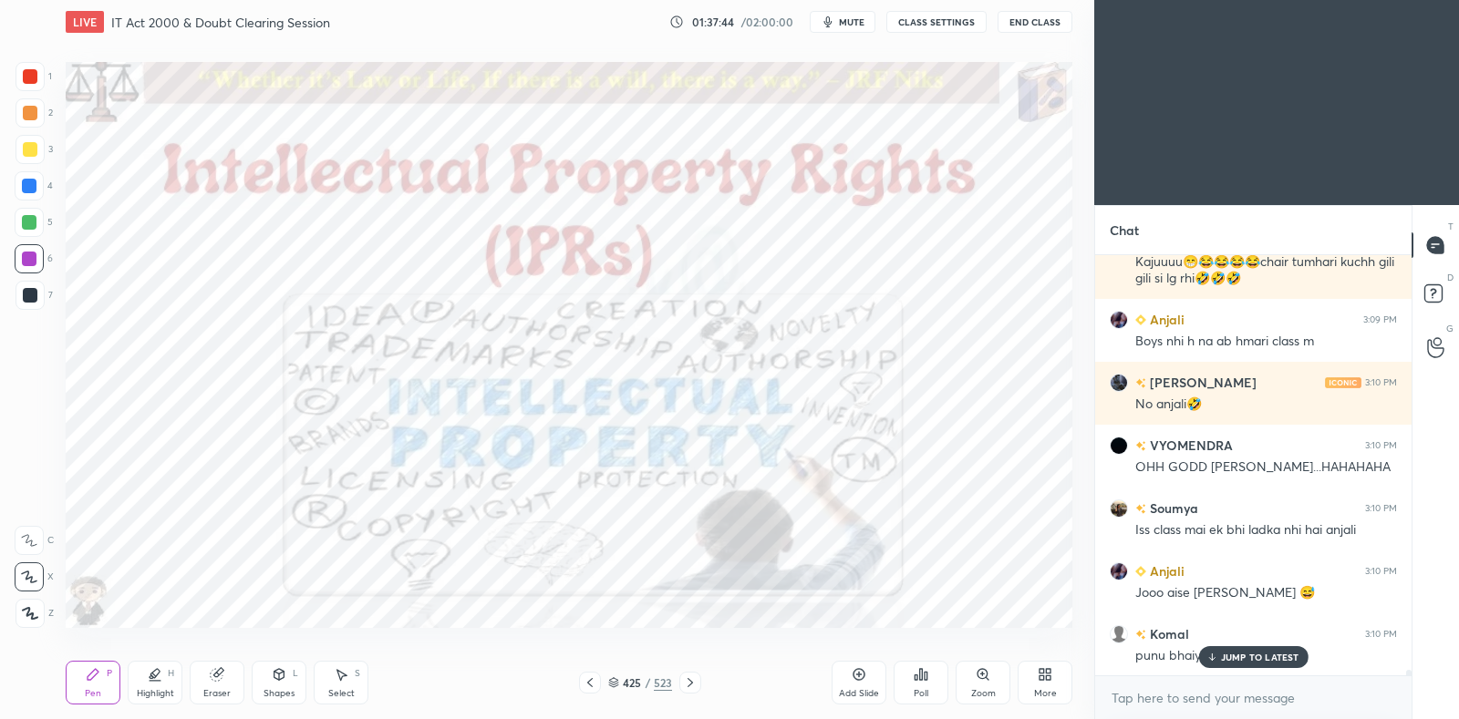
scroll to position [30376, 0]
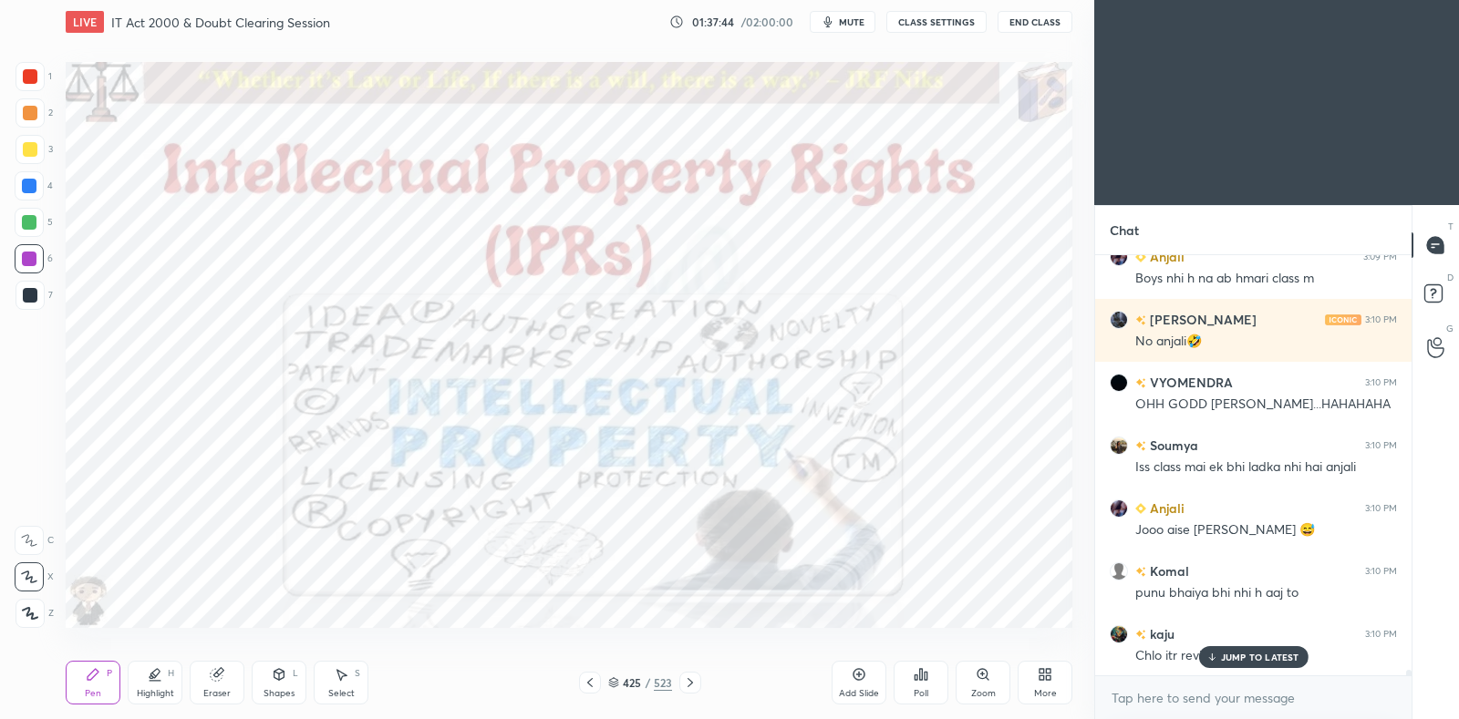
click at [1267, 655] on p "JUMP TO LATEST" at bounding box center [1260, 657] width 78 height 11
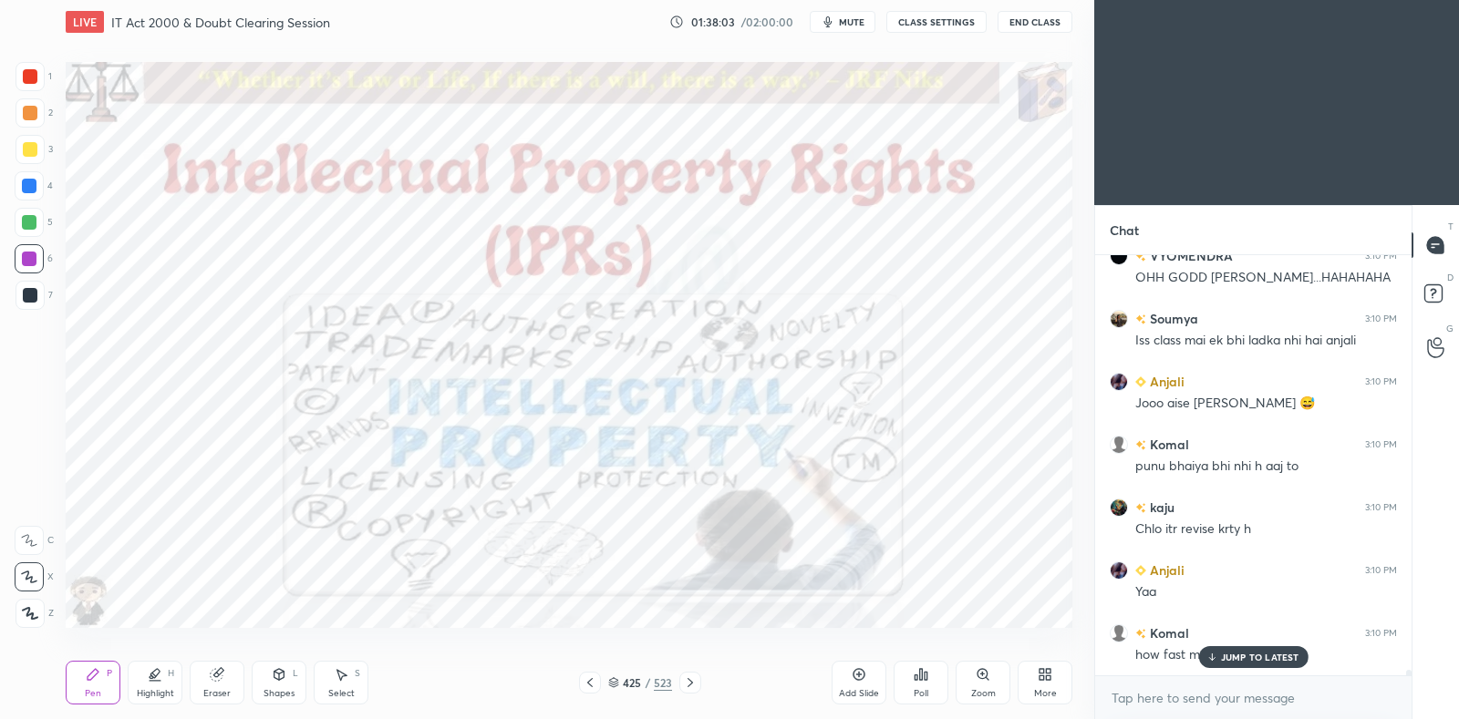
scroll to position [30628, 0]
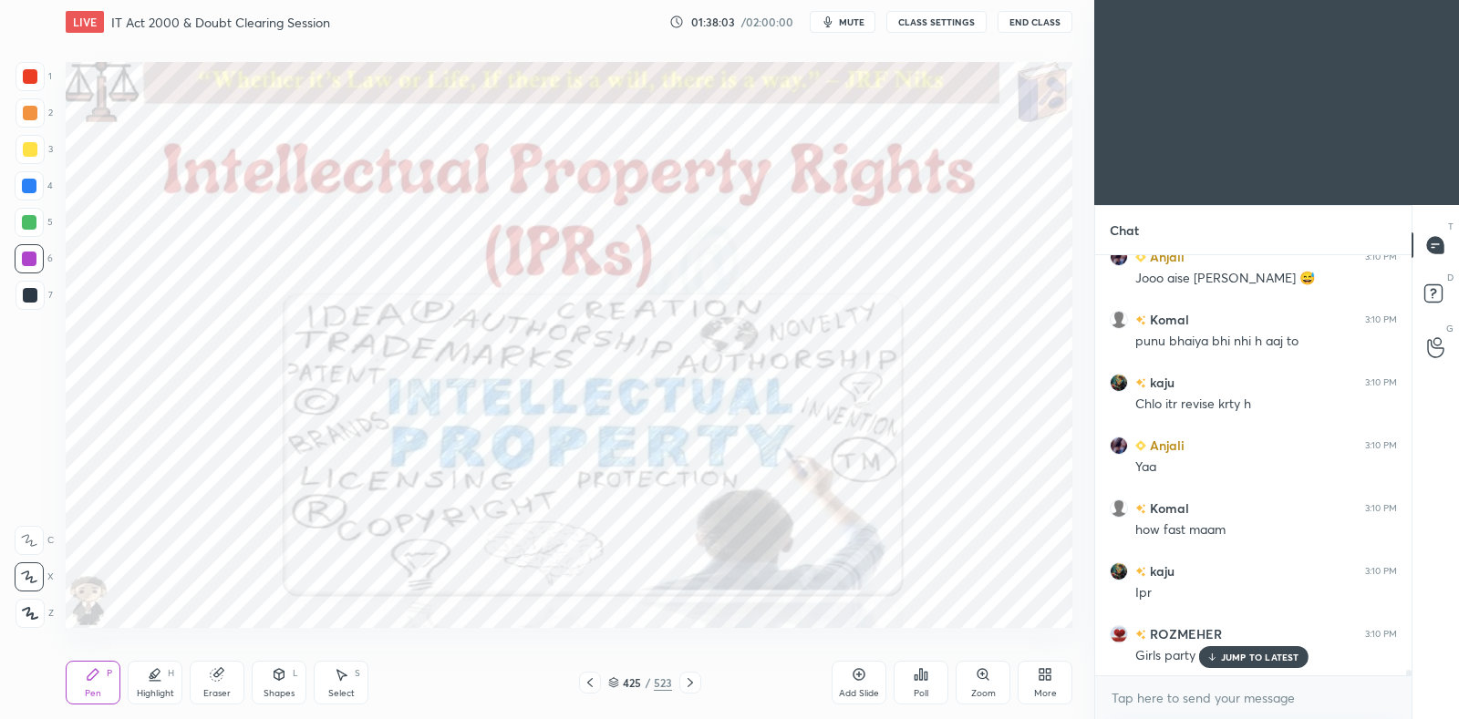
click at [693, 681] on icon at bounding box center [690, 683] width 15 height 15
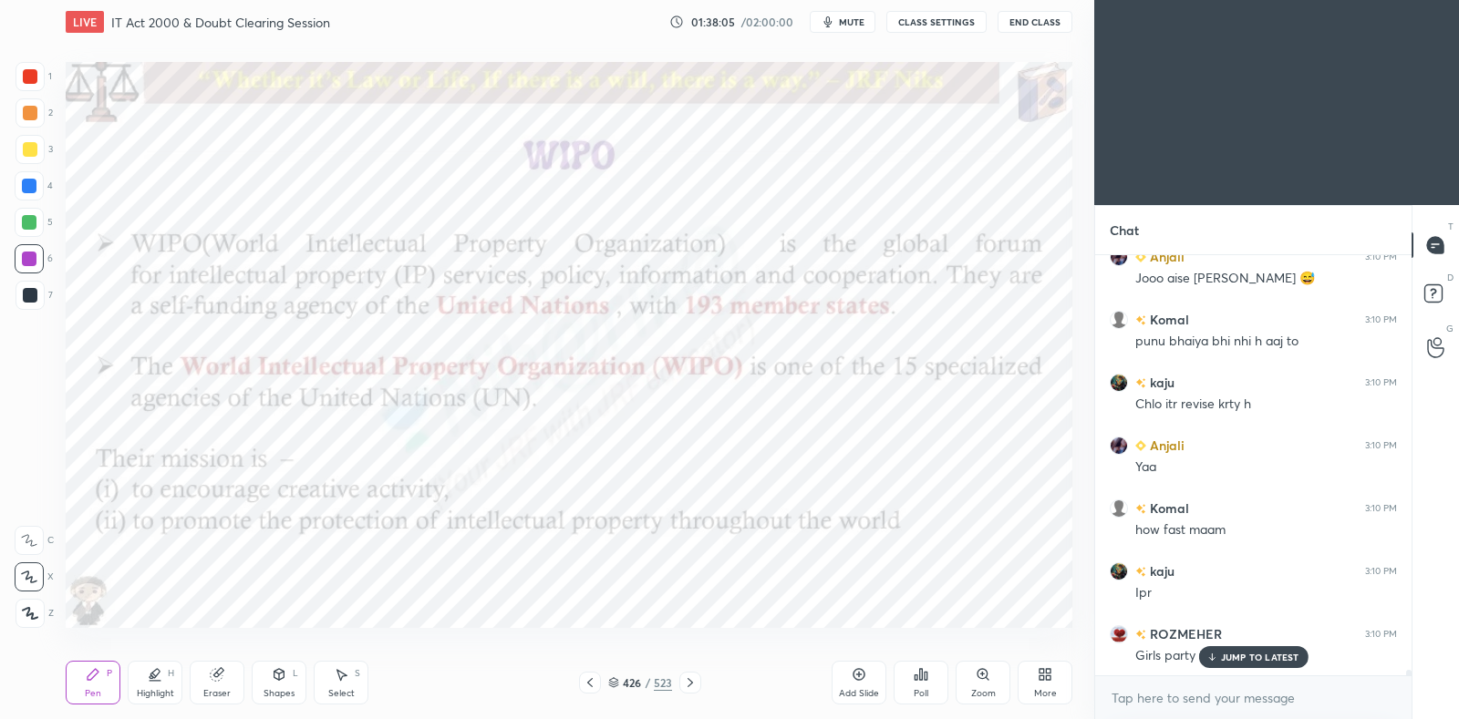
click at [591, 677] on icon at bounding box center [590, 683] width 15 height 15
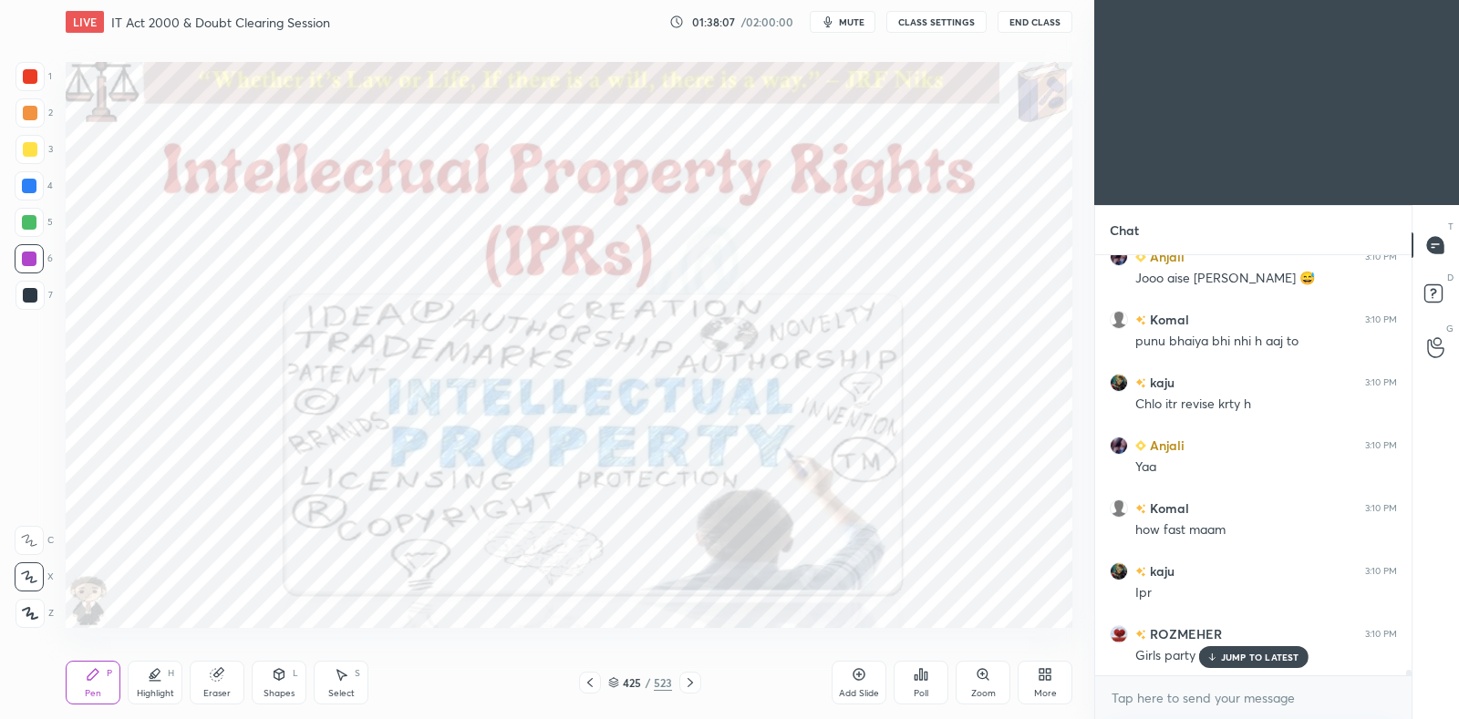
scroll to position [30691, 0]
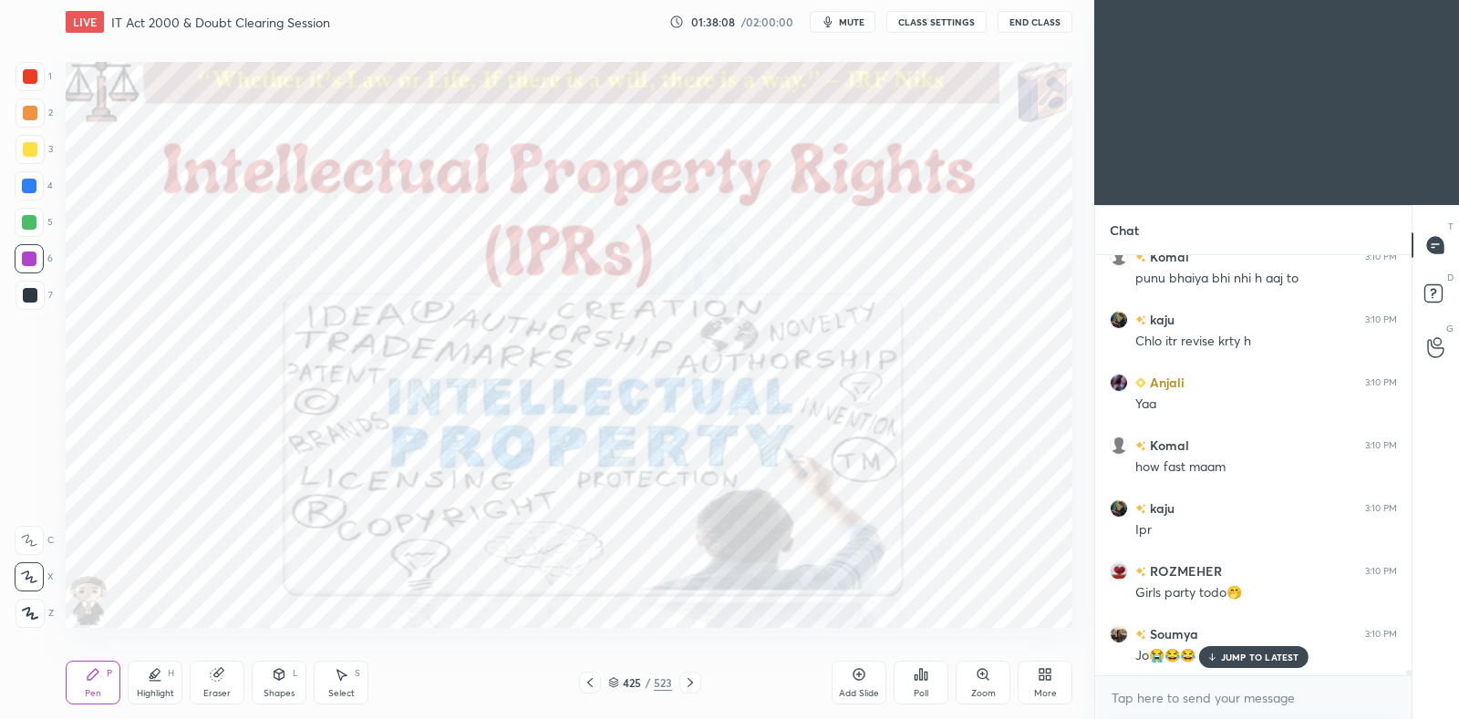
click at [929, 681] on div "Poll" at bounding box center [921, 683] width 55 height 44
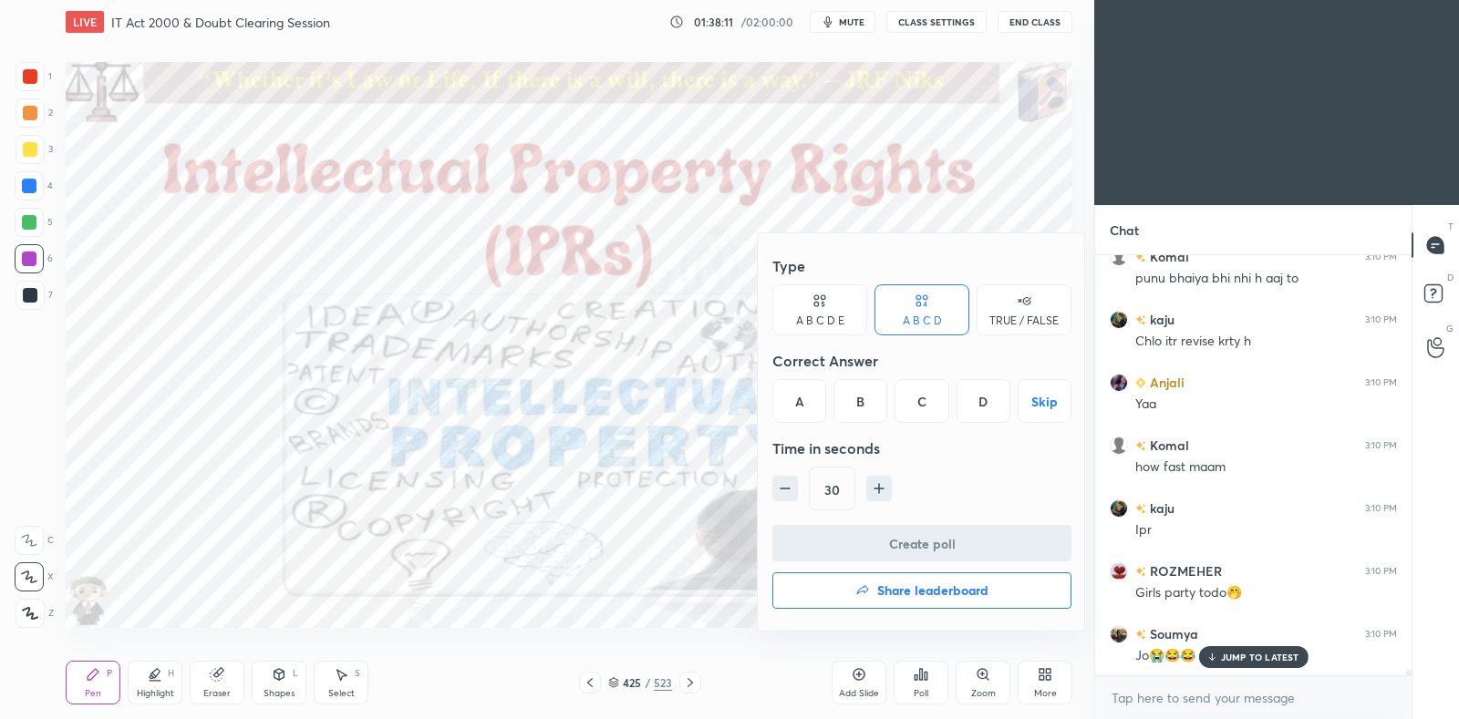
click at [973, 481] on div "30" at bounding box center [921, 489] width 299 height 44
click at [1022, 319] on div "TRUE / FALSE" at bounding box center [1023, 320] width 69 height 11
click at [830, 406] on div "True" at bounding box center [819, 401] width 95 height 44
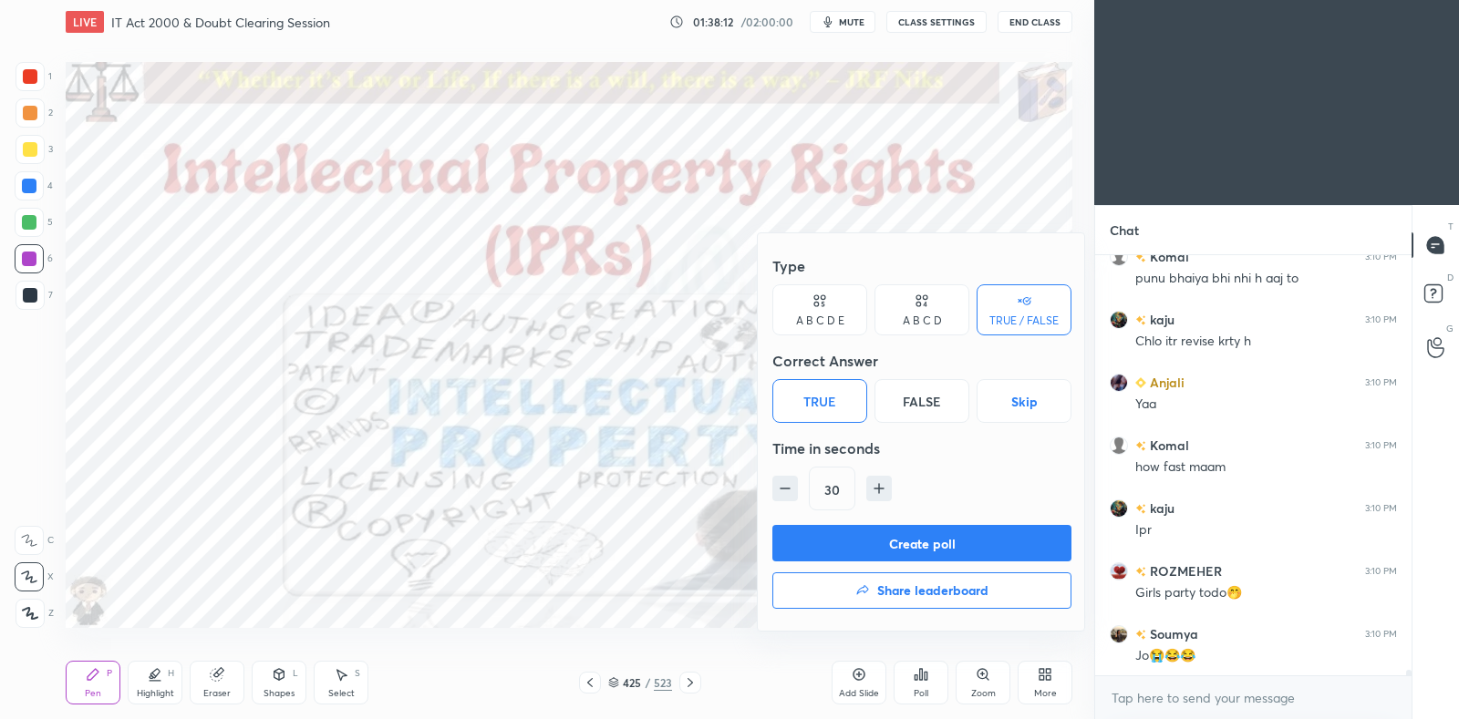
scroll to position [30755, 0]
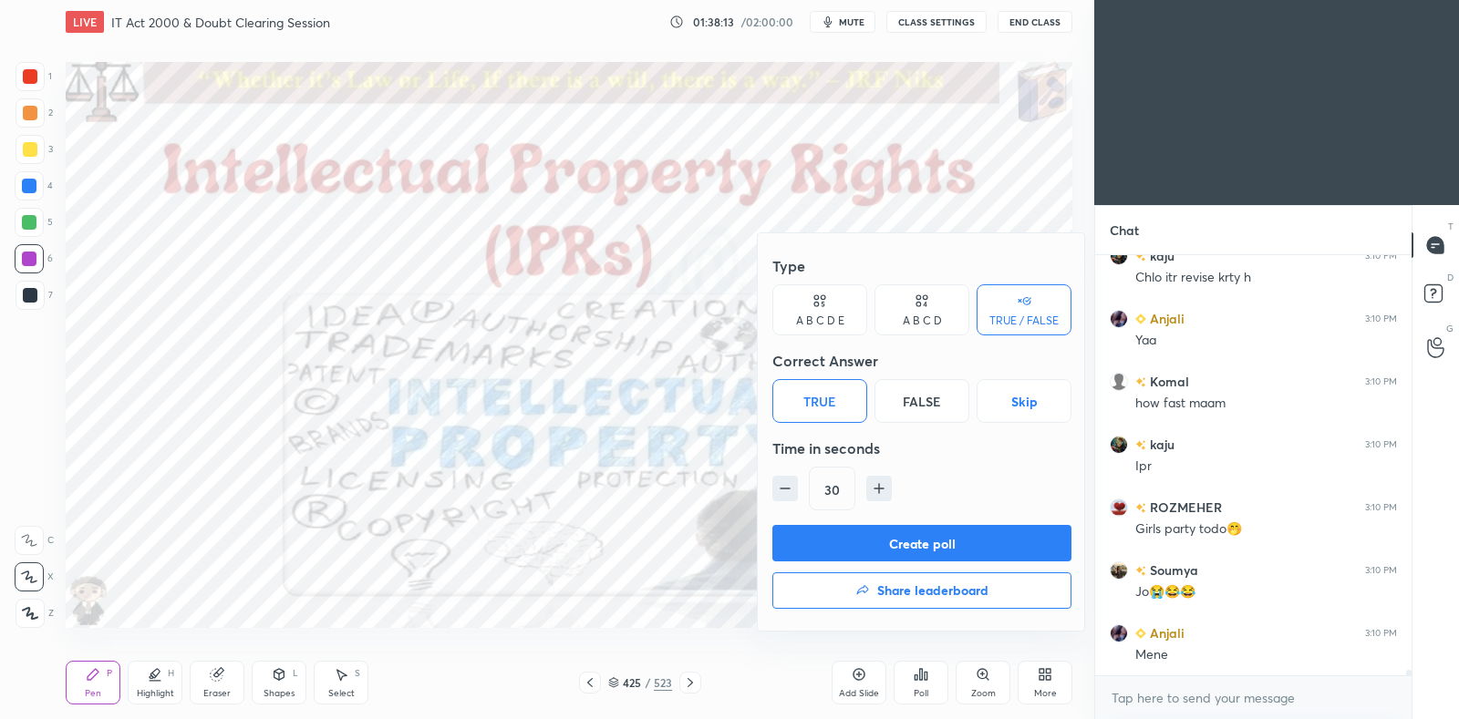
click at [904, 535] on button "Create poll" at bounding box center [921, 543] width 299 height 36
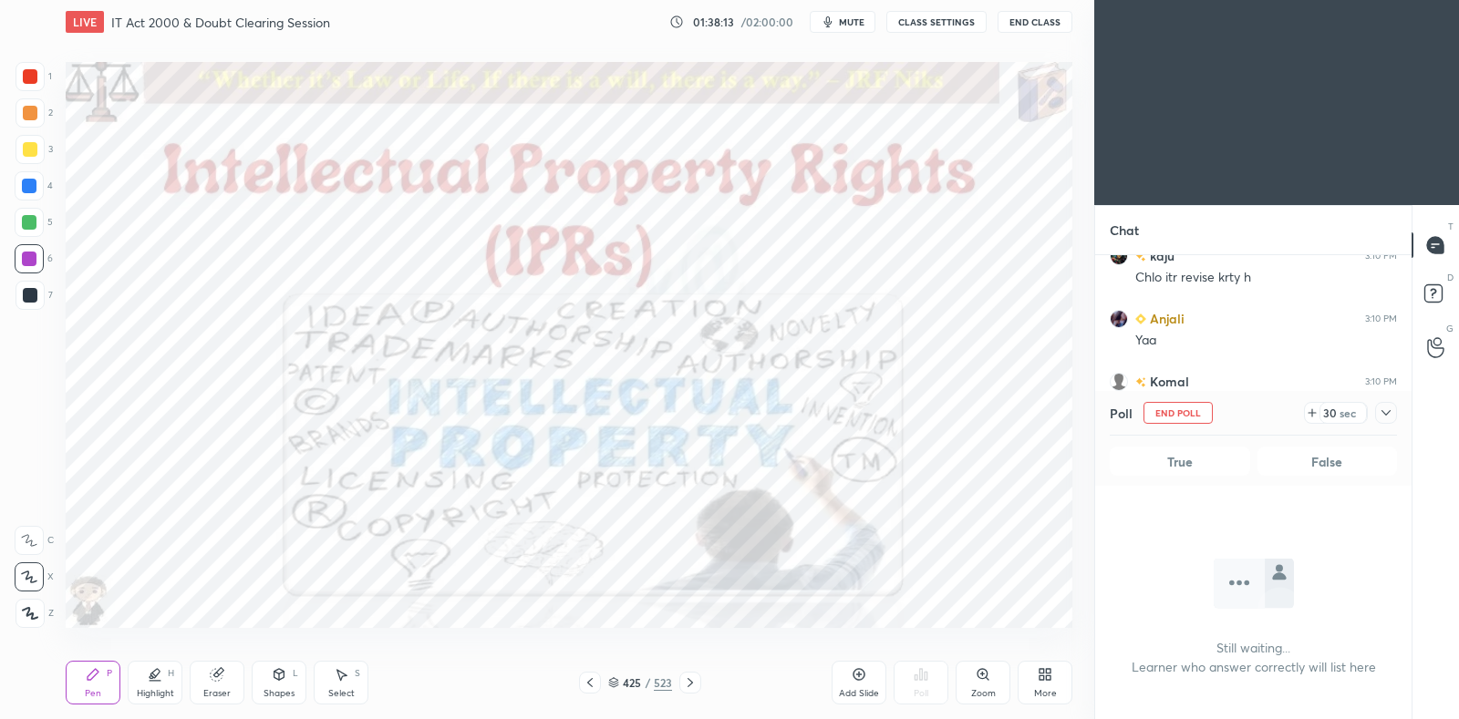
scroll to position [320, 310]
click at [1385, 410] on icon at bounding box center [1386, 413] width 15 height 15
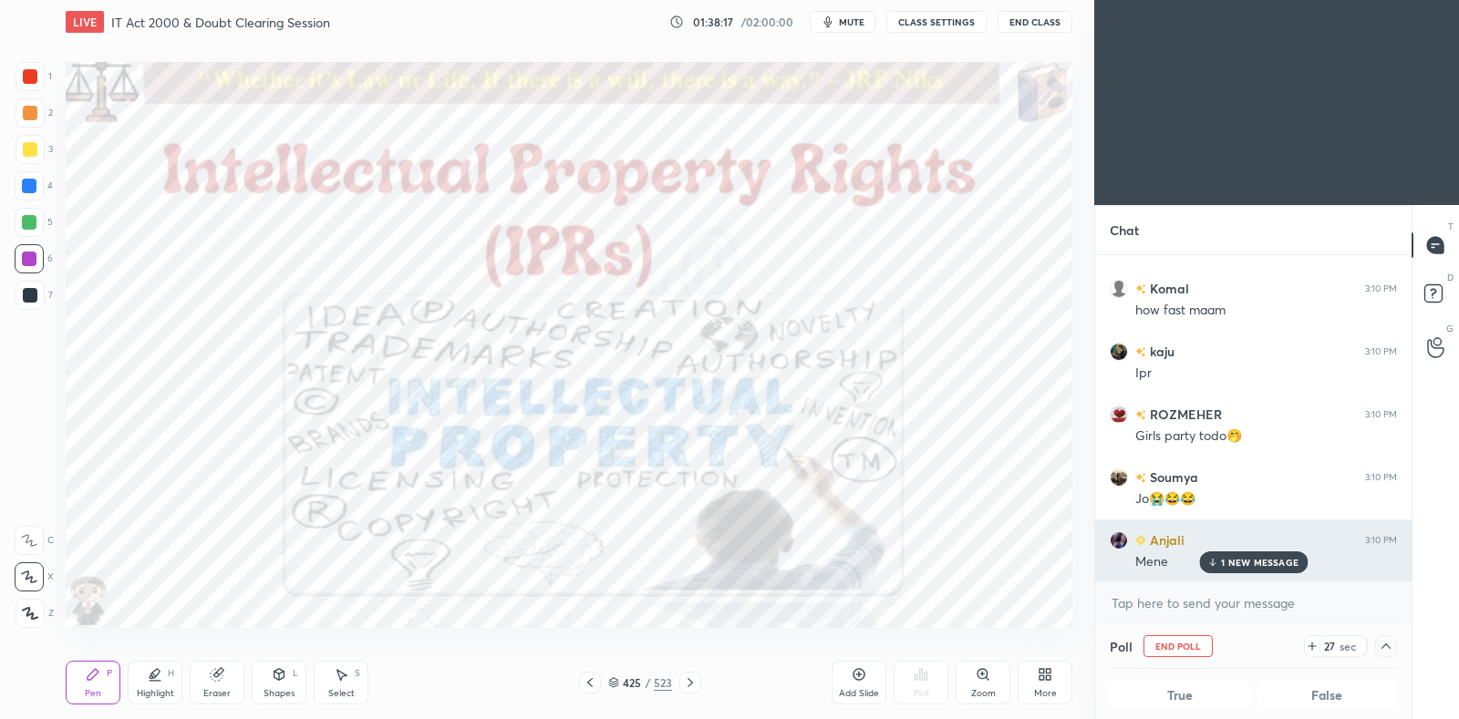
scroll to position [30911, 0]
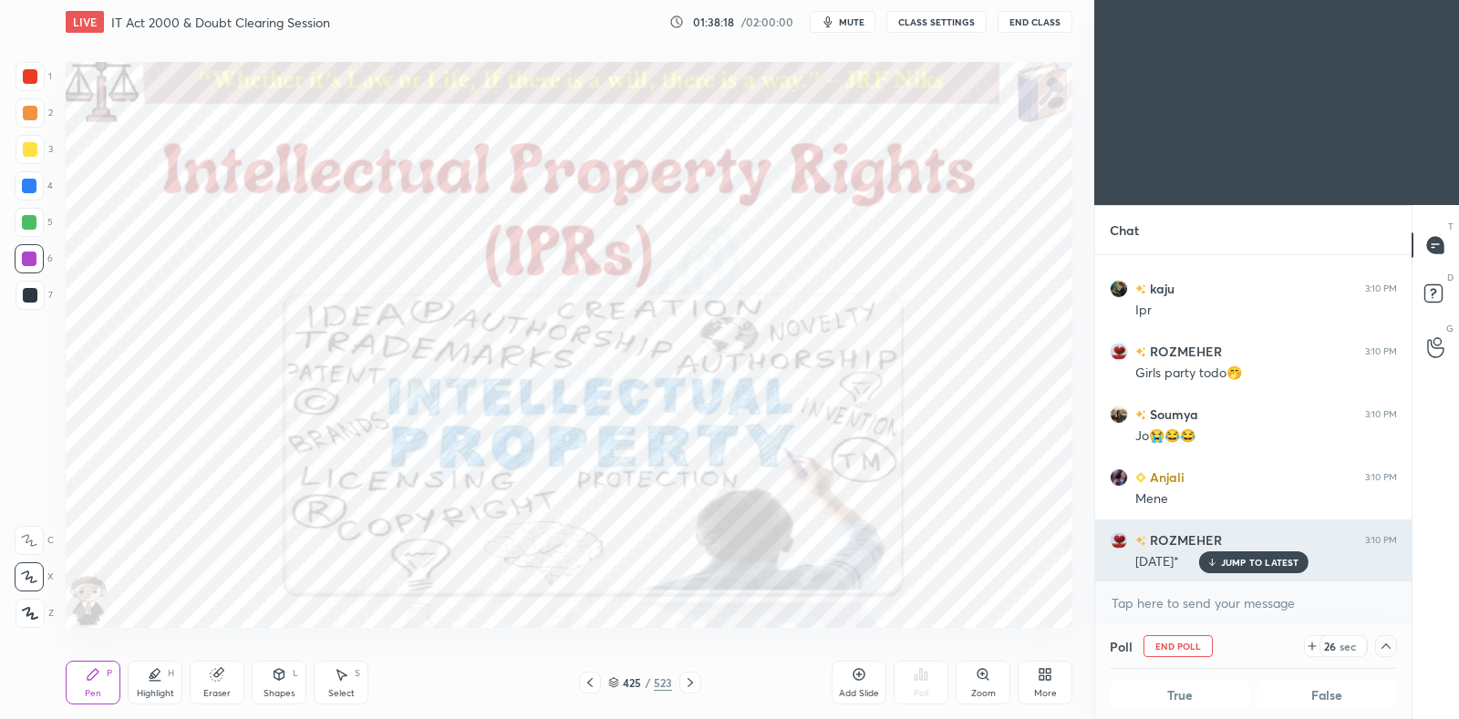
click at [1246, 559] on p "JUMP TO LATEST" at bounding box center [1260, 562] width 78 height 11
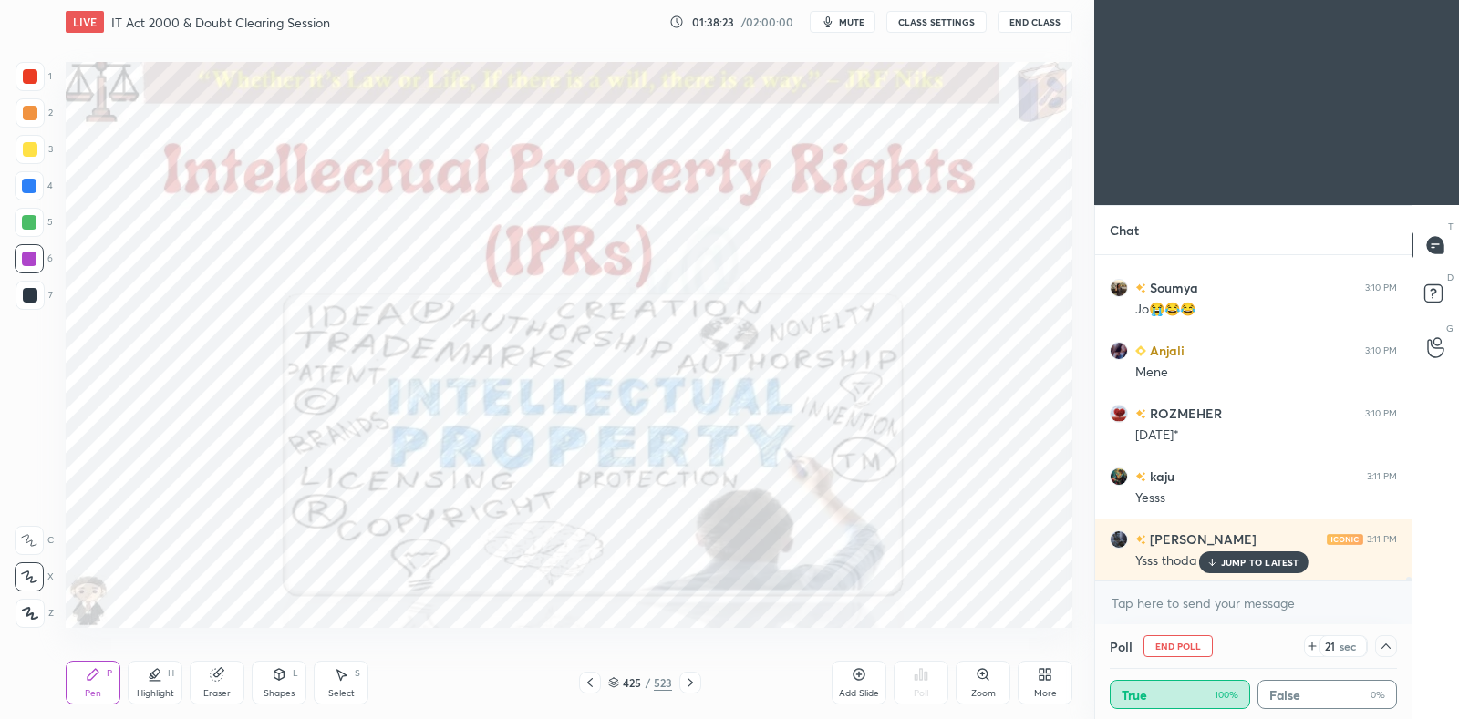
scroll to position [31099, 0]
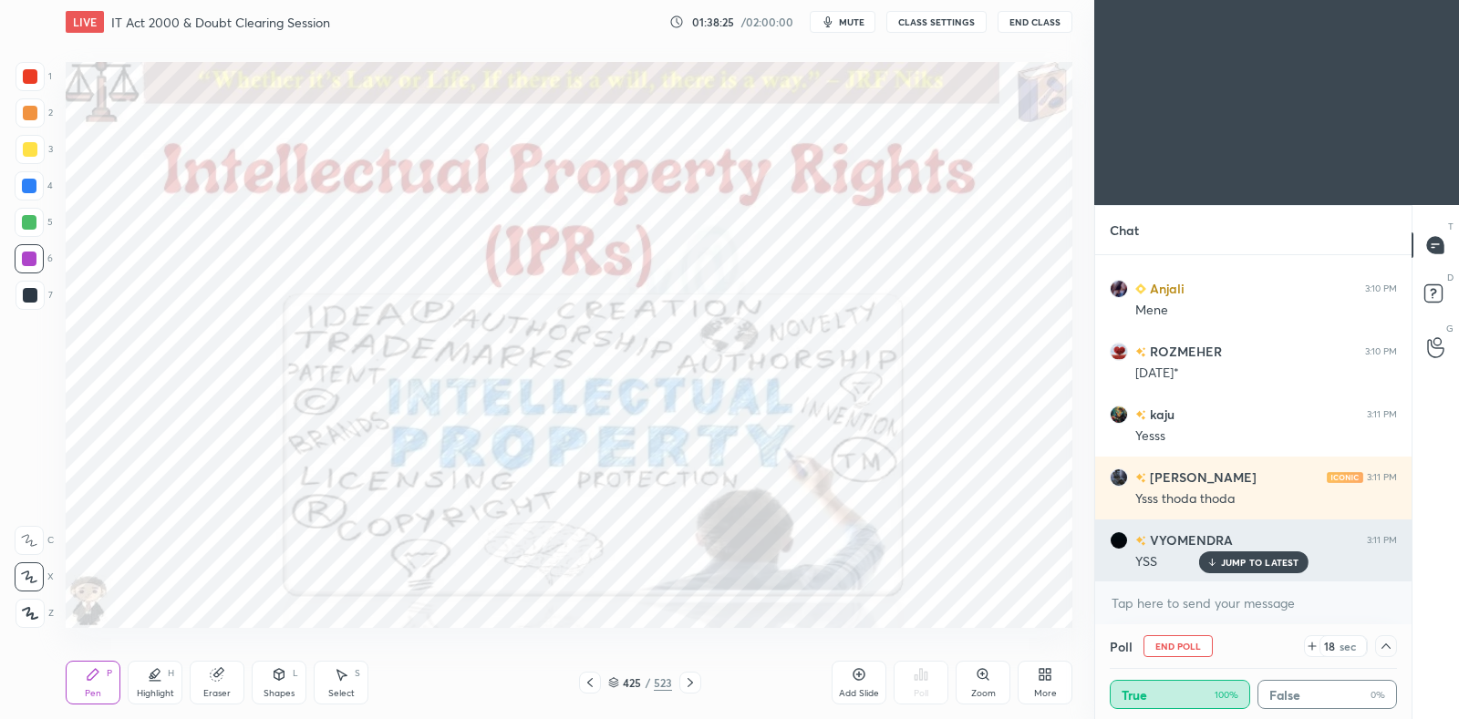
click at [1225, 562] on p "JUMP TO LATEST" at bounding box center [1260, 562] width 78 height 11
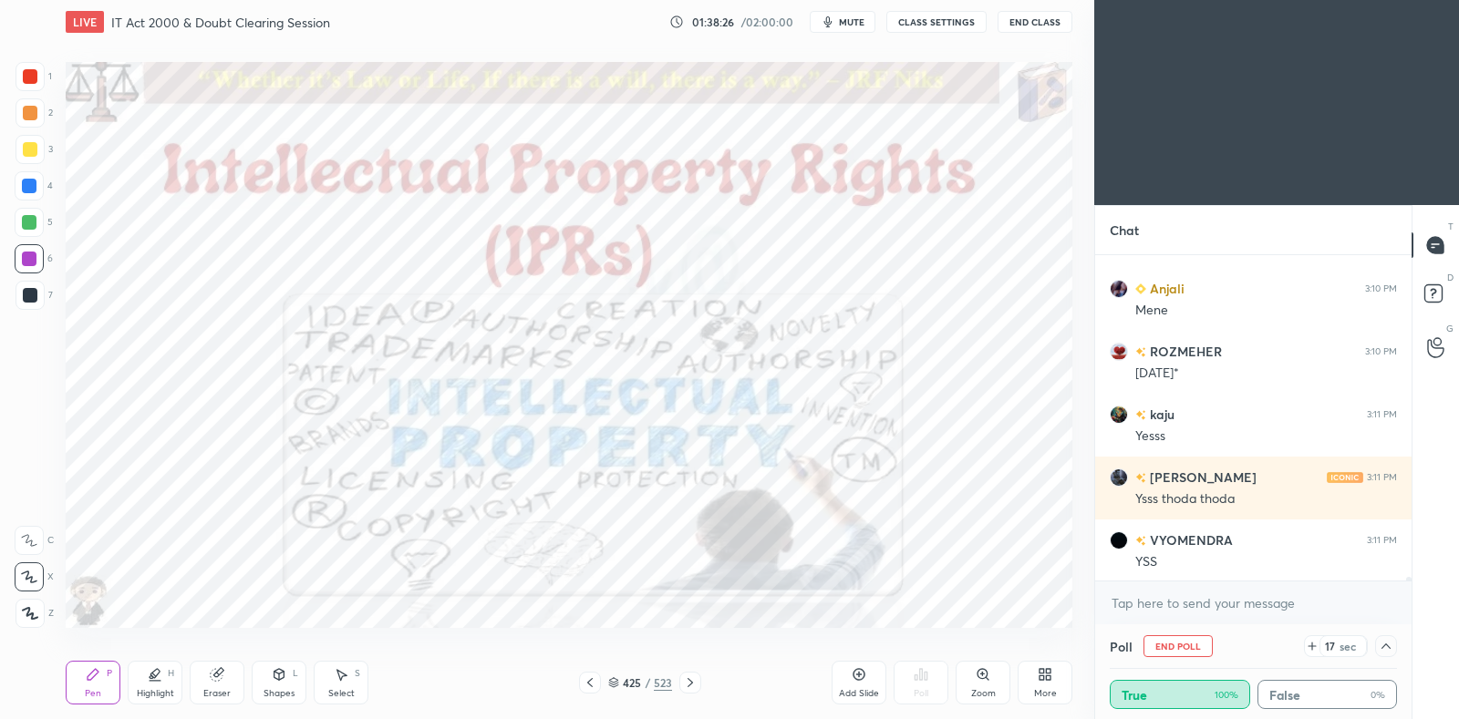
click at [1390, 647] on icon at bounding box center [1386, 646] width 15 height 15
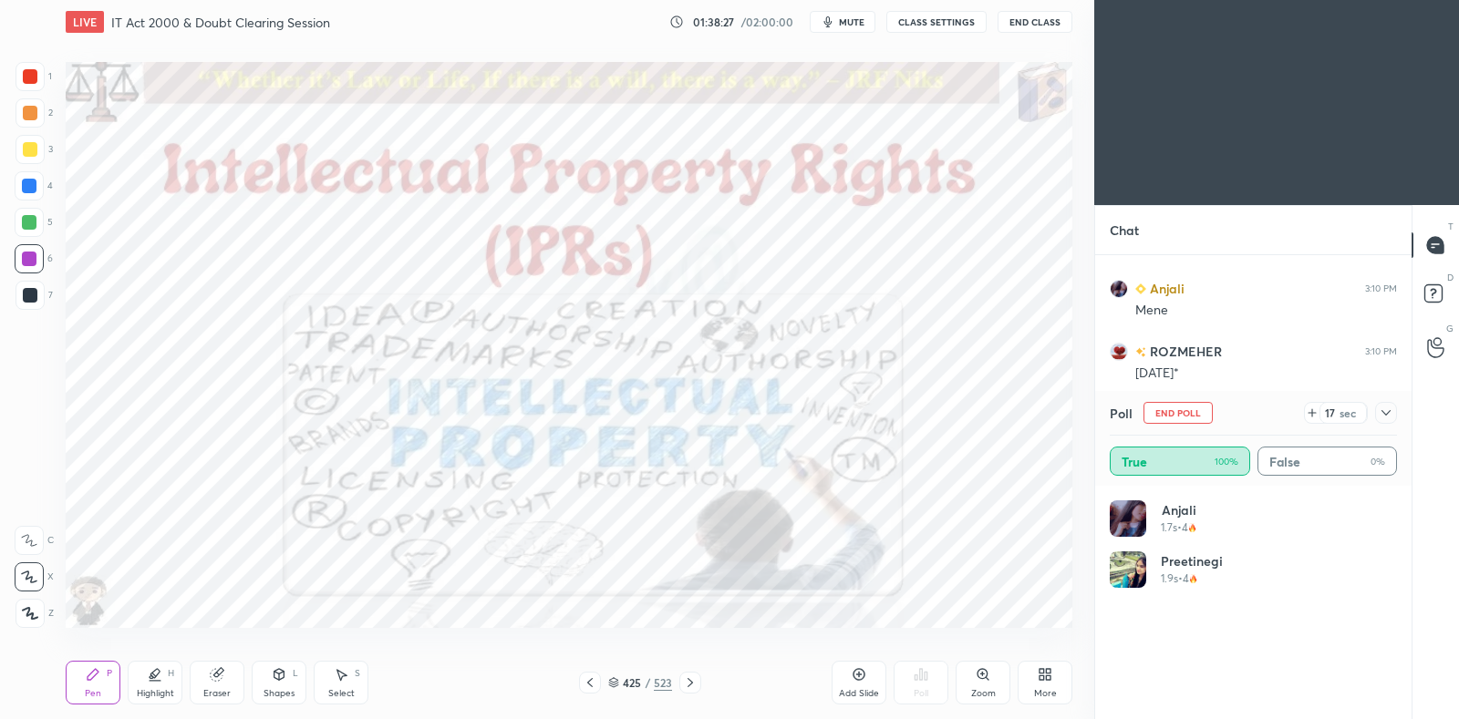
scroll to position [213, 282]
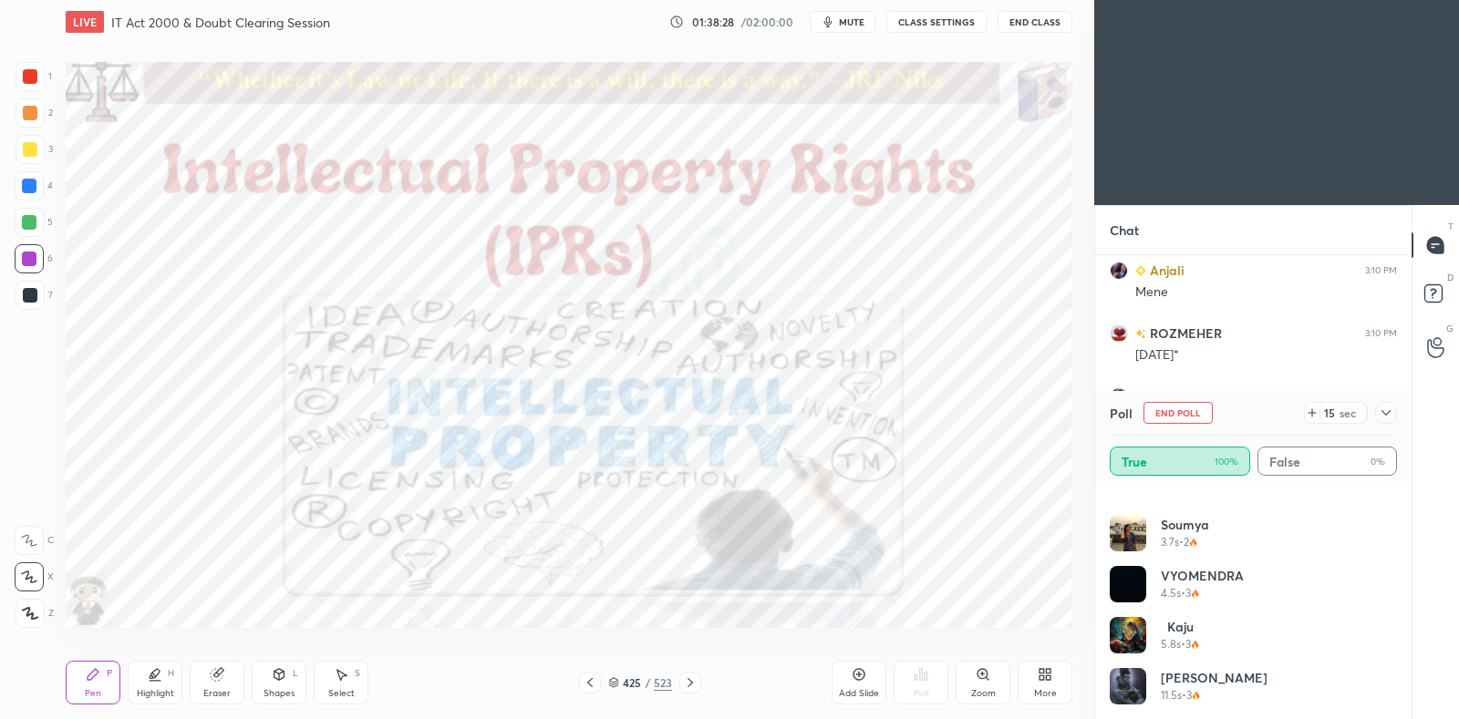
click at [1387, 411] on icon at bounding box center [1386, 413] width 15 height 15
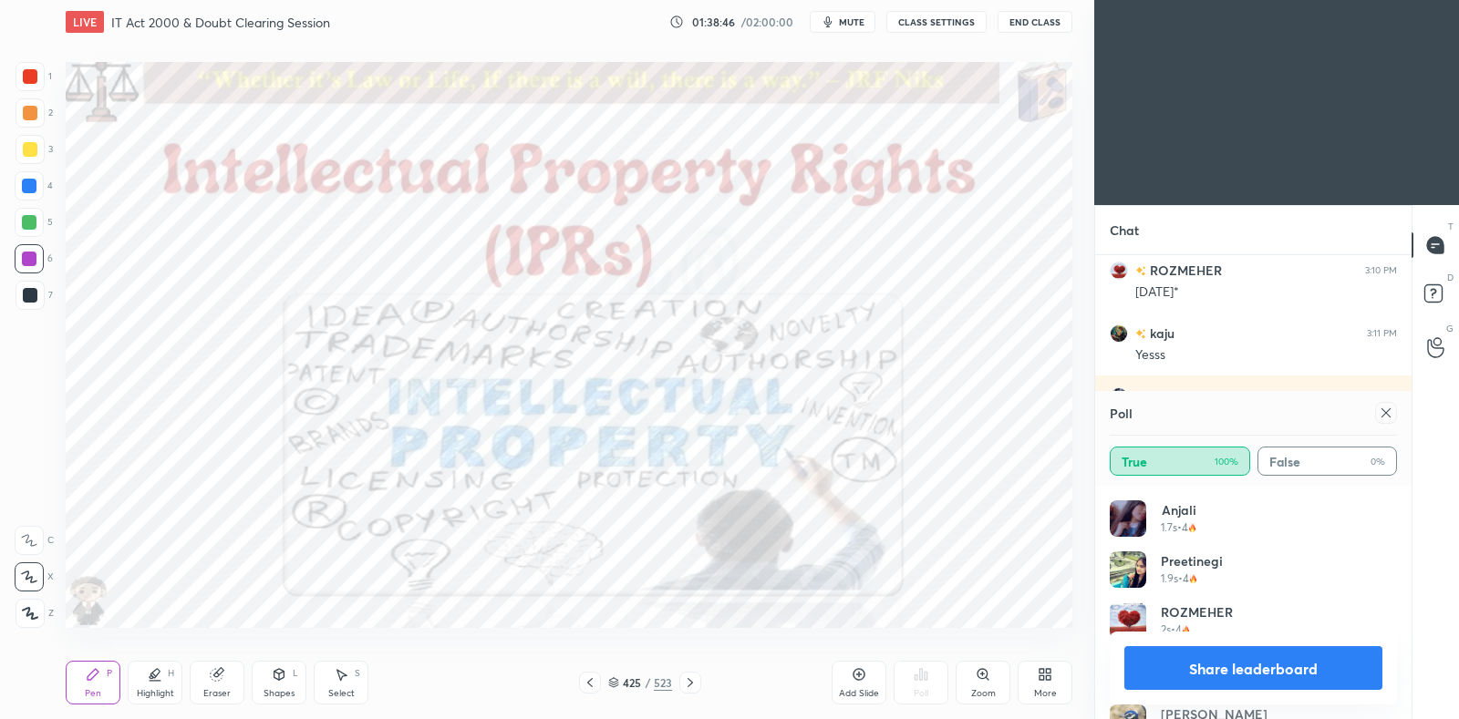
click at [1383, 418] on icon at bounding box center [1386, 413] width 15 height 15
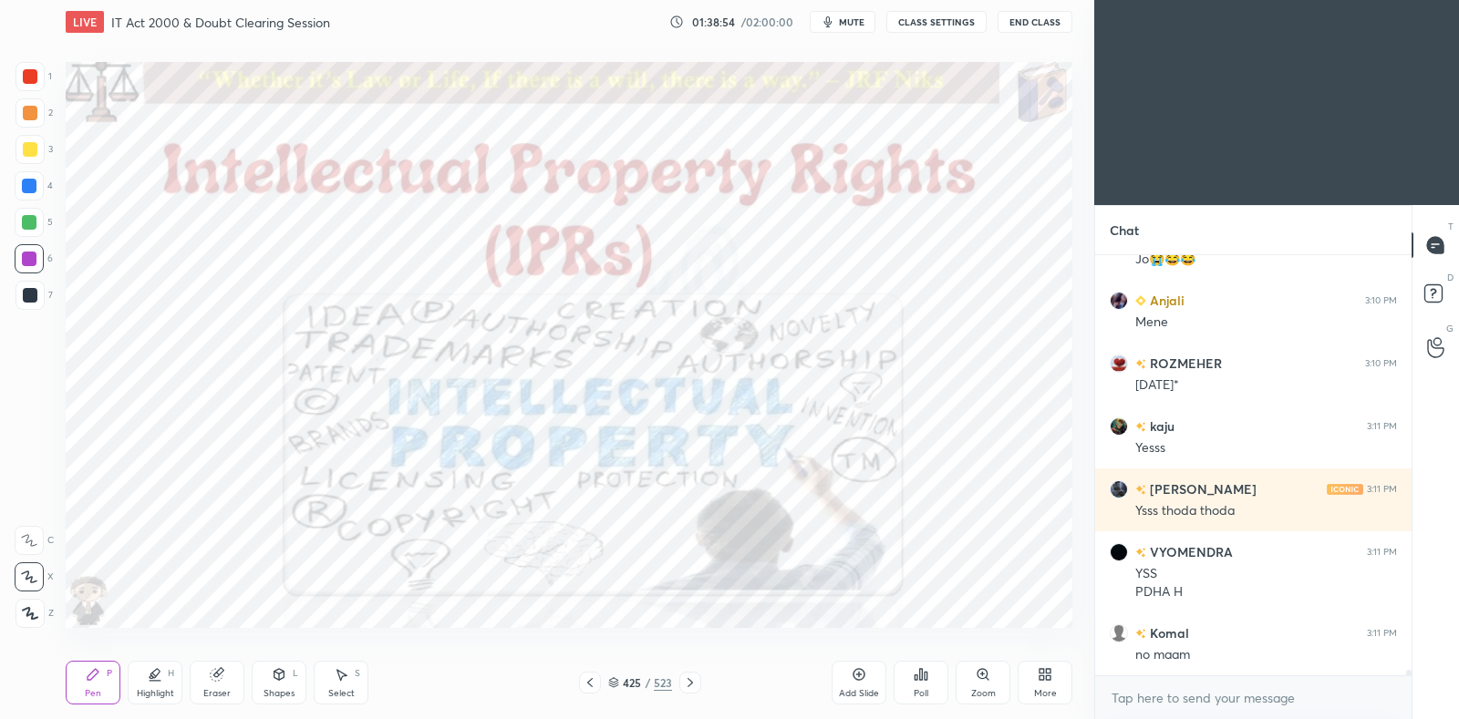
click at [694, 686] on icon at bounding box center [690, 683] width 15 height 15
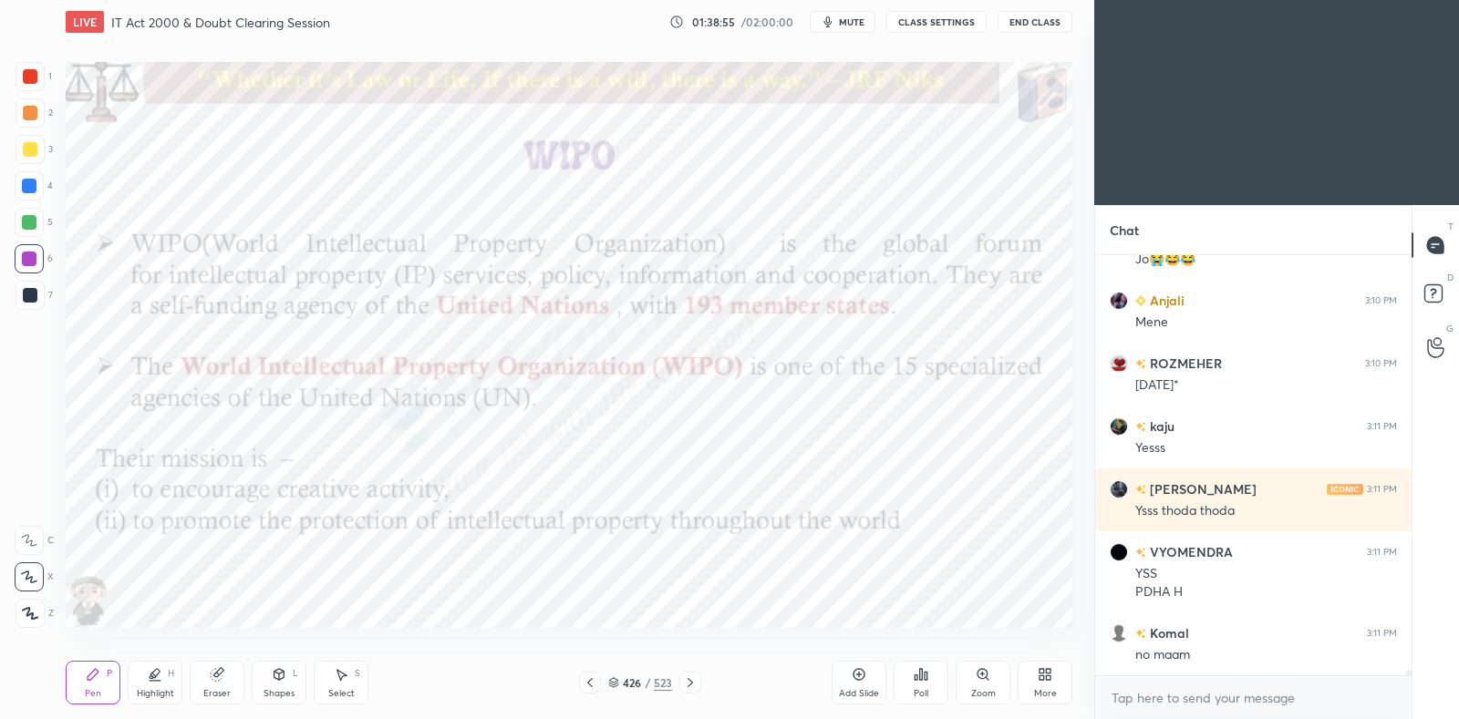
click at [155, 689] on div "Highlight" at bounding box center [155, 693] width 37 height 9
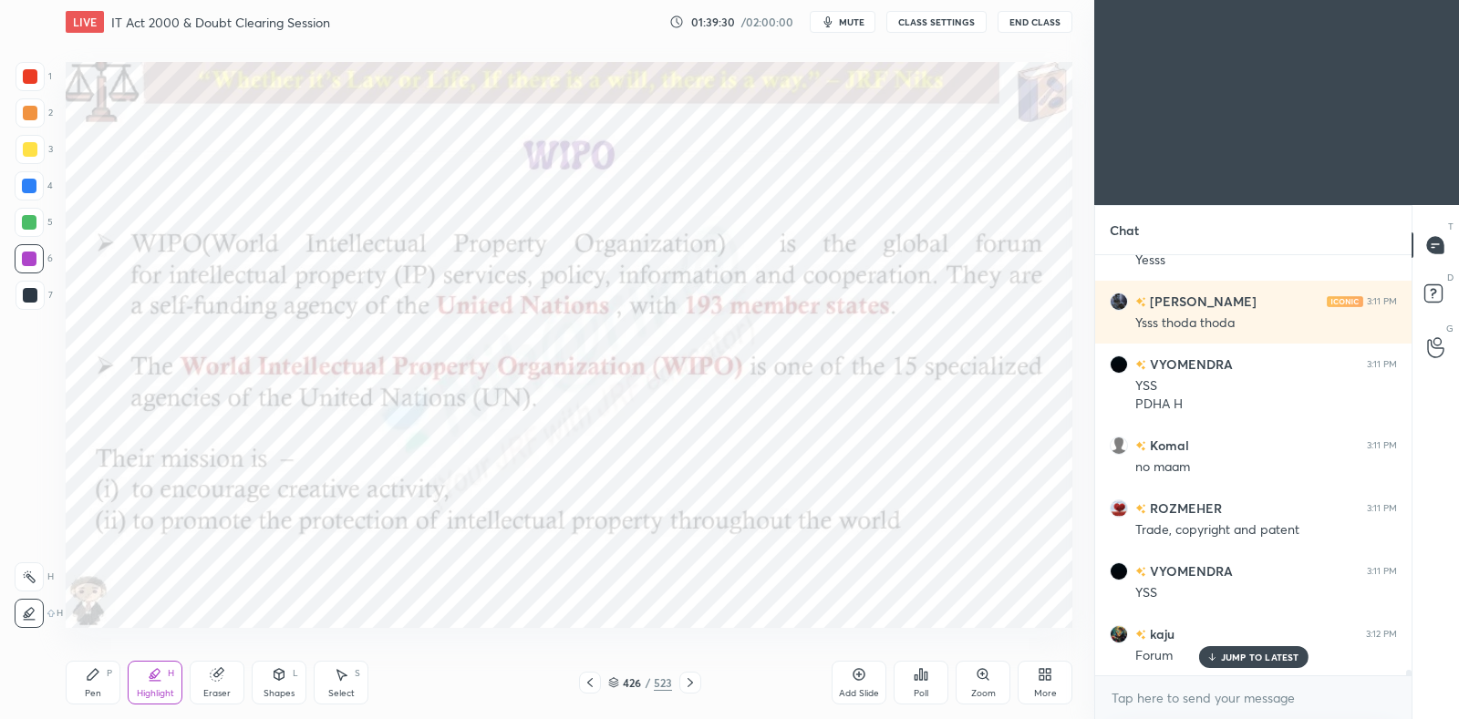
click at [694, 682] on icon at bounding box center [690, 683] width 15 height 15
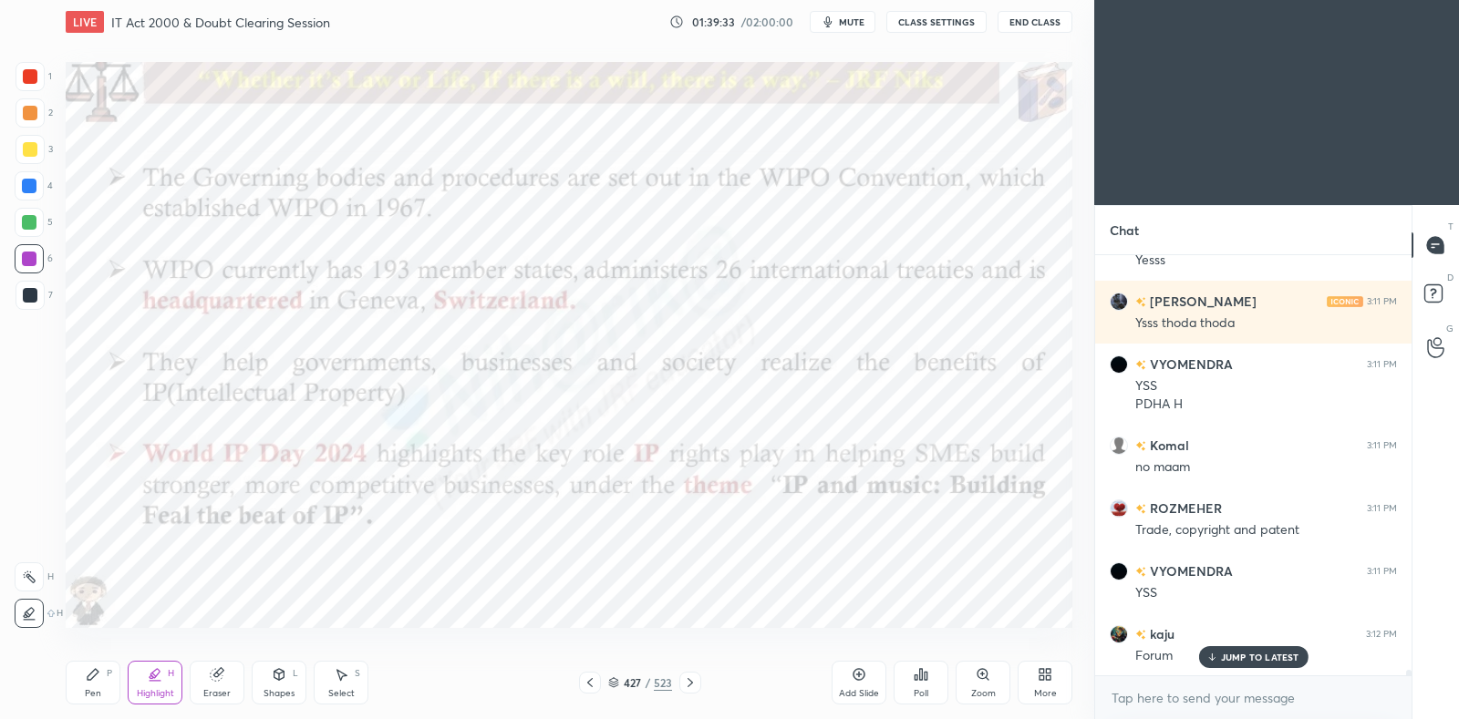
click at [596, 680] on icon at bounding box center [590, 683] width 15 height 15
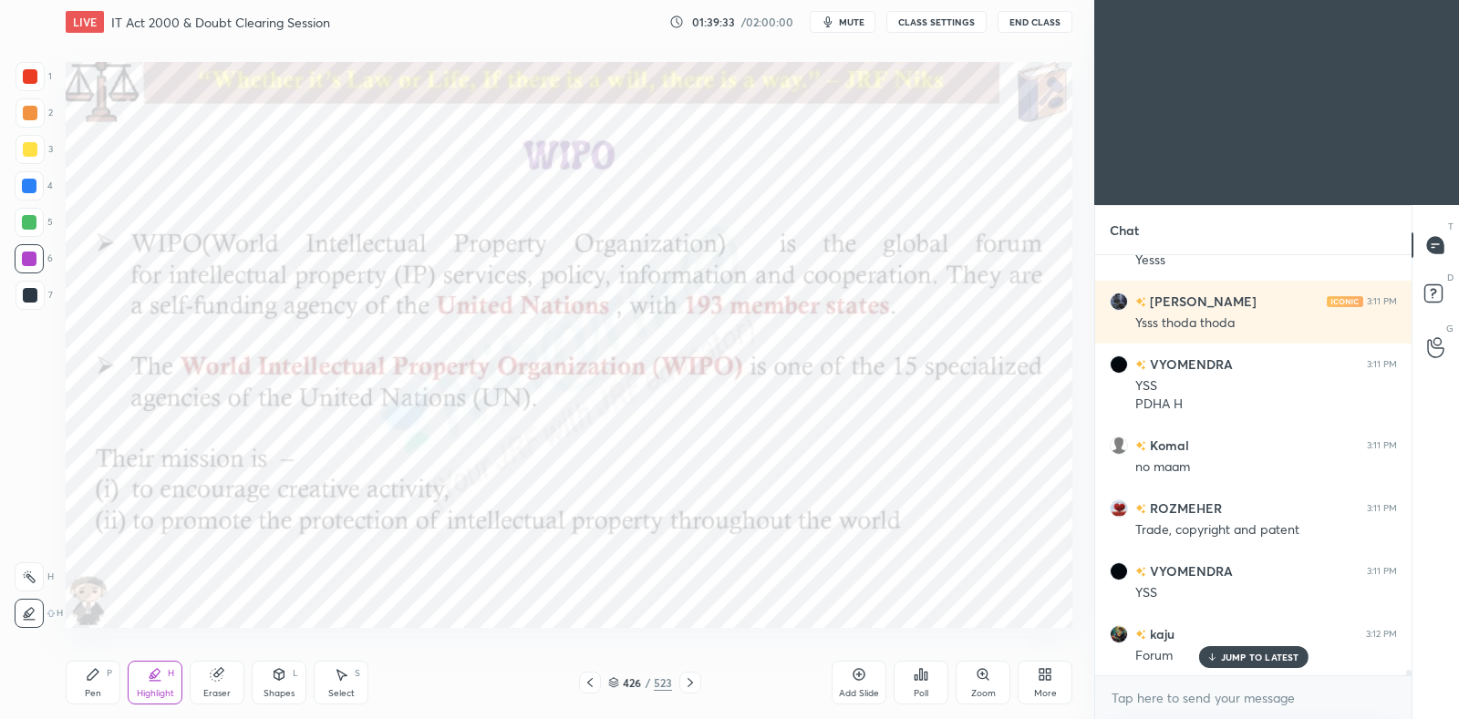
scroll to position [31293, 0]
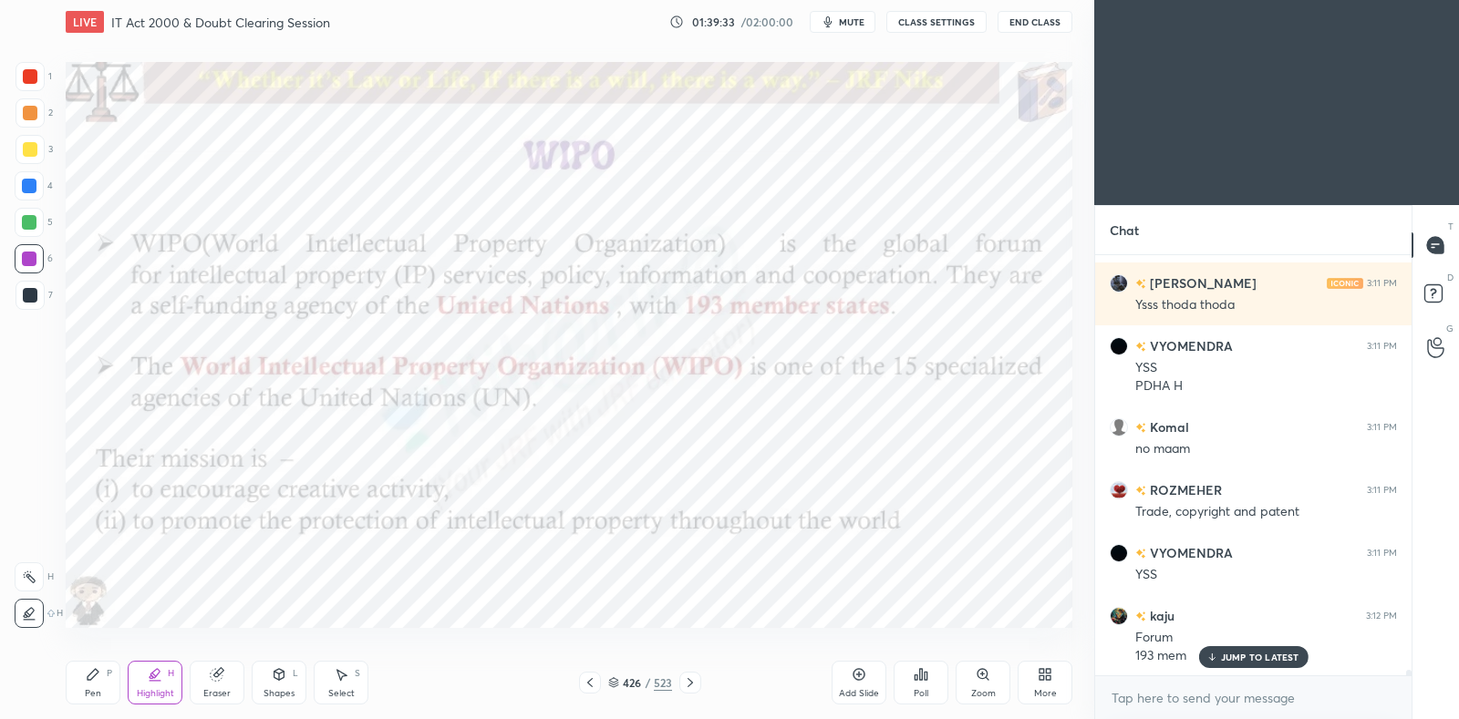
click at [689, 684] on icon at bounding box center [690, 683] width 15 height 15
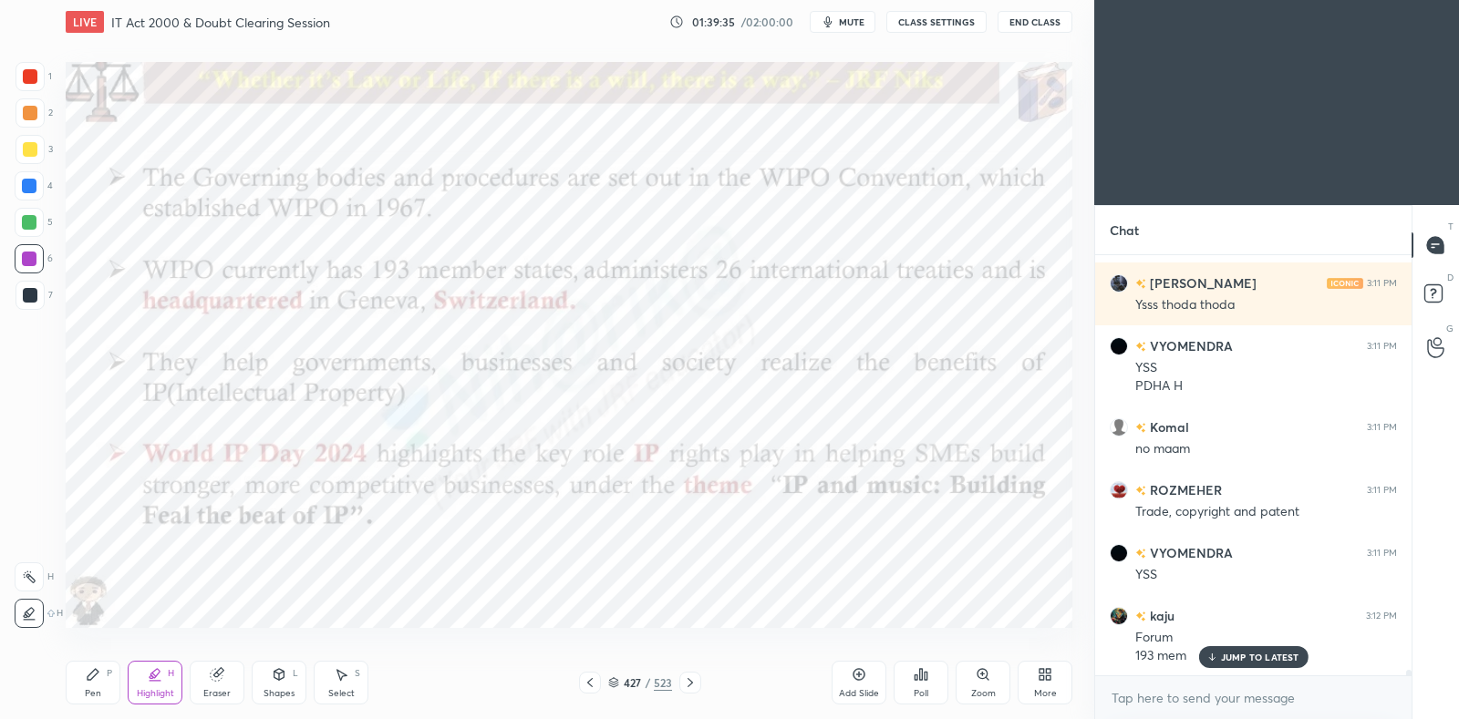
scroll to position [31356, 0]
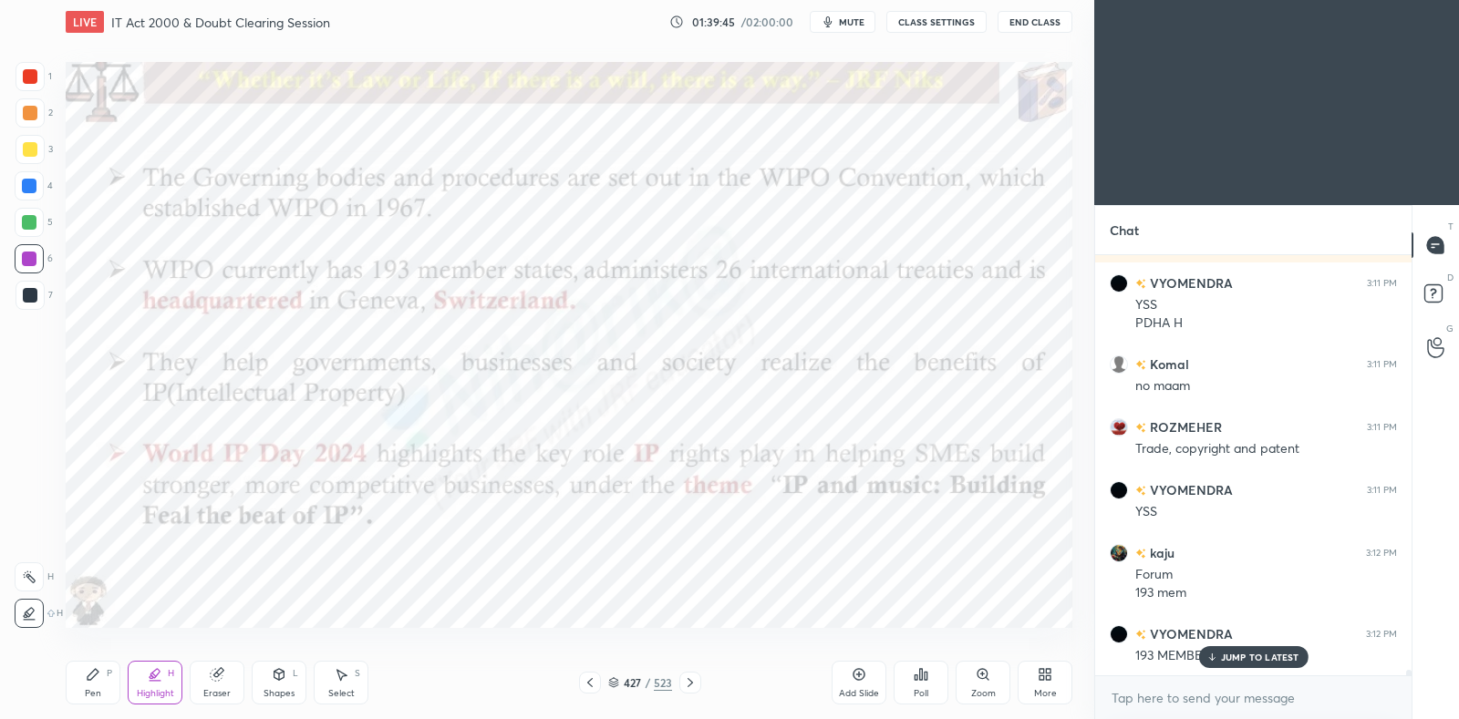
click at [100, 686] on div "Pen P" at bounding box center [93, 683] width 55 height 44
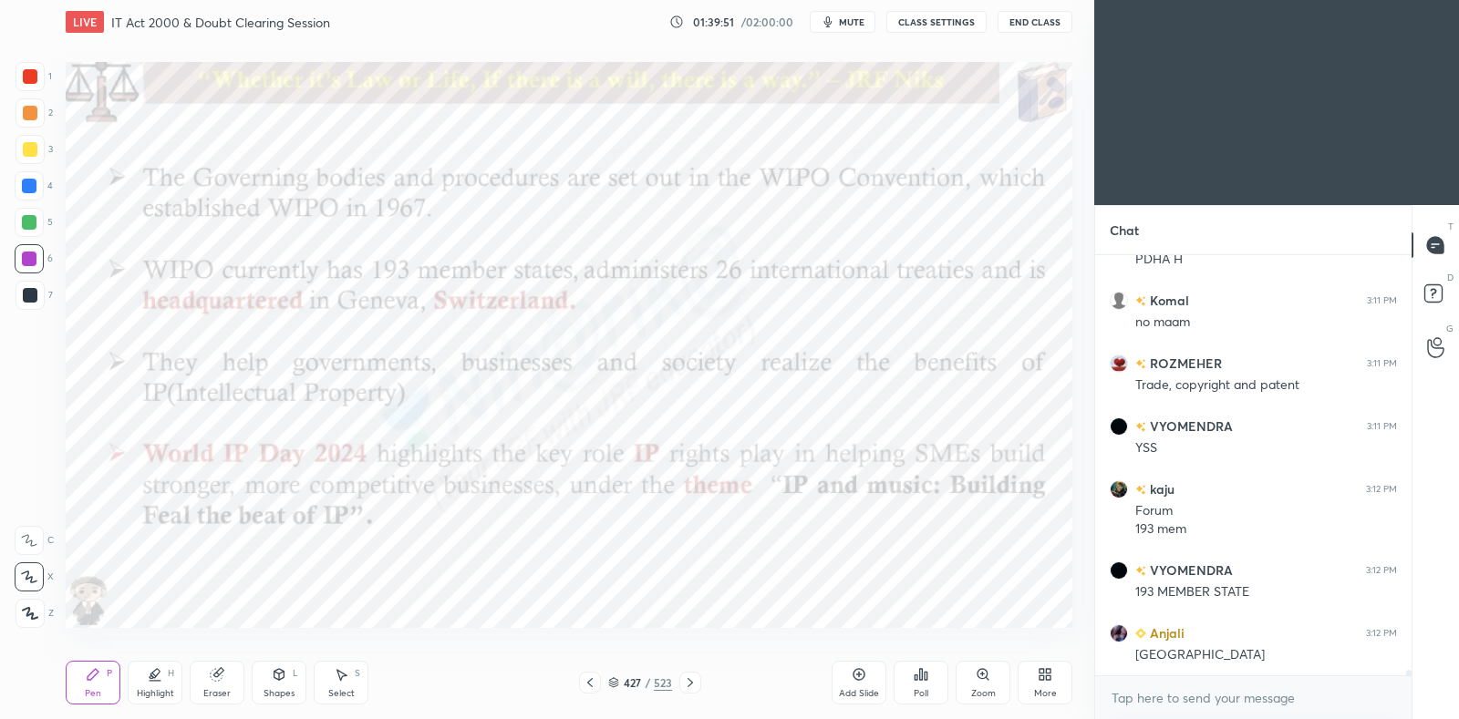
click at [588, 681] on icon at bounding box center [590, 683] width 15 height 15
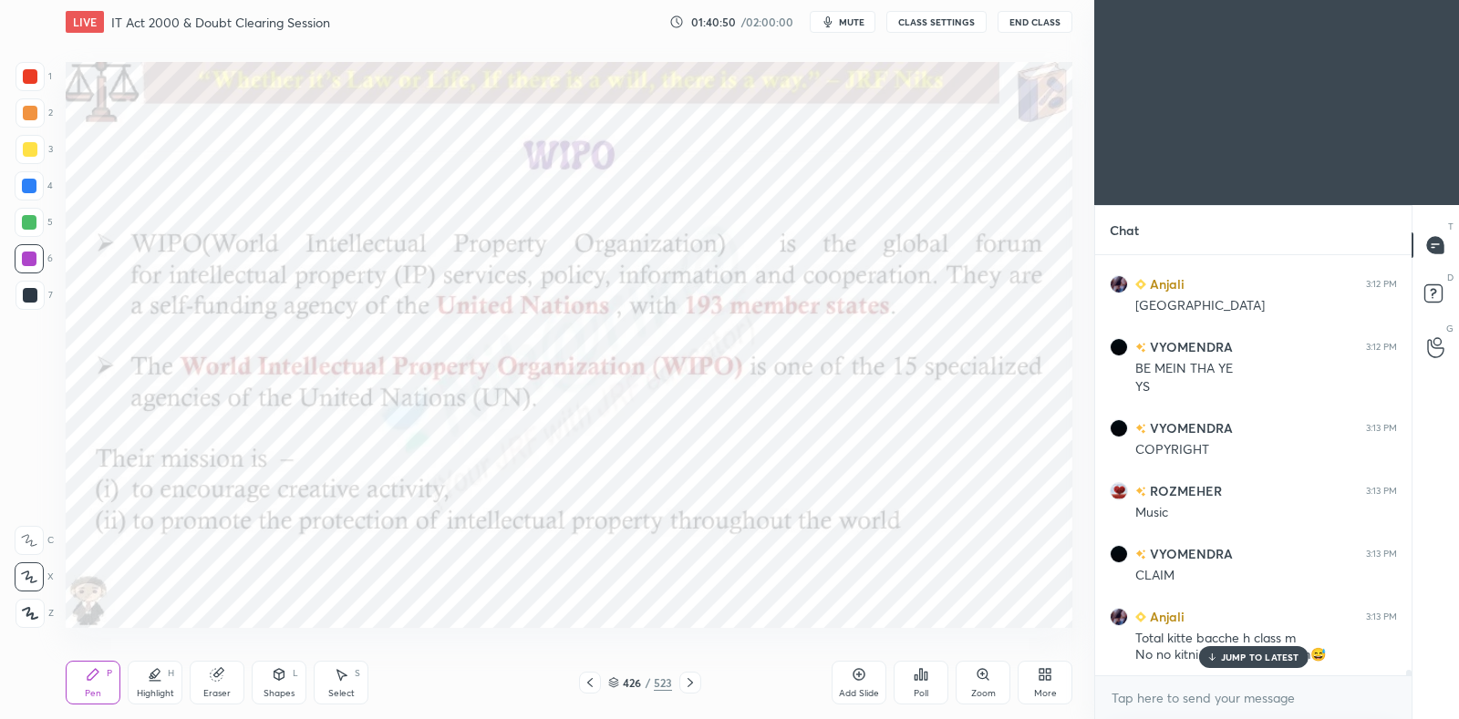
scroll to position [31831, 0]
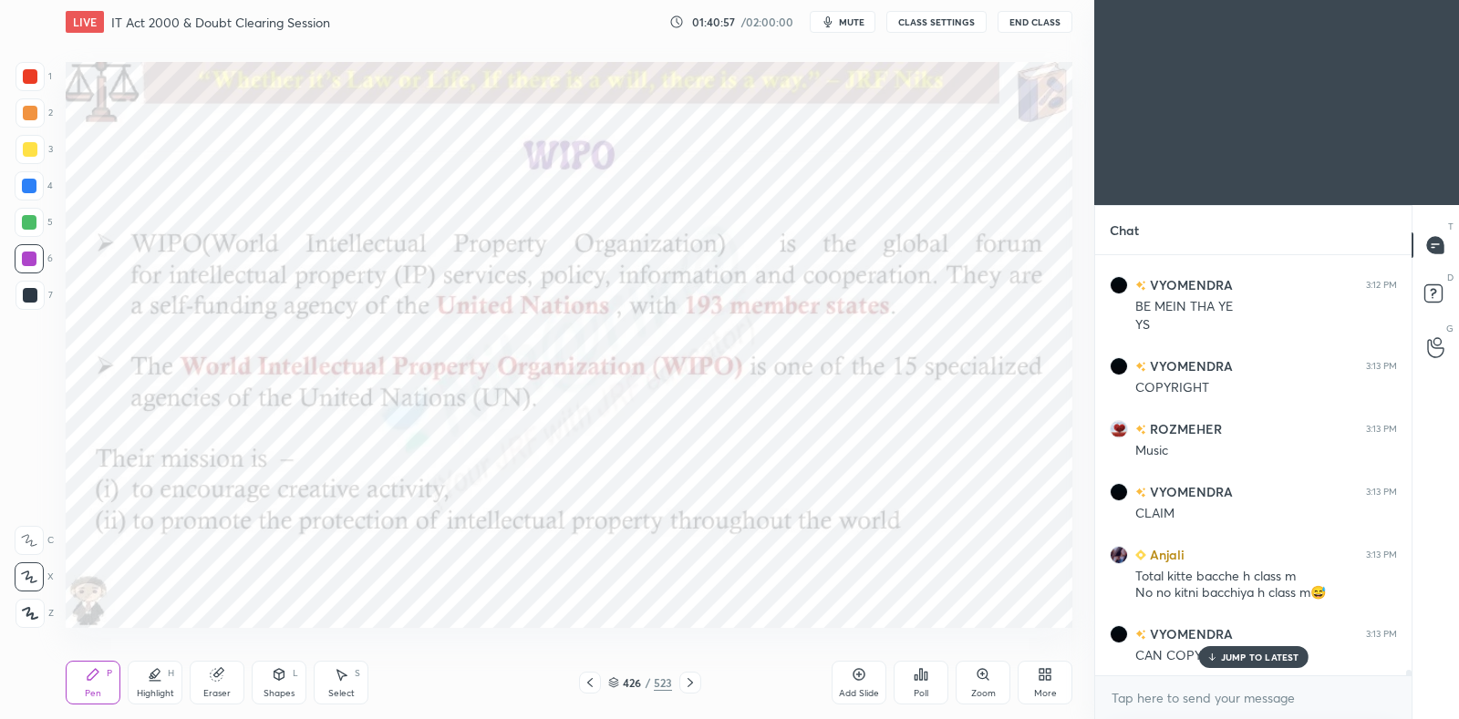
click at [689, 687] on icon at bounding box center [690, 683] width 15 height 15
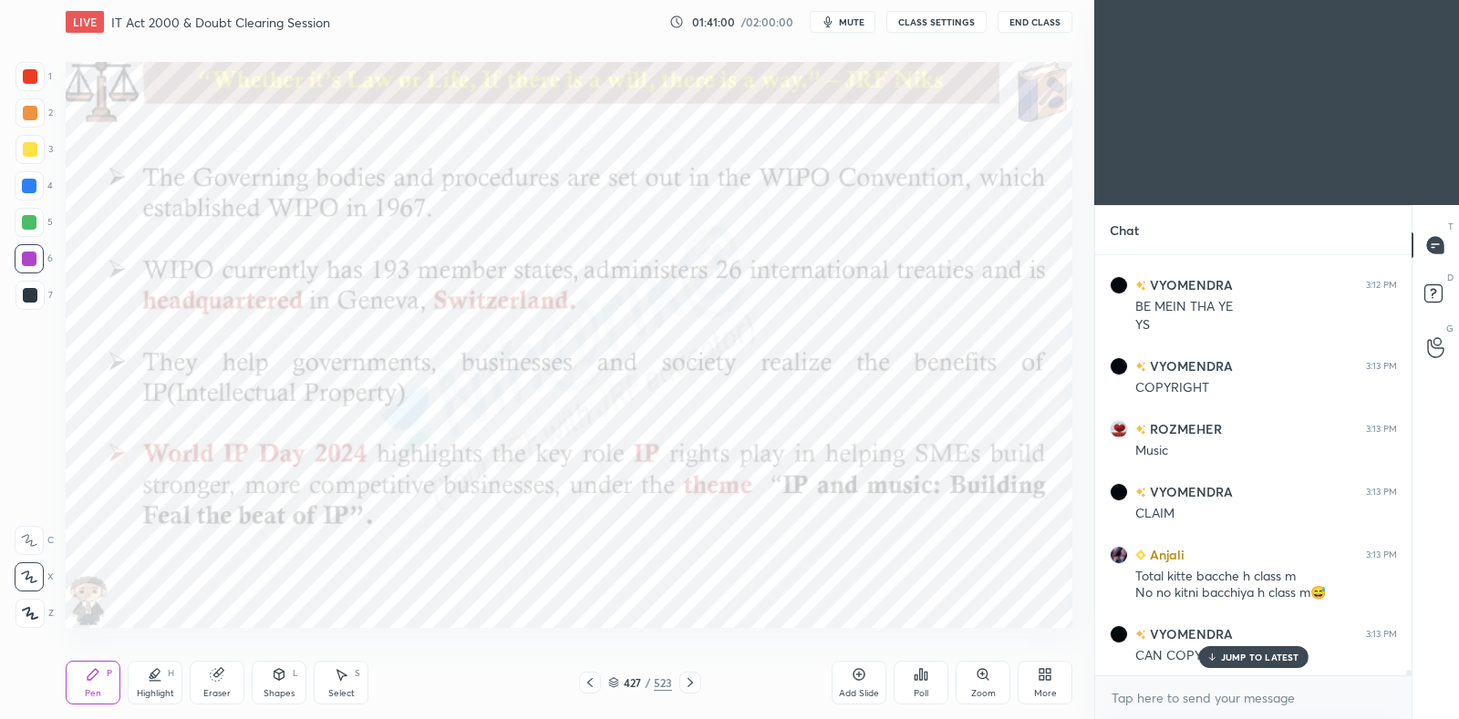
scroll to position [31894, 0]
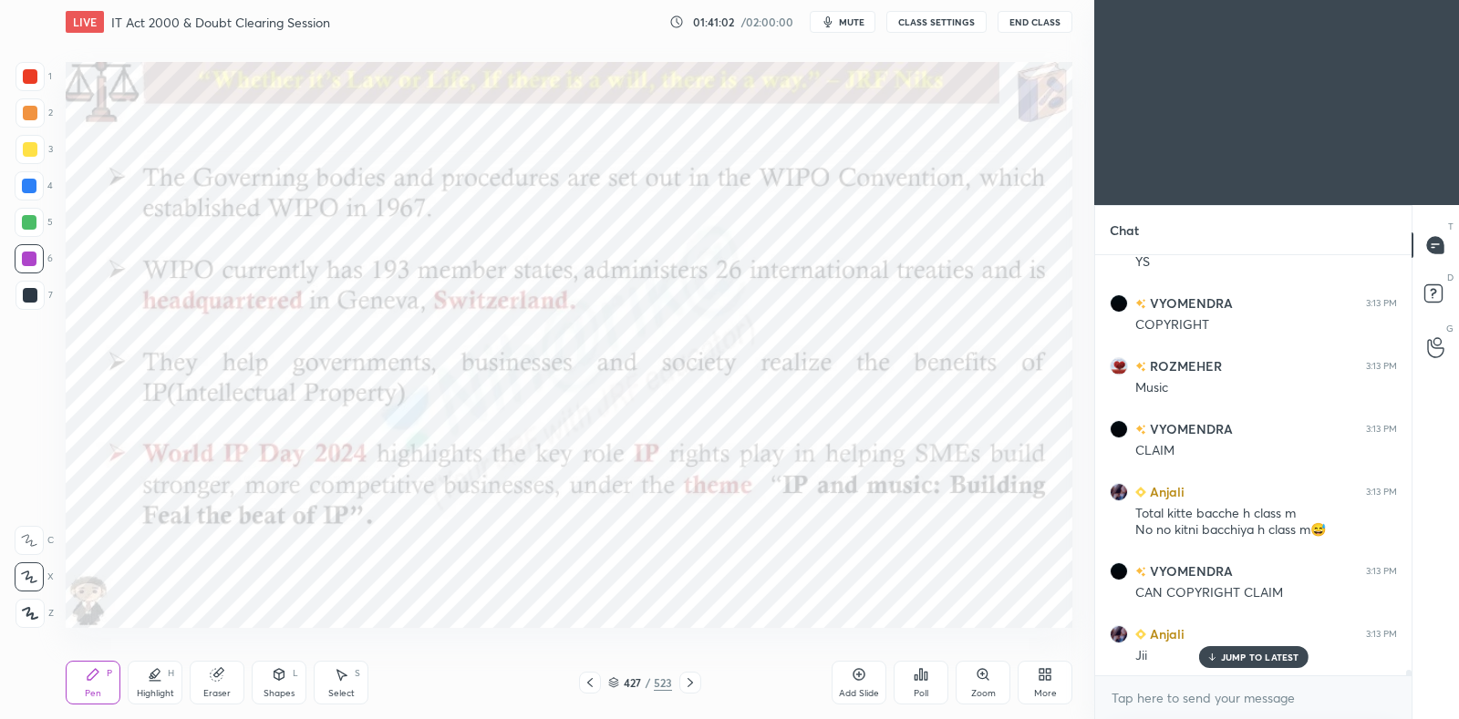
click at [691, 686] on icon at bounding box center [690, 683] width 15 height 15
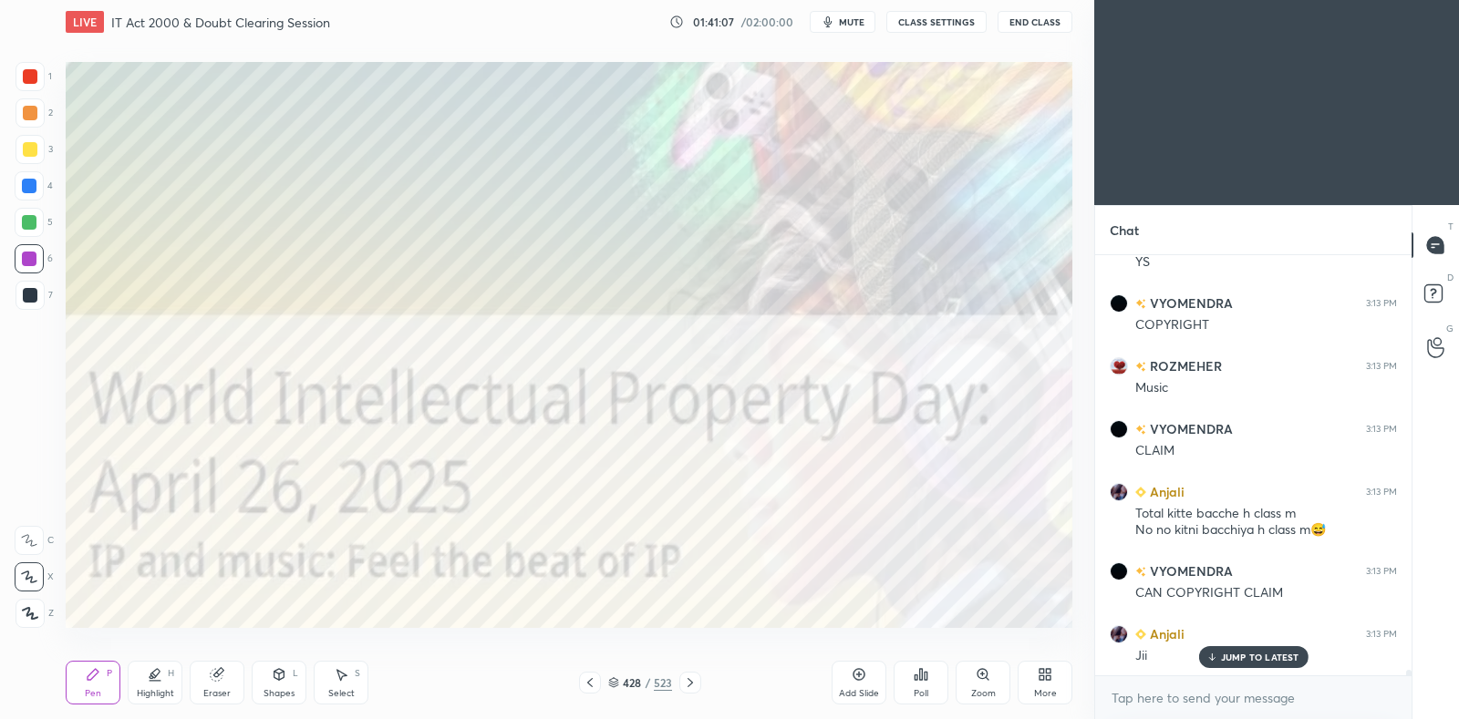
click at [594, 686] on icon at bounding box center [590, 683] width 15 height 15
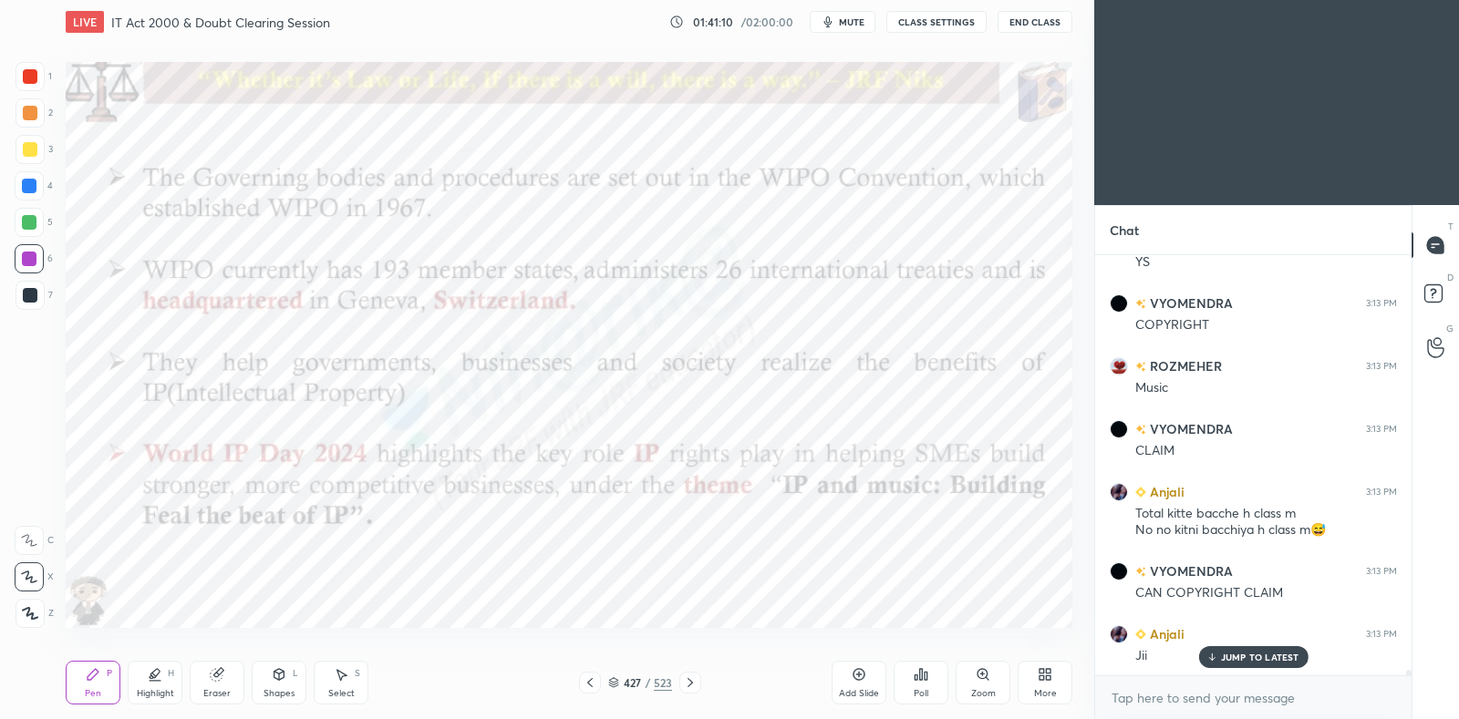
click at [688, 682] on icon at bounding box center [690, 683] width 15 height 15
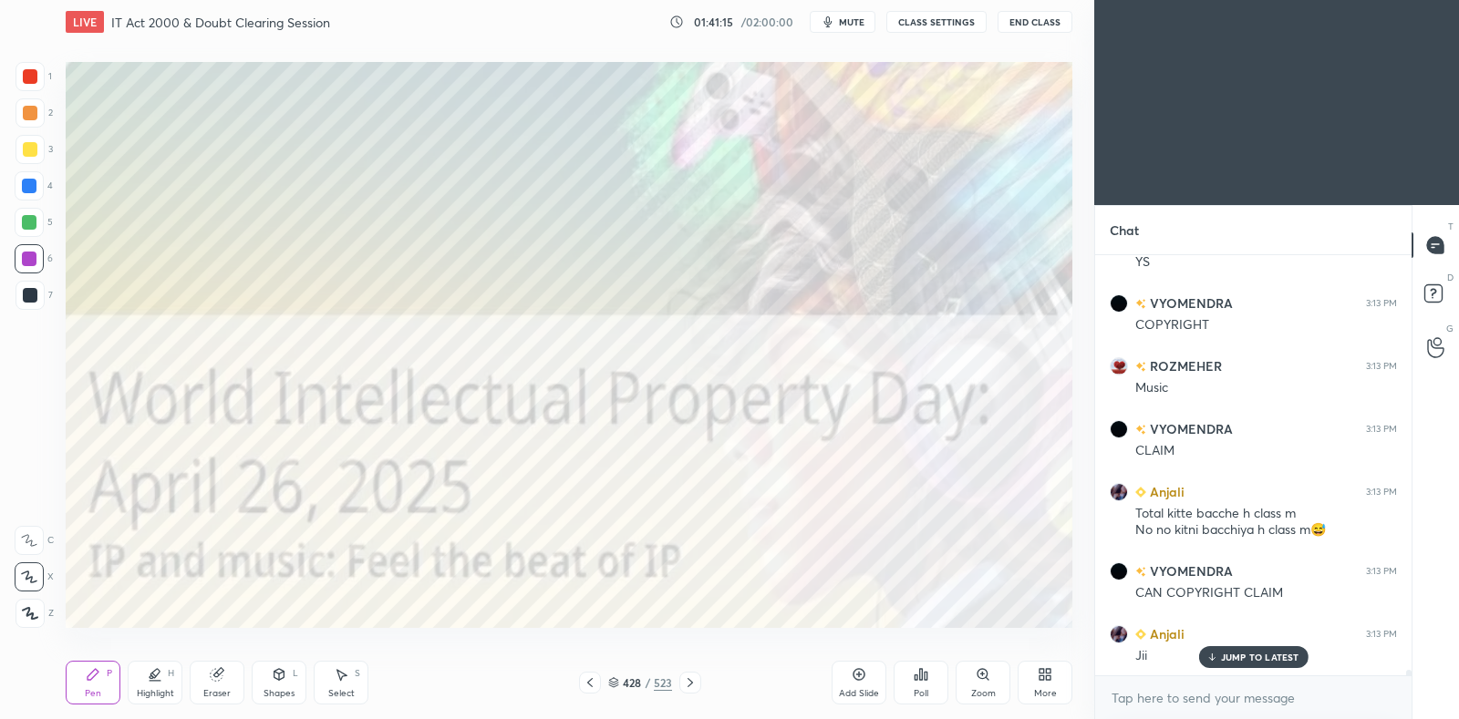
click at [587, 686] on icon at bounding box center [590, 683] width 15 height 15
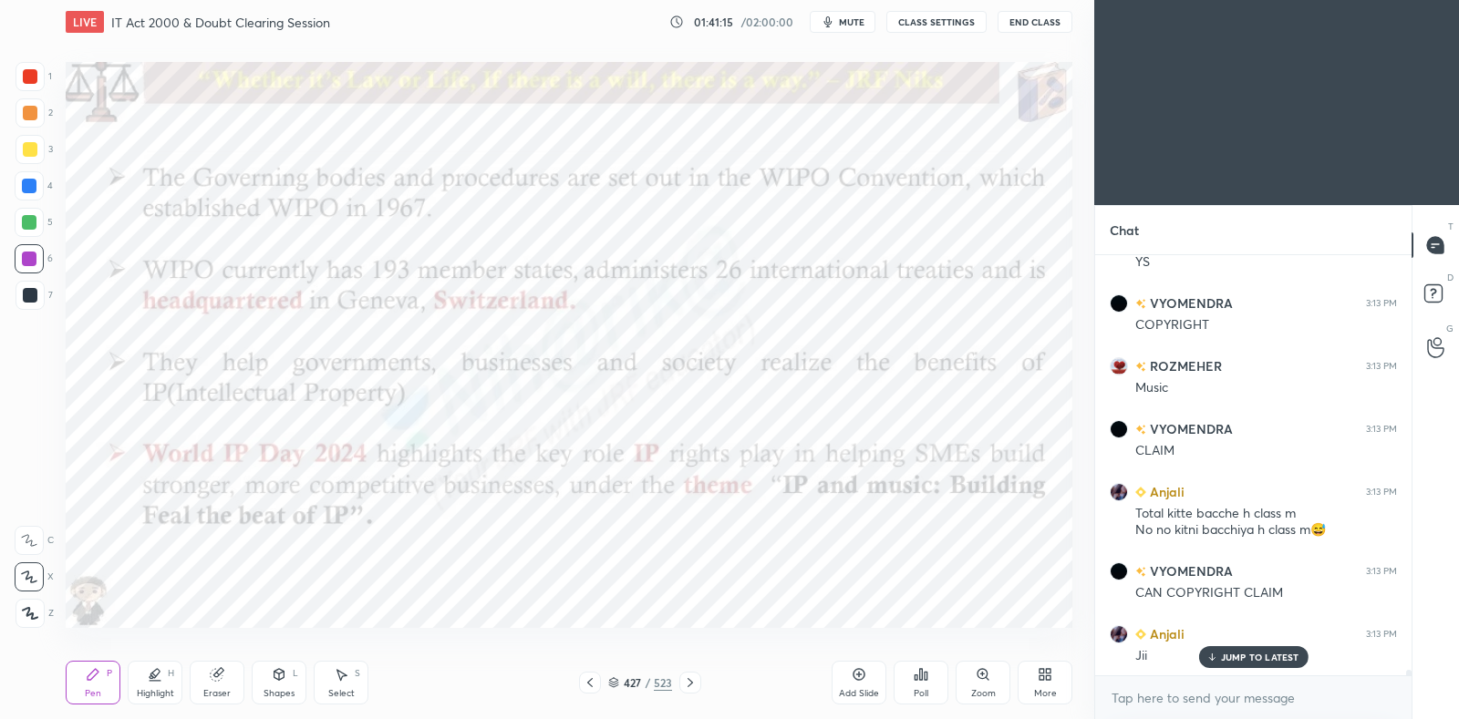
click at [218, 684] on div "Eraser" at bounding box center [217, 683] width 55 height 44
click at [160, 681] on icon at bounding box center [155, 681] width 11 height 0
click at [214, 678] on icon at bounding box center [217, 675] width 12 height 12
click at [44, 576] on div "E" at bounding box center [38, 577] width 46 height 29
click at [96, 684] on div "Pen P" at bounding box center [93, 683] width 55 height 44
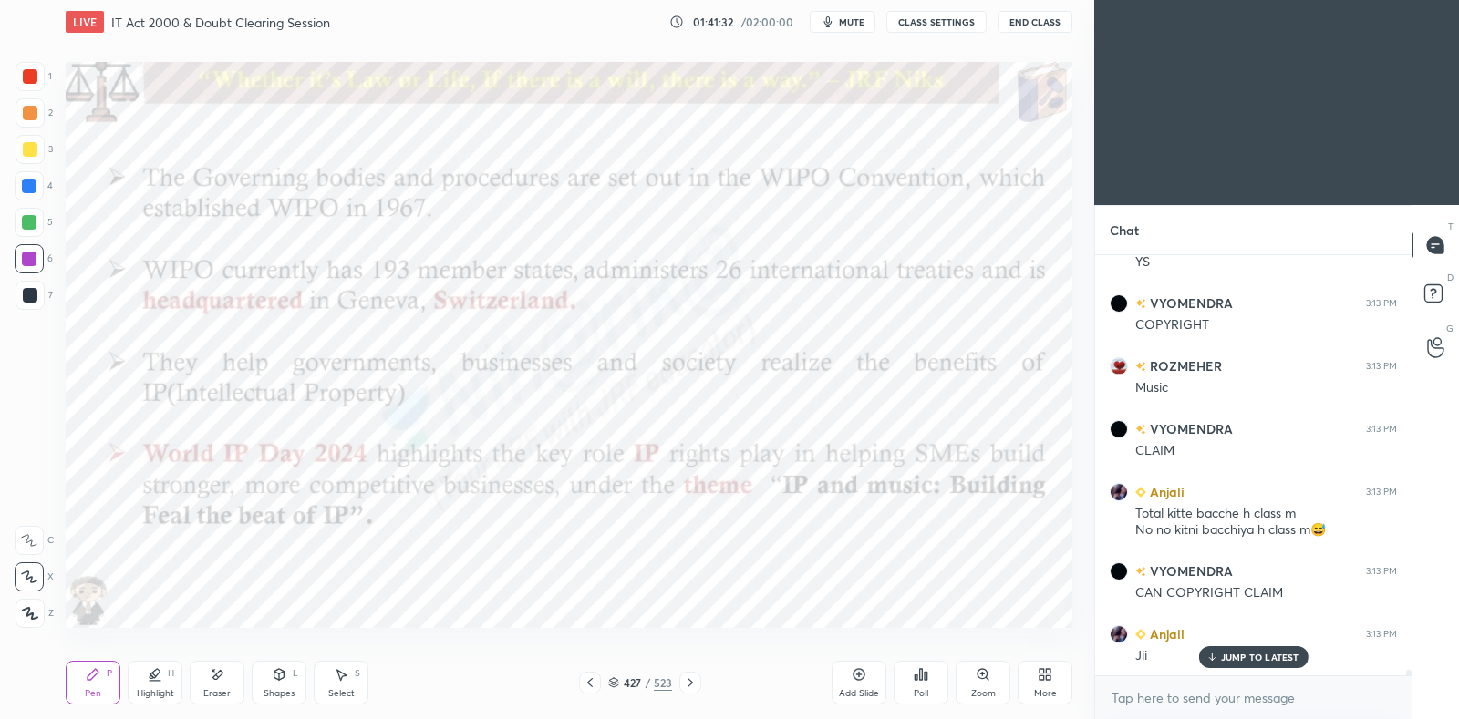
click at [695, 677] on icon at bounding box center [690, 683] width 15 height 15
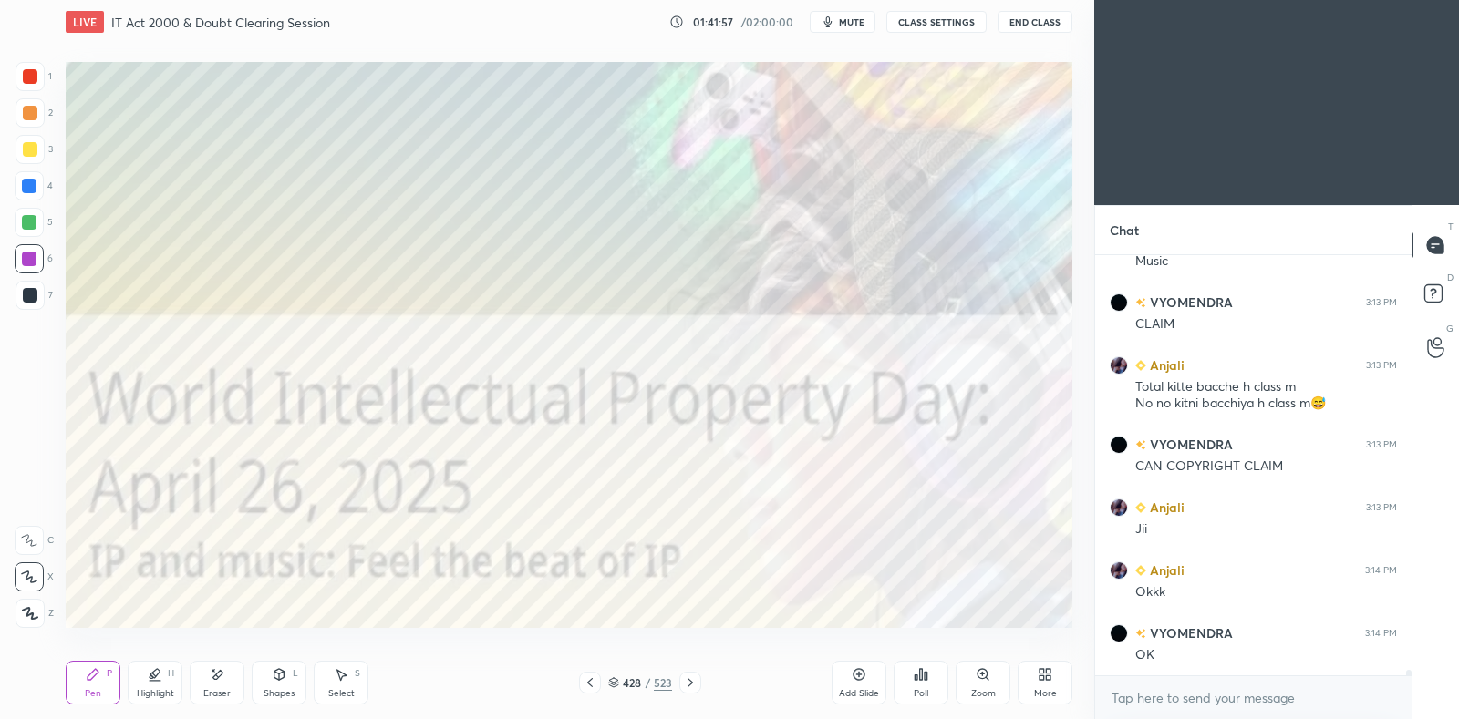
scroll to position [32084, 0]
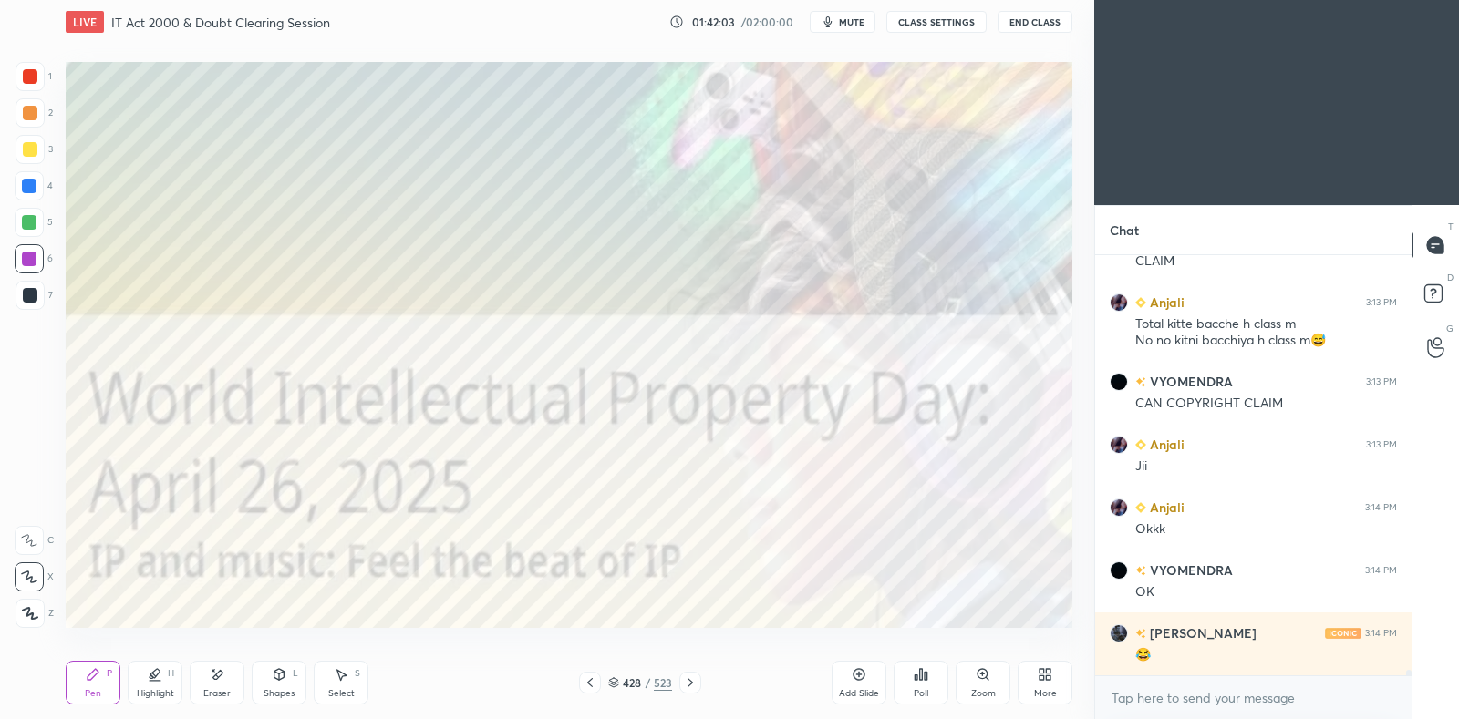
click at [693, 681] on icon at bounding box center [690, 683] width 15 height 15
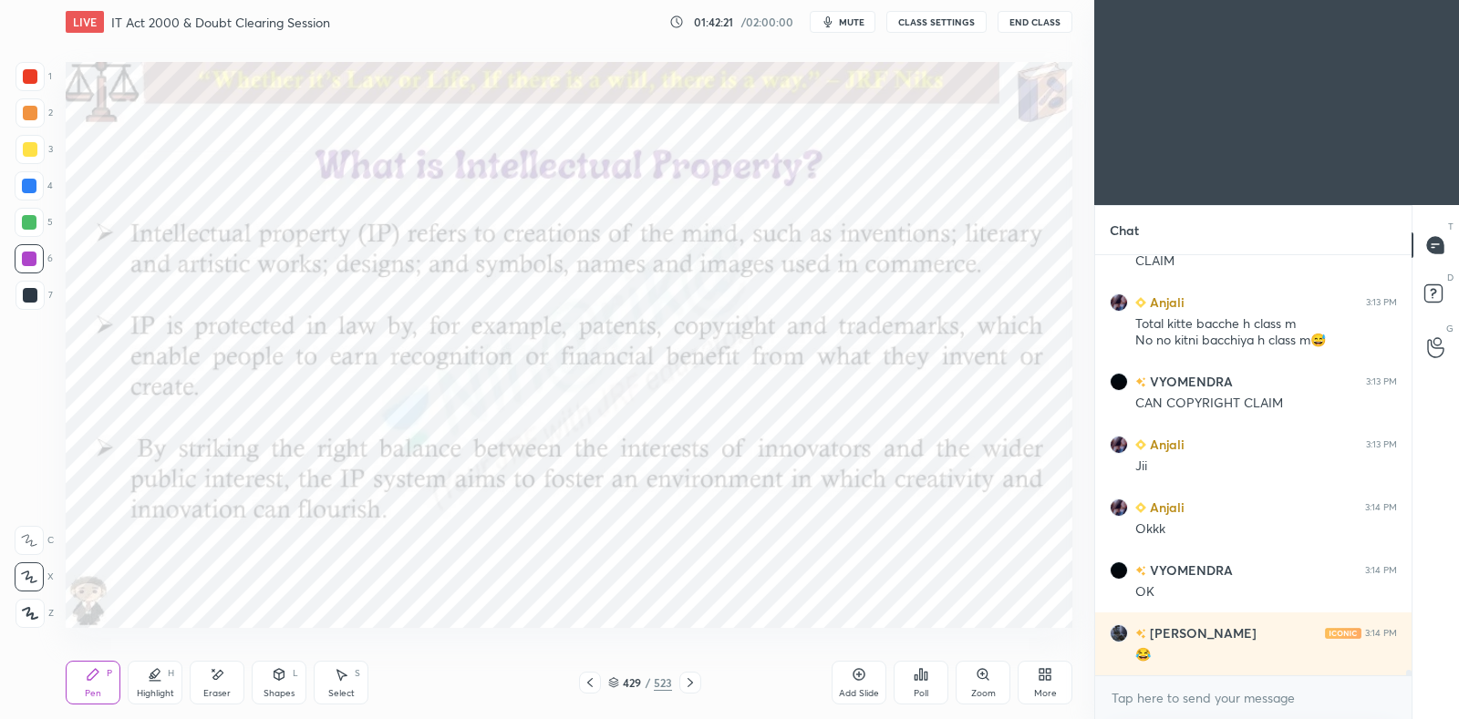
click at [692, 681] on icon at bounding box center [690, 683] width 15 height 15
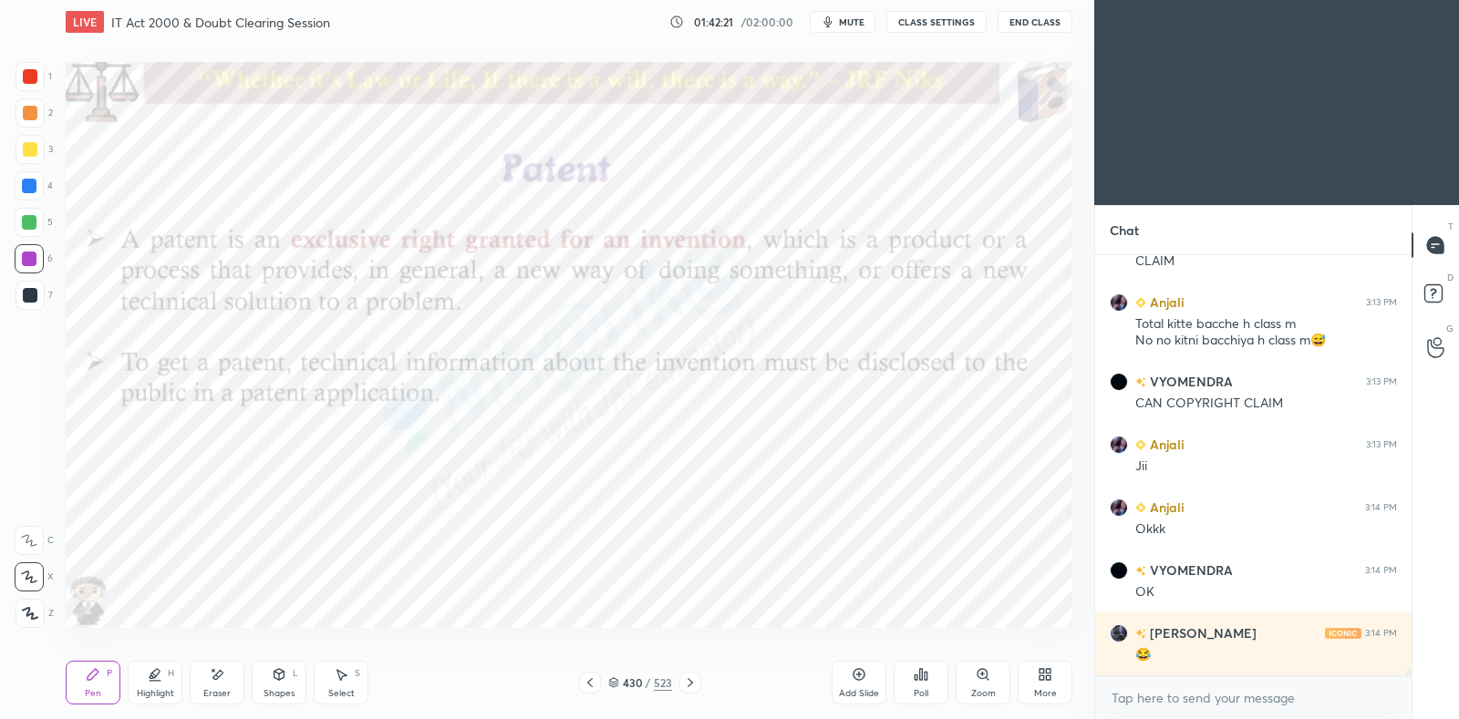
scroll to position [32146, 0]
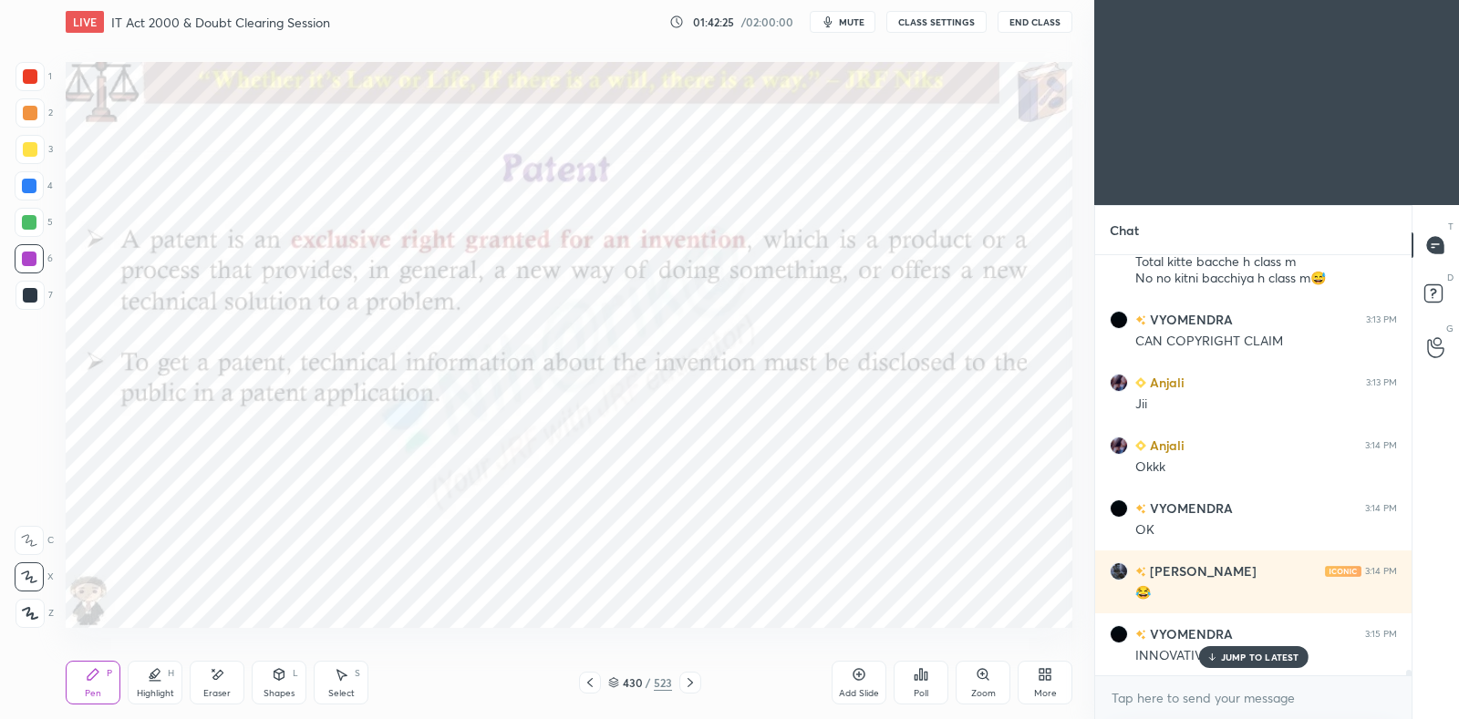
click at [590, 685] on icon at bounding box center [589, 682] width 5 height 9
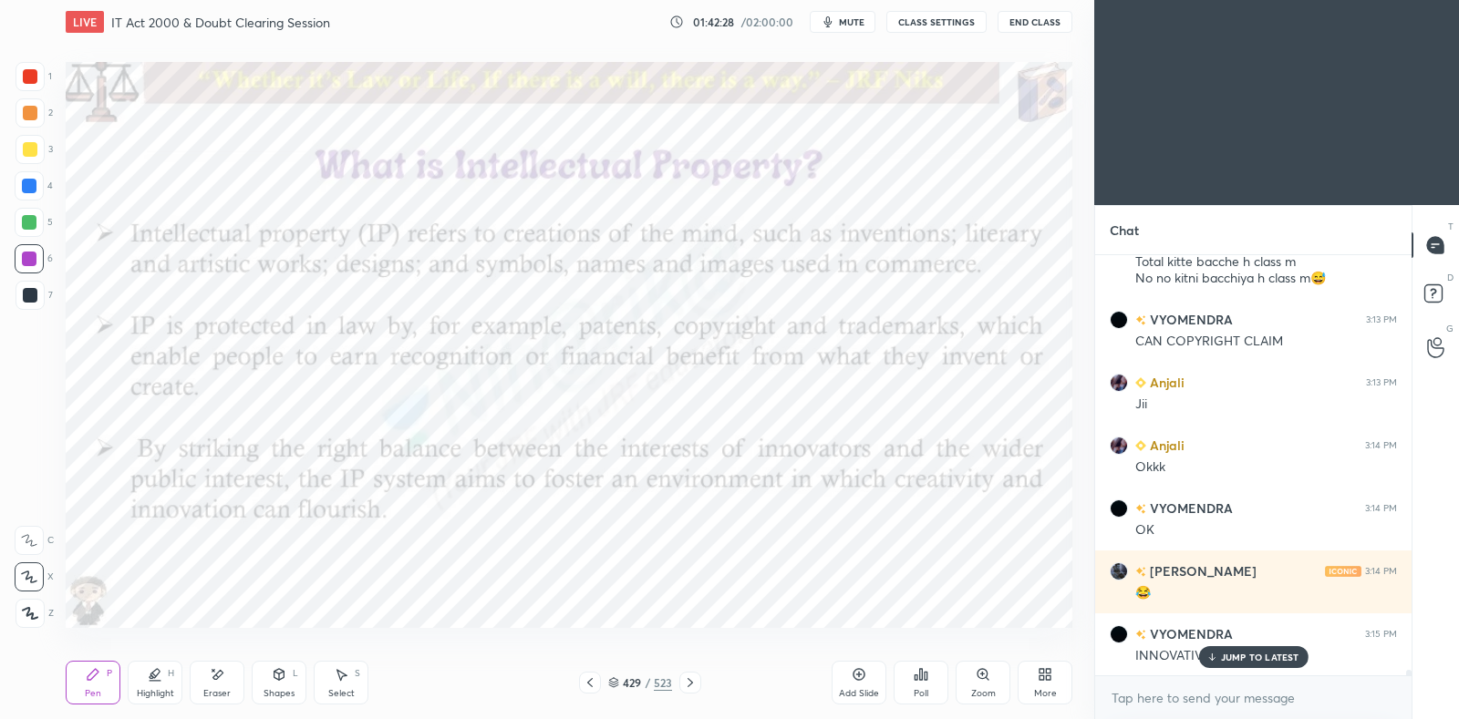
scroll to position [32209, 0]
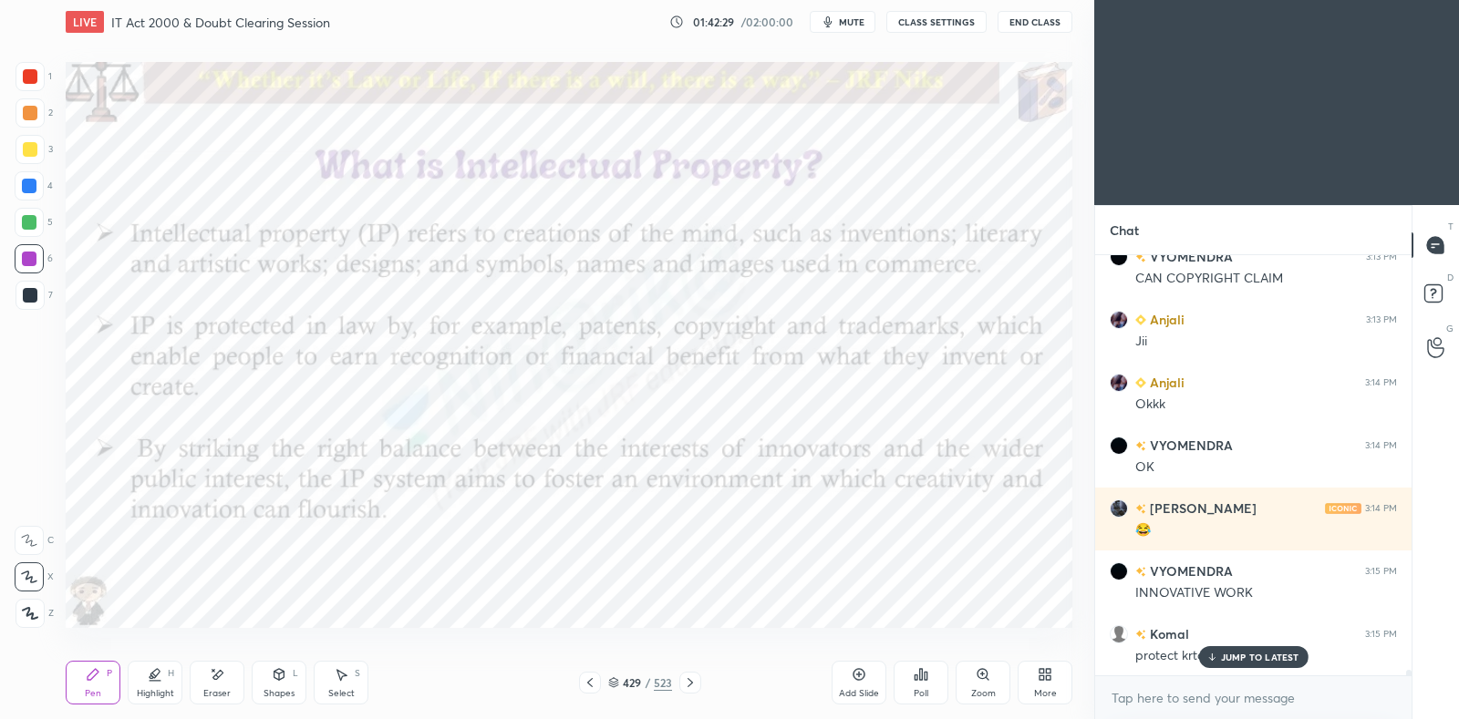
click at [694, 677] on icon at bounding box center [690, 683] width 15 height 15
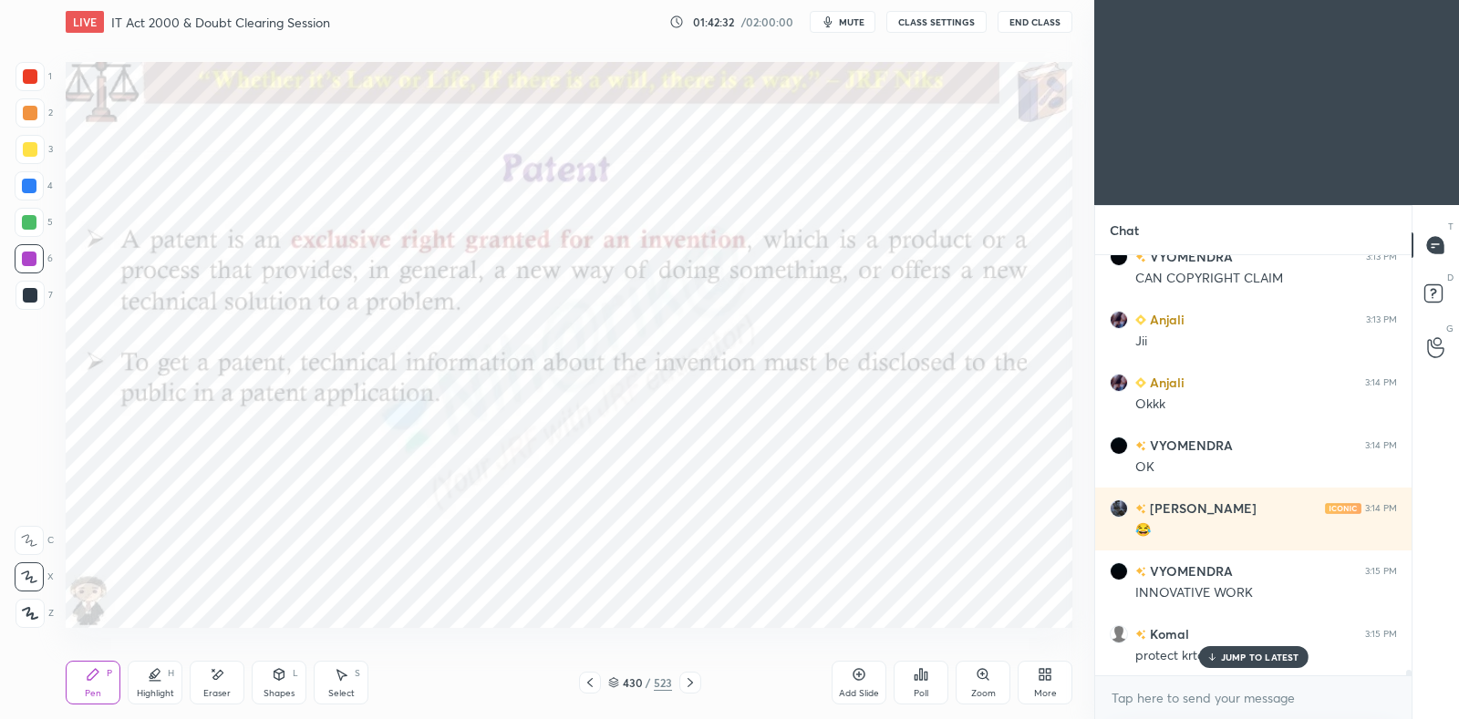
click at [146, 689] on div "Highlight" at bounding box center [155, 693] width 37 height 9
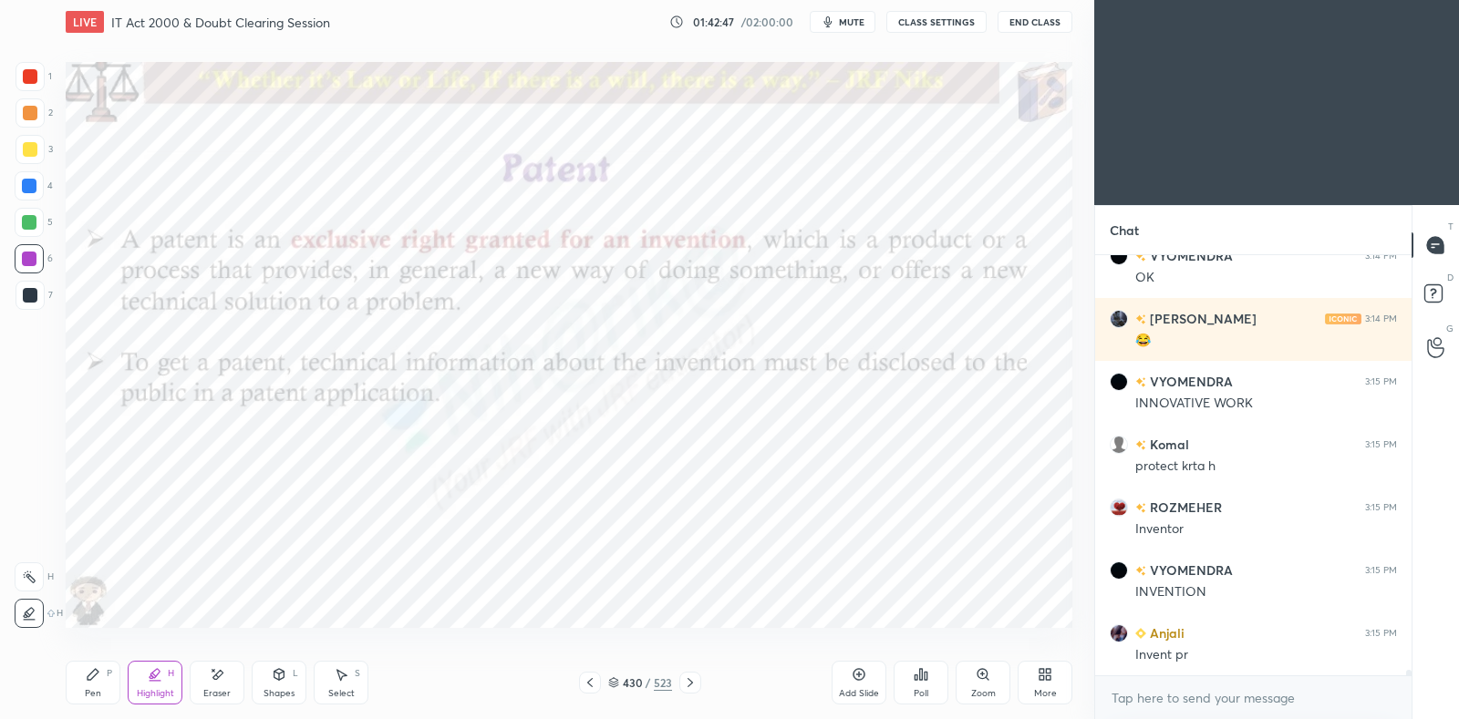
scroll to position [32399, 0]
click at [86, 682] on div "Pen P" at bounding box center [93, 683] width 55 height 44
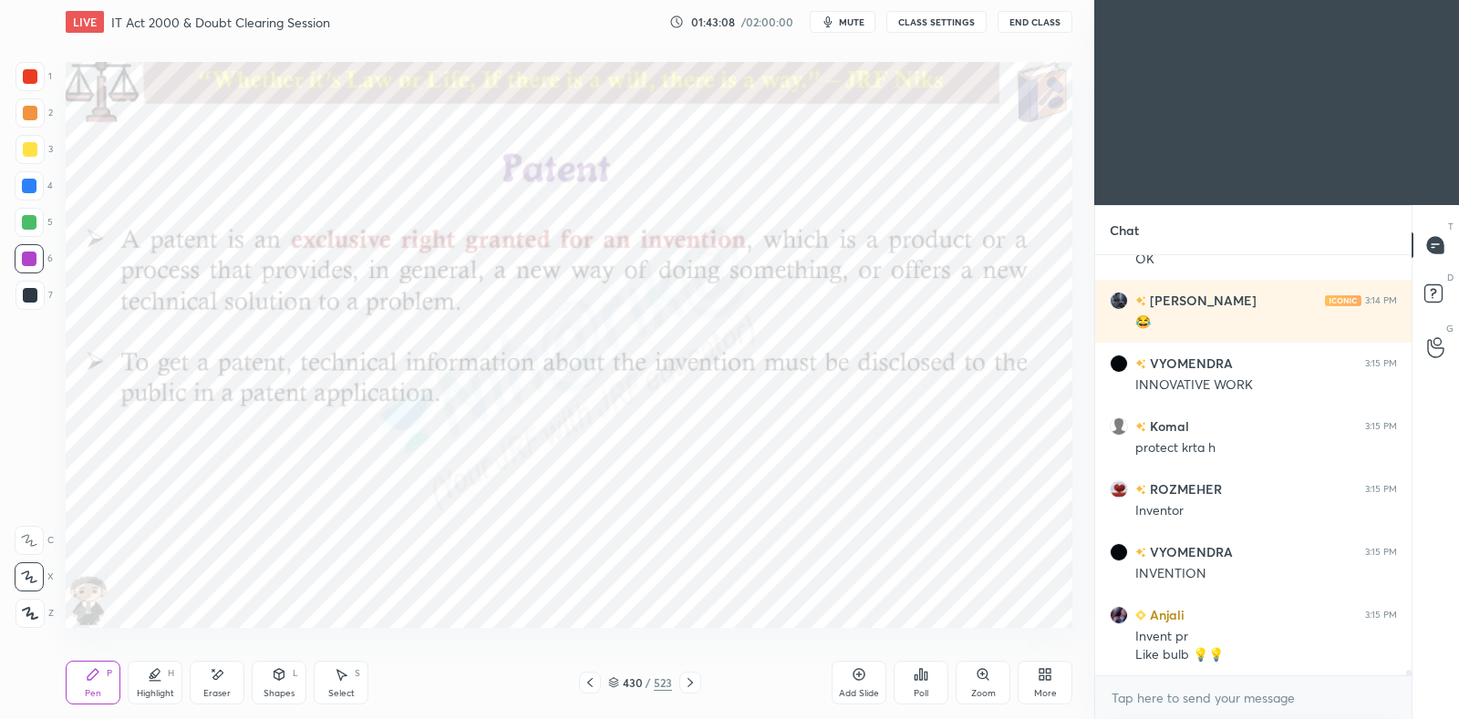
scroll to position [32435, 0]
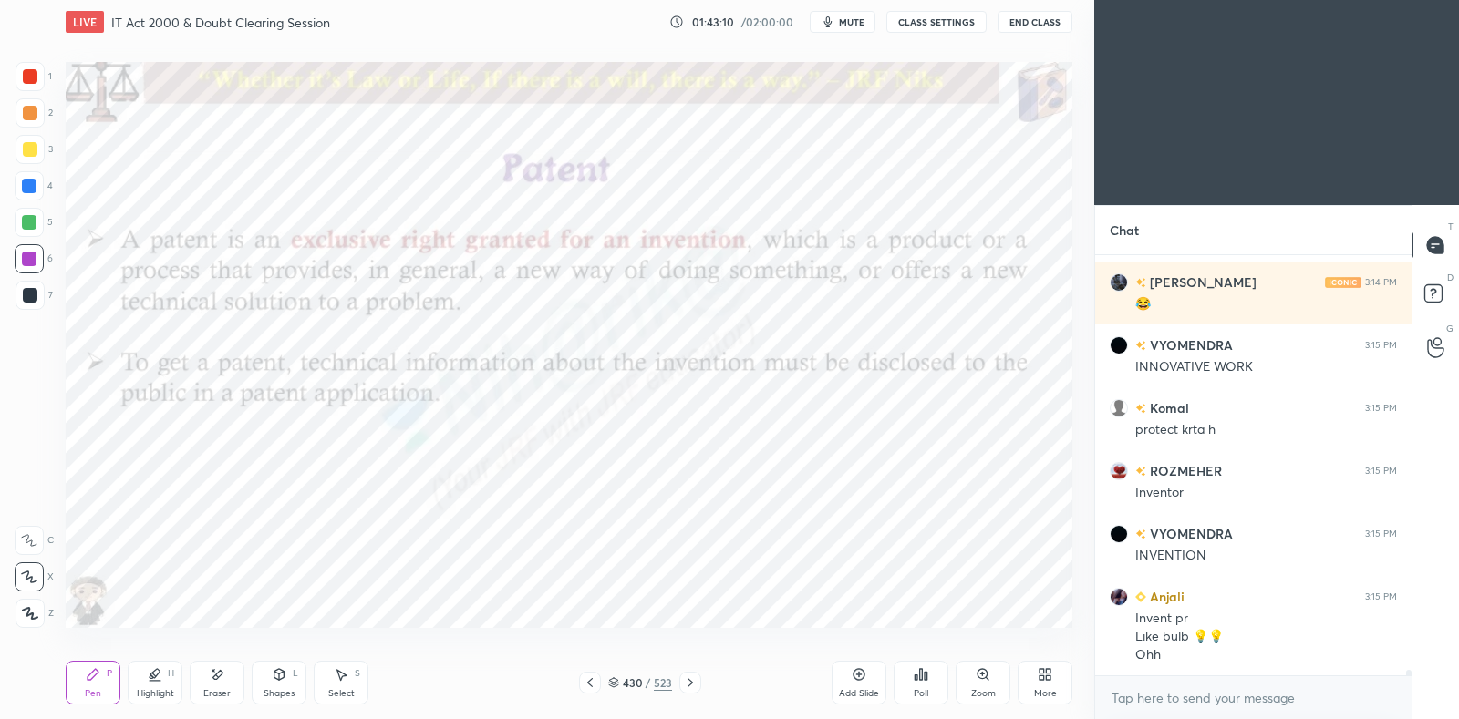
click at [694, 674] on div at bounding box center [690, 683] width 22 height 22
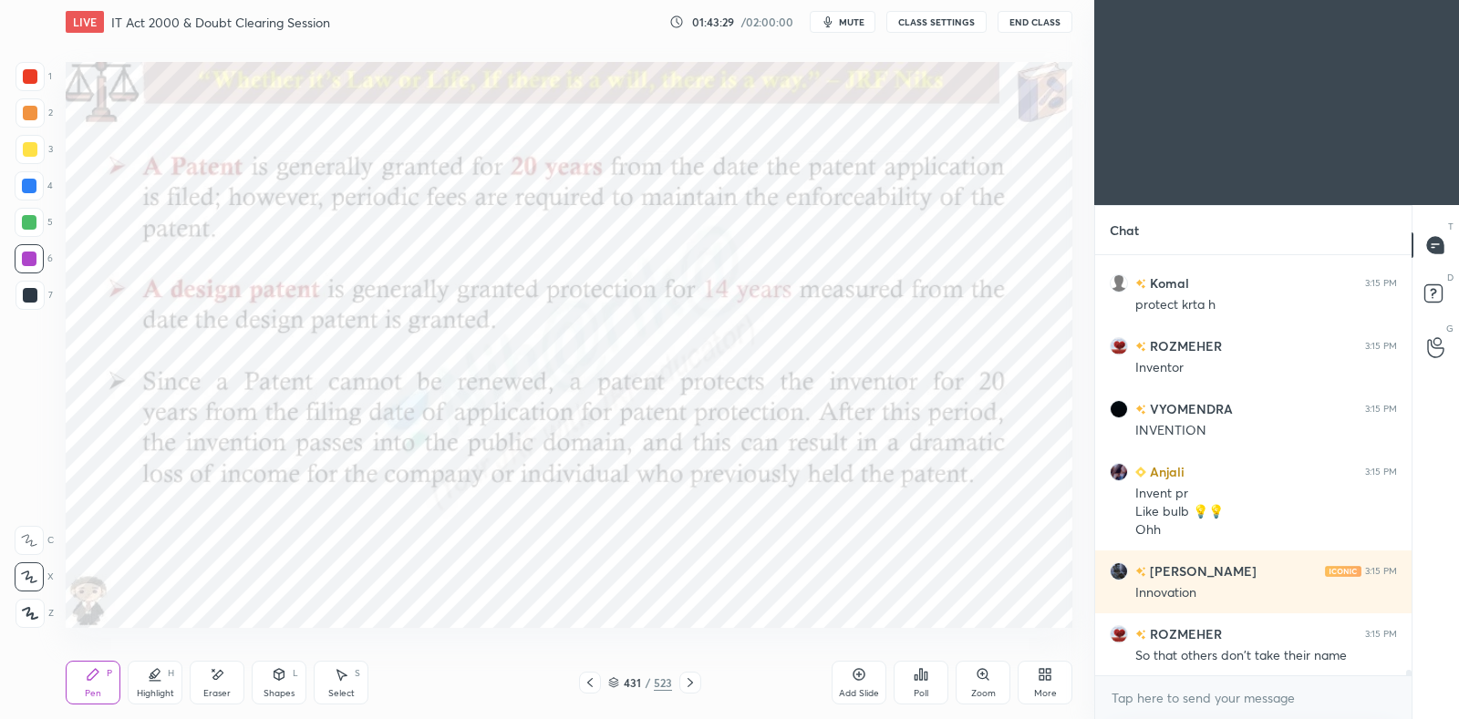
scroll to position [32624, 0]
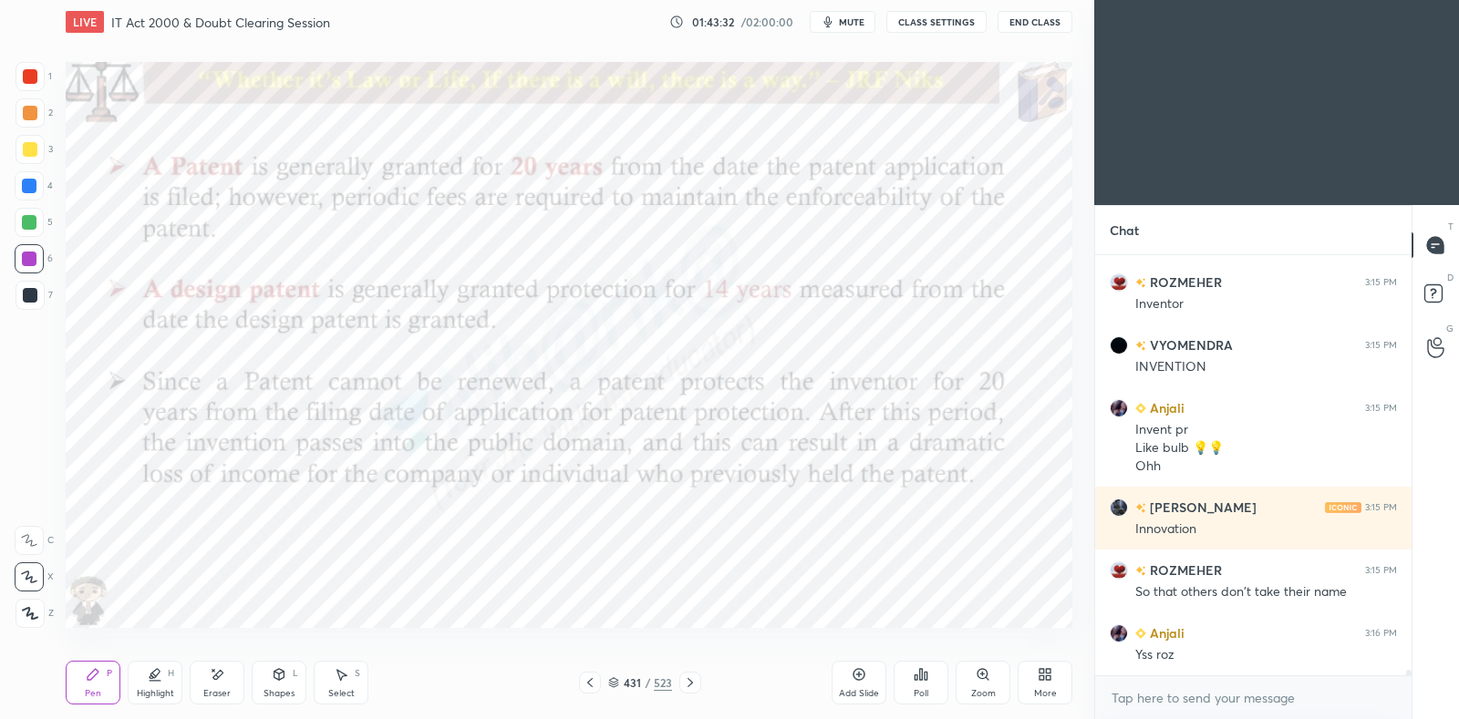
click at [695, 682] on icon at bounding box center [690, 683] width 15 height 15
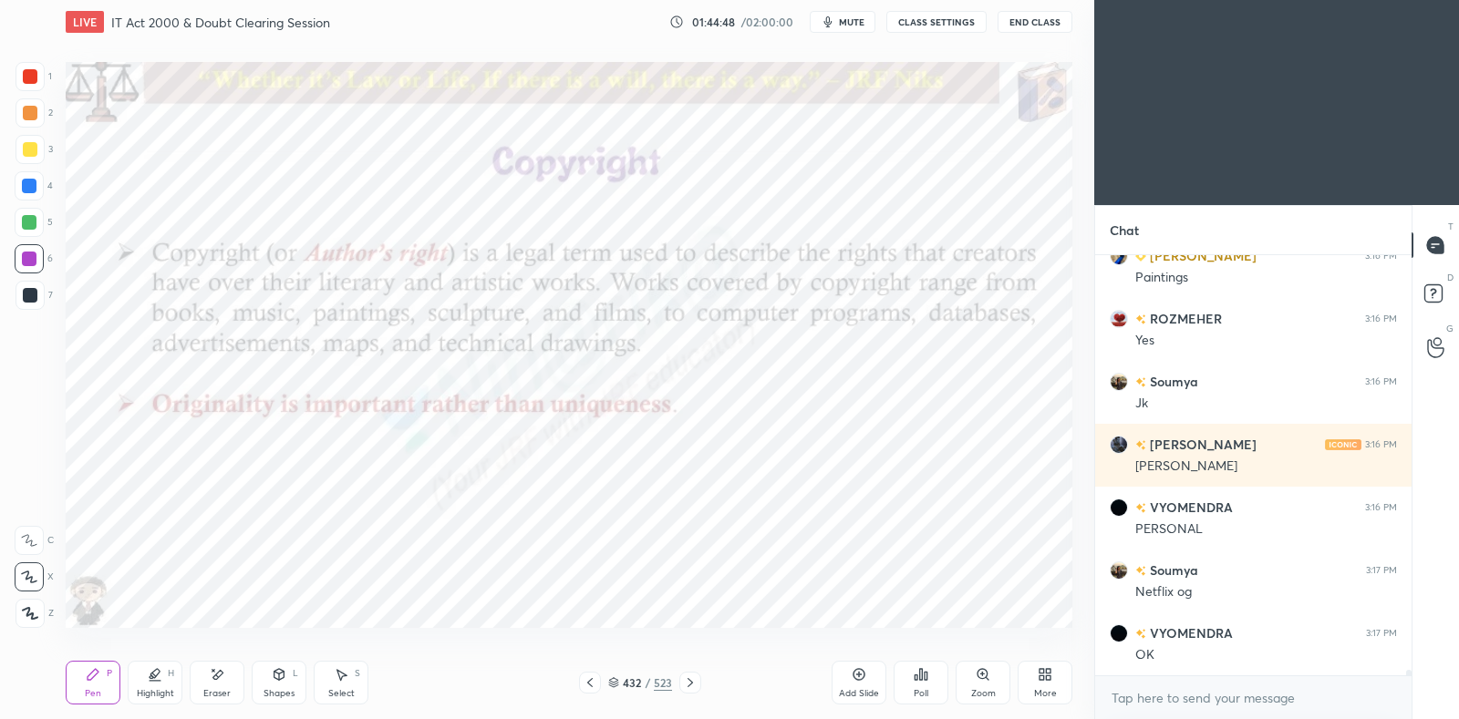
scroll to position [33458, 0]
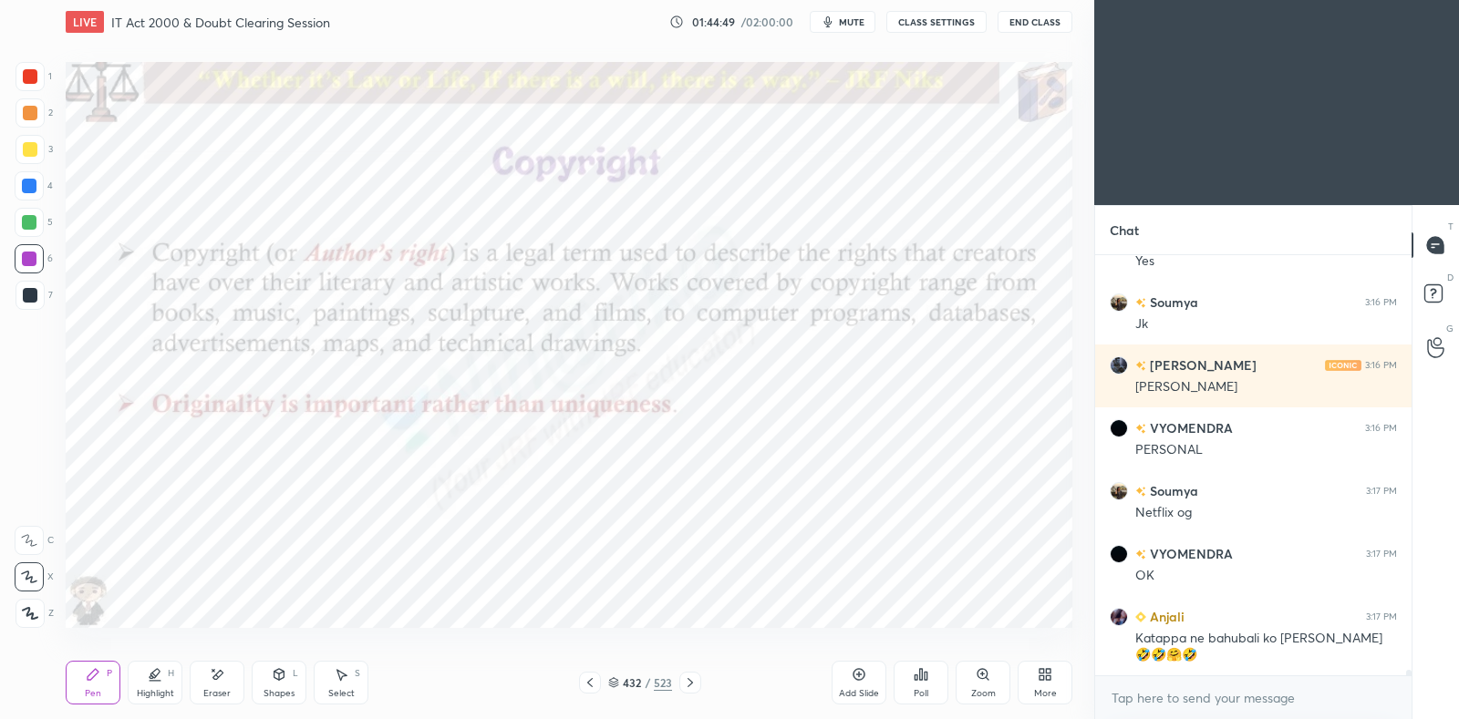
click at [696, 690] on icon at bounding box center [690, 683] width 15 height 15
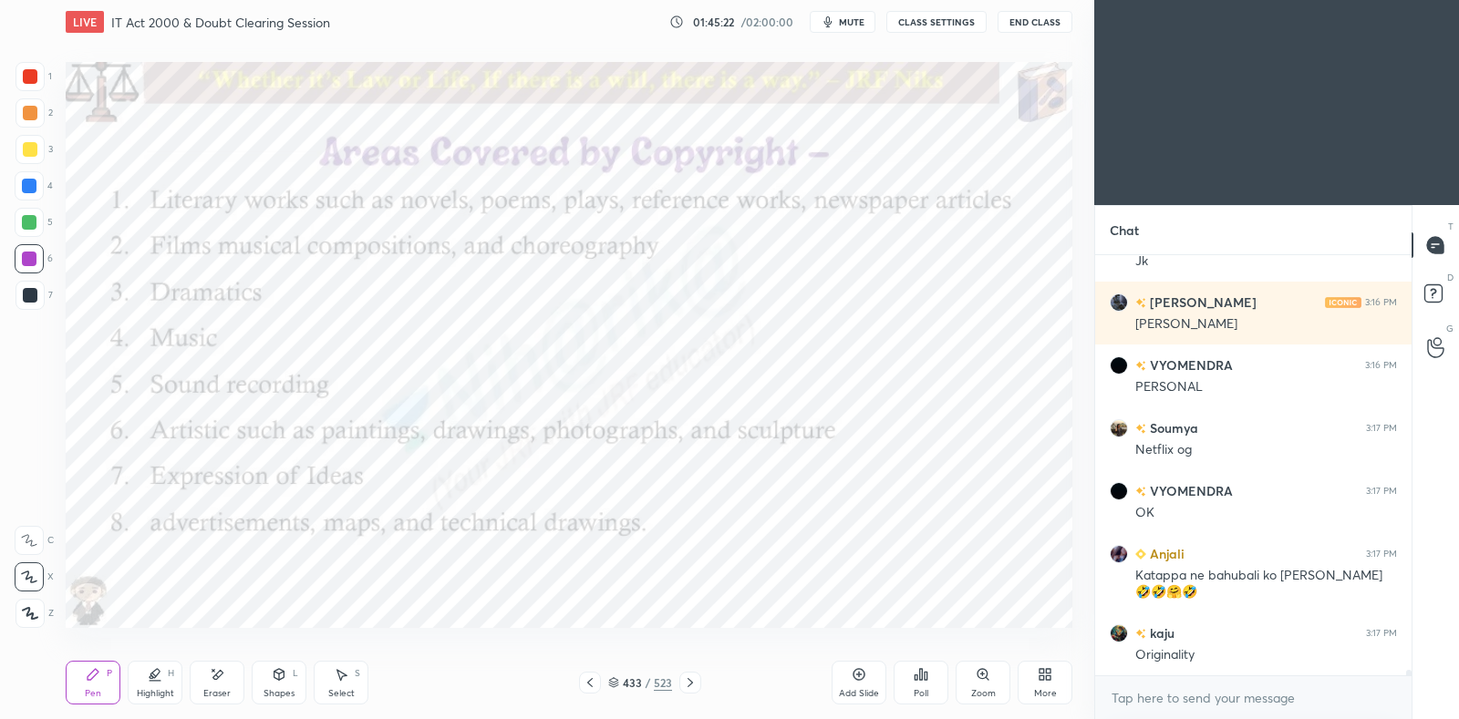
scroll to position [33584, 0]
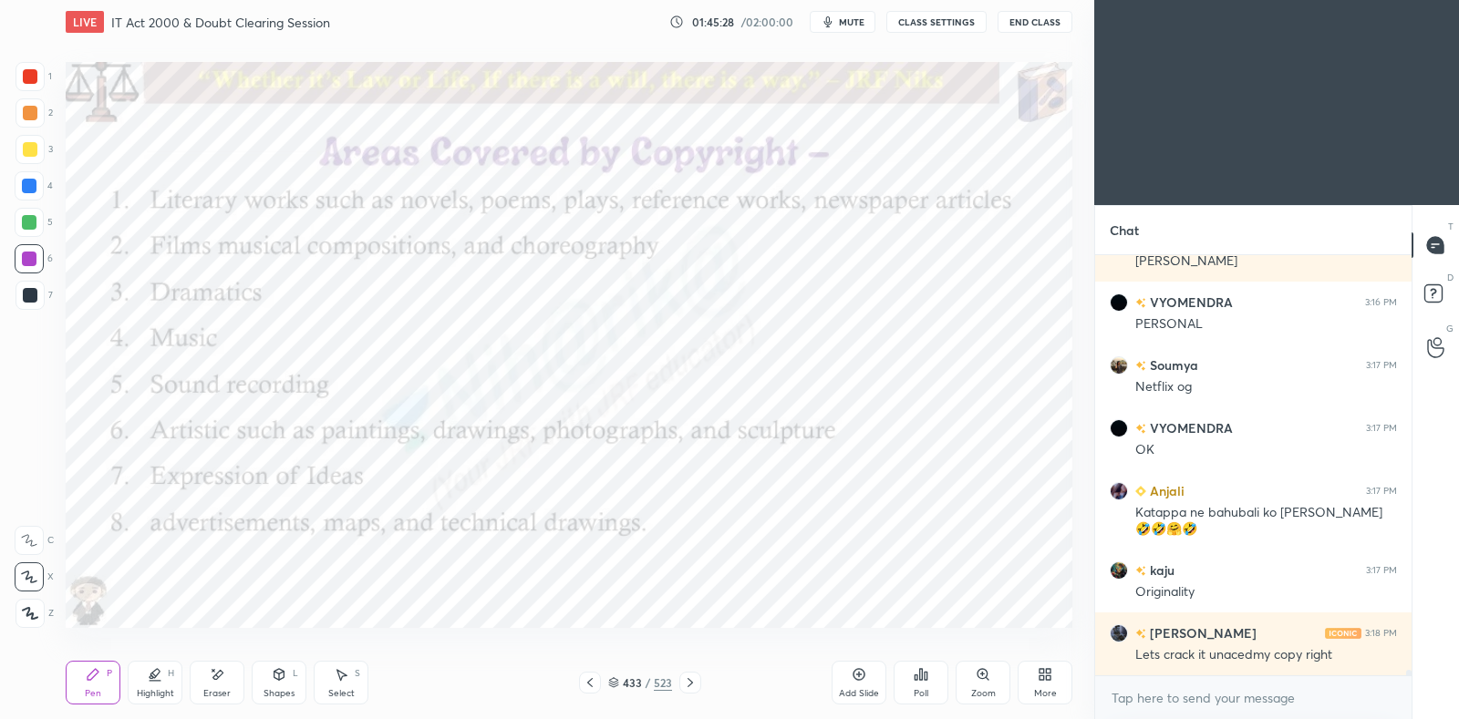
click at [689, 688] on icon at bounding box center [690, 683] width 15 height 15
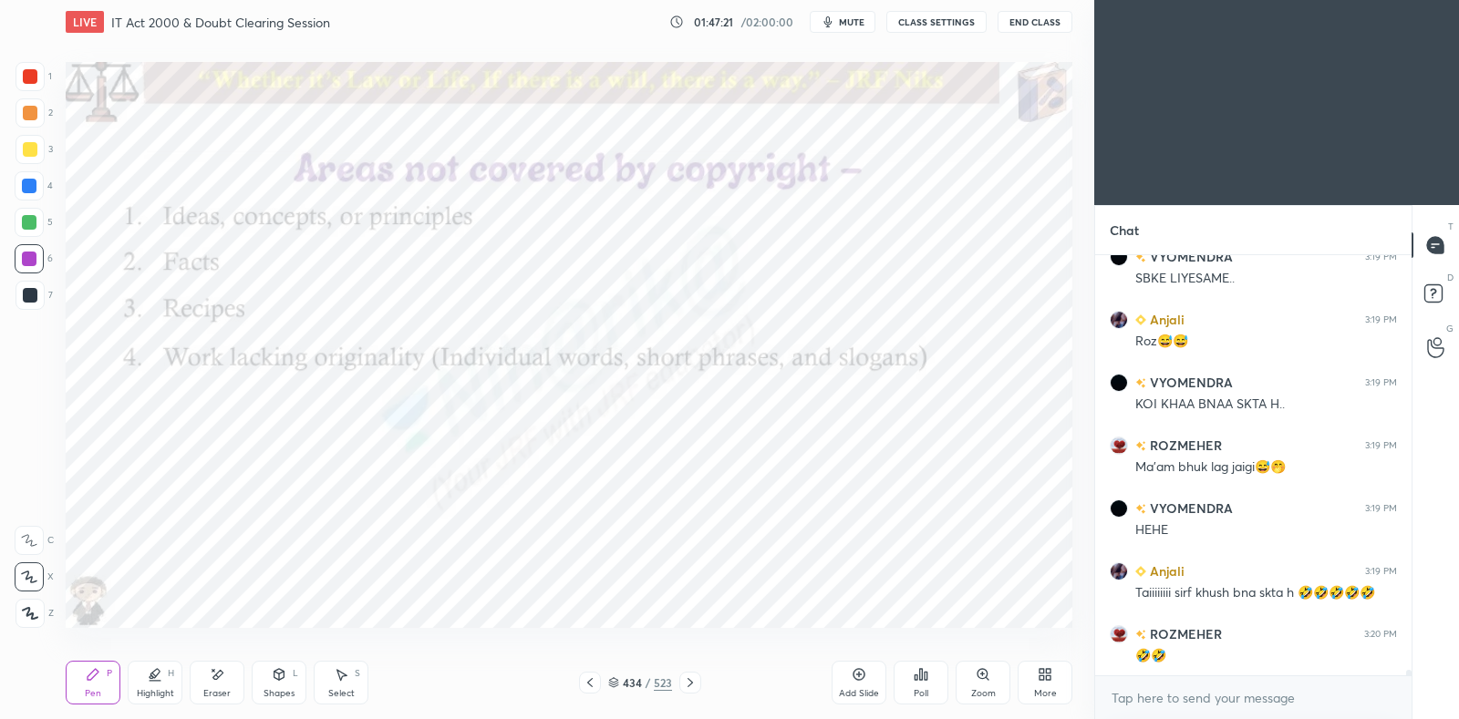
scroll to position [34434, 0]
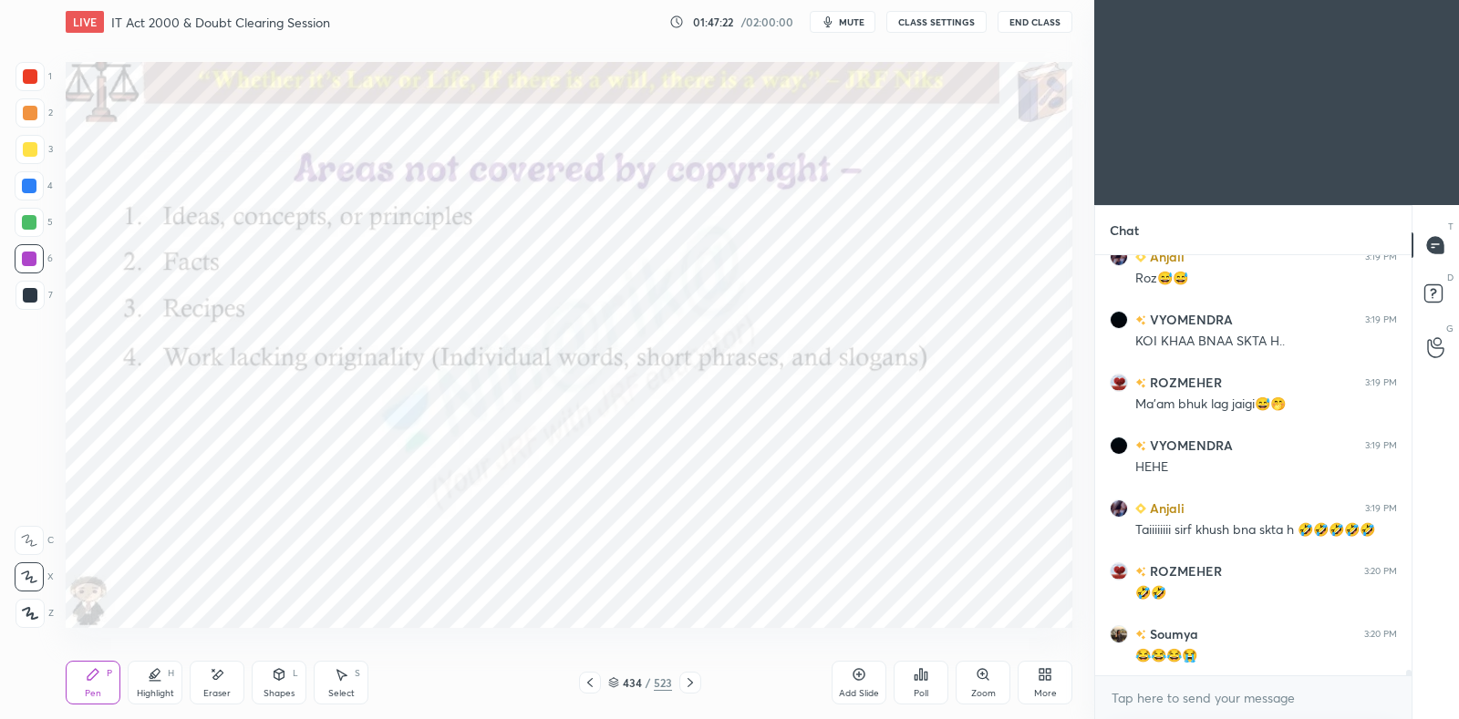
click at [688, 681] on icon at bounding box center [690, 683] width 15 height 15
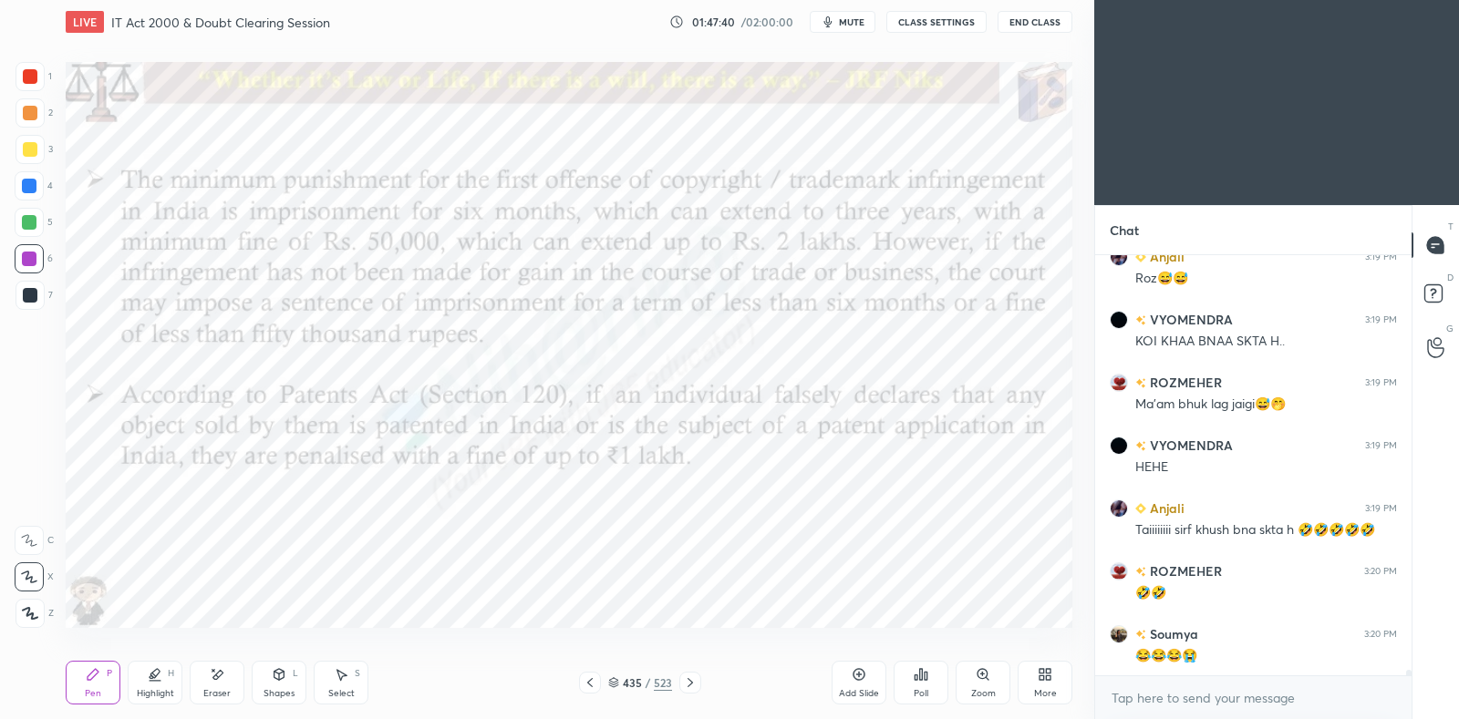
click at [289, 694] on div "Shapes" at bounding box center [279, 693] width 31 height 9
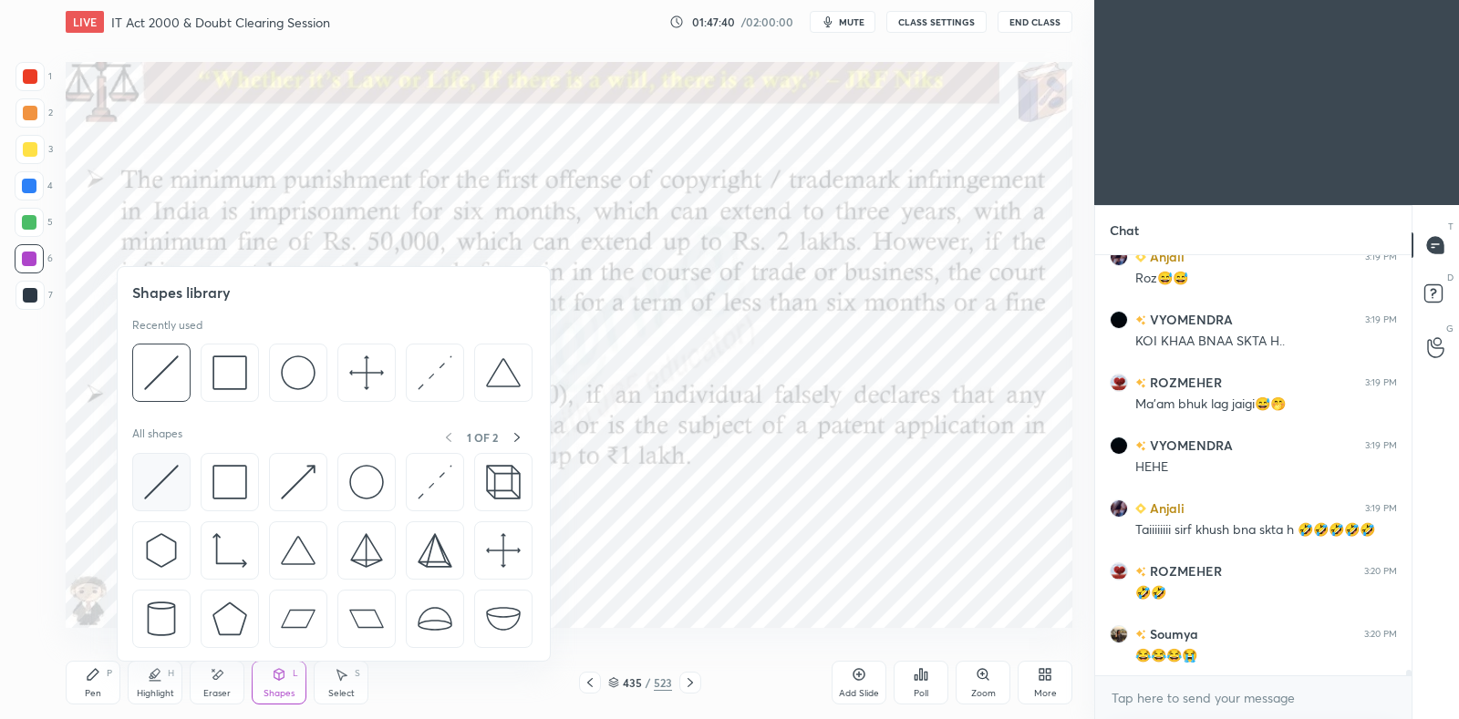
click at [158, 466] on img at bounding box center [161, 482] width 35 height 35
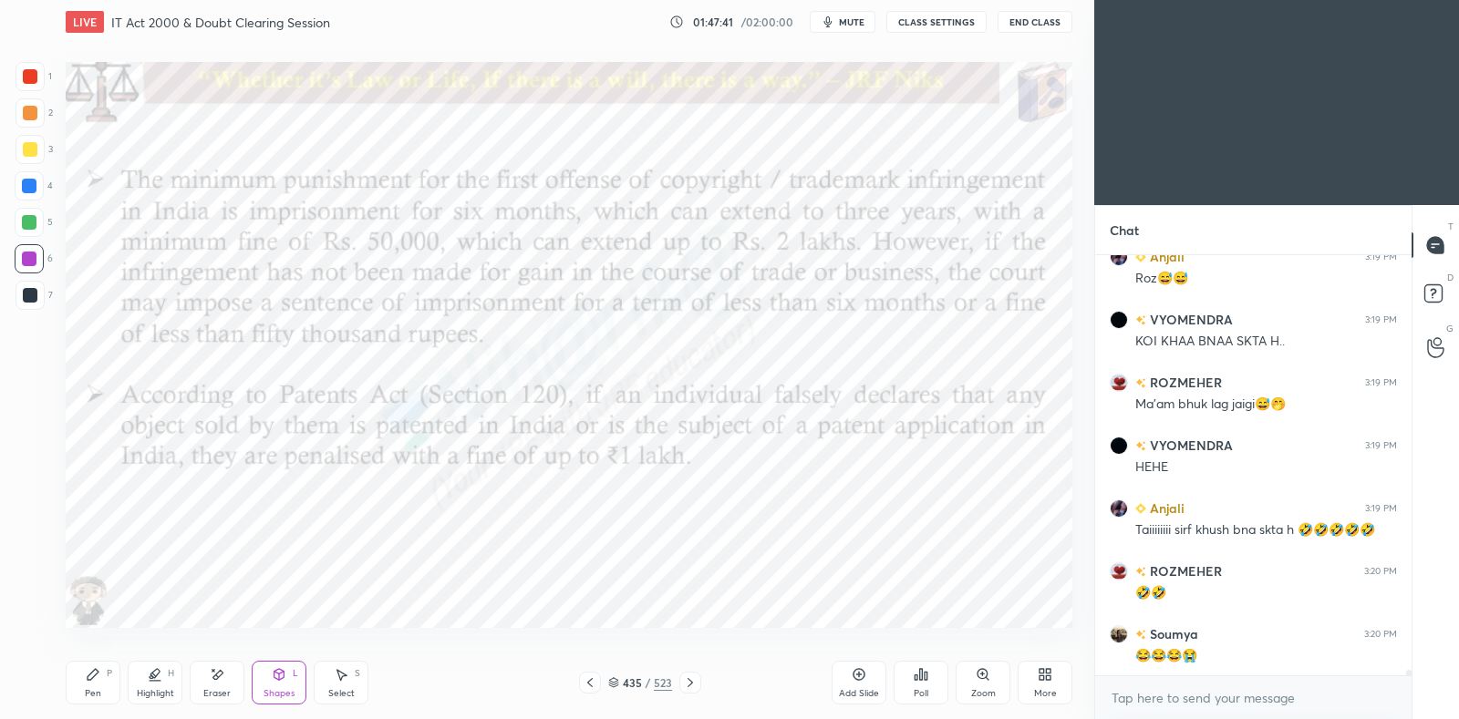
scroll to position [34497, 0]
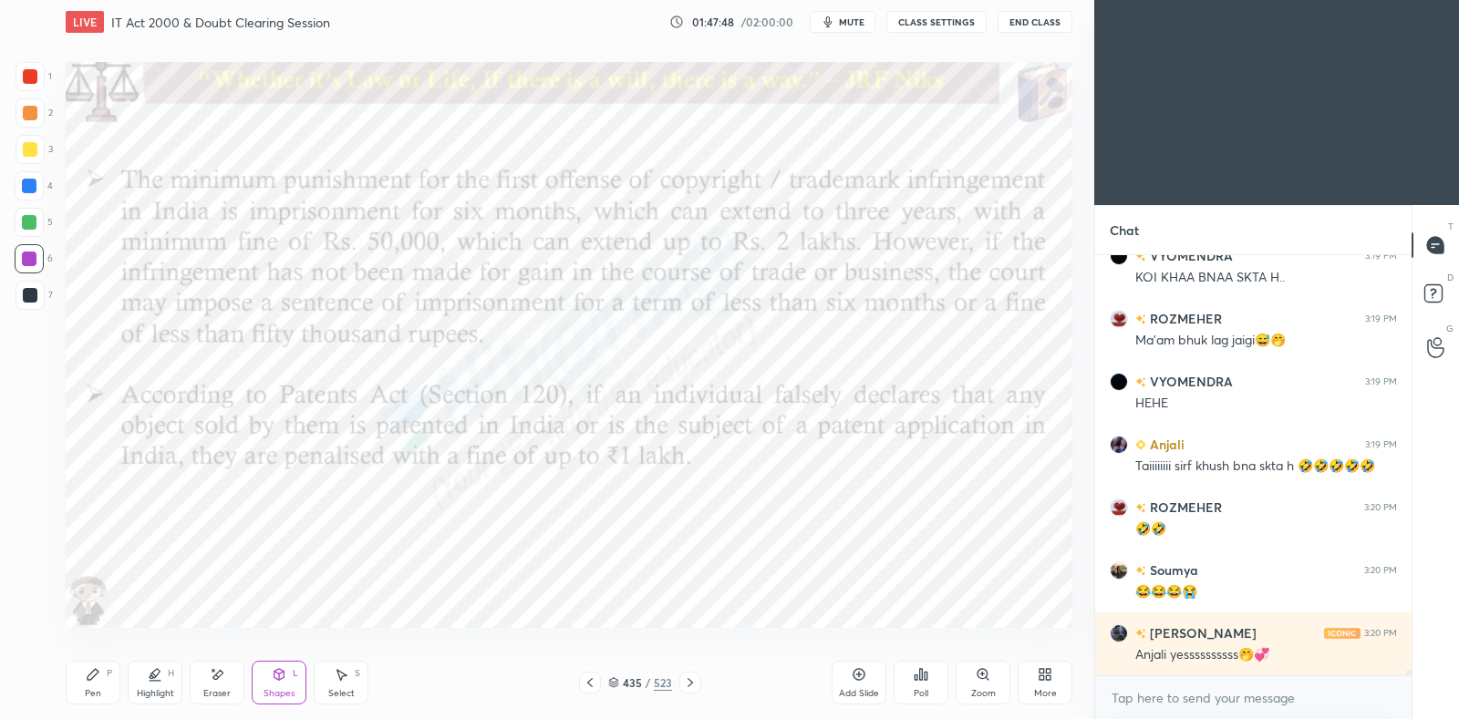
click at [84, 681] on div "Pen P" at bounding box center [93, 683] width 55 height 44
click at [214, 684] on div "Eraser" at bounding box center [217, 683] width 55 height 44
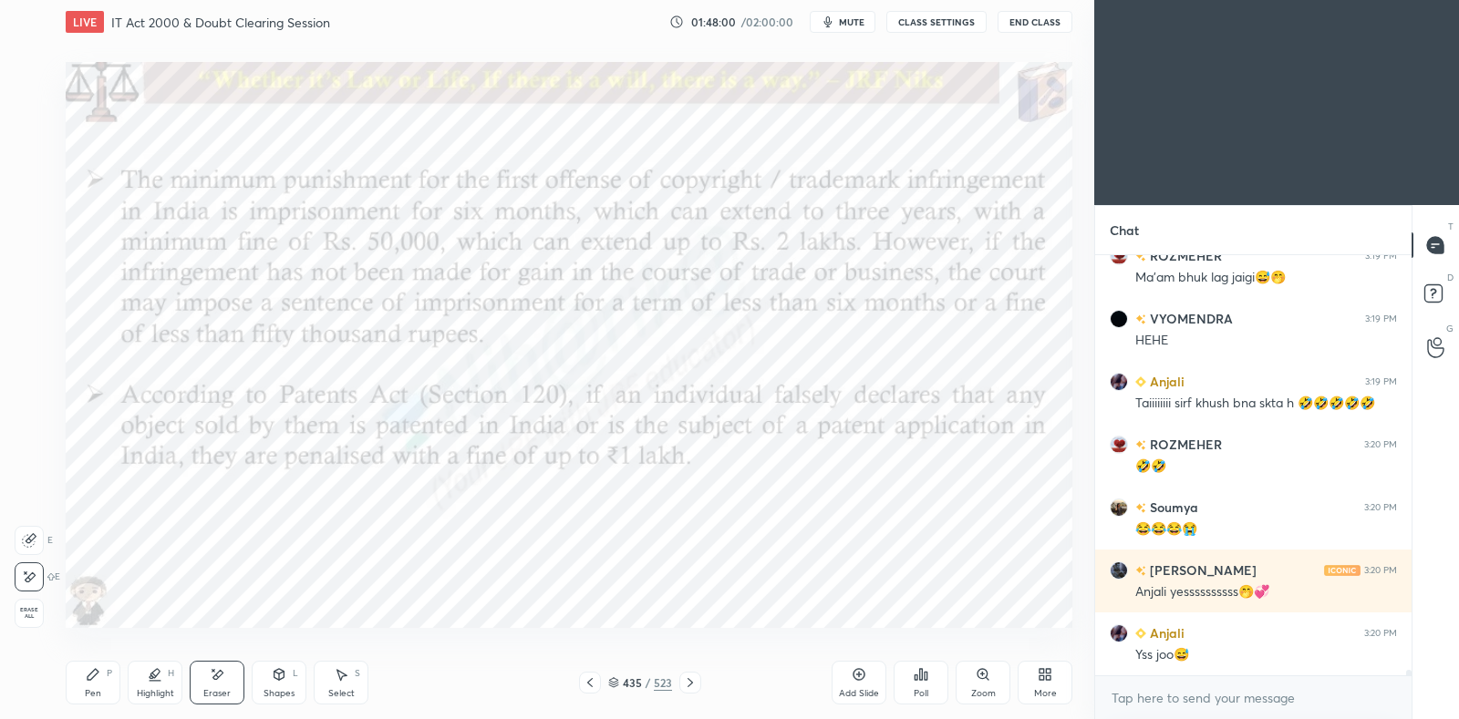
click at [89, 676] on icon at bounding box center [93, 674] width 11 height 11
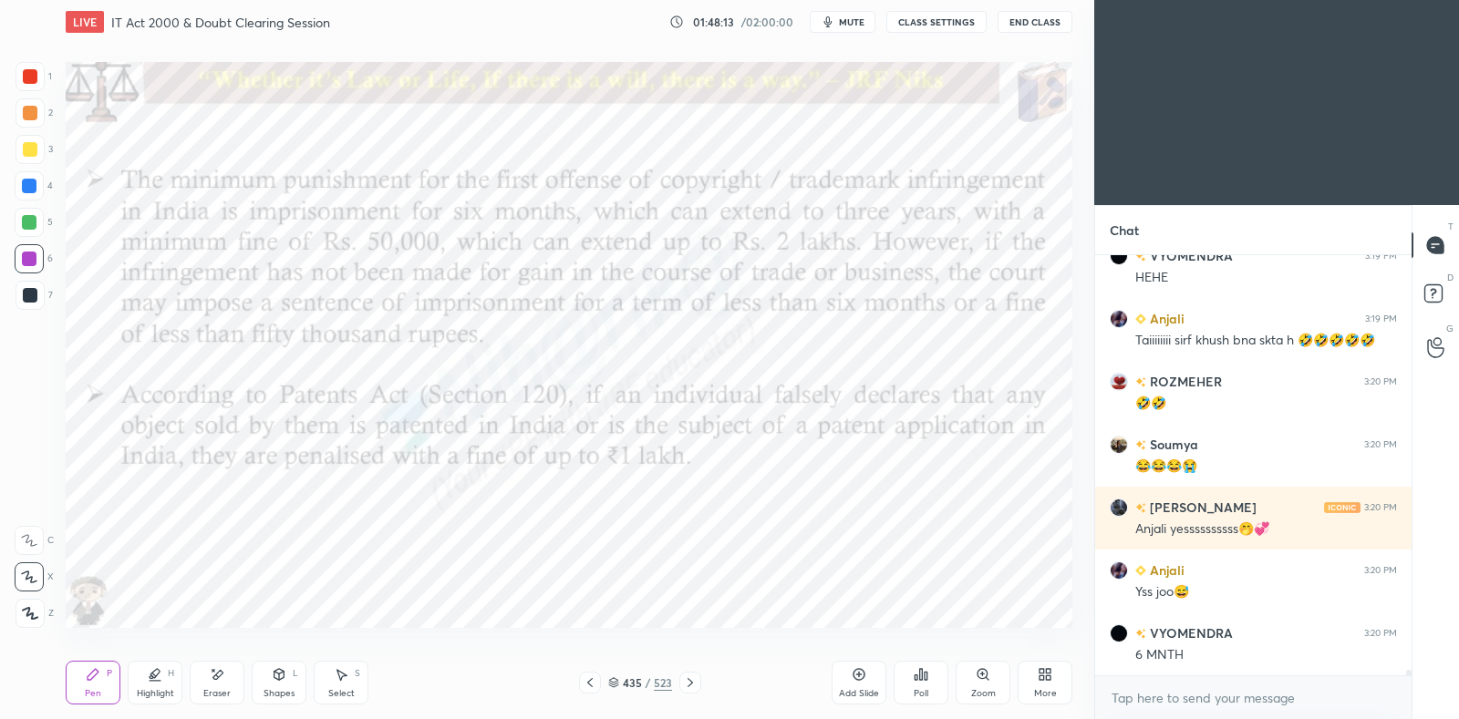
click at [223, 678] on icon at bounding box center [217, 675] width 15 height 16
click at [98, 685] on div "Pen P" at bounding box center [93, 683] width 55 height 44
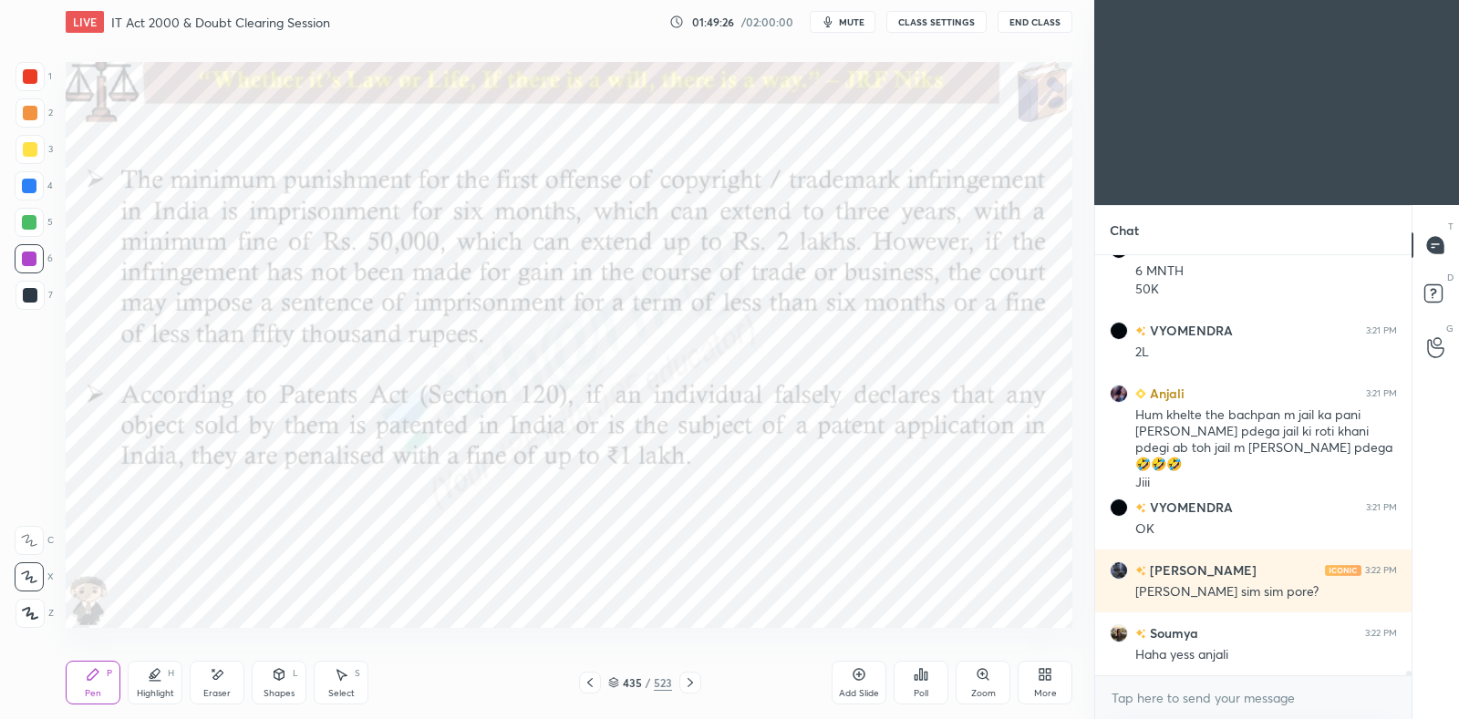
scroll to position [35070, 0]
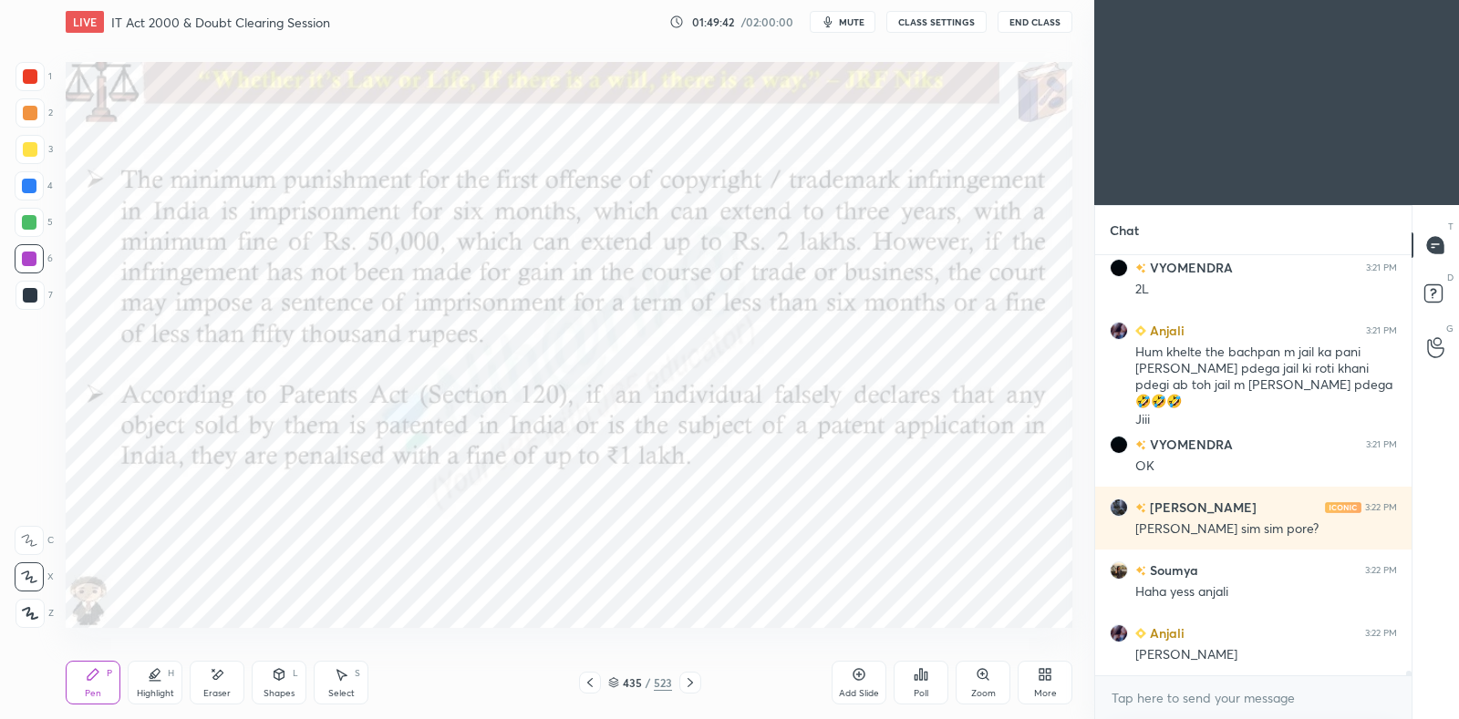
click at [698, 687] on div at bounding box center [690, 683] width 22 height 22
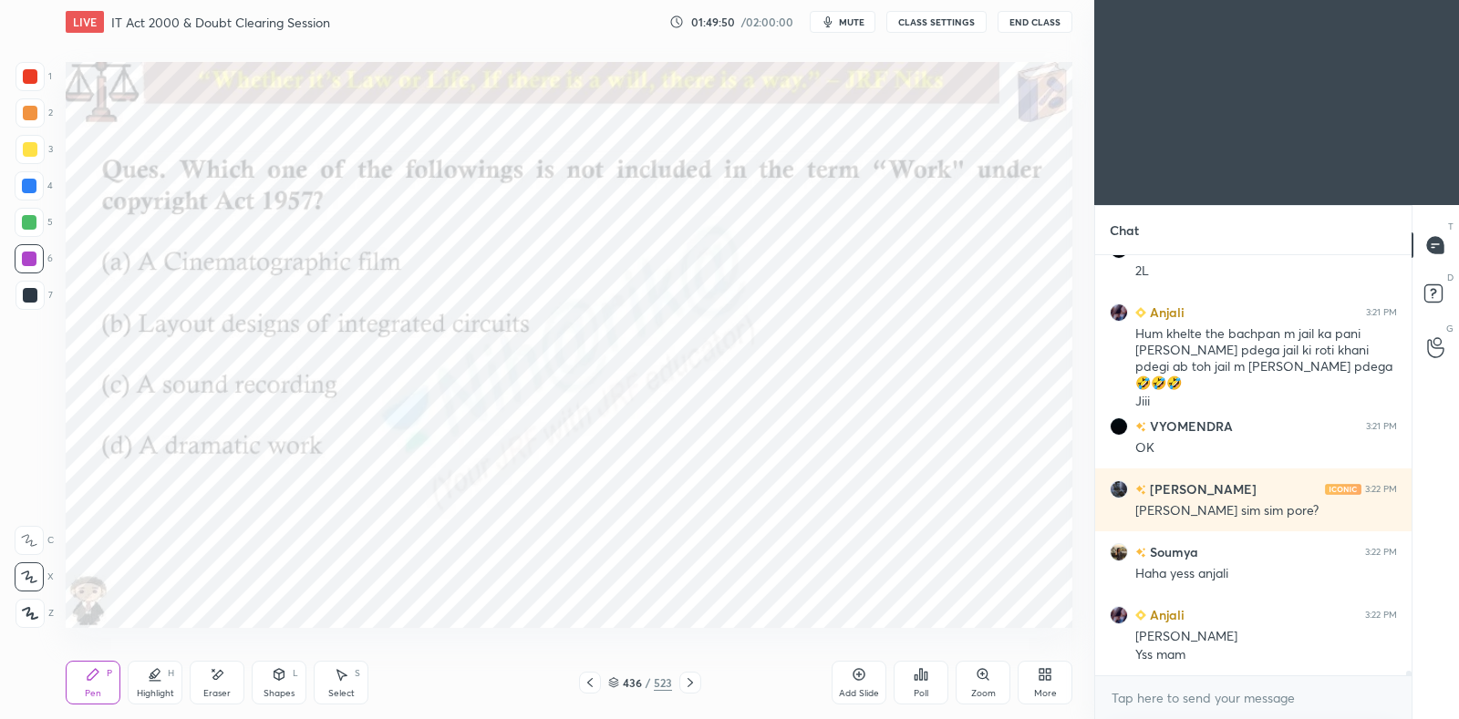
click at [615, 688] on div "436 / 523" at bounding box center [640, 683] width 64 height 16
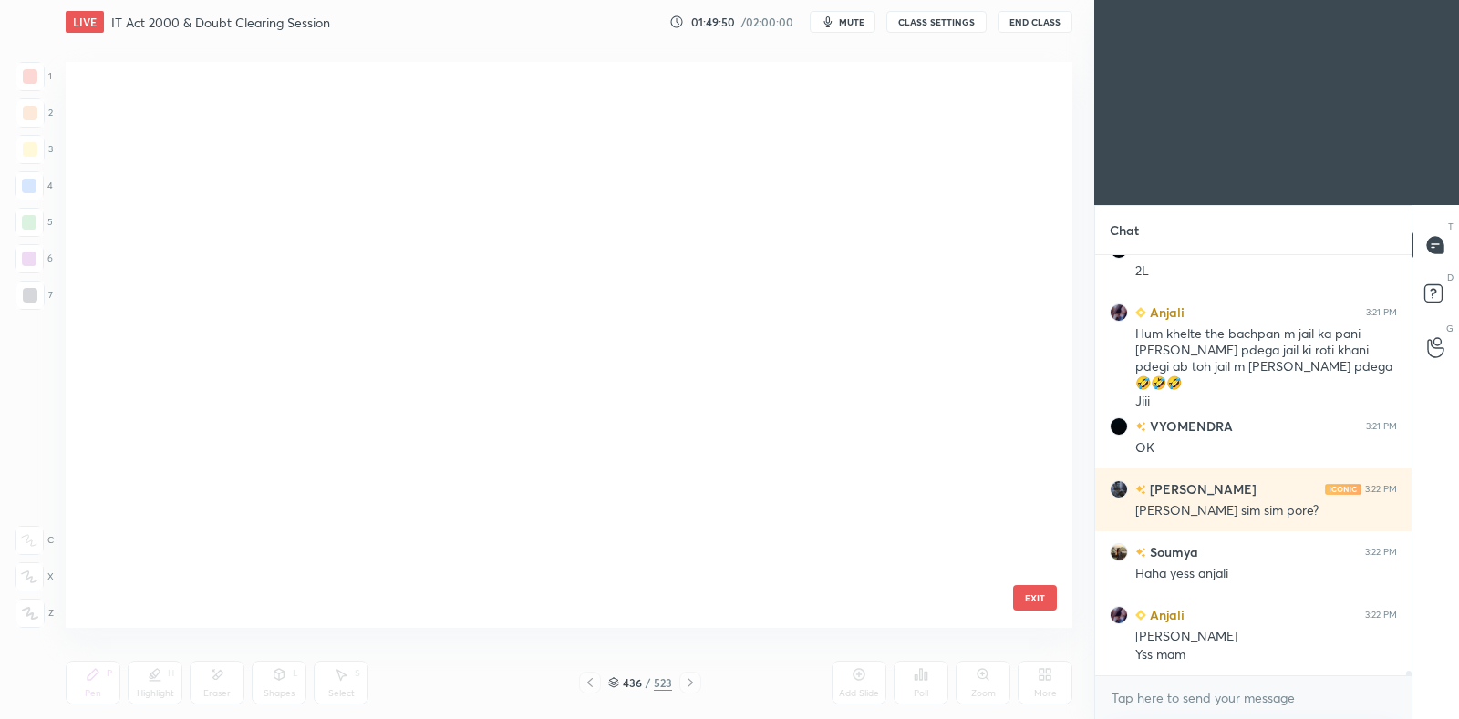
scroll to position [561, 997]
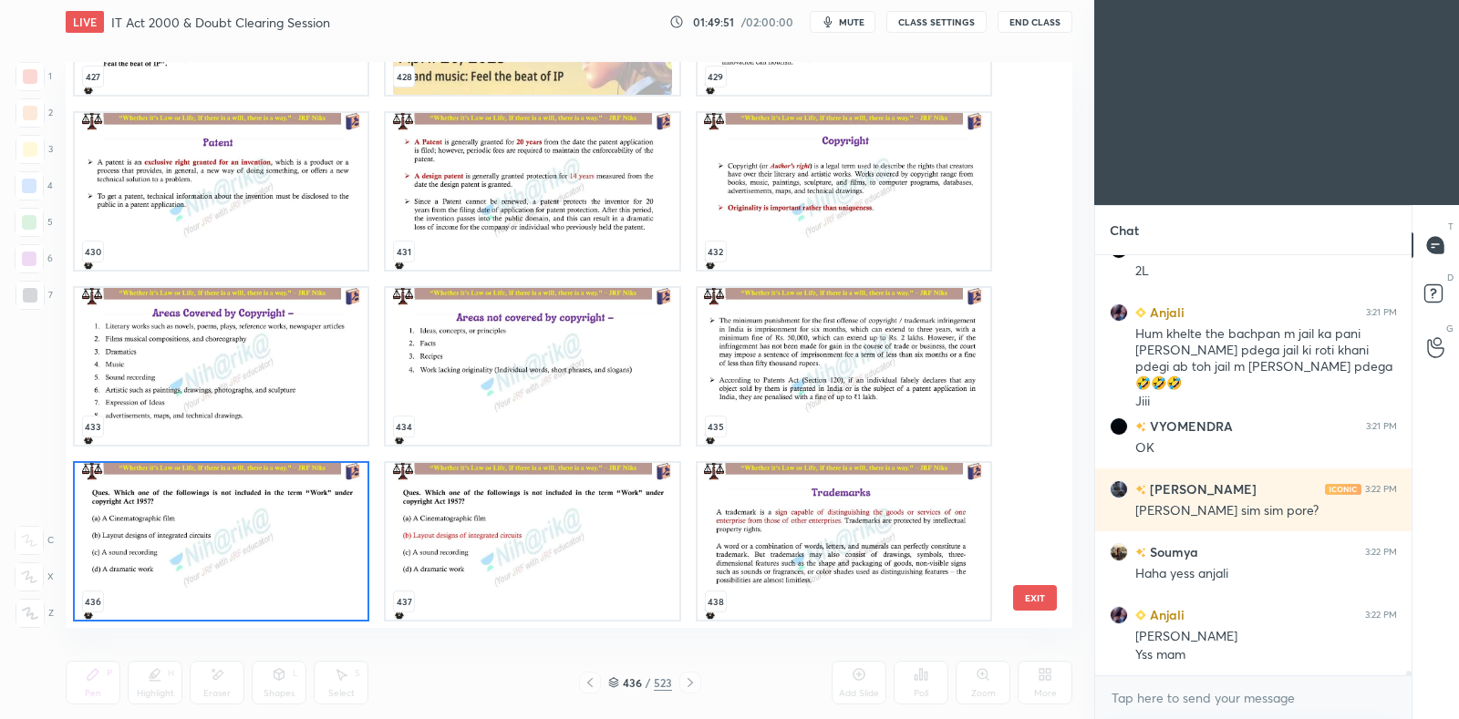
click at [291, 540] on img "grid" at bounding box center [221, 541] width 293 height 157
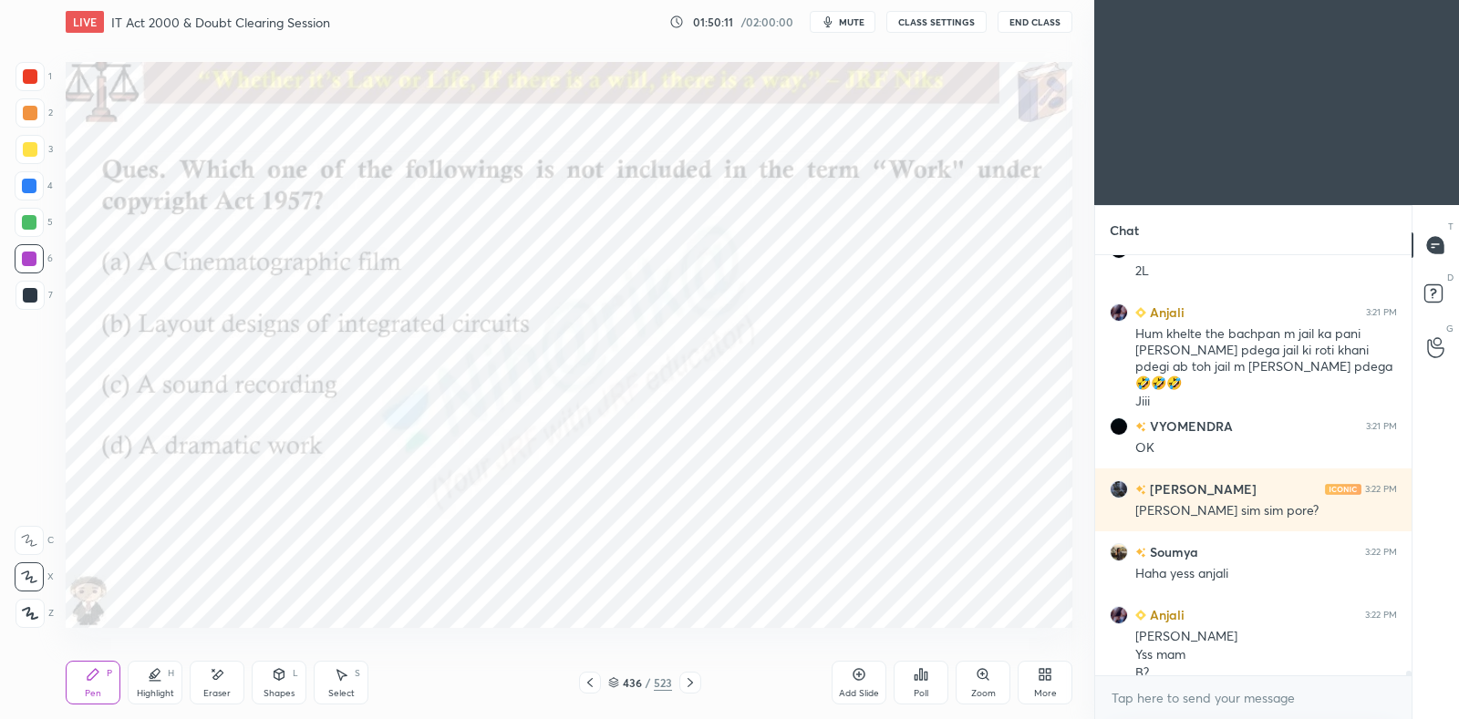
scroll to position [35107, 0]
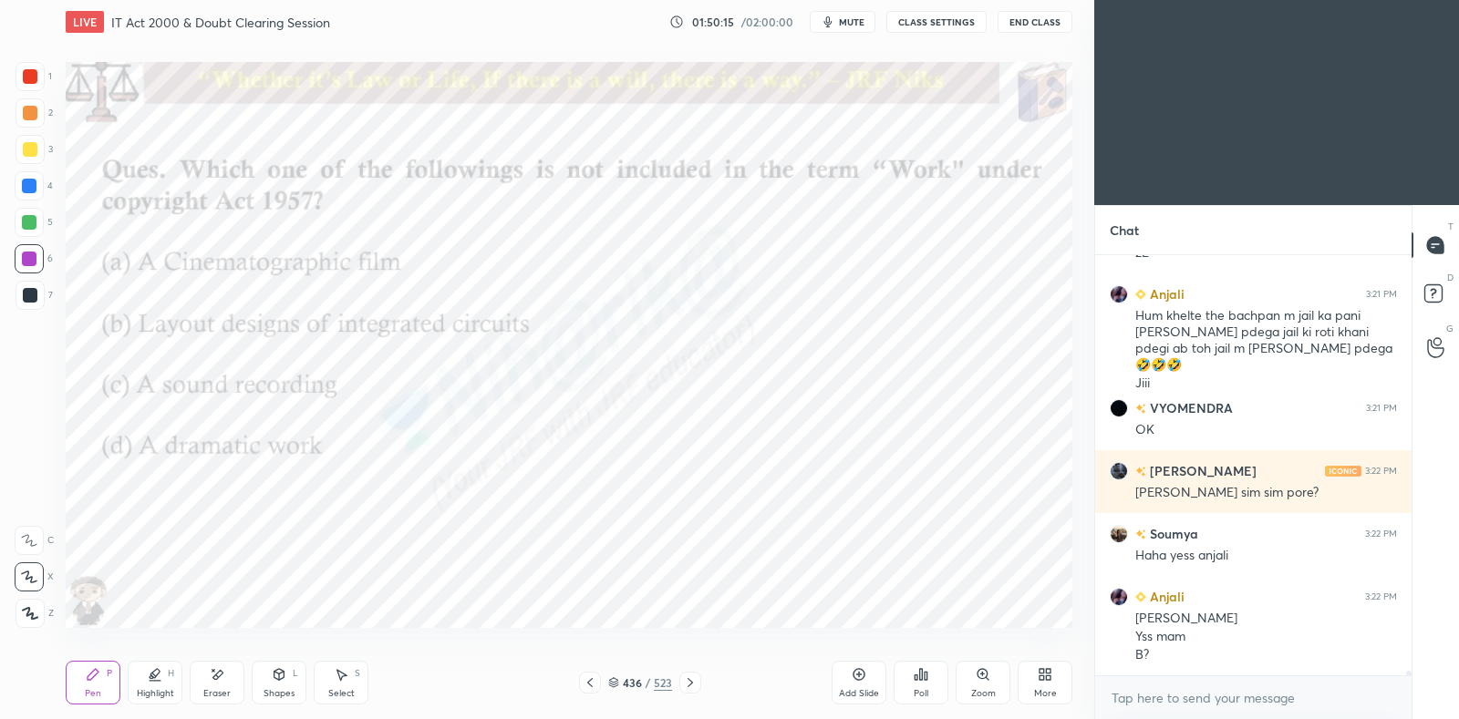
click at [921, 683] on div "Poll" at bounding box center [921, 683] width 55 height 44
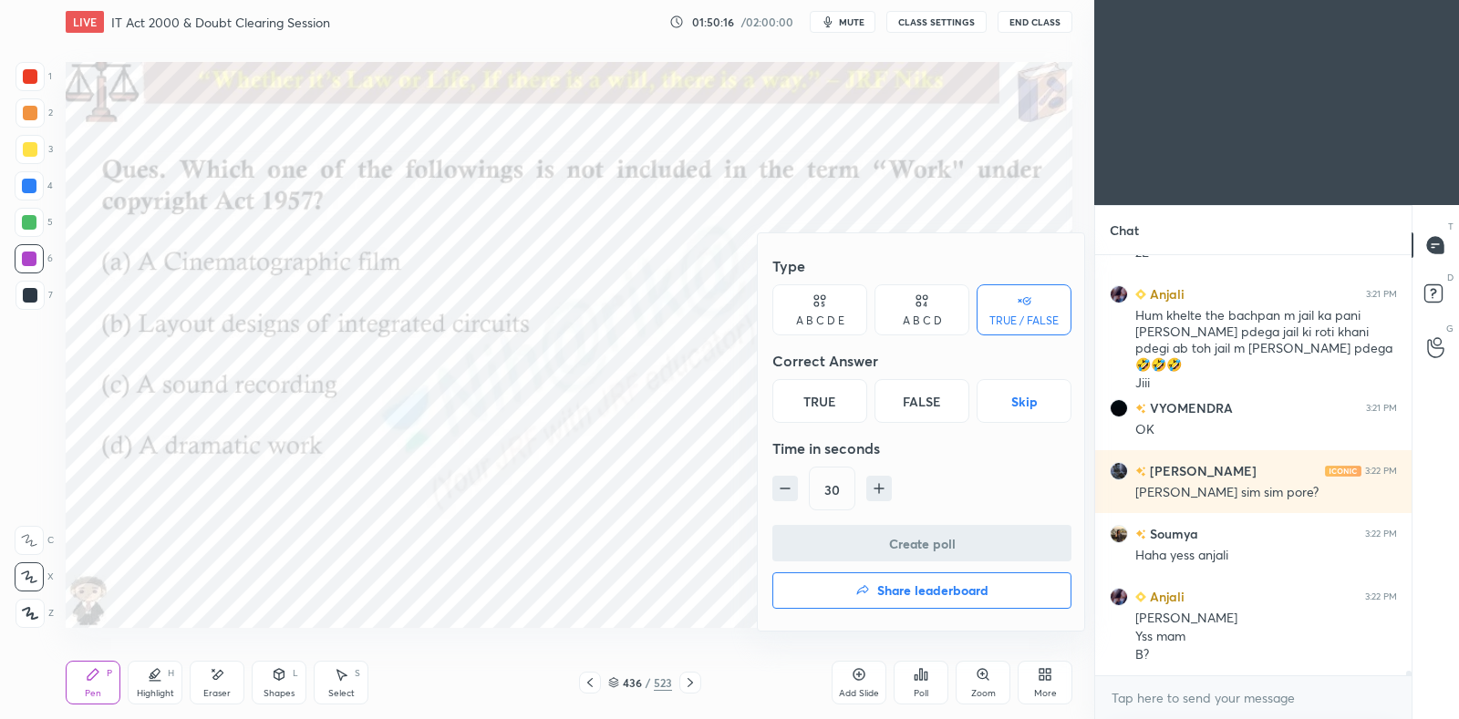
click at [914, 329] on div "A B C D" at bounding box center [921, 309] width 95 height 51
click at [859, 404] on div "B" at bounding box center [860, 401] width 54 height 44
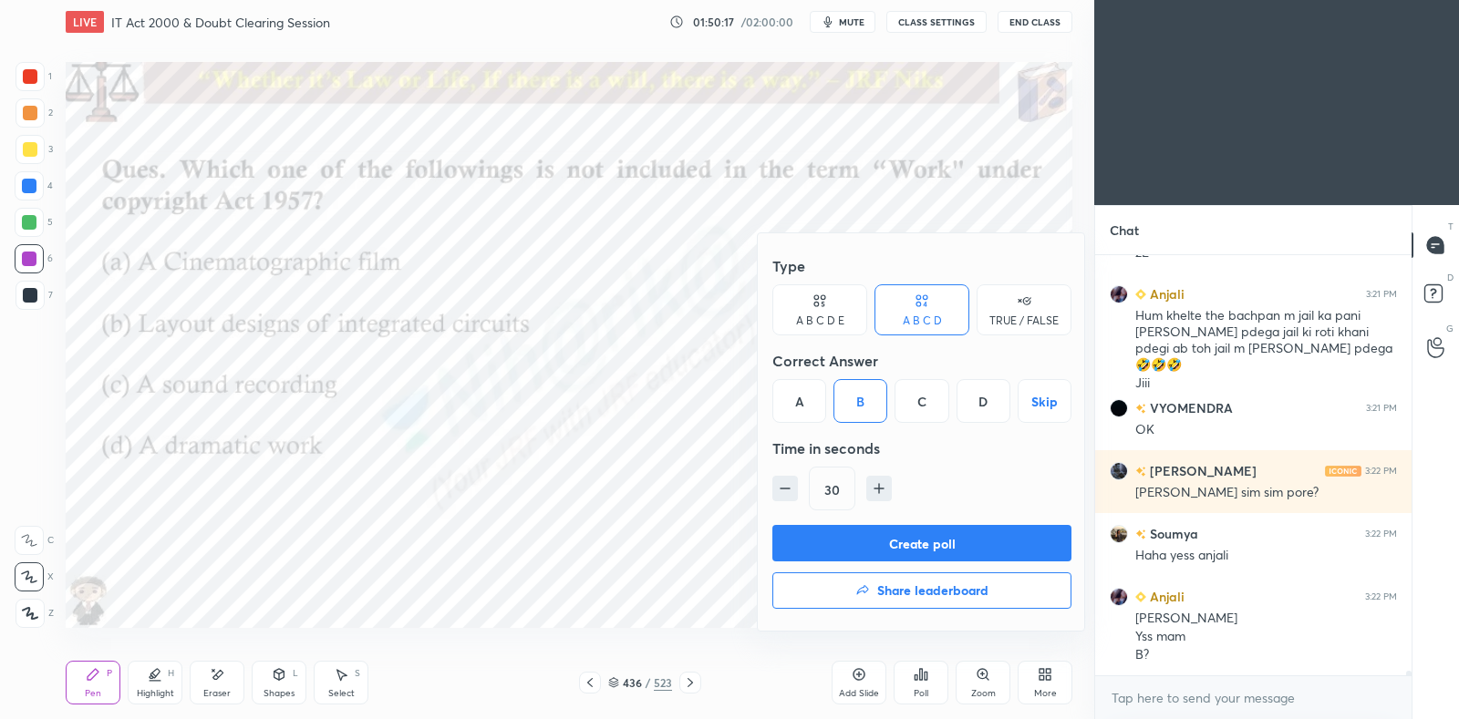
click at [899, 551] on button "Create poll" at bounding box center [921, 543] width 299 height 36
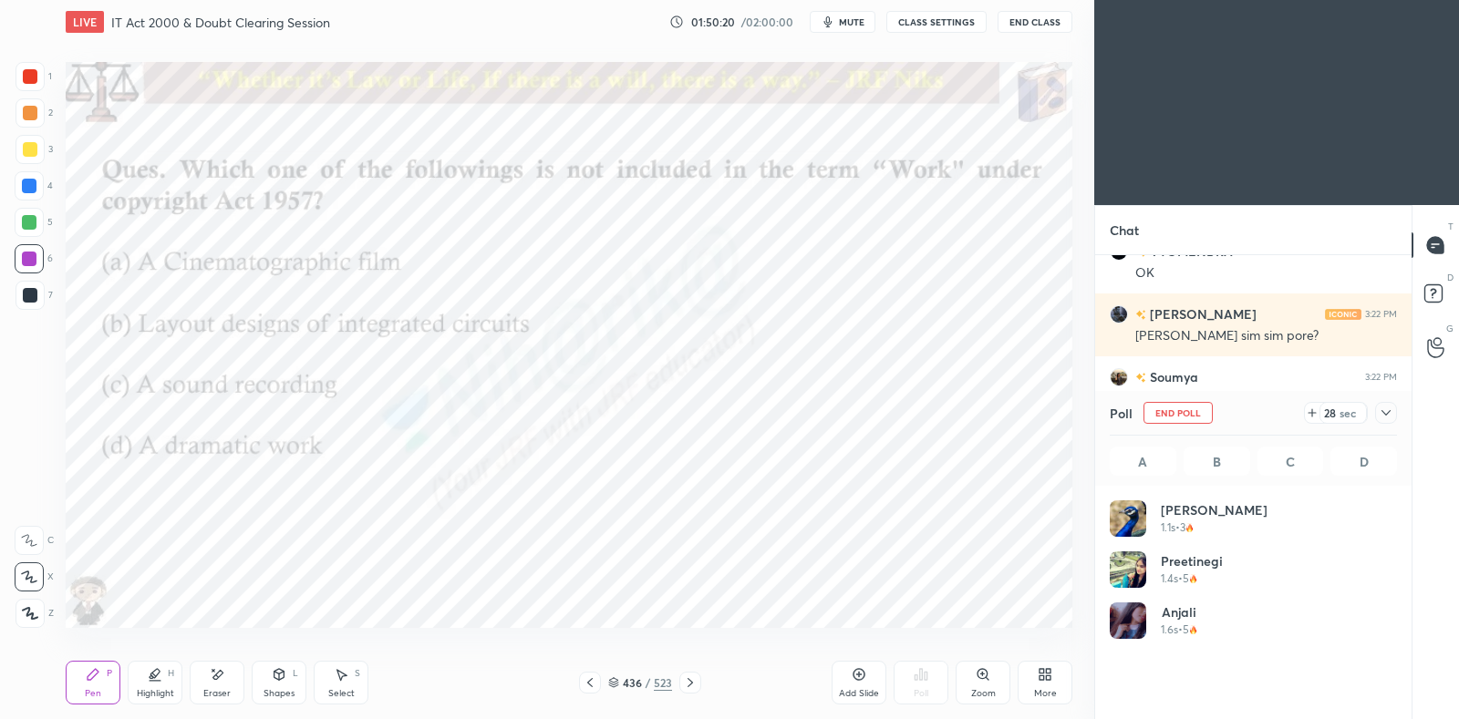
scroll to position [213, 282]
click at [1384, 414] on icon at bounding box center [1385, 412] width 9 height 5
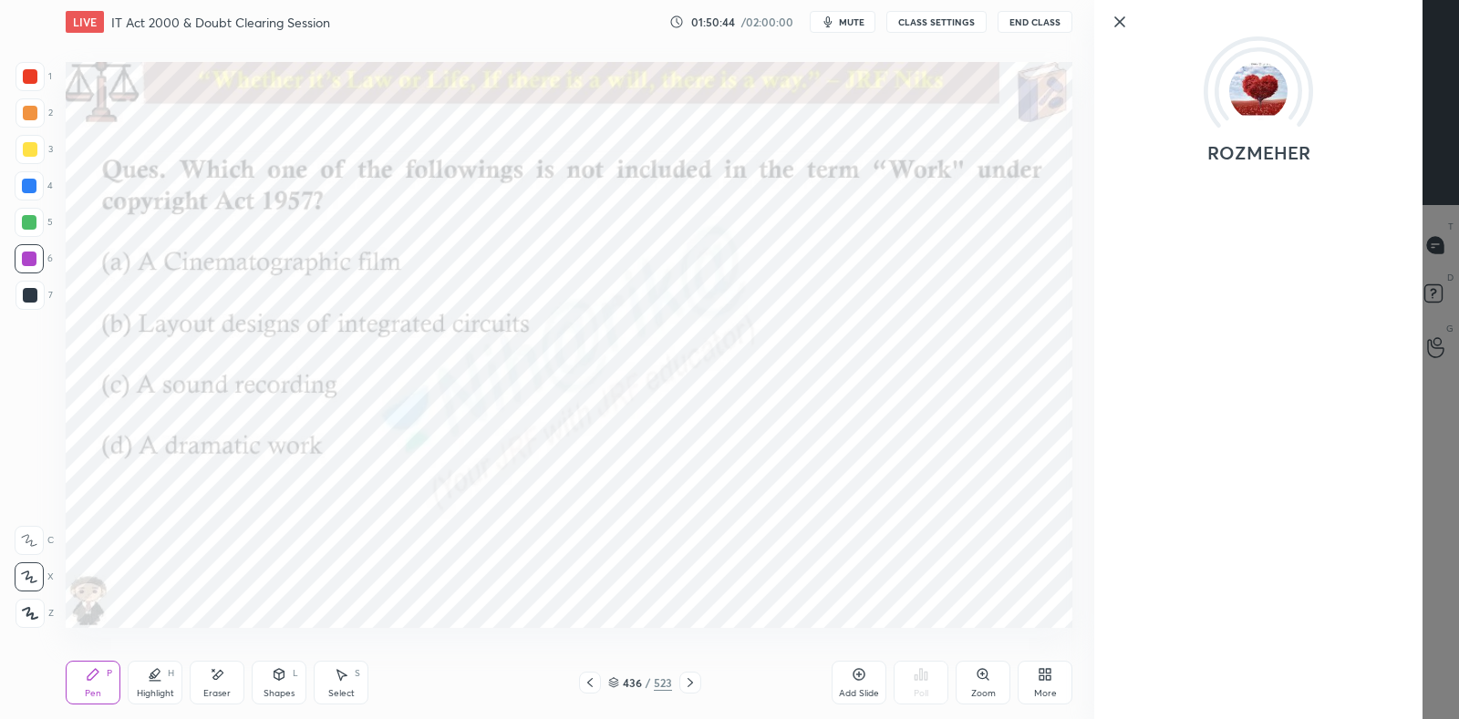
scroll to position [35388, 0]
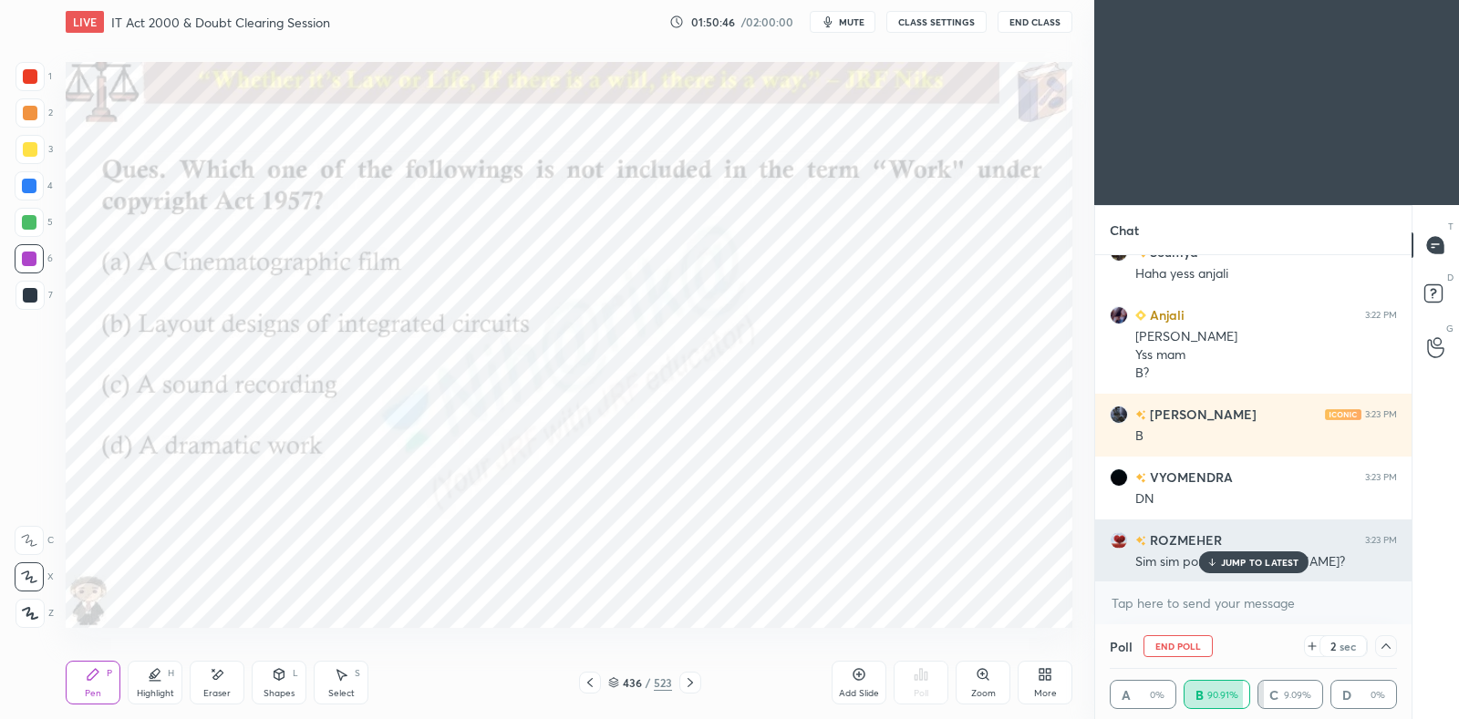
click at [1263, 569] on div "JUMP TO LATEST" at bounding box center [1252, 563] width 109 height 22
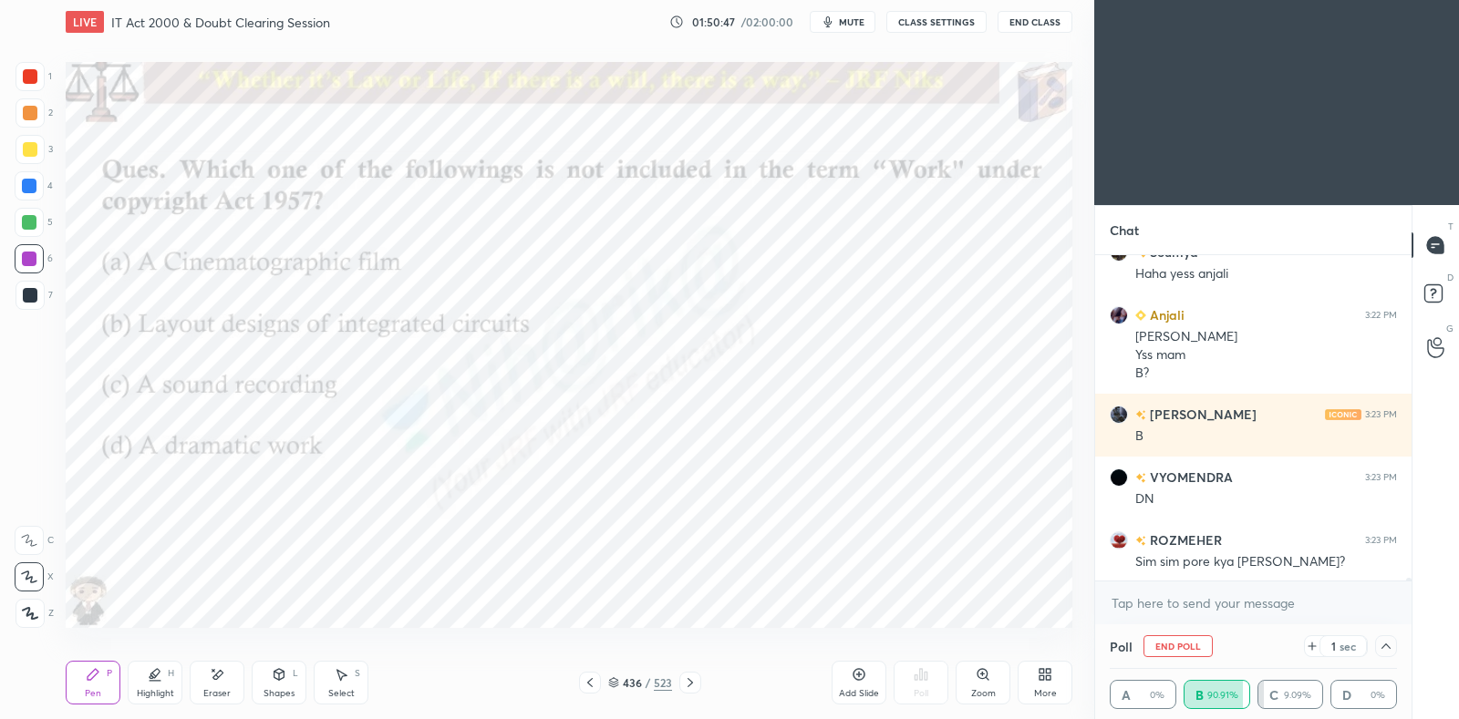
click at [1388, 646] on icon at bounding box center [1385, 646] width 9 height 5
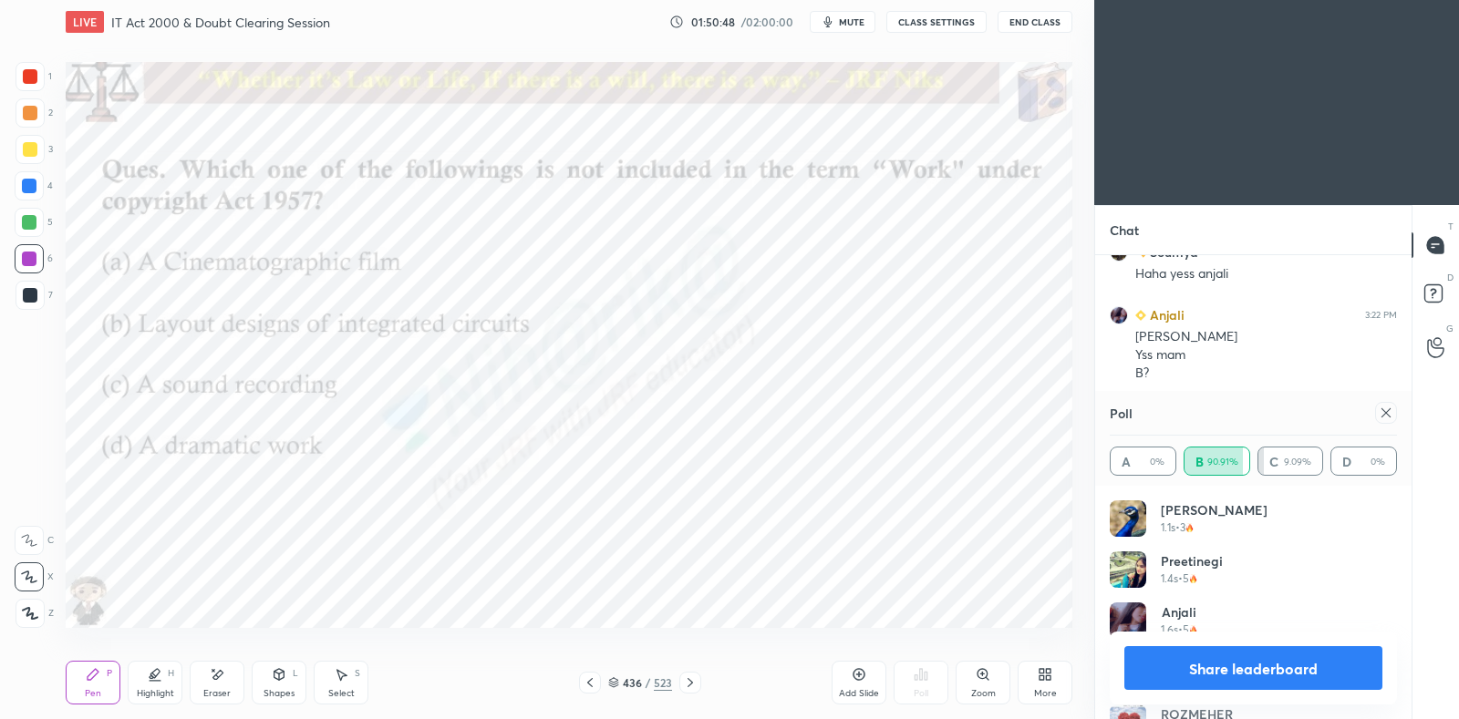
scroll to position [213, 282]
click at [1387, 416] on icon at bounding box center [1386, 413] width 15 height 15
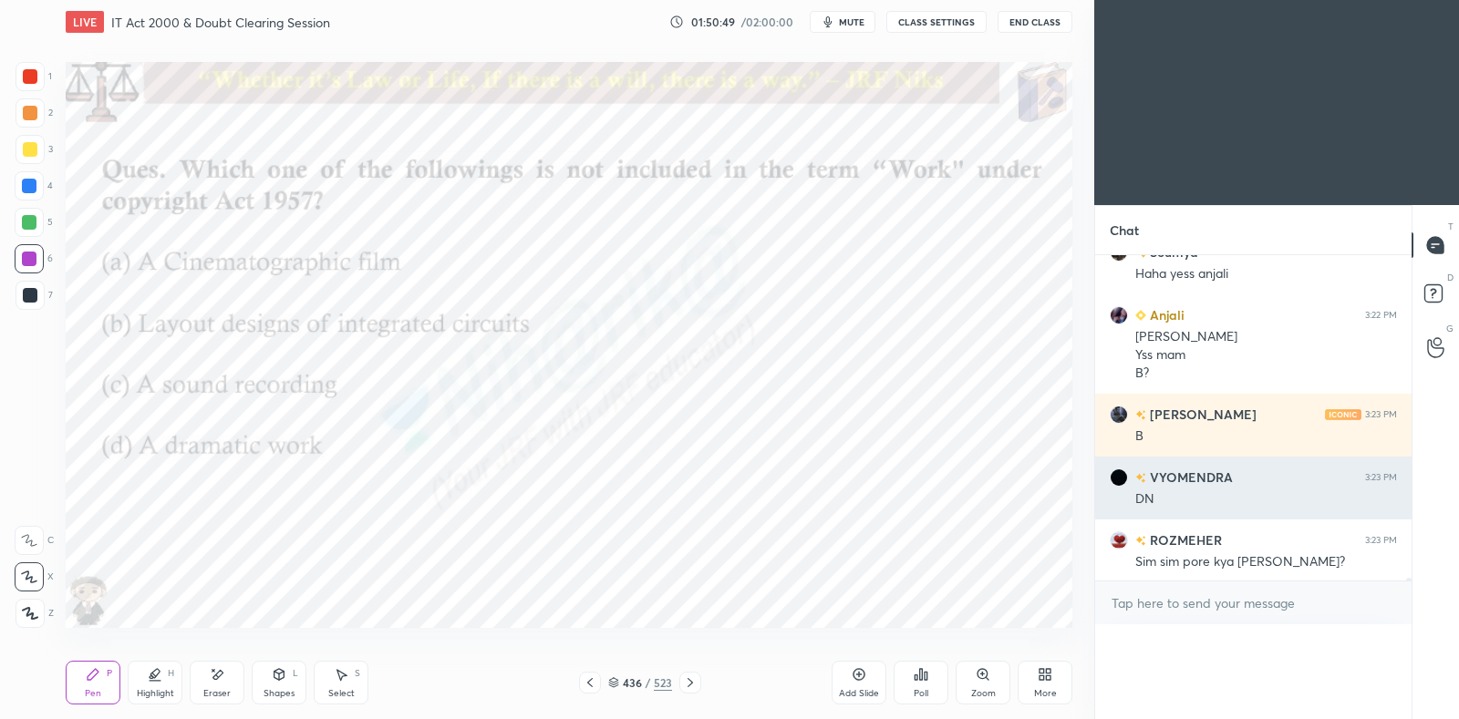
scroll to position [109, 282]
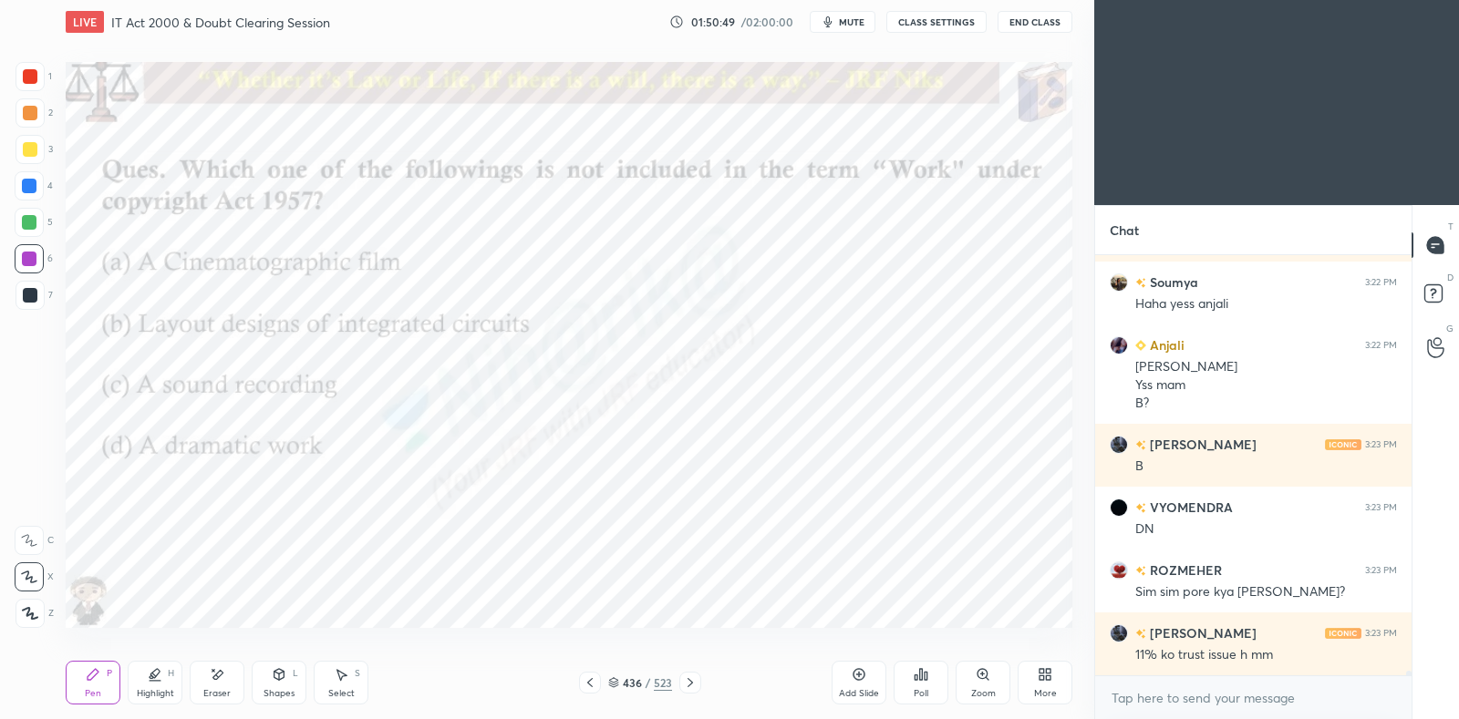
click at [695, 685] on icon at bounding box center [690, 683] width 15 height 15
click at [687, 686] on icon at bounding box center [690, 683] width 15 height 15
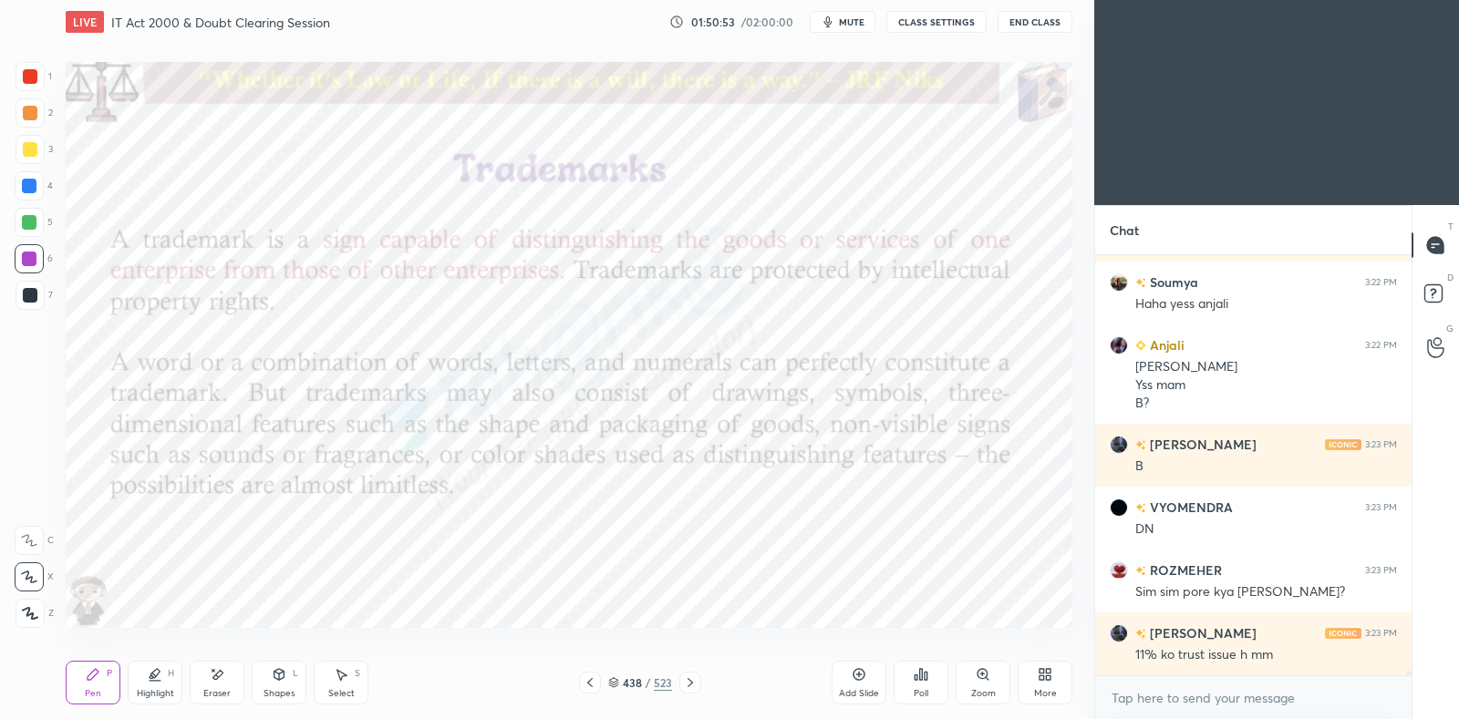
click at [585, 687] on icon at bounding box center [590, 683] width 15 height 15
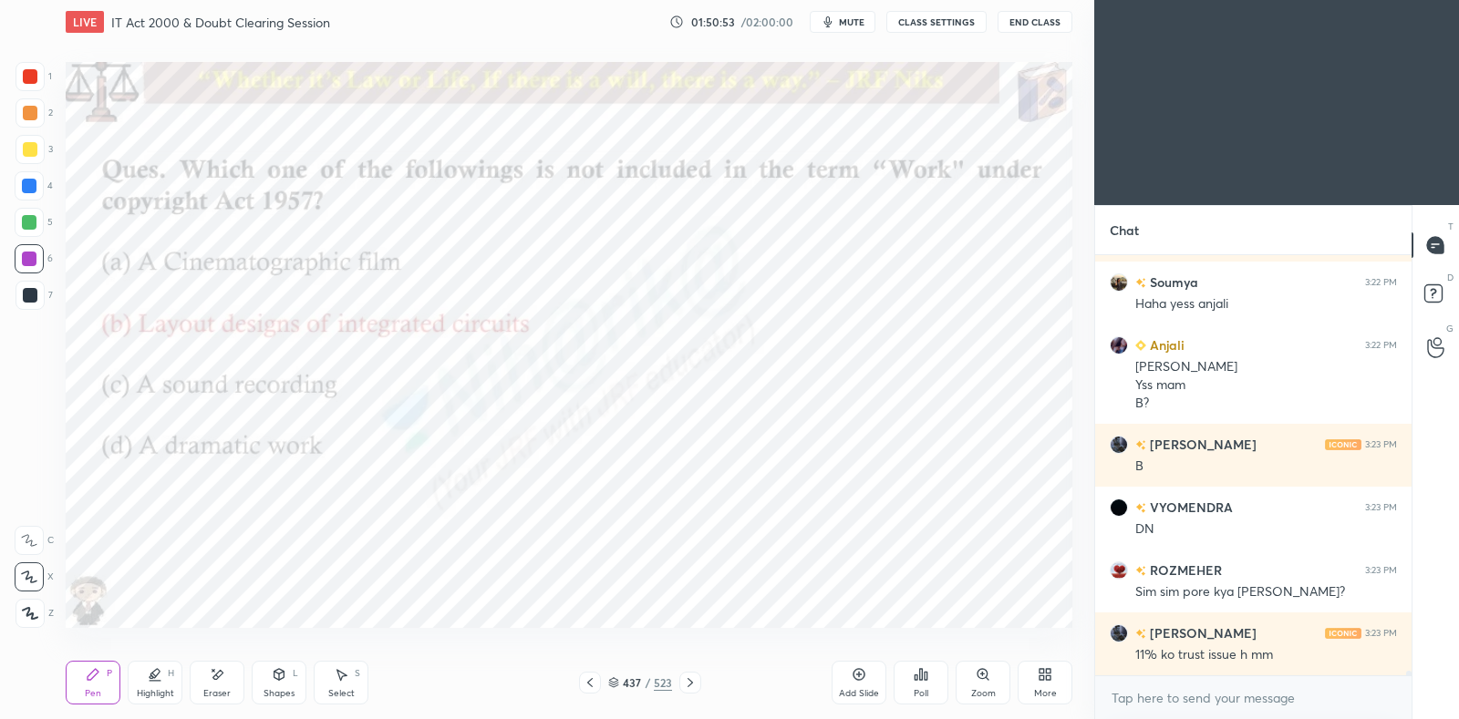
click at [585, 687] on icon at bounding box center [590, 683] width 15 height 15
click at [584, 688] on icon at bounding box center [590, 683] width 15 height 15
click at [583, 686] on icon at bounding box center [590, 683] width 15 height 15
click at [582, 687] on div at bounding box center [590, 683] width 22 height 22
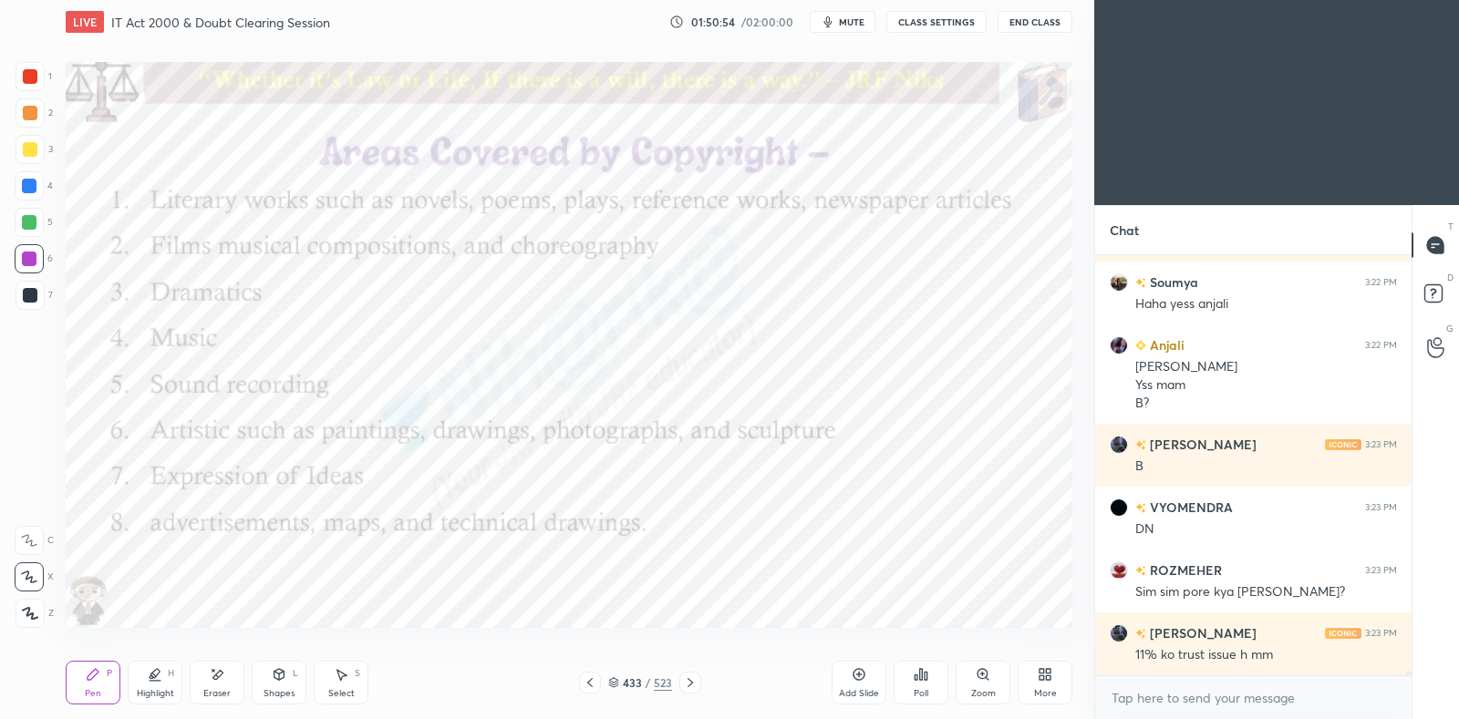
click at [580, 686] on div at bounding box center [590, 683] width 22 height 22
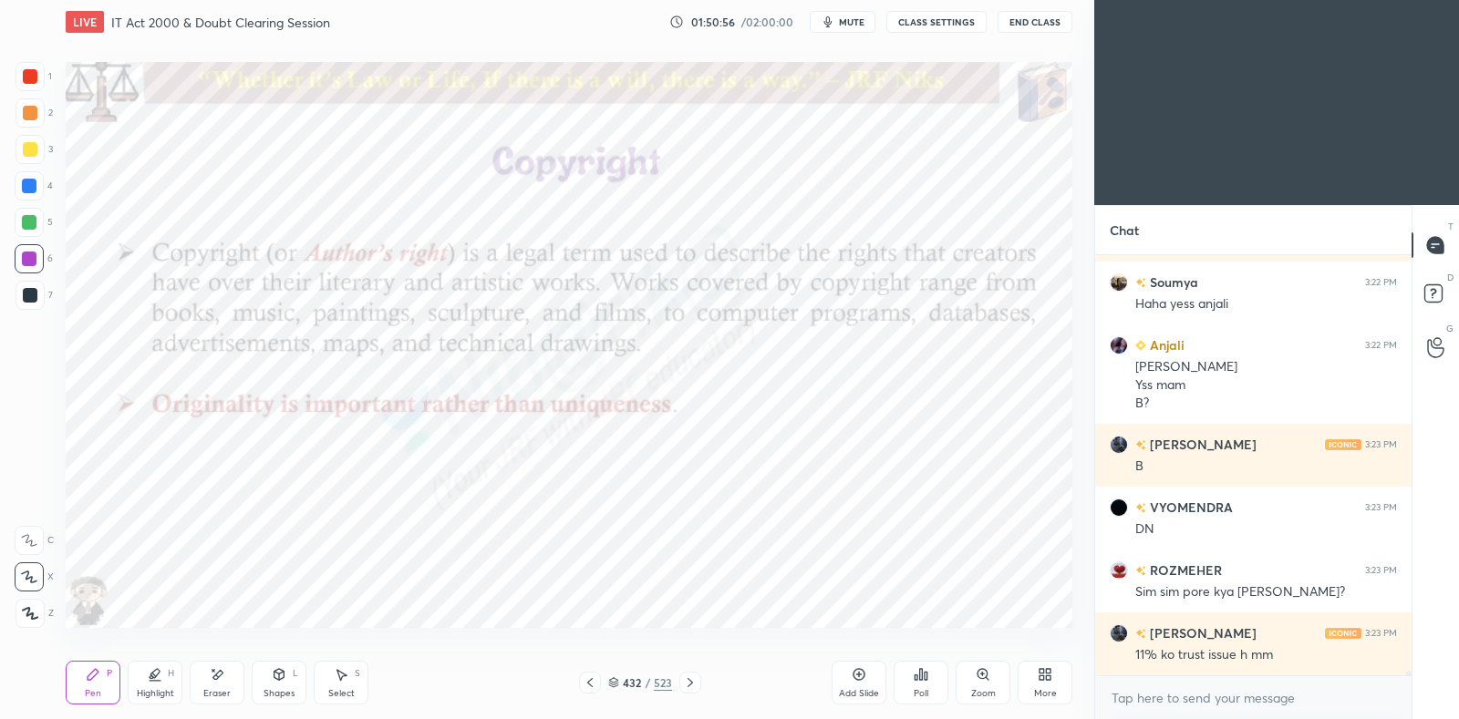
click at [692, 684] on icon at bounding box center [689, 682] width 5 height 9
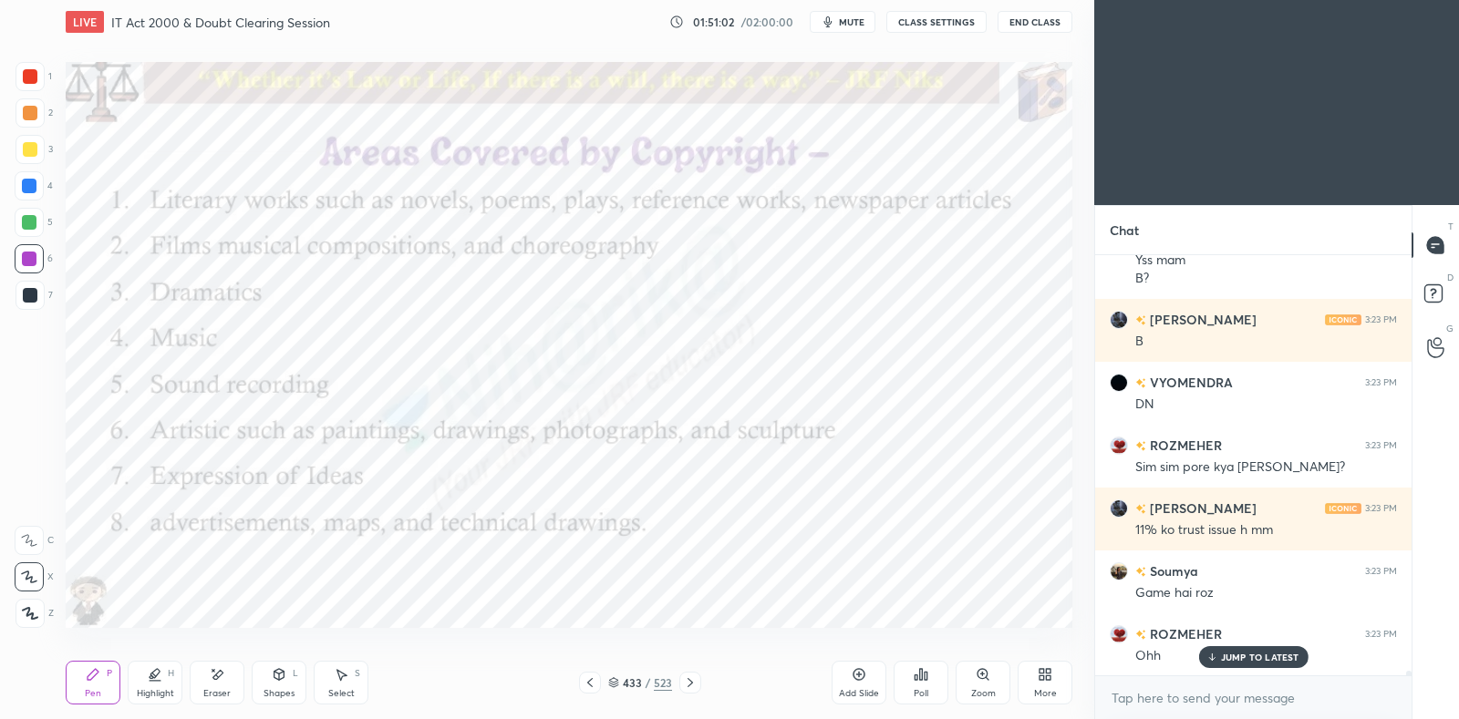
click at [695, 685] on icon at bounding box center [690, 683] width 15 height 15
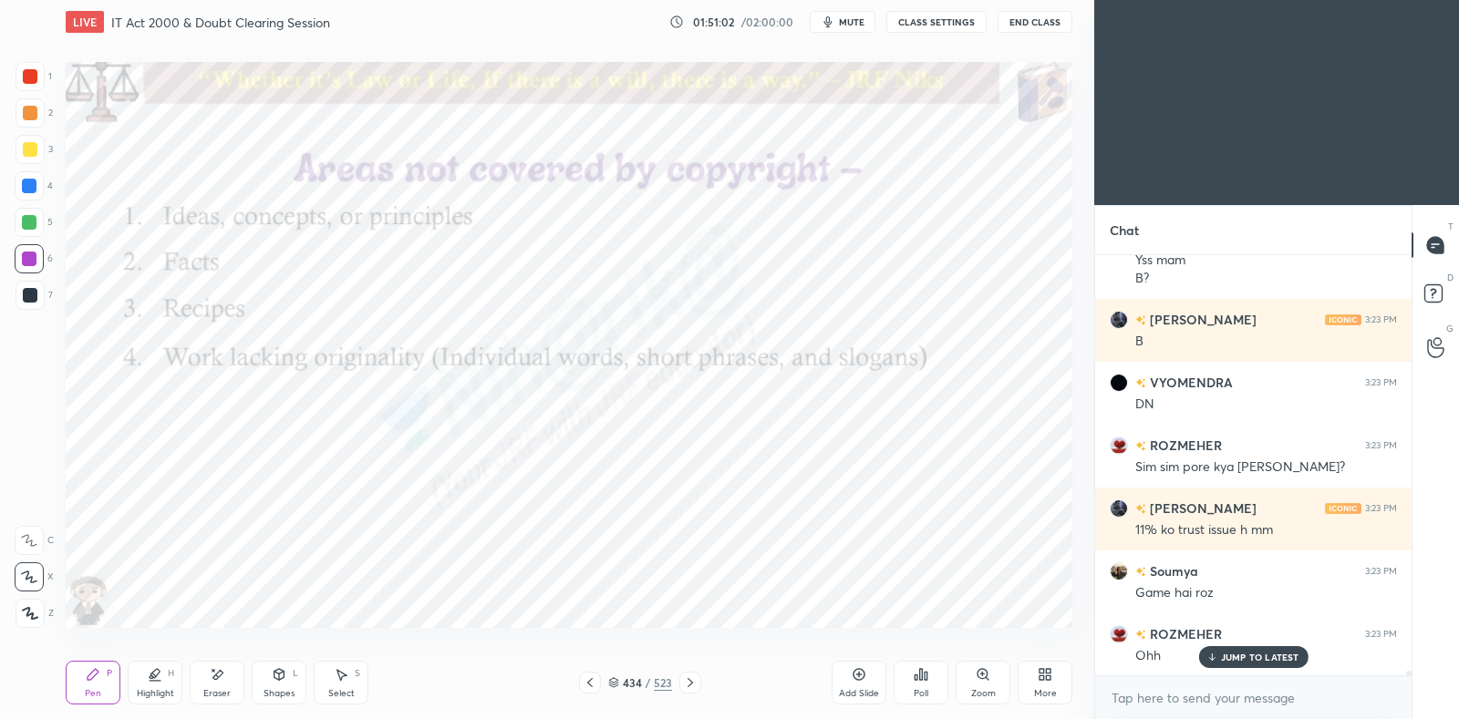
click at [693, 682] on icon at bounding box center [690, 683] width 15 height 15
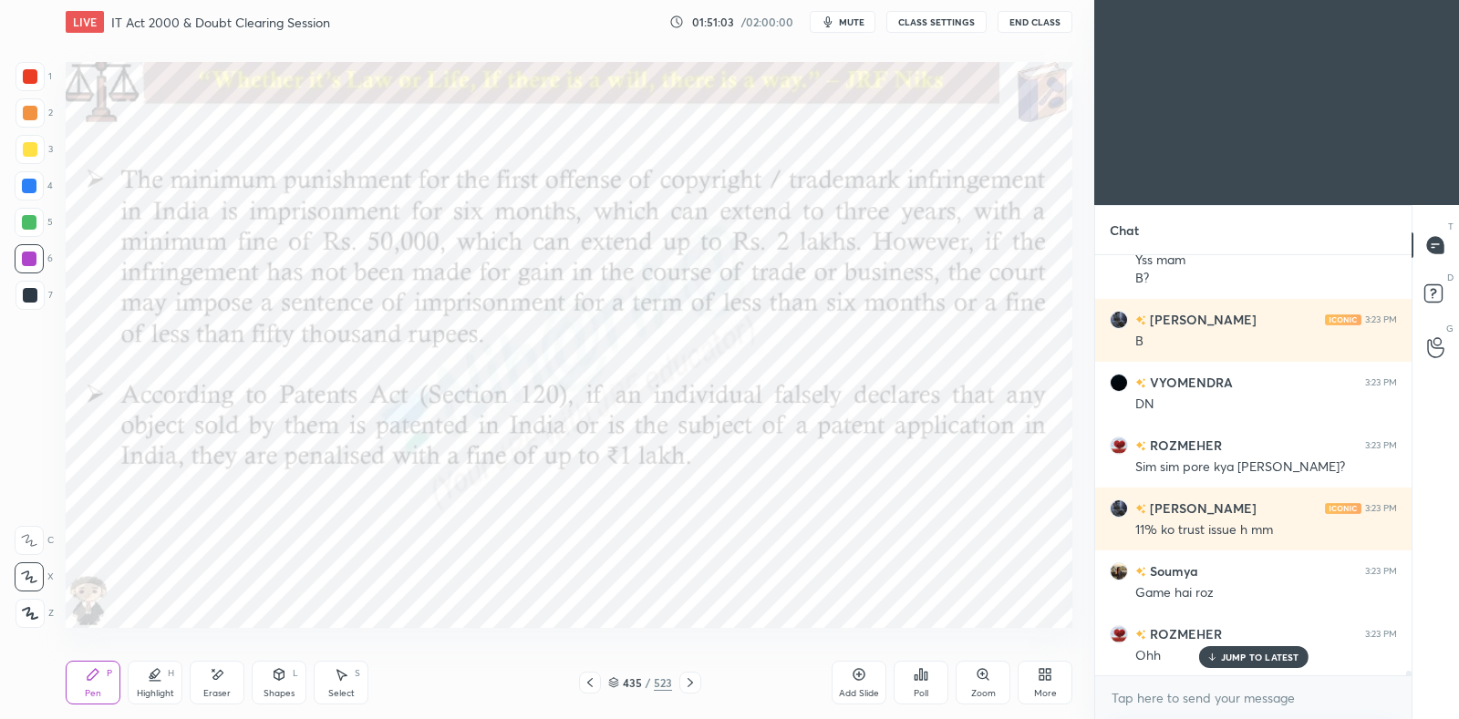
click at [693, 686] on icon at bounding box center [690, 683] width 15 height 15
click at [688, 680] on icon at bounding box center [689, 682] width 5 height 9
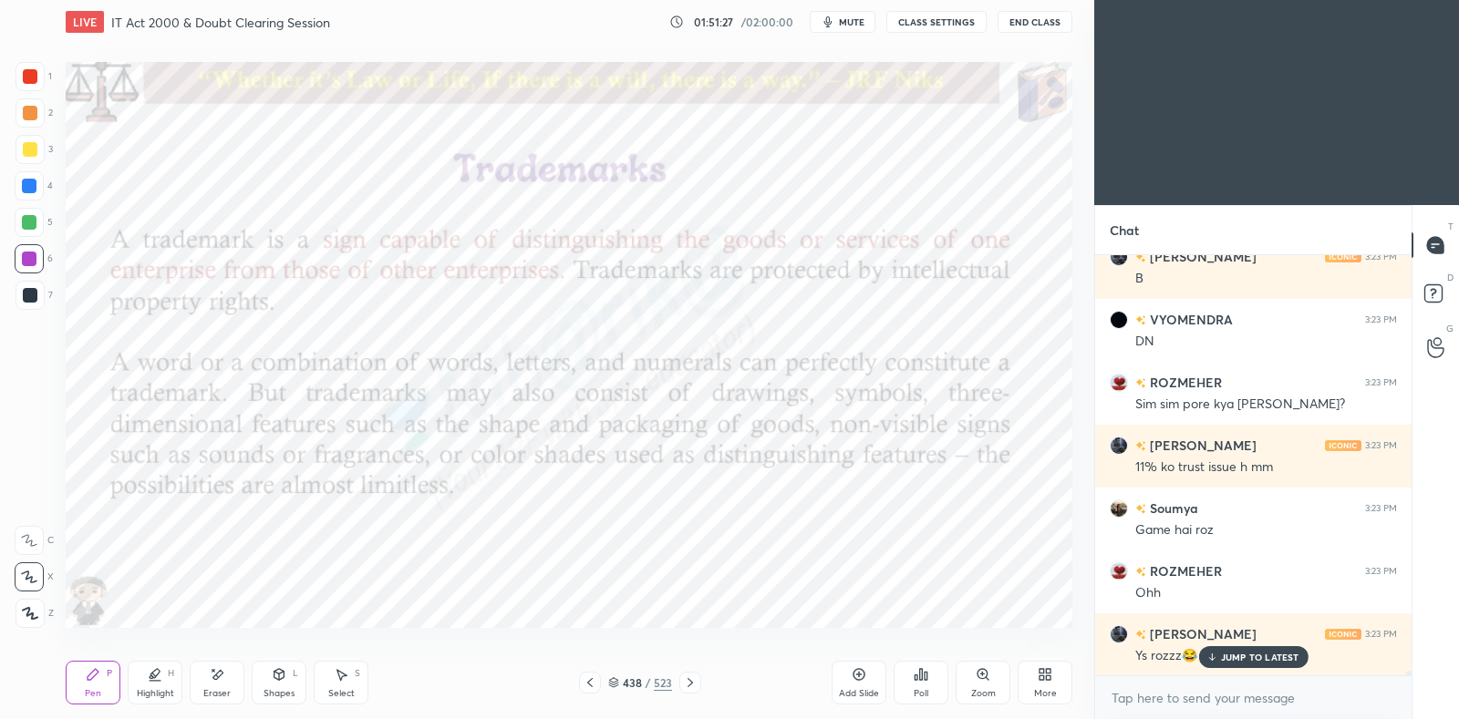
click at [693, 680] on icon at bounding box center [690, 683] width 15 height 15
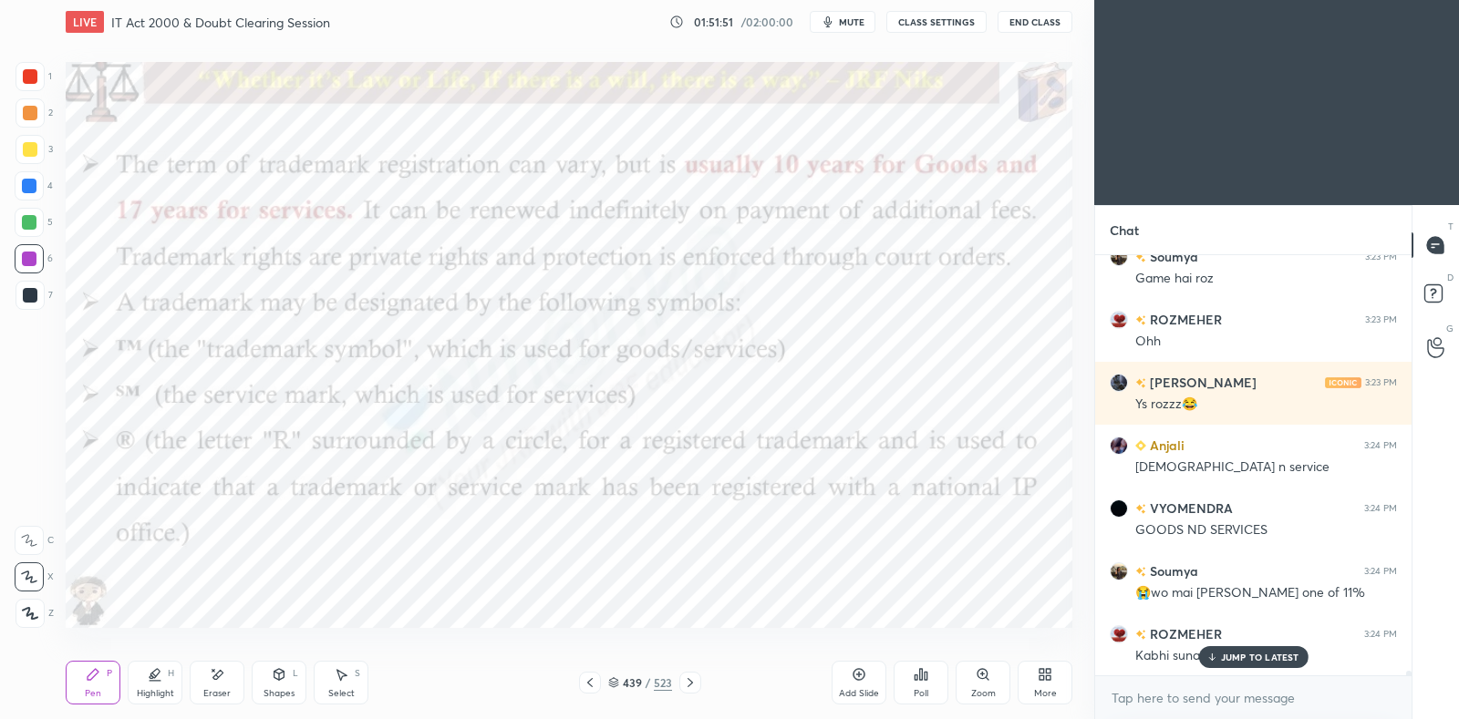
click at [688, 684] on icon at bounding box center [690, 683] width 15 height 15
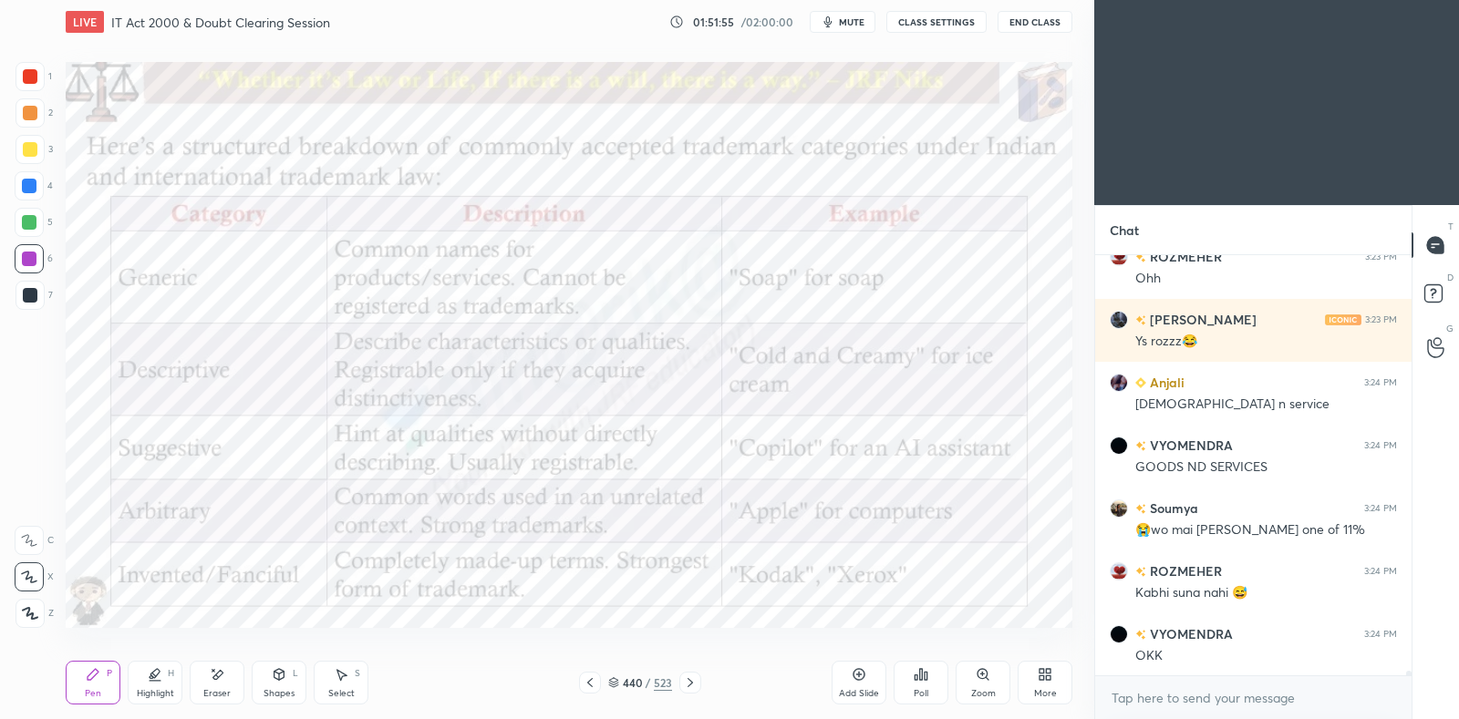
scroll to position [35924, 0]
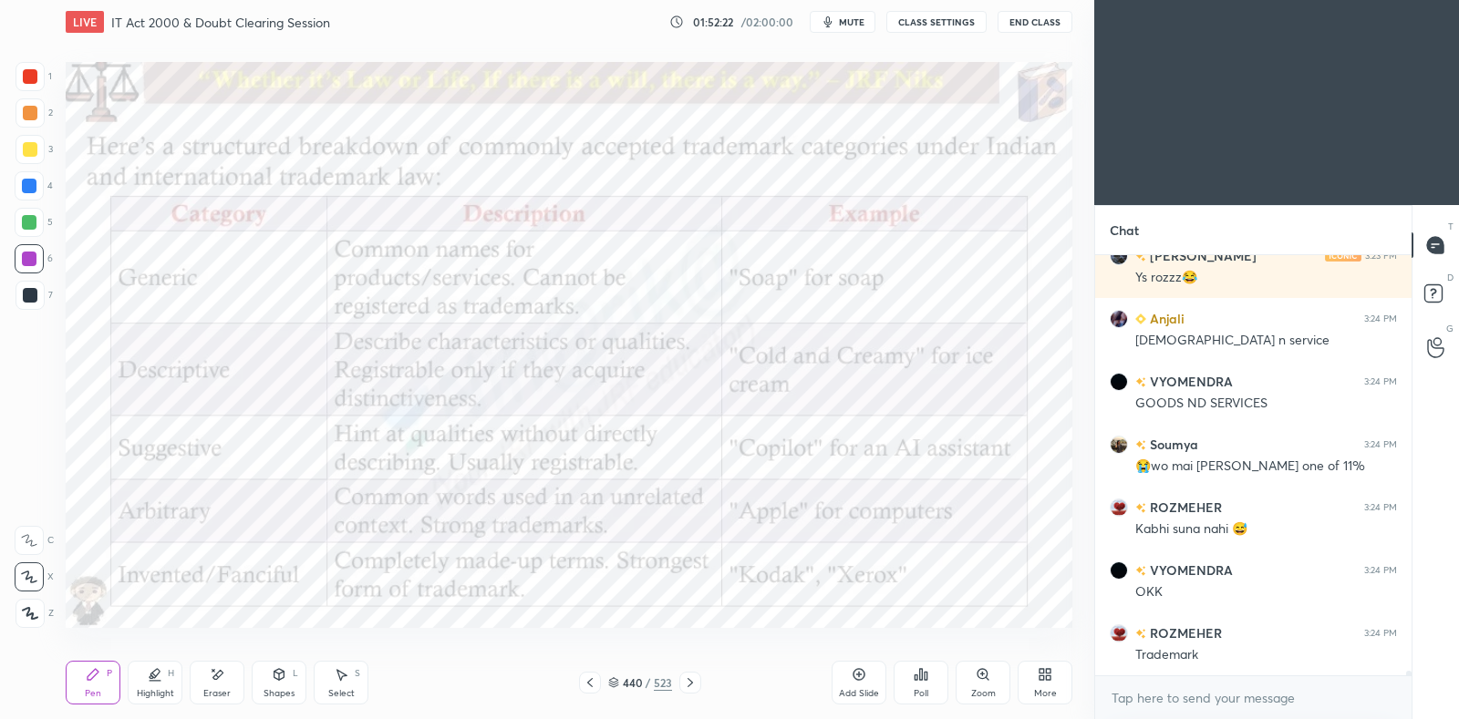
click at [166, 681] on div "Highlight H" at bounding box center [155, 683] width 55 height 44
click at [28, 181] on div at bounding box center [29, 186] width 15 height 15
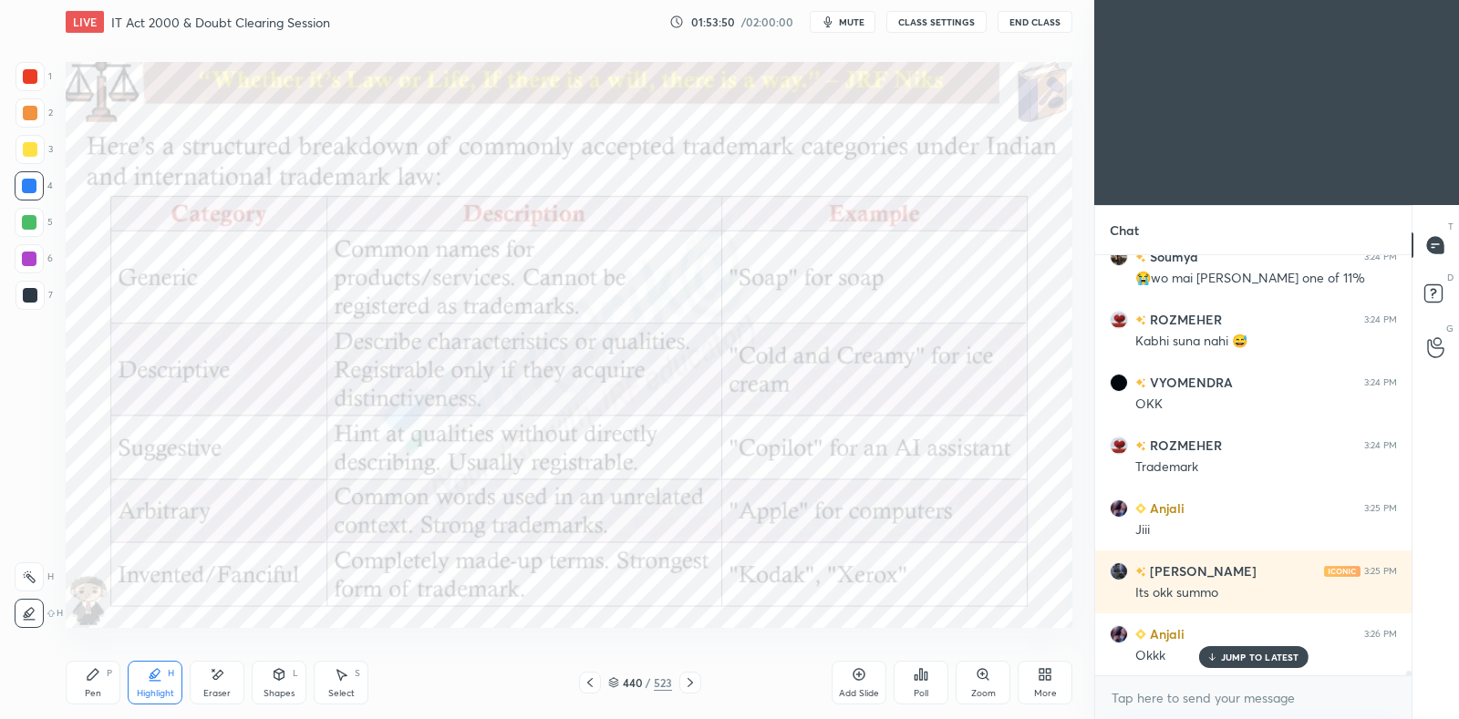
scroll to position [36175, 0]
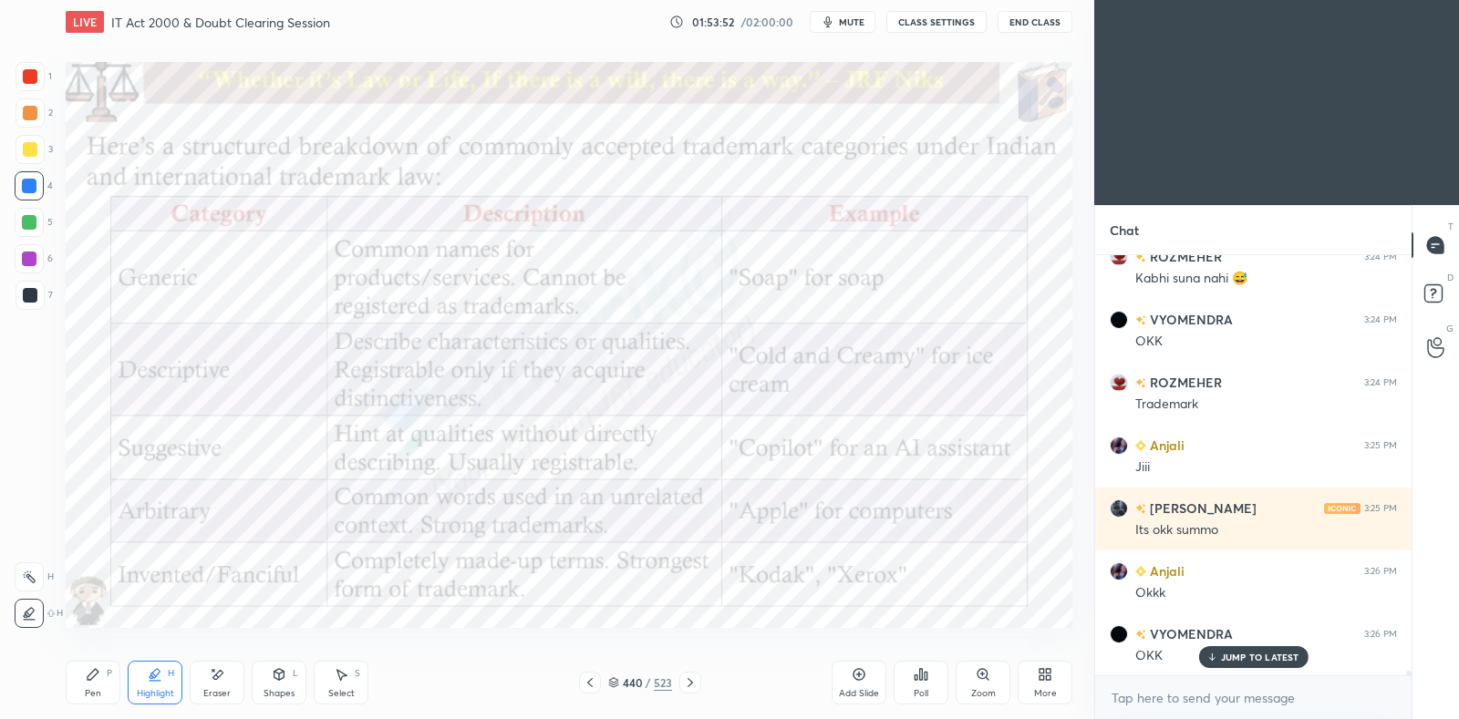
click at [96, 684] on div "Pen P" at bounding box center [93, 683] width 55 height 44
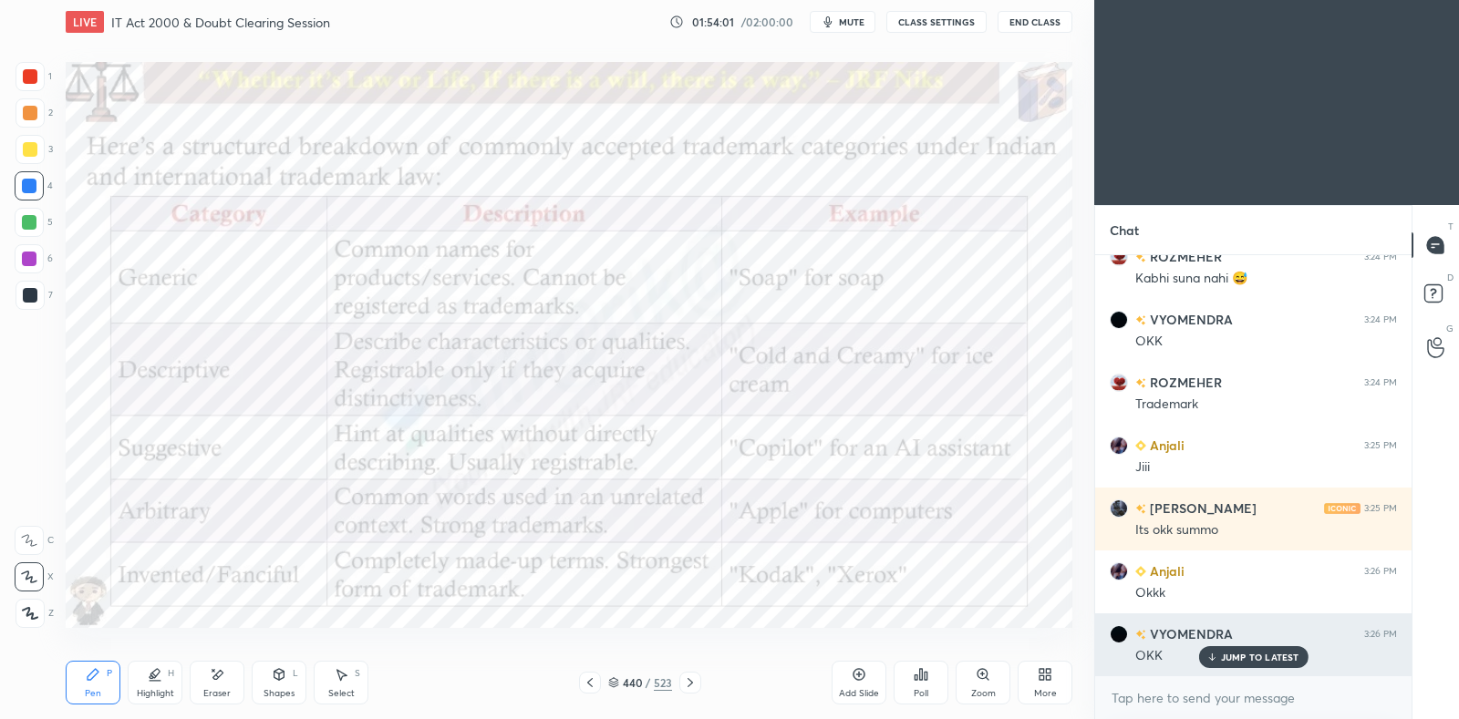
click at [1294, 658] on p "JUMP TO LATEST" at bounding box center [1260, 657] width 78 height 11
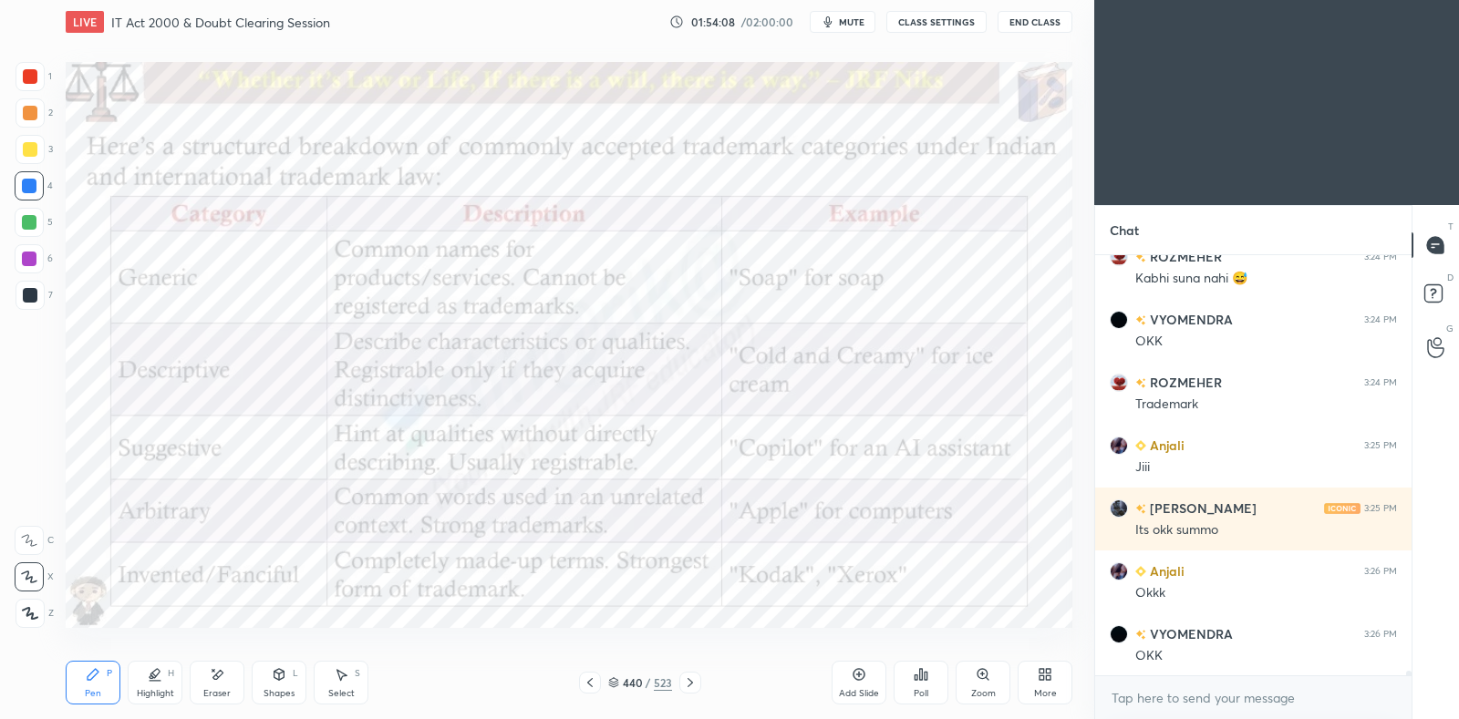
scroll to position [36239, 0]
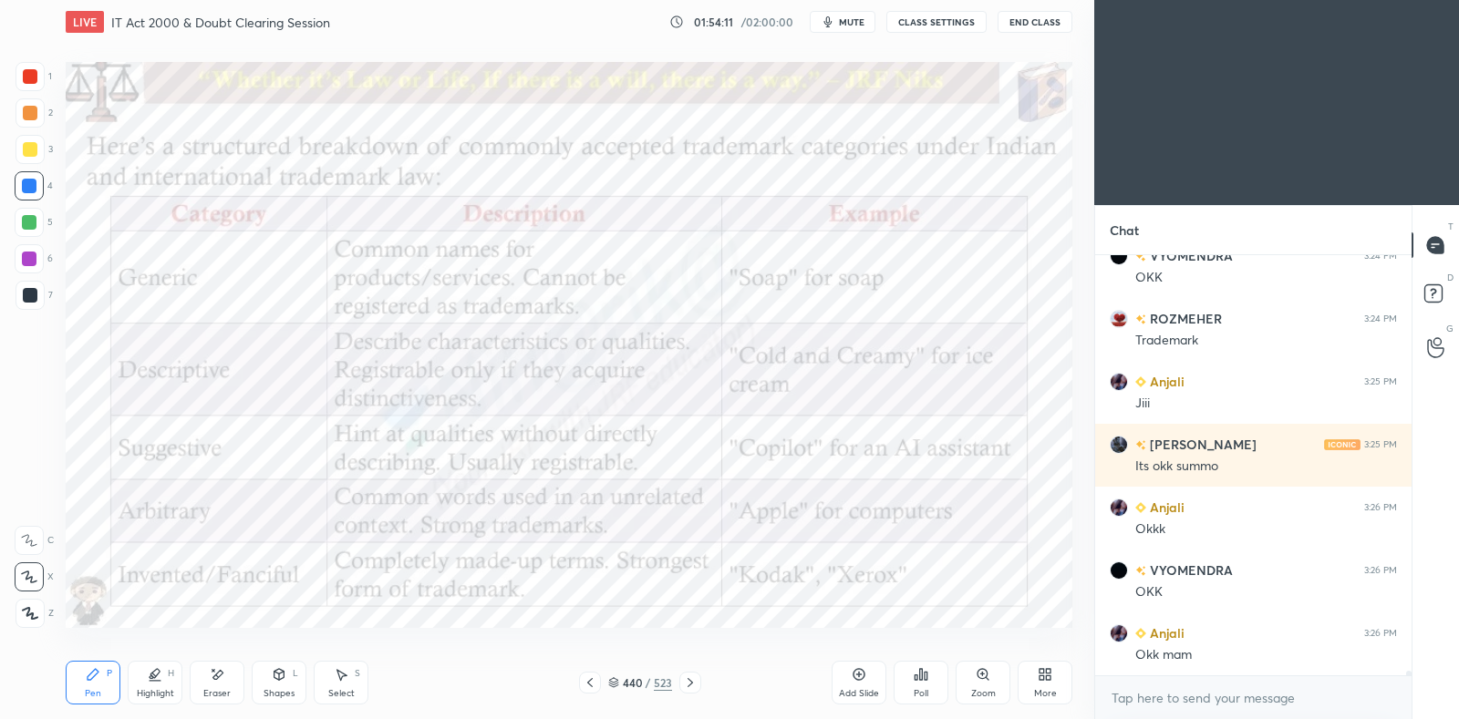
click at [693, 681] on icon at bounding box center [690, 683] width 15 height 15
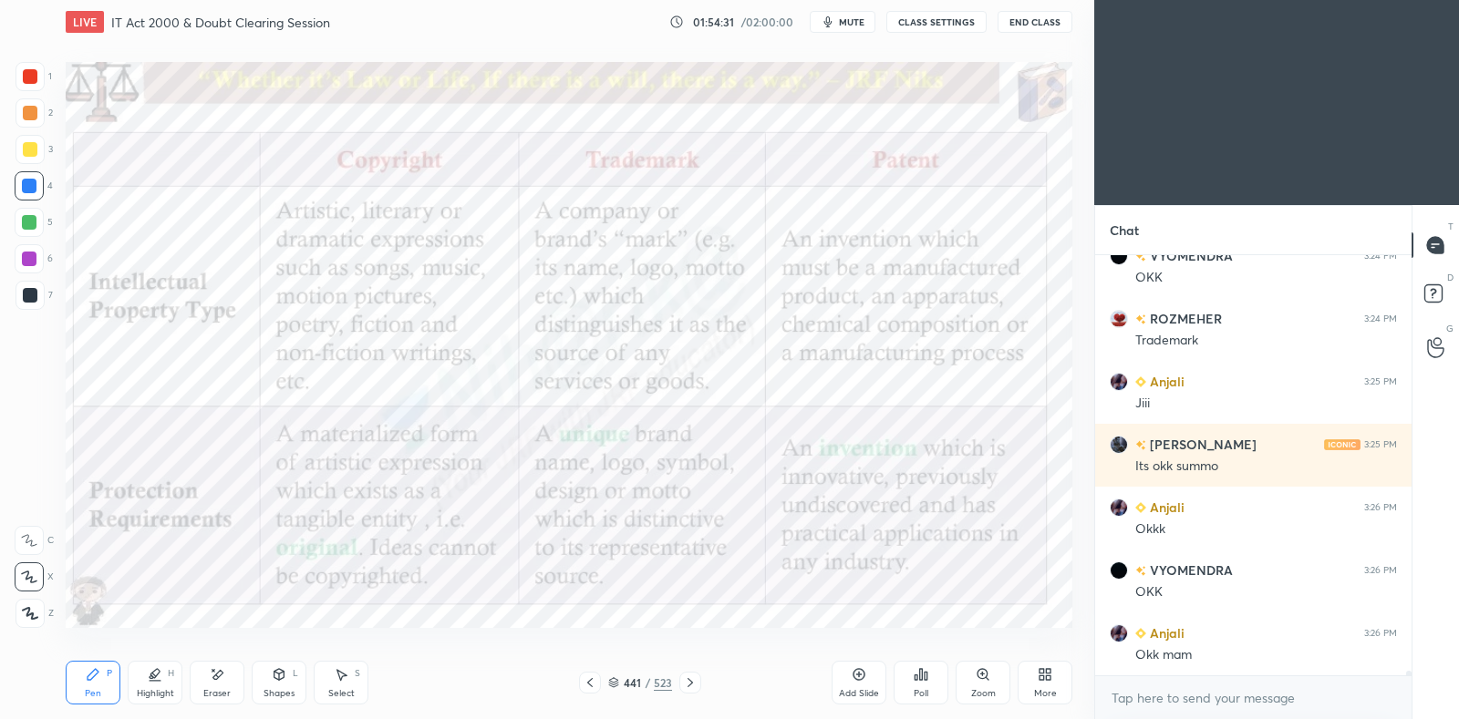
click at [695, 681] on icon at bounding box center [690, 683] width 15 height 15
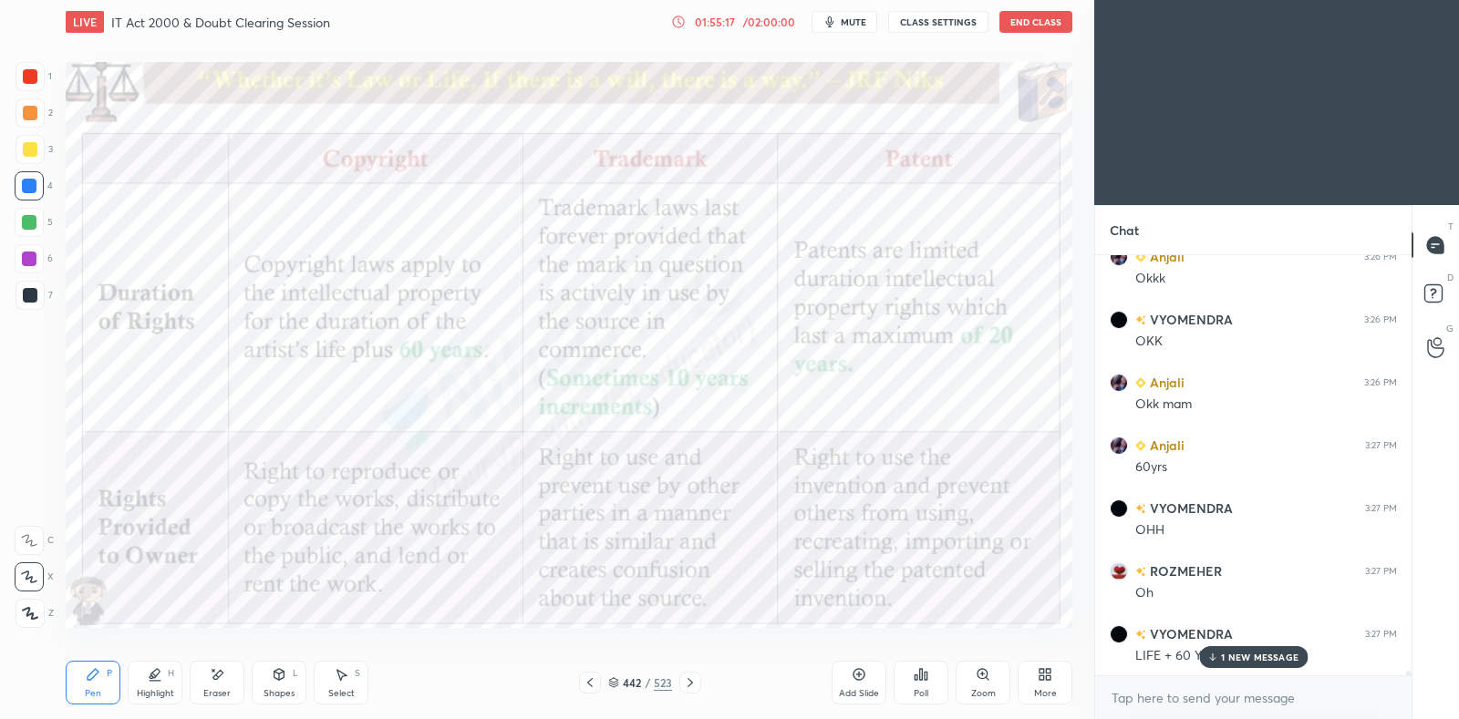
scroll to position [36554, 0]
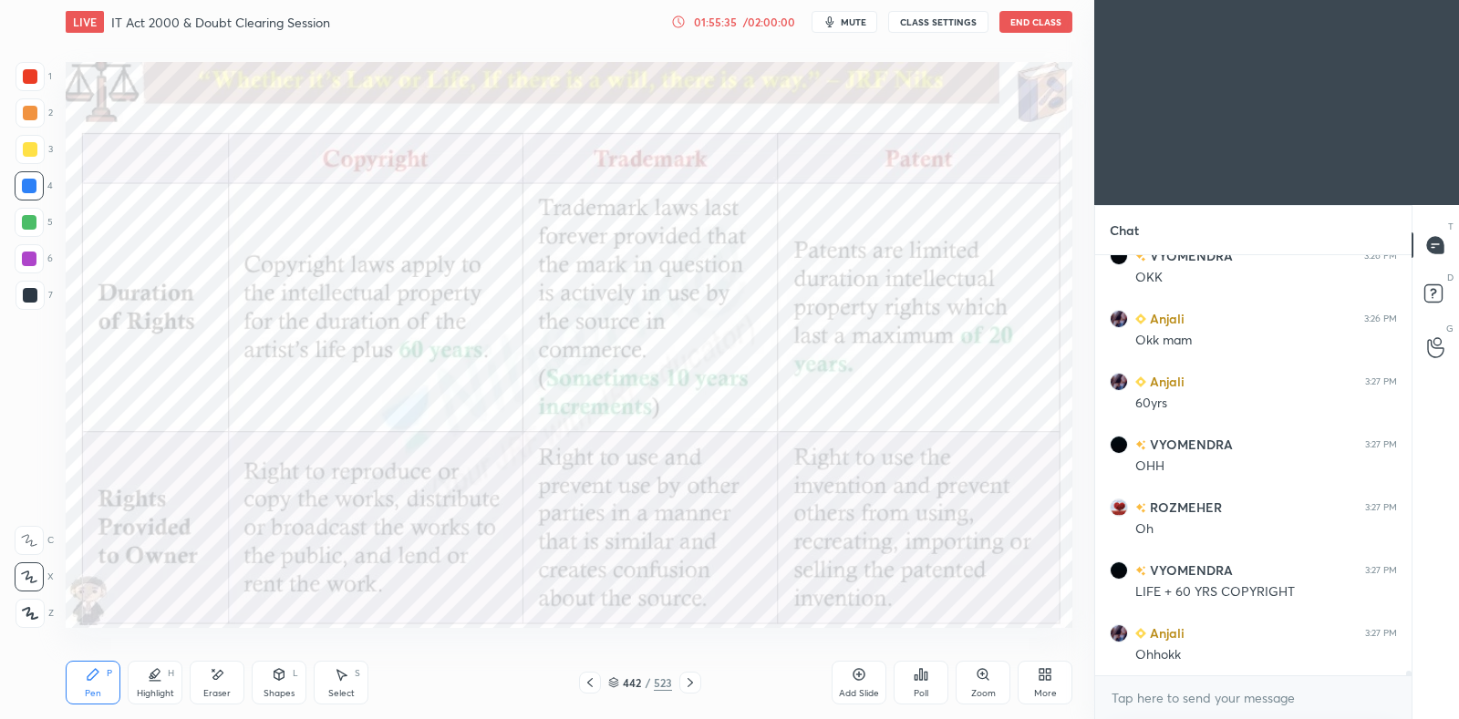
click at [693, 680] on icon at bounding box center [690, 683] width 15 height 15
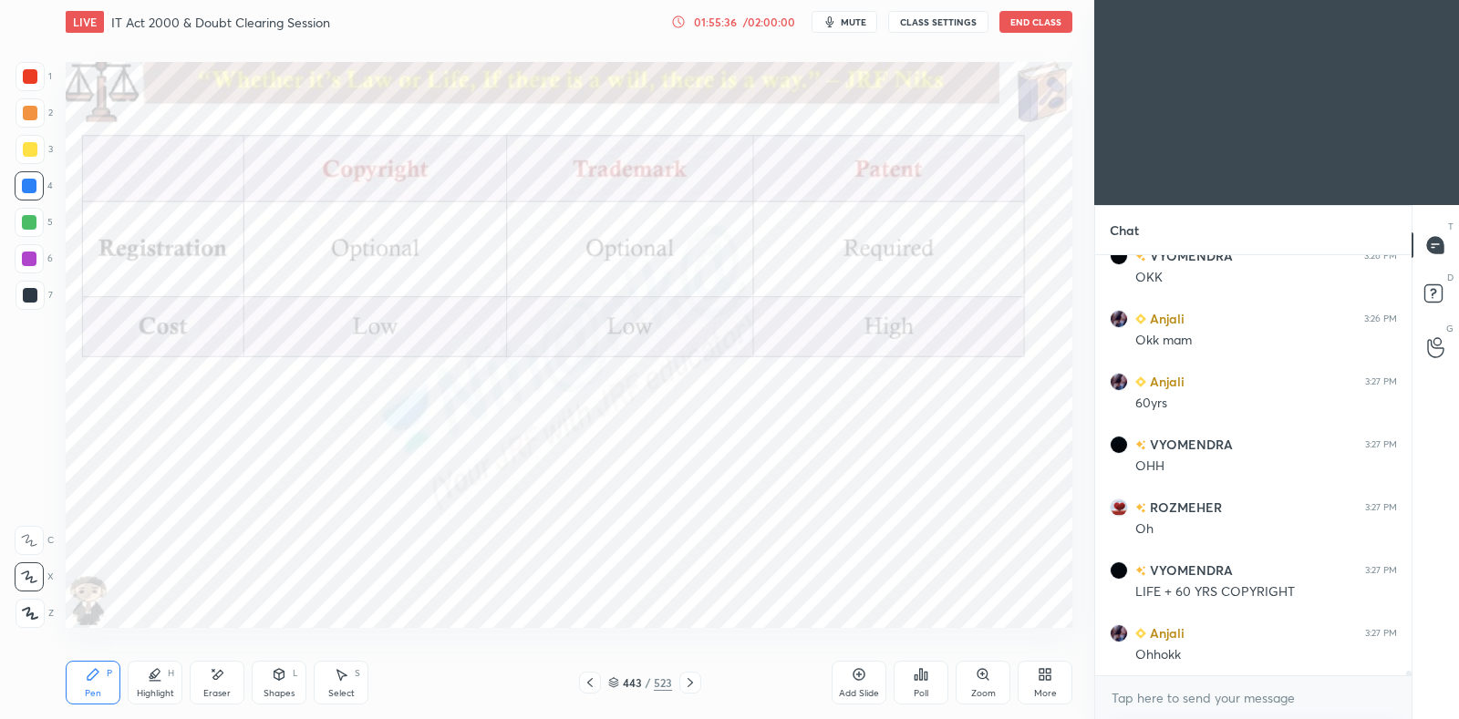
click at [602, 682] on div "443 / 523" at bounding box center [640, 683] width 122 height 22
click at [584, 685] on icon at bounding box center [590, 683] width 15 height 15
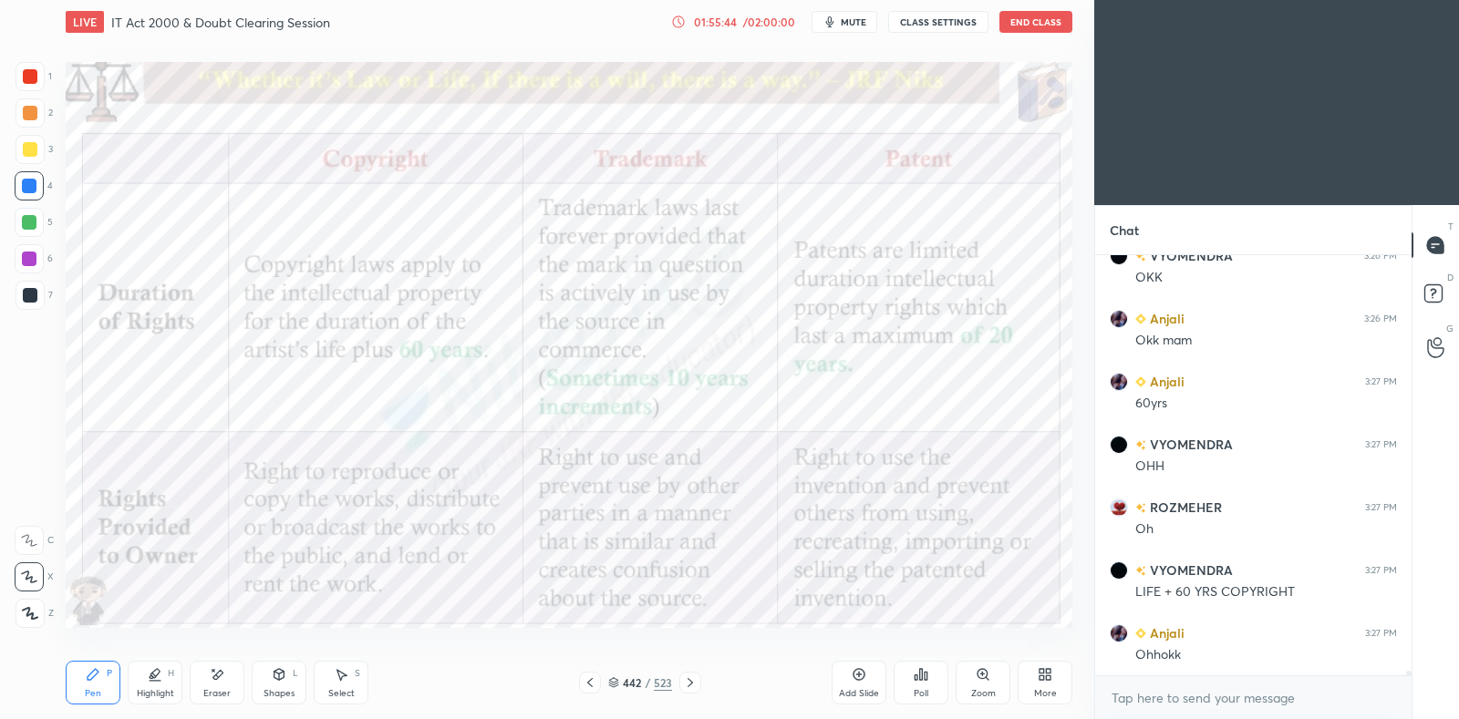
click at [688, 693] on div at bounding box center [690, 683] width 22 height 22
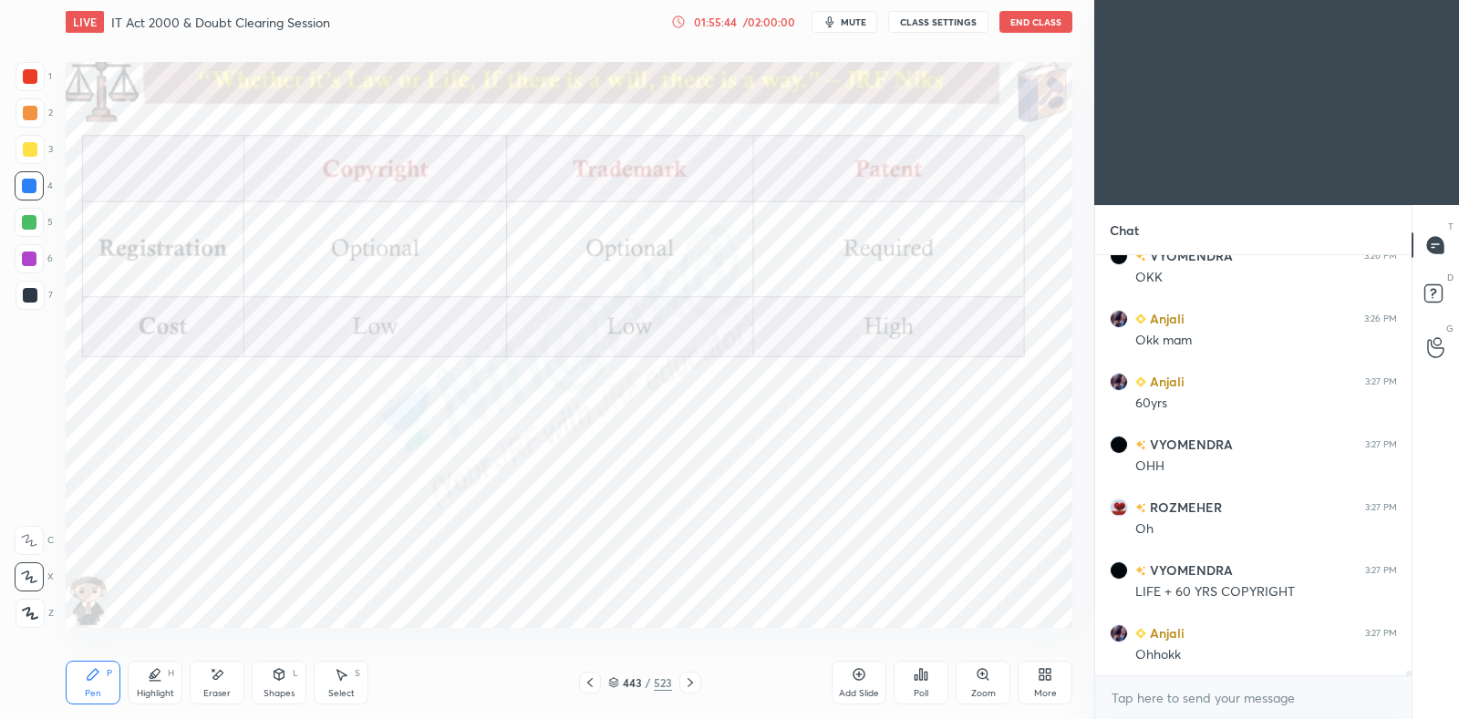
scroll to position [36616, 0]
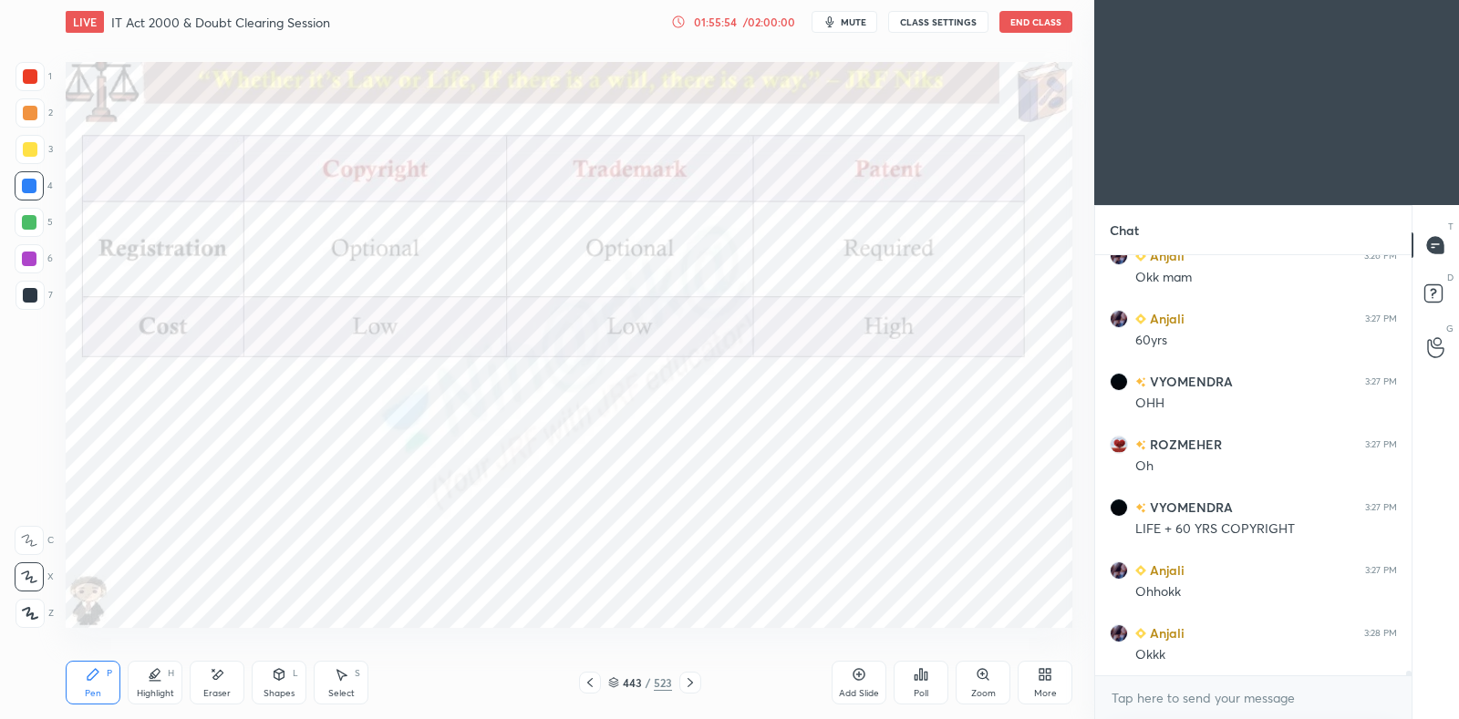
click at [586, 681] on icon at bounding box center [590, 683] width 15 height 15
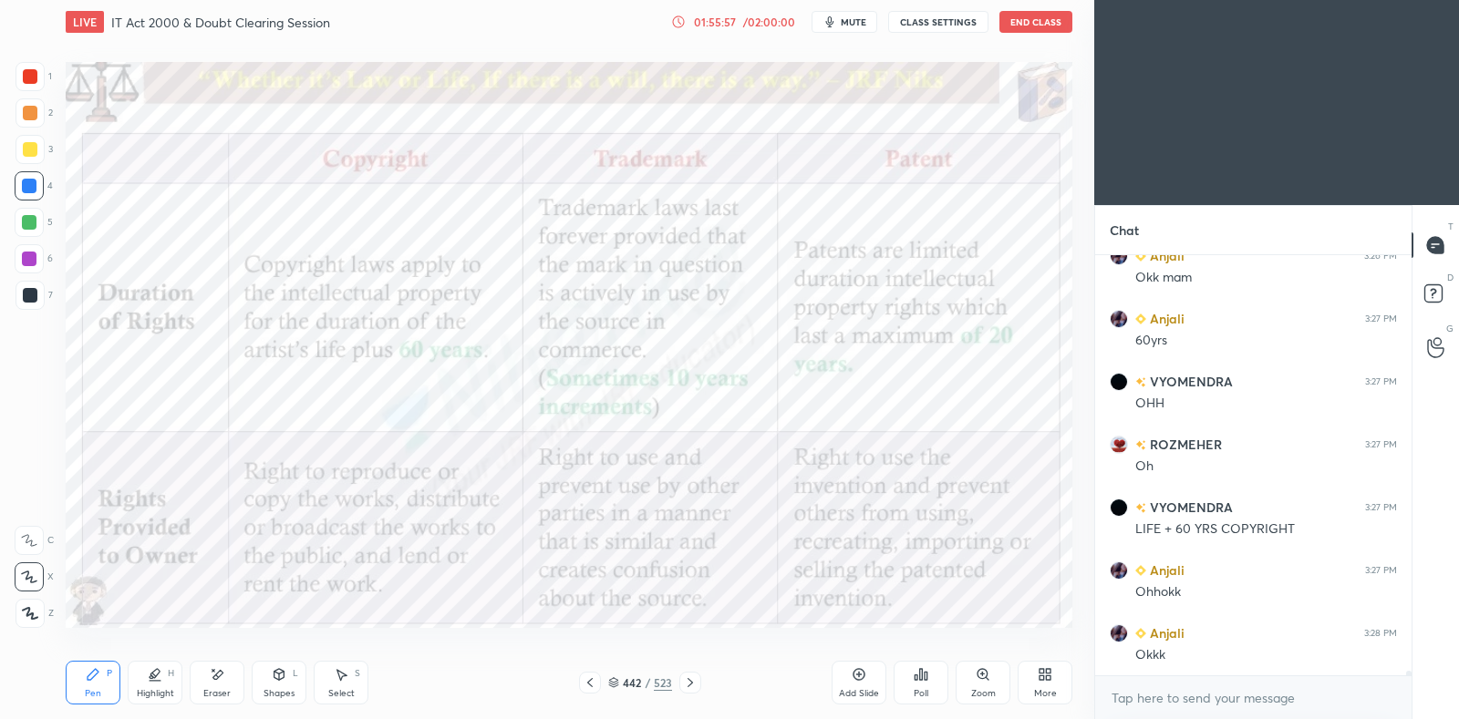
click at [579, 684] on div at bounding box center [590, 683] width 22 height 22
click at [693, 682] on icon at bounding box center [690, 683] width 15 height 15
click at [695, 681] on icon at bounding box center [690, 683] width 15 height 15
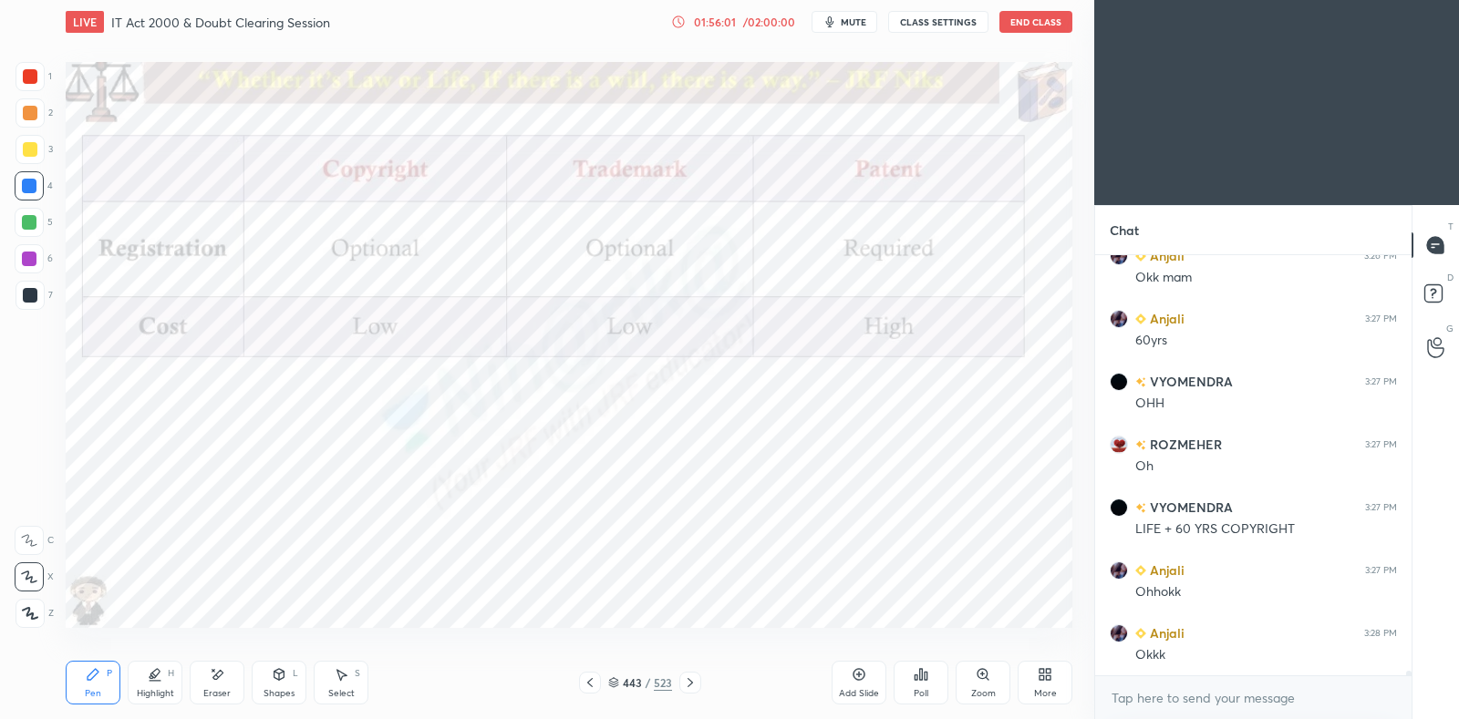
click at [696, 681] on icon at bounding box center [690, 683] width 15 height 15
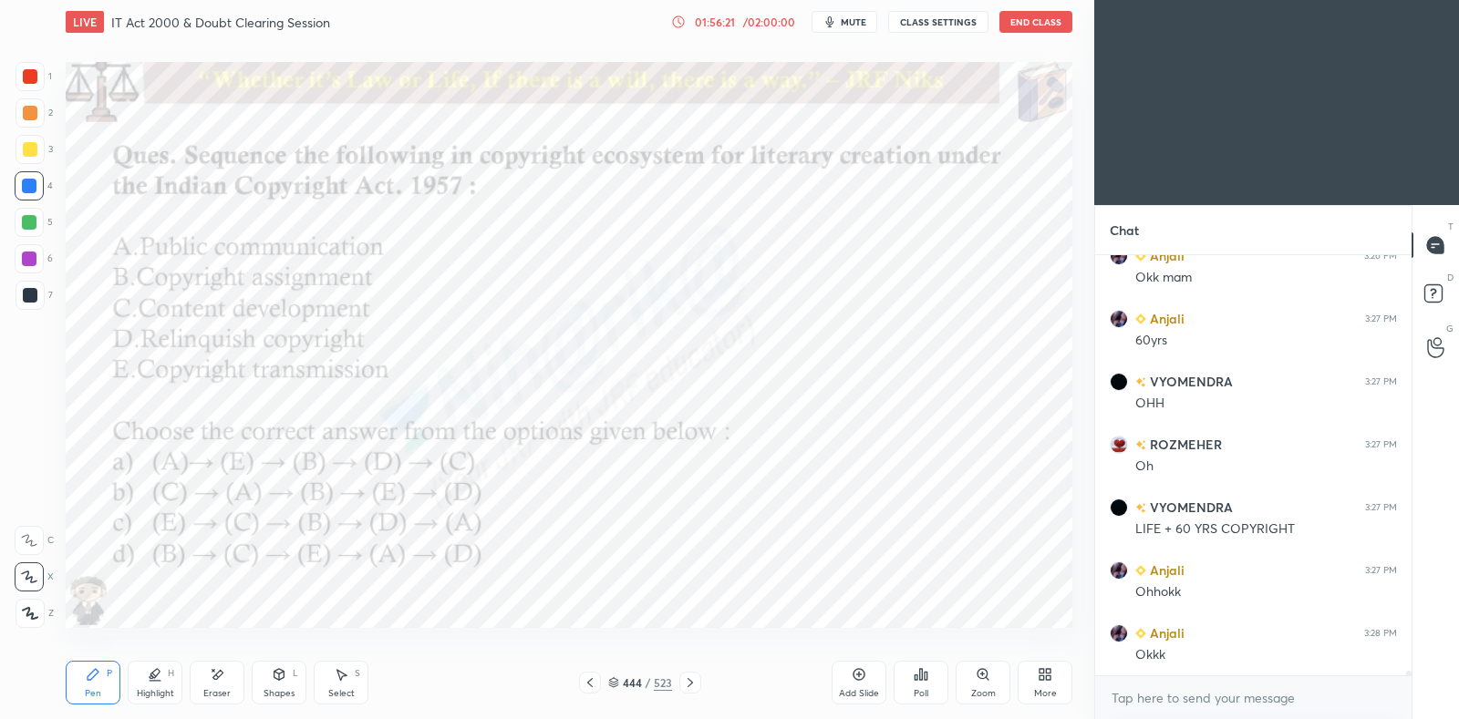
scroll to position [36679, 0]
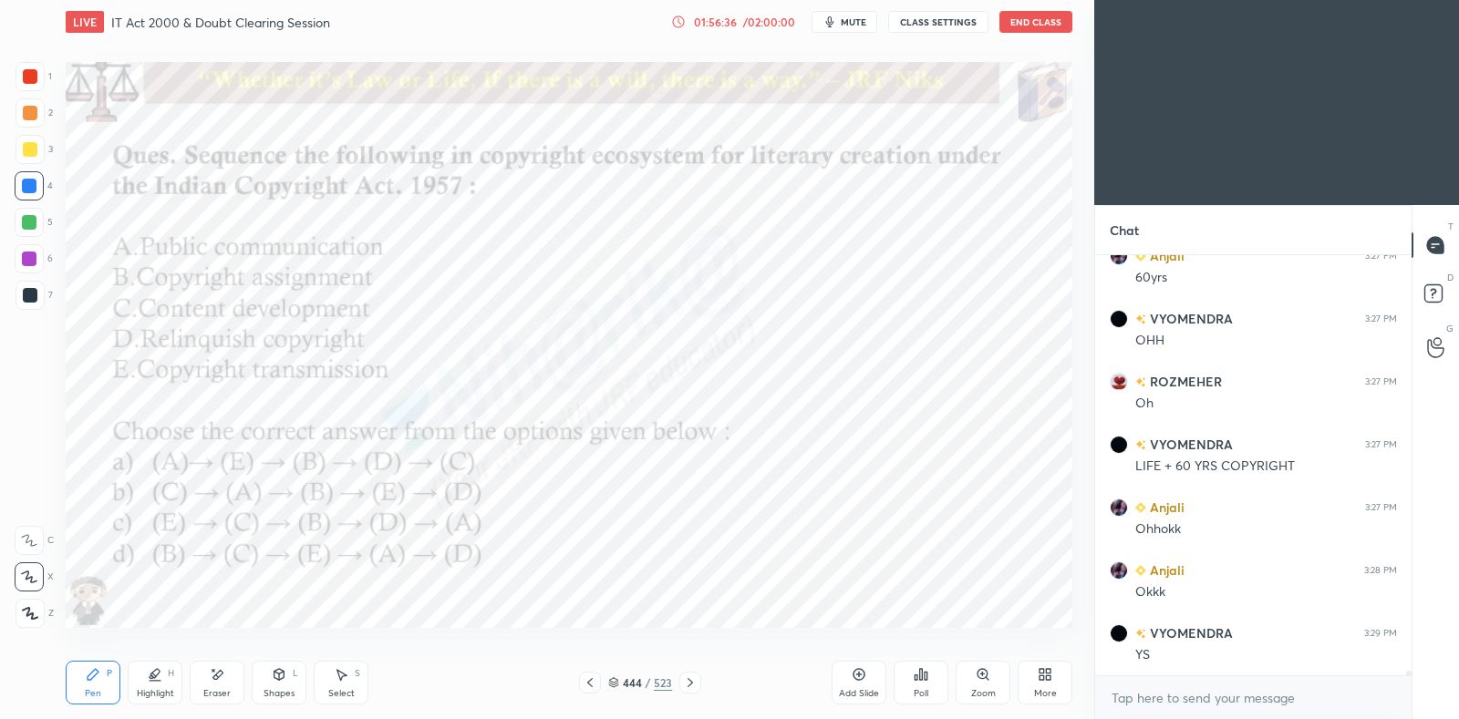
click at [613, 681] on icon at bounding box center [613, 682] width 11 height 11
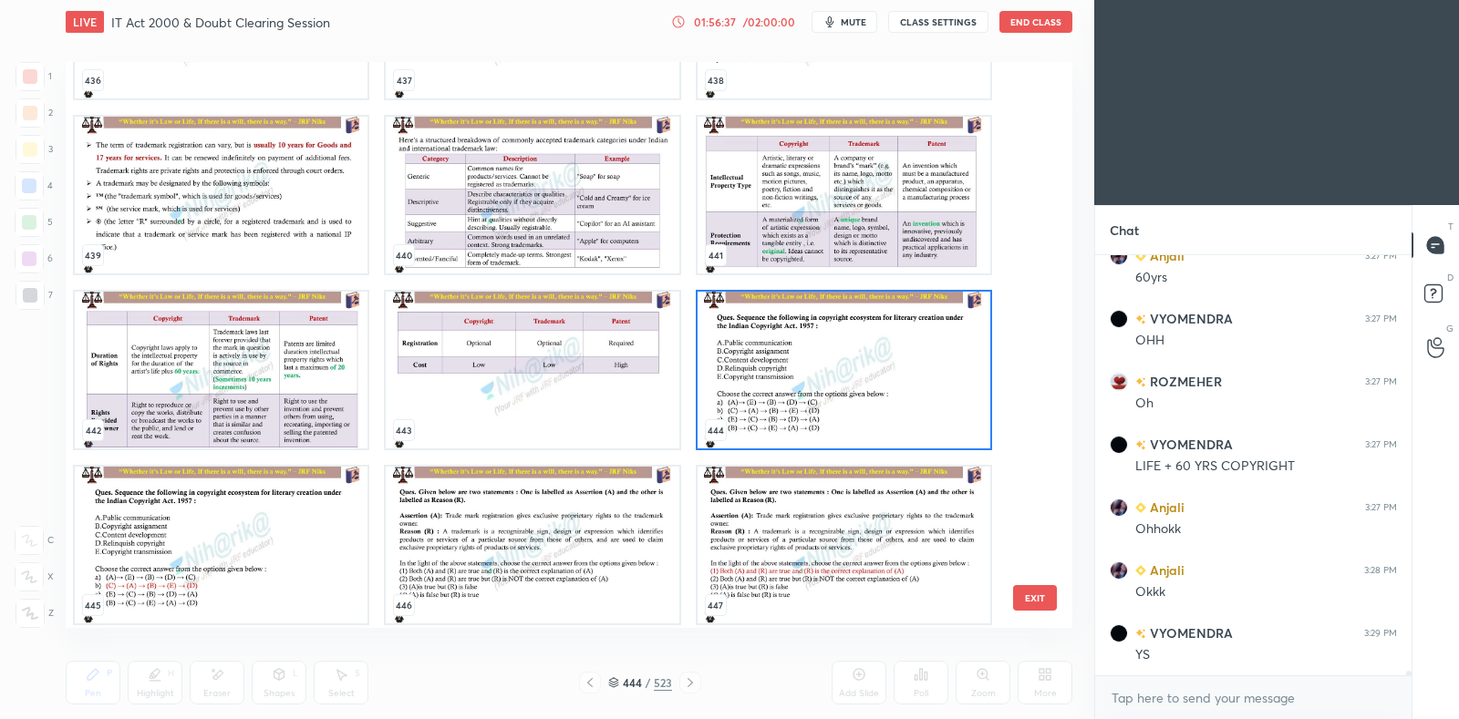
scroll to position [25519, 0]
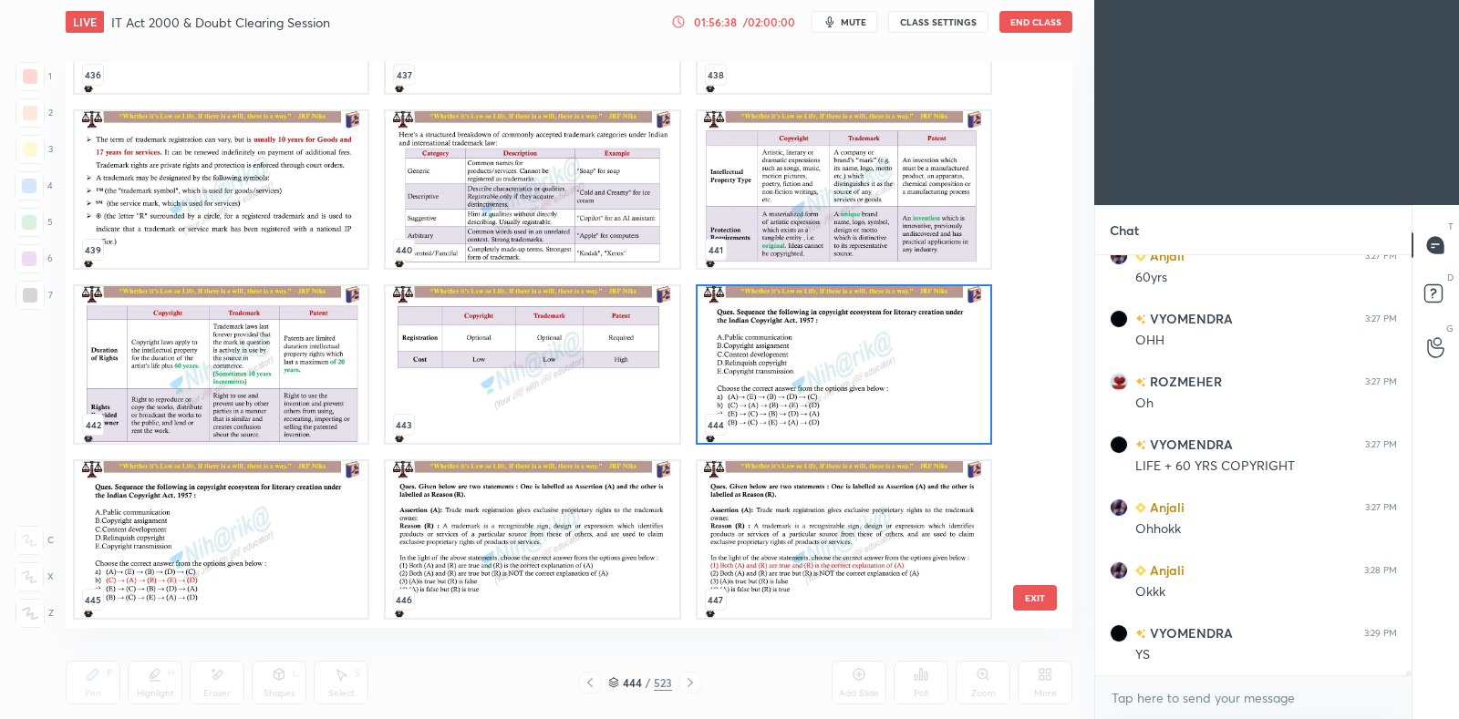
click at [800, 371] on img "grid" at bounding box center [844, 364] width 293 height 157
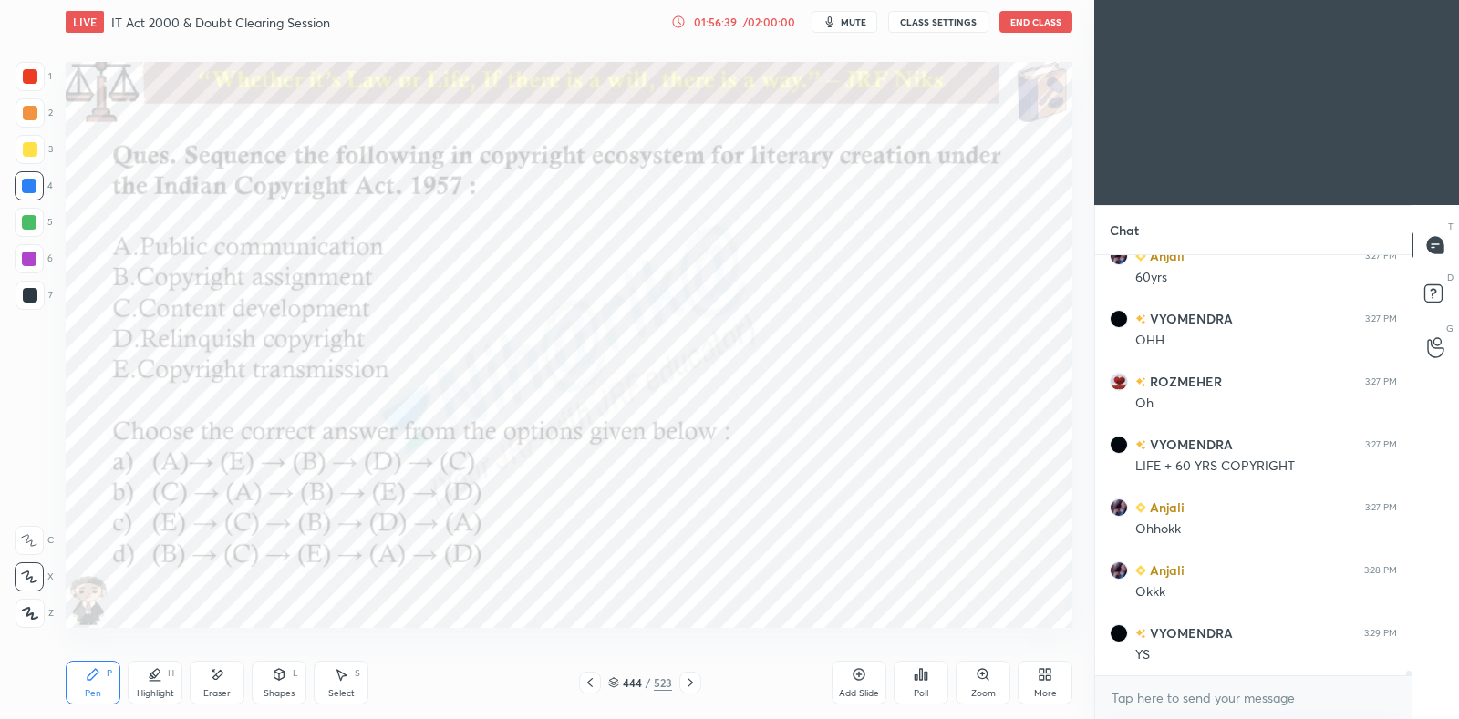
click at [808, 377] on img "grid" at bounding box center [844, 364] width 293 height 157
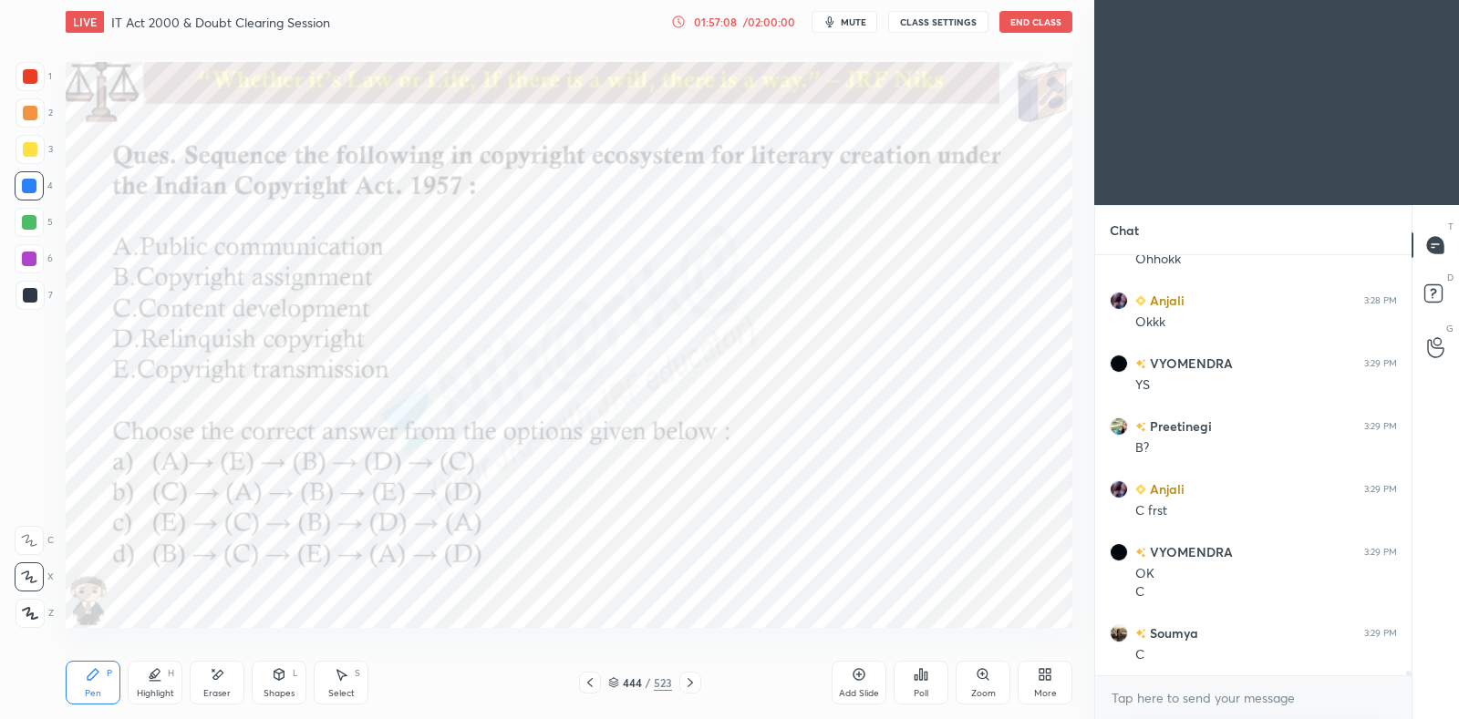
scroll to position [37012, 0]
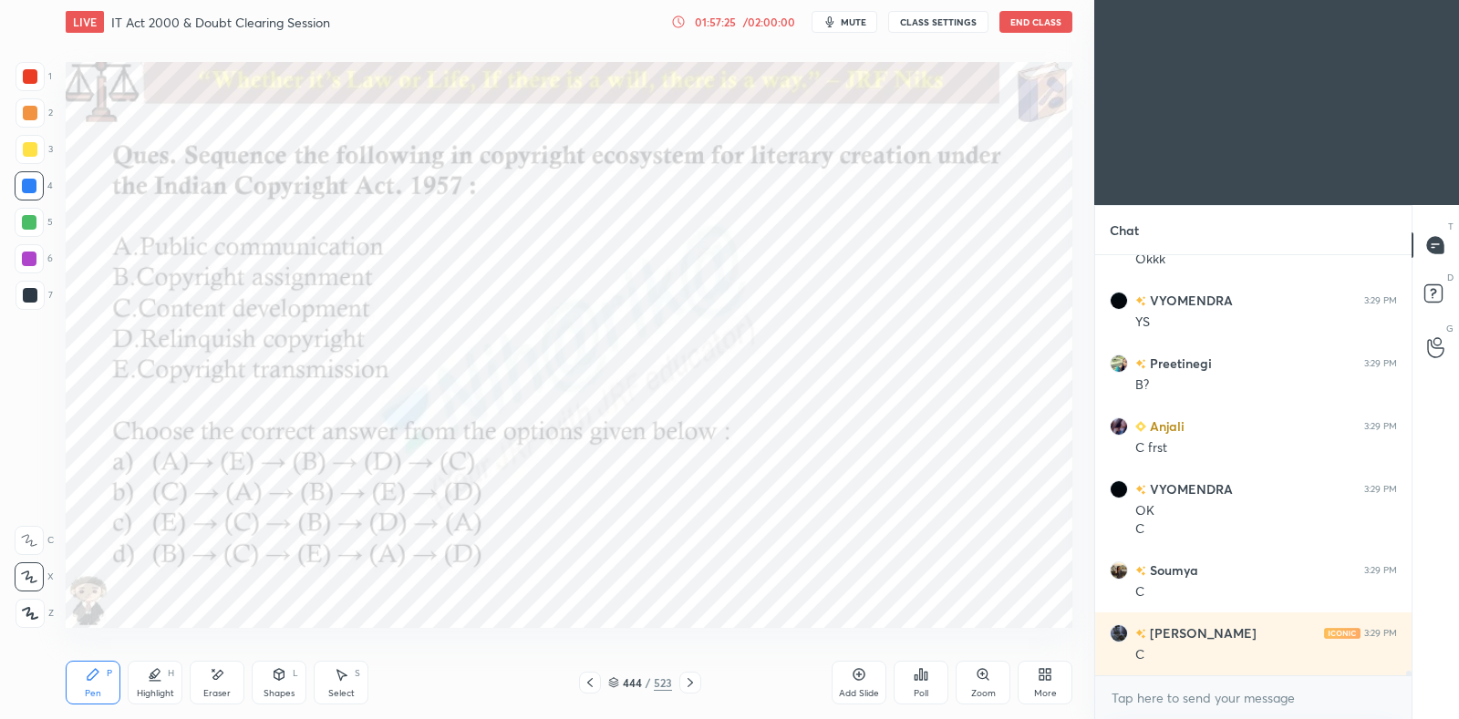
click at [214, 677] on icon at bounding box center [218, 674] width 10 height 9
click at [96, 680] on icon at bounding box center [93, 674] width 15 height 15
click at [691, 682] on icon at bounding box center [689, 682] width 5 height 9
click at [689, 681] on icon at bounding box center [689, 682] width 5 height 9
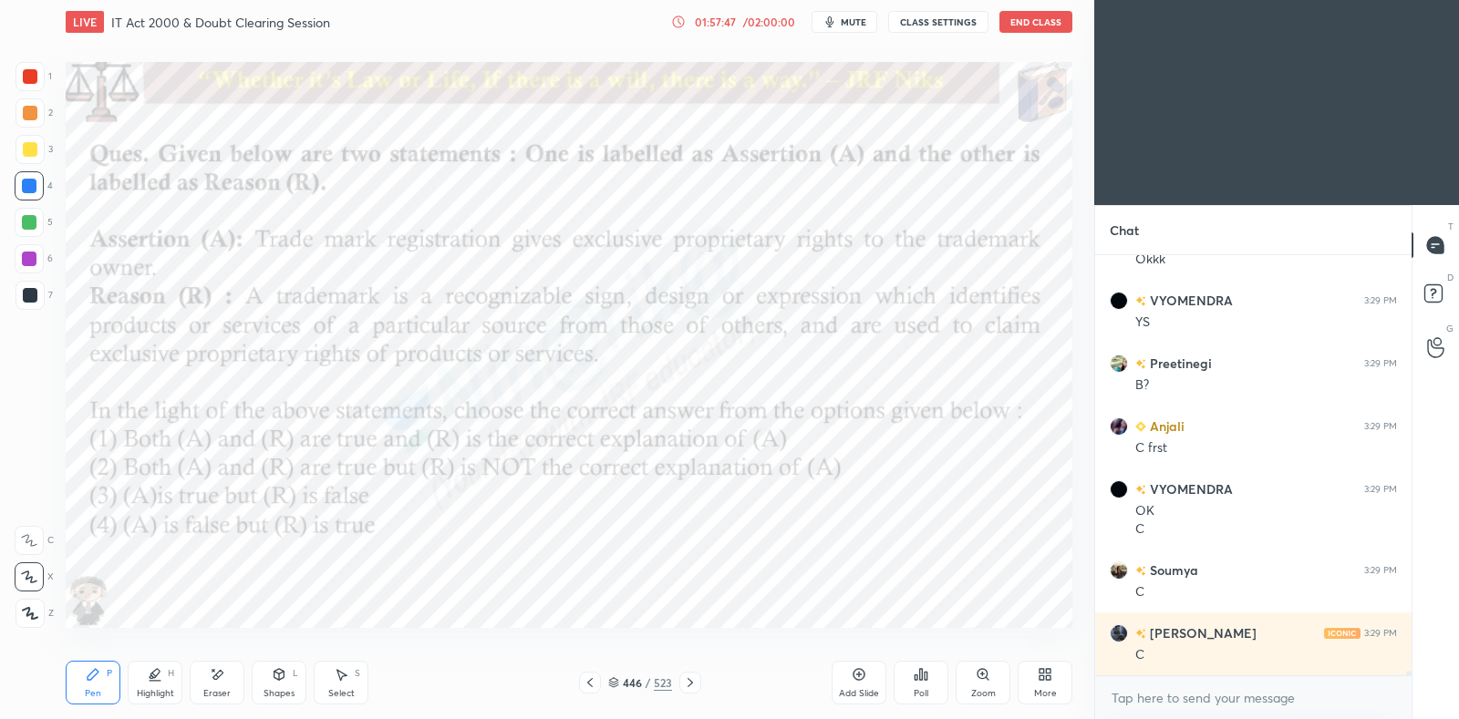
click at [614, 679] on icon at bounding box center [613, 682] width 11 height 11
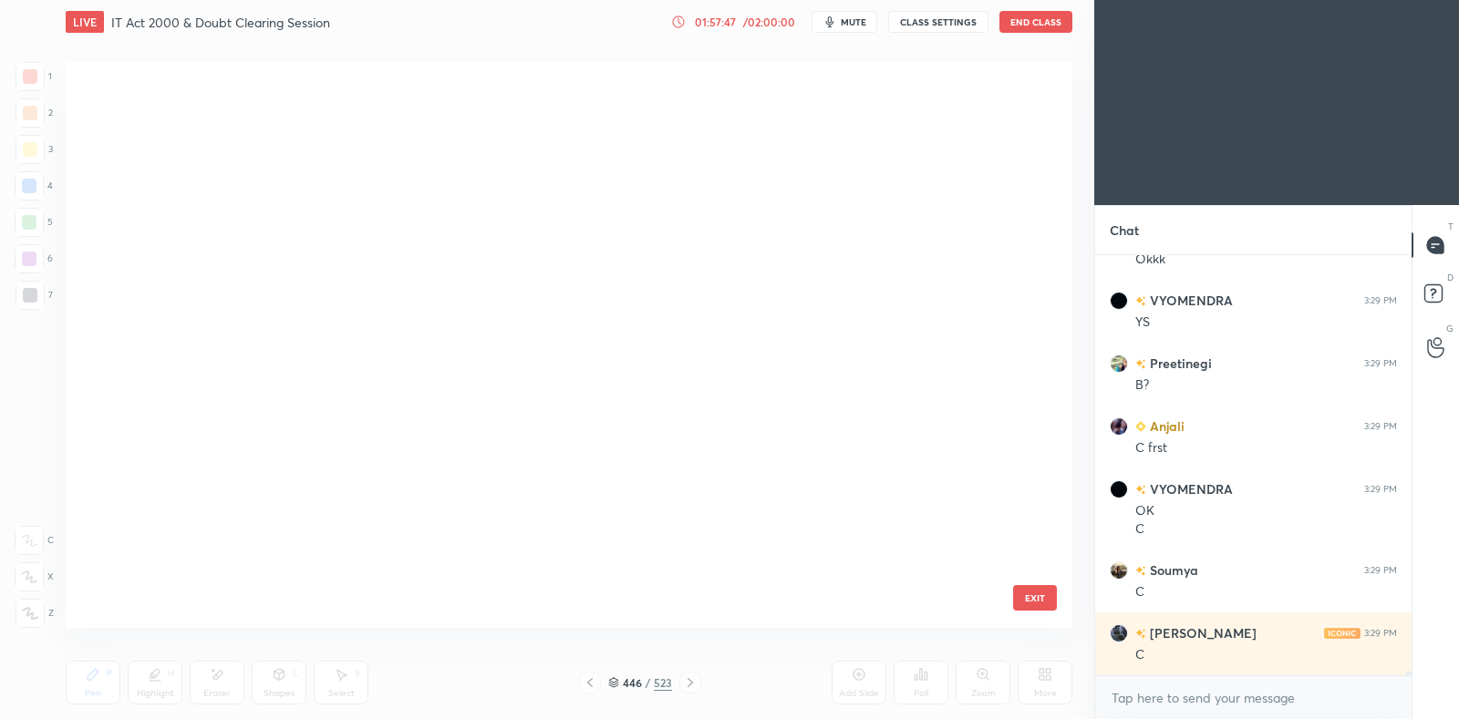
scroll to position [561, 997]
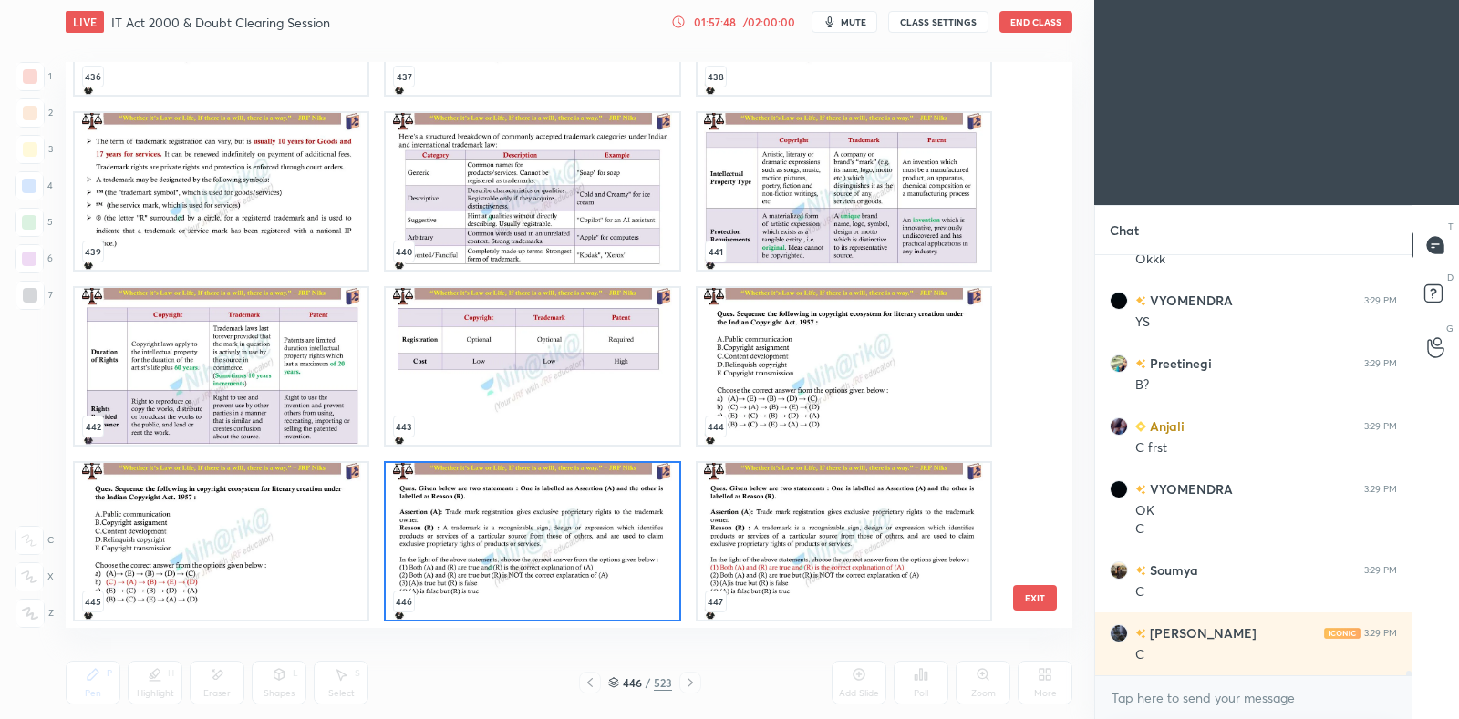
click at [550, 560] on img "grid" at bounding box center [532, 541] width 293 height 157
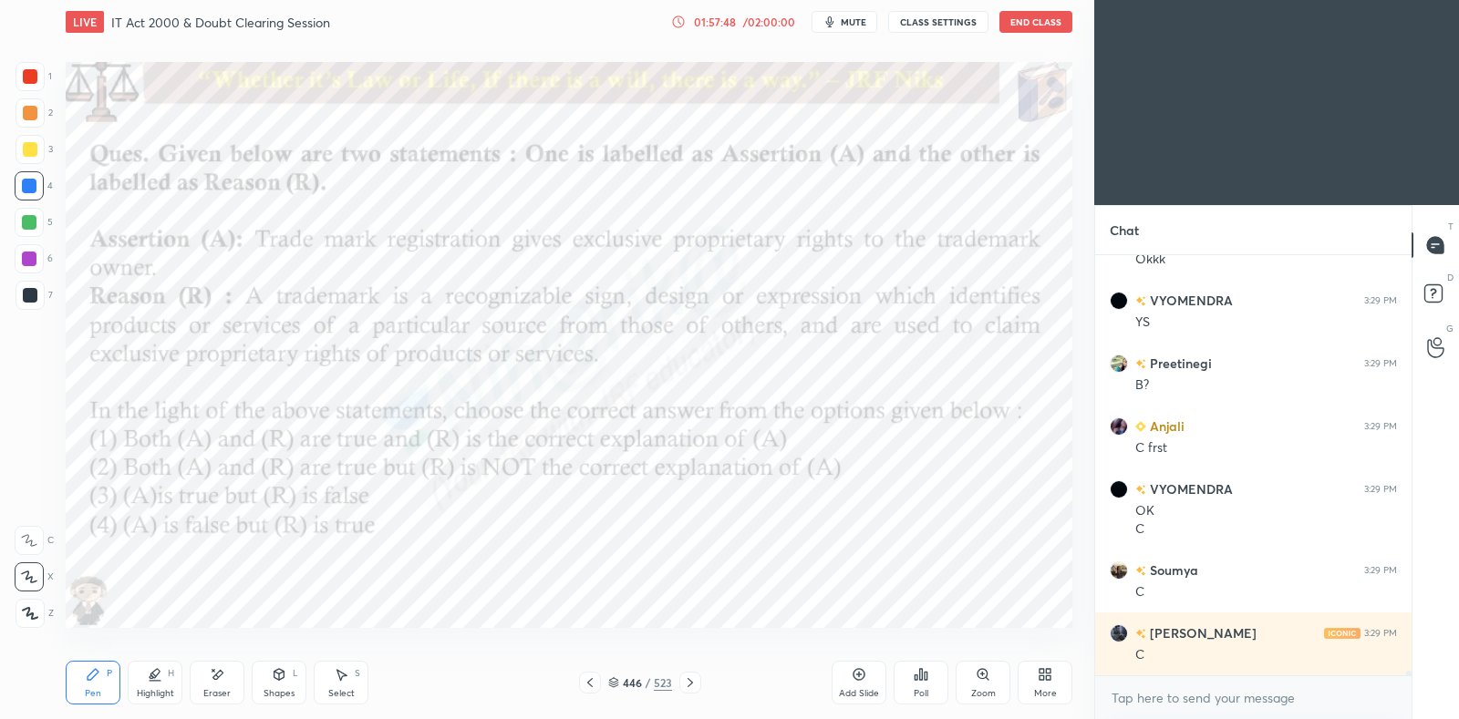
click at [558, 559] on img "grid" at bounding box center [532, 541] width 293 height 157
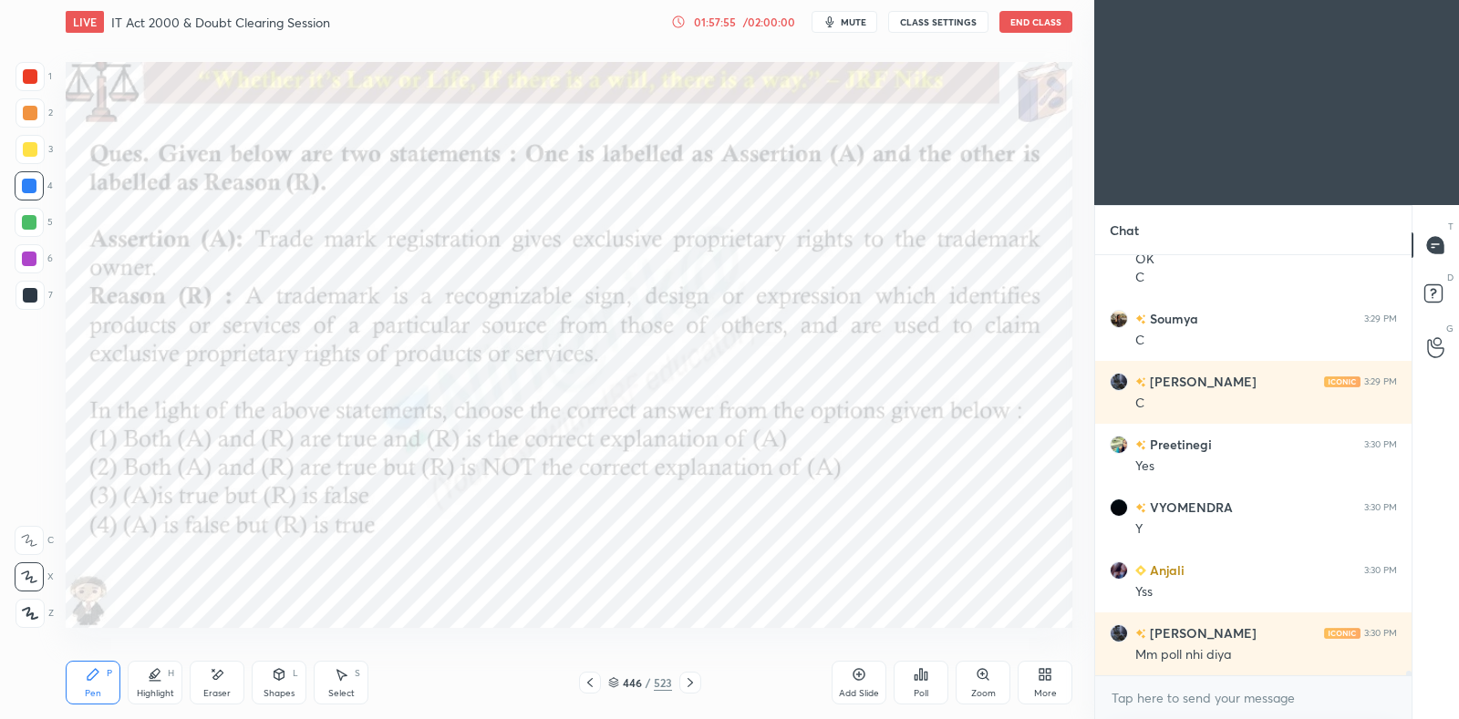
scroll to position [37327, 0]
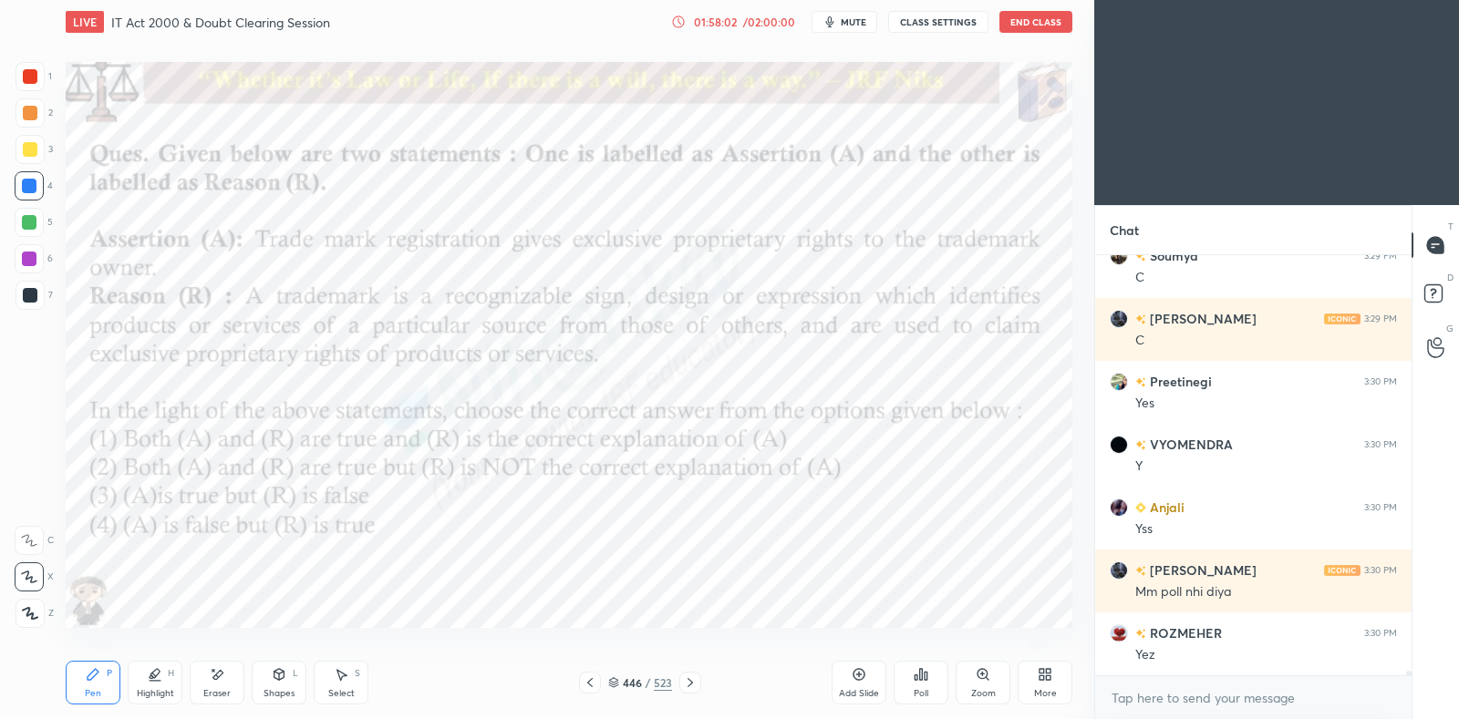
click at [920, 678] on icon at bounding box center [921, 674] width 3 height 11
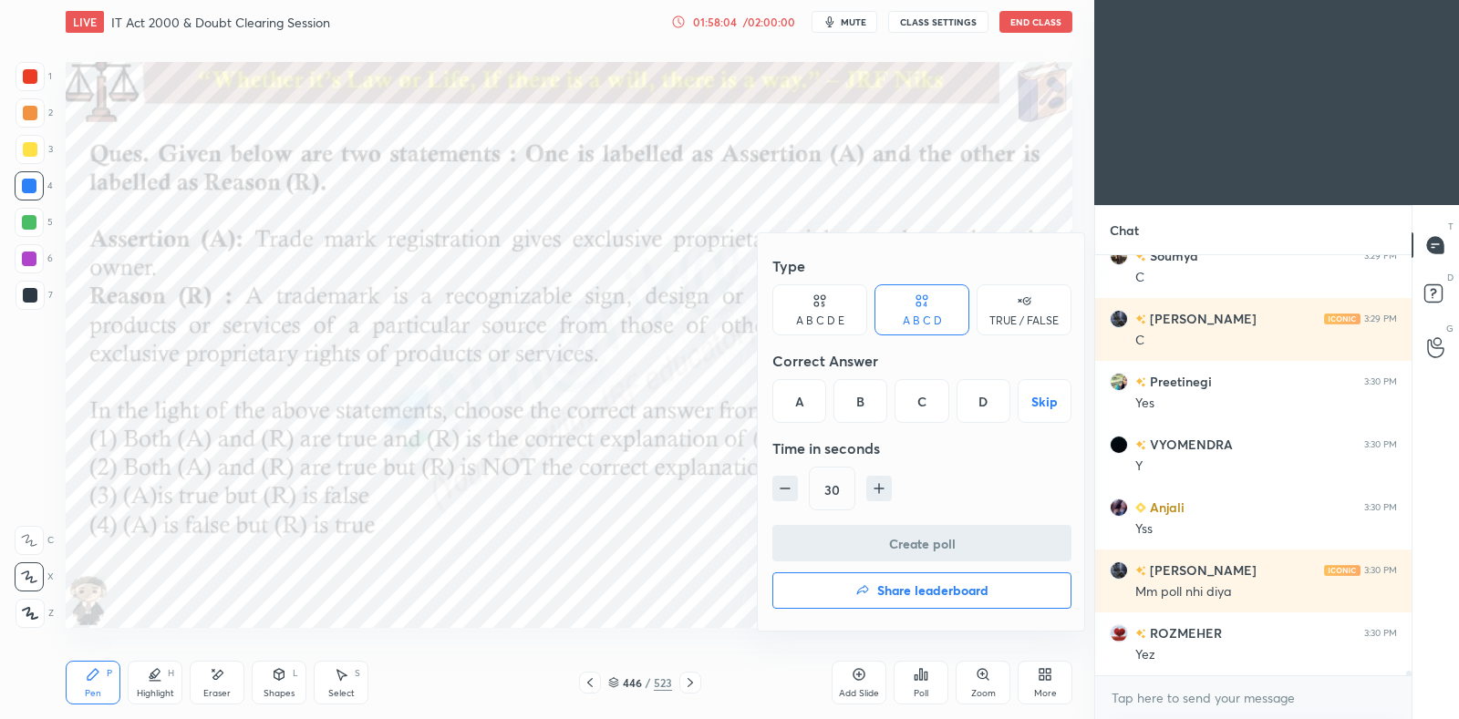
click at [804, 400] on div "A" at bounding box center [799, 401] width 54 height 44
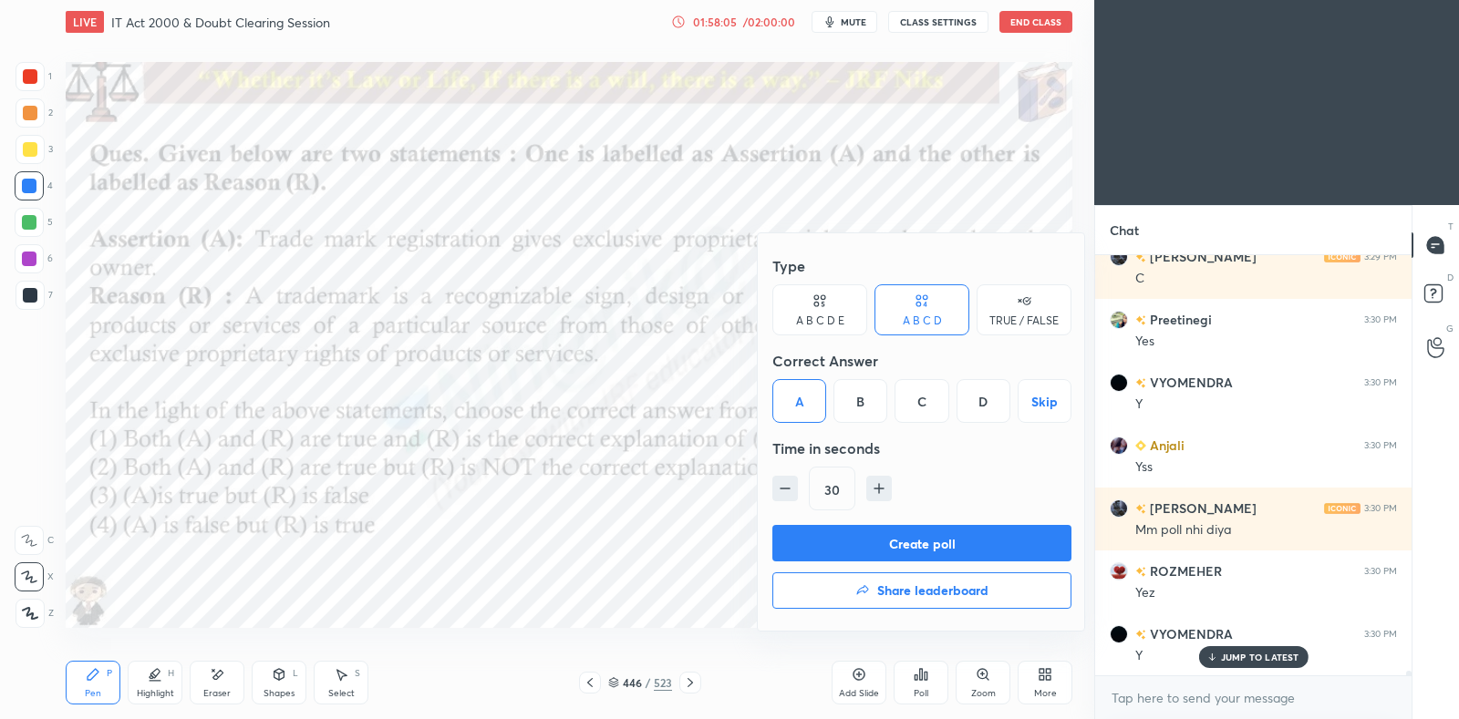
scroll to position [37452, 0]
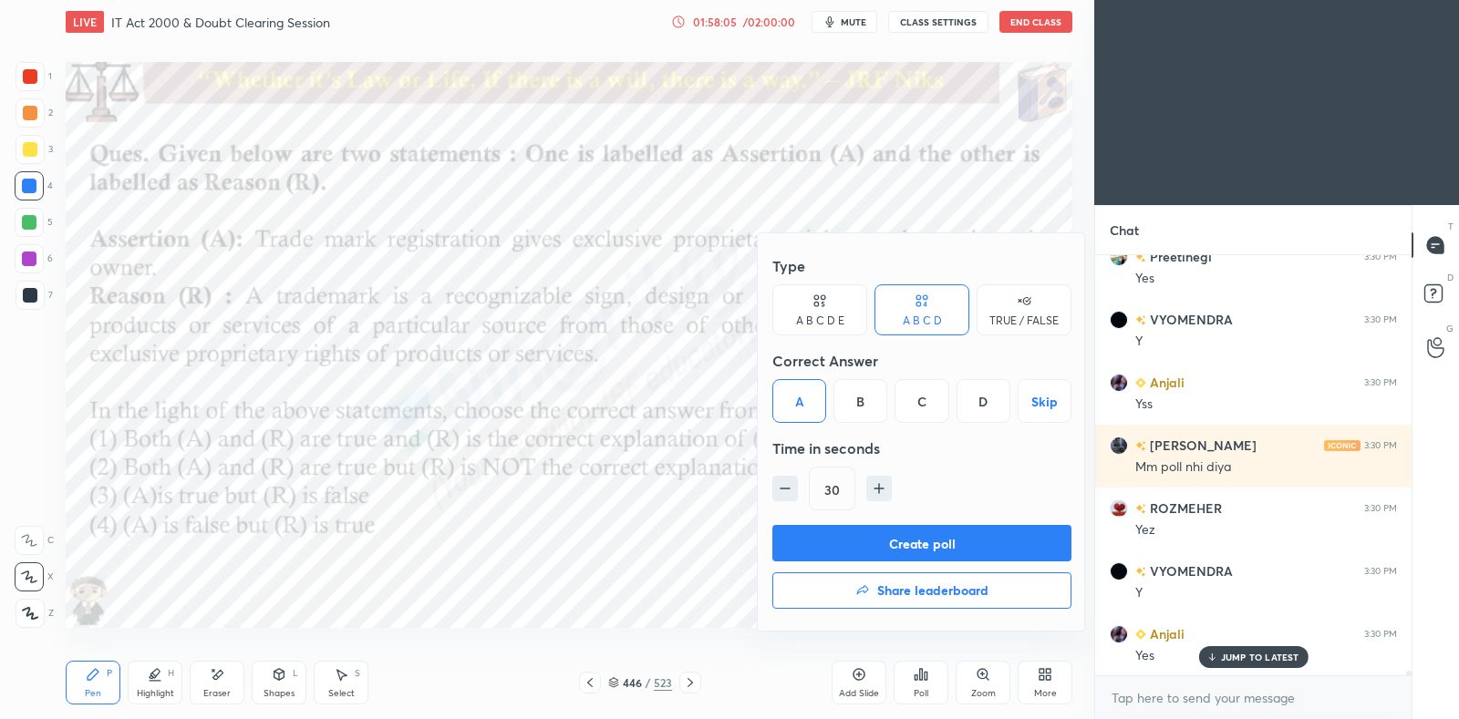
click at [828, 537] on button "Create poll" at bounding box center [921, 543] width 299 height 36
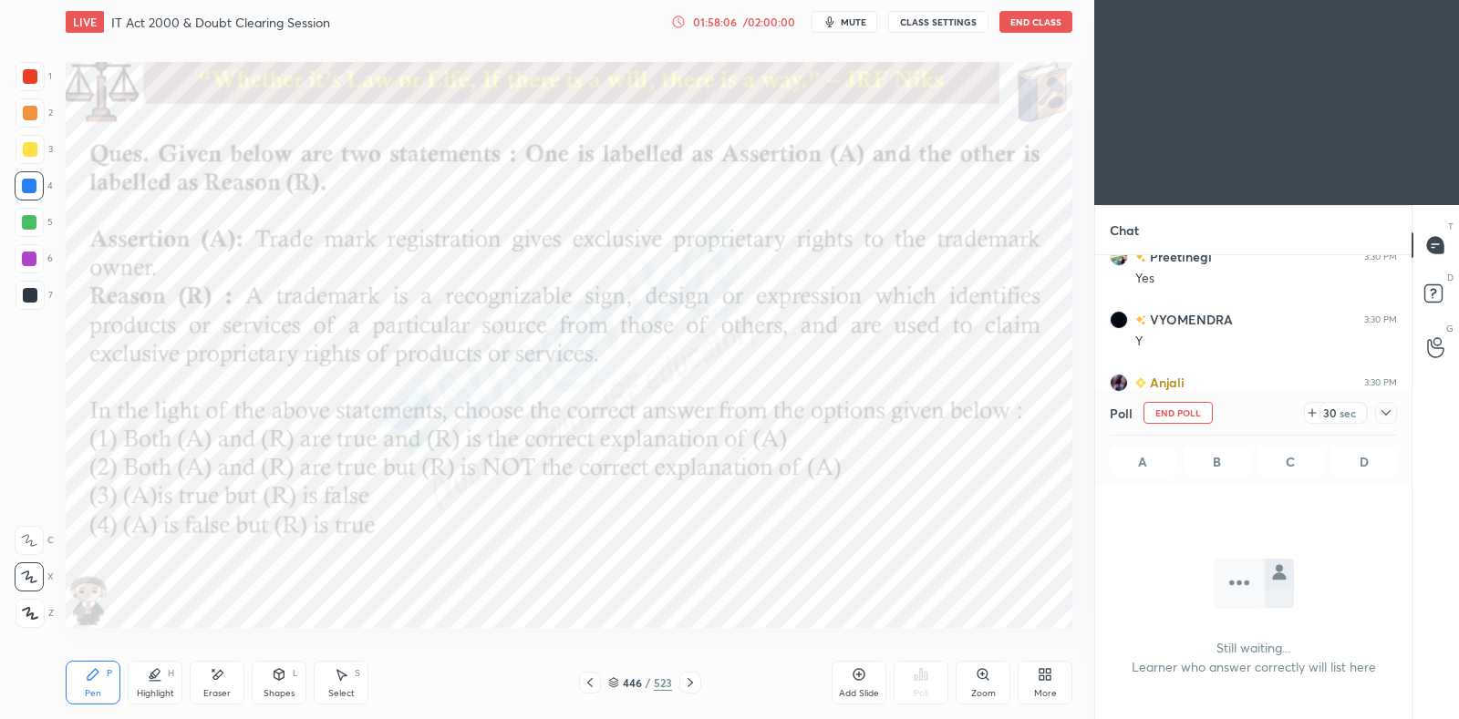
scroll to position [5, 5]
click at [1389, 420] on icon at bounding box center [1386, 413] width 15 height 15
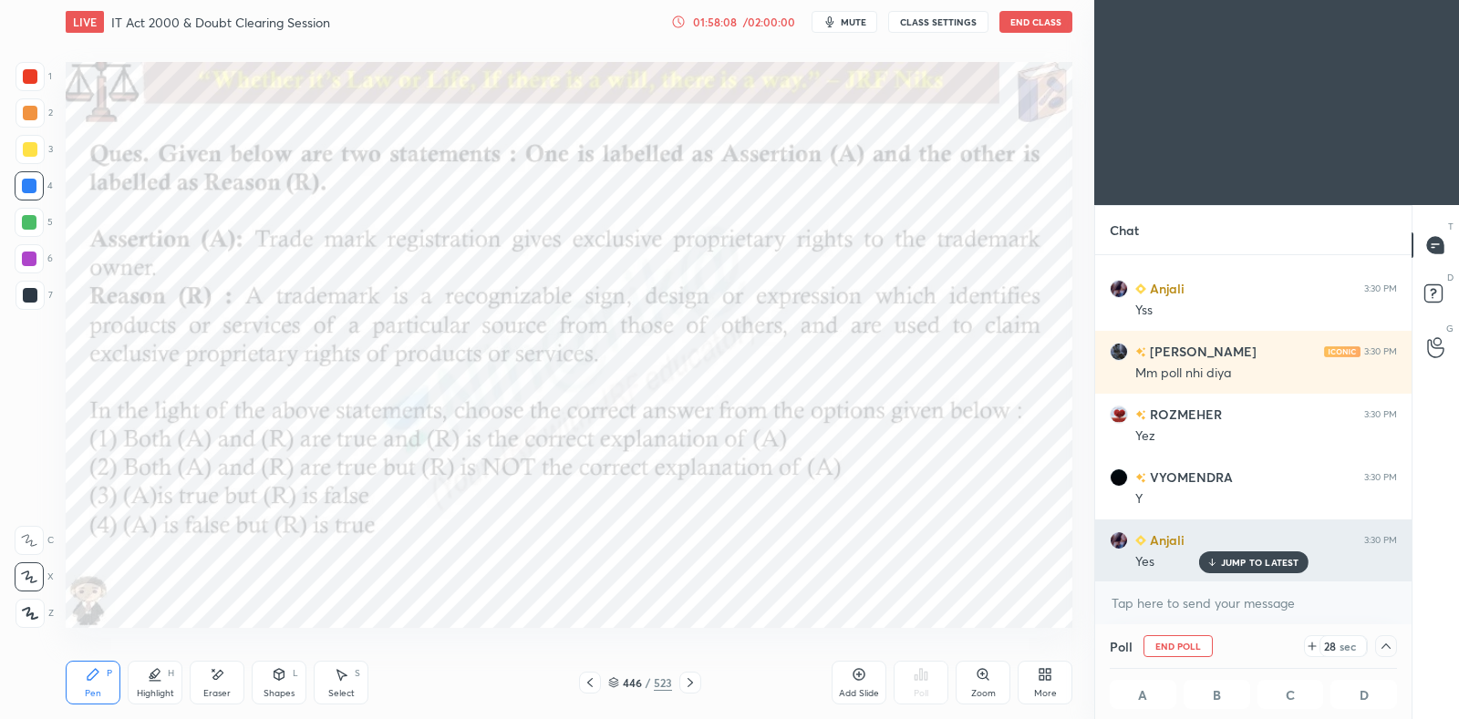
scroll to position [0, 5]
click at [1249, 559] on p "JUMP TO LATEST" at bounding box center [1260, 562] width 78 height 11
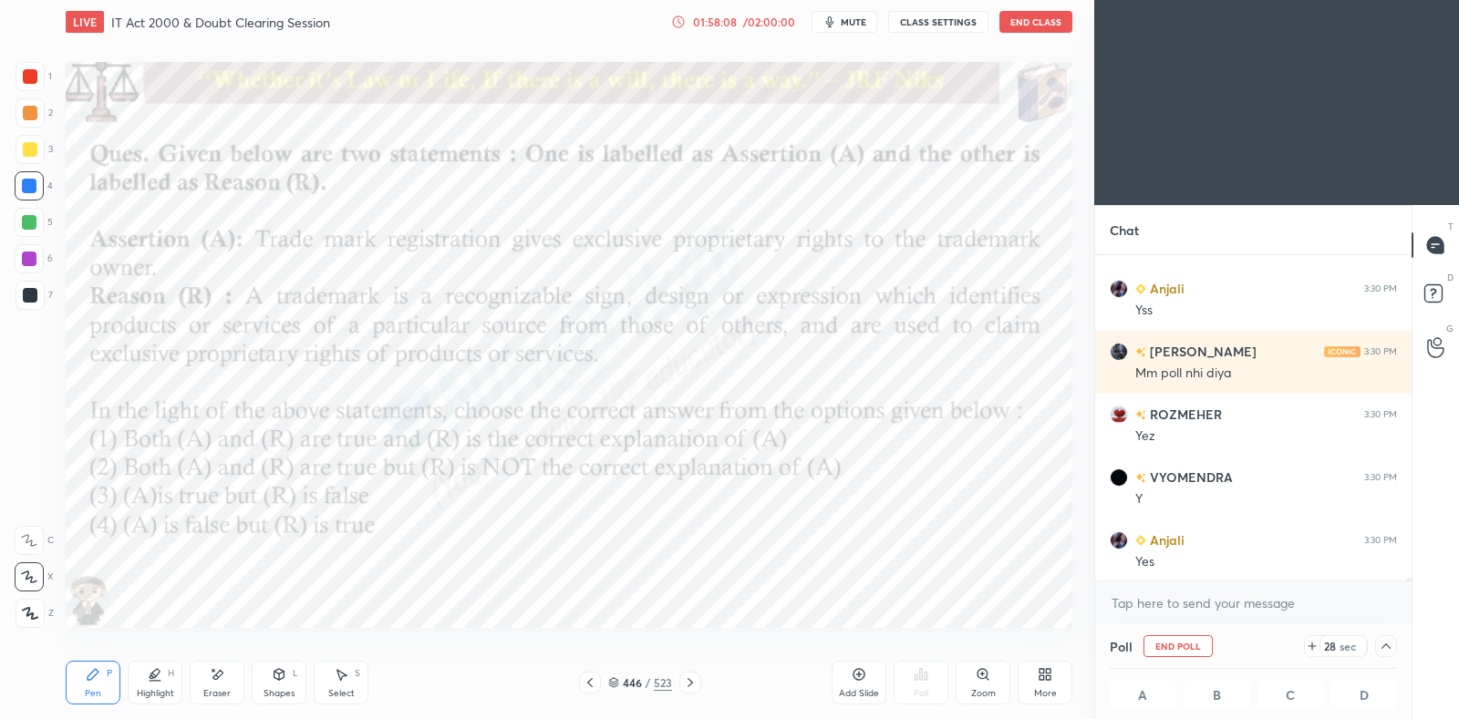
scroll to position [37609, 0]
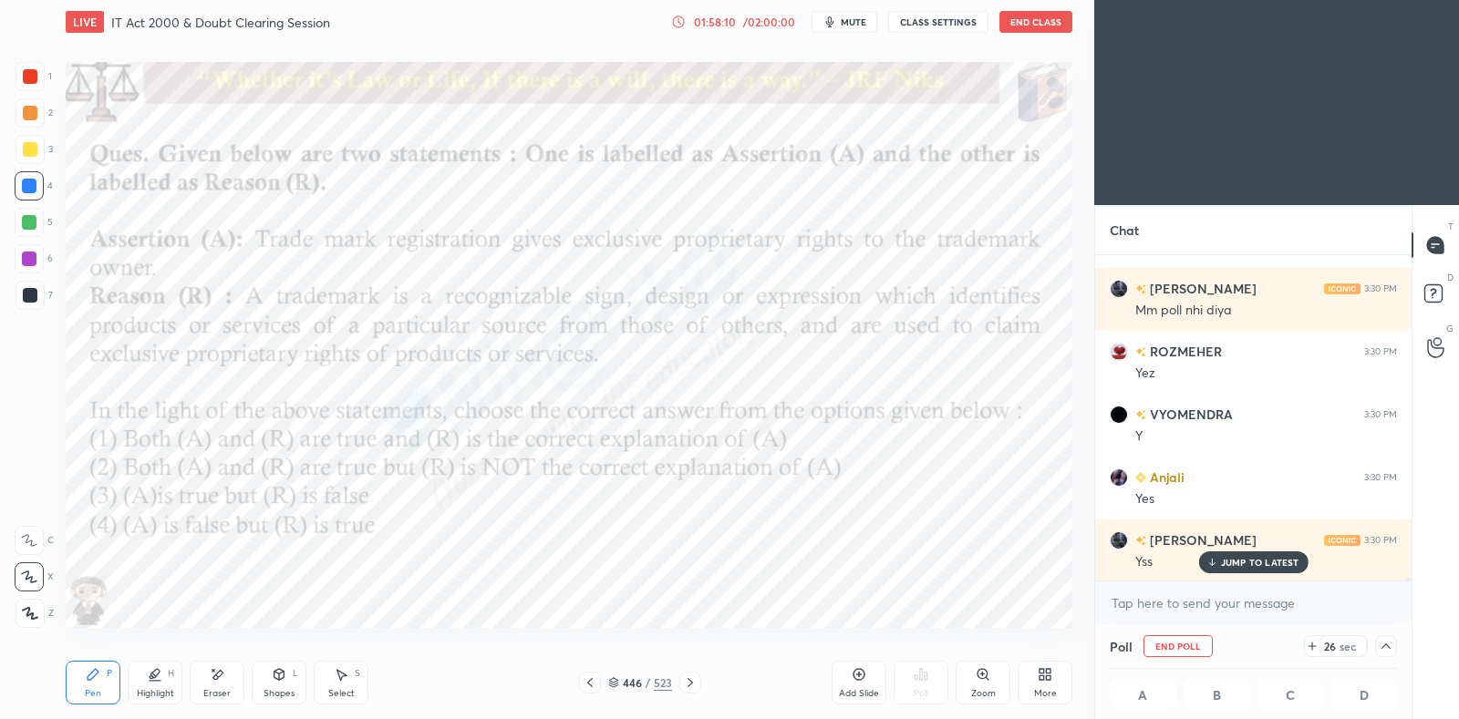
click at [617, 685] on icon at bounding box center [613, 682] width 11 height 11
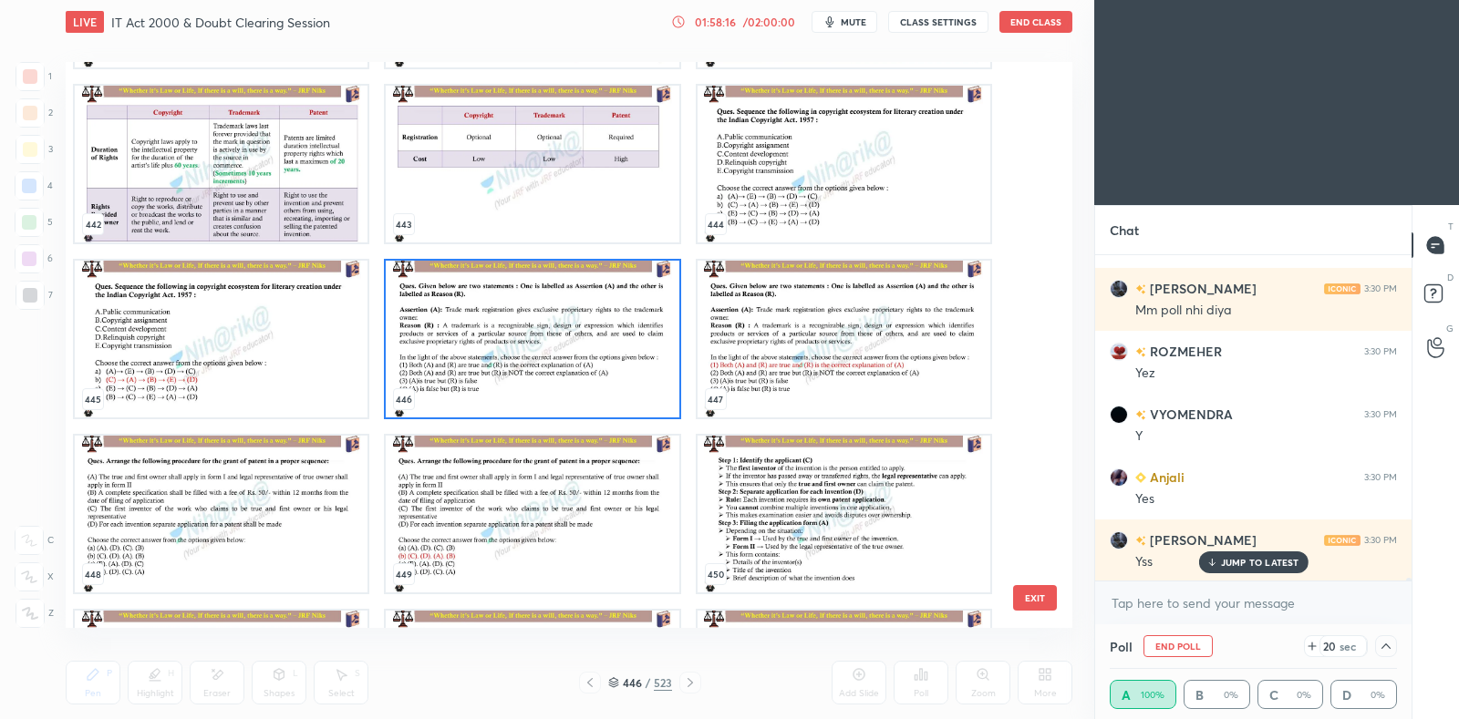
scroll to position [25716, 0]
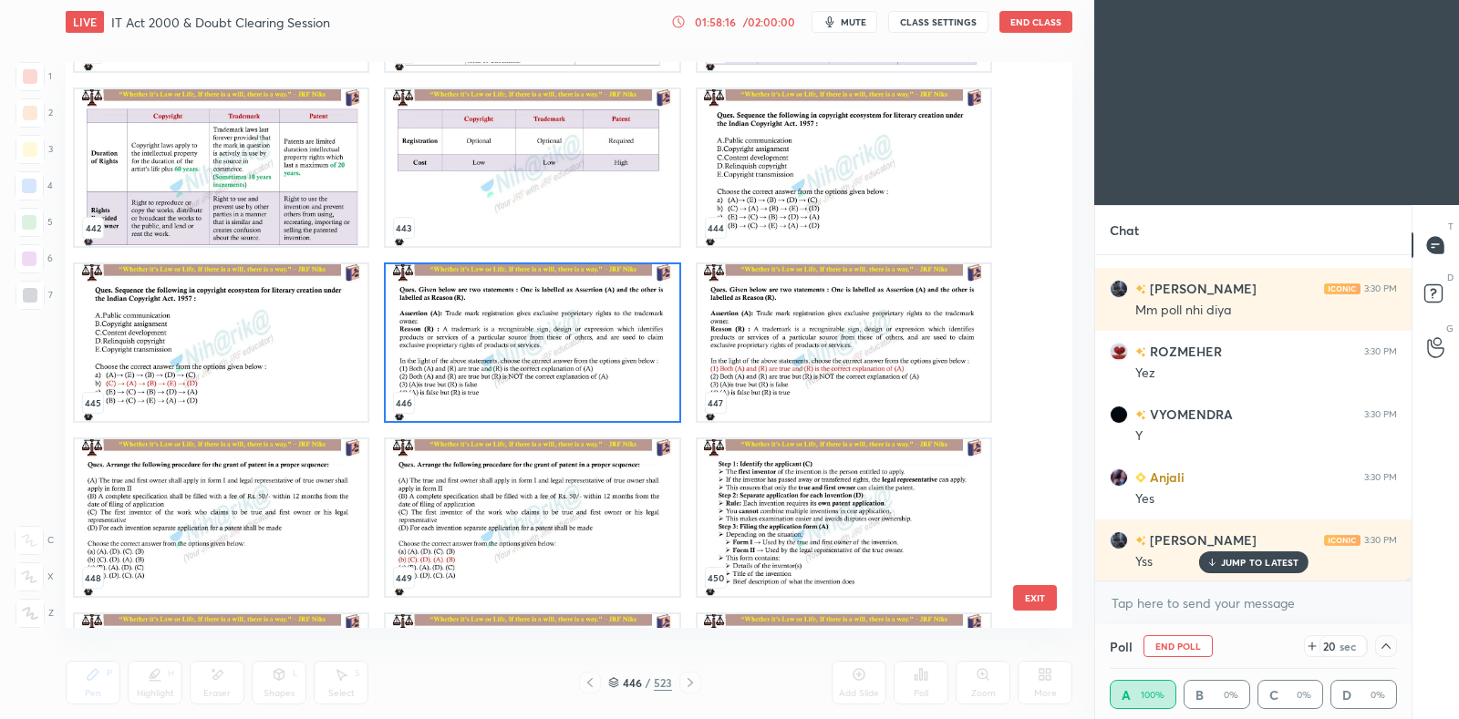
click at [587, 348] on div "436 437 438 439 440 441 442 443 444 445 446 447 448 449 450 451 452 453" at bounding box center [553, 345] width 975 height 566
click at [593, 351] on img "grid" at bounding box center [532, 342] width 293 height 157
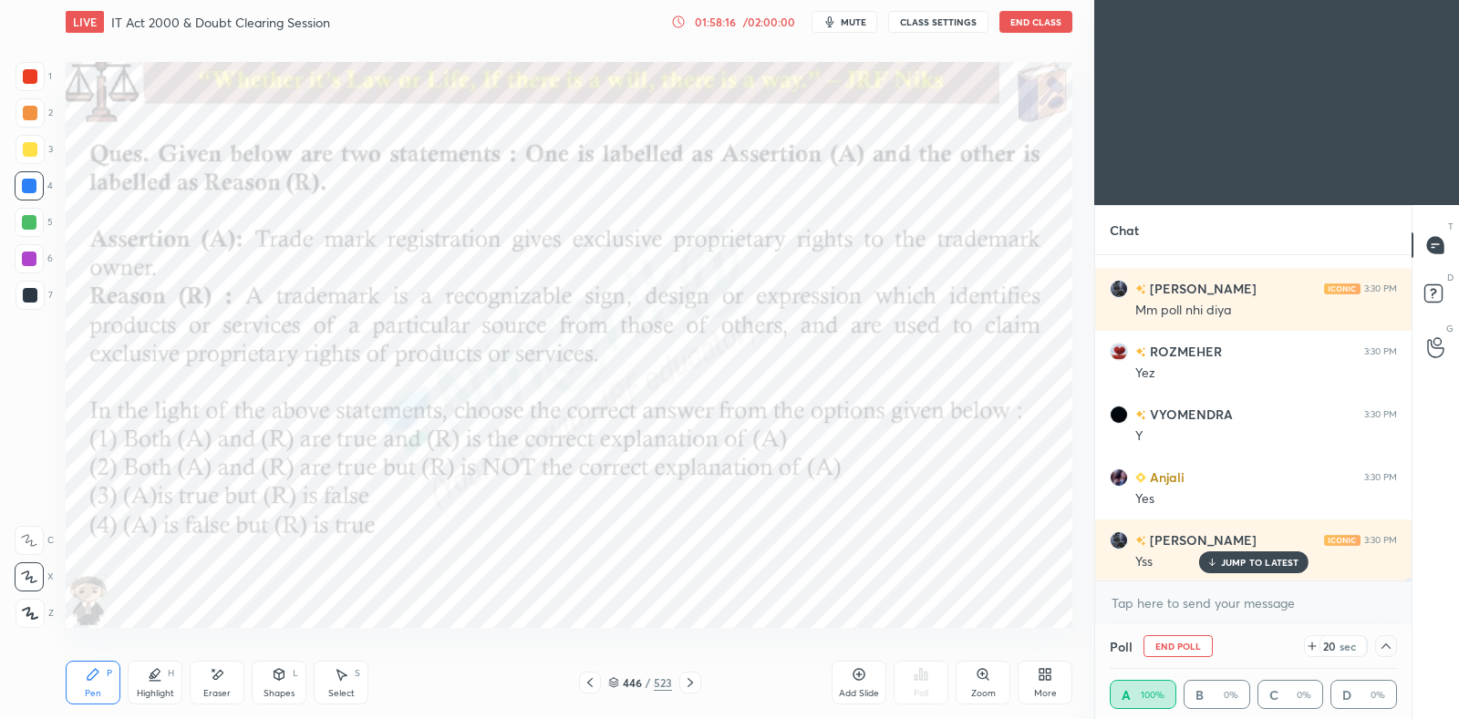
scroll to position [0, 0]
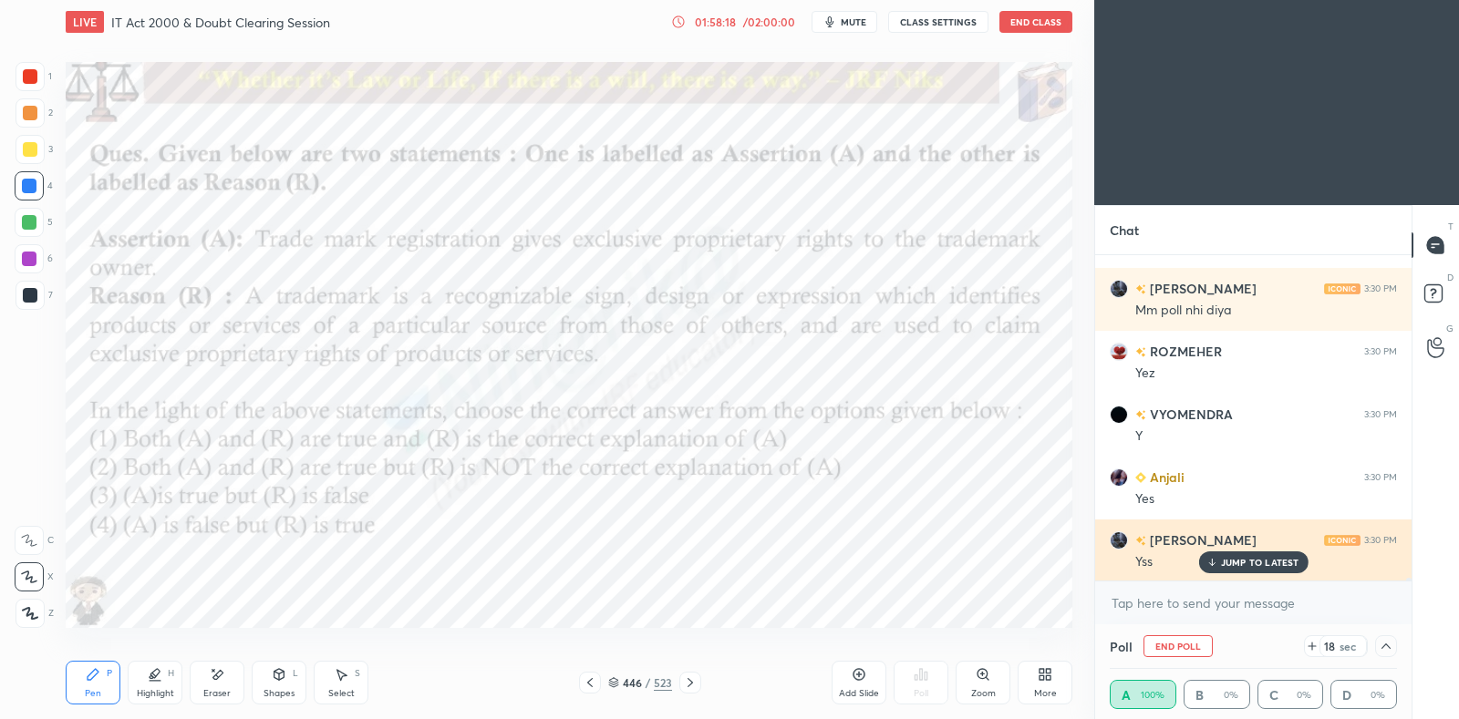
click at [1236, 563] on p "JUMP TO LATEST" at bounding box center [1260, 562] width 78 height 11
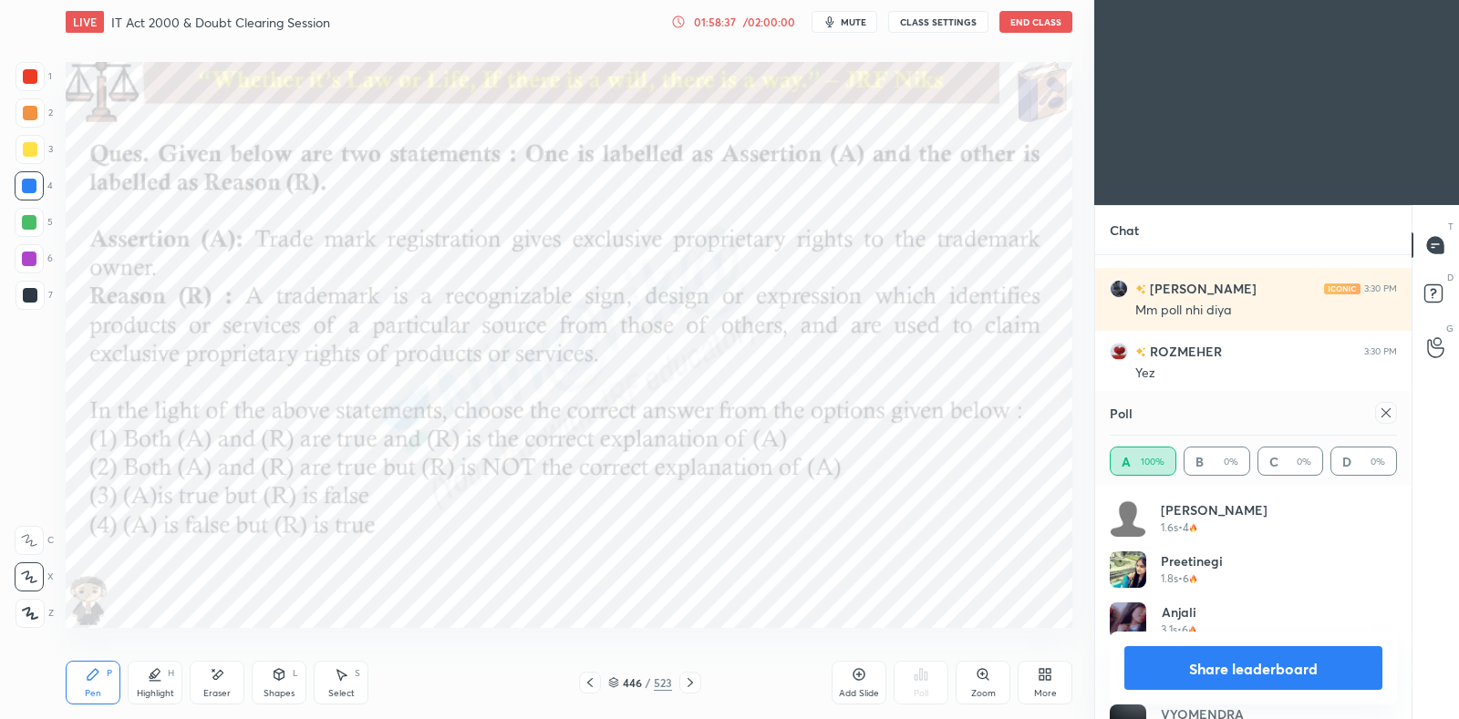
click at [1386, 408] on icon at bounding box center [1386, 413] width 15 height 15
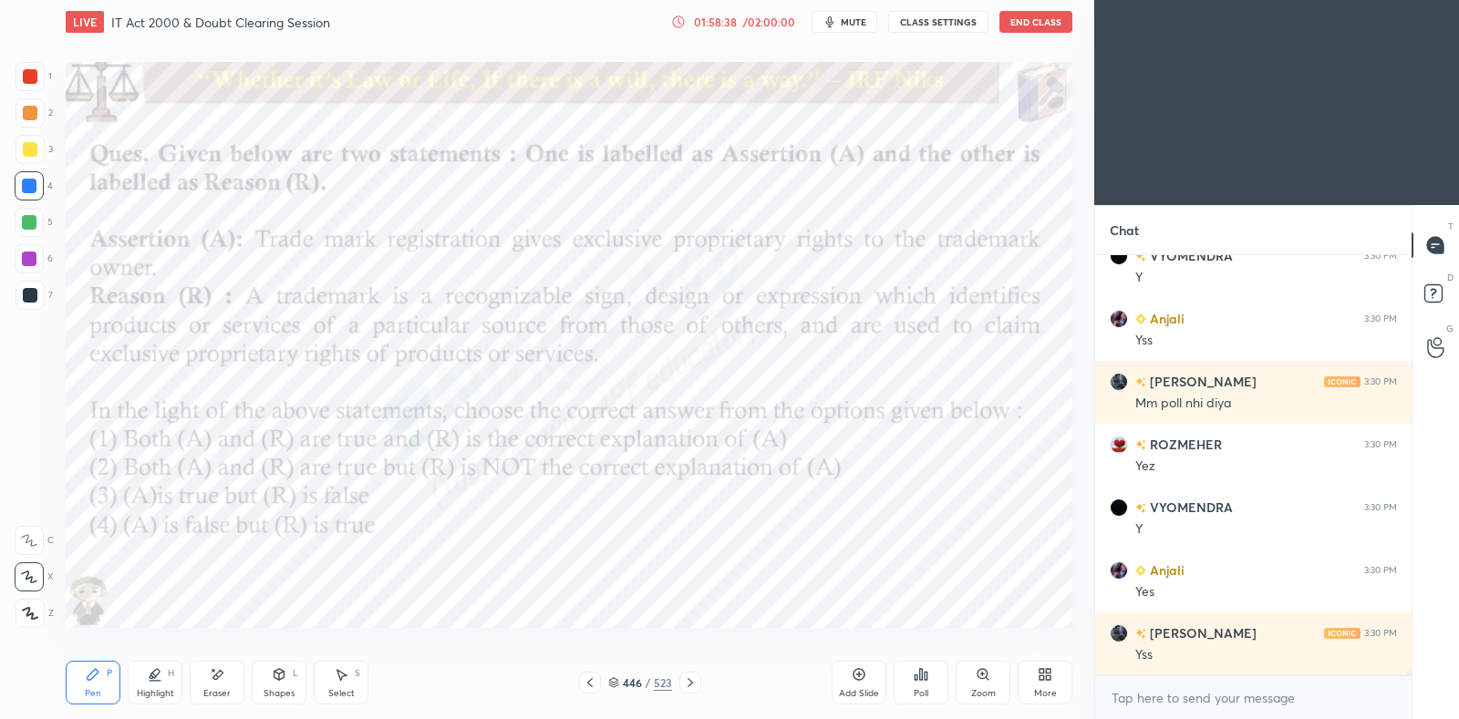
click at [693, 677] on icon at bounding box center [690, 683] width 15 height 15
click at [617, 680] on icon at bounding box center [613, 680] width 9 height 5
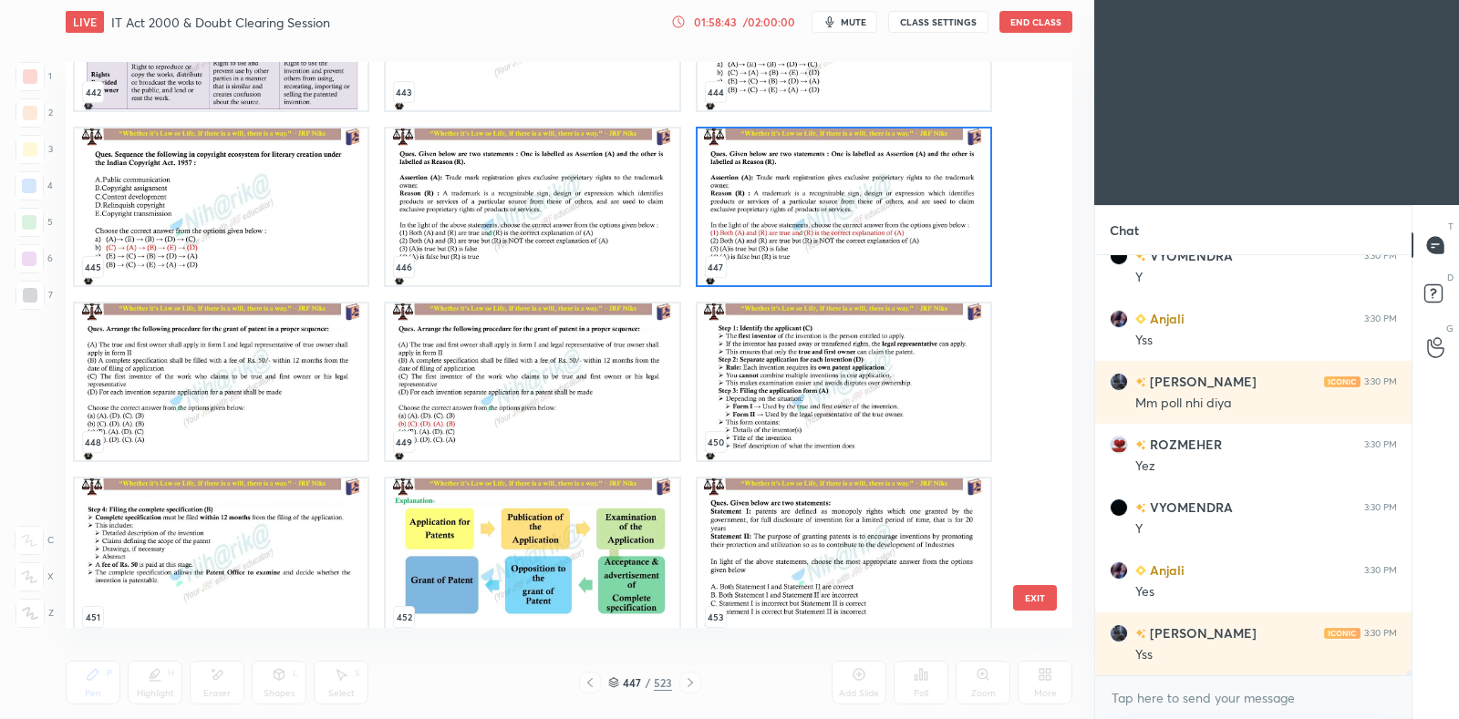
click at [310, 406] on img "grid" at bounding box center [221, 382] width 293 height 157
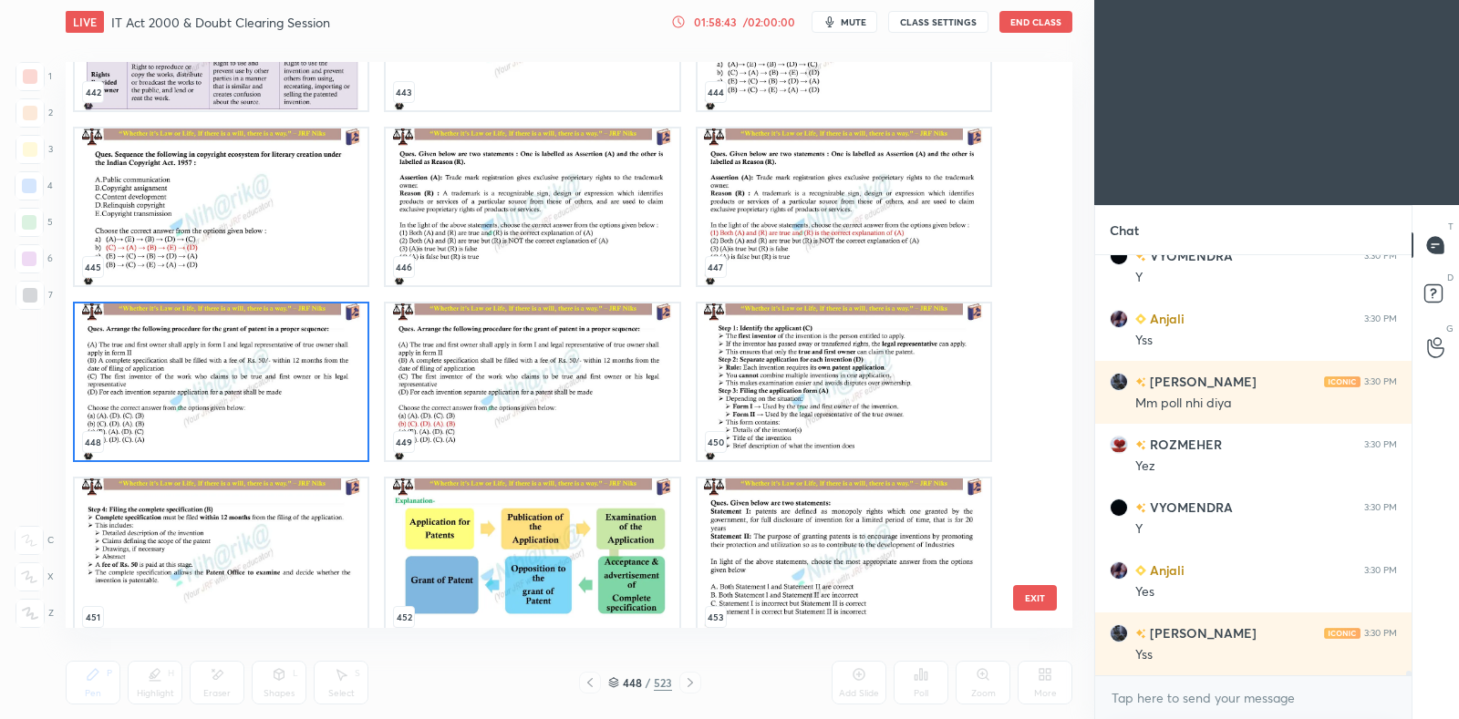
click at [318, 397] on img "grid" at bounding box center [221, 382] width 293 height 157
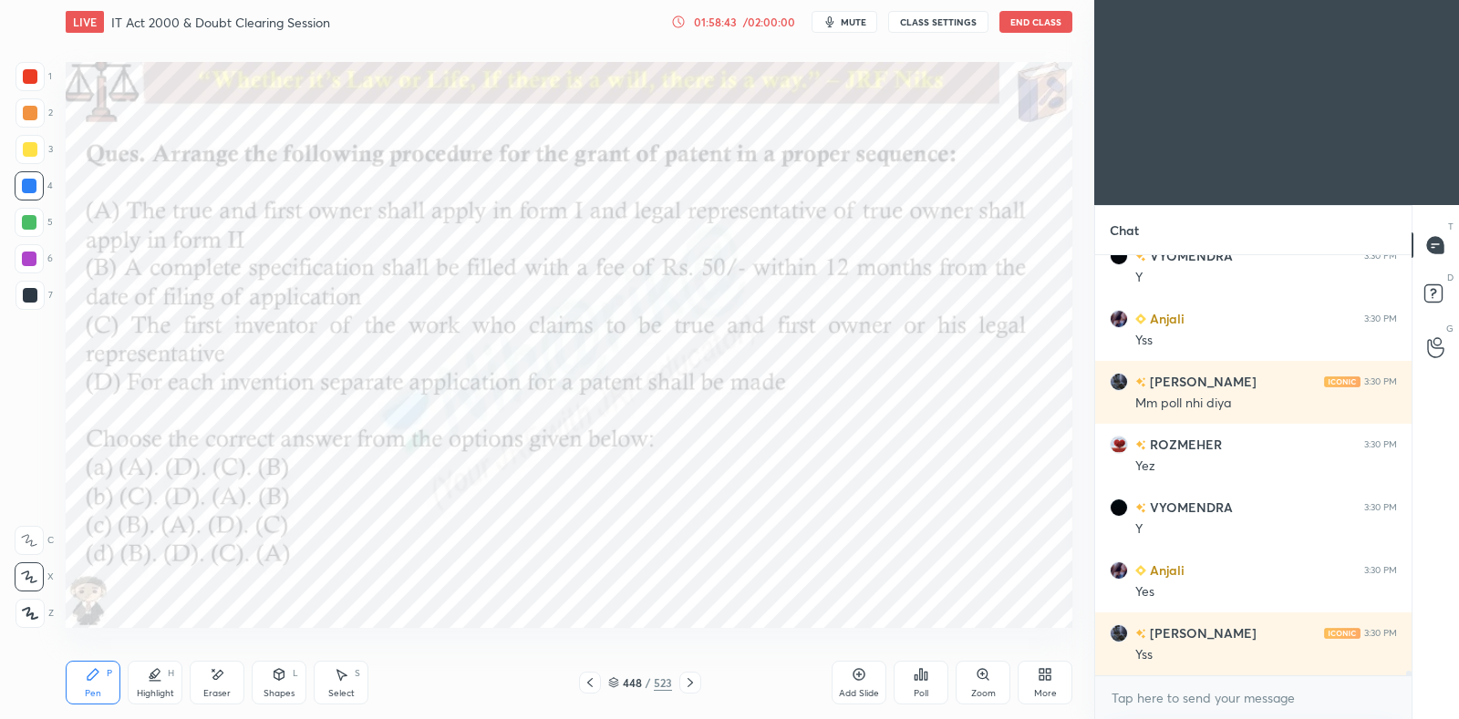
click at [319, 399] on img "grid" at bounding box center [221, 382] width 293 height 157
click at [616, 679] on icon at bounding box center [613, 682] width 11 height 11
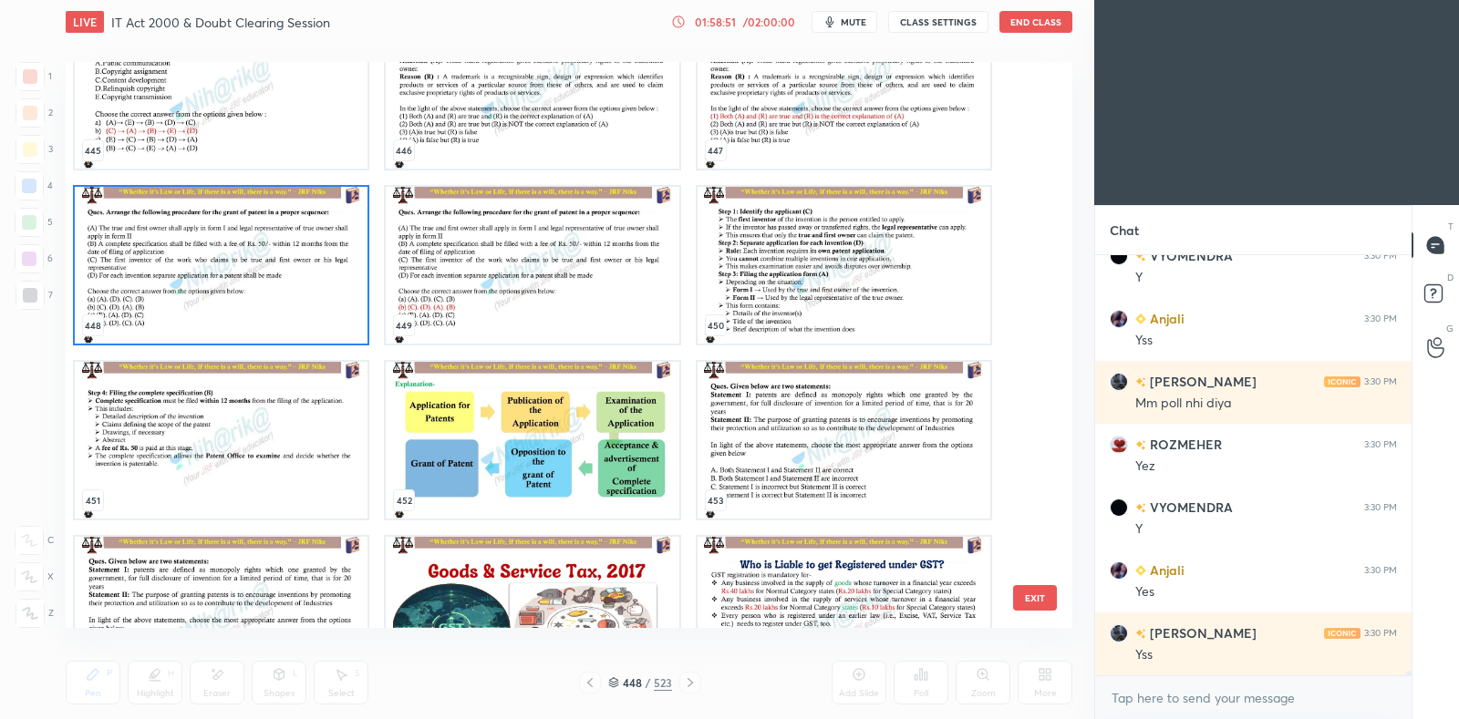
click at [757, 435] on img "grid" at bounding box center [844, 440] width 293 height 157
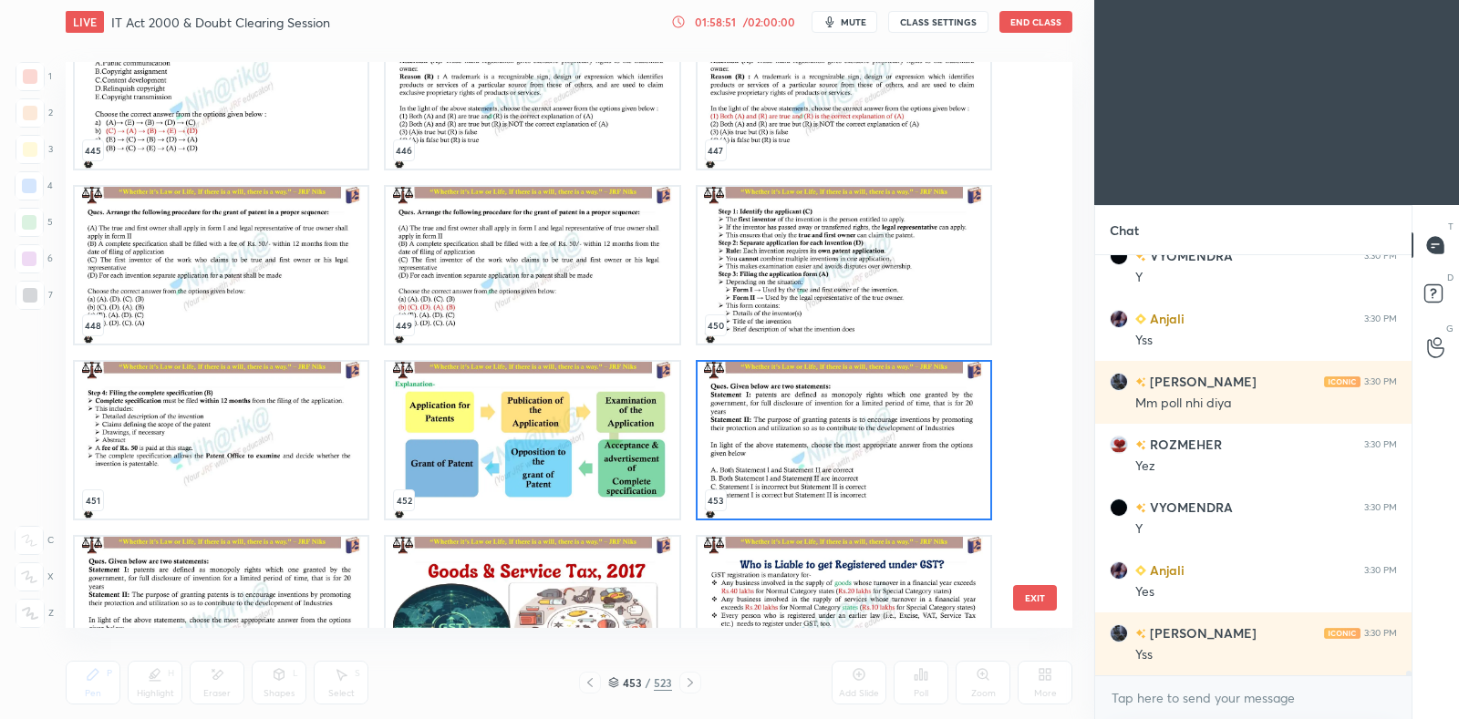
click at [754, 436] on img "grid" at bounding box center [844, 440] width 293 height 157
click at [756, 440] on img "grid" at bounding box center [844, 440] width 293 height 157
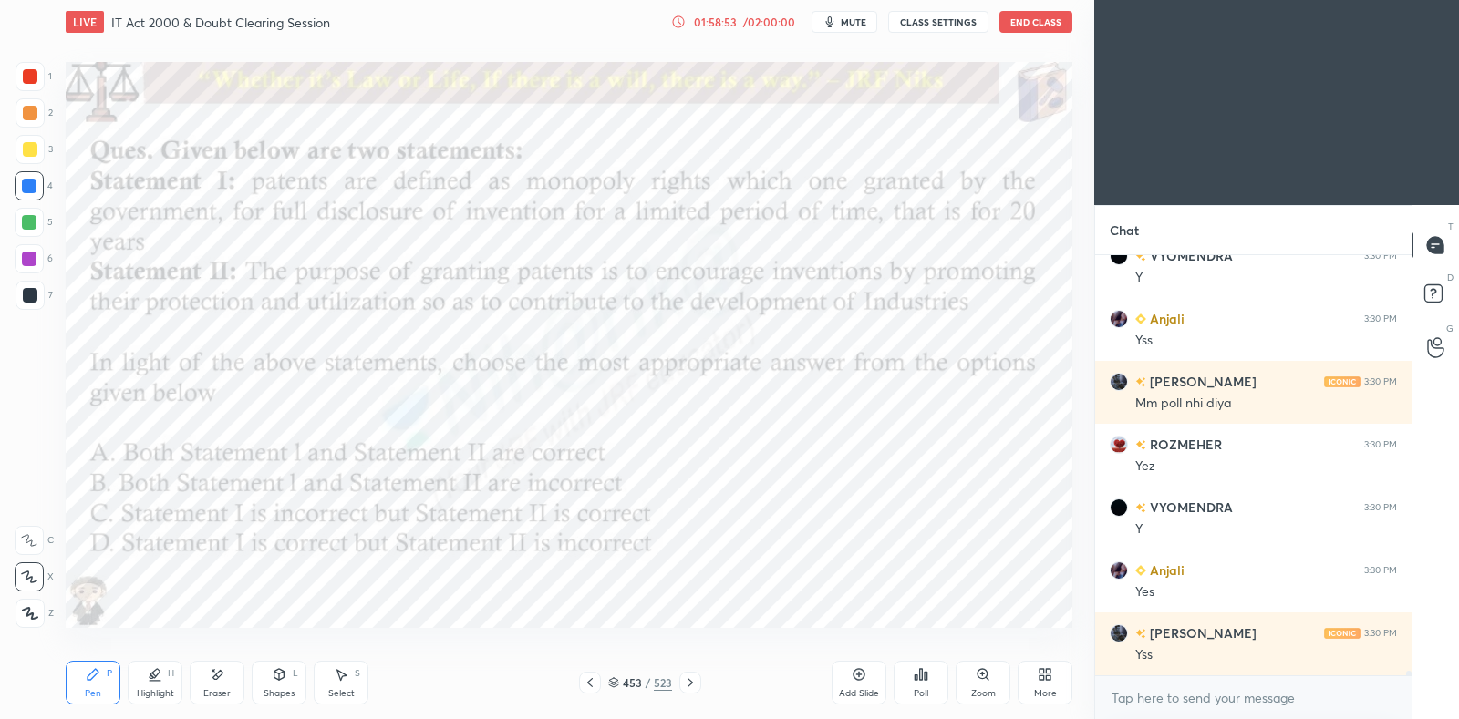
click at [615, 684] on icon at bounding box center [613, 682] width 11 height 11
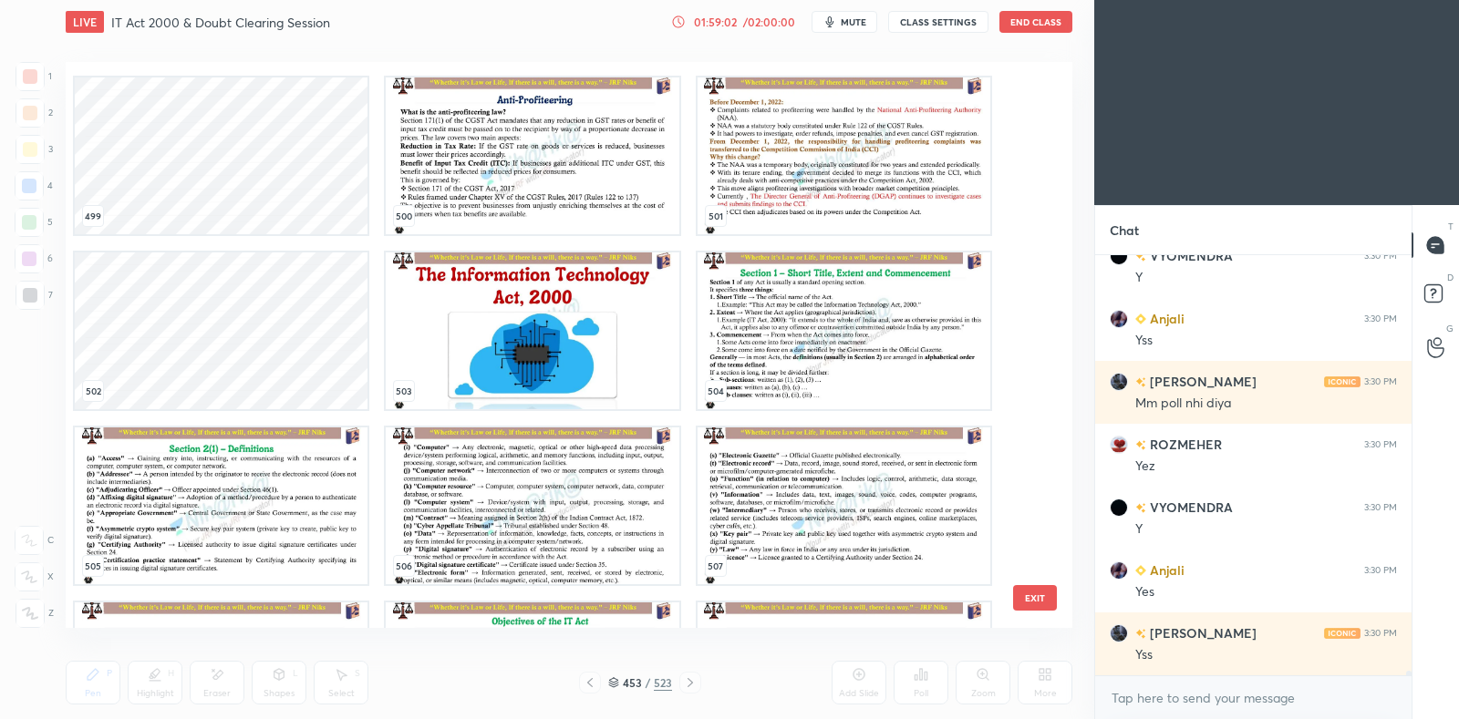
click at [622, 360] on img "grid" at bounding box center [532, 331] width 293 height 157
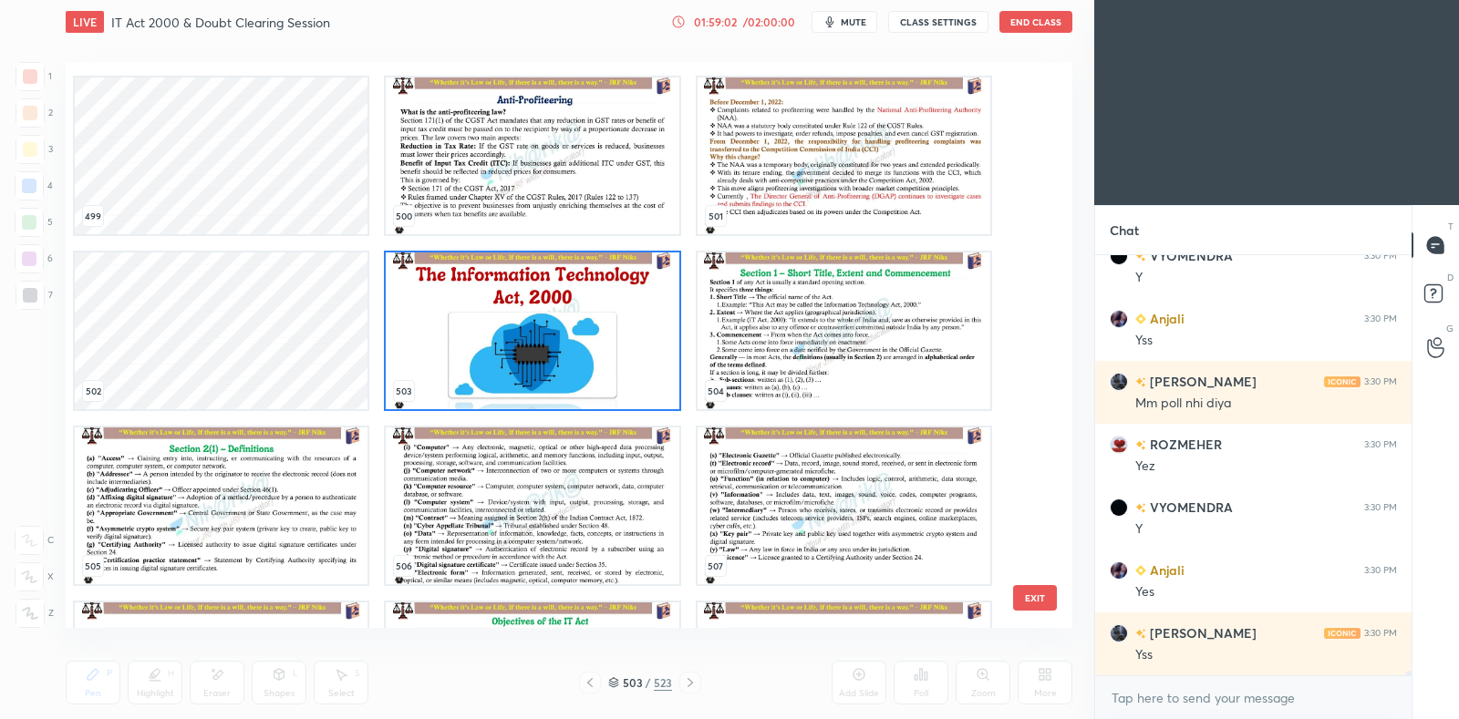
click at [622, 360] on img "grid" at bounding box center [532, 331] width 293 height 157
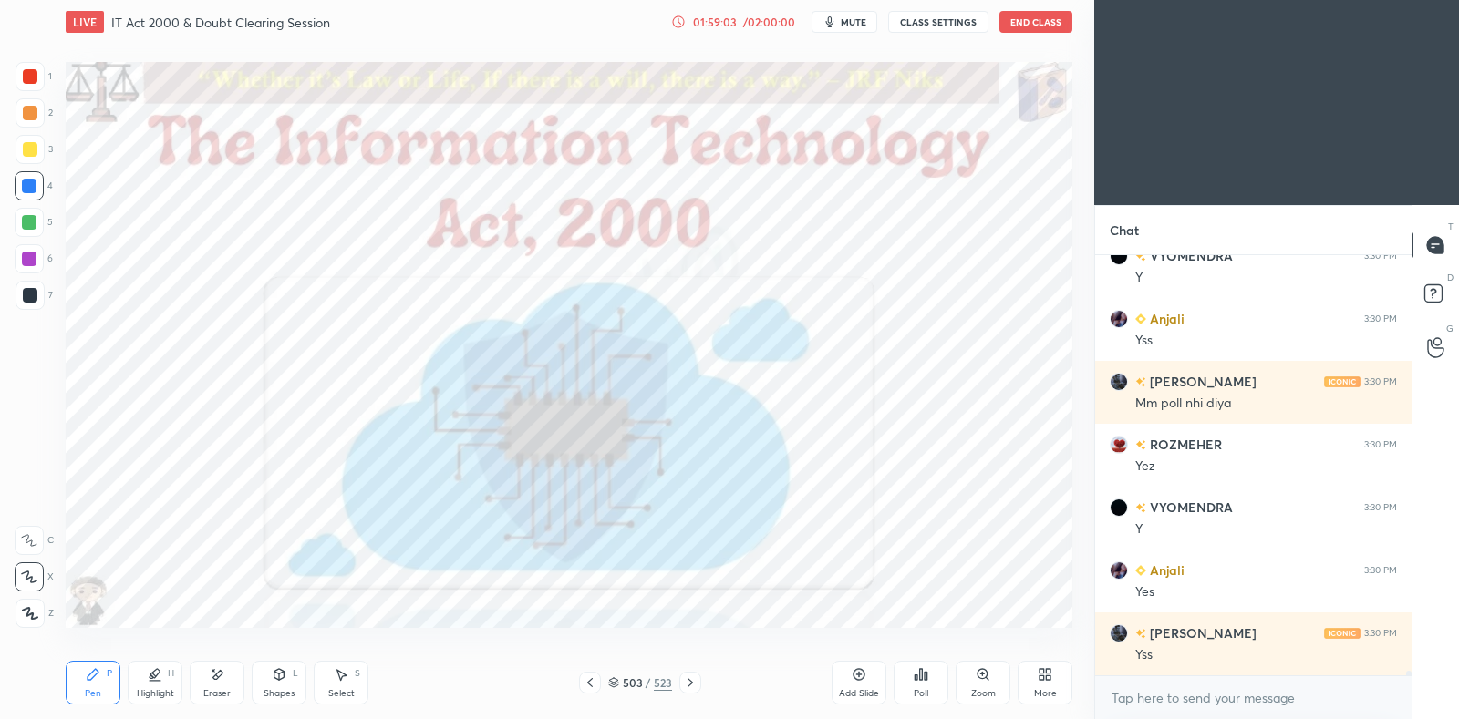
click at [625, 362] on img "grid" at bounding box center [532, 331] width 293 height 157
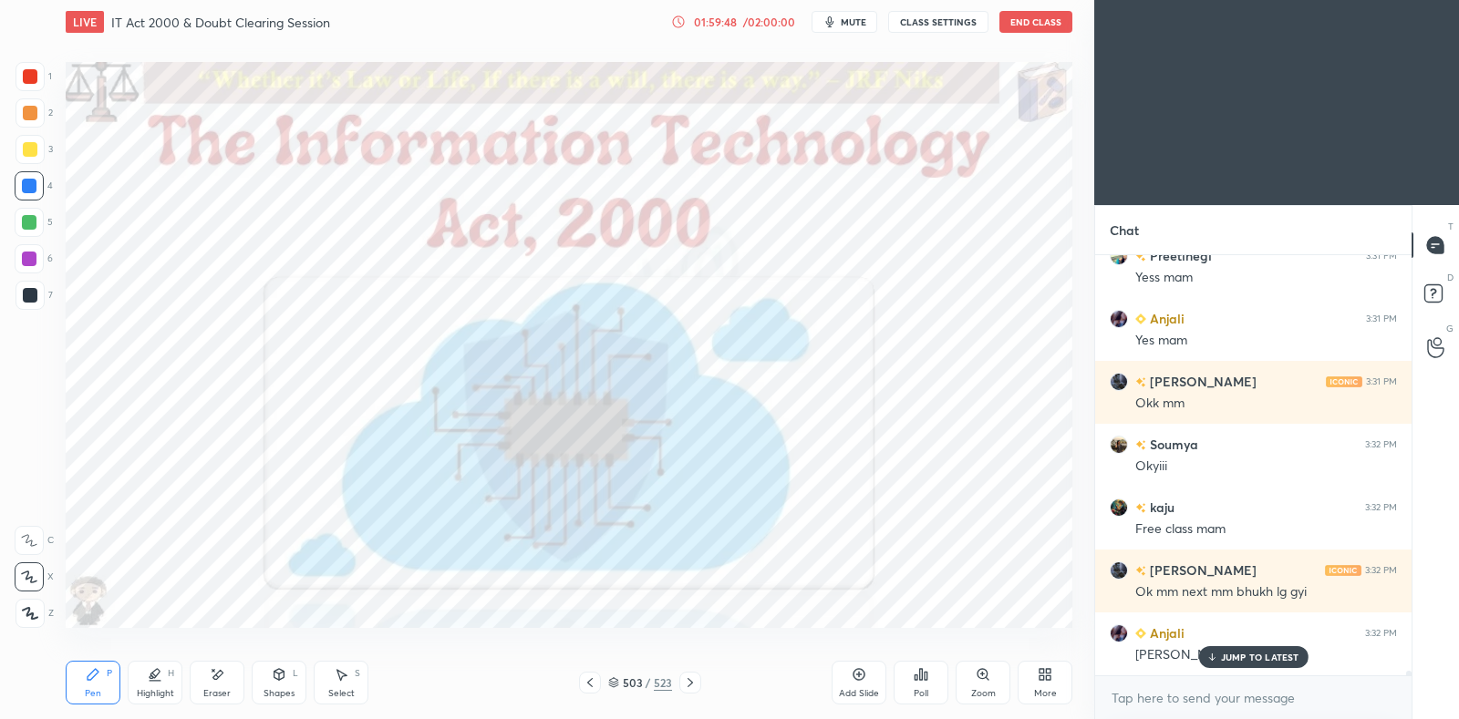
scroll to position [38018, 0]
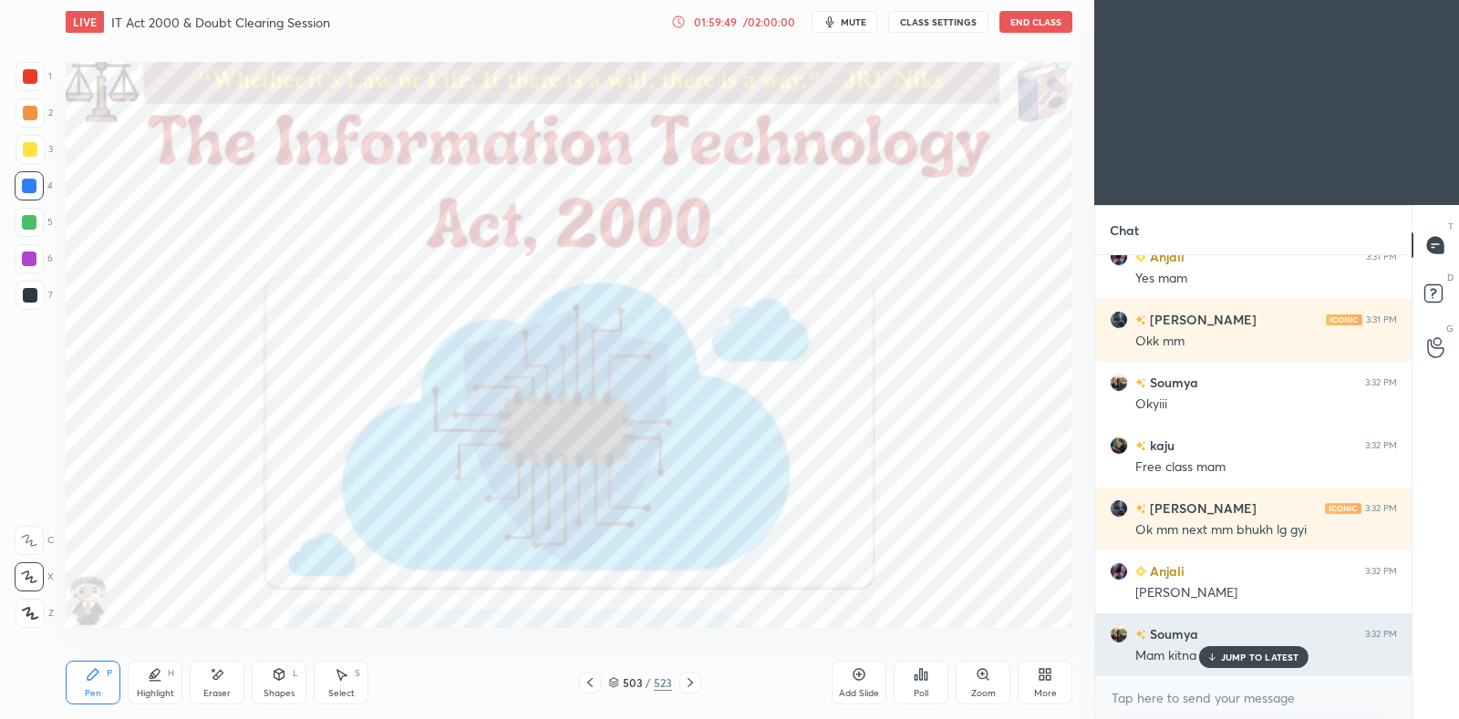
click at [1228, 652] on p "JUMP TO LATEST" at bounding box center [1260, 657] width 78 height 11
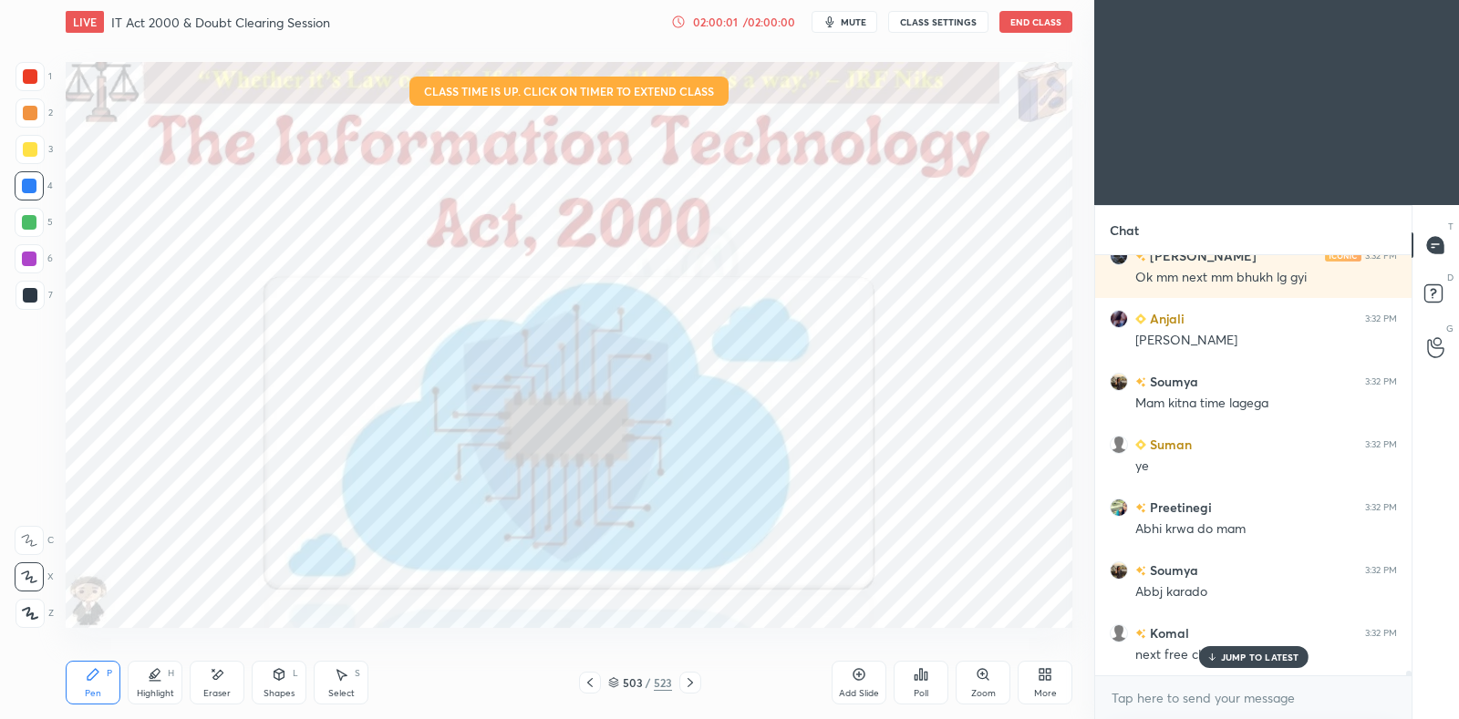
scroll to position [38332, 0]
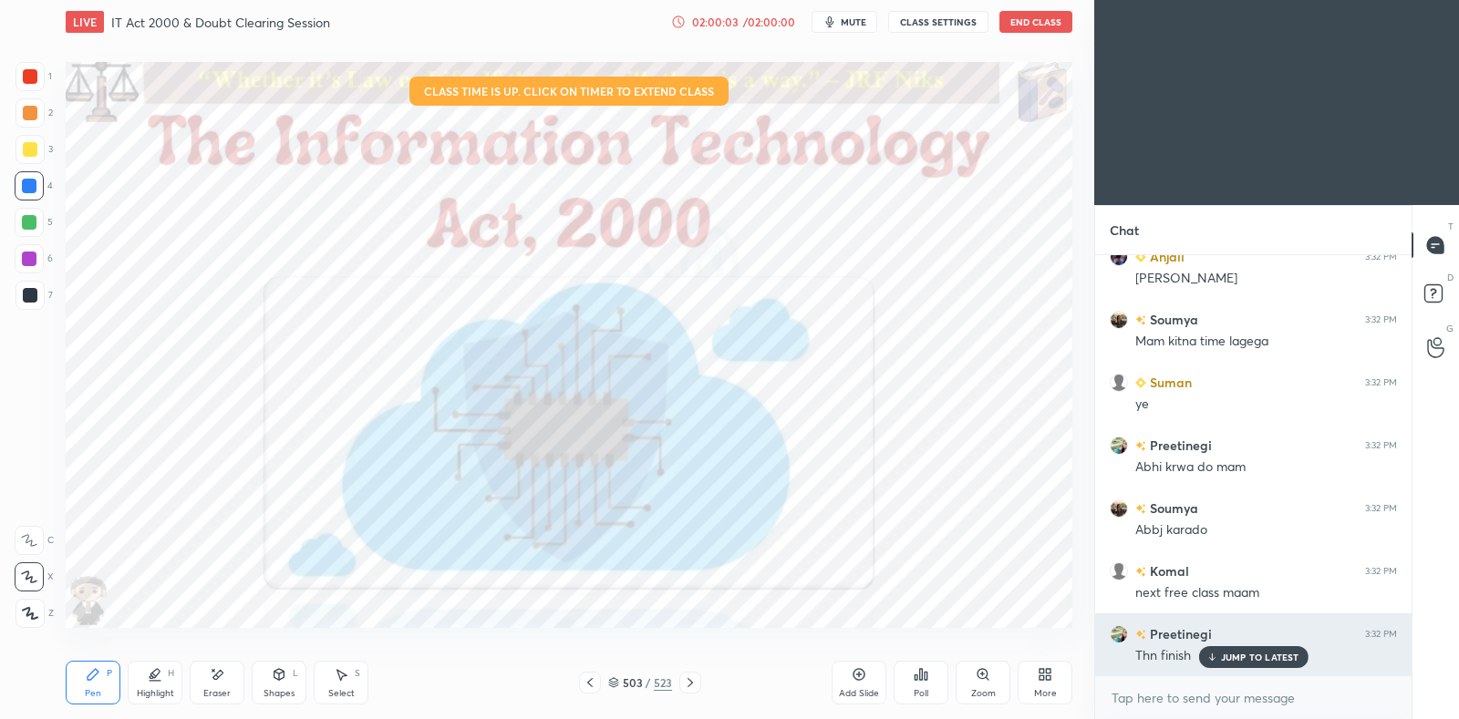
click at [1229, 646] on div "JUMP TO LATEST" at bounding box center [1252, 657] width 109 height 22
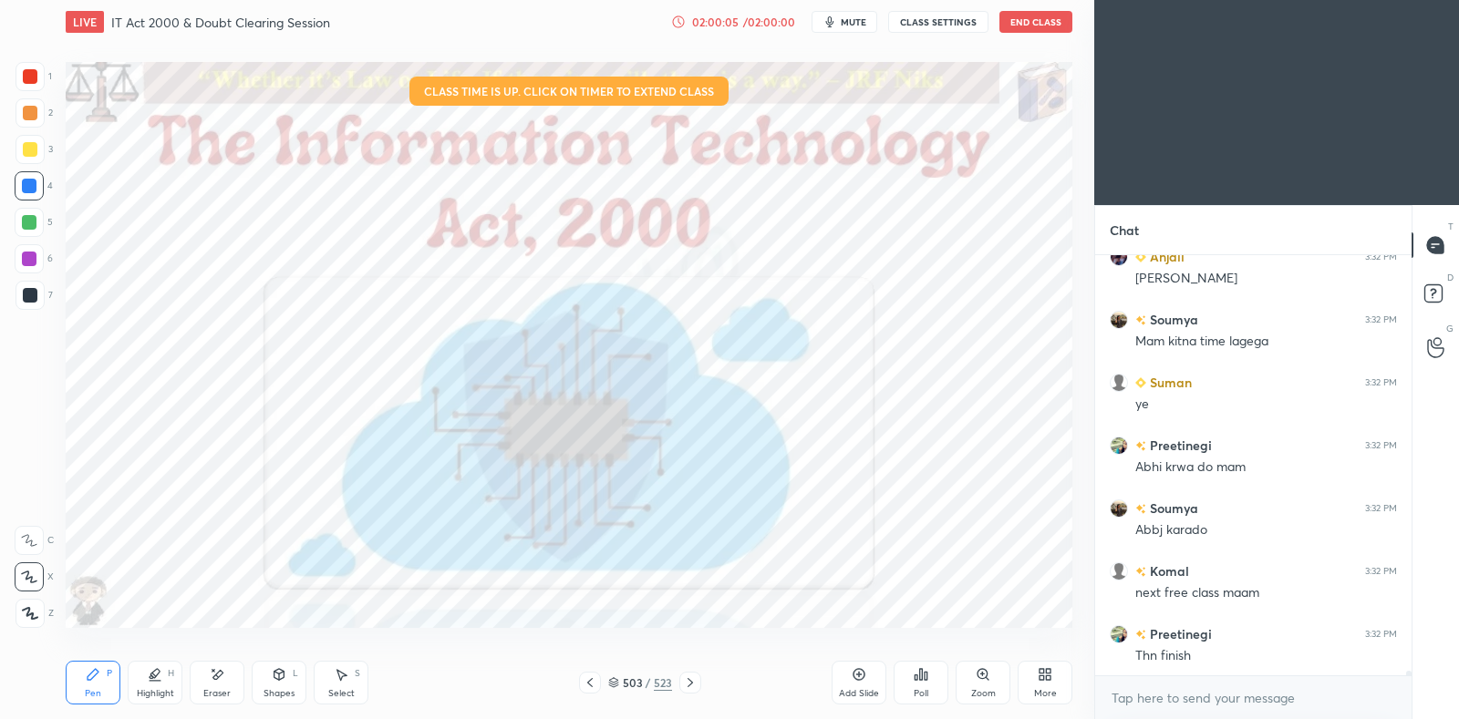
scroll to position [38395, 0]
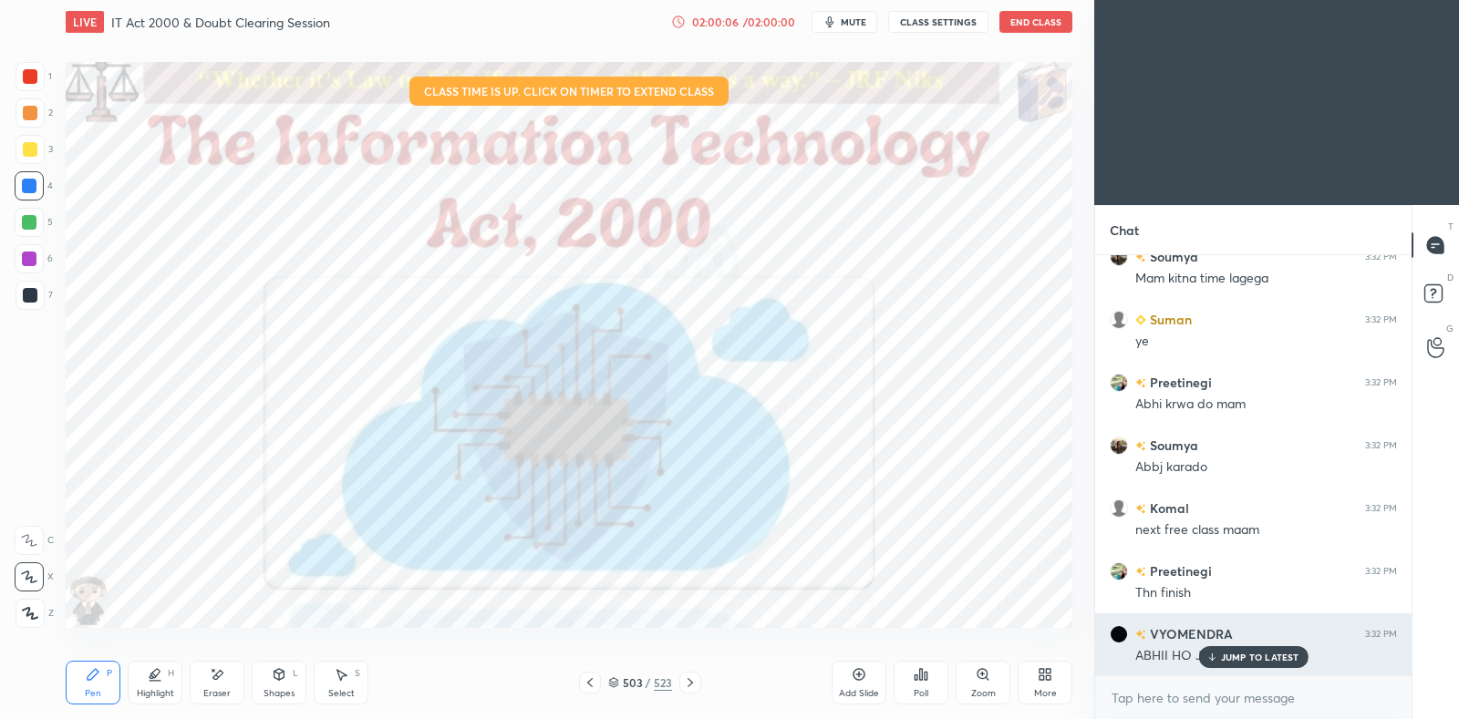
click at [1230, 654] on p "JUMP TO LATEST" at bounding box center [1260, 657] width 78 height 11
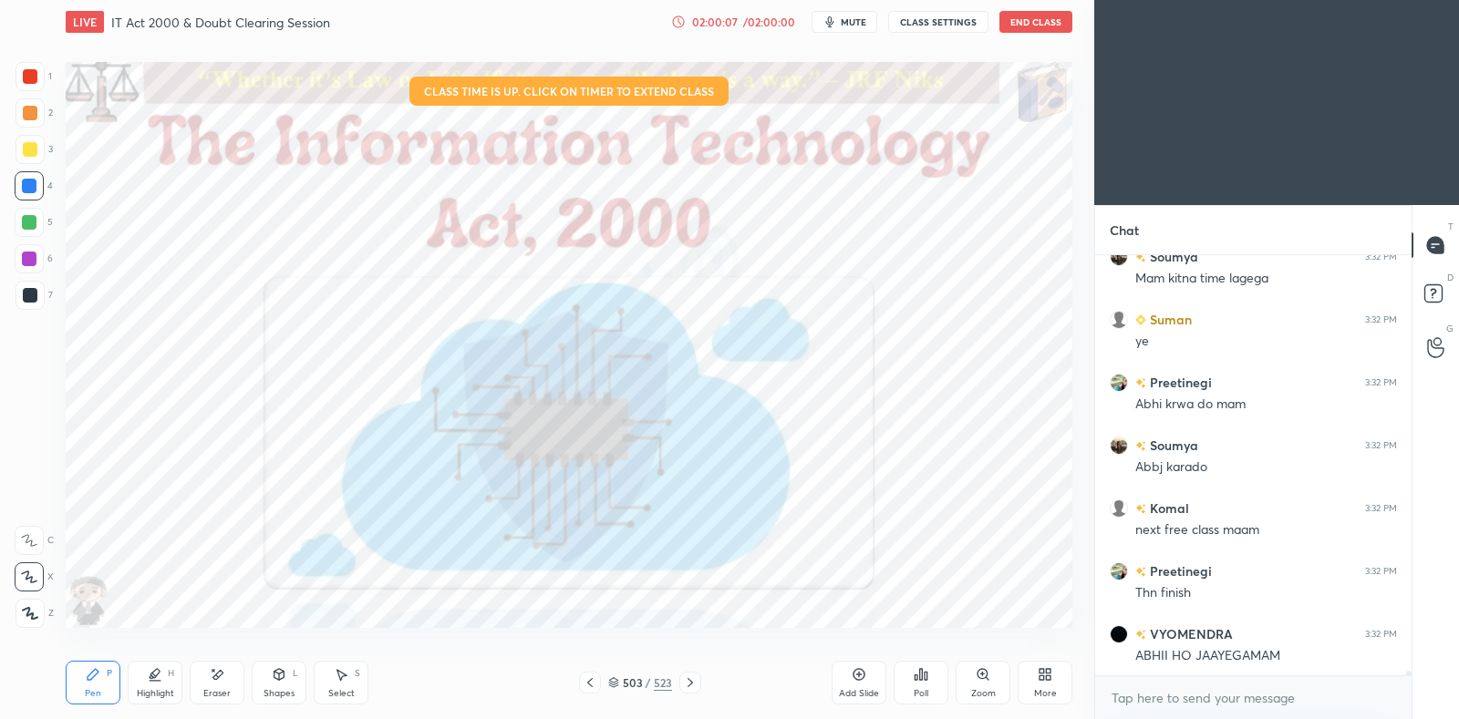
click at [923, 677] on icon at bounding box center [921, 674] width 15 height 15
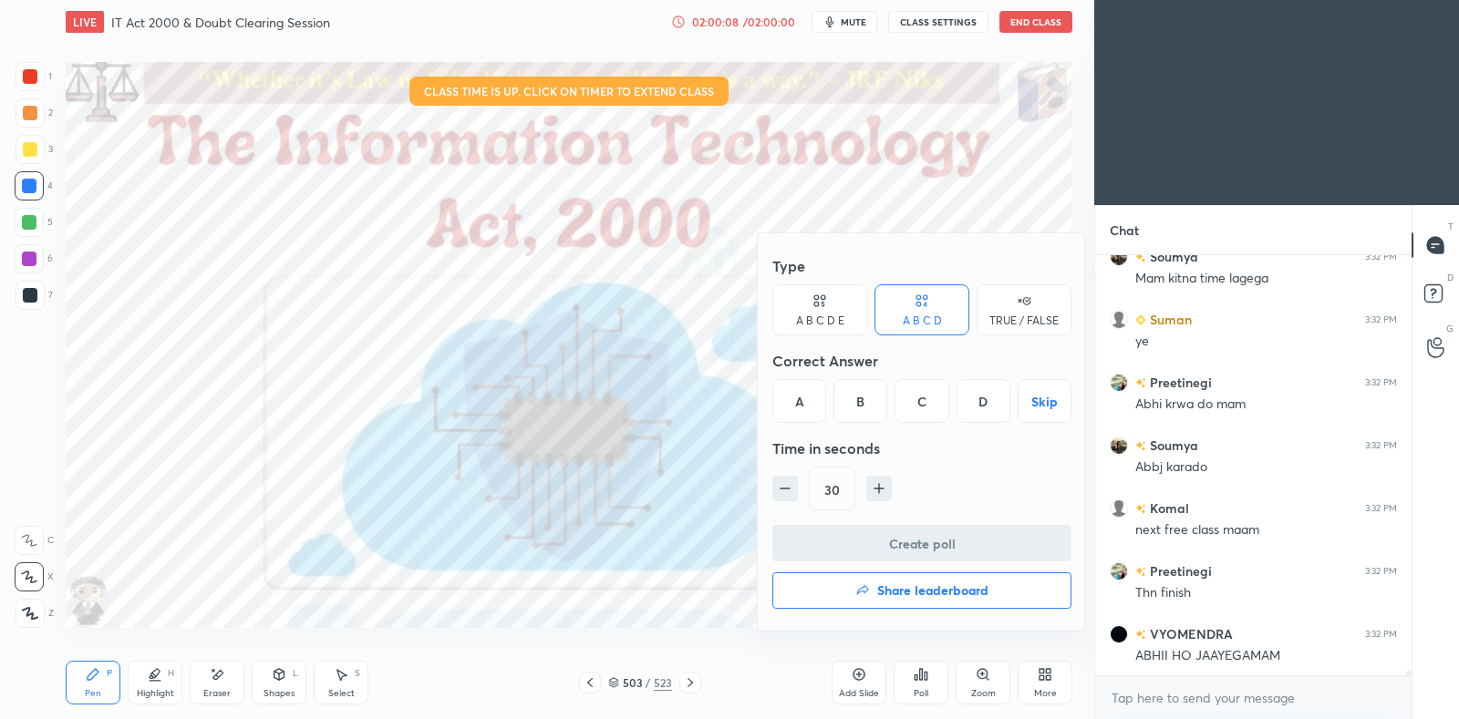
click at [1019, 323] on div "TRUE / FALSE" at bounding box center [1023, 320] width 69 height 11
click at [829, 408] on div "True" at bounding box center [819, 401] width 95 height 44
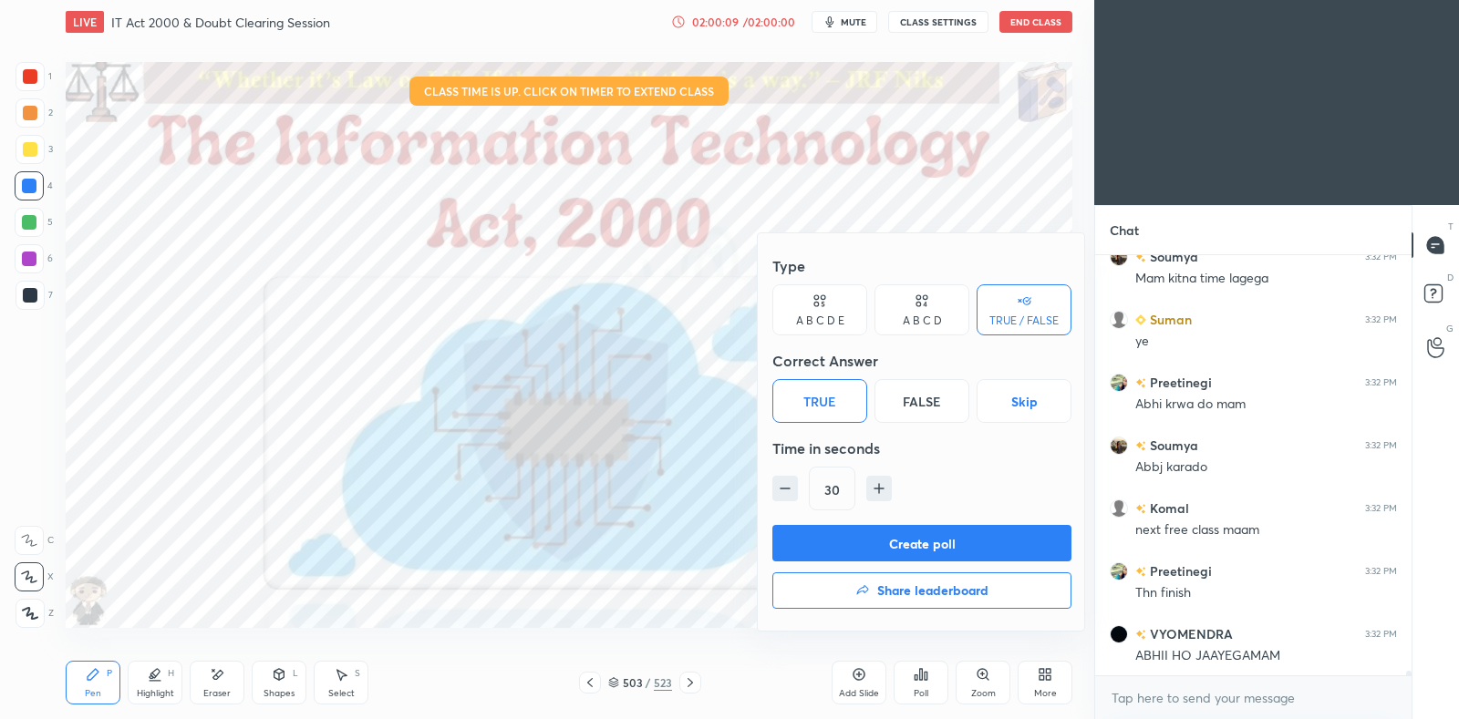
click at [890, 543] on button "Create poll" at bounding box center [921, 543] width 299 height 36
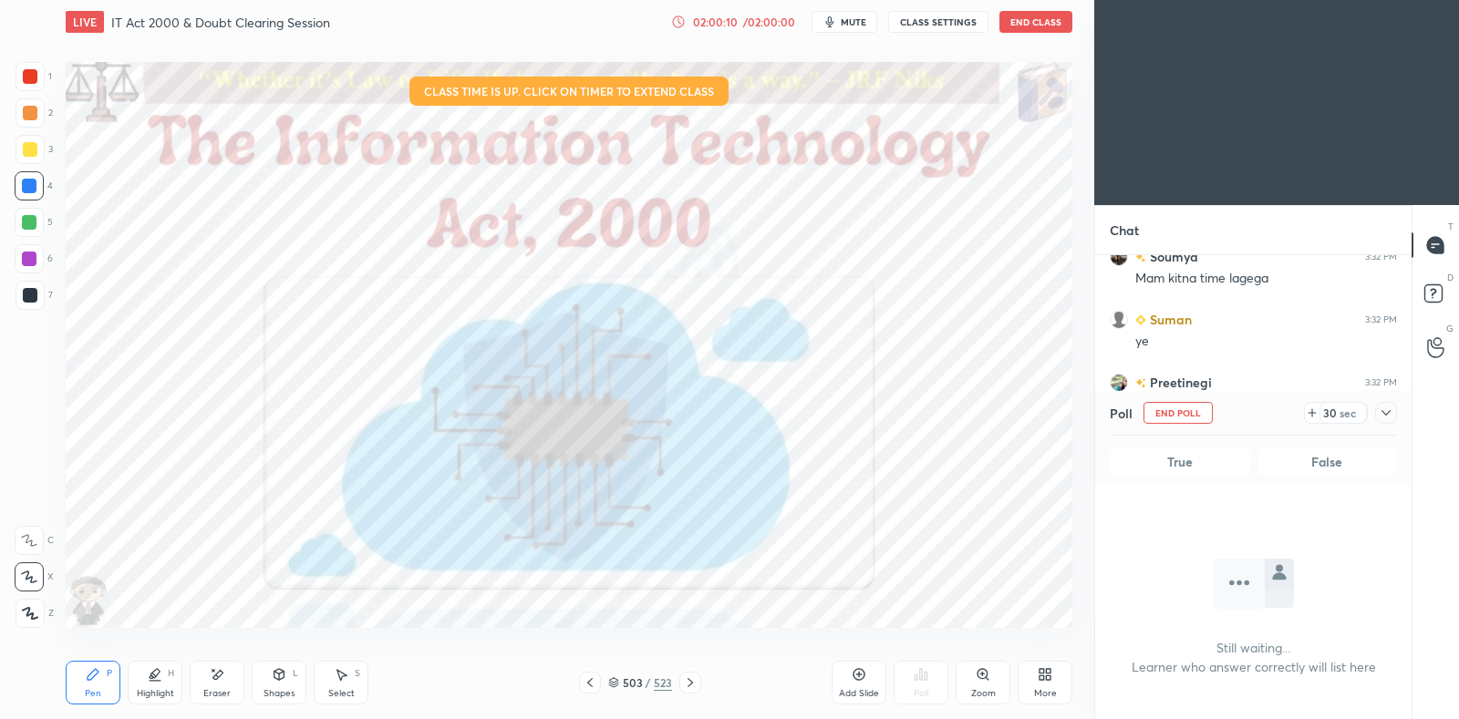
scroll to position [169, 310]
click at [1390, 417] on icon at bounding box center [1386, 413] width 15 height 15
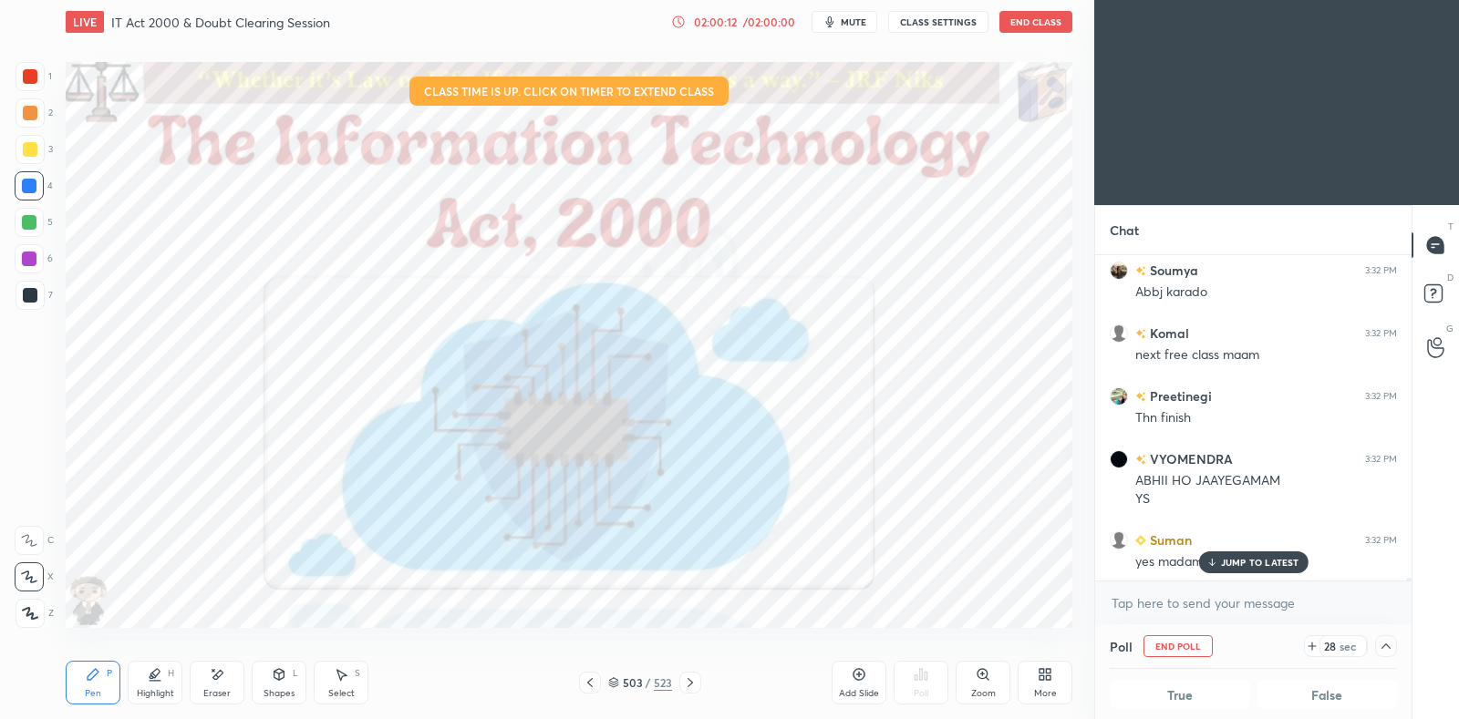
scroll to position [0, 5]
click at [34, 253] on div at bounding box center [29, 259] width 15 height 15
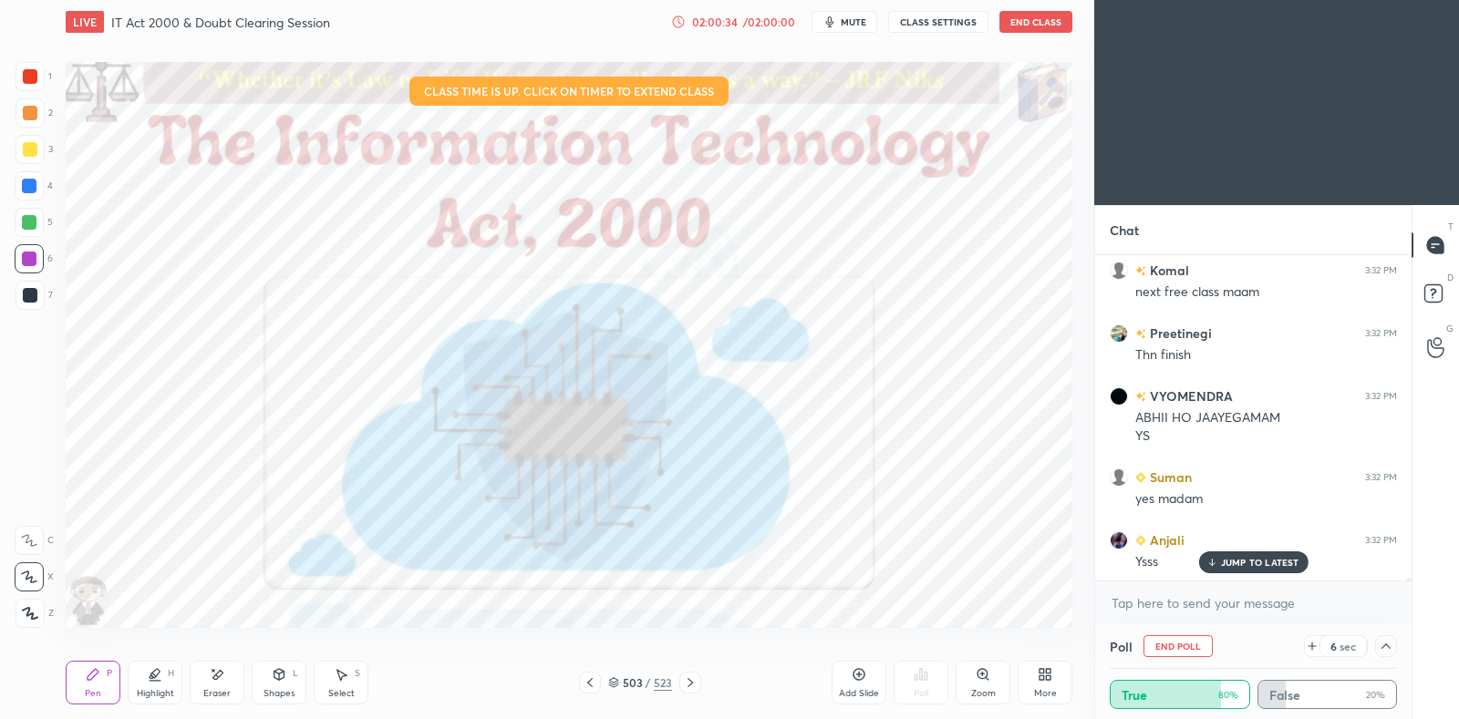
scroll to position [38696, 0]
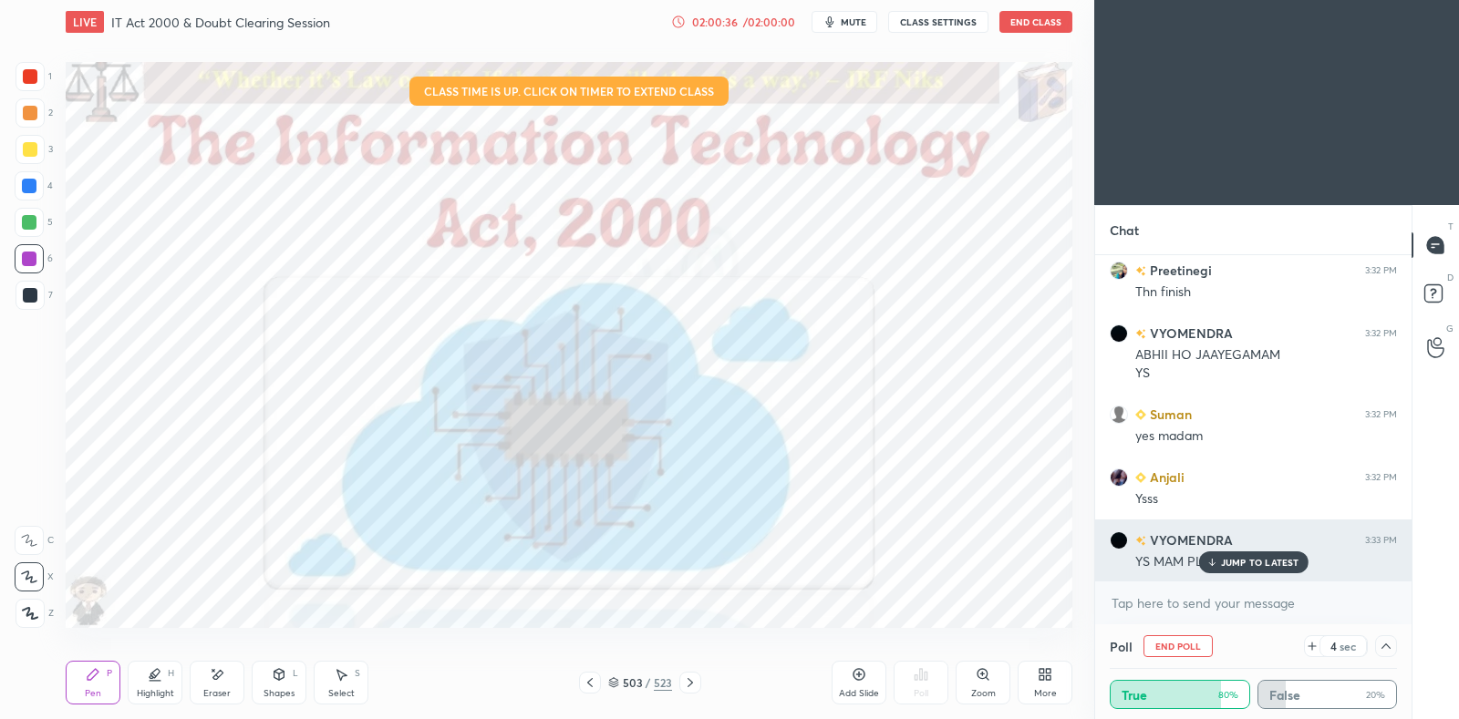
click at [1225, 561] on p "JUMP TO LATEST" at bounding box center [1260, 562] width 78 height 11
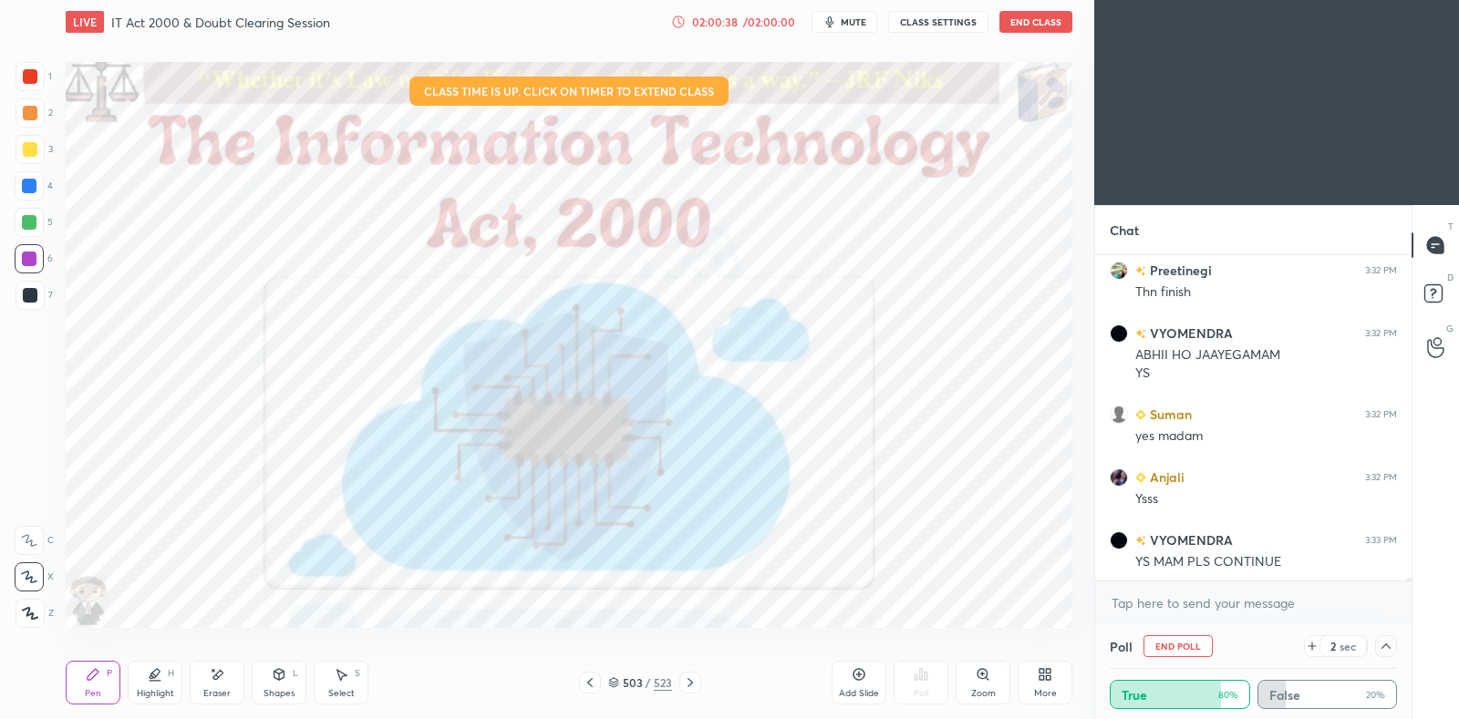
click at [1388, 642] on icon at bounding box center [1386, 646] width 15 height 15
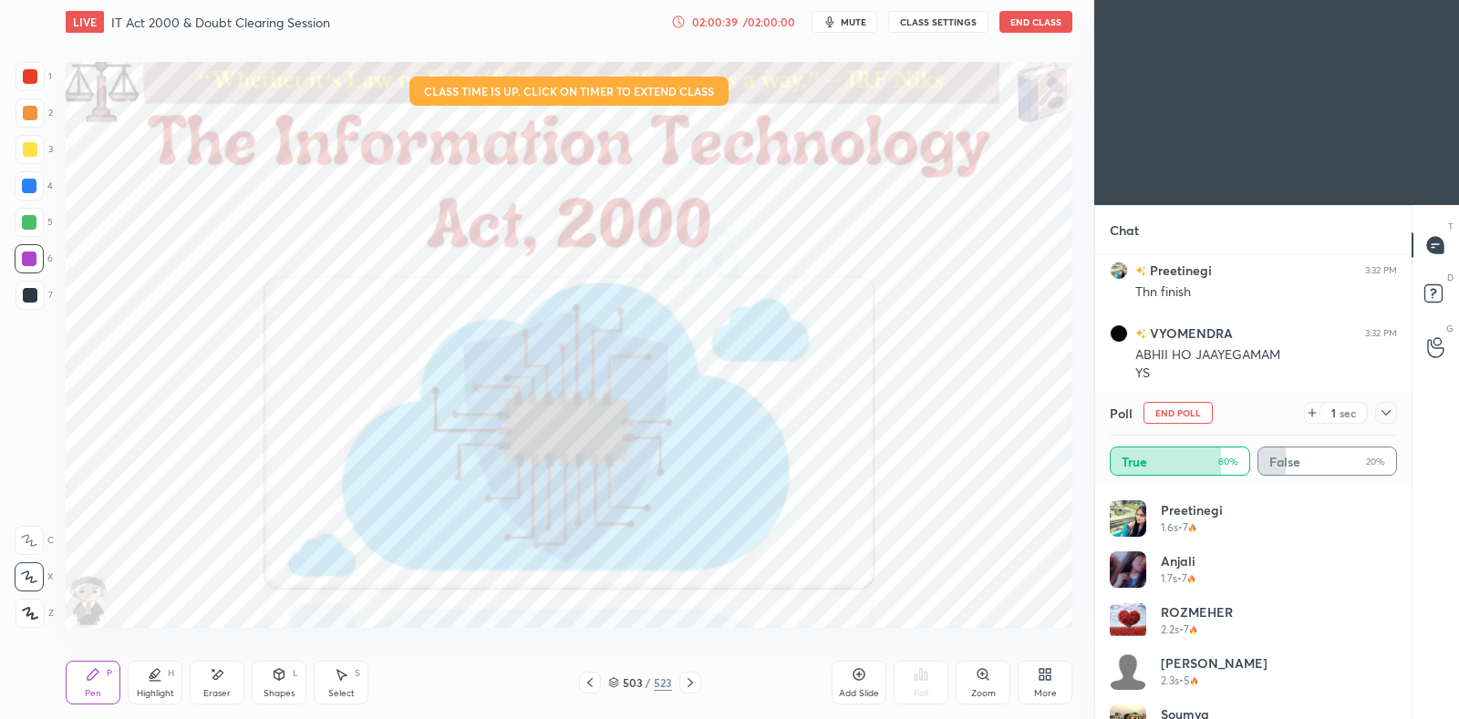
scroll to position [38760, 0]
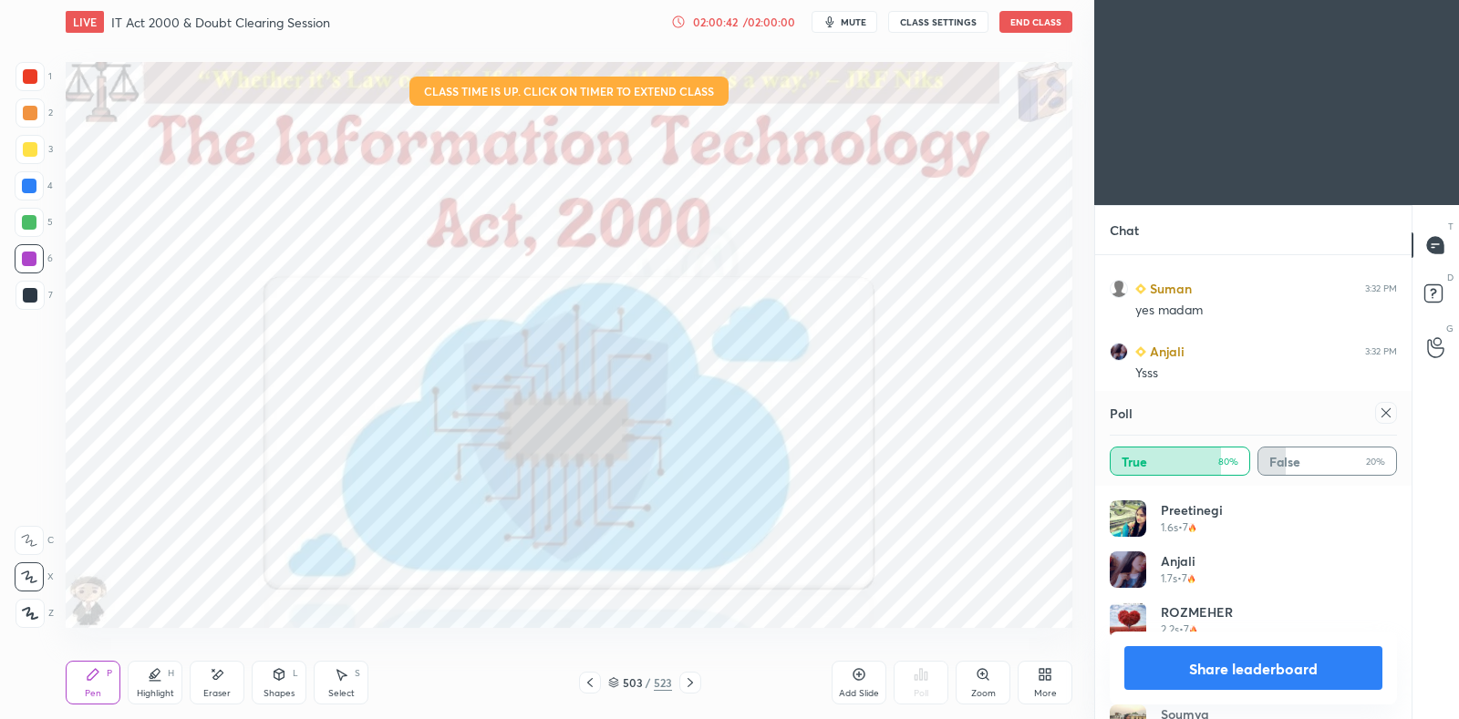
click at [1386, 421] on div at bounding box center [1386, 413] width 22 height 22
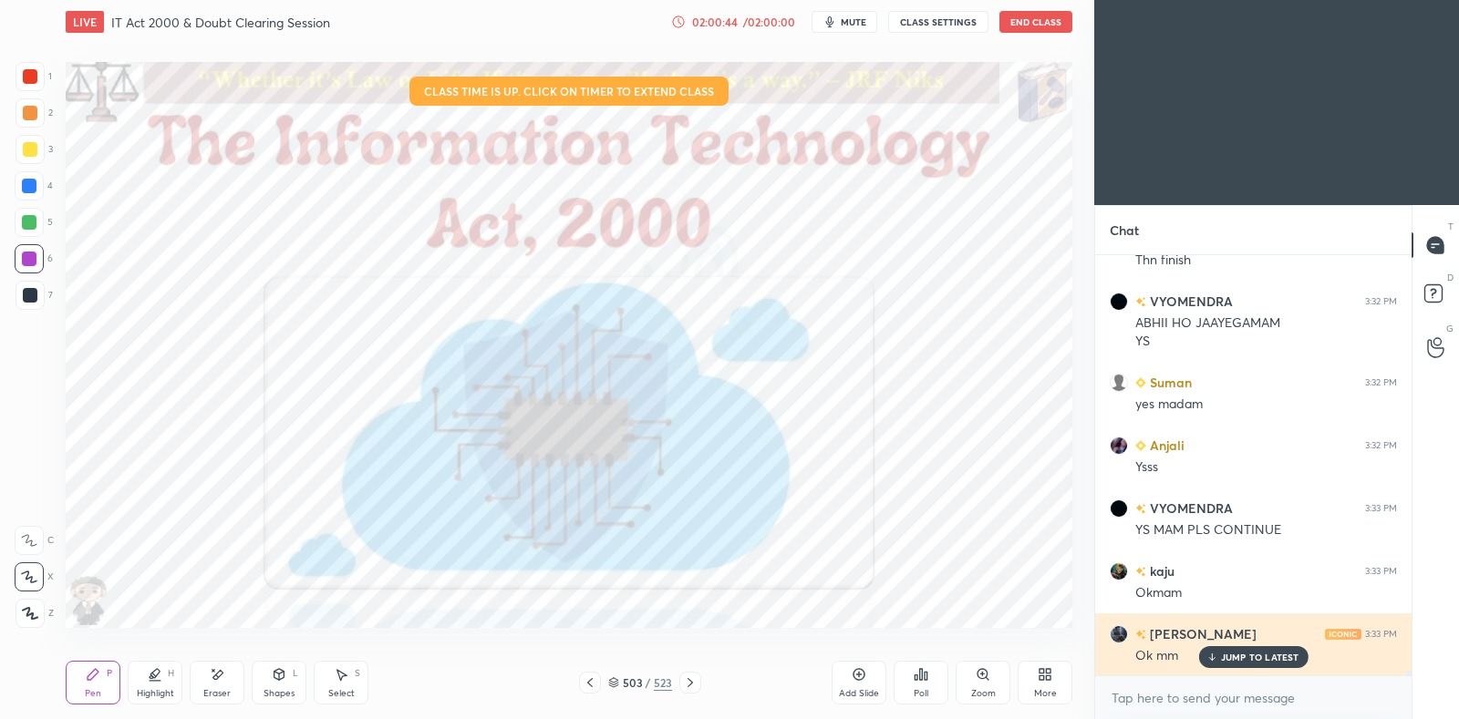
click at [1262, 655] on p "JUMP TO LATEST" at bounding box center [1260, 657] width 78 height 11
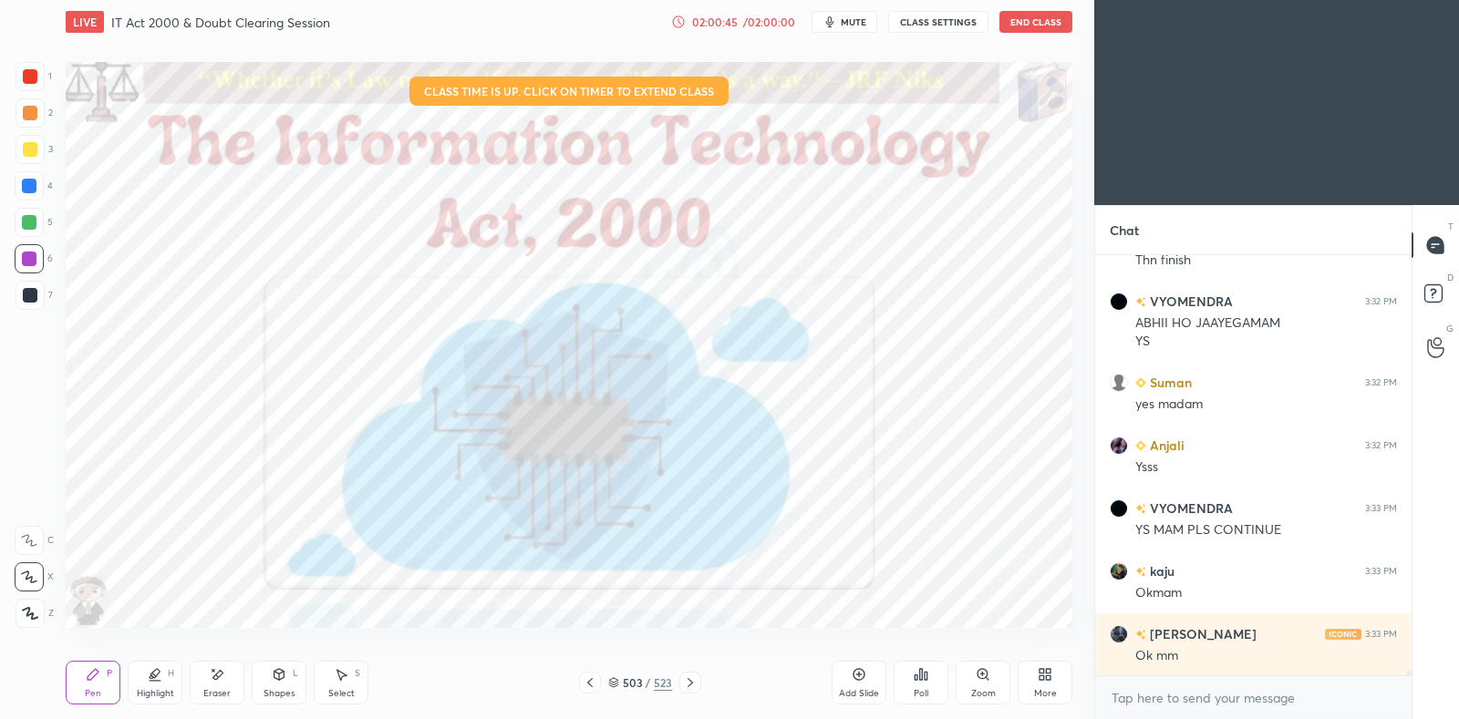
click at [693, 691] on div at bounding box center [690, 683] width 22 height 22
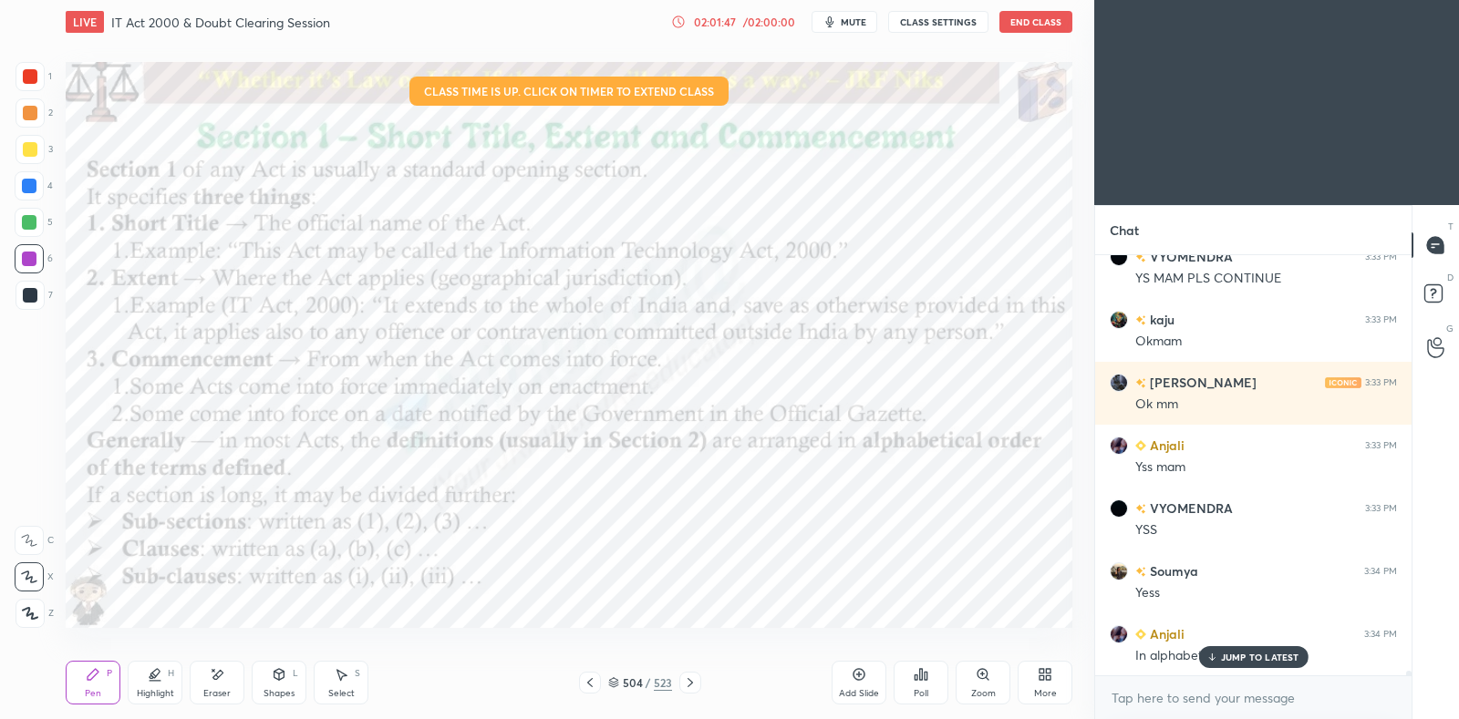
click at [697, 677] on icon at bounding box center [690, 683] width 15 height 15
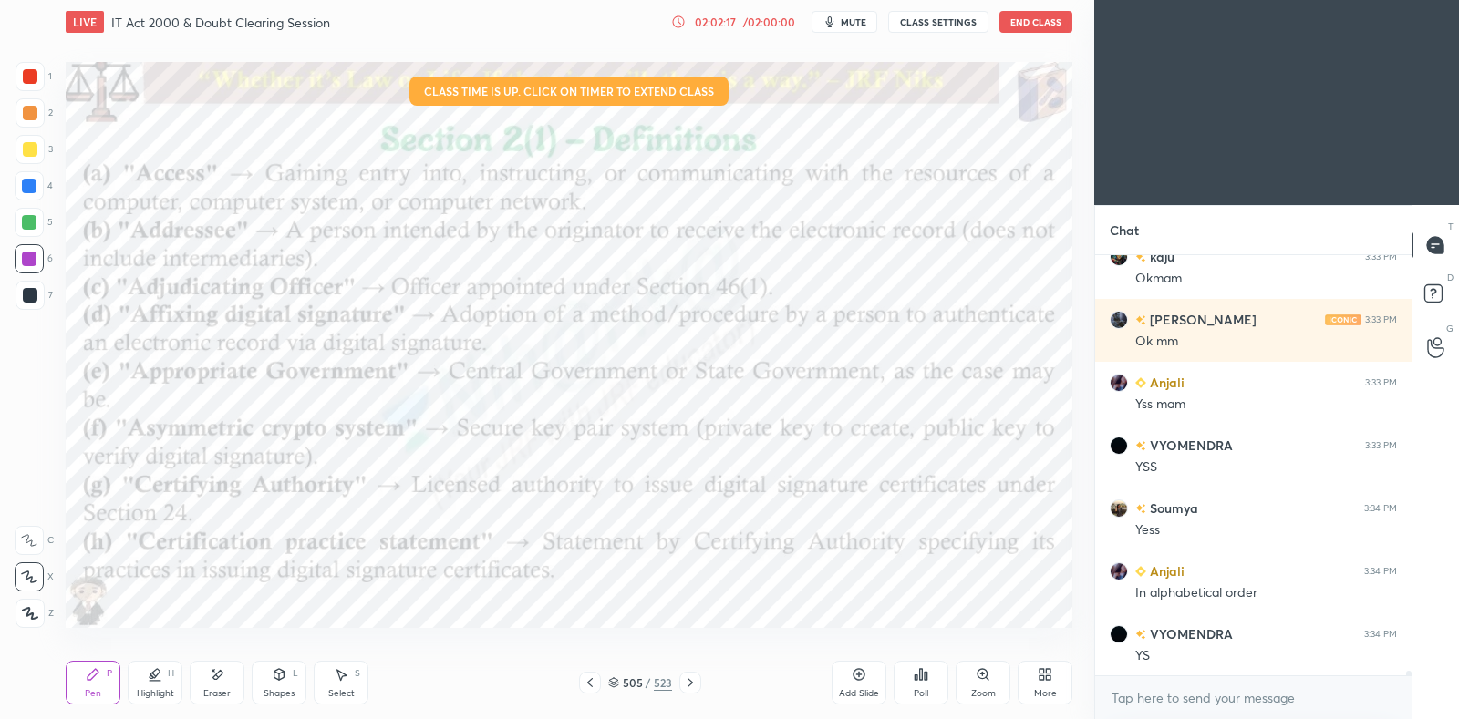
scroll to position [39107, 0]
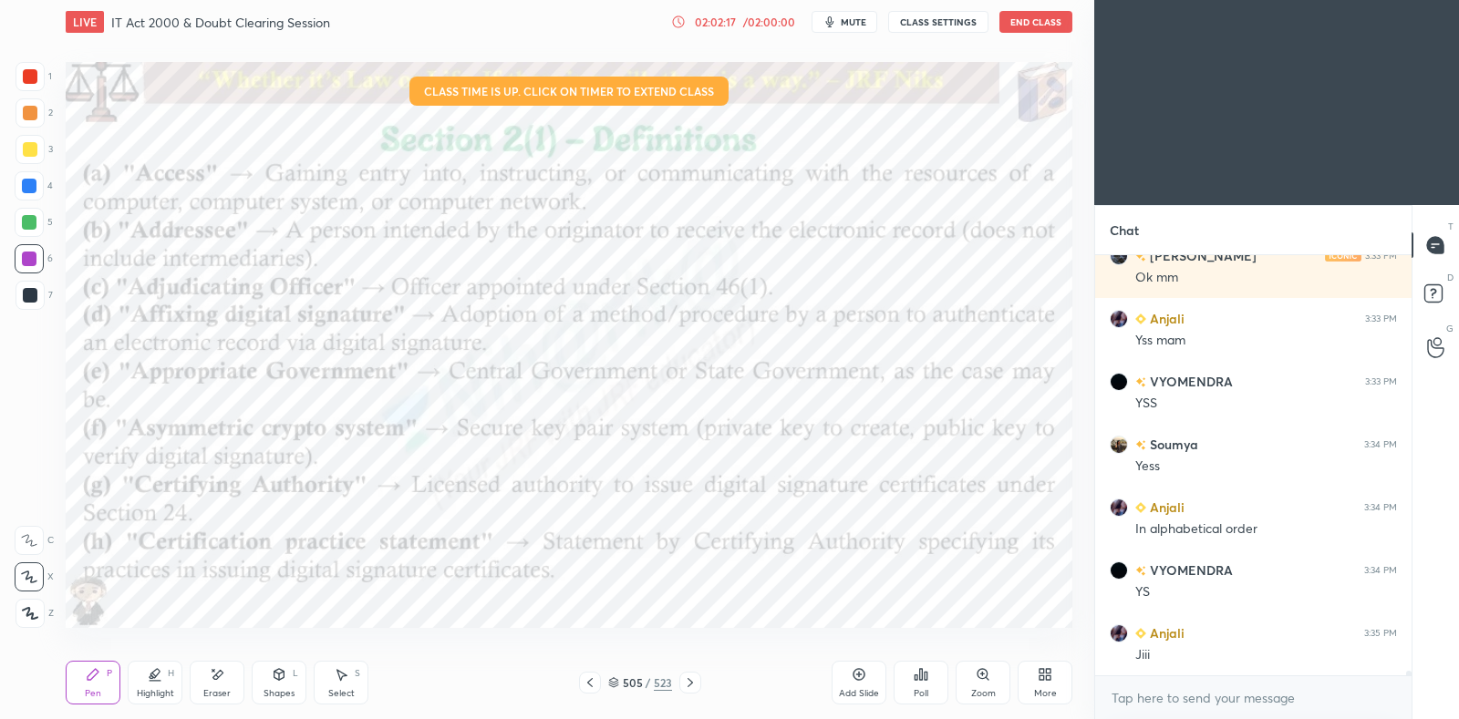
click at [594, 687] on icon at bounding box center [590, 683] width 15 height 15
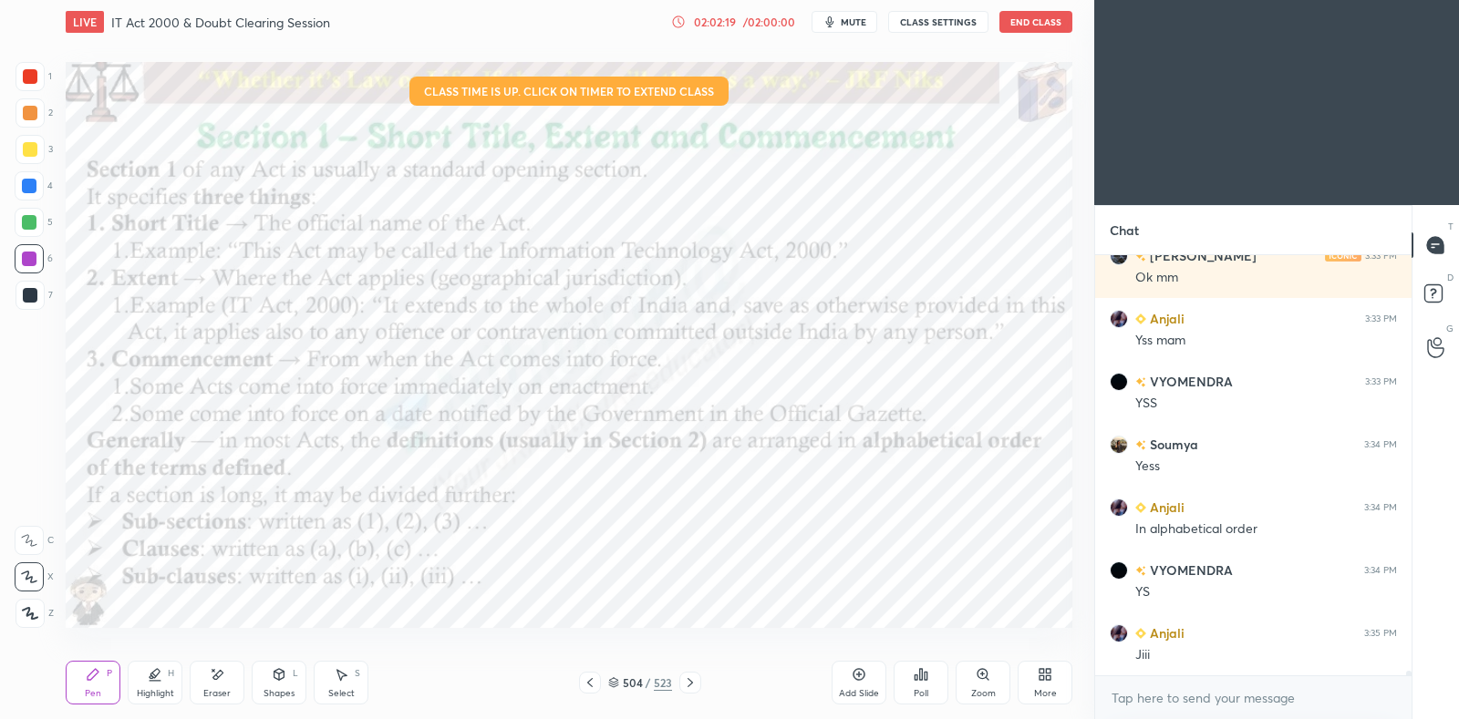
click at [689, 683] on icon at bounding box center [690, 683] width 15 height 15
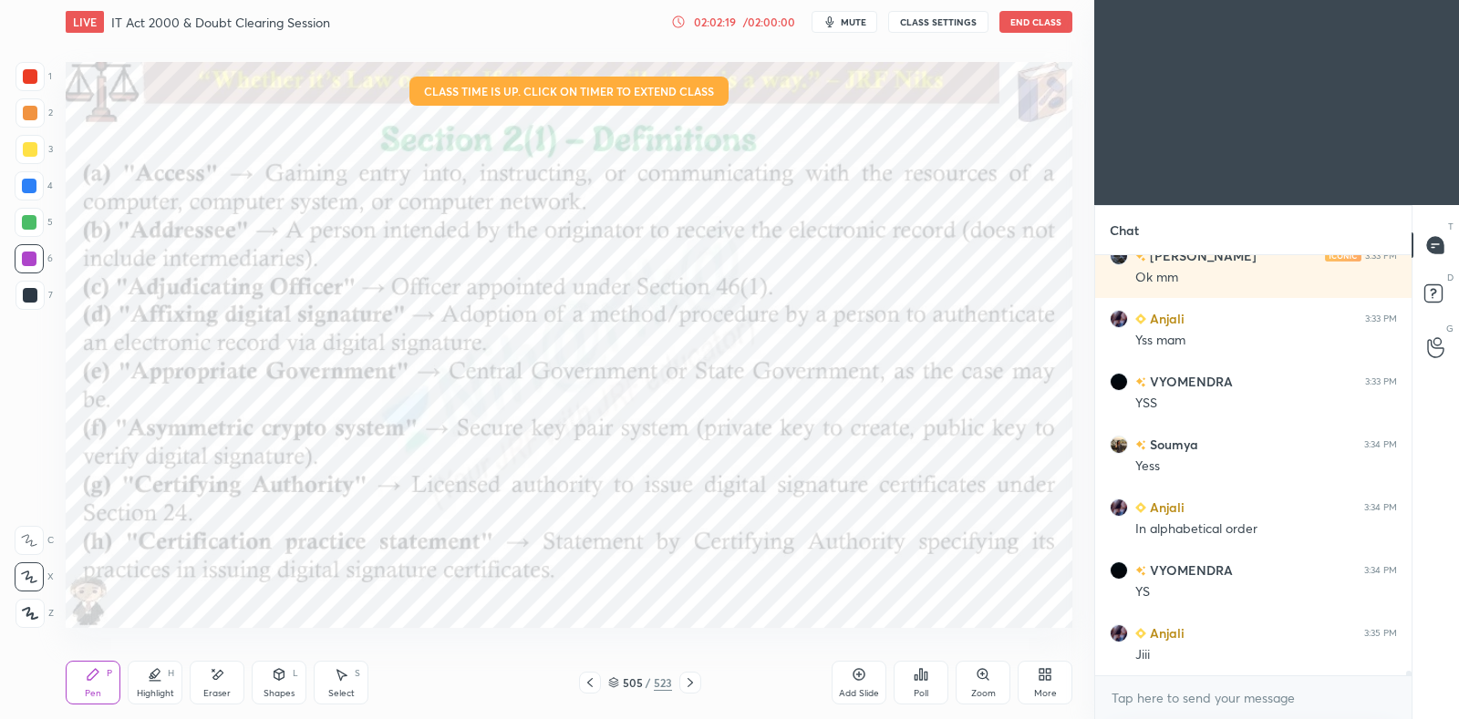
click at [693, 686] on icon at bounding box center [690, 683] width 15 height 15
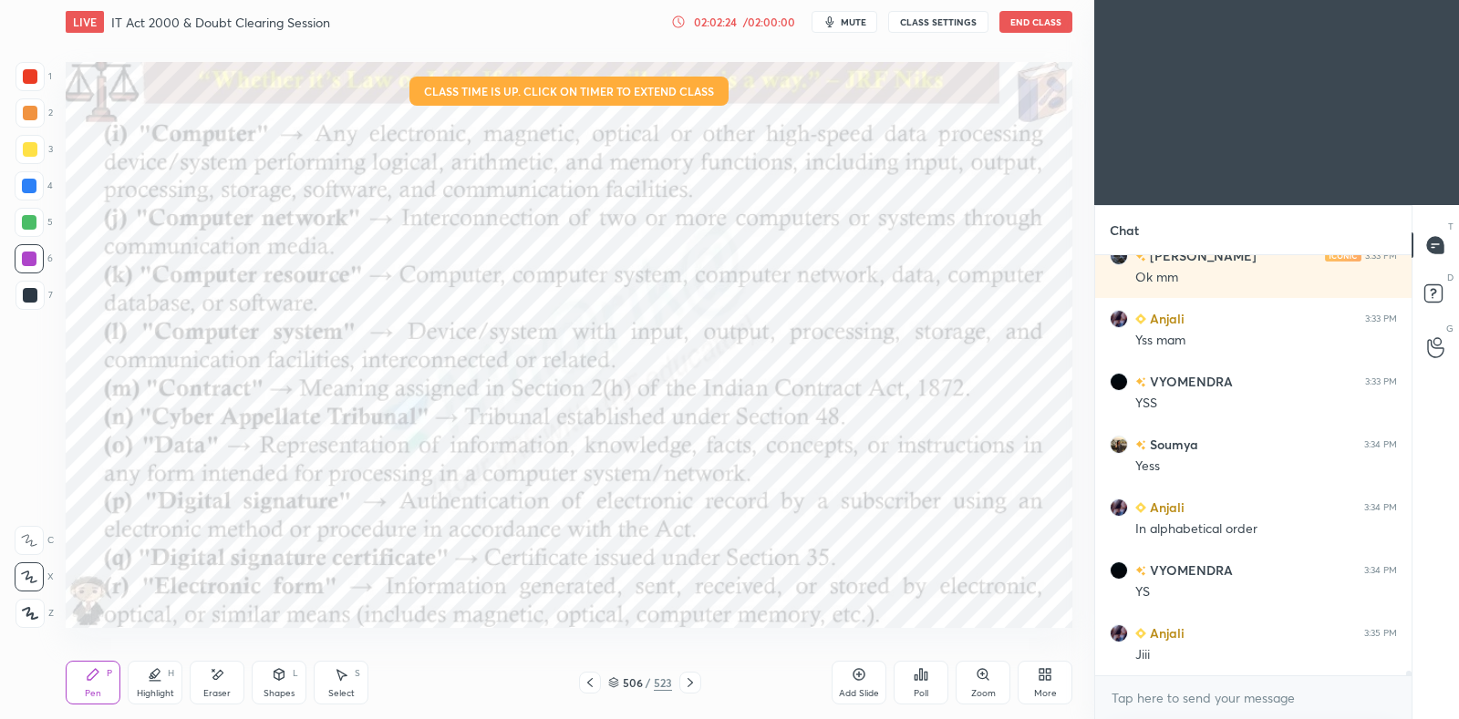
click at [693, 685] on icon at bounding box center [690, 683] width 15 height 15
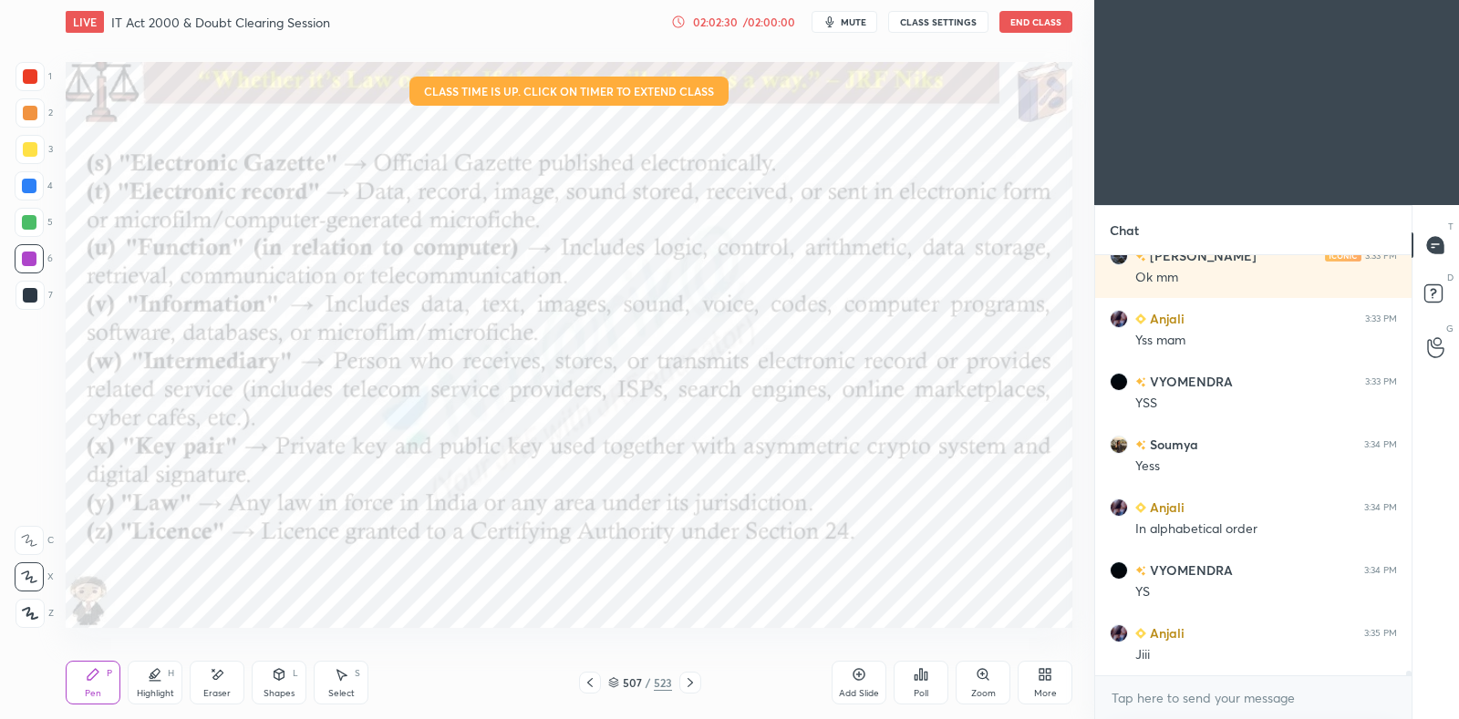
click at [697, 680] on icon at bounding box center [690, 683] width 15 height 15
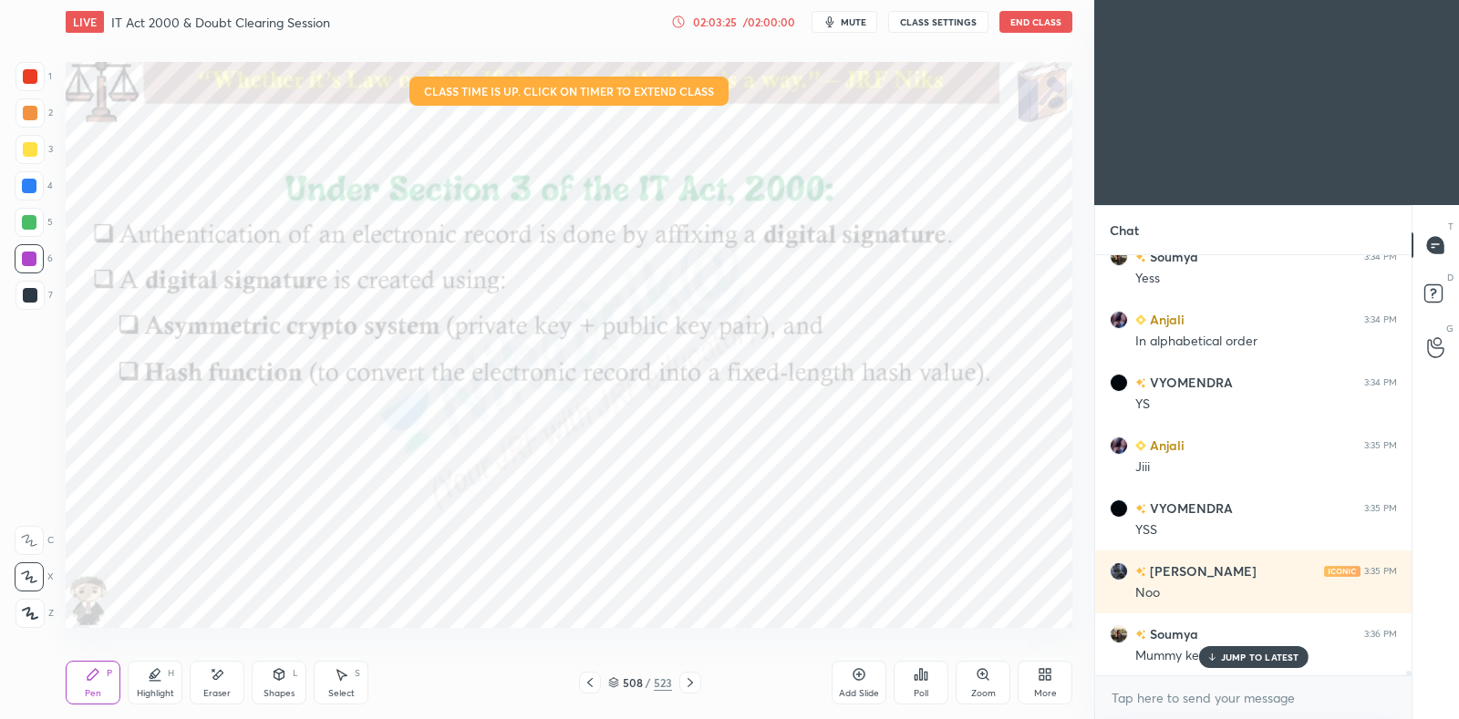
scroll to position [39357, 0]
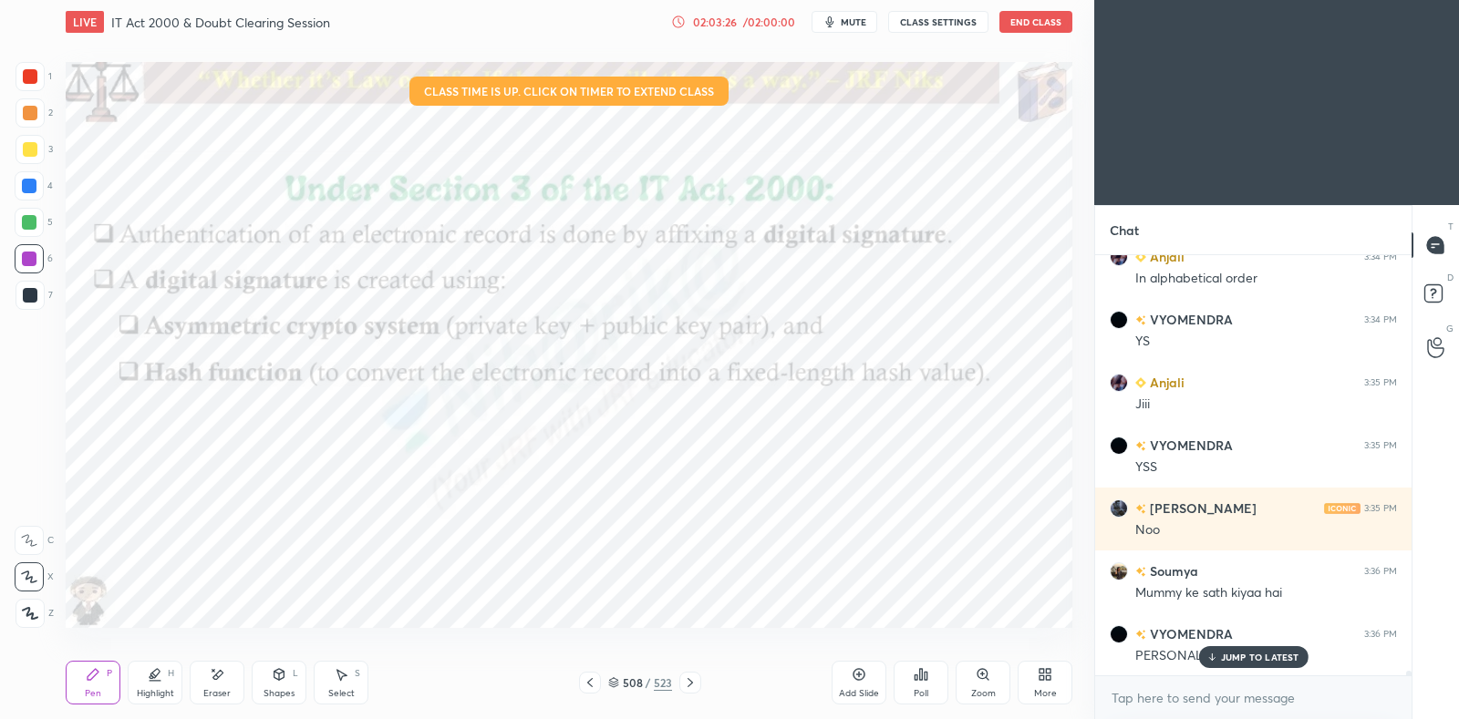
click at [1242, 661] on p "JUMP TO LATEST" at bounding box center [1260, 657] width 78 height 11
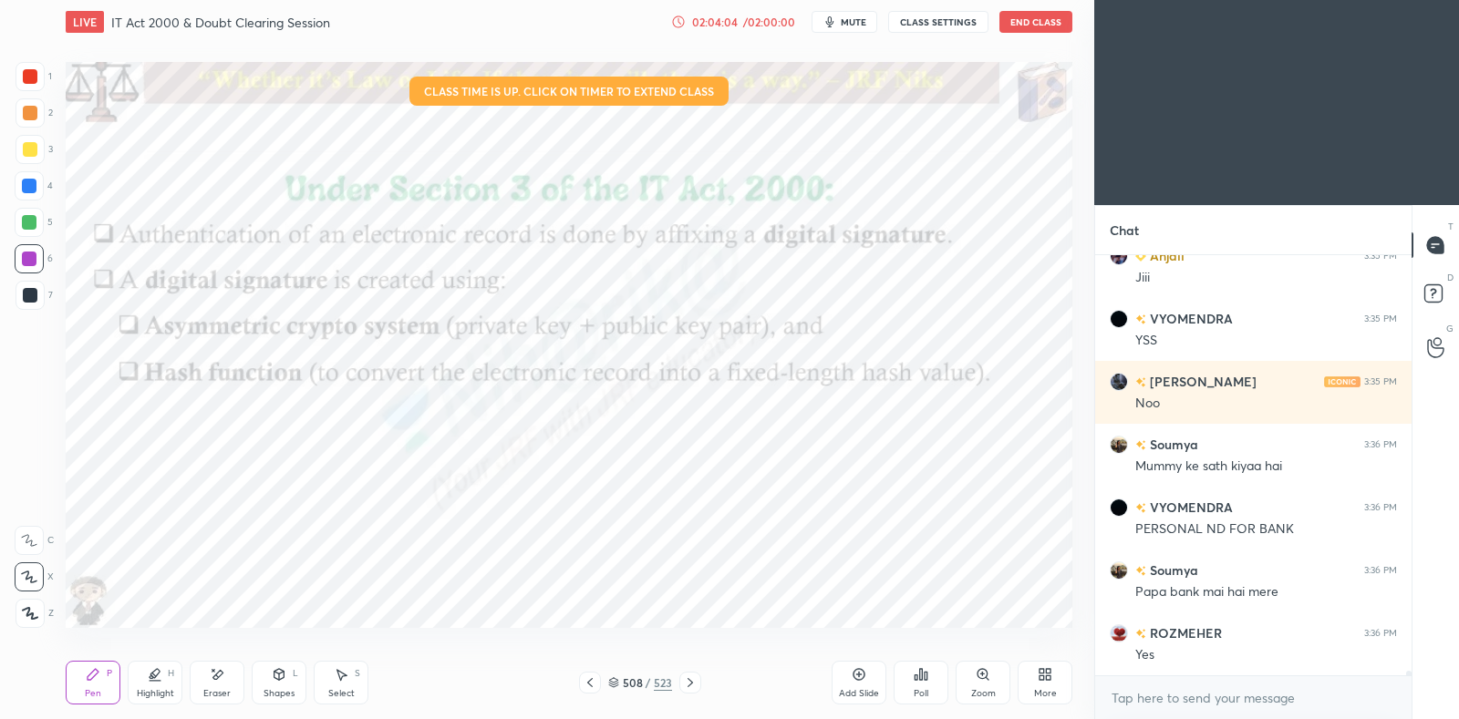
scroll to position [39547, 0]
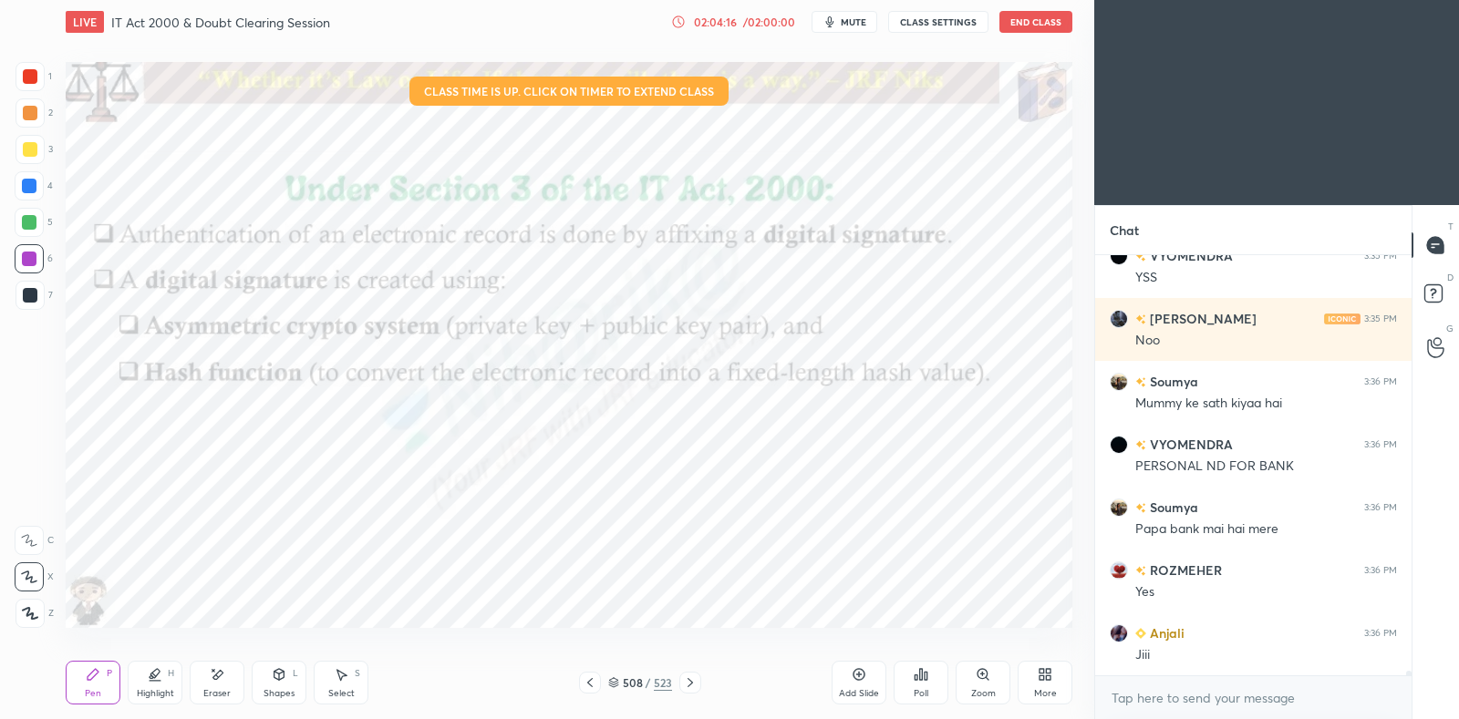
click at [695, 681] on icon at bounding box center [690, 683] width 15 height 15
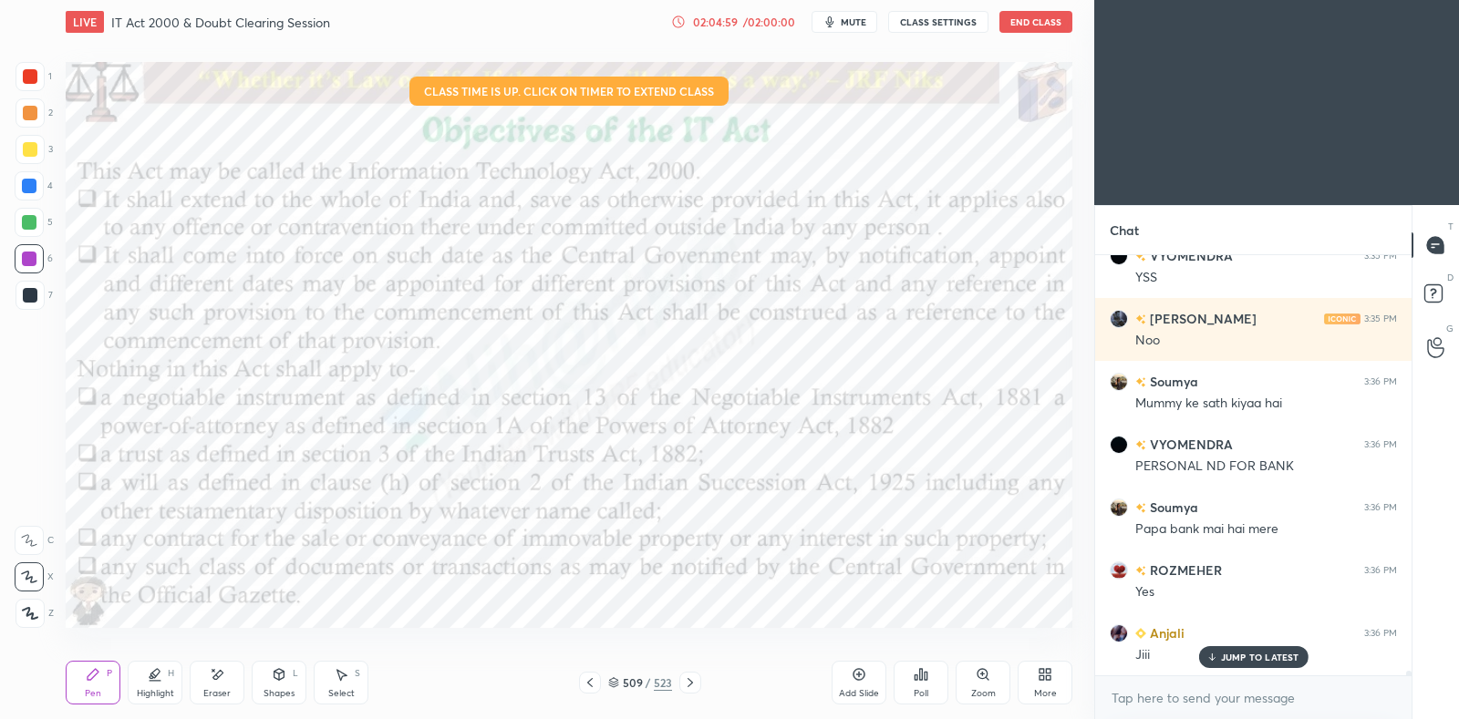
scroll to position [39609, 0]
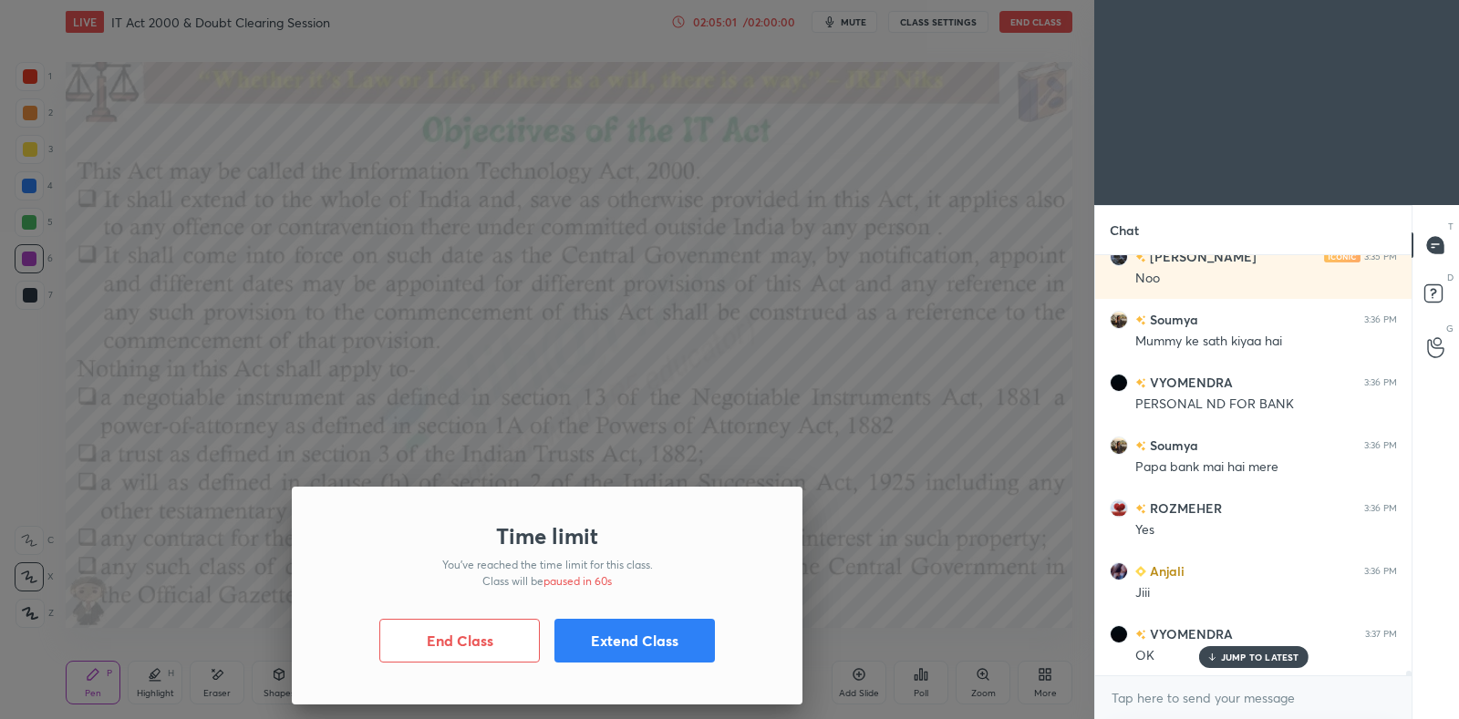
click at [945, 359] on div "Time limit You’ve reached the time limit for this class. Class will be paused i…" at bounding box center [547, 359] width 1094 height 719
click at [945, 350] on div "Time limit You’ve reached the time limit for this class. Class will be paused i…" at bounding box center [547, 359] width 1094 height 719
click at [632, 634] on button "Extend Class" at bounding box center [634, 641] width 160 height 44
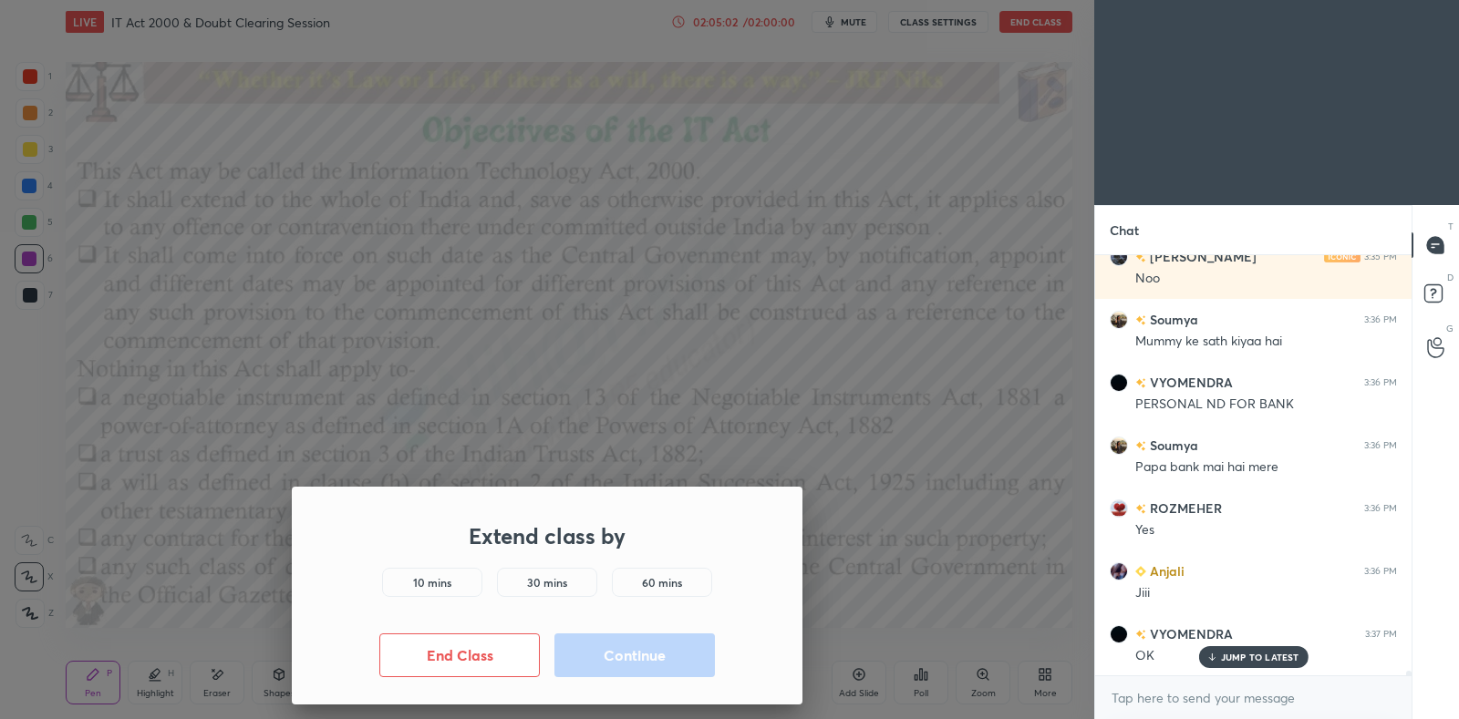
click at [453, 584] on div "10 mins" at bounding box center [432, 582] width 100 height 29
click at [622, 660] on button "Continue" at bounding box center [634, 656] width 160 height 44
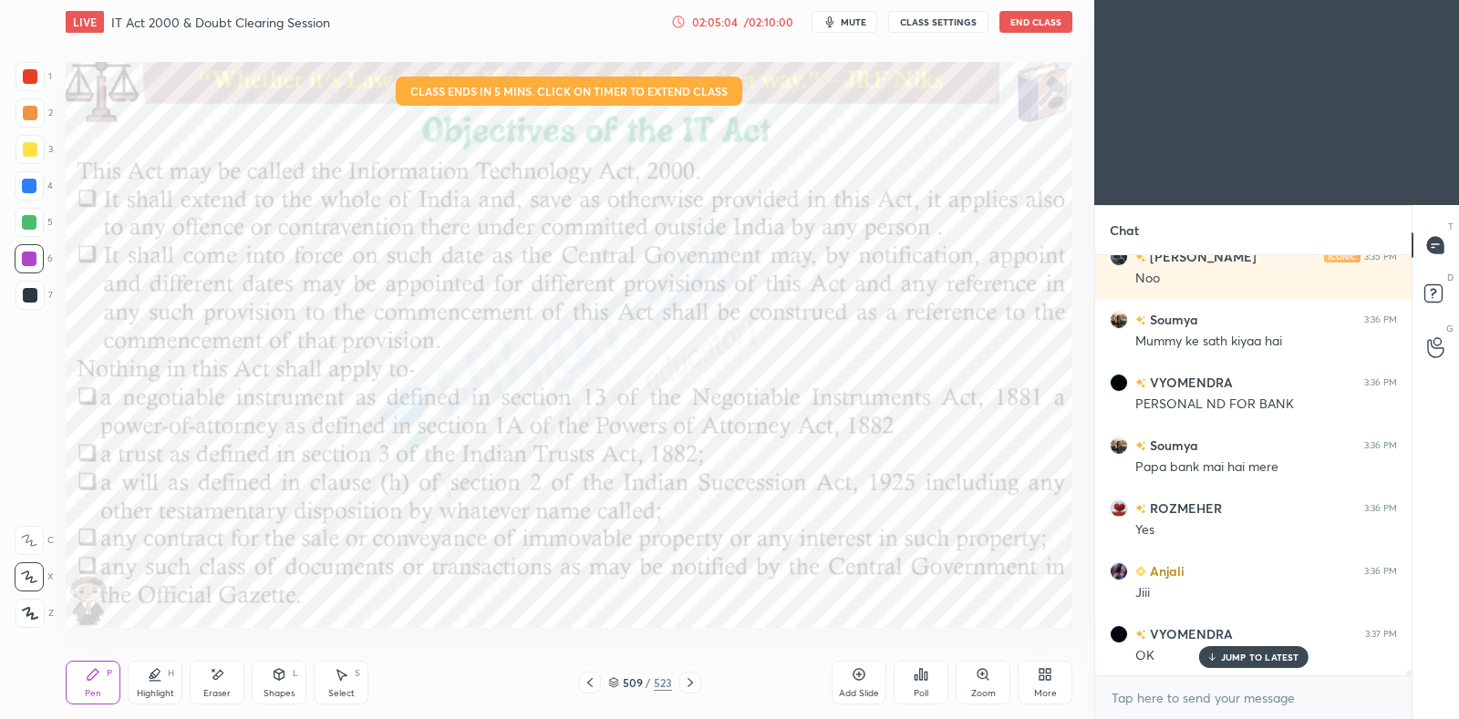
scroll to position [39672, 0]
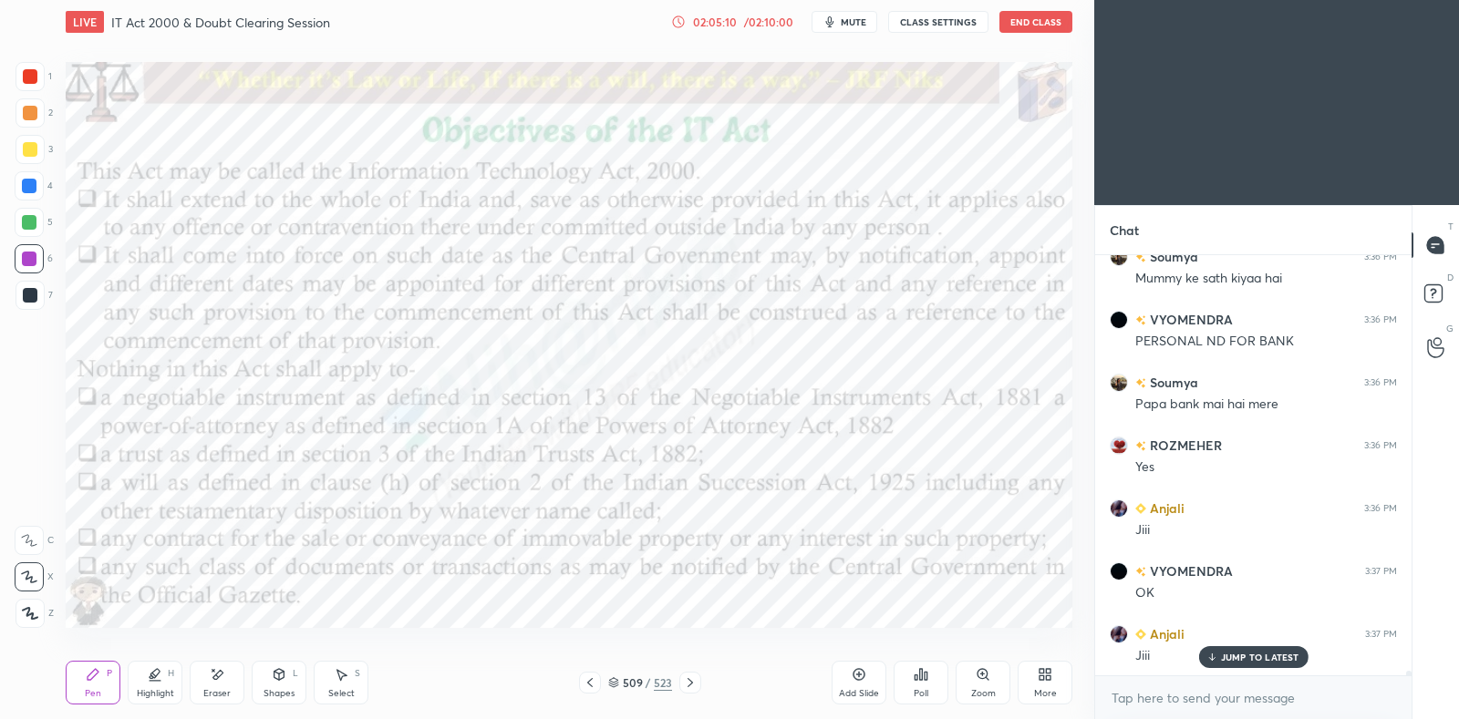
click at [692, 679] on icon at bounding box center [690, 683] width 15 height 15
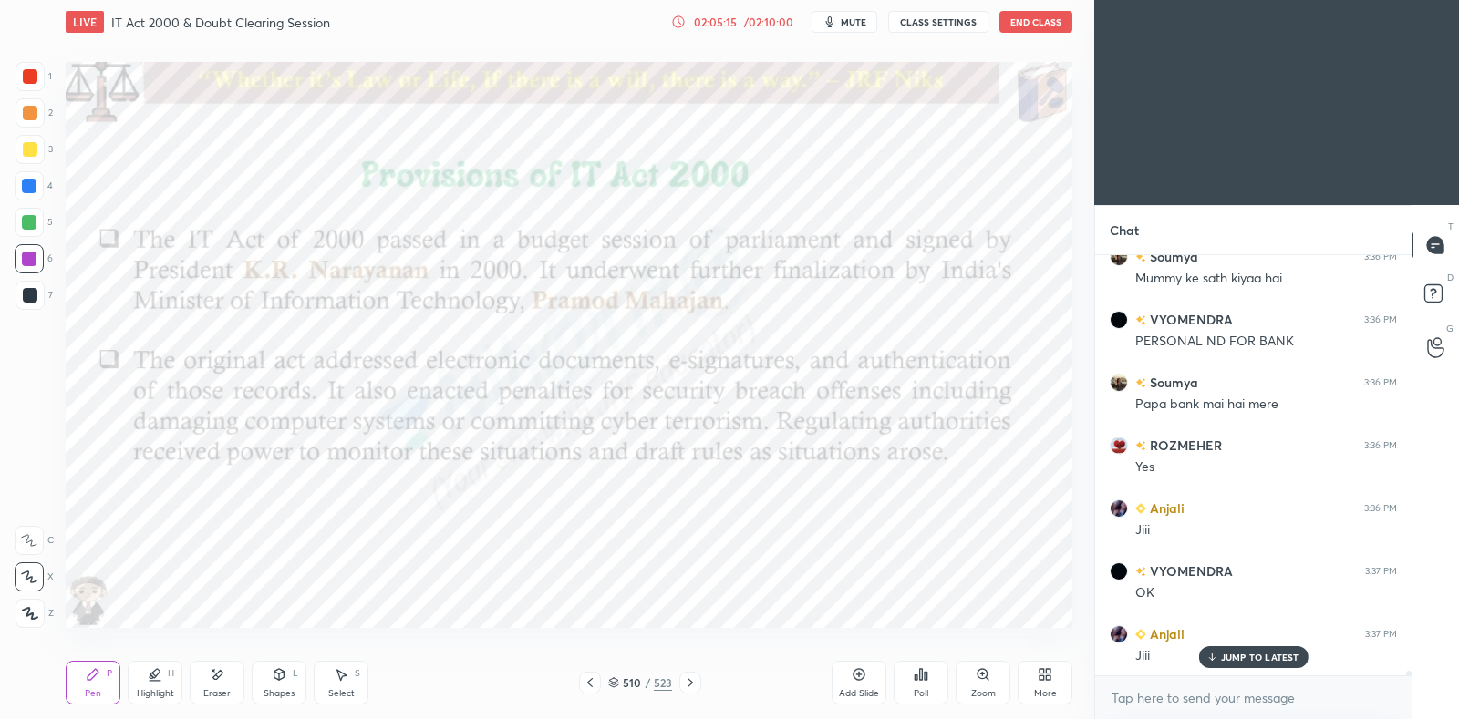
click at [698, 682] on div at bounding box center [690, 683] width 22 height 22
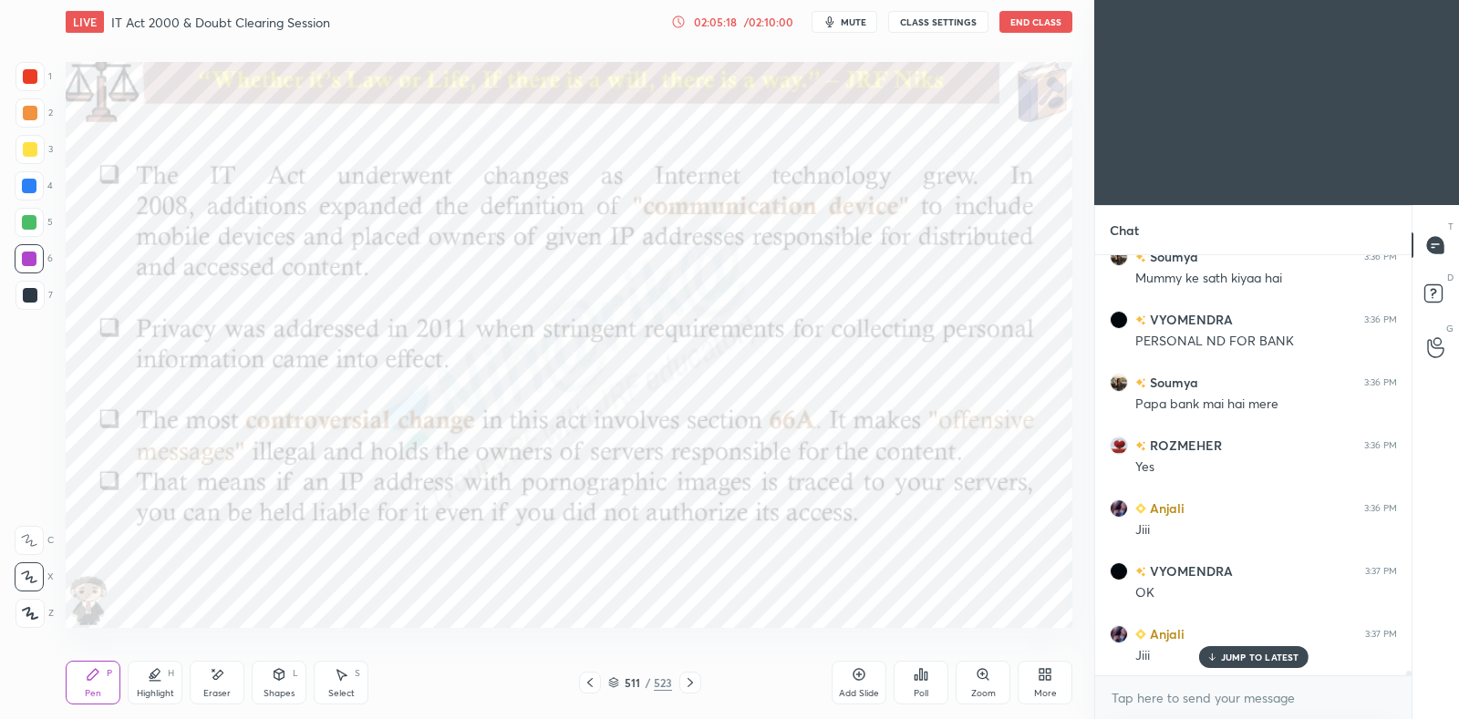
click at [693, 686] on icon at bounding box center [690, 683] width 15 height 15
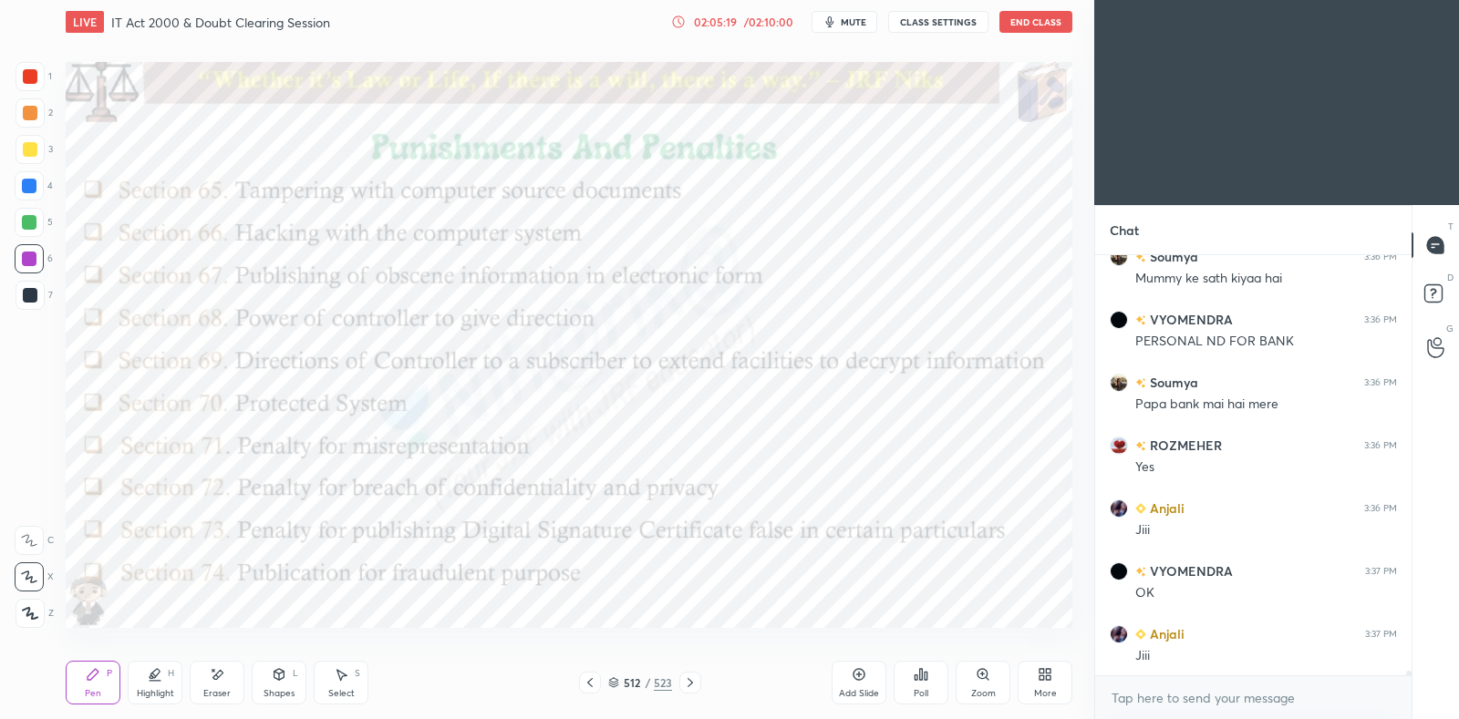
scroll to position [39736, 0]
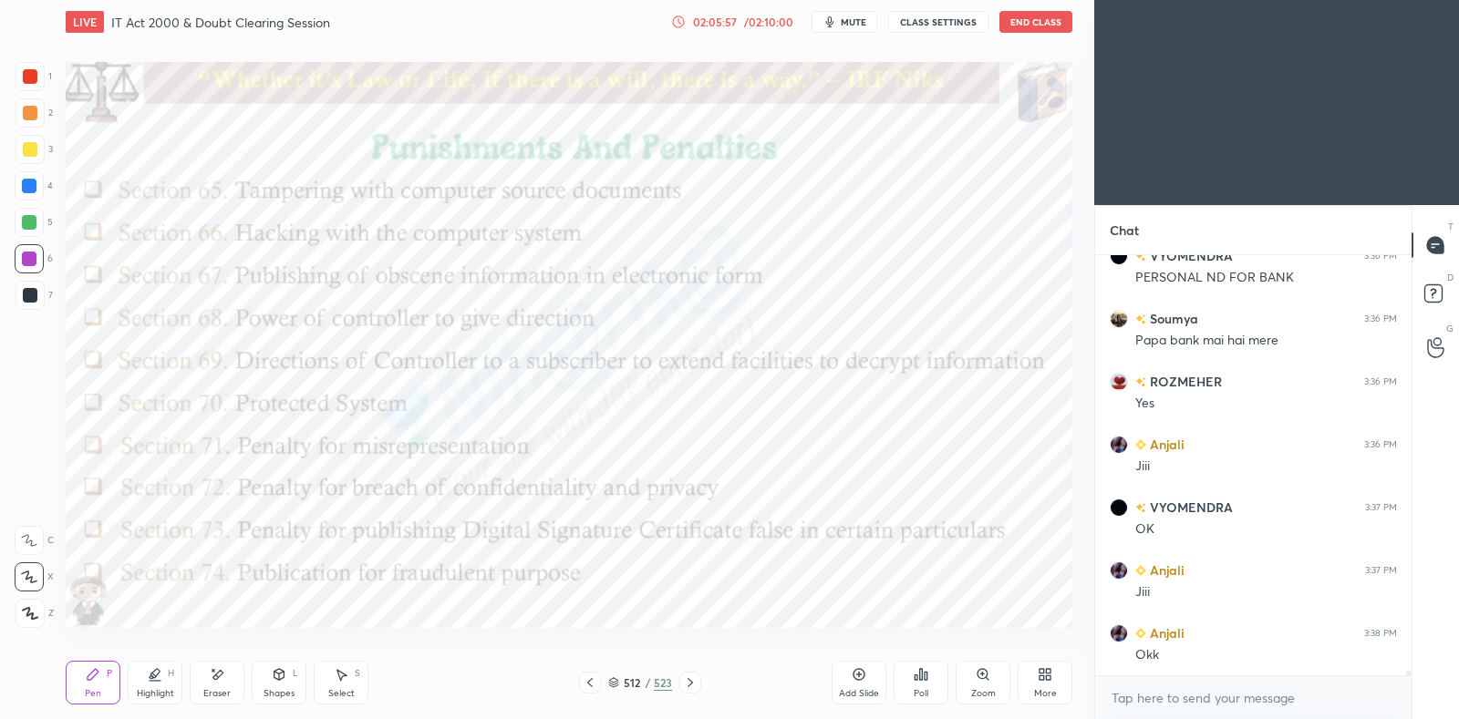
click at [695, 685] on icon at bounding box center [690, 683] width 15 height 15
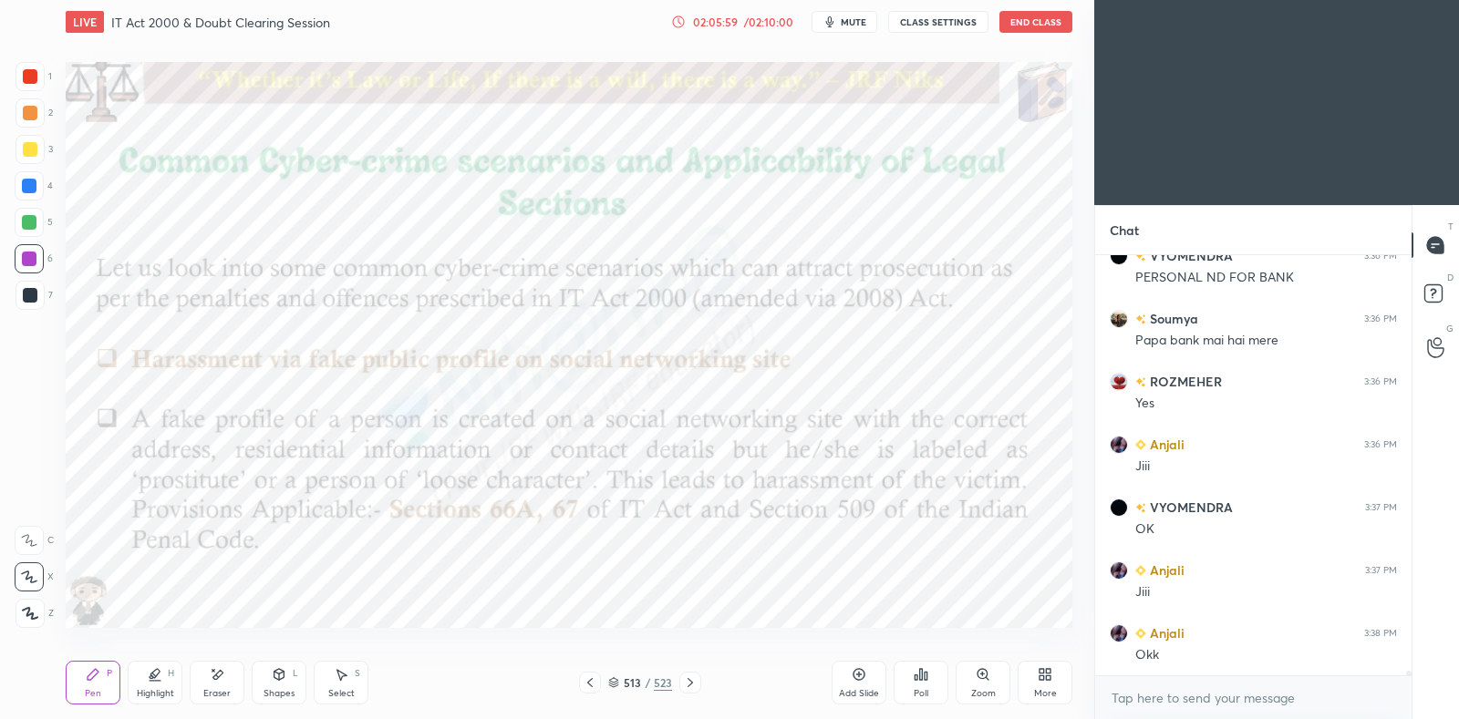
click at [592, 678] on icon at bounding box center [589, 682] width 5 height 9
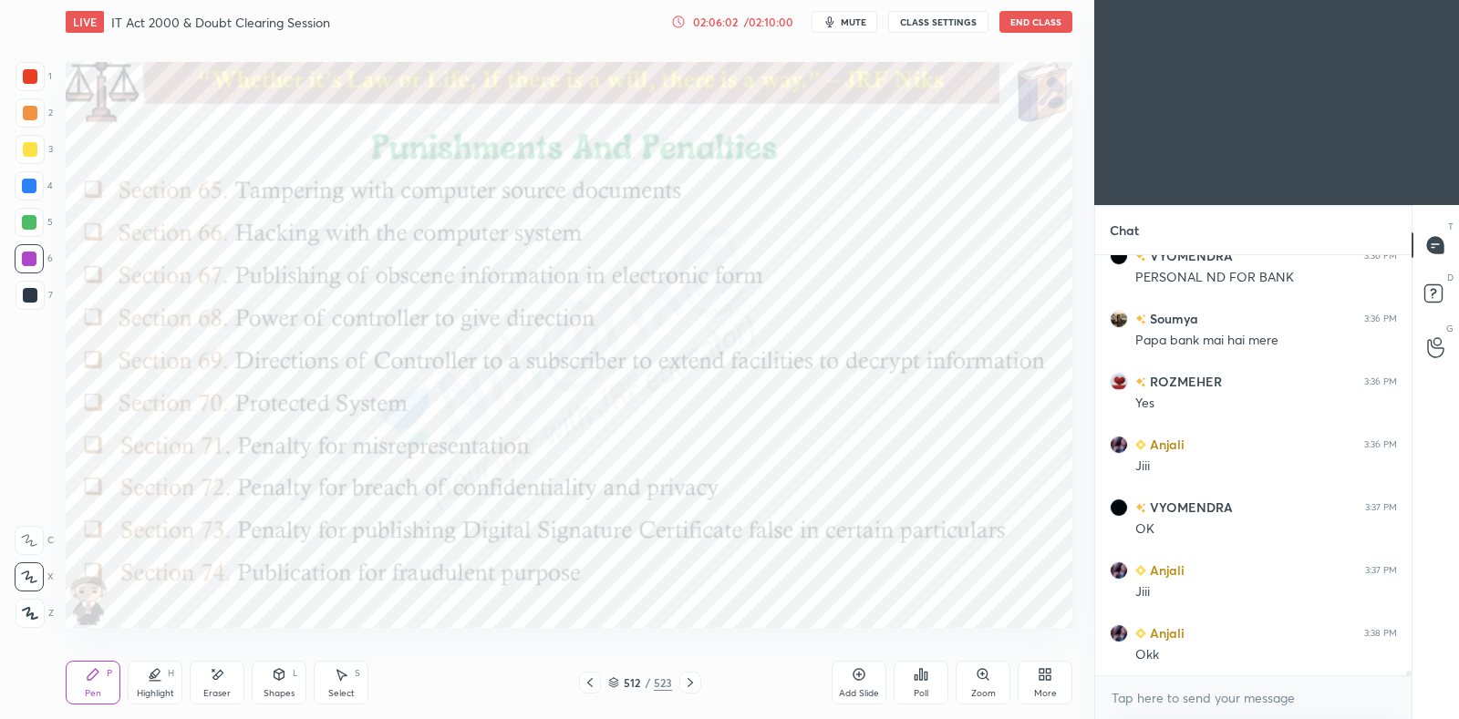
scroll to position [39799, 0]
click at [698, 689] on div at bounding box center [690, 683] width 22 height 22
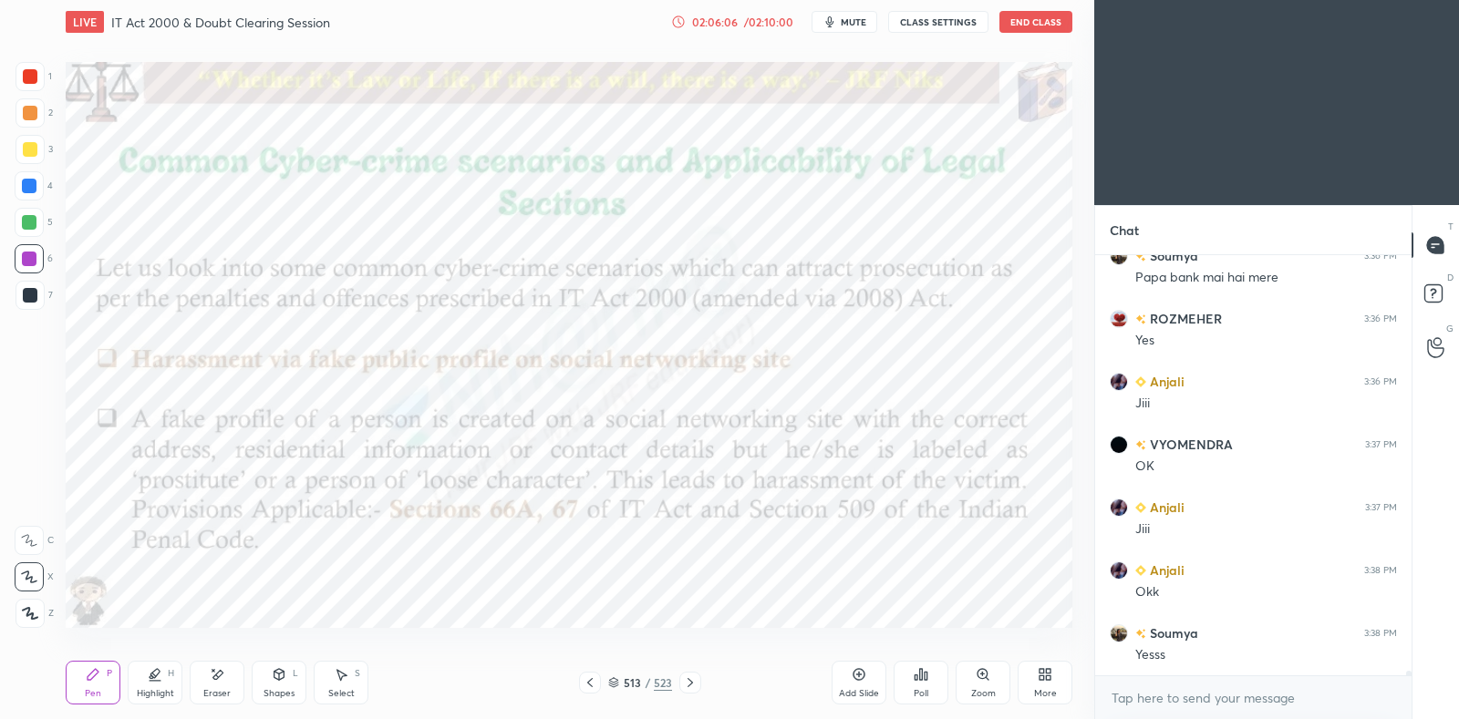
scroll to position [39862, 0]
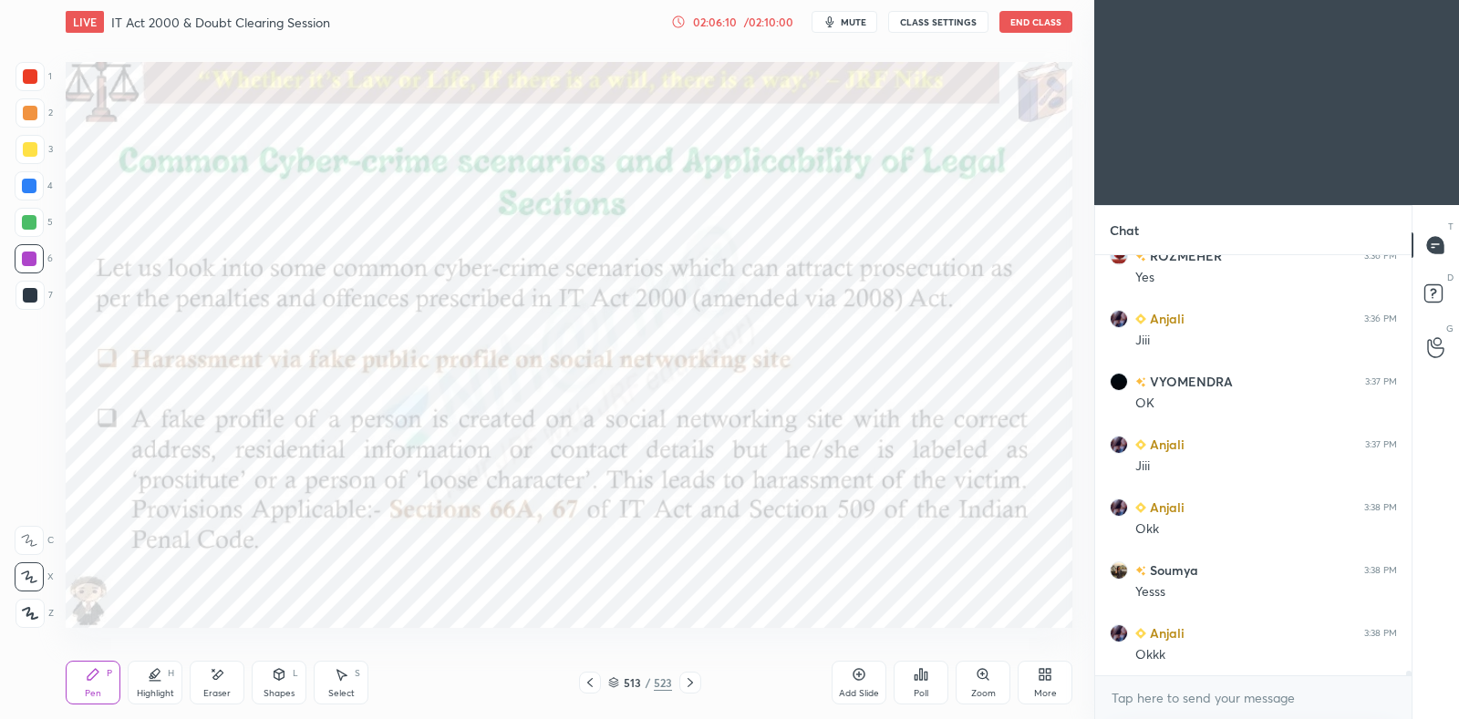
click at [690, 682] on icon at bounding box center [690, 683] width 15 height 15
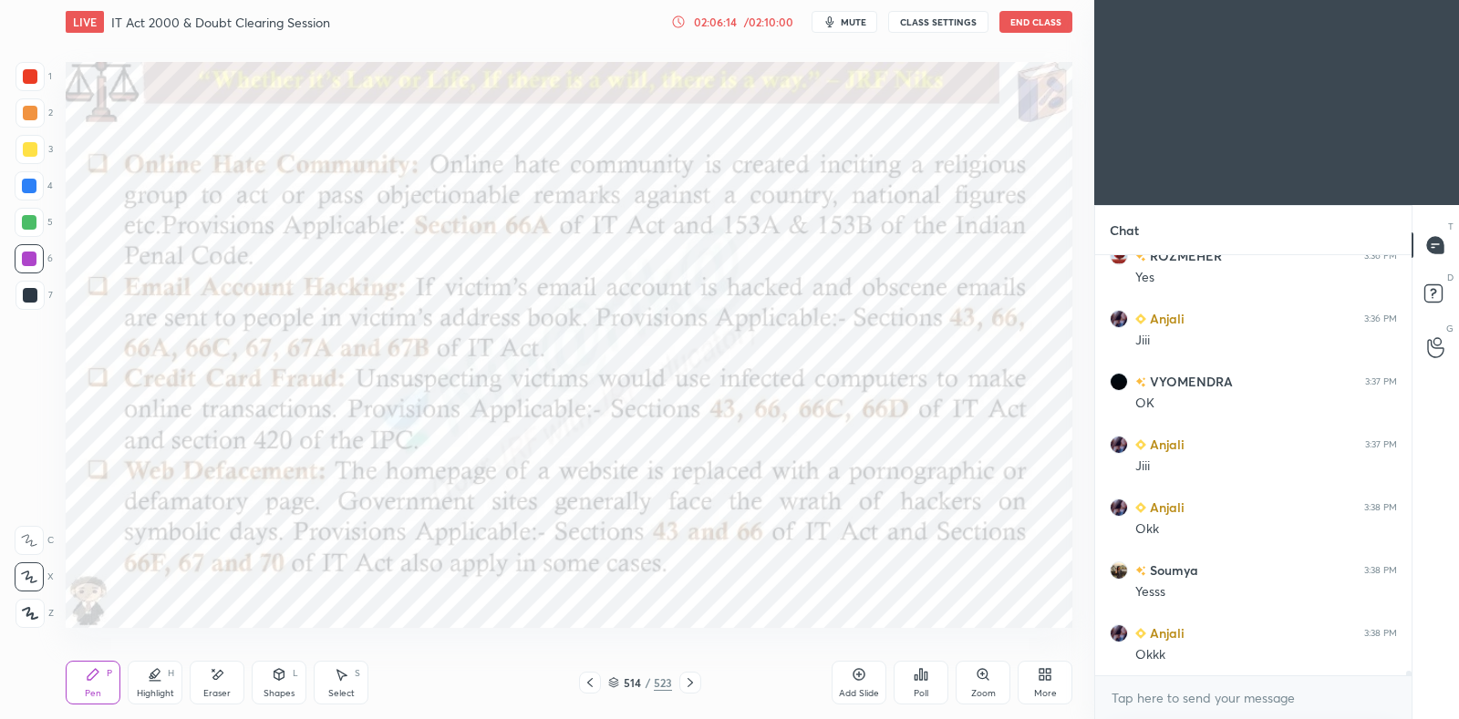
click at [697, 671] on div "Pen P Highlight H Eraser Shapes L Select S 514 / 523 Add Slide Poll Zoom More" at bounding box center [569, 682] width 1007 height 73
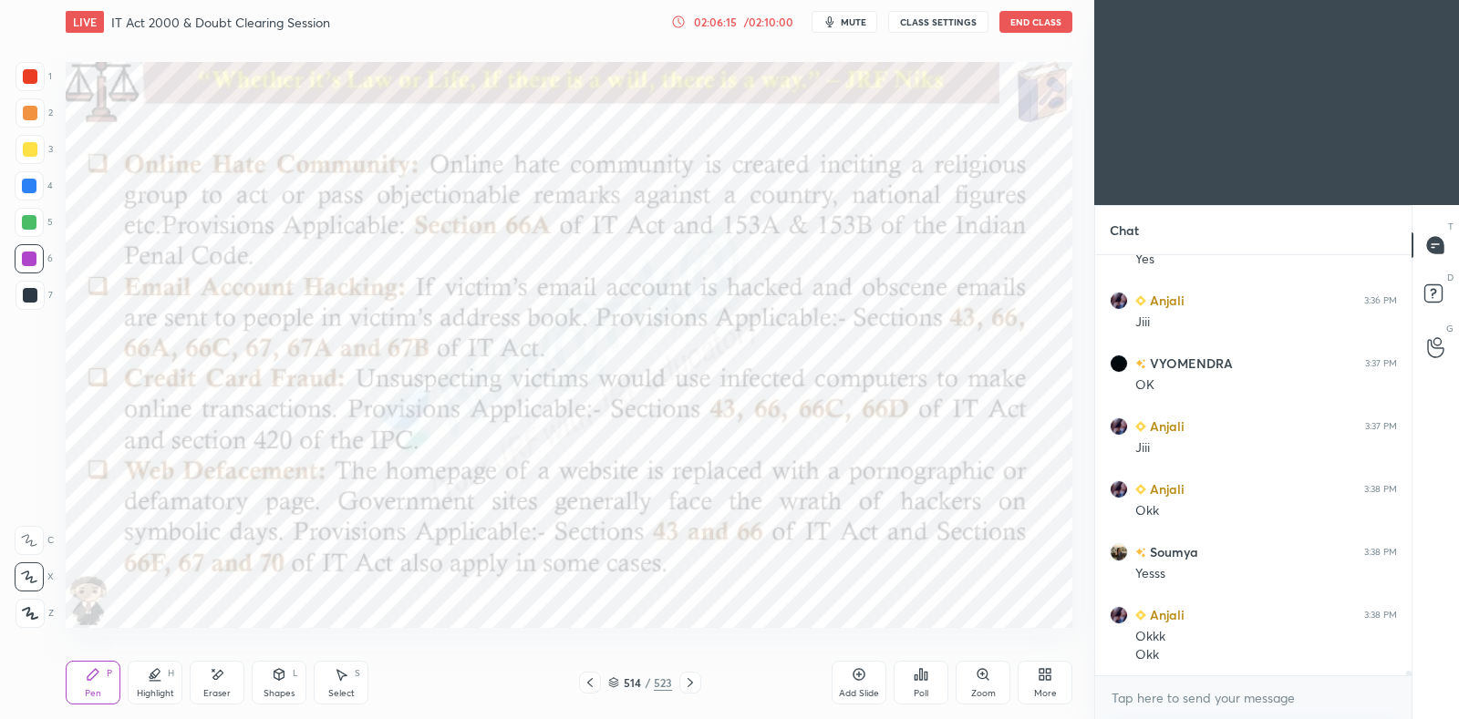
click at [689, 680] on icon at bounding box center [690, 683] width 15 height 15
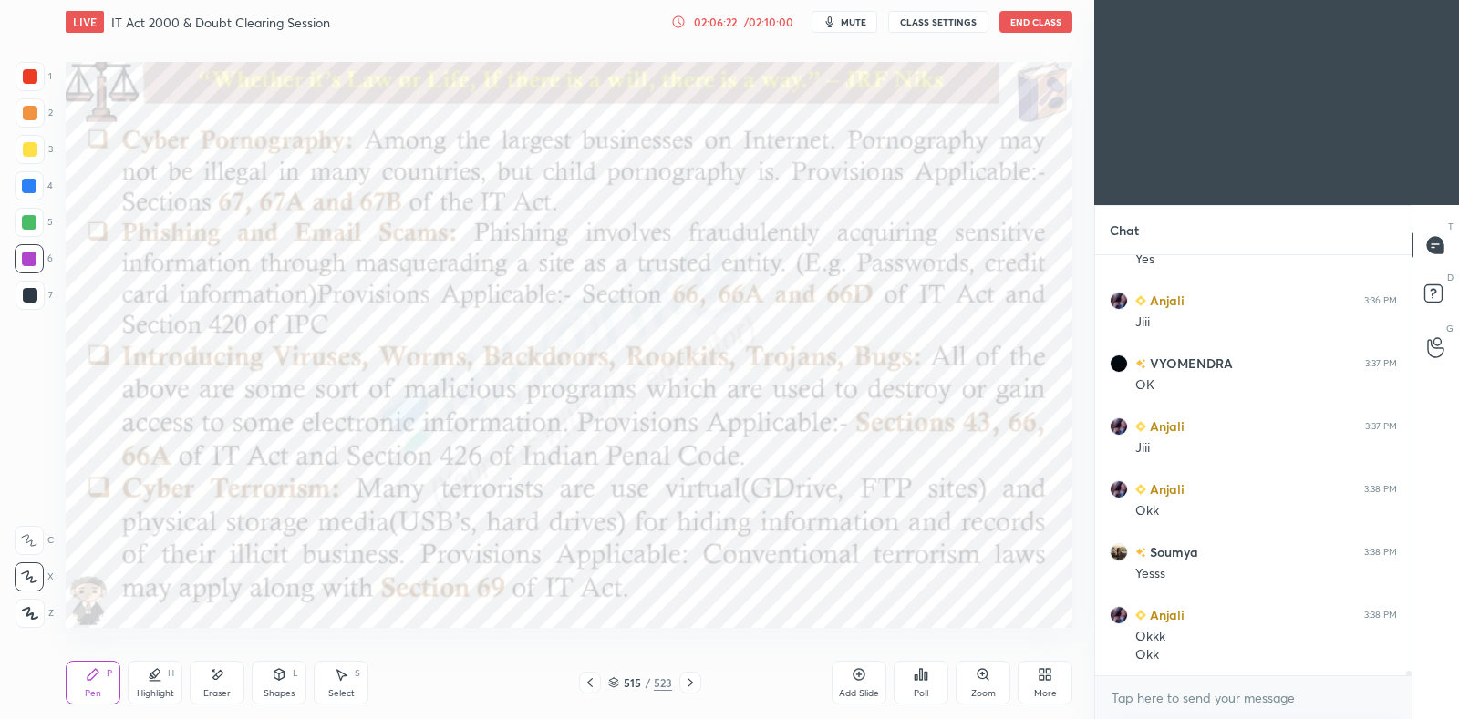
click at [692, 681] on icon at bounding box center [690, 683] width 15 height 15
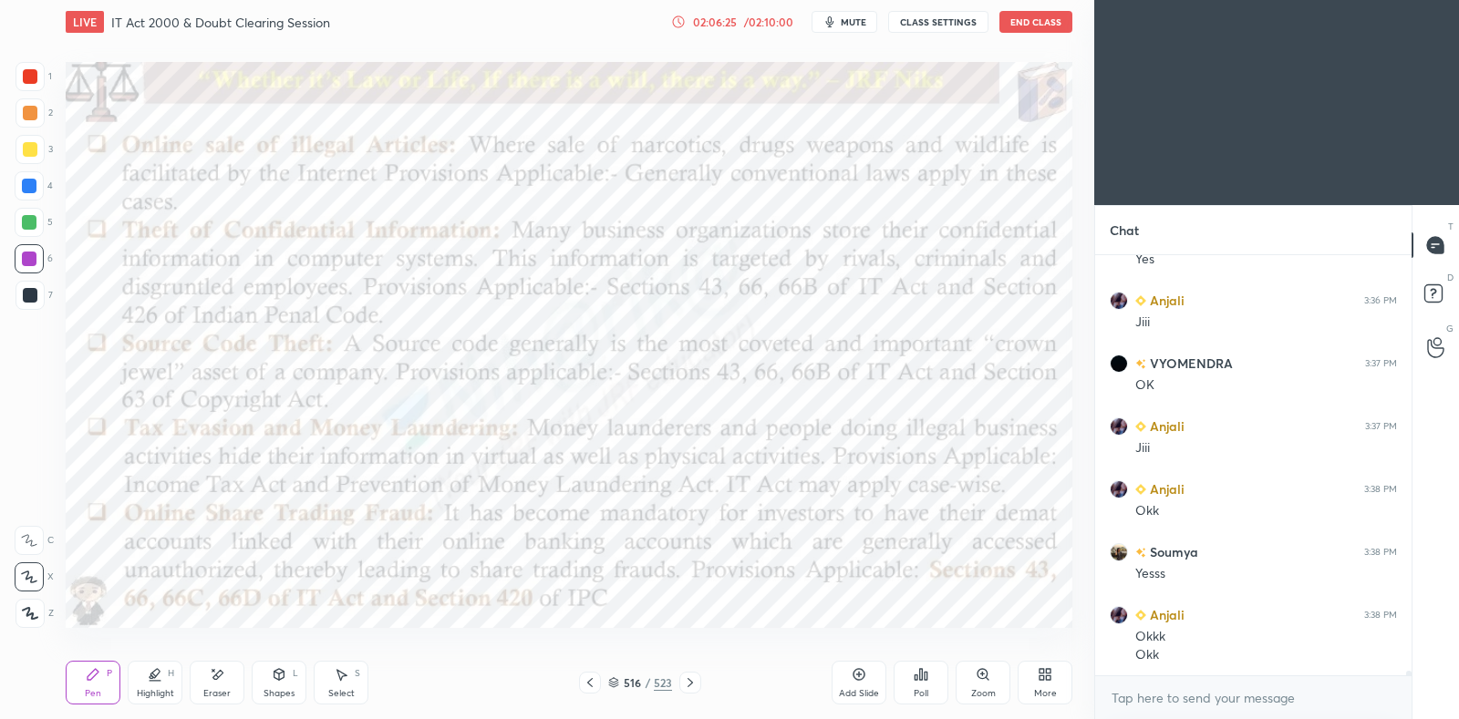
scroll to position [39942, 0]
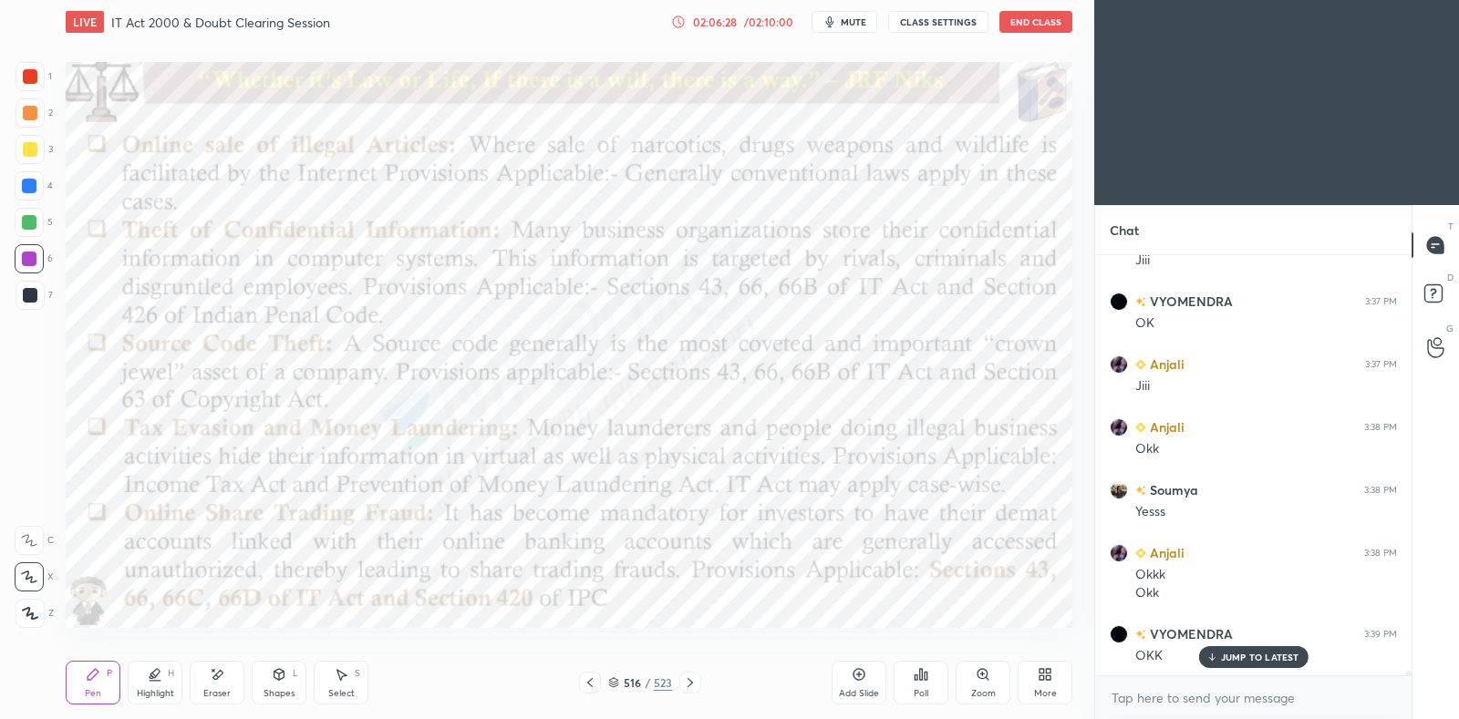
click at [698, 680] on div at bounding box center [690, 683] width 22 height 22
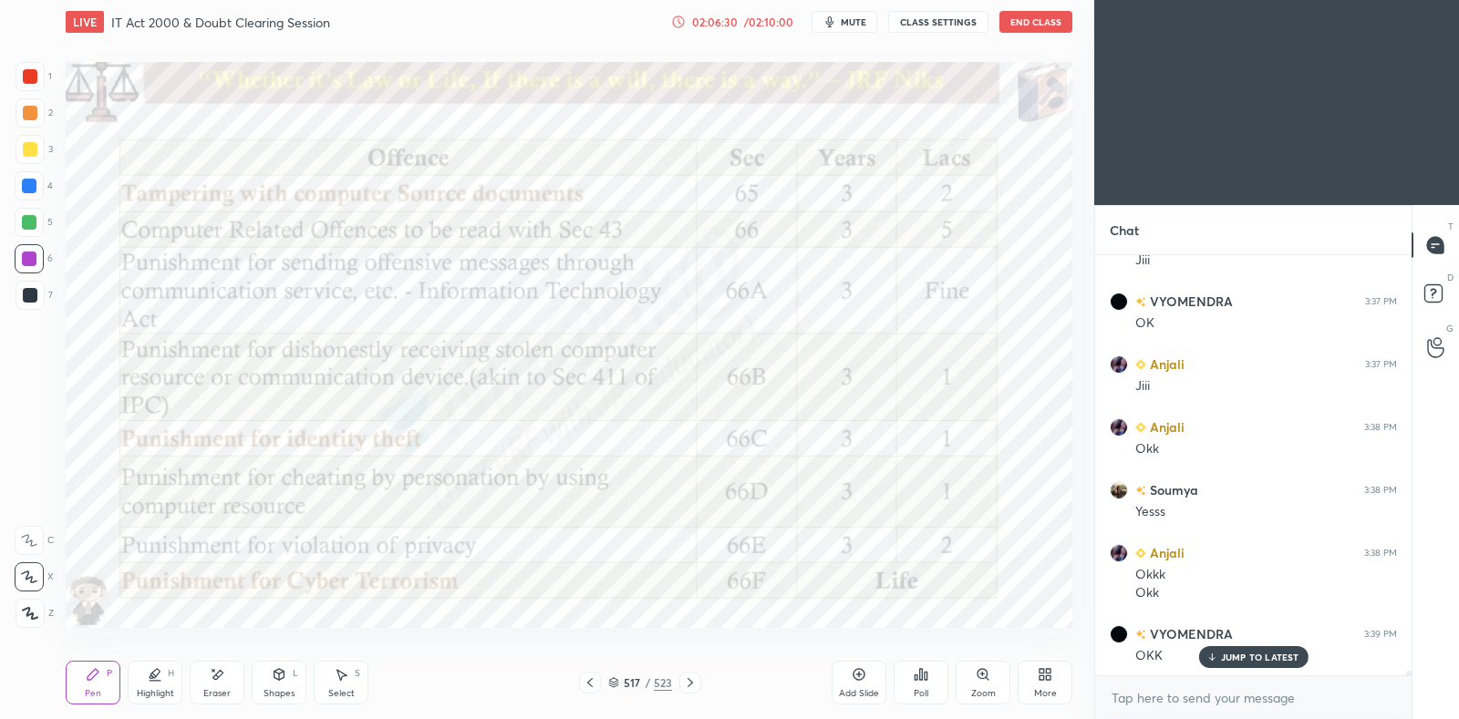
scroll to position [40005, 0]
click at [157, 675] on icon at bounding box center [154, 673] width 9 height 9
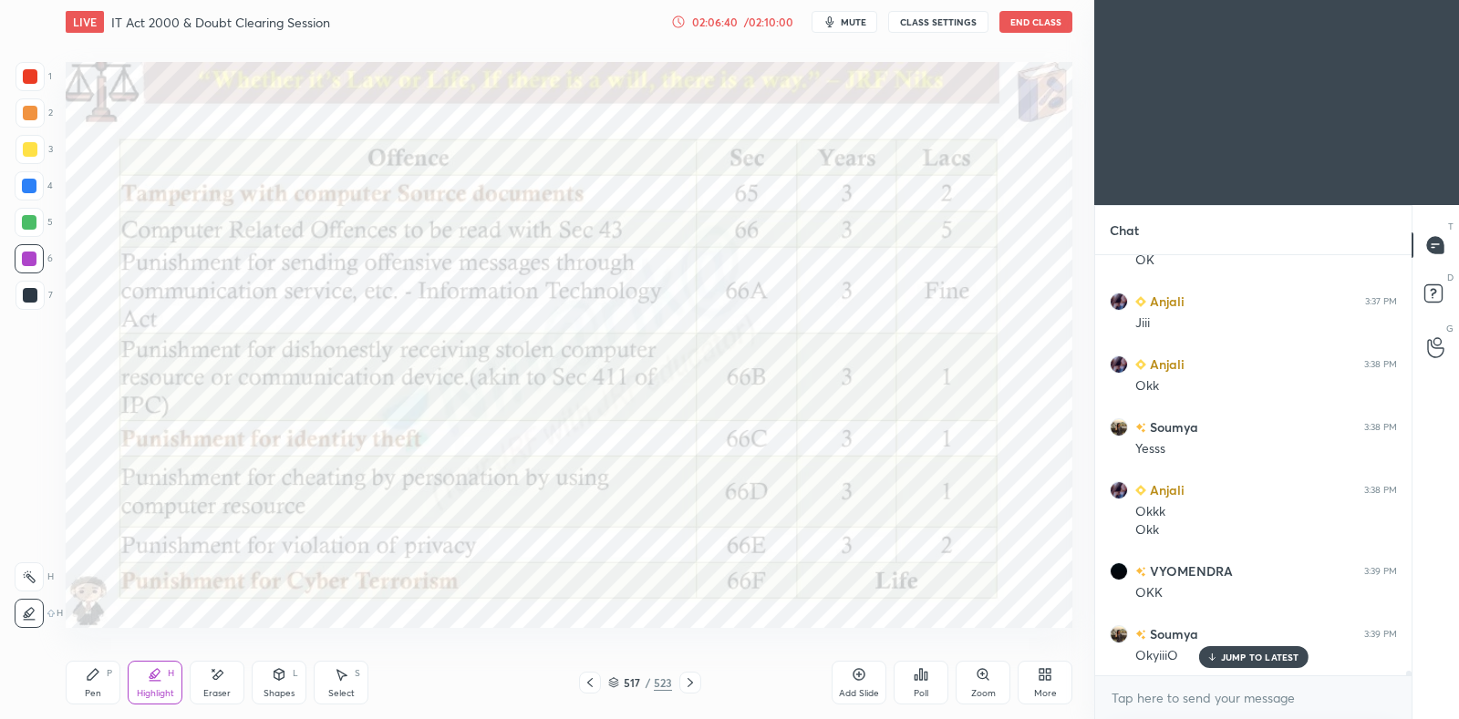
click at [40, 585] on div at bounding box center [29, 577] width 29 height 29
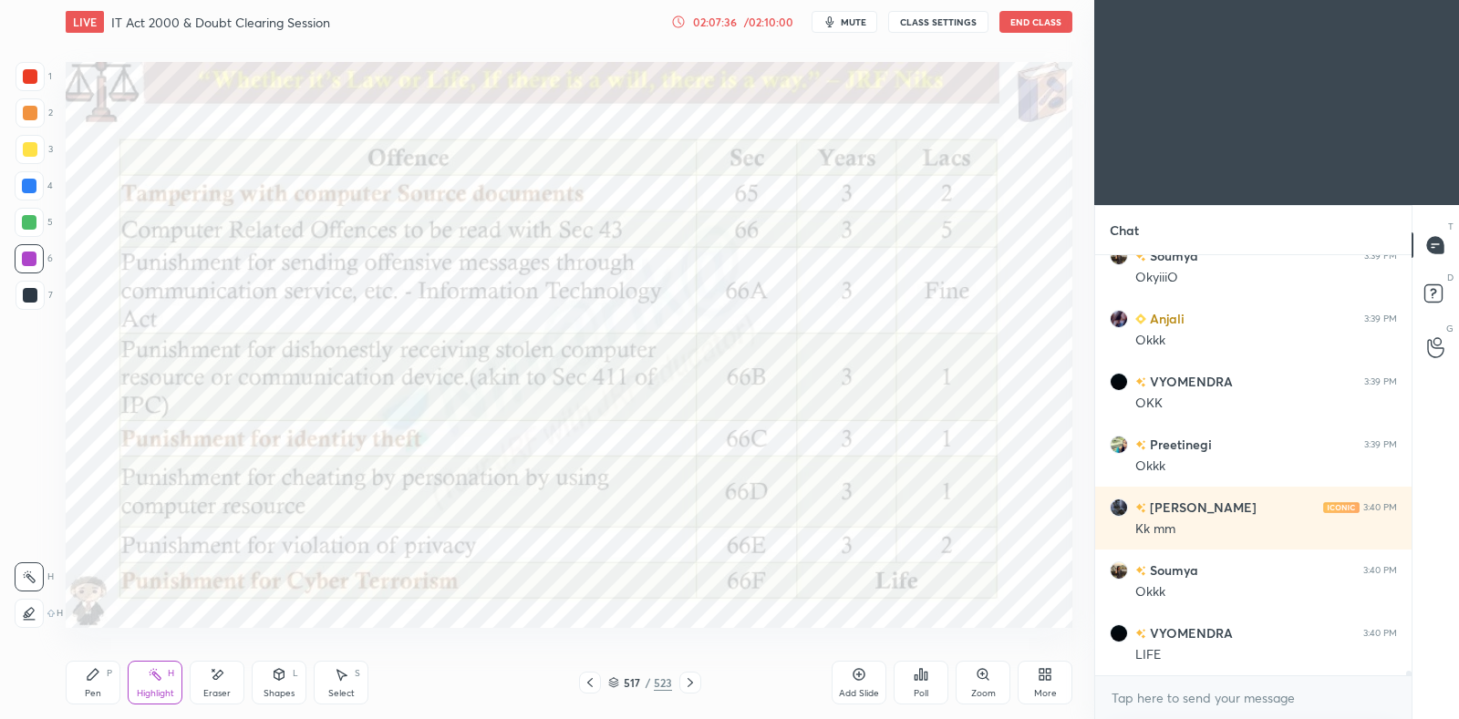
scroll to position [40446, 0]
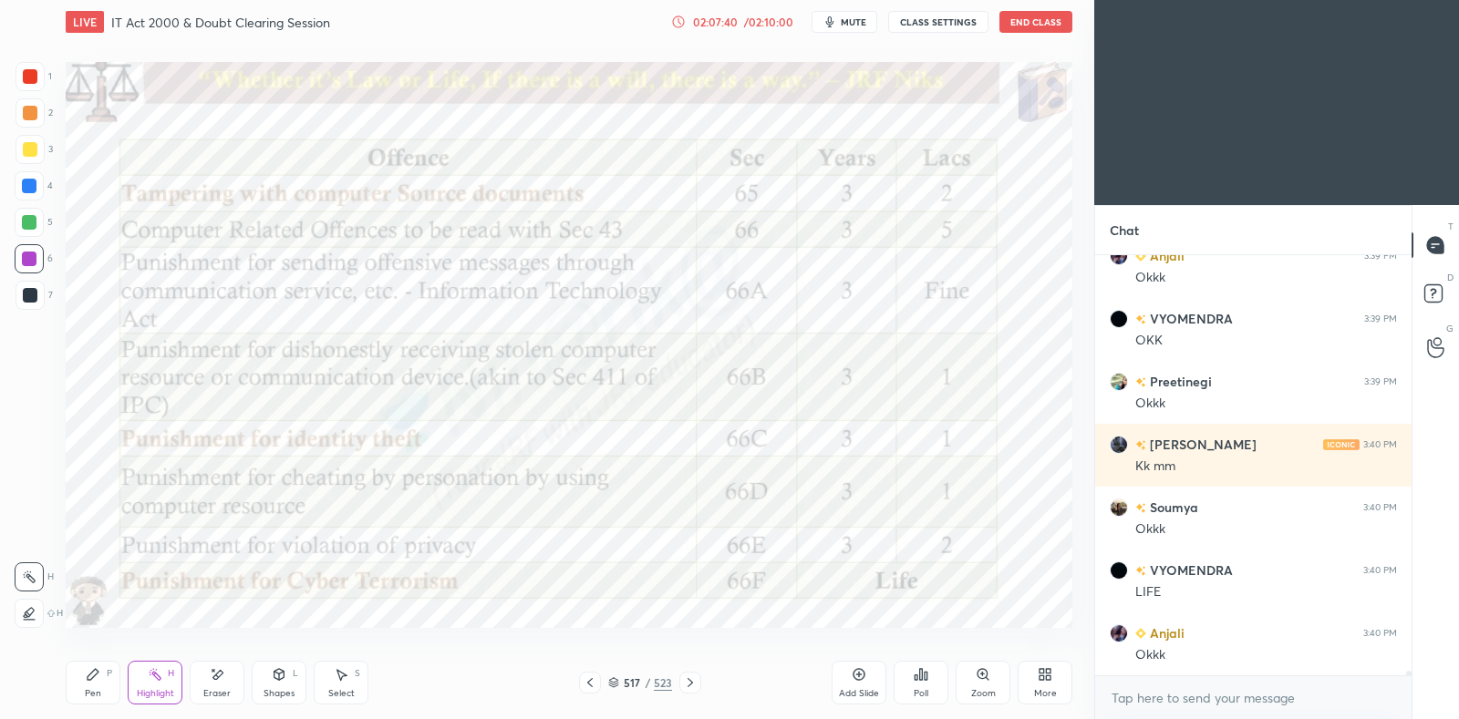
click at [695, 685] on icon at bounding box center [690, 683] width 15 height 15
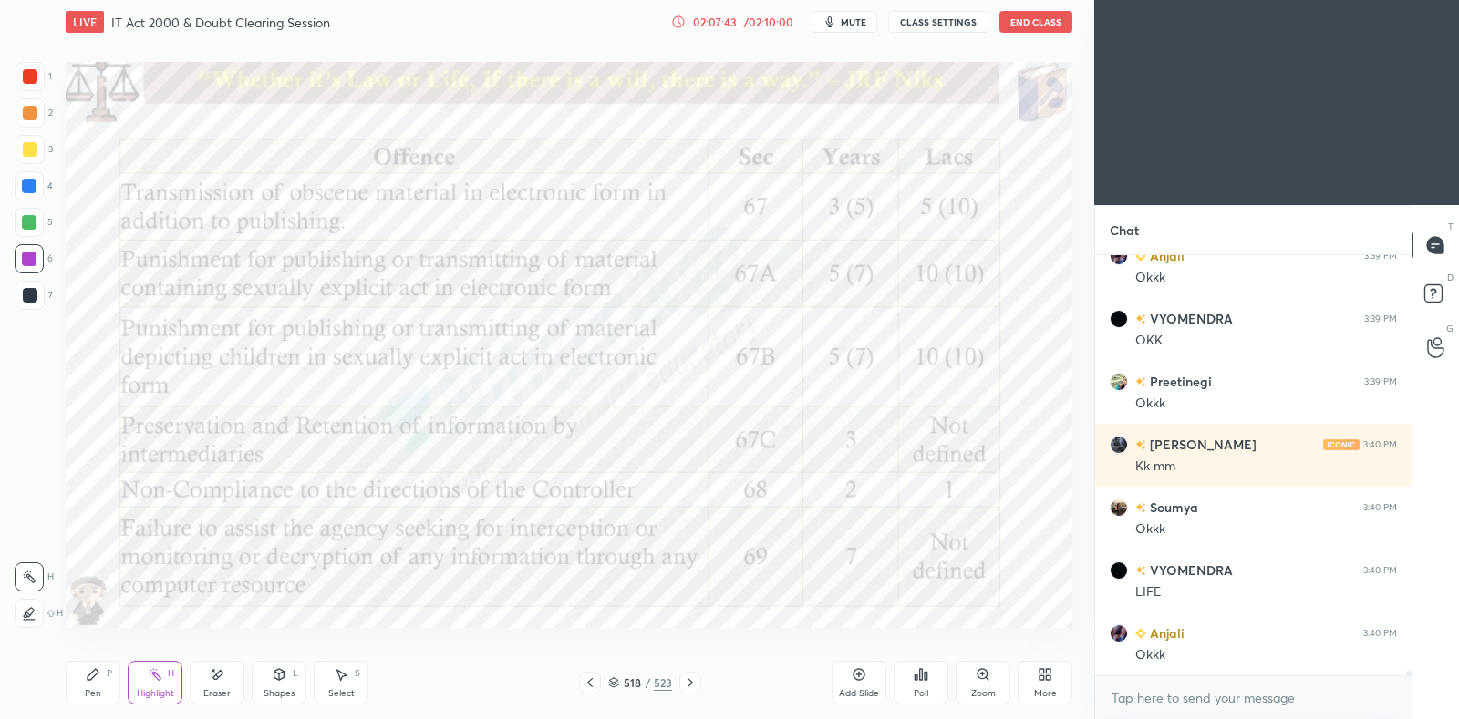
click at [693, 677] on icon at bounding box center [690, 683] width 15 height 15
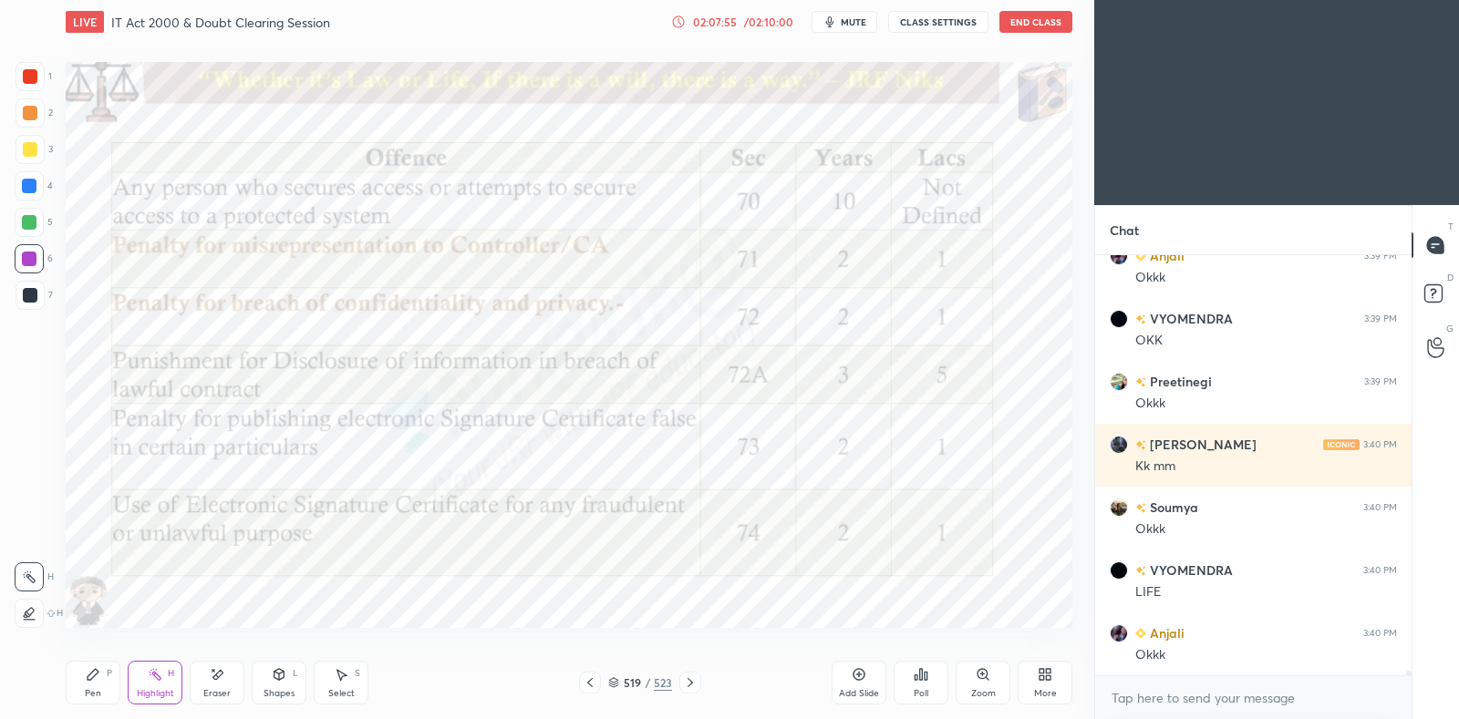
scroll to position [40509, 0]
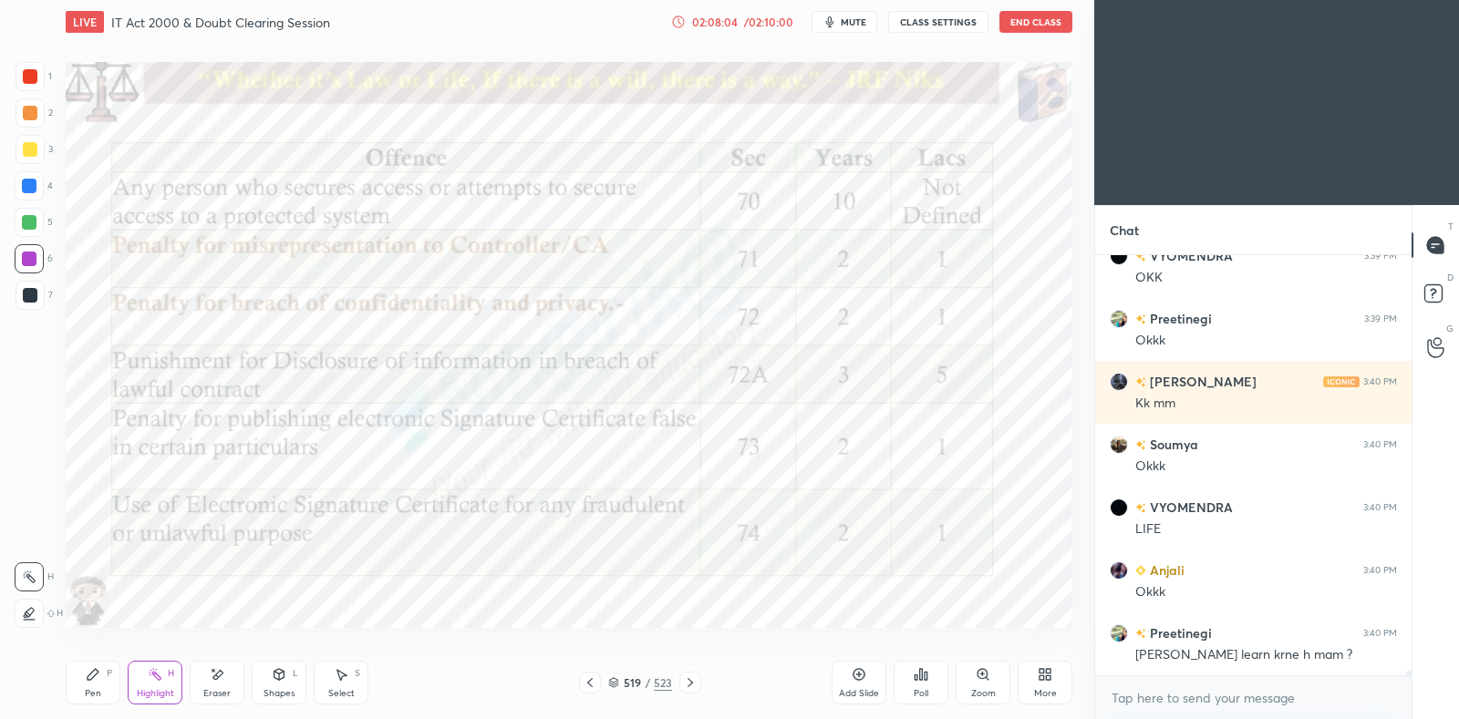
click at [694, 681] on icon at bounding box center [690, 683] width 15 height 15
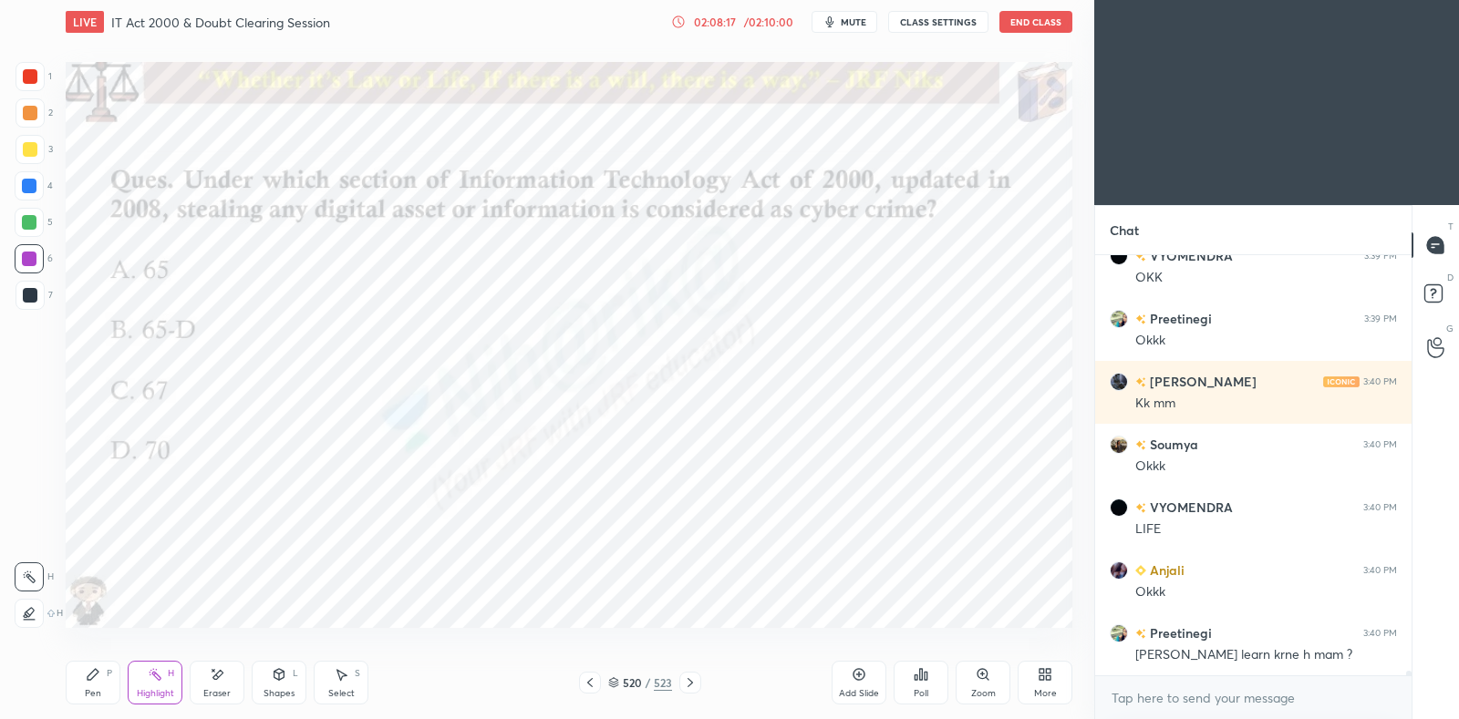
click at [616, 686] on icon at bounding box center [613, 686] width 9 height 3
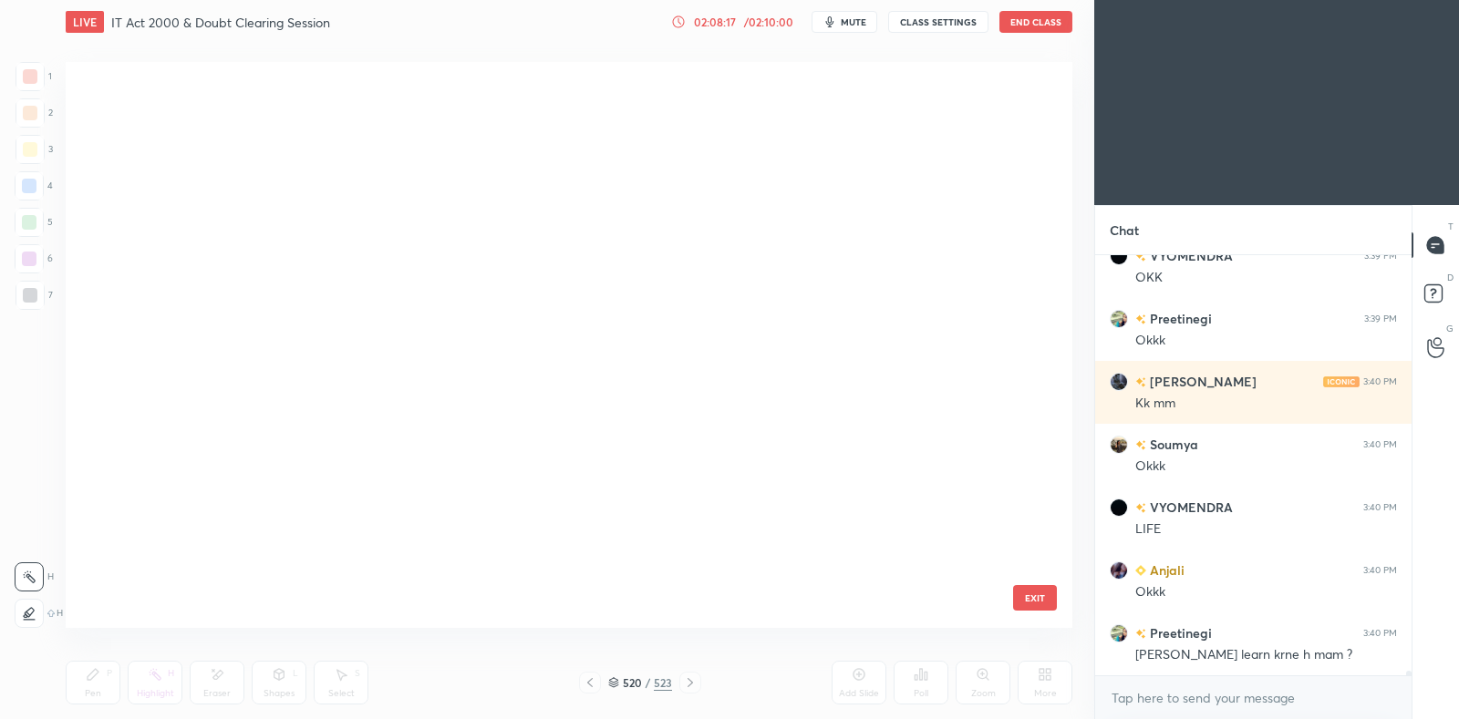
scroll to position [561, 997]
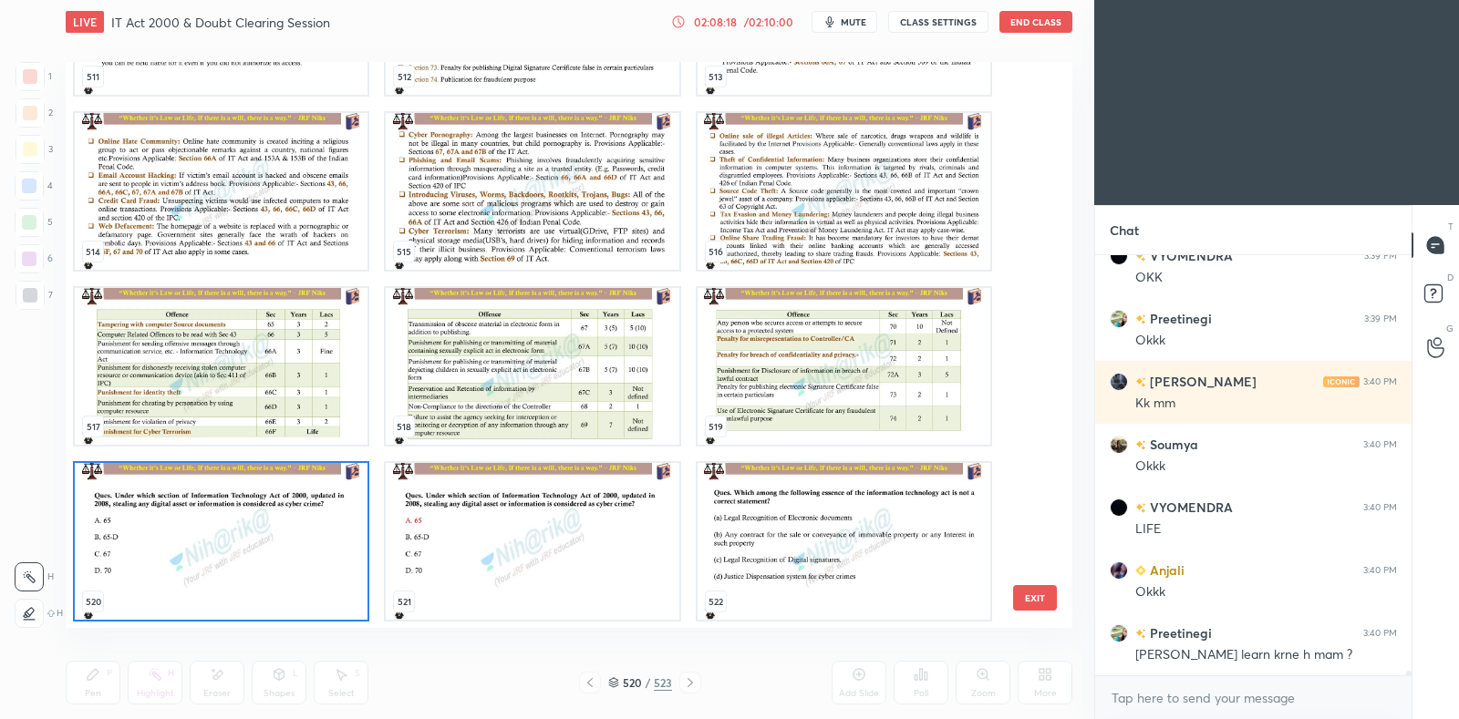
click at [303, 576] on img "grid" at bounding box center [221, 541] width 293 height 157
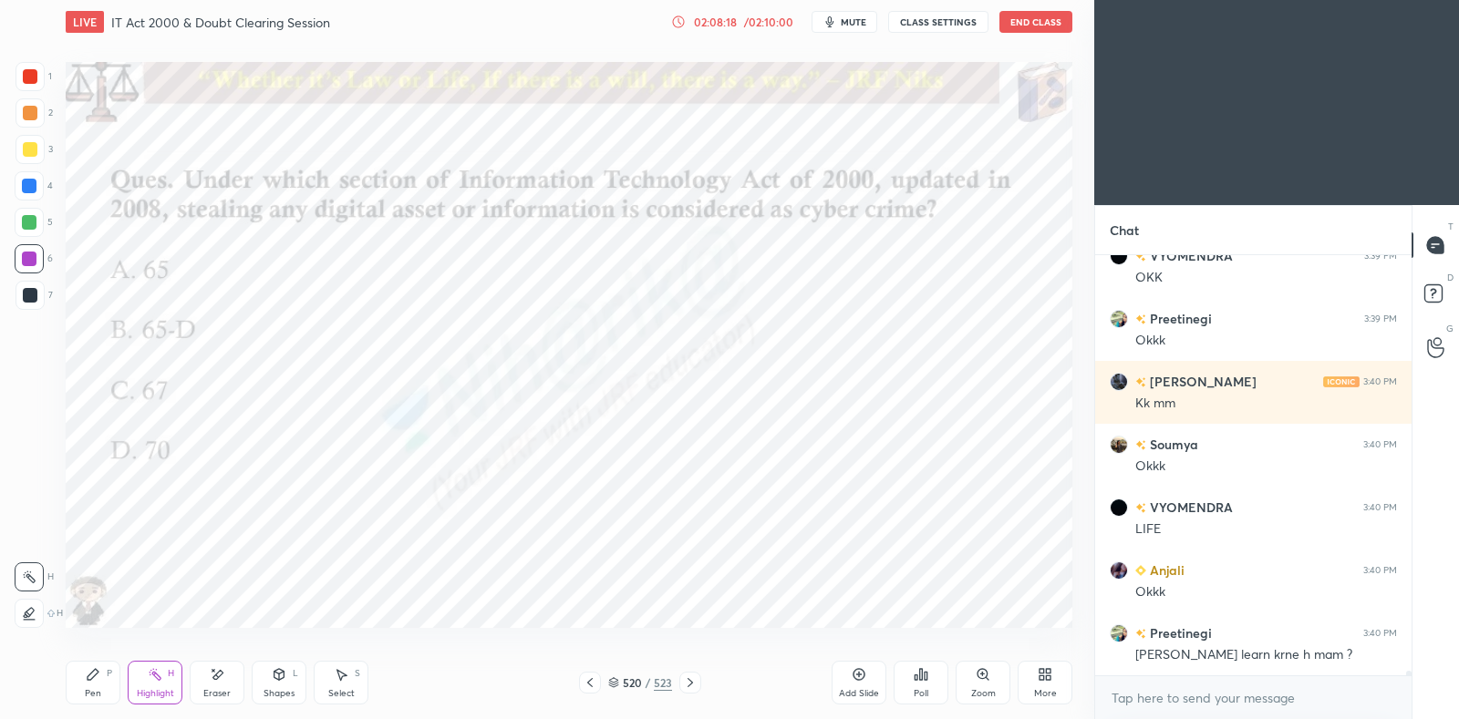
click at [305, 578] on img "grid" at bounding box center [221, 541] width 293 height 157
click at [615, 677] on icon at bounding box center [613, 682] width 11 height 11
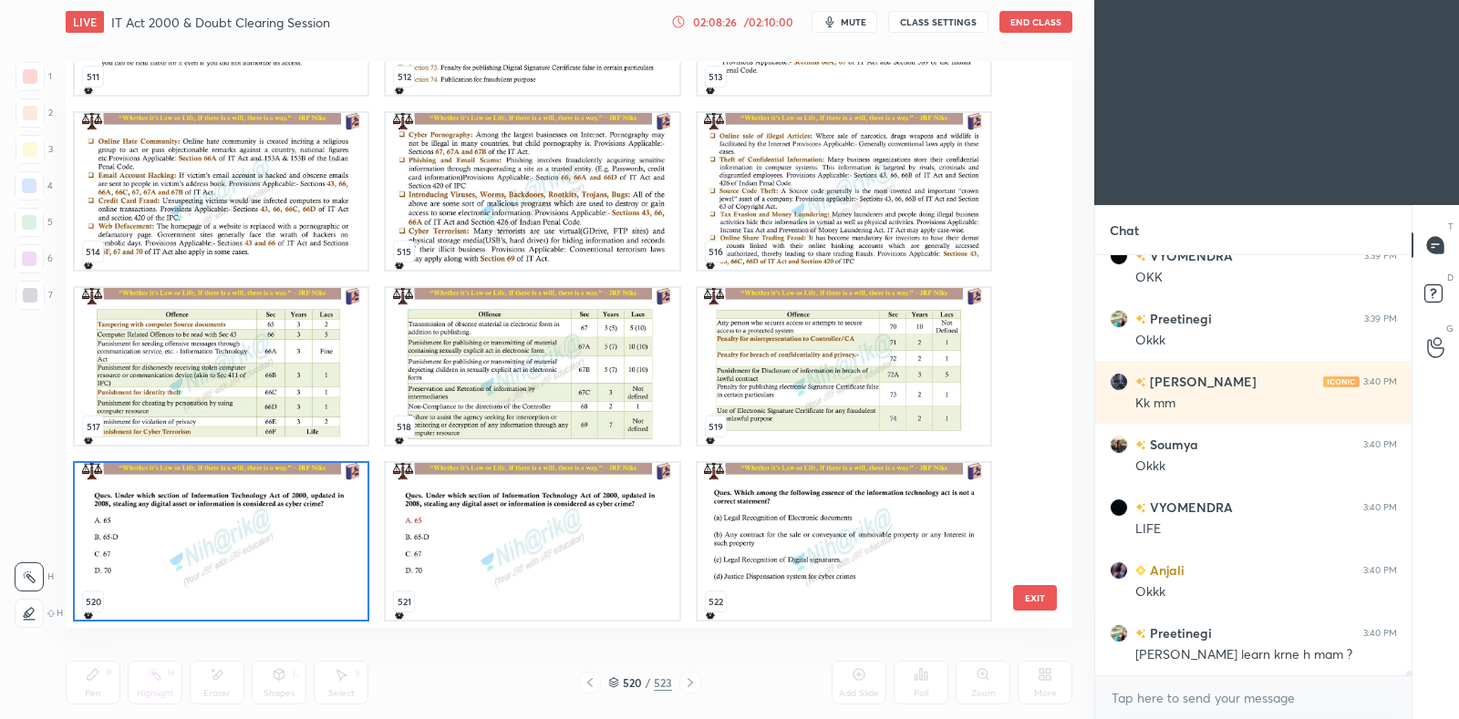
click at [270, 377] on img "grid" at bounding box center [221, 366] width 293 height 157
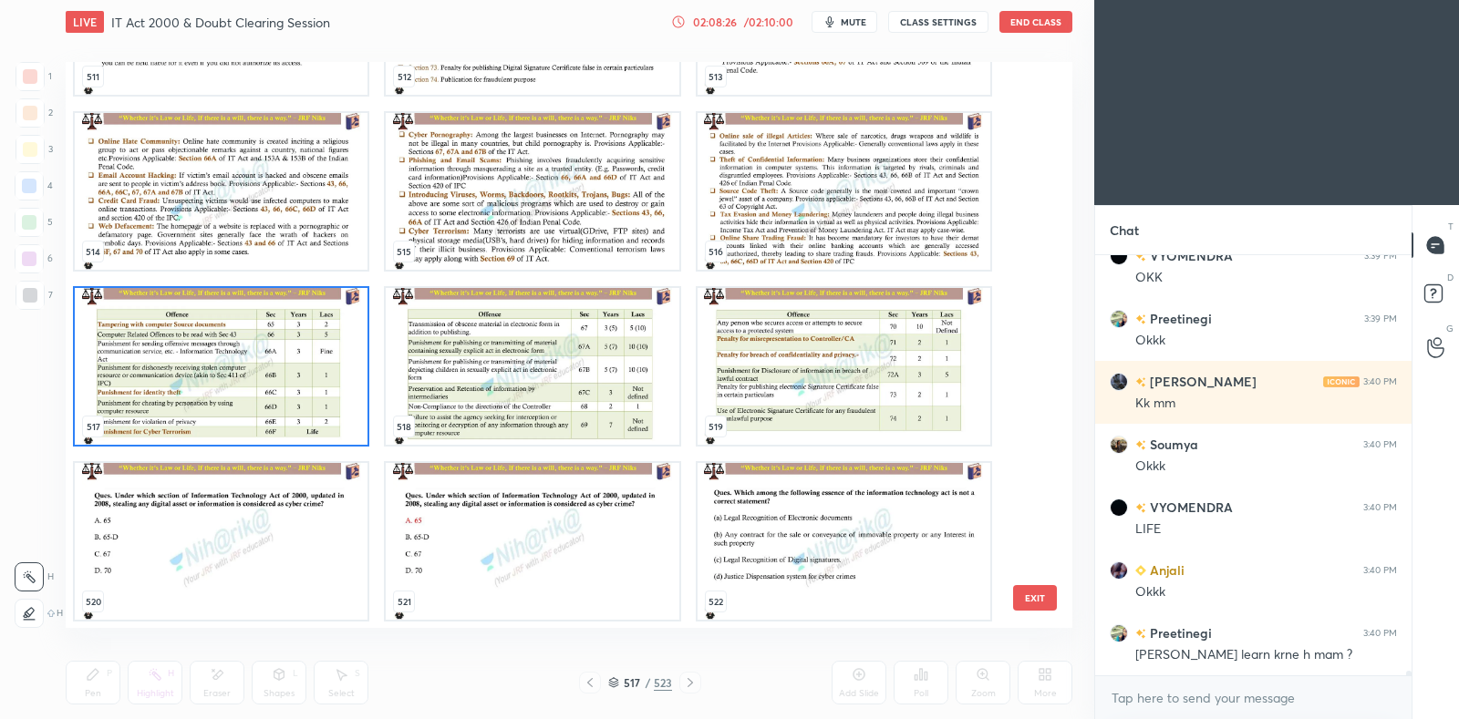
click at [269, 380] on img "grid" at bounding box center [221, 366] width 293 height 157
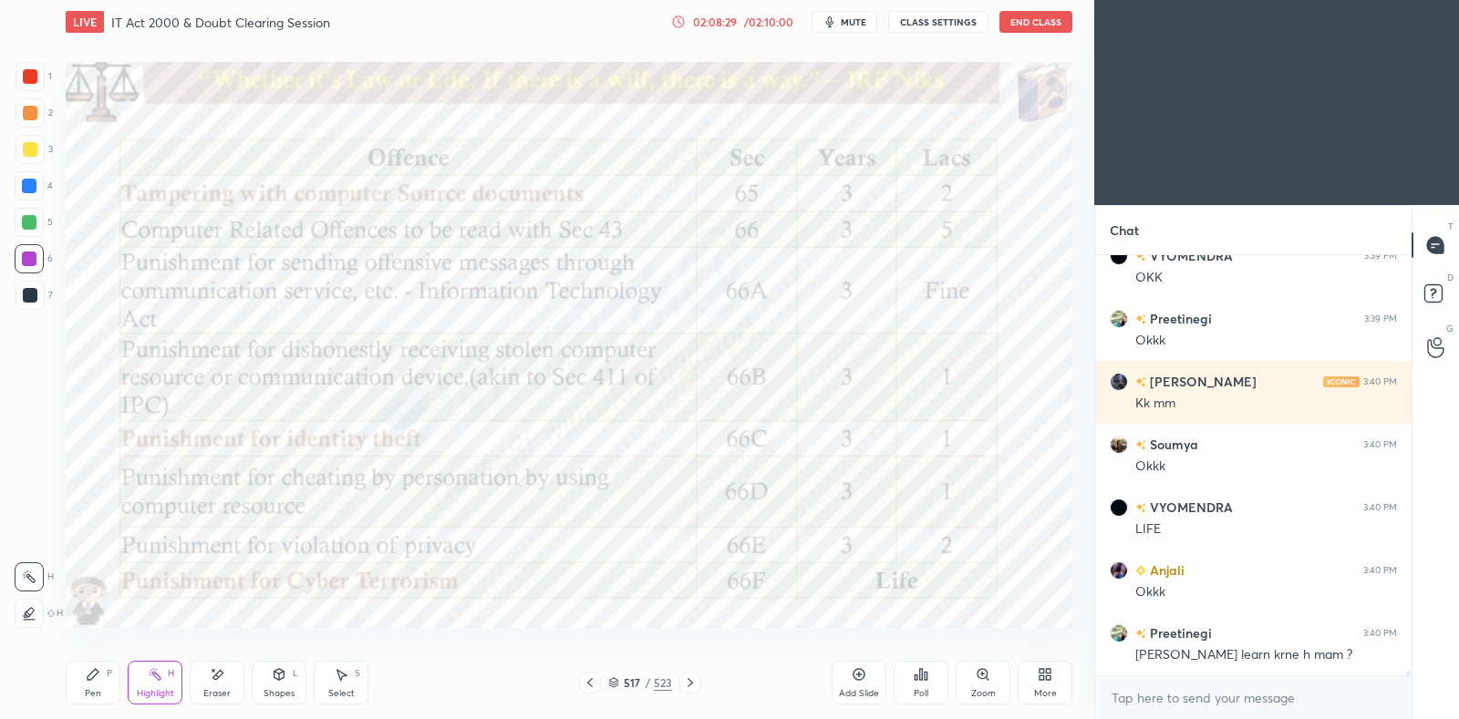
click at [614, 676] on div "517 / 523" at bounding box center [640, 683] width 64 height 16
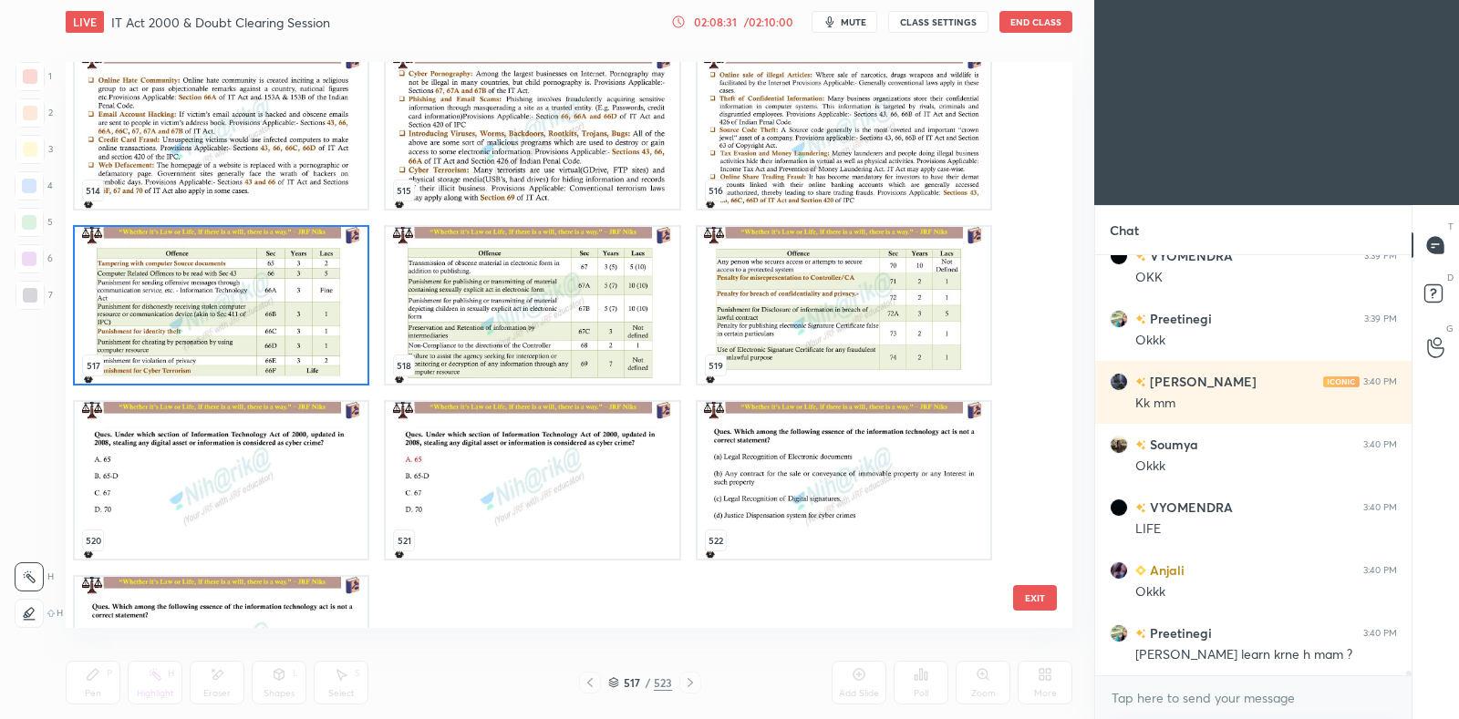
scroll to position [29952, 0]
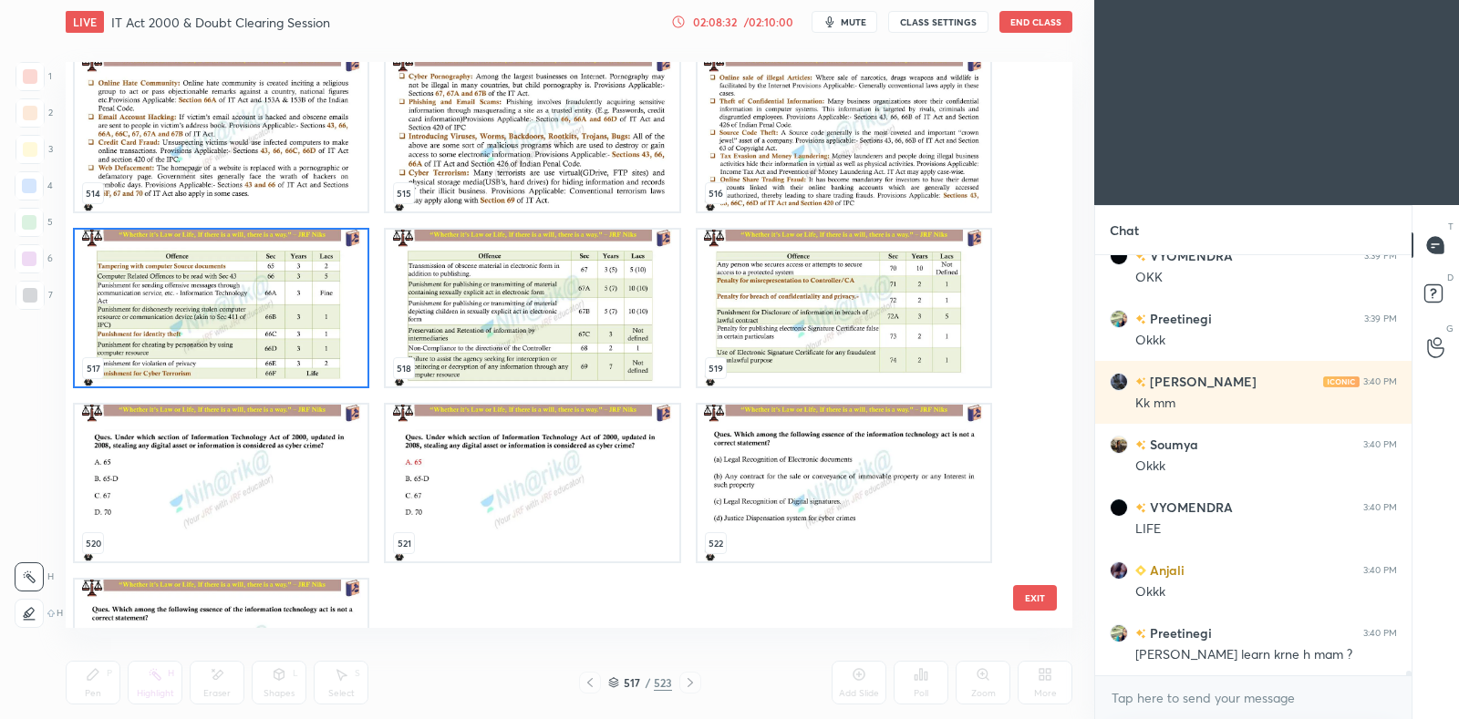
click at [289, 470] on img "grid" at bounding box center [221, 483] width 293 height 157
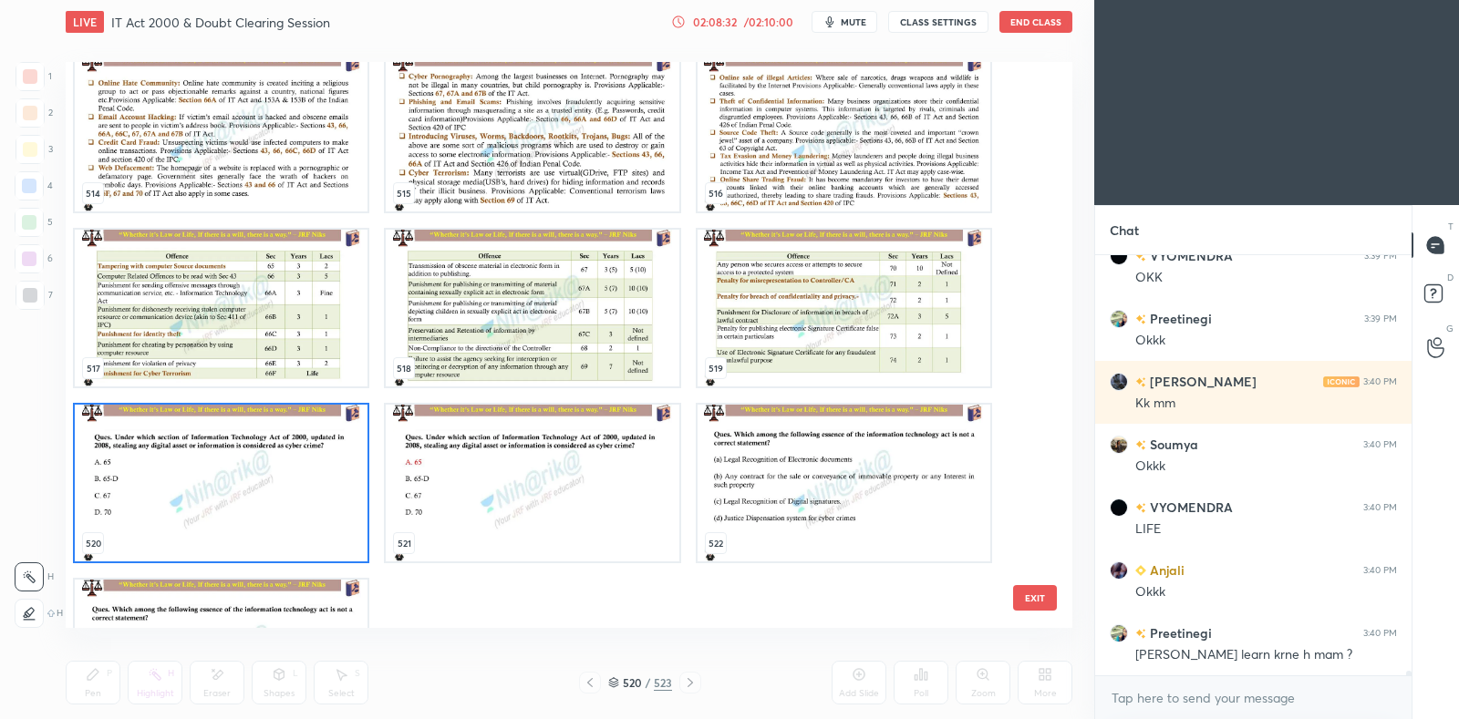
click at [291, 470] on img "grid" at bounding box center [221, 483] width 293 height 157
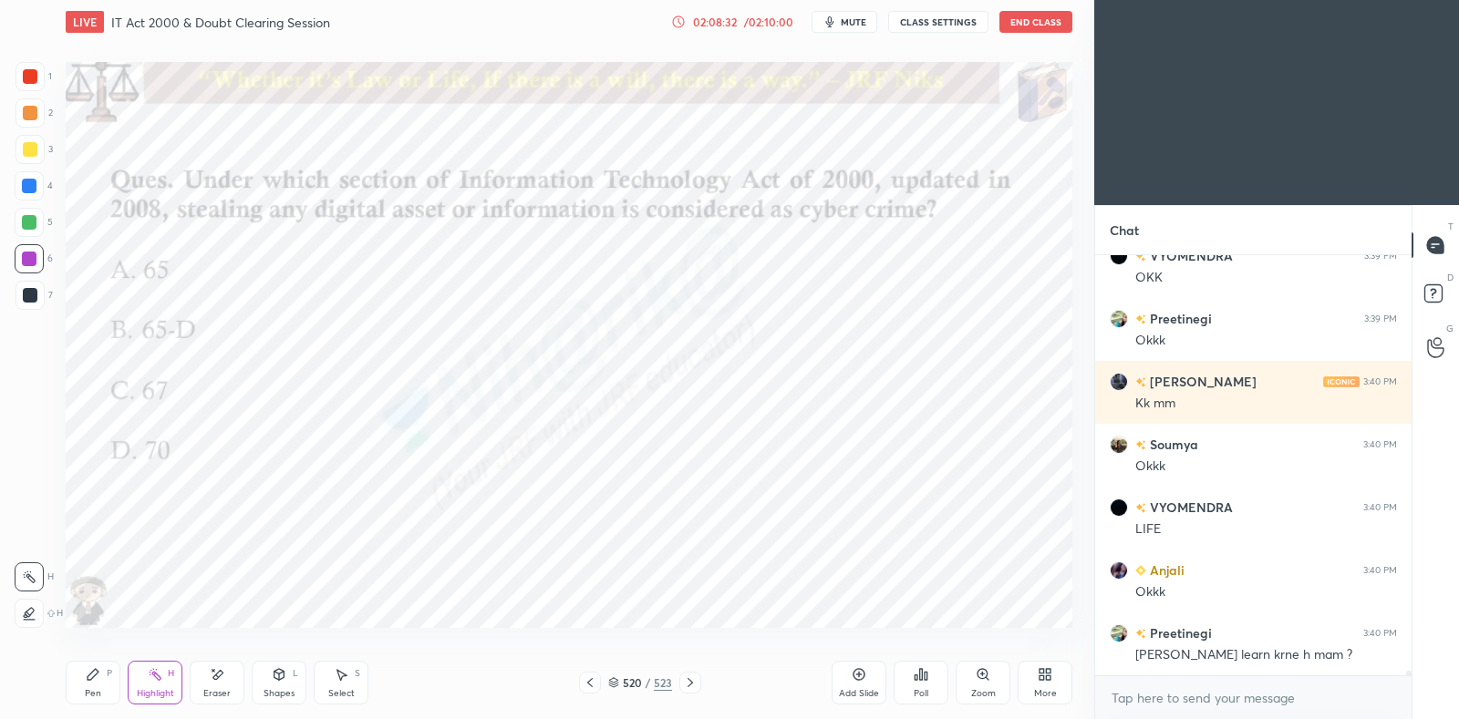
scroll to position [40571, 0]
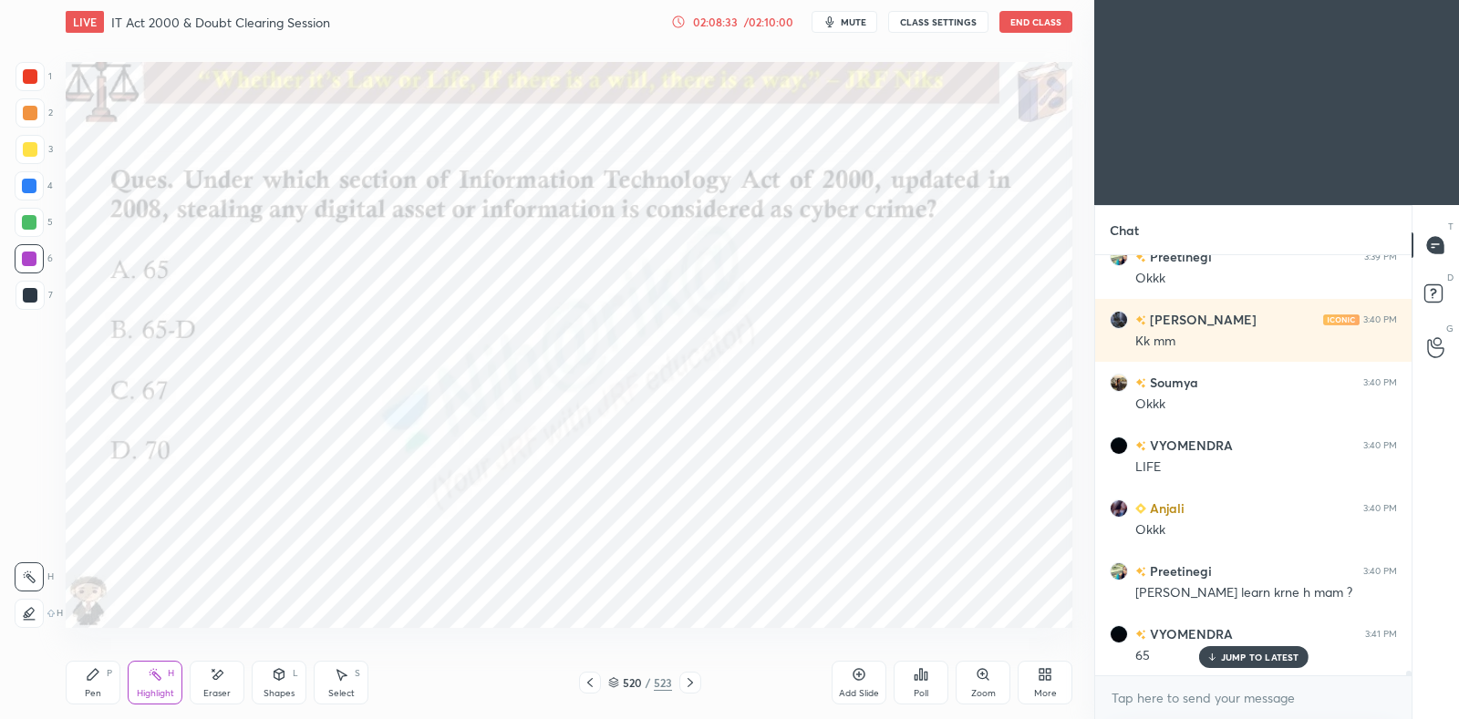
click at [935, 678] on div "Poll" at bounding box center [921, 683] width 55 height 44
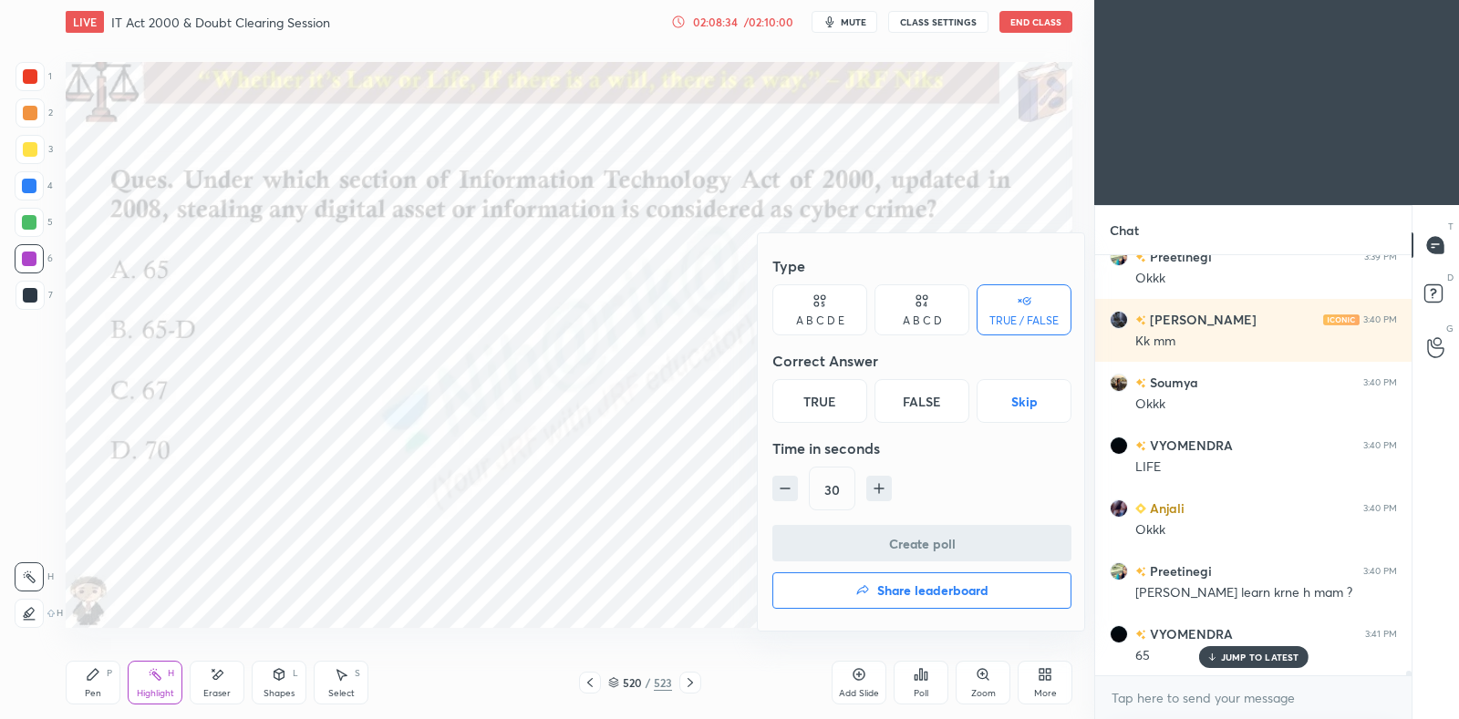
click at [908, 336] on div "Type A B C D E A B C D TRUE / FALSE Correct Answer True False Skip Time in seco…" at bounding box center [921, 386] width 299 height 277
click at [910, 315] on div "A B C D" at bounding box center [922, 320] width 39 height 11
click at [811, 400] on div "A" at bounding box center [799, 401] width 54 height 44
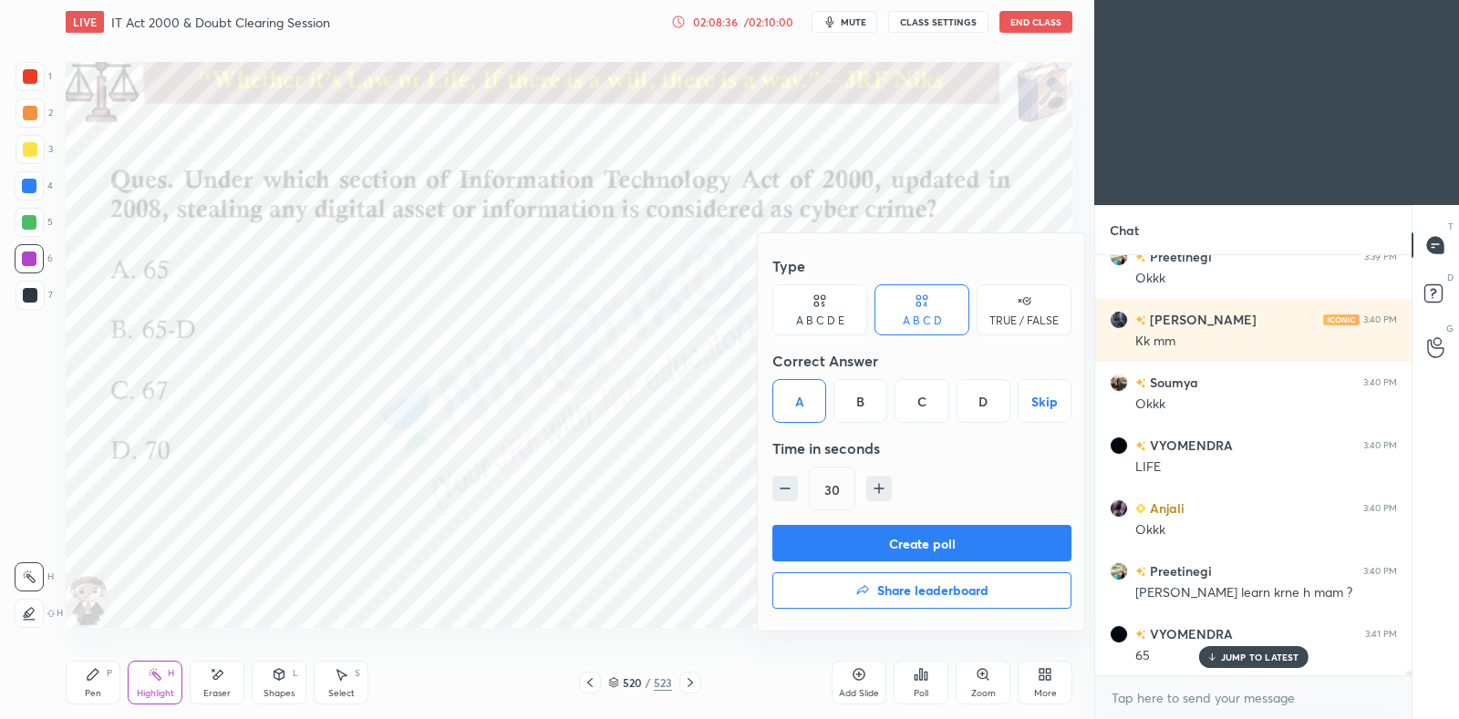
click at [870, 550] on button "Create poll" at bounding box center [921, 543] width 299 height 36
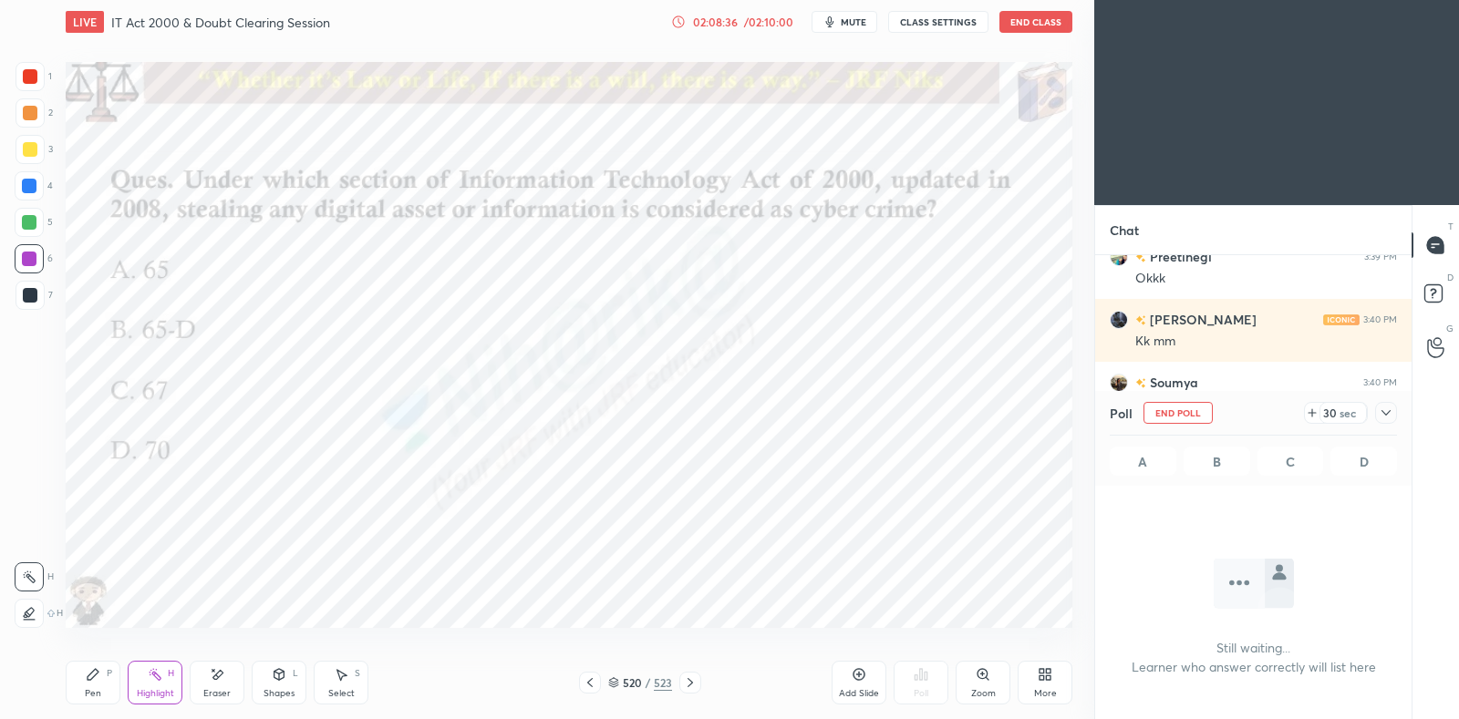
scroll to position [5, 5]
click at [1388, 413] on icon at bounding box center [1386, 413] width 15 height 15
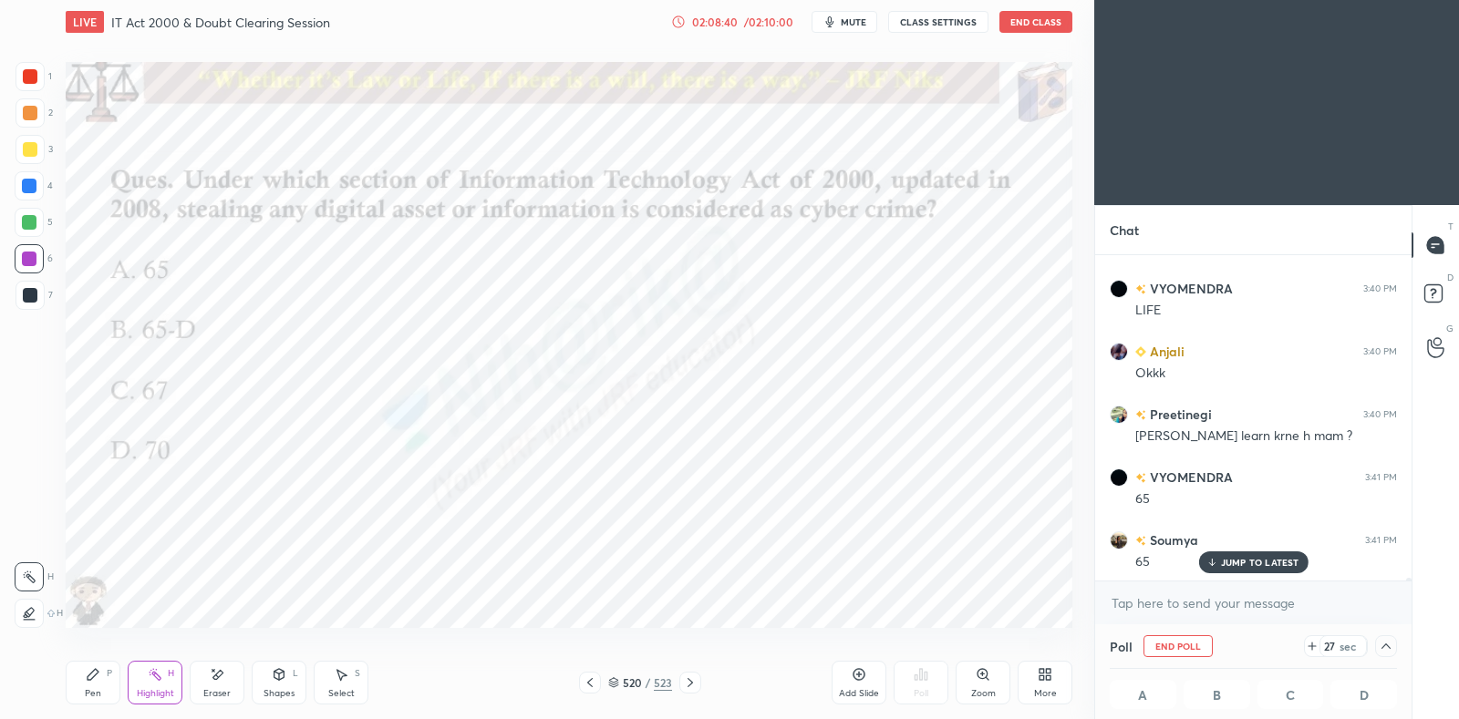
scroll to position [40791, 0]
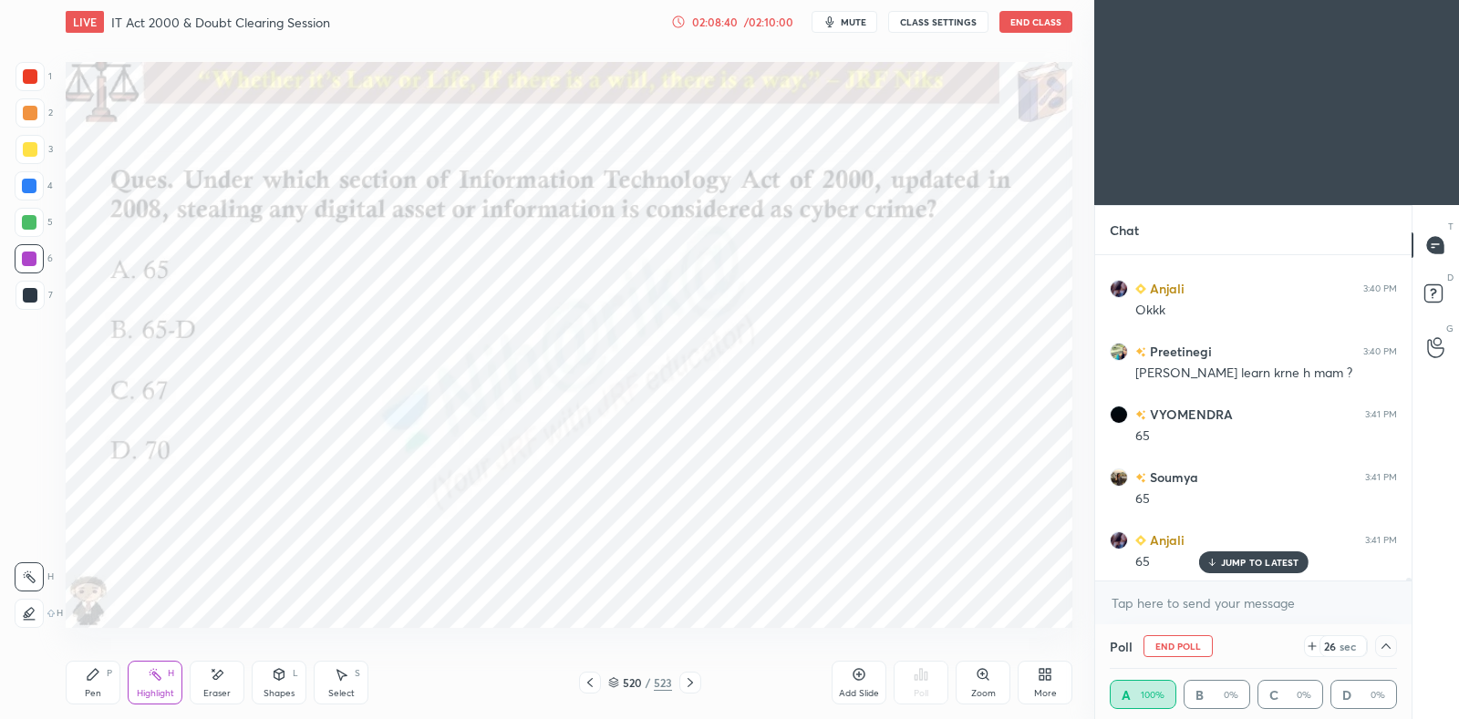
click at [91, 678] on icon at bounding box center [93, 674] width 11 height 11
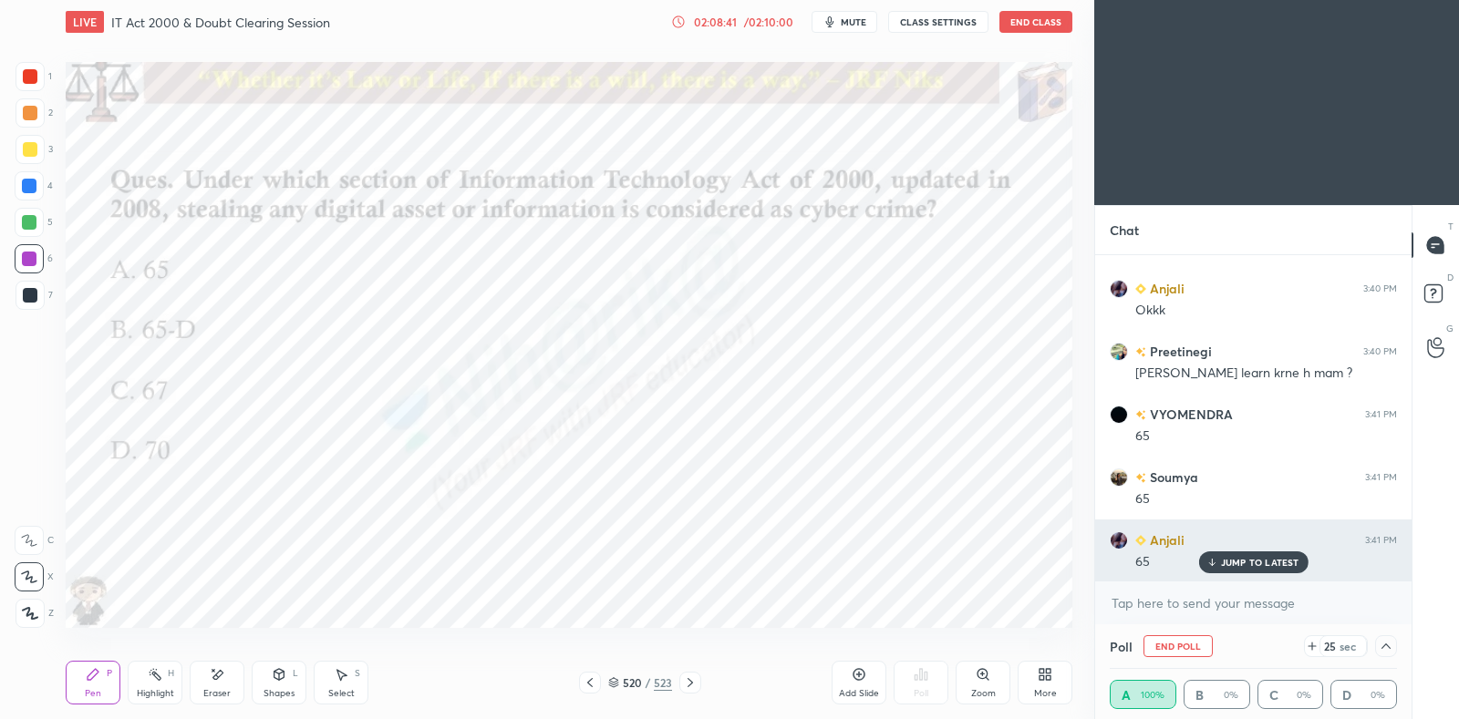
click at [1222, 560] on p "JUMP TO LATEST" at bounding box center [1260, 562] width 78 height 11
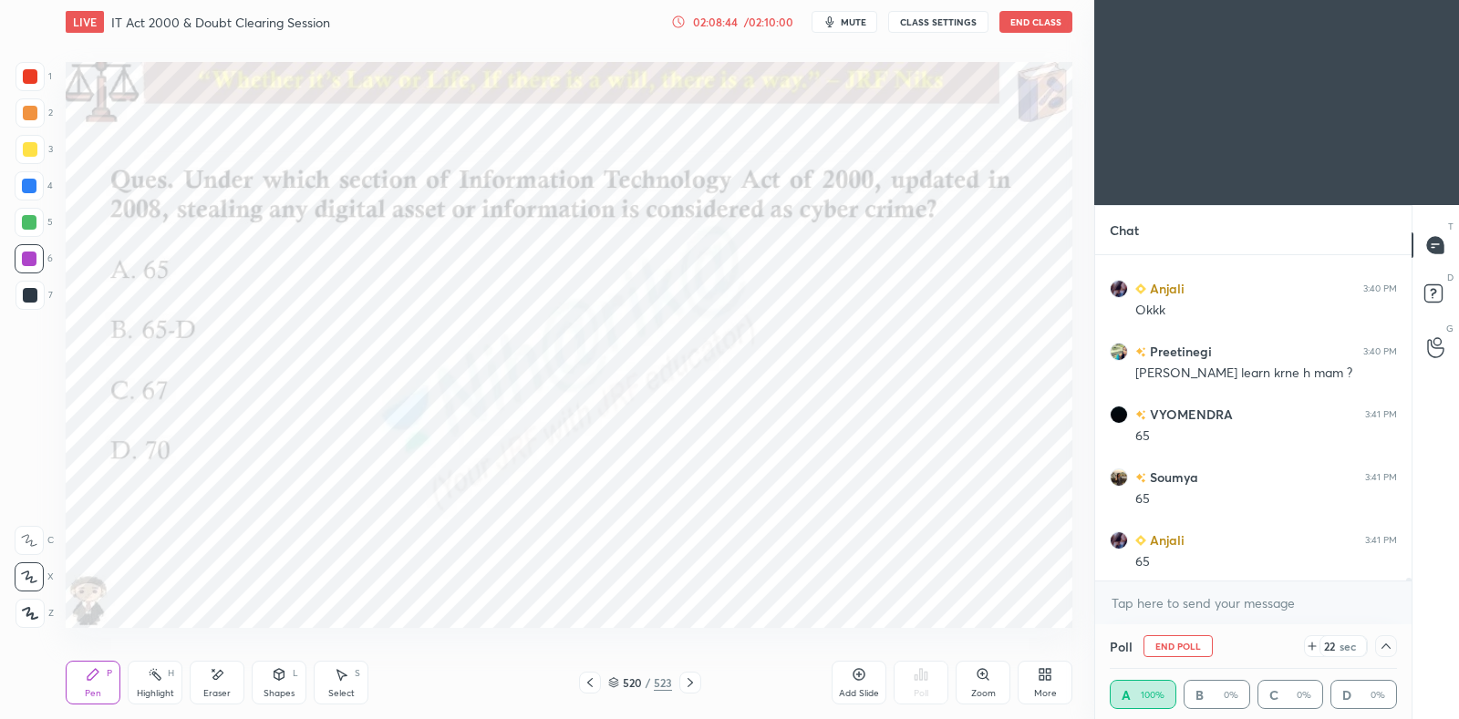
click at [1384, 651] on icon at bounding box center [1386, 646] width 15 height 15
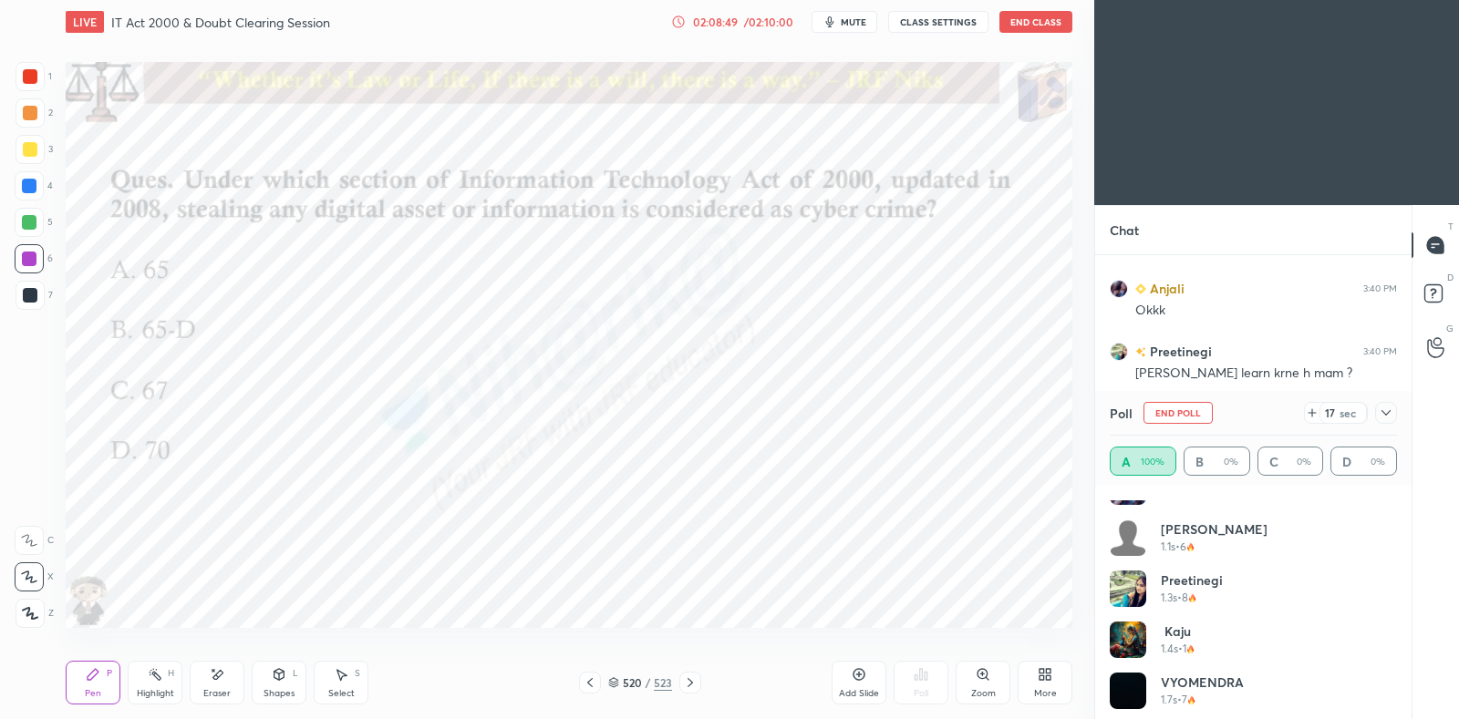
scroll to position [0, 0]
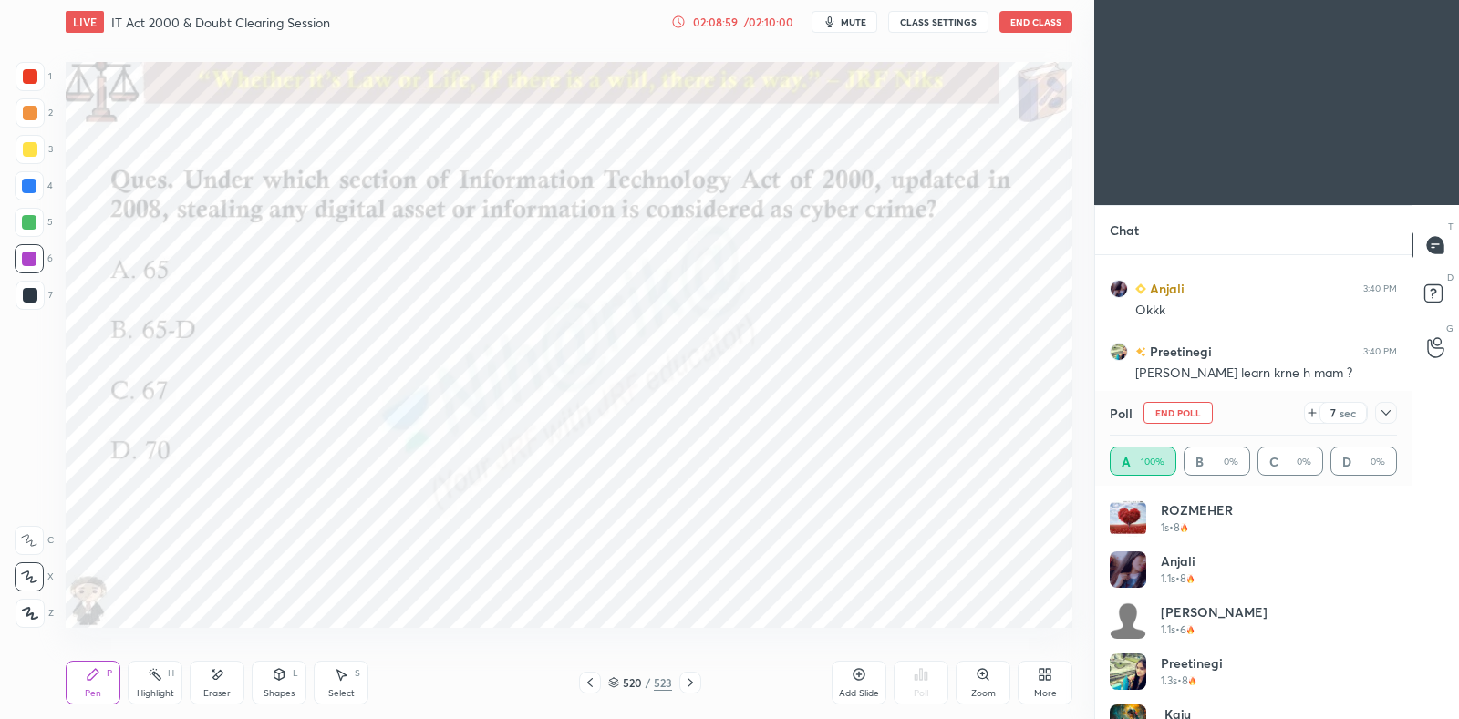
click at [1390, 409] on icon at bounding box center [1386, 413] width 15 height 15
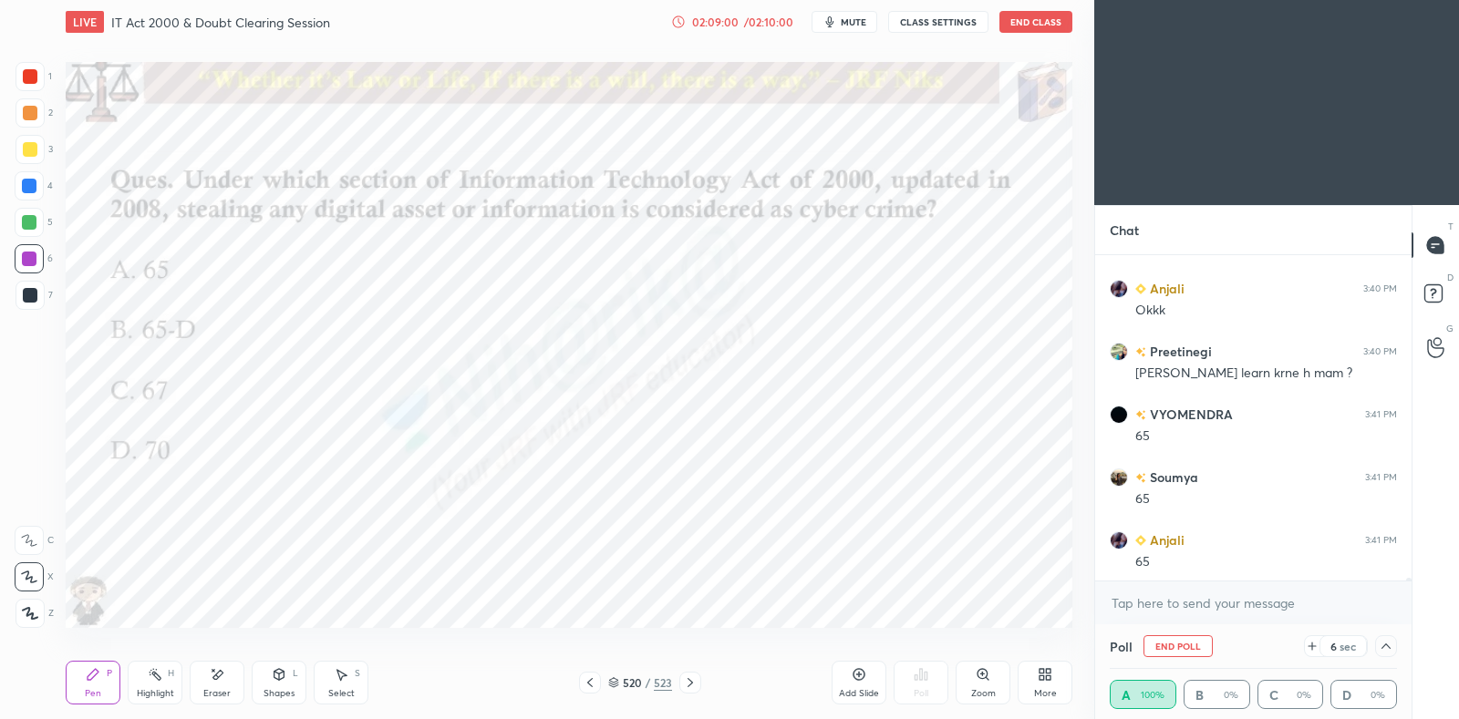
click at [693, 681] on icon at bounding box center [690, 683] width 15 height 15
click at [692, 684] on icon at bounding box center [689, 682] width 5 height 9
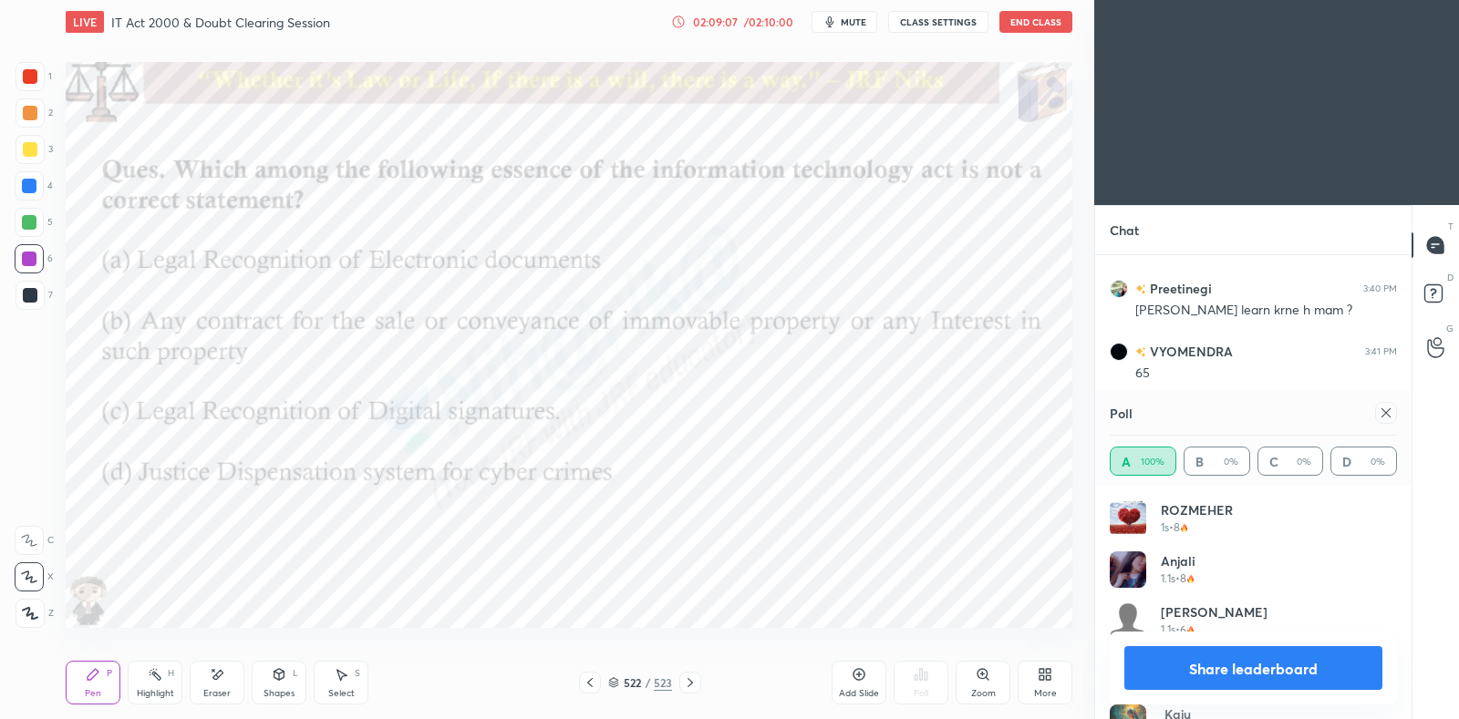
click at [1379, 414] on icon at bounding box center [1386, 413] width 15 height 15
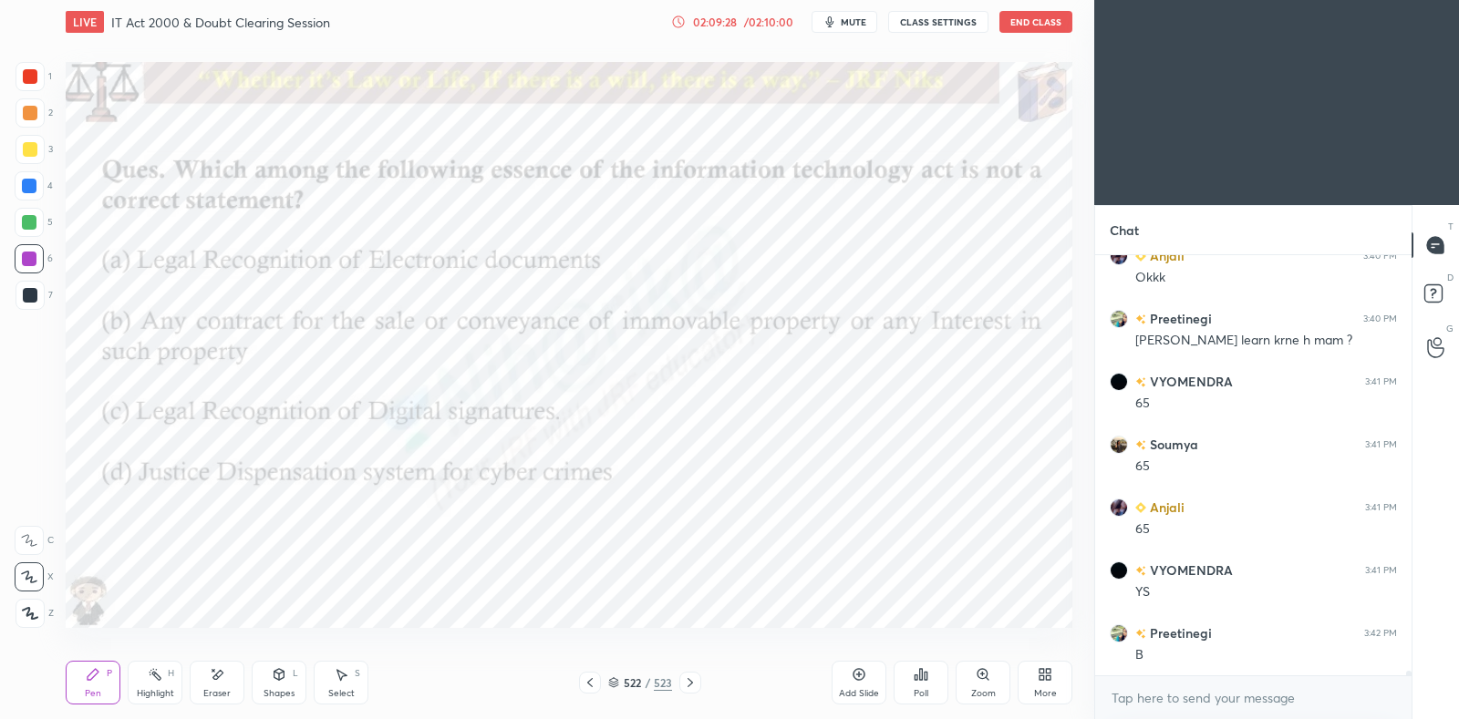
click at [930, 684] on div "Poll" at bounding box center [921, 683] width 55 height 44
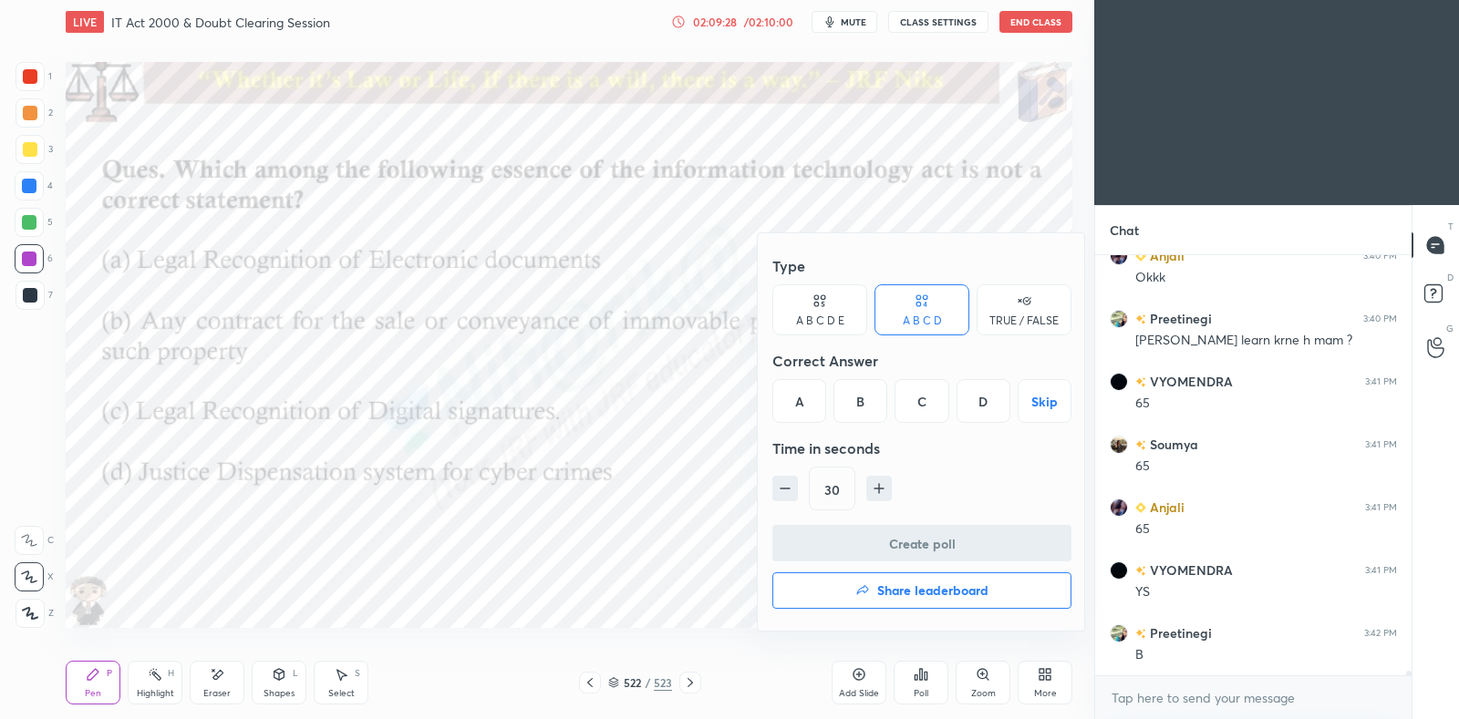
click at [868, 409] on div "B" at bounding box center [860, 401] width 54 height 44
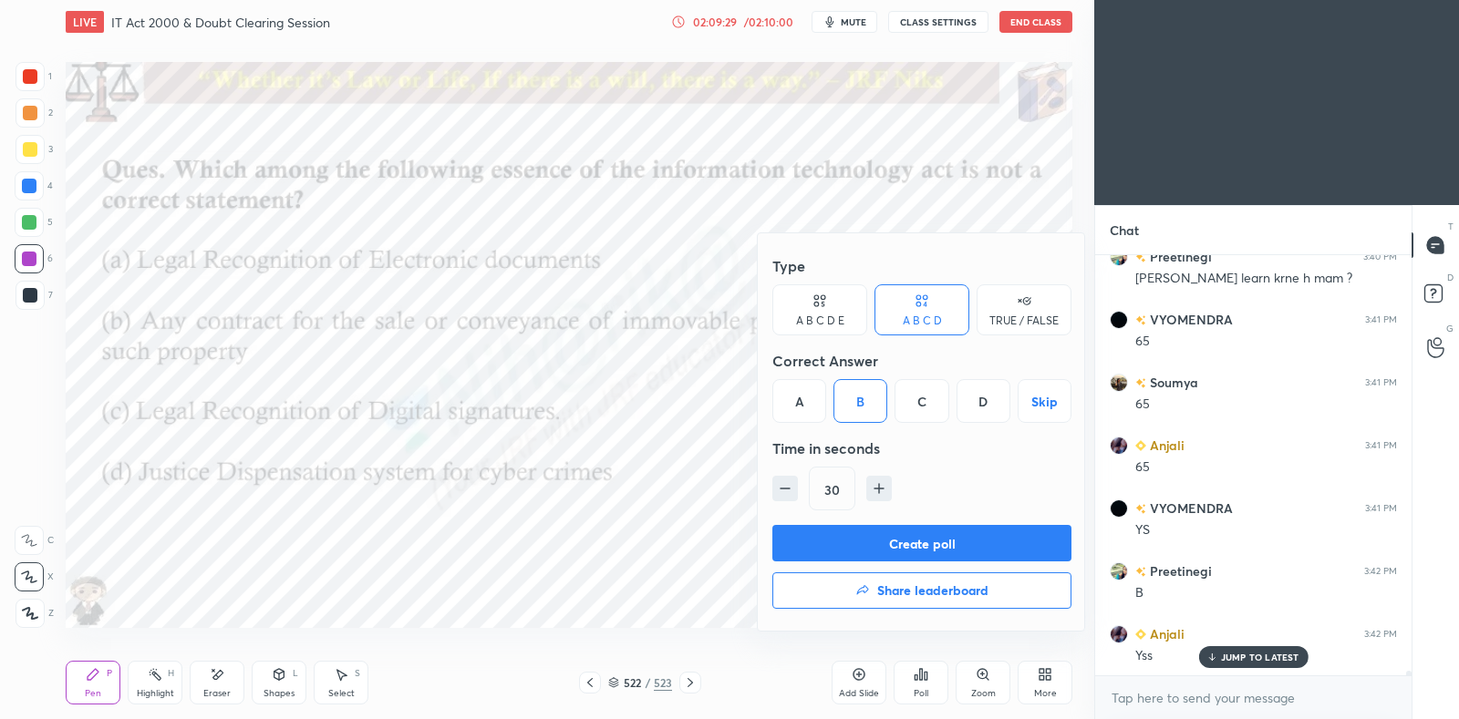
click at [881, 535] on button "Create poll" at bounding box center [921, 543] width 299 height 36
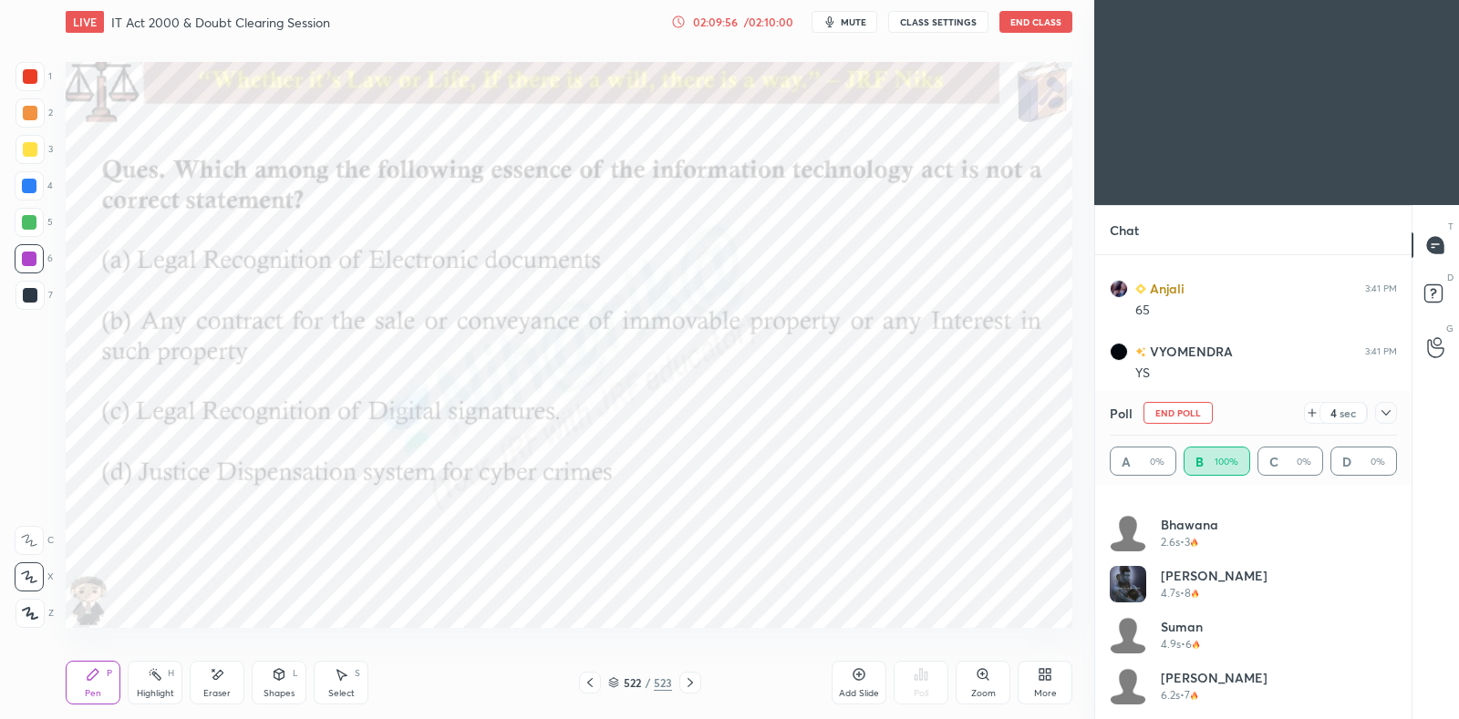
click at [1390, 408] on icon at bounding box center [1386, 413] width 15 height 15
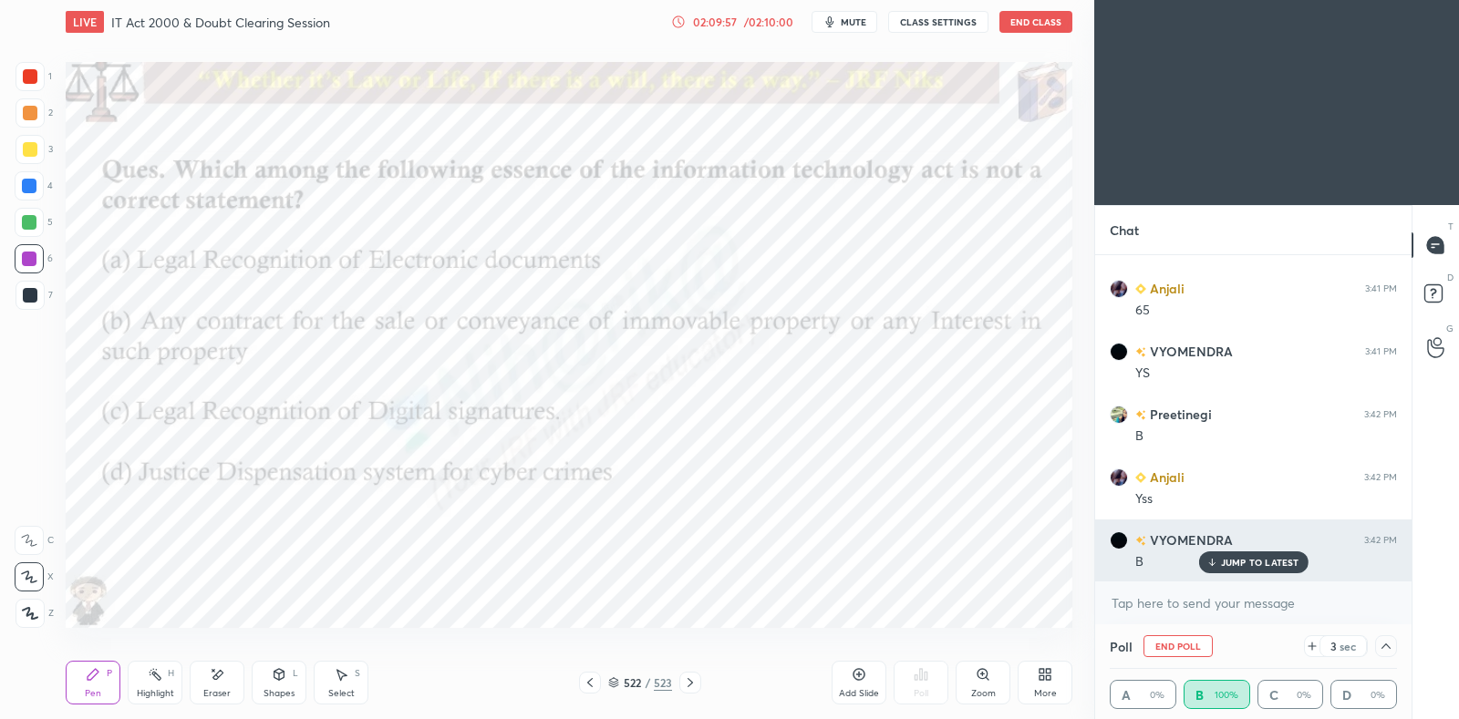
click at [1250, 561] on p "JUMP TO LATEST" at bounding box center [1260, 562] width 78 height 11
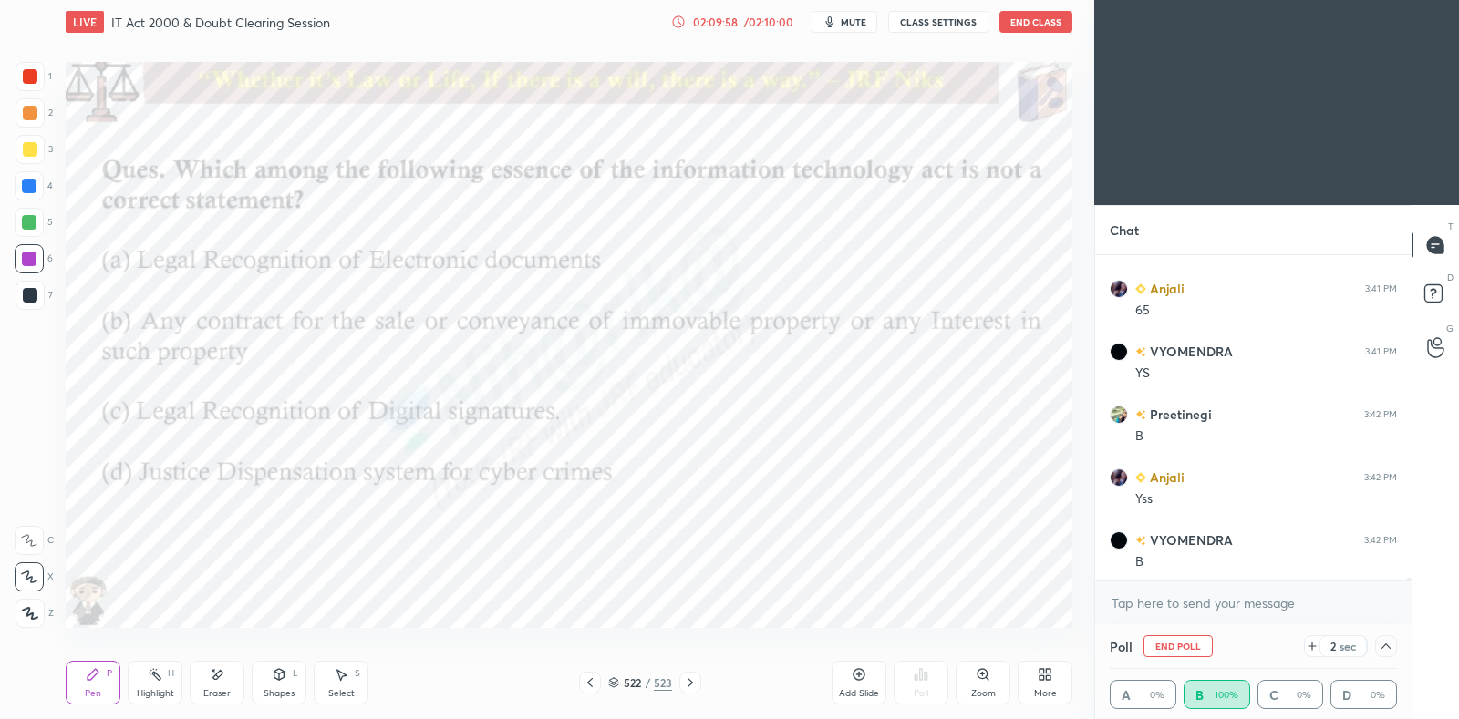
click at [695, 691] on div at bounding box center [690, 683] width 22 height 22
click at [597, 679] on icon at bounding box center [590, 683] width 15 height 15
click at [595, 682] on icon at bounding box center [590, 683] width 15 height 15
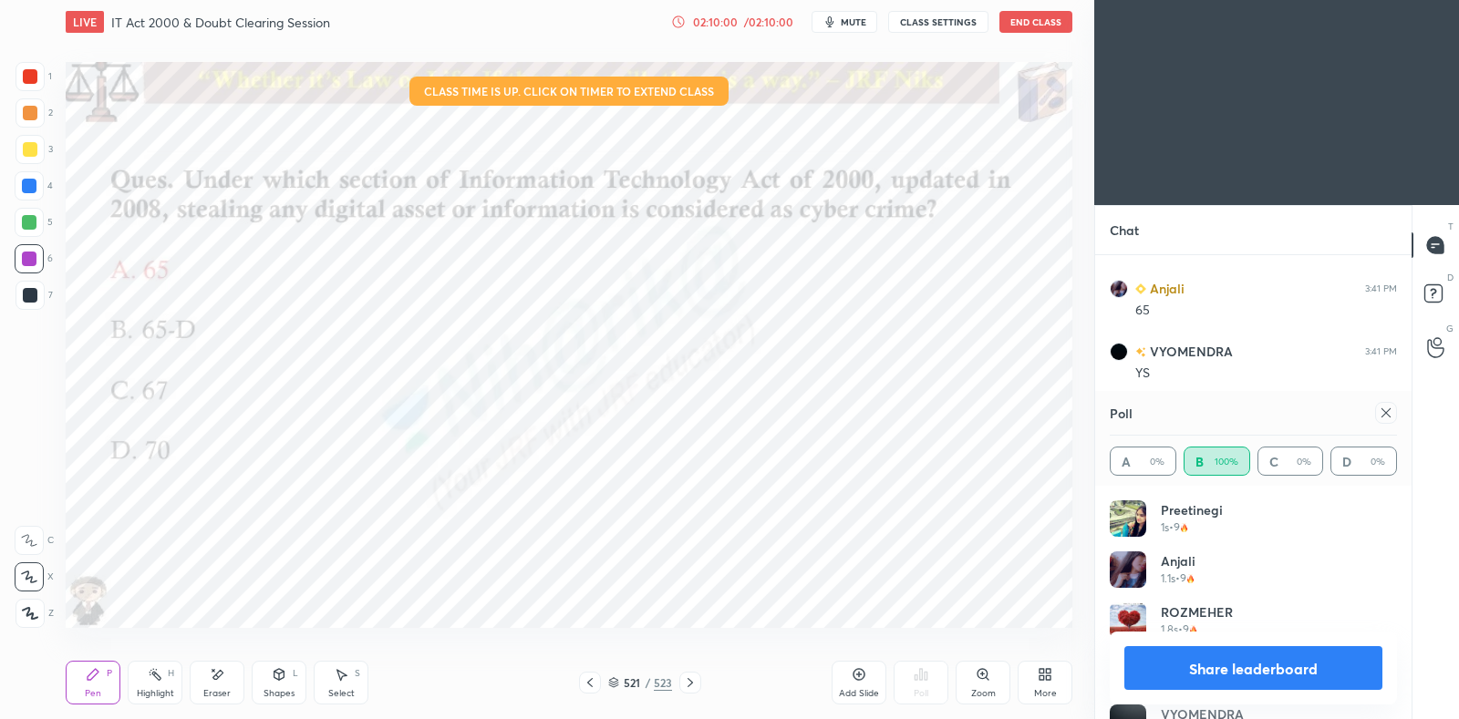
click at [592, 685] on icon at bounding box center [590, 683] width 15 height 15
click at [590, 681] on icon at bounding box center [589, 682] width 5 height 9
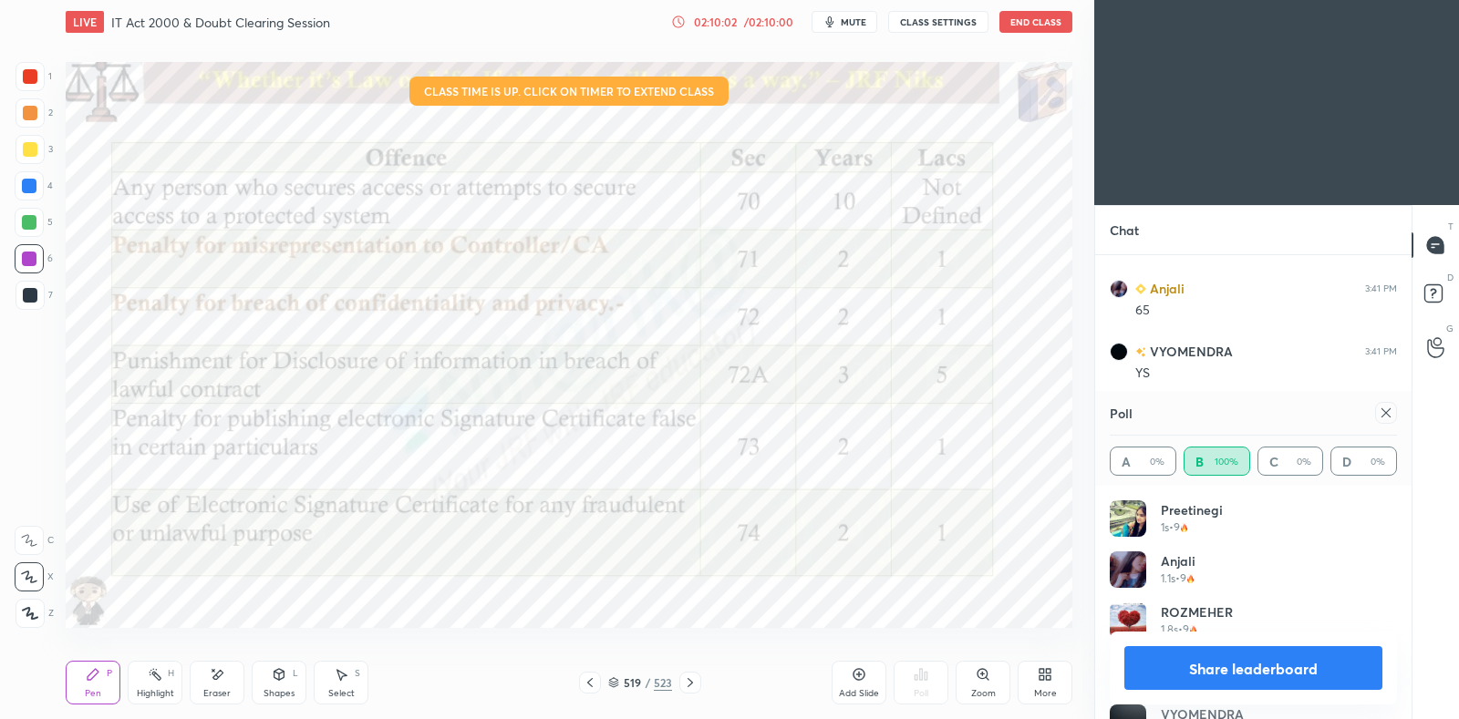
click at [1381, 415] on icon at bounding box center [1386, 413] width 15 height 15
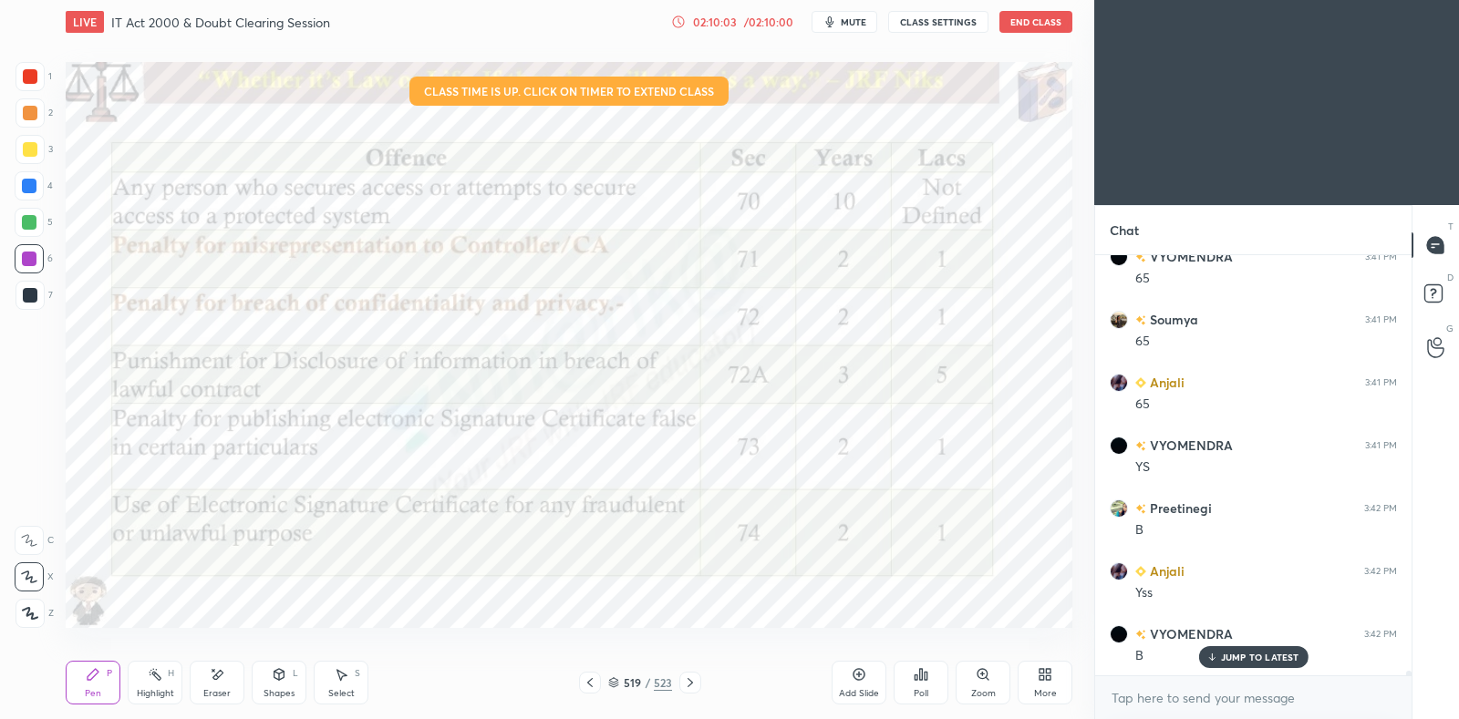
click at [590, 683] on icon at bounding box center [590, 683] width 15 height 15
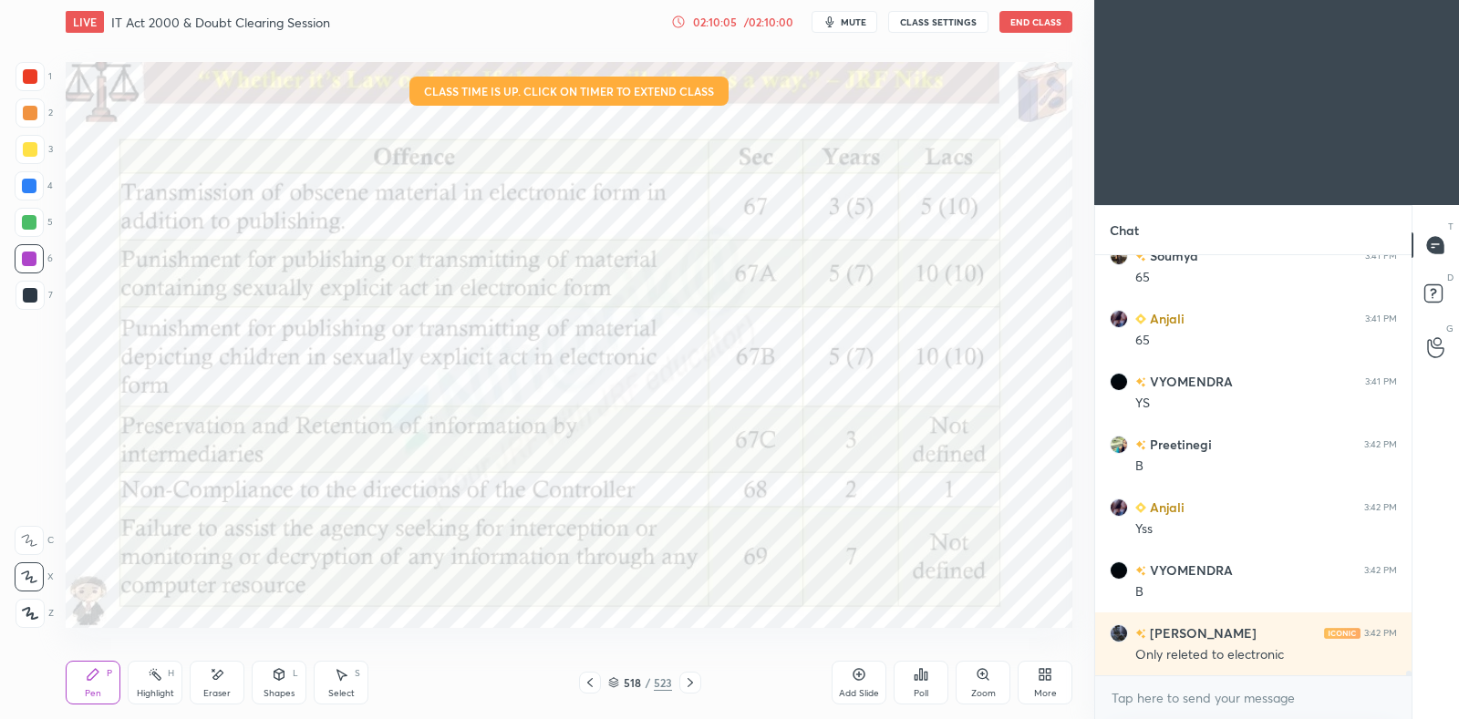
click at [594, 684] on icon at bounding box center [590, 683] width 15 height 15
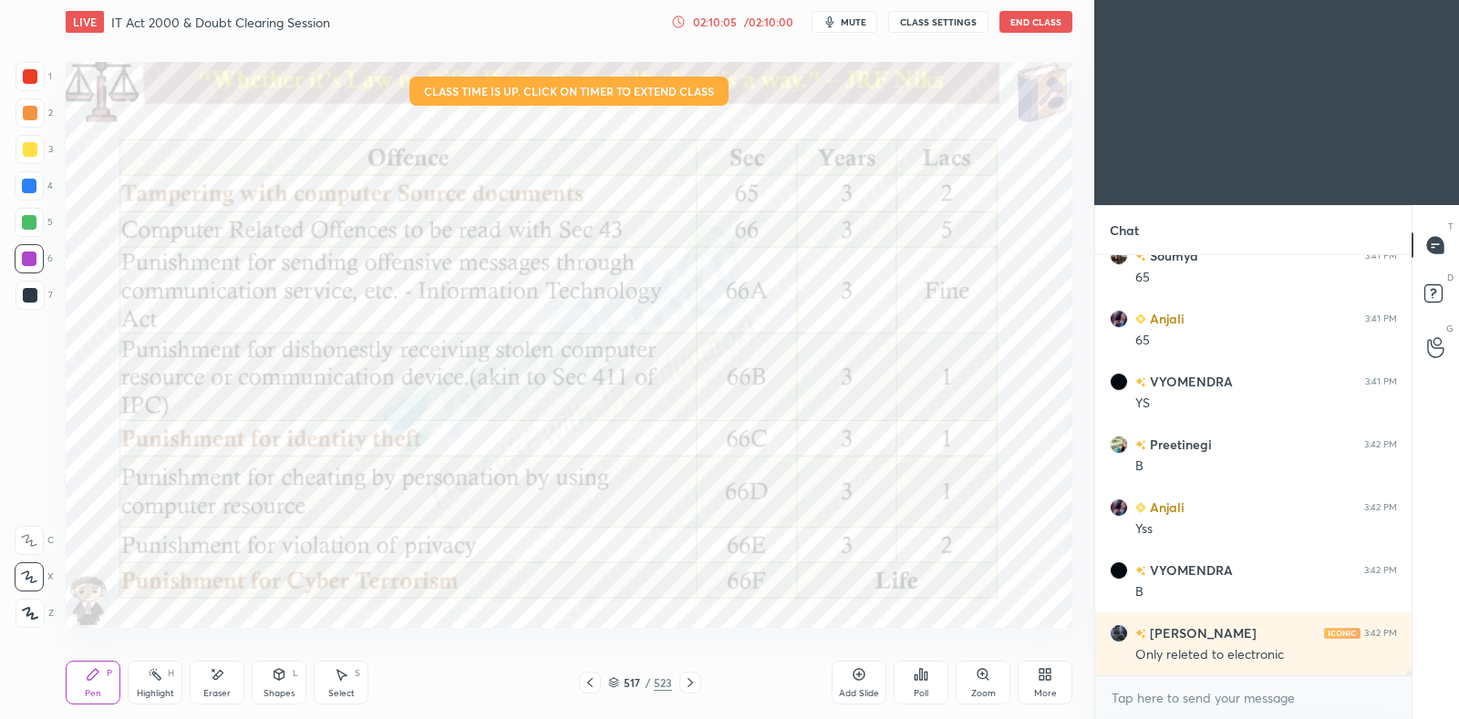
click at [592, 683] on icon at bounding box center [590, 683] width 15 height 15
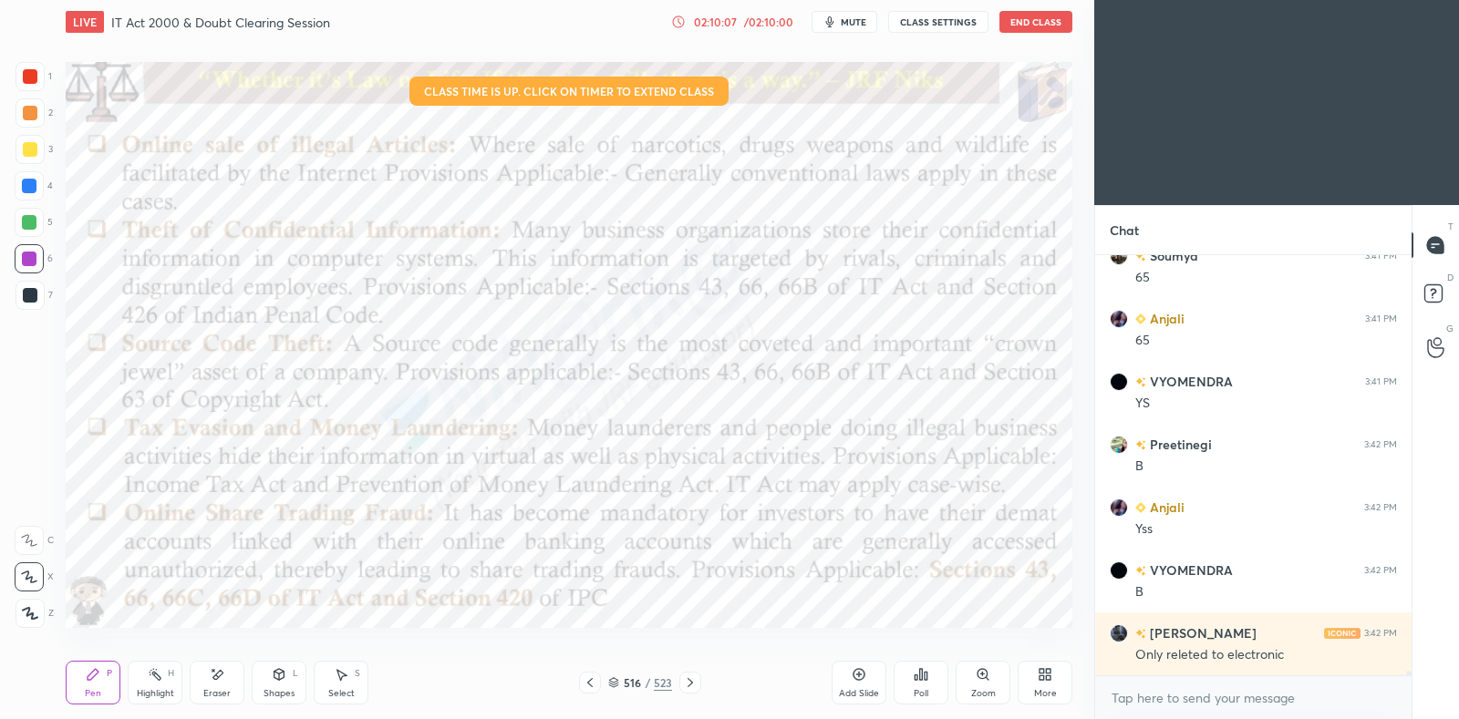
click at [698, 684] on div at bounding box center [690, 683] width 22 height 22
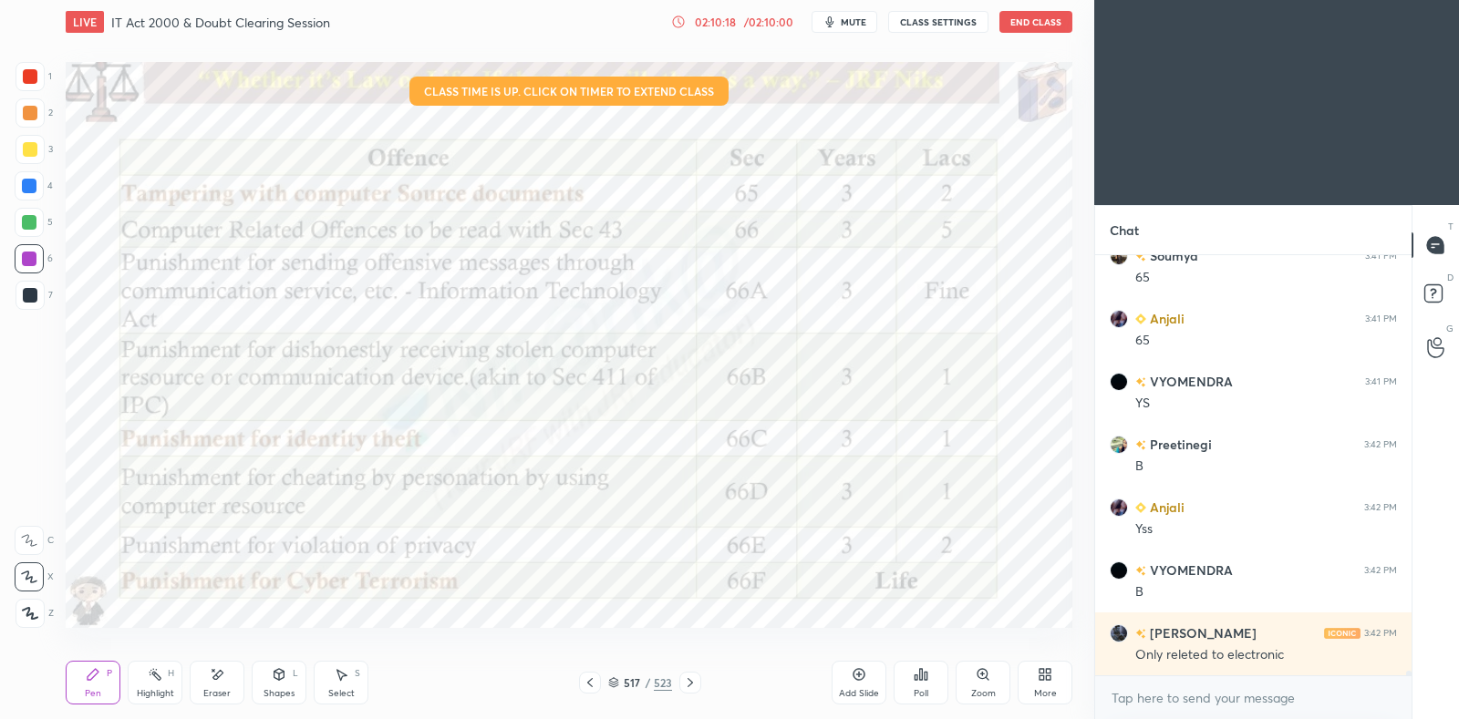
click at [591, 686] on icon at bounding box center [589, 682] width 5 height 9
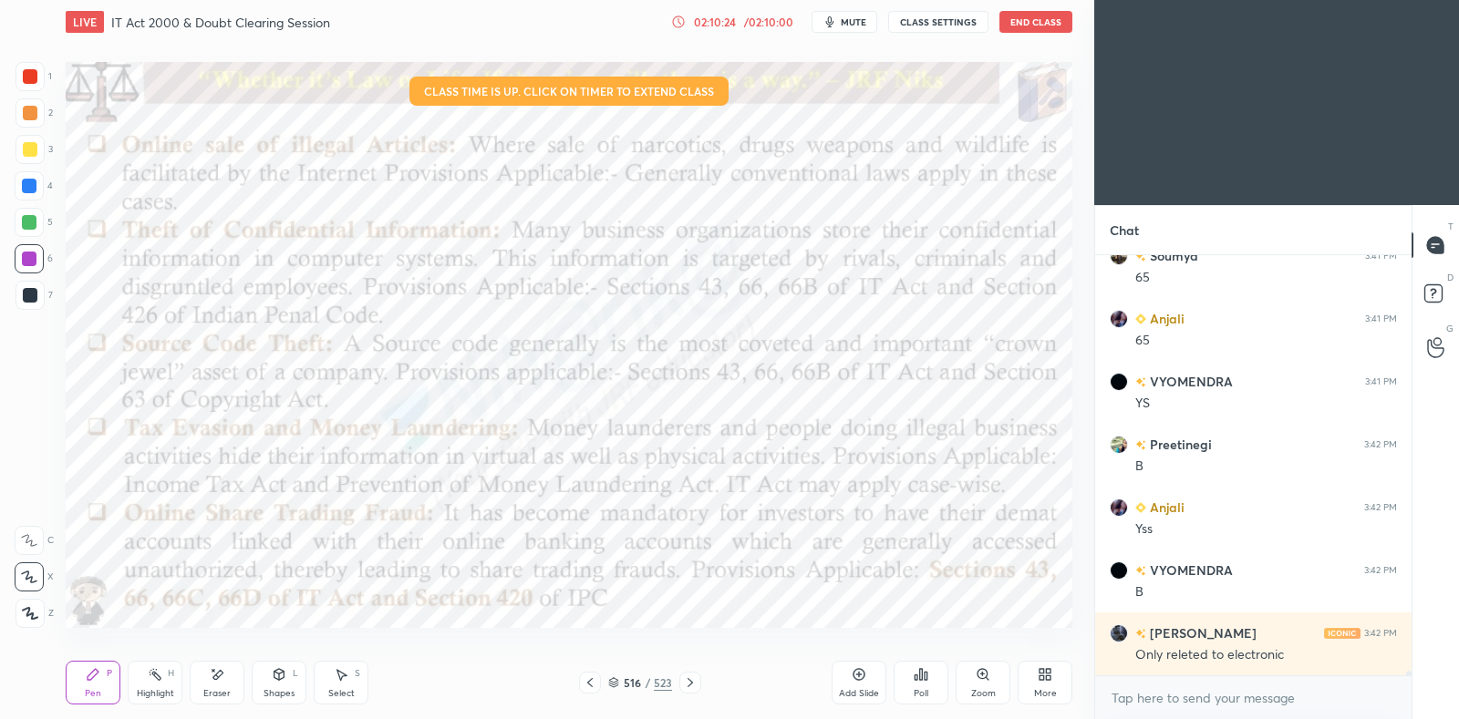
click at [688, 686] on icon at bounding box center [689, 682] width 5 height 9
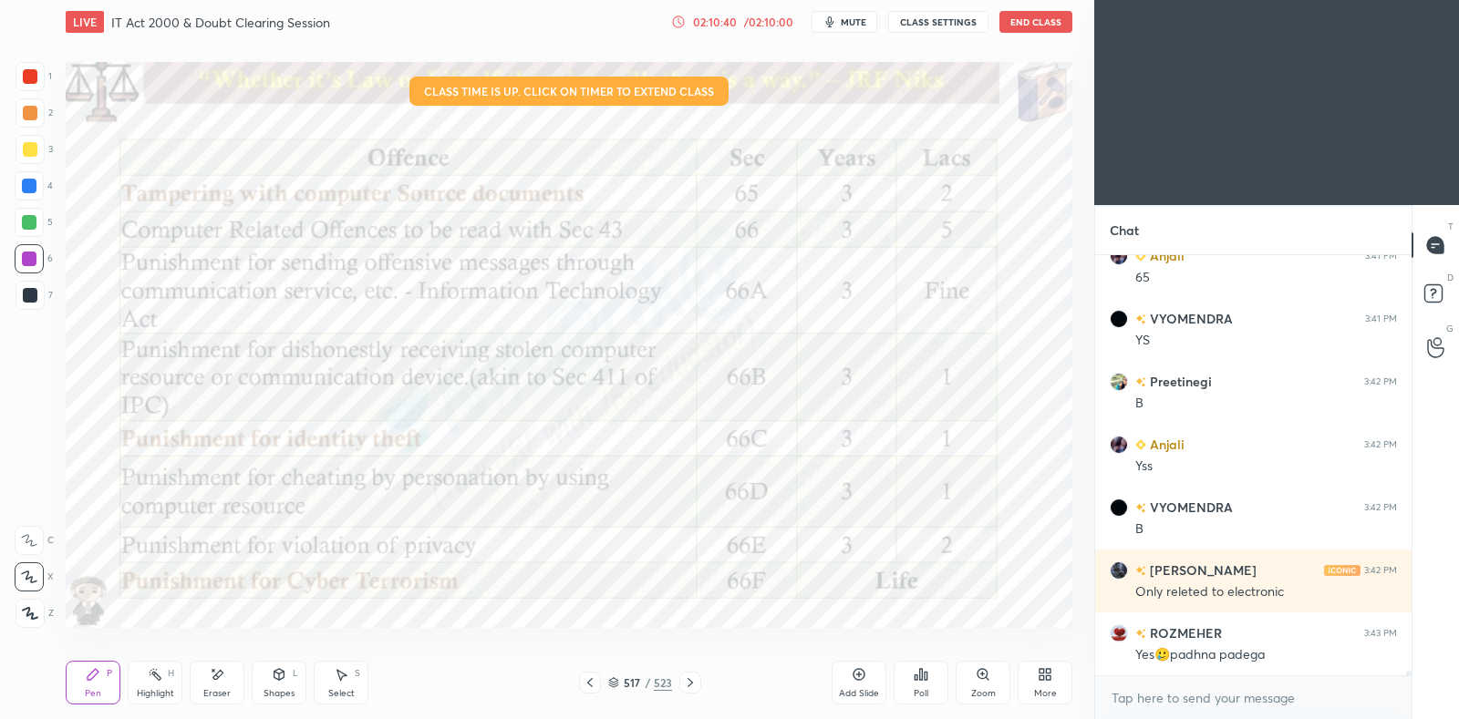
click at [688, 687] on icon at bounding box center [690, 683] width 15 height 15
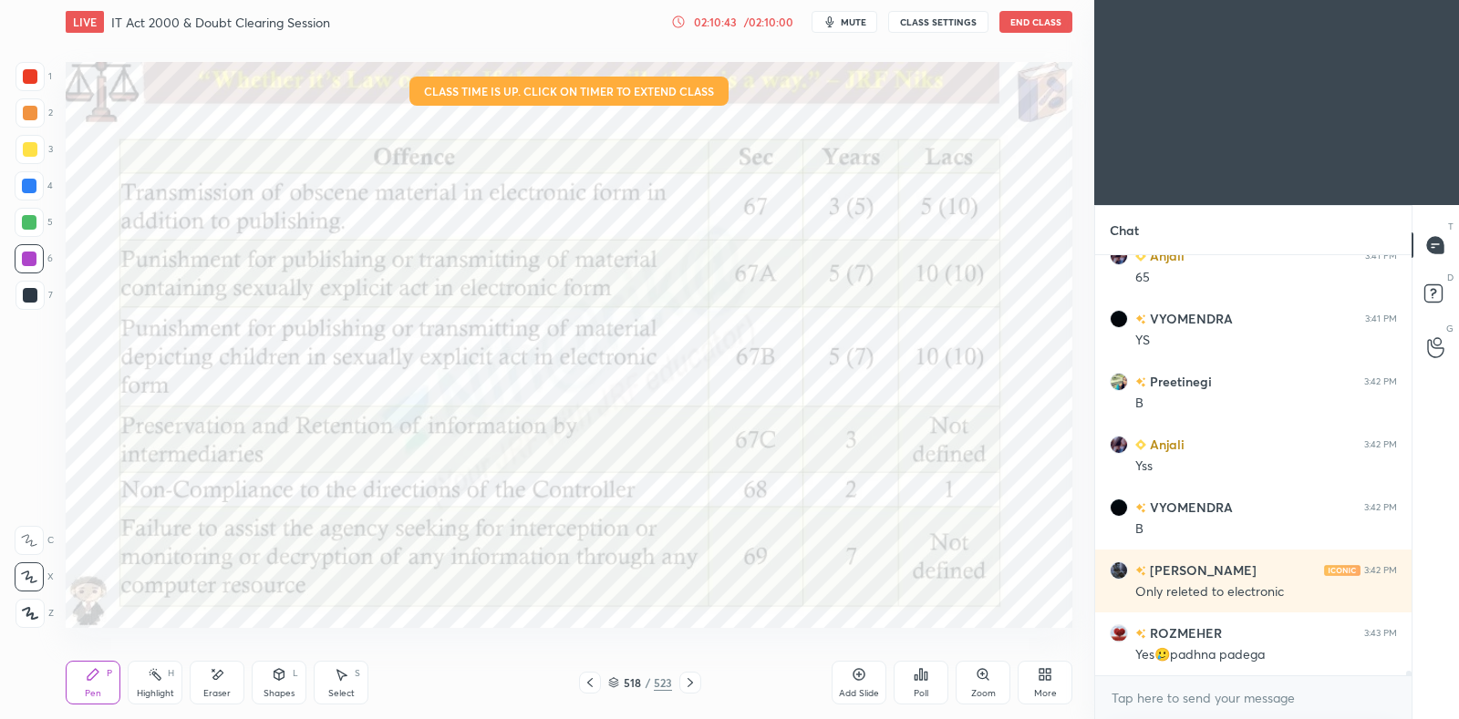
click at [693, 678] on icon at bounding box center [690, 683] width 15 height 15
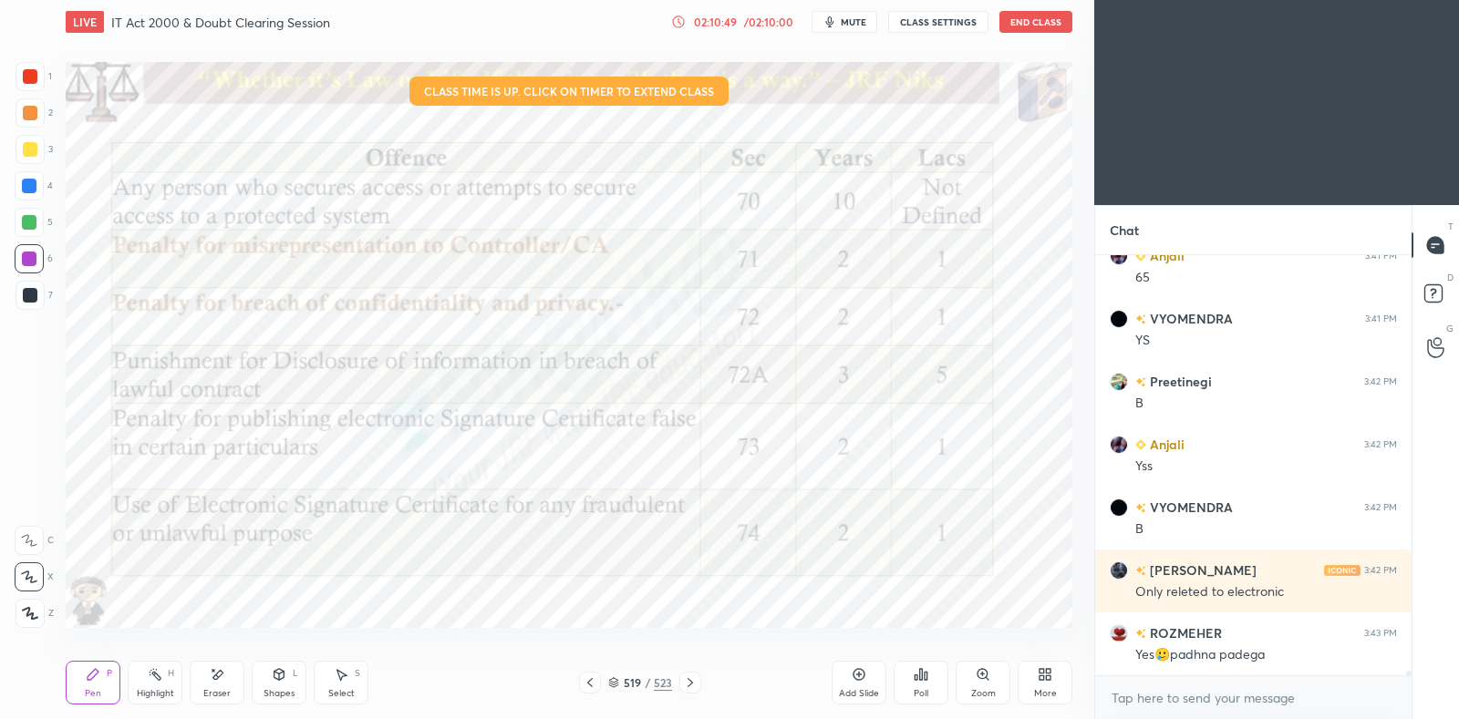
click at [588, 677] on icon at bounding box center [590, 683] width 15 height 15
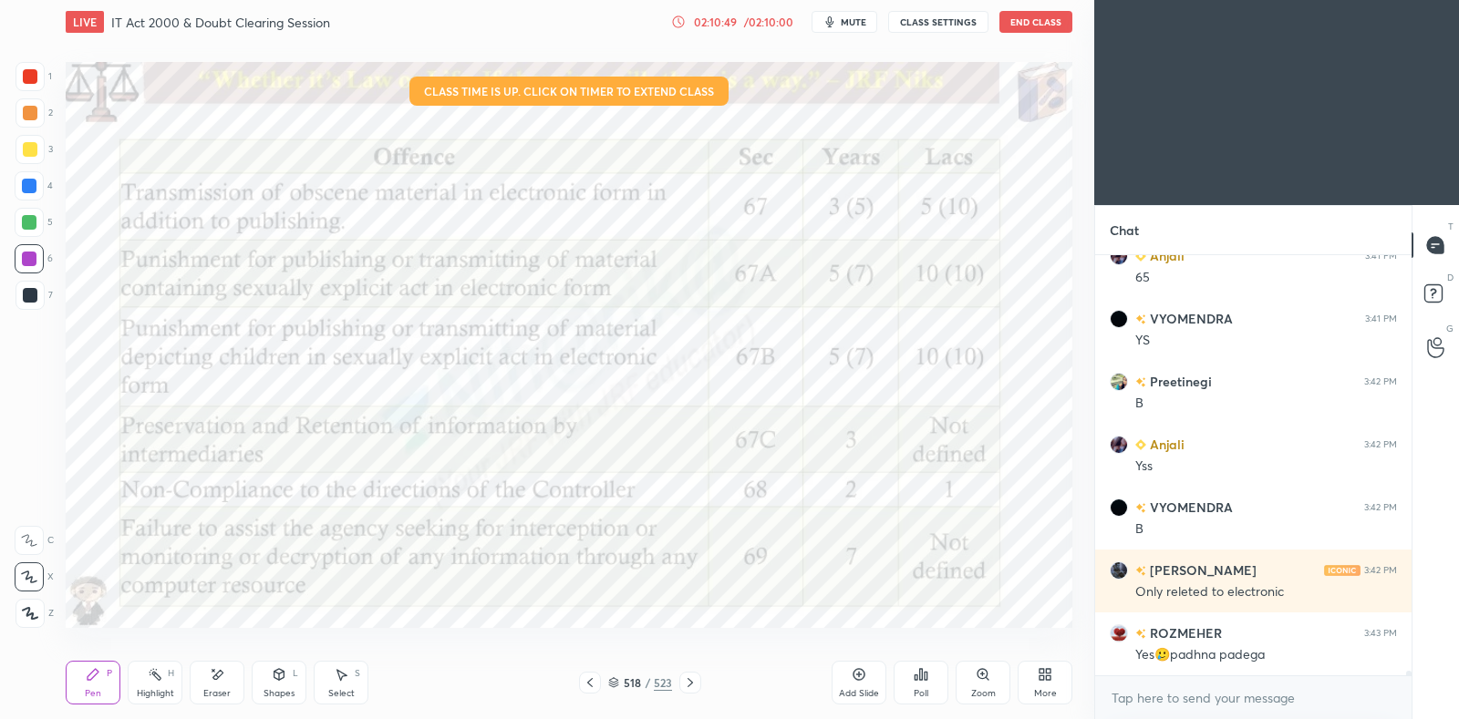
click at [588, 681] on icon at bounding box center [589, 682] width 5 height 9
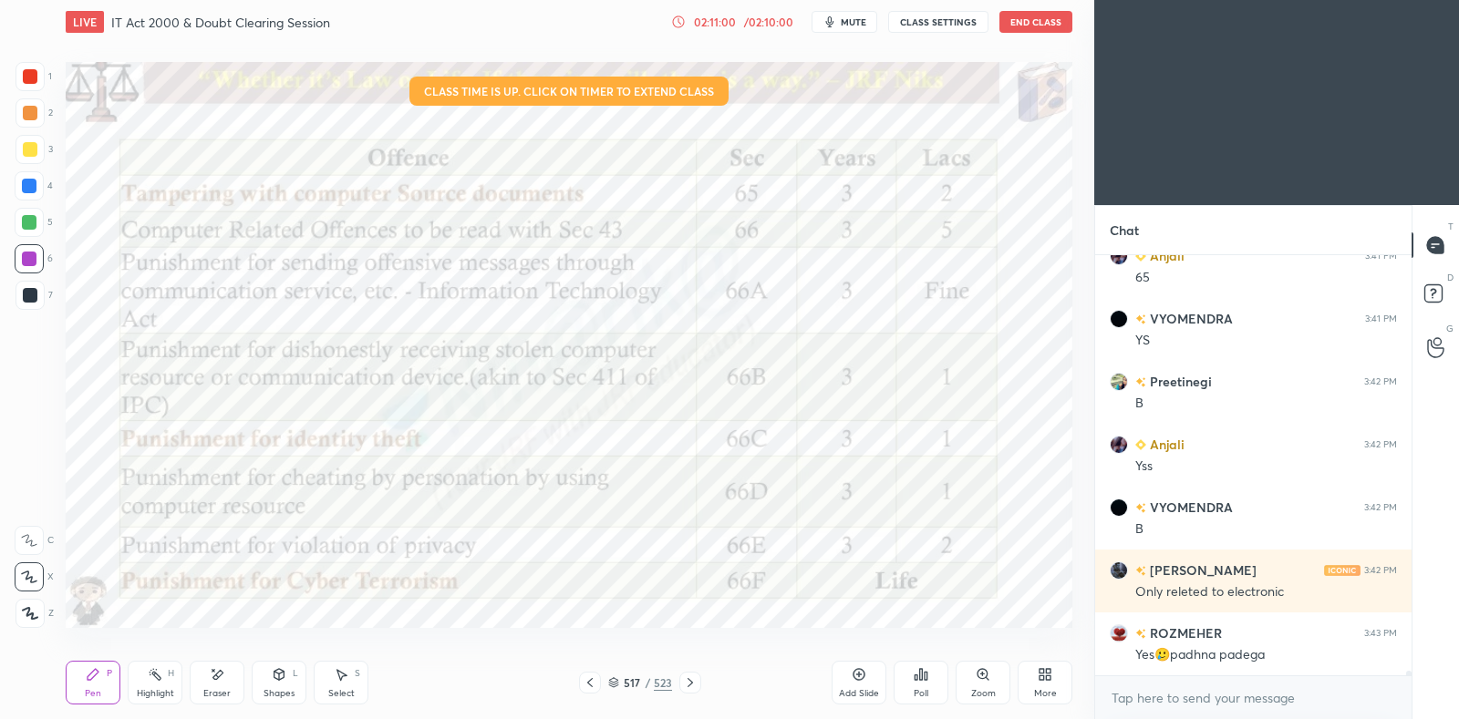
click at [690, 678] on icon at bounding box center [690, 683] width 15 height 15
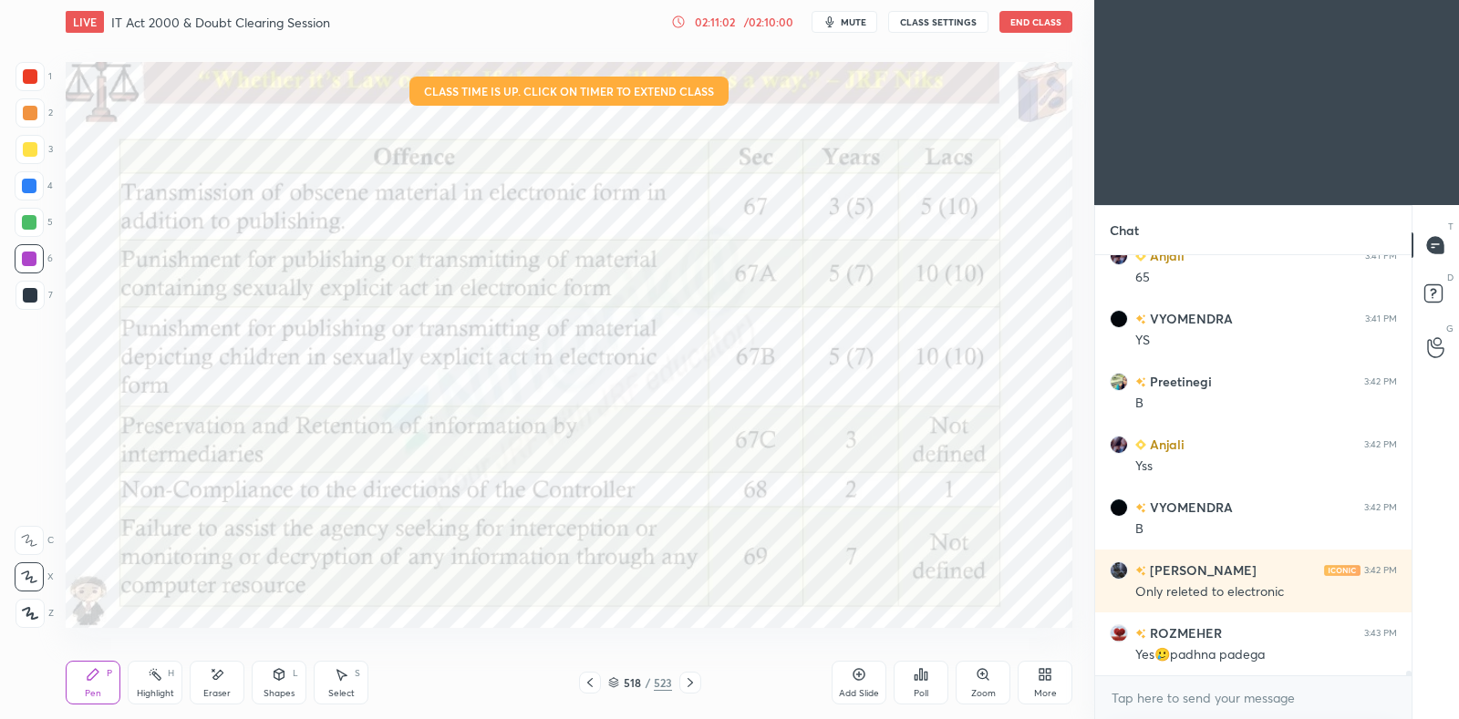
click at [690, 680] on icon at bounding box center [690, 683] width 15 height 15
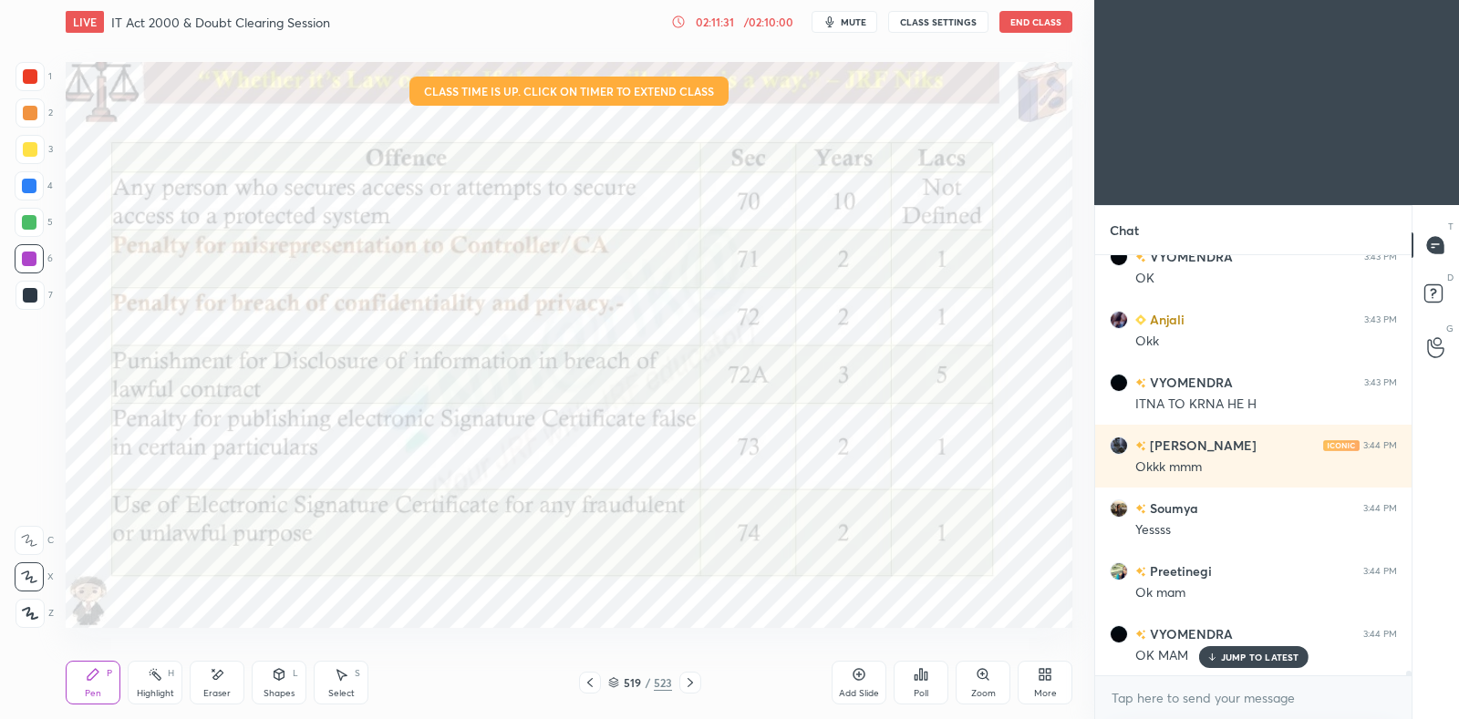
scroll to position [41578, 0]
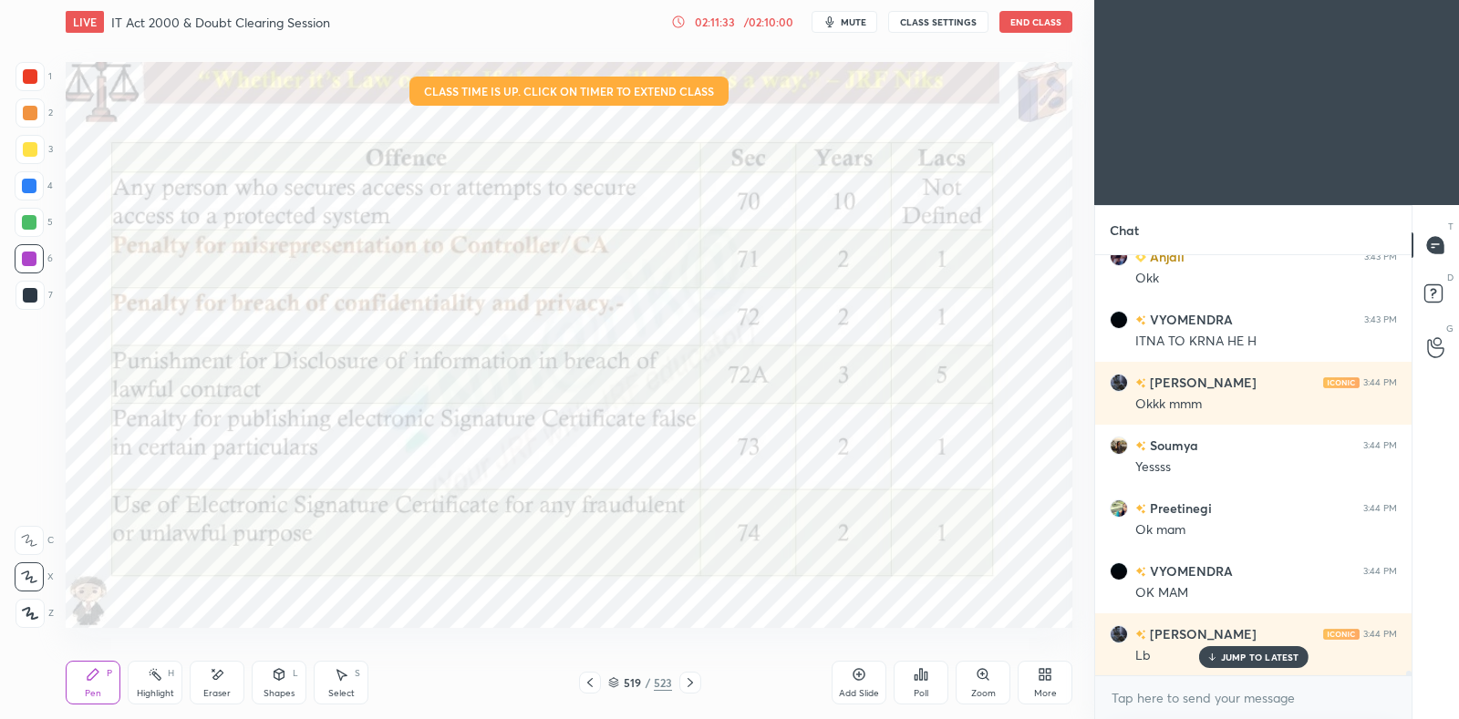
click at [693, 685] on icon at bounding box center [690, 683] width 15 height 15
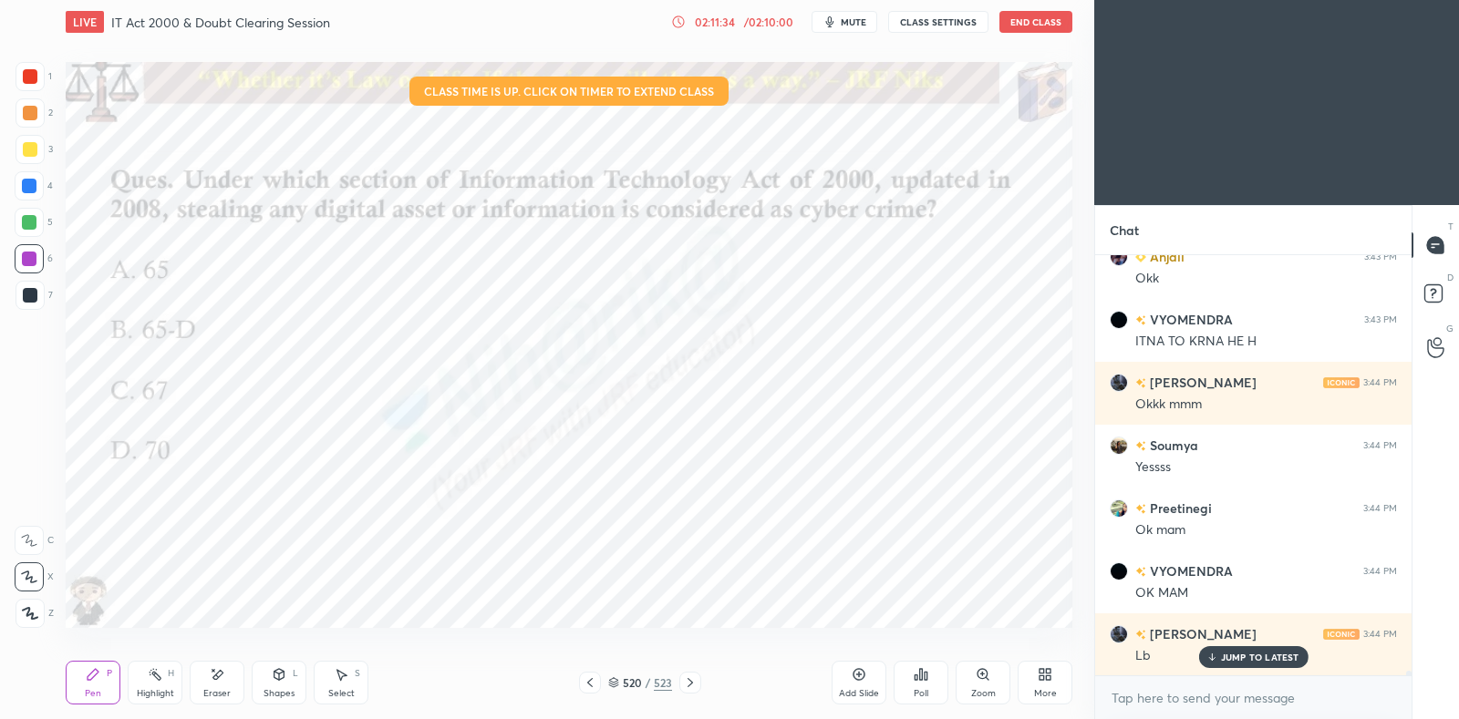
click at [689, 685] on icon at bounding box center [689, 682] width 5 height 9
click at [688, 686] on icon at bounding box center [689, 682] width 5 height 9
click at [690, 683] on icon at bounding box center [690, 683] width 15 height 15
click at [693, 685] on icon at bounding box center [690, 683] width 15 height 15
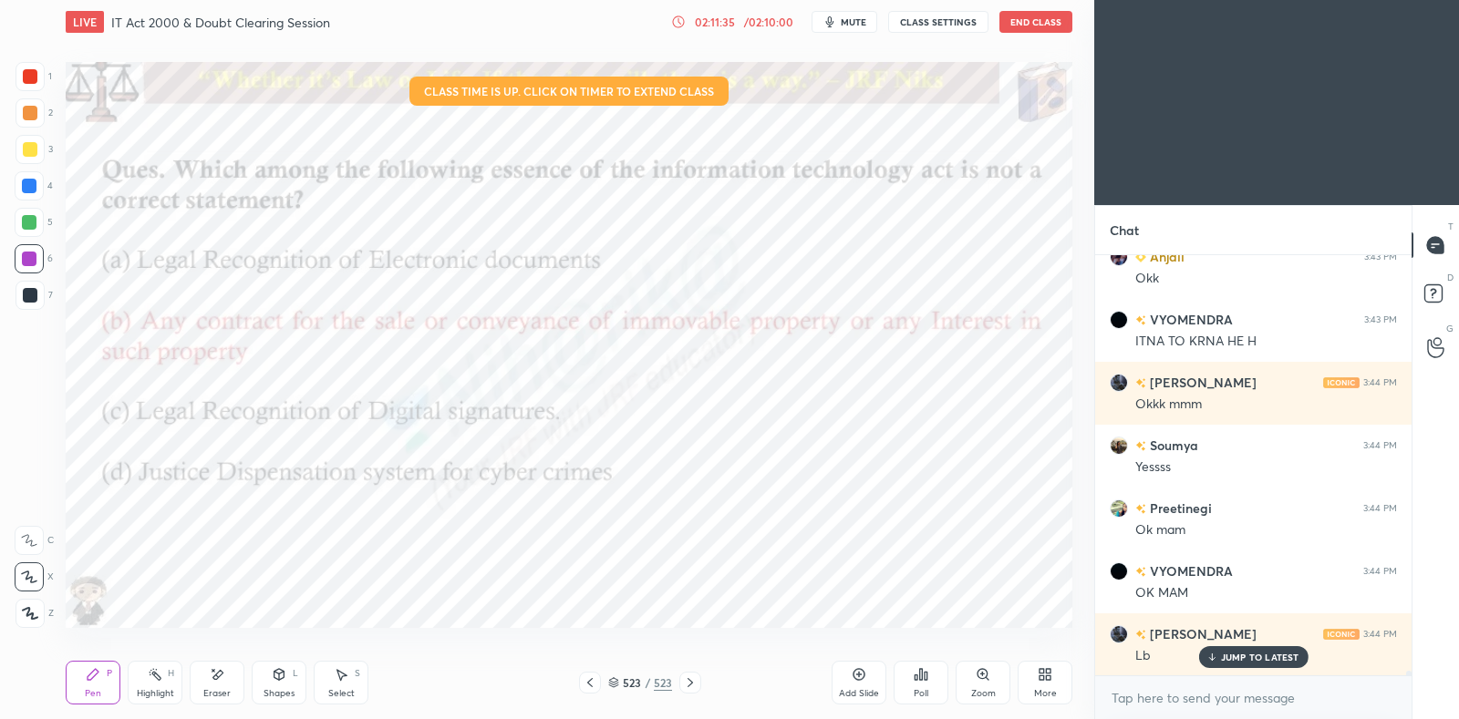
click at [922, 680] on icon at bounding box center [921, 674] width 3 height 11
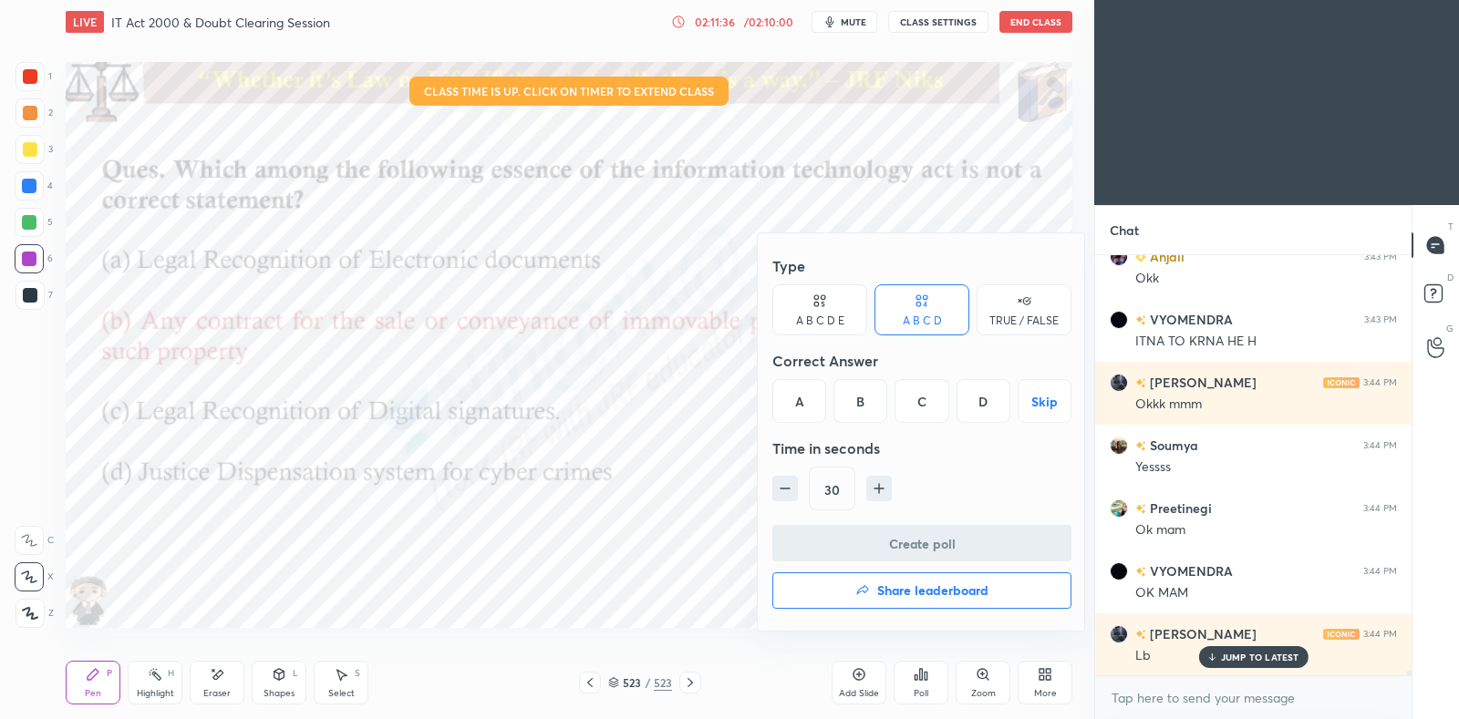
click at [895, 594] on h4 "Share leaderboard" at bounding box center [932, 590] width 111 height 13
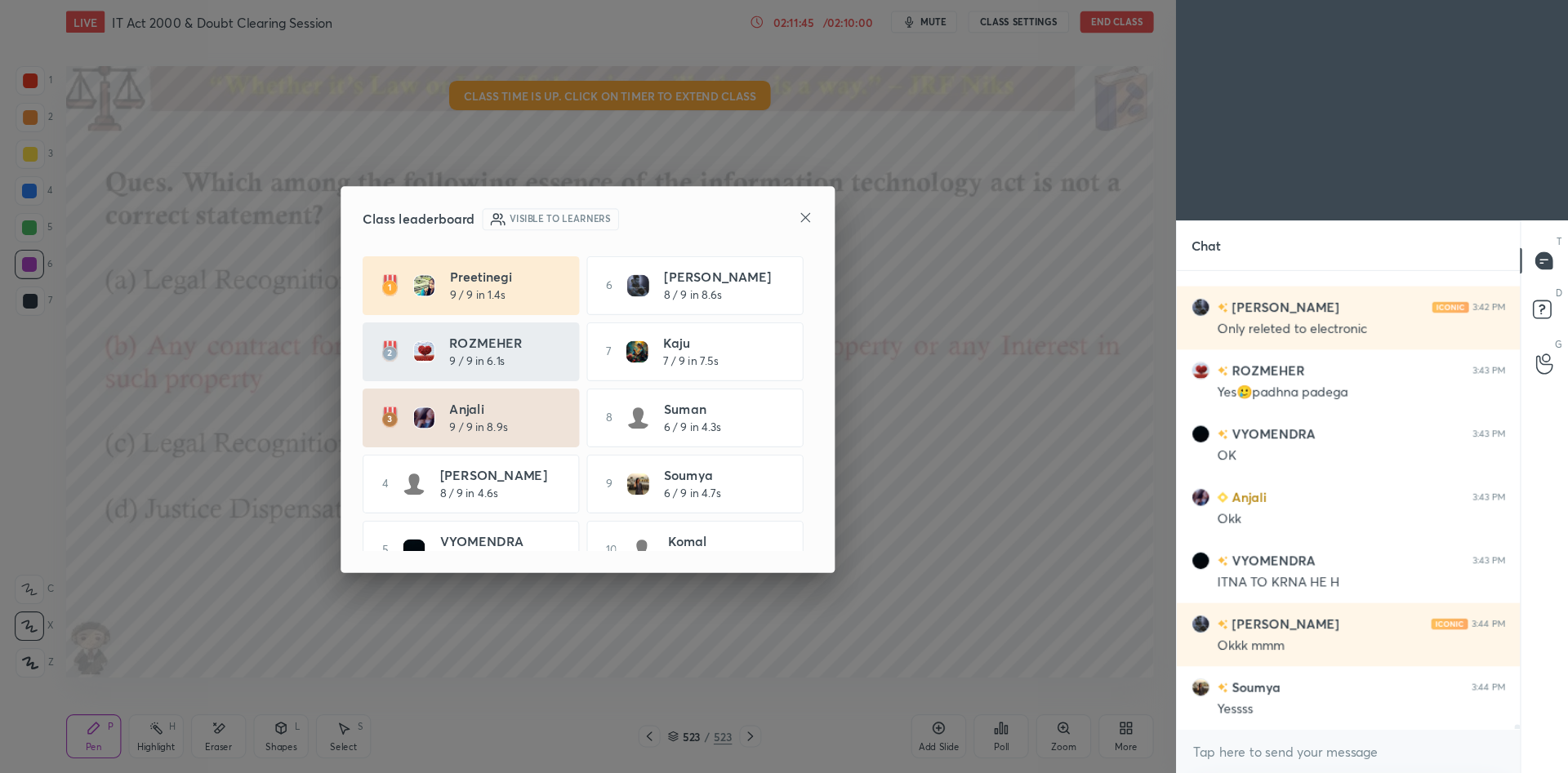
scroll to position [669, 1110]
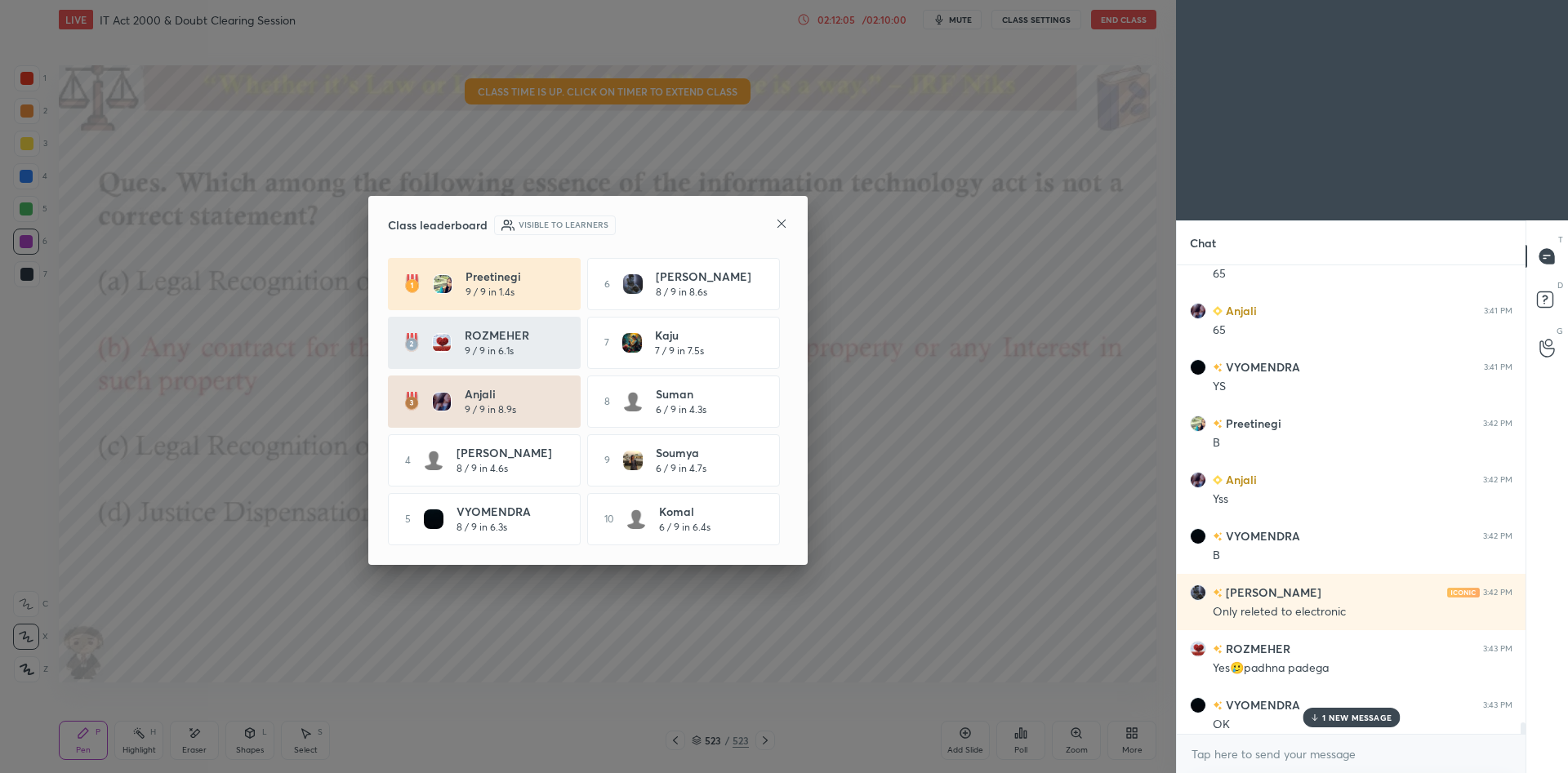
click at [782, 218] on icon at bounding box center [781, 224] width 13 height 13
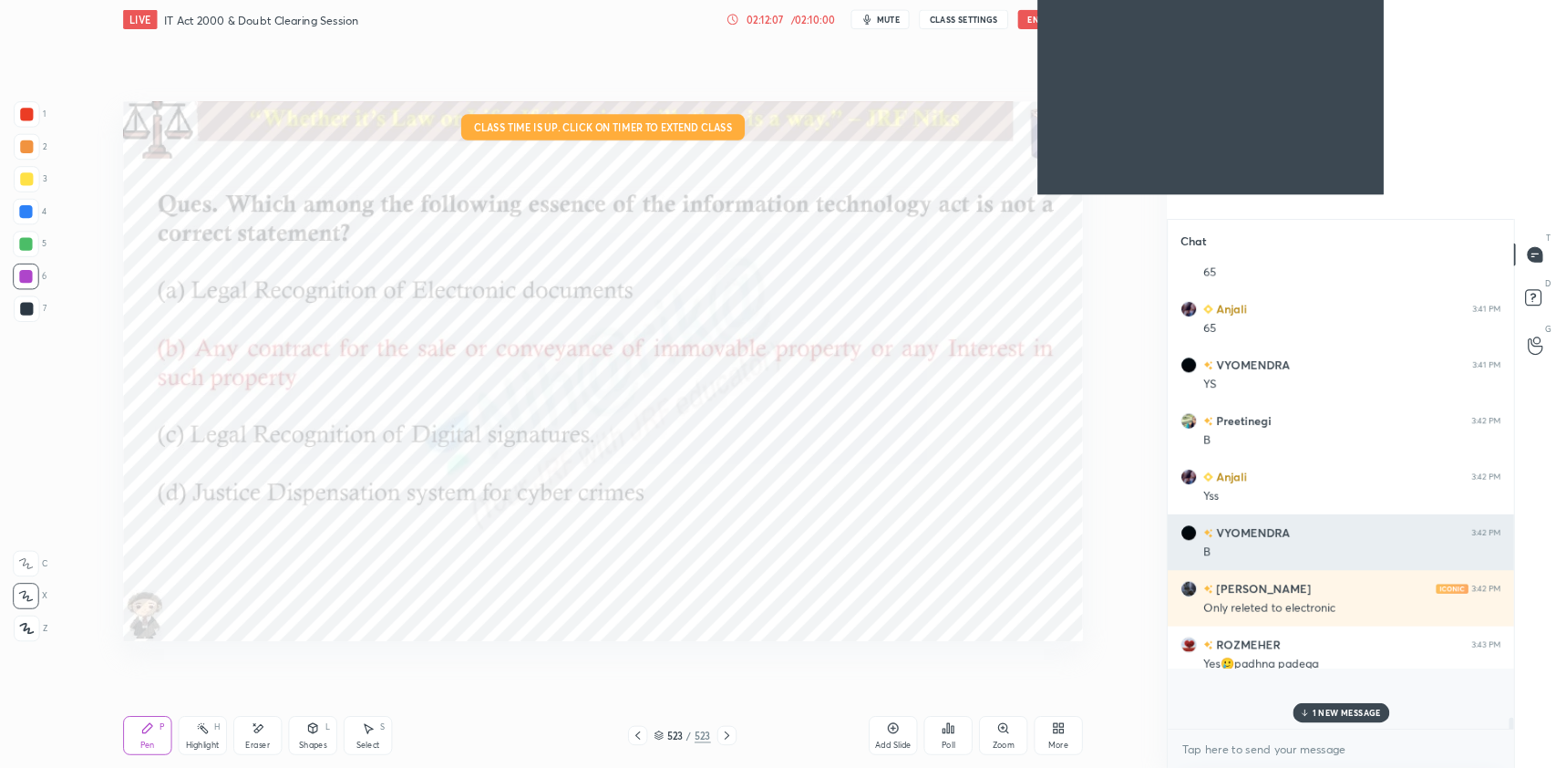
scroll to position [650, 1094]
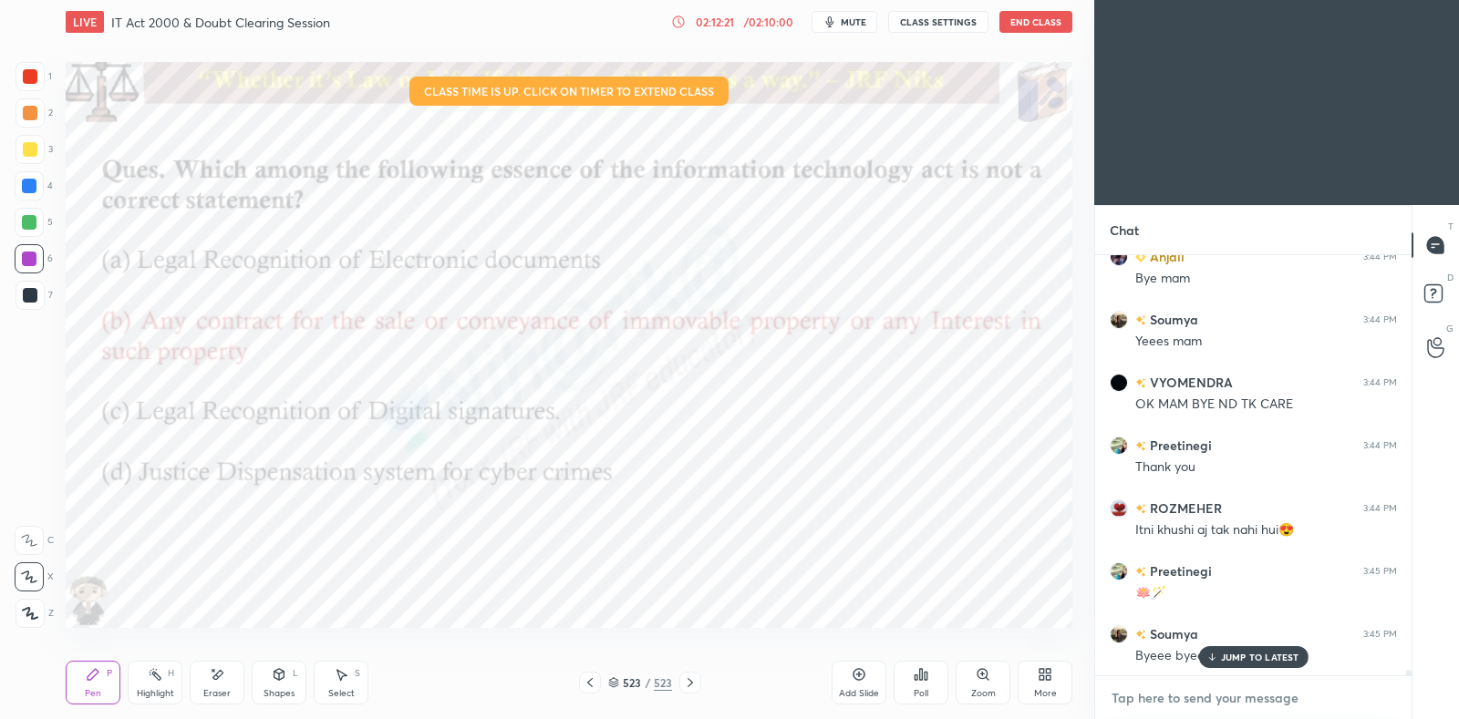
type textarea "x"
paste textarea "telegram link - [URL][DOMAIN_NAME] Google spreadsheet link - [URL][DOMAIN_NAME]…"
type textarea "telegram link - [URL][DOMAIN_NAME] Google spreadsheet link - [URL][DOMAIN_NAME]…"
type textarea "x"
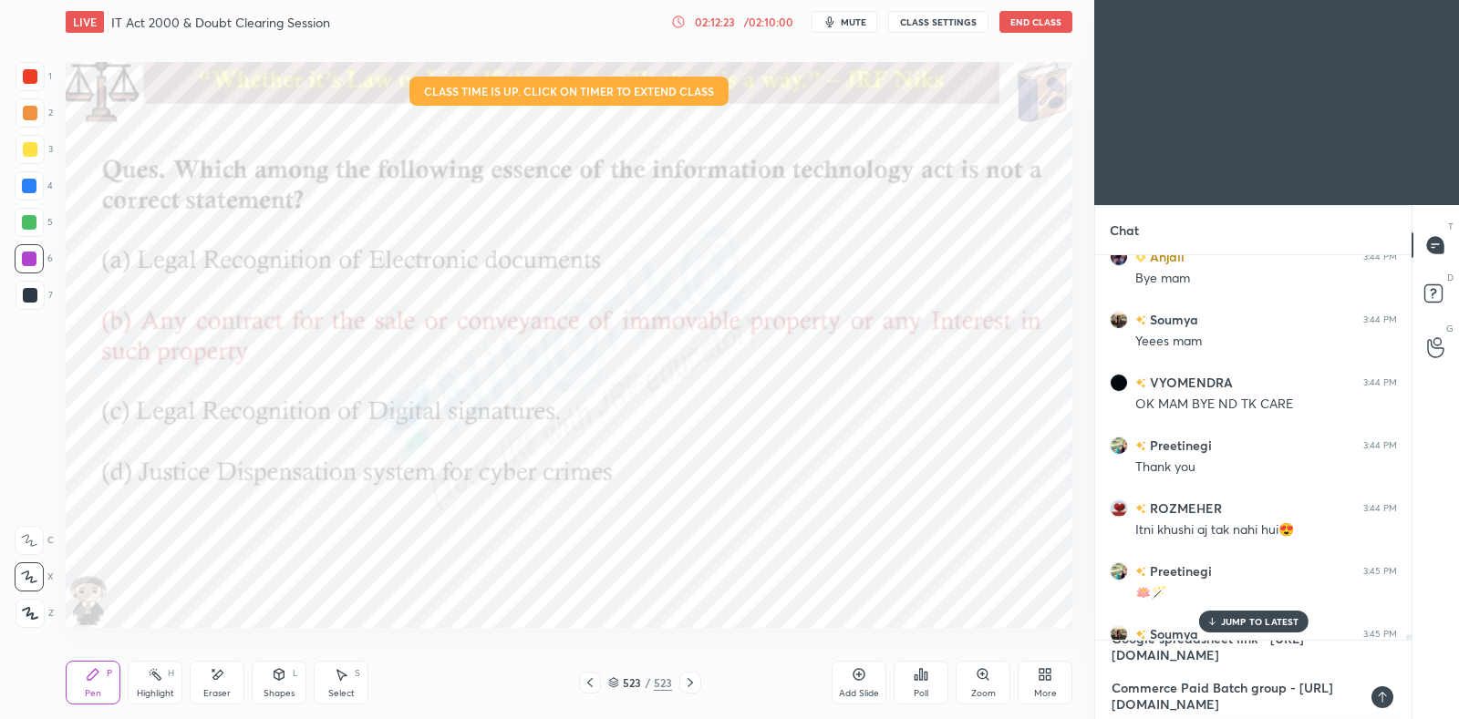
type textarea "telegram link - [URL][DOMAIN_NAME] Google spreadsheet link - [URL][DOMAIN_NAME]…"
type textarea "x"
click at [1378, 699] on icon at bounding box center [1382, 697] width 15 height 15
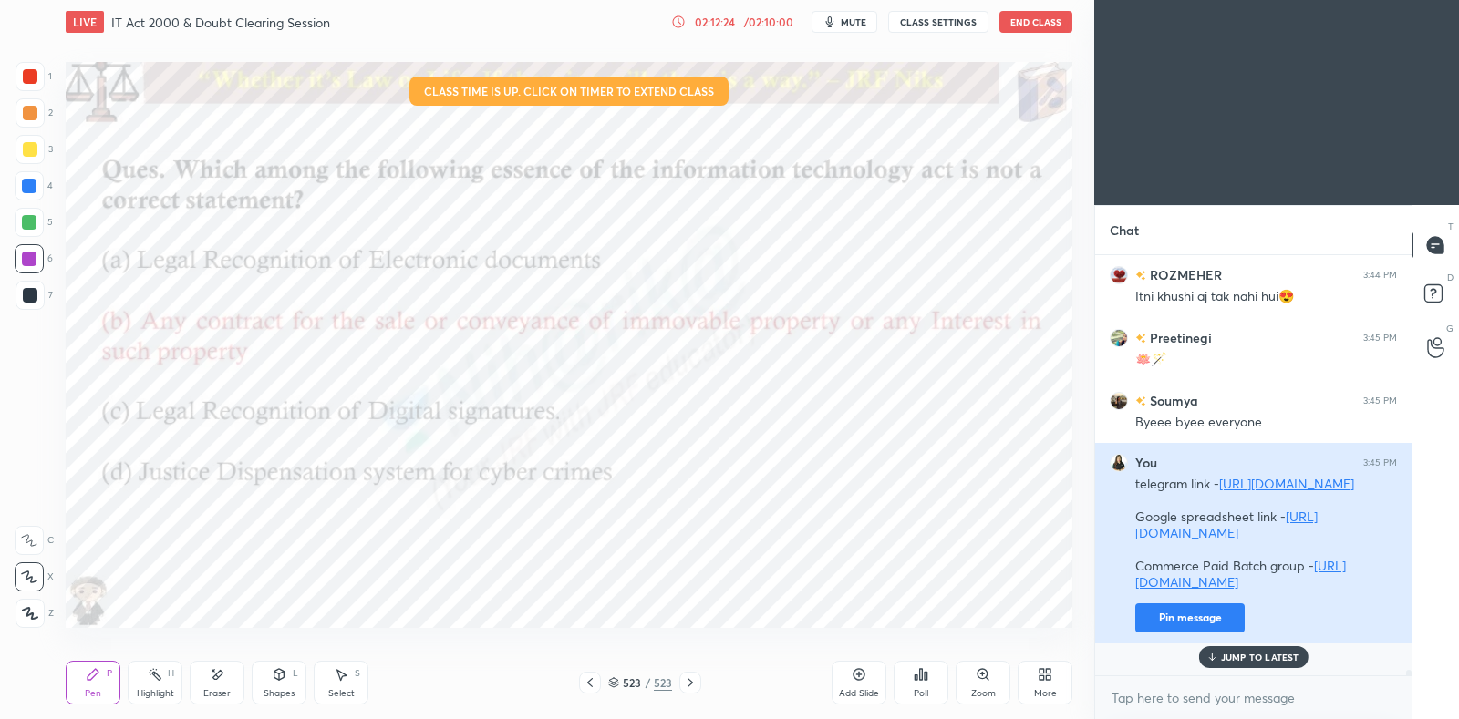
type textarea "x"
click at [1174, 633] on button "Pin message" at bounding box center [1189, 618] width 109 height 29
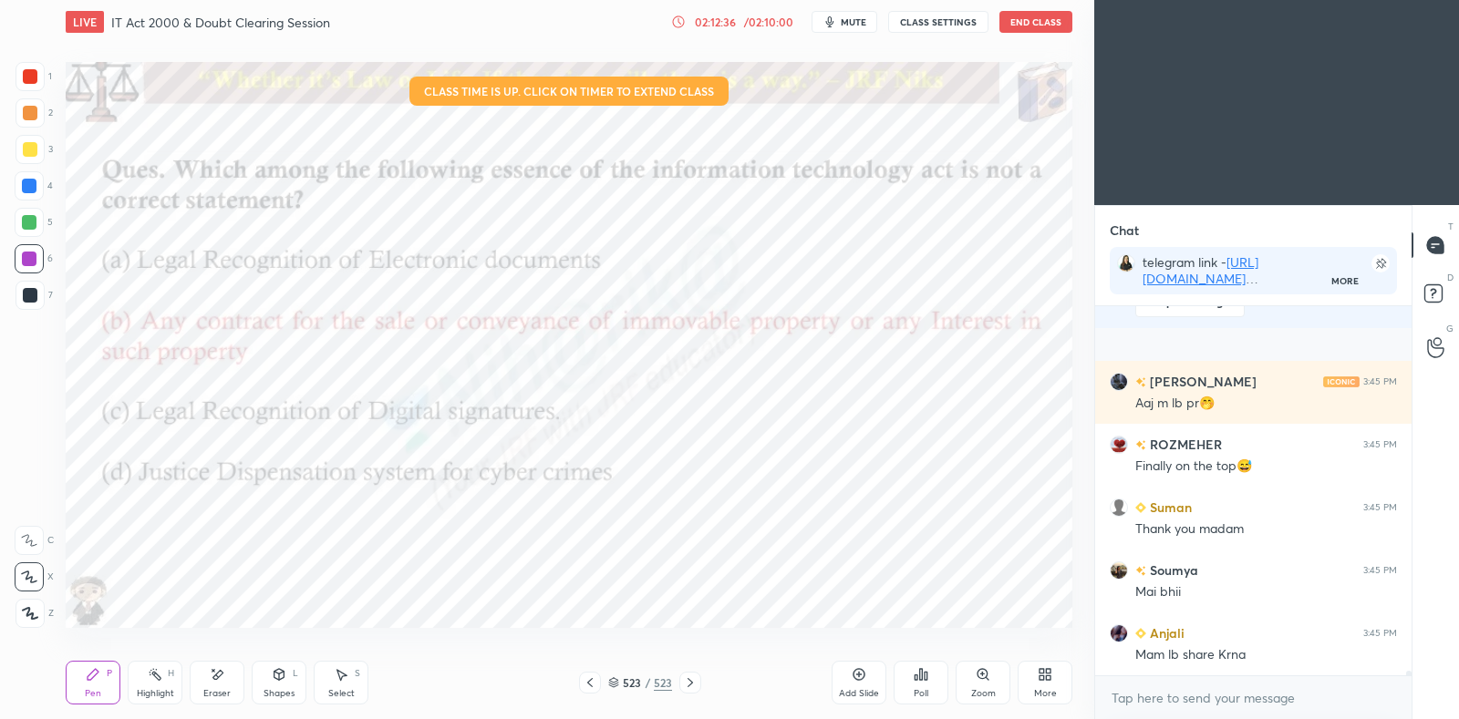
click at [920, 676] on icon at bounding box center [921, 674] width 3 height 11
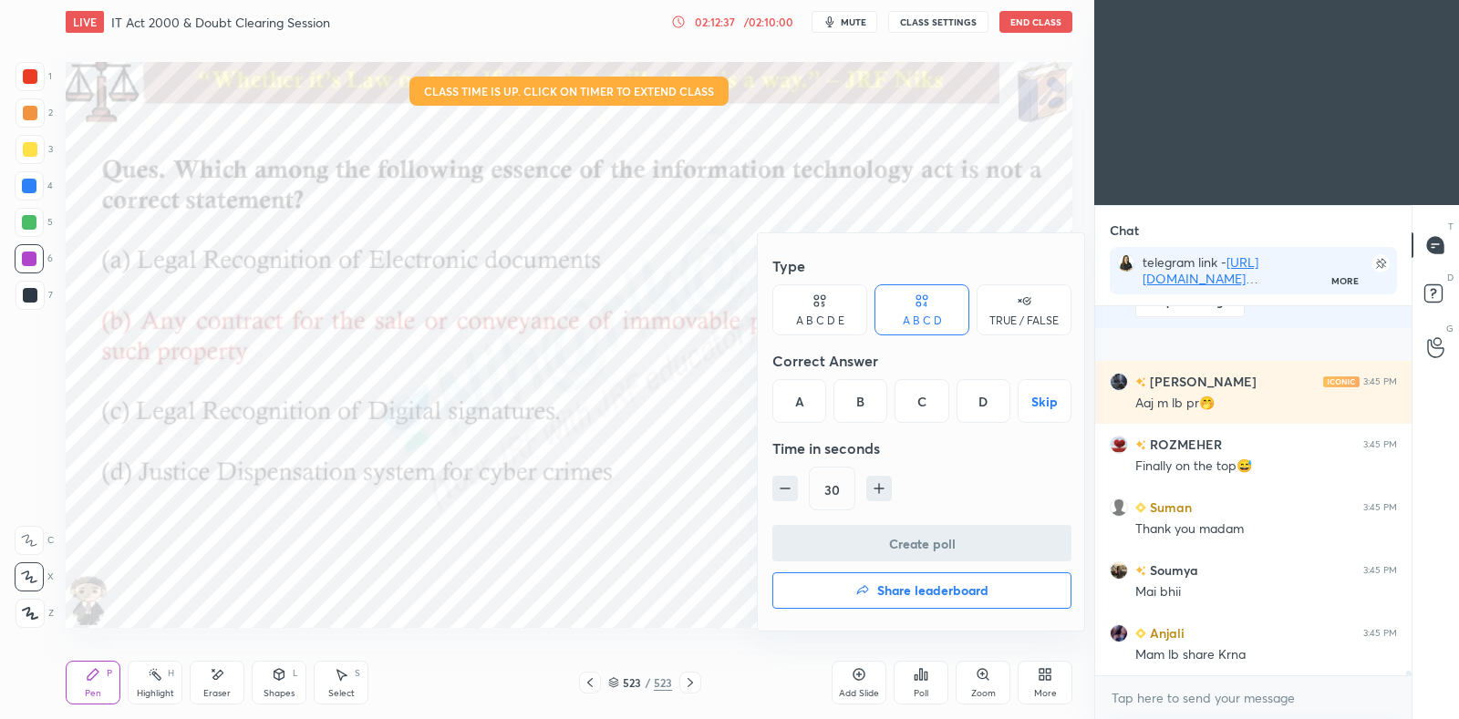
click at [915, 593] on h4 "Share leaderboard" at bounding box center [932, 590] width 111 height 13
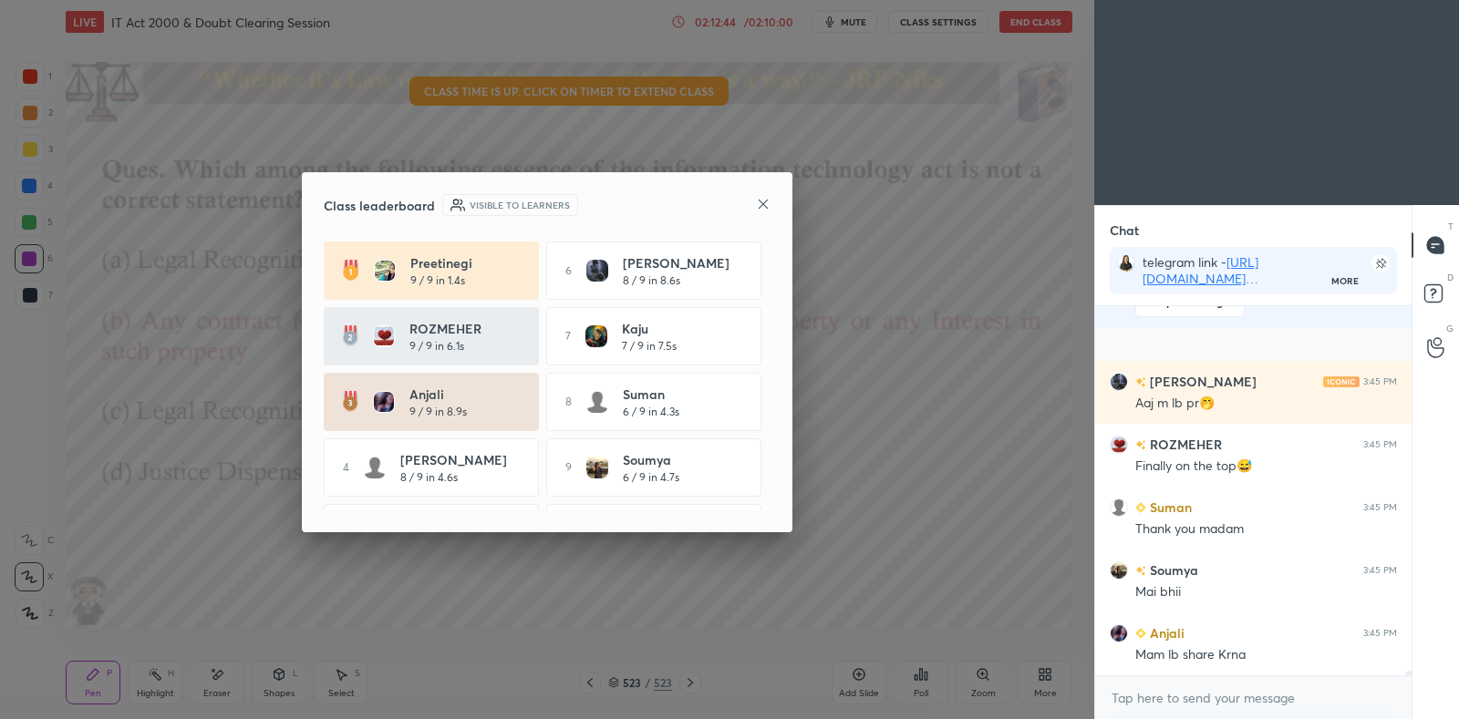
click at [760, 211] on icon at bounding box center [763, 204] width 15 height 15
